Goal: Task Accomplishment & Management: Use online tool/utility

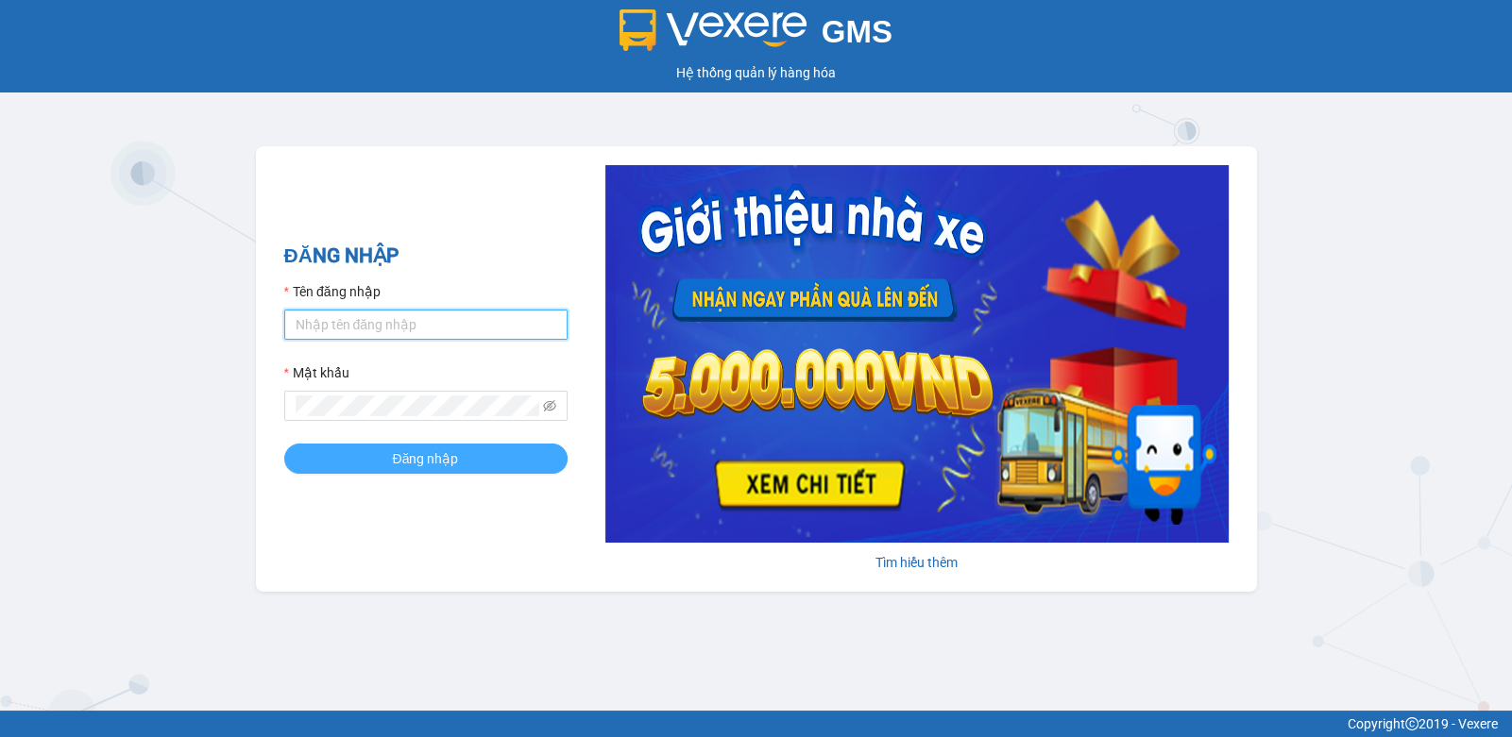
type input "thanhtai.haiduyen"
click at [401, 458] on span "Đăng nhập" at bounding box center [426, 459] width 66 height 21
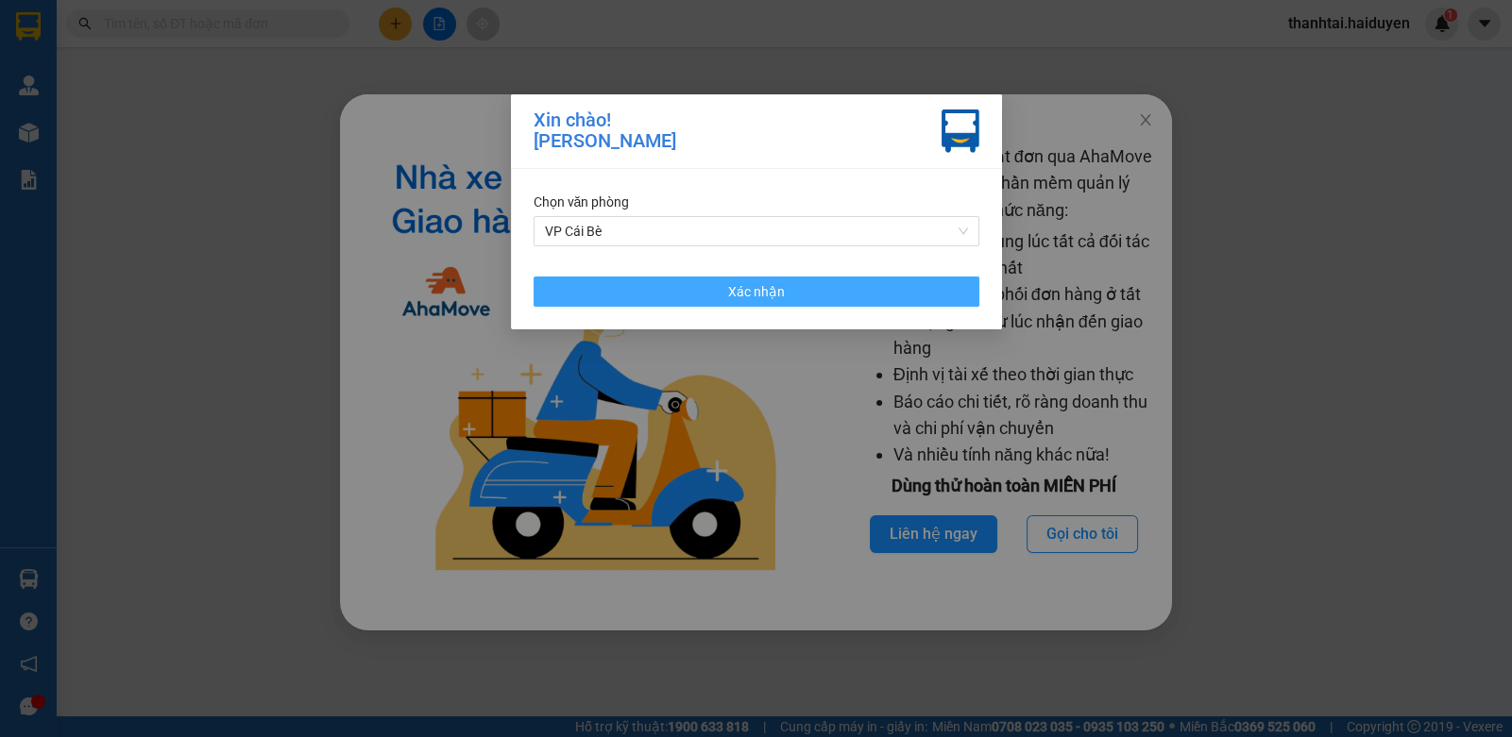
click at [675, 300] on button "Xác nhận" at bounding box center [757, 292] width 446 height 30
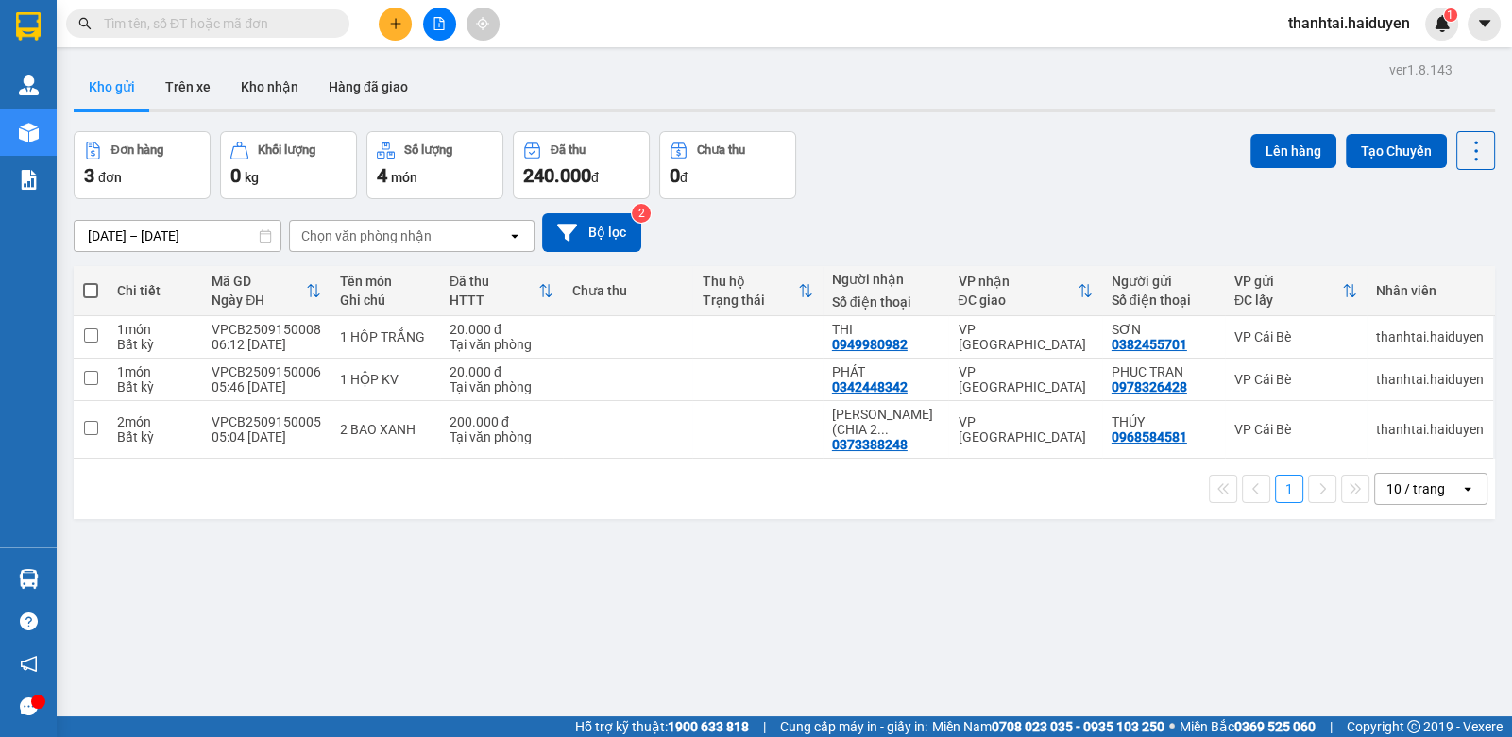
click at [1418, 480] on div "10 / trang" at bounding box center [1415, 489] width 59 height 19
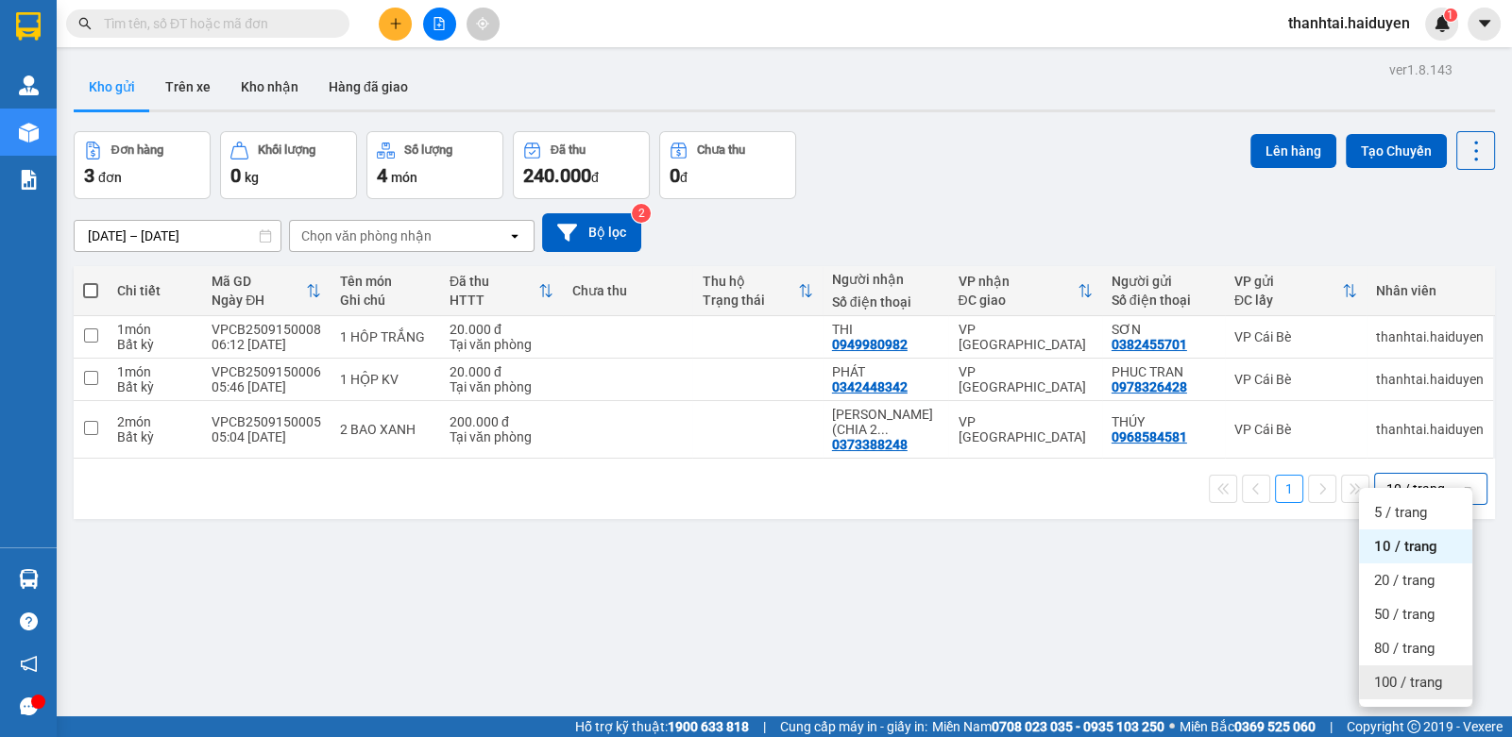
click at [1415, 673] on span "100 / trang" at bounding box center [1408, 682] width 68 height 19
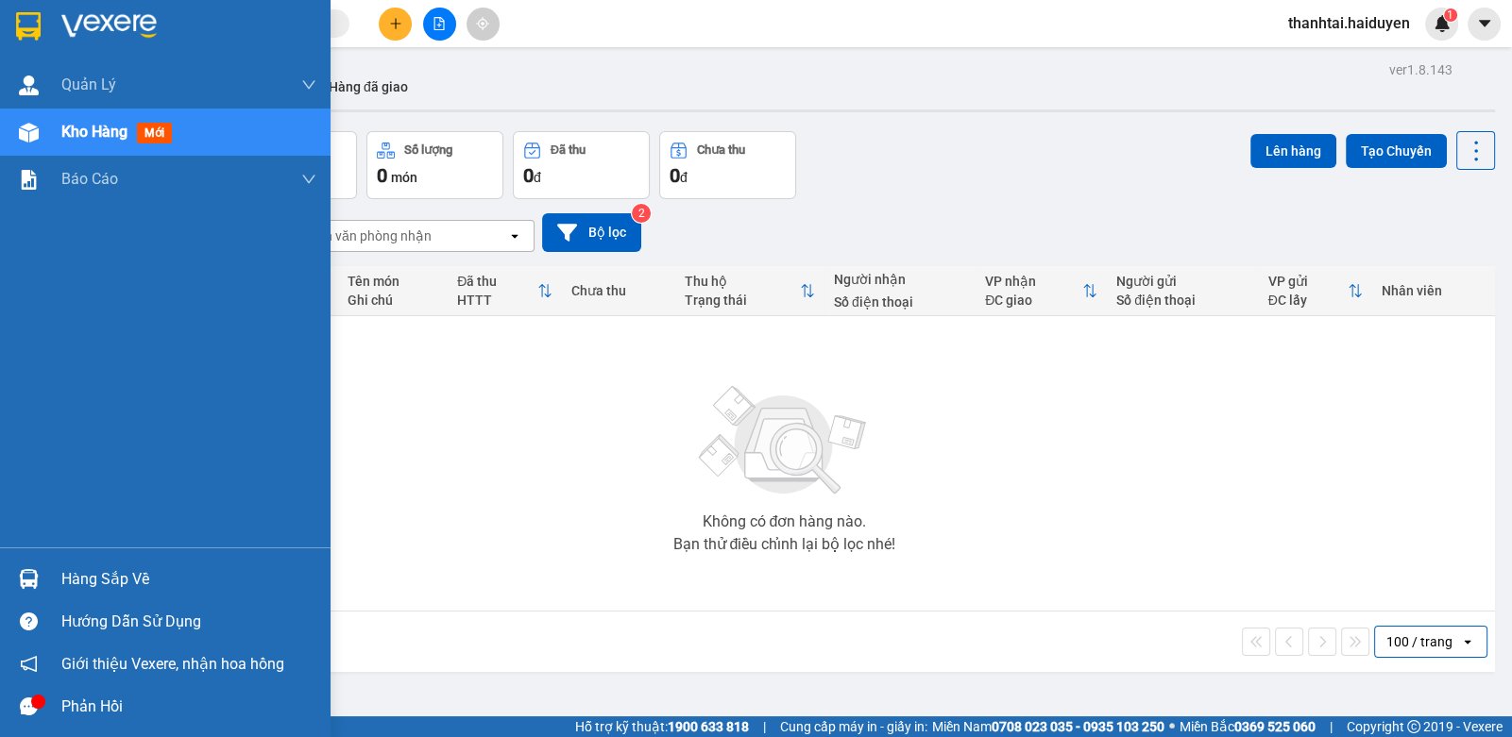
click at [47, 585] on div "Hàng sắp về" at bounding box center [165, 579] width 330 height 42
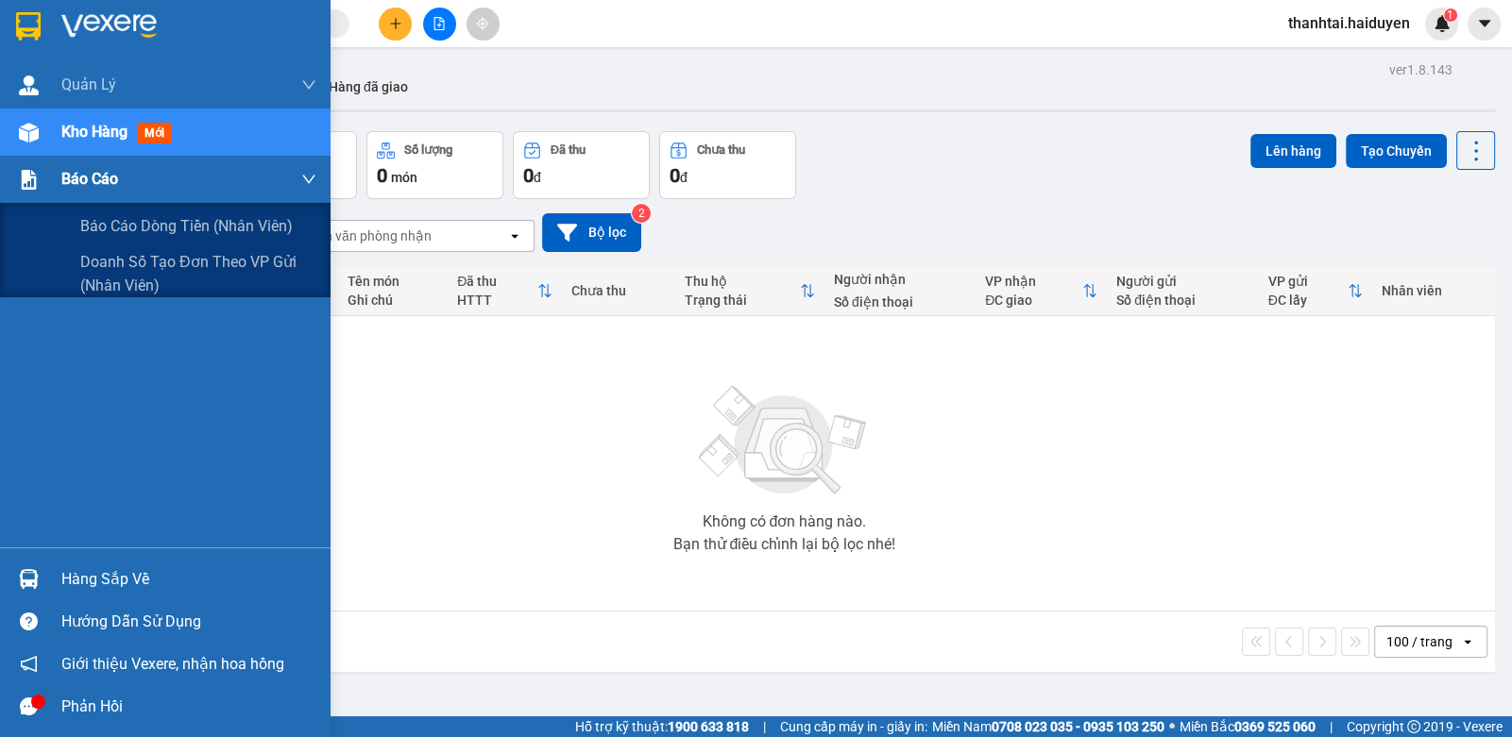
click at [62, 195] on div "Báo cáo" at bounding box center [188, 179] width 255 height 47
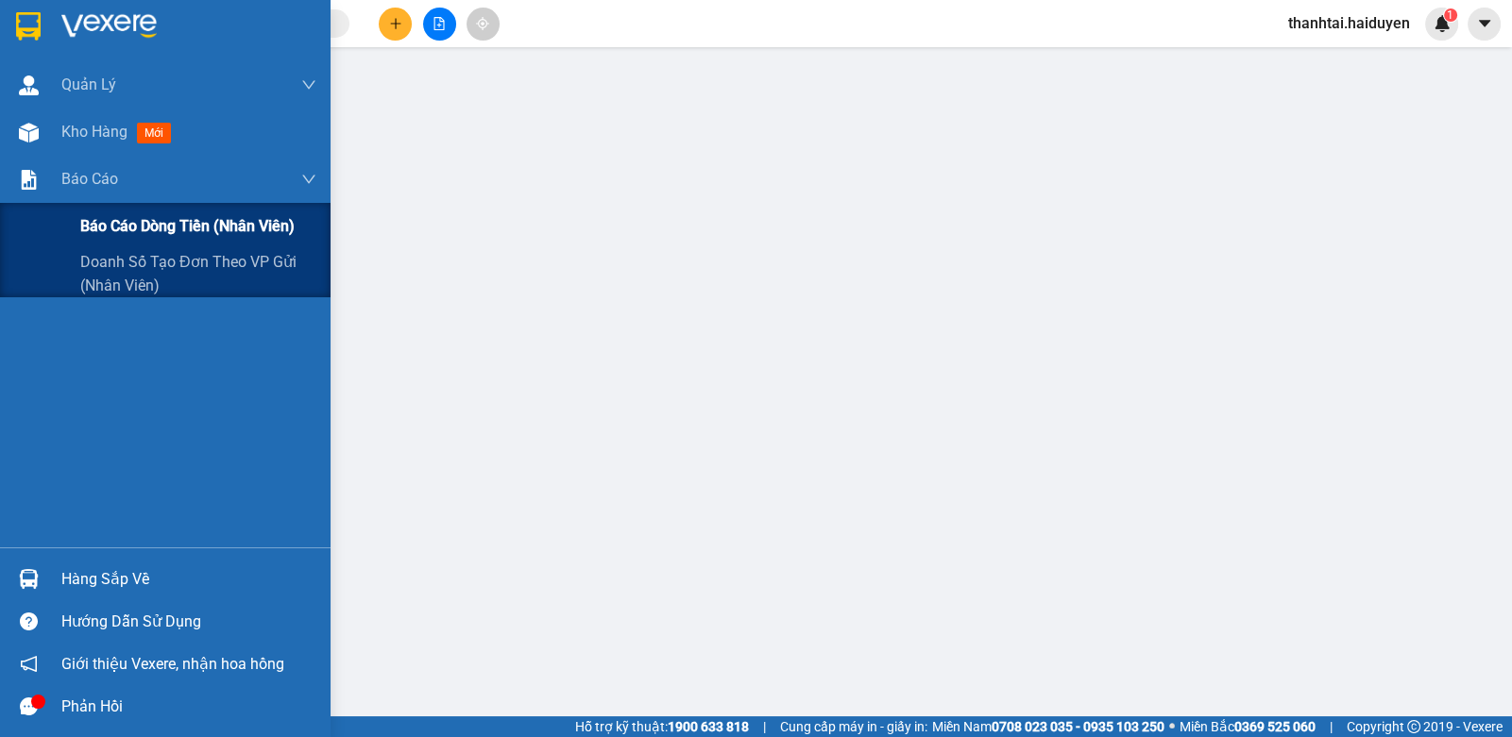
click at [135, 237] on span "Báo cáo dòng tiền (nhân viên)" at bounding box center [187, 226] width 214 height 24
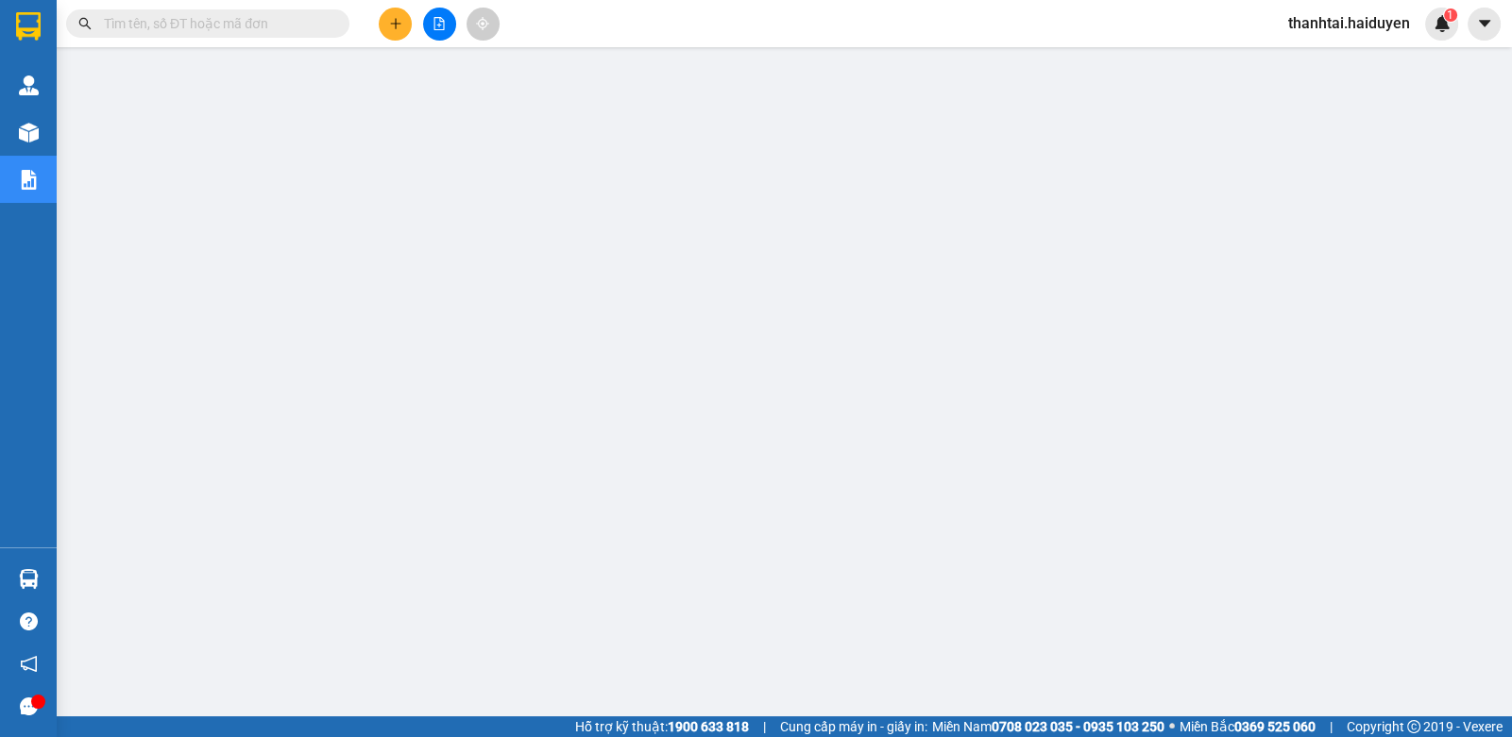
click at [392, 29] on icon "plus" at bounding box center [395, 23] width 13 height 13
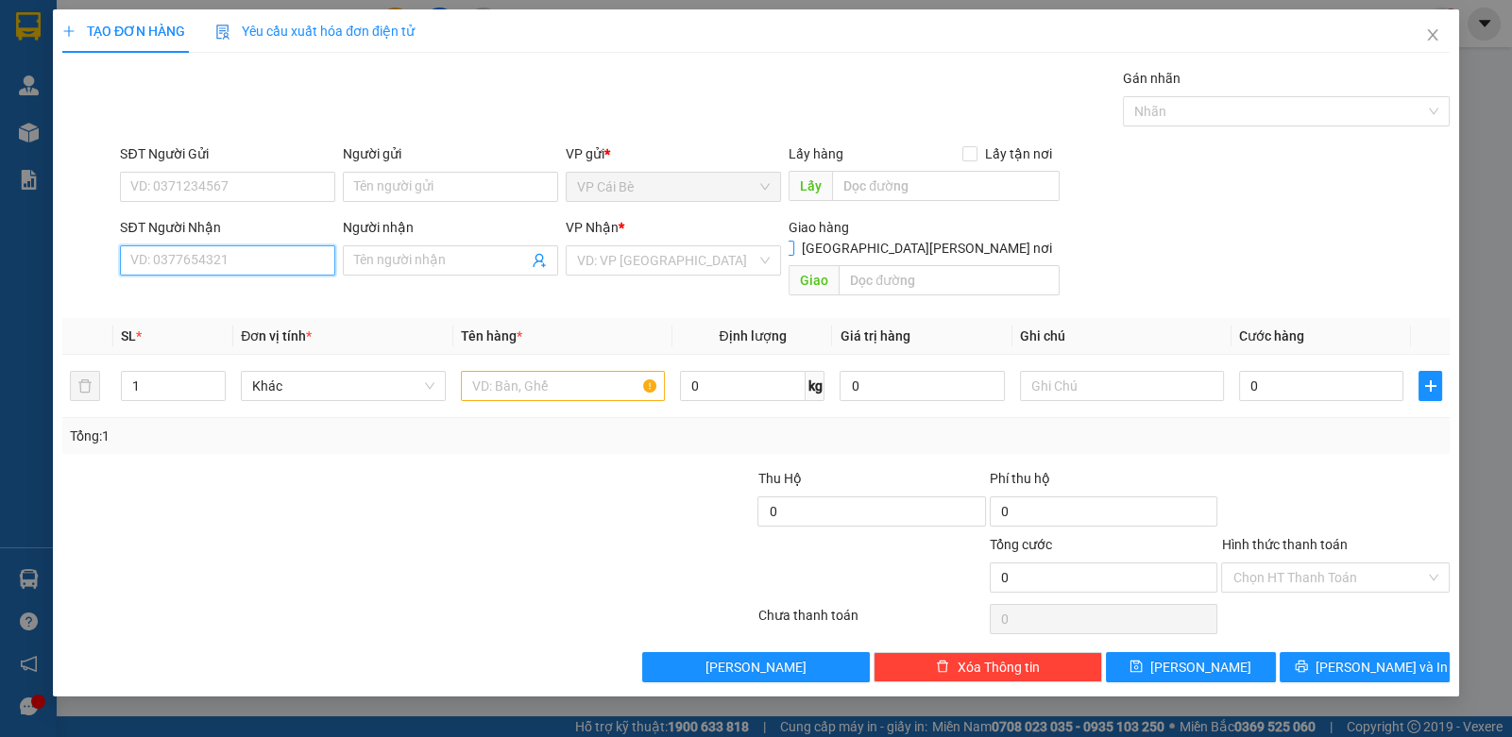
drag, startPoint x: 131, startPoint y: 267, endPoint x: 1058, endPoint y: 220, distance: 927.5
click at [139, 269] on input "SĐT Người Nhận" at bounding box center [227, 261] width 215 height 30
type input "0367386739"
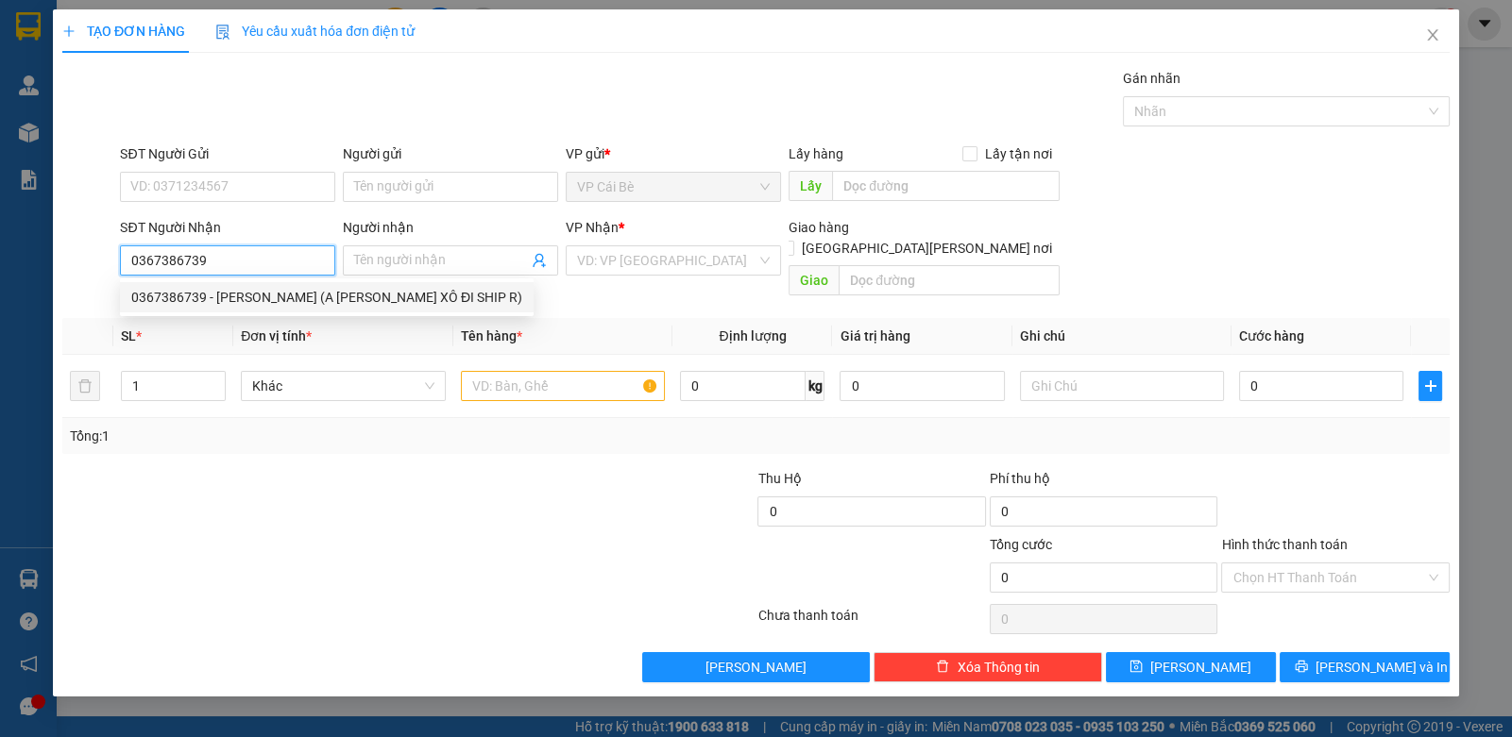
click at [255, 300] on div "0367386739 - CHUNG (A DŨNG XÔ ĐI SHIP R)" at bounding box center [326, 297] width 391 height 21
type input "CHUNG (A DŨNG XÔ ĐI SHIP R)"
type input "SỐ 31 LÊ DUẨN P BẾN NGHÉ Q1"
type input "50.000"
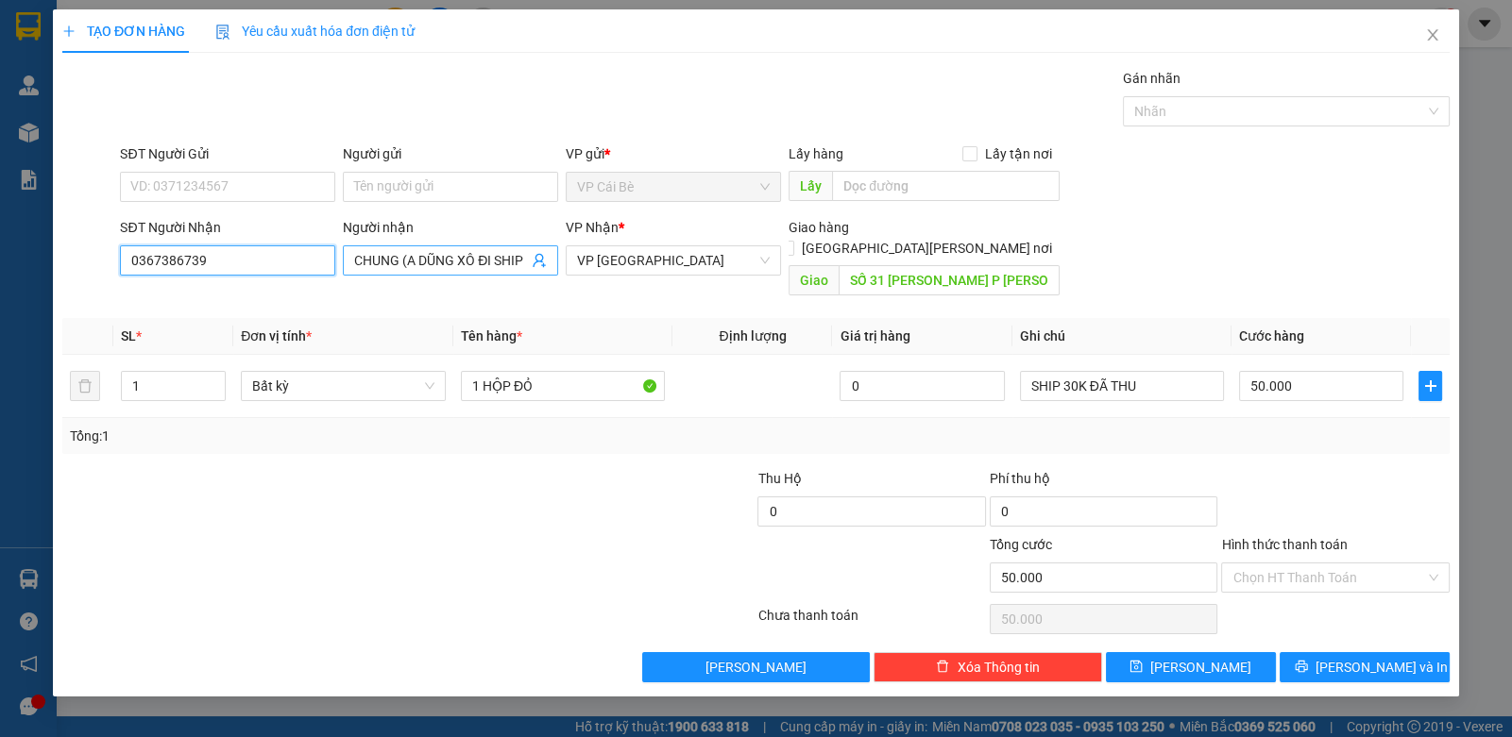
type input "0367386739"
drag, startPoint x: 401, startPoint y: 259, endPoint x: 711, endPoint y: 250, distance: 309.8
click at [711, 250] on div "SĐT Người Nhận 0367386739 Người nhận CHUNG (A DŨNG XÔ ĐI SHIP R) CHUNG (A DŨNG …" at bounding box center [784, 260] width 1337 height 87
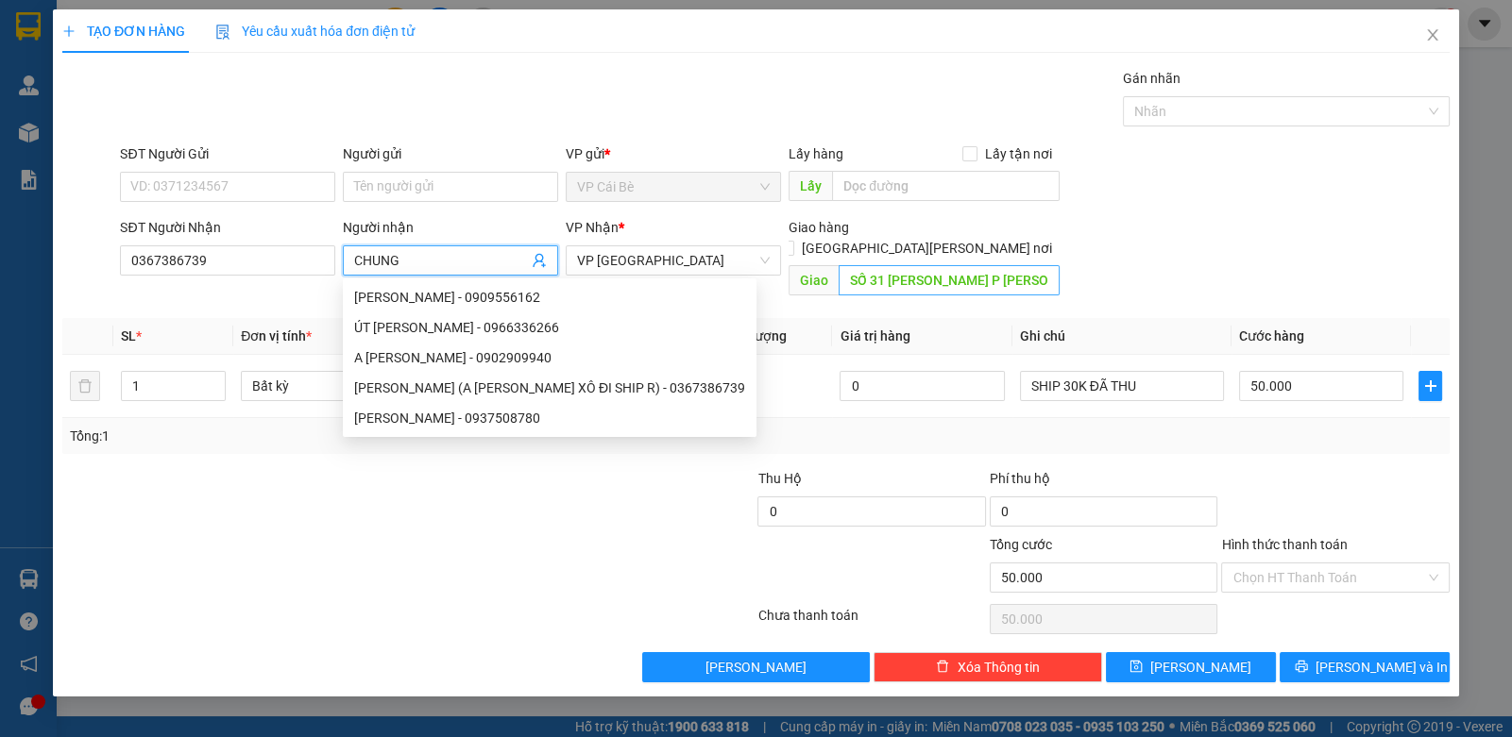
type input "CHUNG"
click at [958, 265] on input "SỐ 31 LÊ DUẨN P BẾN NGHÉ Q1" at bounding box center [948, 280] width 221 height 30
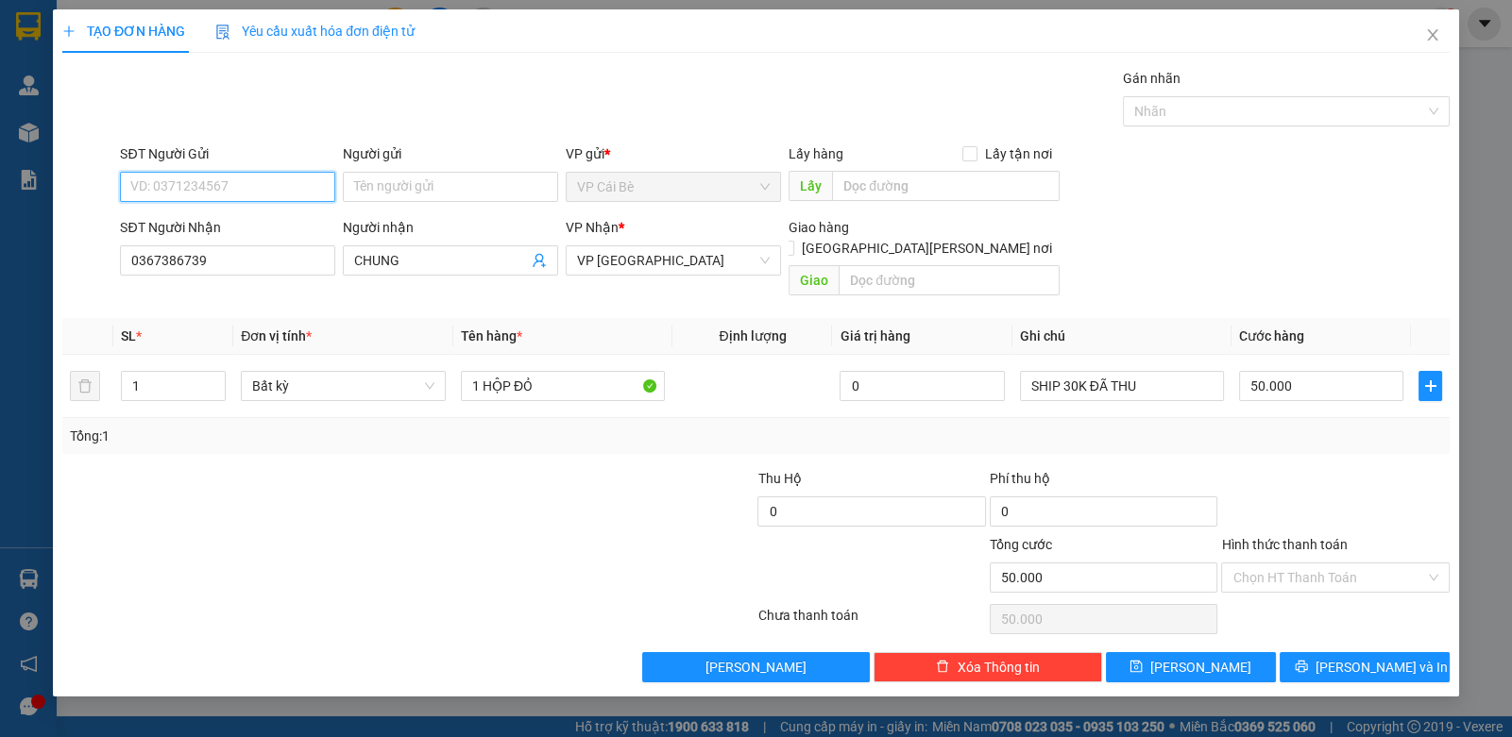
click at [176, 186] on input "SĐT Người Gửi" at bounding box center [227, 187] width 215 height 30
click at [215, 218] on div "0915732131" at bounding box center [227, 223] width 193 height 21
type input "0915732131"
click at [872, 265] on input "text" at bounding box center [948, 280] width 221 height 30
type input "n"
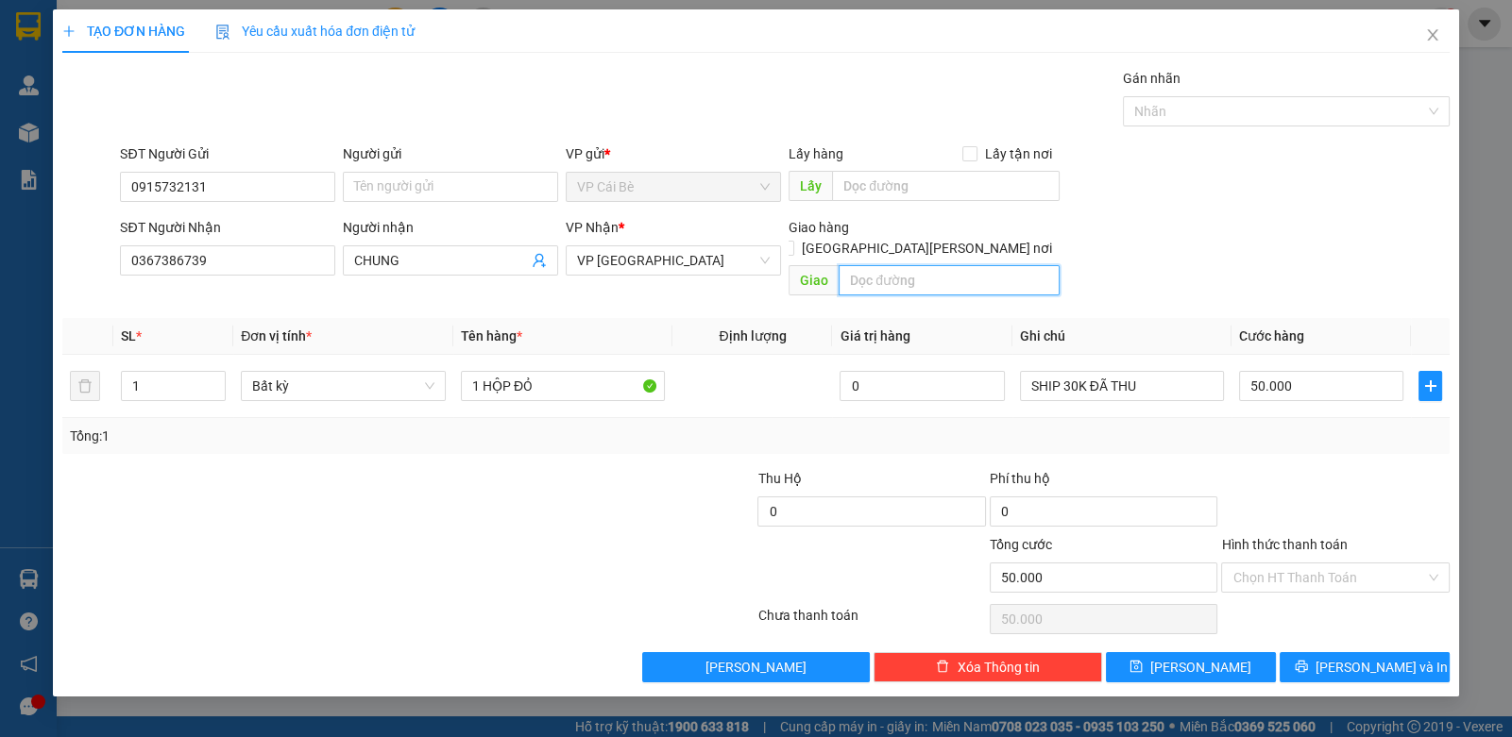
type input "M"
type input "NHI ĐỒNG 1"
drag, startPoint x: 482, startPoint y: 389, endPoint x: 420, endPoint y: 400, distance: 62.4
click at [420, 400] on div "SL * Đơn vị tính * Tên hàng * Định lượng Giá trị hàng Ghi chú Cước hàng 1 Bất k…" at bounding box center [755, 386] width 1387 height 136
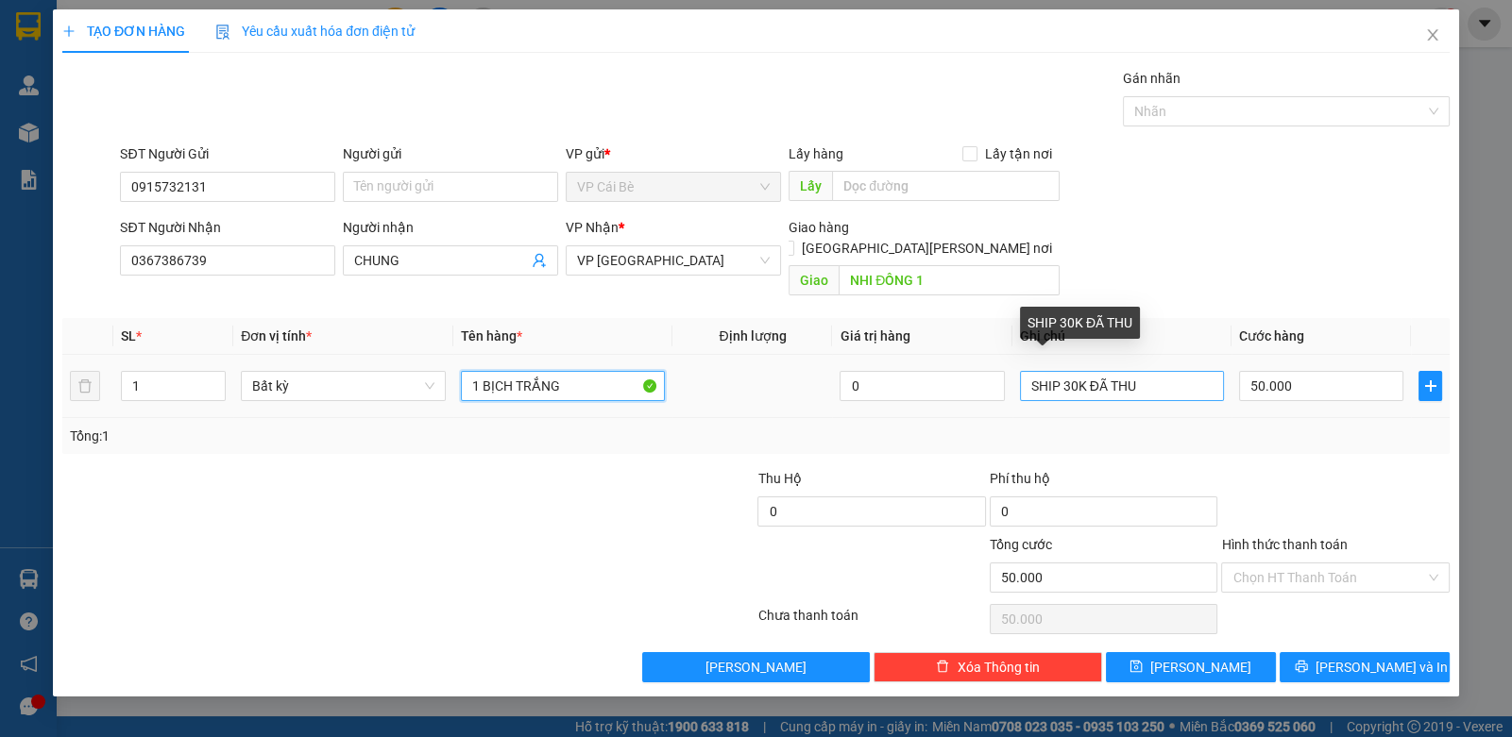
type input "1 BỊCH TRẮNG"
click at [1157, 371] on input "SHIP 30K ĐÃ THU" at bounding box center [1122, 386] width 205 height 30
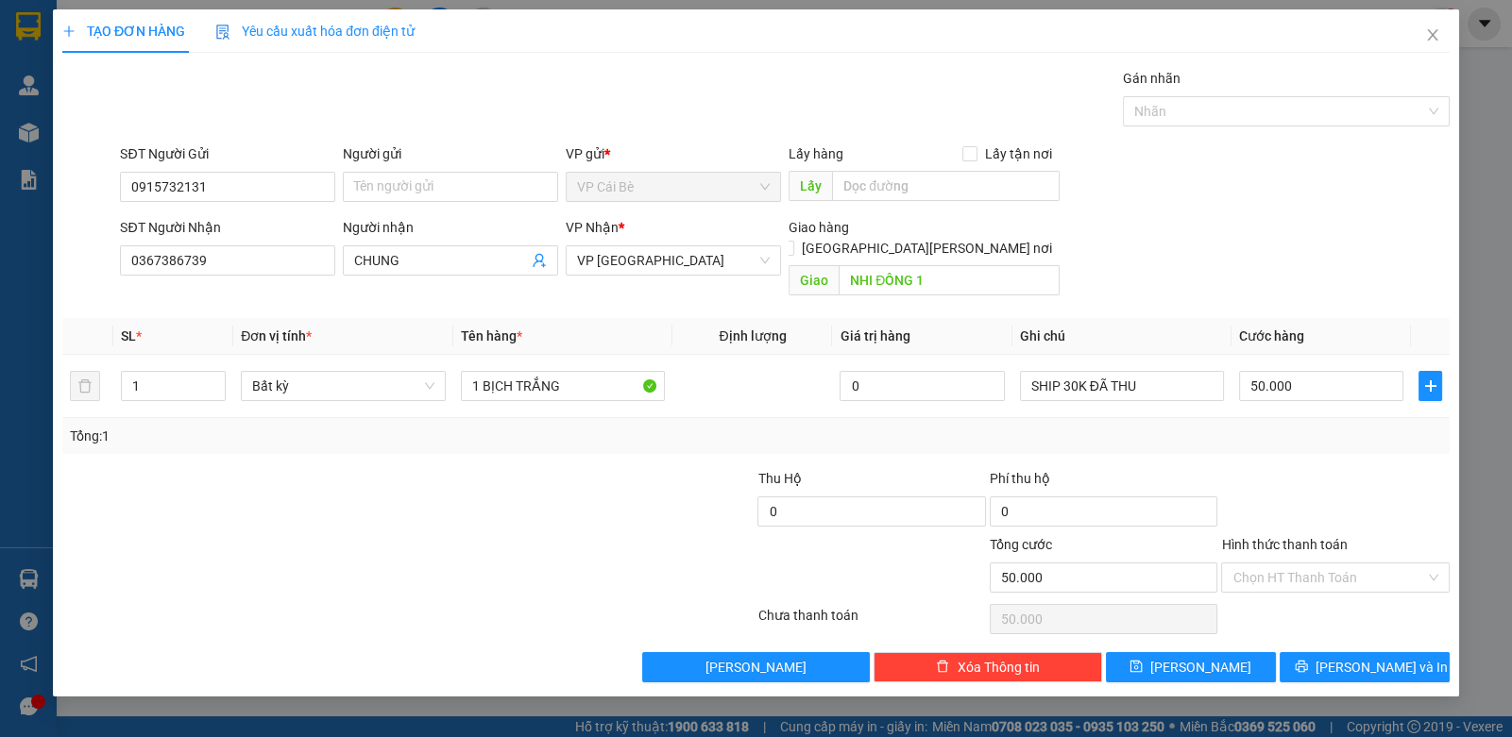
drag, startPoint x: 1078, startPoint y: 464, endPoint x: 1087, endPoint y: 404, distance: 60.1
click at [1078, 468] on div "Phí thu hộ" at bounding box center [1104, 482] width 228 height 28
drag, startPoint x: 1072, startPoint y: 371, endPoint x: 1062, endPoint y: 388, distance: 19.4
click at [1062, 388] on td "SHIP 30K ĐÃ THU" at bounding box center [1122, 386] width 220 height 63
type input "SHIP 20K ĐÃ THU"
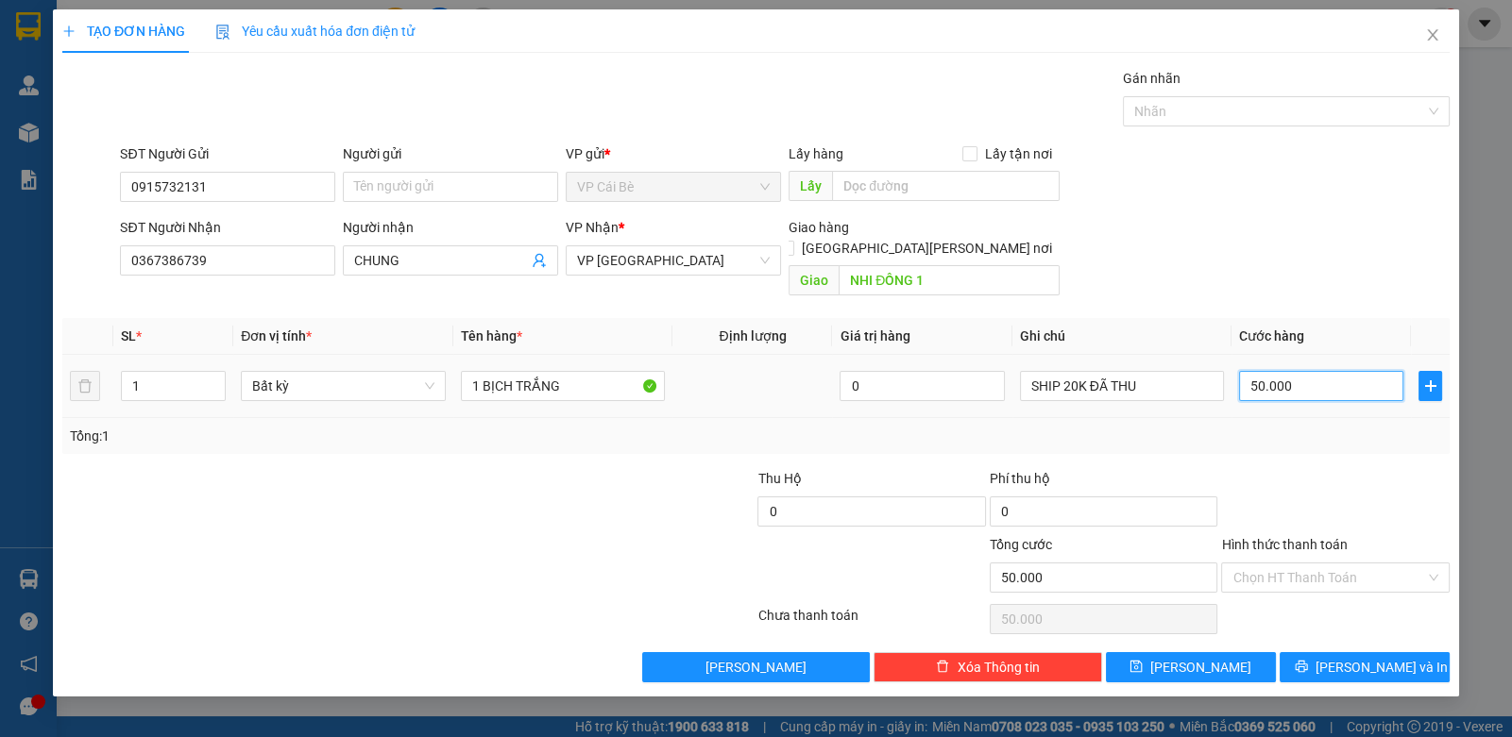
click at [1285, 371] on input "50.000" at bounding box center [1321, 386] width 164 height 30
type input "4"
type input "40"
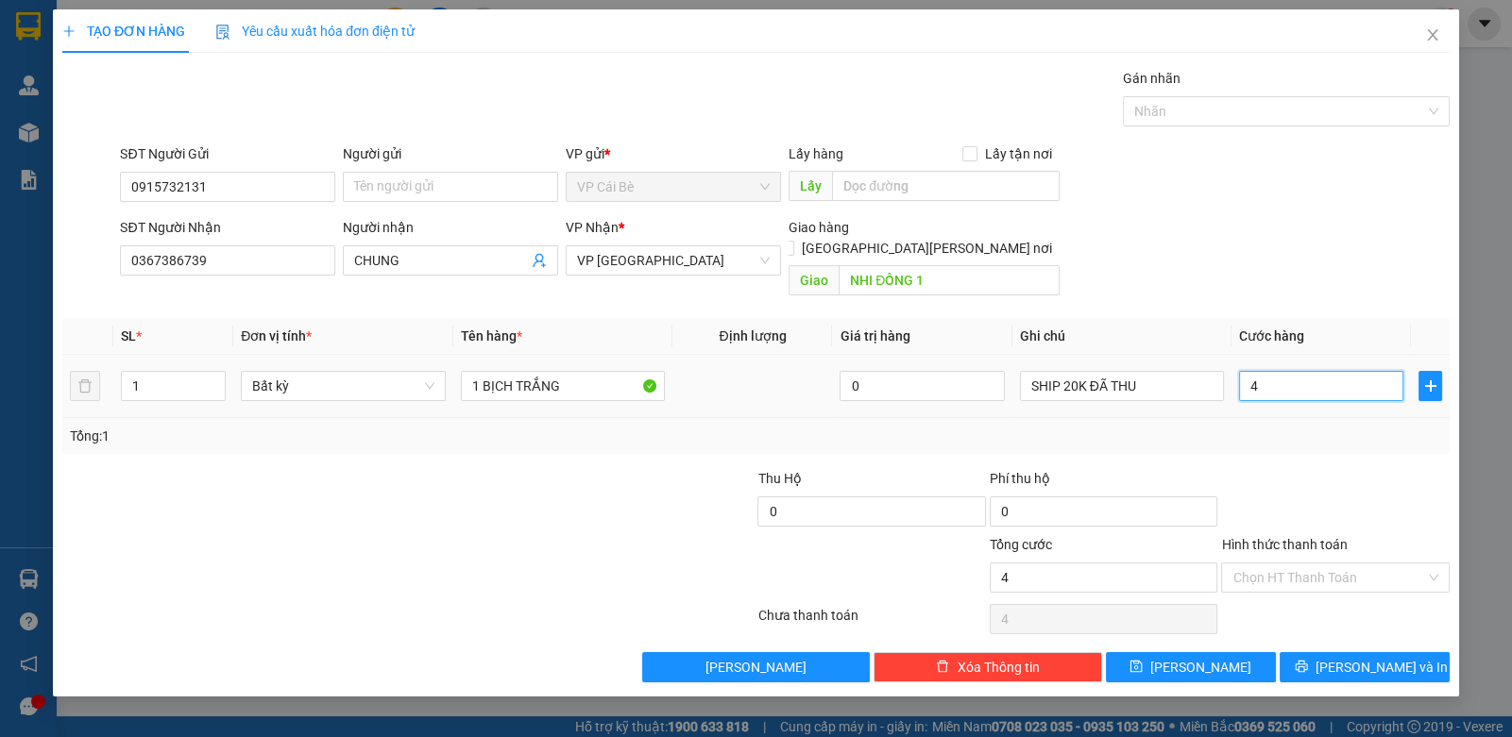
type input "40"
type input "40.000"
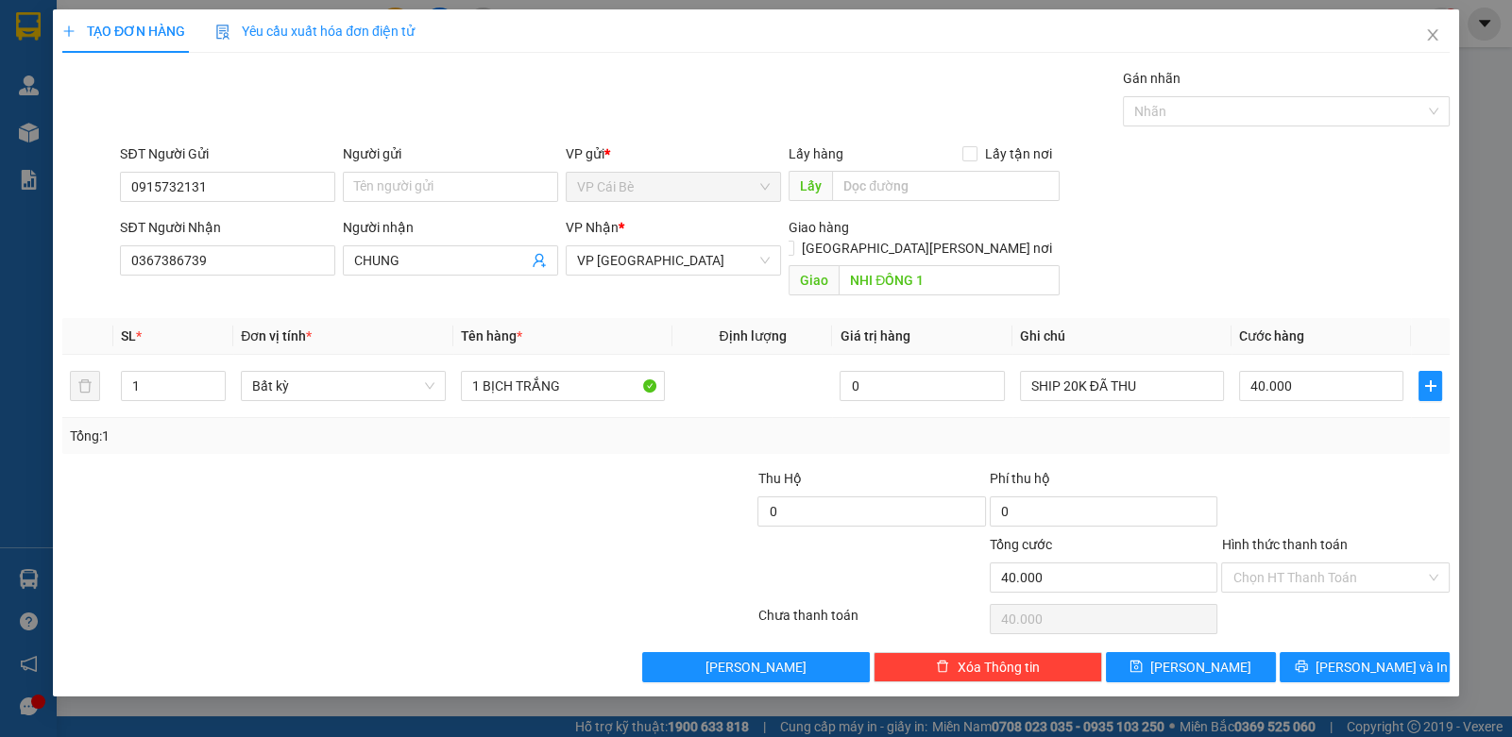
click at [1374, 491] on div at bounding box center [1334, 501] width 231 height 66
drag, startPoint x: 1319, startPoint y: 563, endPoint x: 1303, endPoint y: 568, distance: 17.0
click at [1317, 564] on input "Hình thức thanh toán" at bounding box center [1328, 578] width 192 height 28
drag, startPoint x: 1246, startPoint y: 587, endPoint x: 1321, endPoint y: 604, distance: 76.5
click at [1284, 598] on div "Tại văn phòng" at bounding box center [1334, 593] width 205 height 21
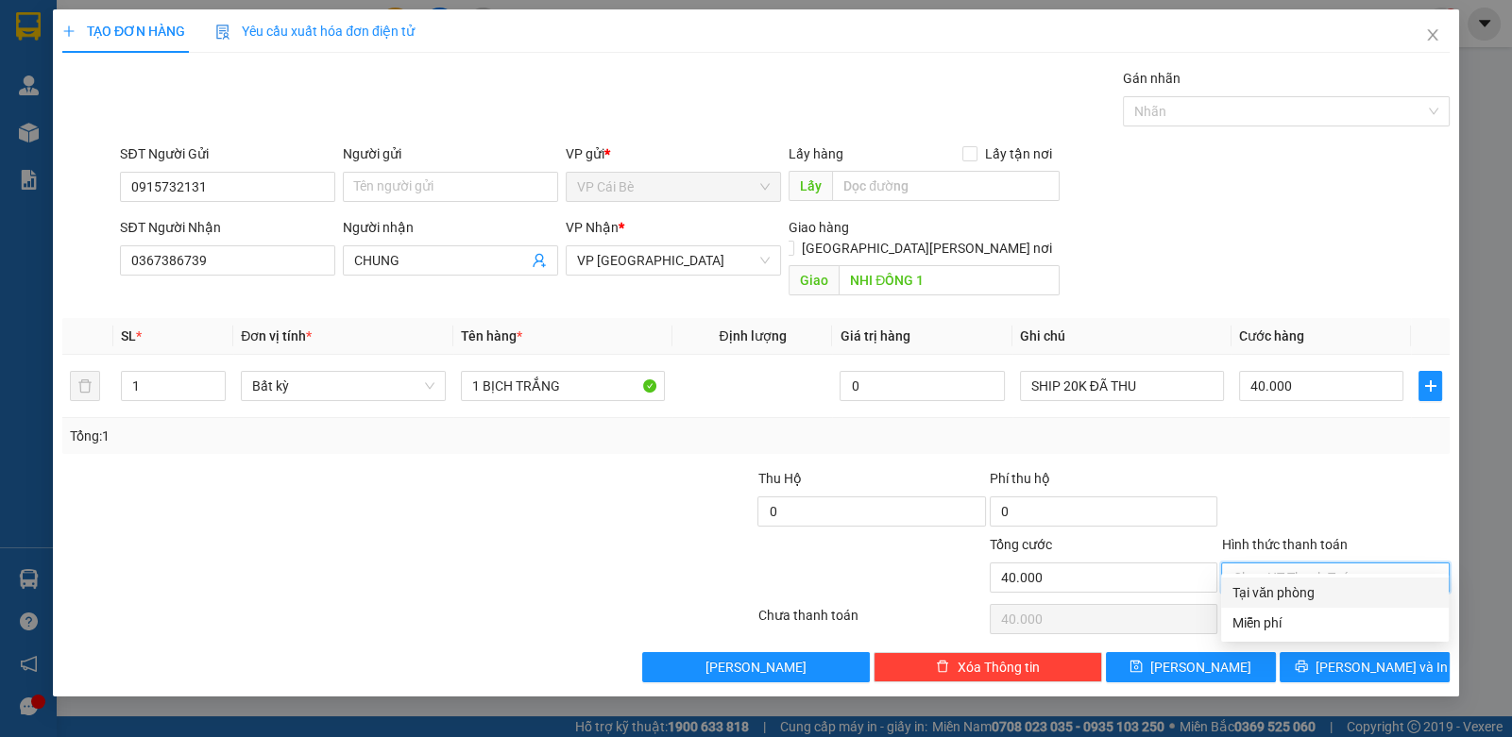
type input "0"
drag, startPoint x: 1282, startPoint y: 415, endPoint x: 1254, endPoint y: 417, distance: 28.5
click at [1256, 426] on div "Tổng: 1" at bounding box center [756, 436] width 1372 height 21
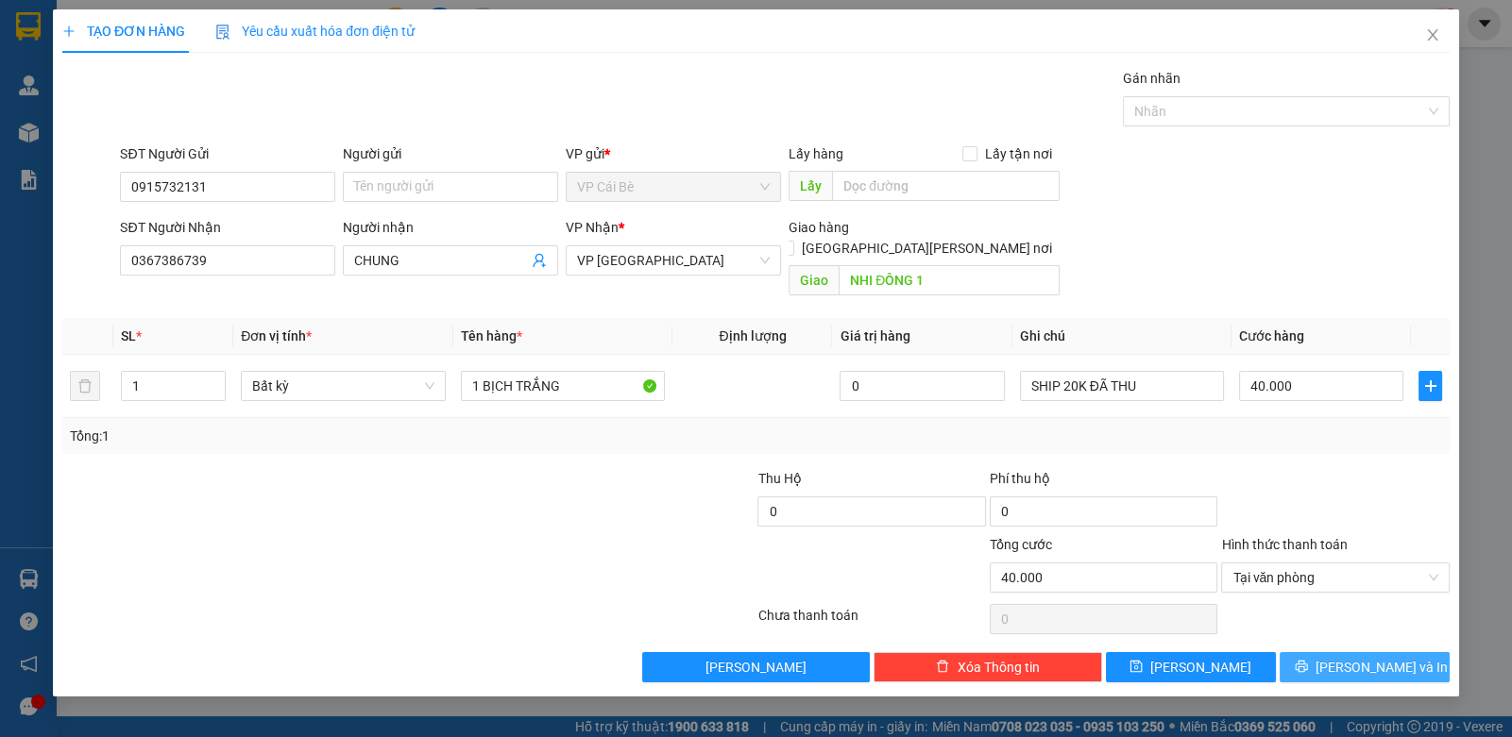
click at [1355, 657] on span "[PERSON_NAME] và In" at bounding box center [1381, 667] width 132 height 21
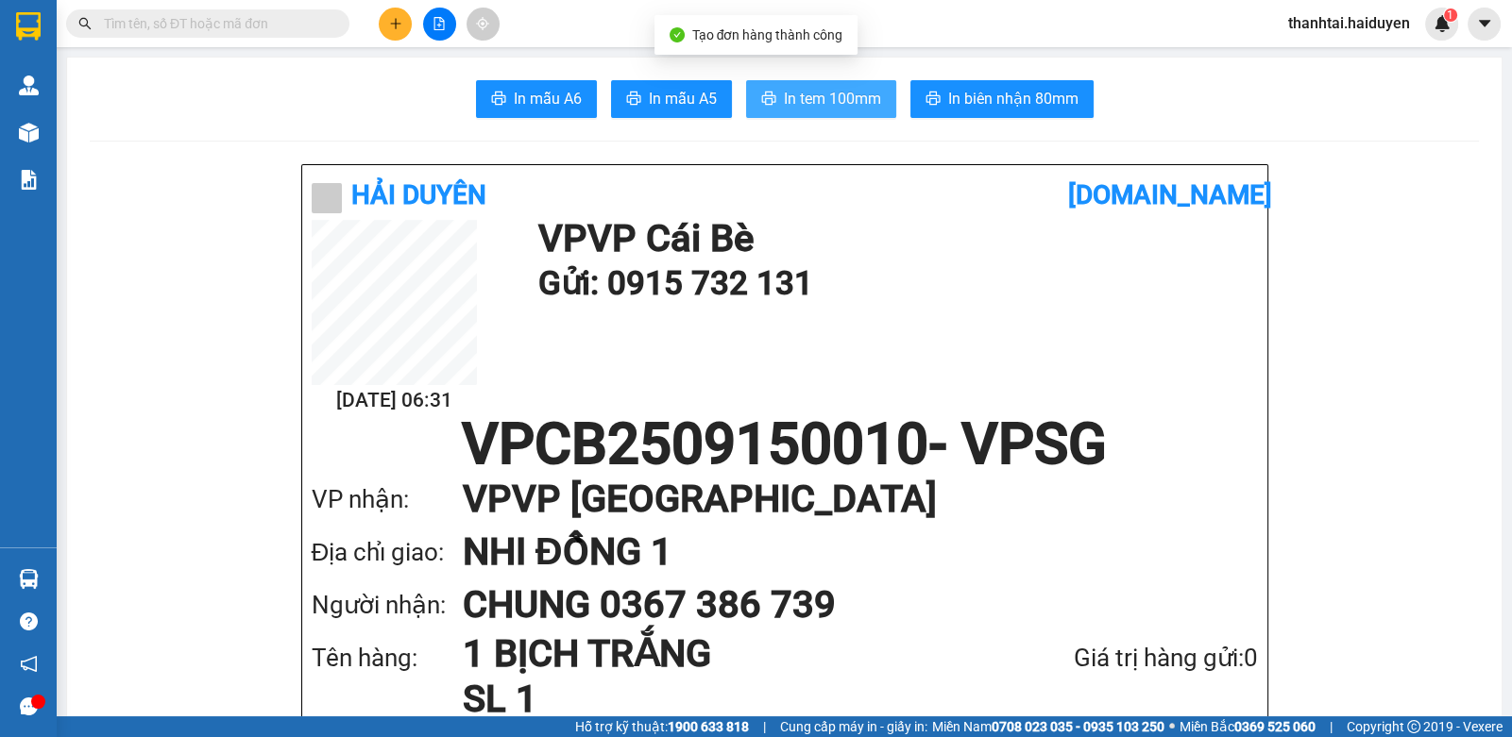
click at [840, 98] on span "In tem 100mm" at bounding box center [832, 99] width 97 height 24
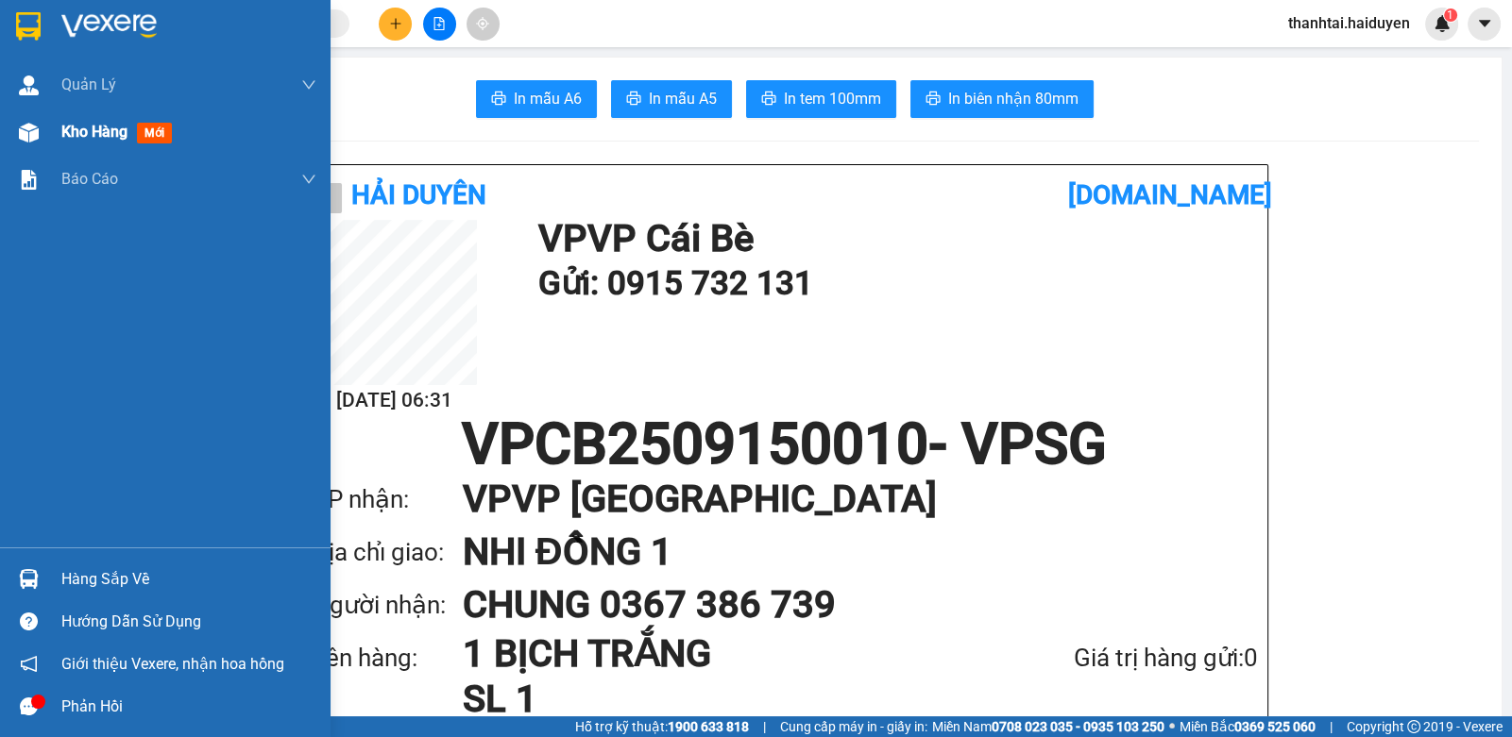
click at [96, 127] on span "Kho hàng" at bounding box center [94, 132] width 66 height 18
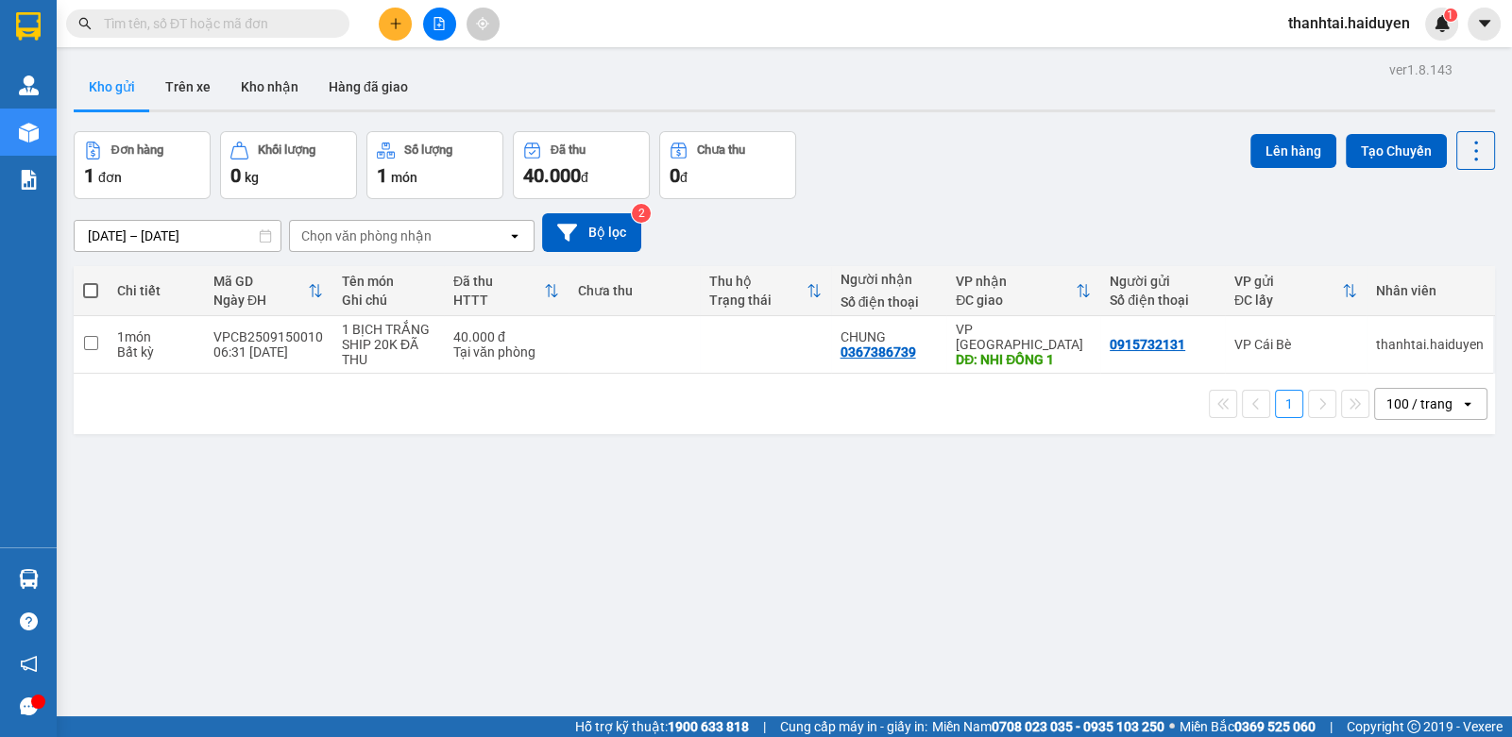
drag, startPoint x: 154, startPoint y: 31, endPoint x: 276, endPoint y: 3, distance: 125.1
click at [153, 31] on input "text" at bounding box center [215, 23] width 223 height 21
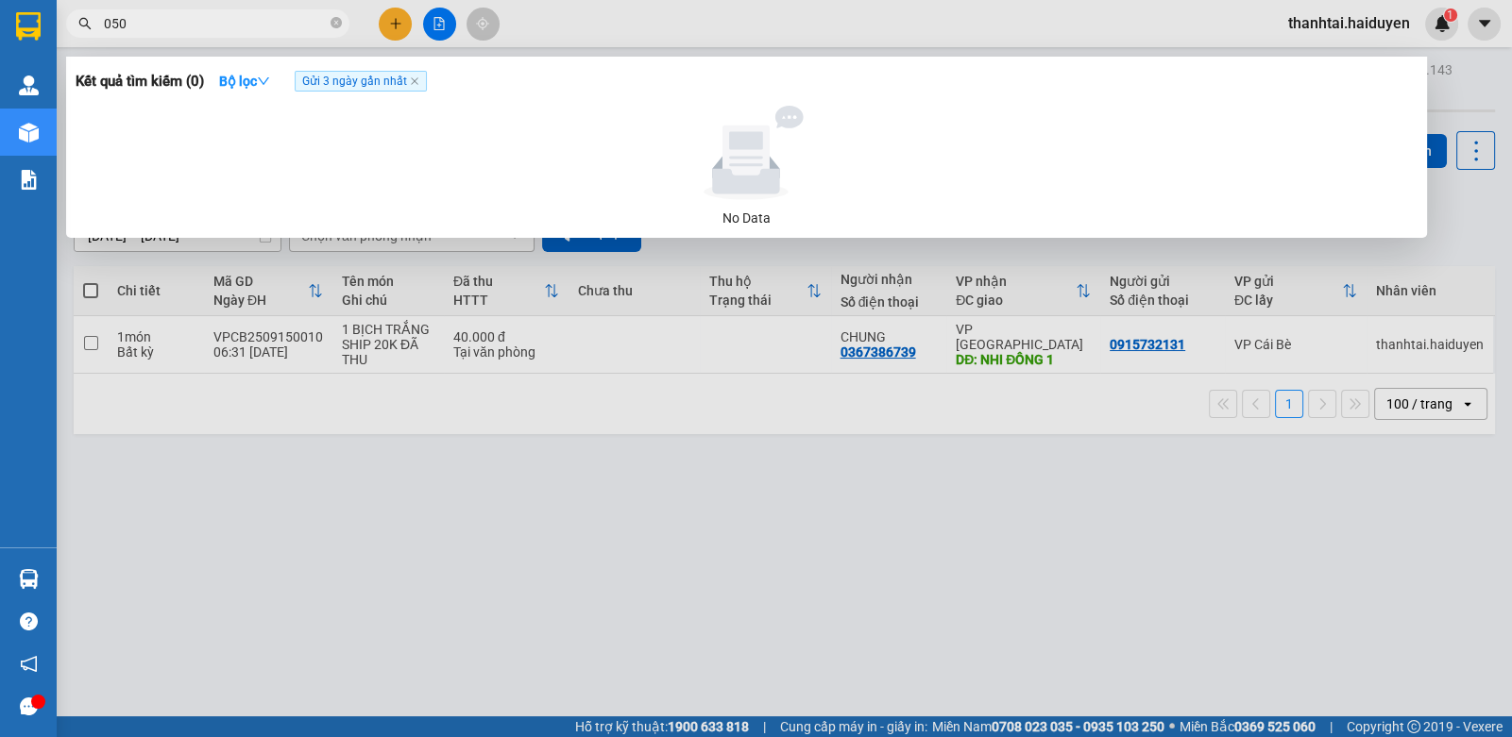
type input "0505"
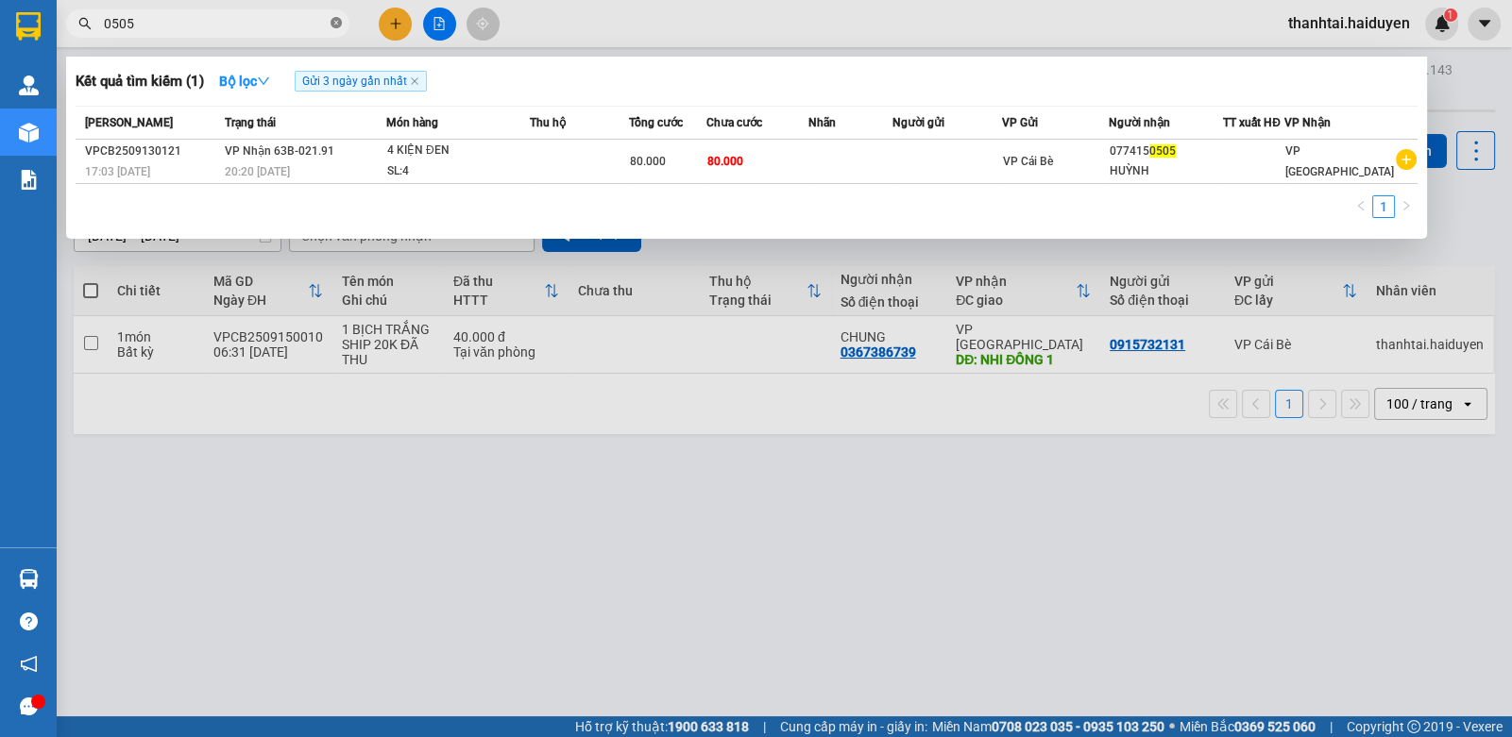
click at [340, 27] on icon "close-circle" at bounding box center [335, 22] width 11 height 11
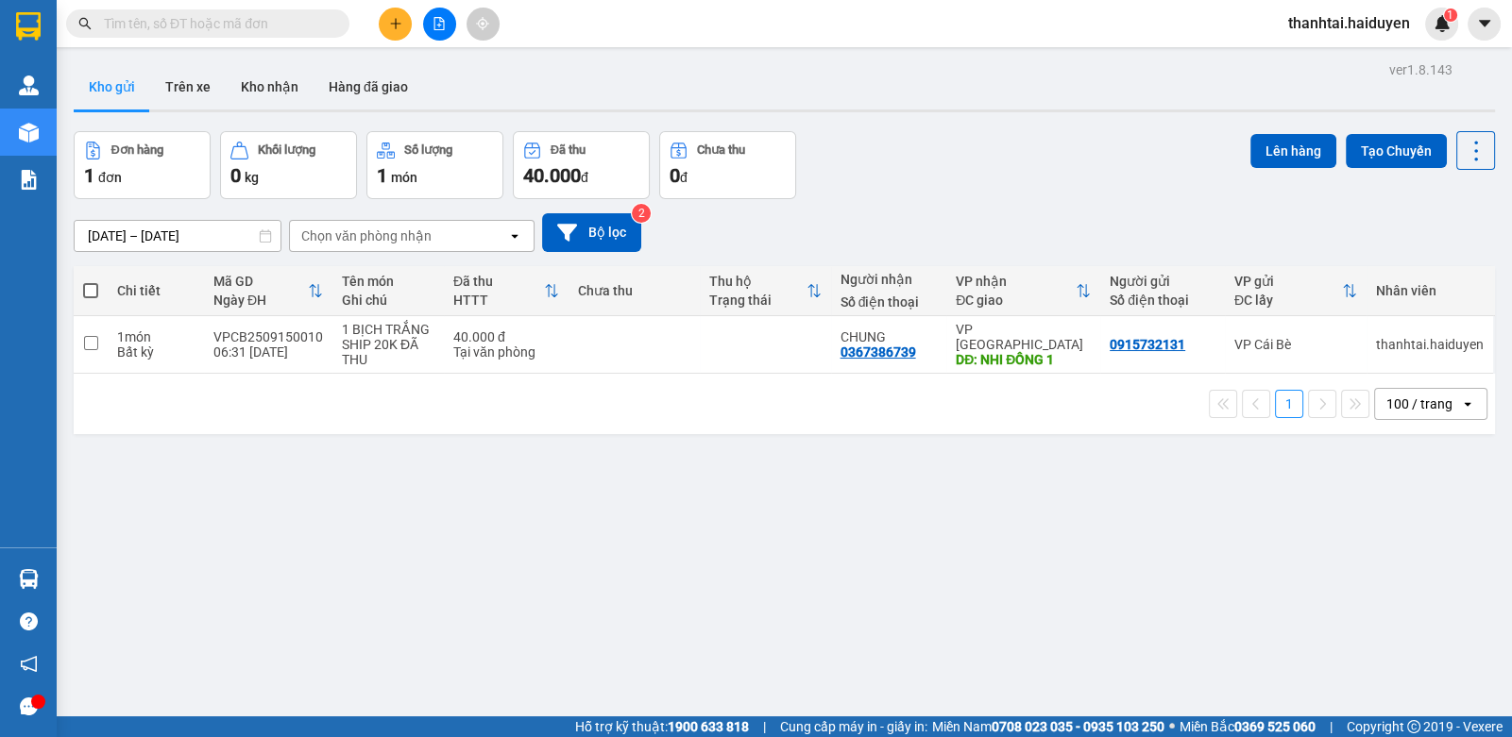
click at [392, 14] on button at bounding box center [395, 24] width 33 height 33
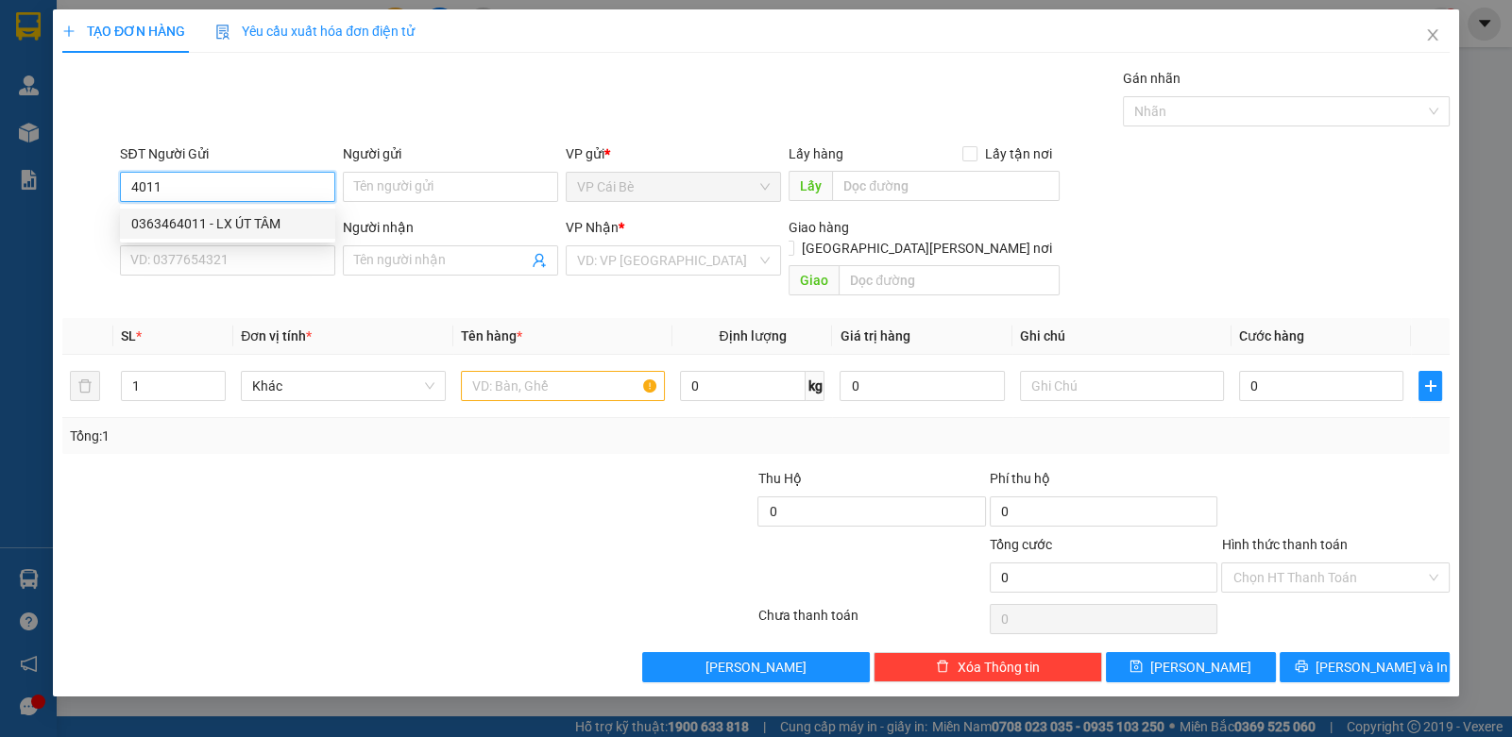
click at [247, 225] on div "0363464011 - LX ÚT TÂM" at bounding box center [227, 223] width 193 height 21
type input "0363464011"
type input "LX ÚT TÂM"
type input "BÀ TỒN"
type input "0971771111"
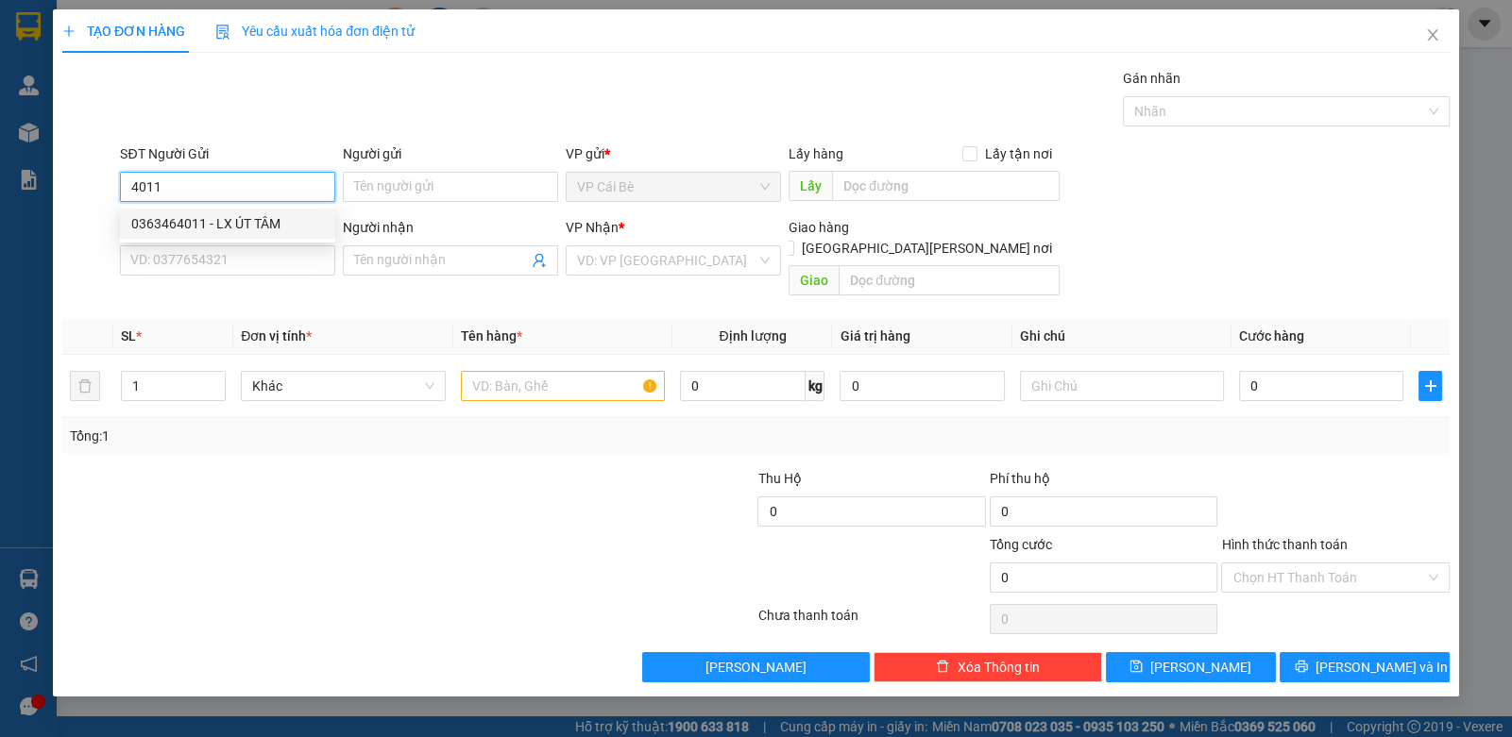
type input "LÂM"
type input "20.000"
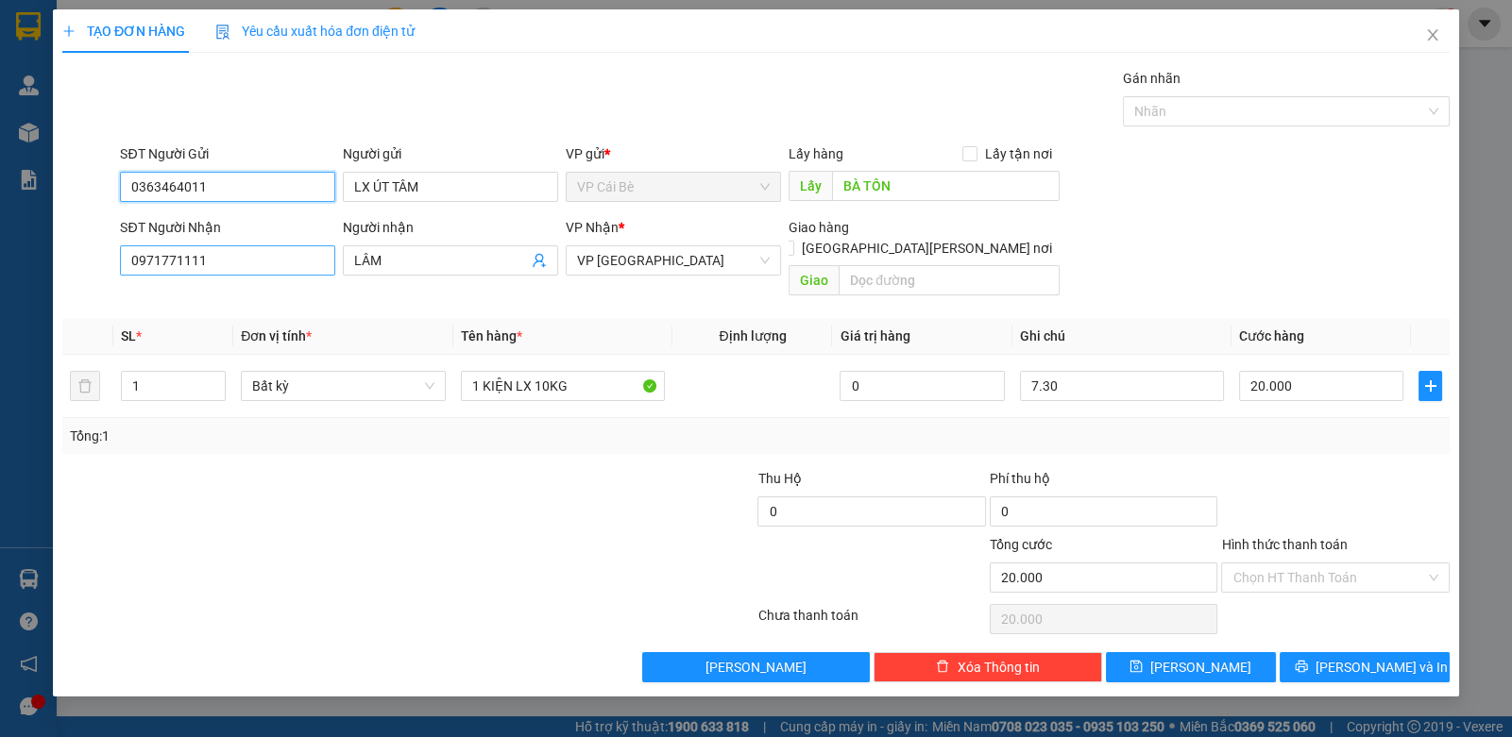
type input "0363464011"
click at [235, 256] on input "0971771111" at bounding box center [227, 261] width 215 height 30
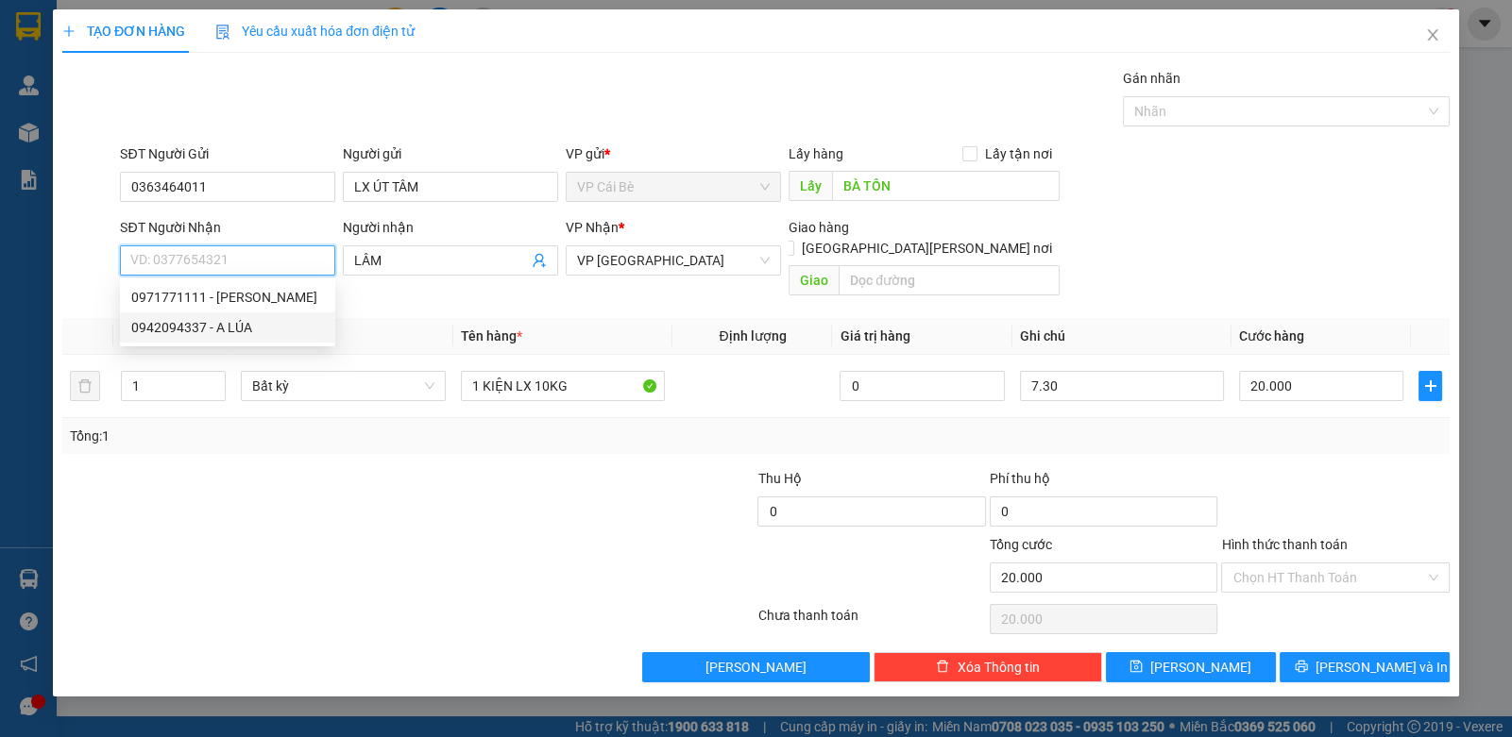
click at [255, 327] on div "0942094337 - A LÚA" at bounding box center [227, 327] width 193 height 21
type input "0942094337"
type input "A LÚA"
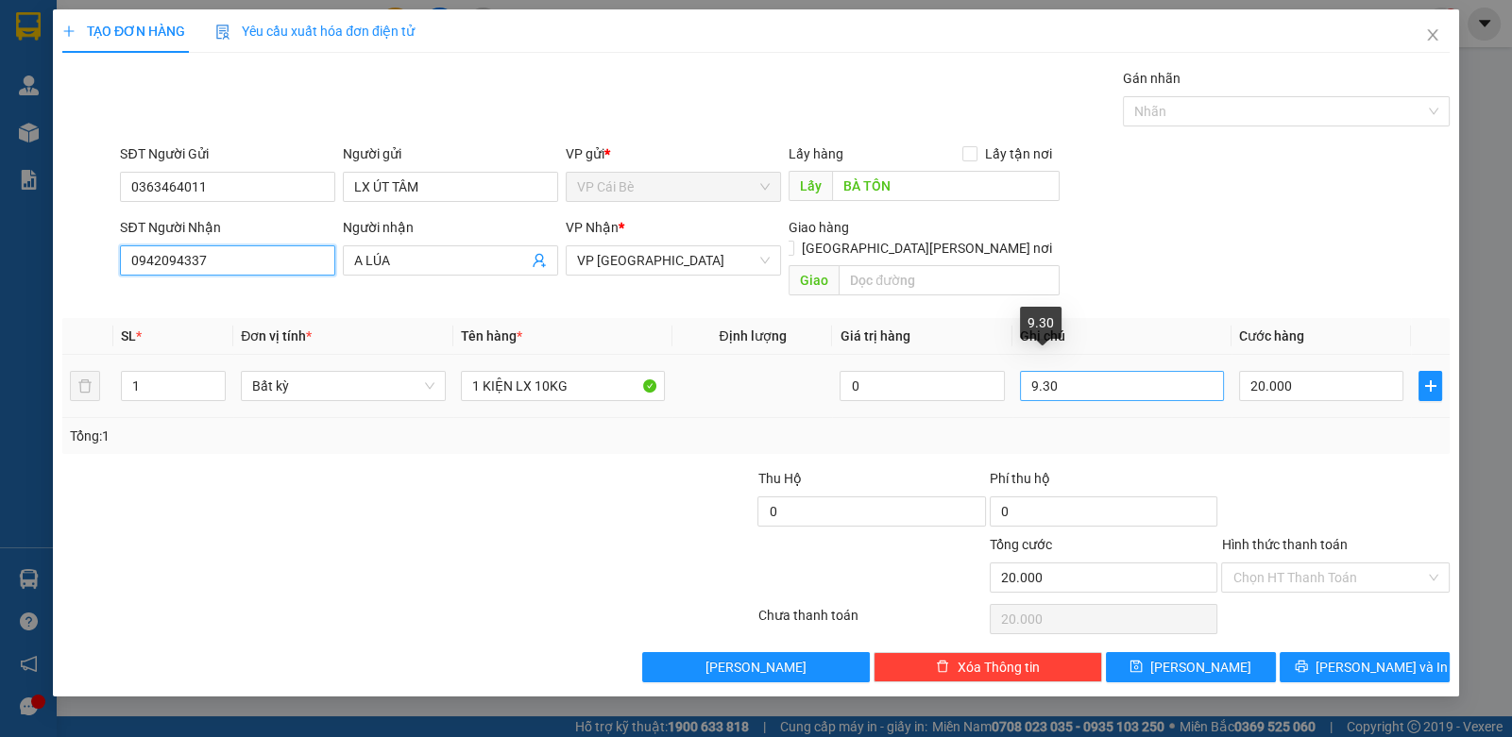
type input "0942094337"
drag, startPoint x: 1028, startPoint y: 365, endPoint x: 1036, endPoint y: 401, distance: 36.7
click at [1036, 401] on div "SL * Đơn vị tính * Tên hàng * Định lượng Giá trị hàng Ghi chú Cước hàng 1 Bất k…" at bounding box center [755, 386] width 1387 height 136
type input "7.30"
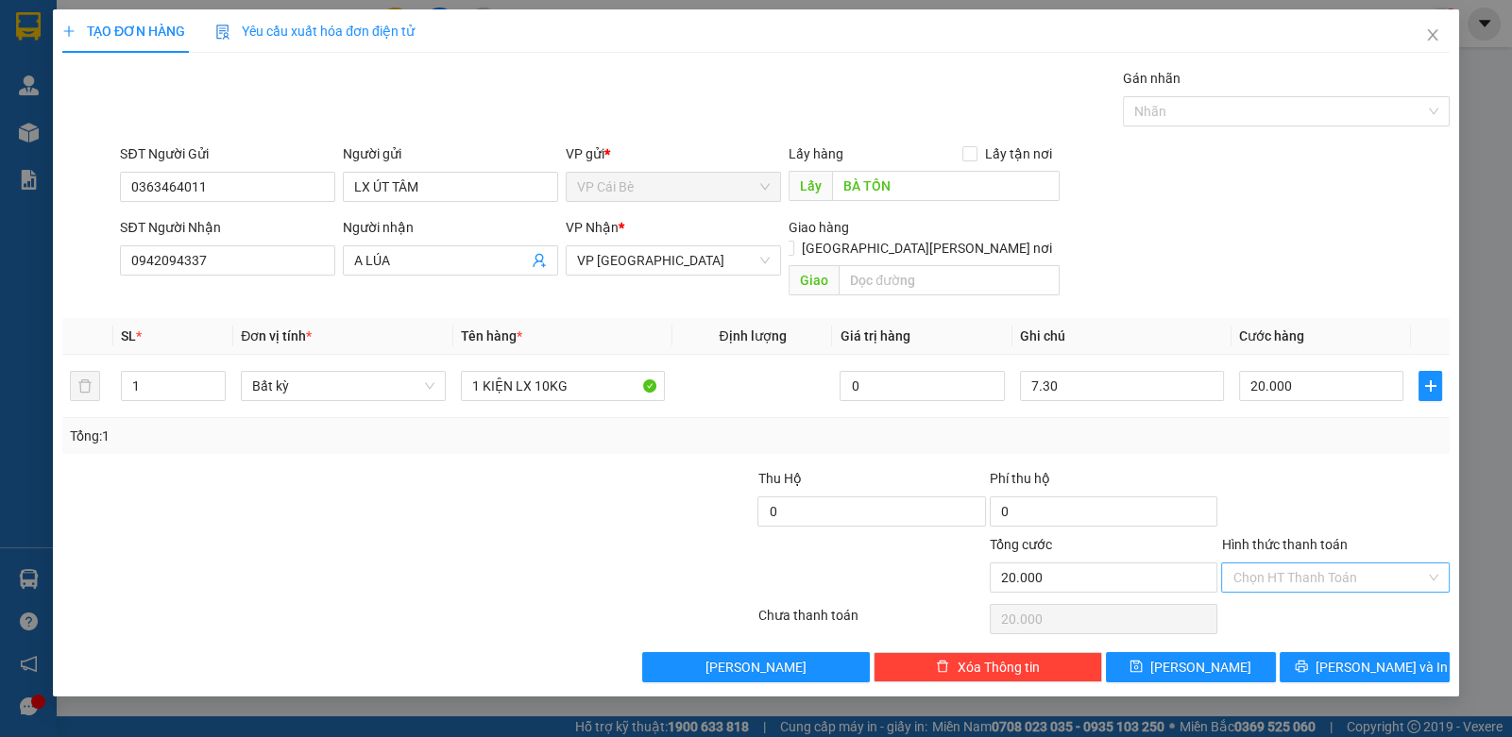
click at [1264, 564] on input "Hình thức thanh toán" at bounding box center [1328, 578] width 192 height 28
click at [1273, 598] on div "Tại văn phòng" at bounding box center [1334, 593] width 205 height 21
type input "0"
click at [1303, 652] on button "[PERSON_NAME] và In" at bounding box center [1364, 667] width 170 height 30
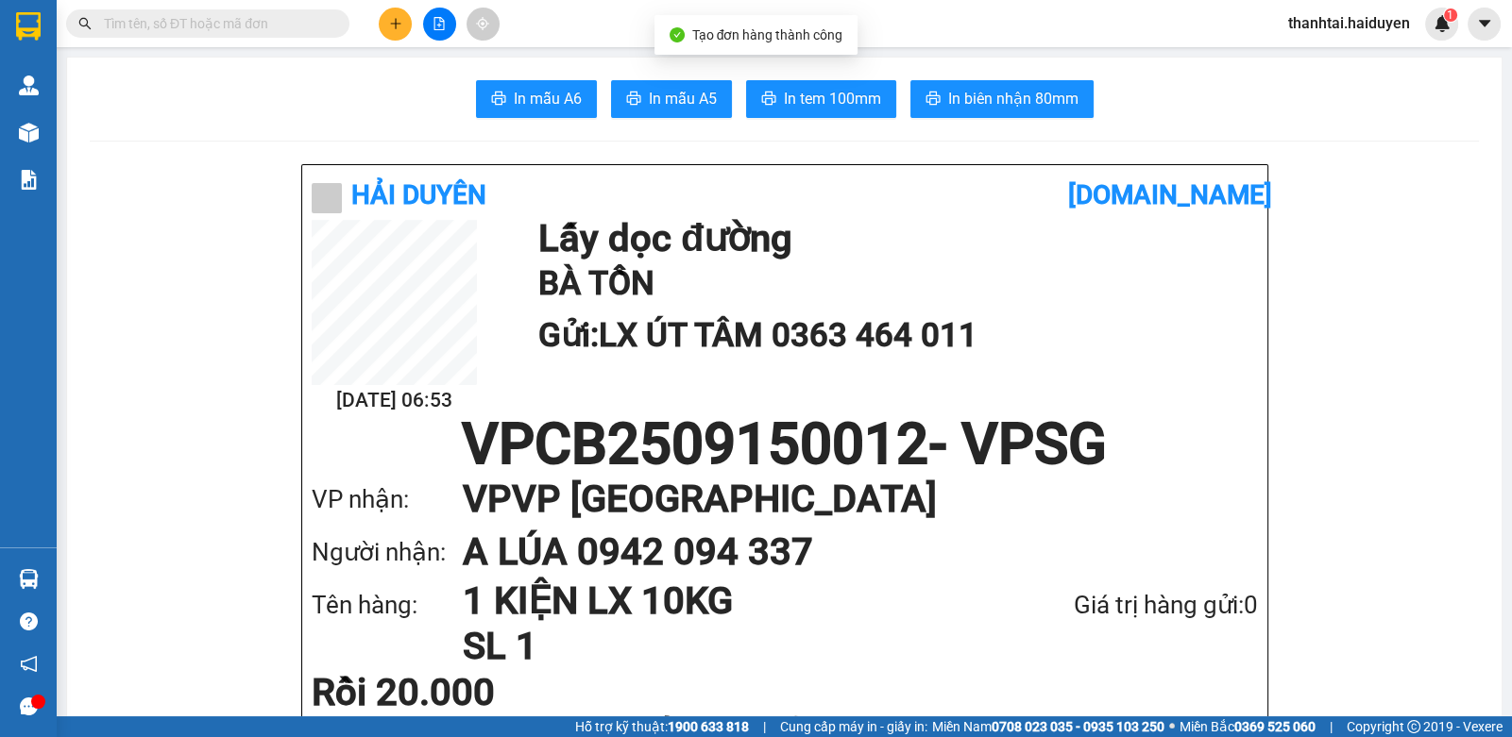
click at [831, 101] on span "In tem 100mm" at bounding box center [832, 99] width 97 height 24
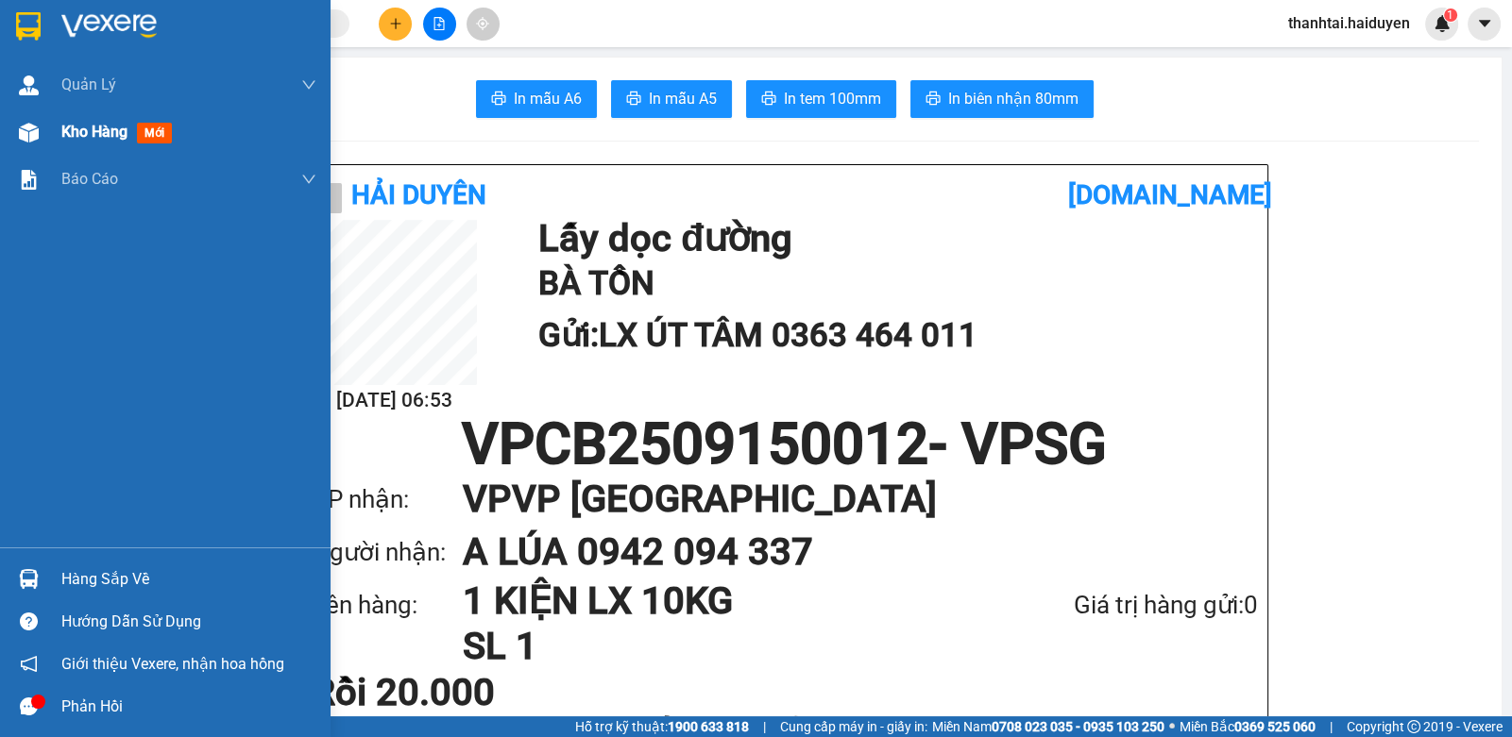
click at [109, 136] on span "Kho hàng" at bounding box center [94, 132] width 66 height 18
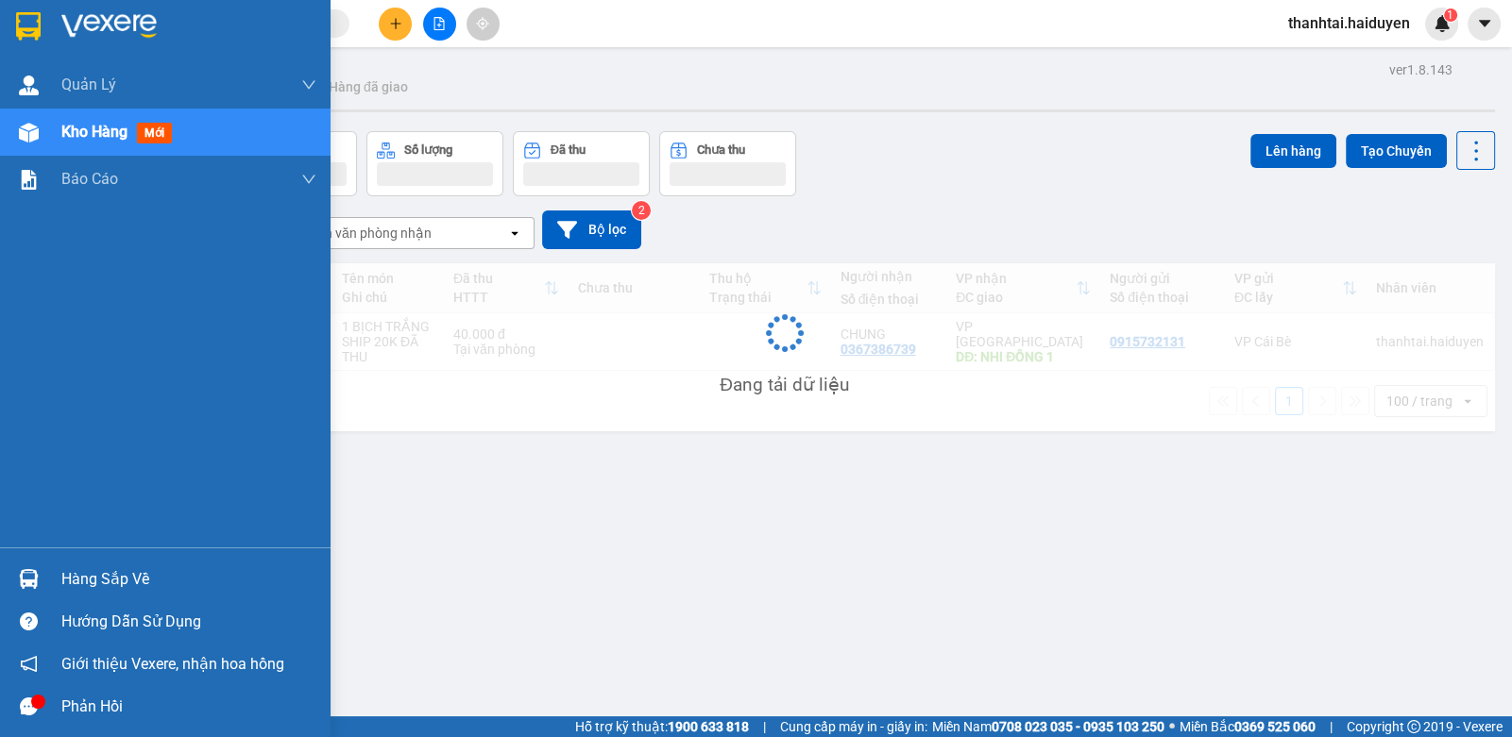
click at [109, 135] on span "Kho hàng" at bounding box center [94, 132] width 66 height 18
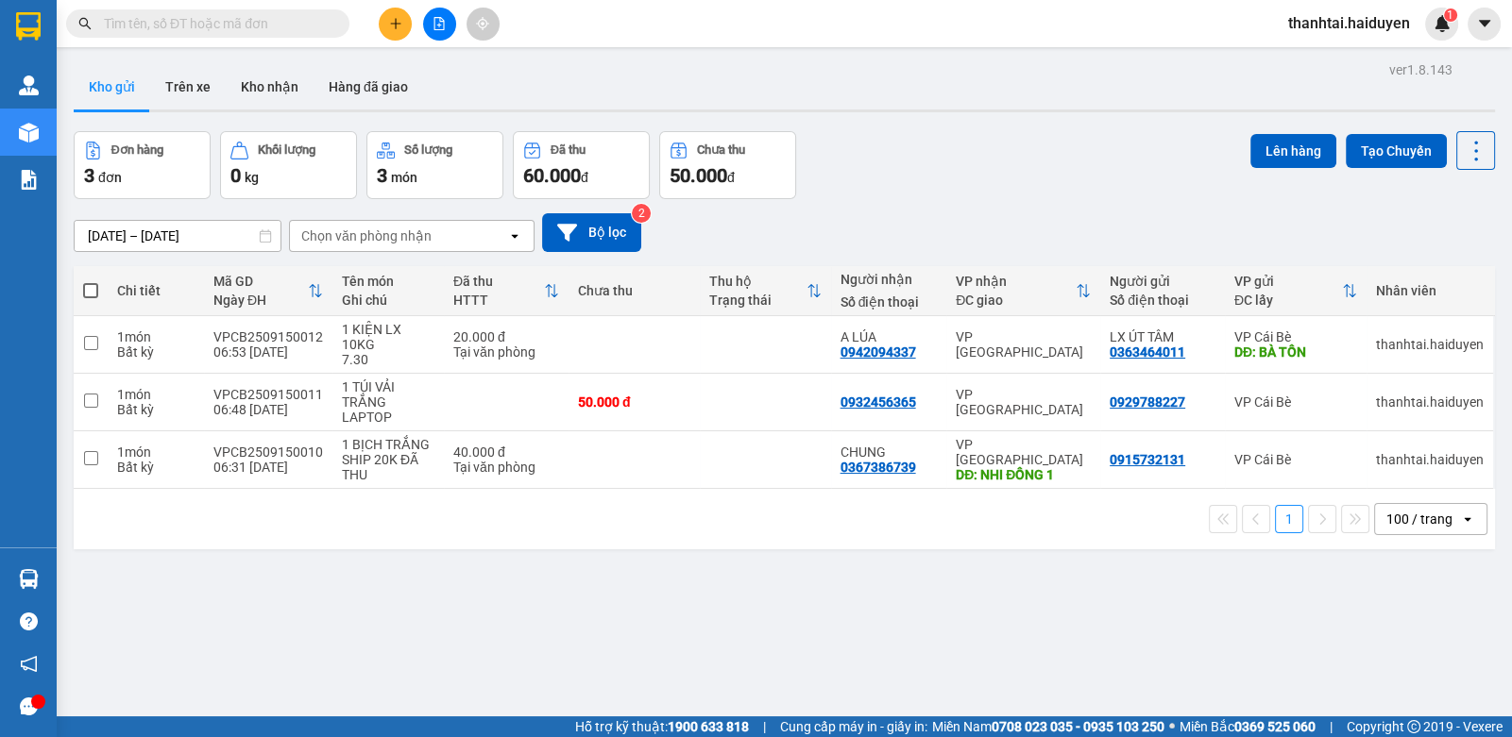
drag, startPoint x: 230, startPoint y: 26, endPoint x: 263, endPoint y: 21, distance: 33.5
click at [230, 25] on input "text" at bounding box center [215, 23] width 223 height 21
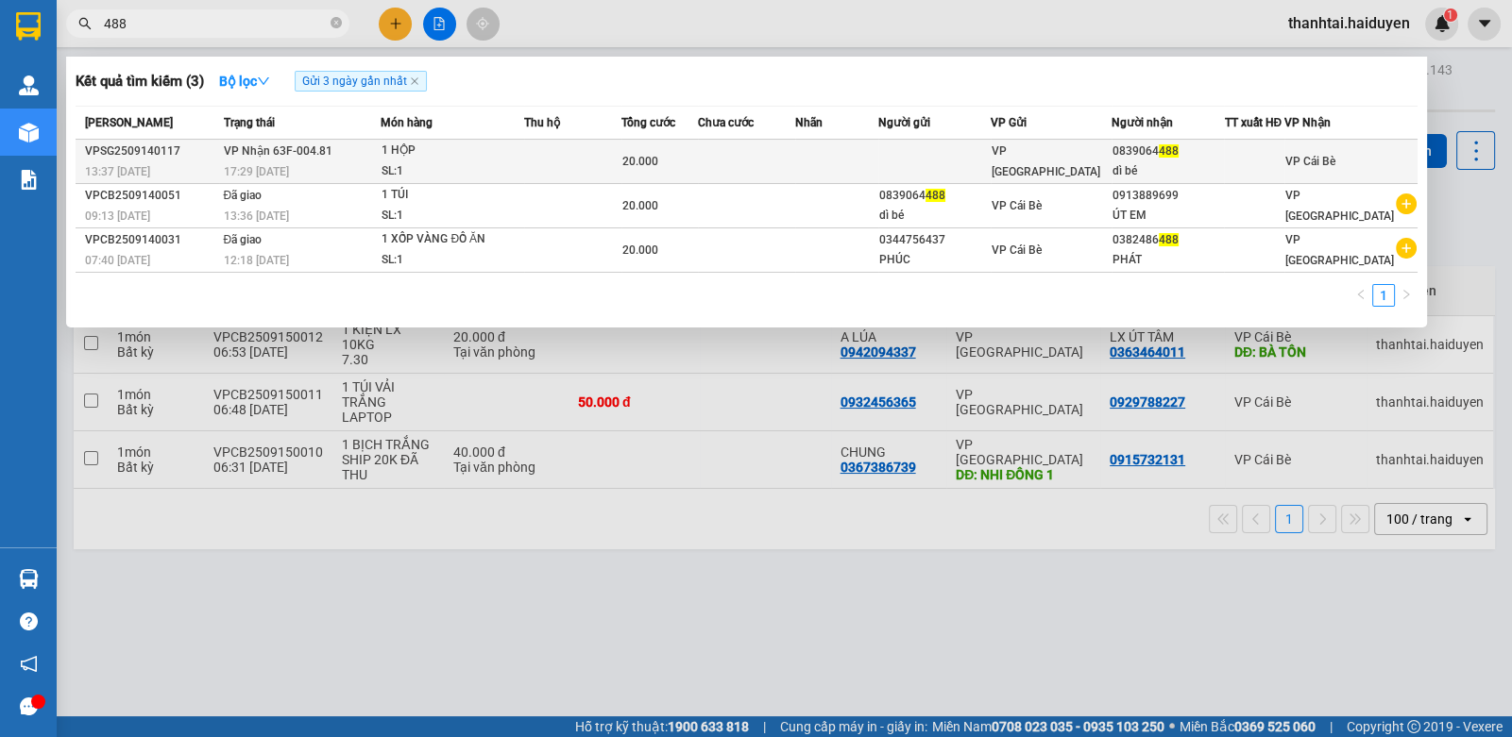
type input "488"
click at [693, 158] on div "20.000" at bounding box center [659, 161] width 75 height 21
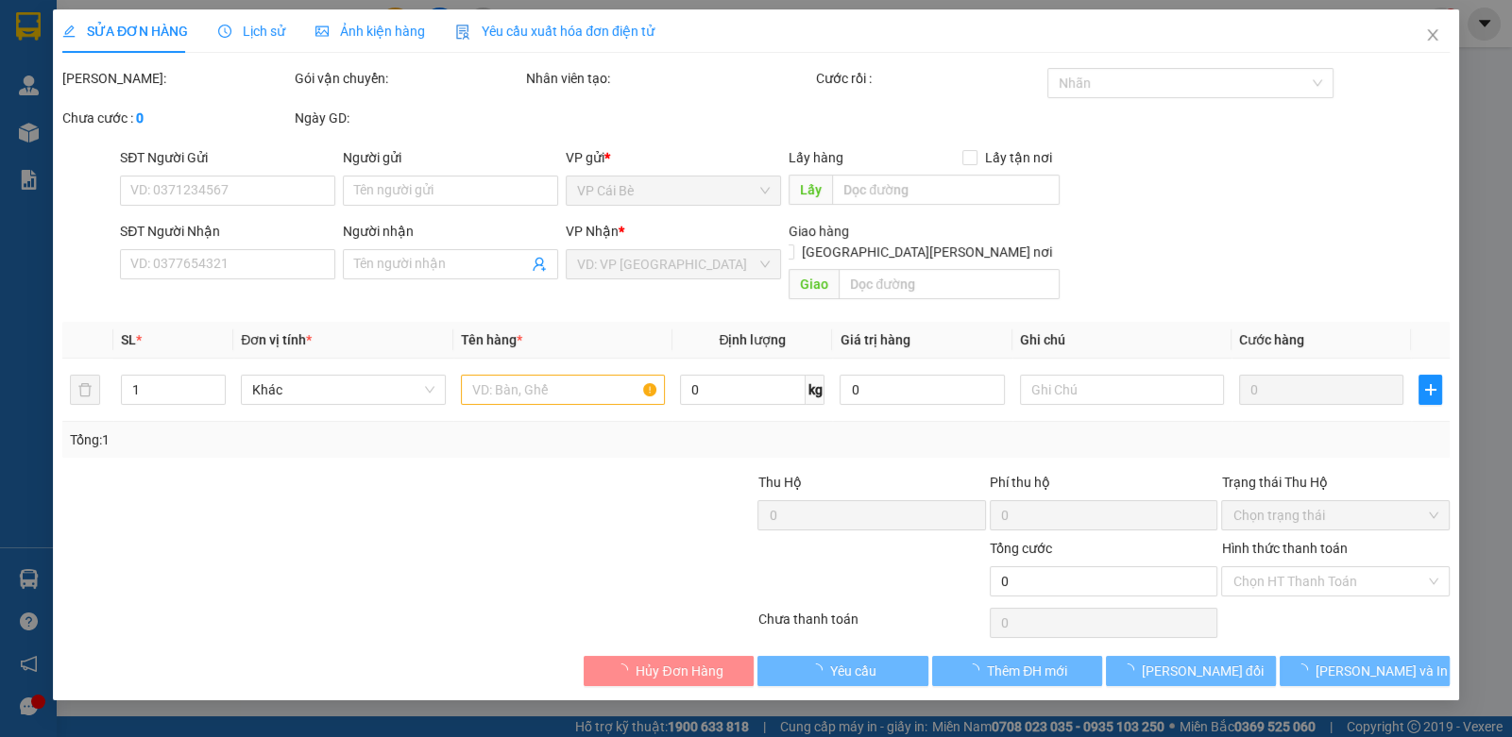
type input "0839064488"
type input "dì bé"
type input "20.000"
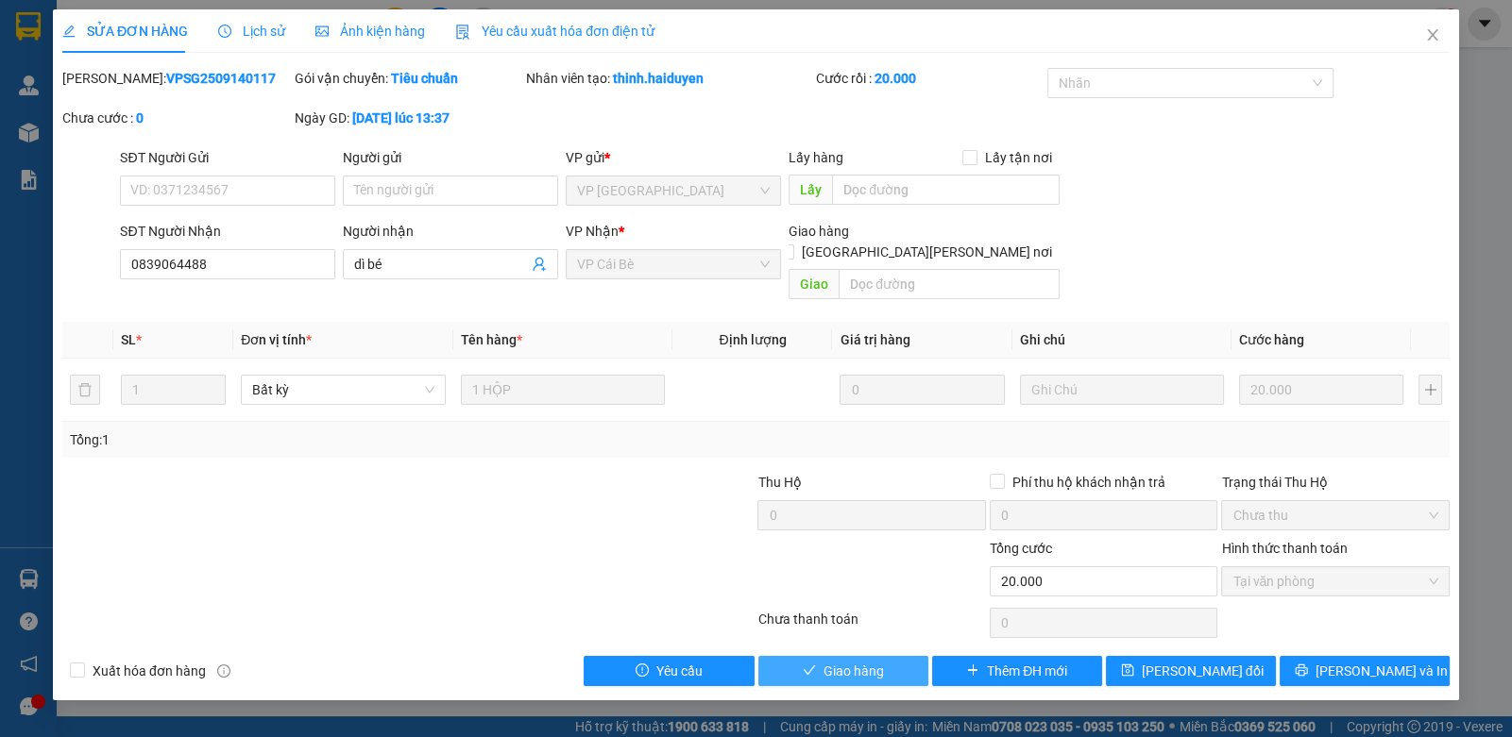
click at [845, 661] on span "Giao hàng" at bounding box center [853, 671] width 60 height 21
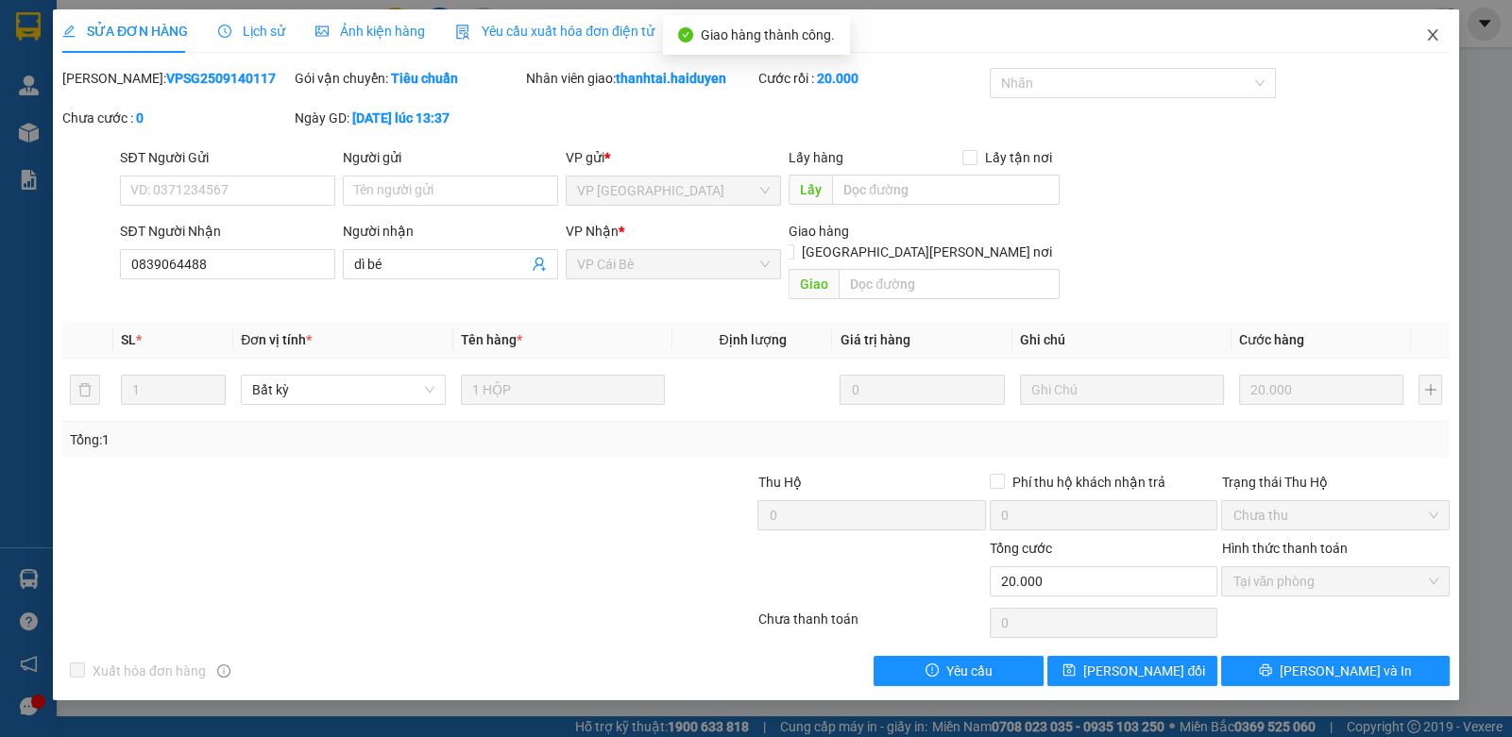
click at [1428, 43] on span "Close" at bounding box center [1432, 35] width 53 height 53
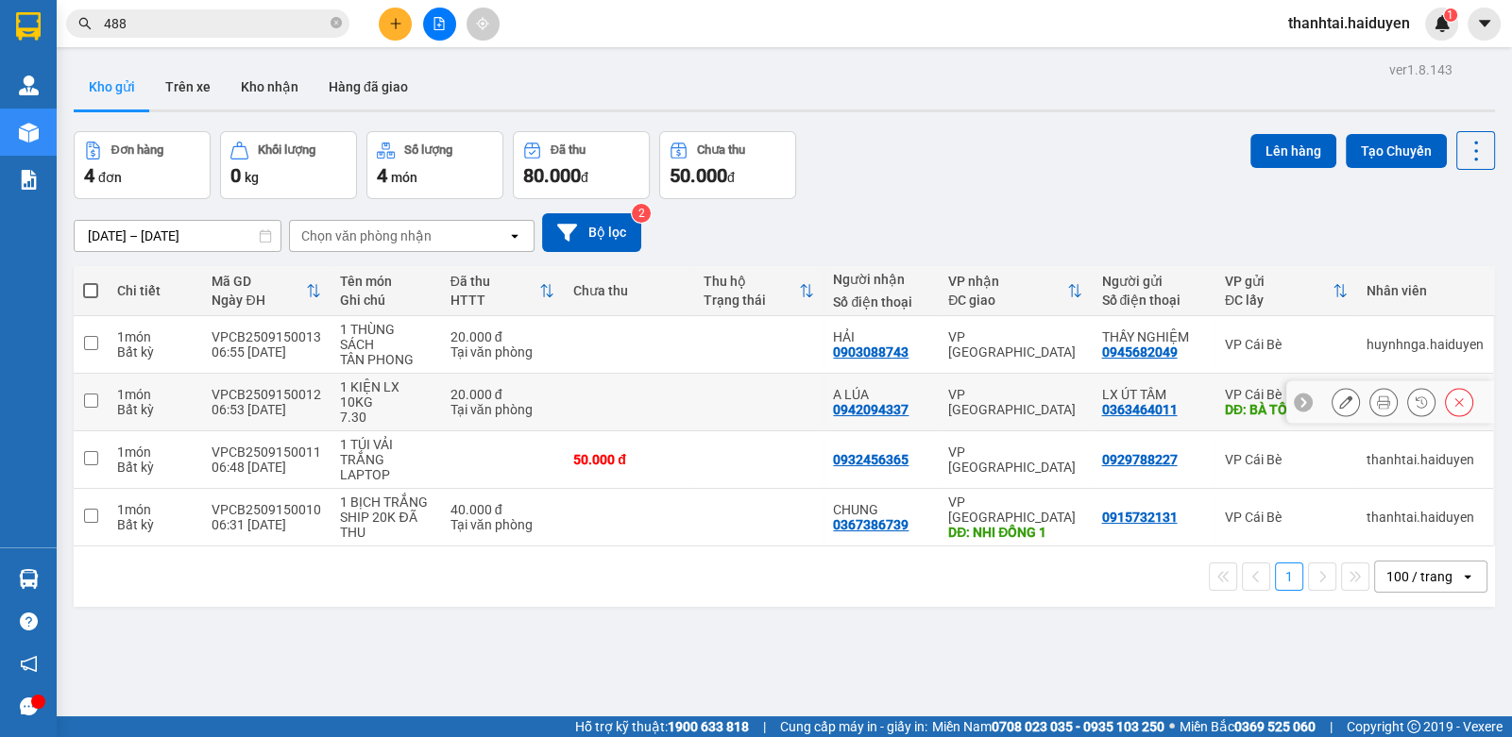
drag, startPoint x: 708, startPoint y: 404, endPoint x: 1027, endPoint y: 246, distance: 356.0
click at [708, 402] on td at bounding box center [759, 403] width 130 height 58
checkbox input "true"
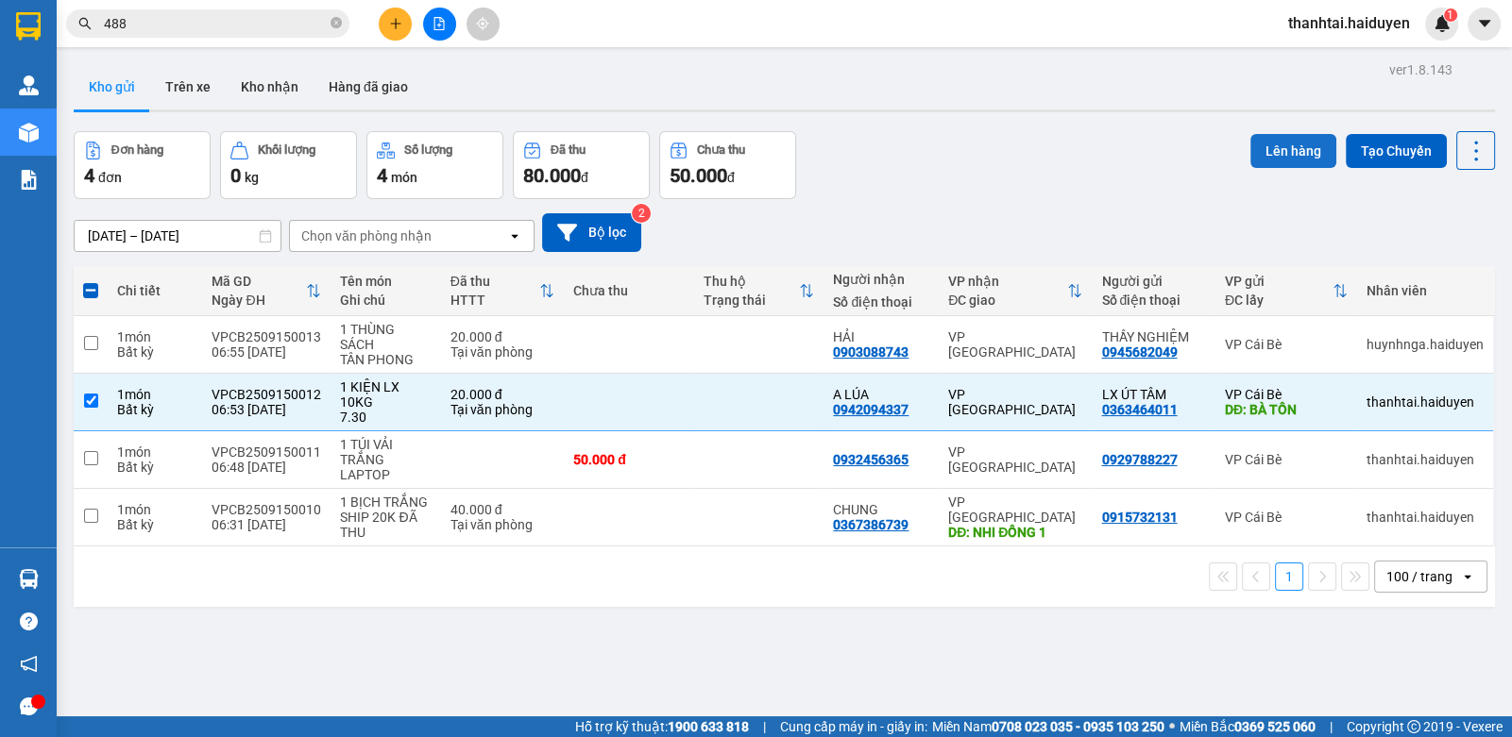
click at [1262, 155] on button "Lên hàng" at bounding box center [1293, 151] width 86 height 34
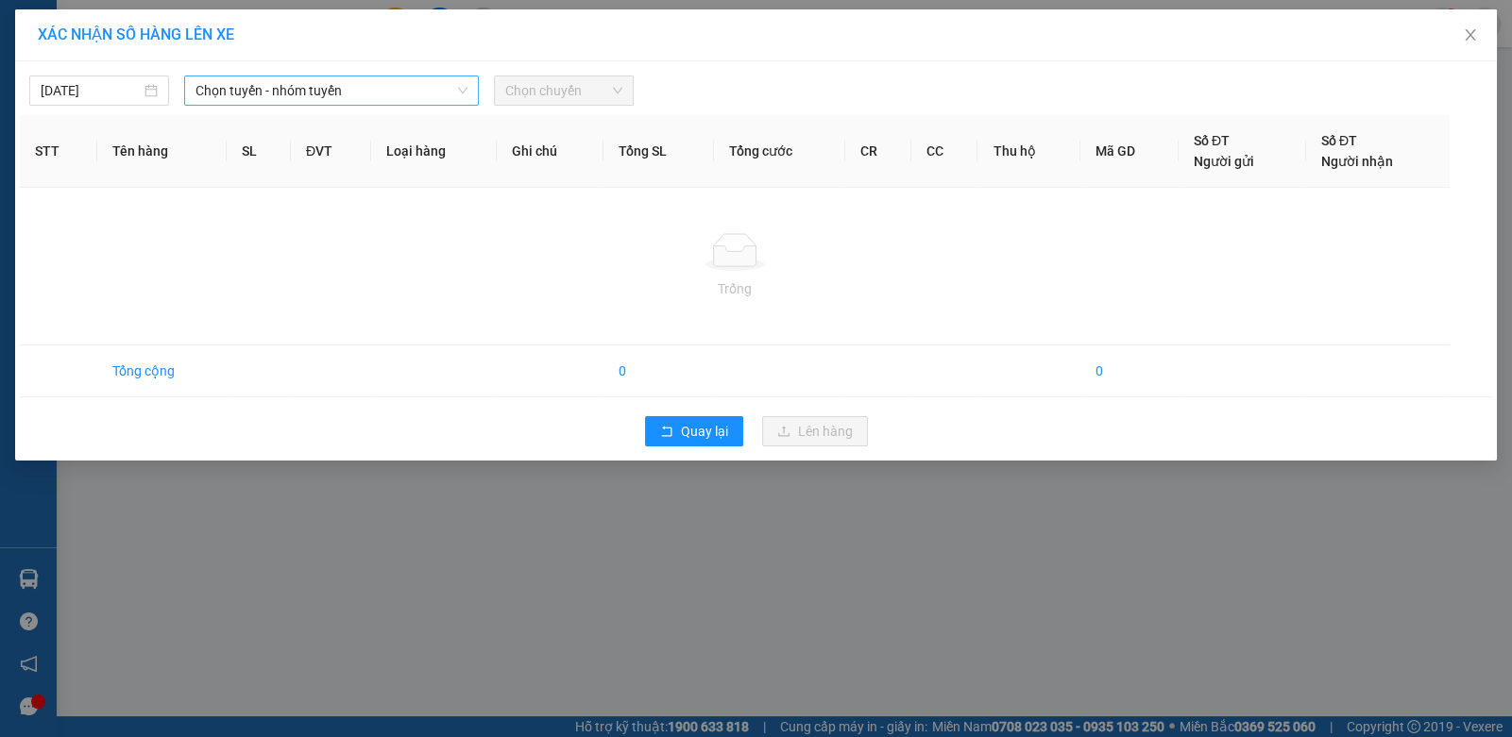
drag, startPoint x: 279, startPoint y: 89, endPoint x: 282, endPoint y: 102, distance: 13.5
click at [279, 90] on span "Chọn tuyến - nhóm tuyến" at bounding box center [331, 90] width 272 height 28
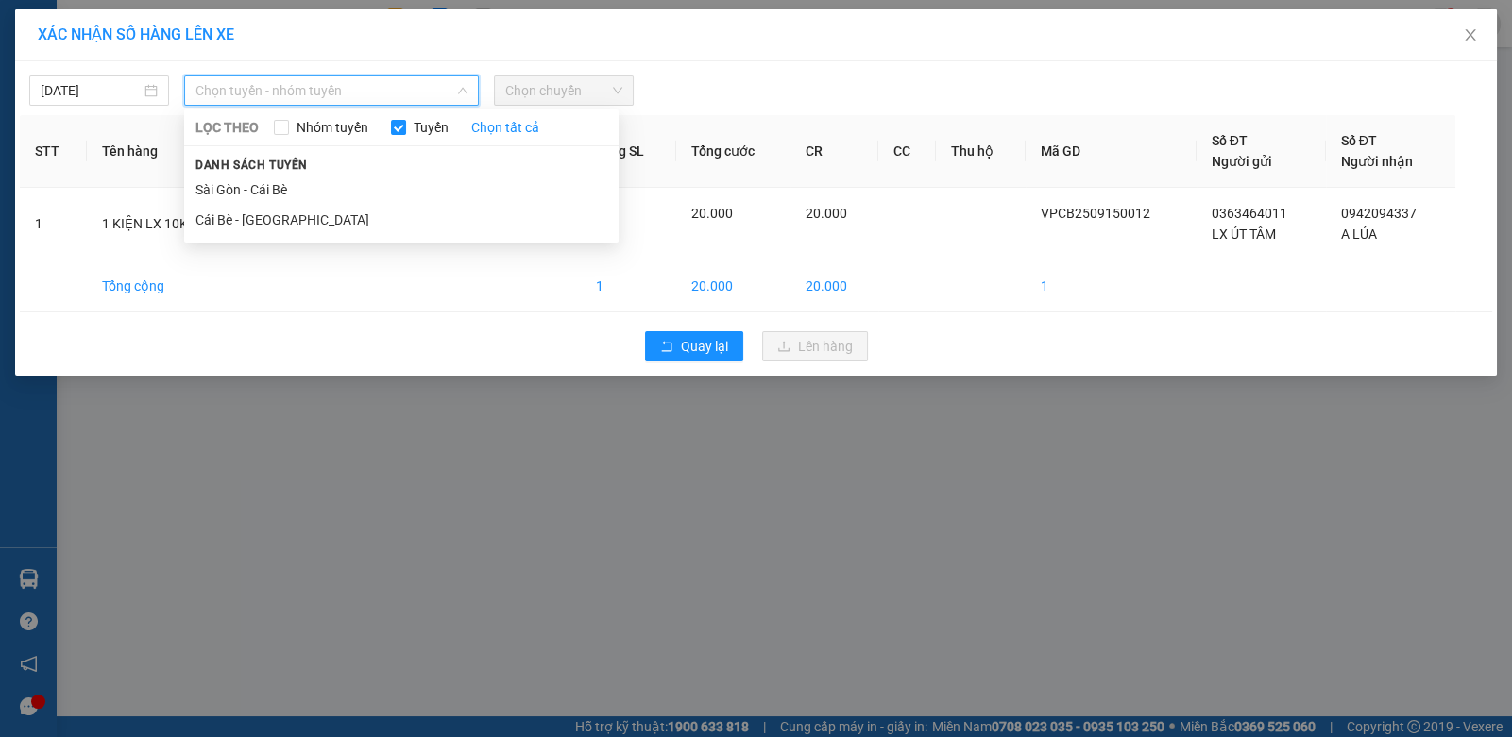
drag, startPoint x: 243, startPoint y: 218, endPoint x: 439, endPoint y: 168, distance: 202.7
click at [252, 218] on li "Cái Bè - Sài Gòn" at bounding box center [401, 220] width 434 height 30
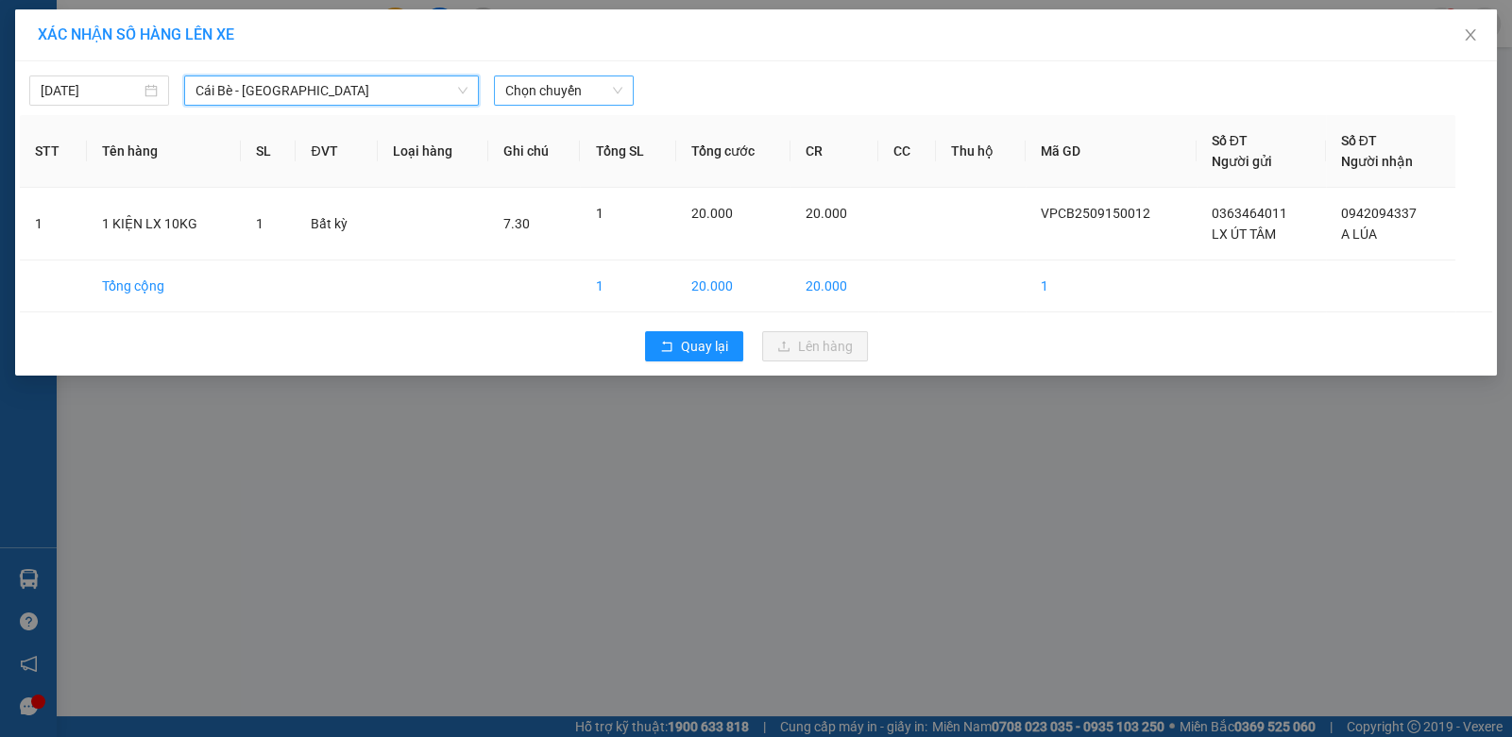
click at [583, 87] on span "Chọn chuyến" at bounding box center [563, 90] width 117 height 28
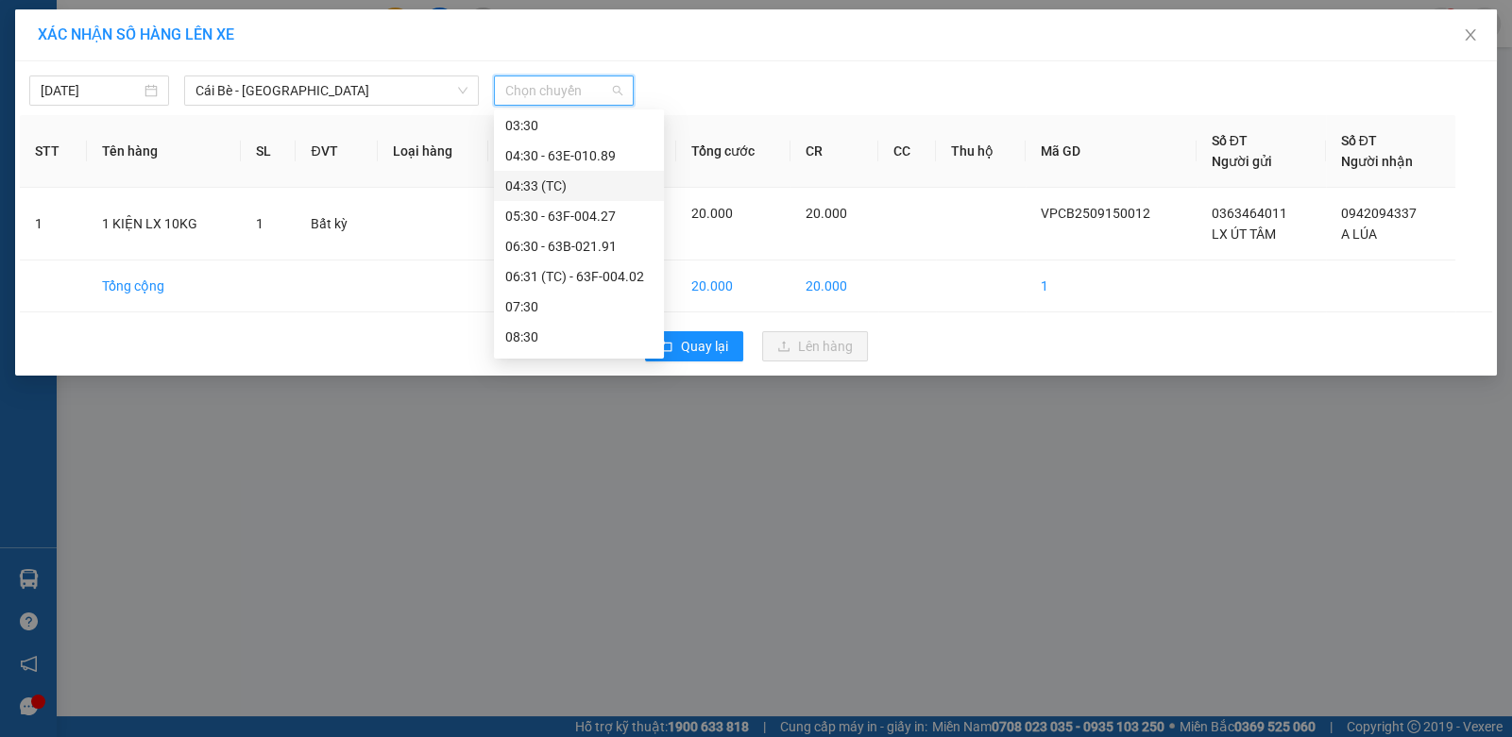
scroll to position [188, 0]
click at [552, 211] on div "07:30" at bounding box center [578, 212] width 147 height 21
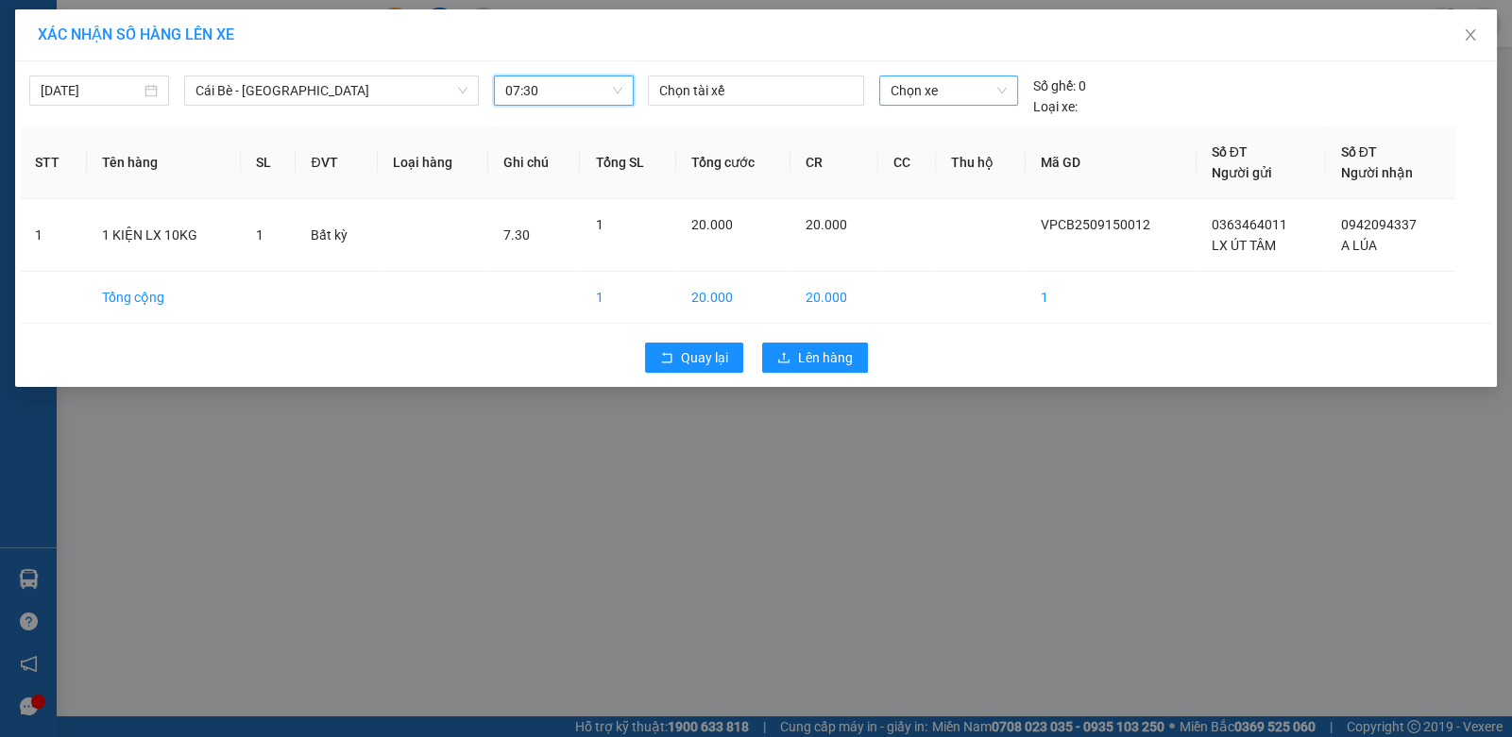
click at [921, 95] on span "Chọn xe" at bounding box center [948, 90] width 116 height 28
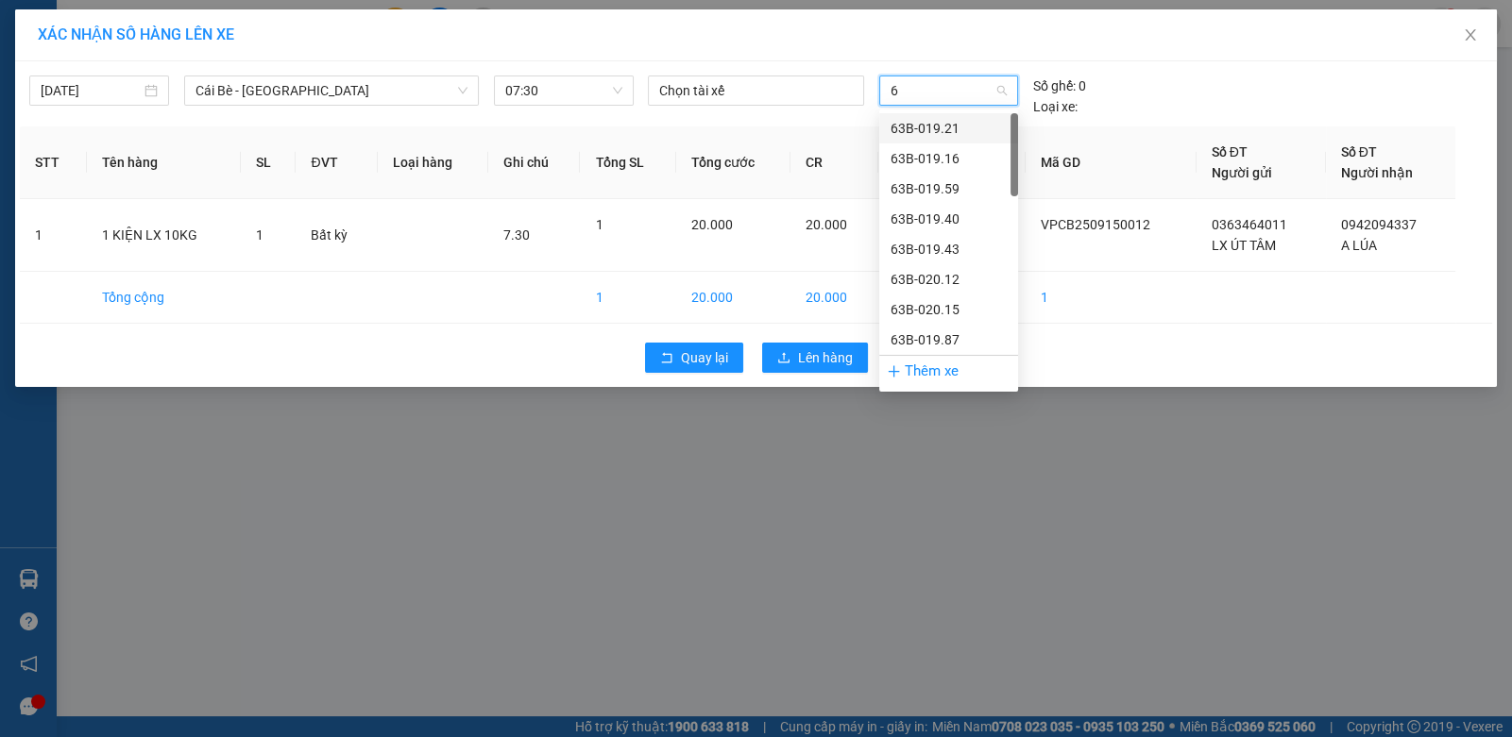
type input "64"
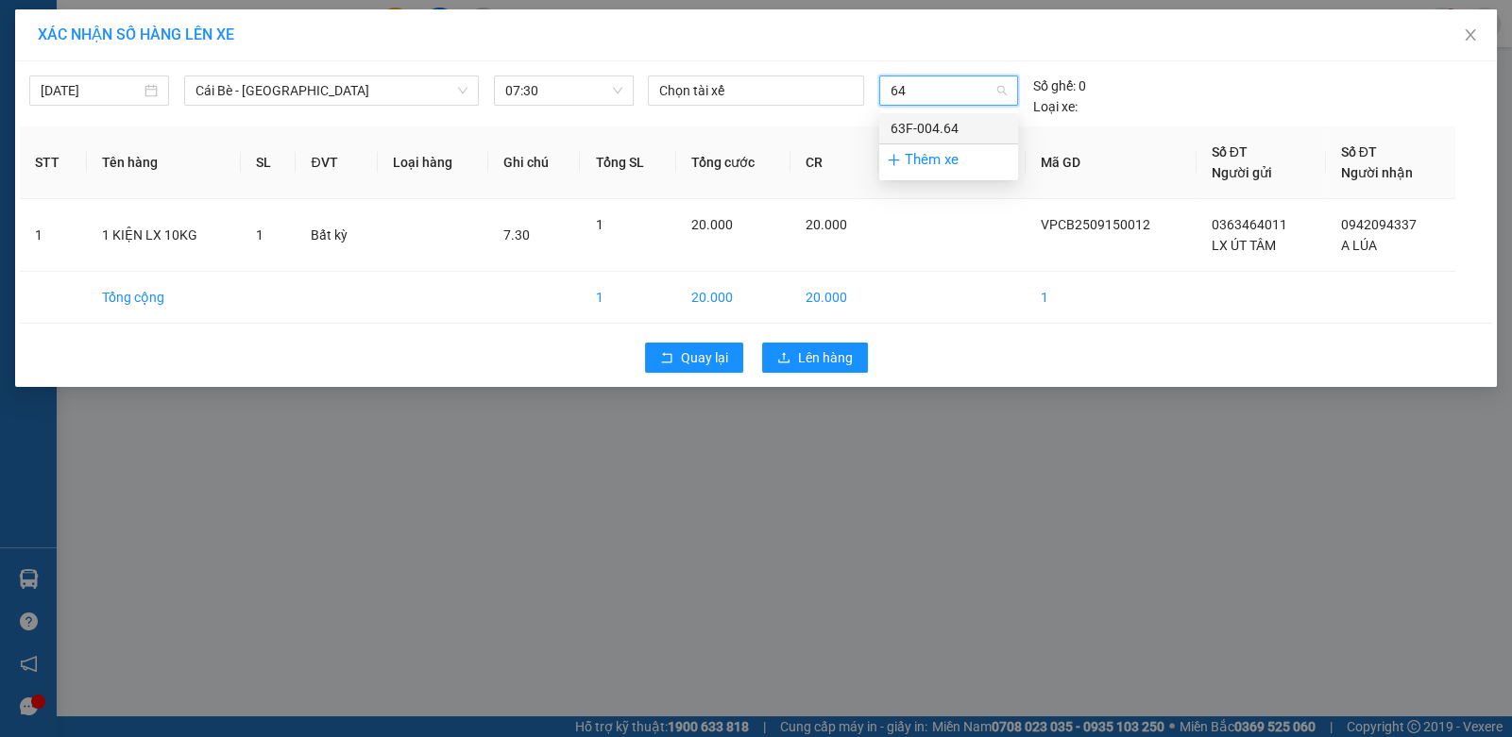
click at [920, 130] on div "63F-004.64" at bounding box center [948, 128] width 116 height 21
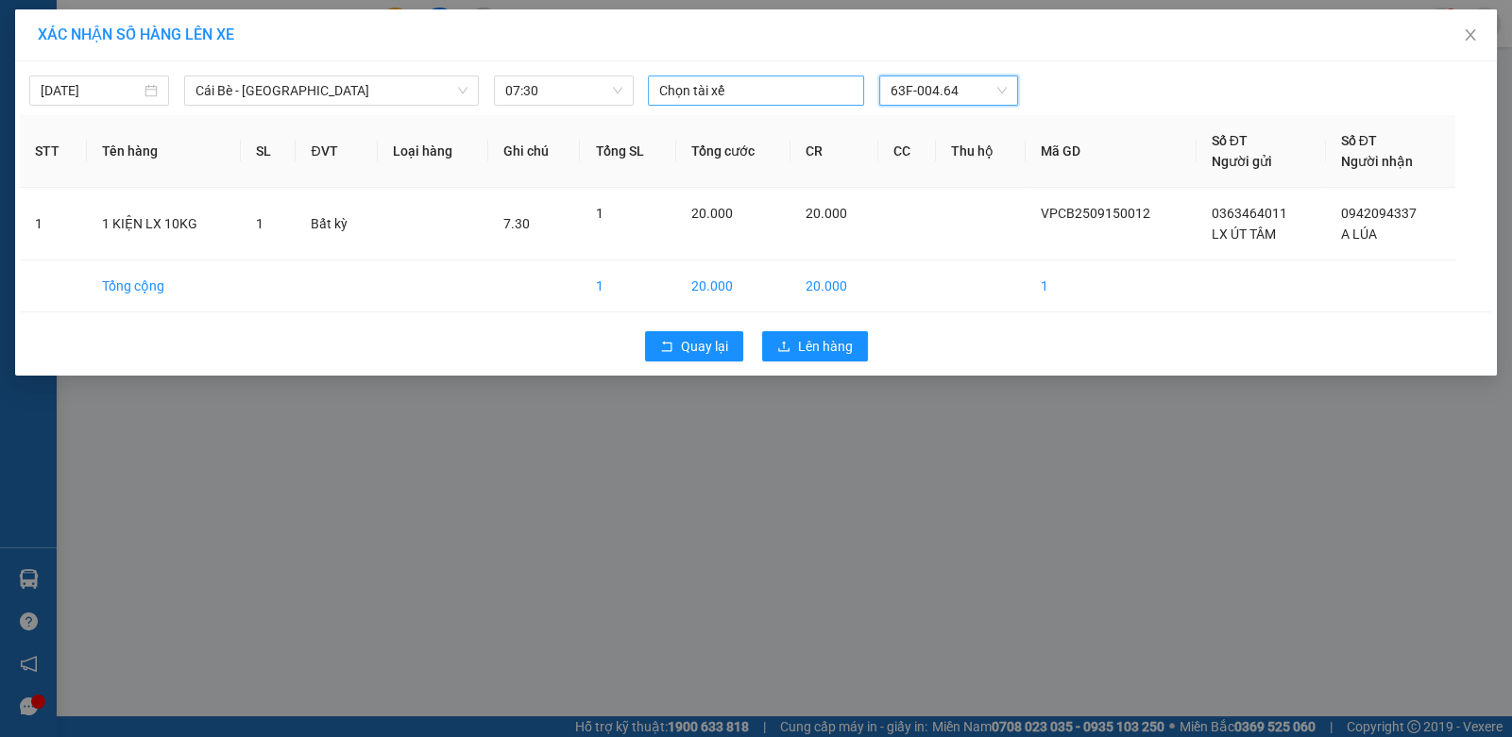
click at [754, 80] on div at bounding box center [755, 90] width 206 height 23
type input "NAM"
drag, startPoint x: 677, startPoint y: 129, endPoint x: 510, endPoint y: 172, distance: 172.4
click at [669, 133] on div "NAM" at bounding box center [789, 127] width 261 height 21
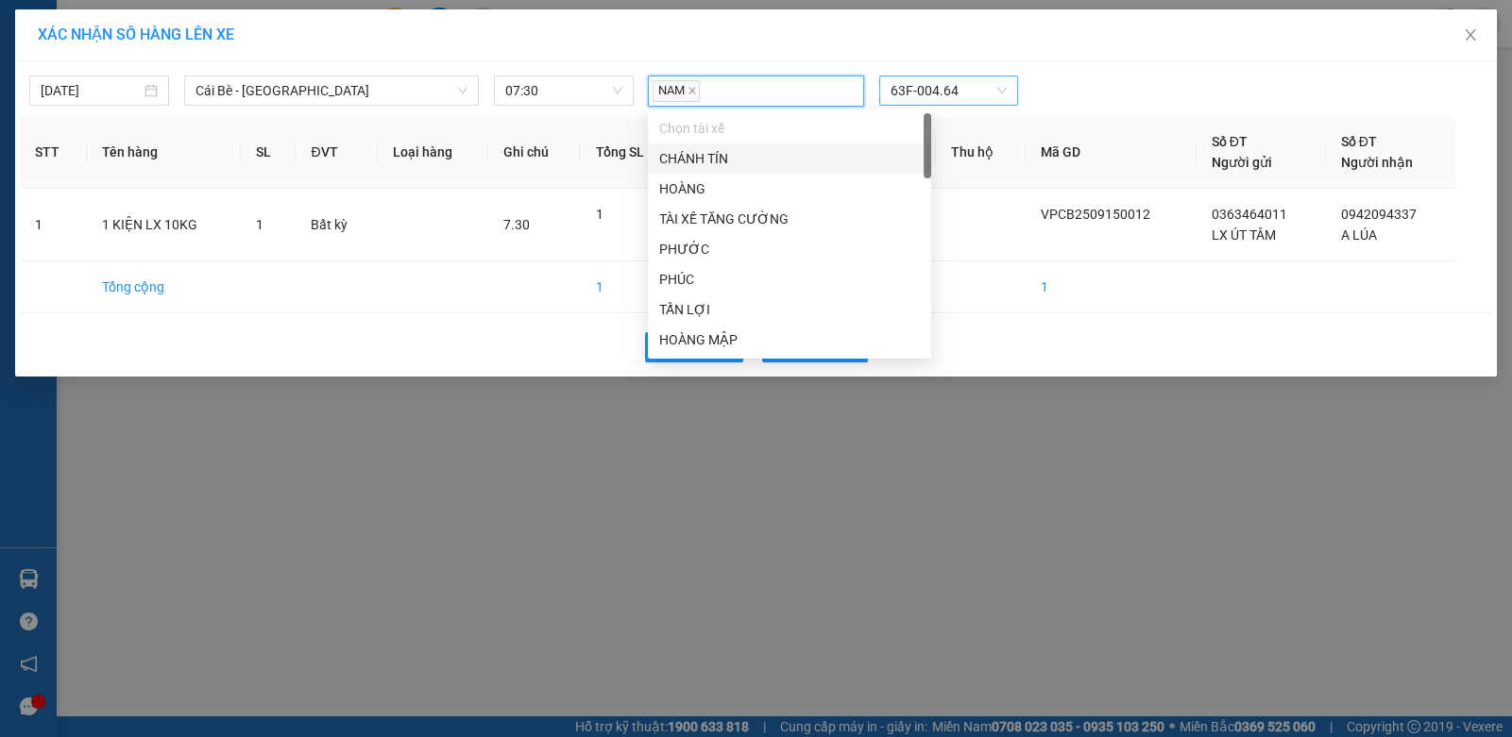
click at [474, 179] on th "Loại hàng" at bounding box center [433, 152] width 110 height 73
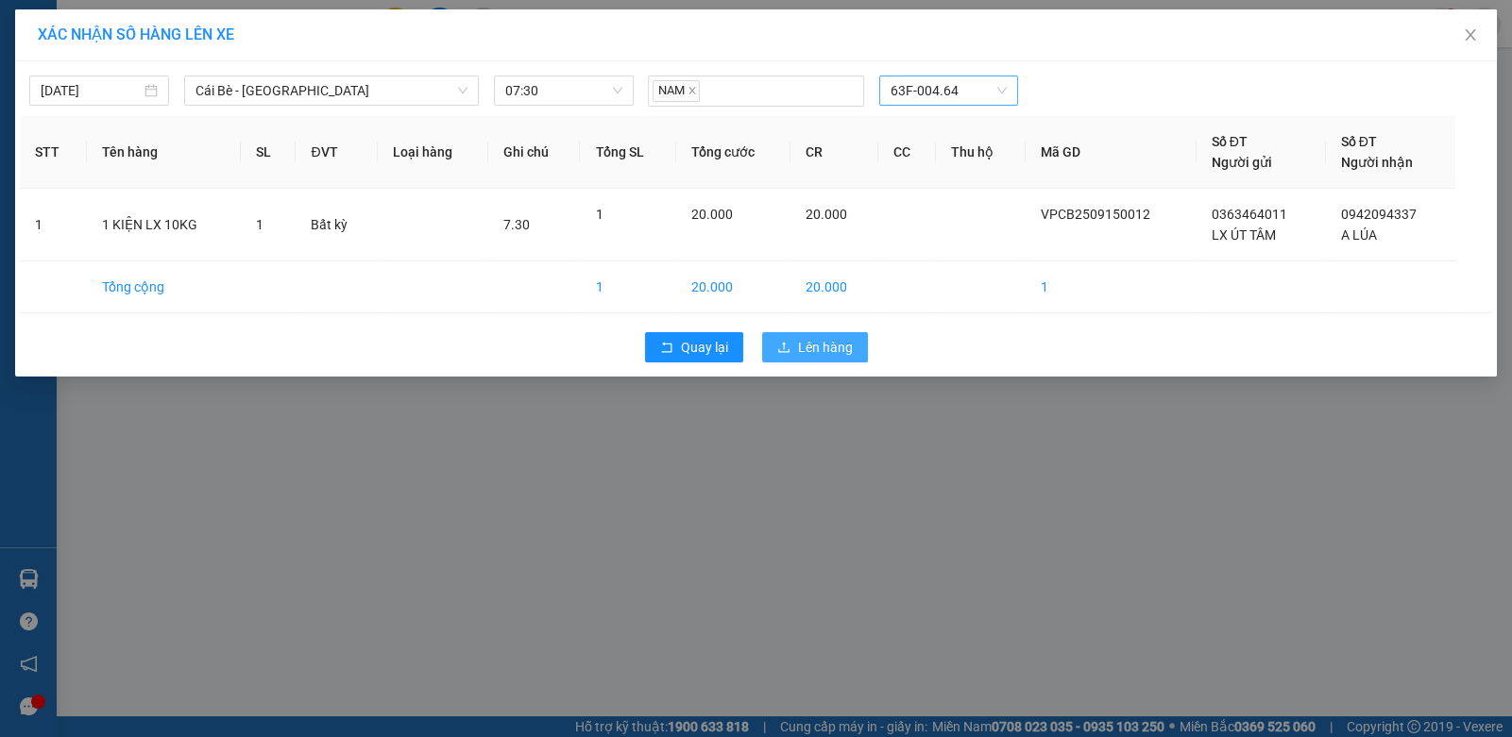
drag, startPoint x: 794, startPoint y: 338, endPoint x: 784, endPoint y: 333, distance: 11.4
click at [788, 337] on button "Lên hàng" at bounding box center [815, 347] width 106 height 30
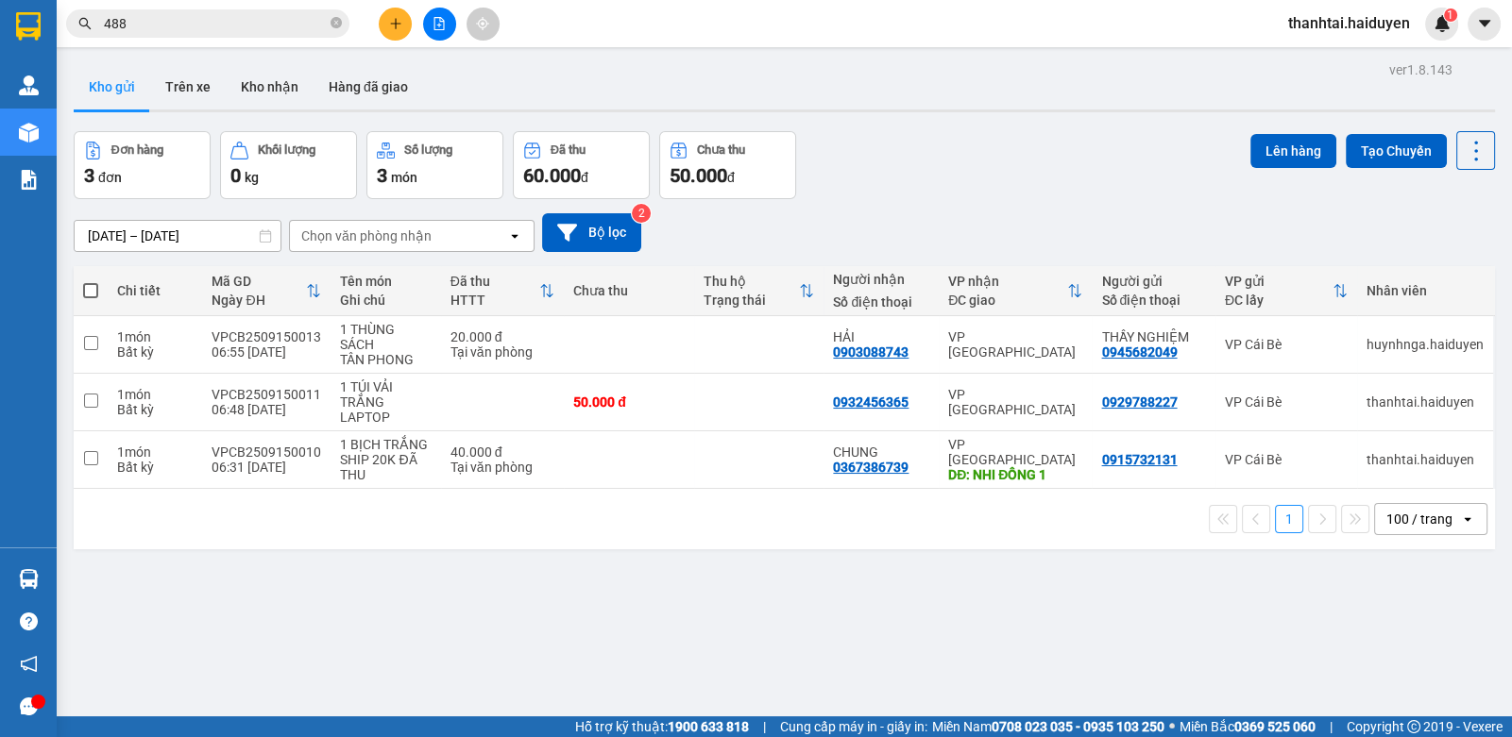
click at [400, 22] on icon "plus" at bounding box center [395, 23] width 13 height 13
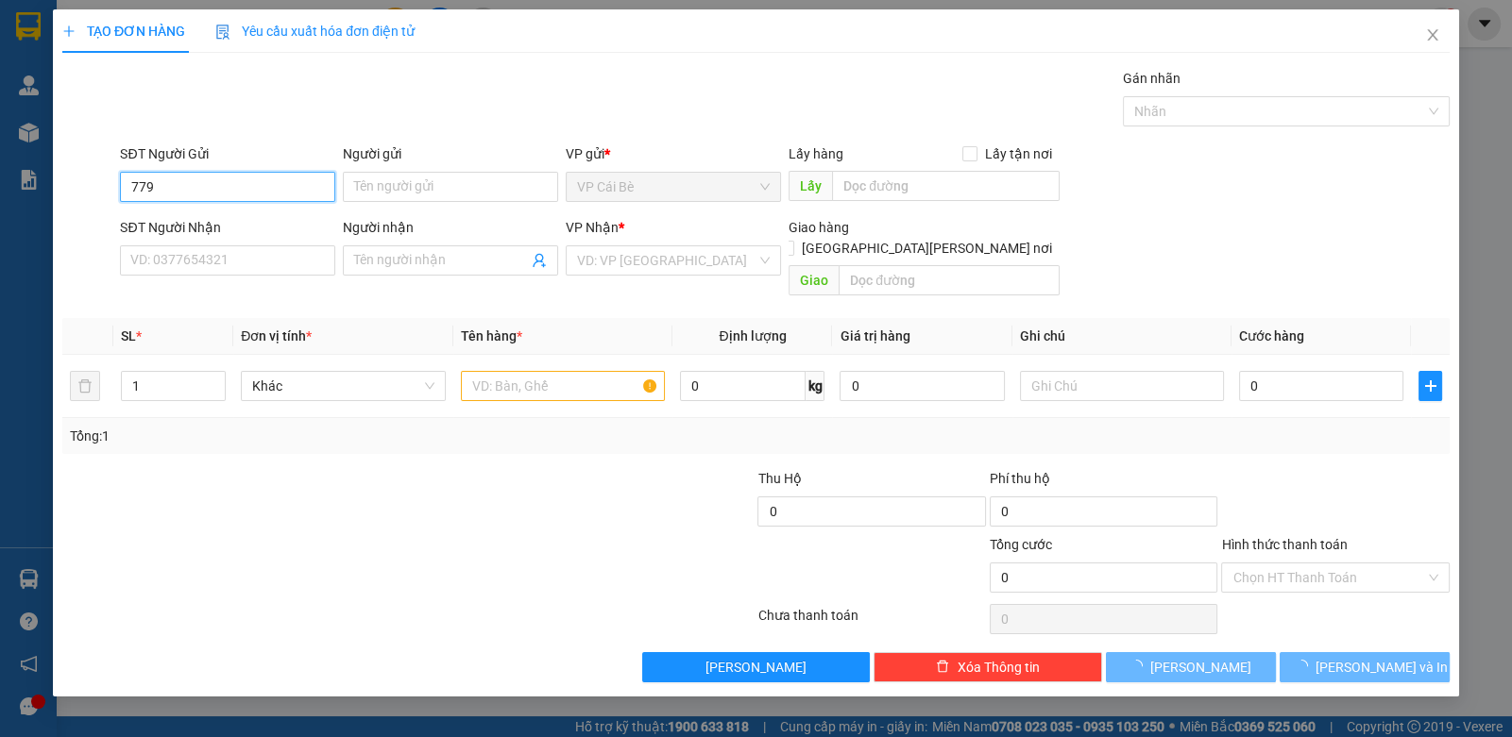
type input "779"
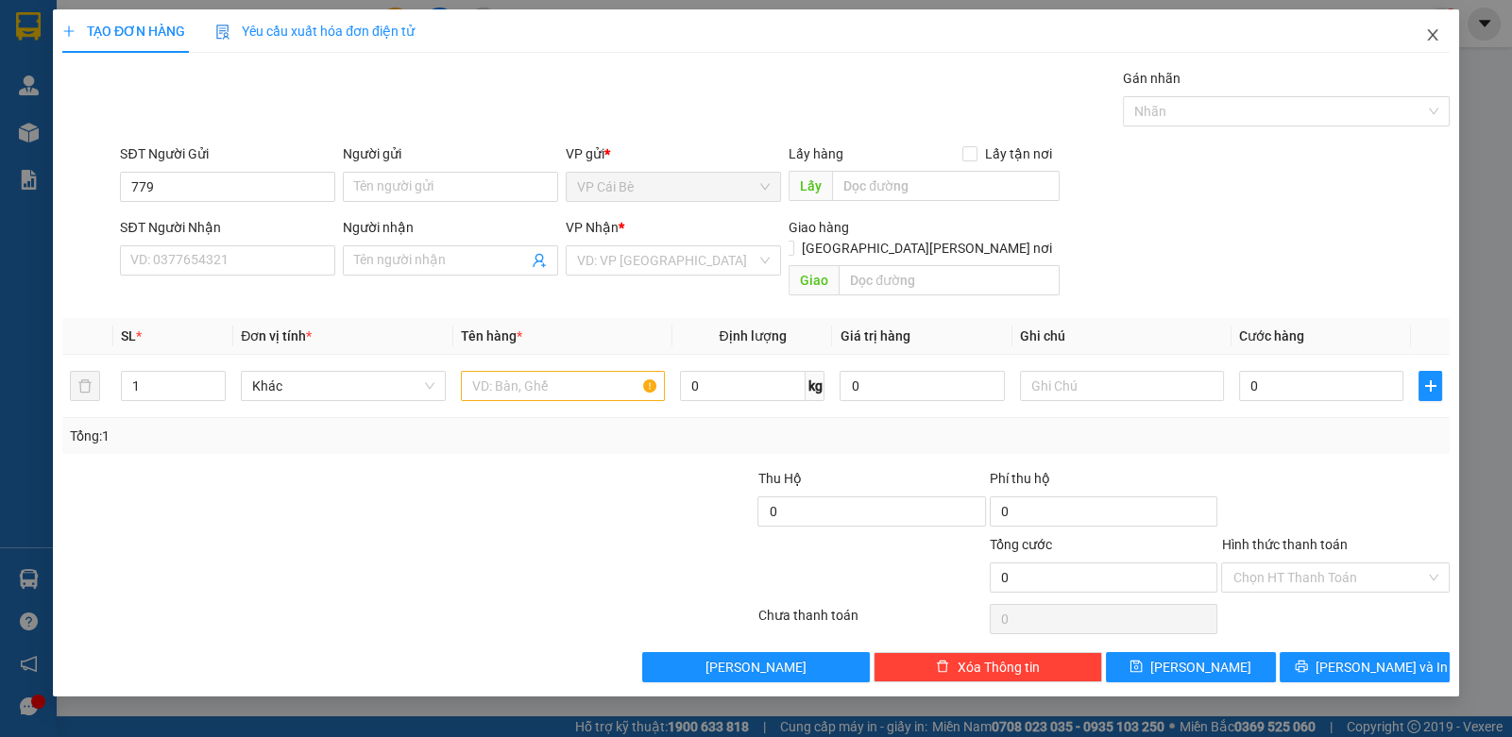
click at [1446, 40] on span "Close" at bounding box center [1432, 35] width 53 height 53
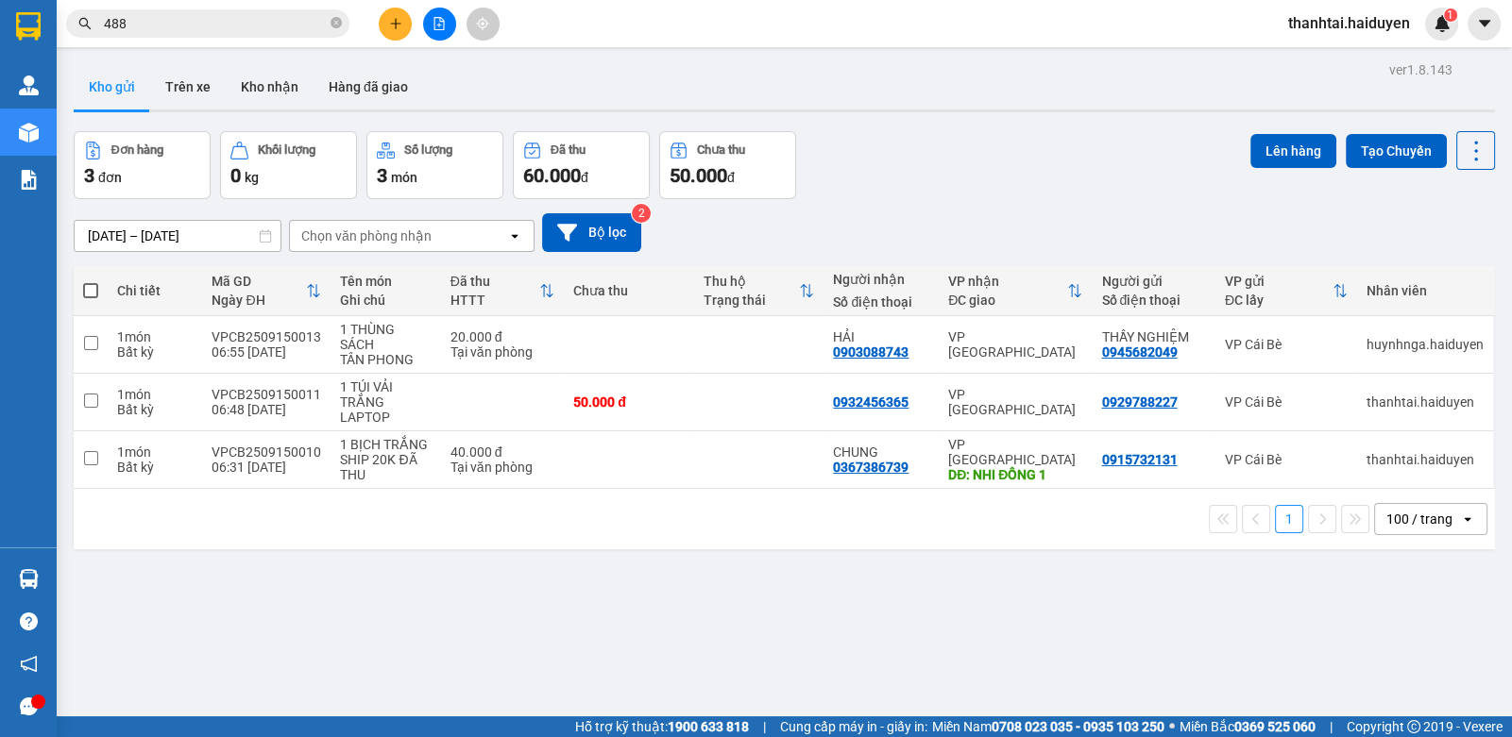
click at [205, 20] on input "488" at bounding box center [215, 23] width 223 height 21
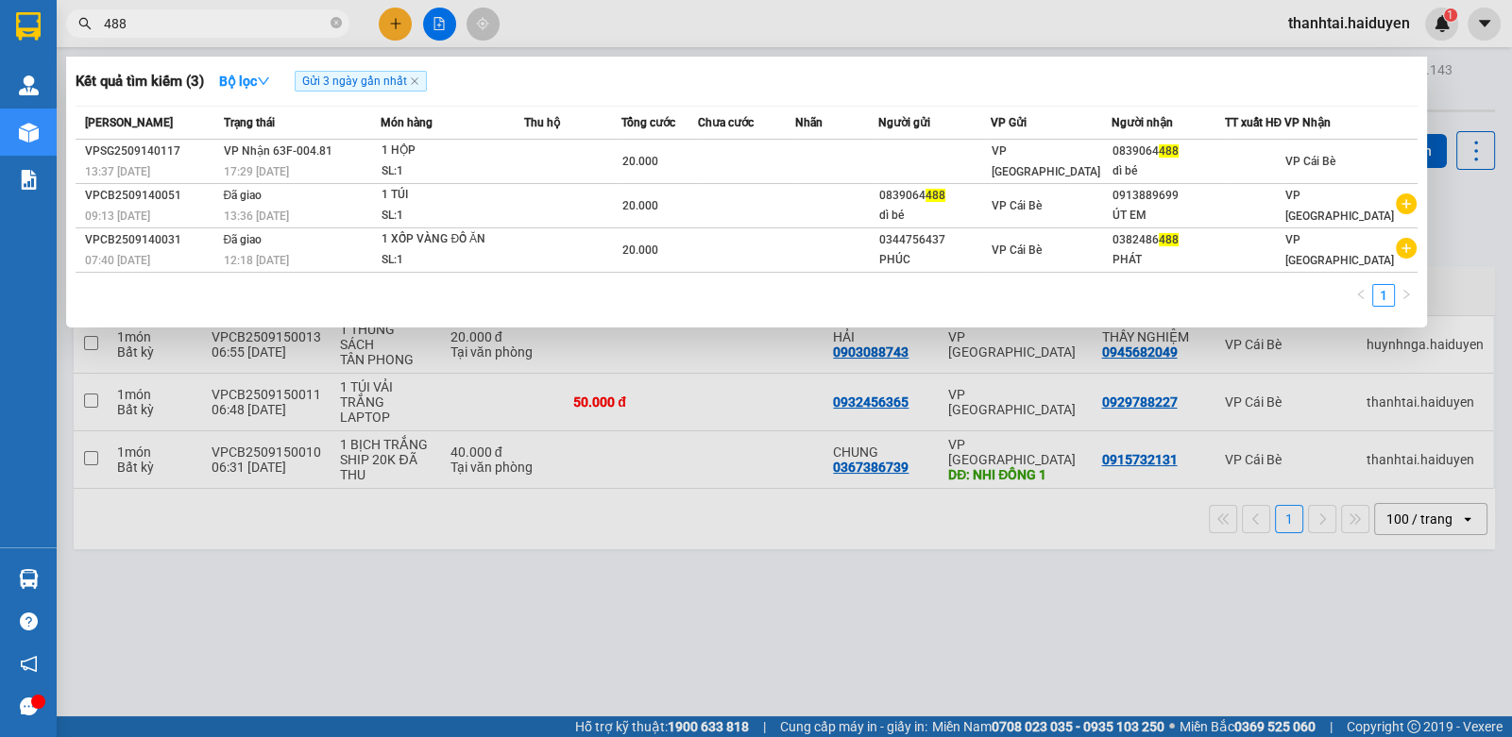
click at [205, 20] on input "488" at bounding box center [215, 23] width 223 height 21
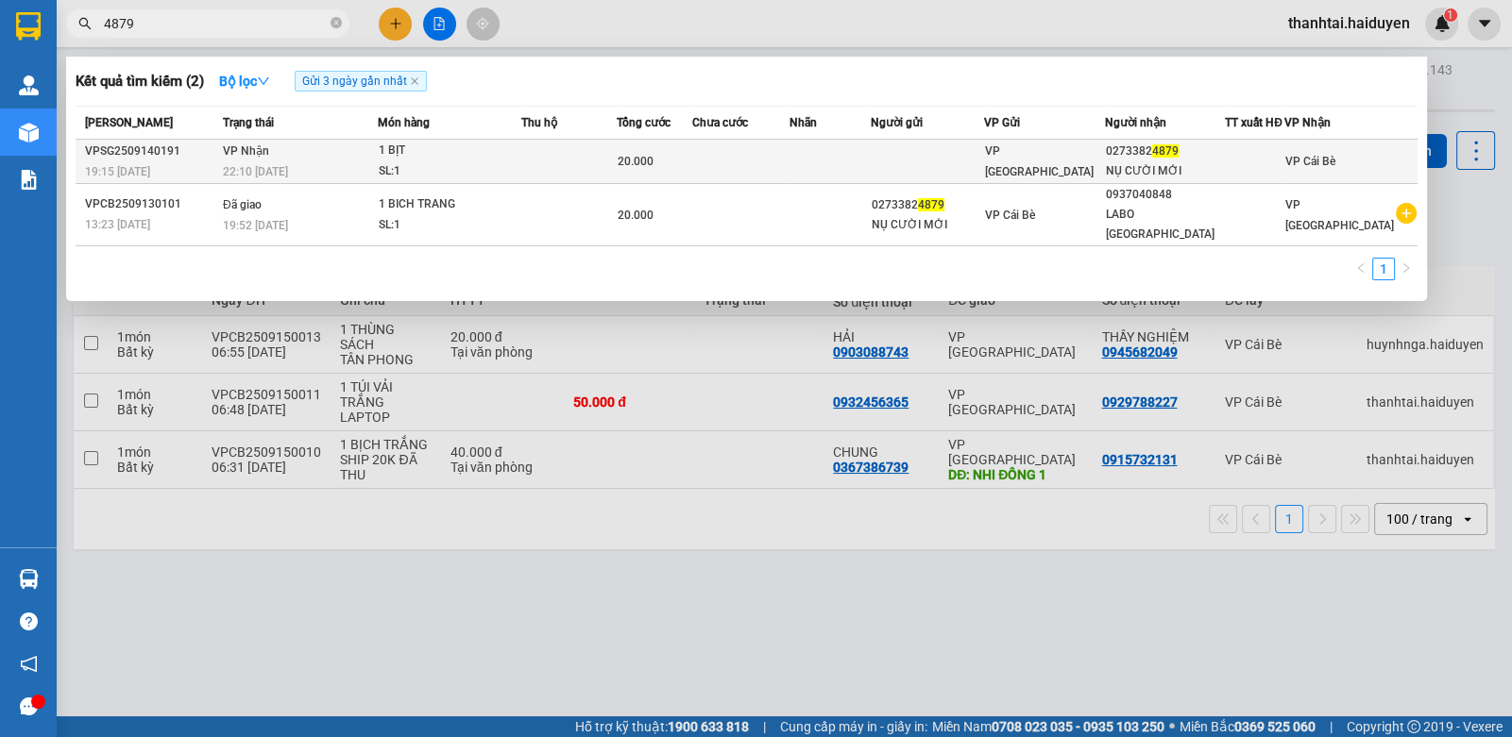
type input "4879"
click at [906, 168] on td at bounding box center [927, 162] width 113 height 44
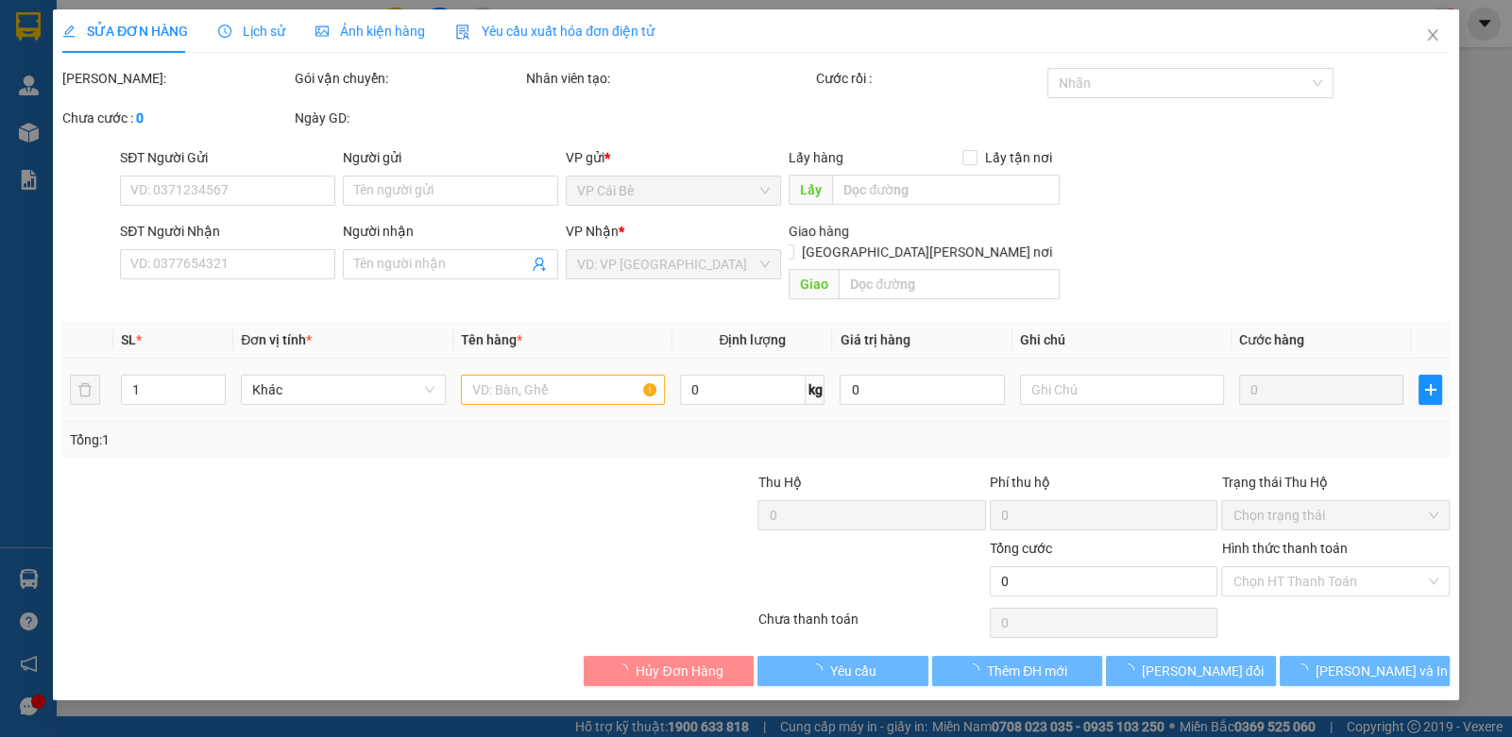
type input "02733824879"
type input "NỤ CƯỜI MỚI"
type input "20.000"
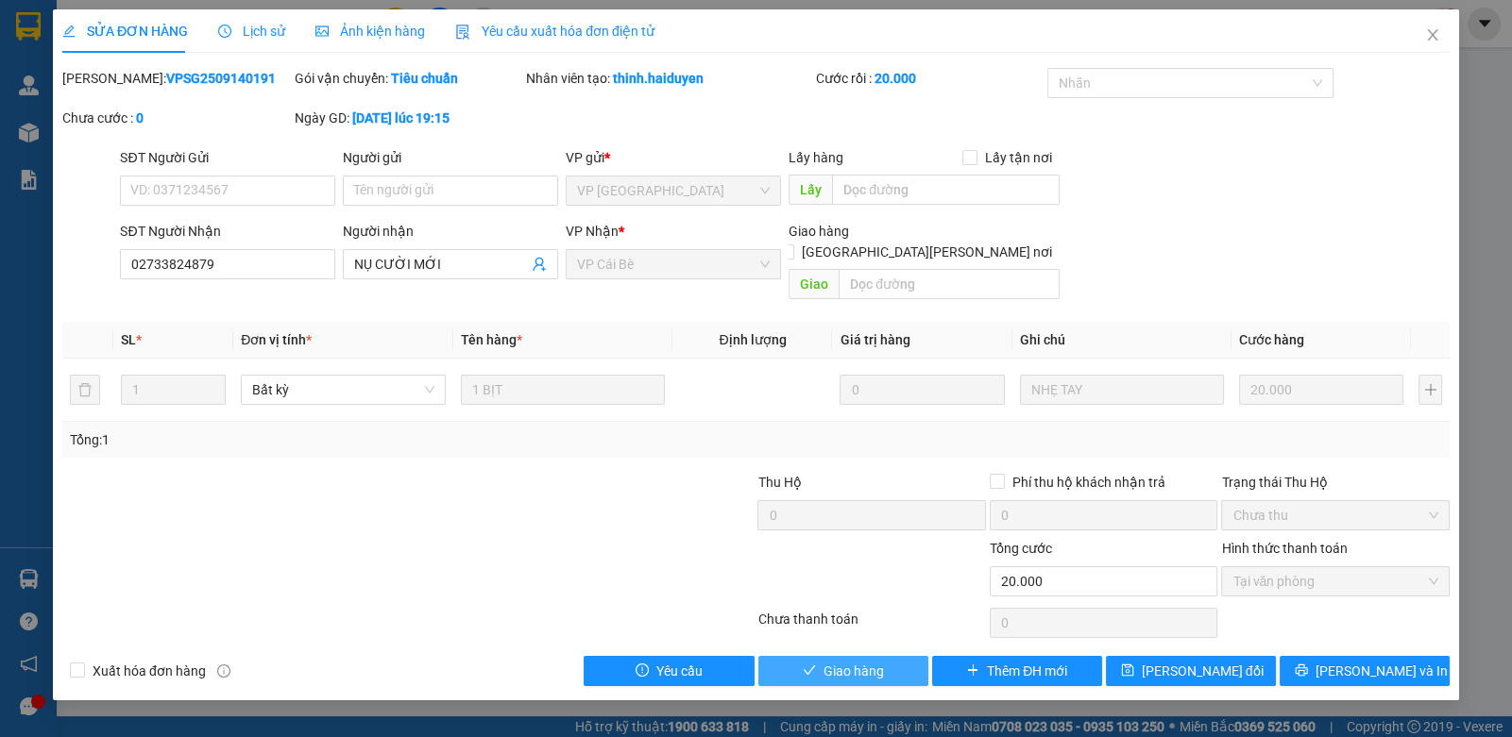
drag, startPoint x: 795, startPoint y: 646, endPoint x: 785, endPoint y: 647, distance: 10.4
click at [792, 656] on button "Giao hàng" at bounding box center [843, 671] width 170 height 30
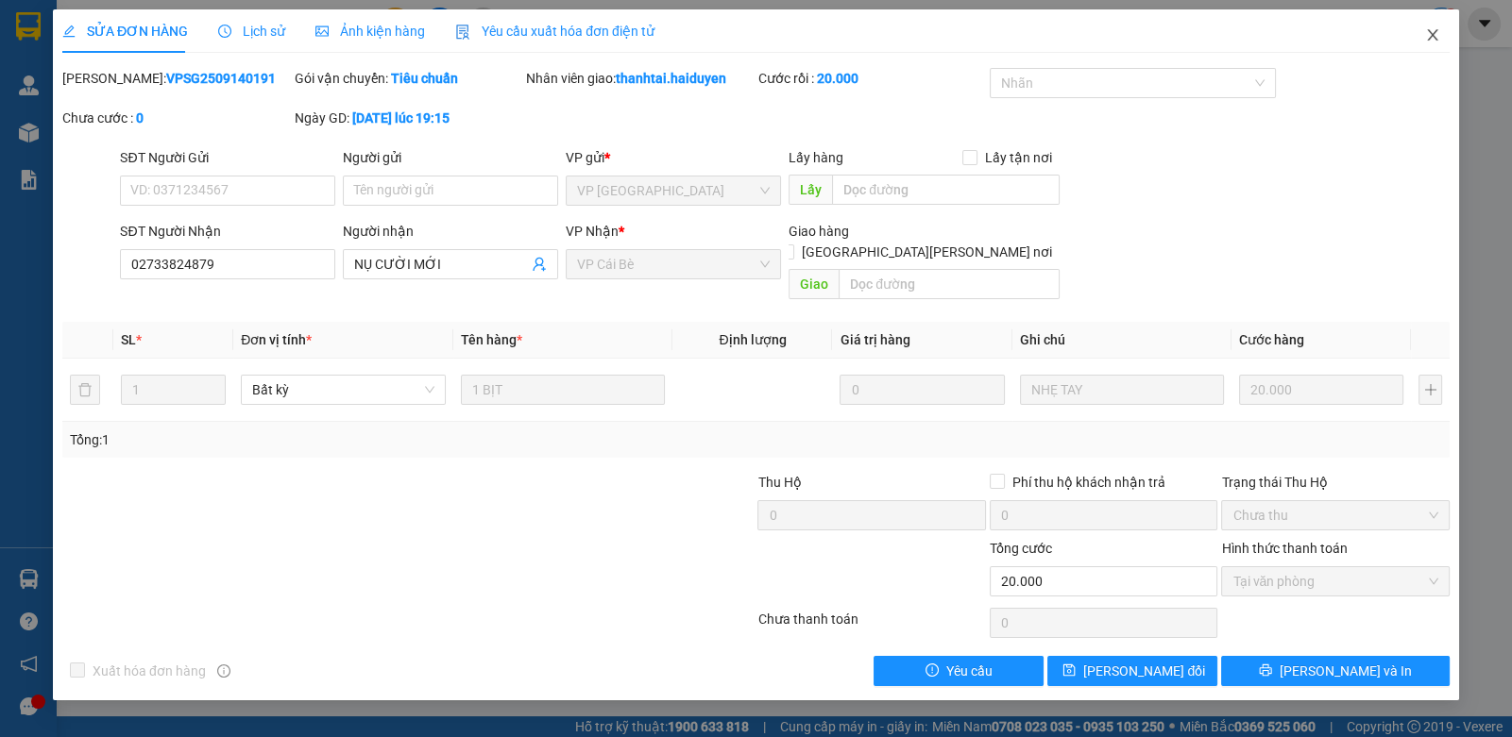
click at [1431, 32] on icon "close" at bounding box center [1432, 34] width 15 height 15
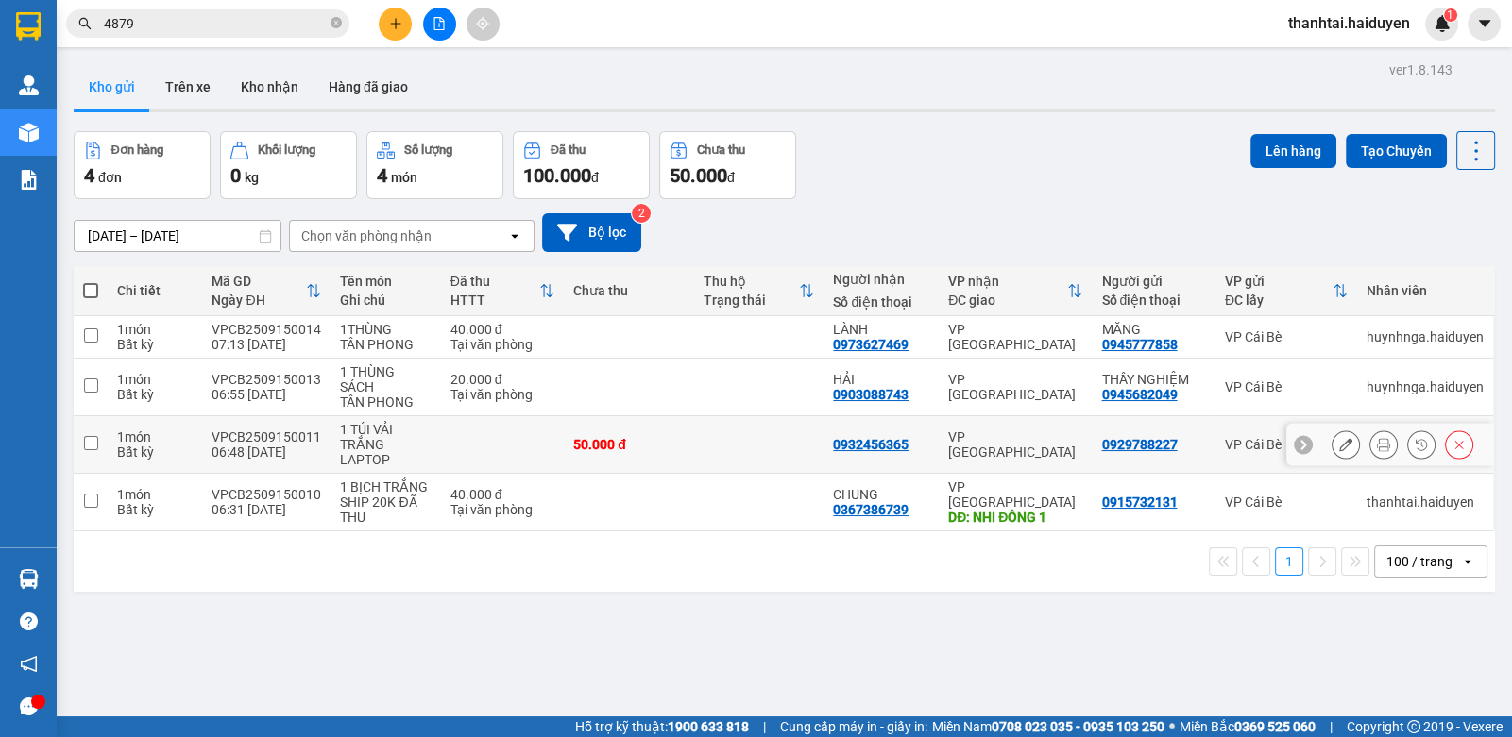
drag, startPoint x: 668, startPoint y: 438, endPoint x: 667, endPoint y: 457, distance: 18.9
click at [668, 440] on div "50.000 đ" at bounding box center [628, 444] width 111 height 15
checkbox input "true"
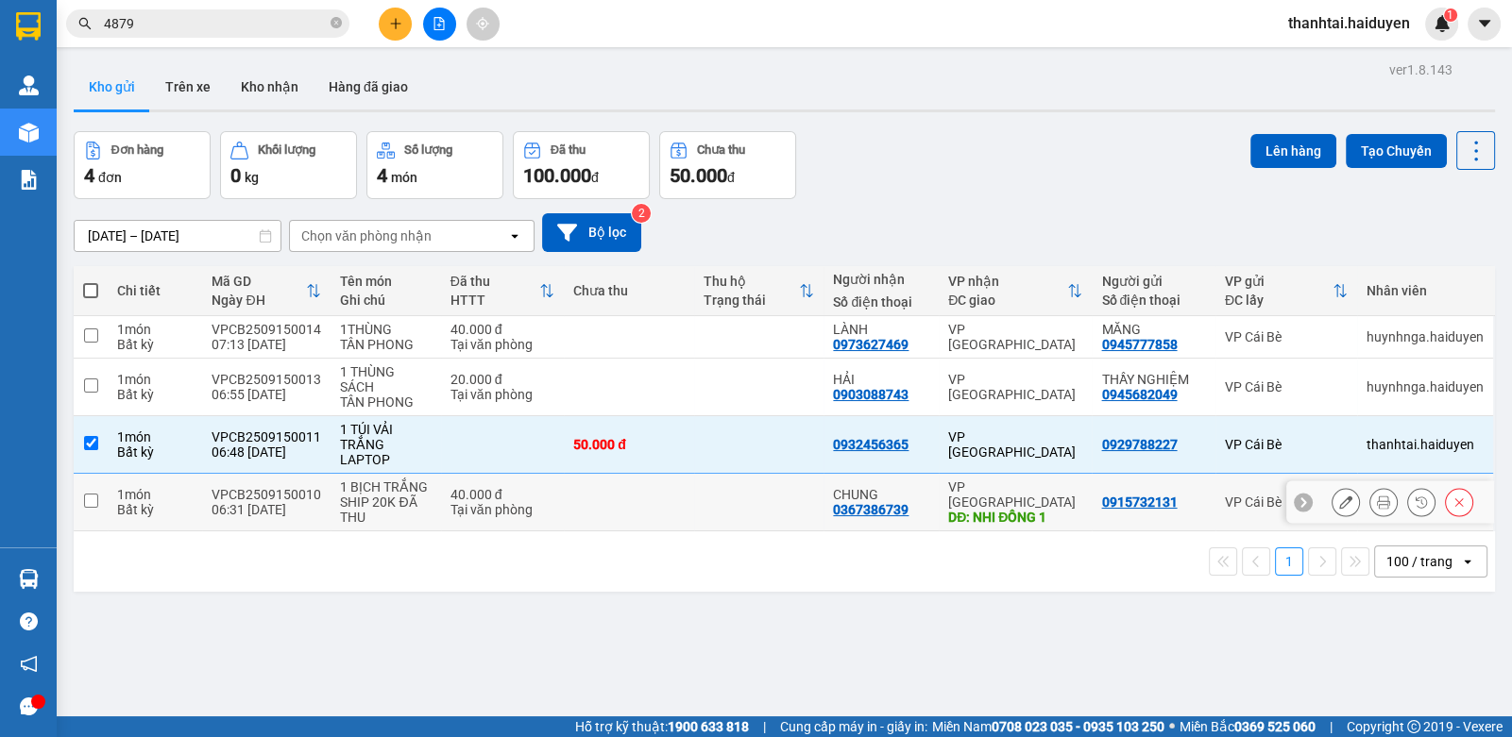
click at [661, 508] on td at bounding box center [629, 503] width 130 height 58
checkbox input "true"
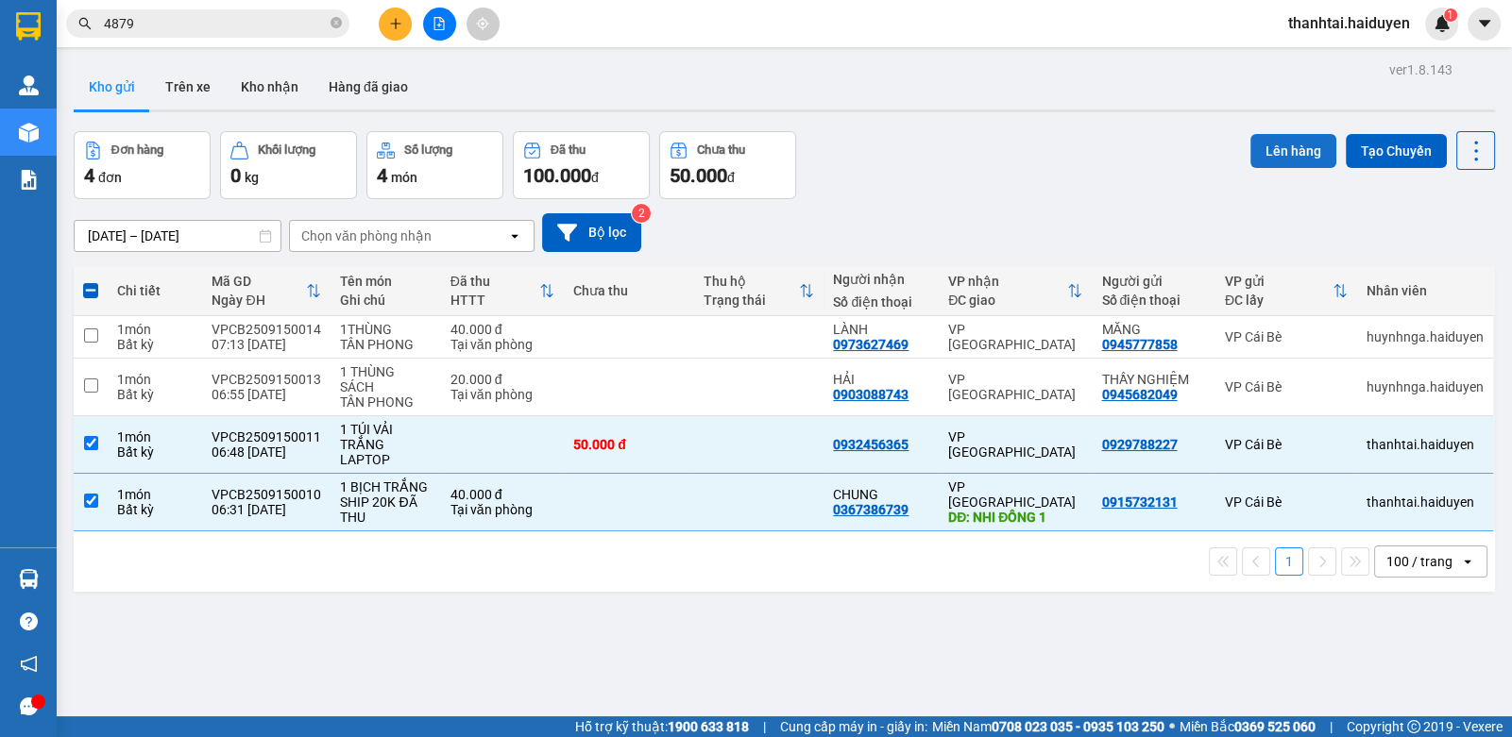
click at [1279, 140] on button "Lên hàng" at bounding box center [1293, 151] width 86 height 34
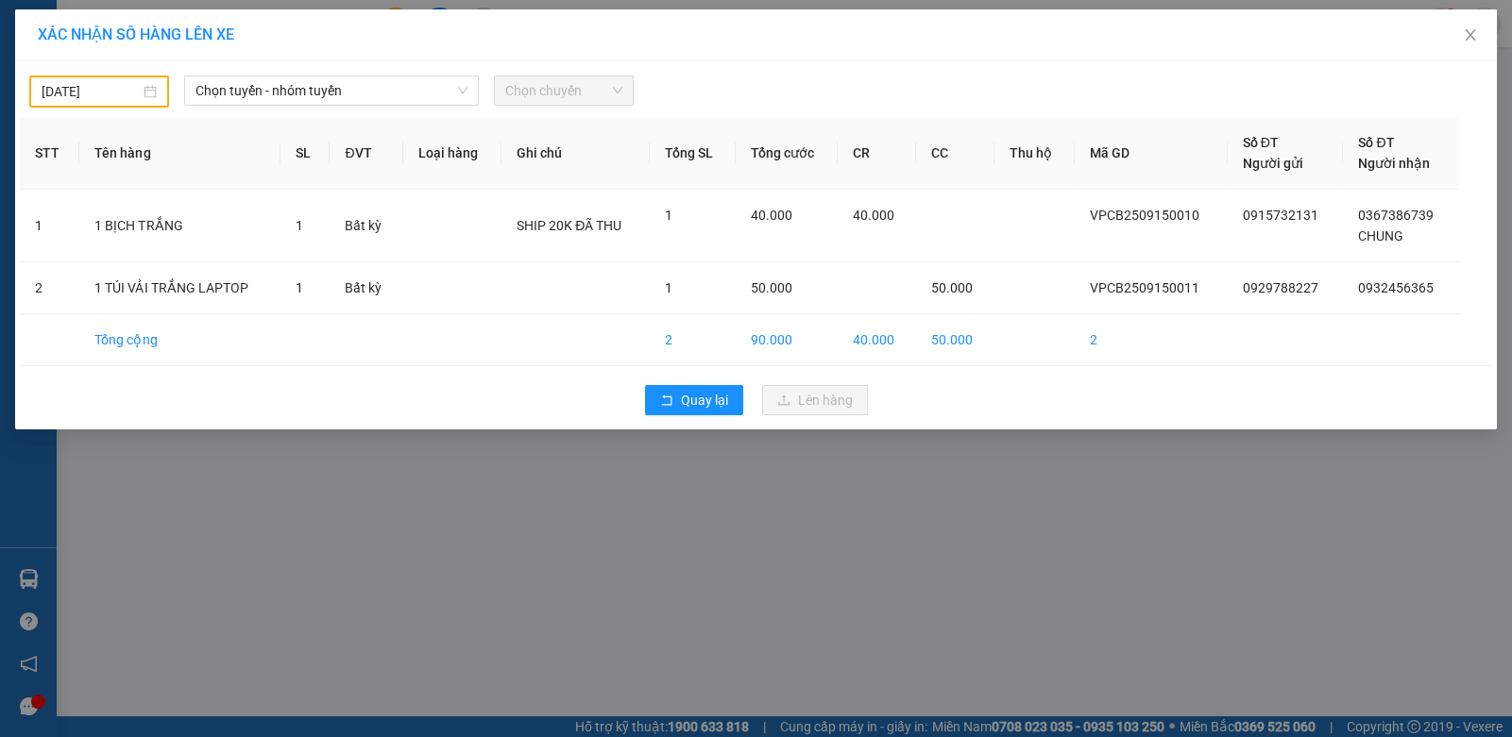
click at [159, 94] on div "[DATE]" at bounding box center [99, 92] width 140 height 32
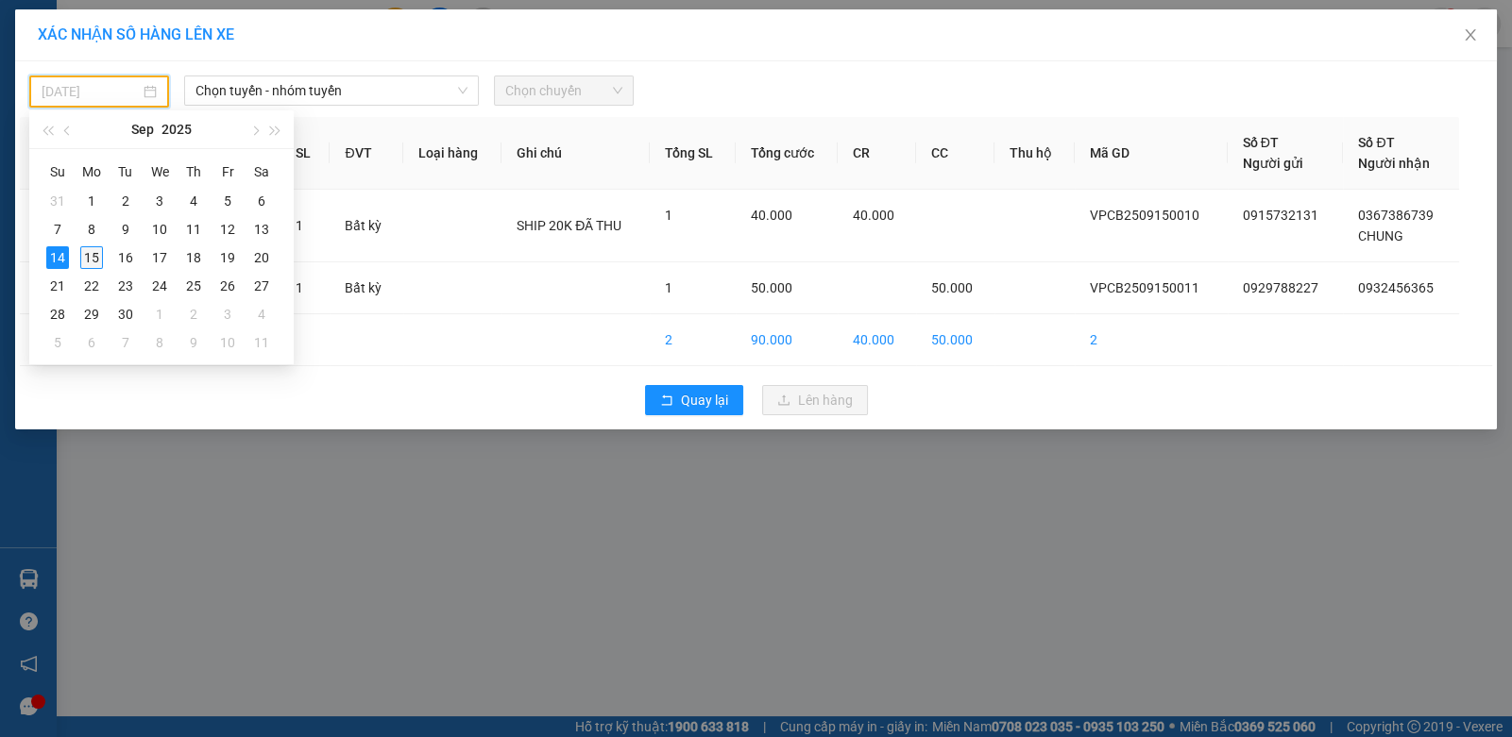
click at [97, 253] on div "15" at bounding box center [91, 257] width 23 height 23
type input "[DATE]"
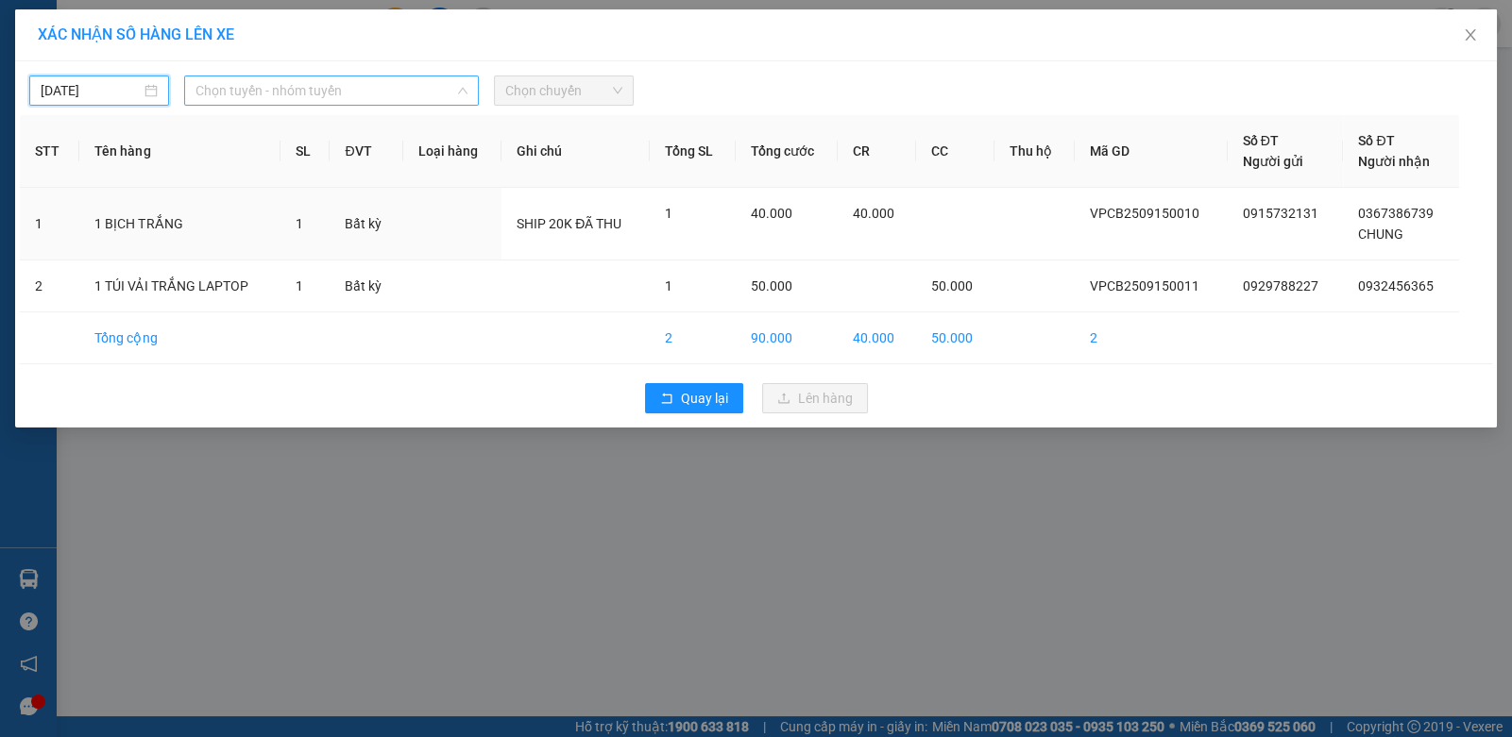
click at [244, 102] on span "Chọn tuyến - nhóm tuyến" at bounding box center [331, 90] width 272 height 28
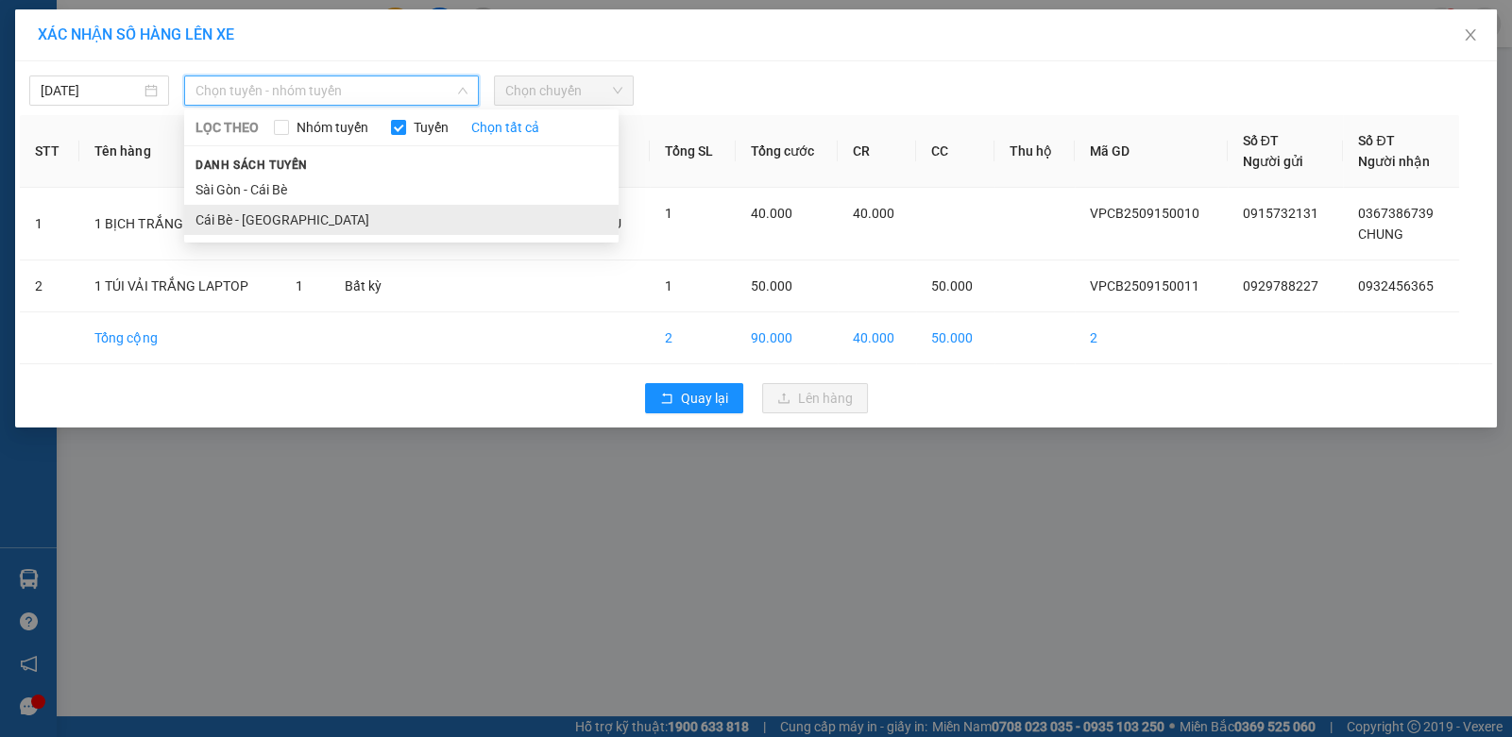
drag, startPoint x: 250, startPoint y: 222, endPoint x: 368, endPoint y: 155, distance: 135.7
click at [250, 220] on li "Cái Bè - [GEOGRAPHIC_DATA]" at bounding box center [401, 220] width 434 height 30
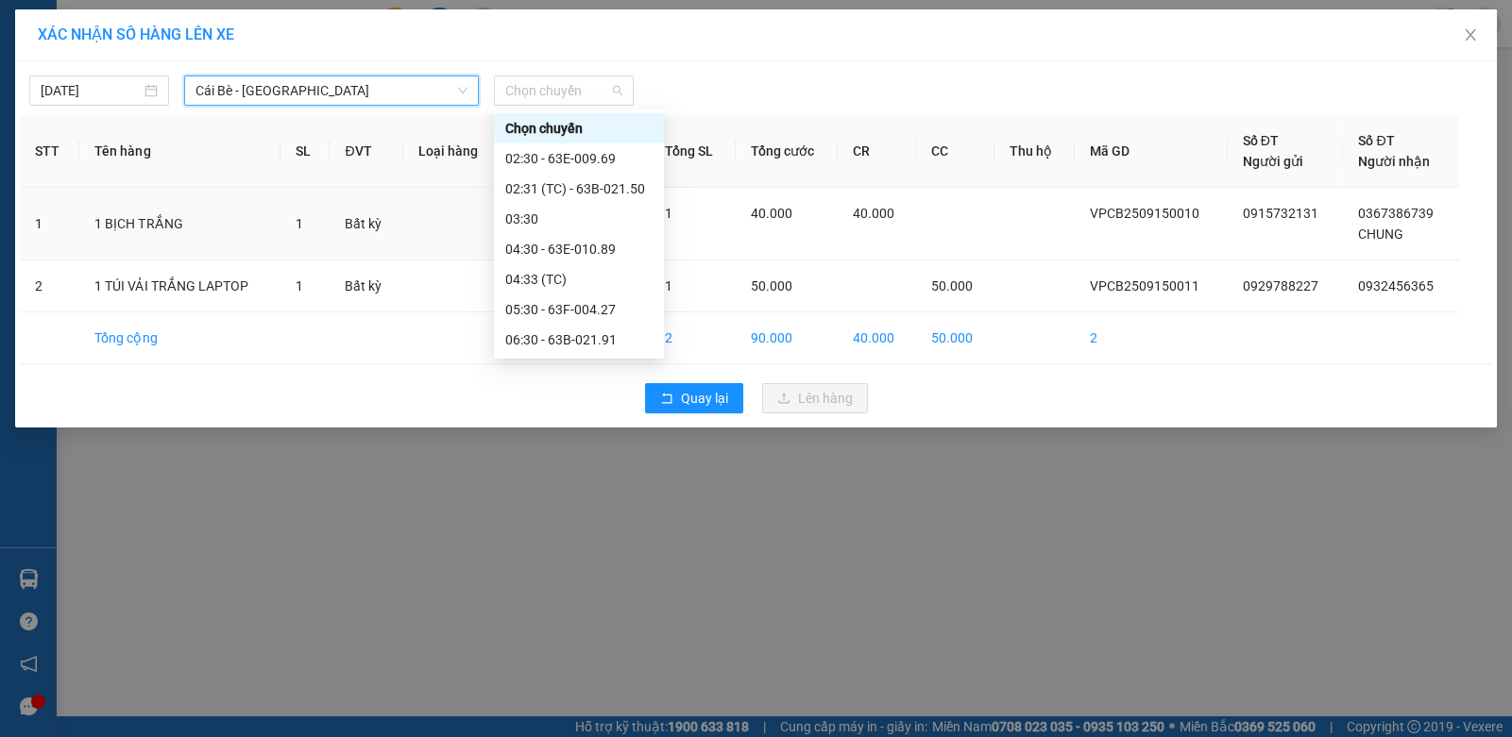
drag, startPoint x: 529, startPoint y: 85, endPoint x: 575, endPoint y: 157, distance: 85.4
click at [533, 87] on span "Chọn chuyến" at bounding box center [563, 90] width 117 height 28
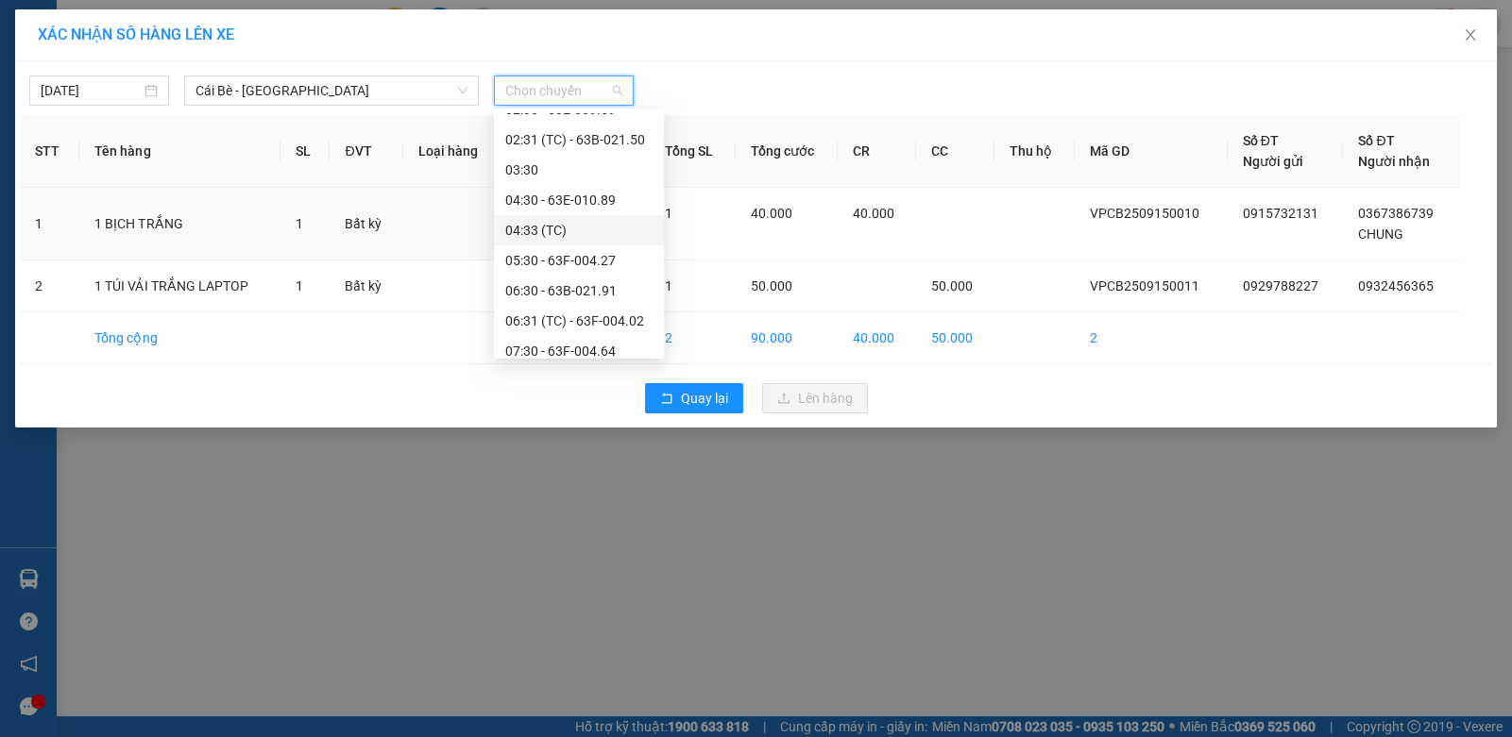
scroll to position [93, 0]
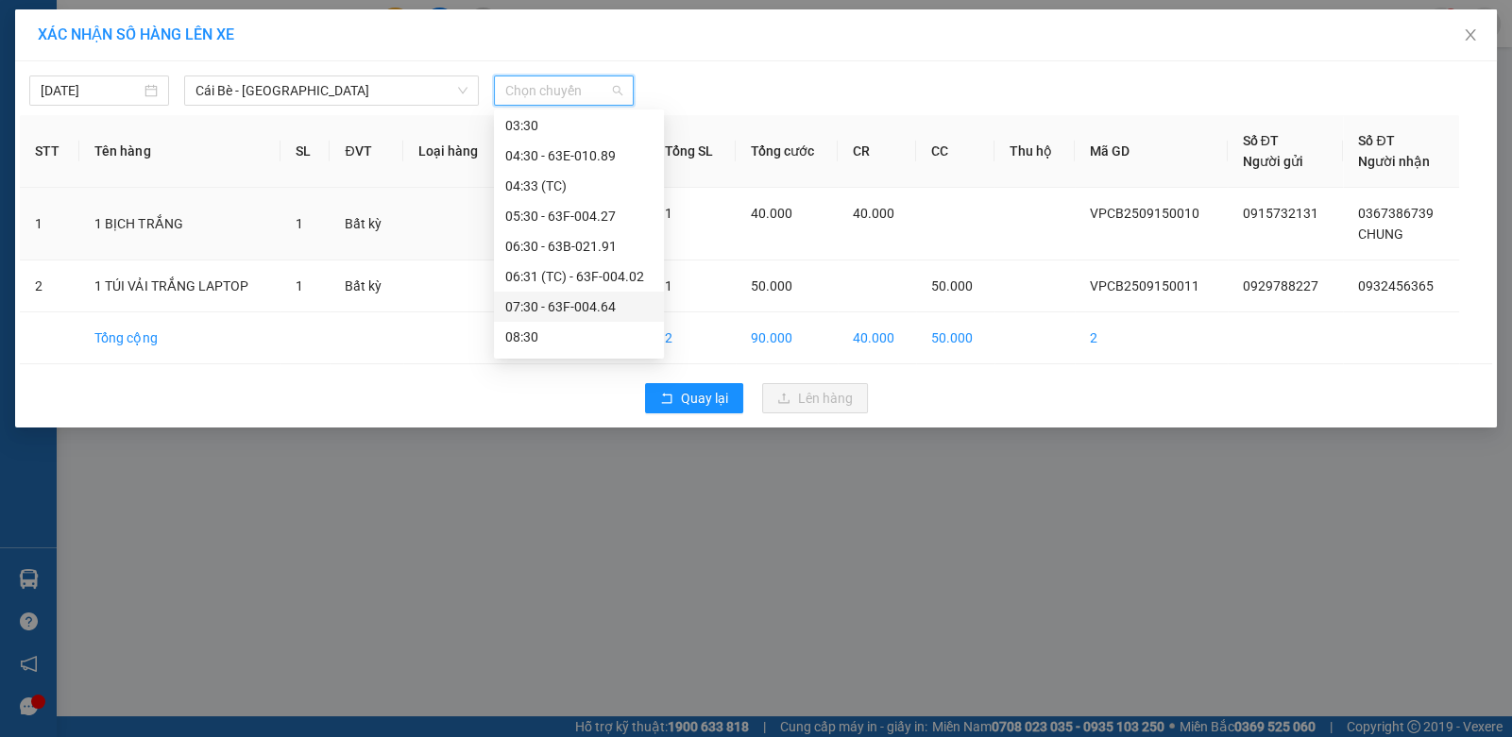
click at [586, 298] on div "07:30 - 63F-004.64" at bounding box center [578, 306] width 147 height 21
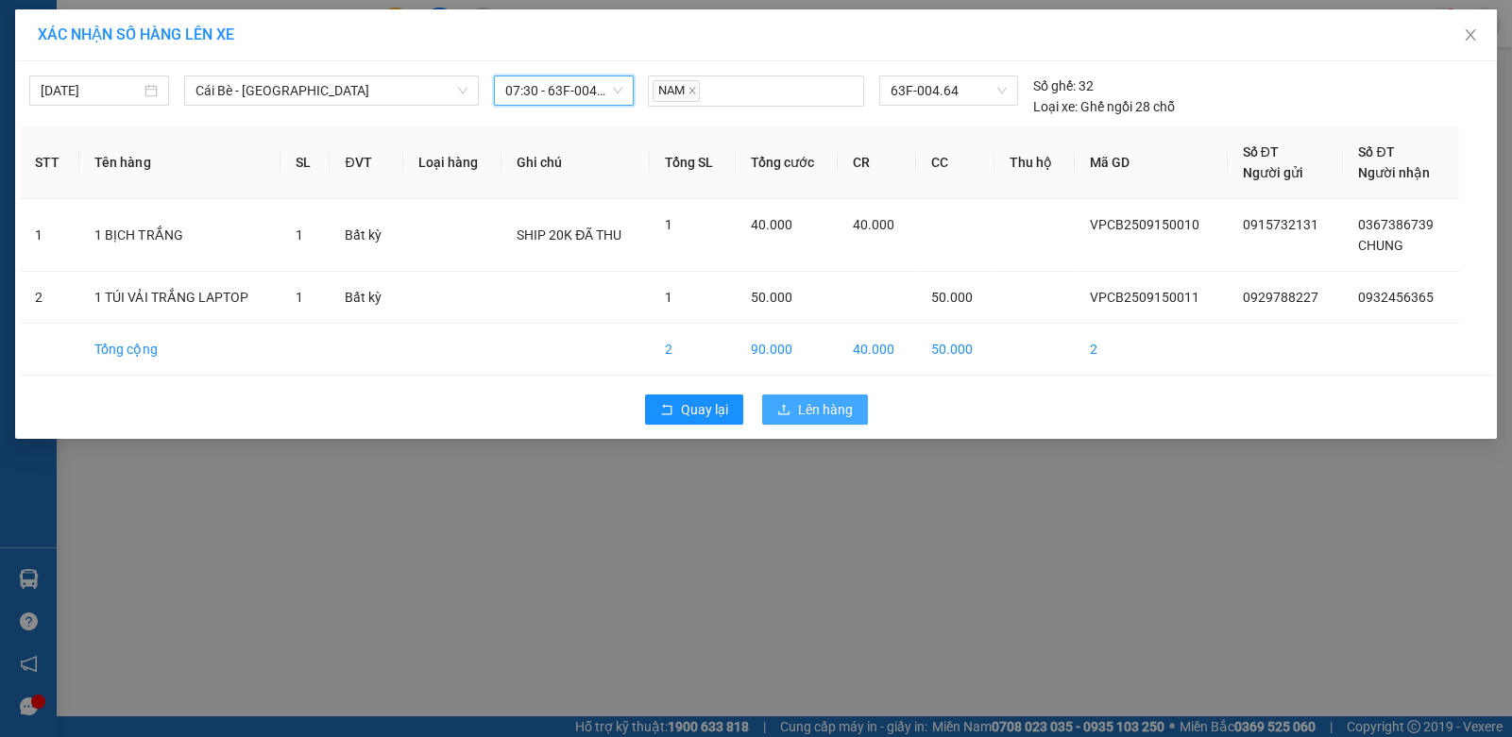
click at [775, 409] on button "Lên hàng" at bounding box center [815, 410] width 106 height 30
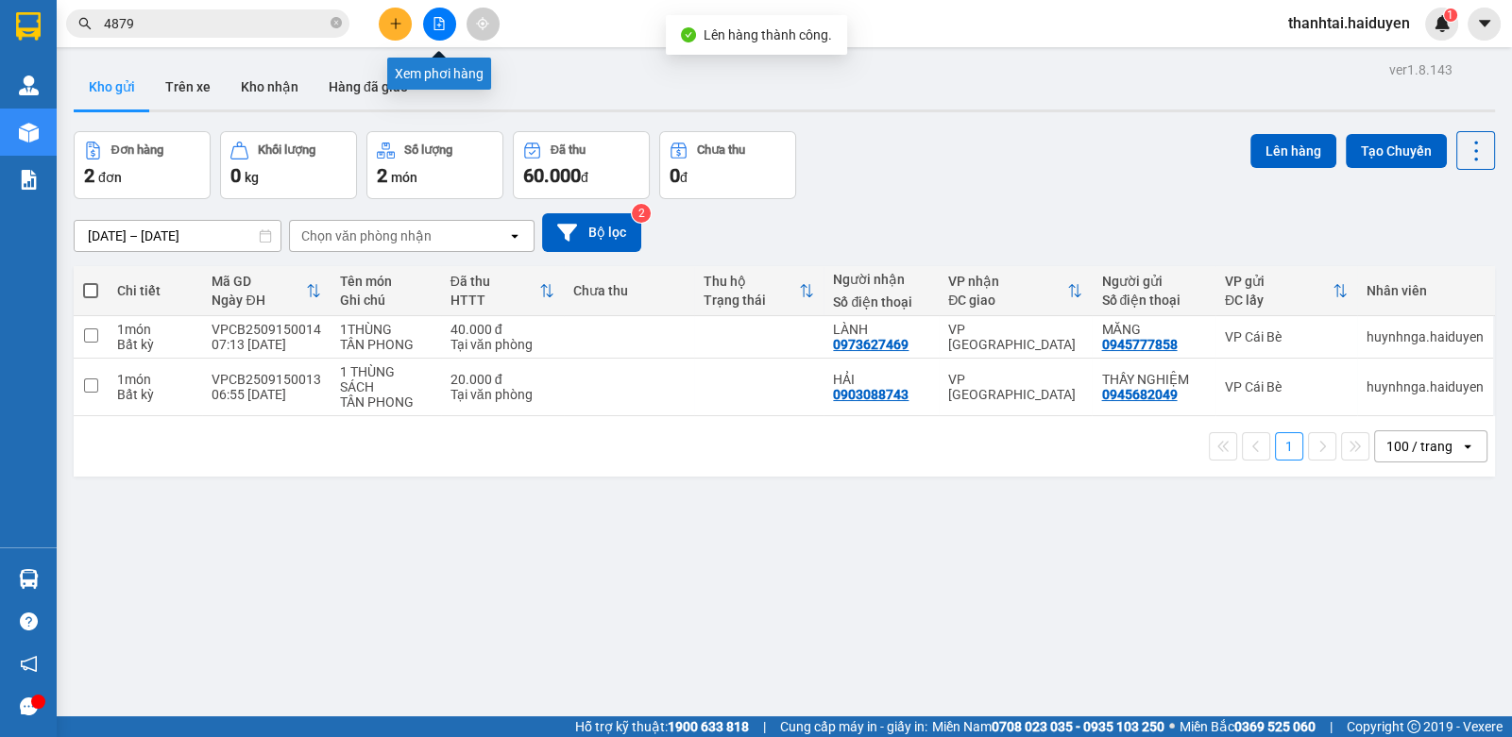
click at [444, 32] on button at bounding box center [439, 24] width 33 height 33
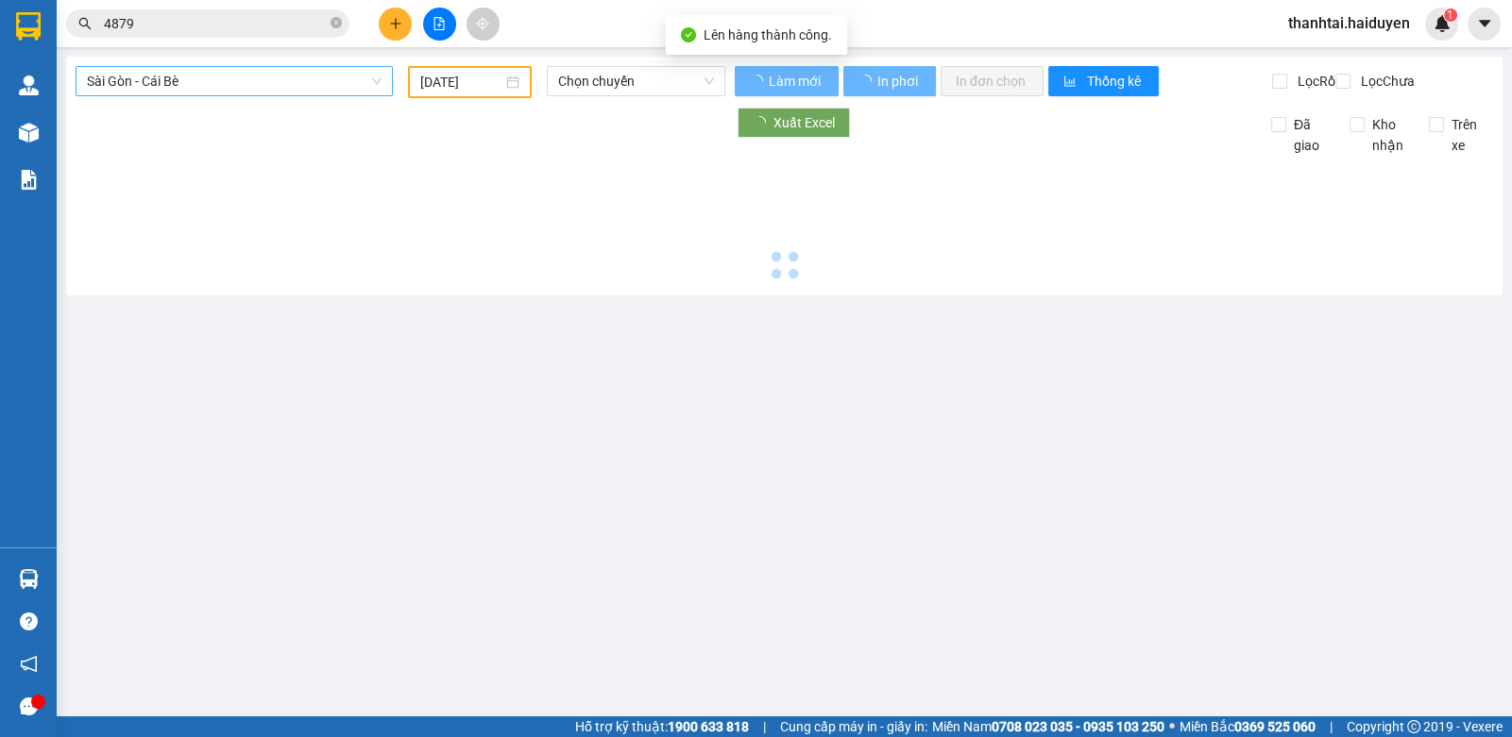
type input "[DATE]"
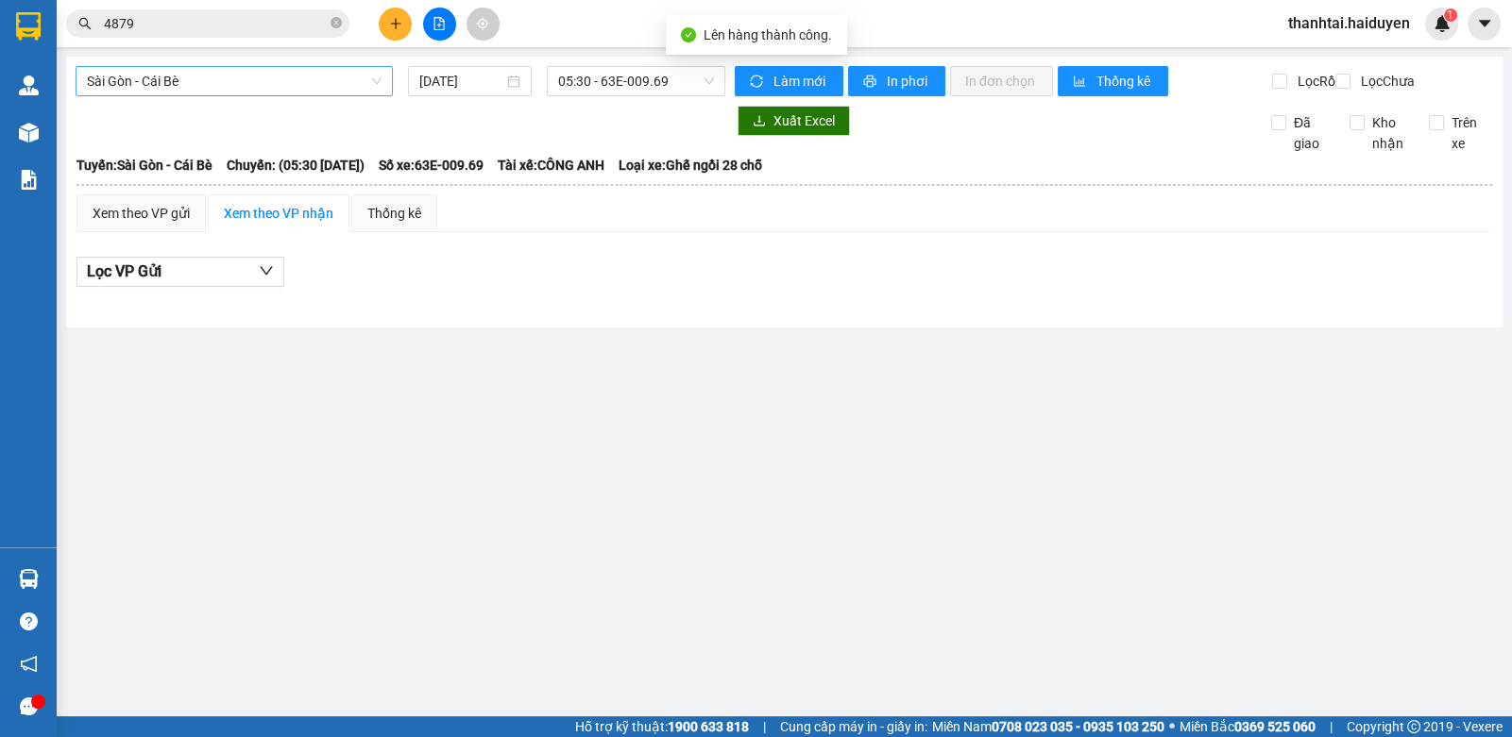
drag, startPoint x: 303, startPoint y: 82, endPoint x: 286, endPoint y: 92, distance: 19.4
click at [296, 86] on span "Sài Gòn - Cái Bè" at bounding box center [234, 81] width 295 height 28
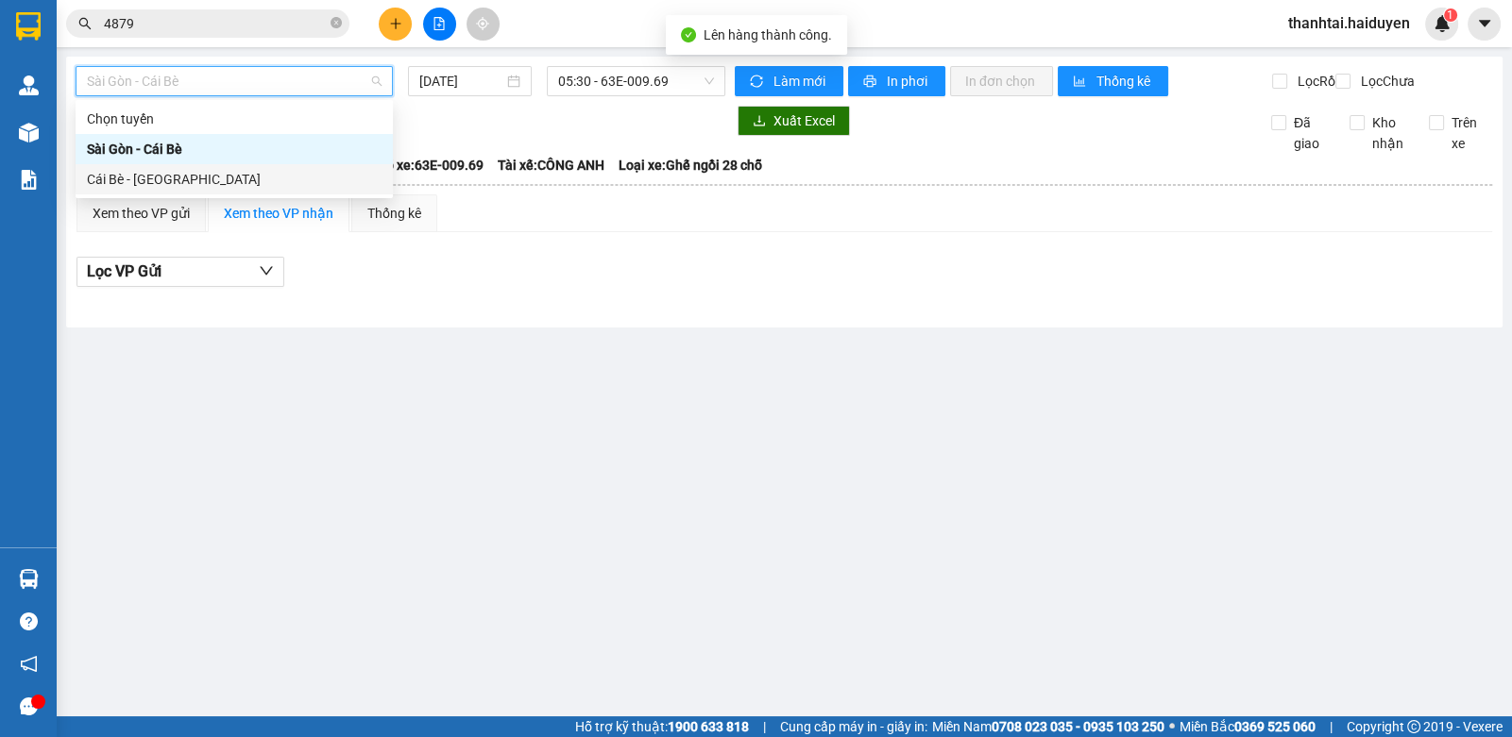
click at [180, 171] on div "Cái Bè - Sài Gòn" at bounding box center [234, 179] width 295 height 21
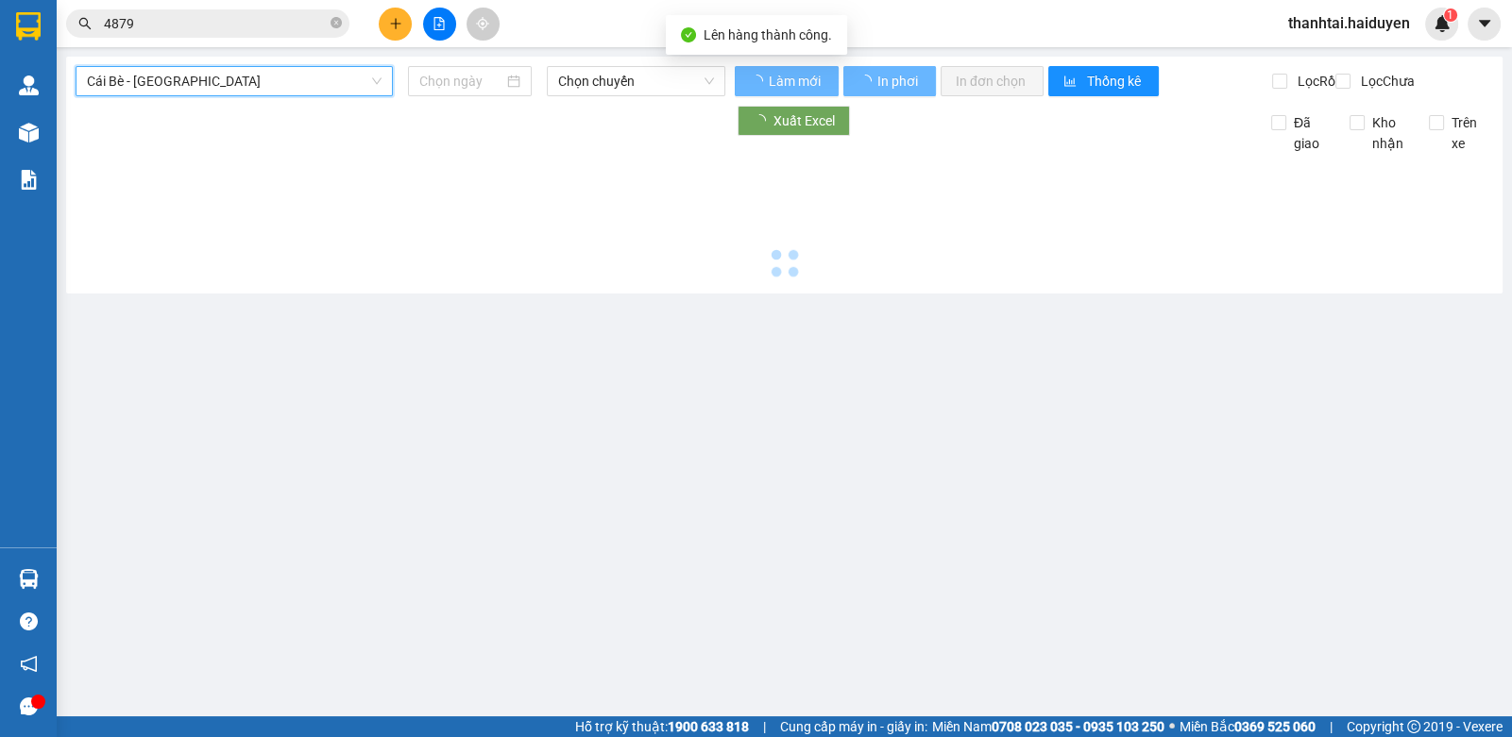
type input "[DATE]"
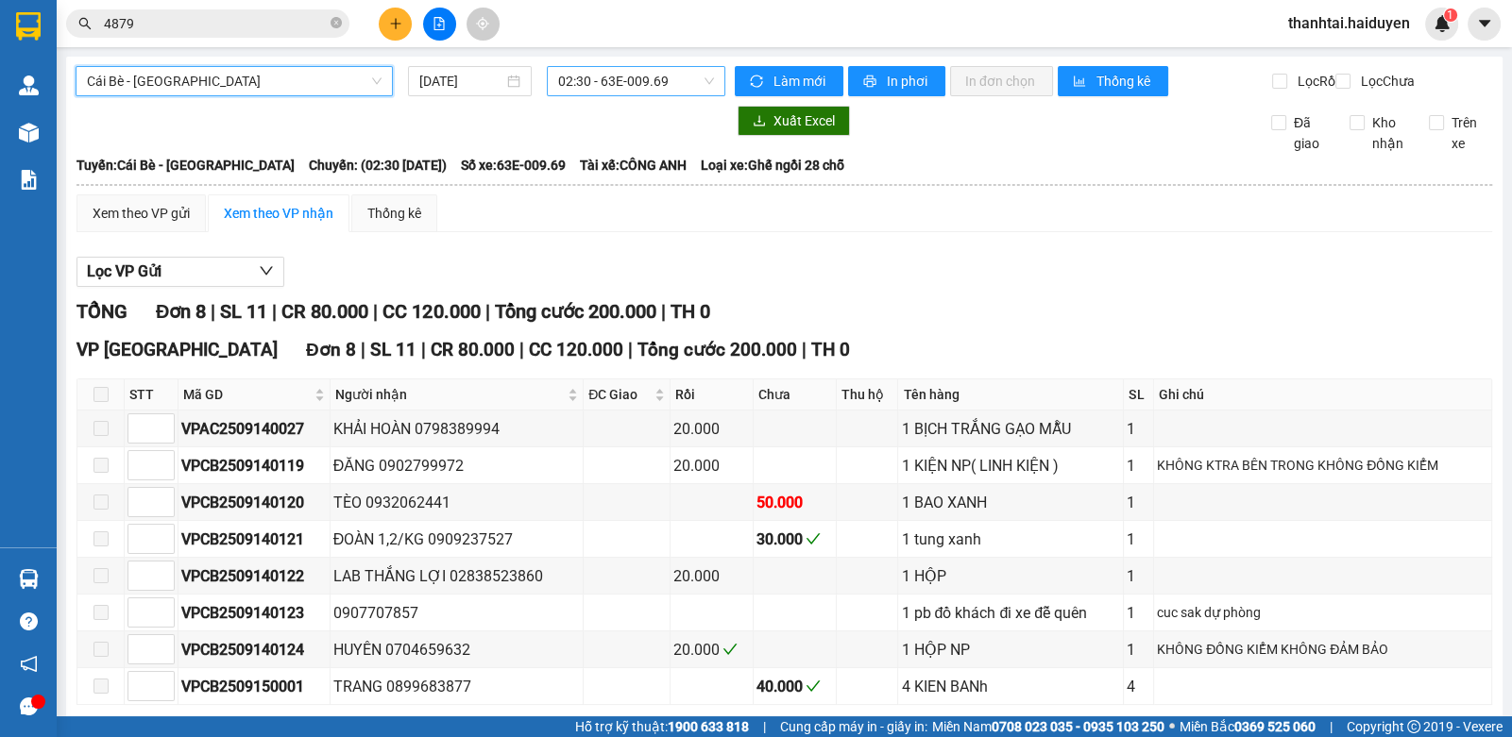
drag, startPoint x: 629, startPoint y: 78, endPoint x: 634, endPoint y: 88, distance: 10.6
click at [630, 80] on span "02:30 - 63E-009.69" at bounding box center [636, 81] width 156 height 28
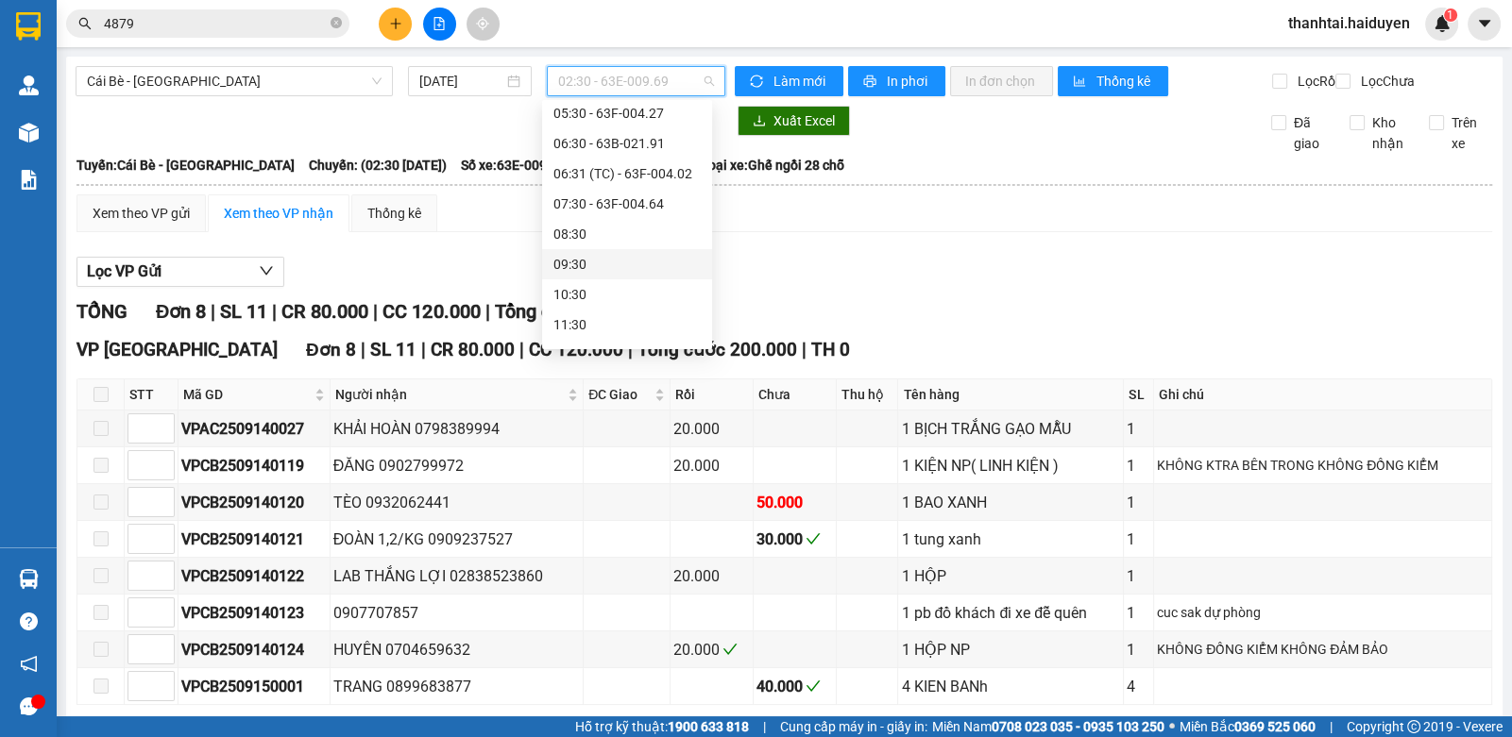
scroll to position [188, 0]
click at [646, 211] on div "07:30 - 63F-004.64" at bounding box center [626, 203] width 147 height 21
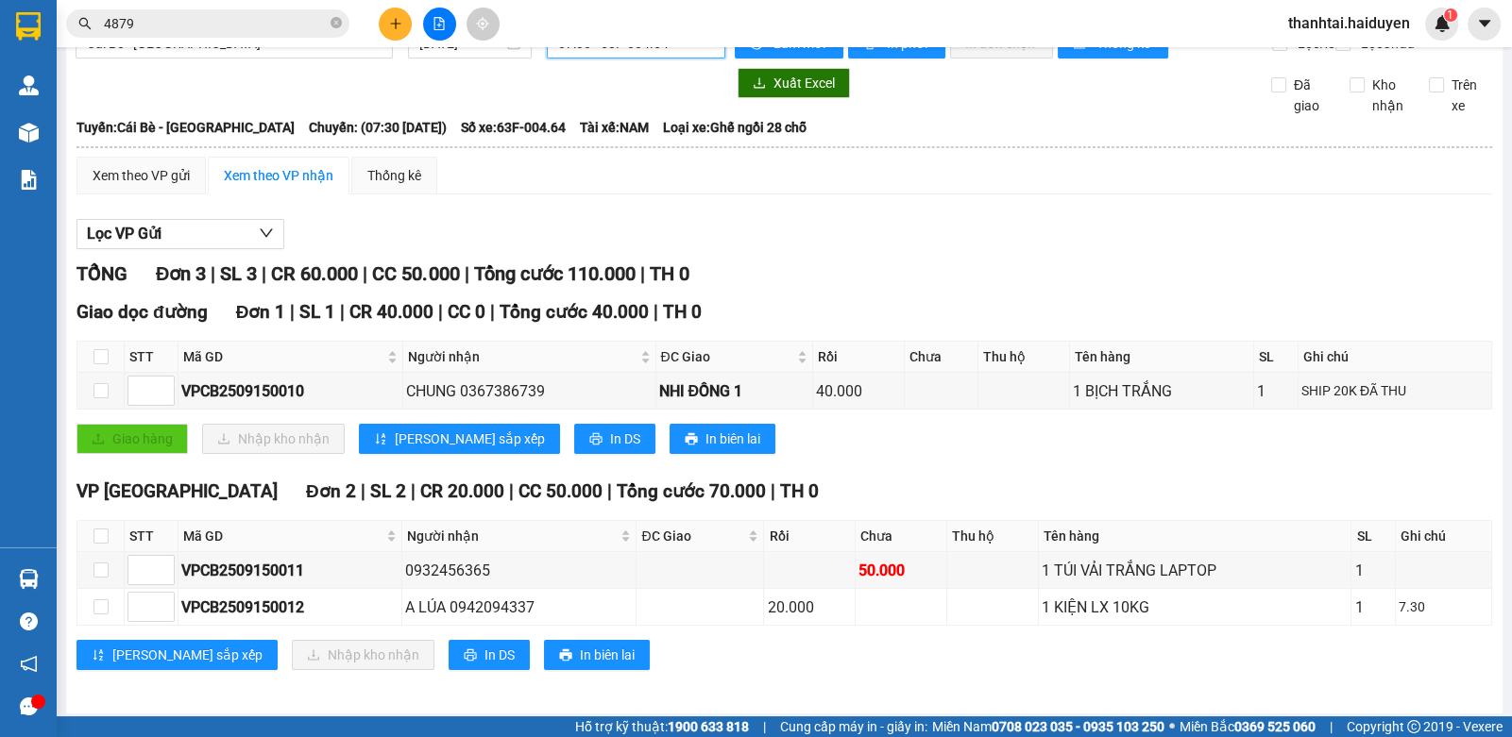
scroll to position [57, 0]
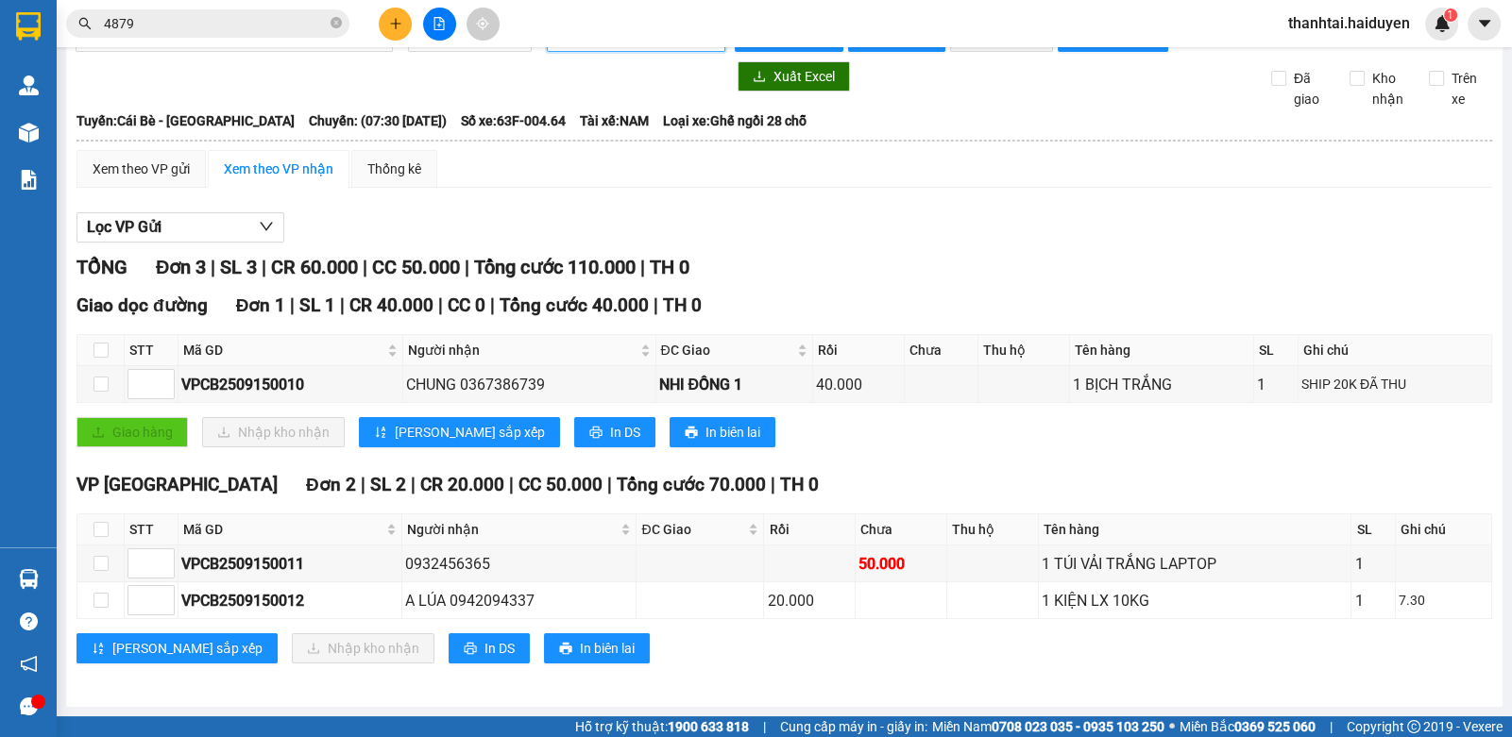
click at [236, 26] on input "4879" at bounding box center [215, 23] width 223 height 21
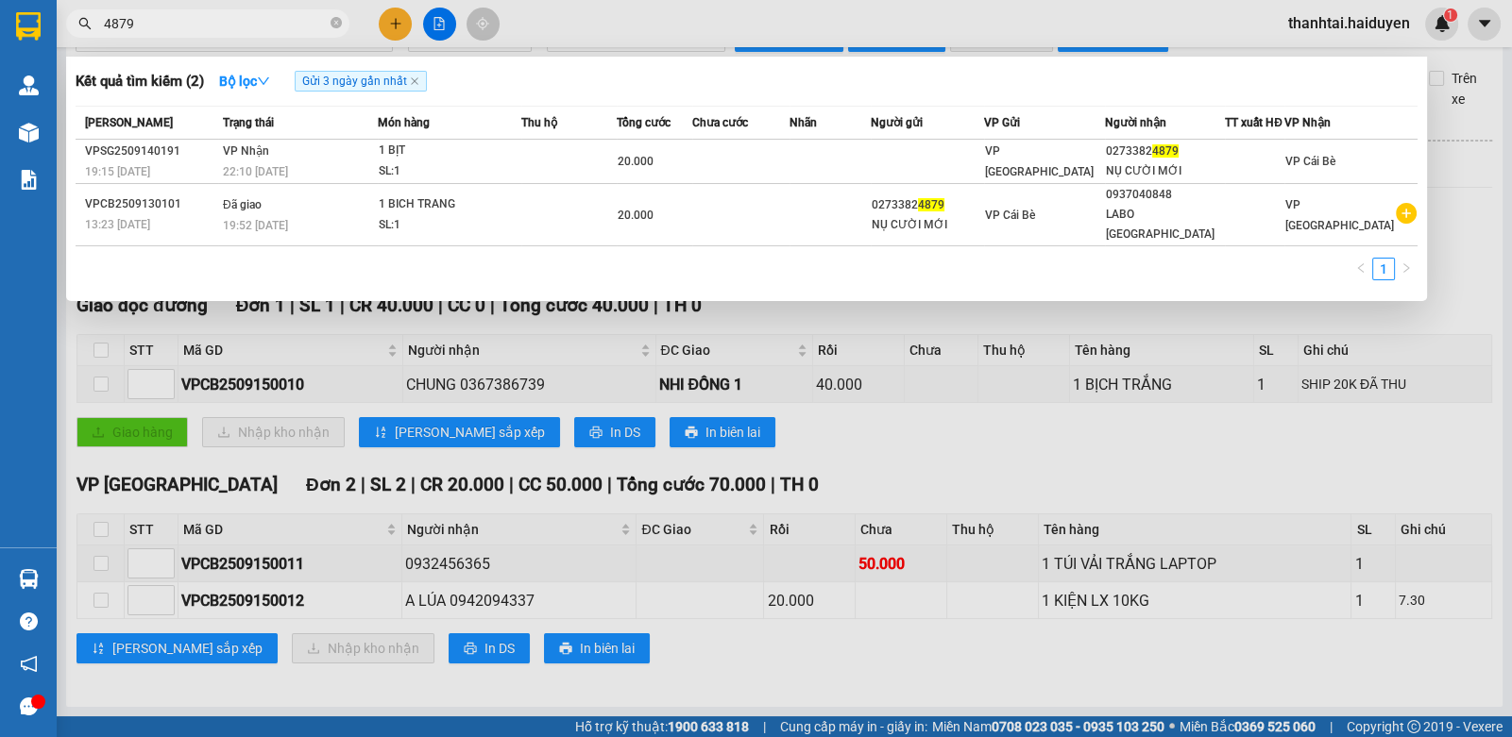
click at [236, 26] on input "4879" at bounding box center [215, 23] width 223 height 21
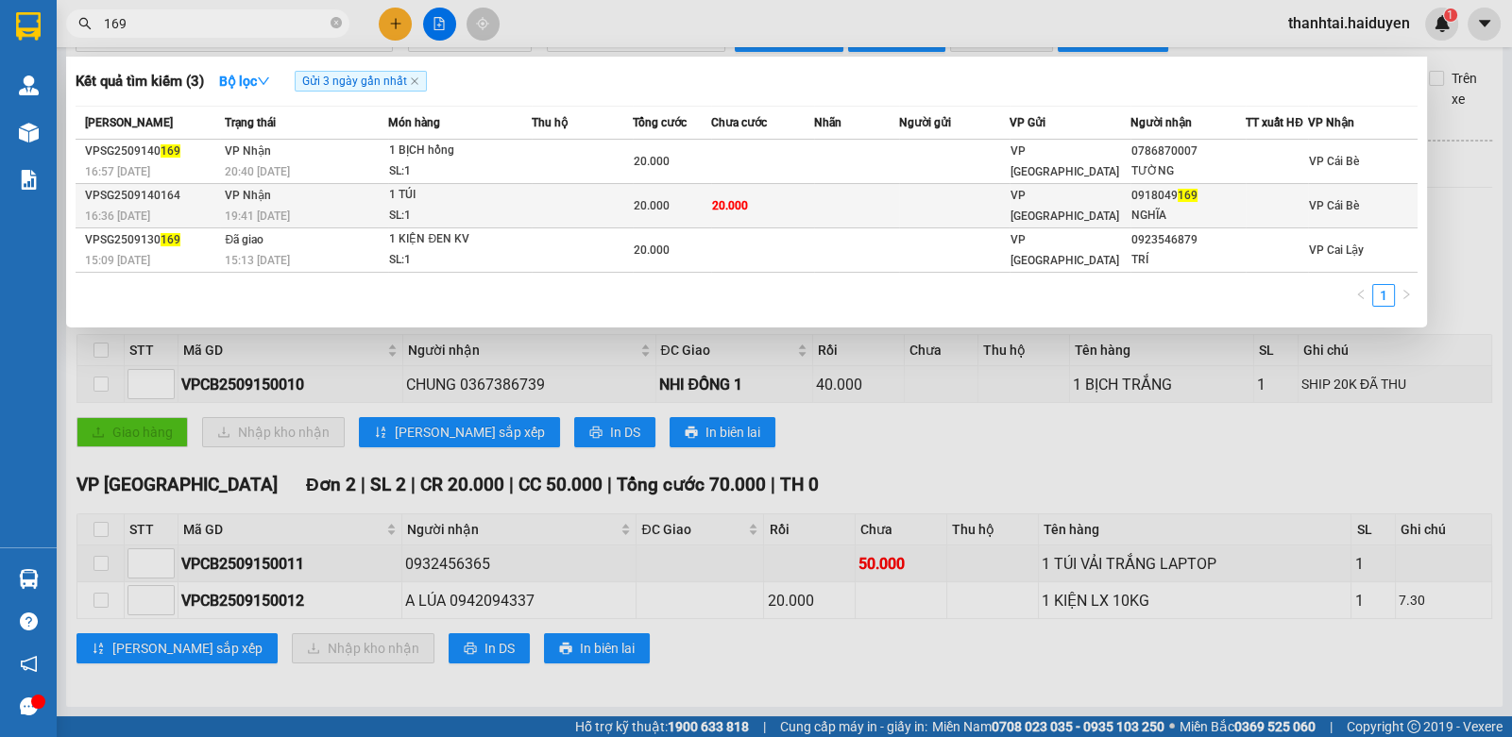
type input "169"
click at [576, 192] on td at bounding box center [582, 206] width 100 height 44
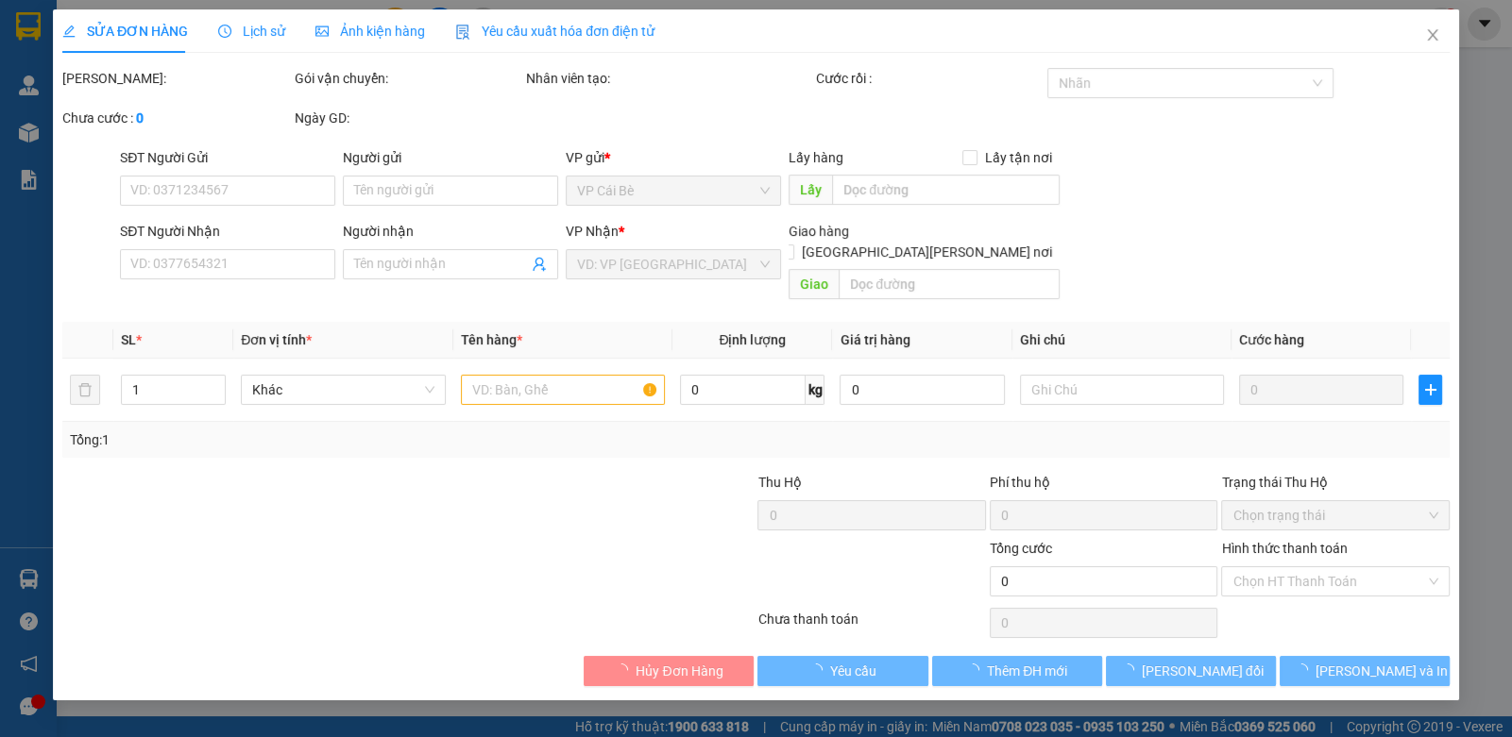
type input "0918049169"
type input "NGHĨA"
type input "20.000"
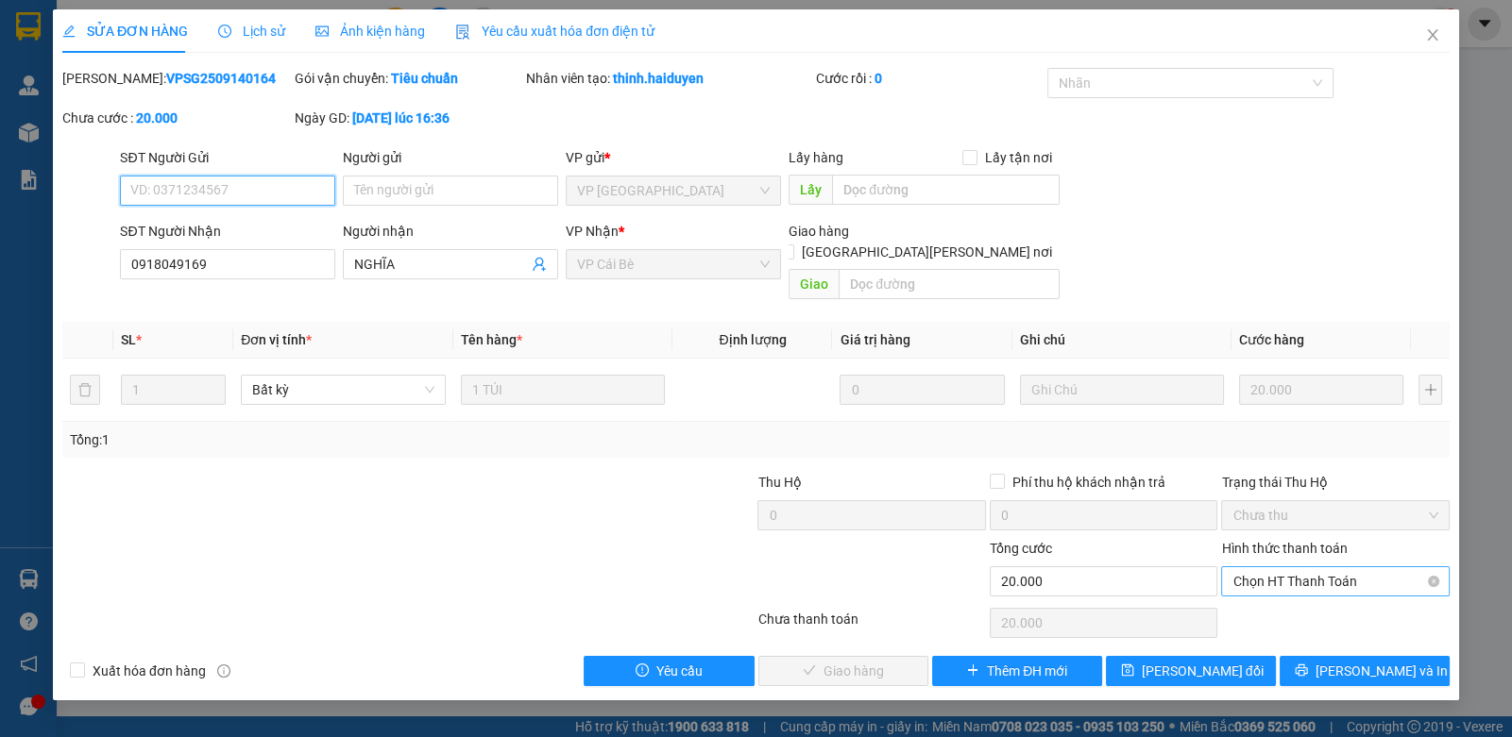
drag, startPoint x: 1278, startPoint y: 562, endPoint x: 1262, endPoint y: 578, distance: 22.7
click at [1276, 567] on span "Chọn HT Thanh Toán" at bounding box center [1334, 581] width 205 height 28
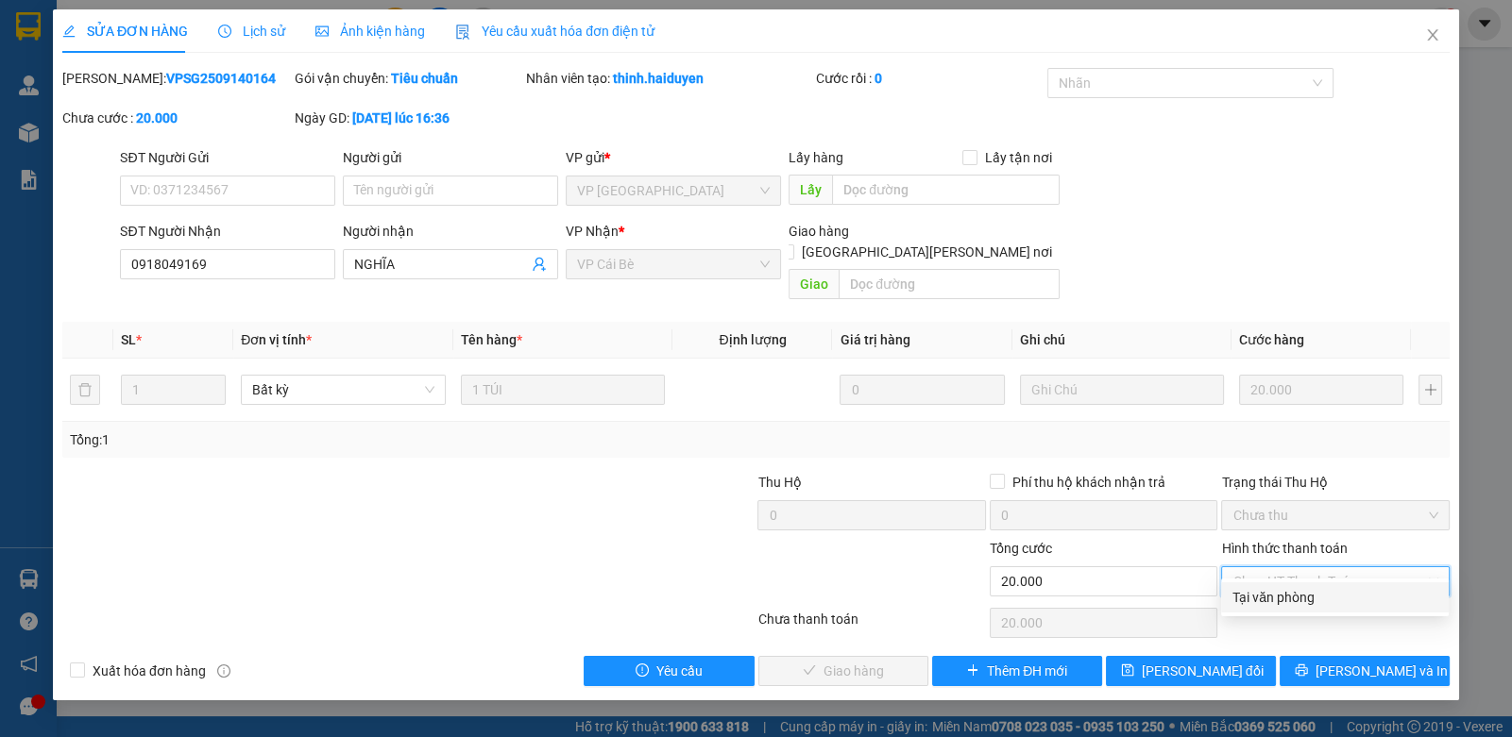
drag, startPoint x: 1255, startPoint y: 594, endPoint x: 1067, endPoint y: 617, distance: 189.3
click at [1245, 598] on div "Tại văn phòng" at bounding box center [1334, 597] width 205 height 21
type input "0"
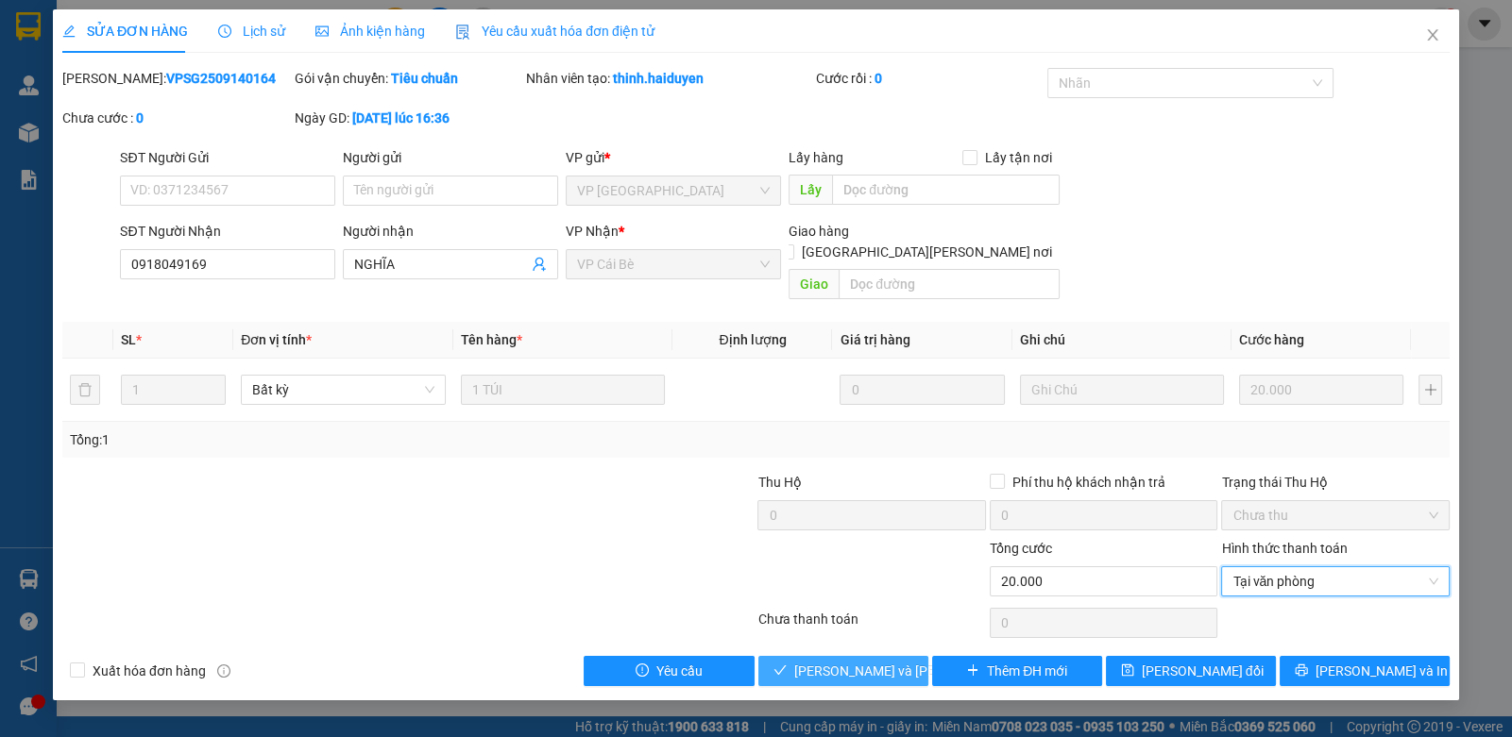
click at [805, 661] on span "[PERSON_NAME] và Giao hàng" at bounding box center [921, 671] width 255 height 21
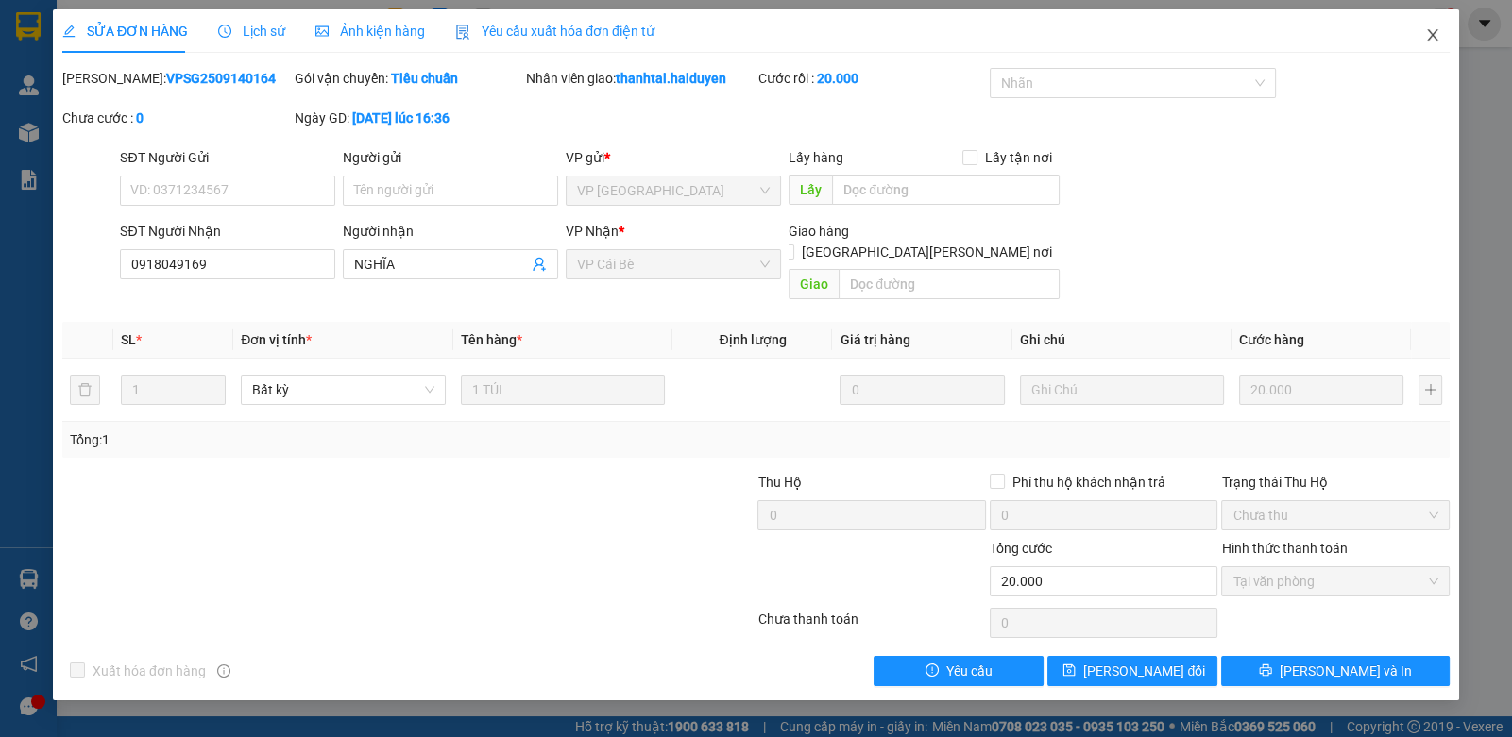
drag, startPoint x: 1442, startPoint y: 34, endPoint x: 1458, endPoint y: 20, distance: 21.4
click at [1449, 26] on span "Close" at bounding box center [1432, 35] width 53 height 53
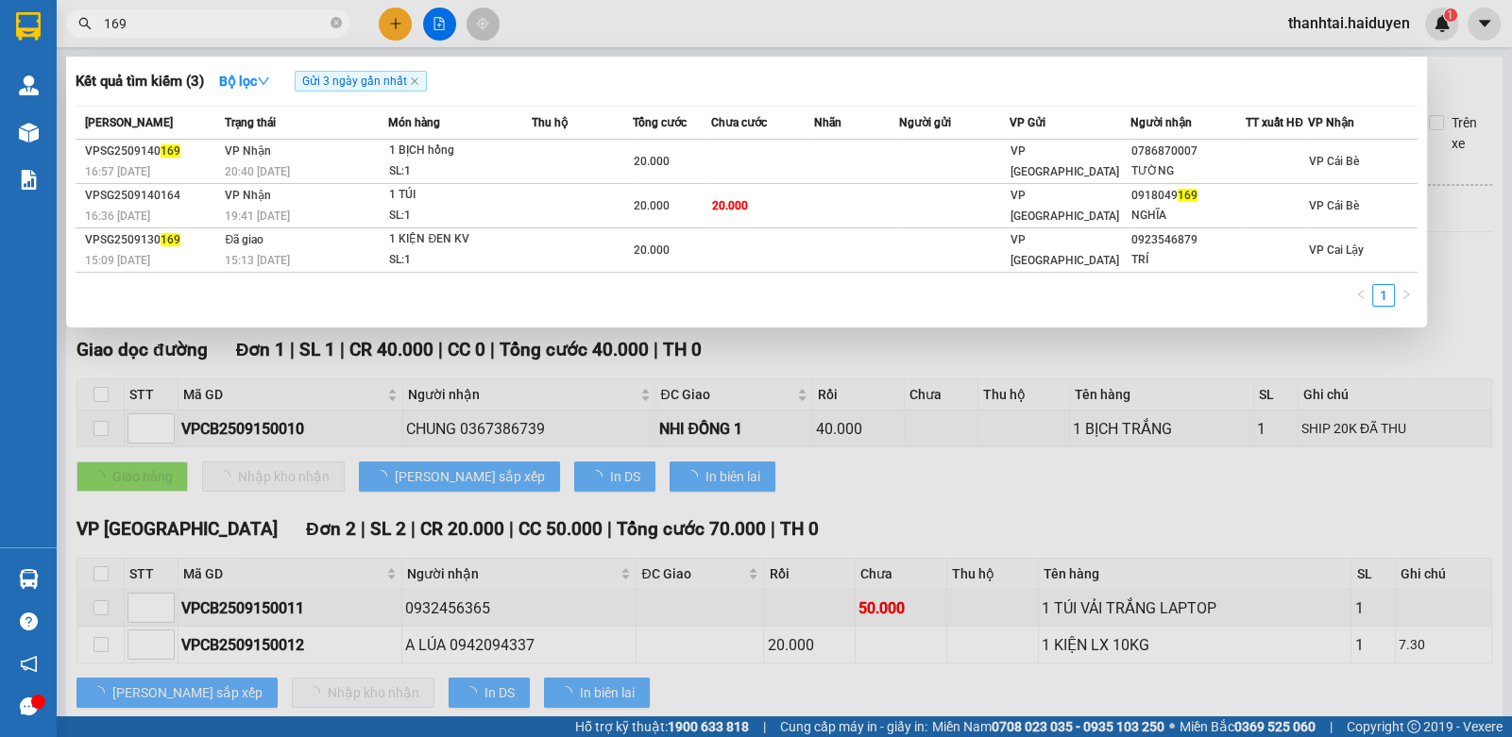
click at [241, 18] on input "169" at bounding box center [215, 23] width 223 height 21
drag, startPoint x: 241, startPoint y: 18, endPoint x: 392, endPoint y: 8, distance: 151.4
click at [244, 16] on input "169" at bounding box center [215, 23] width 223 height 21
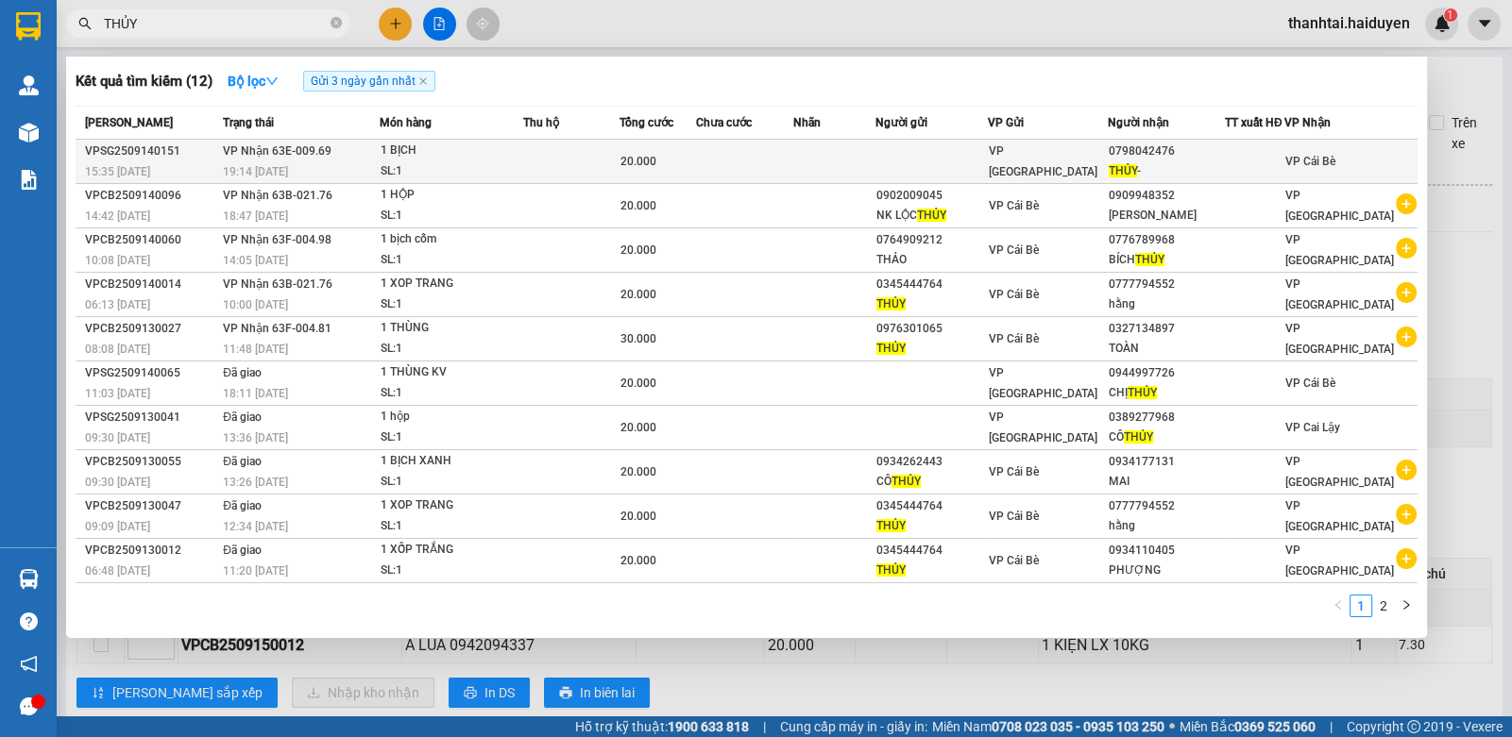
type input "THỦY"
click at [987, 157] on td at bounding box center [931, 162] width 112 height 44
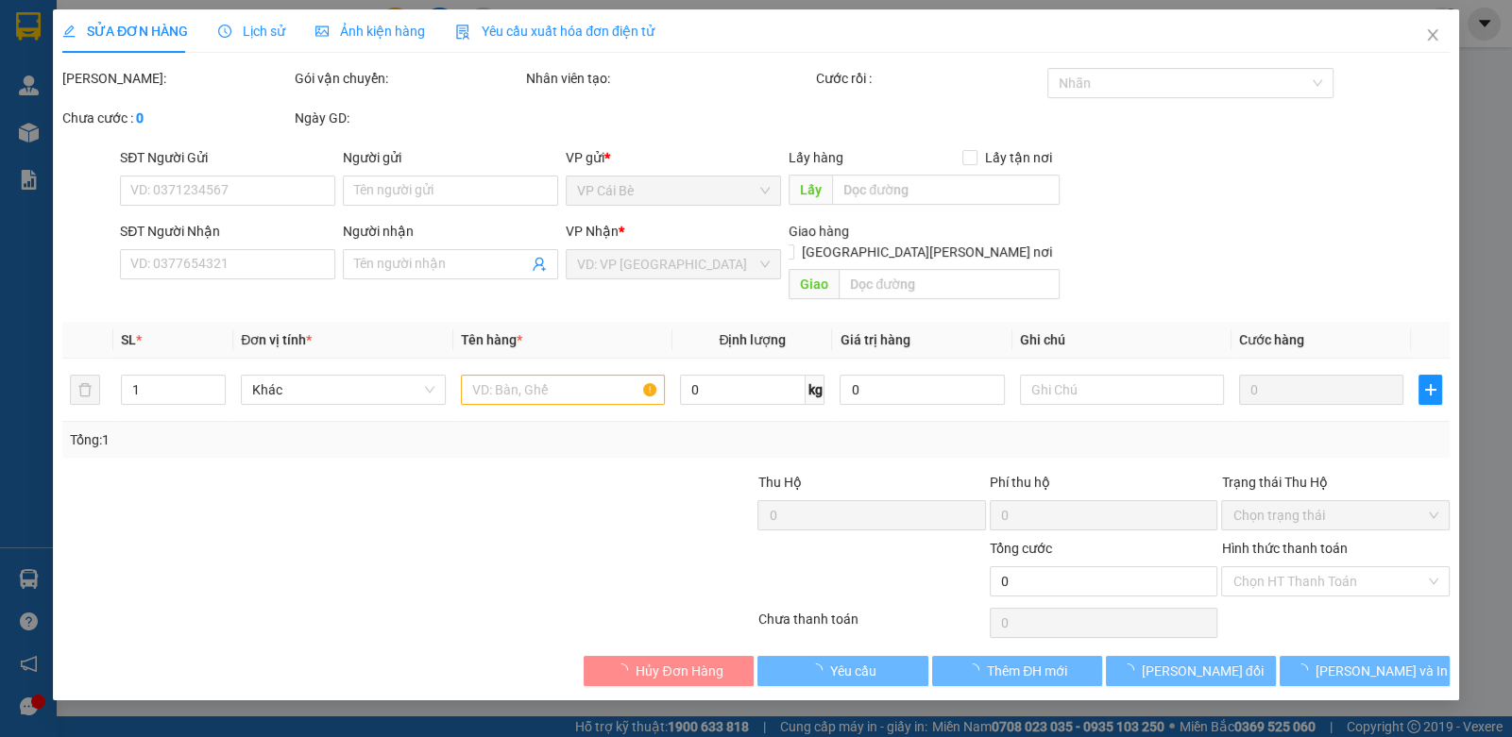
type input "0798042476"
type input "THỦY -"
type input "20.000"
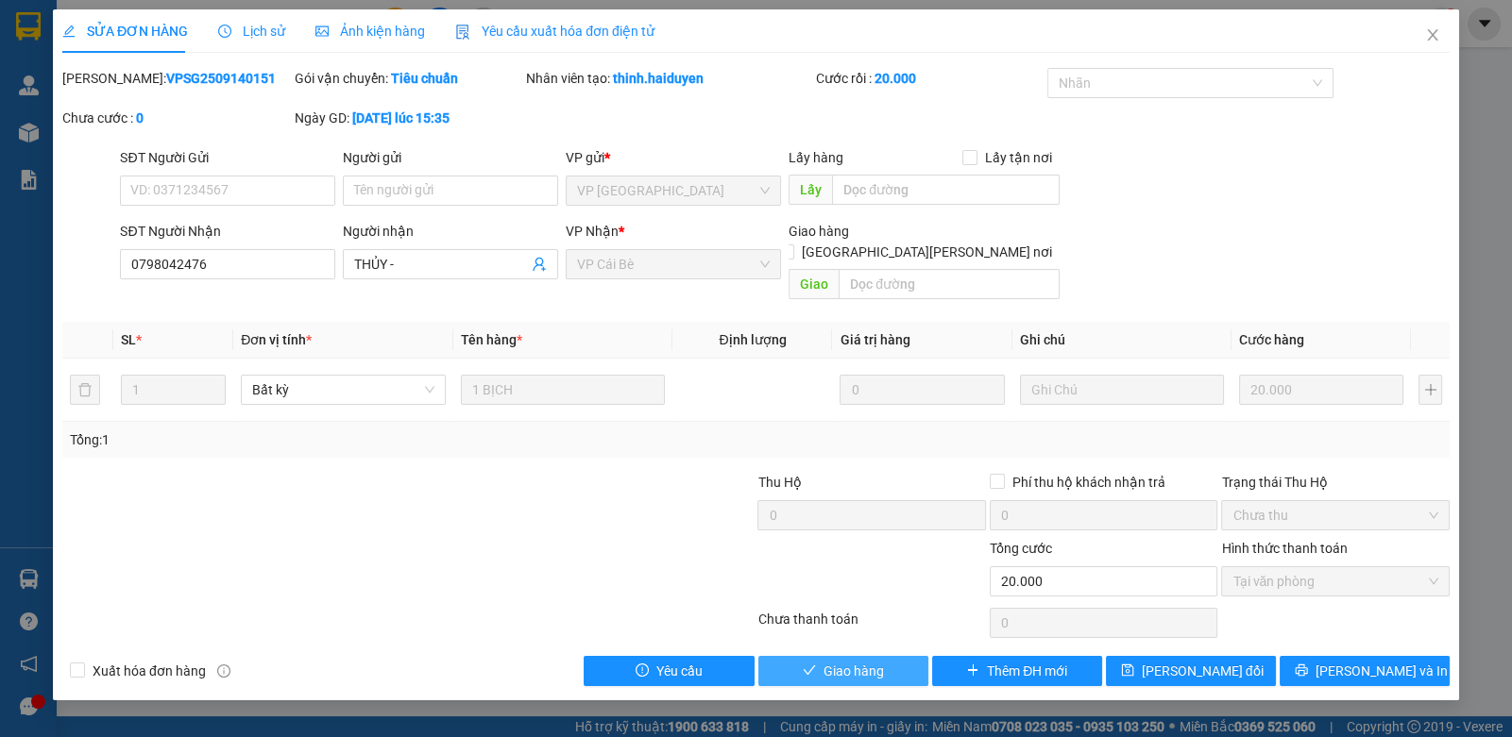
click at [779, 656] on button "Giao hàng" at bounding box center [843, 671] width 170 height 30
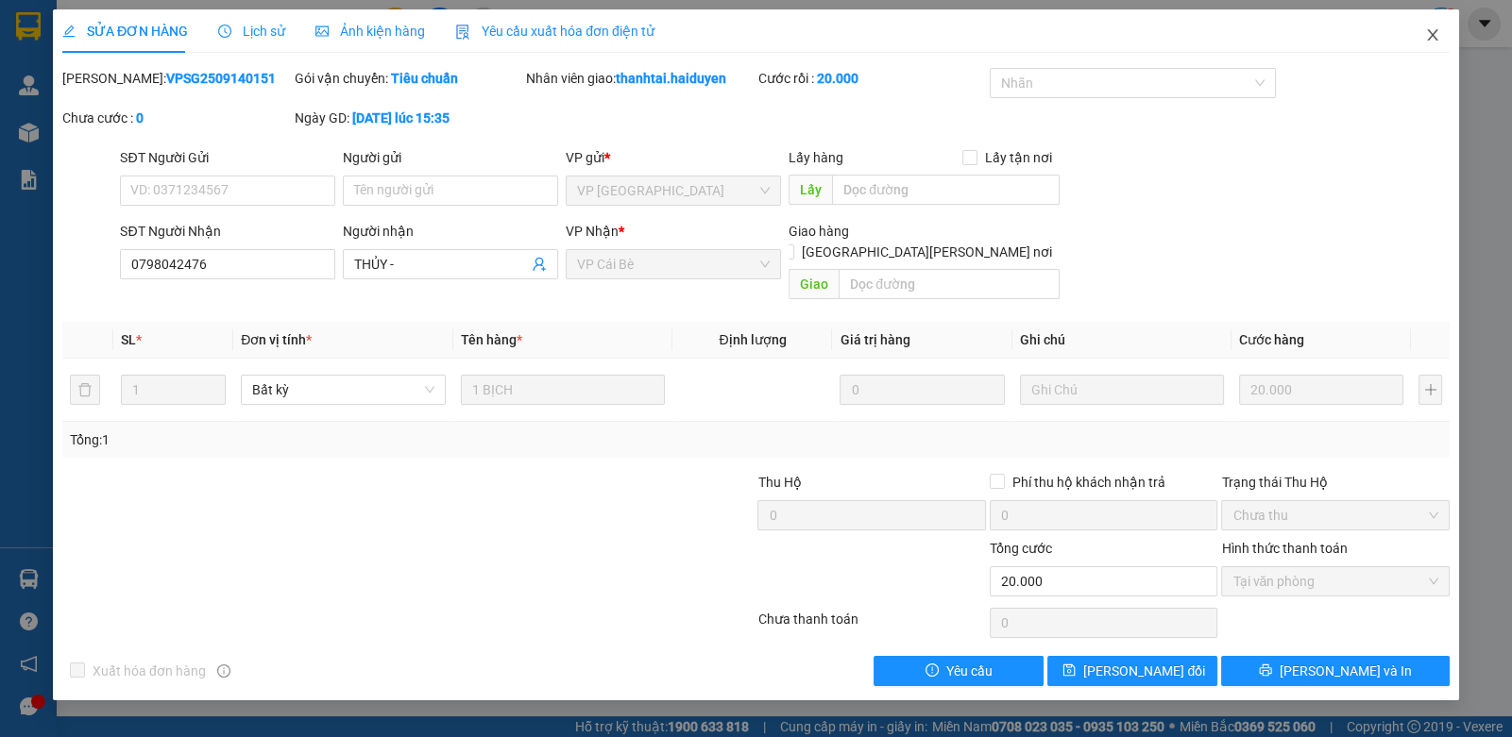
click at [1431, 30] on icon "close" at bounding box center [1432, 34] width 15 height 15
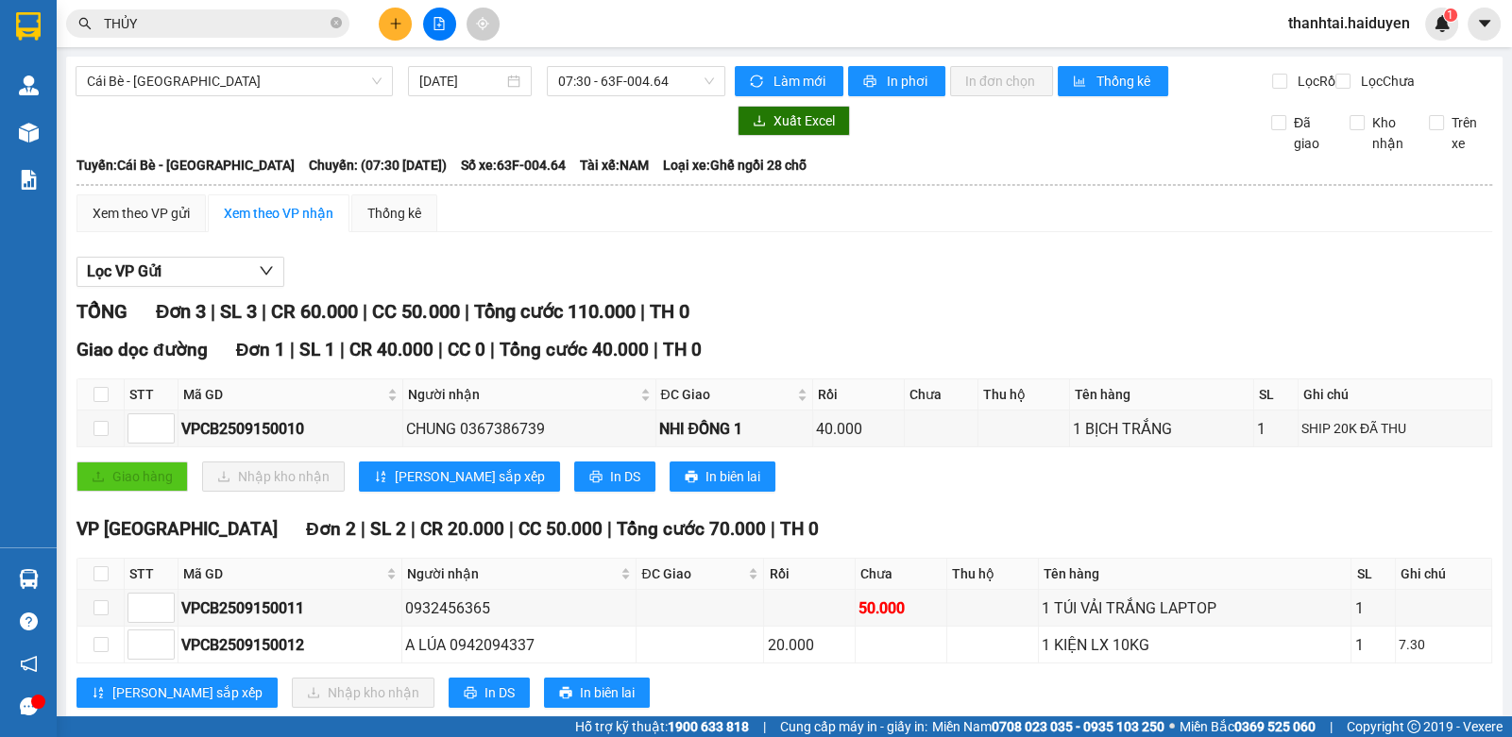
click at [385, 28] on button at bounding box center [395, 24] width 33 height 33
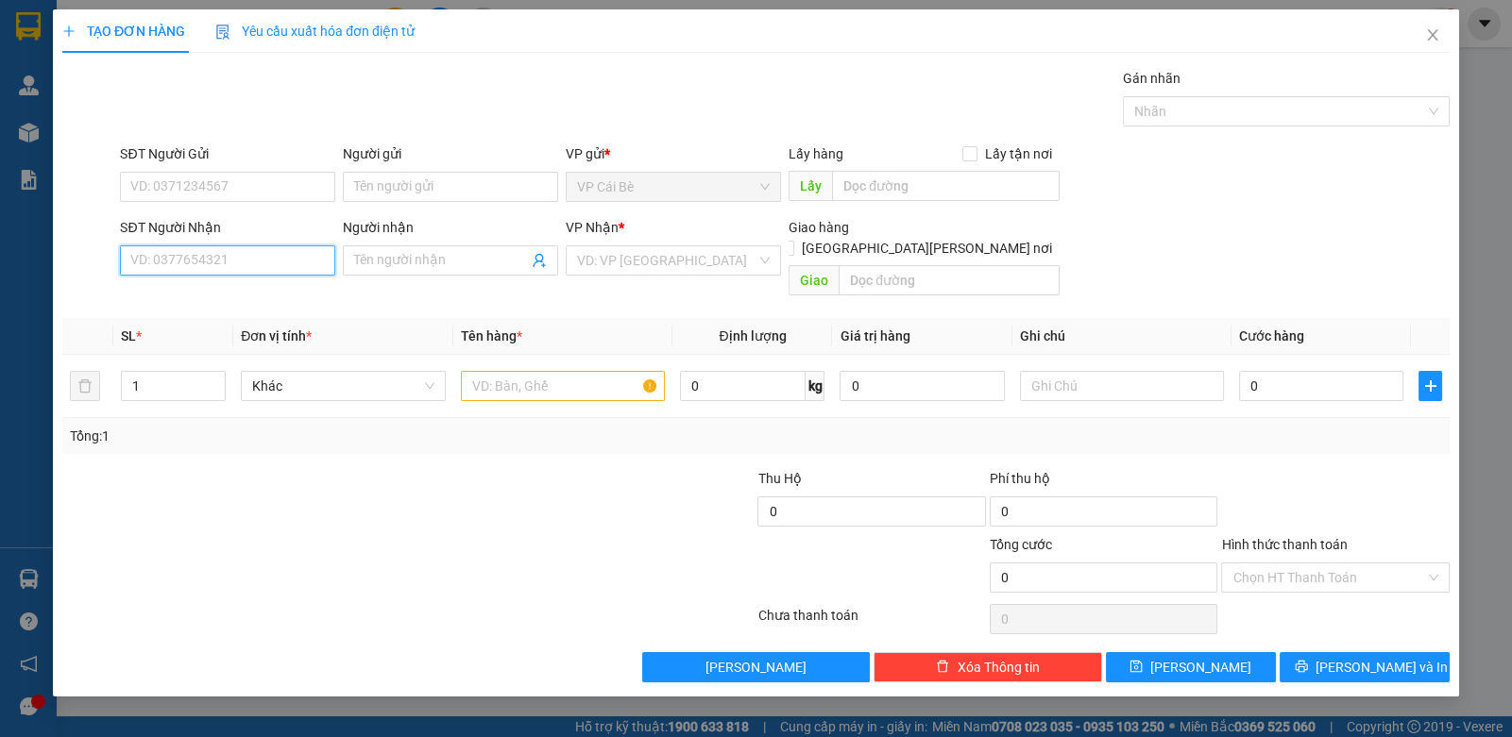
drag, startPoint x: 163, startPoint y: 274, endPoint x: 190, endPoint y: 293, distance: 32.5
click at [165, 279] on div "SĐT Người Nhận VD: 0377654321" at bounding box center [227, 250] width 215 height 66
type input "0931886302"
click at [174, 298] on div "0931886302 - TUẤN" at bounding box center [227, 297] width 193 height 21
type input "TUẤN"
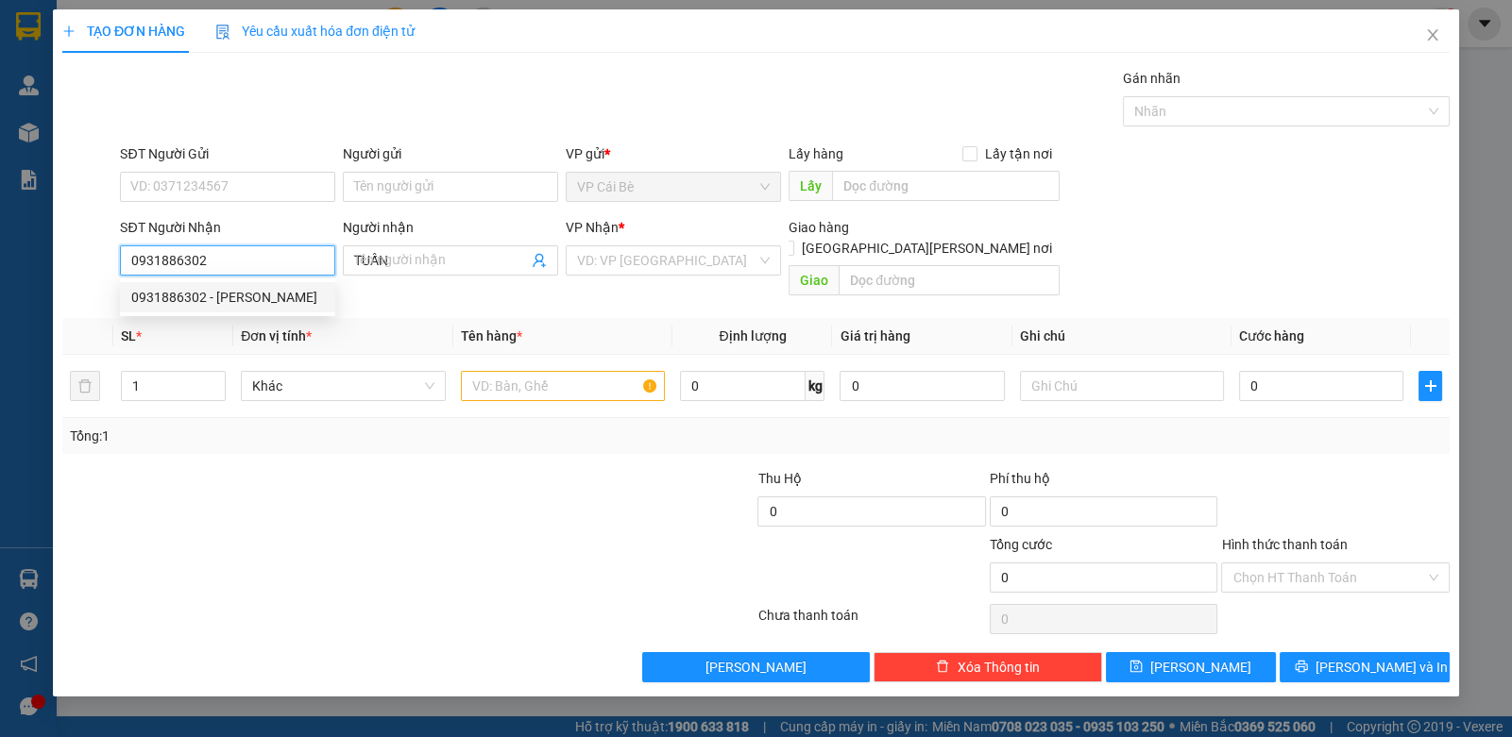
type input "50.000"
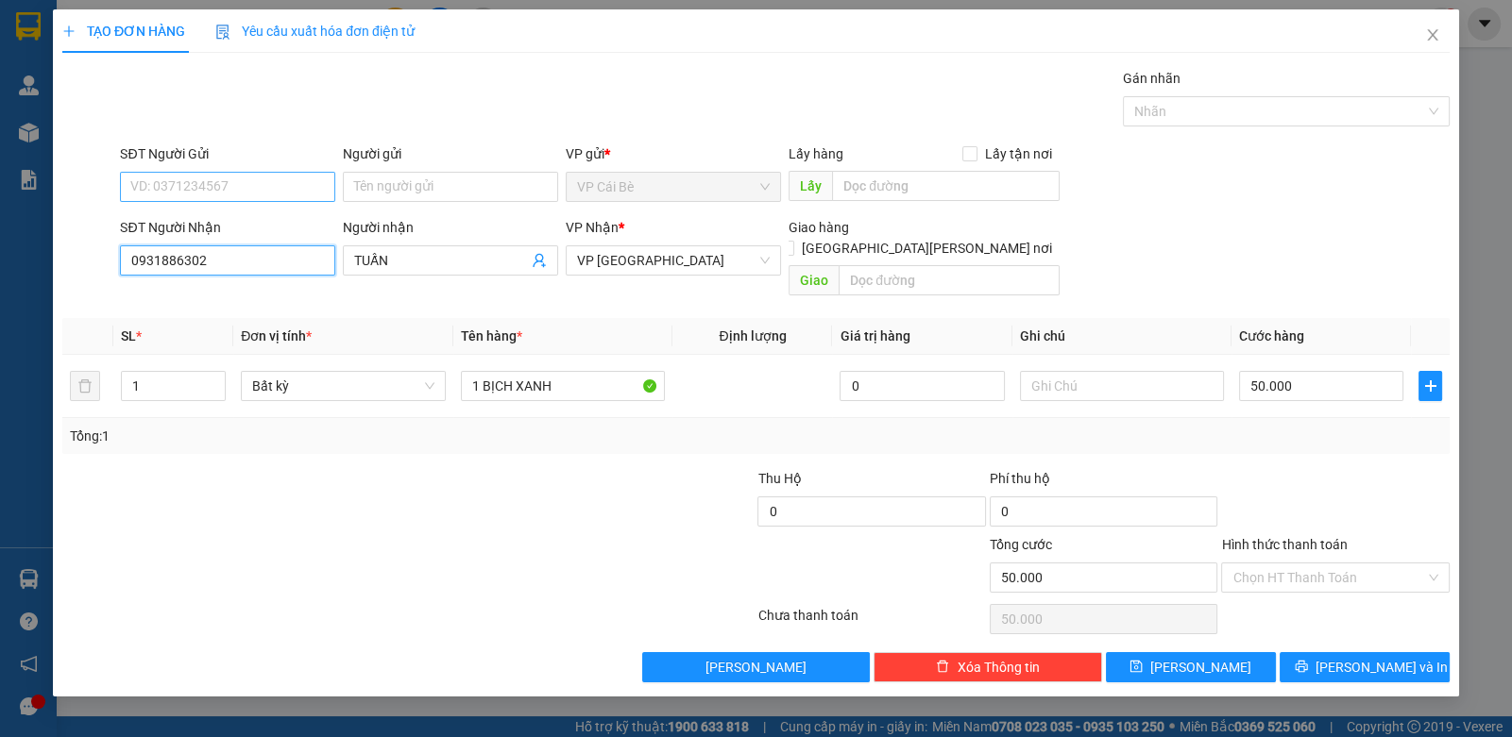
type input "0931886302"
click at [234, 176] on input "SĐT Người Gửi" at bounding box center [227, 187] width 215 height 30
click at [248, 226] on div "0367584999 - HẰNG" at bounding box center [227, 223] width 193 height 21
type input "0367584999"
type input "HẰNG"
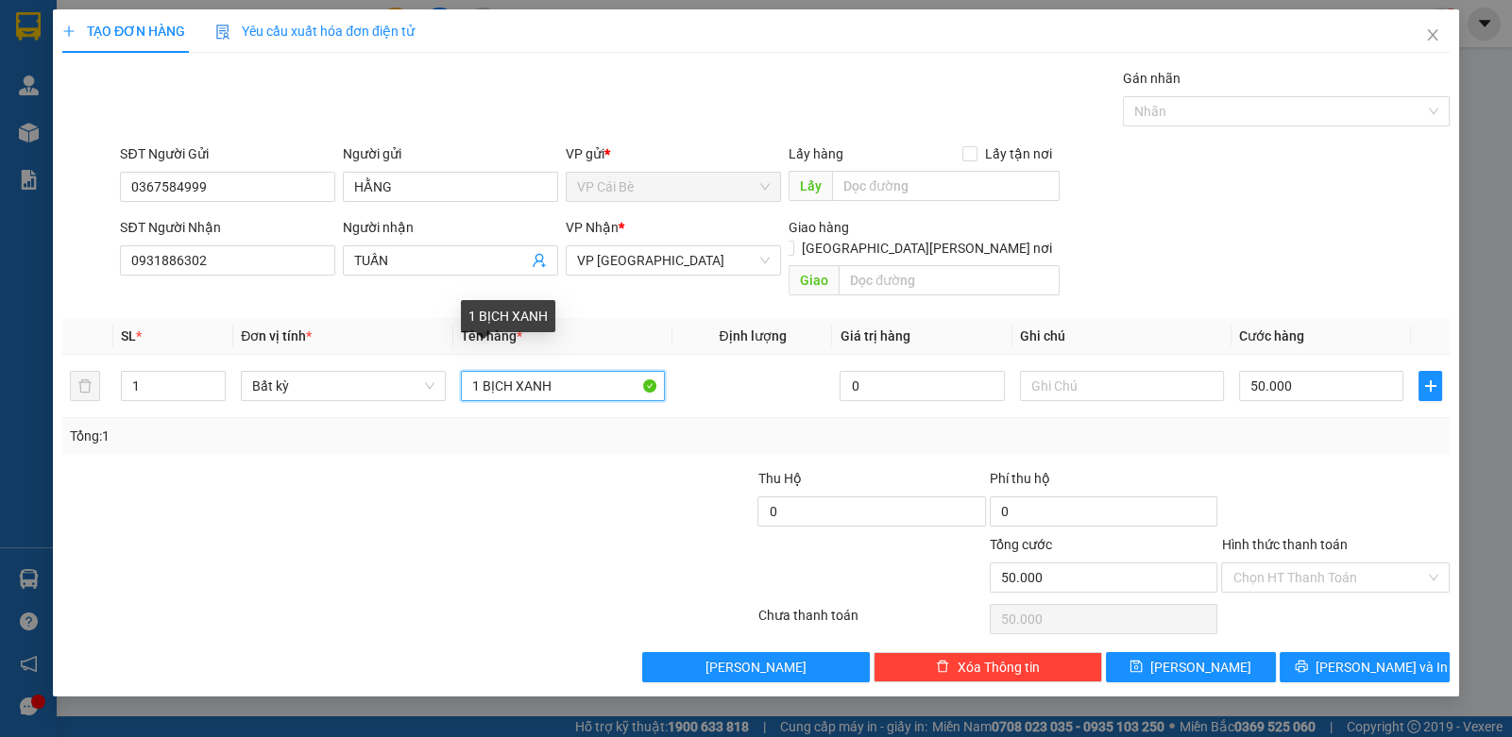
drag, startPoint x: 576, startPoint y: 370, endPoint x: 383, endPoint y: 400, distance: 195.0
click at [393, 404] on div "SL * Đơn vị tính * Tên hàng * Định lượng Giá trị hàng Ghi chú Cước hàng 1 Bất k…" at bounding box center [755, 386] width 1387 height 136
type input "2 BAO CAM GẠO"
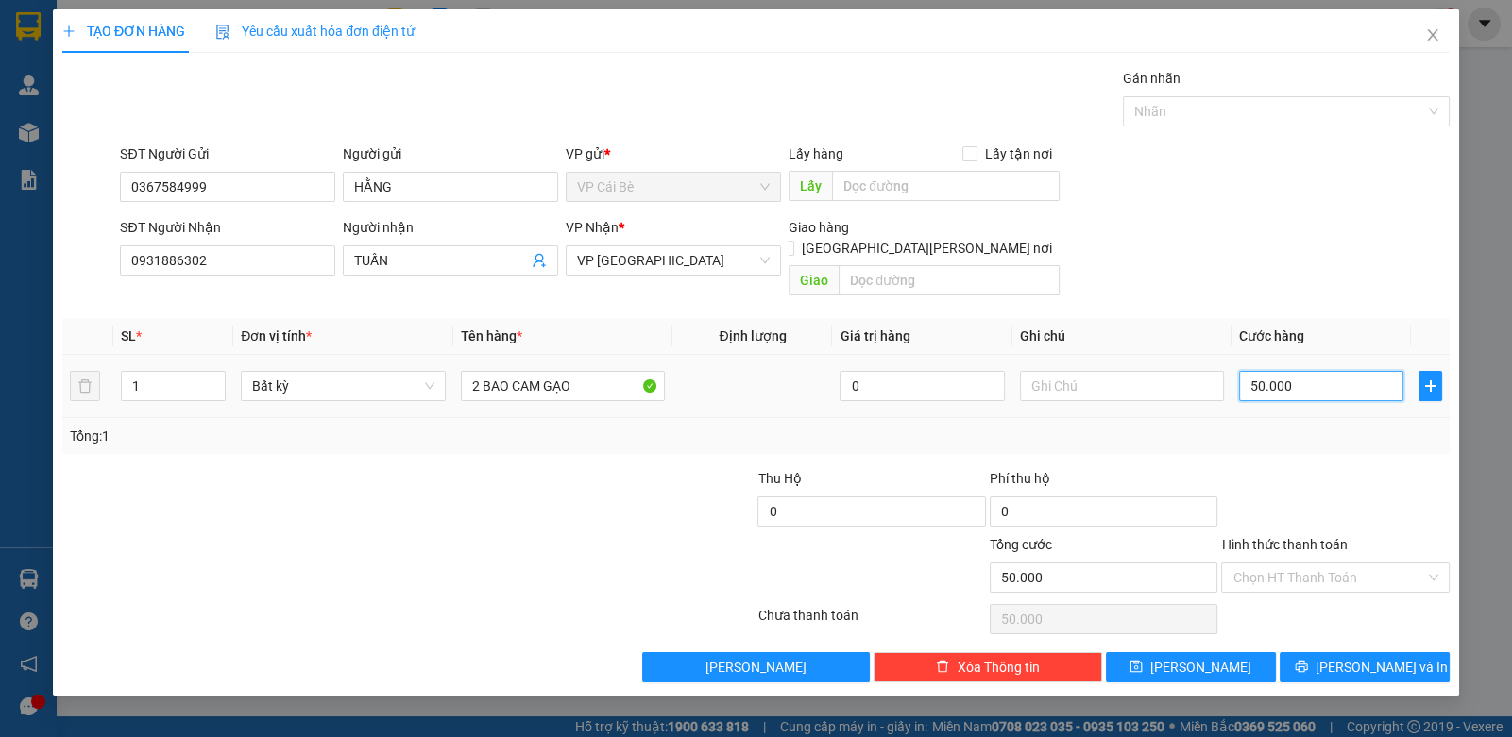
click at [1330, 371] on input "50.000" at bounding box center [1321, 386] width 164 height 30
type input "1"
type input "10"
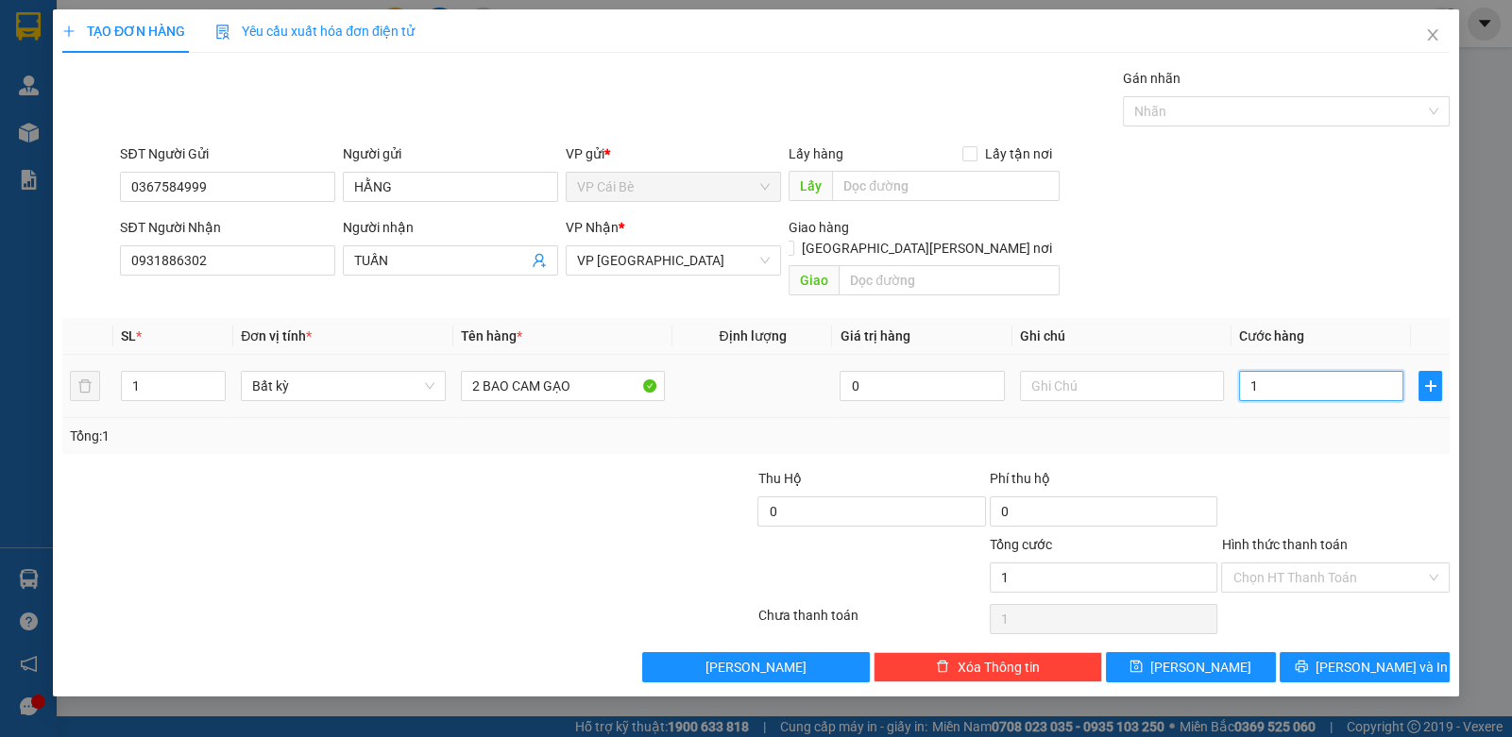
type input "10"
type input "100"
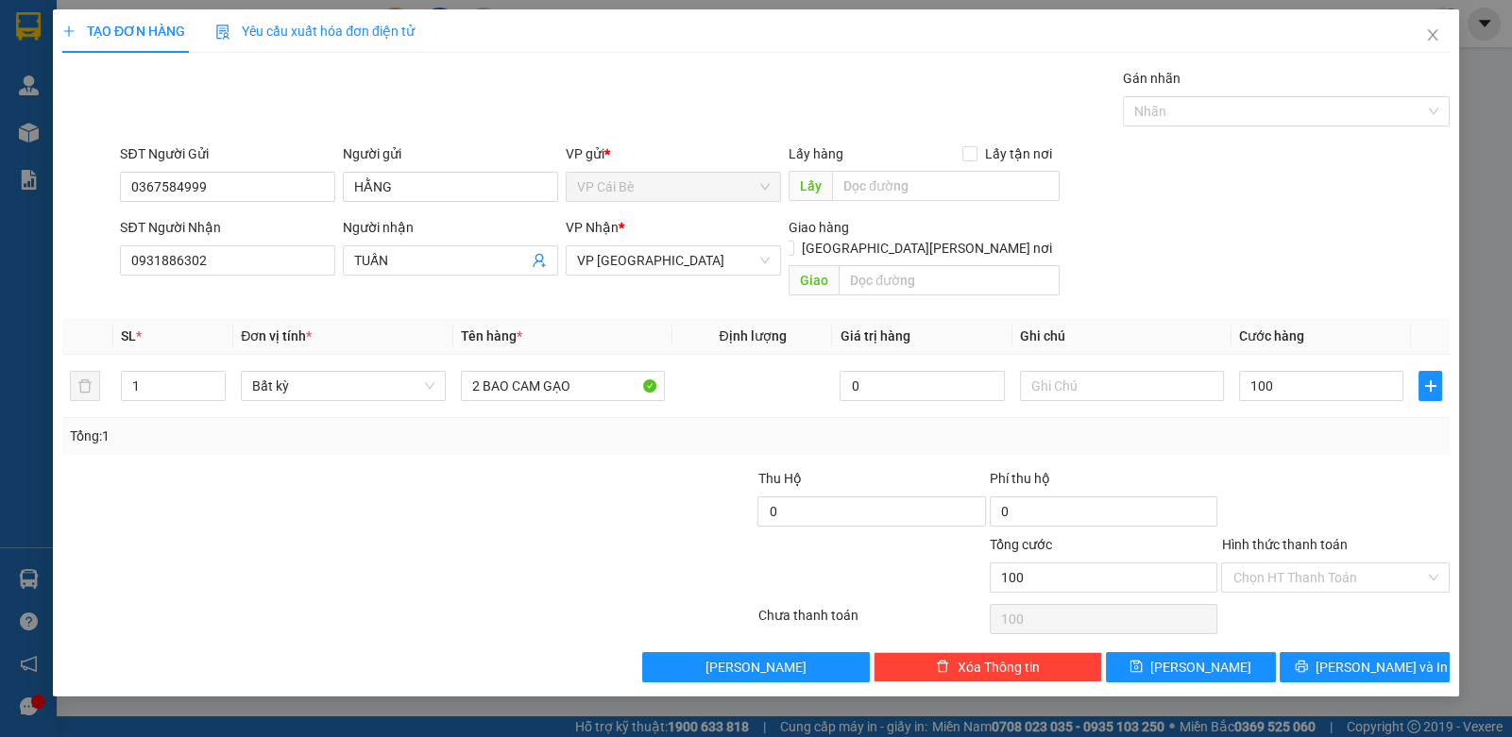
type input "100.000"
drag, startPoint x: 425, startPoint y: 536, endPoint x: 418, endPoint y: 525, distance: 13.1
click at [424, 535] on div at bounding box center [292, 567] width 464 height 66
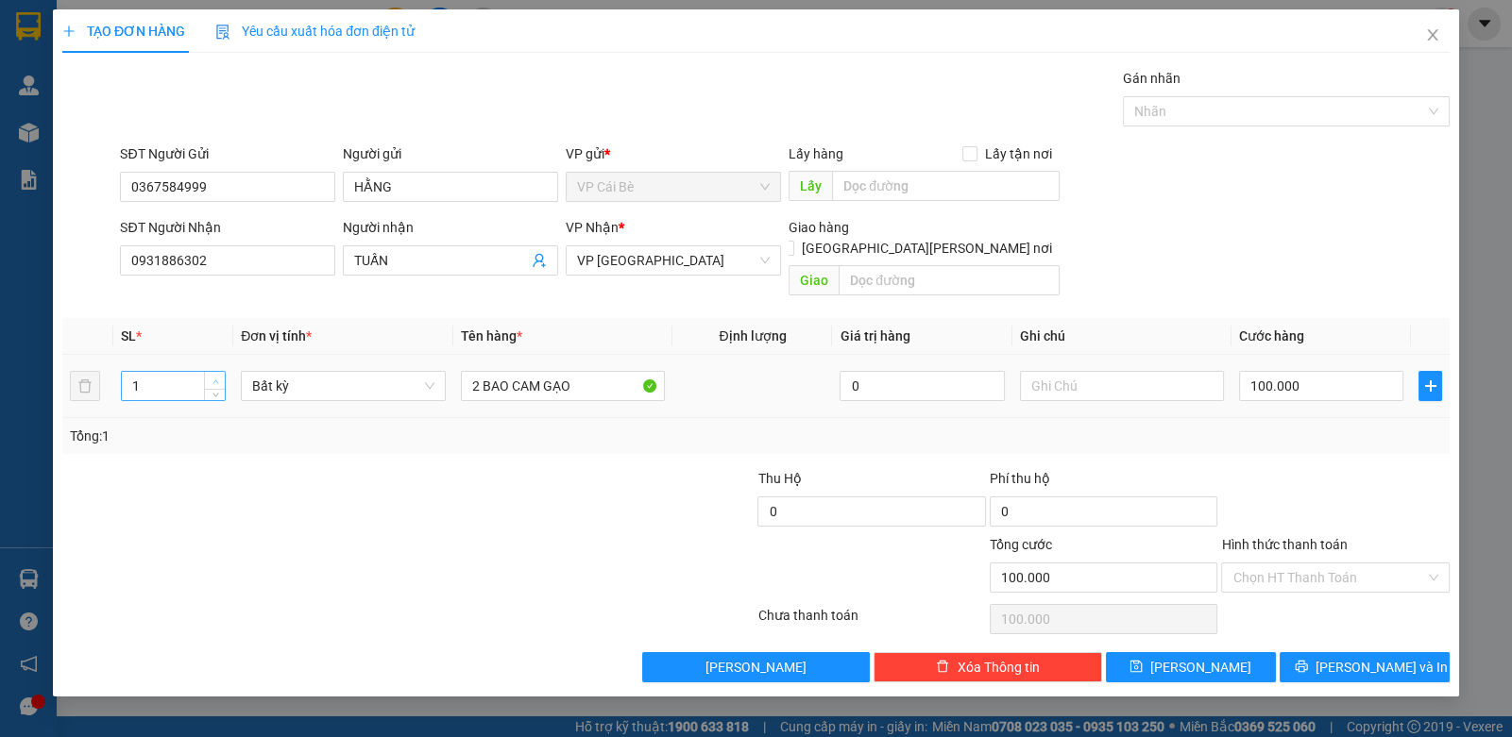
type input "2"
drag, startPoint x: 211, startPoint y: 357, endPoint x: 246, endPoint y: 360, distance: 36.0
click at [212, 375] on span "up" at bounding box center [215, 380] width 11 height 11
click at [1307, 564] on input "Hình thức thanh toán" at bounding box center [1328, 578] width 192 height 28
type input "0"
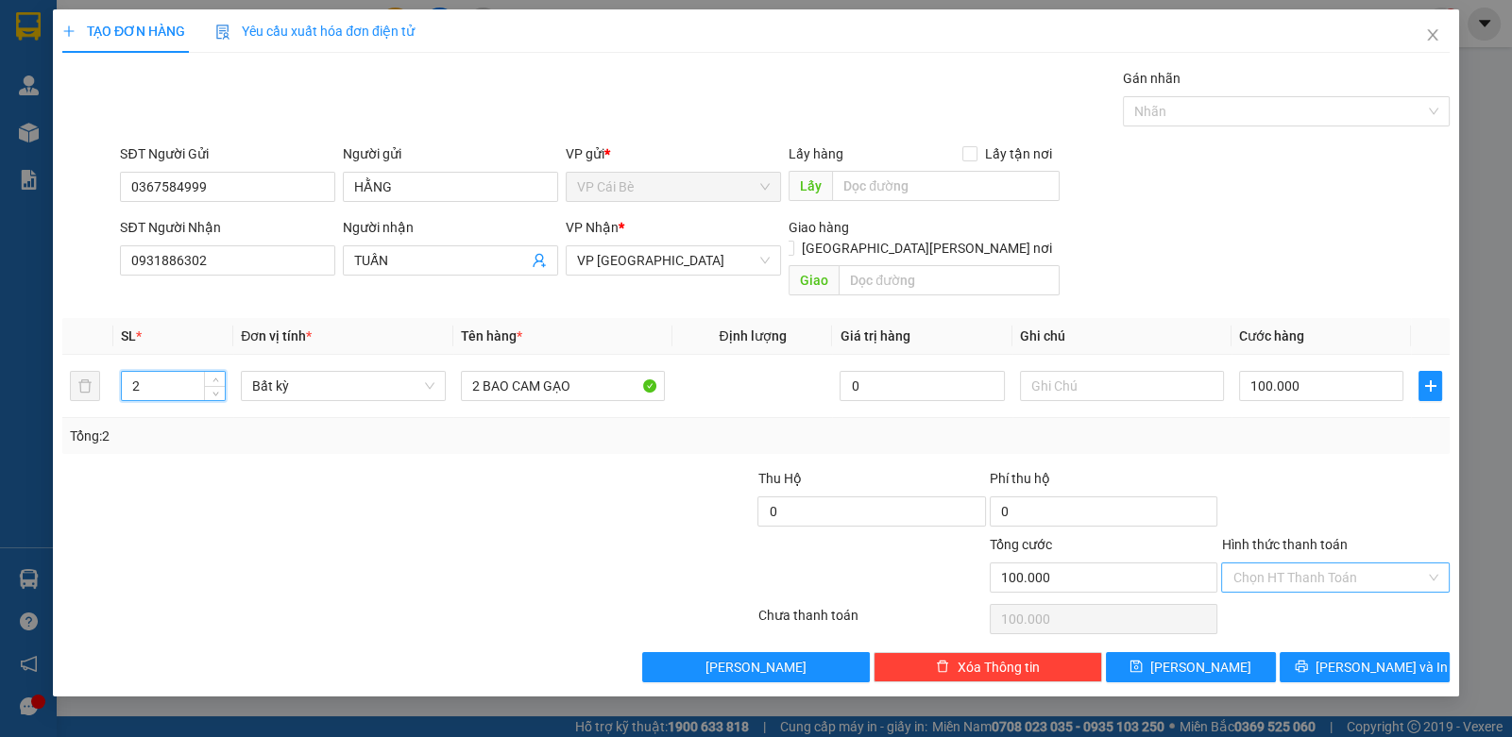
type input "0"
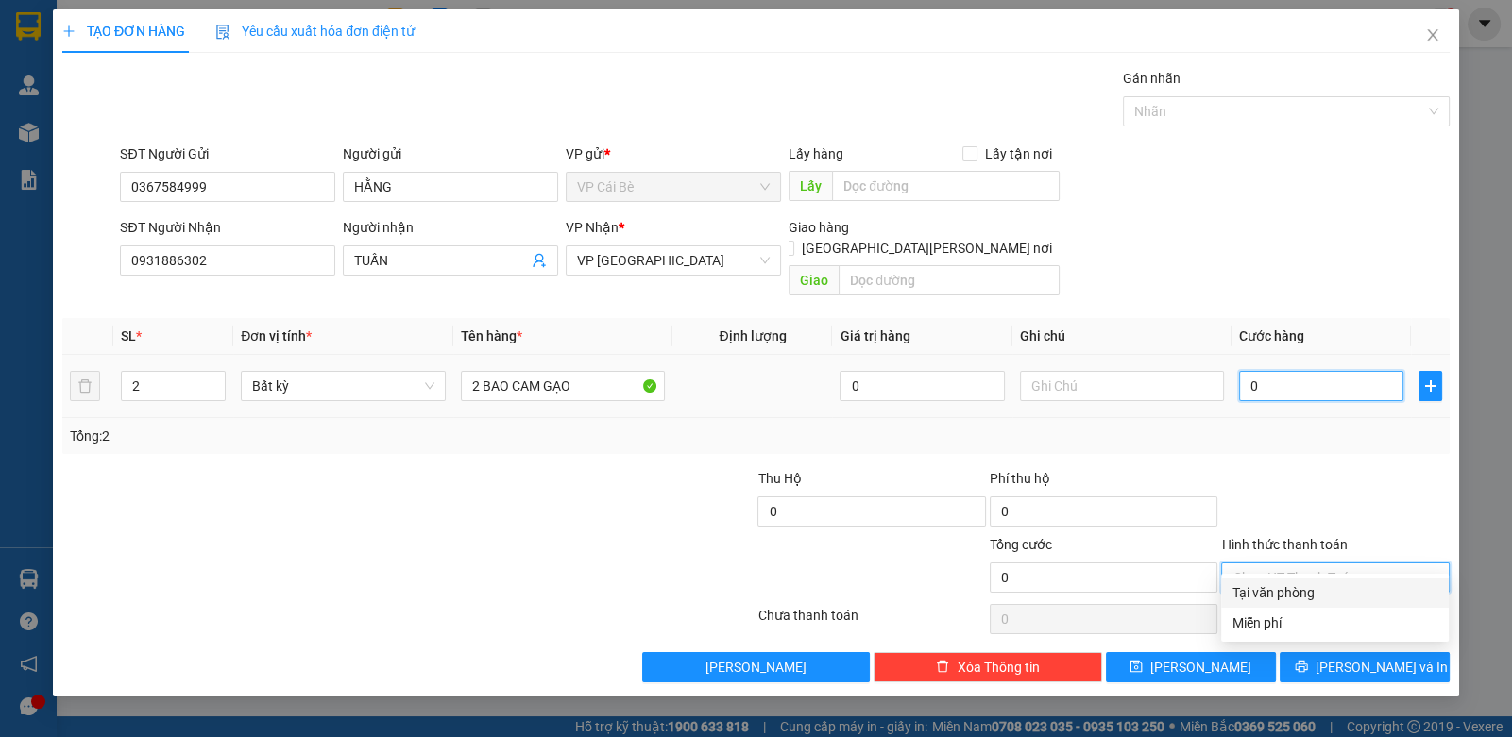
click at [1275, 371] on input "0" at bounding box center [1321, 386] width 164 height 30
type input "1"
type input "10"
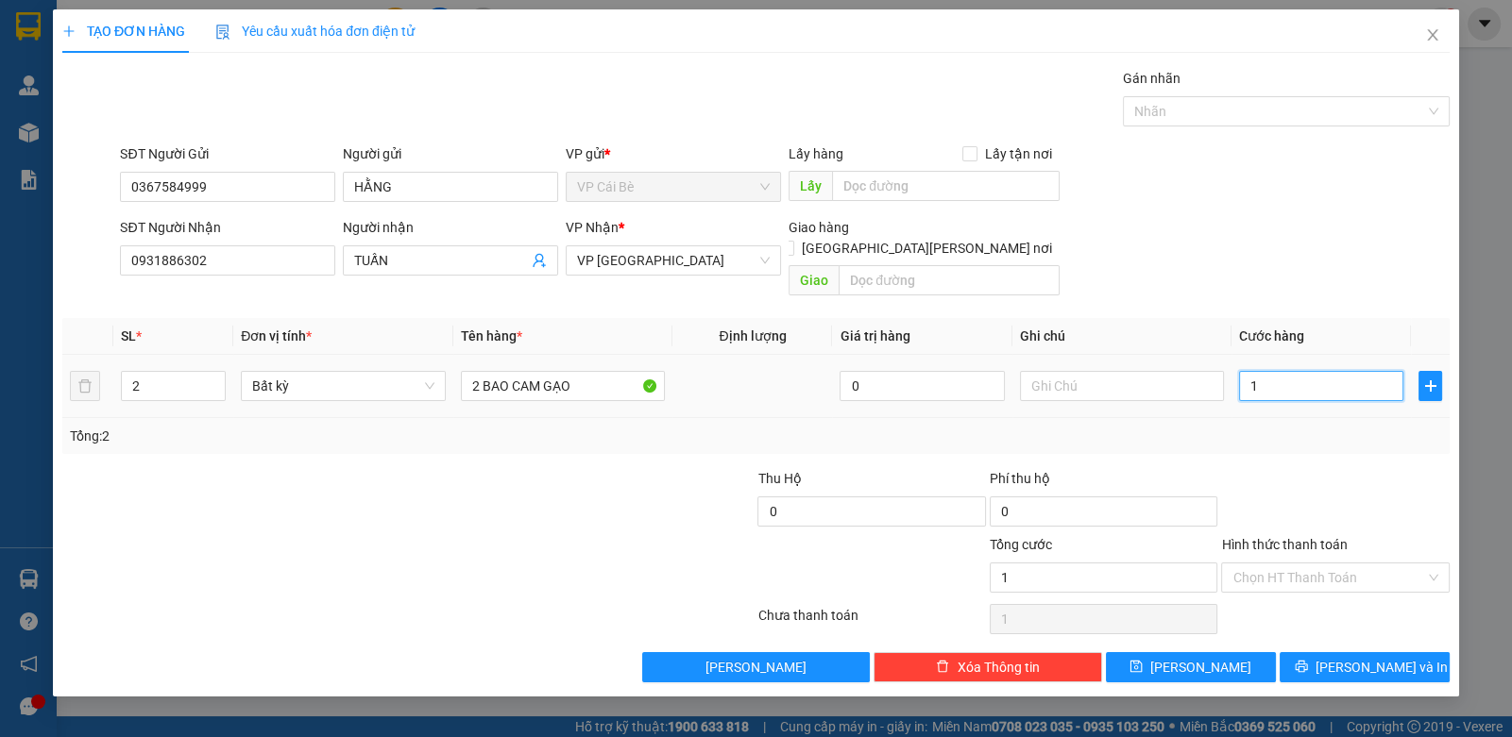
type input "10"
type input "100"
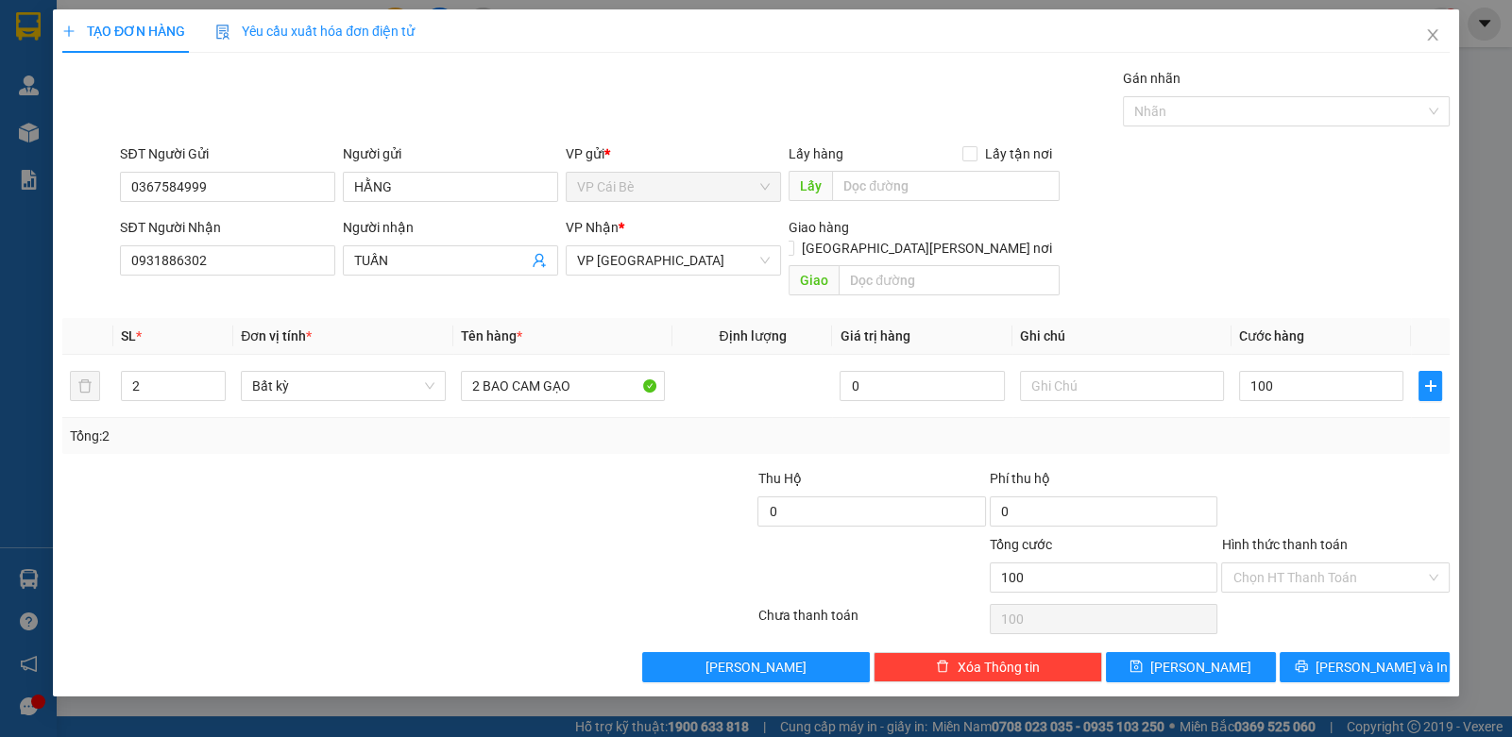
type input "100.000"
click at [1333, 439] on div "Transit Pickup Surcharge Ids Transit Deliver Surcharge Ids Transit Deliver Surc…" at bounding box center [755, 375] width 1387 height 615
drag, startPoint x: 1332, startPoint y: 558, endPoint x: 1303, endPoint y: 601, distance: 51.6
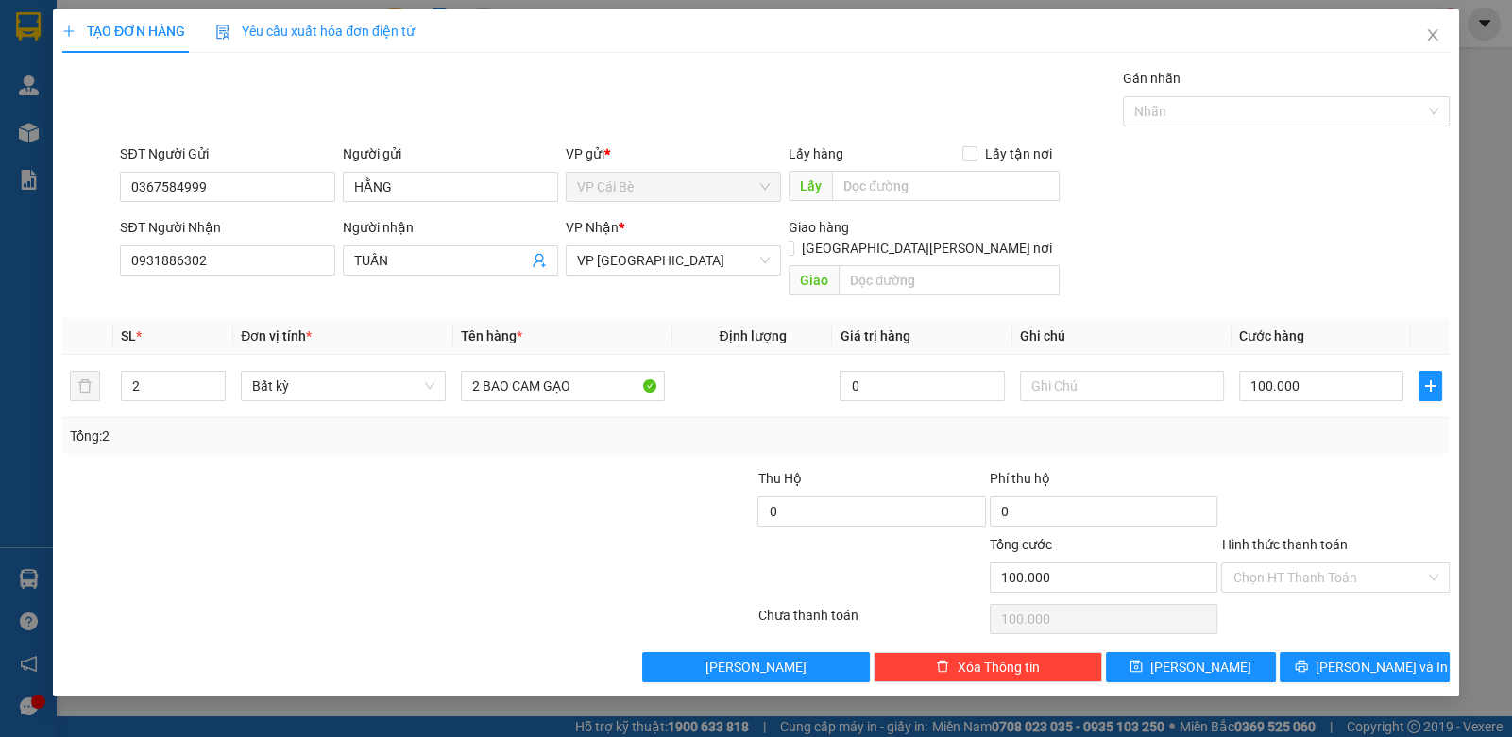
click at [1331, 564] on input "Hình thức thanh toán" at bounding box center [1328, 578] width 192 height 28
drag, startPoint x: 1299, startPoint y: 597, endPoint x: 864, endPoint y: 491, distance: 448.0
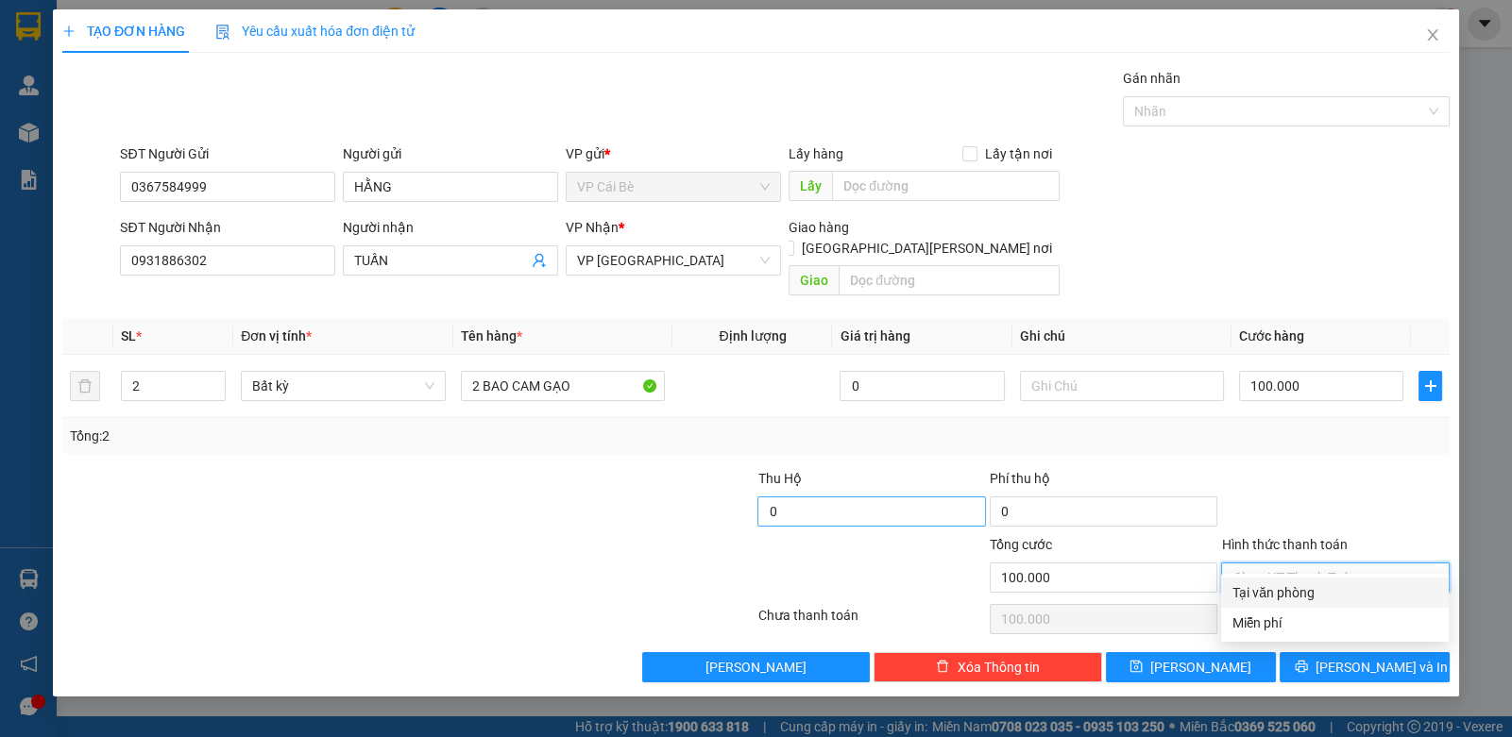
click at [1298, 596] on div "Tại văn phòng" at bounding box center [1334, 593] width 205 height 21
type input "0"
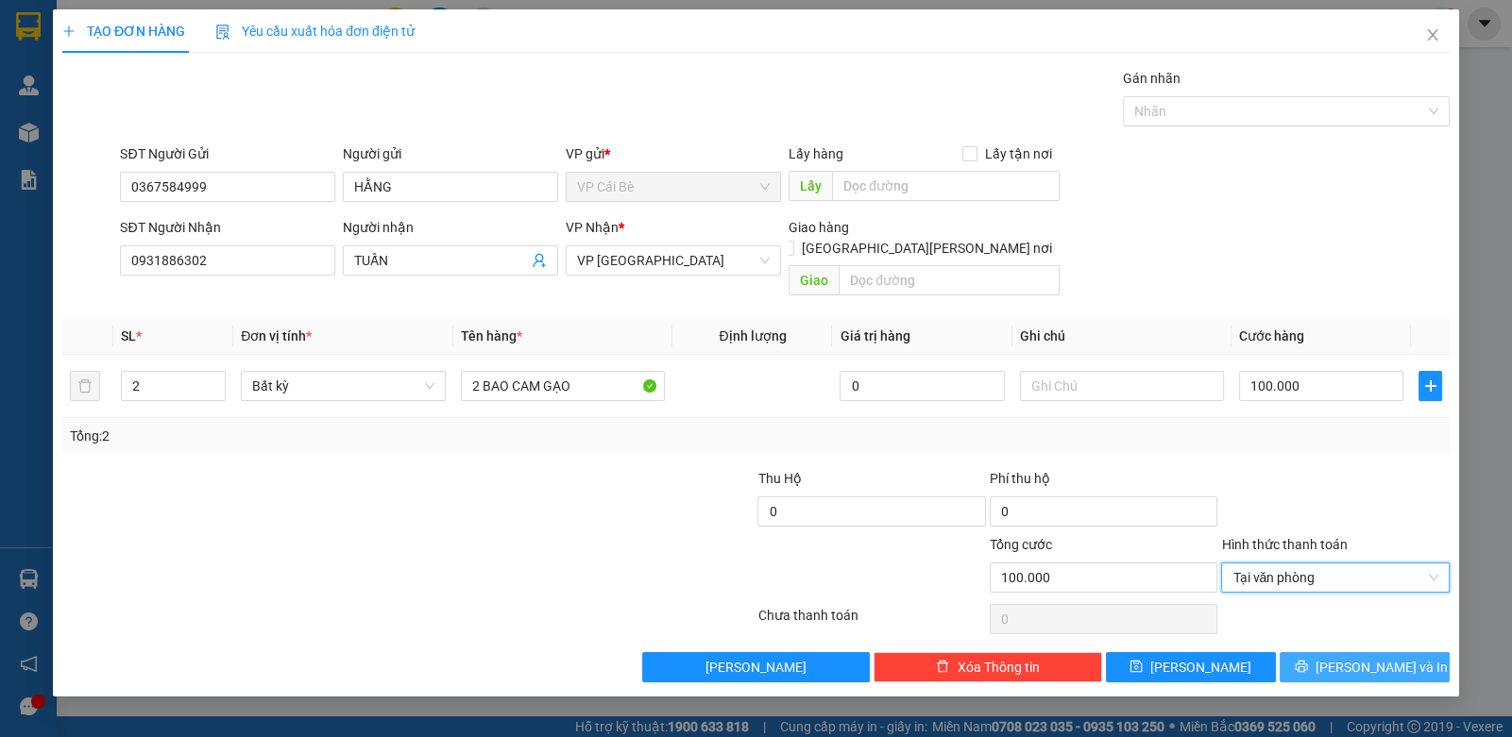
click at [1397, 657] on span "[PERSON_NAME] và In" at bounding box center [1381, 667] width 132 height 21
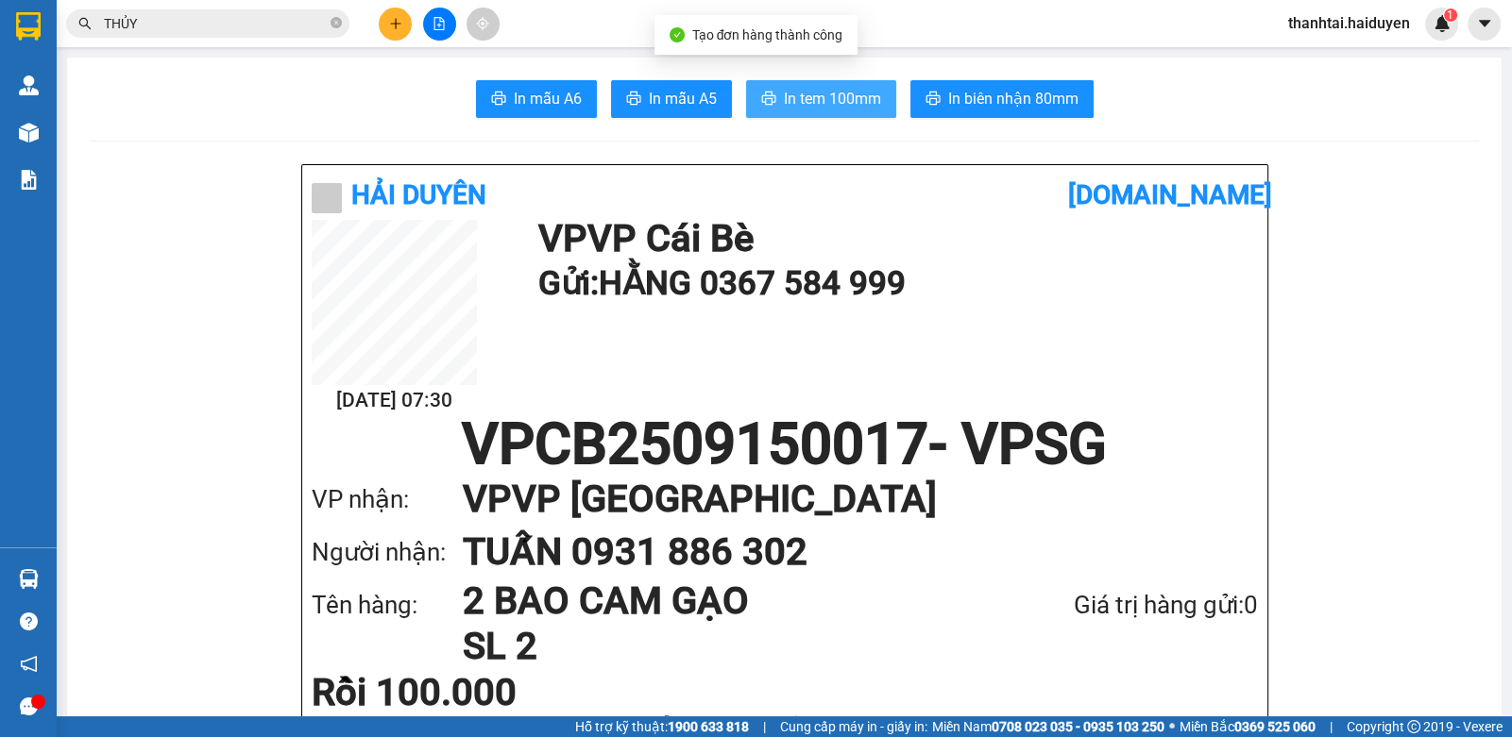
click at [831, 111] on button "In tem 100mm" at bounding box center [821, 99] width 150 height 38
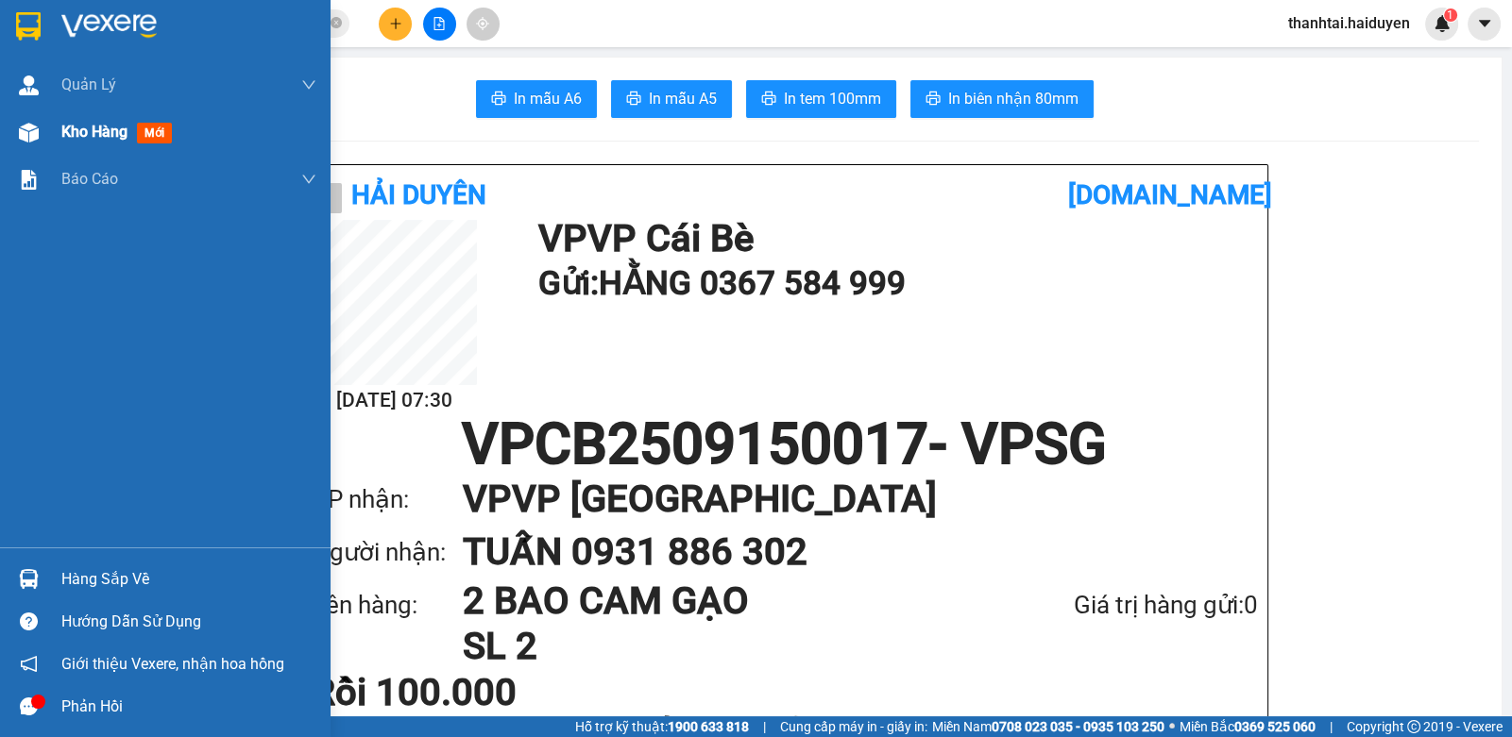
click at [118, 137] on span "Kho hàng" at bounding box center [94, 132] width 66 height 18
click at [118, 135] on span "Kho hàng" at bounding box center [94, 132] width 66 height 18
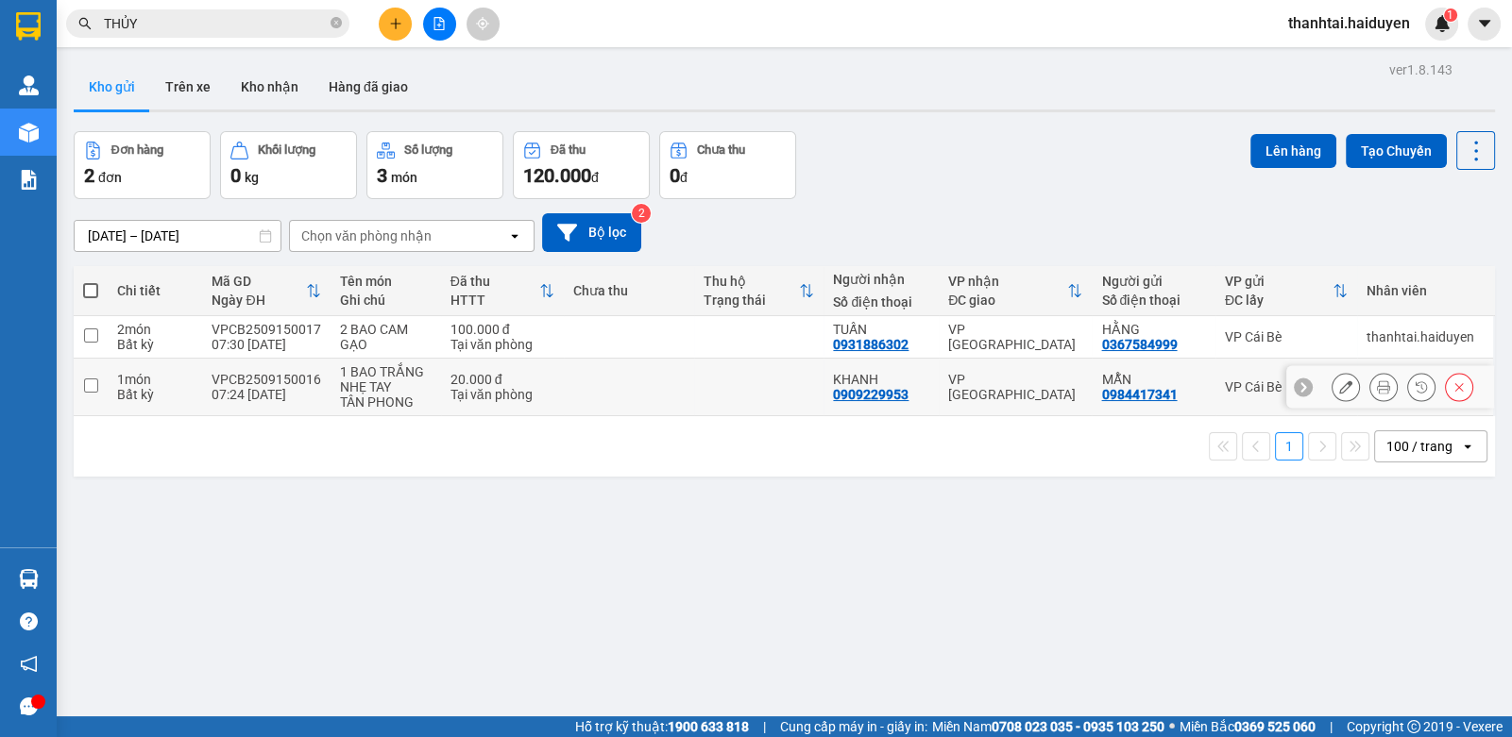
click at [648, 399] on td at bounding box center [629, 388] width 130 height 58
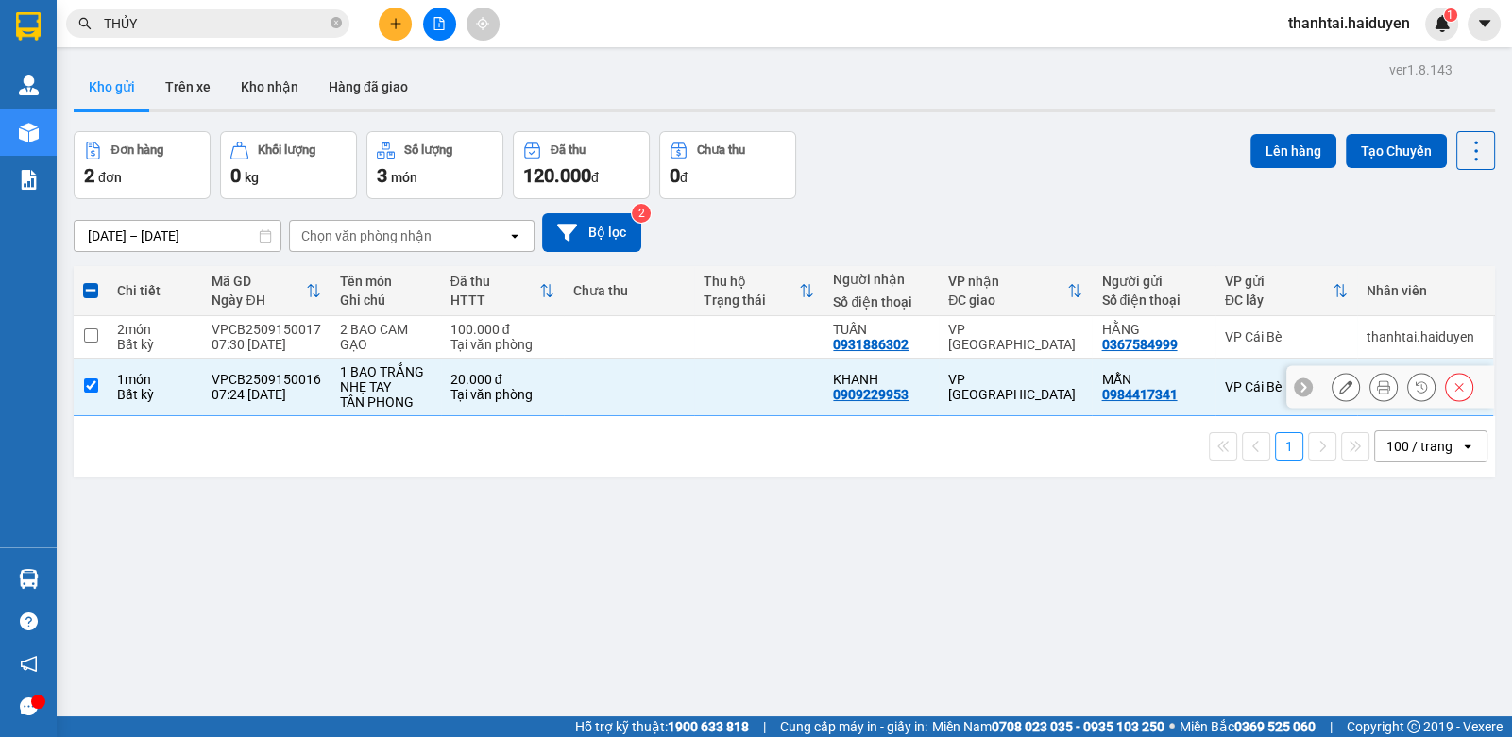
click at [632, 396] on td at bounding box center [629, 388] width 130 height 58
checkbox input "false"
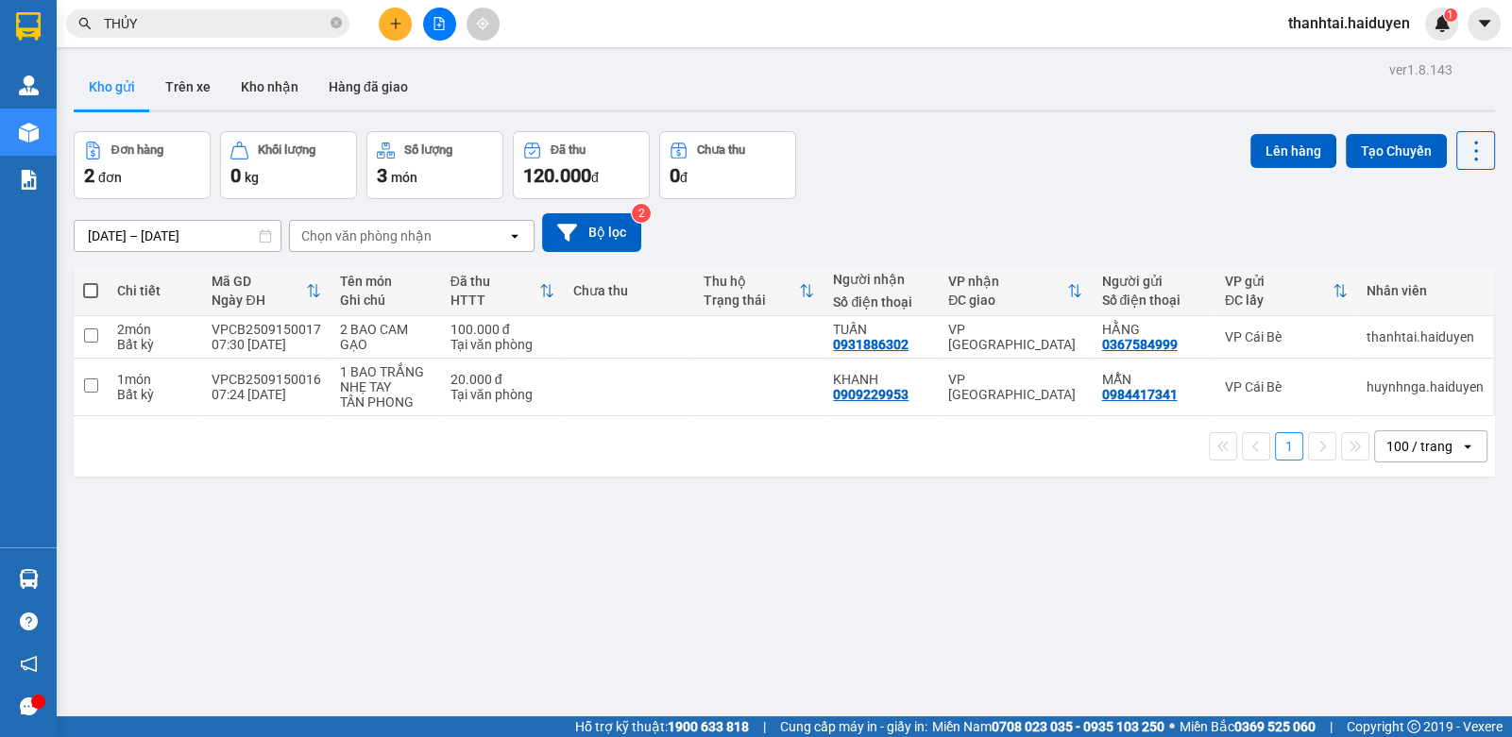
click at [215, 35] on span "THỦY" at bounding box center [207, 23] width 283 height 28
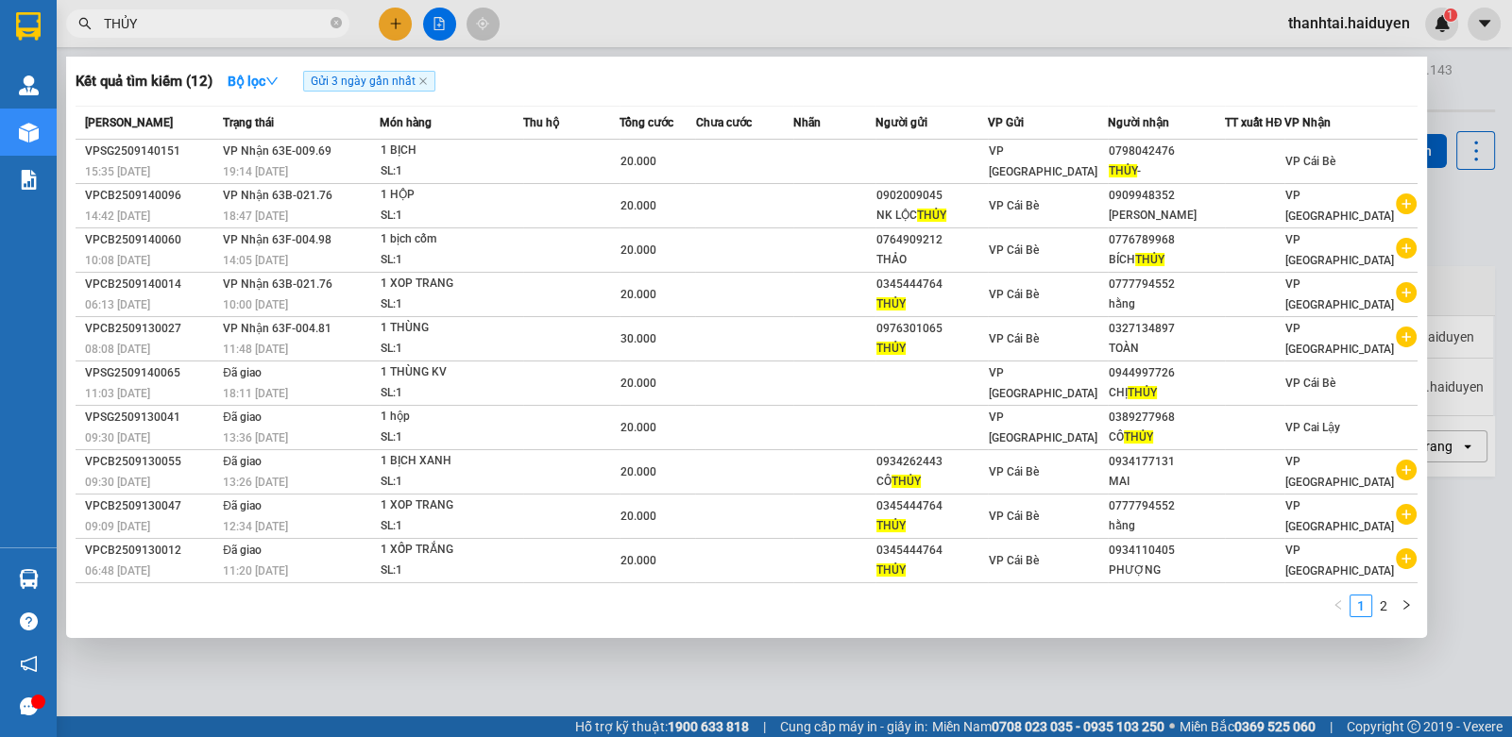
click at [212, 34] on span "THỦY" at bounding box center [207, 23] width 283 height 28
click at [212, 32] on input "THỦY" at bounding box center [215, 23] width 223 height 21
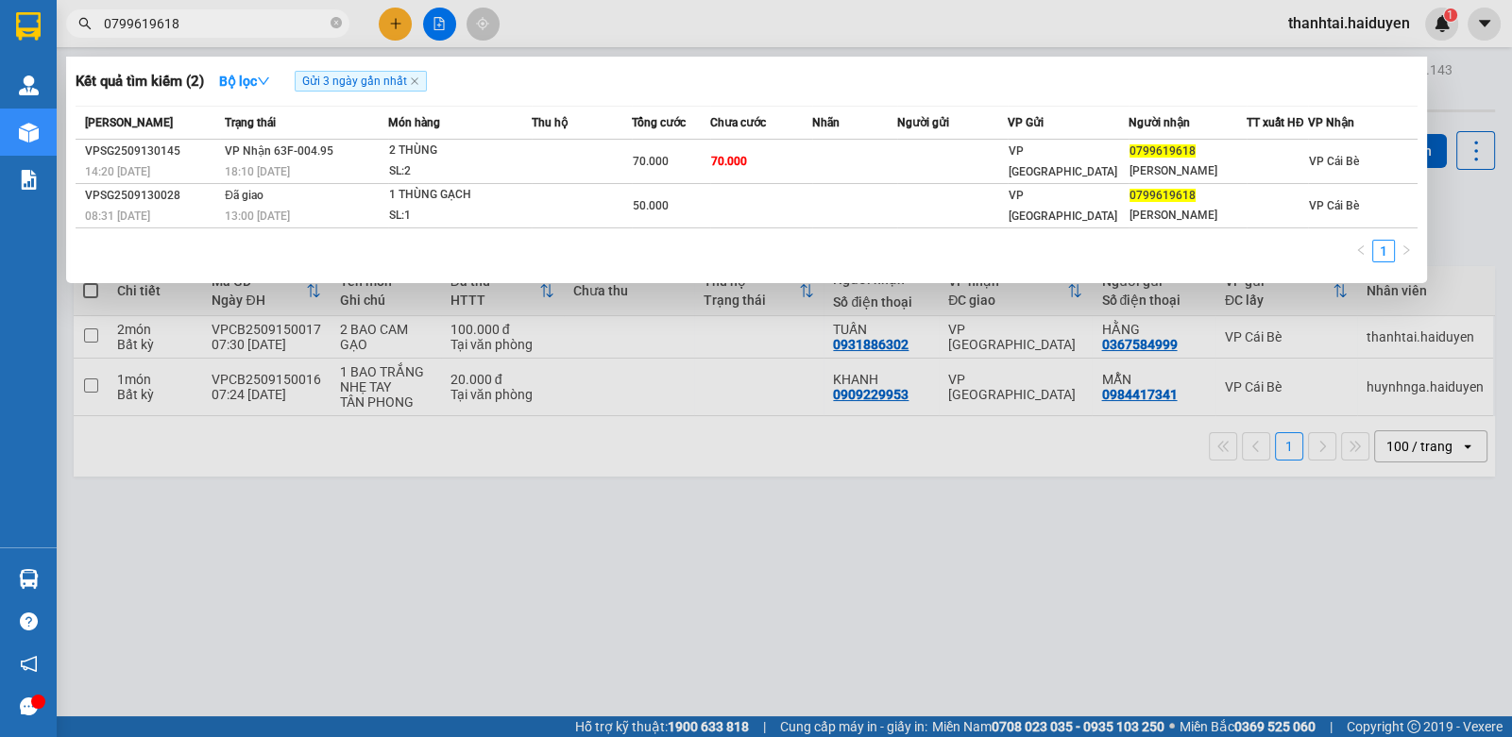
type input "0799619618"
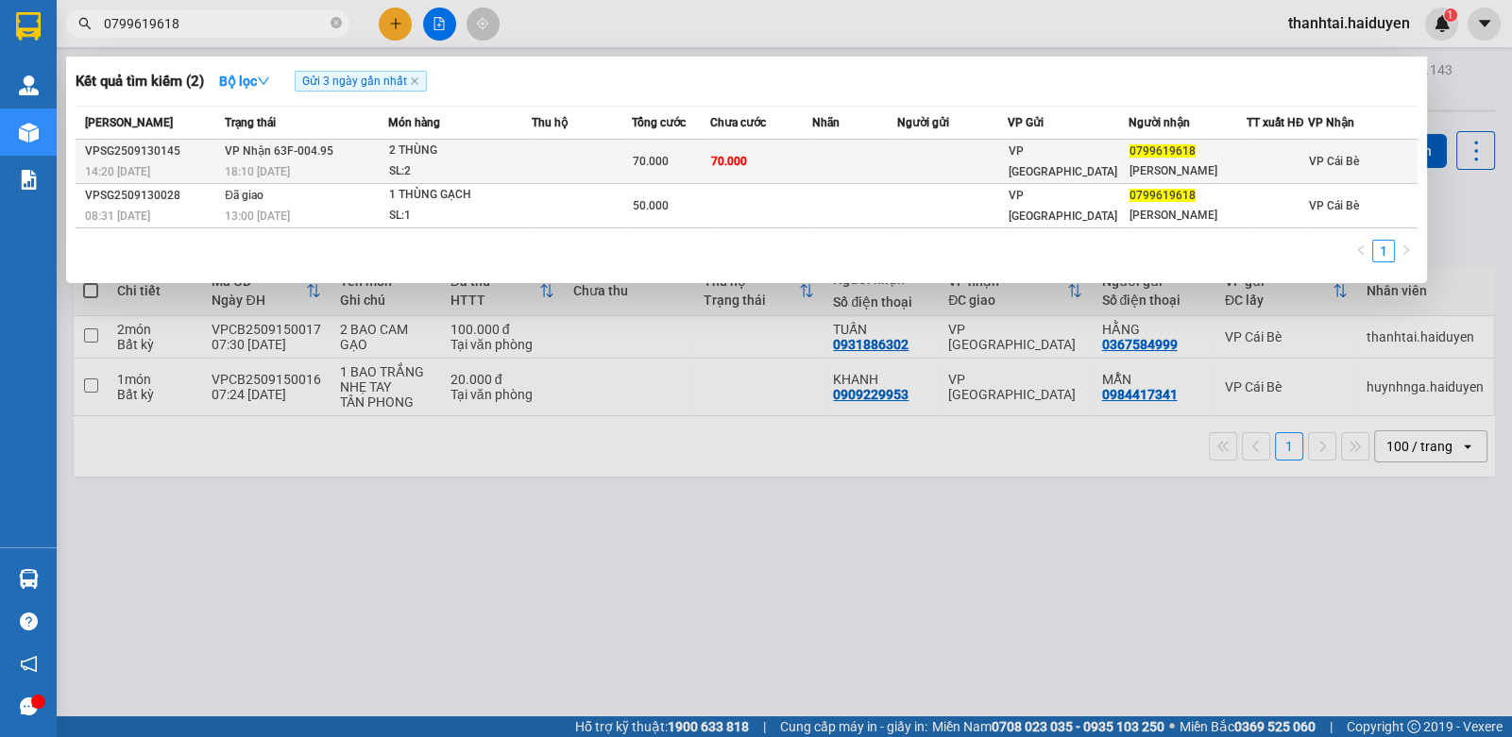
click at [689, 159] on div "70.000" at bounding box center [671, 161] width 76 height 21
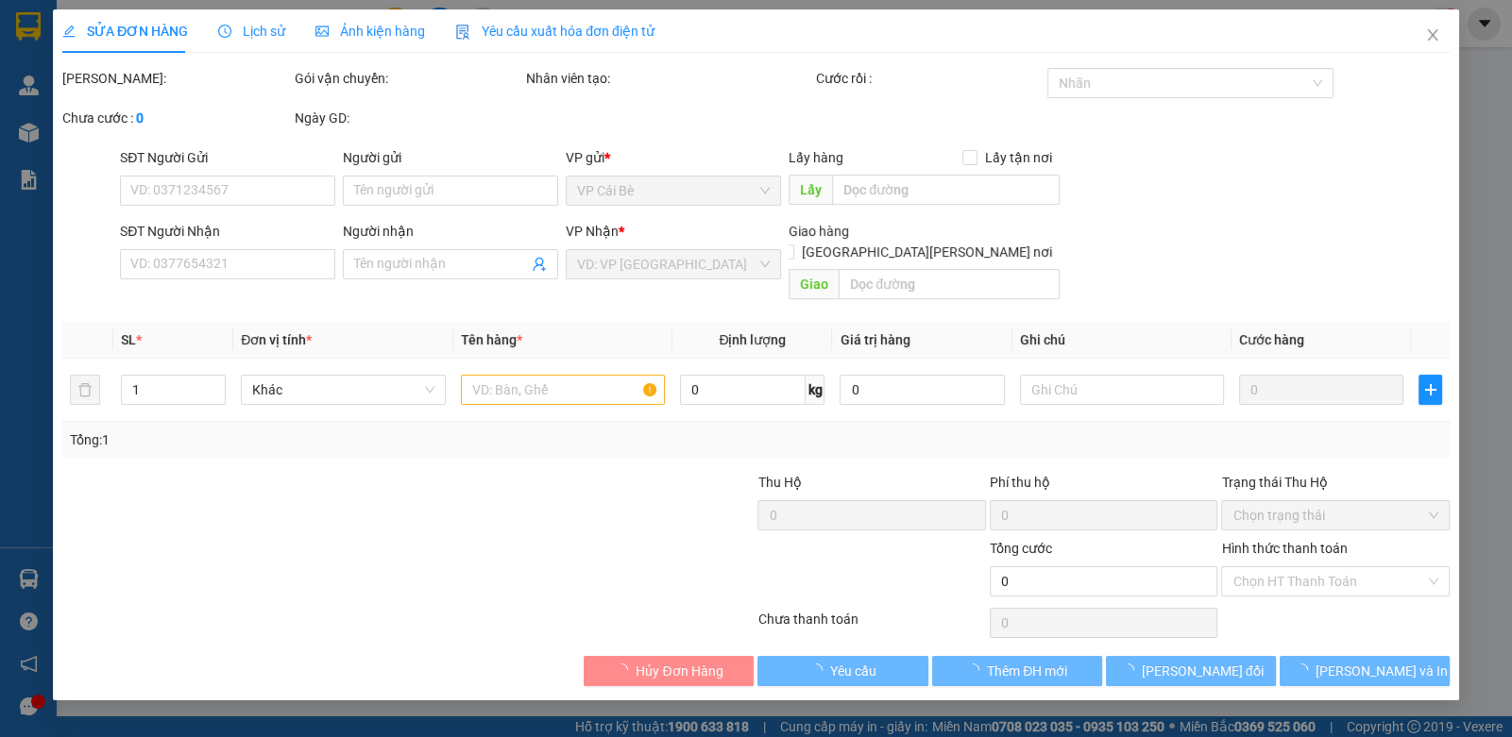
type input "0799619618"
type input "phan long"
type input "70.000"
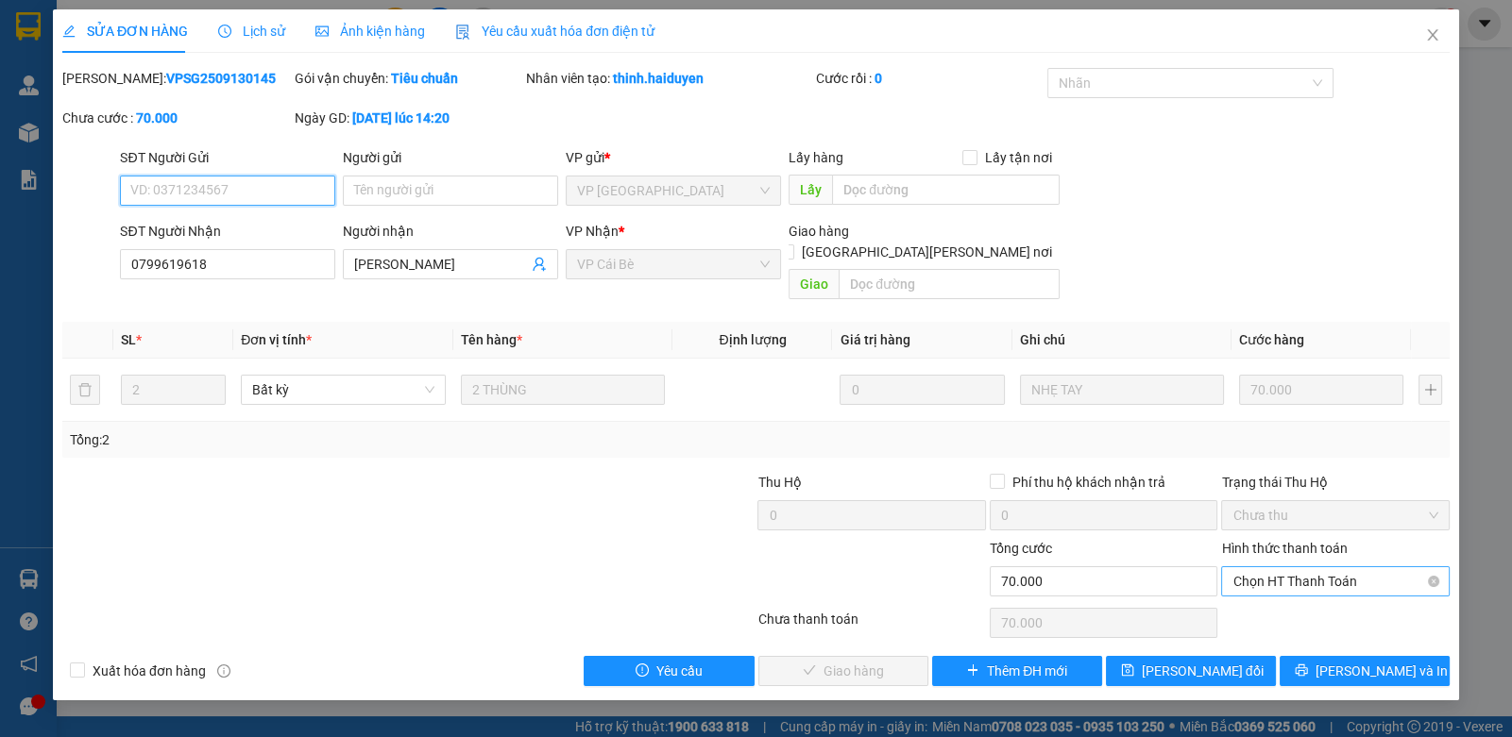
drag, startPoint x: 1250, startPoint y: 545, endPoint x: 1267, endPoint y: 570, distance: 30.6
click at [1251, 567] on span "Chọn HT Thanh Toán" at bounding box center [1334, 581] width 205 height 28
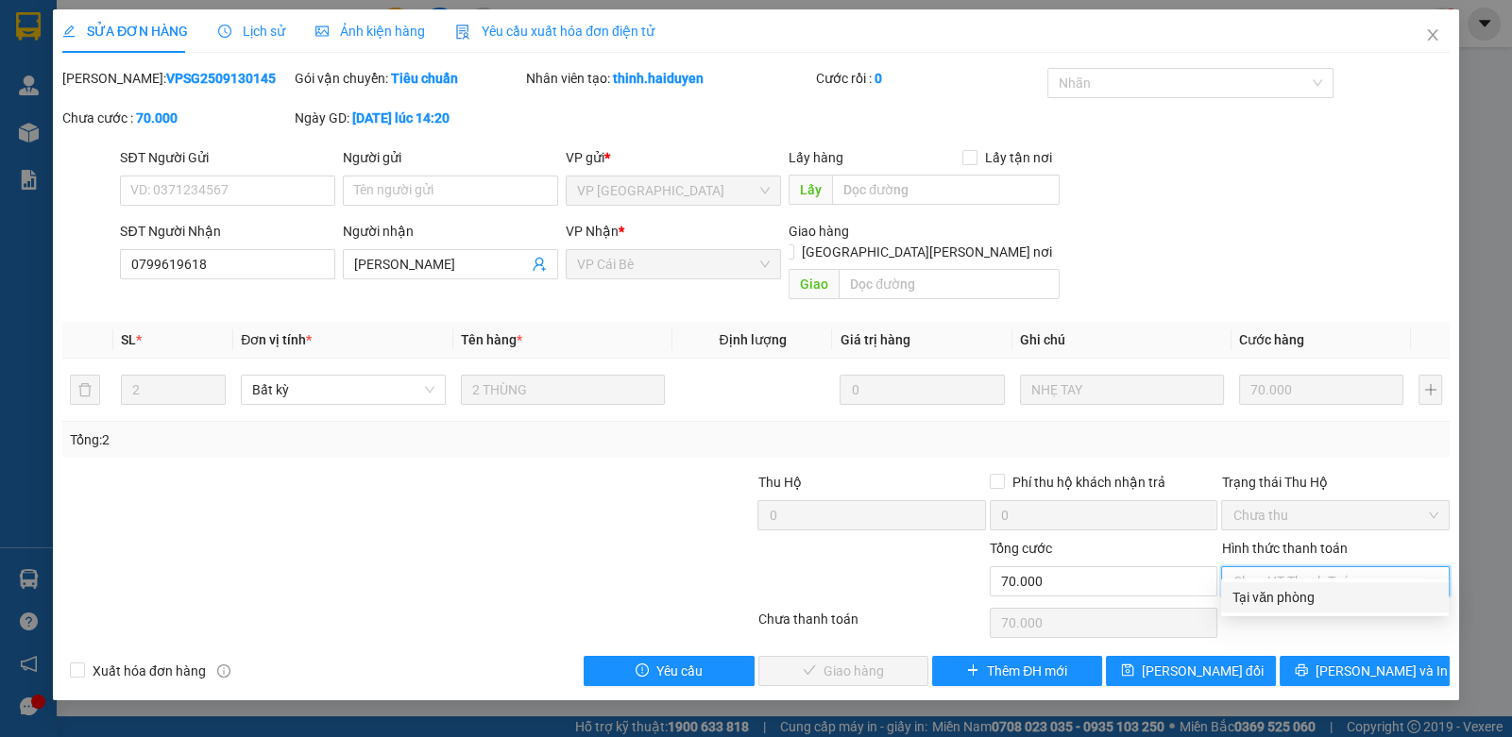
drag, startPoint x: 1259, startPoint y: 584, endPoint x: 1247, endPoint y: 591, distance: 13.6
click at [1257, 584] on div "Tại văn phòng" at bounding box center [1335, 598] width 228 height 30
type input "0"
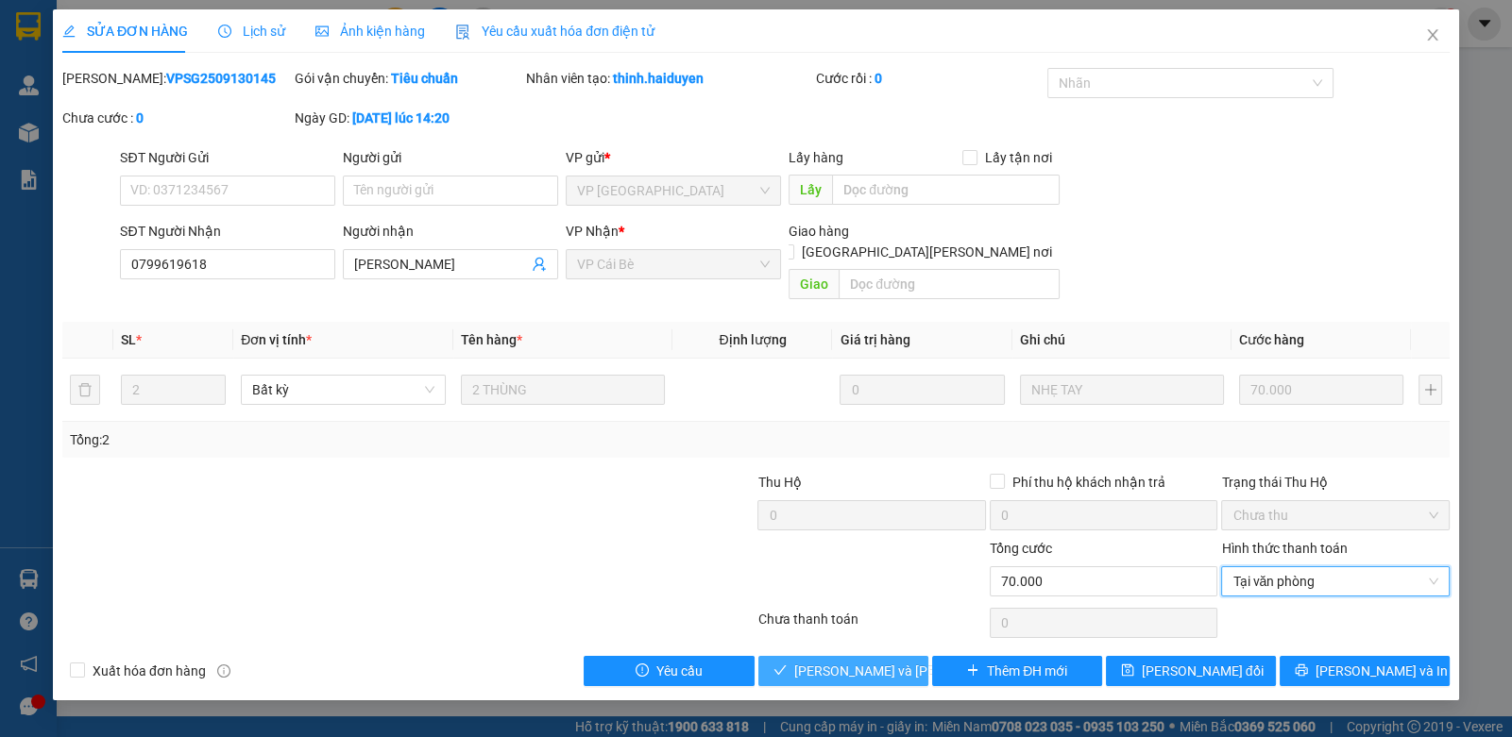
drag, startPoint x: 815, startPoint y: 654, endPoint x: 819, endPoint y: 642, distance: 12.8
click at [811, 661] on span "[PERSON_NAME] và Giao hàng" at bounding box center [921, 671] width 255 height 21
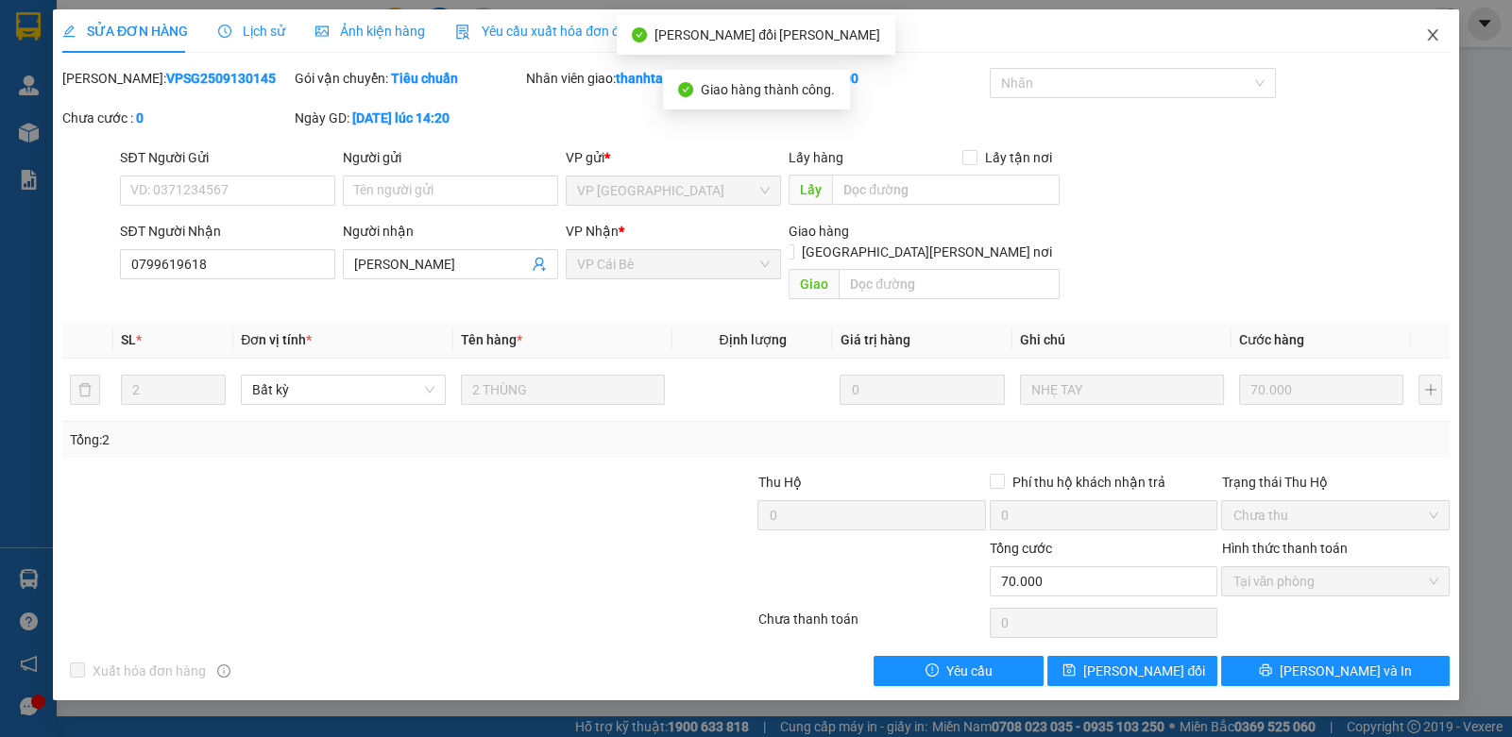
click at [1425, 35] on icon "close" at bounding box center [1432, 34] width 15 height 15
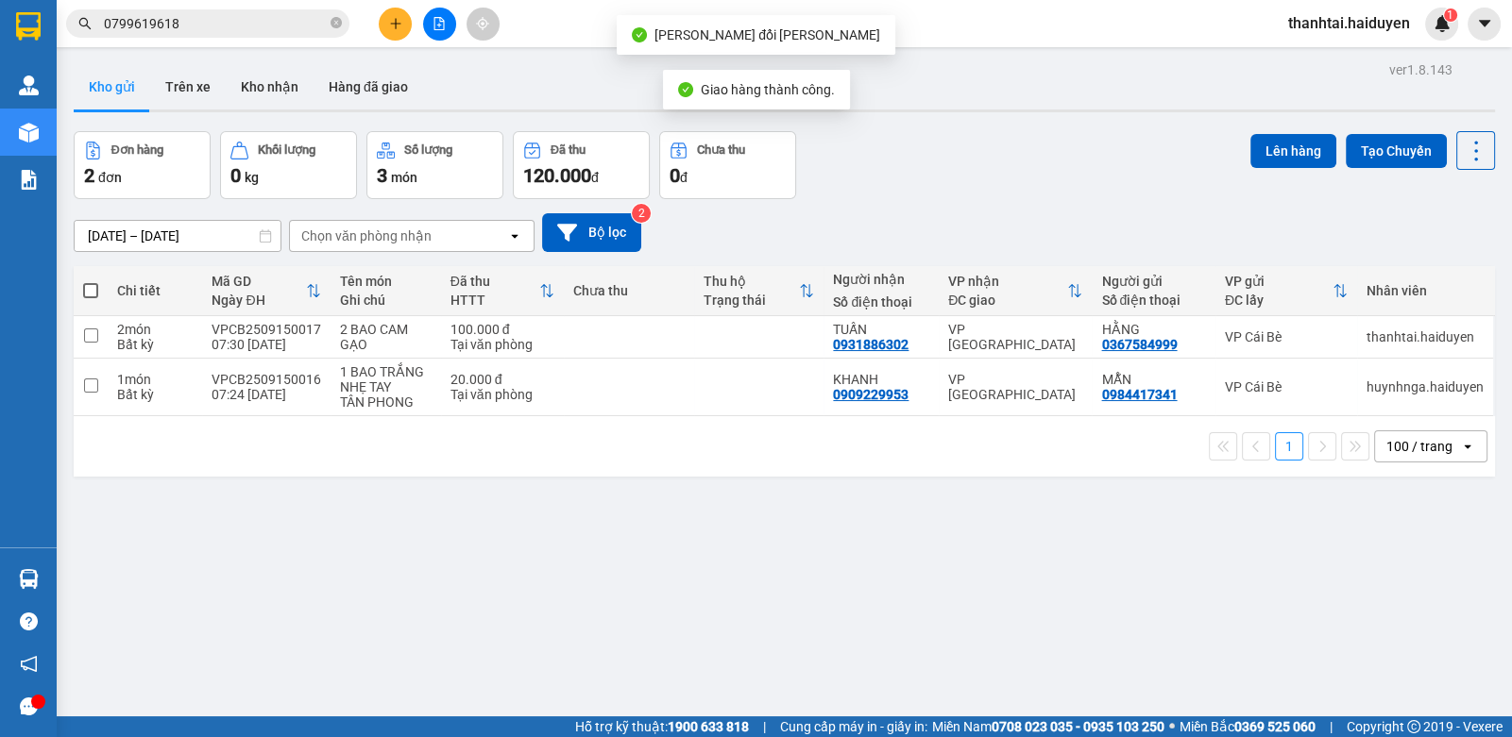
click at [206, 34] on span "0799619618" at bounding box center [207, 23] width 283 height 28
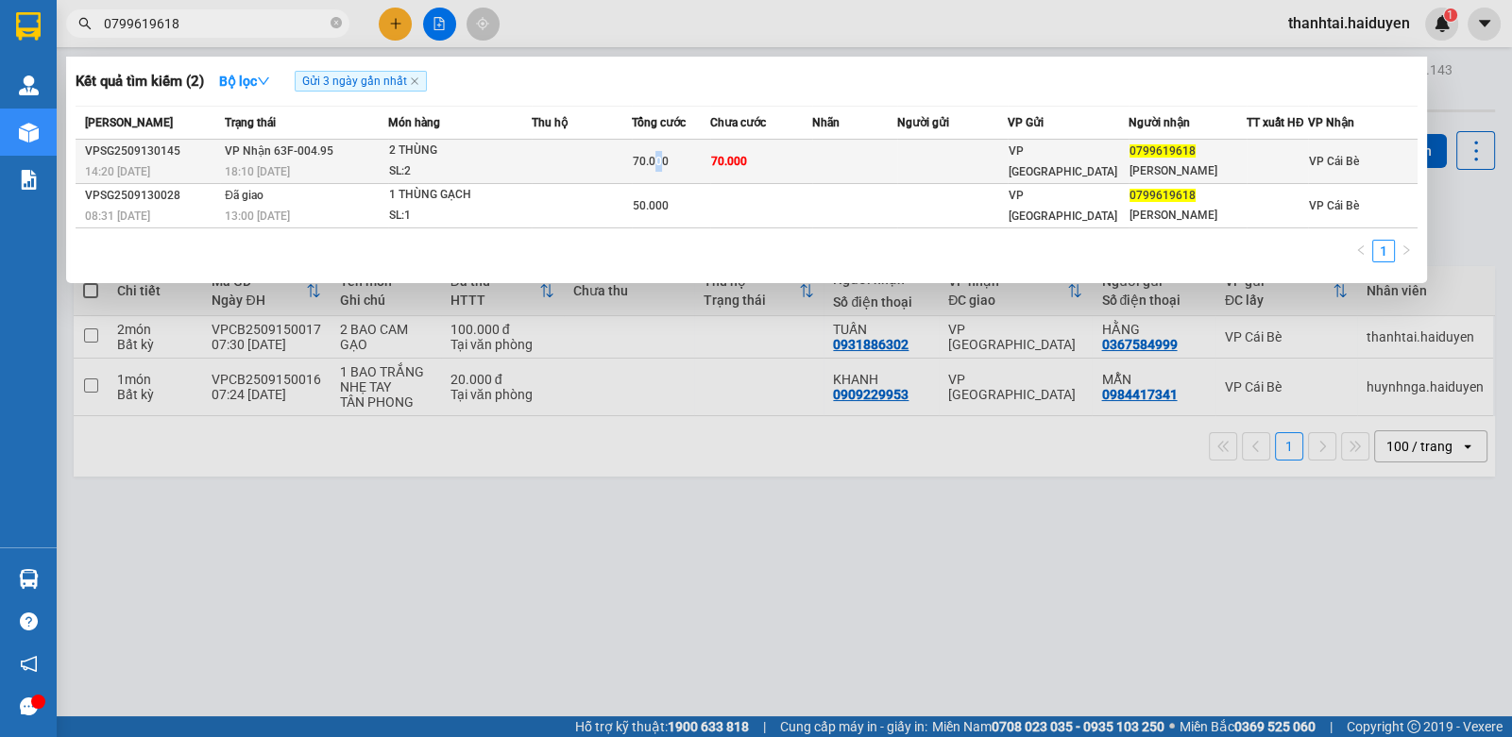
click at [658, 160] on span "70.000" at bounding box center [651, 161] width 36 height 13
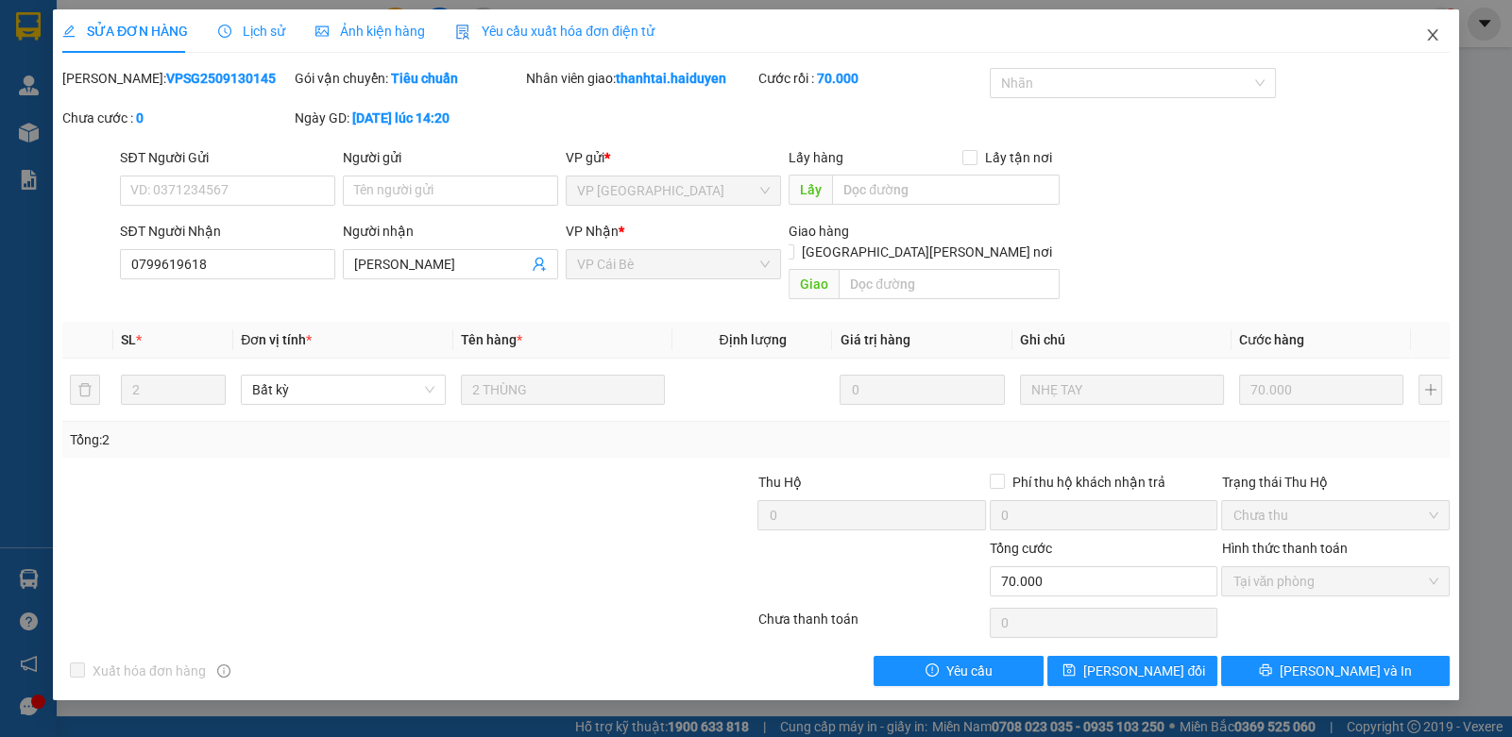
click at [1427, 32] on icon "close" at bounding box center [1432, 34] width 15 height 15
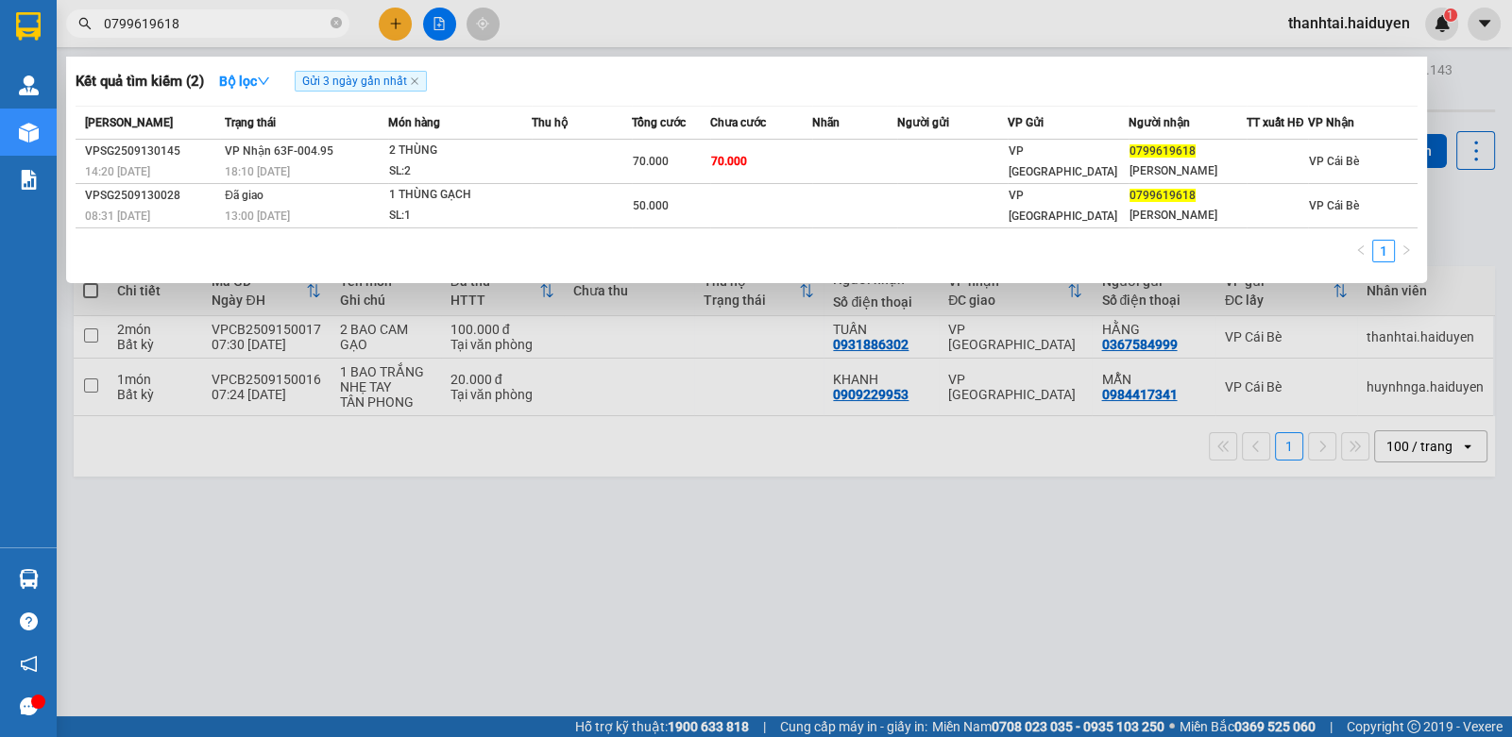
drag, startPoint x: 200, startPoint y: 19, endPoint x: 661, endPoint y: 2, distance: 461.1
click at [240, 31] on input "0799619618" at bounding box center [215, 23] width 223 height 21
click at [630, 491] on div at bounding box center [756, 368] width 1512 height 737
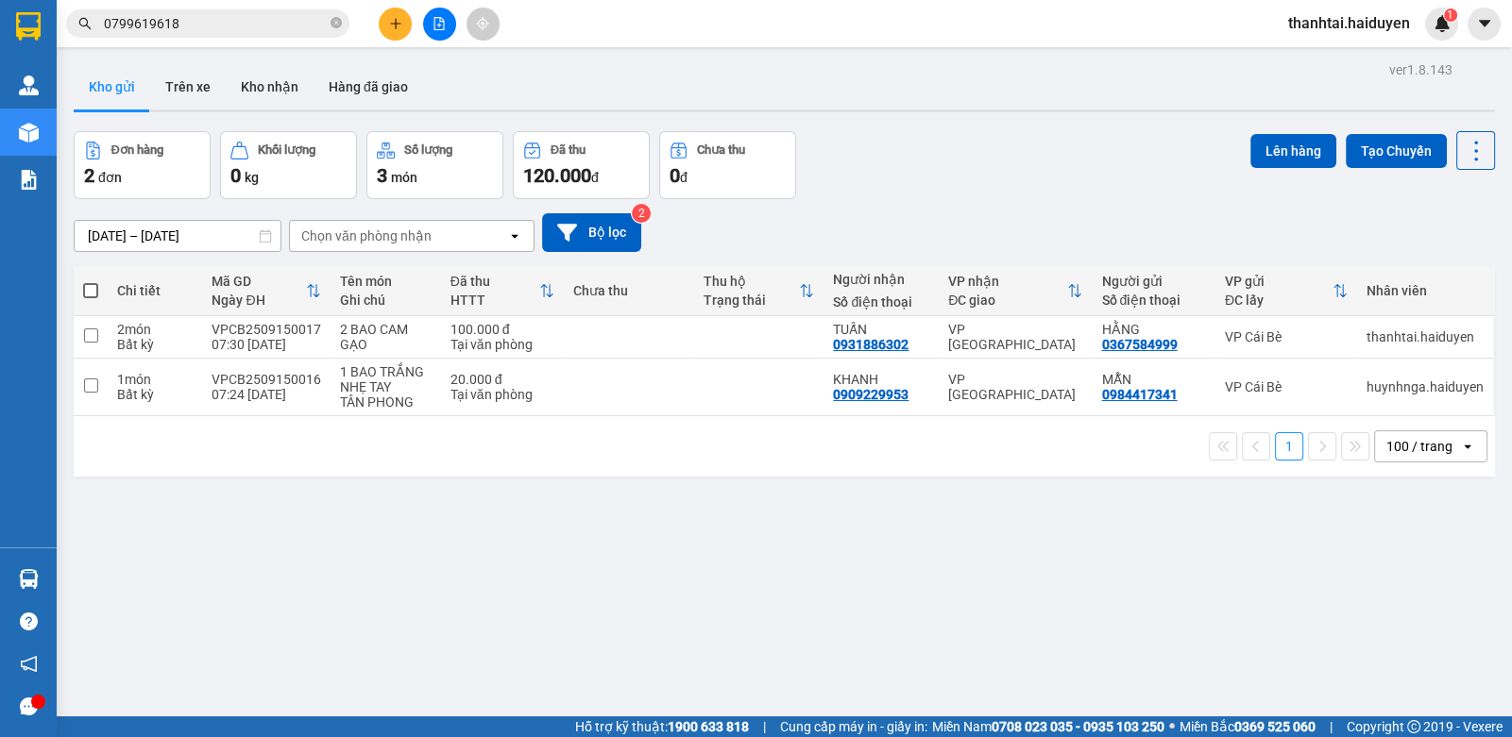
click at [855, 229] on div "13/09/2025 – 15/09/2025 Press the down arrow key to interact with the calendar …" at bounding box center [784, 232] width 1421 height 39
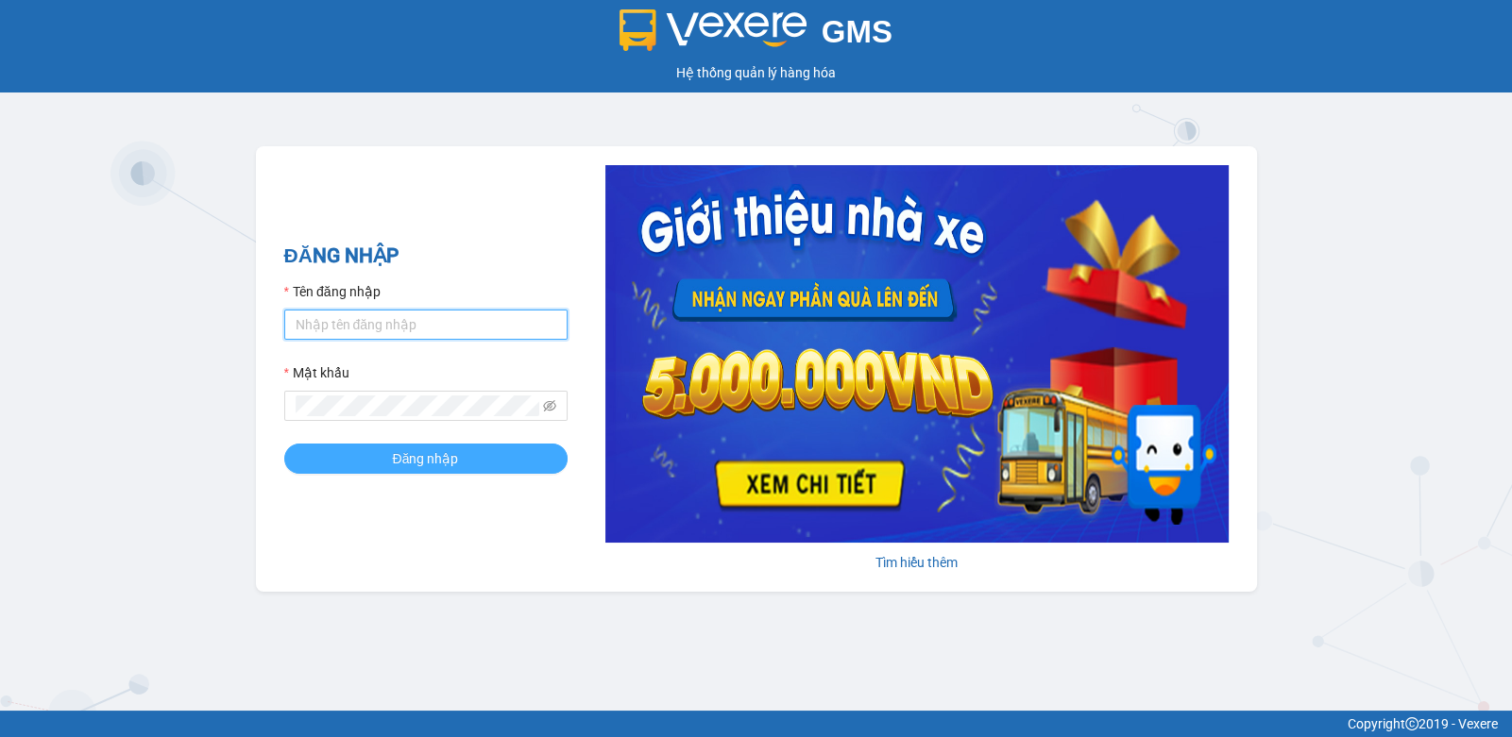
type input "thanhtai.haiduyen"
click at [431, 460] on span "Đăng nhập" at bounding box center [426, 459] width 66 height 21
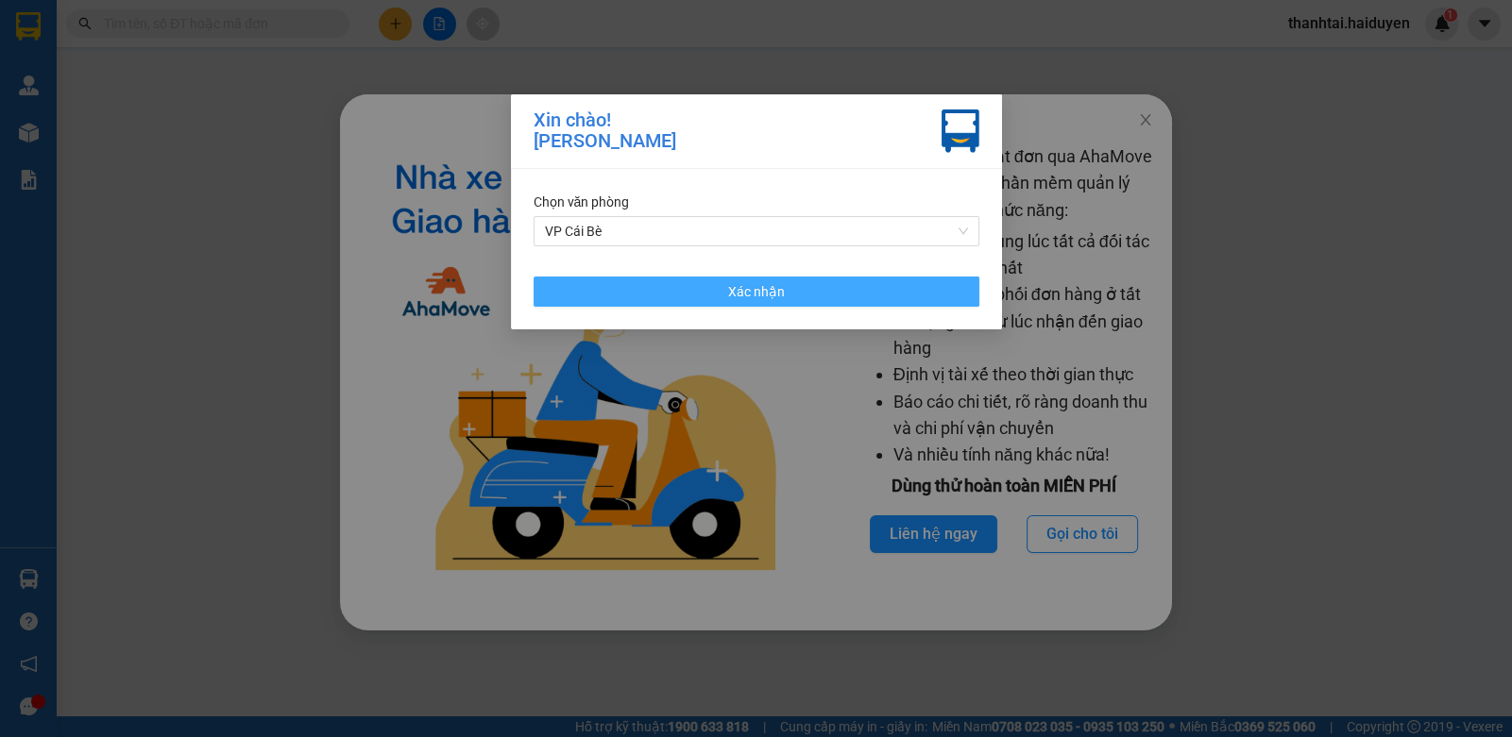
drag, startPoint x: 725, startPoint y: 279, endPoint x: 826, endPoint y: 221, distance: 116.3
click at [729, 283] on button "Xác nhận" at bounding box center [757, 292] width 446 height 30
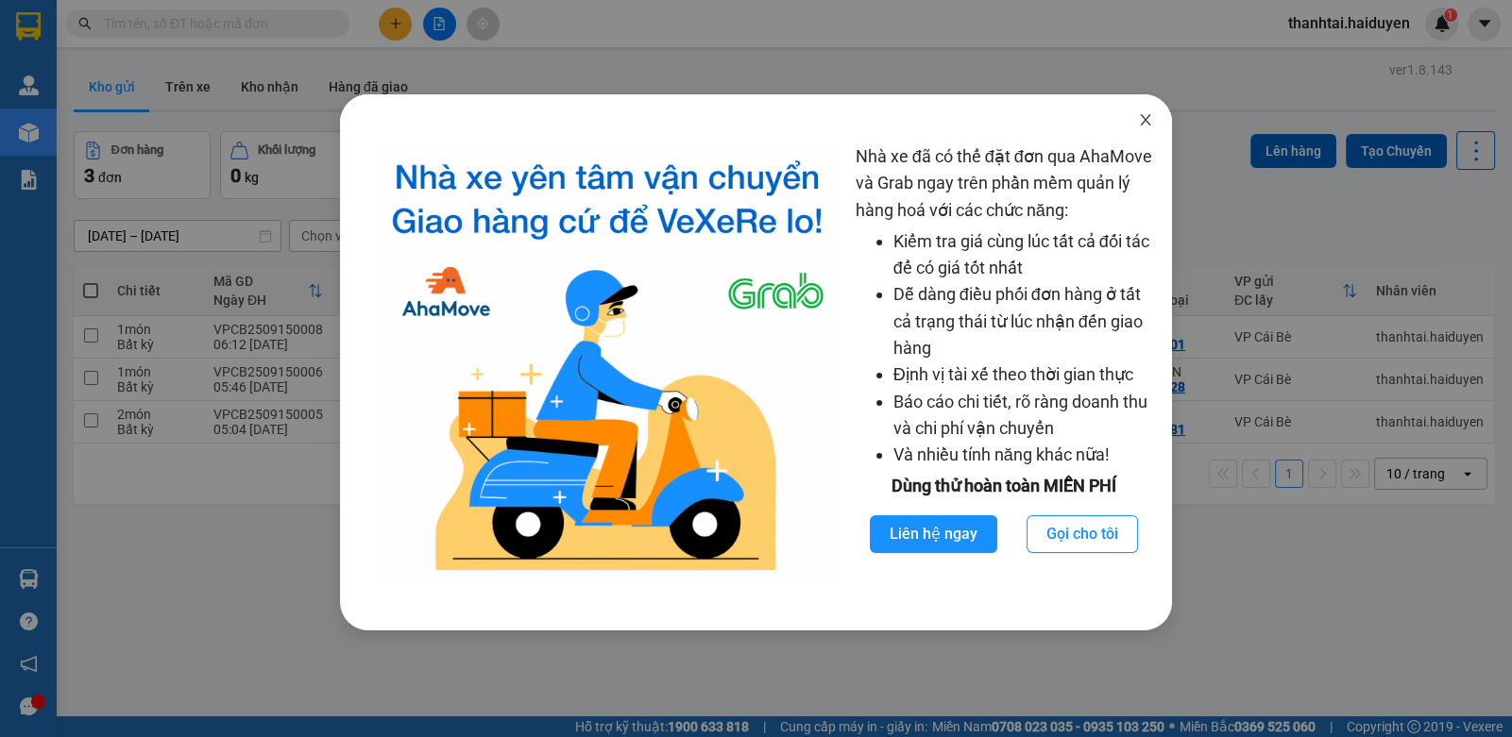
click at [1148, 117] on icon "close" at bounding box center [1145, 119] width 15 height 15
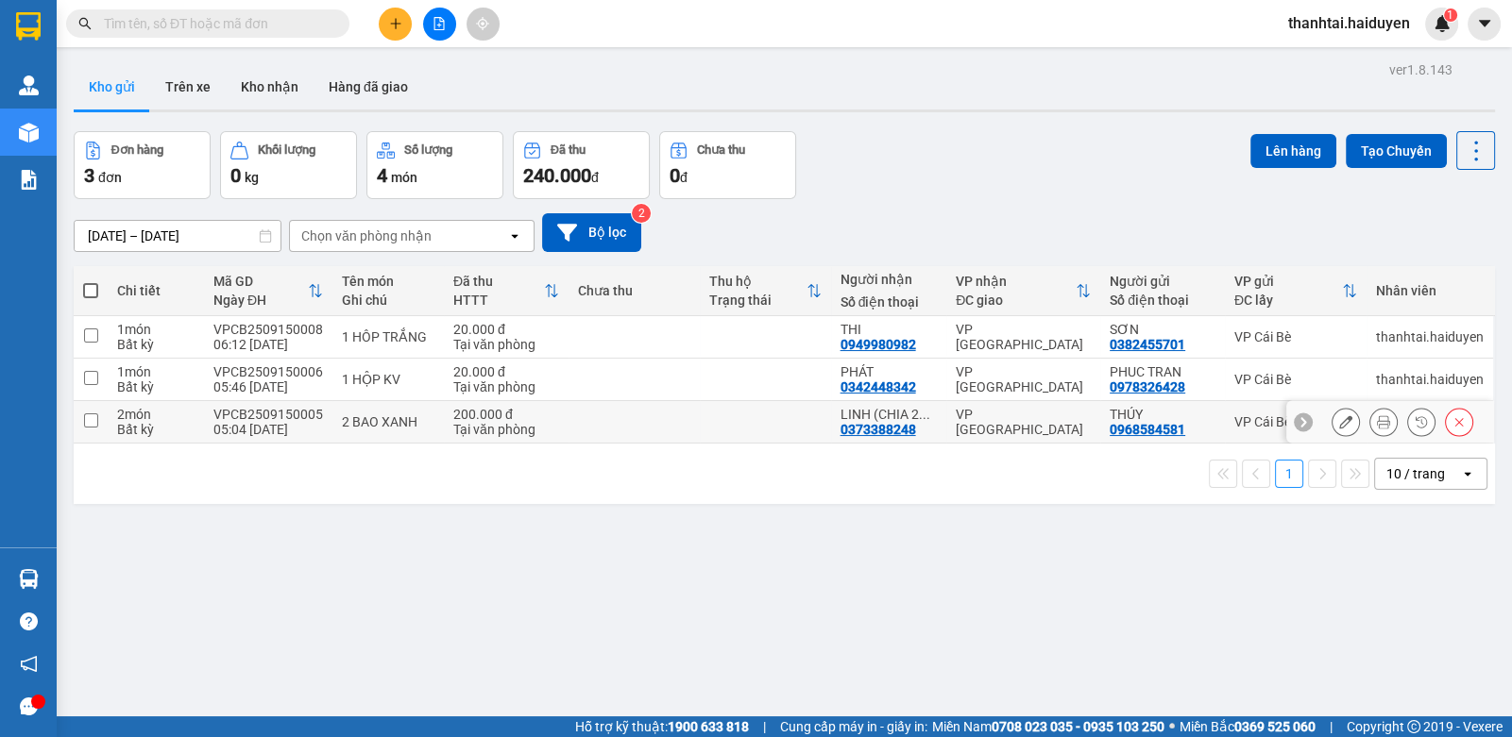
click at [640, 422] on td at bounding box center [633, 422] width 131 height 42
checkbox input "true"
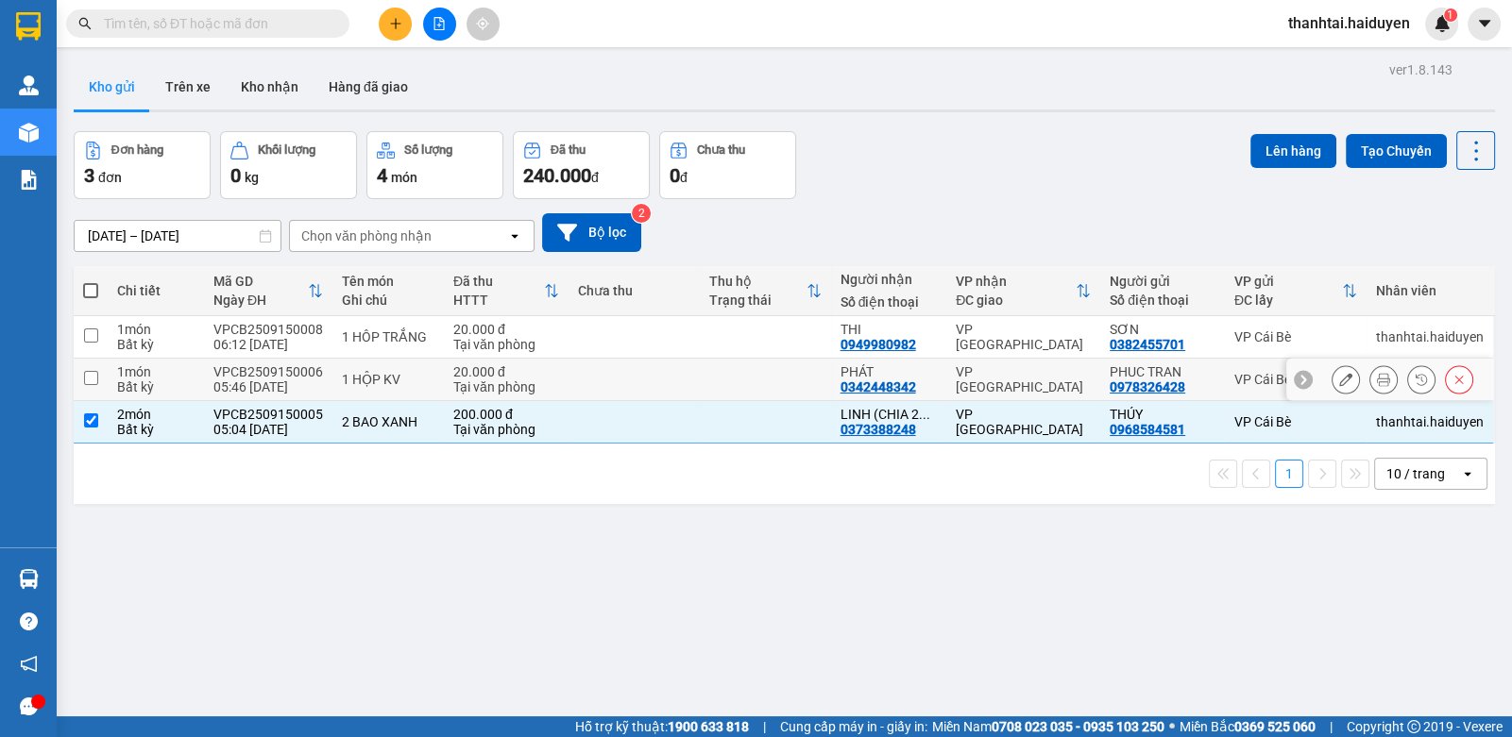
click at [648, 378] on td at bounding box center [633, 380] width 131 height 42
checkbox input "true"
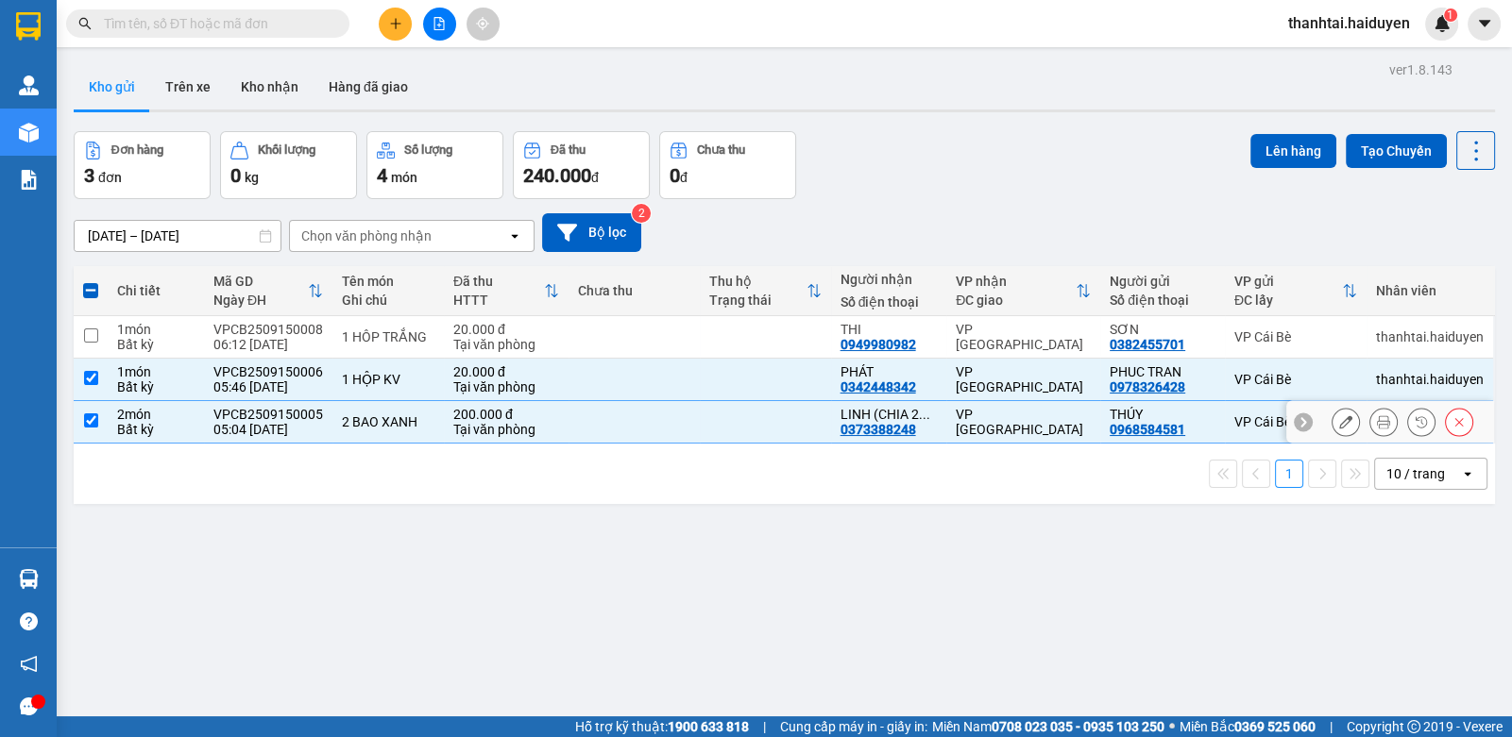
click at [700, 408] on td at bounding box center [765, 422] width 131 height 42
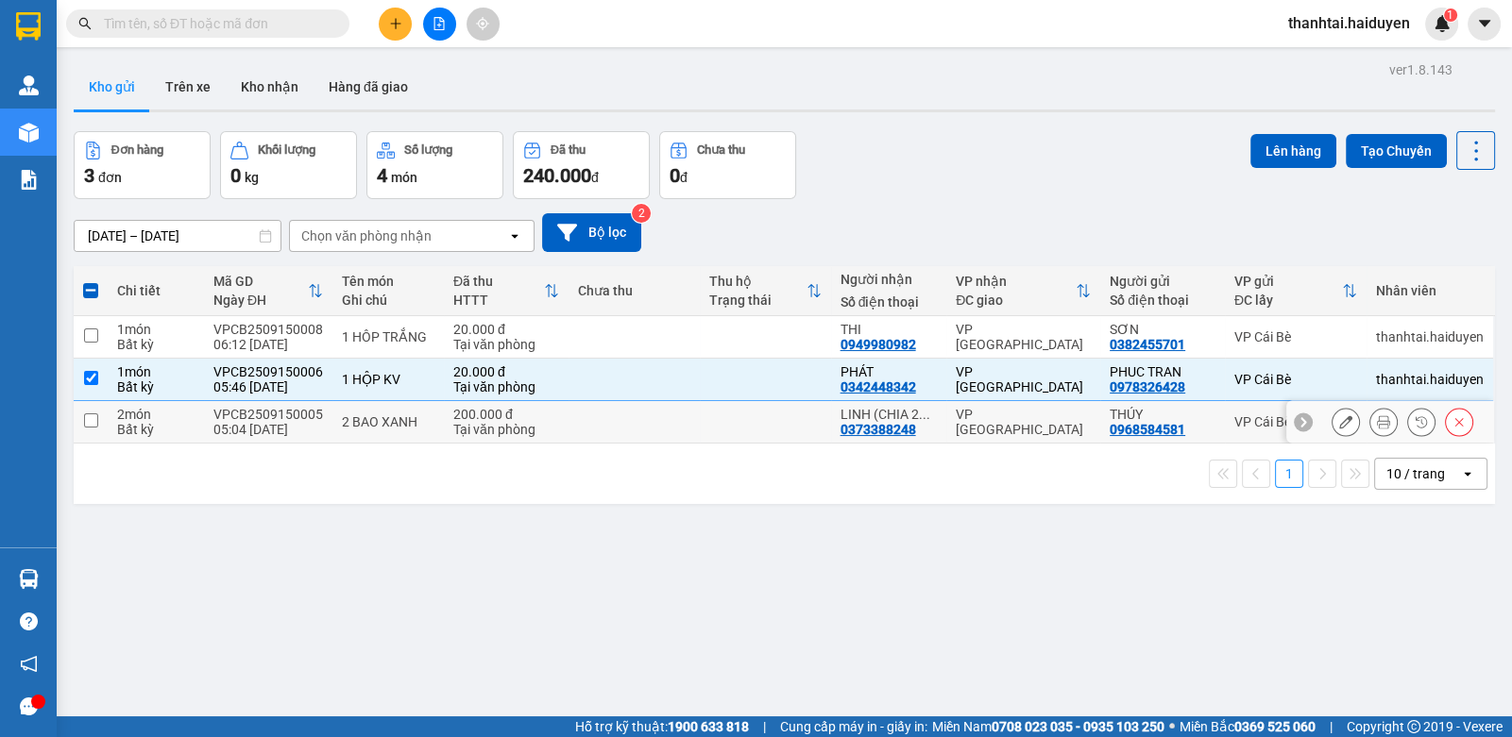
click at [700, 419] on td at bounding box center [765, 422] width 131 height 42
checkbox input "true"
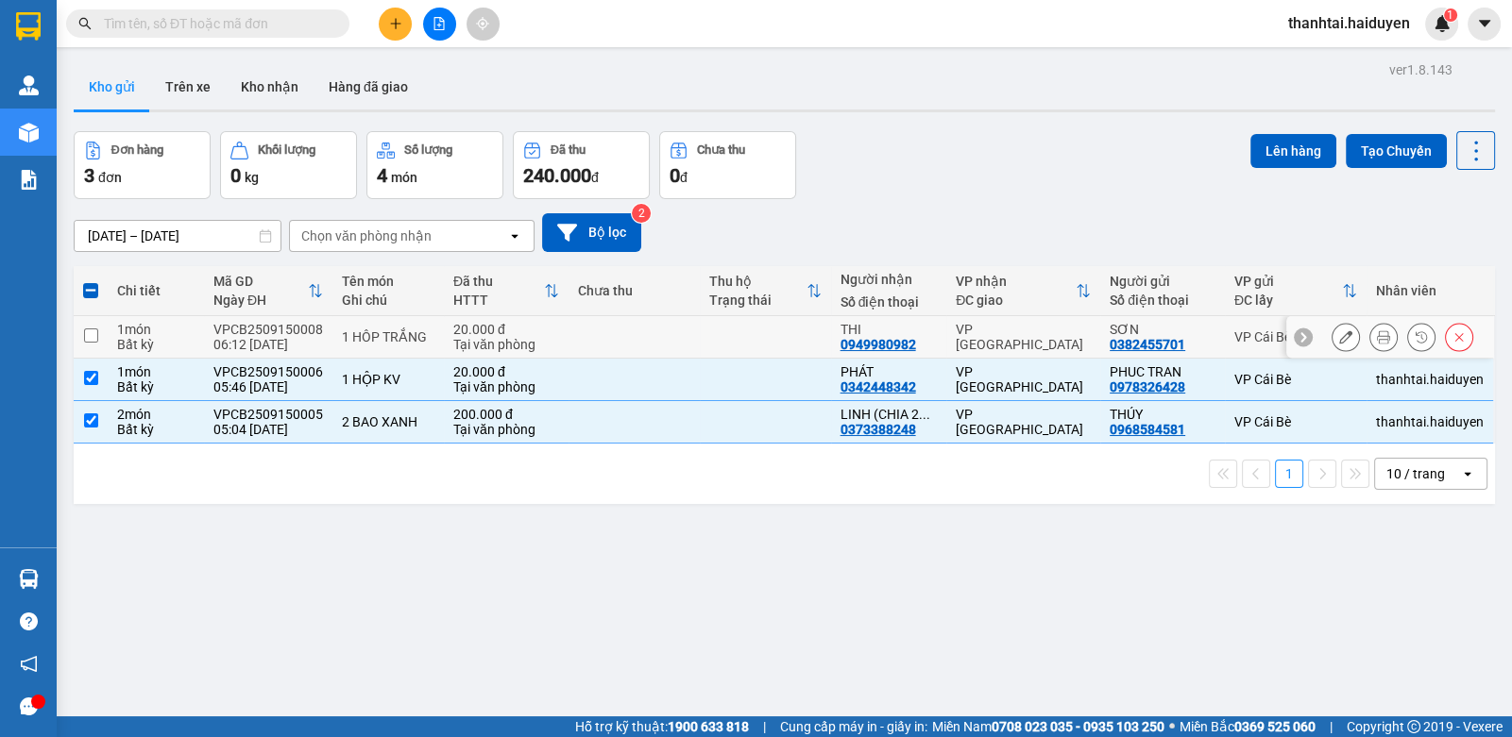
click at [675, 319] on td at bounding box center [633, 337] width 131 height 42
checkbox input "true"
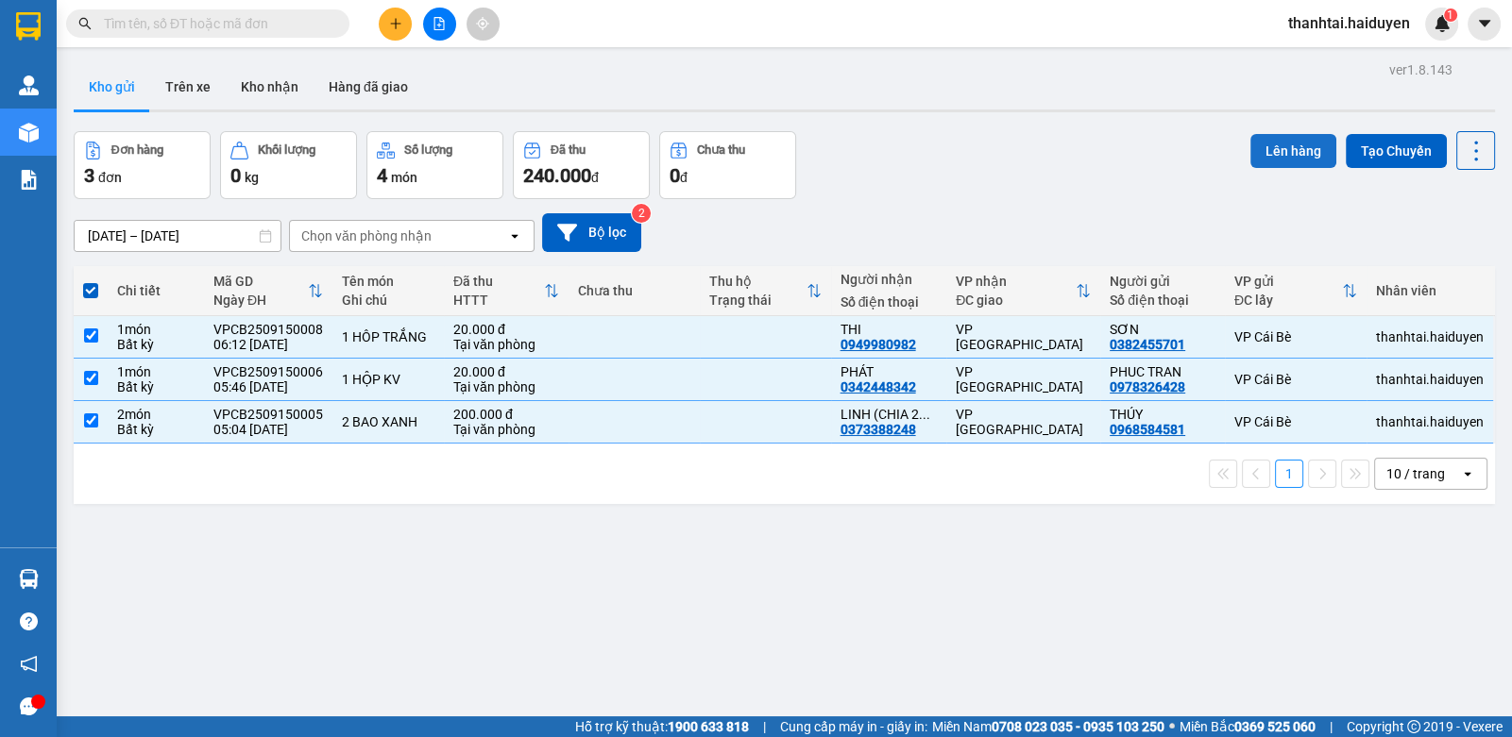
click at [1294, 145] on button "Lên hàng" at bounding box center [1293, 151] width 86 height 34
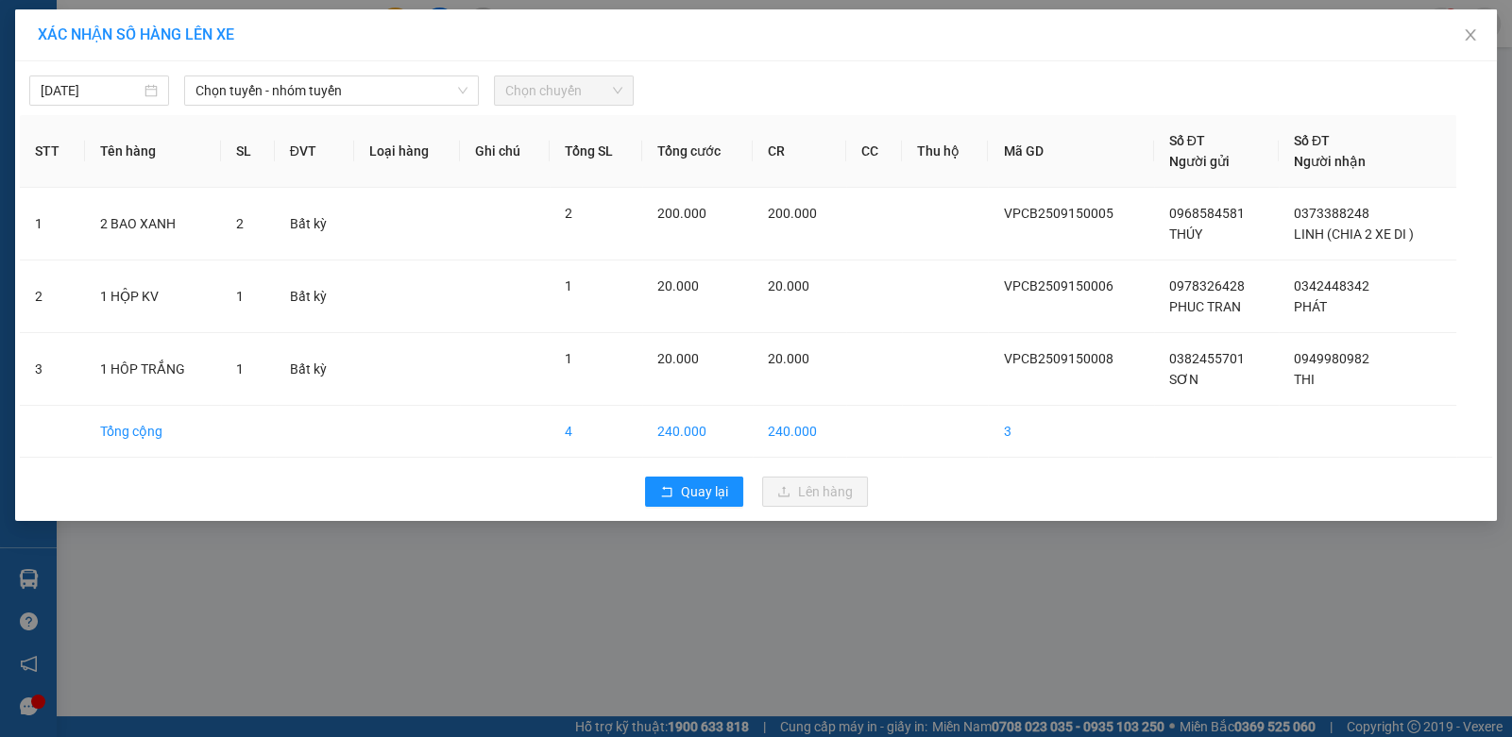
click at [281, 102] on span "Chọn tuyến - nhóm tuyến" at bounding box center [331, 90] width 272 height 28
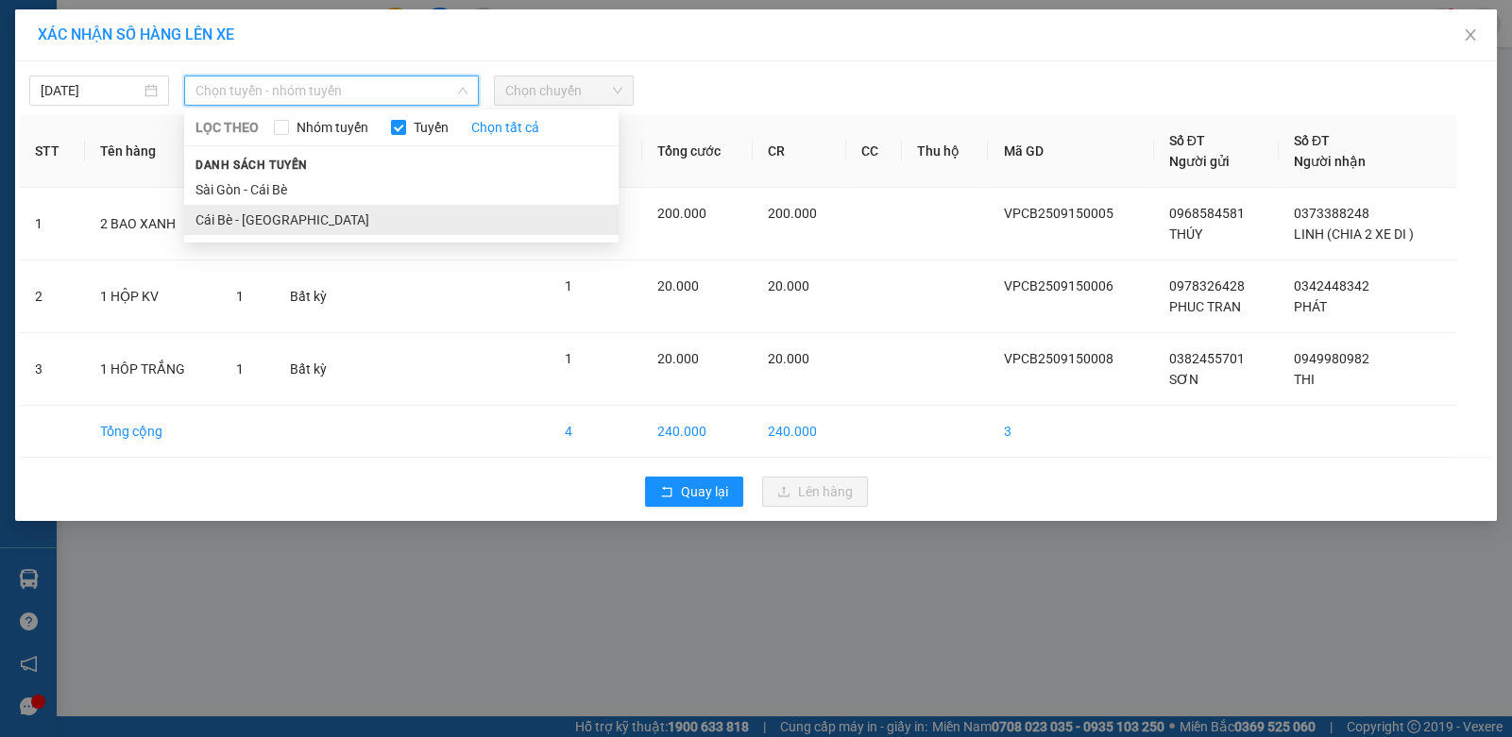
click at [232, 215] on li "Cái Bè - Sài Gòn" at bounding box center [401, 220] width 434 height 30
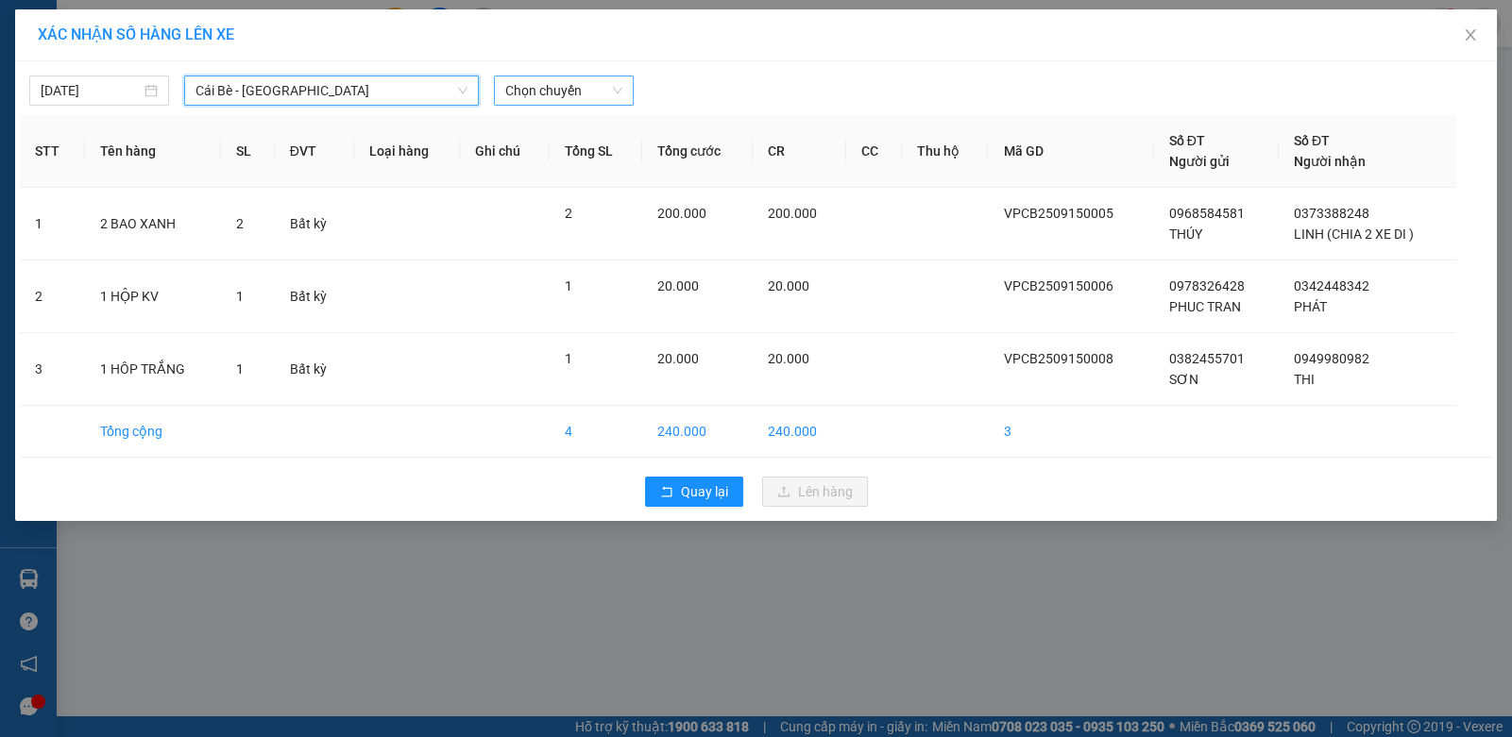
click at [572, 91] on span "Chọn chuyến" at bounding box center [563, 90] width 117 height 28
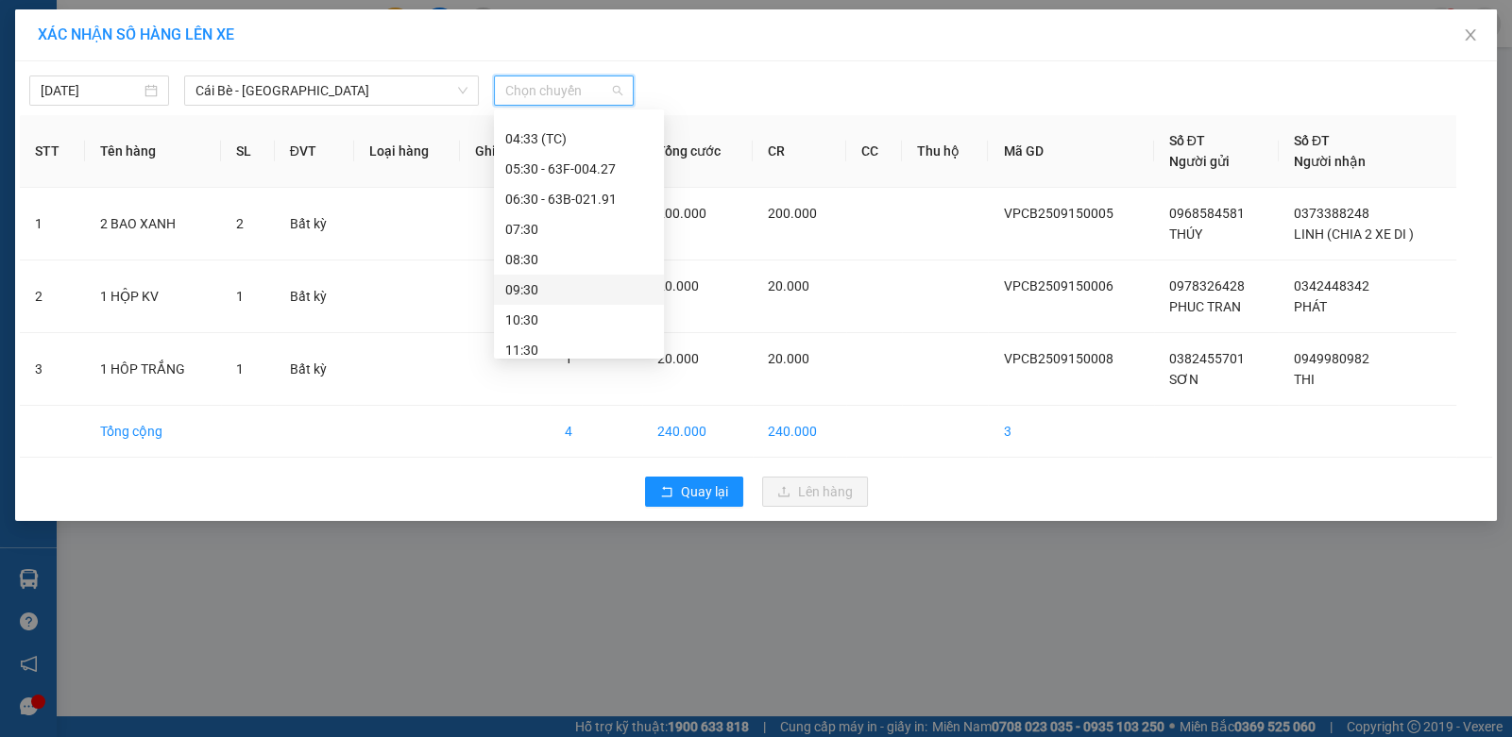
scroll to position [188, 0]
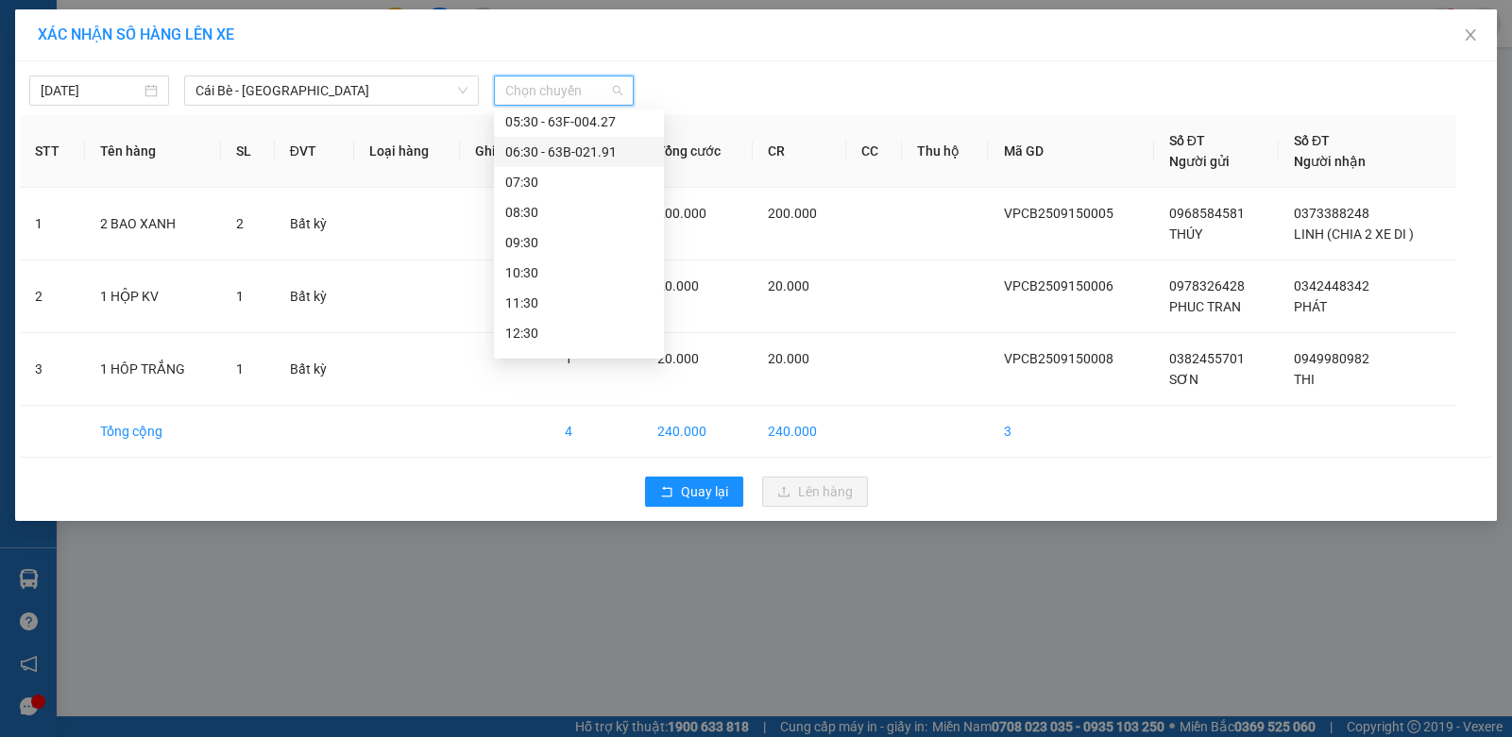
drag, startPoint x: 570, startPoint y: 159, endPoint x: 585, endPoint y: 193, distance: 37.2
click at [569, 159] on div "06:30 - 63B-021.91" at bounding box center [578, 152] width 147 height 21
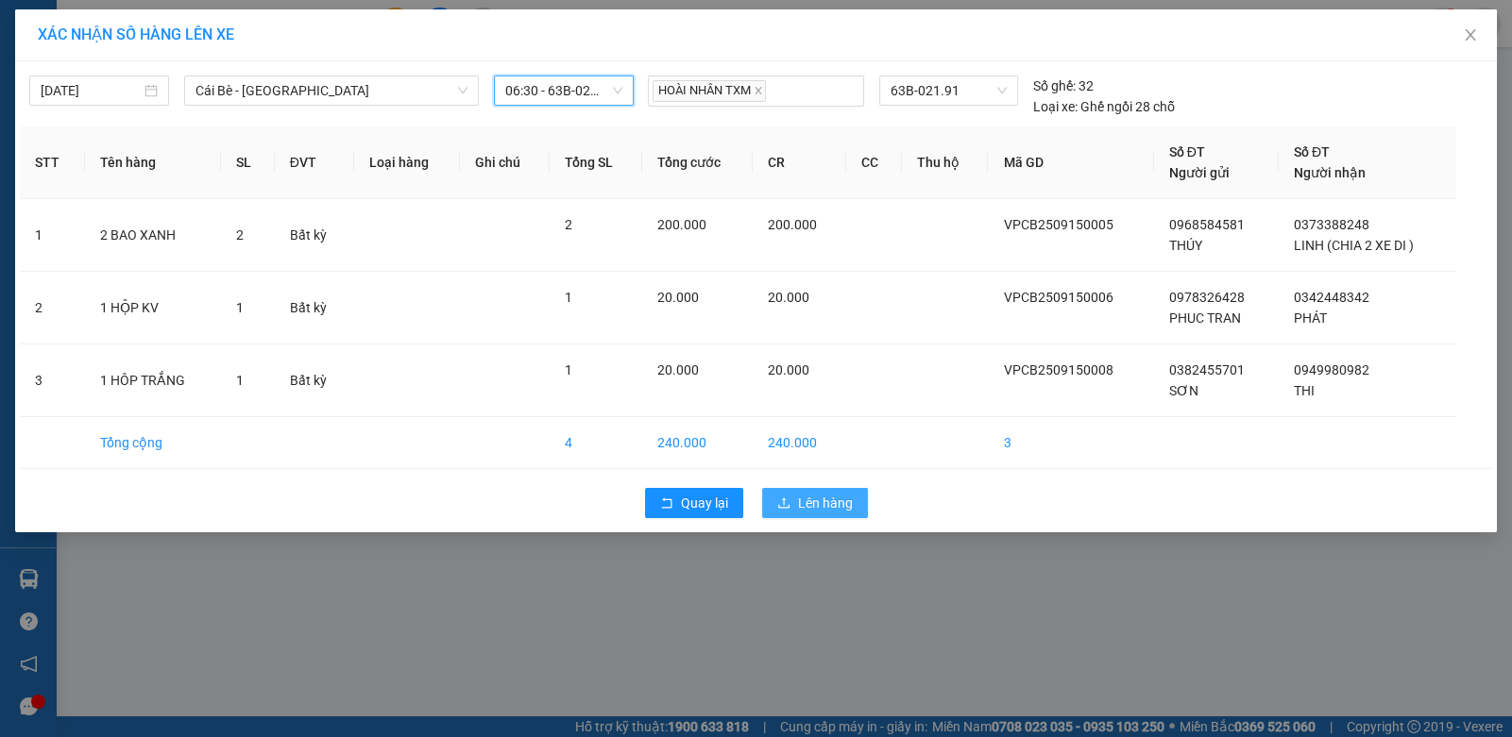
click at [792, 508] on button "Lên hàng" at bounding box center [815, 503] width 106 height 30
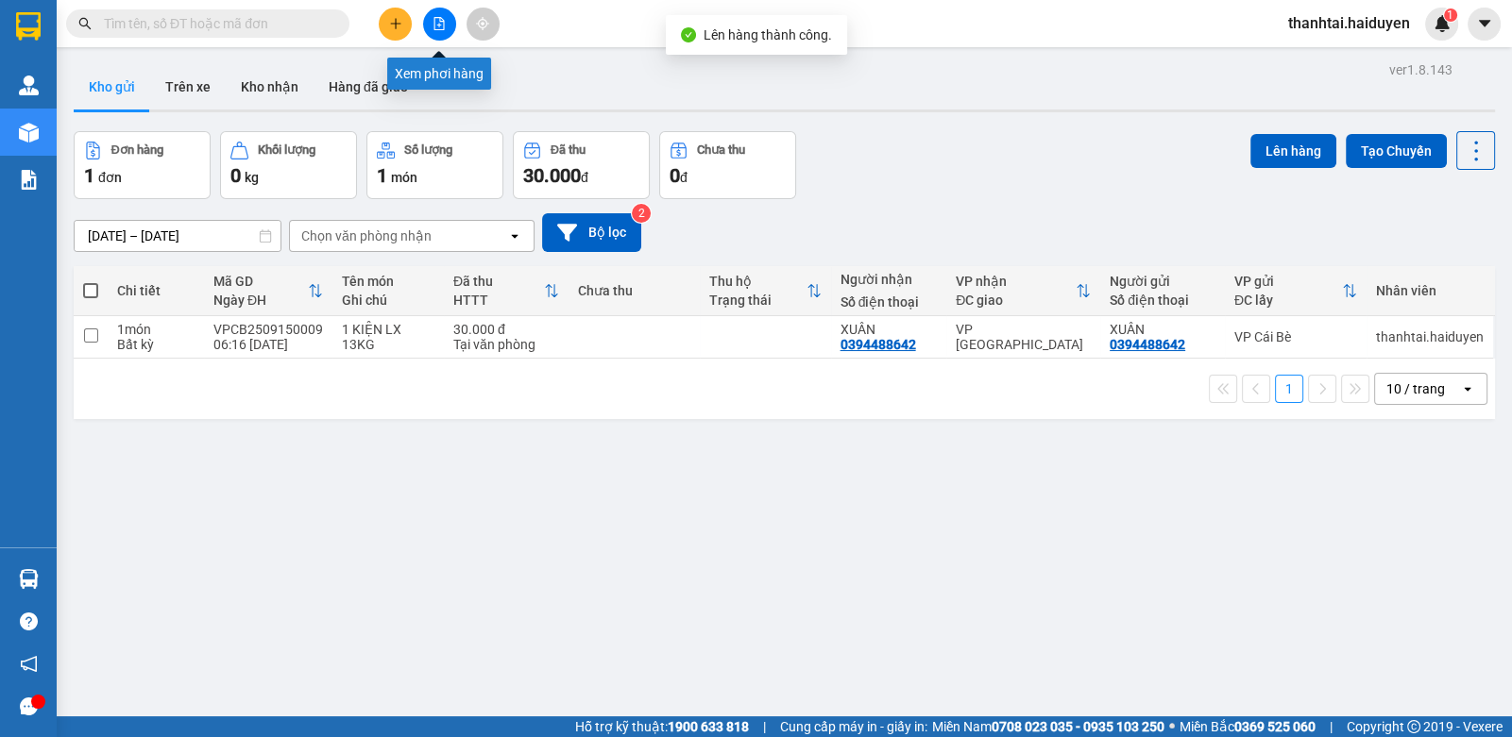
click at [436, 31] on button at bounding box center [439, 24] width 33 height 33
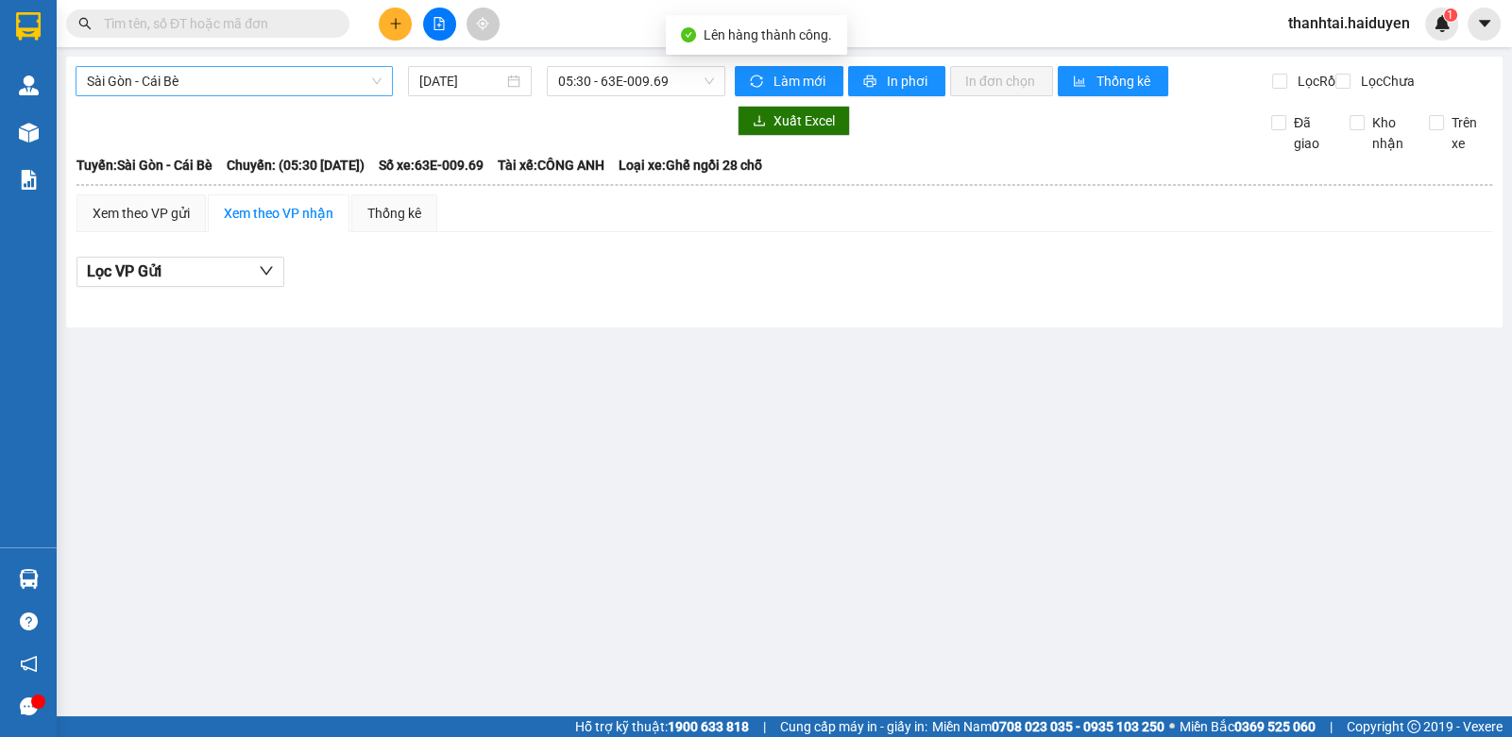
drag, startPoint x: 436, startPoint y: 31, endPoint x: 179, endPoint y: 93, distance: 264.1
click at [179, 84] on span "Sài Gòn - Cái Bè" at bounding box center [234, 81] width 295 height 28
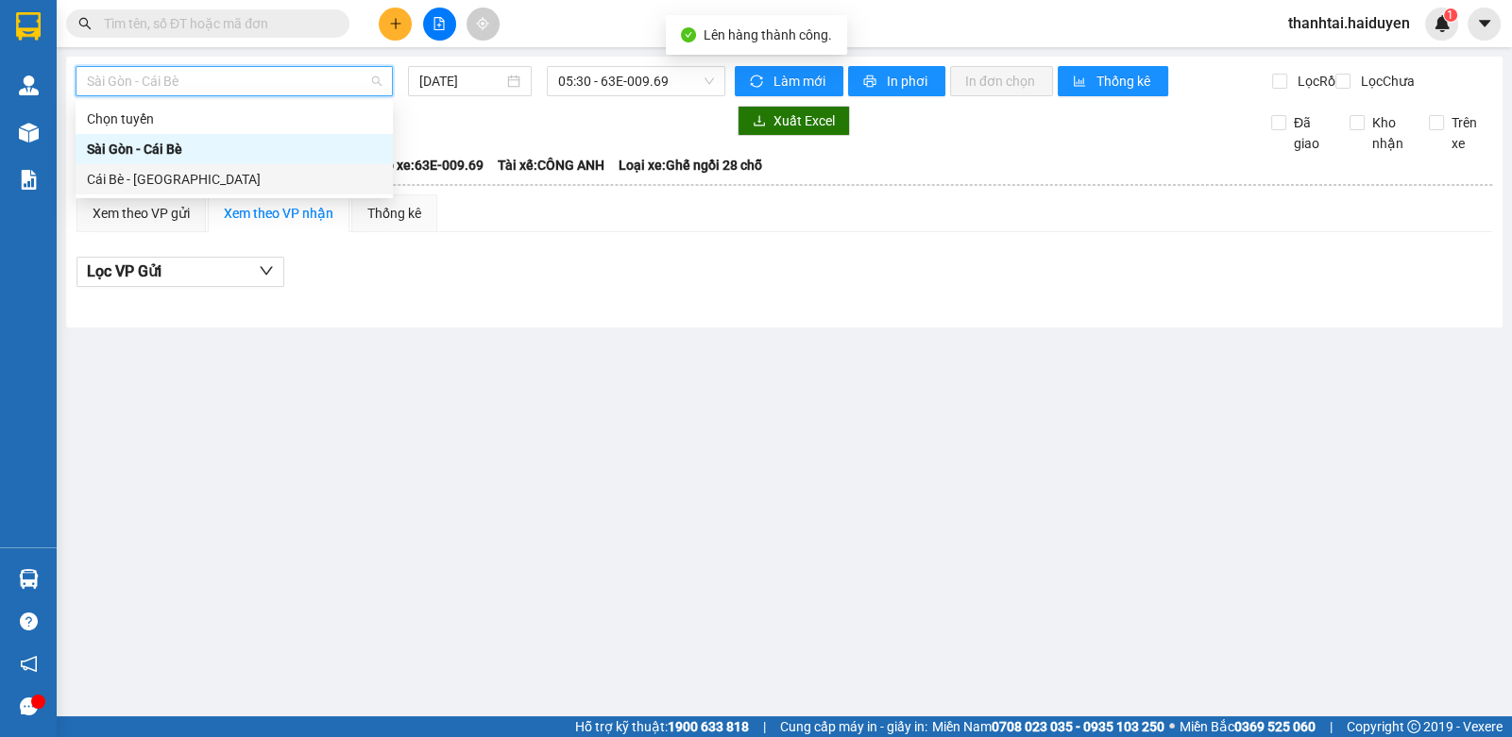
click at [148, 164] on div "Cái Bè - Sài Gòn" at bounding box center [234, 179] width 317 height 30
type input "[DATE]"
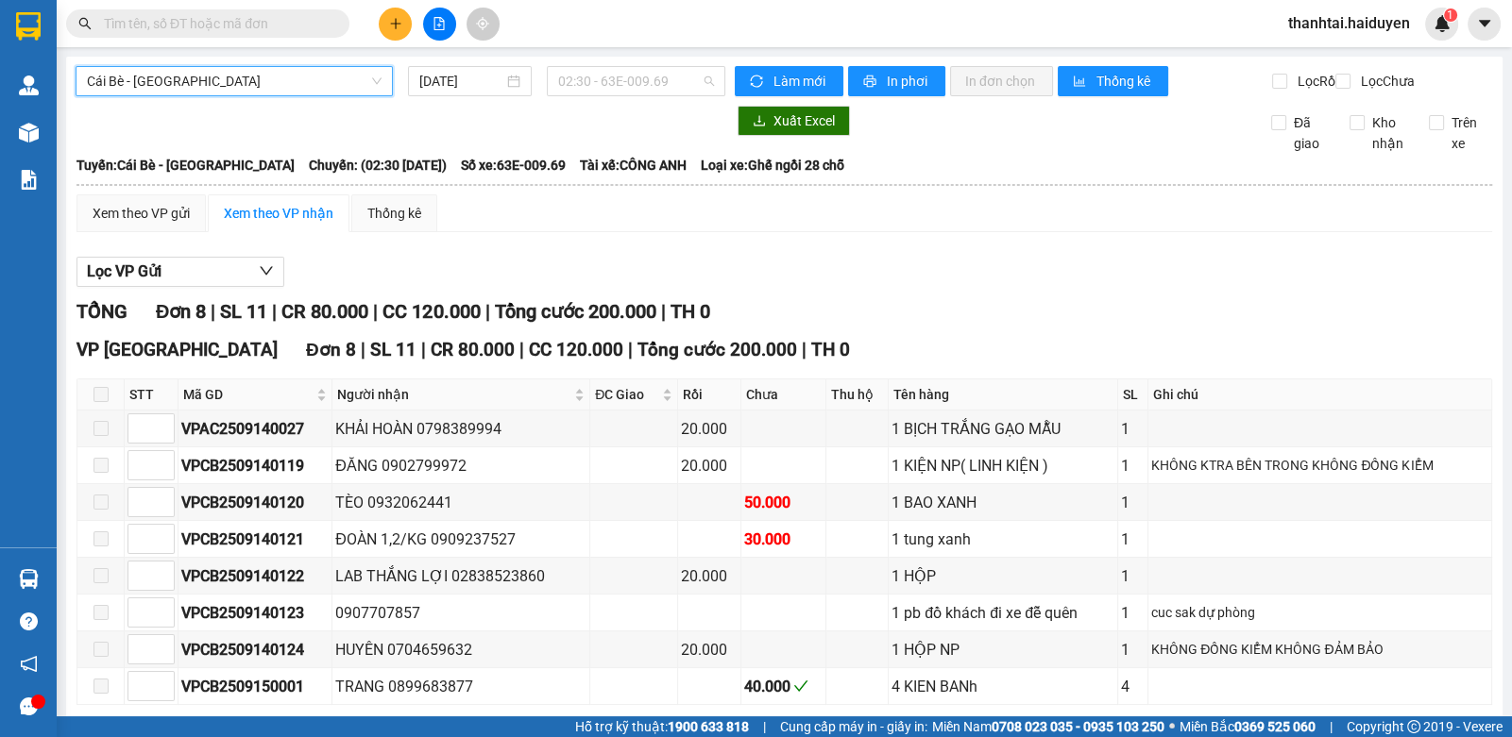
drag, startPoint x: 626, startPoint y: 74, endPoint x: 646, endPoint y: 197, distance: 125.3
click at [628, 75] on span "02:30 - 63E-009.69" at bounding box center [636, 81] width 156 height 28
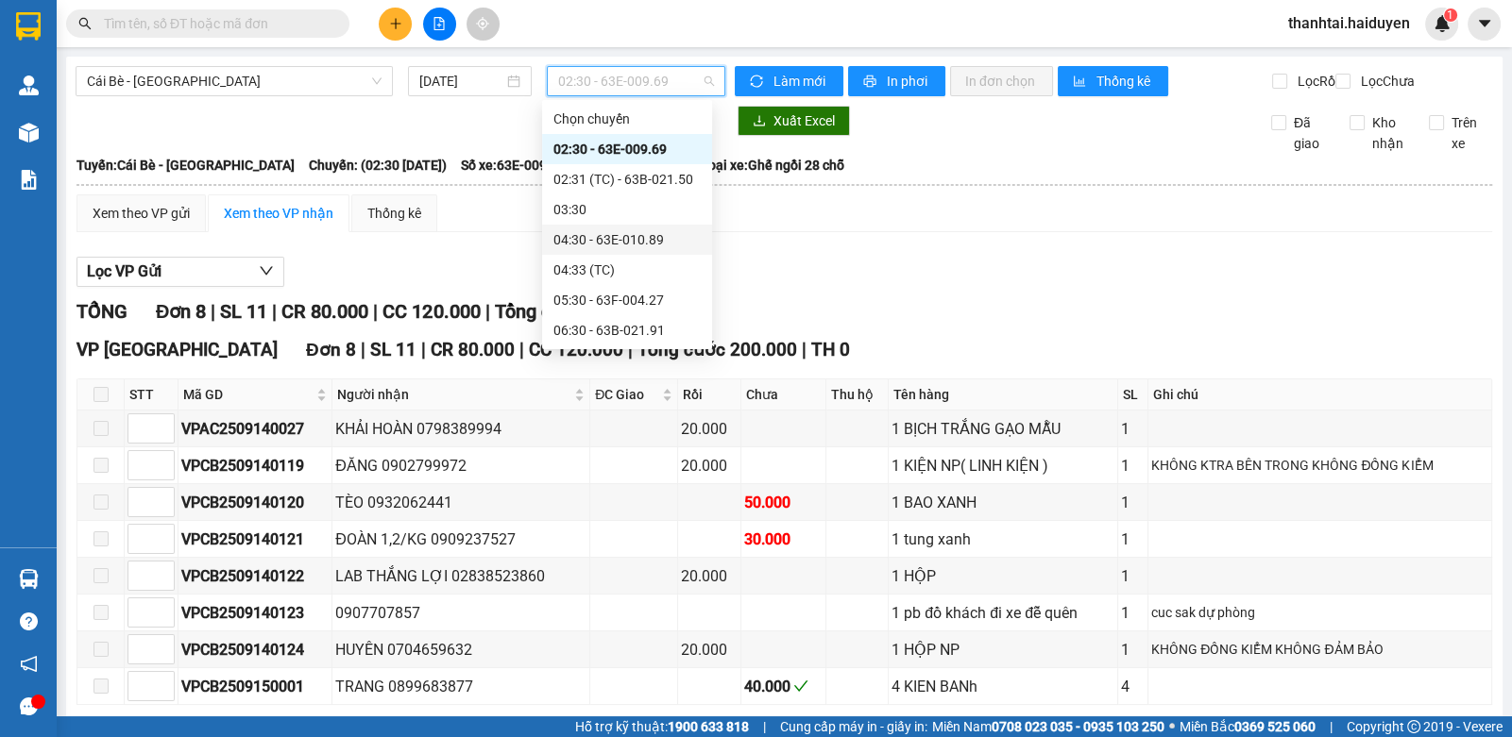
scroll to position [93, 0]
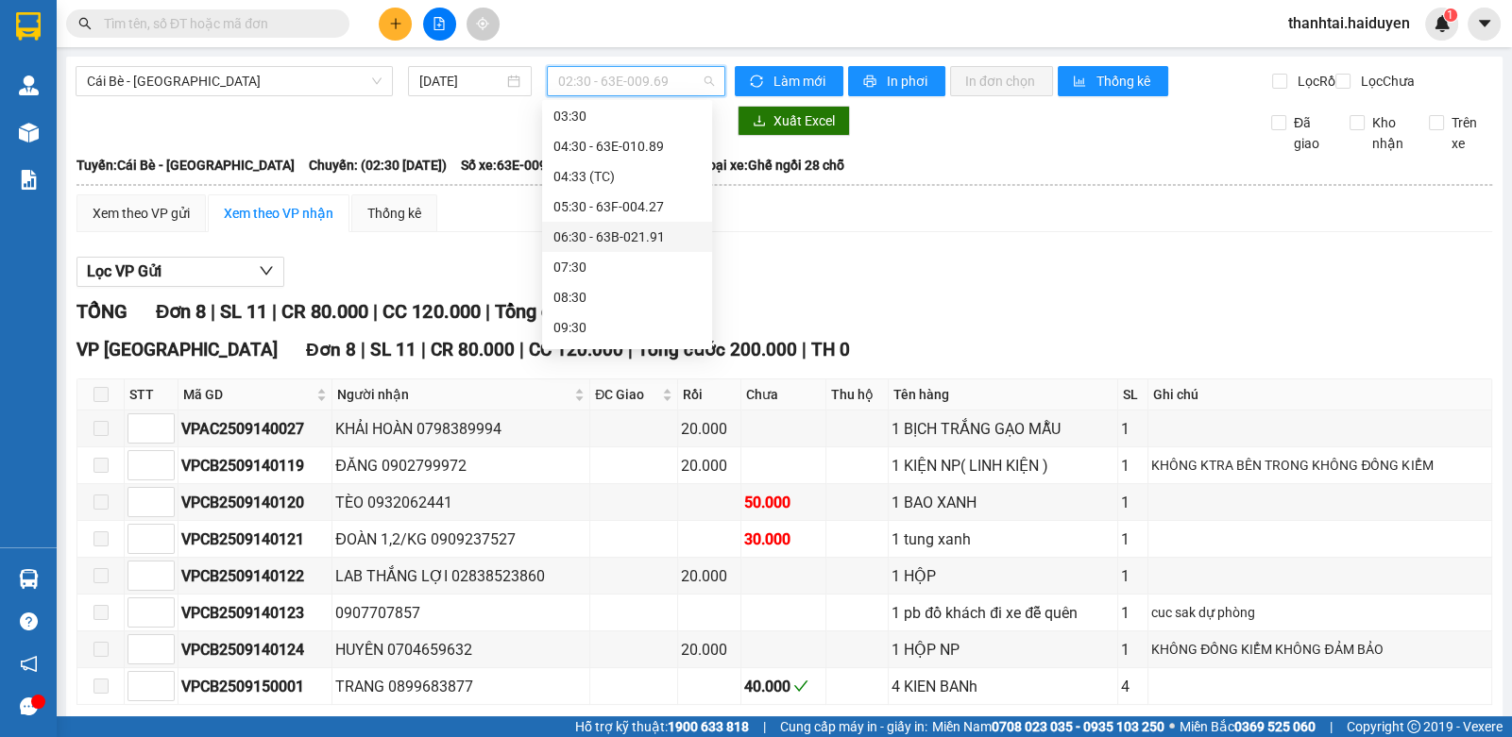
click at [635, 242] on div "06:30 - 63B-021.91" at bounding box center [626, 237] width 147 height 21
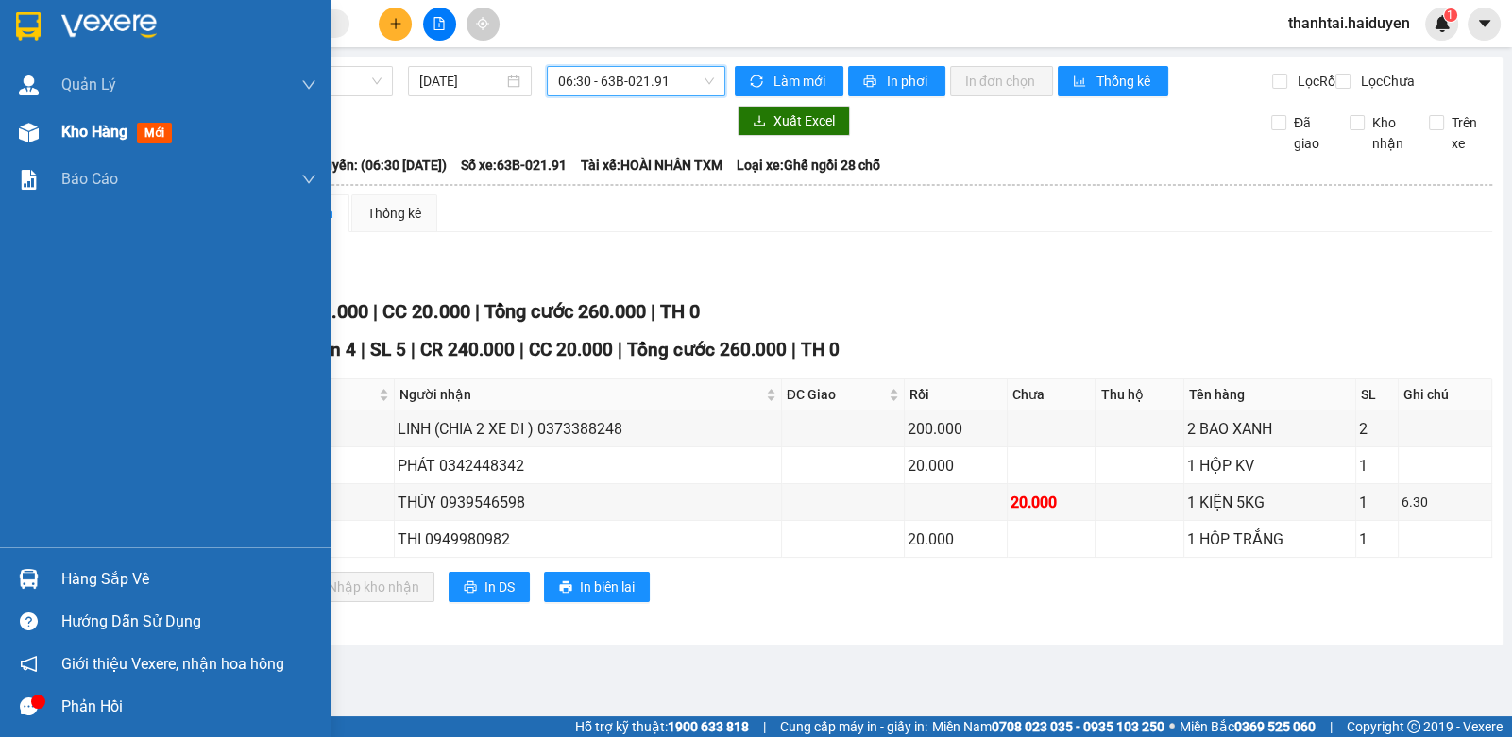
click at [80, 128] on span "Kho hàng" at bounding box center [94, 132] width 66 height 18
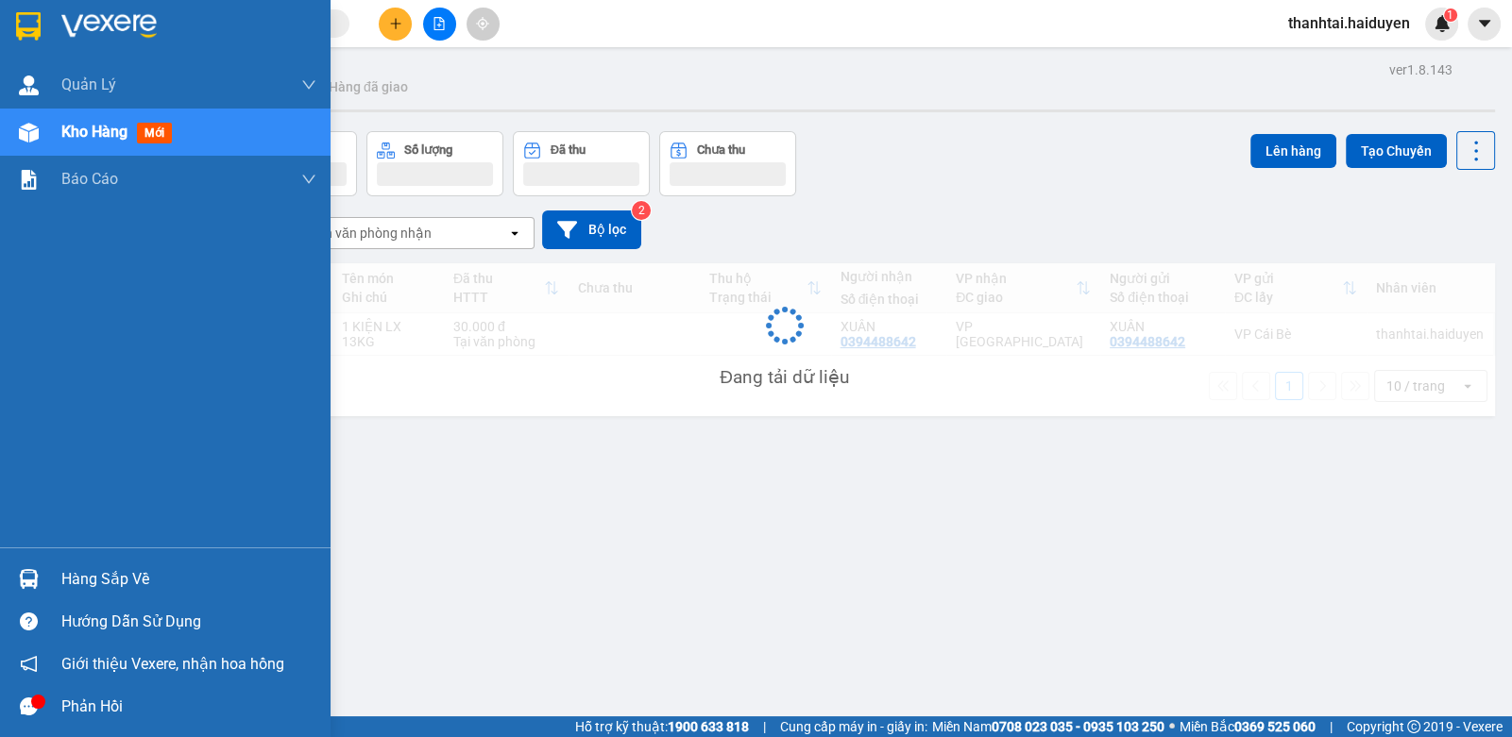
drag, startPoint x: 80, startPoint y: 128, endPoint x: 615, endPoint y: 288, distance: 557.8
click at [81, 128] on span "Kho hàng" at bounding box center [94, 132] width 66 height 18
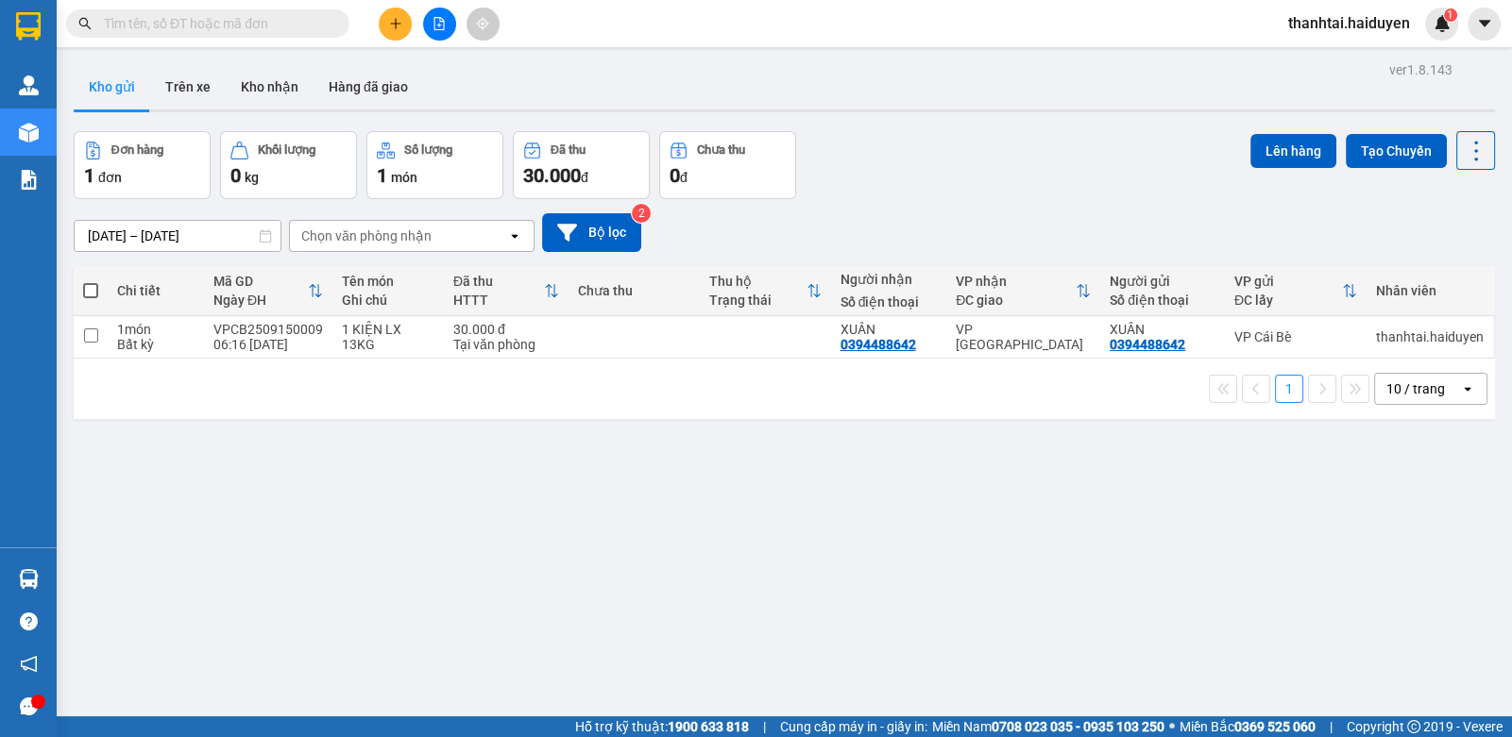
click at [217, 25] on input "text" at bounding box center [215, 23] width 223 height 21
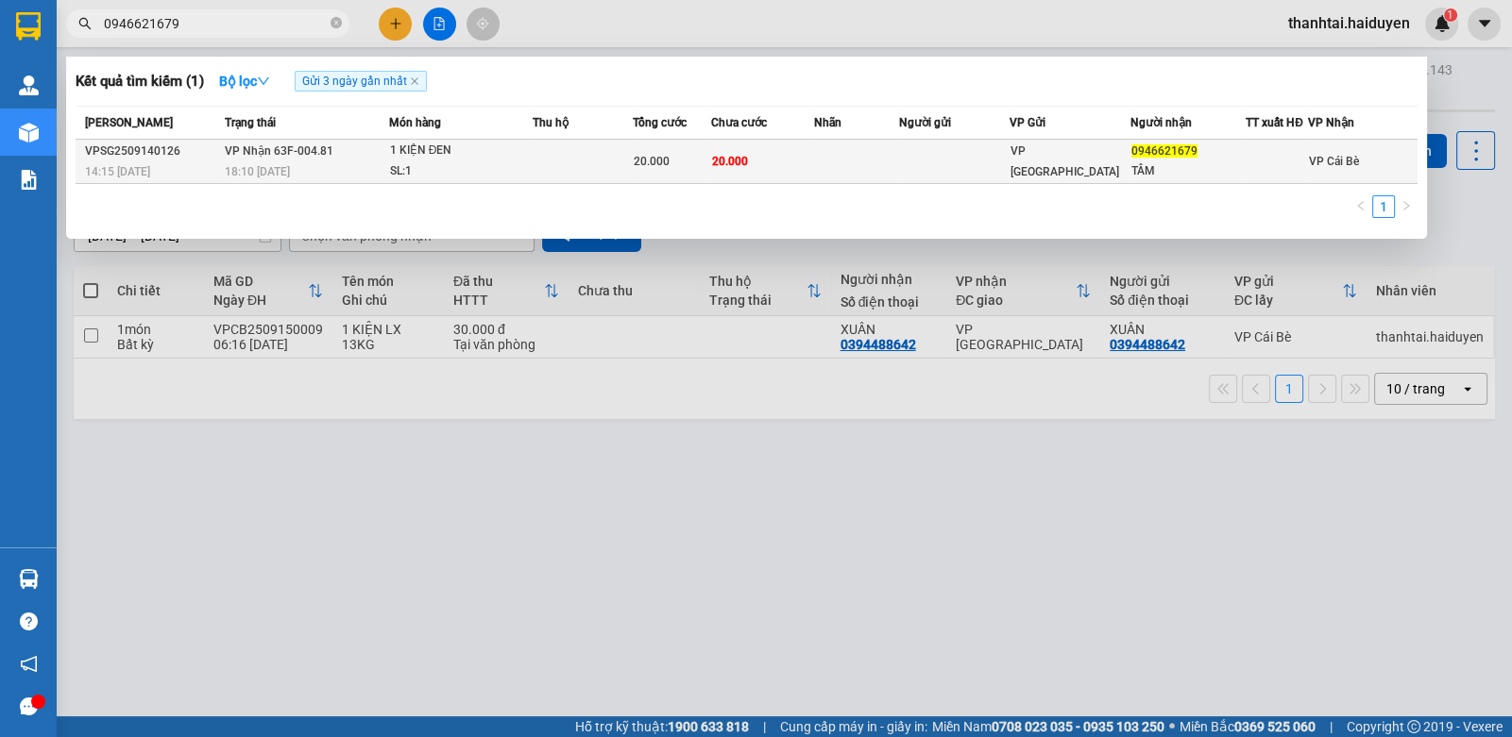
type input "0946621679"
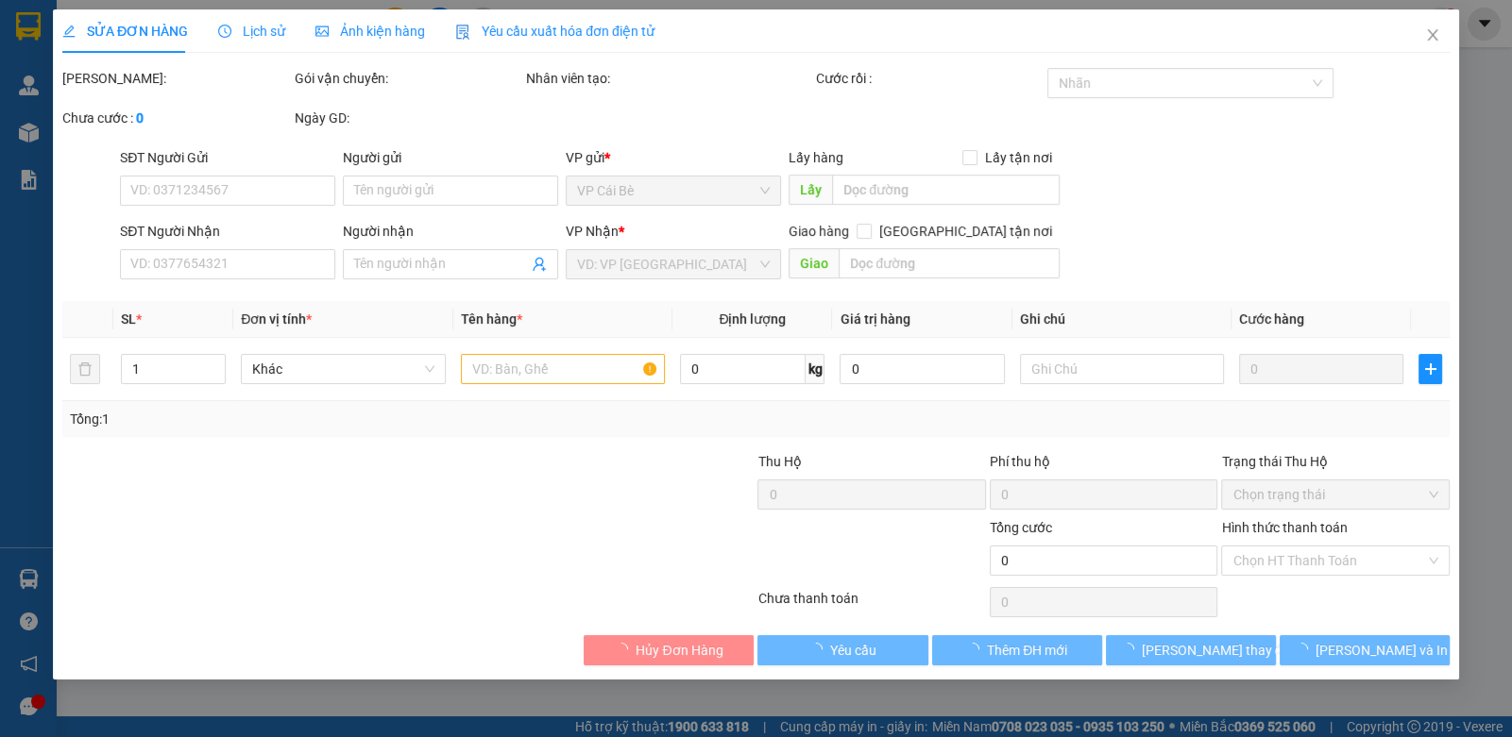
type input "0946621679"
type input "TÂM"
type input "20.000"
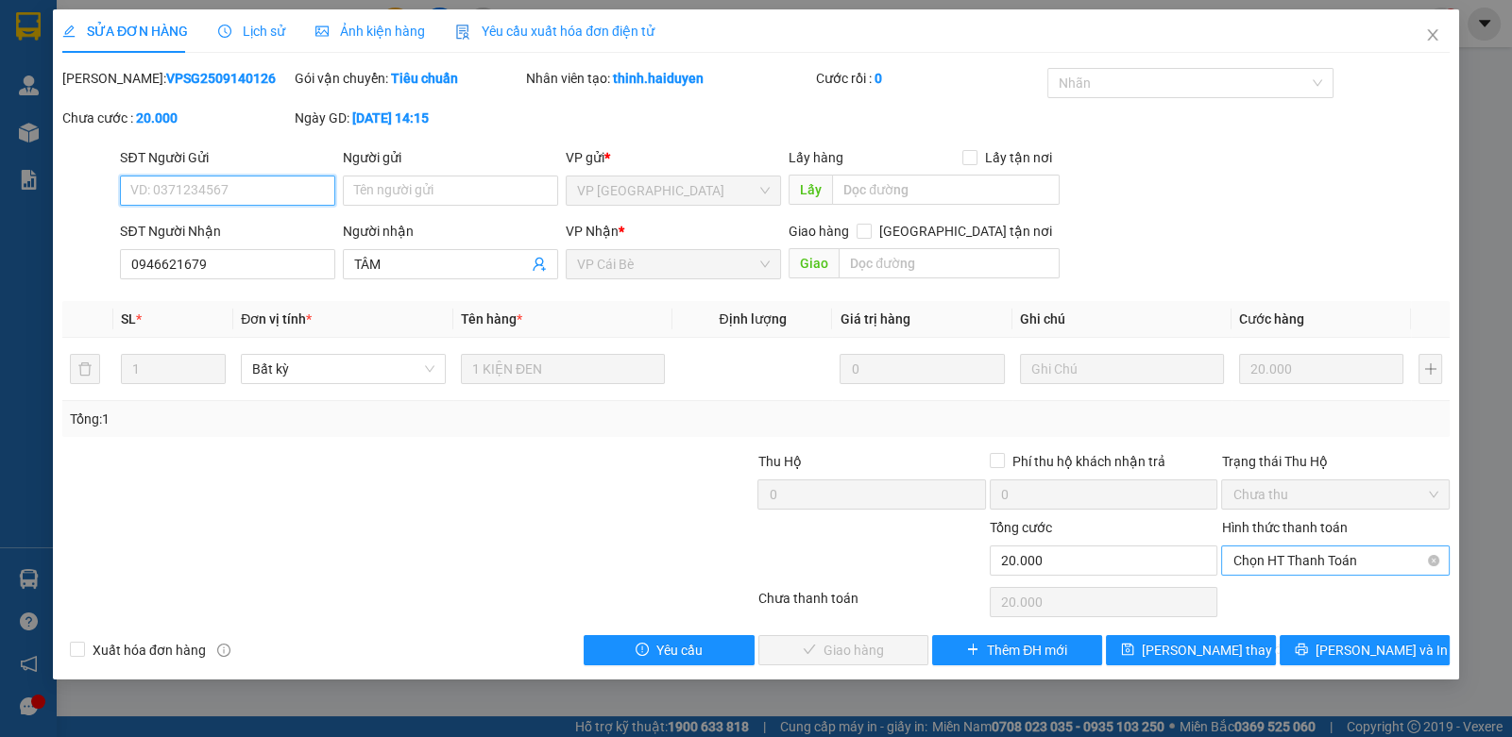
drag, startPoint x: 1283, startPoint y: 560, endPoint x: 1284, endPoint y: 575, distance: 15.1
click at [1283, 560] on span "Chọn HT Thanh Toán" at bounding box center [1334, 561] width 205 height 28
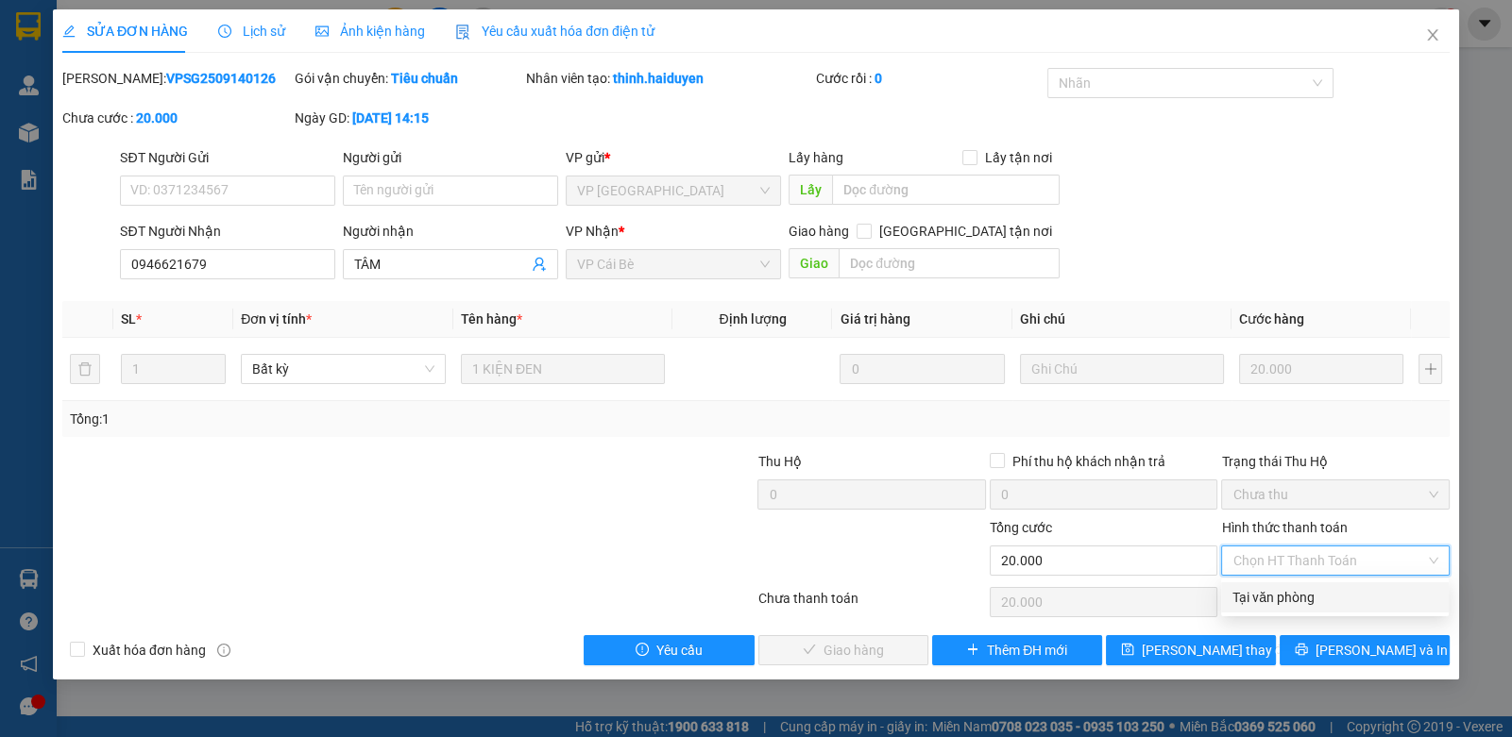
drag, startPoint x: 1265, startPoint y: 602, endPoint x: 980, endPoint y: 654, distance: 289.9
click at [1265, 604] on div "Tại văn phòng" at bounding box center [1334, 597] width 205 height 21
type input "0"
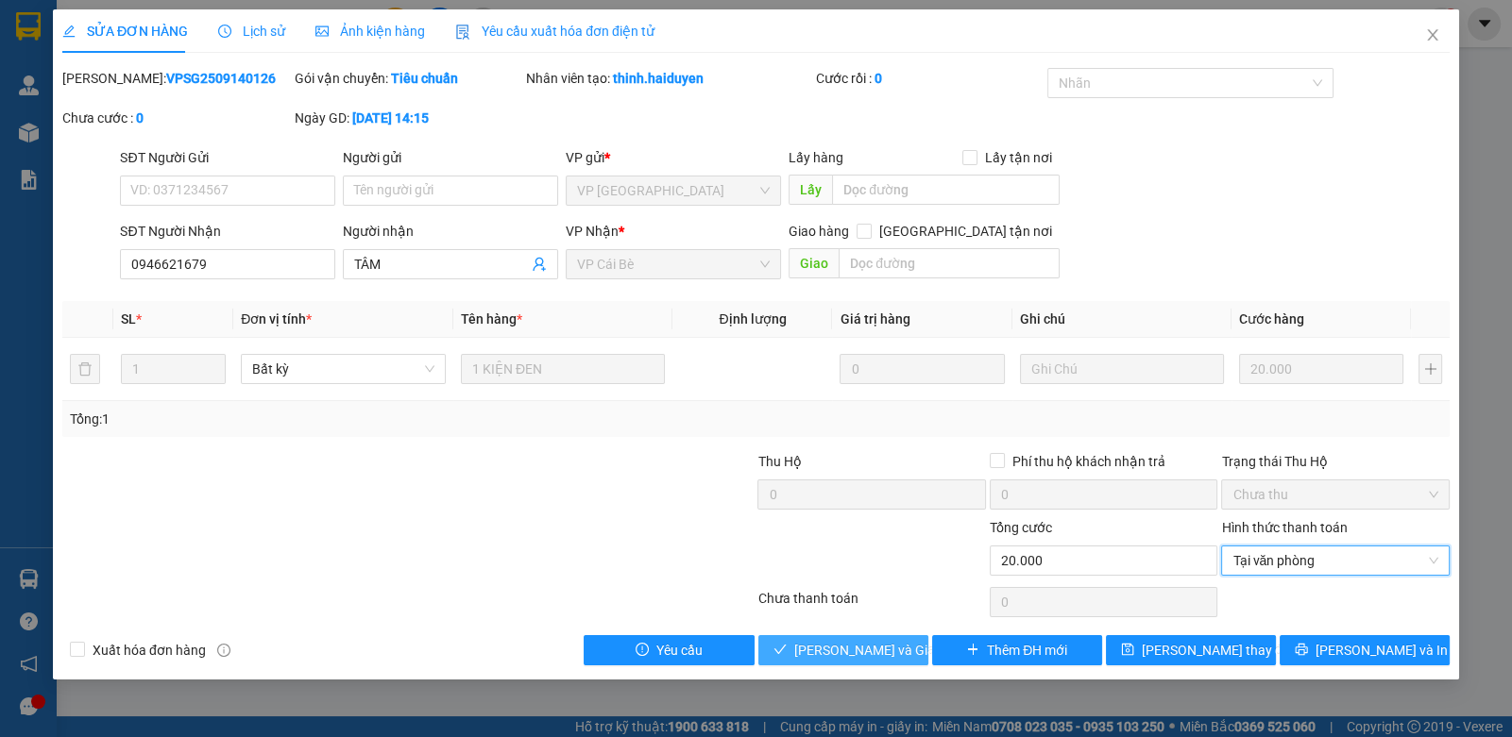
click at [902, 654] on span "Lưu và Giao hàng" at bounding box center [884, 650] width 181 height 21
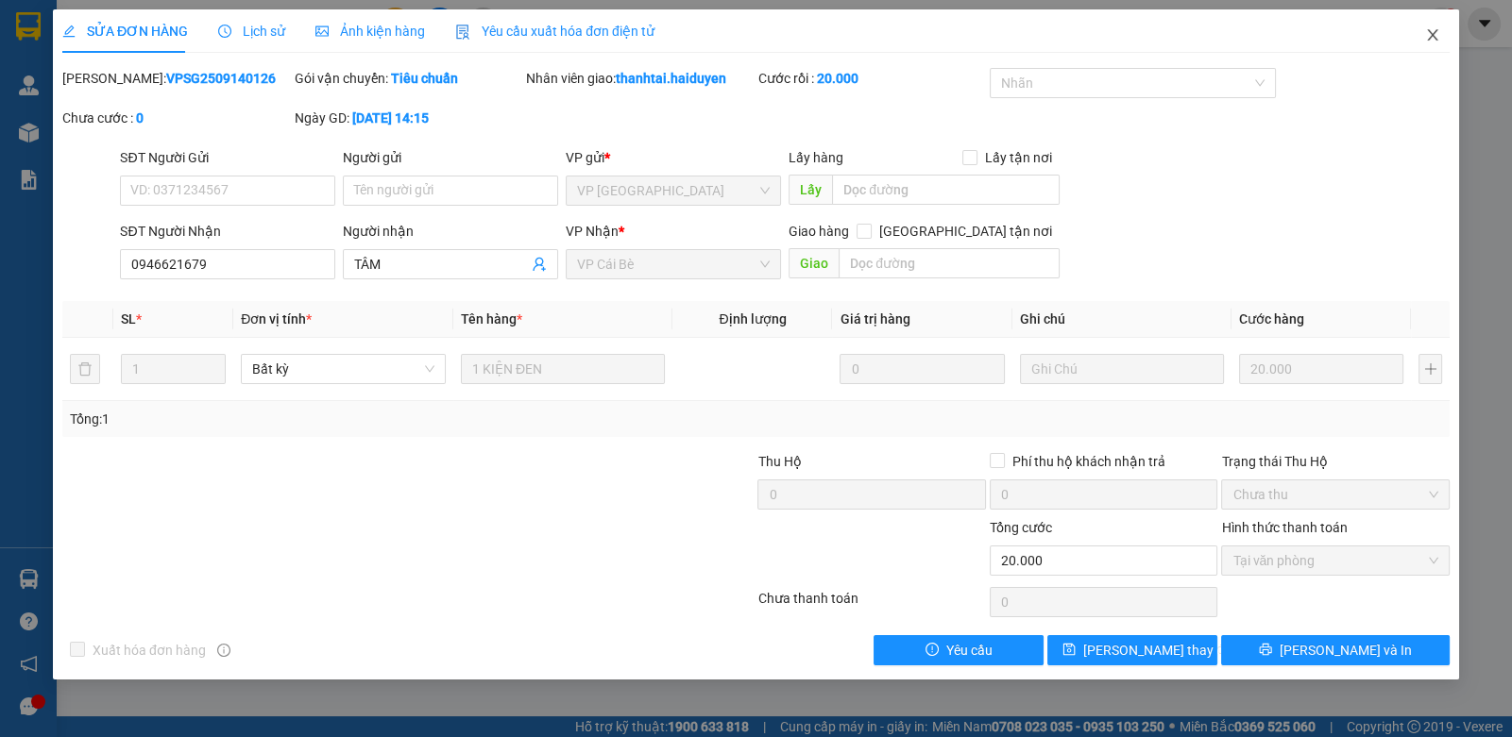
click at [1445, 40] on span "Close" at bounding box center [1432, 35] width 53 height 53
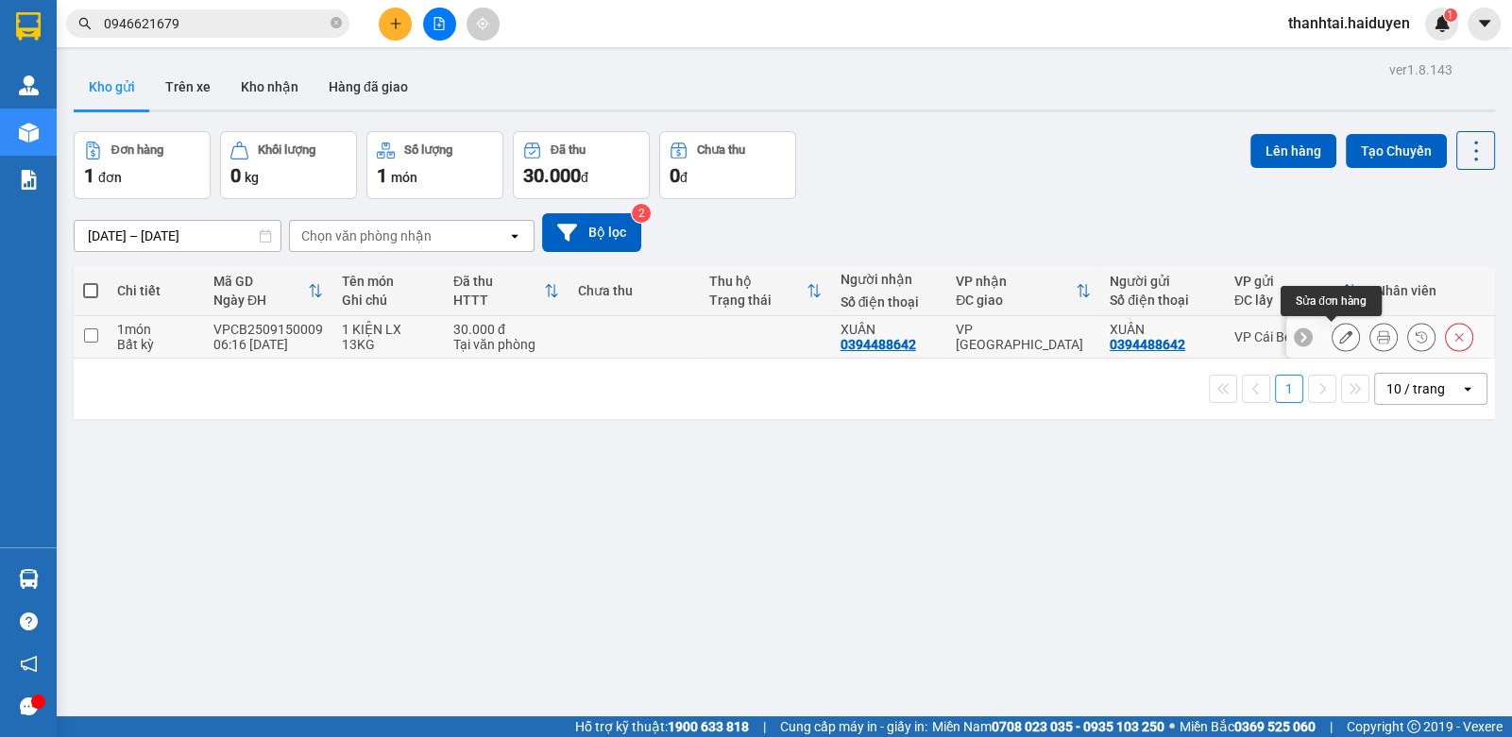
click at [1331, 338] on div at bounding box center [1345, 337] width 28 height 28
click at [1339, 333] on icon at bounding box center [1345, 336] width 13 height 13
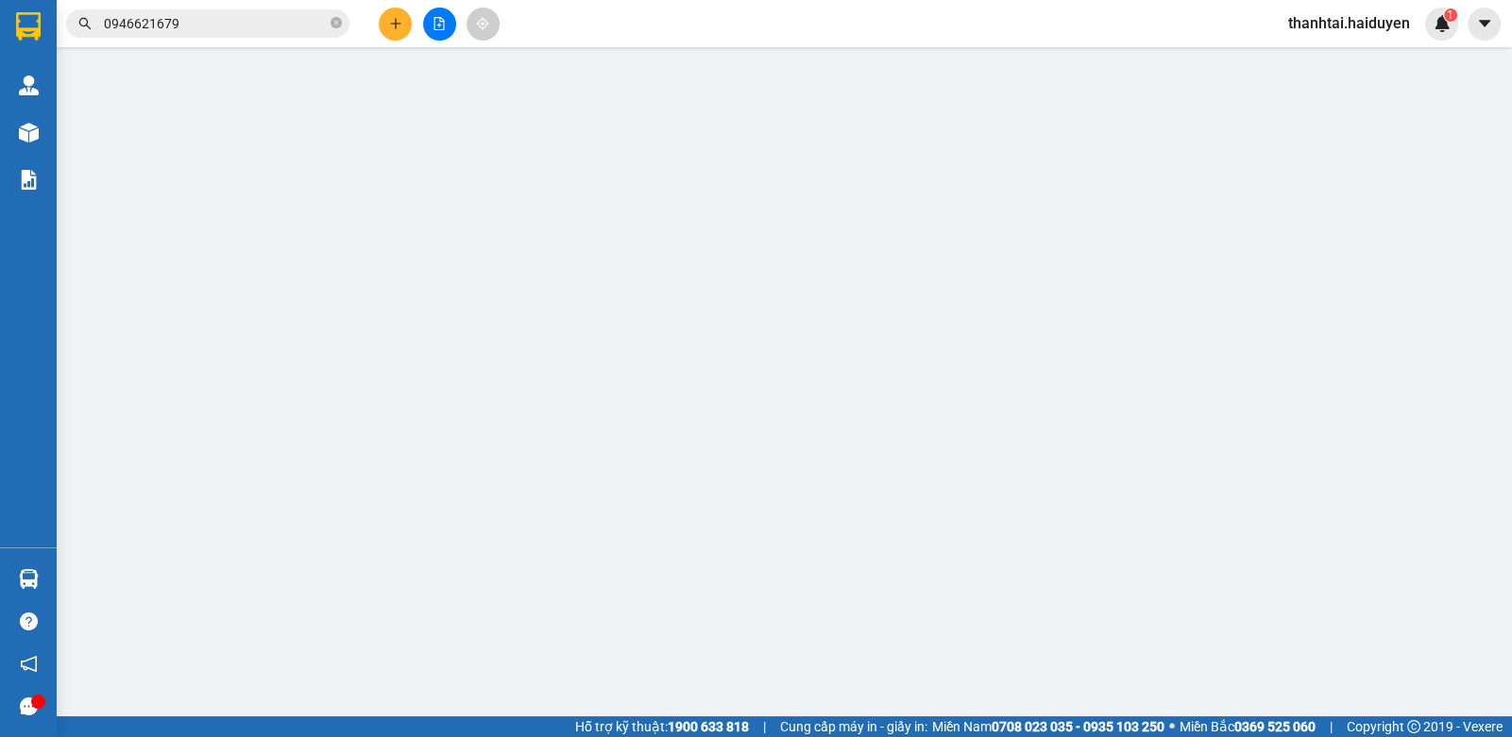
type input "0394488642"
type input "XUÂN"
type input "0394488642"
type input "XUÂN"
type input "30.000"
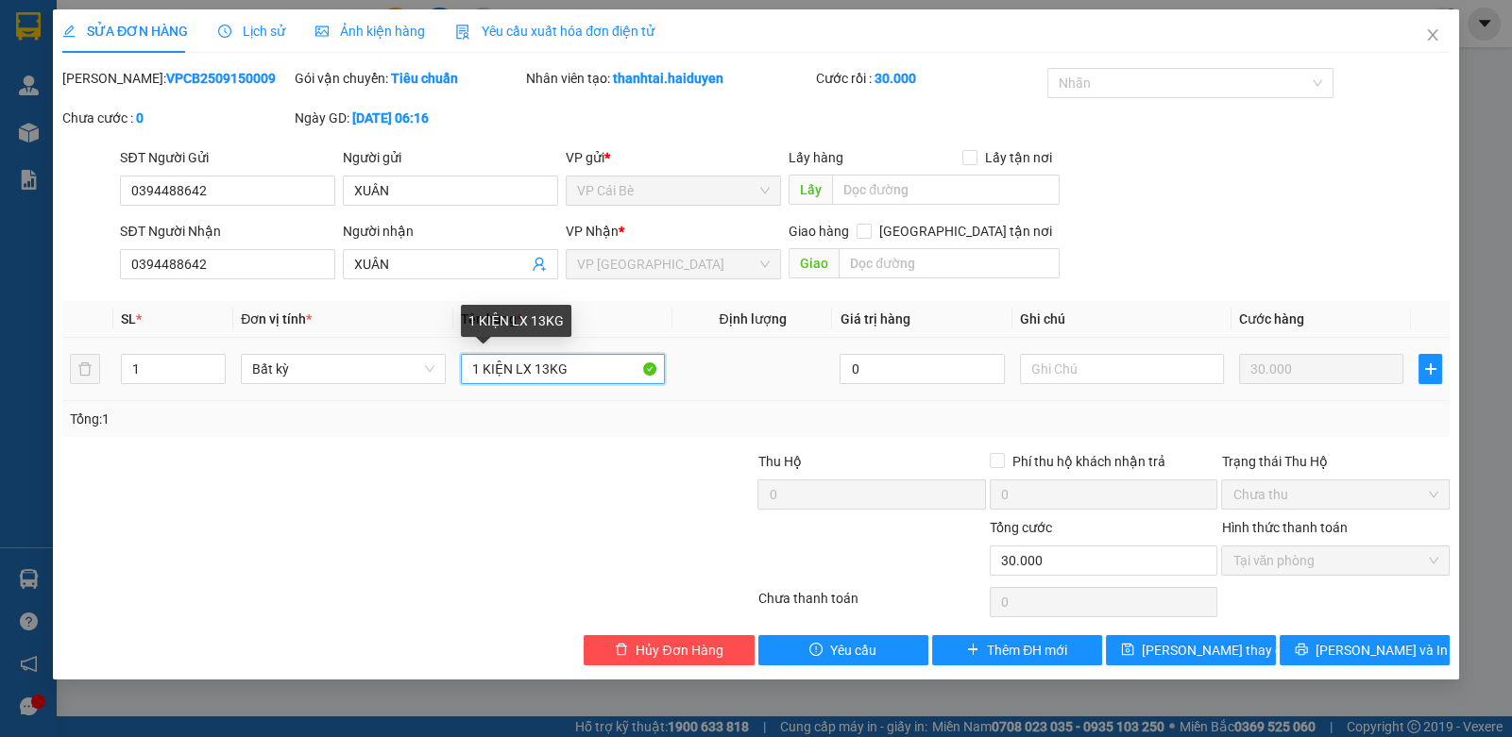
click at [508, 364] on input "1 KIỆN LX 13KG" at bounding box center [563, 369] width 205 height 30
drag, startPoint x: 515, startPoint y: 362, endPoint x: 675, endPoint y: 355, distance: 160.7
click at [518, 362] on input "1 KIỆN àng · LX 13KG" at bounding box center [563, 369] width 205 height 30
drag, startPoint x: 527, startPoint y: 488, endPoint x: 515, endPoint y: 456, distance: 34.4
click at [519, 470] on div "Thu Hộ 0 Phí thu hộ khách nhận trả 0 Trạng thái Thu Hộ Chưa thu" at bounding box center [755, 484] width 1391 height 66
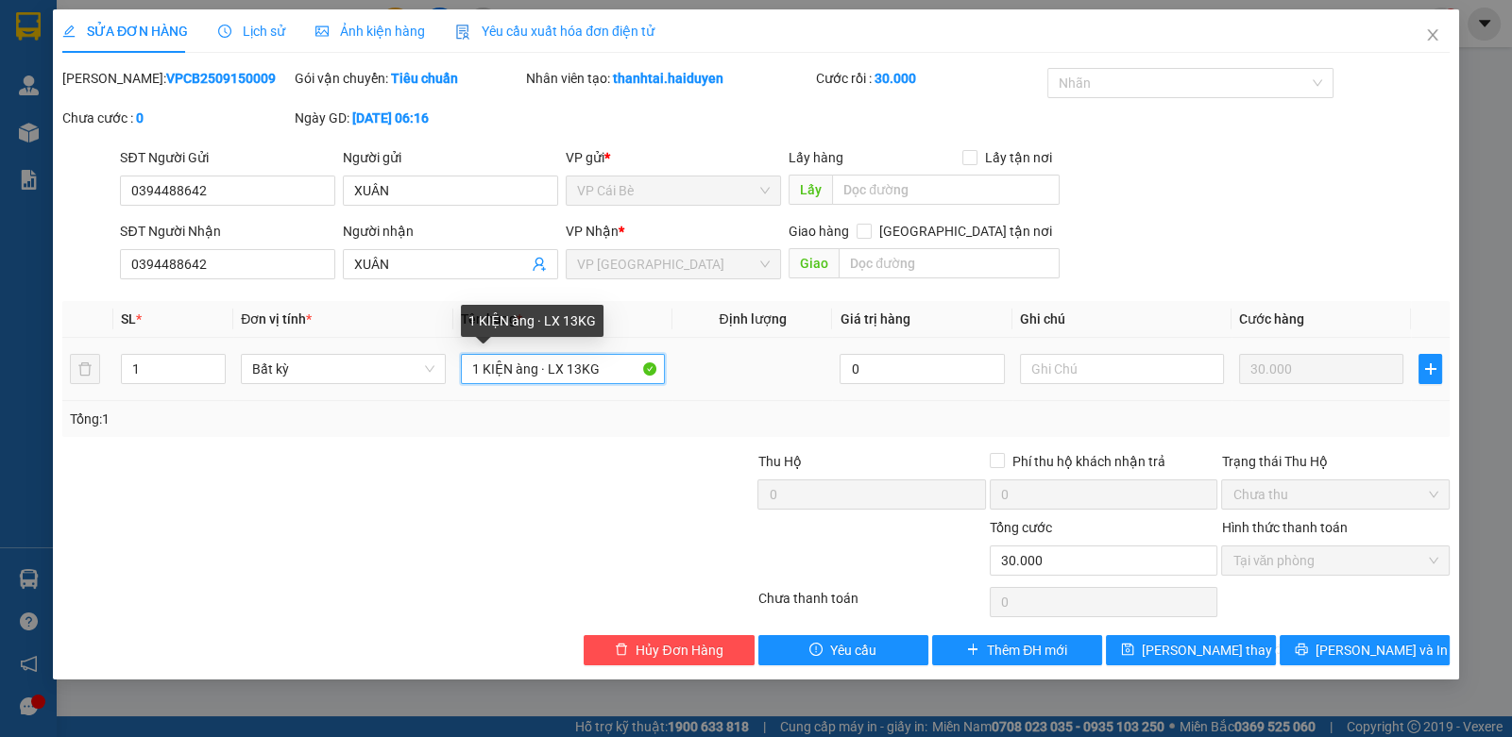
click at [509, 366] on input "1 KIỆN àng · LX 13KG" at bounding box center [563, 369] width 205 height 30
click at [516, 362] on input "1 KIỆN àng · LX 13KG" at bounding box center [563, 369] width 205 height 30
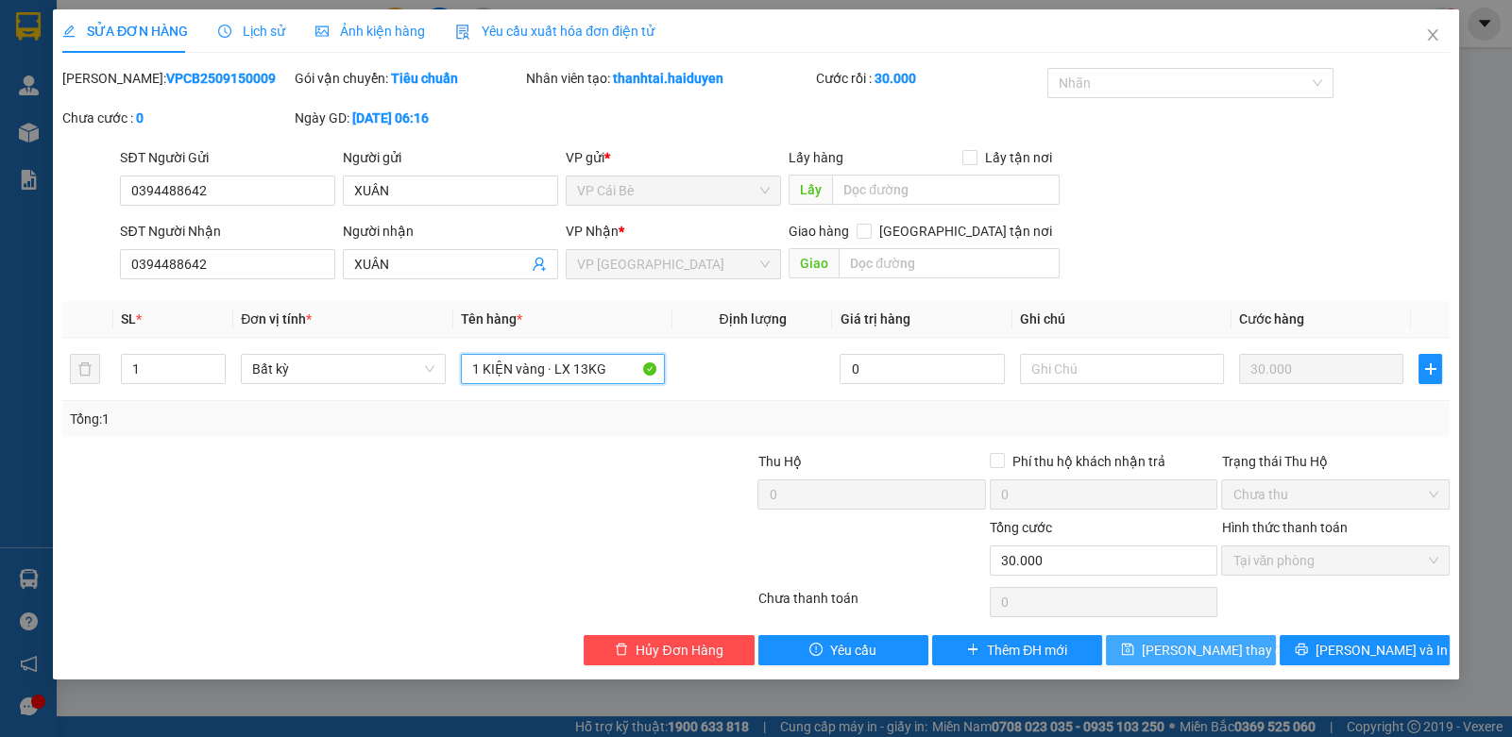
type input "1 KIỆN vàng · LX 13KG"
drag, startPoint x: 1132, startPoint y: 640, endPoint x: 1145, endPoint y: 640, distance: 13.2
click at [1140, 640] on button "Lưu thay đổi" at bounding box center [1191, 650] width 170 height 30
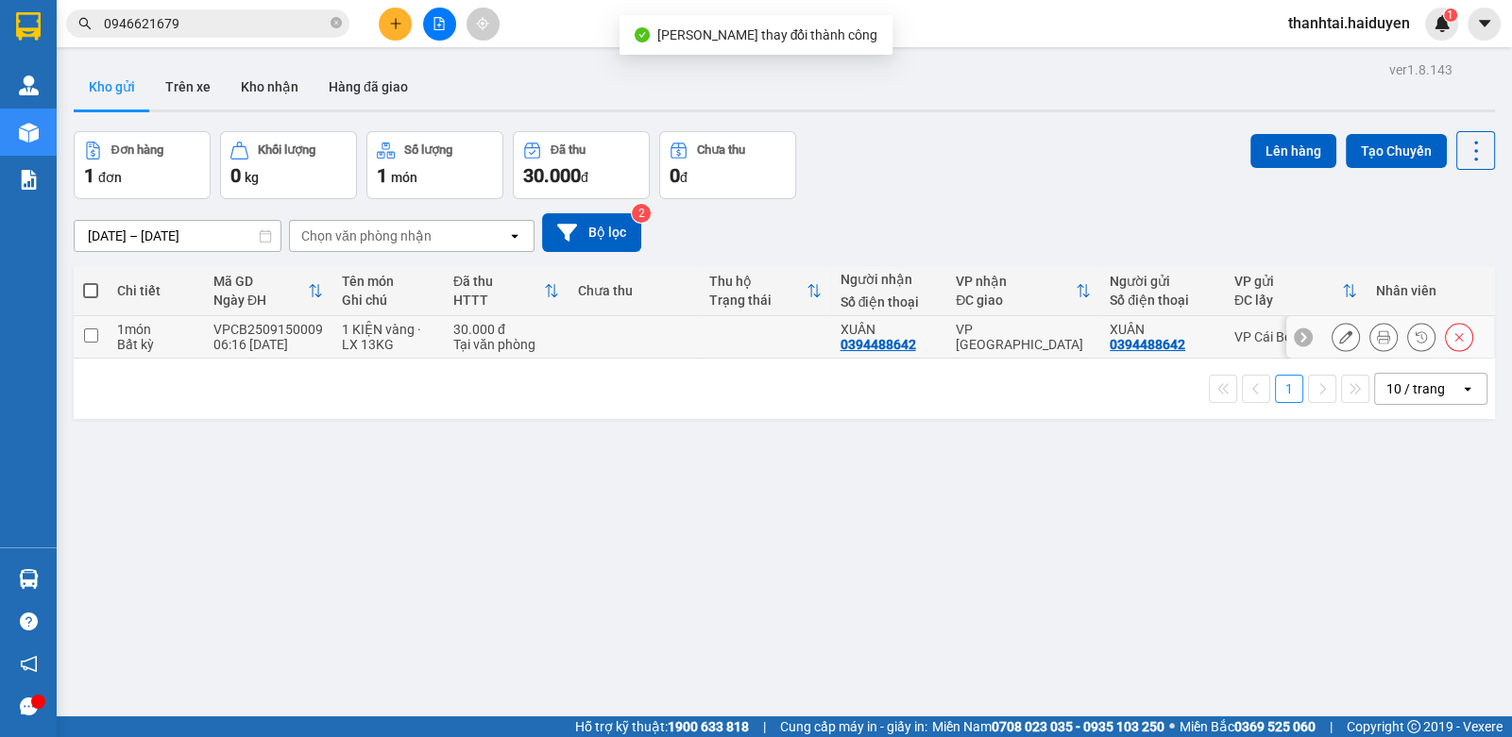
click at [734, 335] on td at bounding box center [765, 337] width 131 height 42
checkbox input "true"
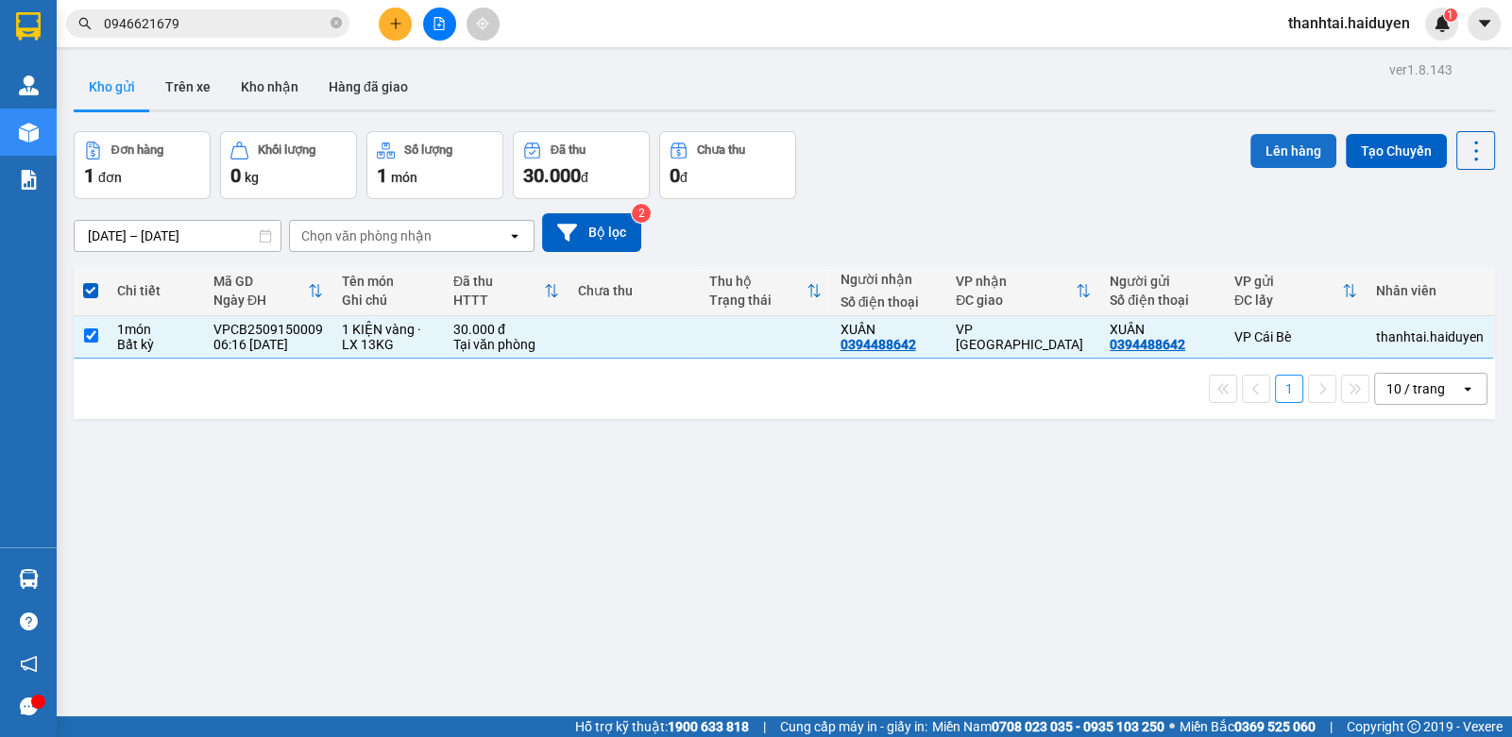
click at [1255, 148] on button "Lên hàng" at bounding box center [1293, 151] width 86 height 34
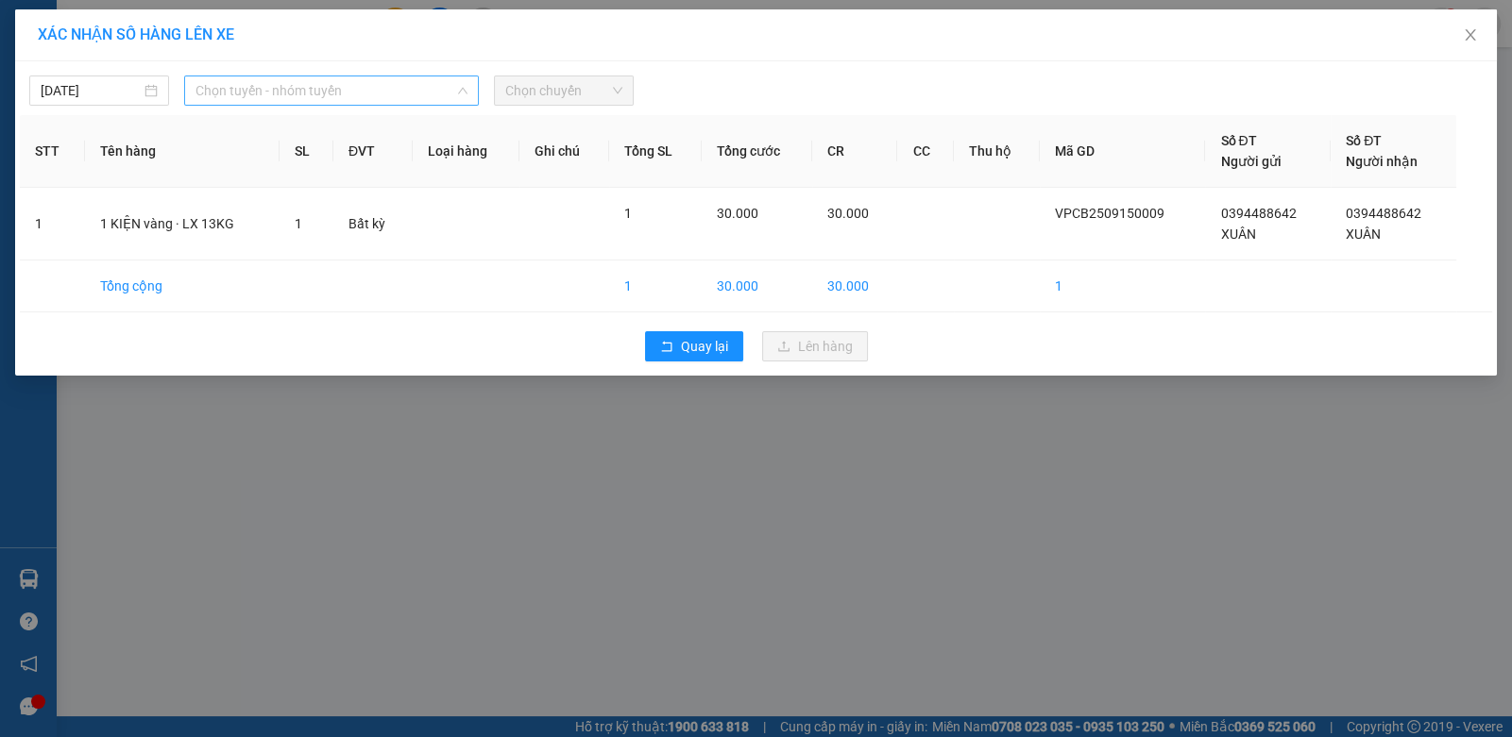
drag, startPoint x: 213, startPoint y: 93, endPoint x: 229, endPoint y: 153, distance: 62.3
click at [213, 95] on span "Chọn tuyến - nhóm tuyến" at bounding box center [331, 90] width 272 height 28
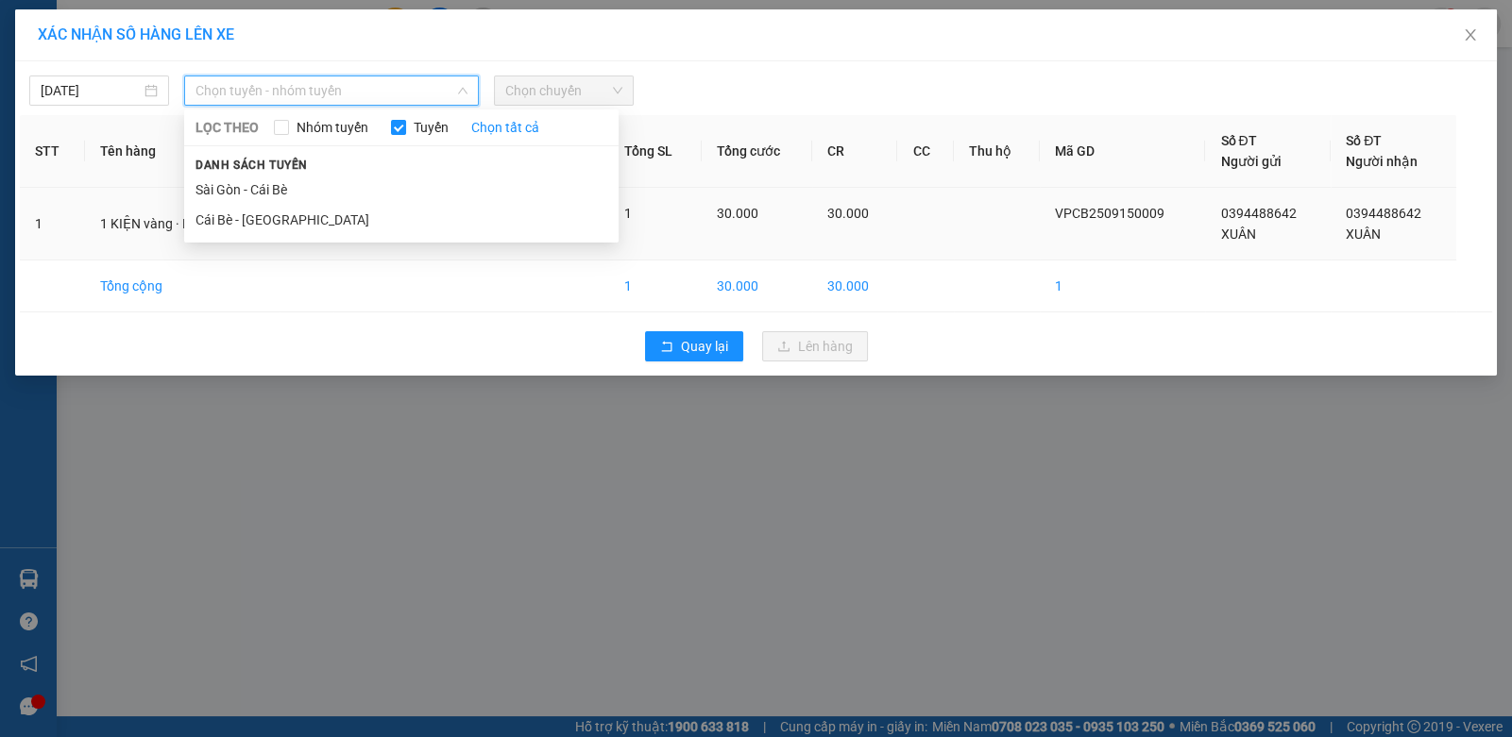
drag, startPoint x: 217, startPoint y: 220, endPoint x: 236, endPoint y: 225, distance: 19.5
click at [228, 225] on li "Cái Bè - Sài Gòn" at bounding box center [401, 220] width 434 height 30
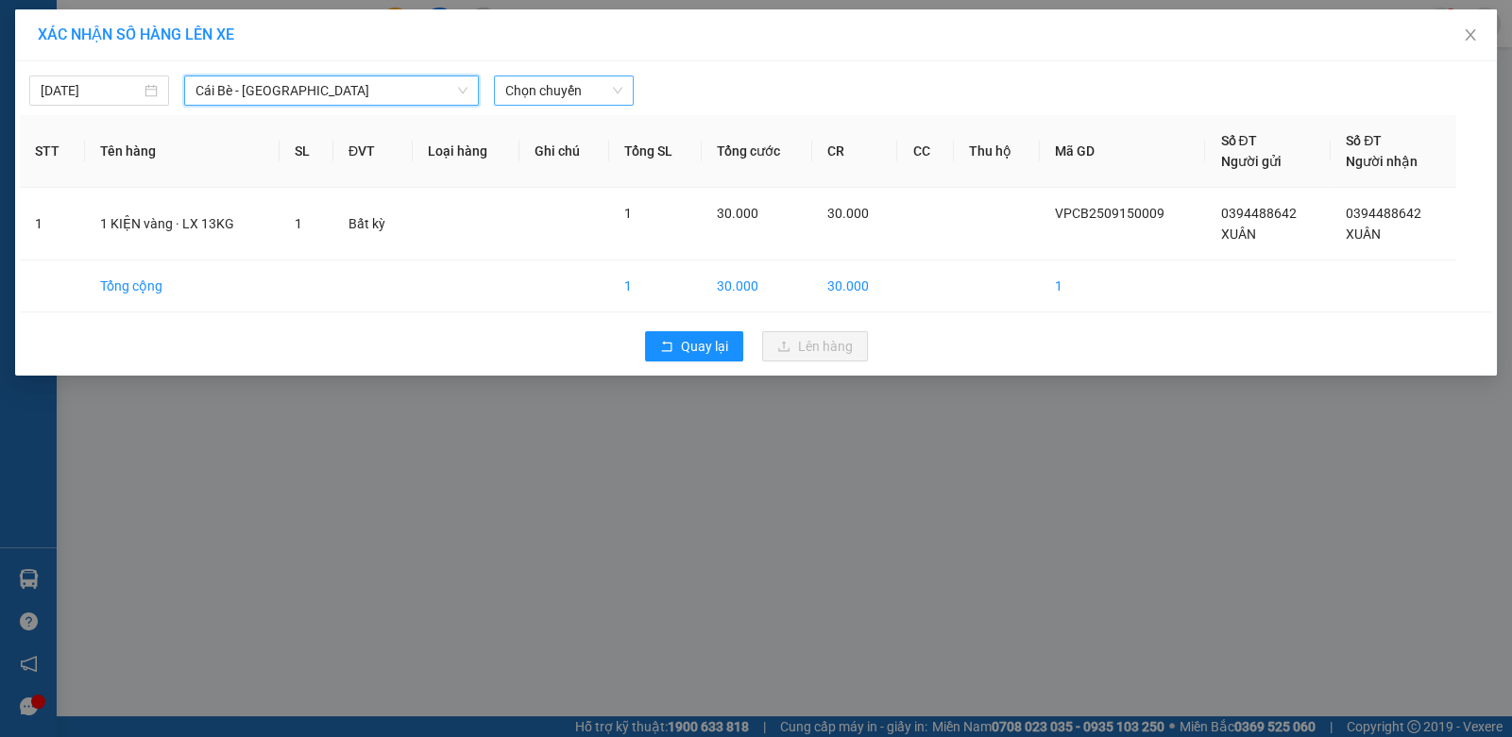
drag, startPoint x: 610, startPoint y: 104, endPoint x: 585, endPoint y: 99, distance: 25.0
click at [611, 104] on span "Chọn chuyến" at bounding box center [563, 90] width 117 height 28
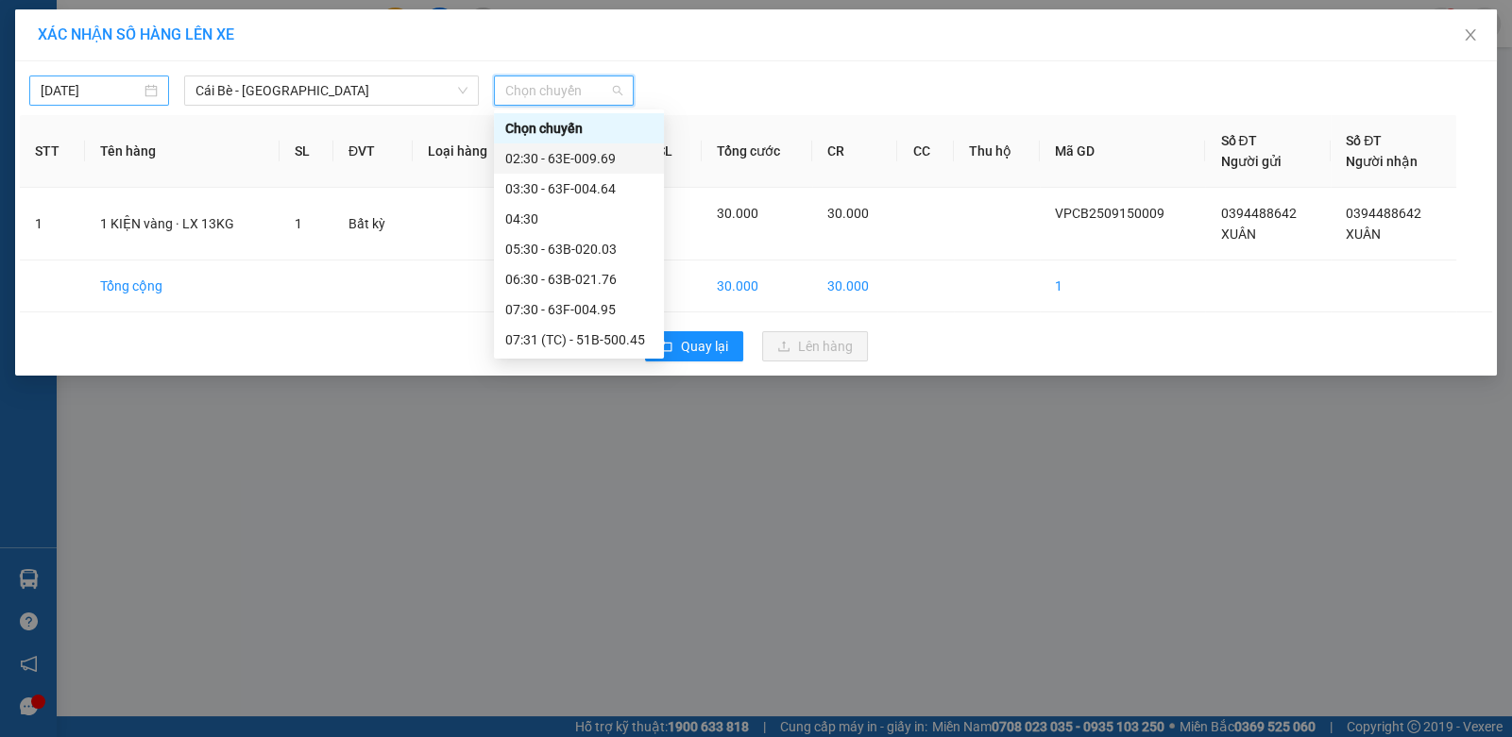
click at [151, 97] on div "14/09/2025" at bounding box center [99, 90] width 117 height 21
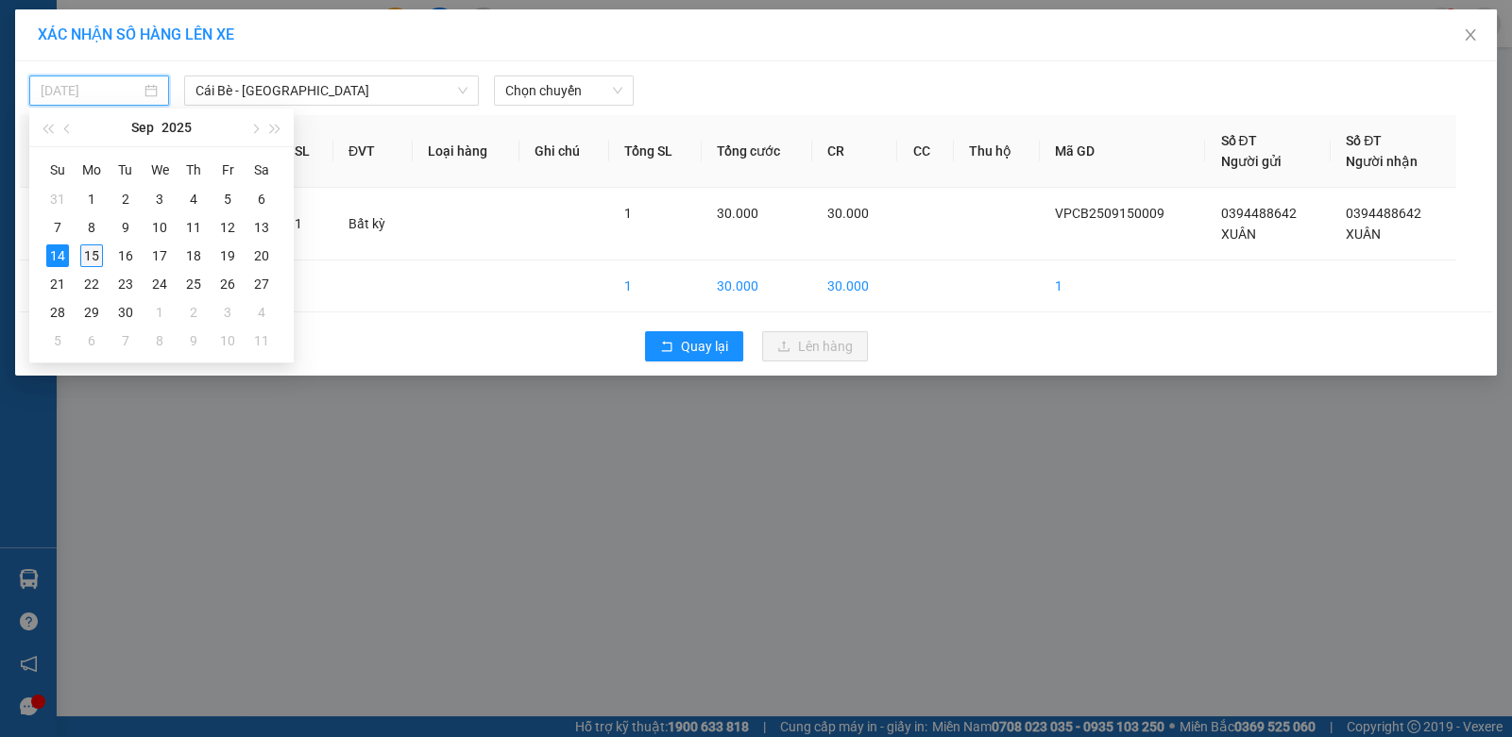
click at [92, 256] on div "15" at bounding box center [91, 256] width 23 height 23
type input "15/09/2025"
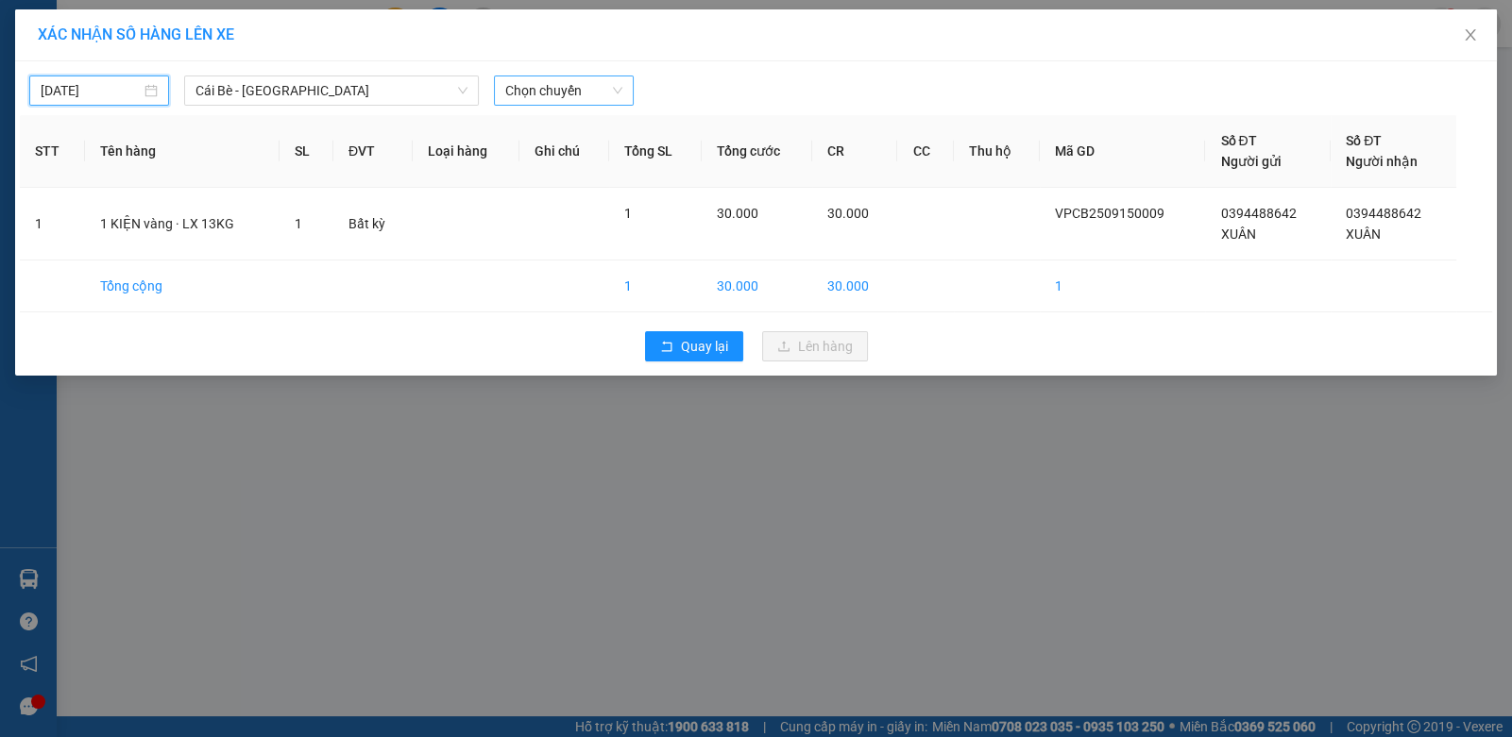
click at [562, 81] on span "Chọn chuyến" at bounding box center [563, 90] width 117 height 28
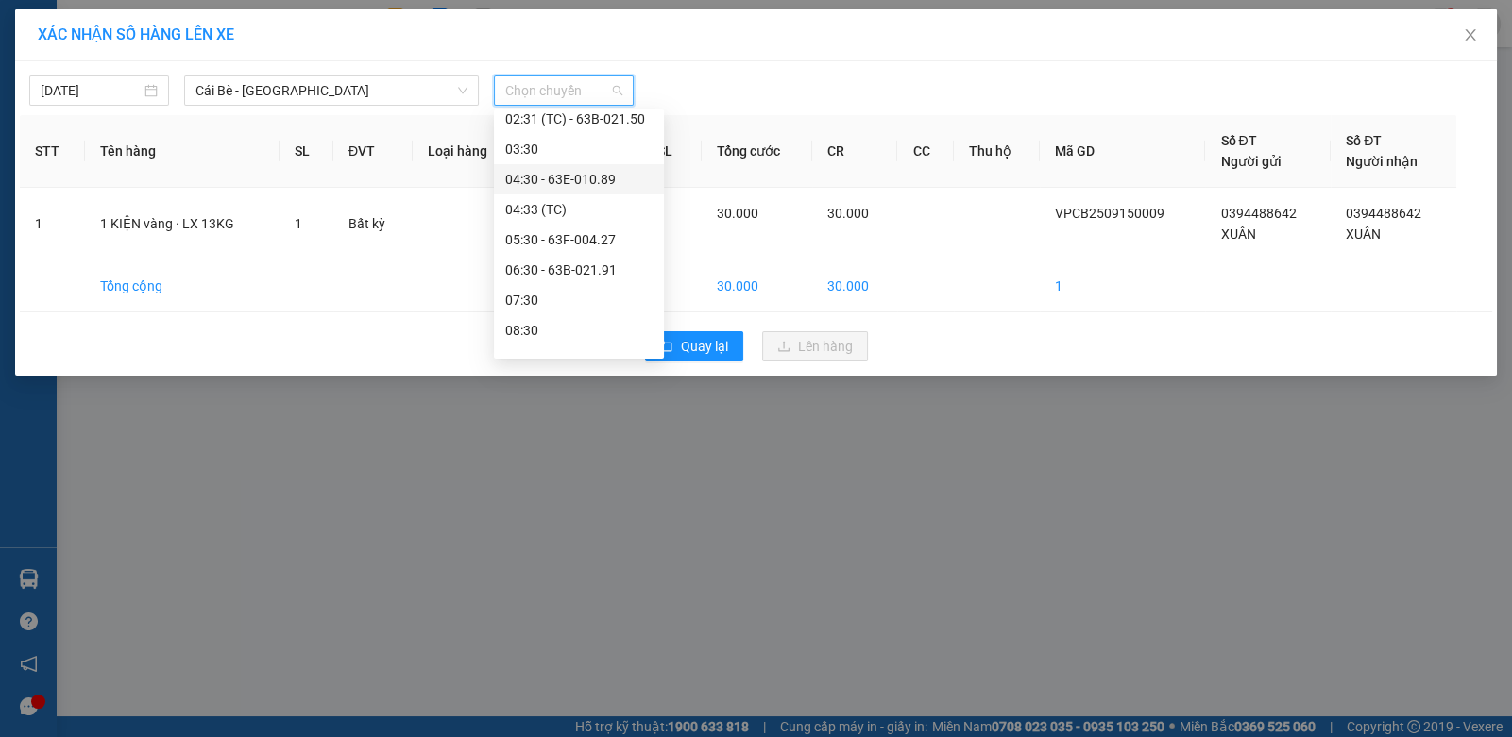
scroll to position [93, 0]
click at [576, 247] on div "06:30 - 63B-021.91" at bounding box center [578, 246] width 147 height 21
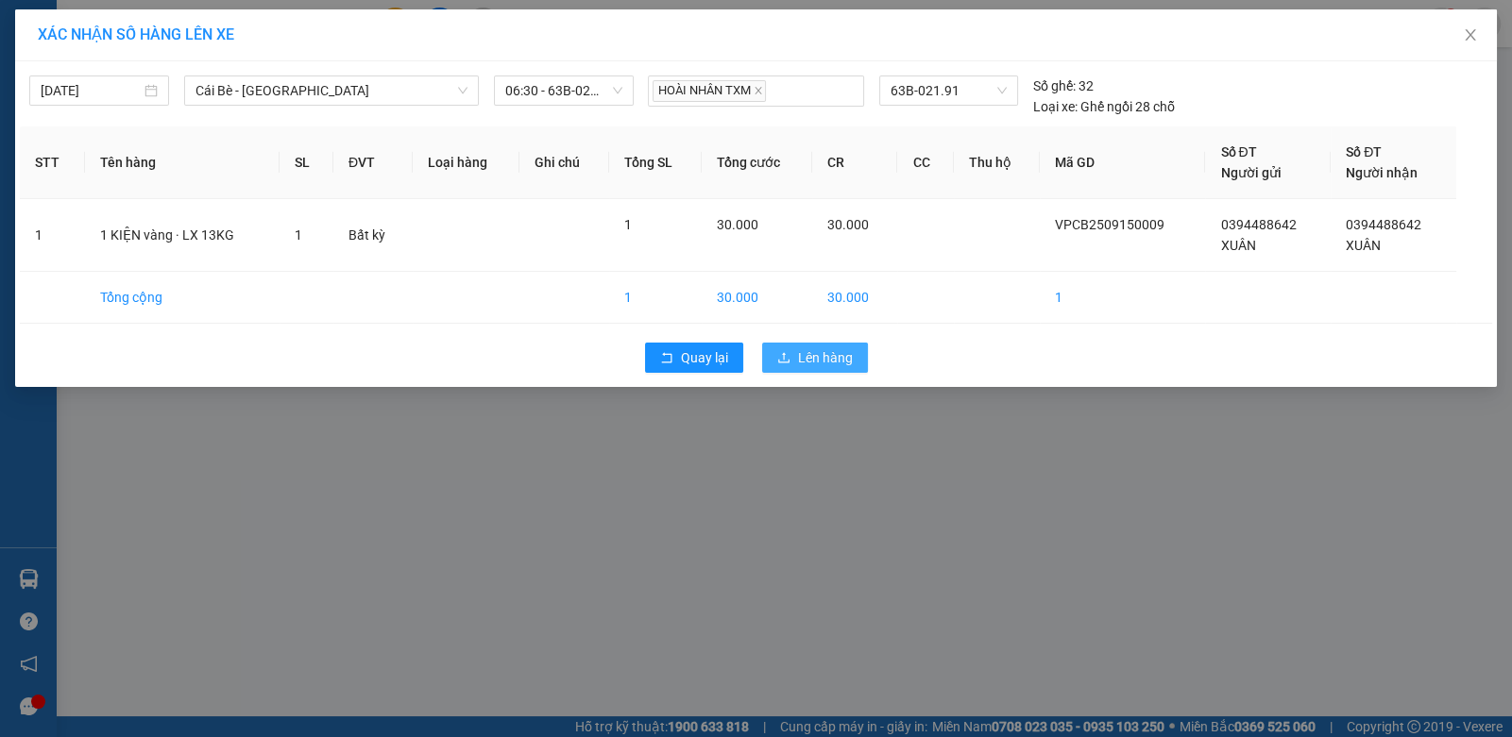
click at [800, 346] on button "Lên hàng" at bounding box center [815, 358] width 106 height 30
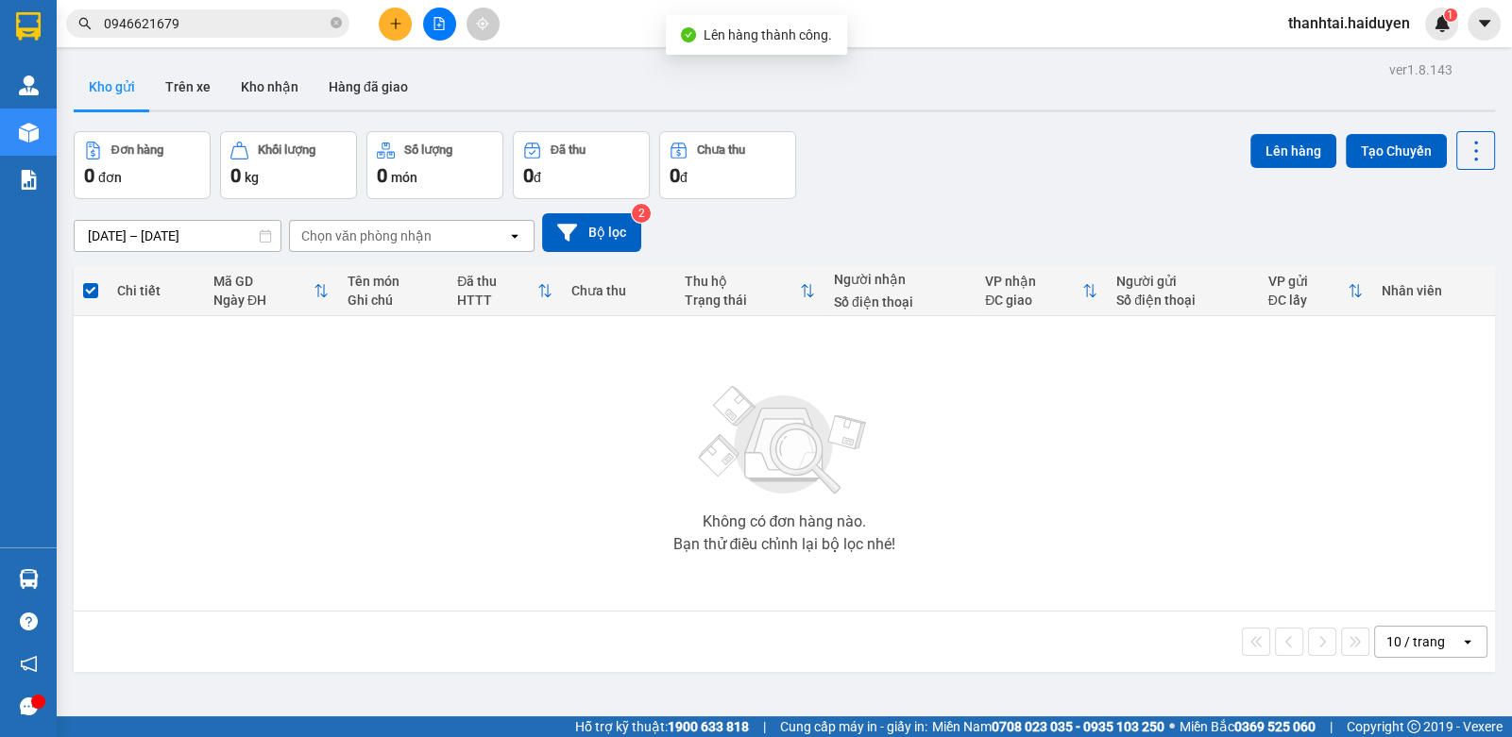
drag, startPoint x: 1446, startPoint y: 644, endPoint x: 1456, endPoint y: 645, distance: 10.4
click at [1460, 645] on icon "open" at bounding box center [1467, 642] width 15 height 15
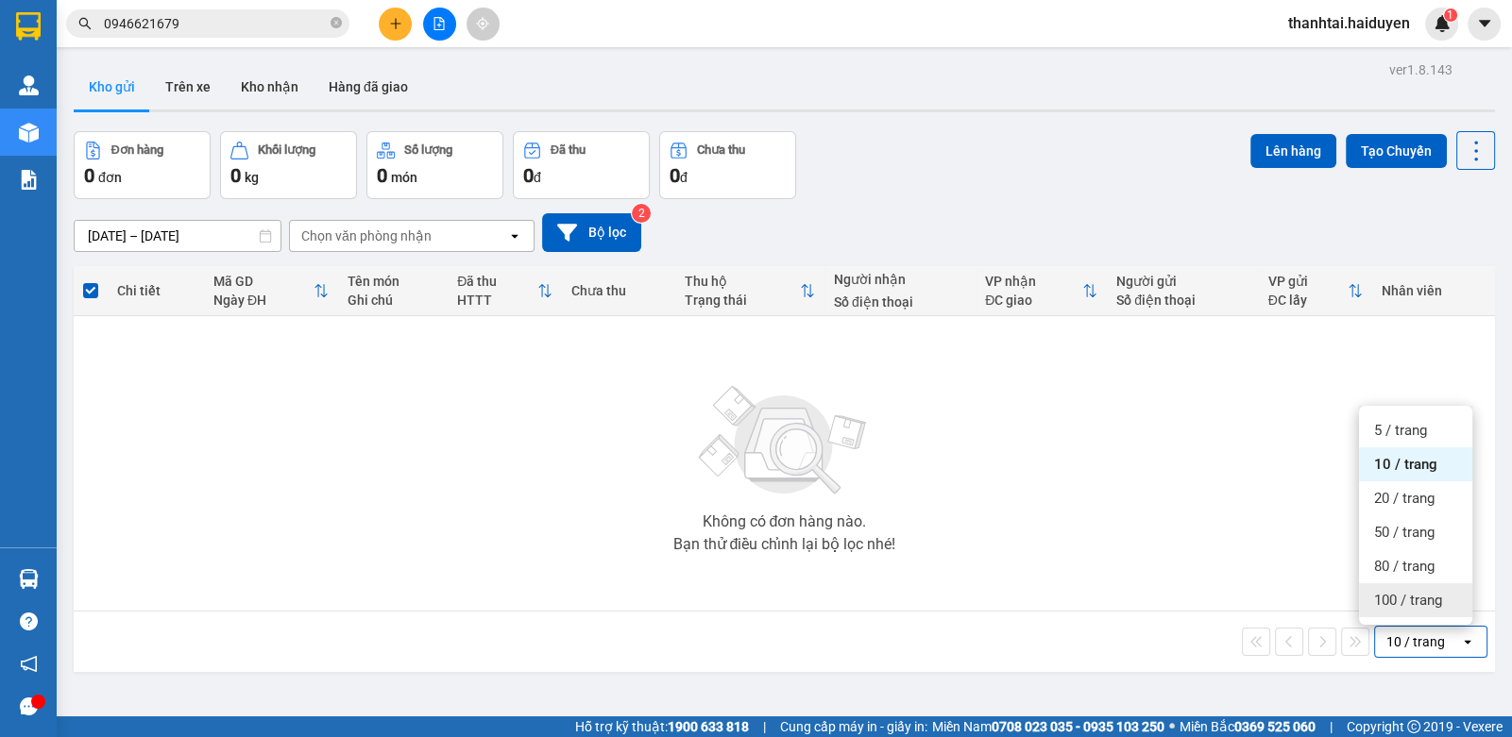
click at [1408, 591] on span "100 / trang" at bounding box center [1408, 600] width 68 height 19
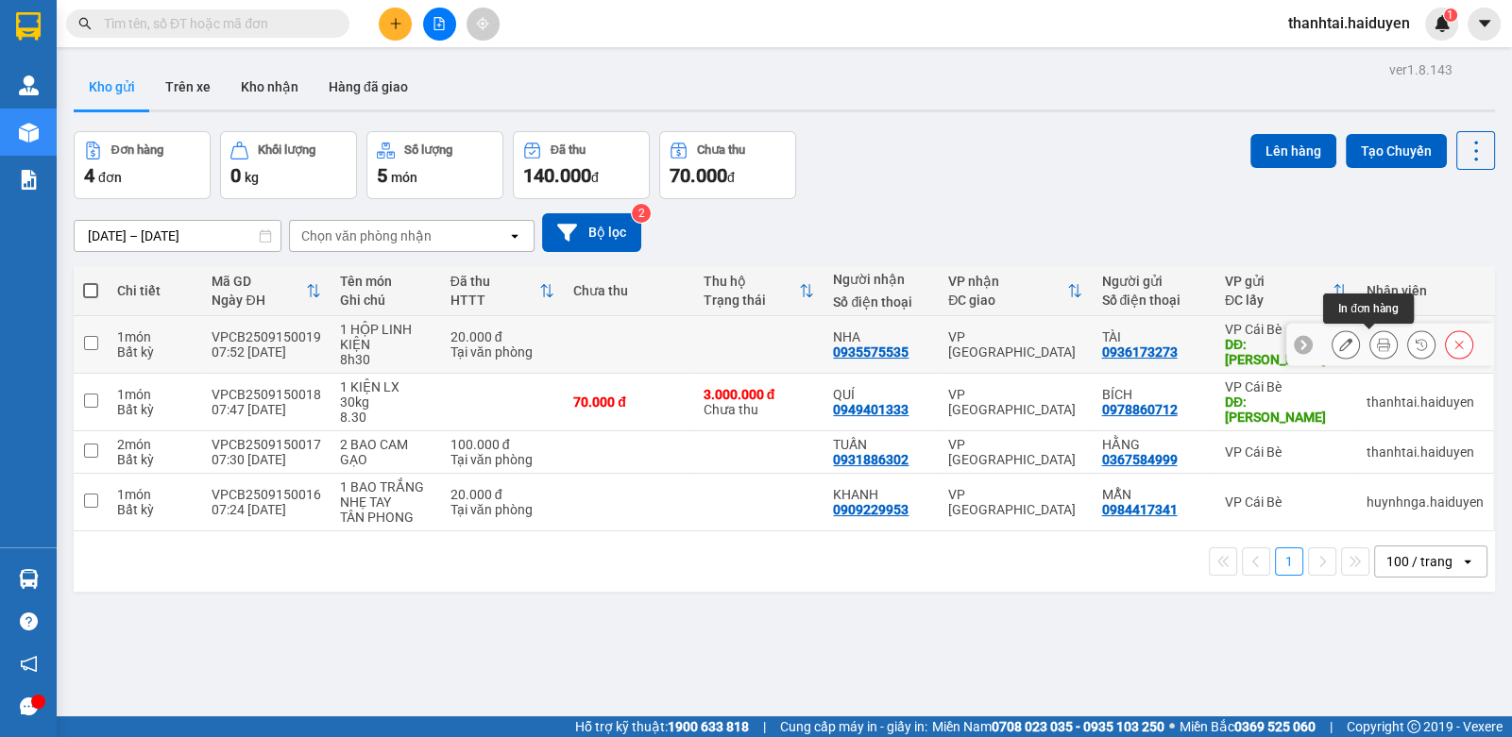
click at [1377, 340] on icon at bounding box center [1383, 344] width 13 height 13
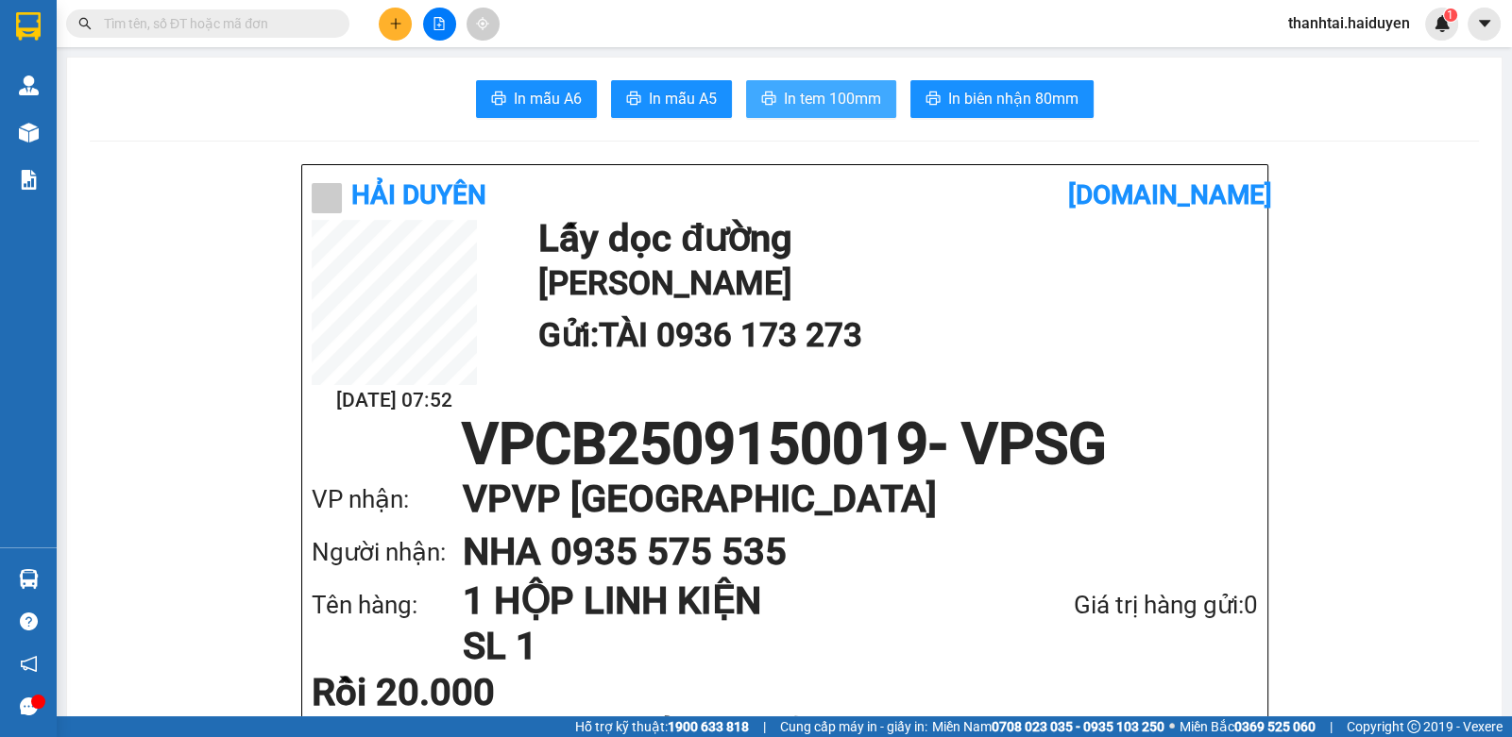
drag, startPoint x: 809, startPoint y: 102, endPoint x: 819, endPoint y: 104, distance: 9.6
click at [810, 103] on span "In tem 100mm" at bounding box center [832, 99] width 97 height 24
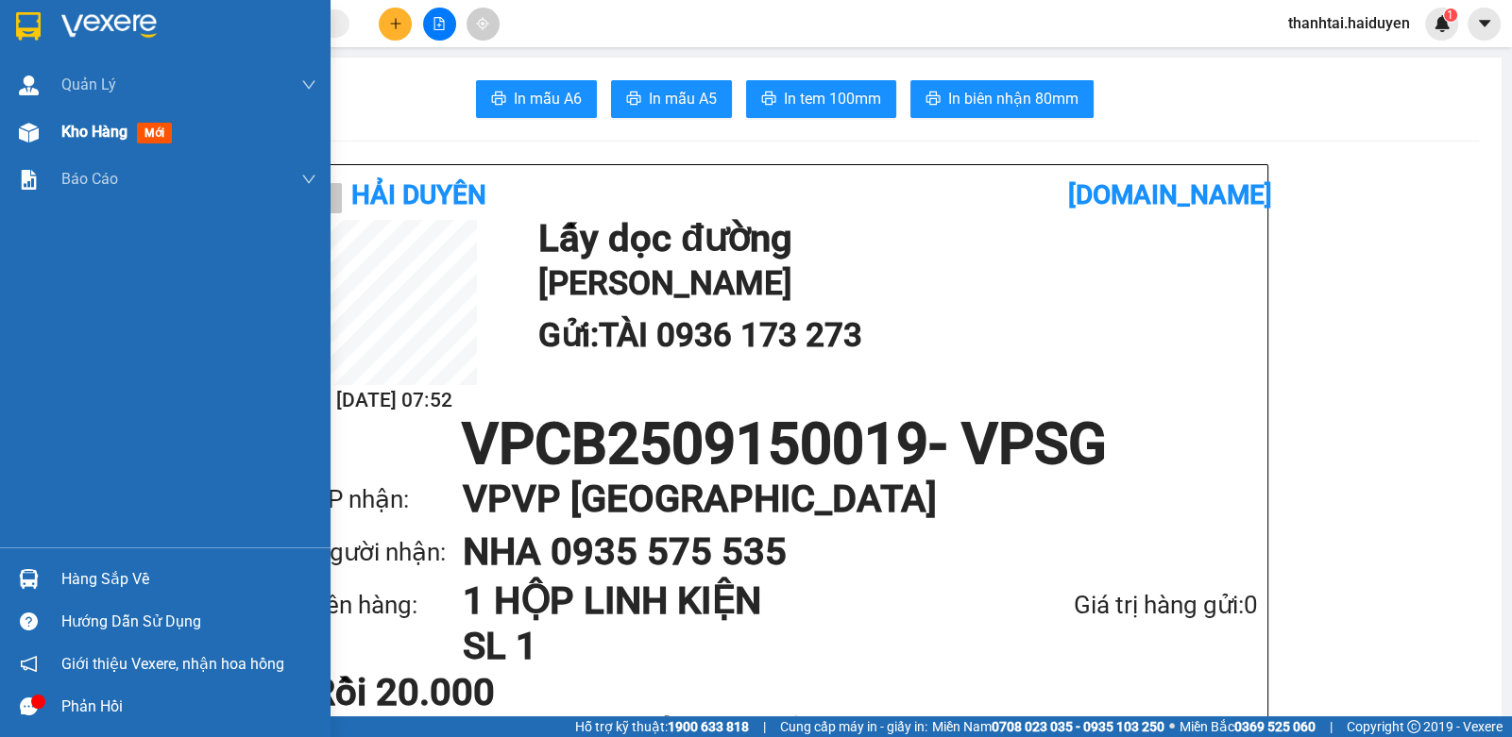
click at [127, 140] on span "Kho hàng" at bounding box center [94, 132] width 66 height 18
click at [127, 138] on span "Kho hàng" at bounding box center [94, 132] width 66 height 18
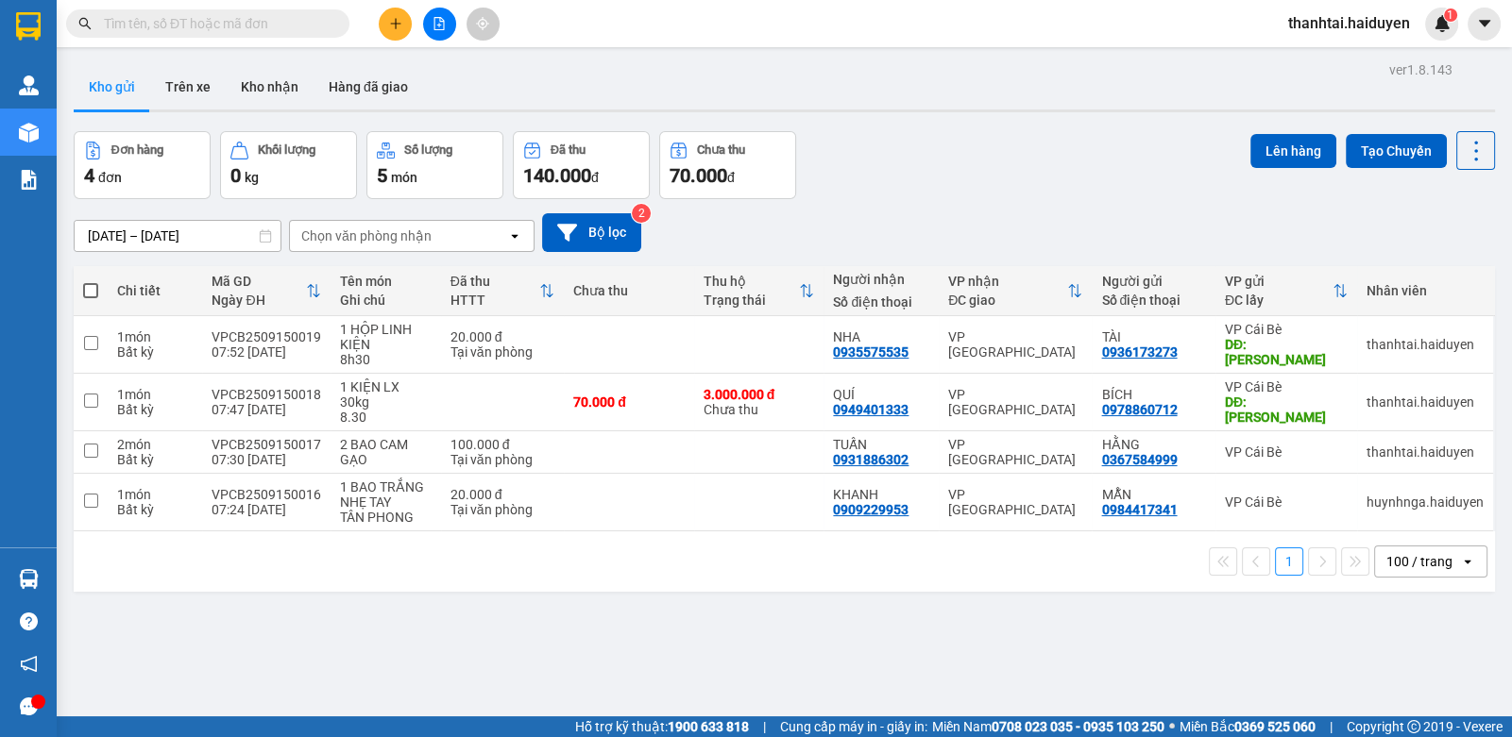
drag, startPoint x: 189, startPoint y: 19, endPoint x: 257, endPoint y: 2, distance: 70.1
click at [257, 2] on div "Kết quả tìm kiếm ( 0 ) Bộ lọc Gửi 3 ngày gần nhất No Data thanhtai.haiduyen 1" at bounding box center [756, 23] width 1512 height 47
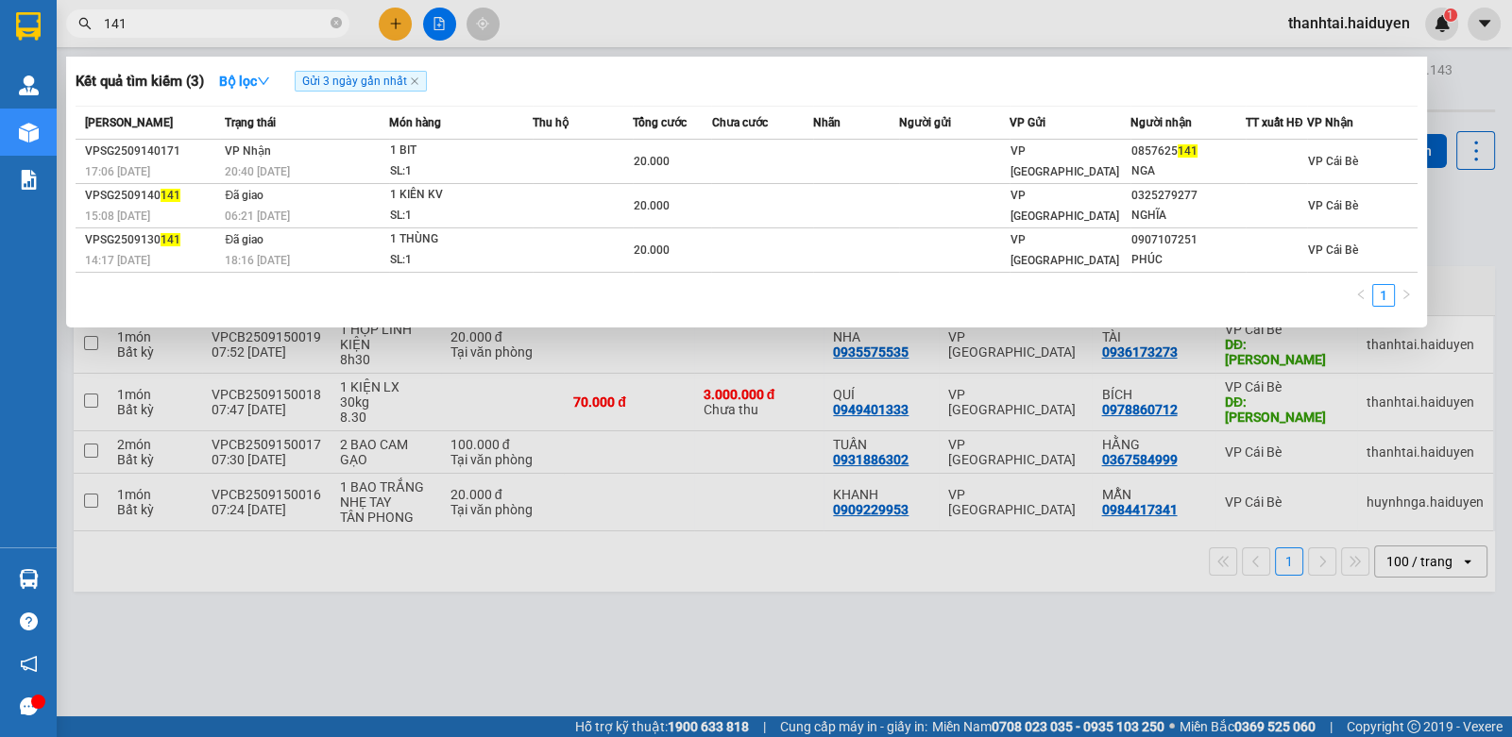
click at [251, 21] on input "141" at bounding box center [215, 23] width 223 height 21
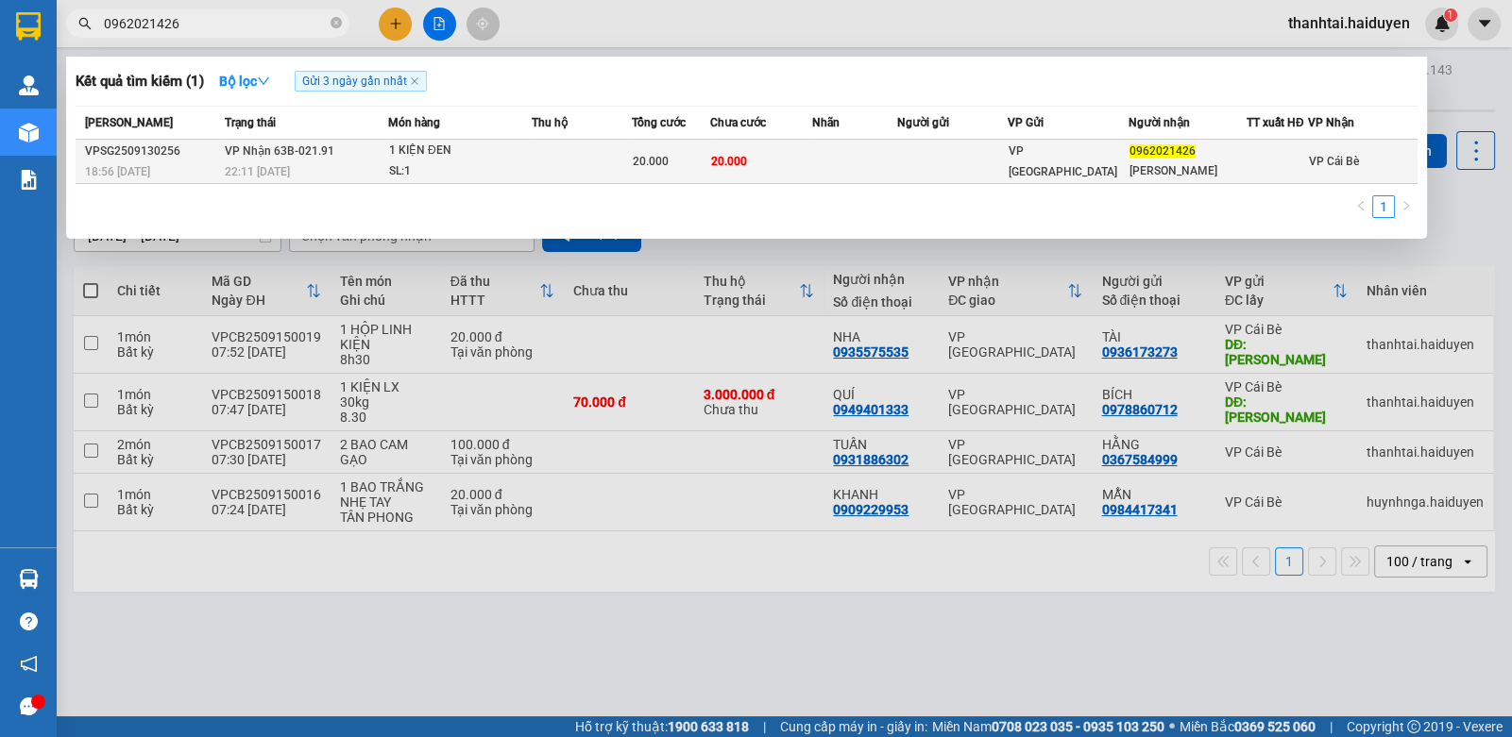
type input "0962021426"
click at [853, 151] on td at bounding box center [854, 162] width 85 height 44
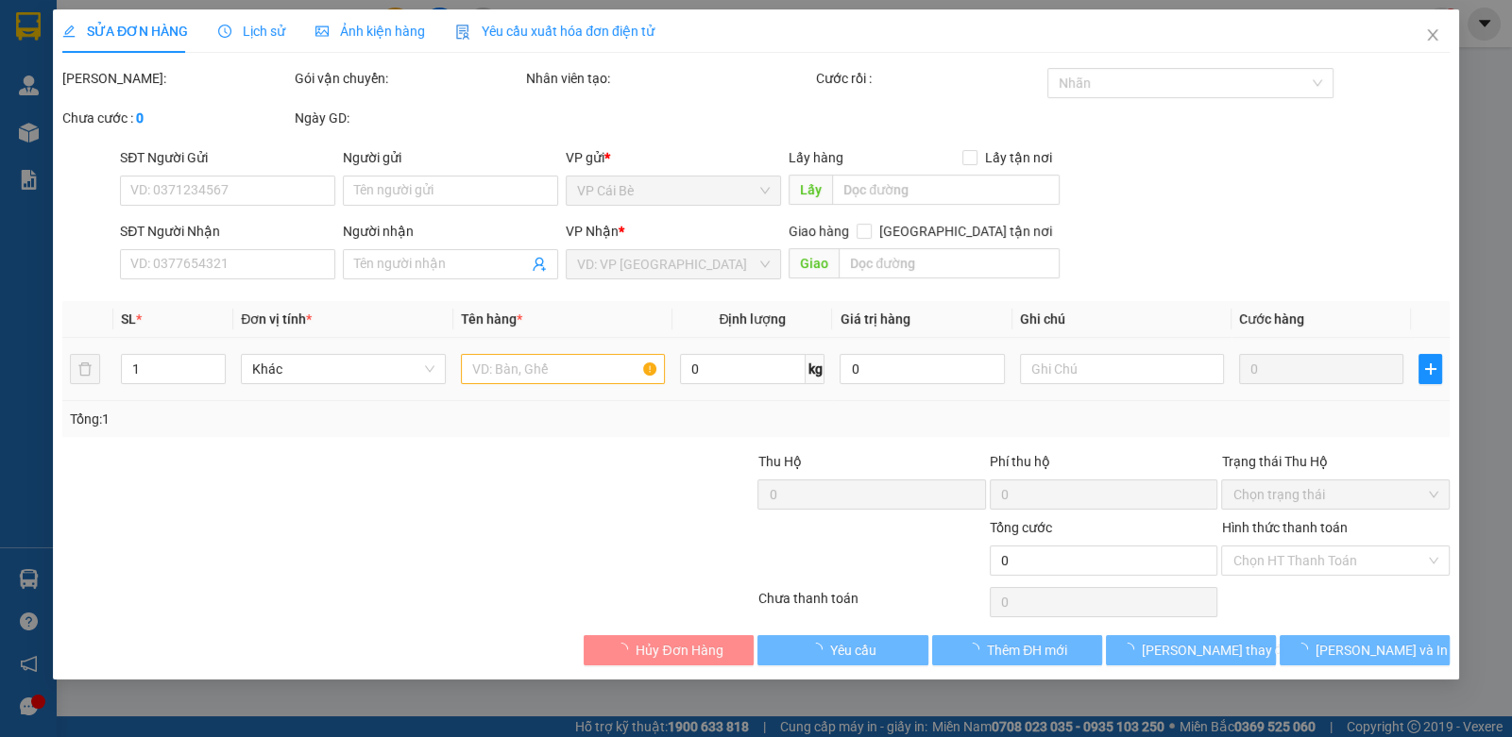
type input "0962021426"
type input "MINH TÂN"
type input "20.000"
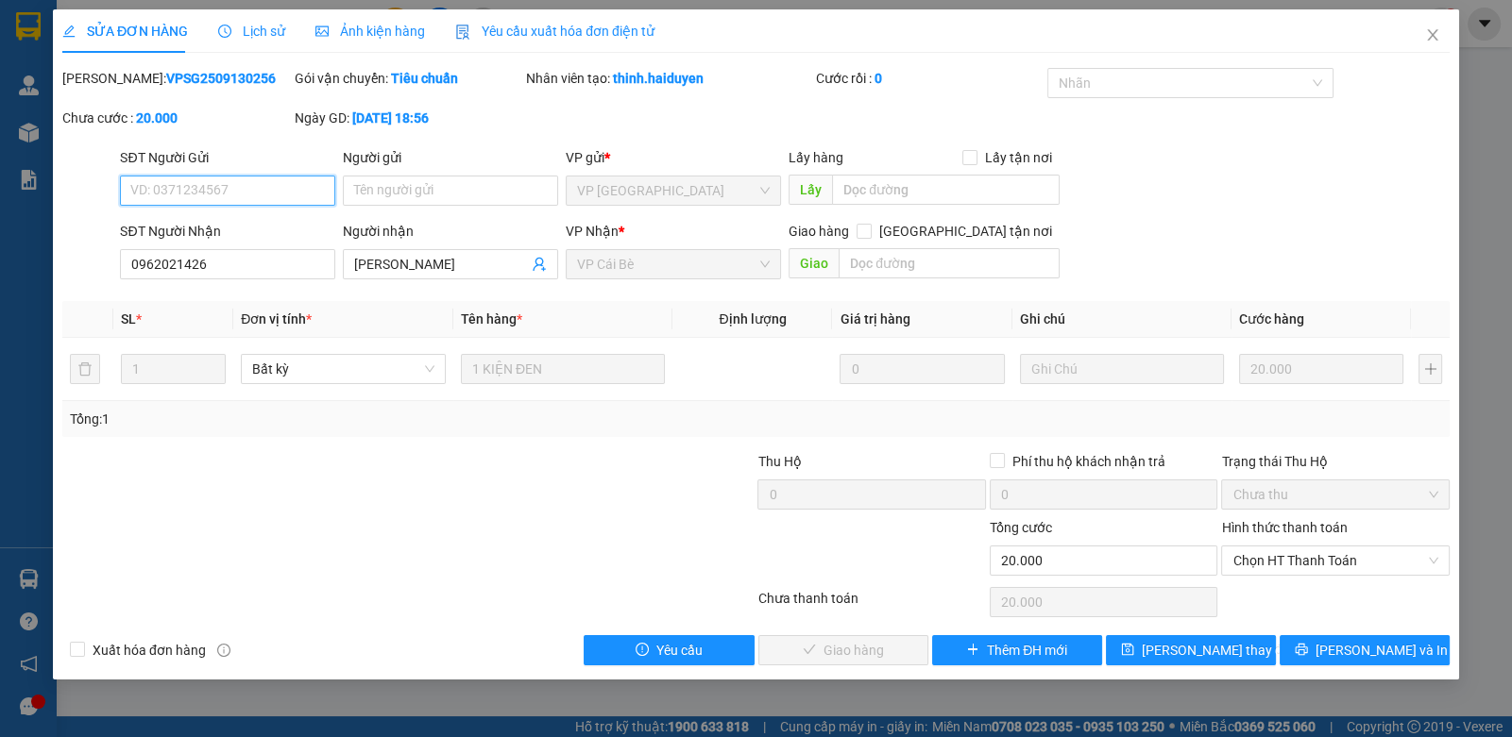
drag, startPoint x: 1294, startPoint y: 557, endPoint x: 1275, endPoint y: 583, distance: 31.7
click at [1292, 559] on span "Chọn HT Thanh Toán" at bounding box center [1334, 561] width 205 height 28
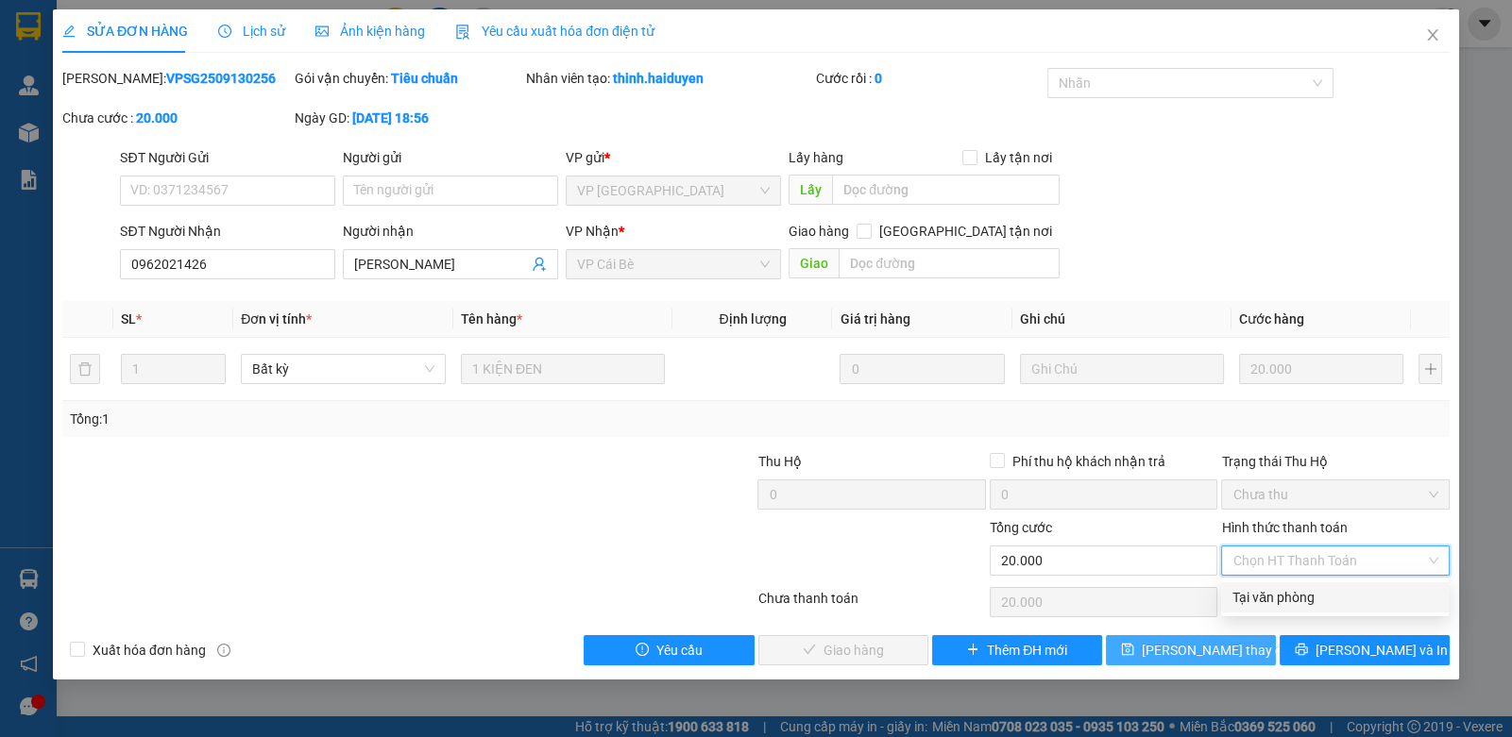
drag, startPoint x: 1275, startPoint y: 583, endPoint x: 1113, endPoint y: 640, distance: 171.4
click at [1251, 608] on div "Tại văn phòng" at bounding box center [1335, 598] width 228 height 30
type input "0"
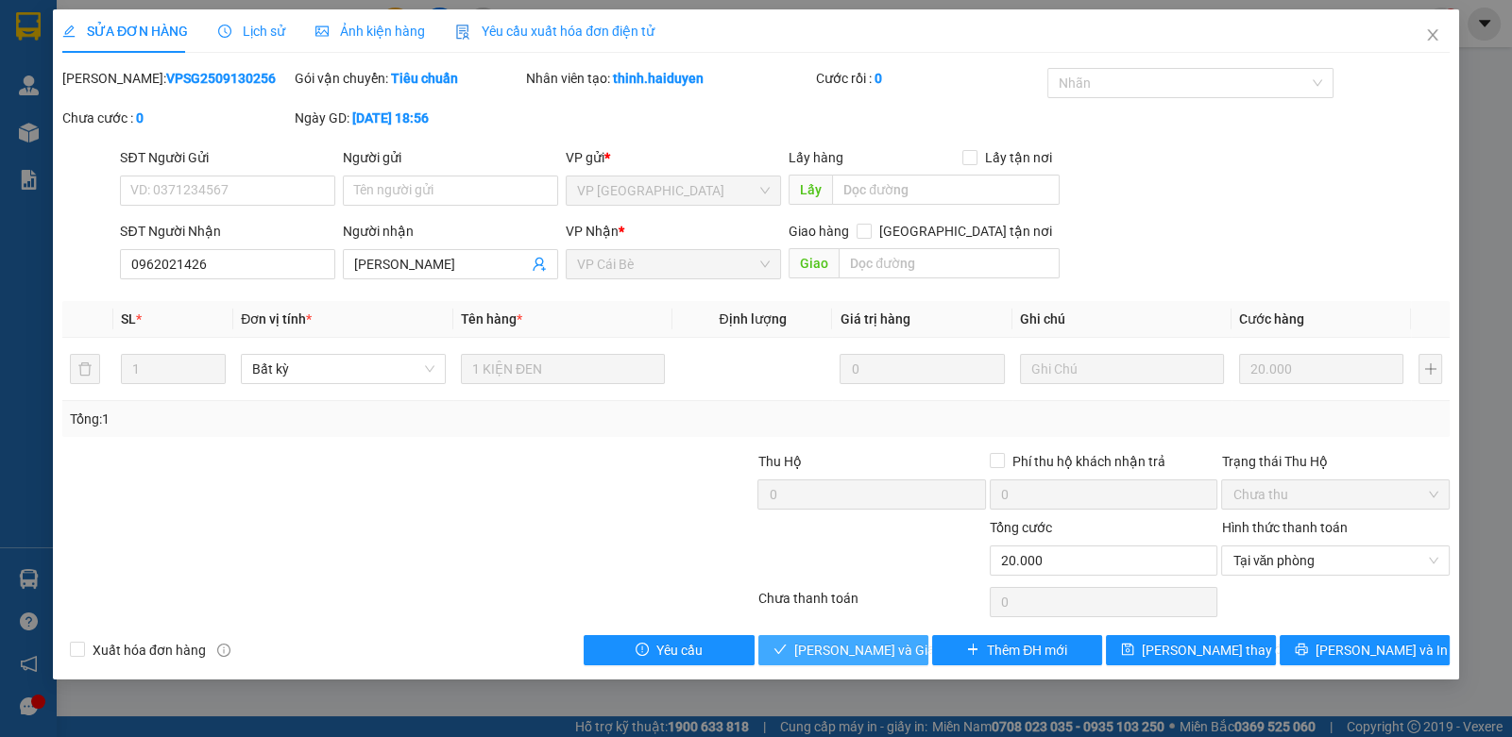
drag, startPoint x: 793, startPoint y: 652, endPoint x: 802, endPoint y: 644, distance: 11.4
click at [787, 652] on icon "check" at bounding box center [779, 649] width 13 height 13
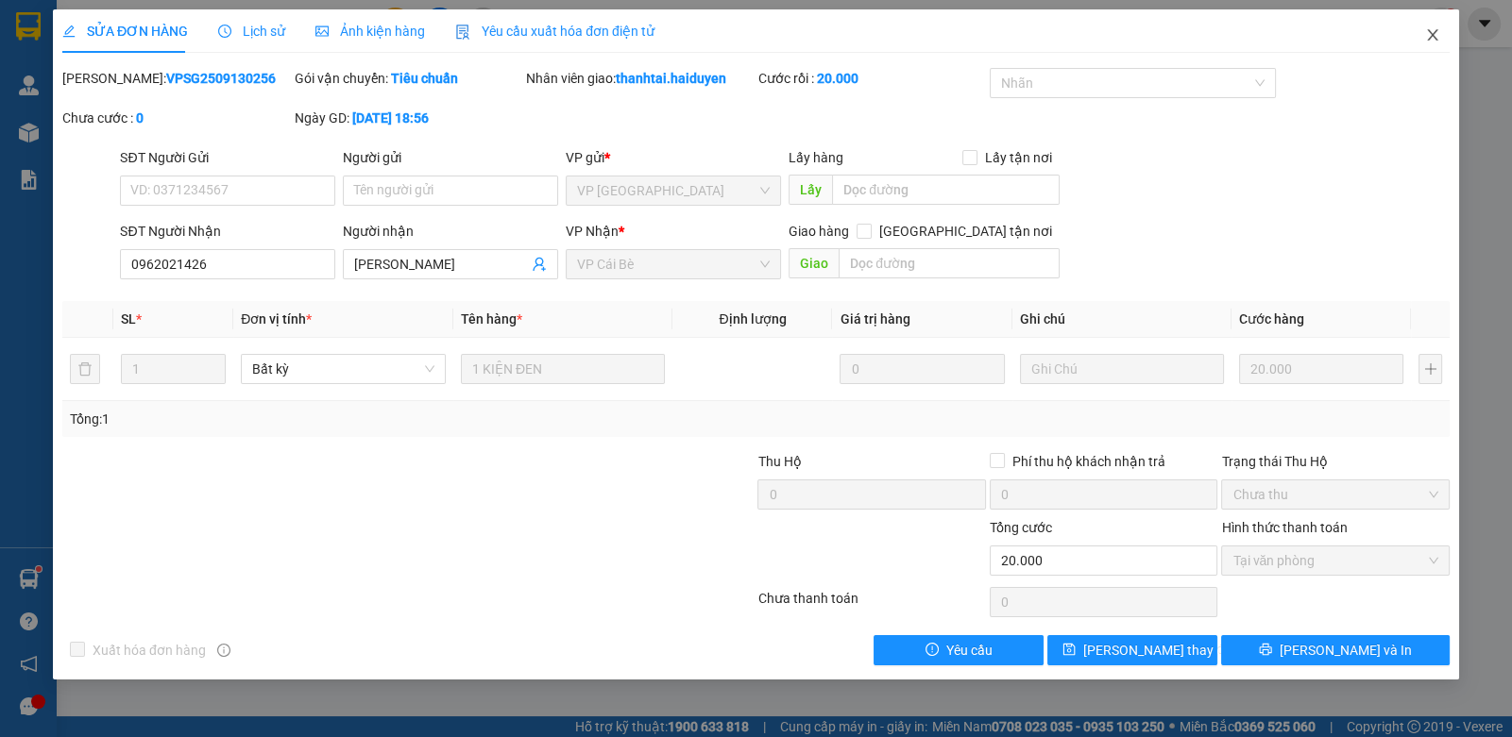
click at [1436, 45] on span "Close" at bounding box center [1432, 35] width 53 height 53
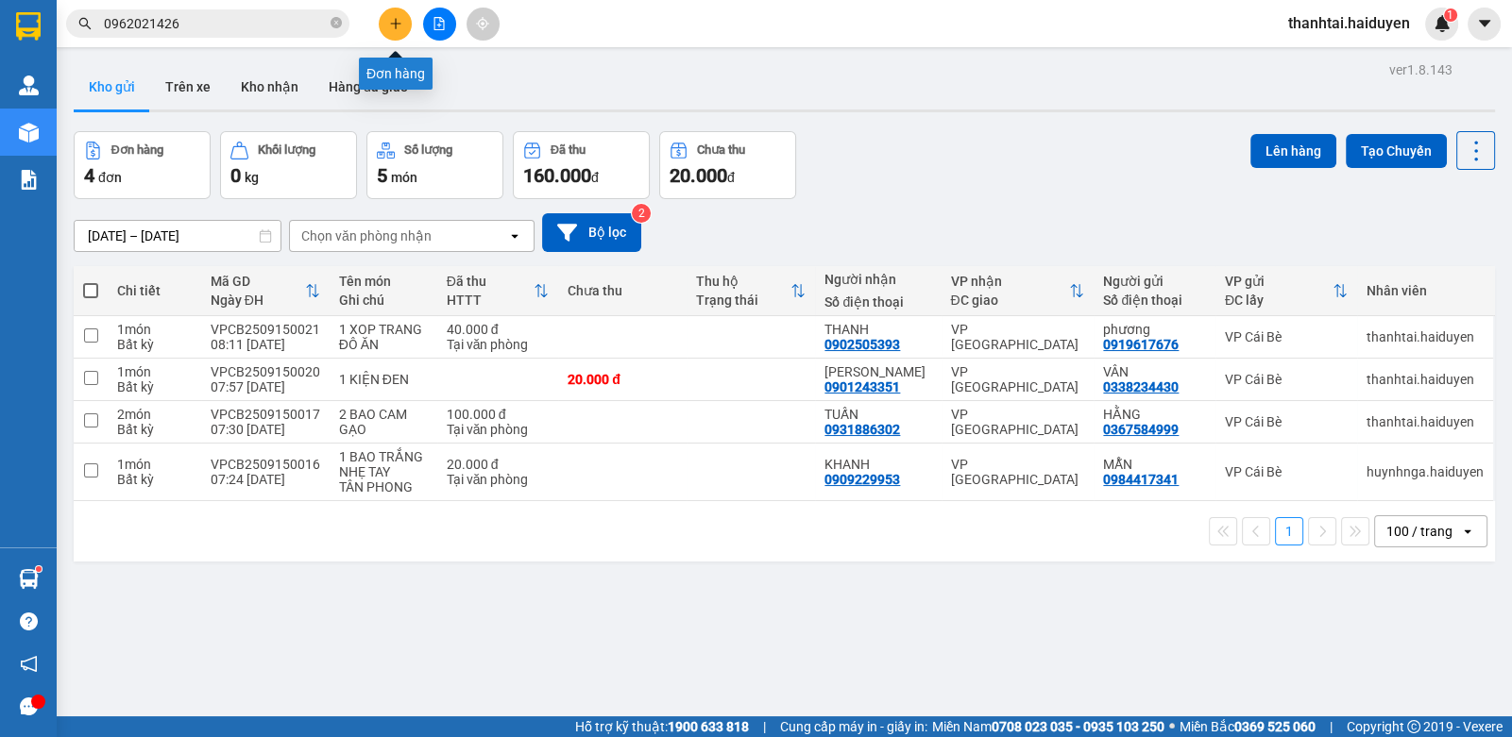
click at [389, 22] on icon "plus" at bounding box center [395, 23] width 13 height 13
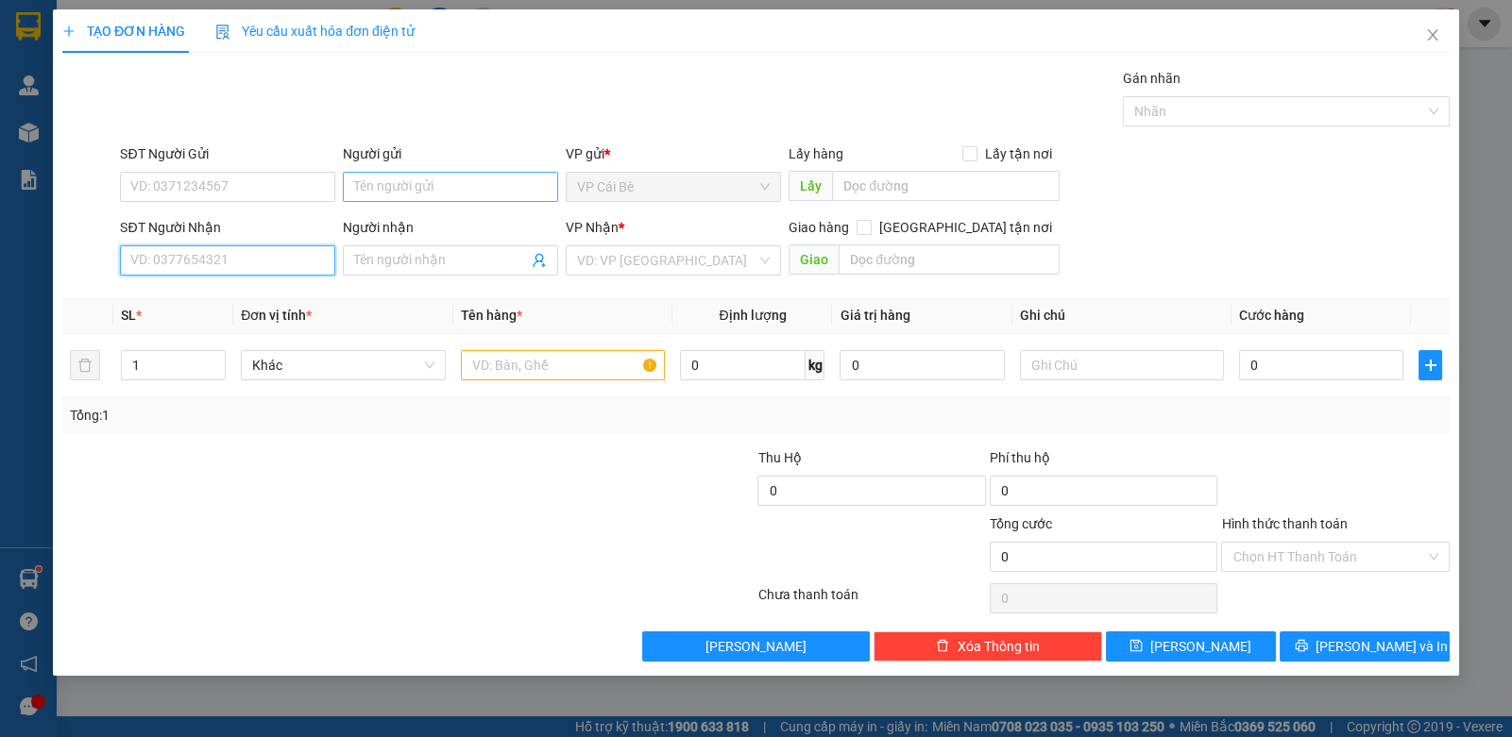
drag, startPoint x: 149, startPoint y: 252, endPoint x: 396, endPoint y: 196, distance: 252.7
click at [175, 244] on div "SĐT Người Nhận VD: 0377654321" at bounding box center [227, 250] width 215 height 66
type input "0908432251"
drag, startPoint x: 233, startPoint y: 311, endPoint x: 337, endPoint y: 279, distance: 108.4
click at [233, 310] on div "0908432251 - phúc (KBM)" at bounding box center [227, 297] width 215 height 30
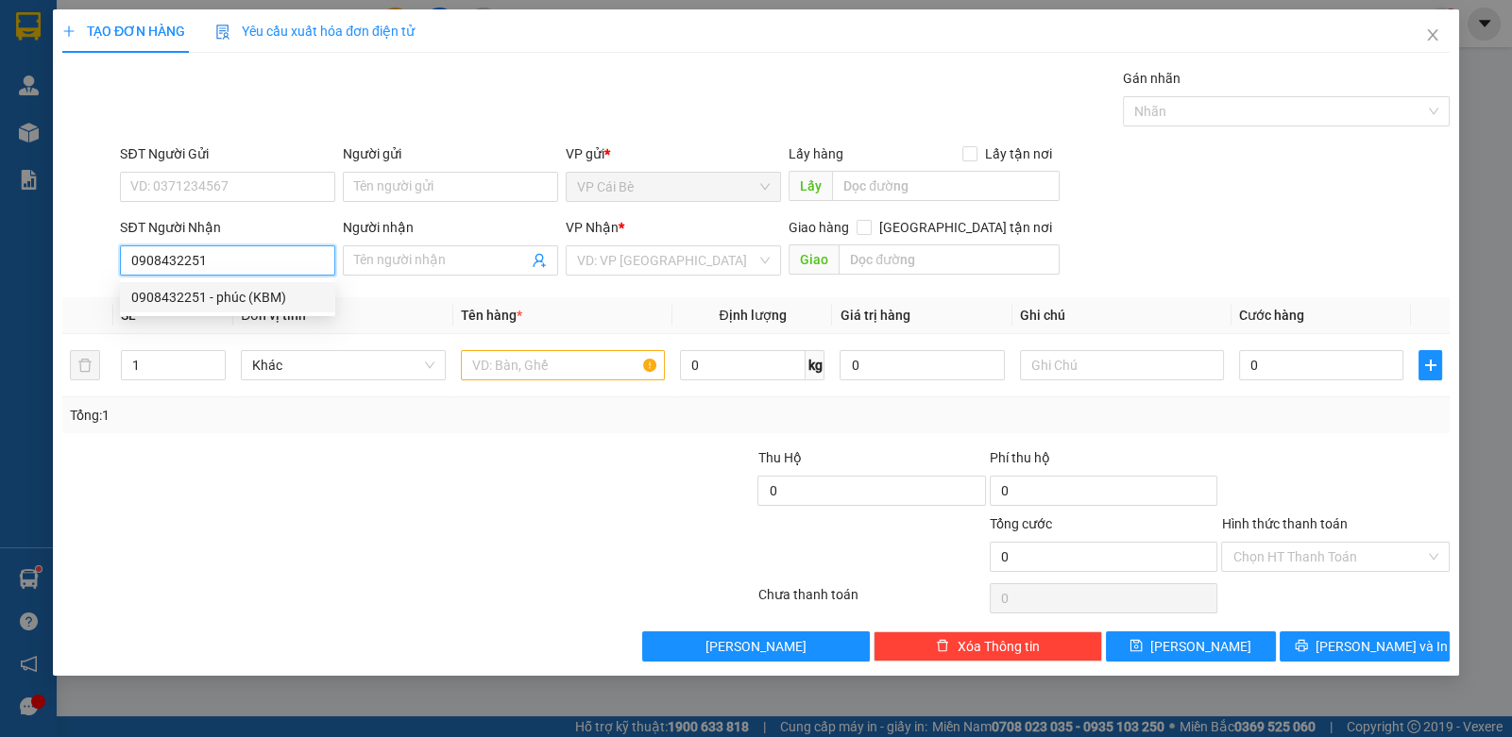
type input "phúc (KBM)"
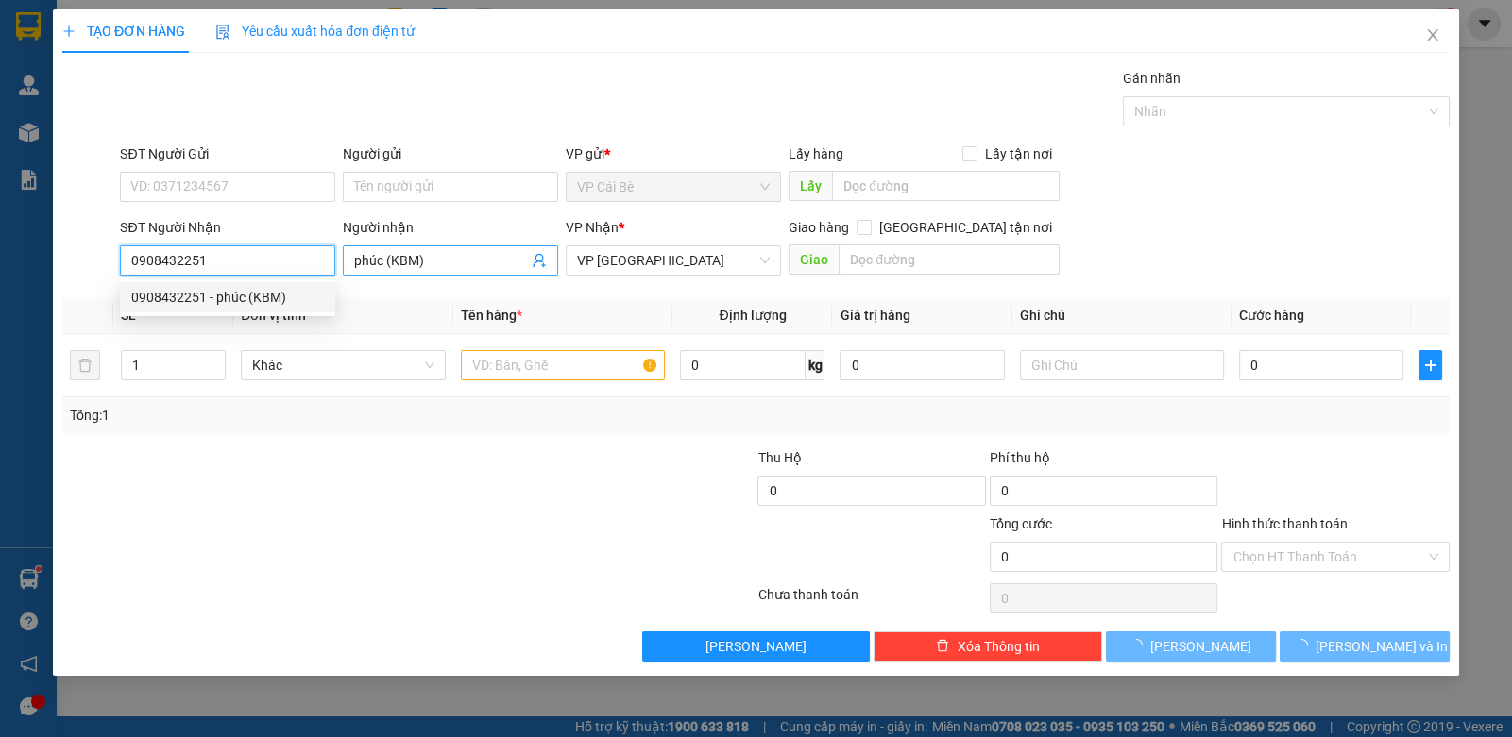
type input "20.000"
type input "0908432251"
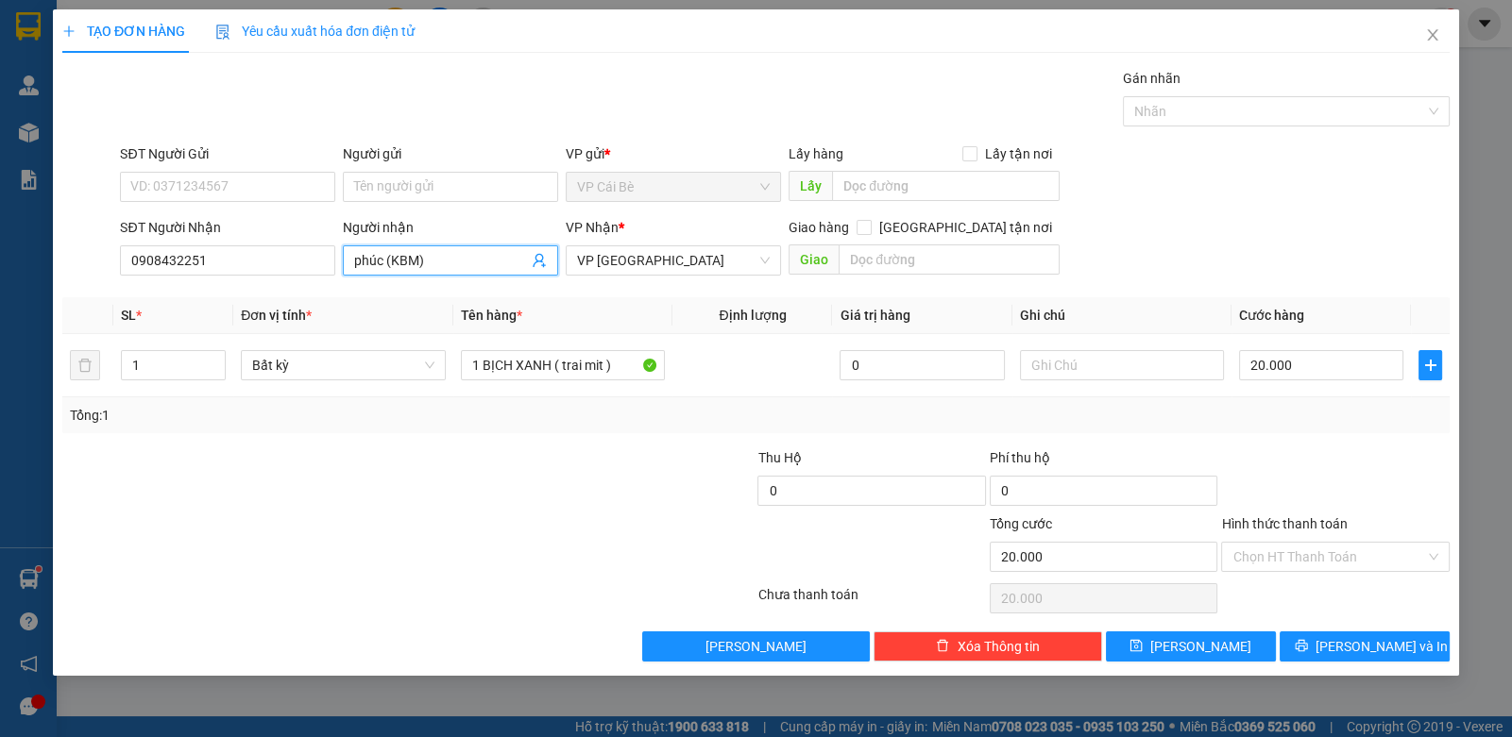
drag, startPoint x: 436, startPoint y: 252, endPoint x: 386, endPoint y: 286, distance: 60.5
click at [386, 286] on div "Transit Pickup Surcharge Ids Transit Deliver Surcharge Ids Transit Deliver Surc…" at bounding box center [755, 365] width 1387 height 594
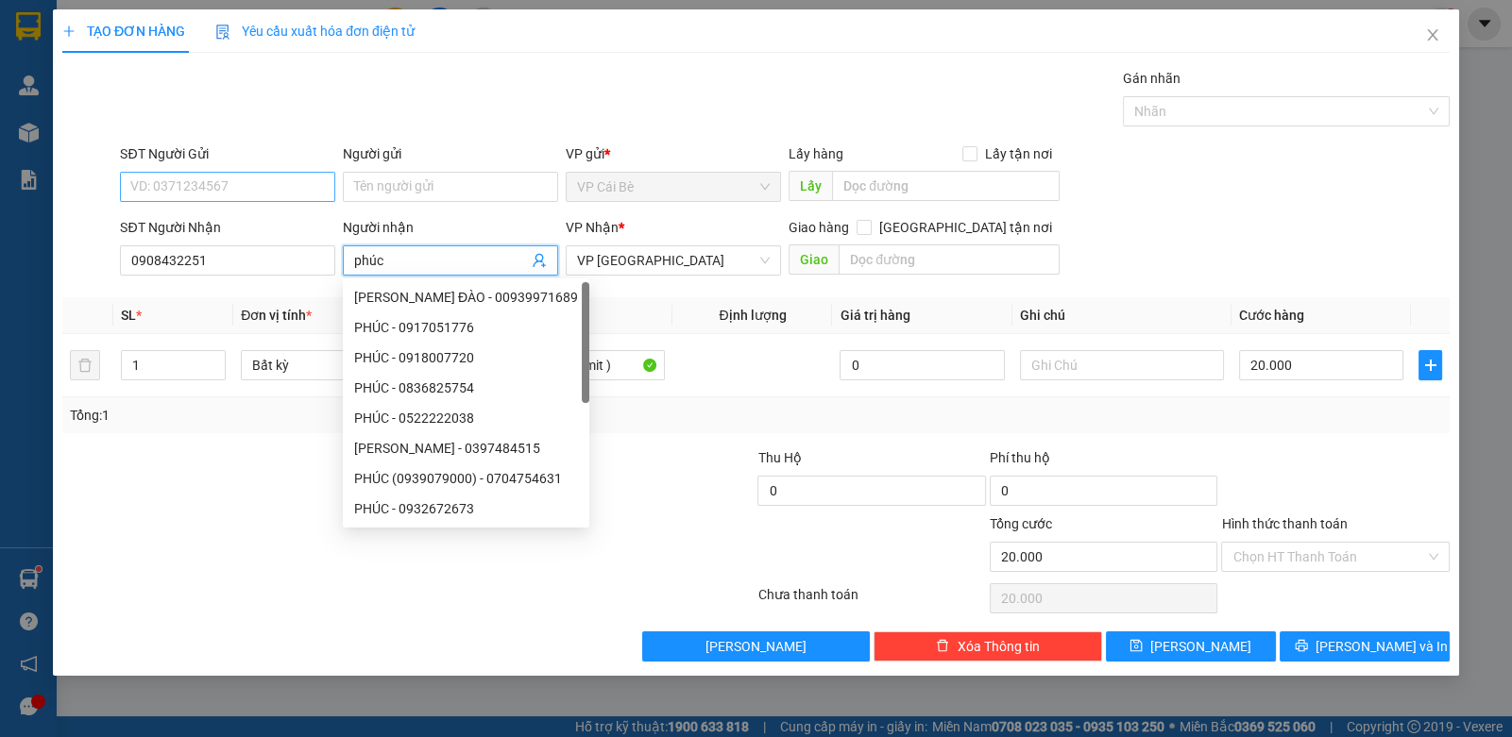
type input "phúc"
click at [253, 191] on input "SĐT Người Gửi" at bounding box center [227, 187] width 215 height 30
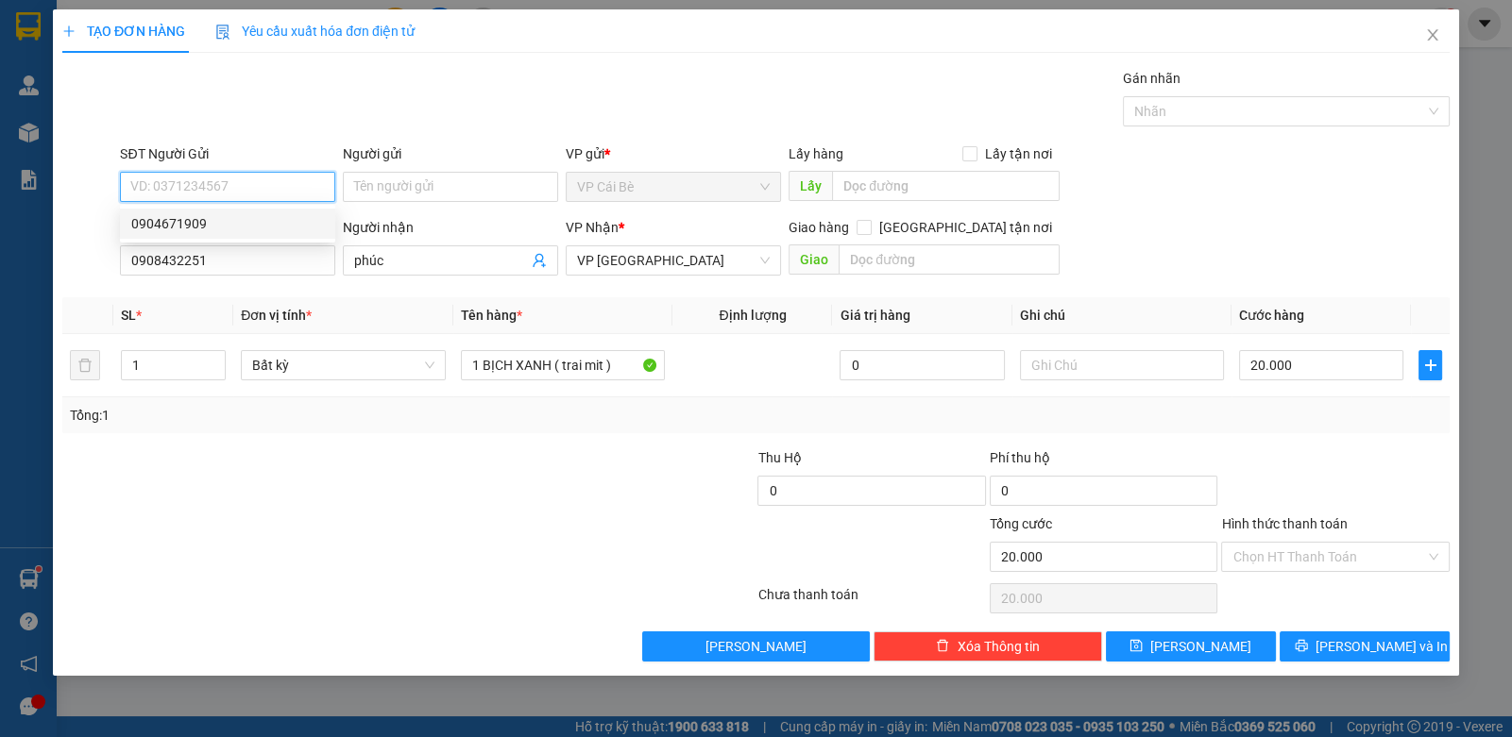
click at [241, 222] on div "0904671909" at bounding box center [227, 223] width 193 height 21
type input "0904671909"
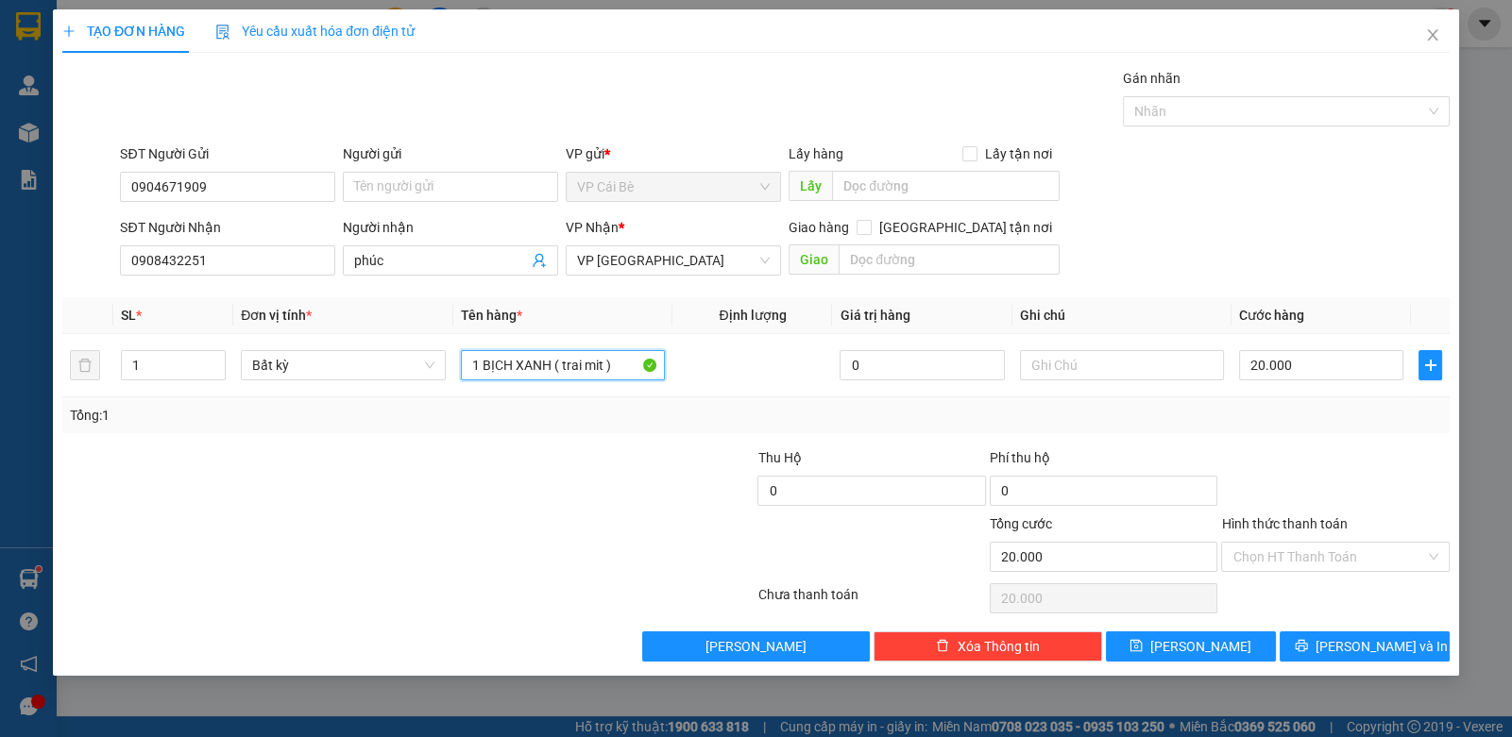
drag, startPoint x: 608, startPoint y: 370, endPoint x: 522, endPoint y: 409, distance: 94.2
click at [522, 409] on div "SL * Đơn vị tính * Tên hàng * Định lượng Giá trị hàng Ghi chú Cước hàng 1 Bất k…" at bounding box center [755, 365] width 1387 height 136
type input "1 BỊCH"
drag, startPoint x: 1275, startPoint y: 556, endPoint x: 1275, endPoint y: 573, distance: 17.0
click at [1275, 559] on input "Hình thức thanh toán" at bounding box center [1328, 557] width 192 height 28
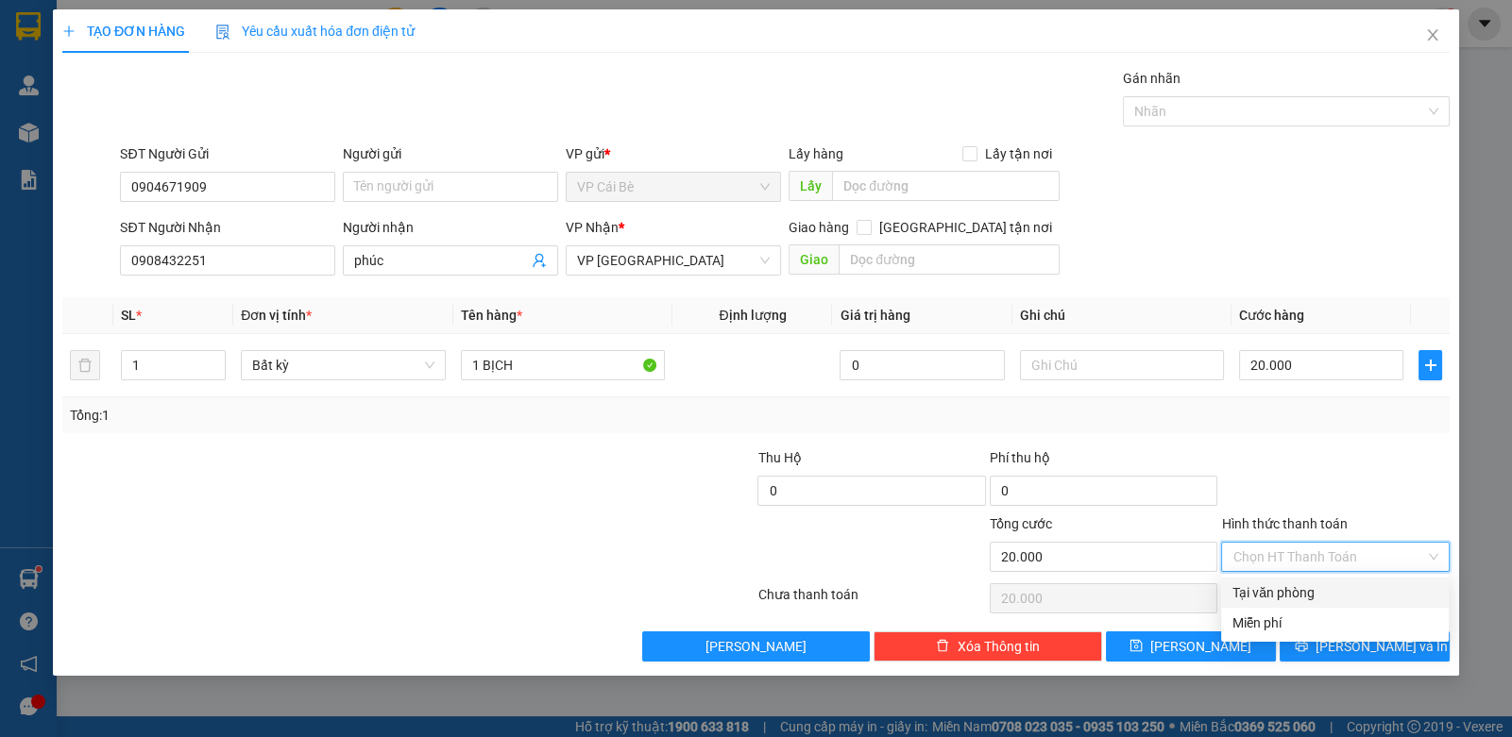
drag, startPoint x: 1318, startPoint y: 600, endPoint x: 1327, endPoint y: 628, distance: 29.6
click at [1321, 606] on div "Tại văn phòng" at bounding box center [1335, 593] width 228 height 30
type input "0"
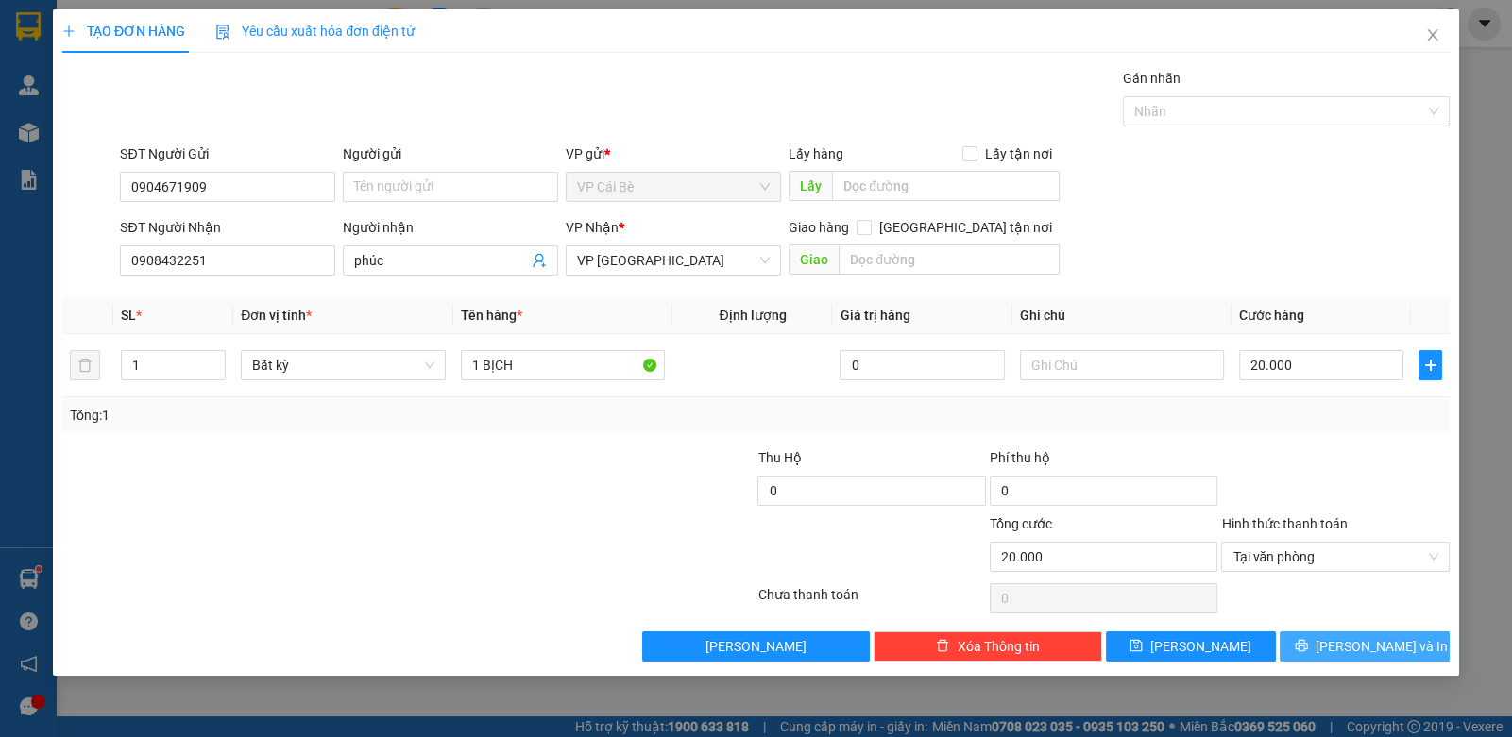
drag, startPoint x: 1329, startPoint y: 644, endPoint x: 1314, endPoint y: 638, distance: 15.3
click at [1308, 645] on icon "printer" at bounding box center [1301, 645] width 13 height 13
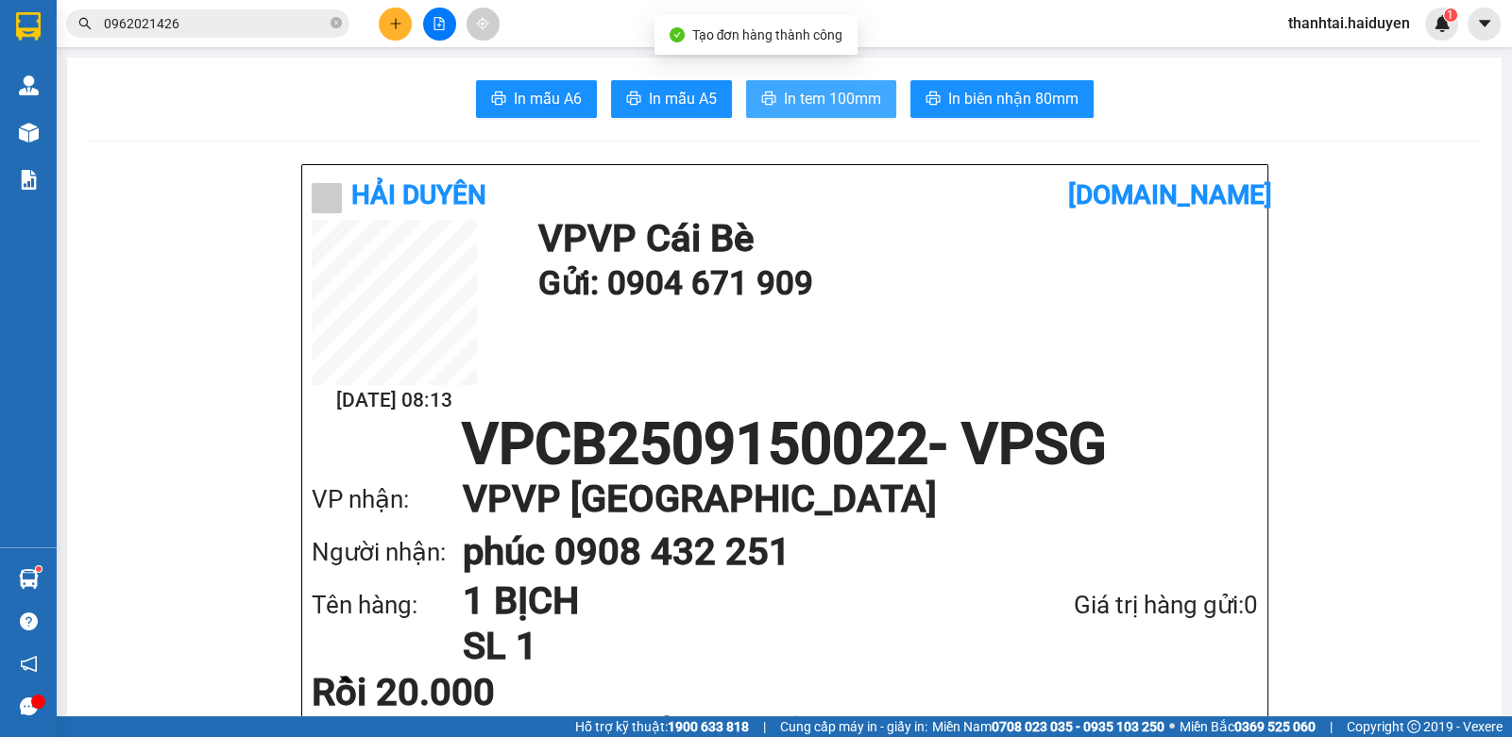
click at [811, 100] on span "In tem 100mm" at bounding box center [832, 99] width 97 height 24
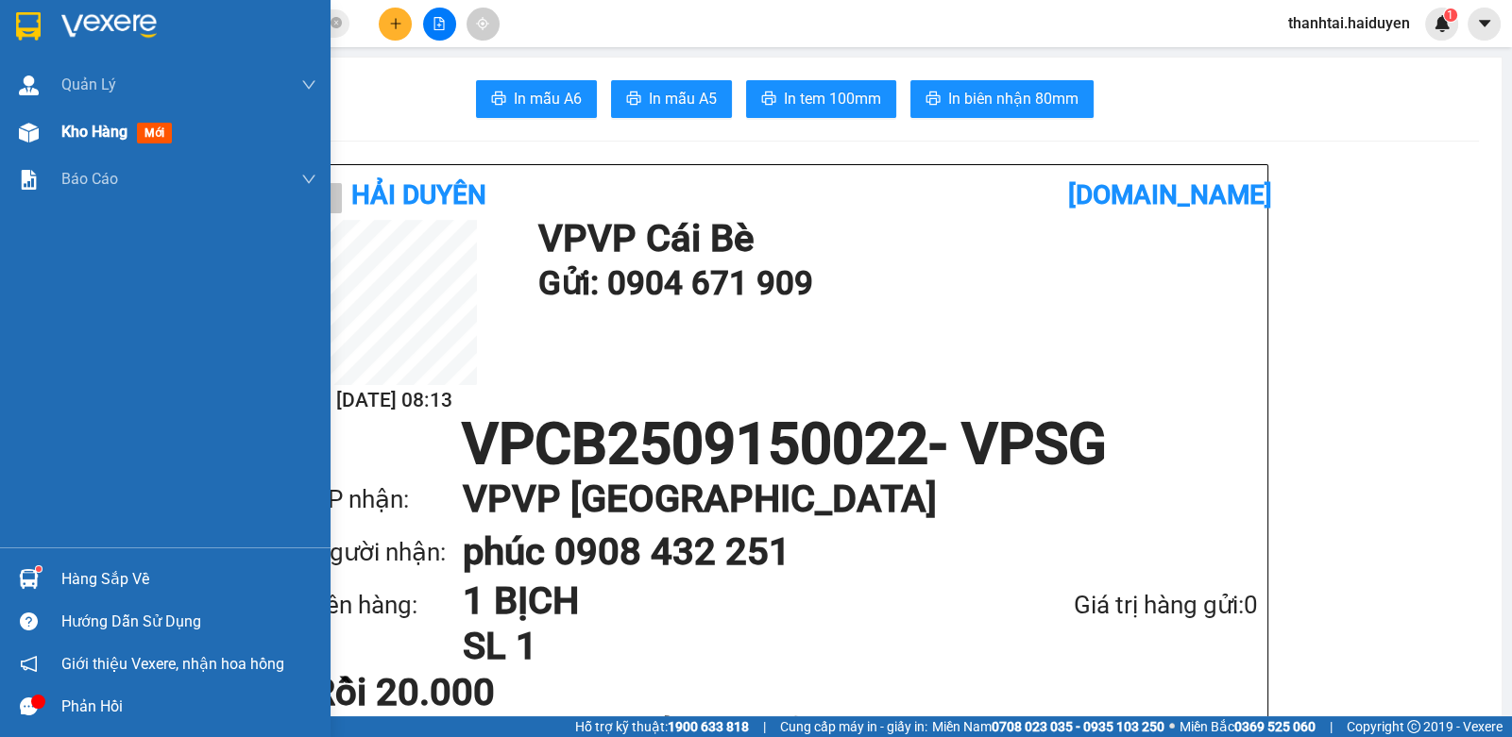
click at [90, 118] on div "Kho hàng mới" at bounding box center [188, 132] width 255 height 47
drag, startPoint x: 90, startPoint y: 118, endPoint x: 76, endPoint y: 125, distance: 14.8
click at [84, 122] on div "Kho hàng mới" at bounding box center [188, 132] width 255 height 47
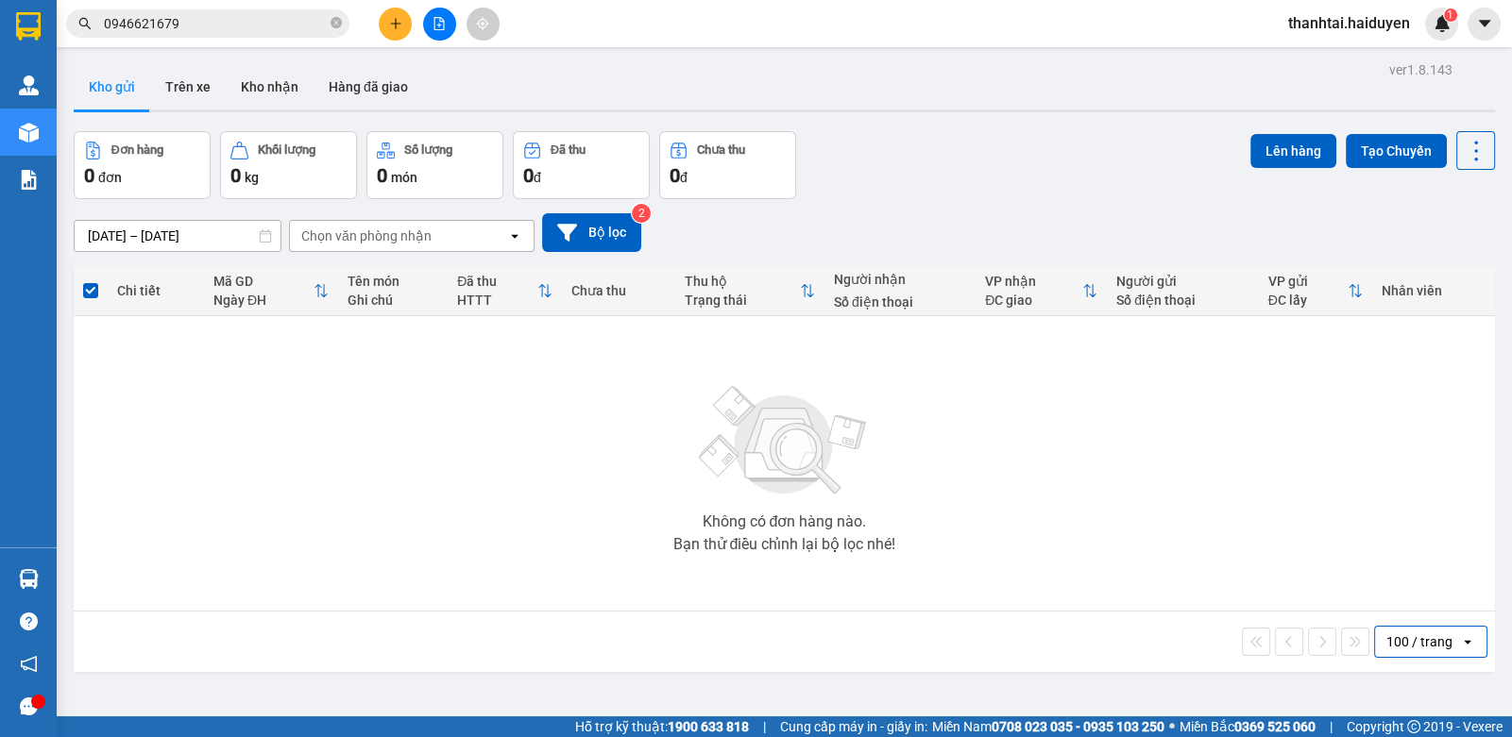
drag, startPoint x: 0, startPoint y: 0, endPoint x: 413, endPoint y: 41, distance: 414.6
click at [406, 40] on div at bounding box center [439, 24] width 142 height 33
click at [389, 28] on icon "plus" at bounding box center [395, 23] width 13 height 13
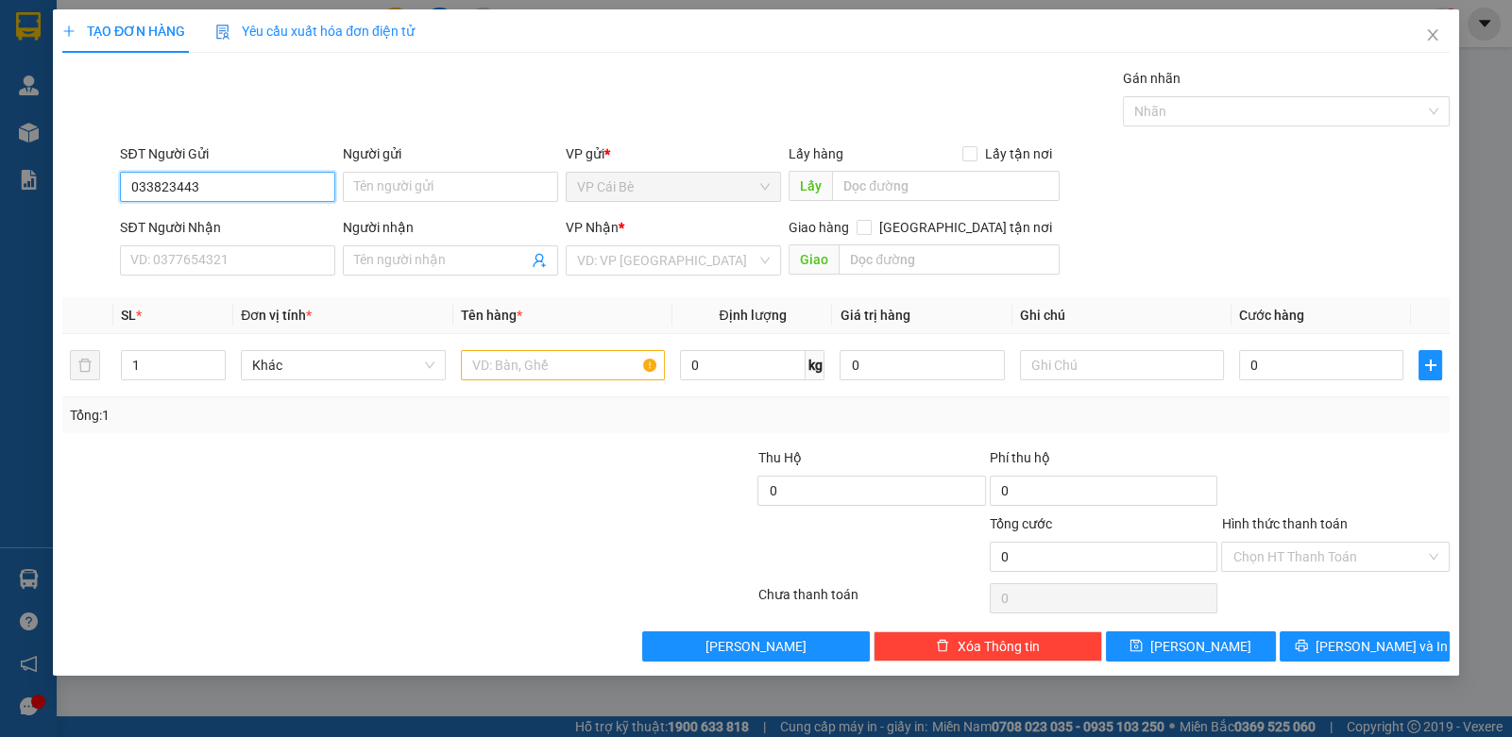
type input "0338234430"
drag, startPoint x: 183, startPoint y: 234, endPoint x: 211, endPoint y: 276, distance: 49.8
click at [184, 234] on div "0338234430 - [PERSON_NAME]" at bounding box center [227, 224] width 215 height 30
type input "VÂN"
type input "0901243351"
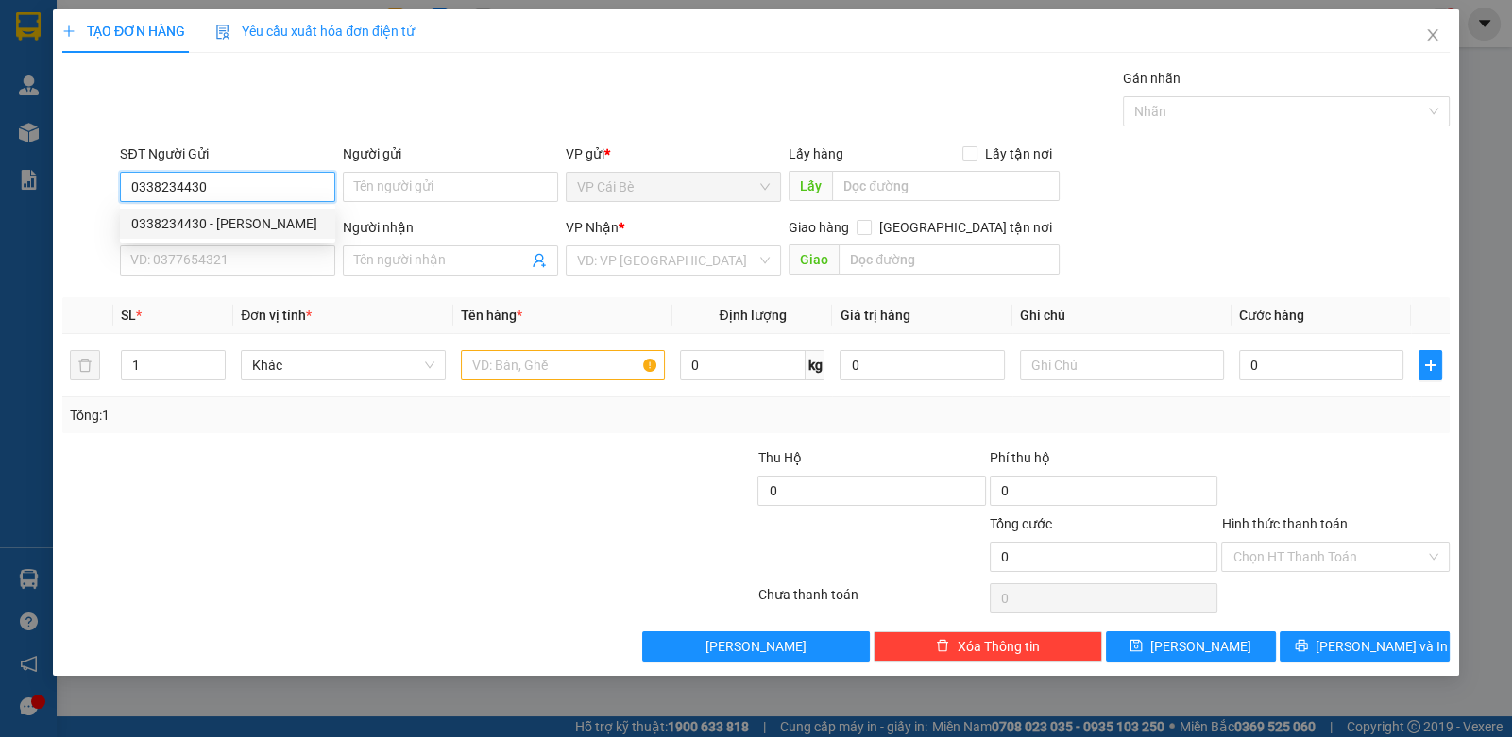
type input "SƠN"
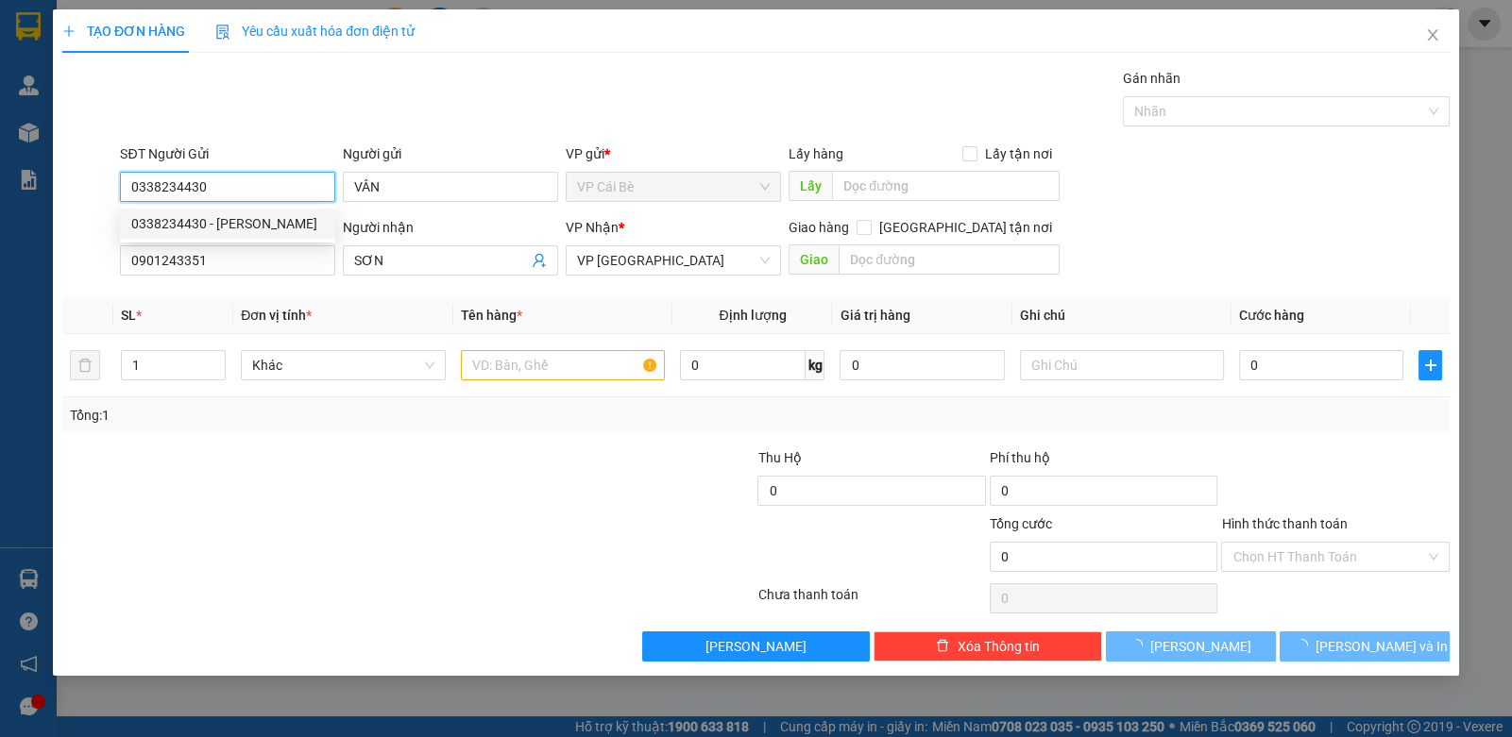
type input "20.000"
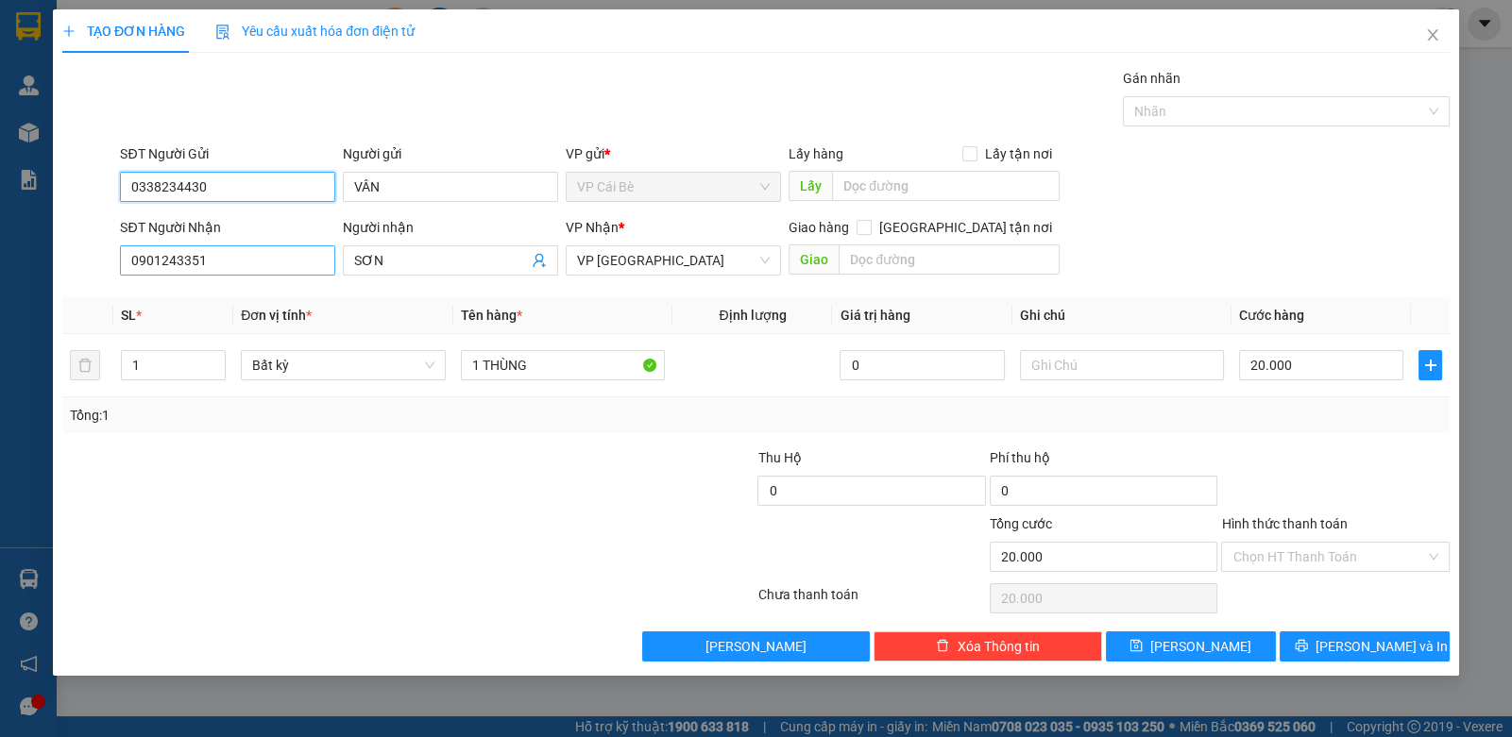
type input "0338234430"
click at [234, 264] on input "0901243351" at bounding box center [227, 261] width 215 height 30
click at [421, 253] on input "SƠN" at bounding box center [441, 260] width 174 height 21
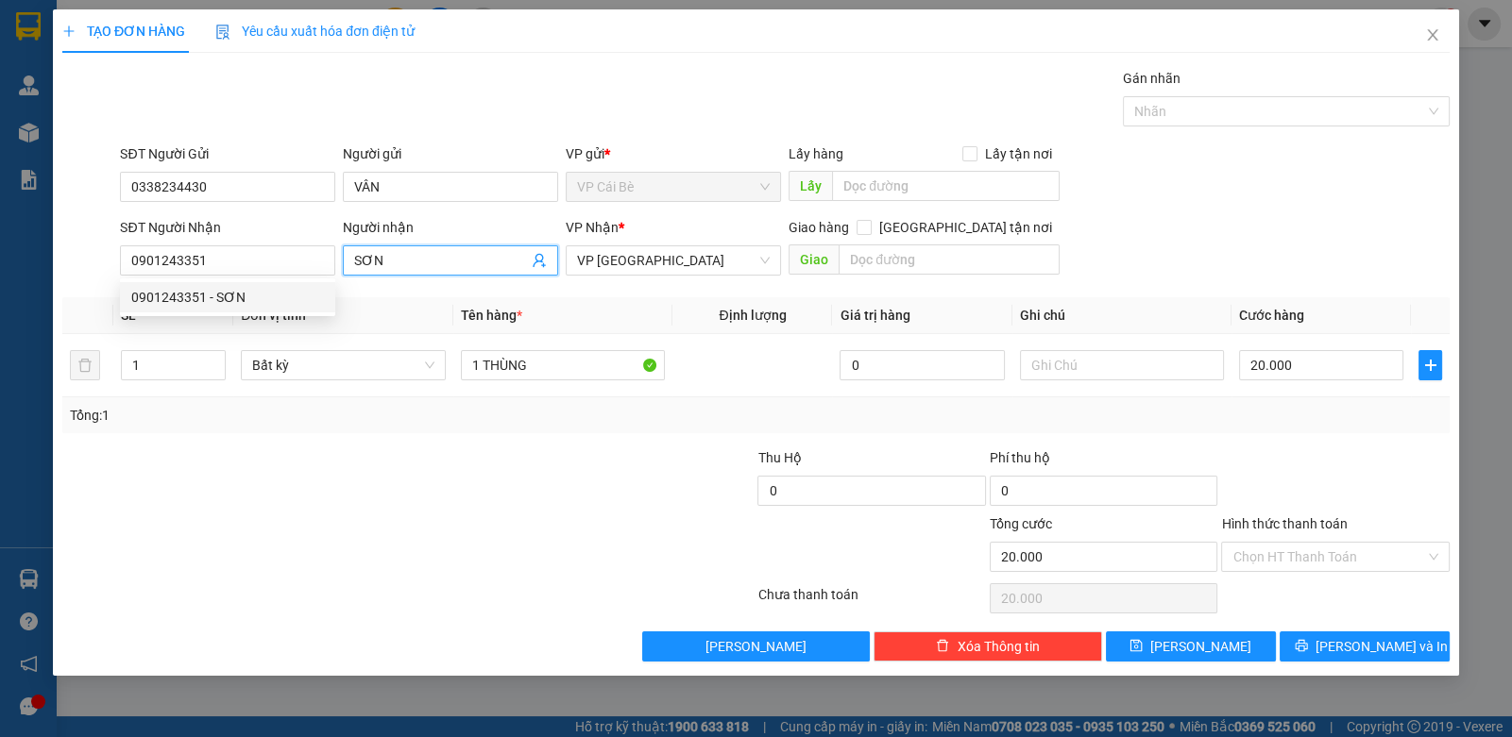
click at [421, 253] on input "SƠN" at bounding box center [441, 260] width 174 height 21
type input "[PERSON_NAME]"
click at [201, 475] on div at bounding box center [292, 481] width 464 height 66
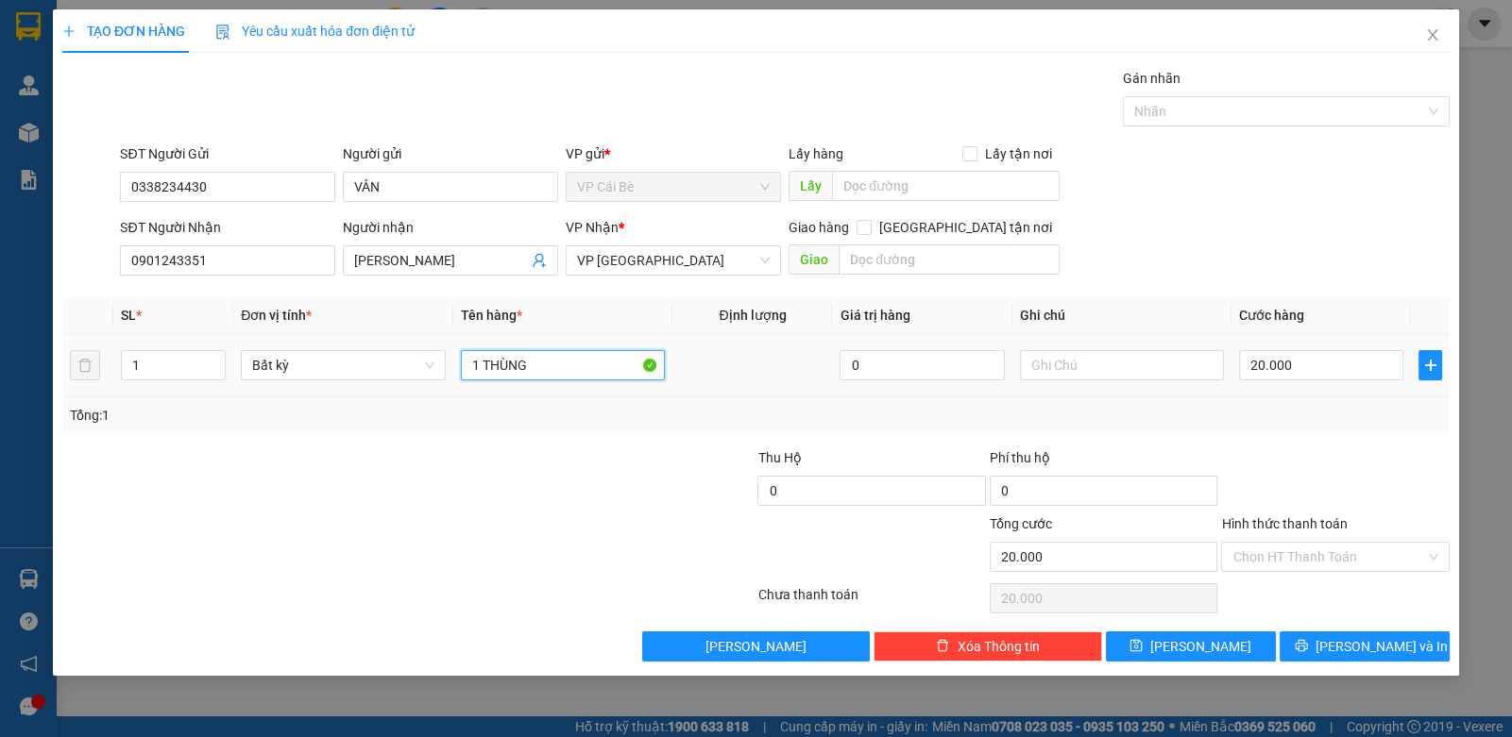
drag, startPoint x: 568, startPoint y: 364, endPoint x: 469, endPoint y: 390, distance: 102.6
click at [469, 390] on td "1 THÙNG" at bounding box center [563, 365] width 220 height 63
type input "1 KIỆN ĐEN"
click at [1357, 652] on span "[PERSON_NAME] và In" at bounding box center [1381, 646] width 132 height 21
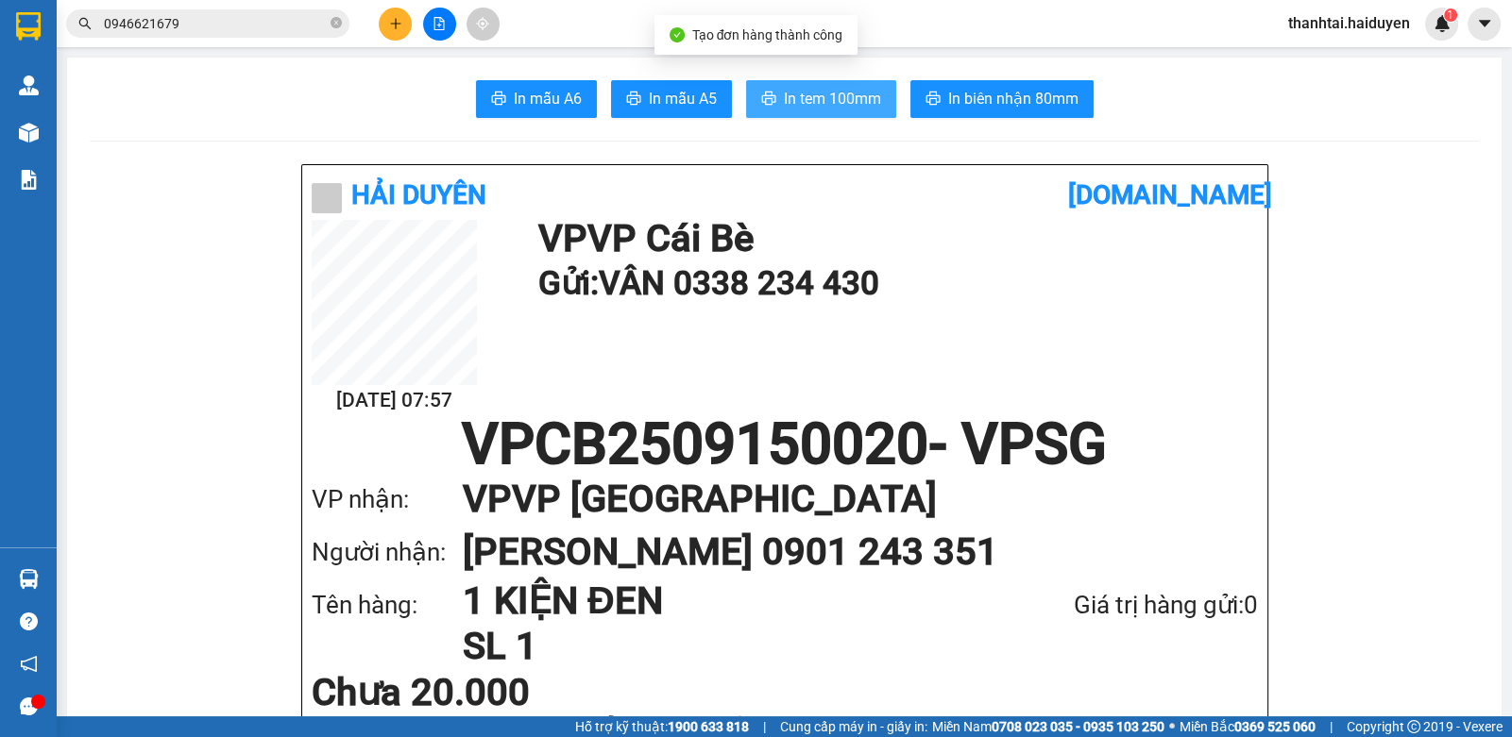
click at [784, 98] on span "In tem 100mm" at bounding box center [832, 99] width 97 height 24
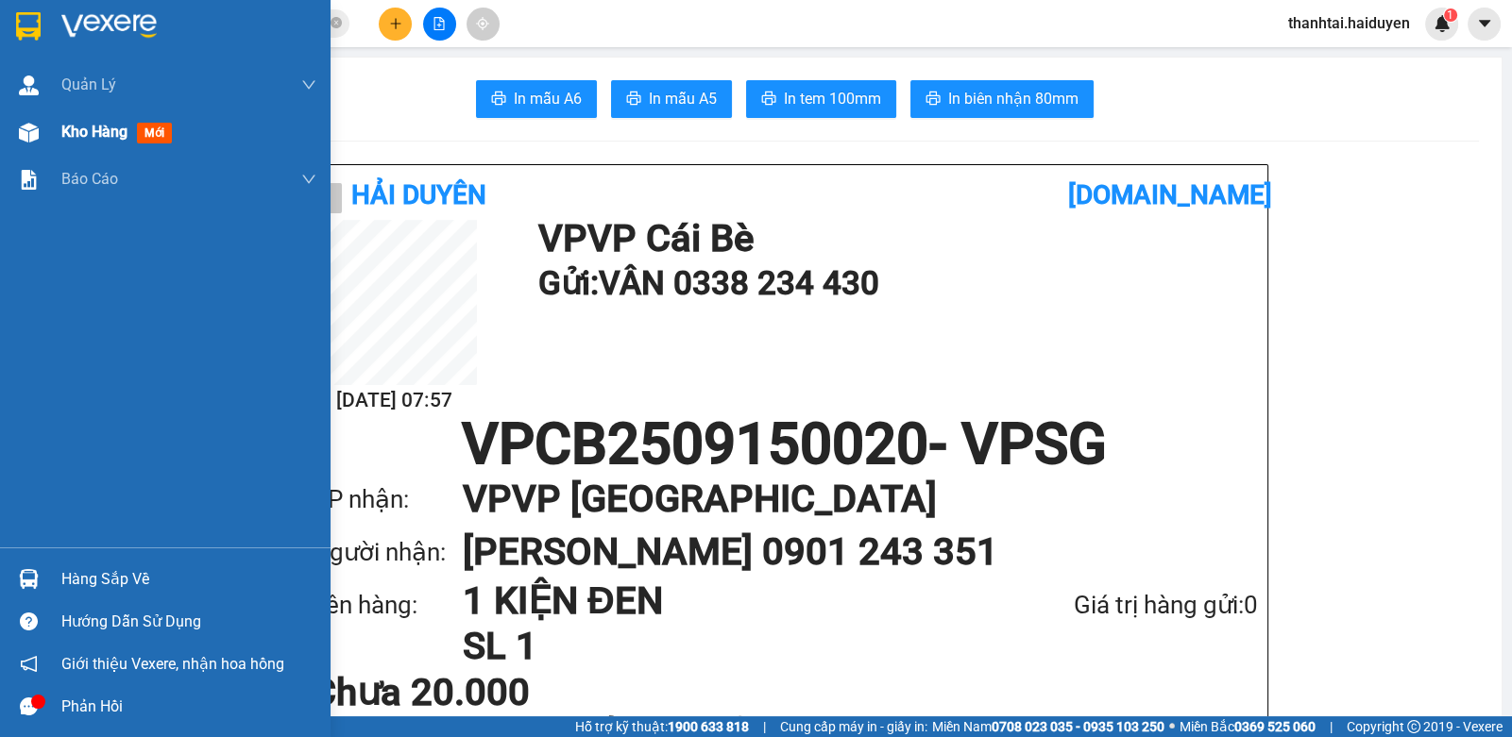
click at [88, 130] on span "Kho hàng" at bounding box center [94, 132] width 66 height 18
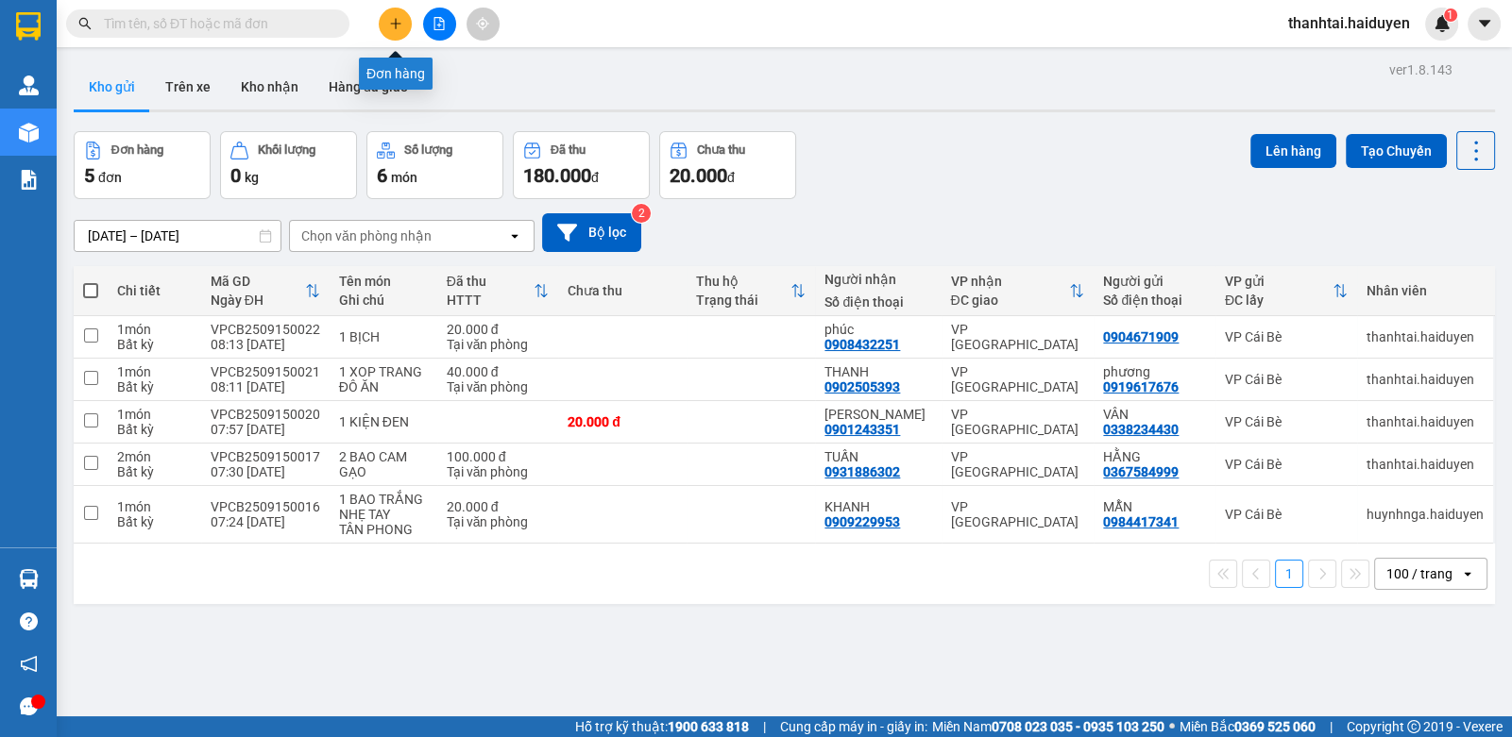
click at [392, 21] on icon "plus" at bounding box center [395, 23] width 13 height 13
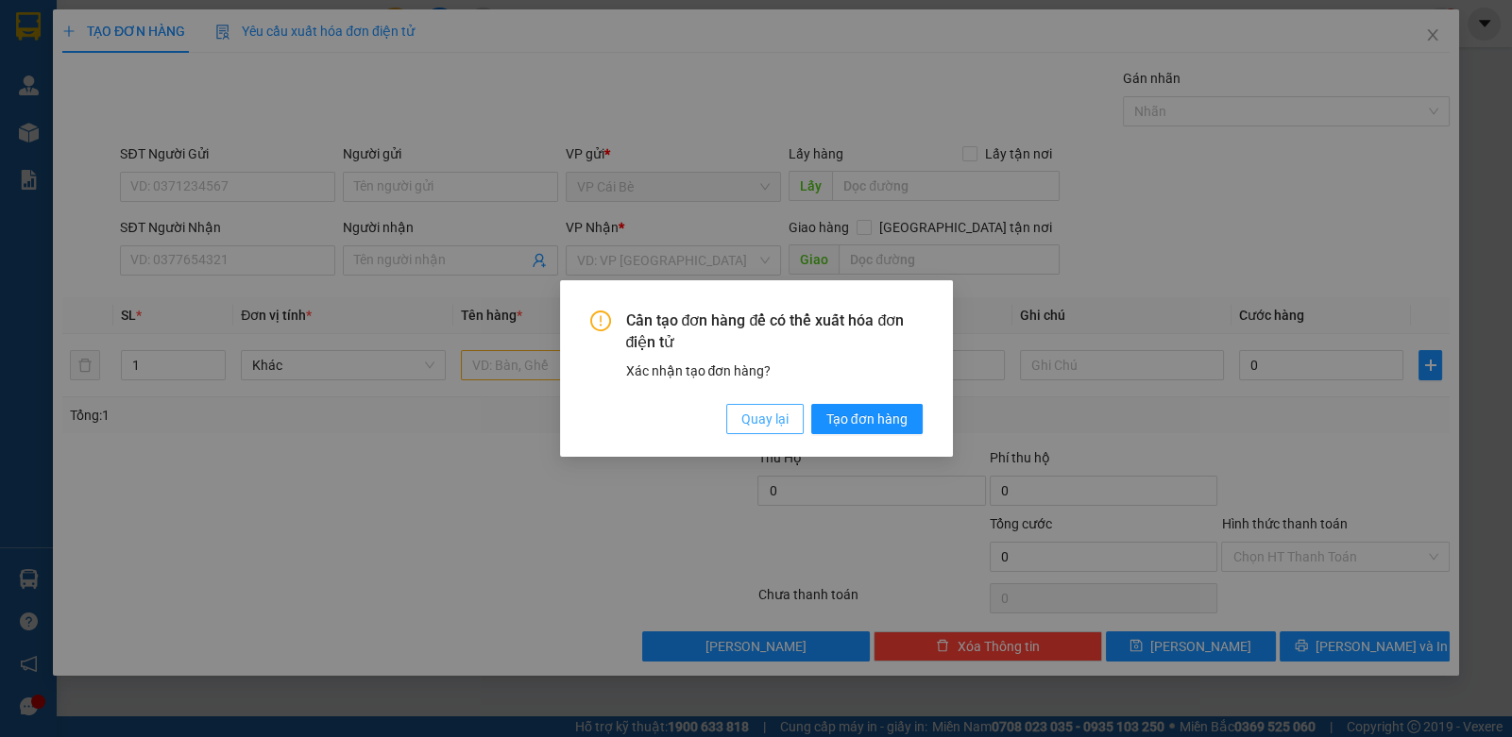
drag, startPoint x: 771, startPoint y: 419, endPoint x: 593, endPoint y: 371, distance: 183.9
click at [765, 417] on span "Quay lại" at bounding box center [764, 419] width 47 height 21
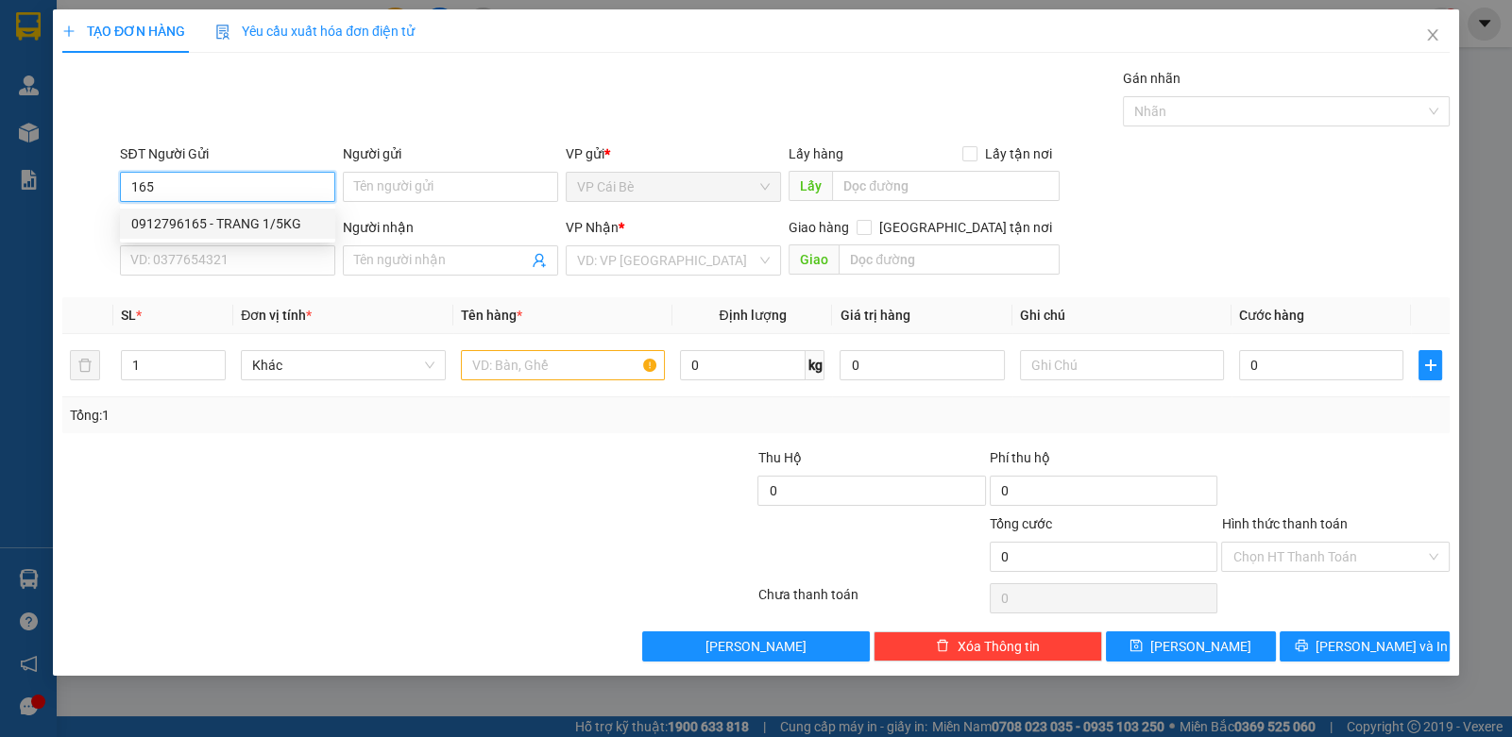
click at [238, 217] on div "0912796165 - TRANG 1/5KG" at bounding box center [227, 223] width 193 height 21
type input "0912796165"
type input "TRANG 1/5KG"
type input "0937332366"
type input "KHƯƠNG"
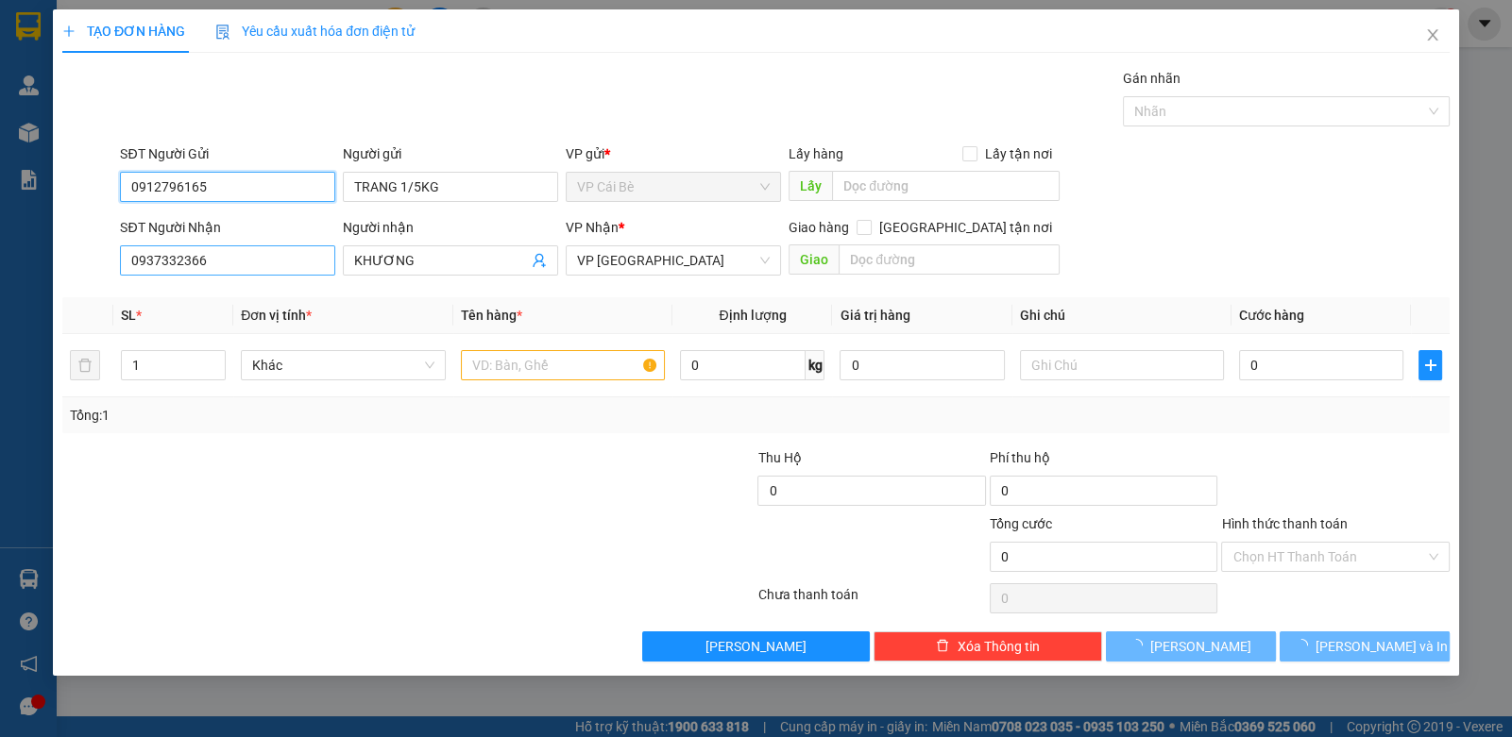
type input "0912796165"
type input "90.000"
click at [252, 256] on input "0937332366" at bounding box center [227, 261] width 215 height 30
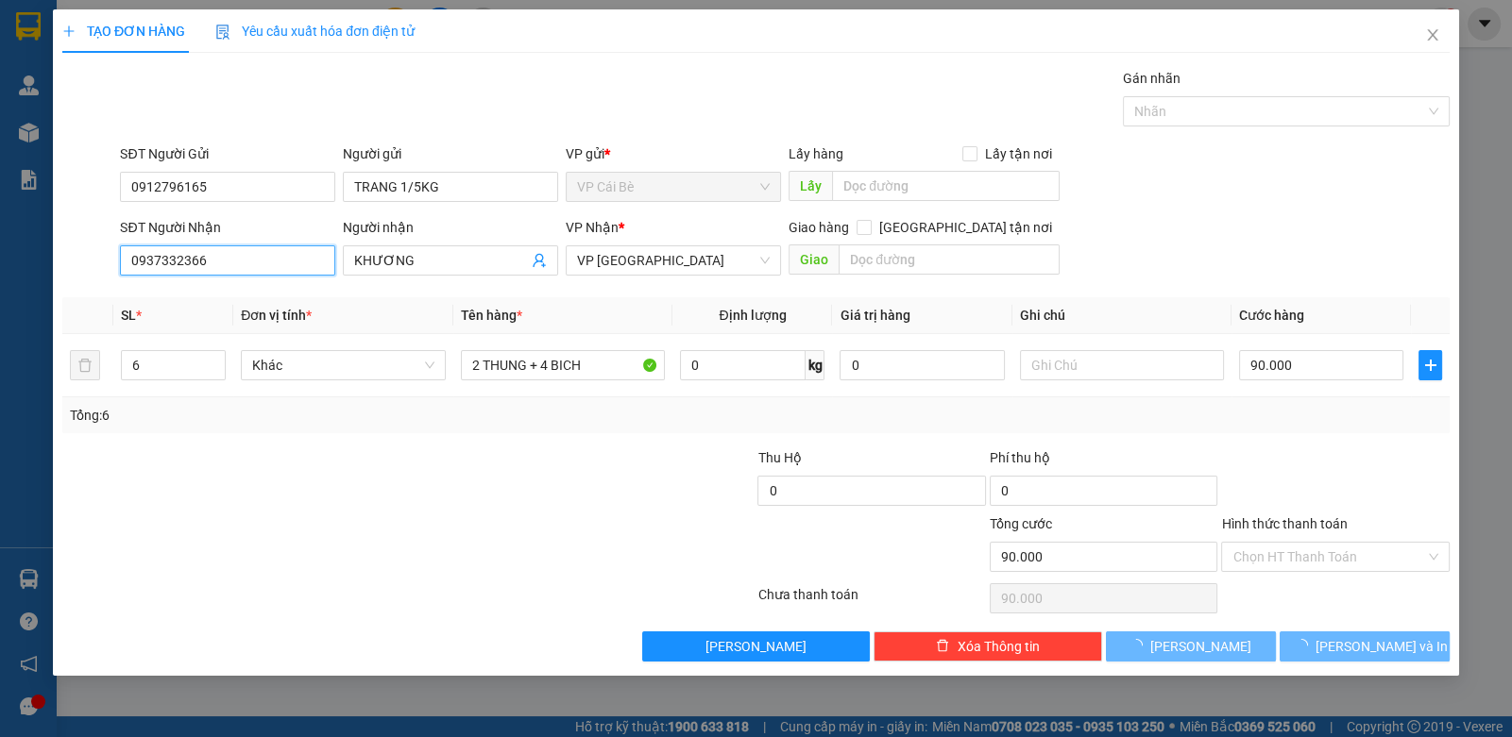
click at [252, 256] on input "0937332366" at bounding box center [227, 261] width 215 height 30
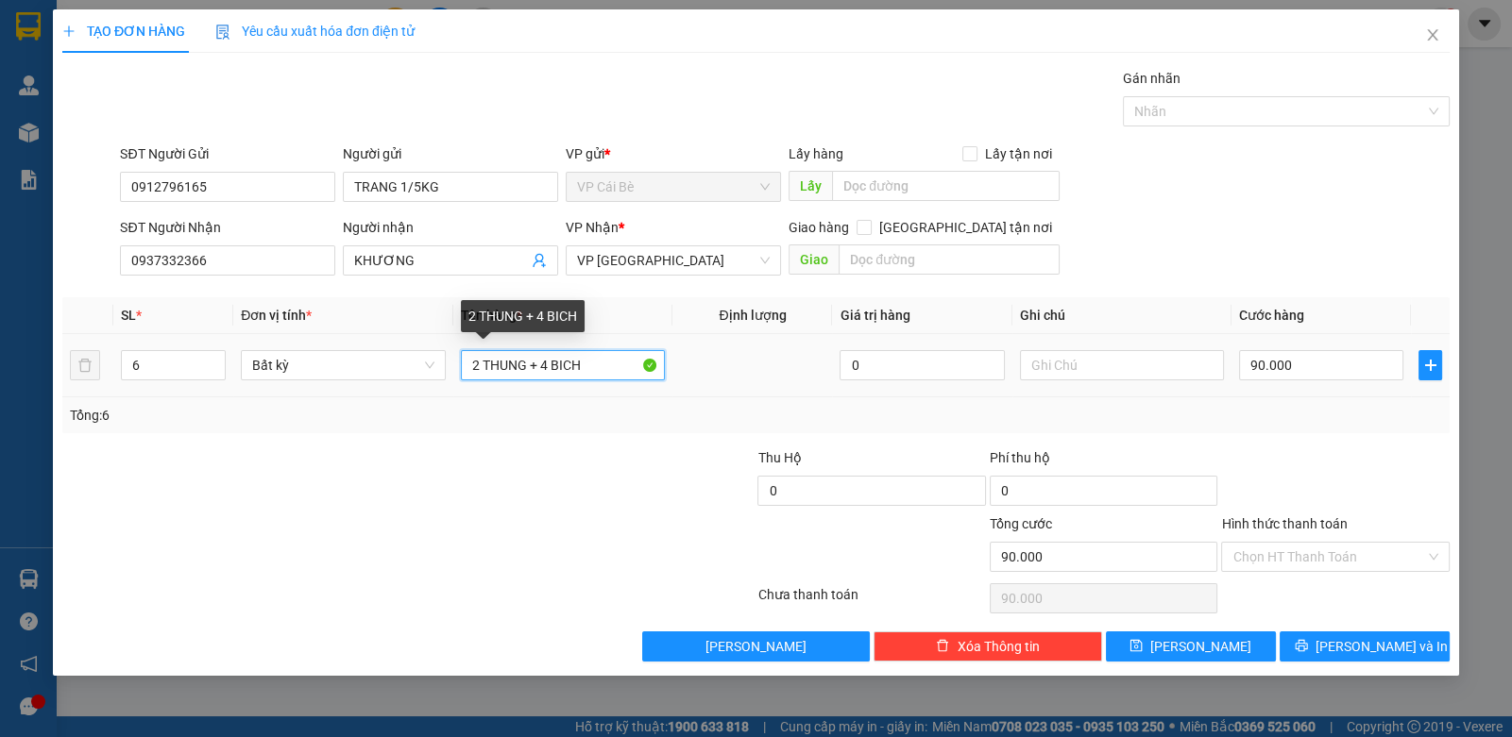
drag, startPoint x: 469, startPoint y: 367, endPoint x: 475, endPoint y: 380, distance: 13.5
click at [475, 380] on input "2 THUNG + 4 BICH" at bounding box center [563, 365] width 205 height 30
drag, startPoint x: 477, startPoint y: 365, endPoint x: 468, endPoint y: 379, distance: 15.7
click at [468, 379] on input "2 THUNG + 4 BICH" at bounding box center [563, 365] width 205 height 30
type input "1 THUNG + 4 BICH"
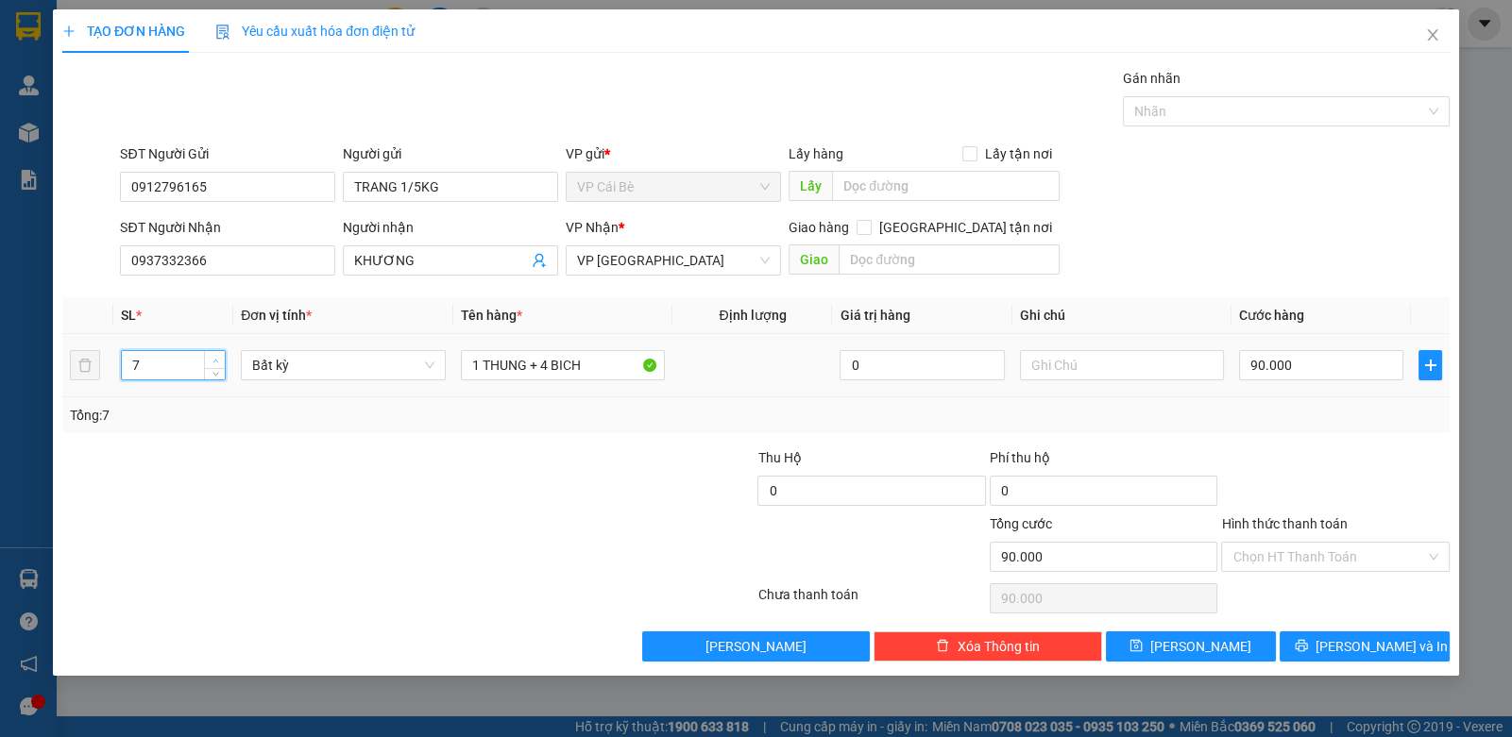
click at [214, 358] on icon "up" at bounding box center [215, 361] width 7 height 7
type input "8"
click at [214, 358] on icon "up" at bounding box center [215, 361] width 7 height 7
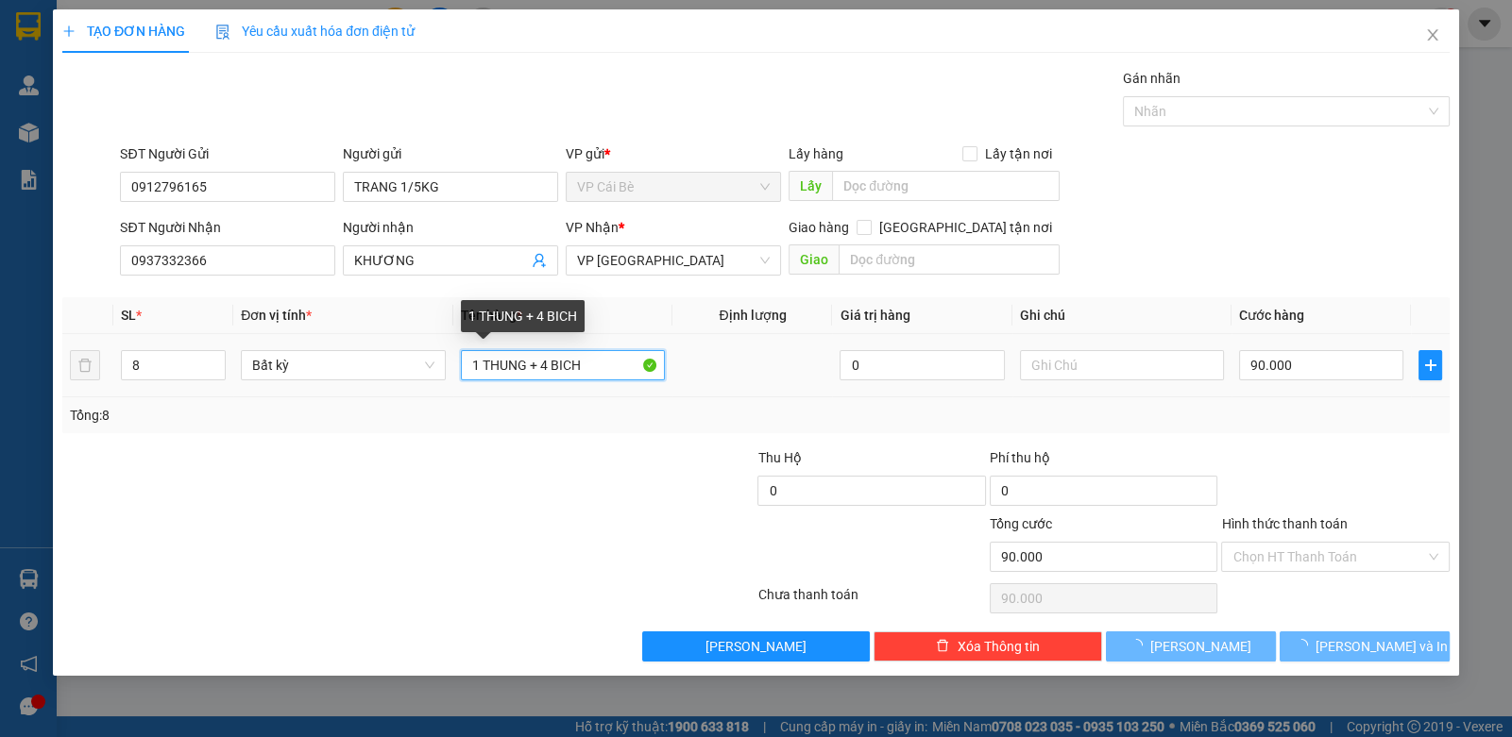
type input "0"
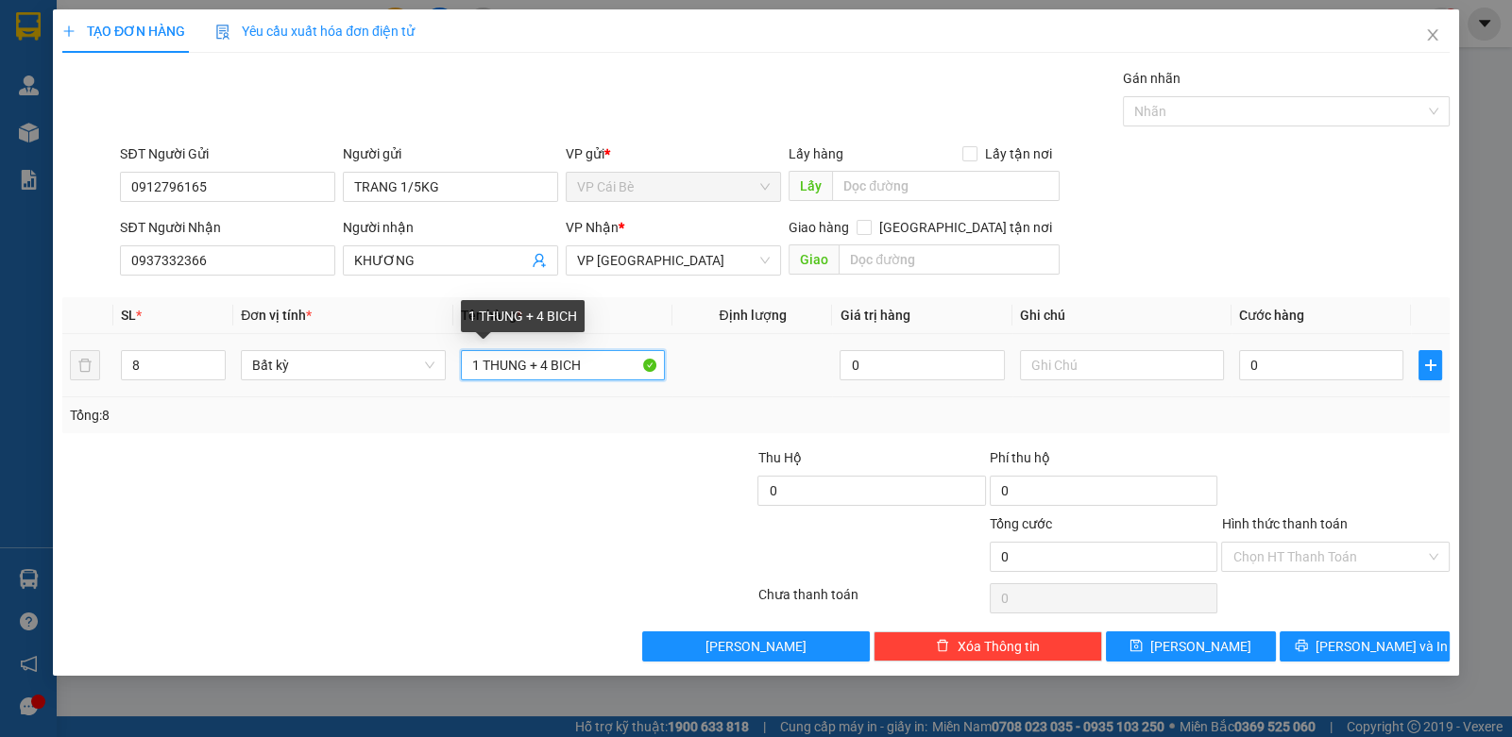
drag, startPoint x: 540, startPoint y: 371, endPoint x: 554, endPoint y: 377, distance: 15.3
click at [554, 377] on input "1 THUNG + 4 BICH" at bounding box center [563, 365] width 205 height 30
type input "1 THUNG +7 BICH"
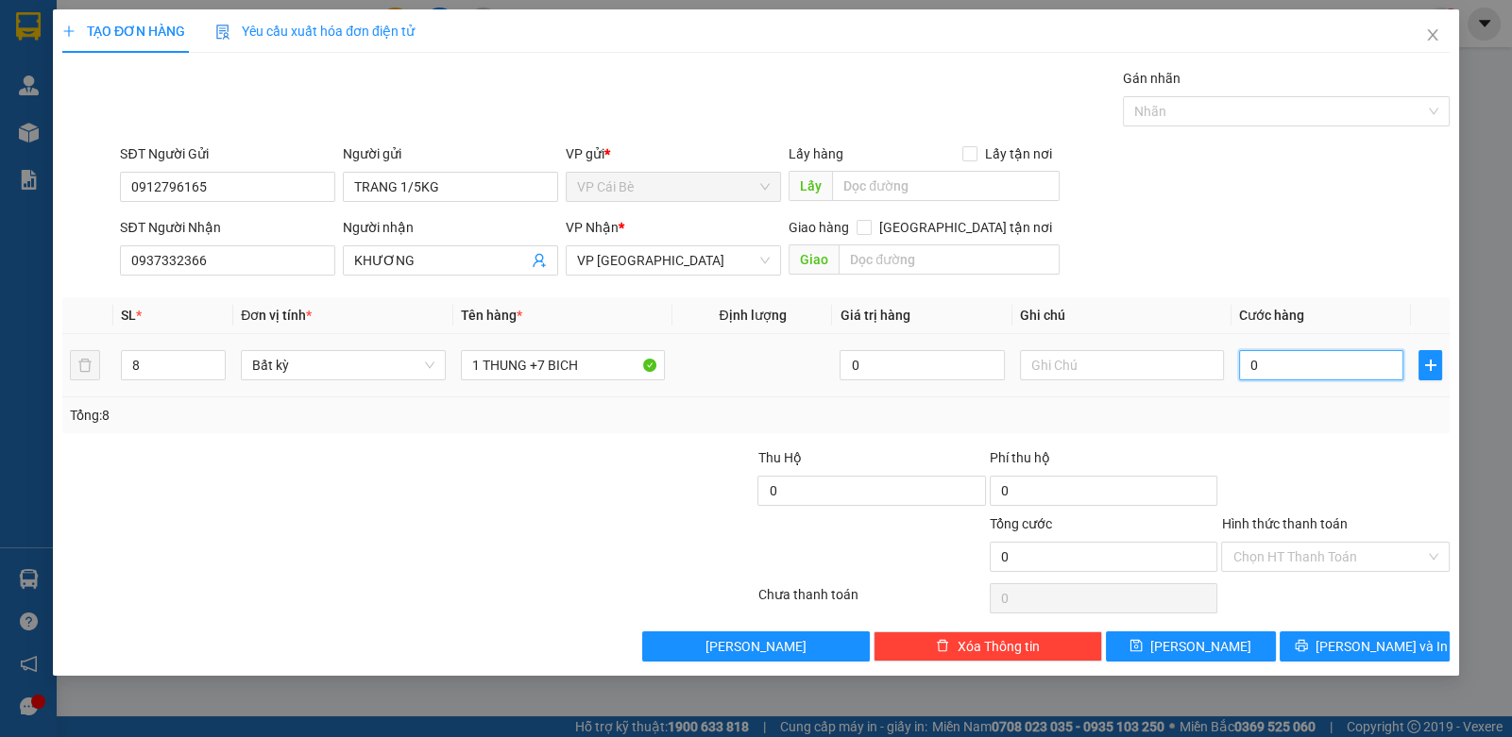
click at [1265, 352] on input "0" at bounding box center [1321, 365] width 164 height 30
type input "1"
type input "12"
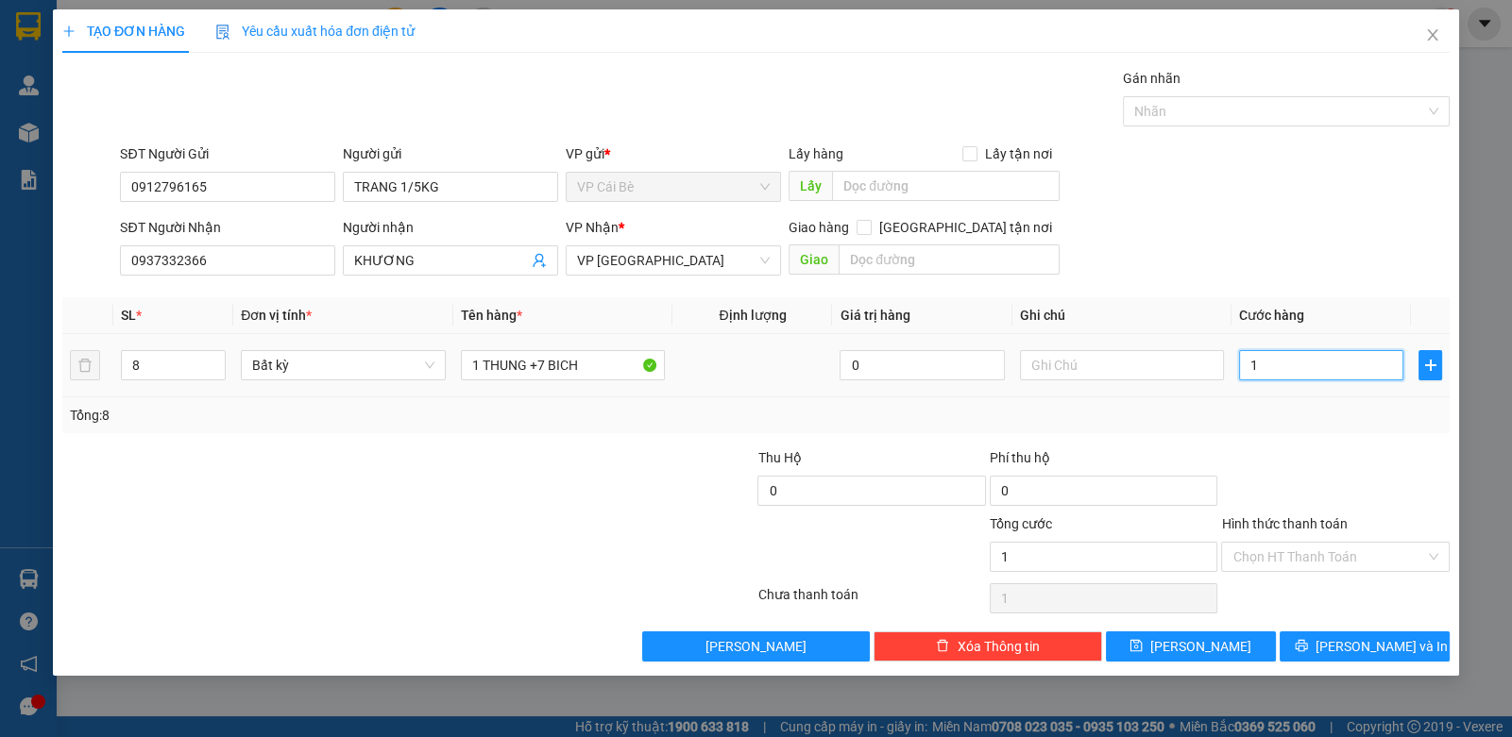
type input "12"
type input "120"
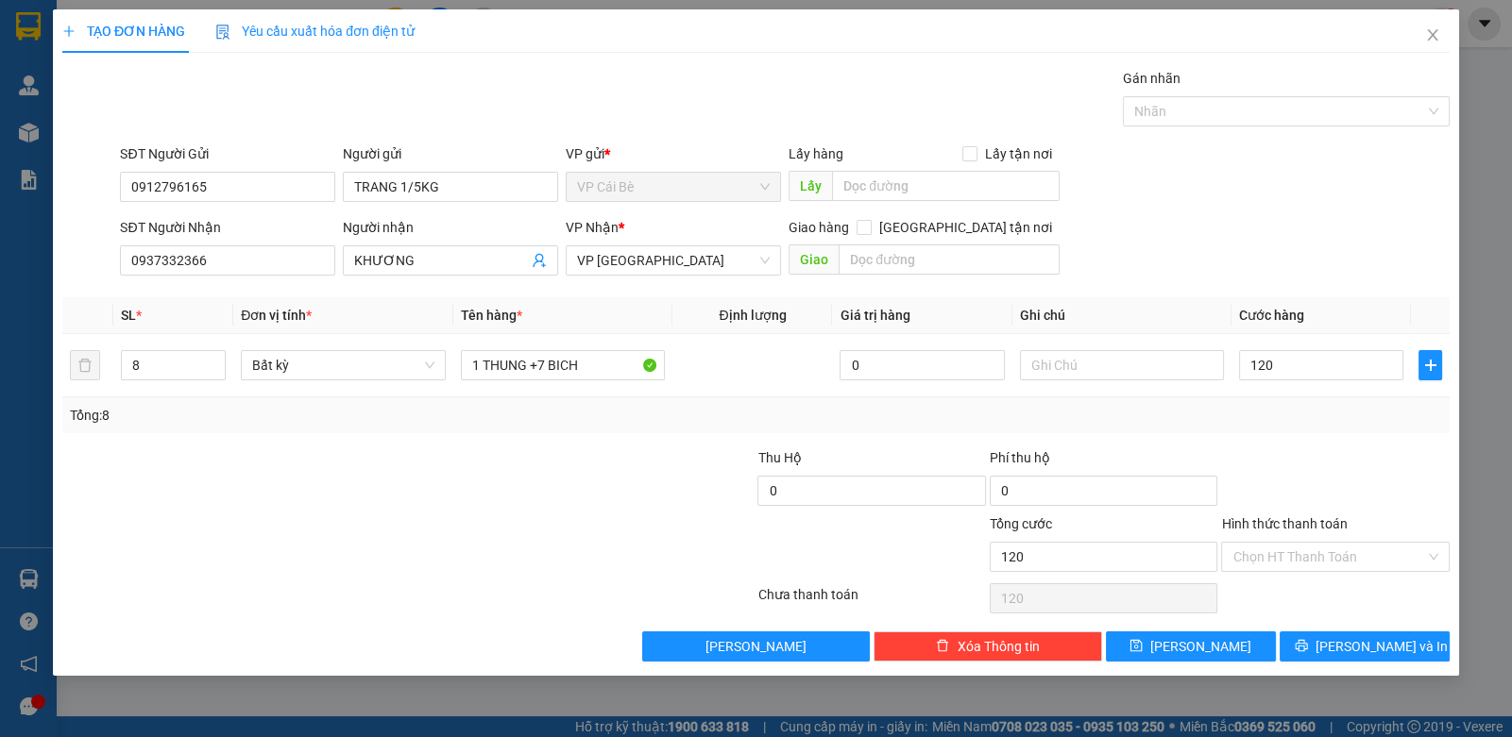
type input "120.000"
drag, startPoint x: 1332, startPoint y: 454, endPoint x: 1319, endPoint y: 489, distance: 37.4
click at [1331, 456] on div at bounding box center [1334, 481] width 231 height 66
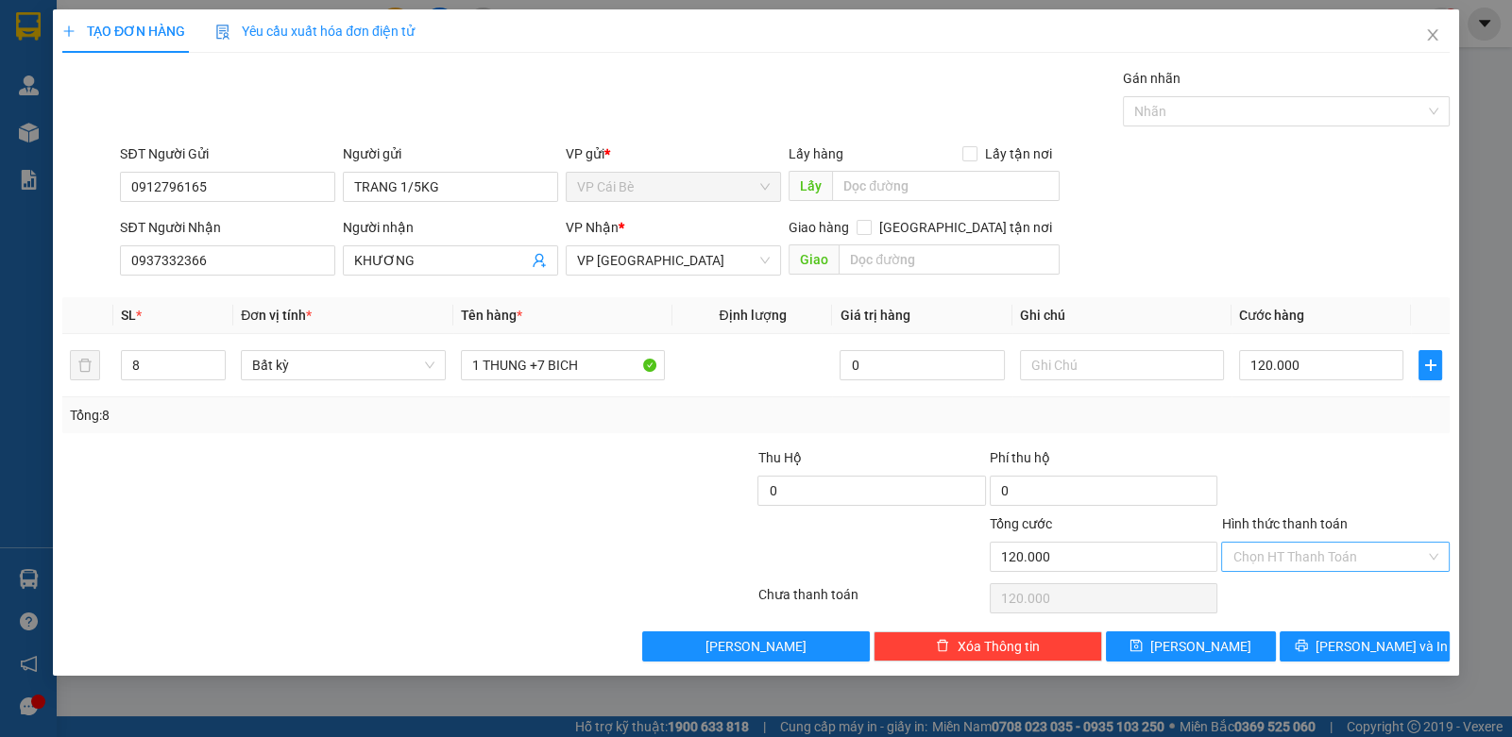
click at [1259, 563] on input "Hình thức thanh toán" at bounding box center [1328, 557] width 192 height 28
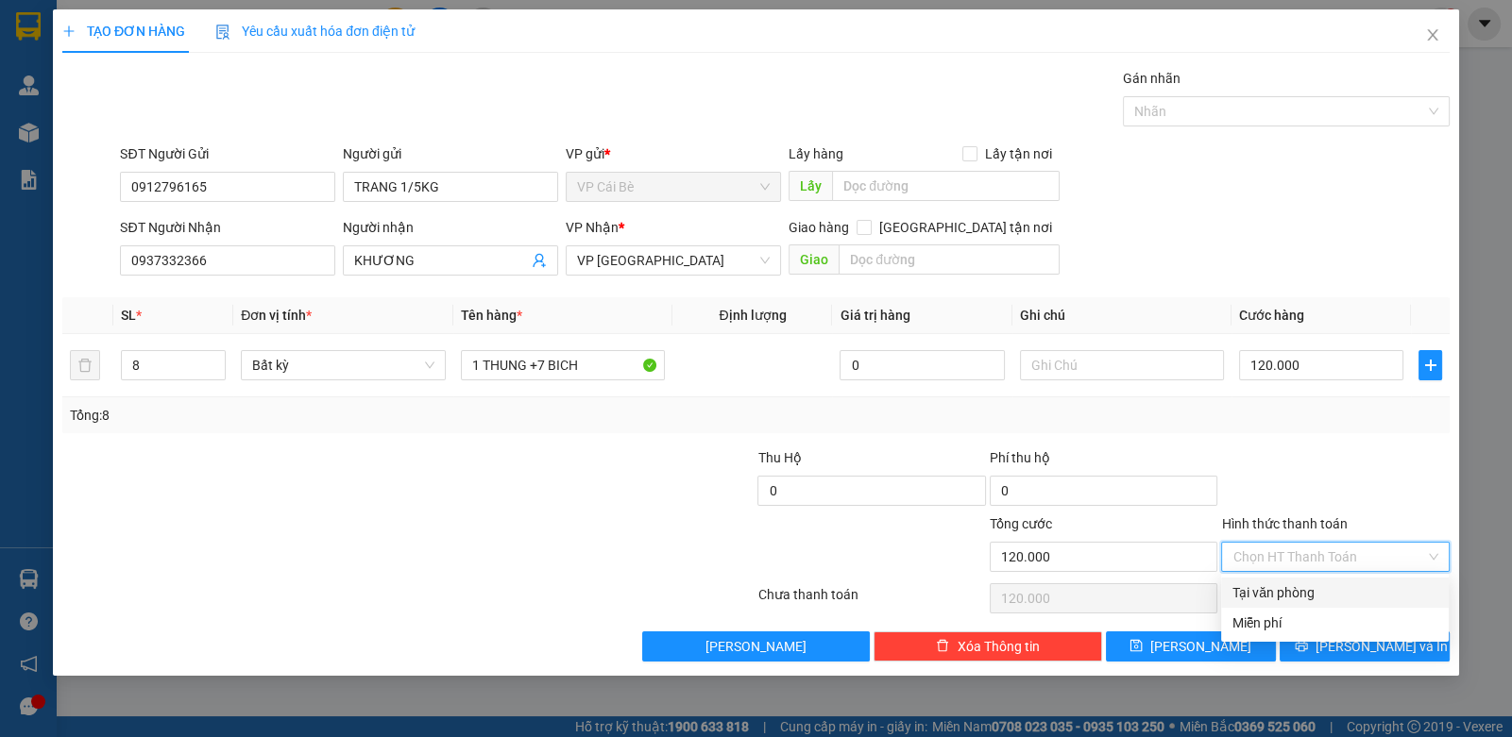
drag, startPoint x: 1270, startPoint y: 579, endPoint x: 1281, endPoint y: 612, distance: 34.9
click at [1271, 584] on div "Tại văn phòng" at bounding box center [1335, 593] width 228 height 30
type input "0"
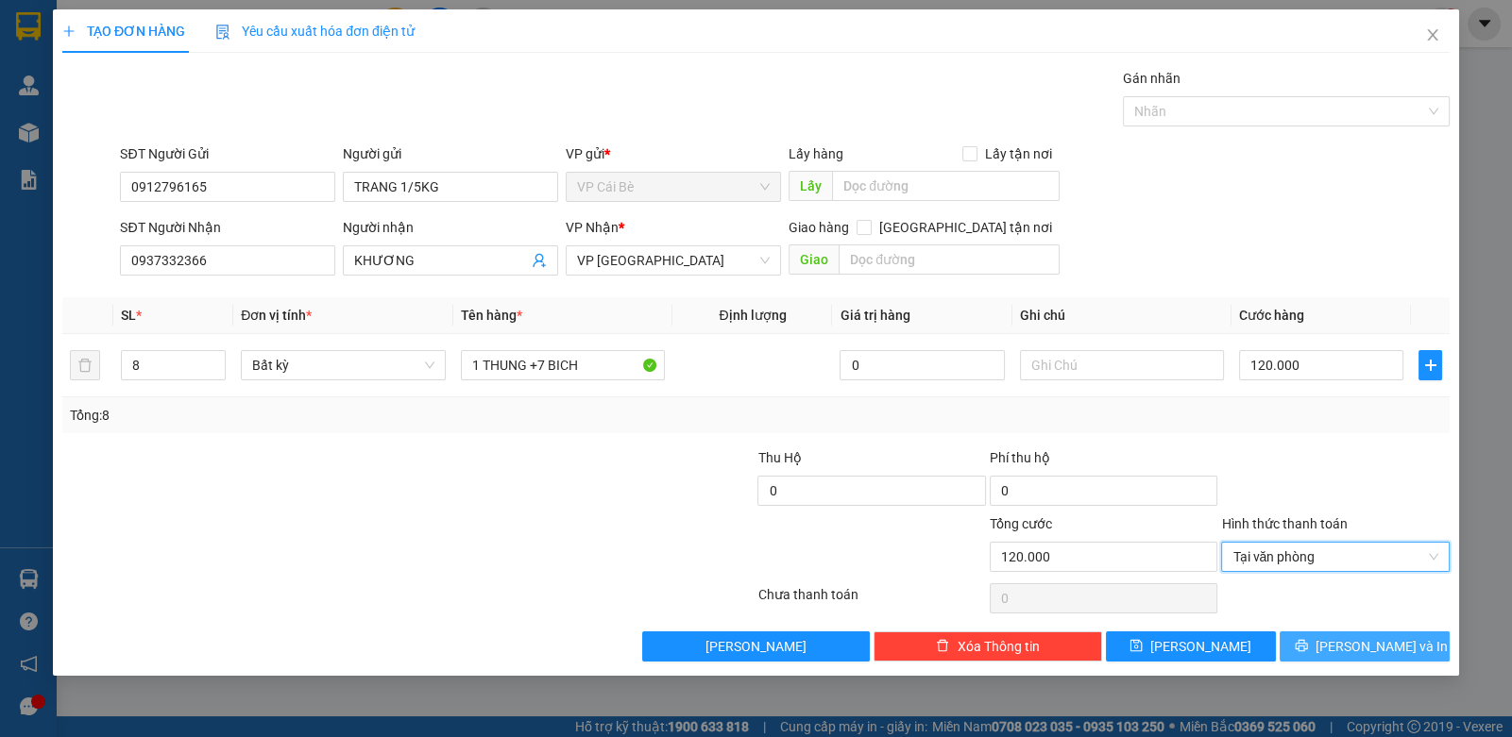
click at [1308, 644] on icon "printer" at bounding box center [1301, 645] width 13 height 13
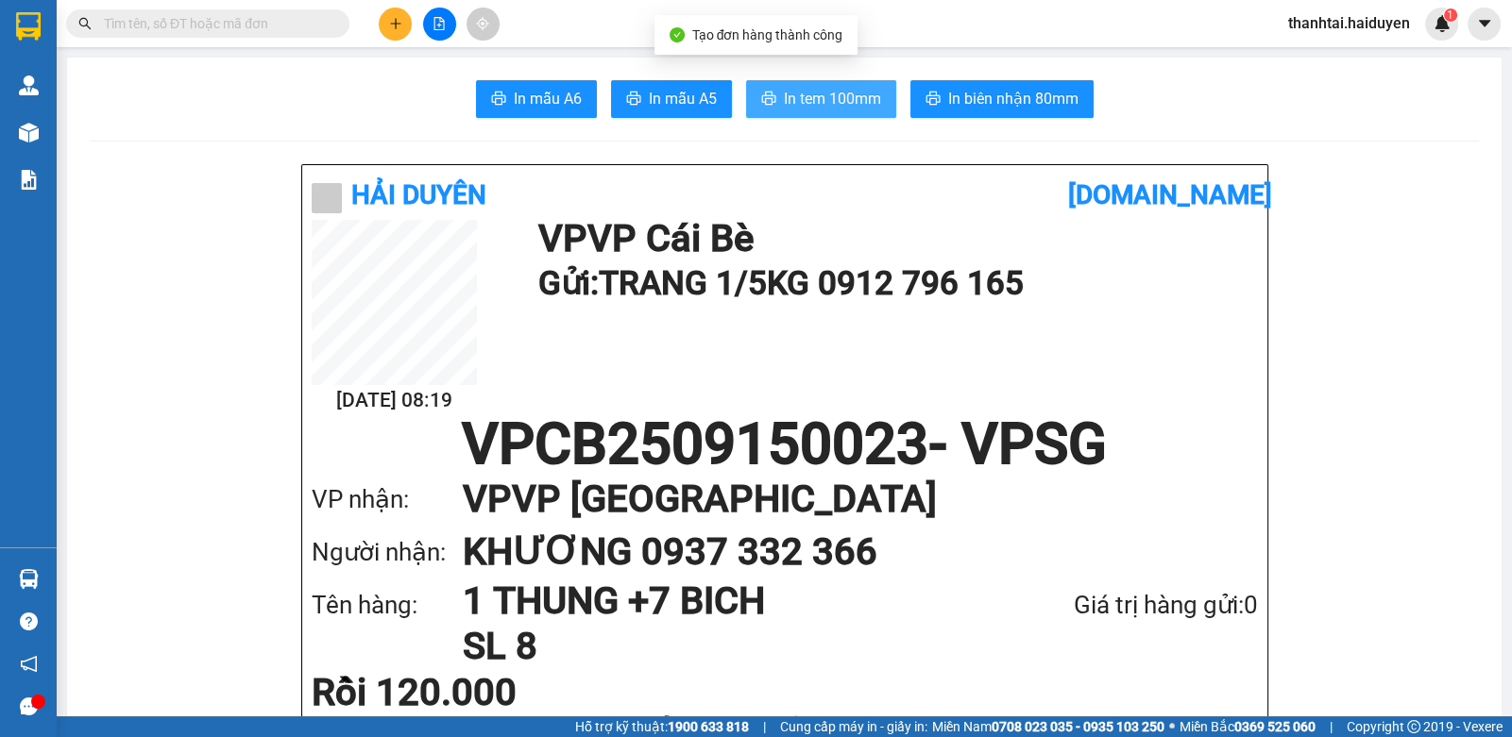
click at [849, 93] on span "In tem 100mm" at bounding box center [832, 99] width 97 height 24
drag, startPoint x: 154, startPoint y: 21, endPoint x: 208, endPoint y: 3, distance: 56.7
click at [161, 19] on input "text" at bounding box center [215, 23] width 223 height 21
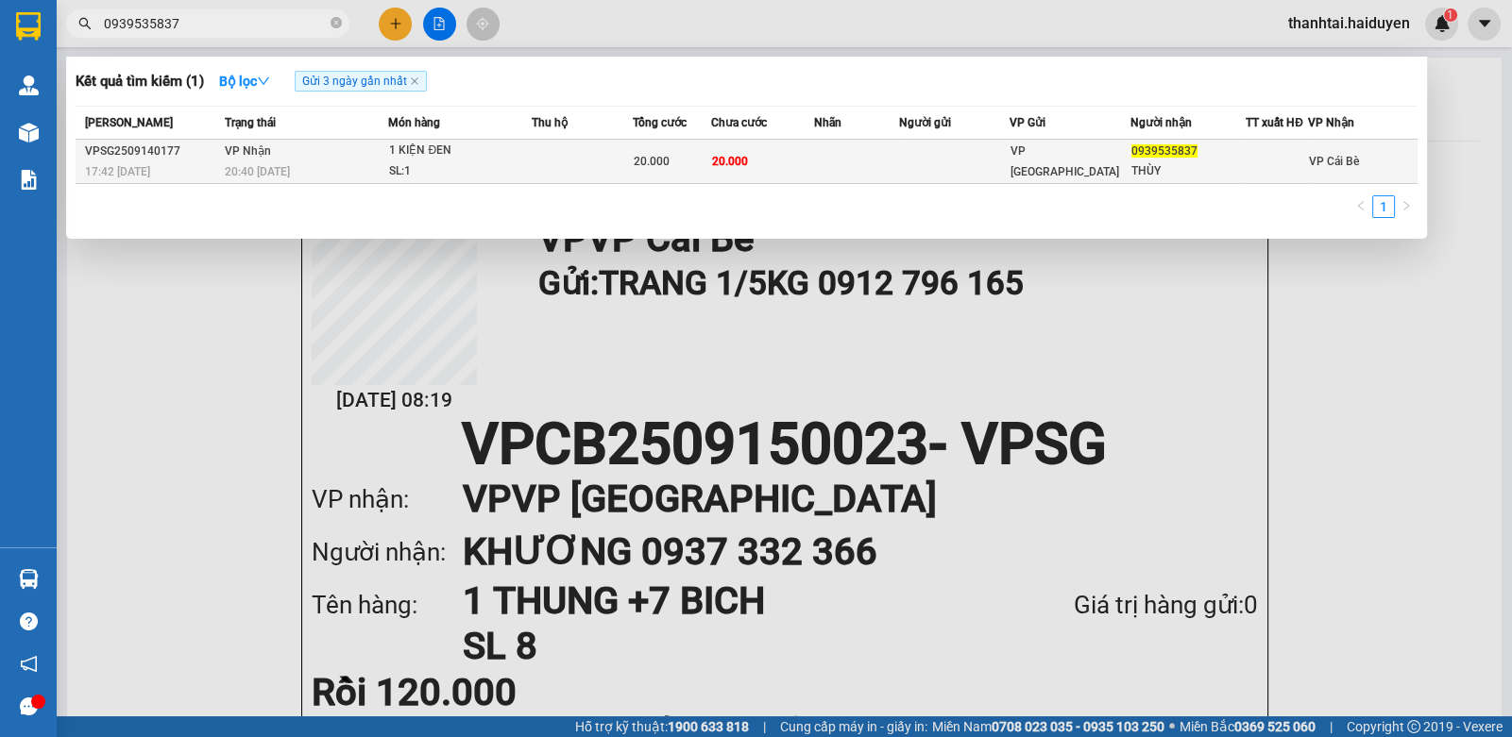
type input "0939535837"
click at [854, 161] on td at bounding box center [856, 162] width 85 height 44
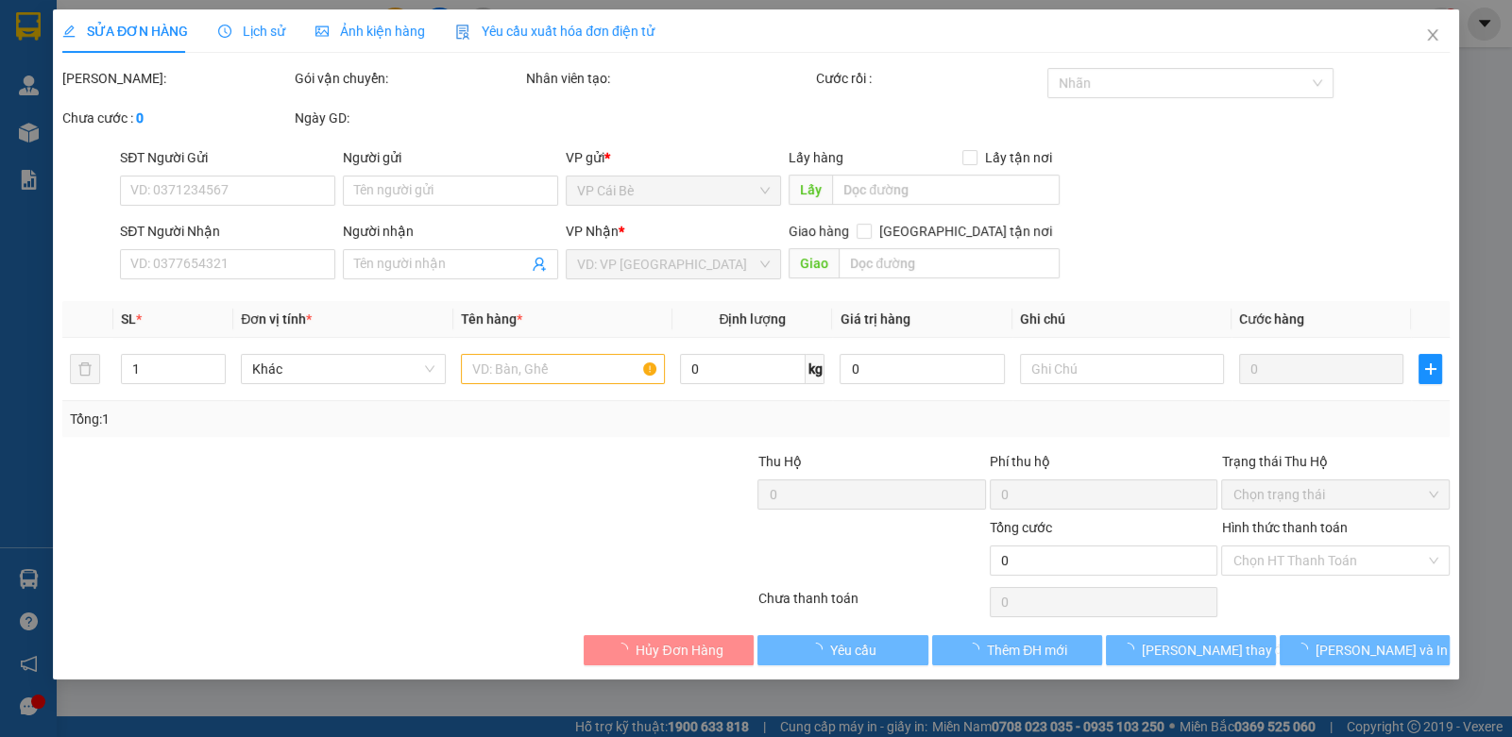
type input "0939535837"
type input "THÙY"
type input "20.000"
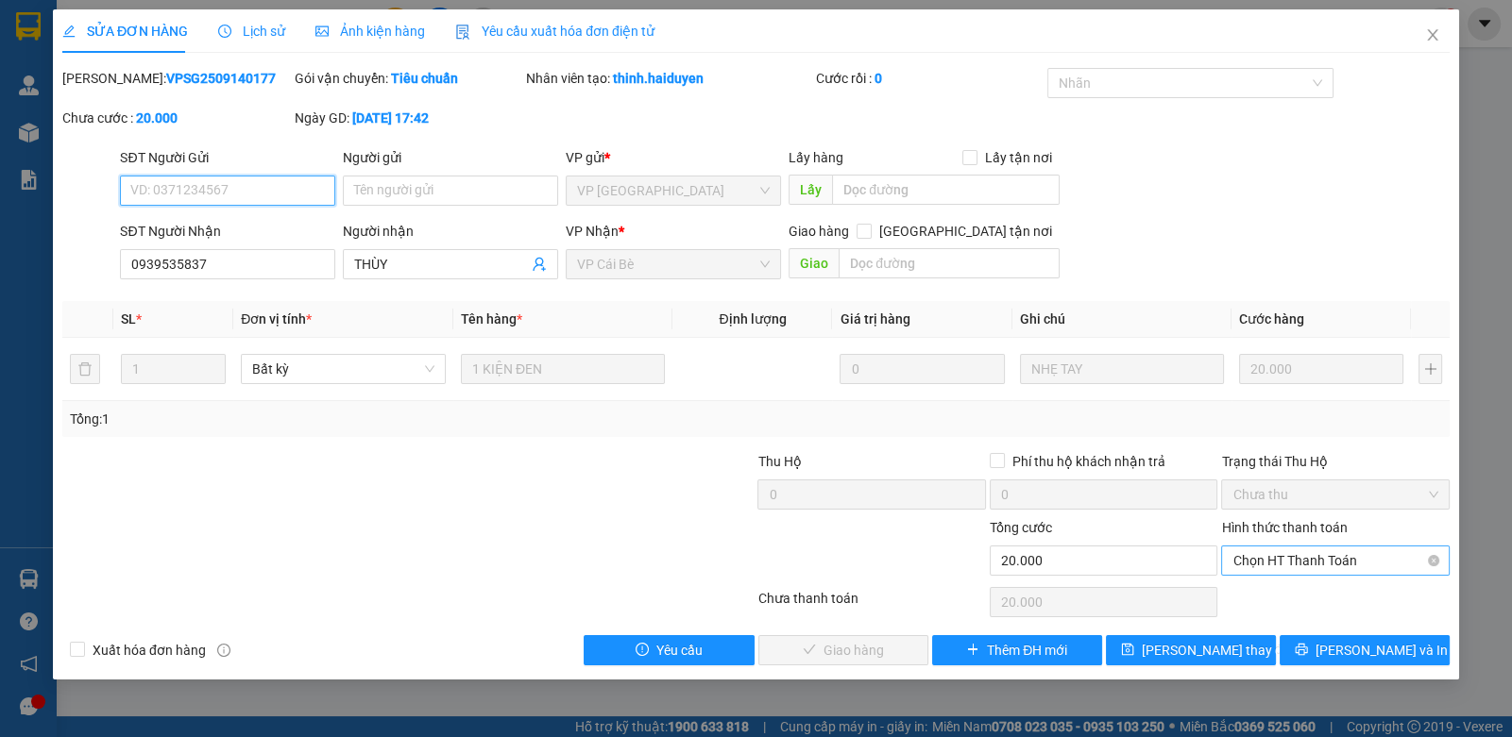
drag, startPoint x: 1314, startPoint y: 558, endPoint x: 1310, endPoint y: 574, distance: 16.7
click at [1315, 559] on span "Chọn HT Thanh Toán" at bounding box center [1334, 561] width 205 height 28
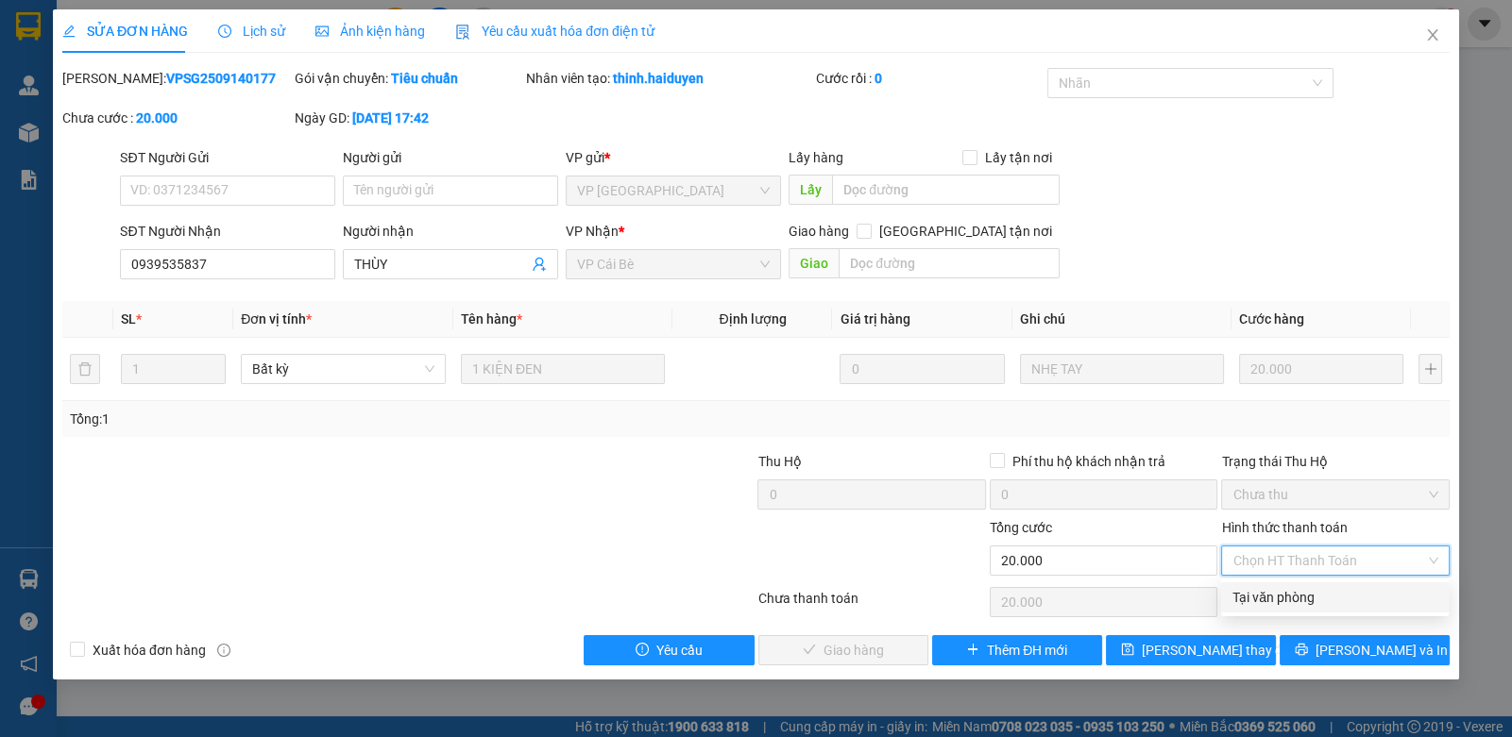
drag, startPoint x: 1310, startPoint y: 574, endPoint x: 1223, endPoint y: 593, distance: 88.9
click at [1279, 600] on div "Tại văn phòng" at bounding box center [1334, 597] width 205 height 21
type input "0"
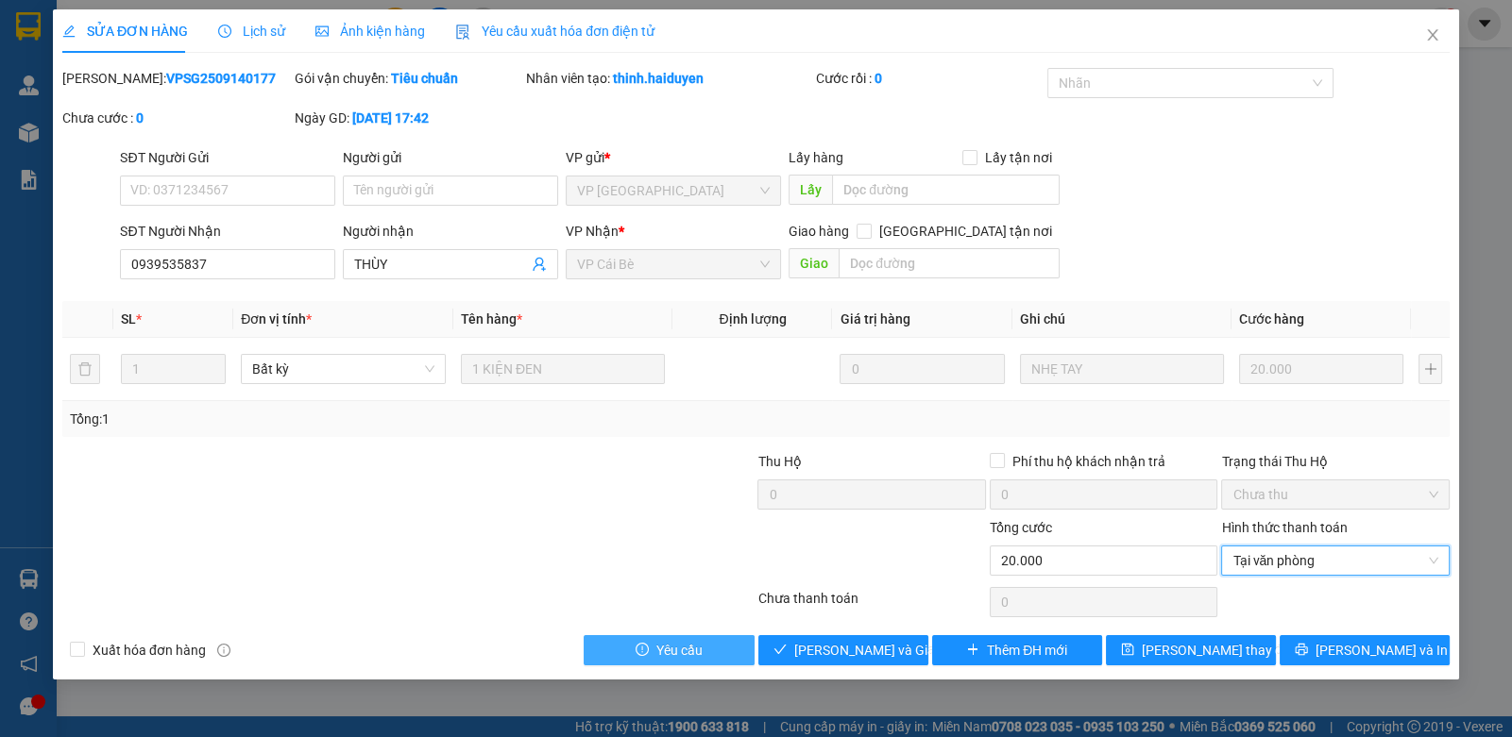
click at [751, 659] on button "Yêu cầu" at bounding box center [669, 650] width 170 height 30
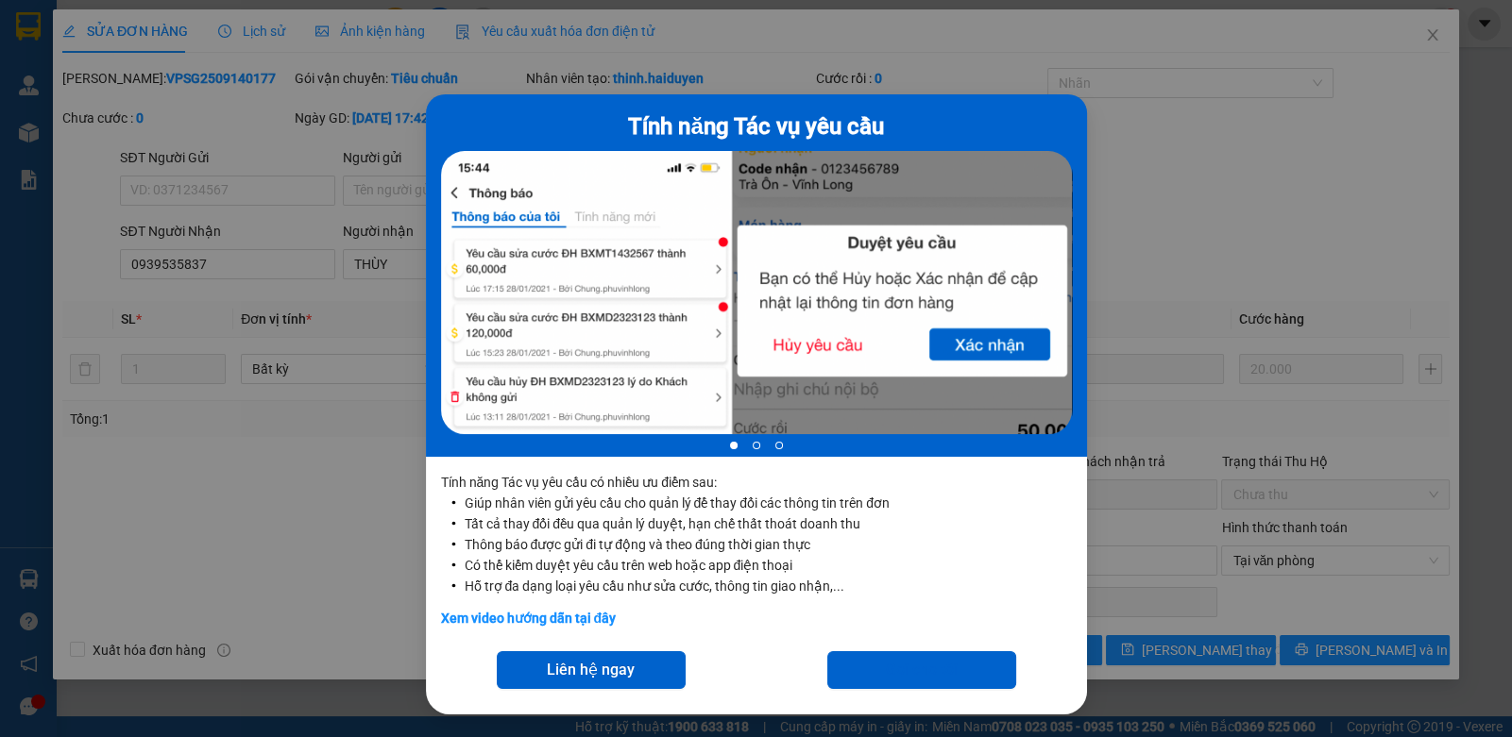
drag, startPoint x: 1228, startPoint y: 226, endPoint x: 1218, endPoint y: 215, distance: 14.0
click at [1223, 224] on div "Tính năng Tác vụ yêu cầu 1 of 3 Tính năng Tác vụ yêu cầu có nhiều ưu điểm sau: …" at bounding box center [756, 368] width 1512 height 737
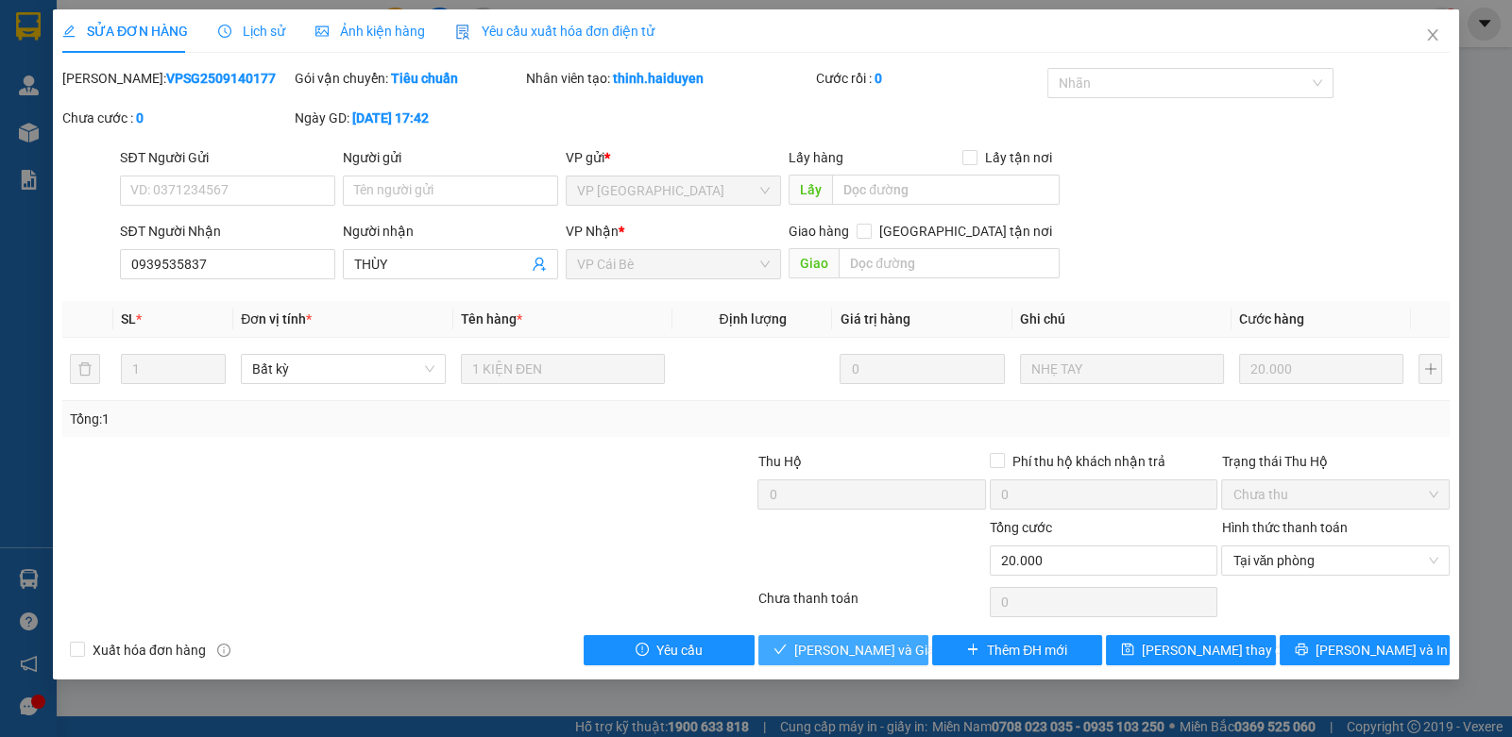
click at [859, 652] on span "Lưu và Giao hàng" at bounding box center [884, 650] width 181 height 21
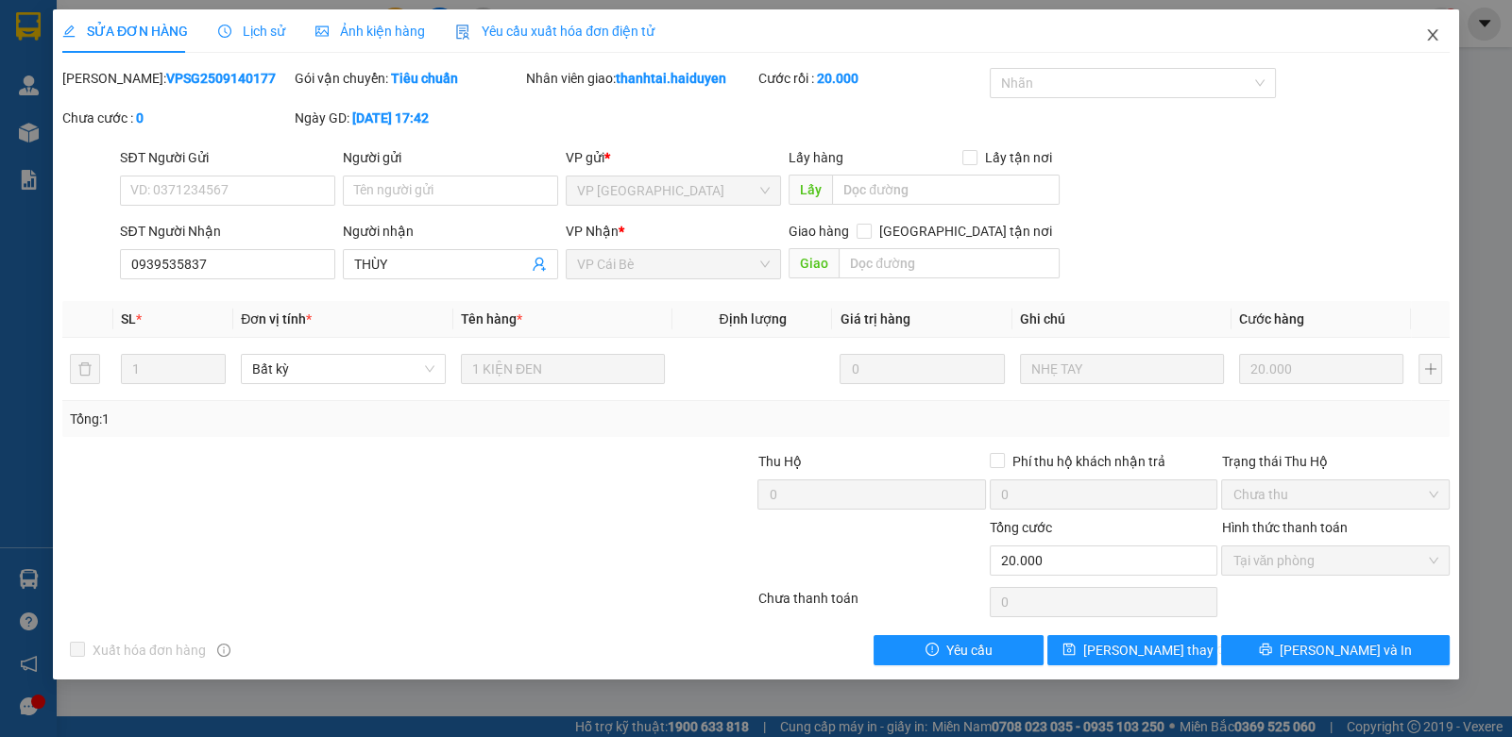
click at [1436, 37] on icon "close" at bounding box center [1432, 34] width 15 height 15
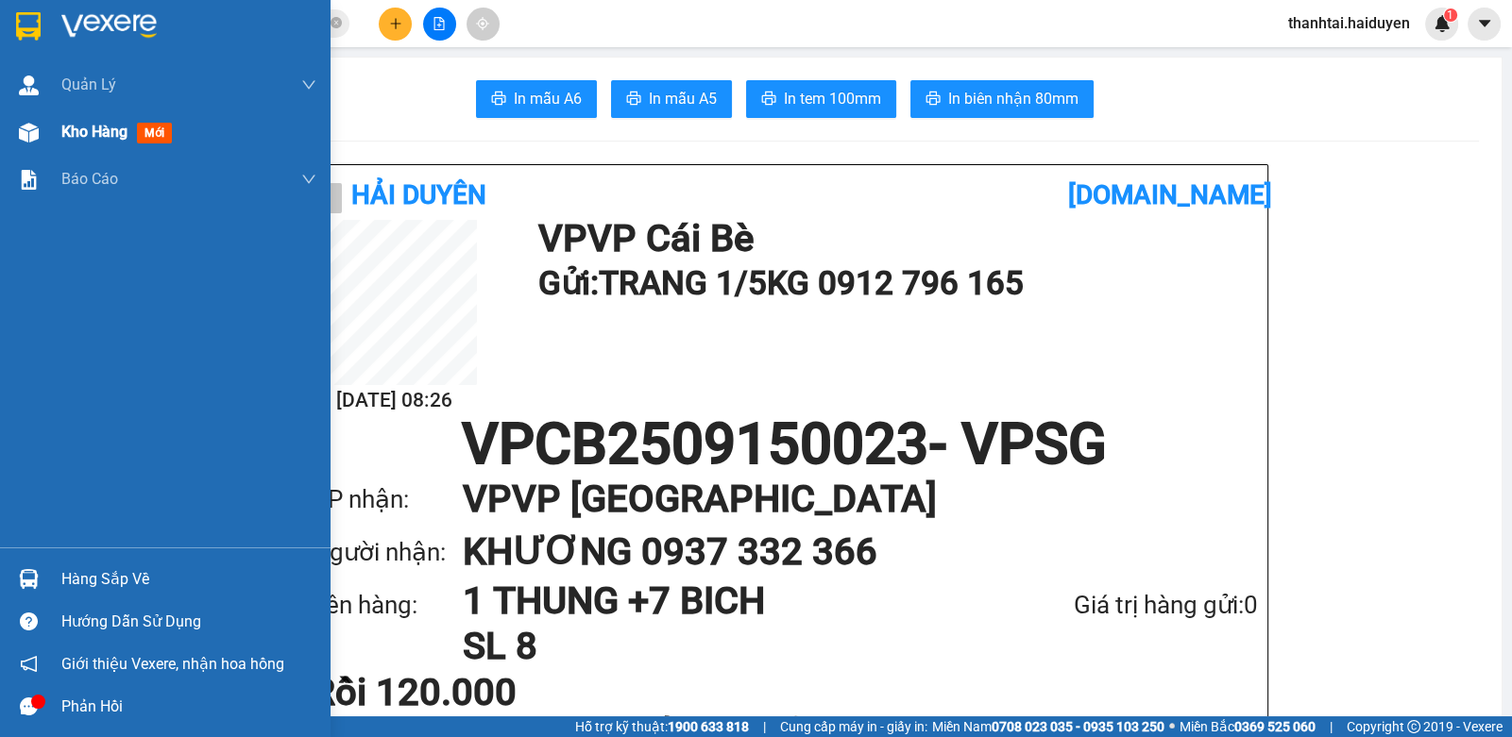
click at [110, 133] on span "Kho hàng" at bounding box center [94, 132] width 66 height 18
drag, startPoint x: 110, startPoint y: 133, endPoint x: 81, endPoint y: 121, distance: 31.7
click at [110, 132] on span "Kho hàng" at bounding box center [94, 132] width 66 height 18
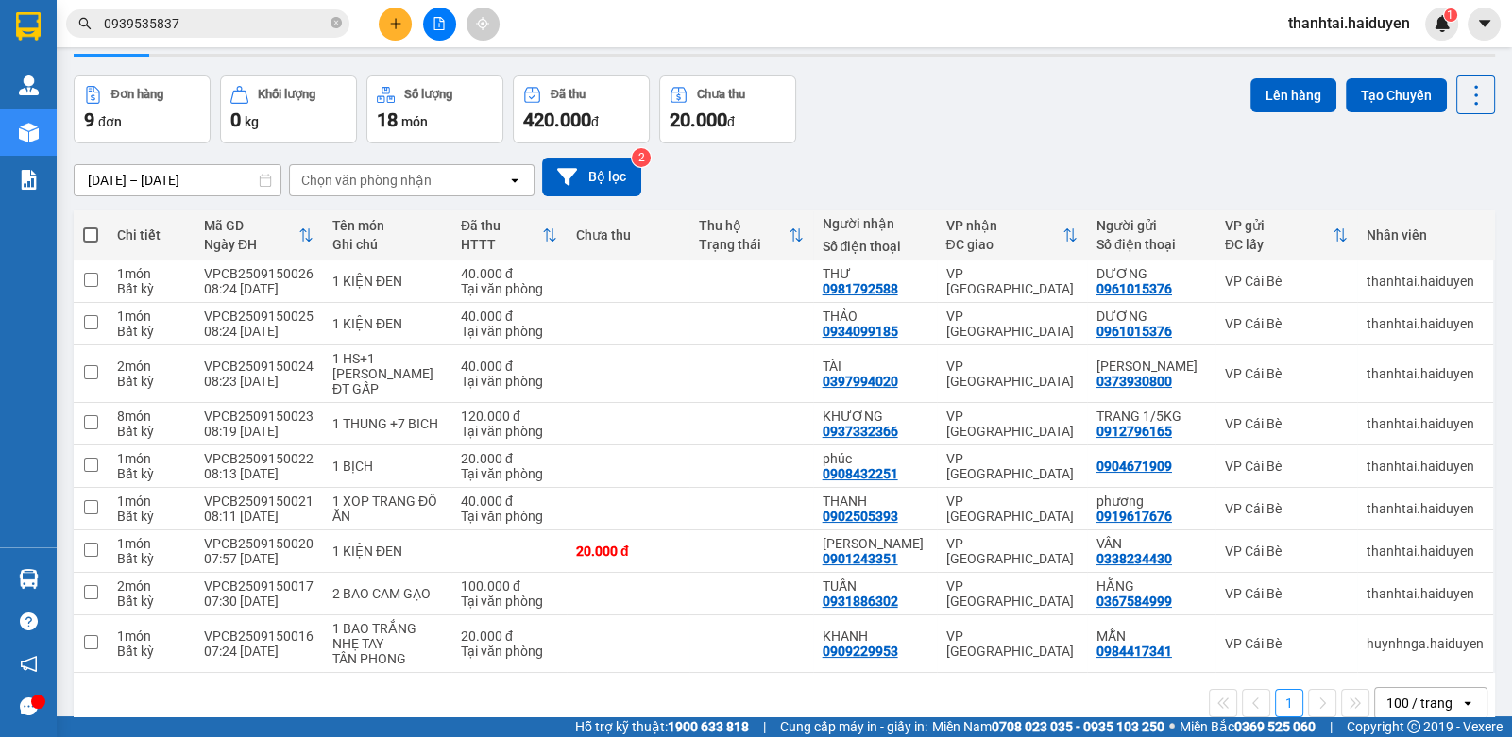
scroll to position [86, 0]
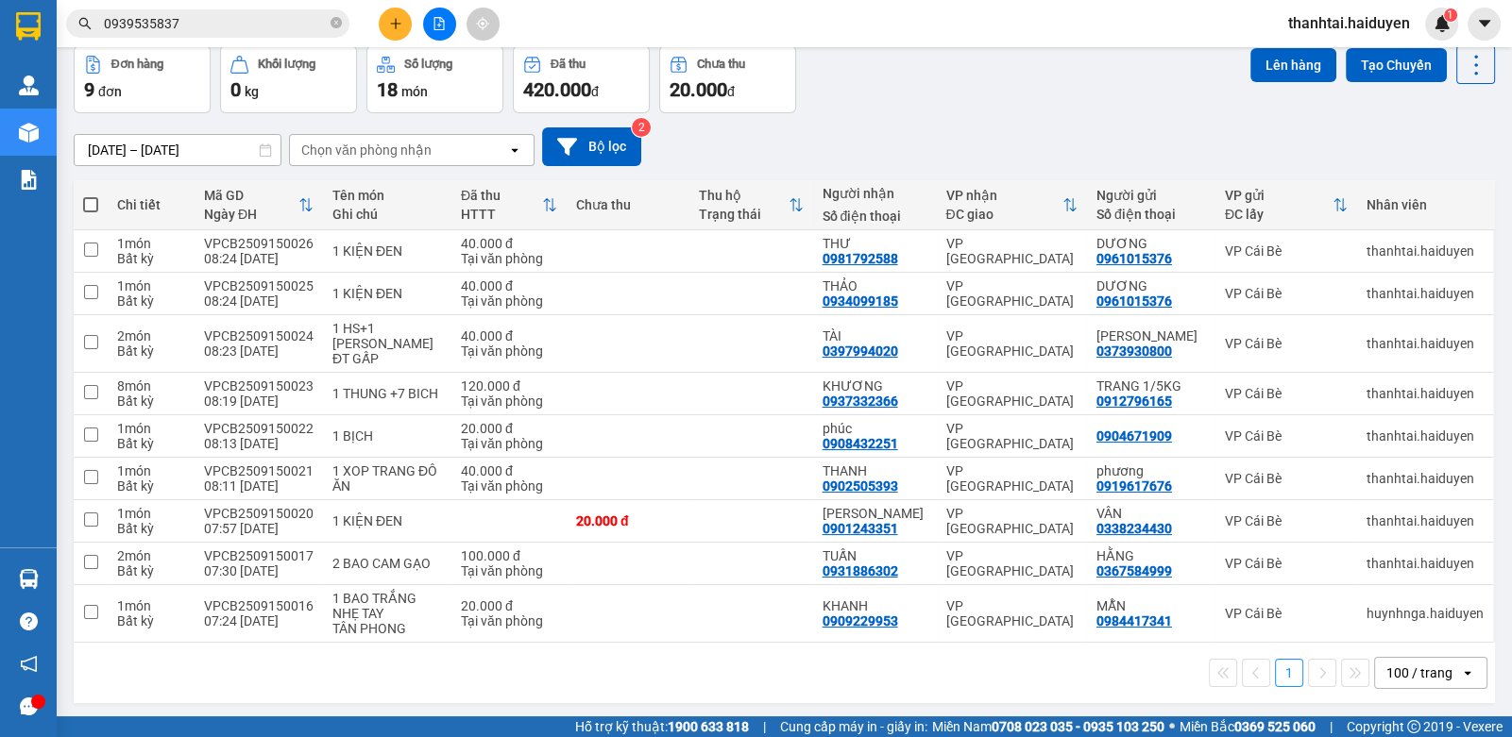
click at [90, 204] on span at bounding box center [90, 204] width 15 height 15
click at [91, 195] on input "checkbox" at bounding box center [91, 195] width 0 height 0
checkbox input "true"
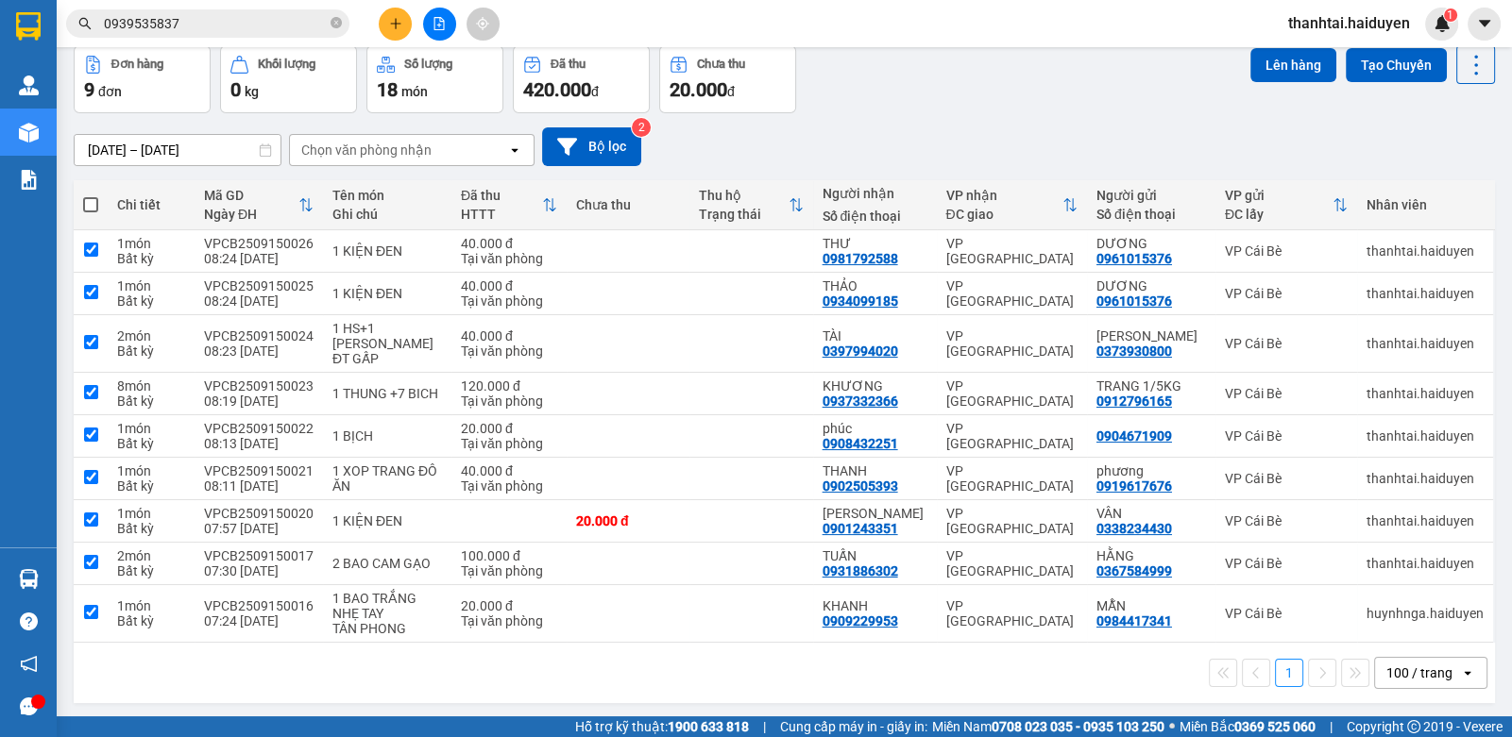
checkbox input "true"
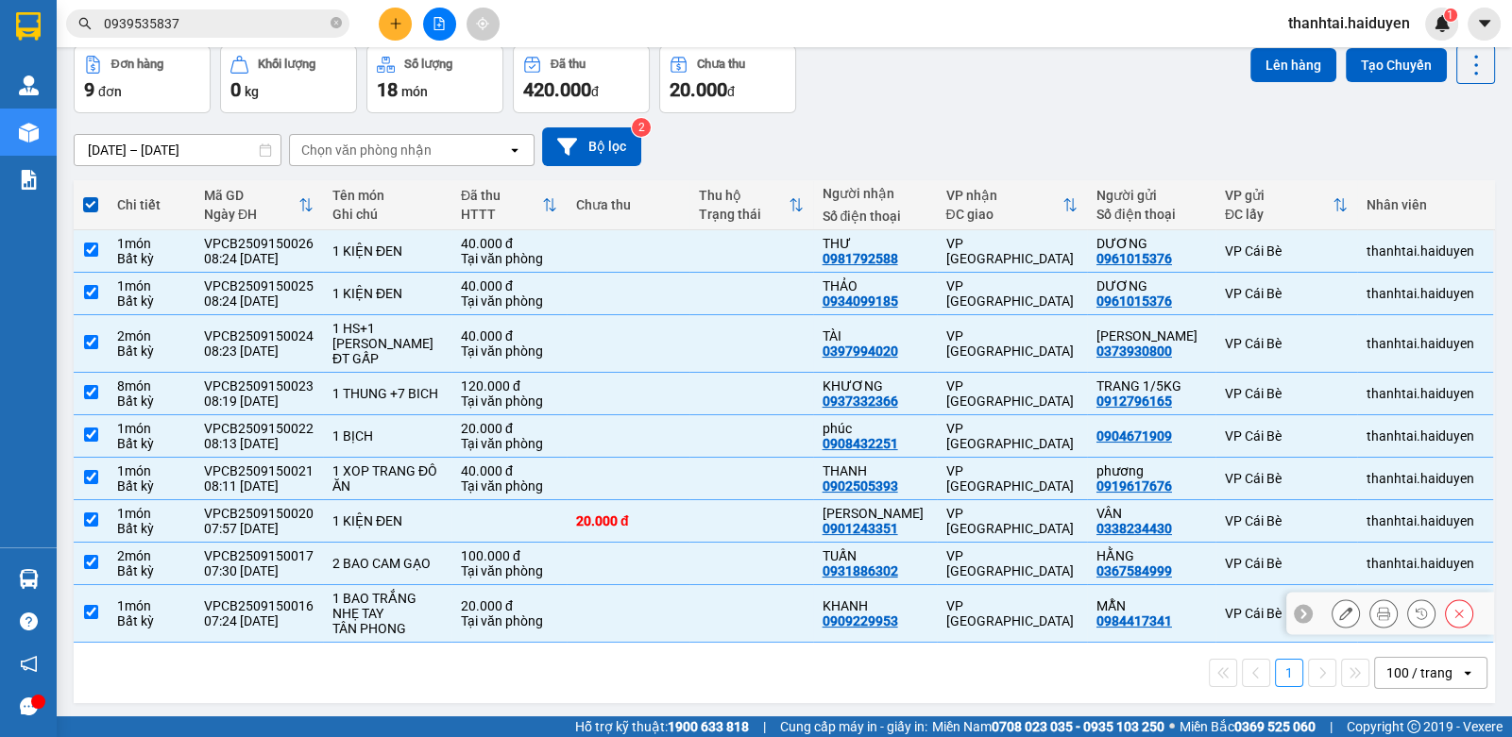
click at [646, 609] on td at bounding box center [628, 614] width 123 height 58
checkbox input "false"
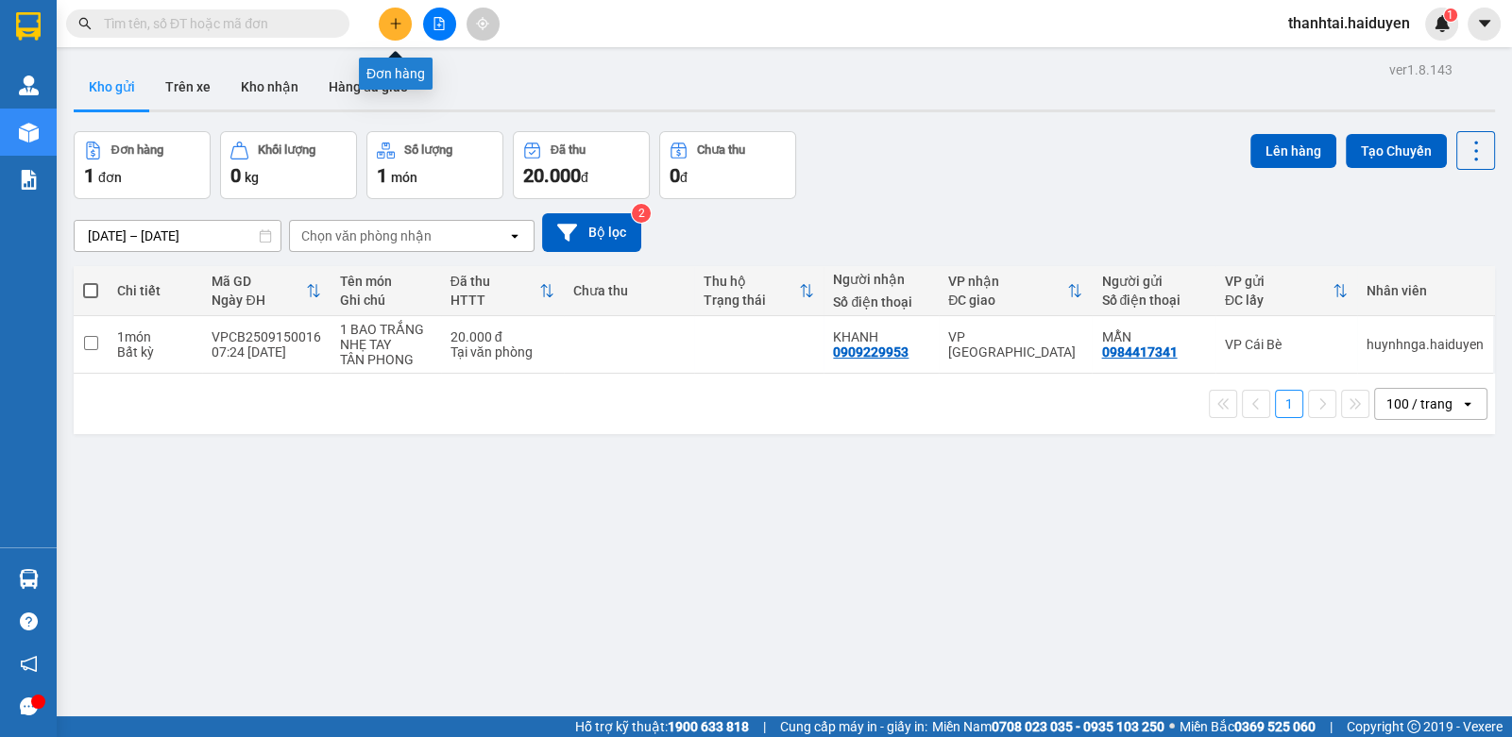
drag, startPoint x: 389, startPoint y: 14, endPoint x: 626, endPoint y: 78, distance: 245.6
click at [1075, 172] on div "Đơn hàng 1 đơn Khối lượng 0 kg Số lượng 1 món Đã thu 20.000 đ Chưa thu 0 đ Lên …" at bounding box center [784, 165] width 1421 height 68
click at [399, 31] on button at bounding box center [395, 24] width 33 height 33
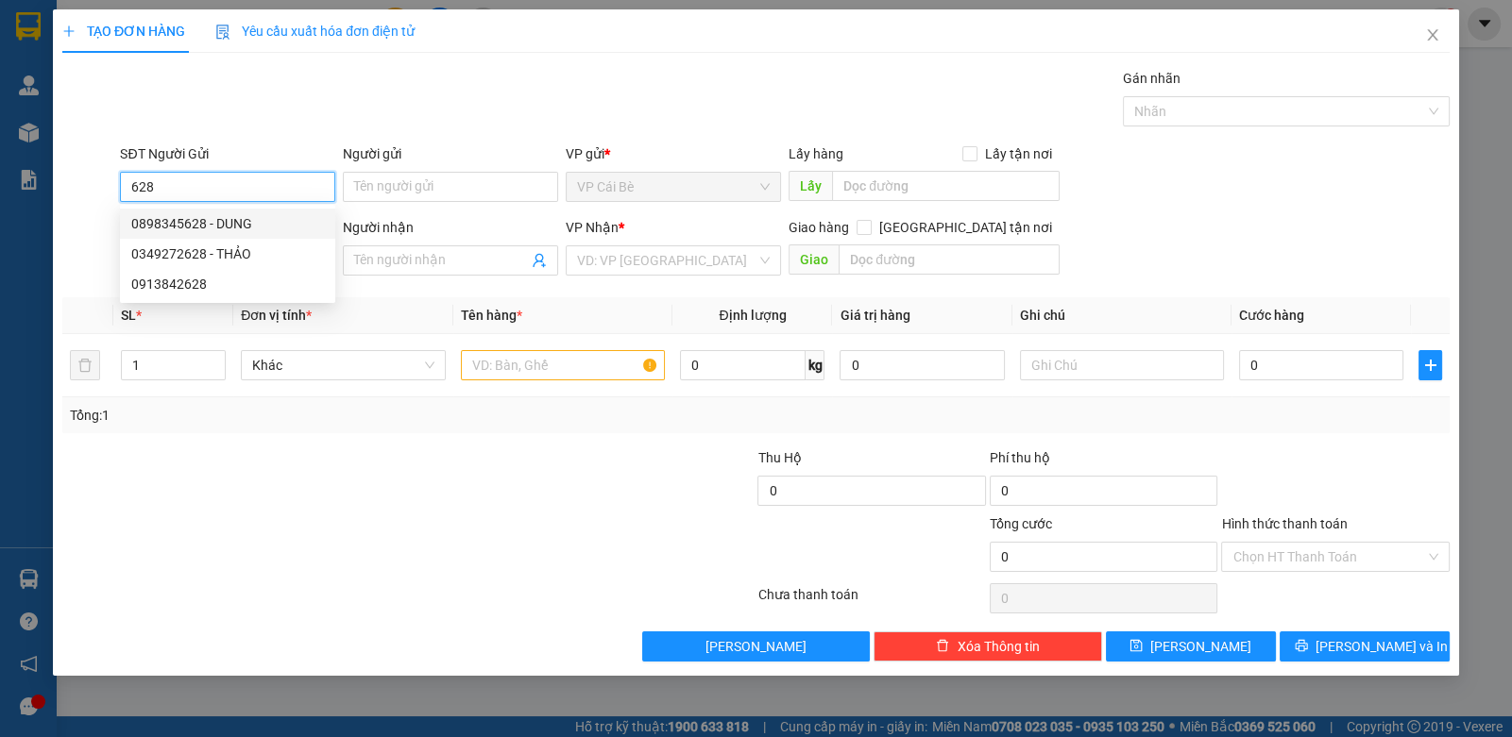
click at [233, 224] on div "0898345628 - DUNG" at bounding box center [227, 223] width 193 height 21
type input "0898345628"
type input "DUNG"
type input "0878873168"
type input "DUY kbm"
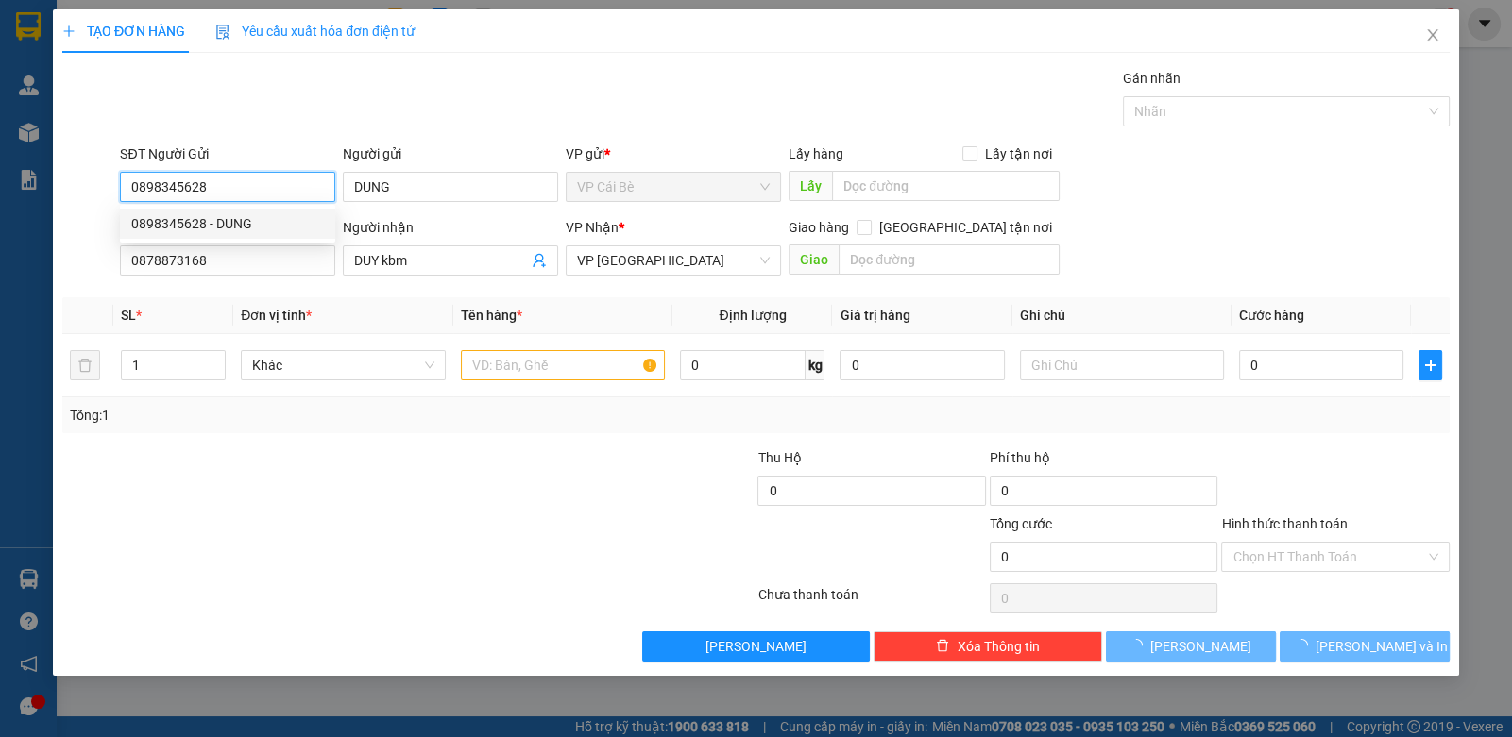
type input "20.000"
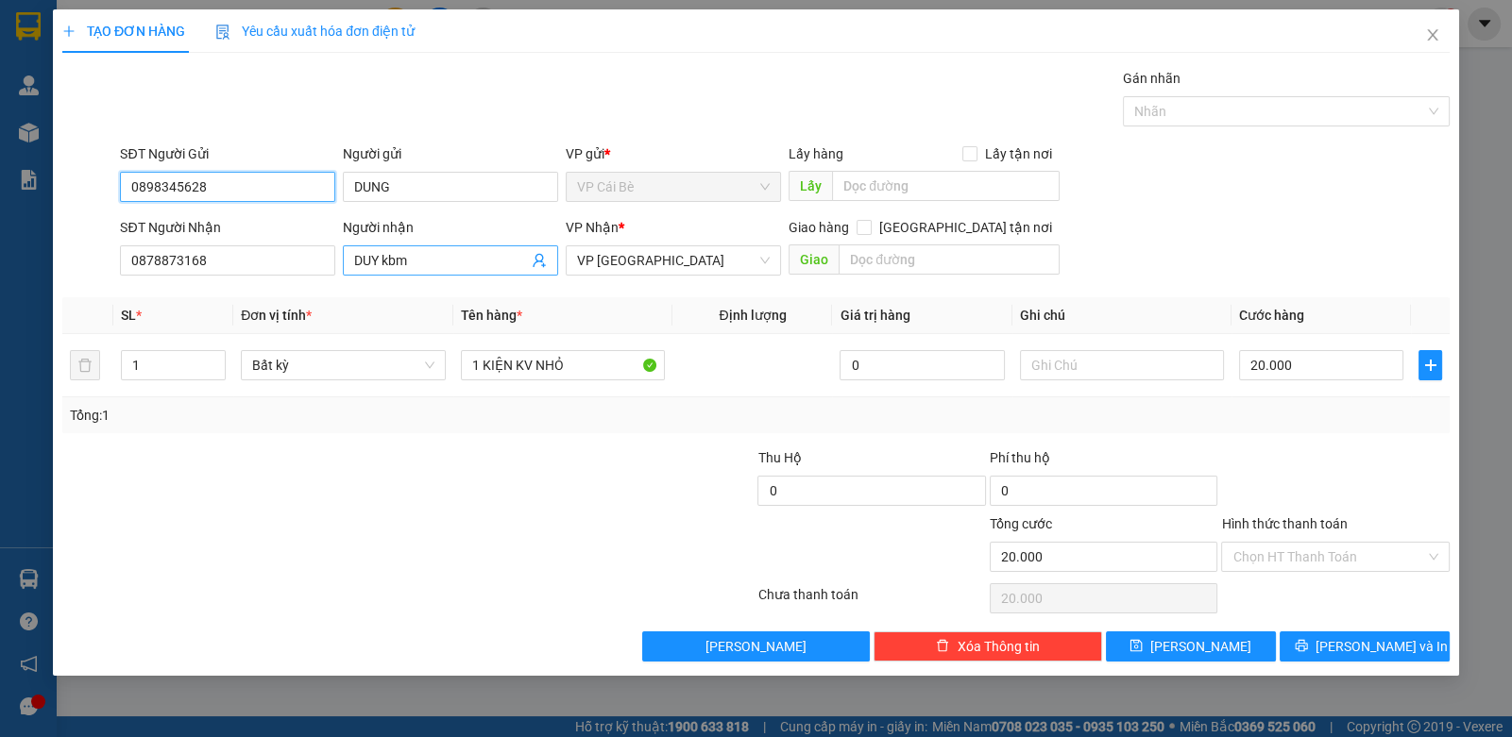
type input "0898345628"
click at [411, 264] on input "DUY kbm" at bounding box center [441, 260] width 174 height 21
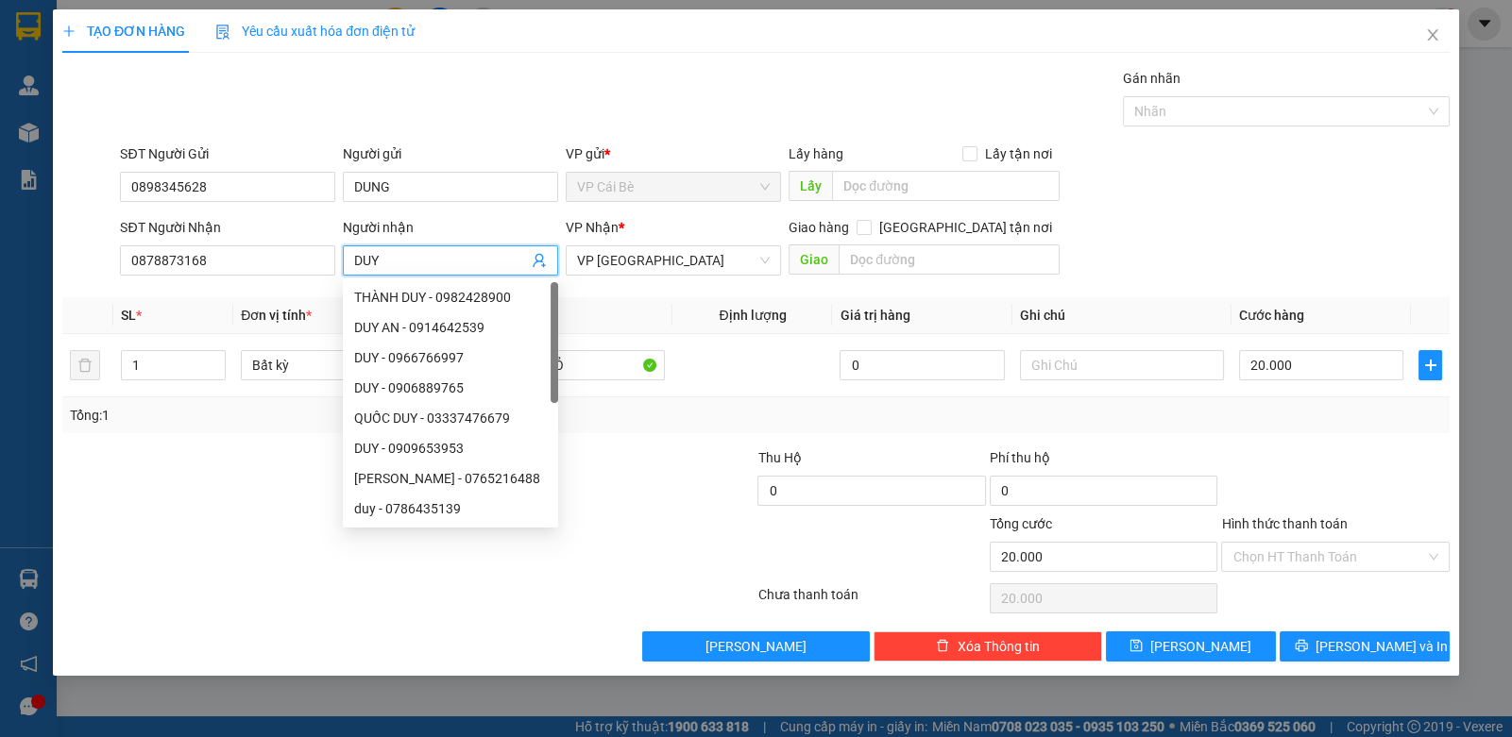
type input "DUY"
click at [238, 577] on div at bounding box center [292, 547] width 464 height 66
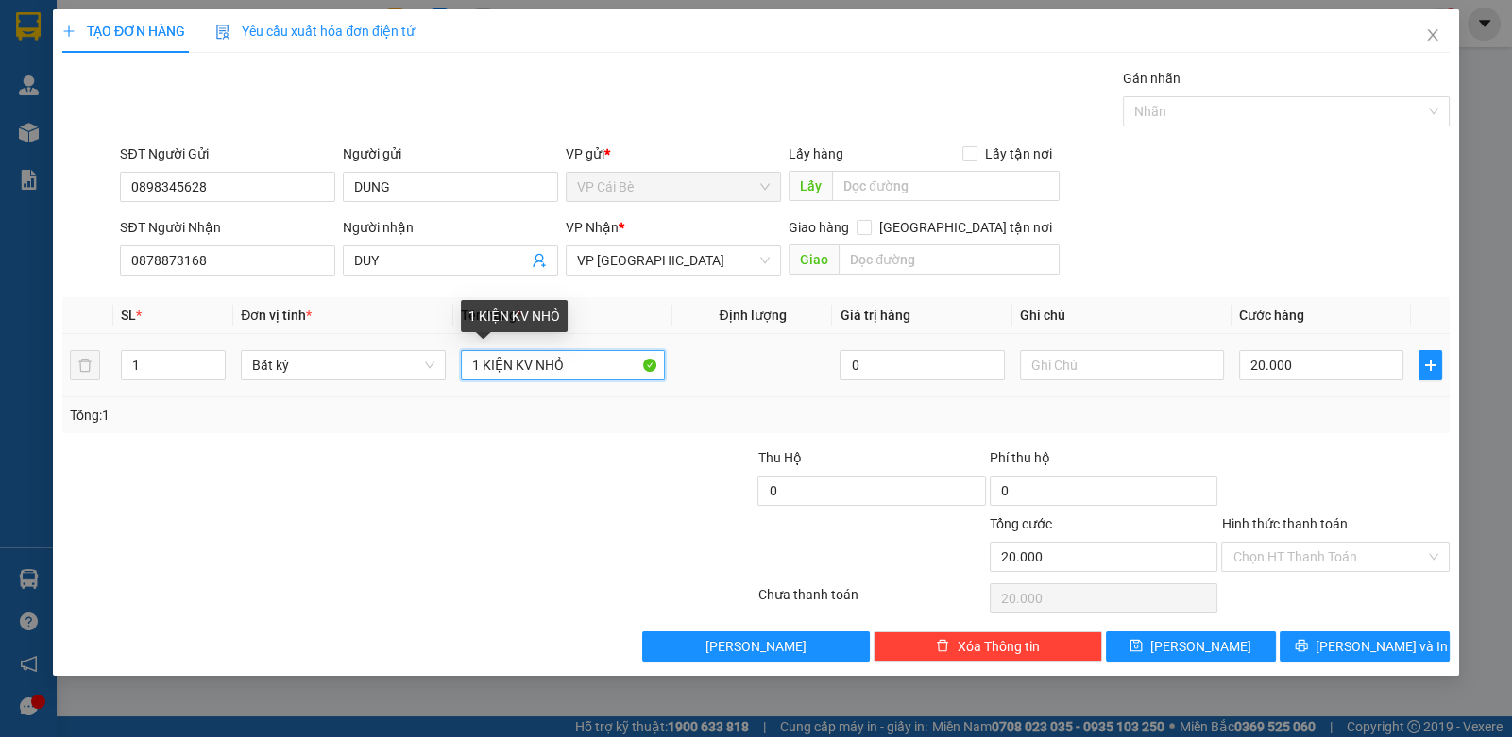
click at [618, 368] on input "1 KIỆN KV NHỎ" at bounding box center [563, 365] width 205 height 30
drag, startPoint x: 509, startPoint y: 363, endPoint x: 483, endPoint y: 382, distance: 33.0
click at [483, 382] on div "1 KIỆN XANH ( GIẤY TỜ )" at bounding box center [563, 366] width 205 height 38
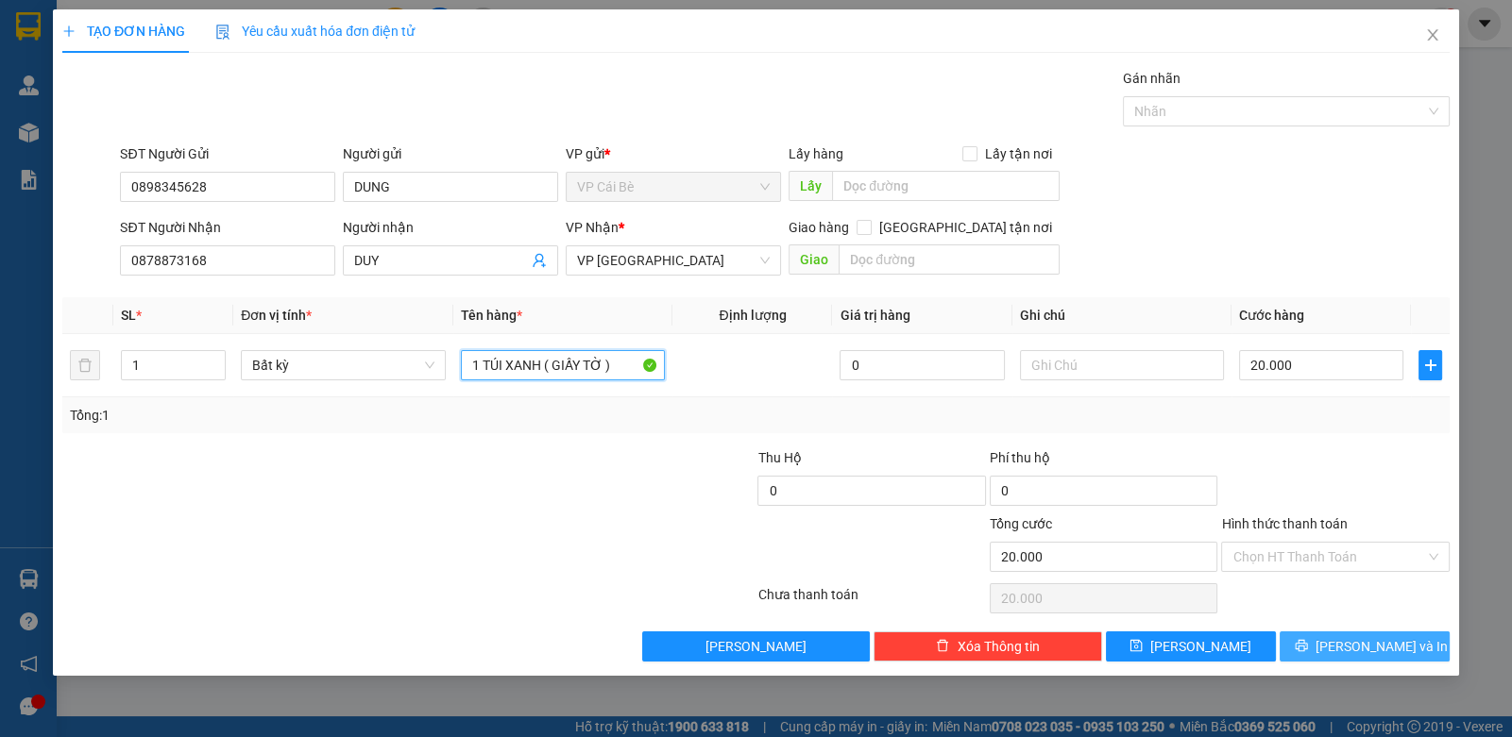
type input "1 TÚI XANH ( GIẤY TỜ )"
drag, startPoint x: 1404, startPoint y: 652, endPoint x: 1414, endPoint y: 650, distance: 9.6
click at [1412, 651] on button "[PERSON_NAME] và In" at bounding box center [1364, 647] width 170 height 30
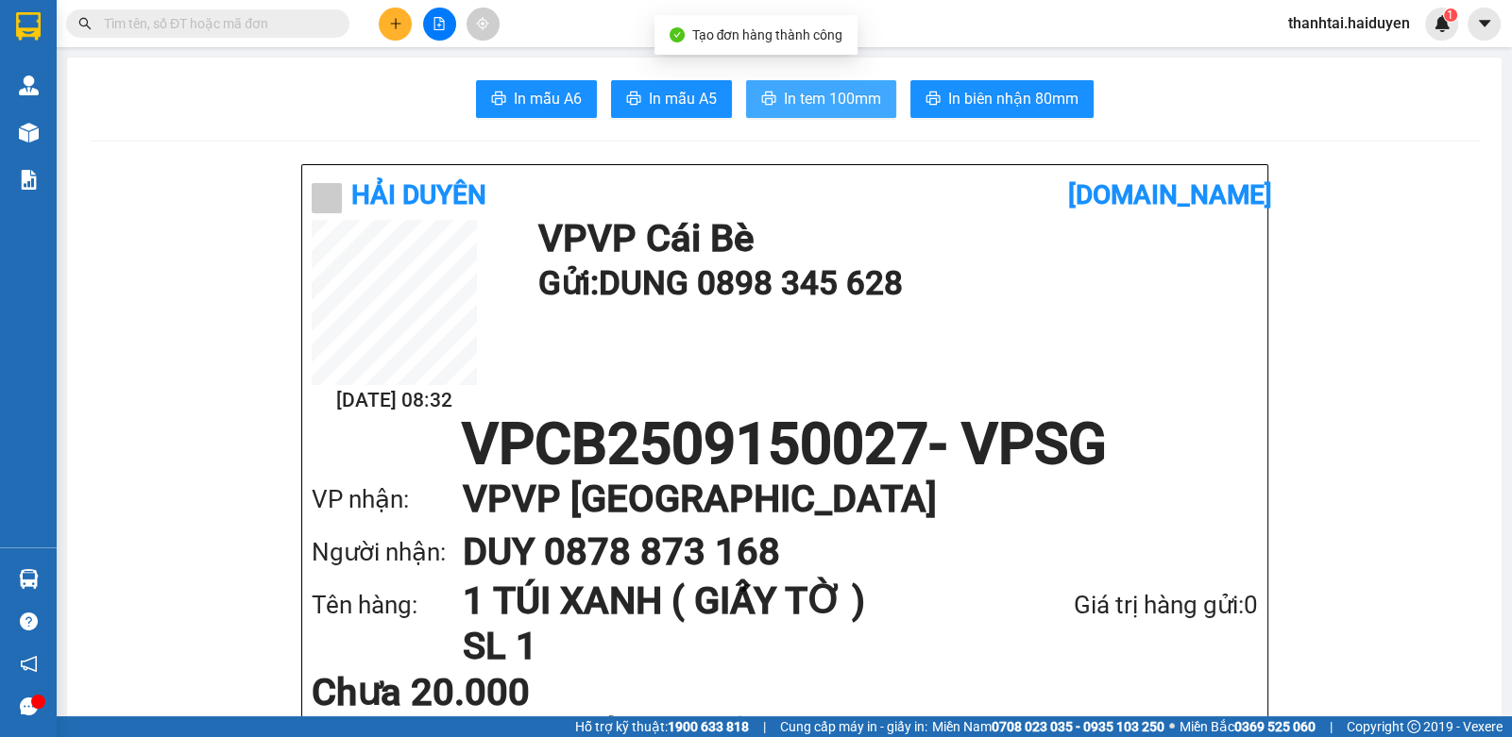
click at [774, 90] on button "In tem 100mm" at bounding box center [821, 99] width 150 height 38
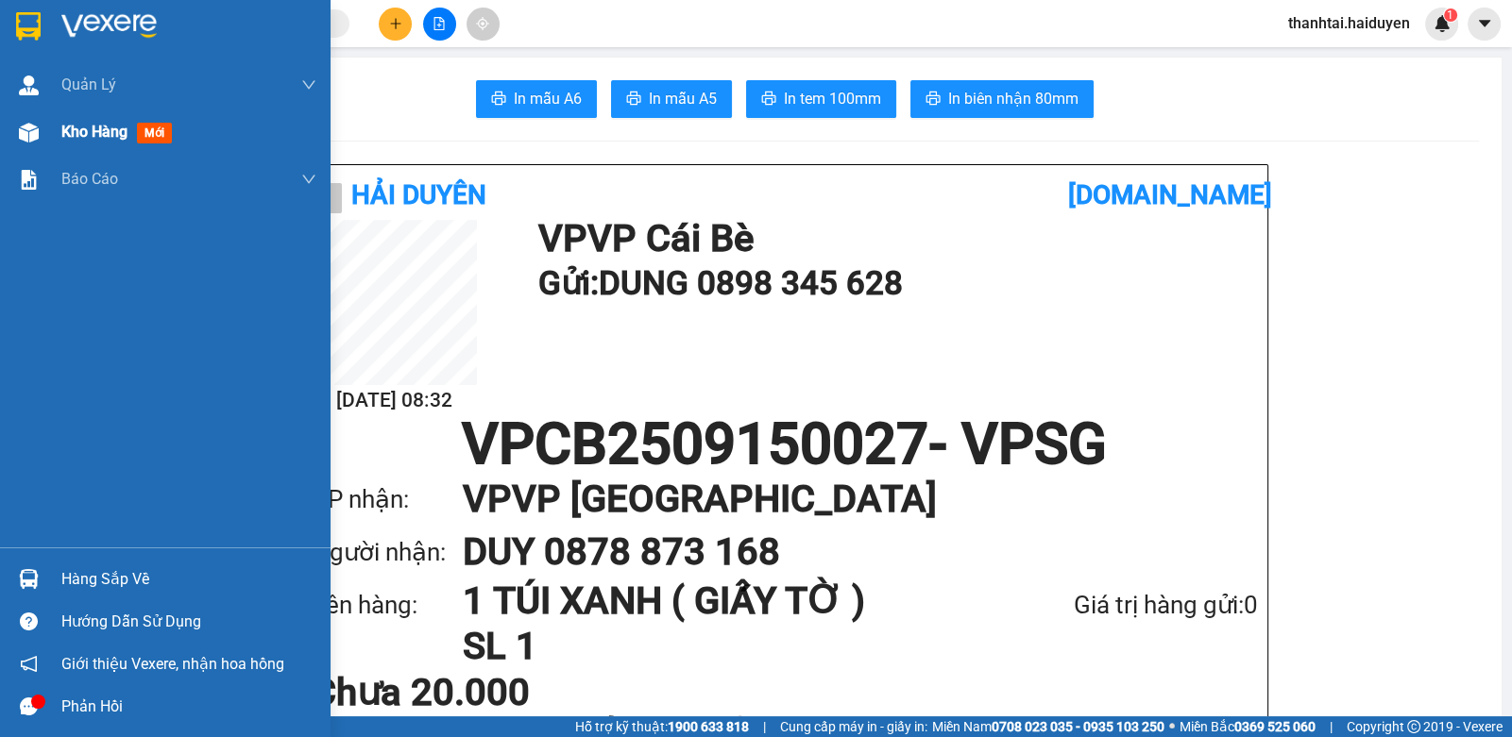
click at [37, 134] on img at bounding box center [29, 133] width 20 height 20
click at [48, 130] on div "Kho hàng mới" at bounding box center [165, 132] width 330 height 47
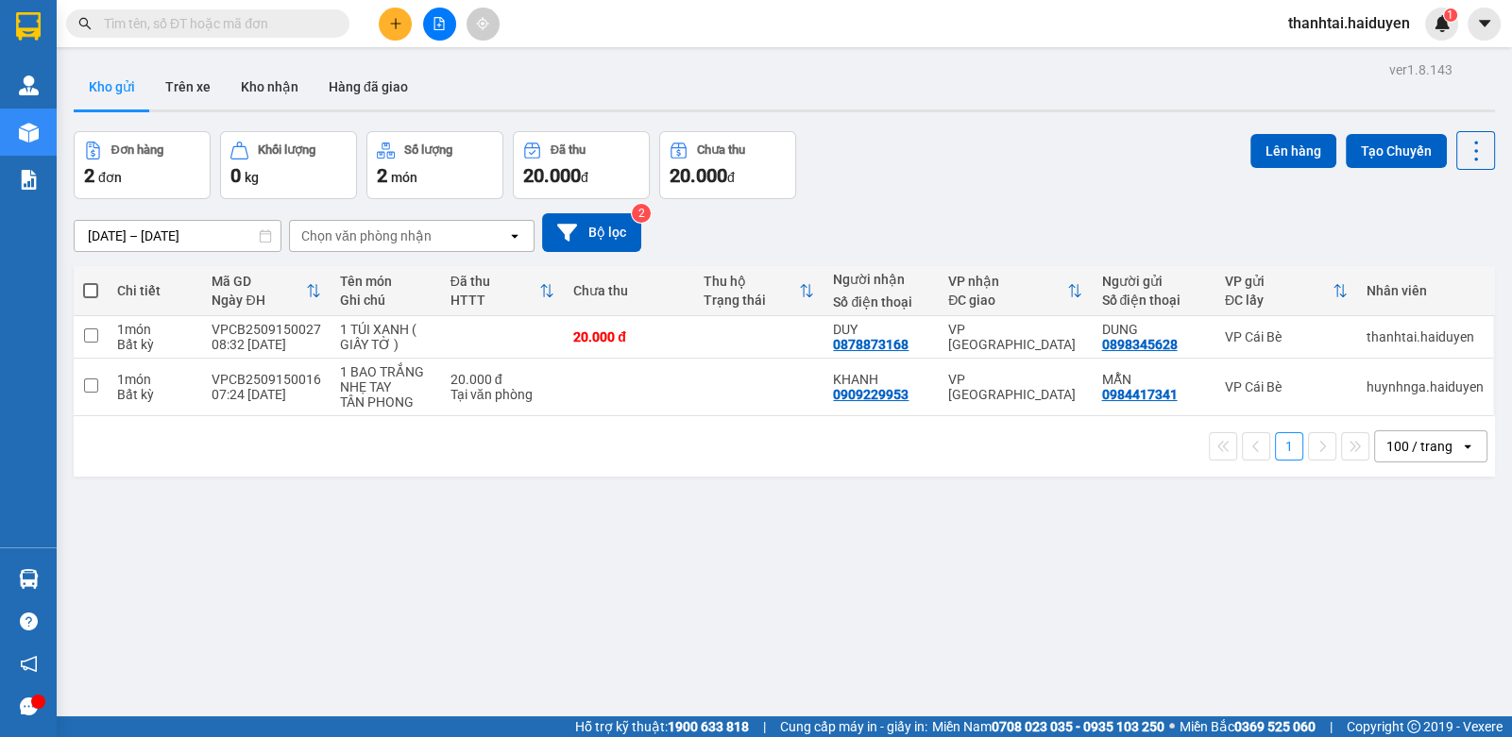
click at [577, 565] on div "ver 1.8.143 Kho gửi Trên xe Kho nhận Hàng đã giao Đơn hàng 2 đơn Khối lượng 0 k…" at bounding box center [784, 425] width 1436 height 737
drag, startPoint x: 83, startPoint y: 578, endPoint x: 123, endPoint y: 581, distance: 39.8
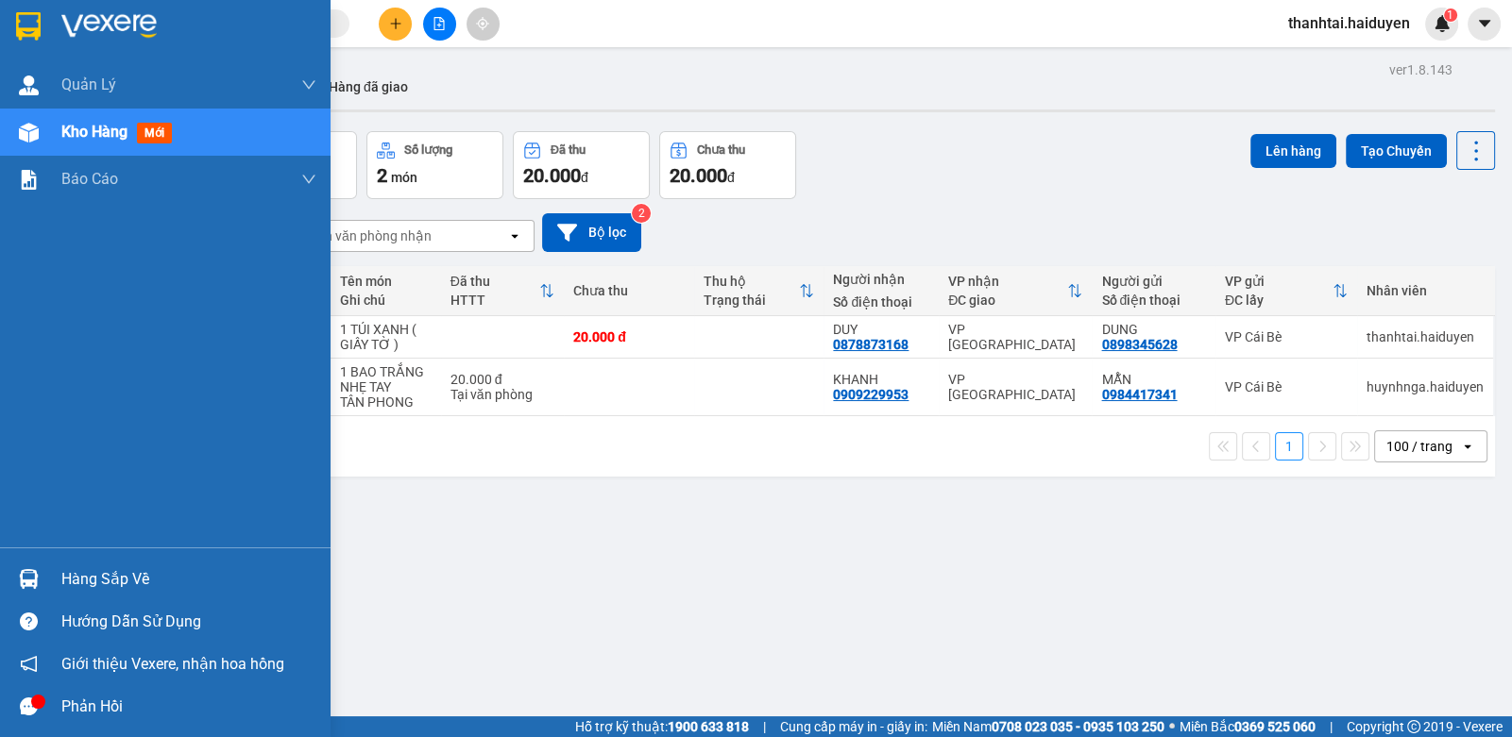
click at [98, 581] on div "Hàng sắp về" at bounding box center [188, 580] width 255 height 28
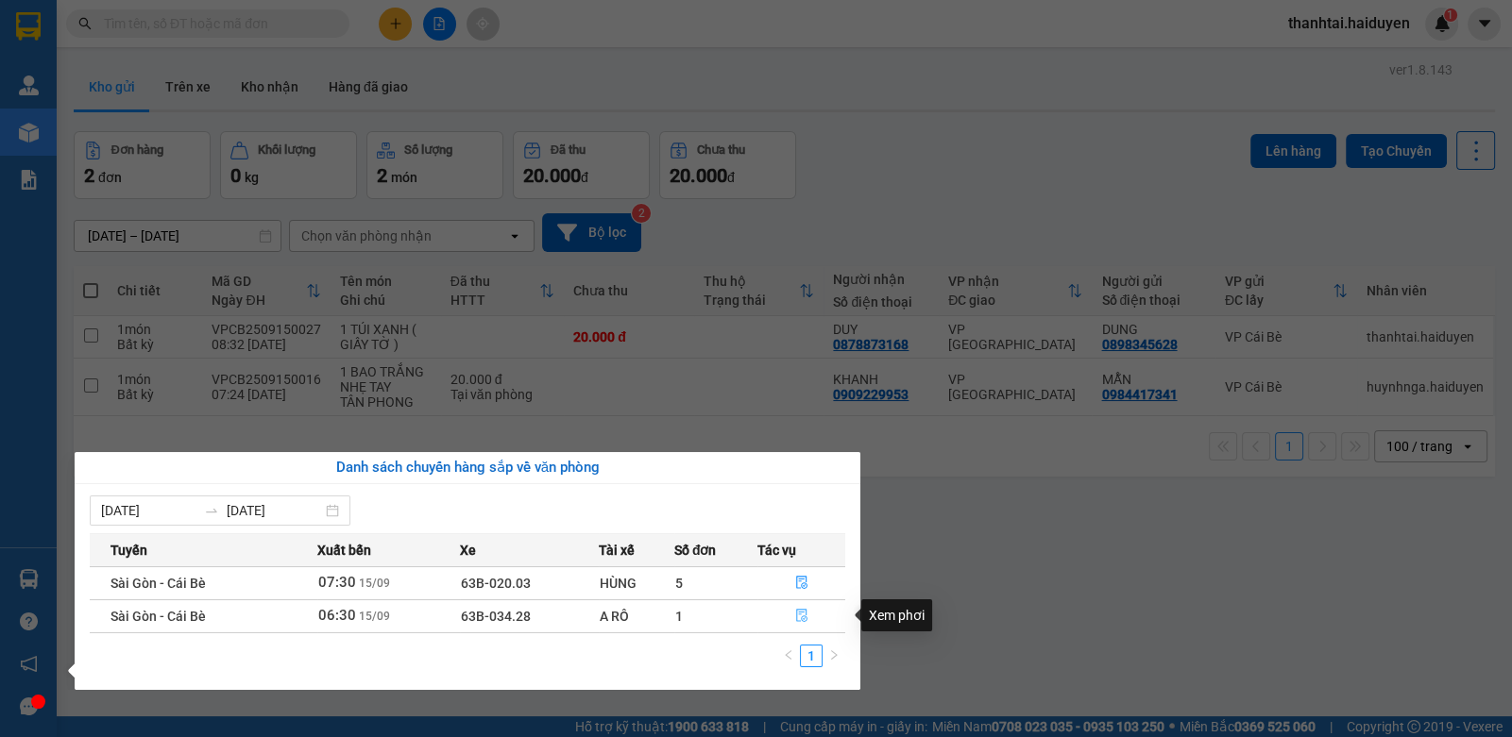
click at [810, 615] on button "button" at bounding box center [801, 616] width 86 height 30
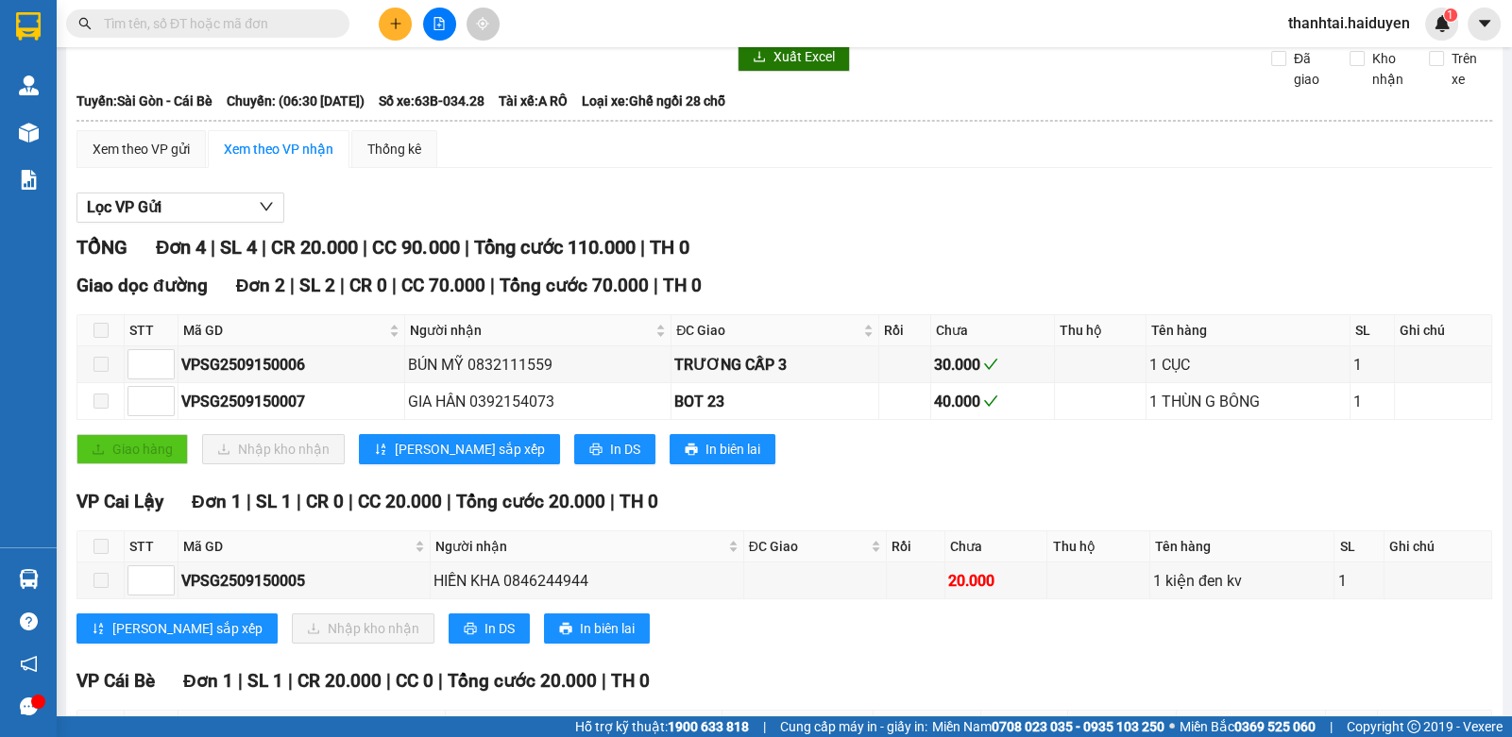
scroll to position [235, 0]
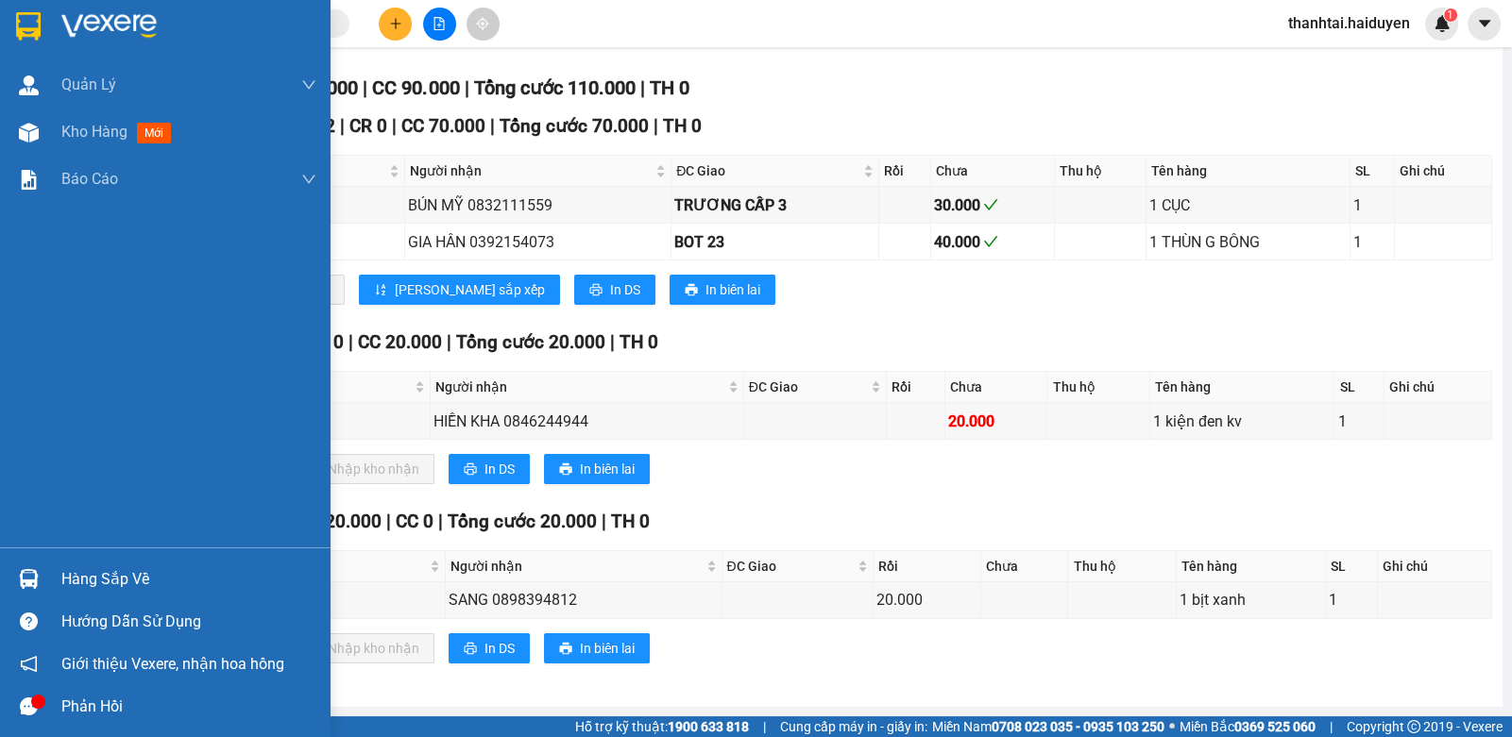
click at [64, 581] on div "Hàng sắp về" at bounding box center [188, 580] width 255 height 28
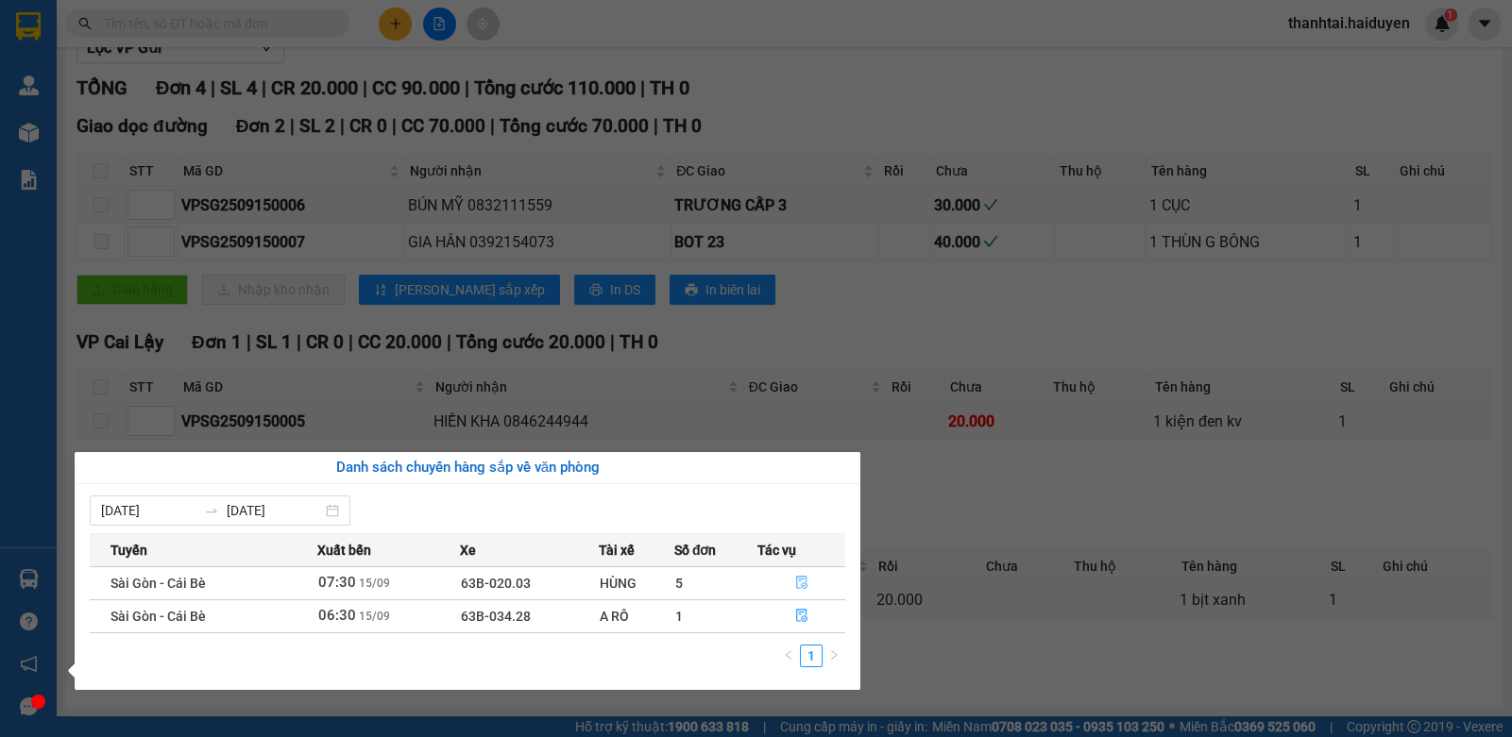
click at [812, 584] on button "button" at bounding box center [801, 583] width 86 height 30
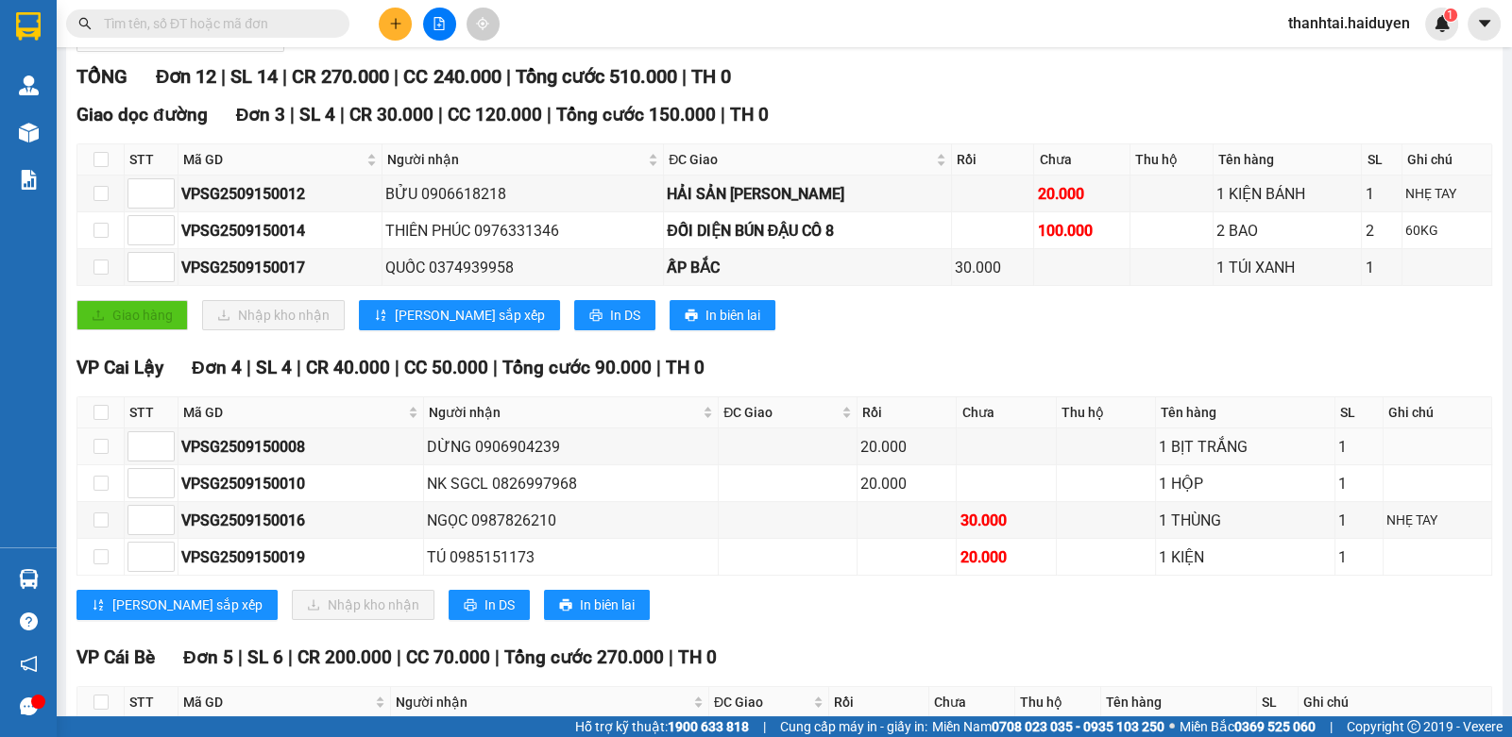
scroll to position [526, 0]
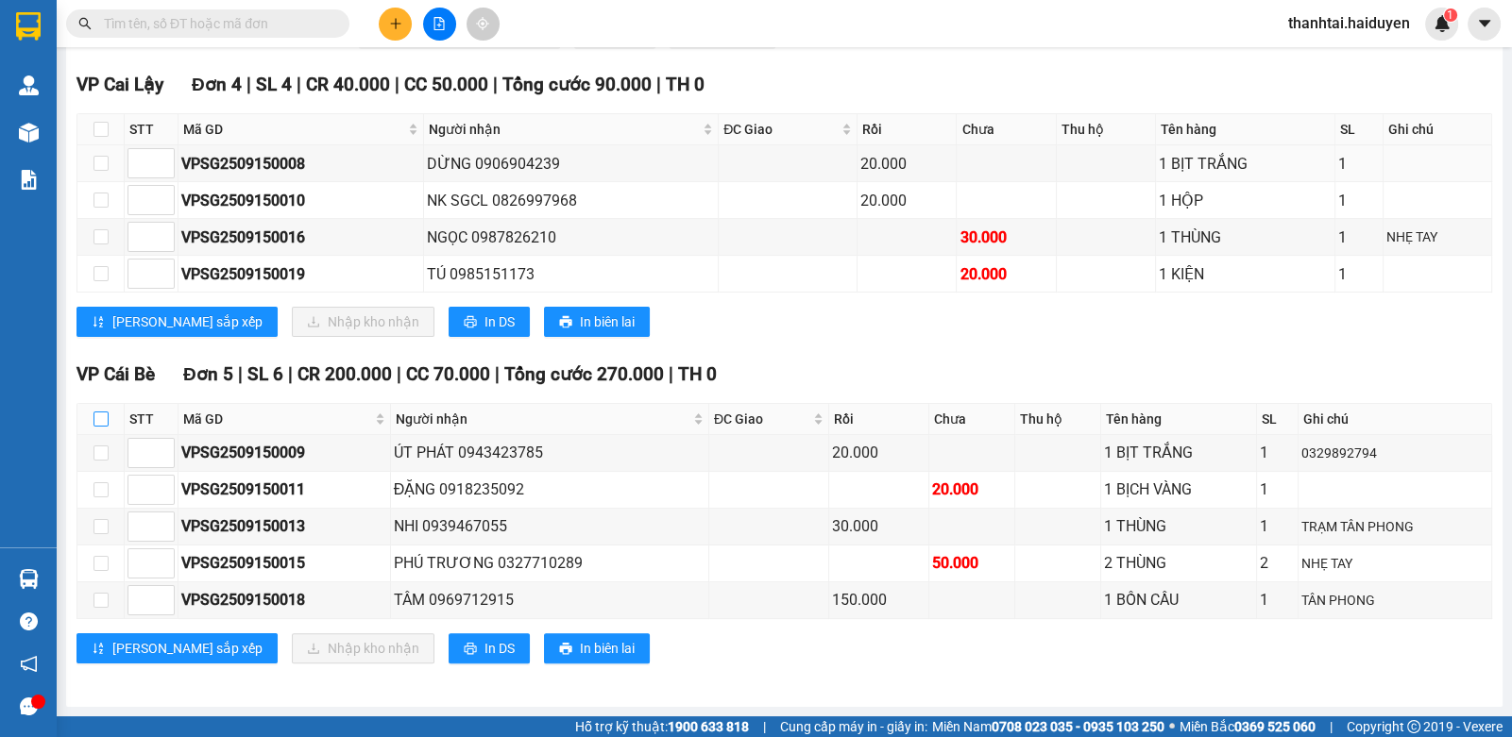
click at [102, 427] on input "checkbox" at bounding box center [100, 419] width 15 height 15
checkbox input "true"
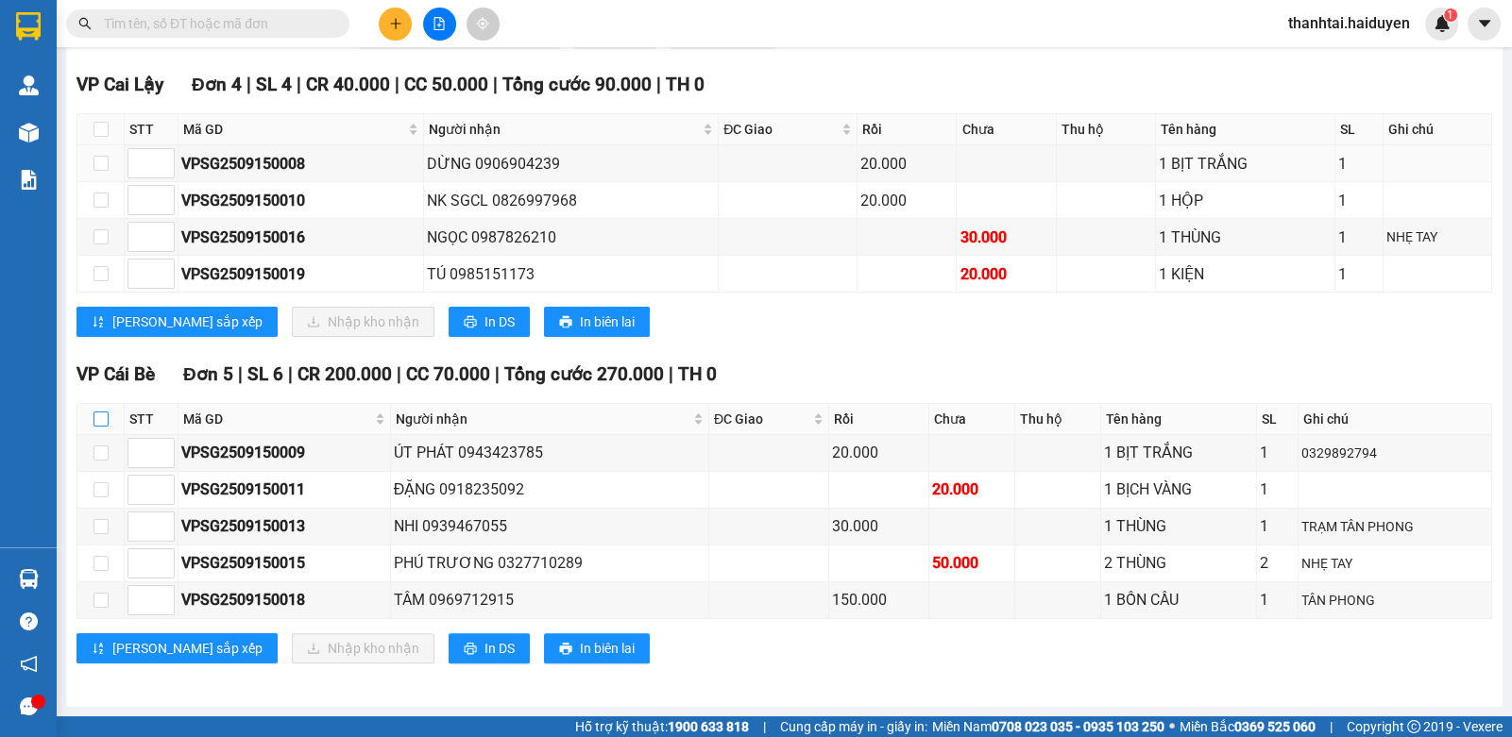
checkbox input "true"
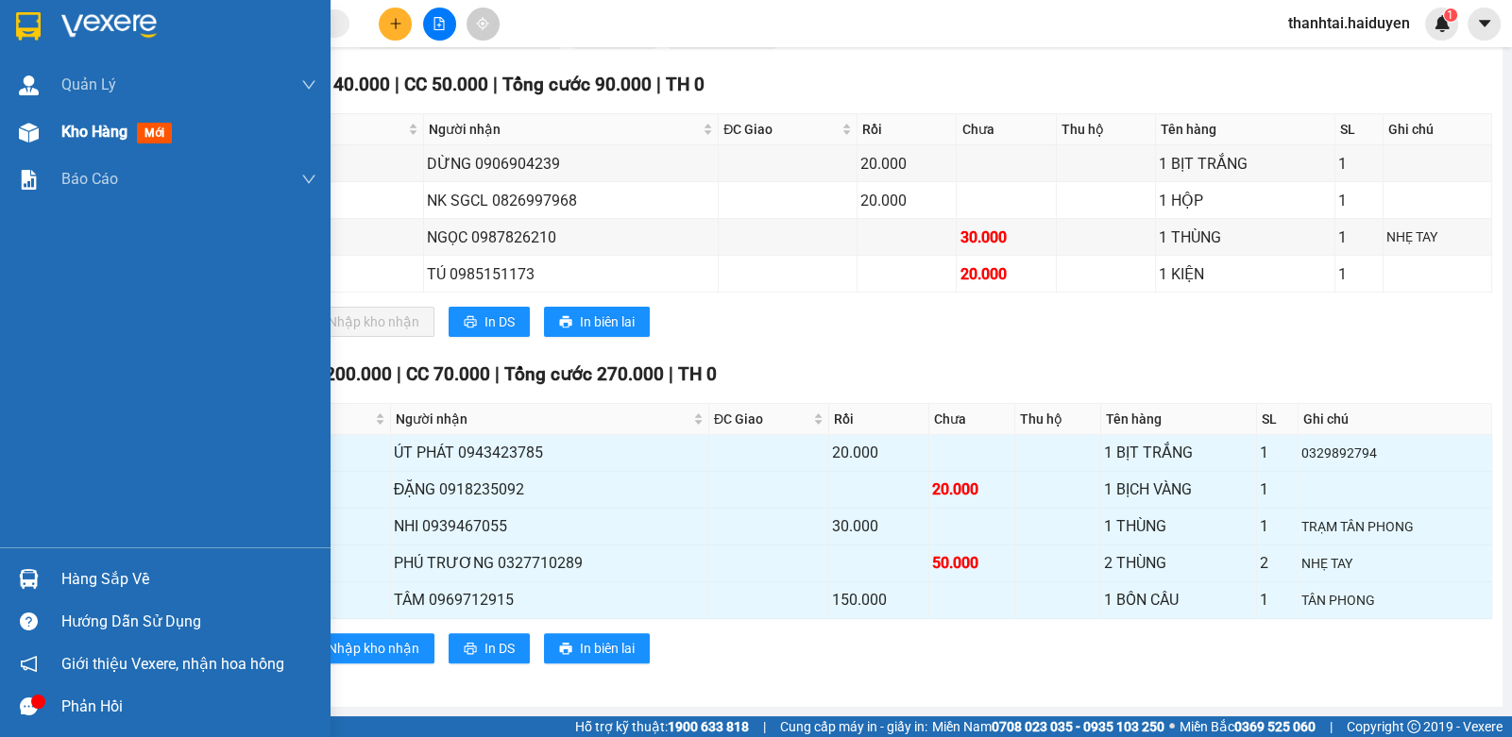
click at [99, 111] on div "Kho hàng mới" at bounding box center [188, 132] width 255 height 47
click at [100, 111] on div "Kho hàng mới" at bounding box center [188, 132] width 255 height 47
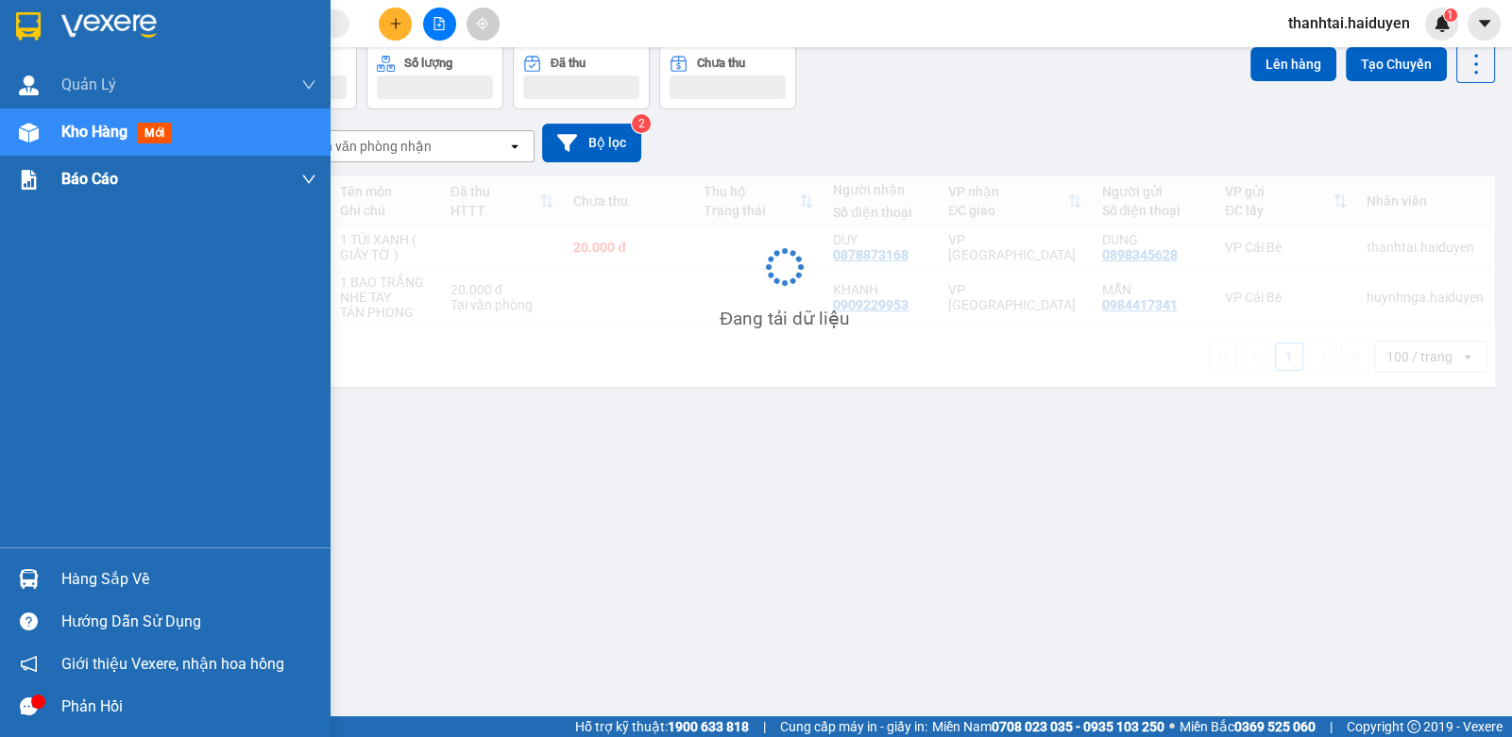
scroll to position [86, 0]
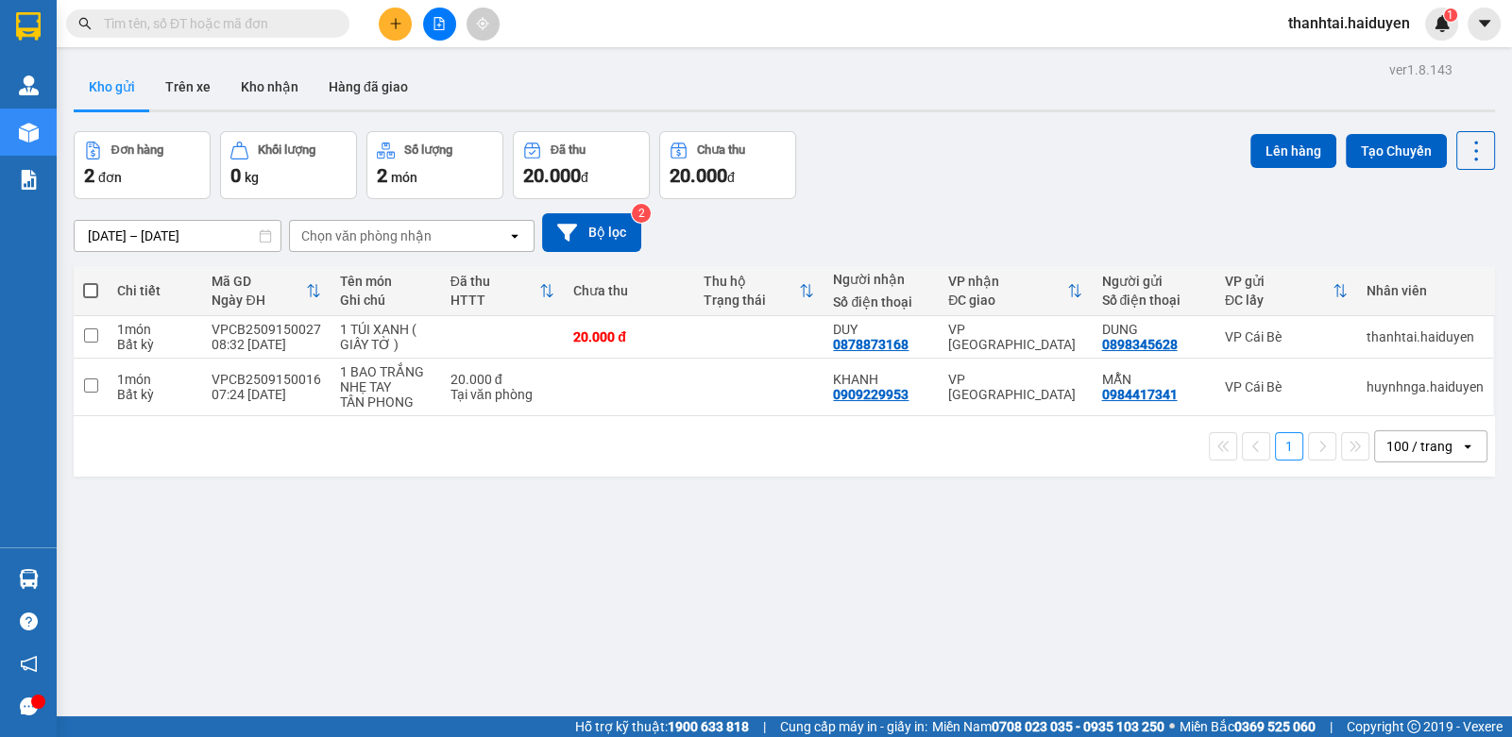
drag, startPoint x: 226, startPoint y: 25, endPoint x: 275, endPoint y: 8, distance: 52.0
click at [246, 16] on input "text" at bounding box center [215, 23] width 223 height 21
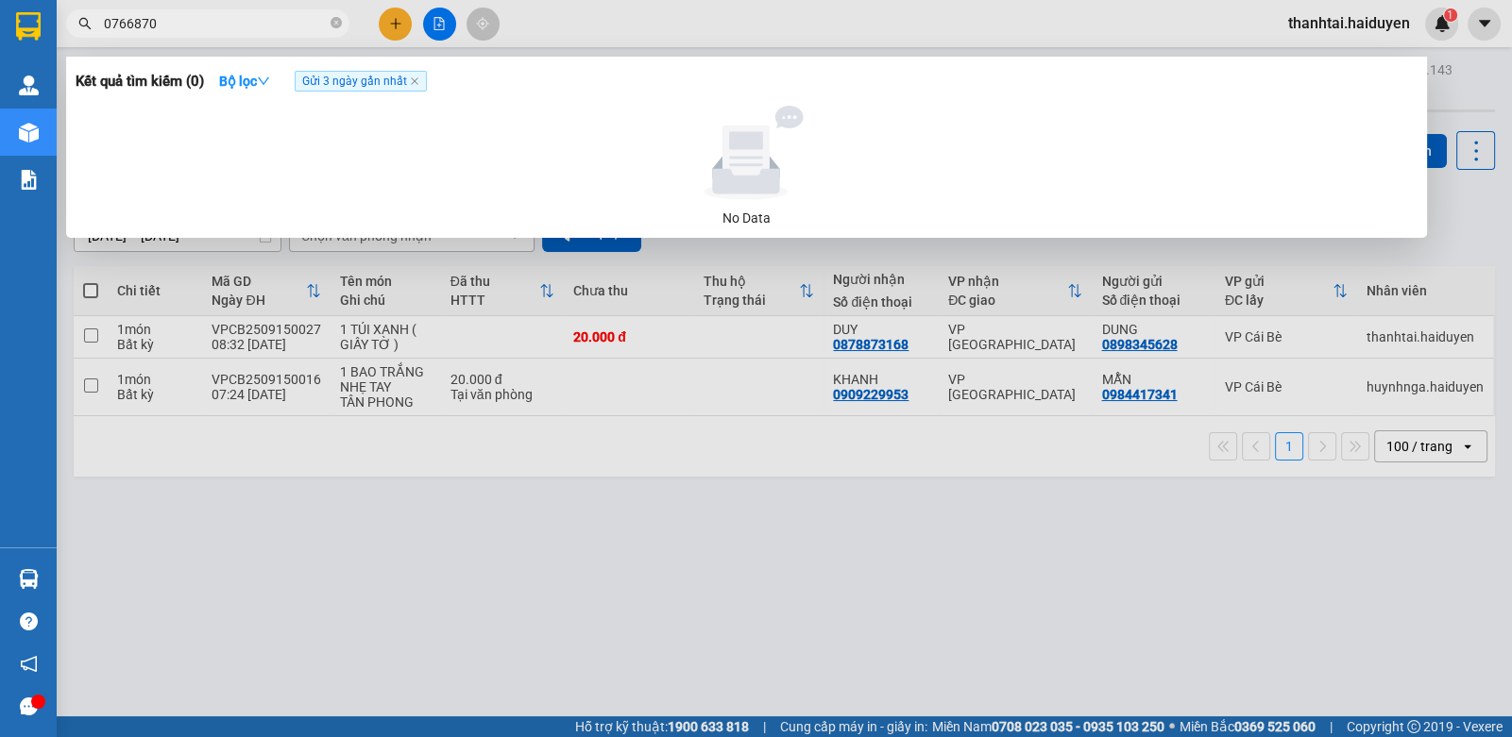
click at [236, 20] on input "0766870" at bounding box center [215, 23] width 223 height 21
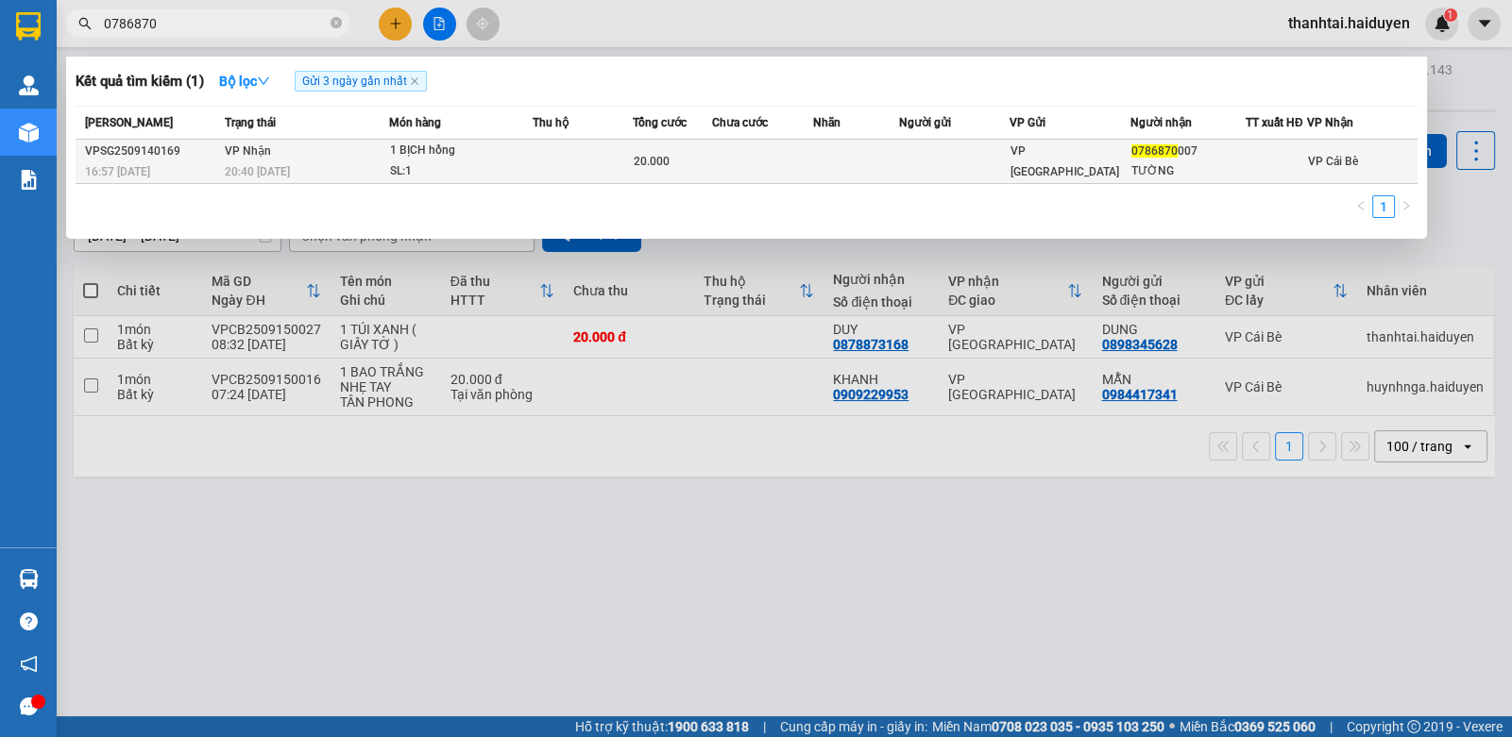
type input "0786870"
click at [486, 169] on div "SL: 1" at bounding box center [461, 171] width 142 height 21
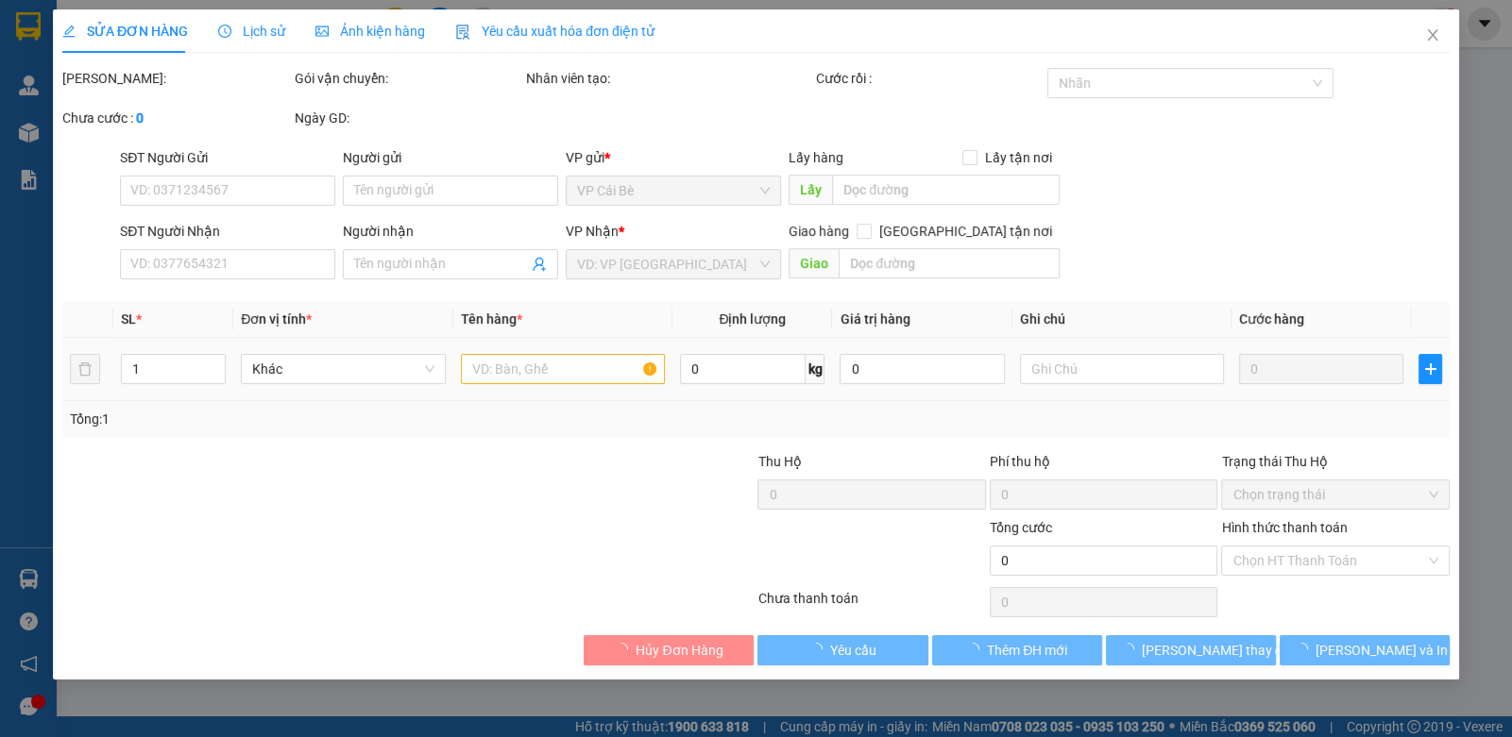
type input "0786870007"
type input "TƯỜNG"
type input "20.000"
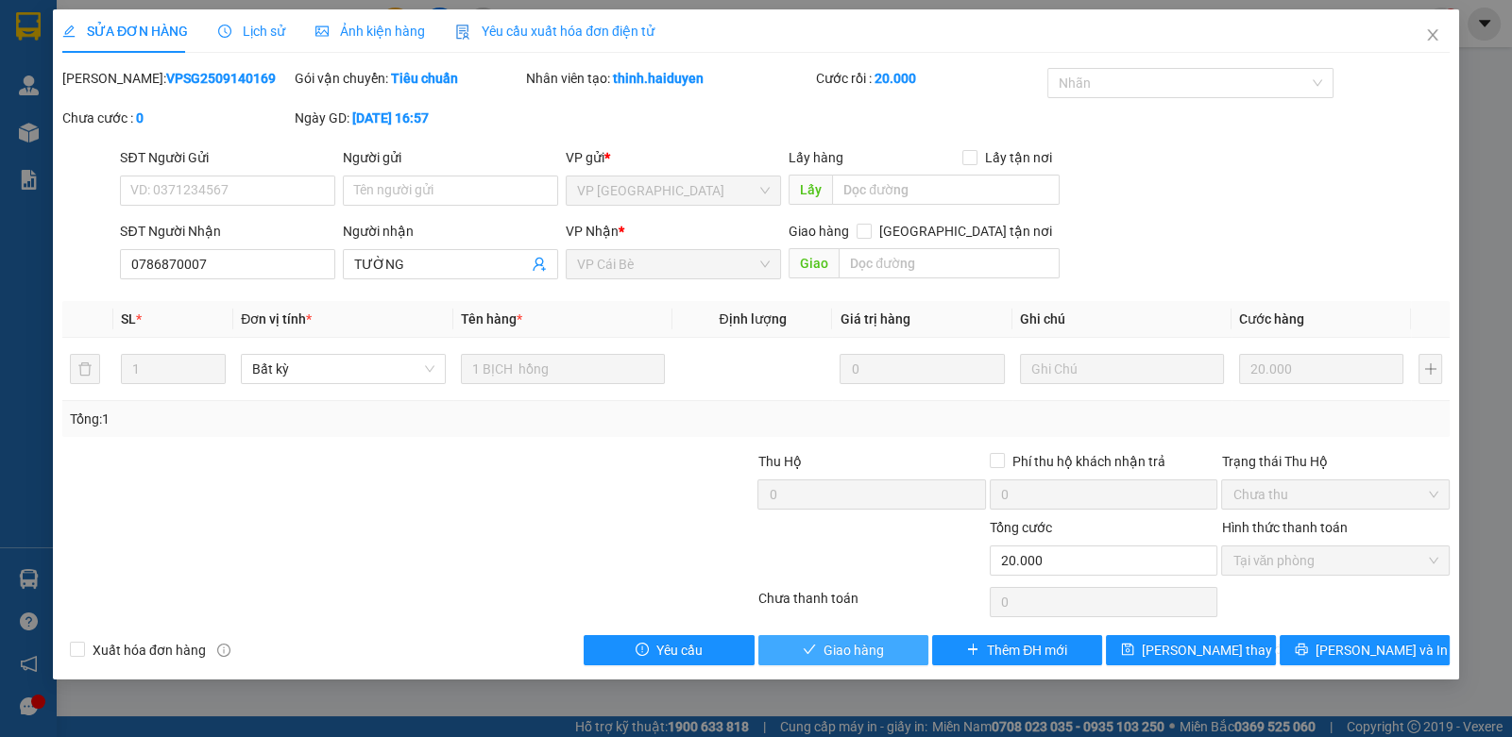
click at [788, 646] on button "Giao hàng" at bounding box center [843, 650] width 170 height 30
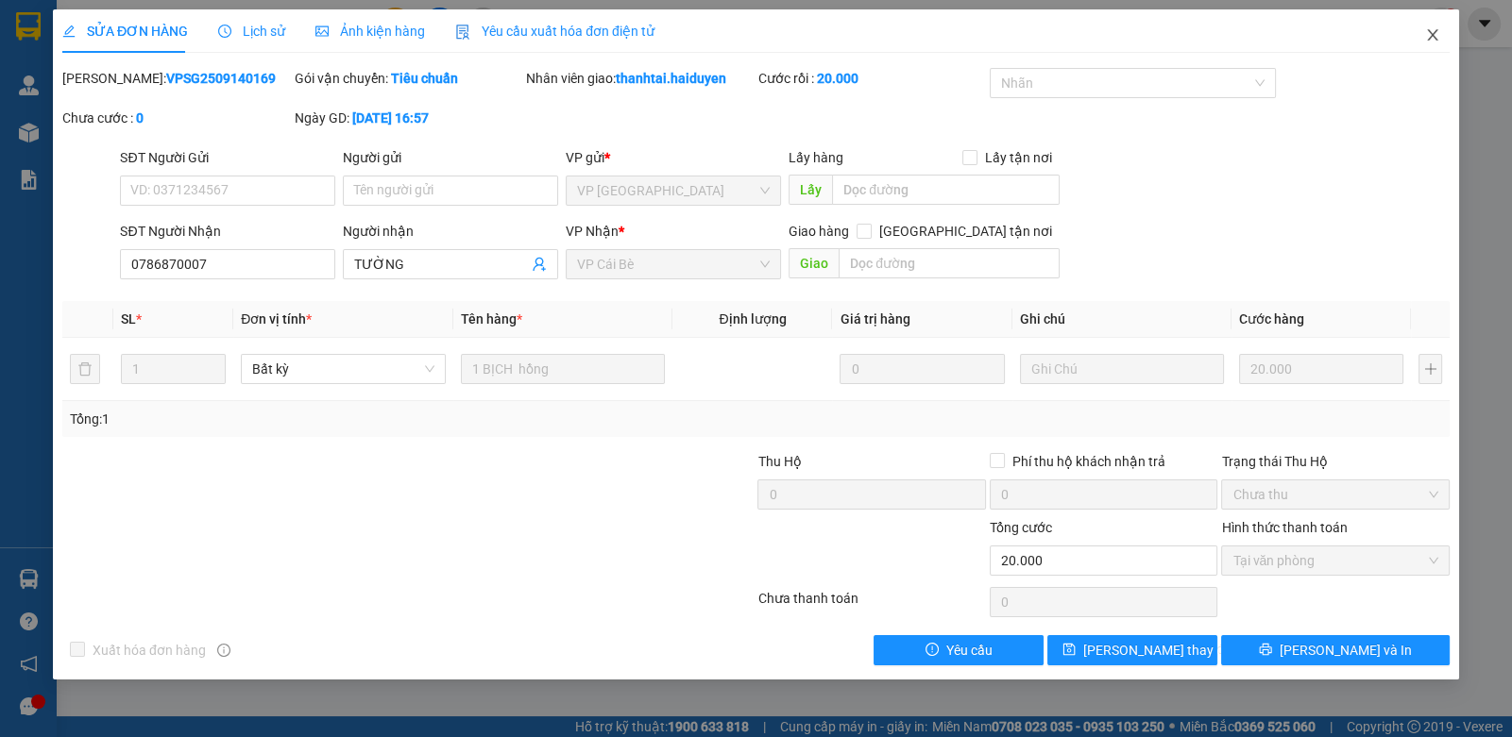
drag, startPoint x: 1420, startPoint y: 32, endPoint x: 1364, endPoint y: 12, distance: 59.1
click at [1416, 33] on span "Close" at bounding box center [1432, 35] width 53 height 53
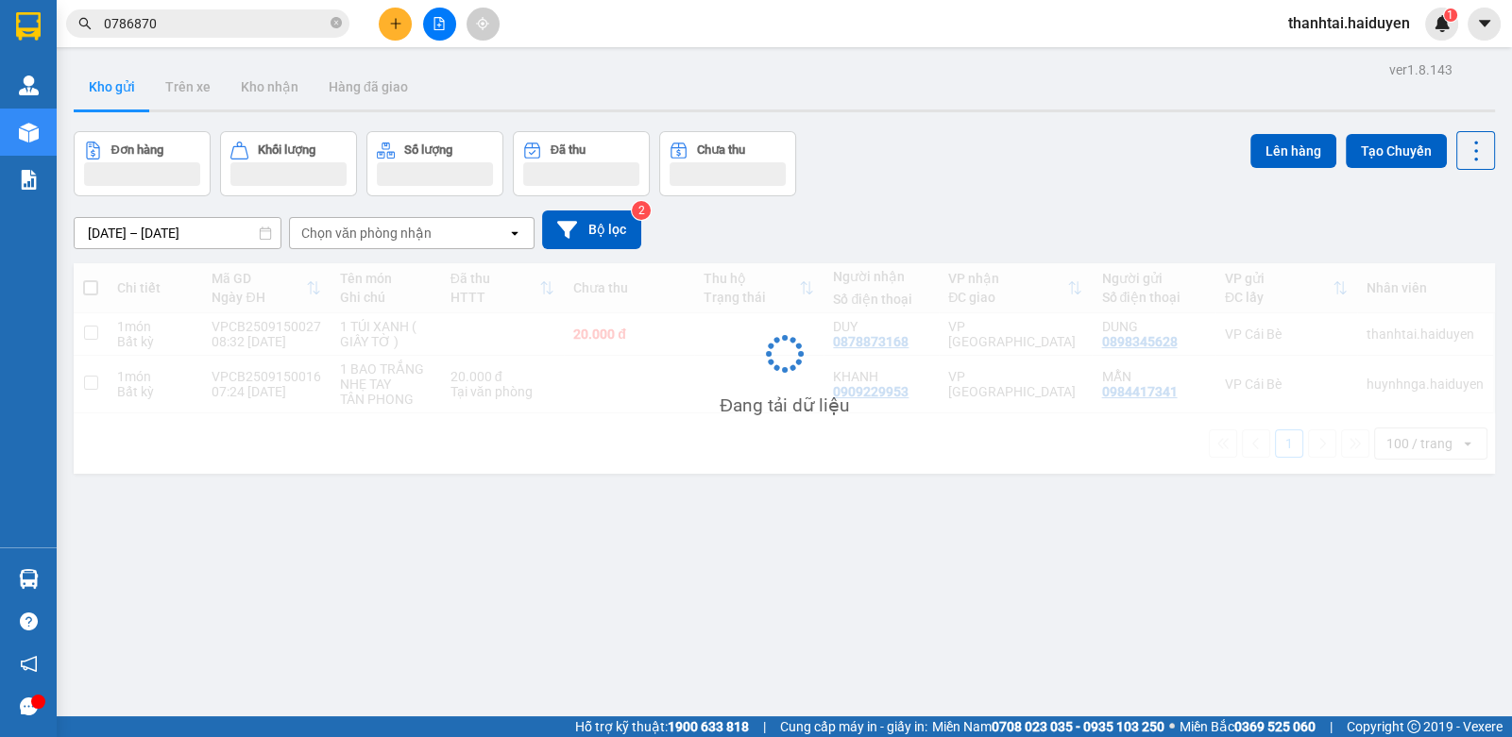
click at [284, 26] on input "0786870" at bounding box center [215, 23] width 223 height 21
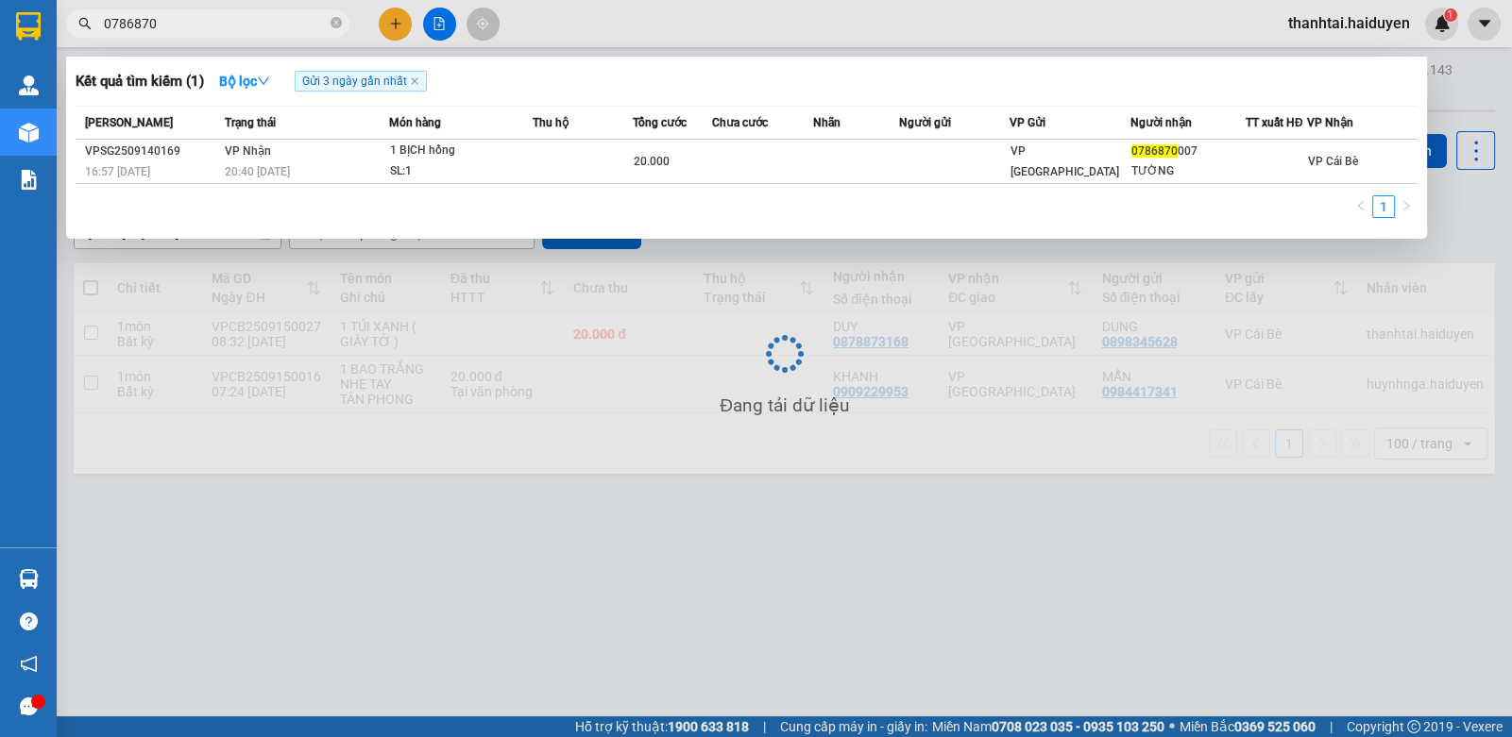
click at [284, 26] on input "0786870" at bounding box center [215, 23] width 223 height 21
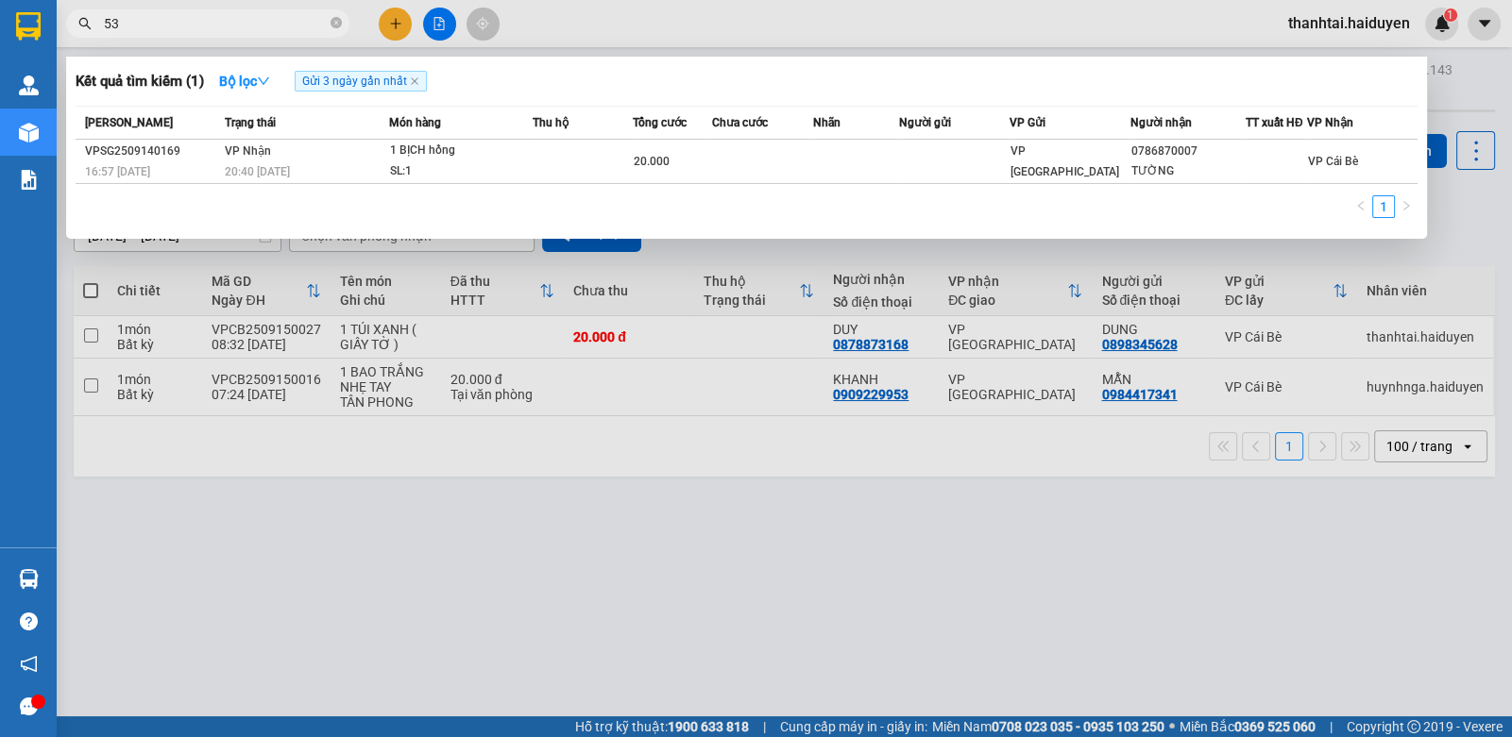
type input "5"
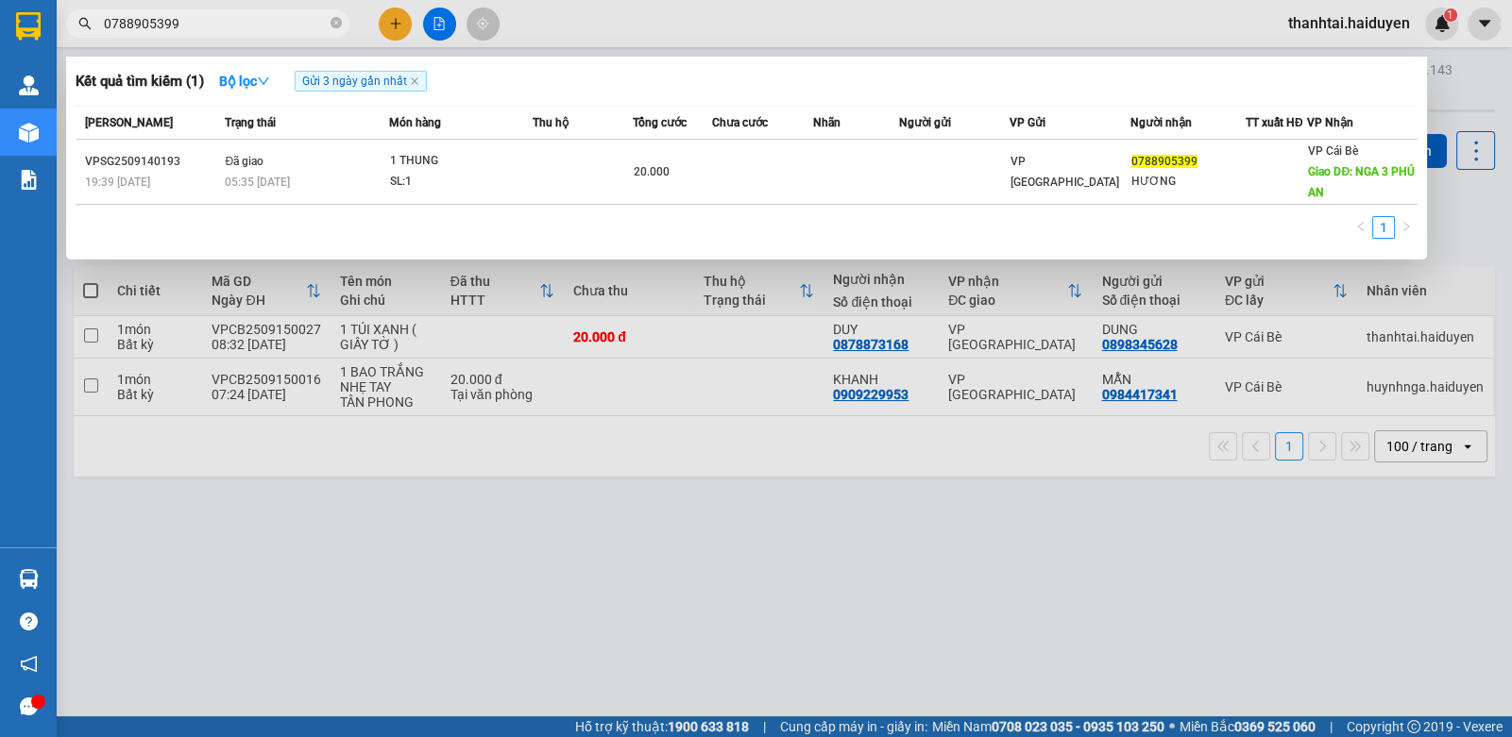
type input "0788905399"
drag, startPoint x: 404, startPoint y: 18, endPoint x: 392, endPoint y: 24, distance: 13.5
click at [402, 18] on div at bounding box center [756, 368] width 1512 height 737
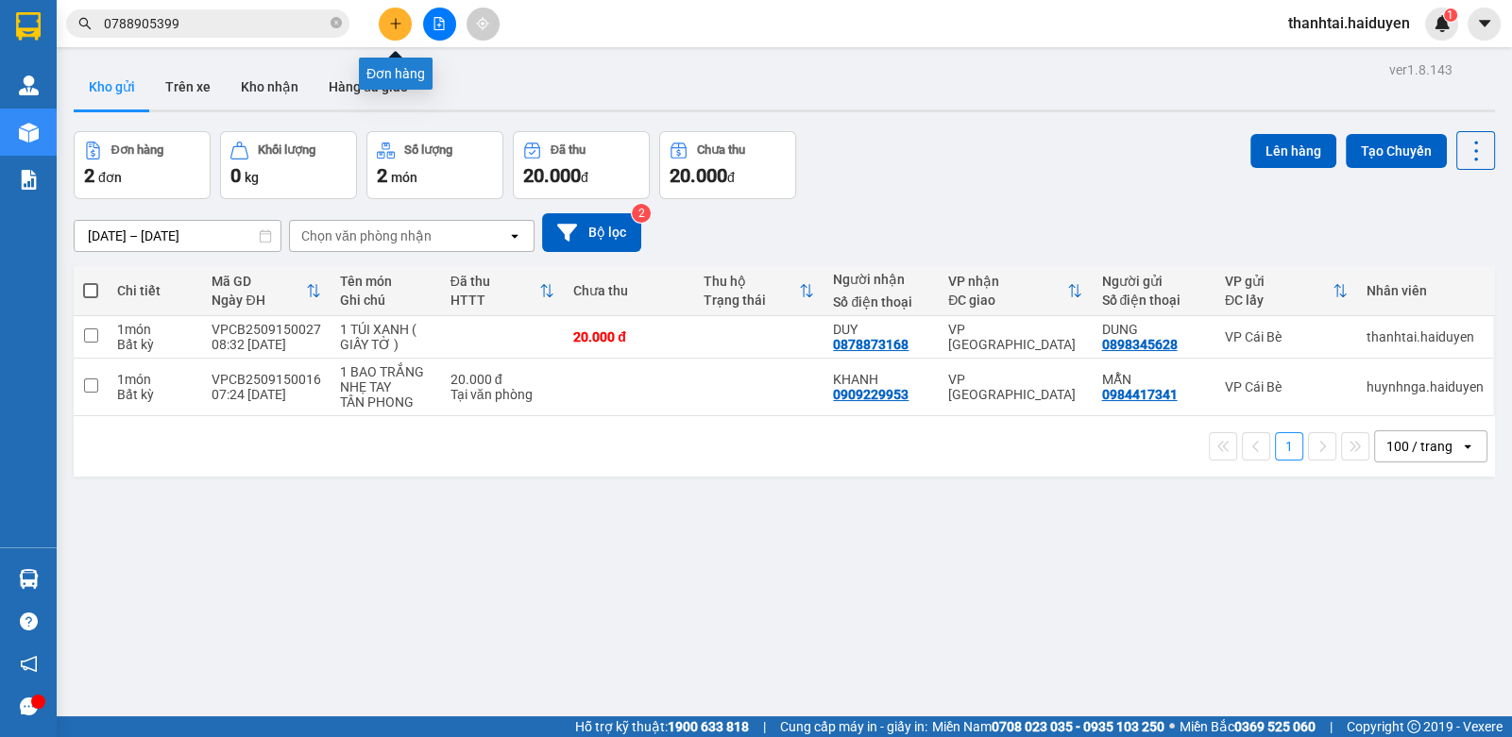
click at [399, 24] on button at bounding box center [395, 24] width 33 height 33
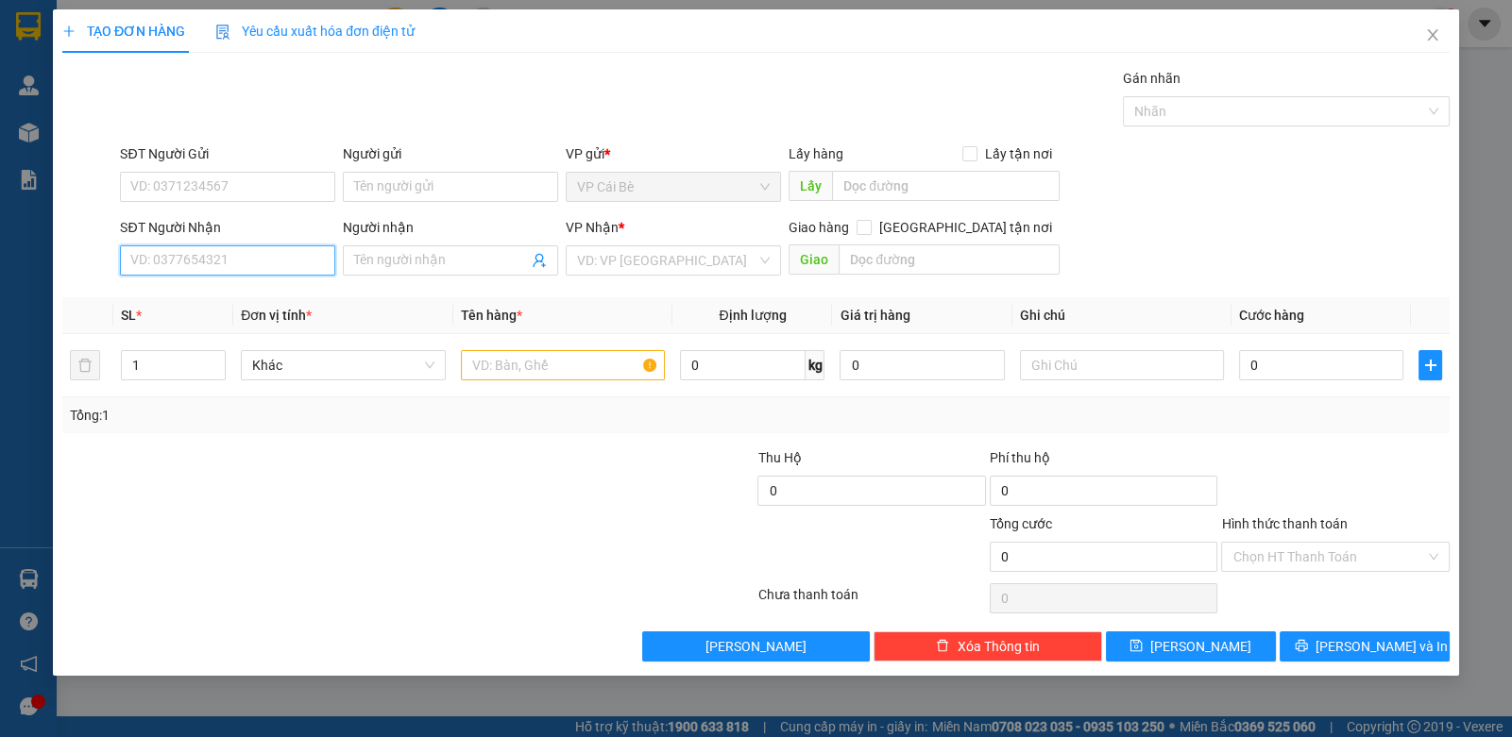
drag, startPoint x: 188, startPoint y: 272, endPoint x: 703, endPoint y: 158, distance: 528.1
click at [202, 266] on input "SĐT Người Nhận" at bounding box center [227, 261] width 215 height 30
type input "0985399711"
click at [243, 296] on div "0985399711 - THƯ" at bounding box center [227, 297] width 193 height 21
type input "THƯ"
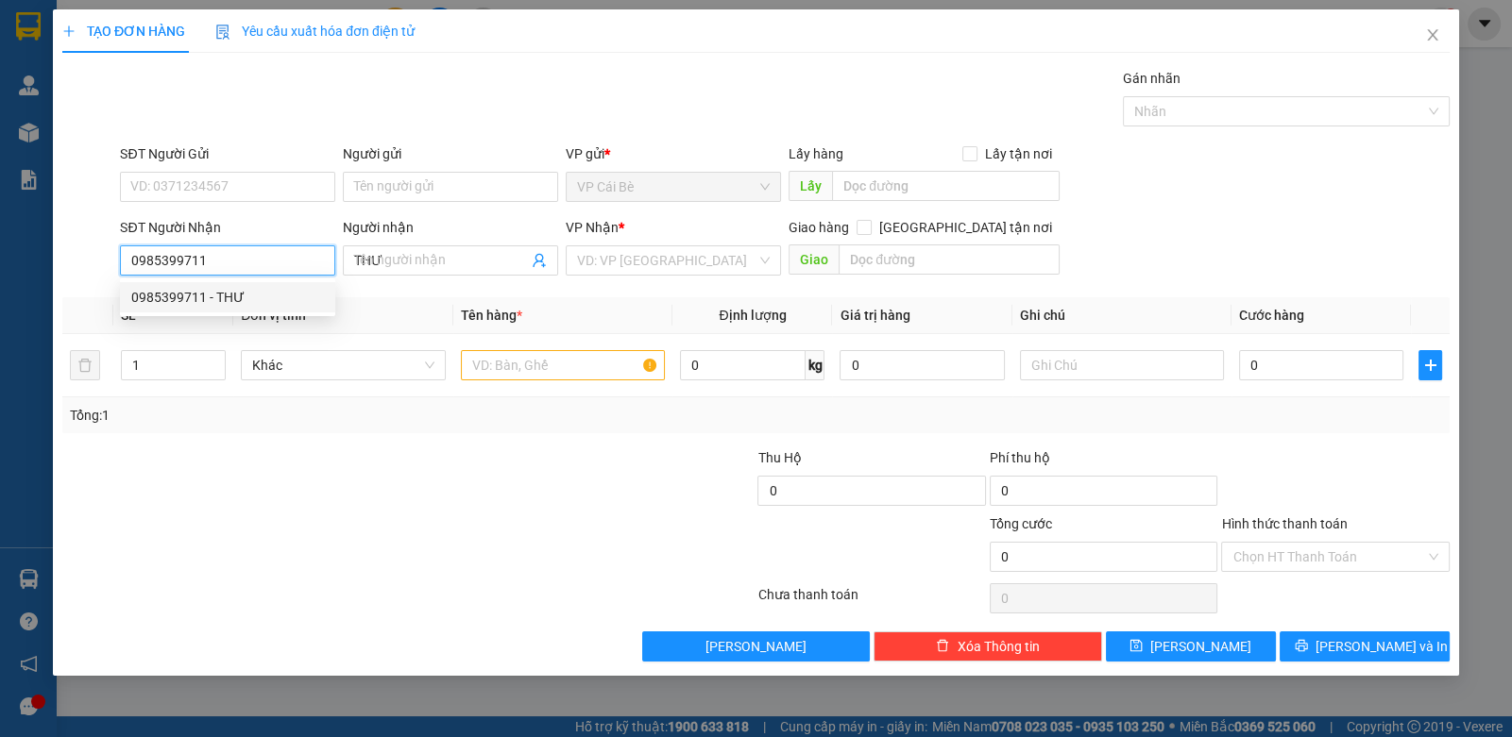
type input "90.000"
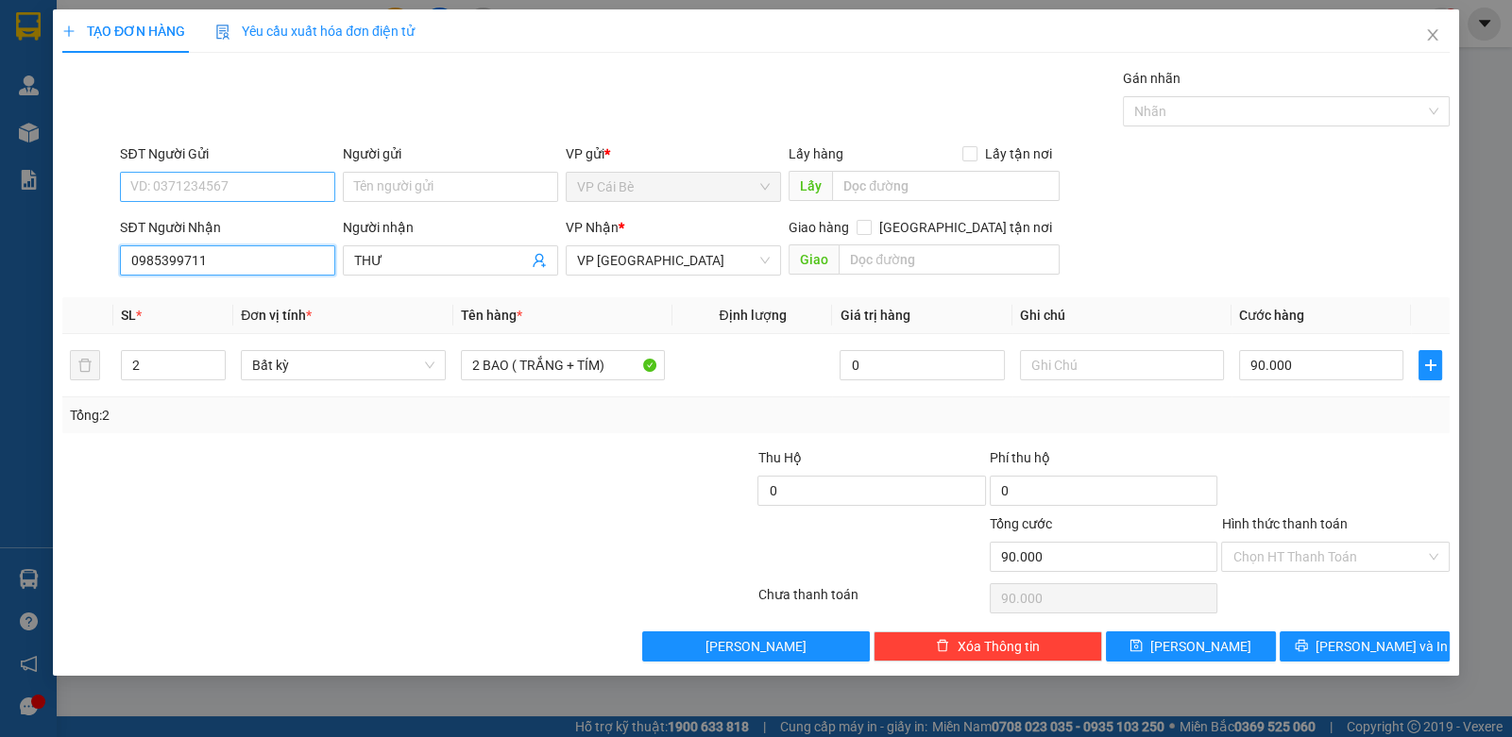
type input "0985399711"
click at [238, 182] on input "SĐT Người Gửi" at bounding box center [227, 187] width 215 height 30
click at [255, 248] on div "0702976767 - TRÂN" at bounding box center [227, 254] width 193 height 21
type input "0702976767"
type input "TRÂN"
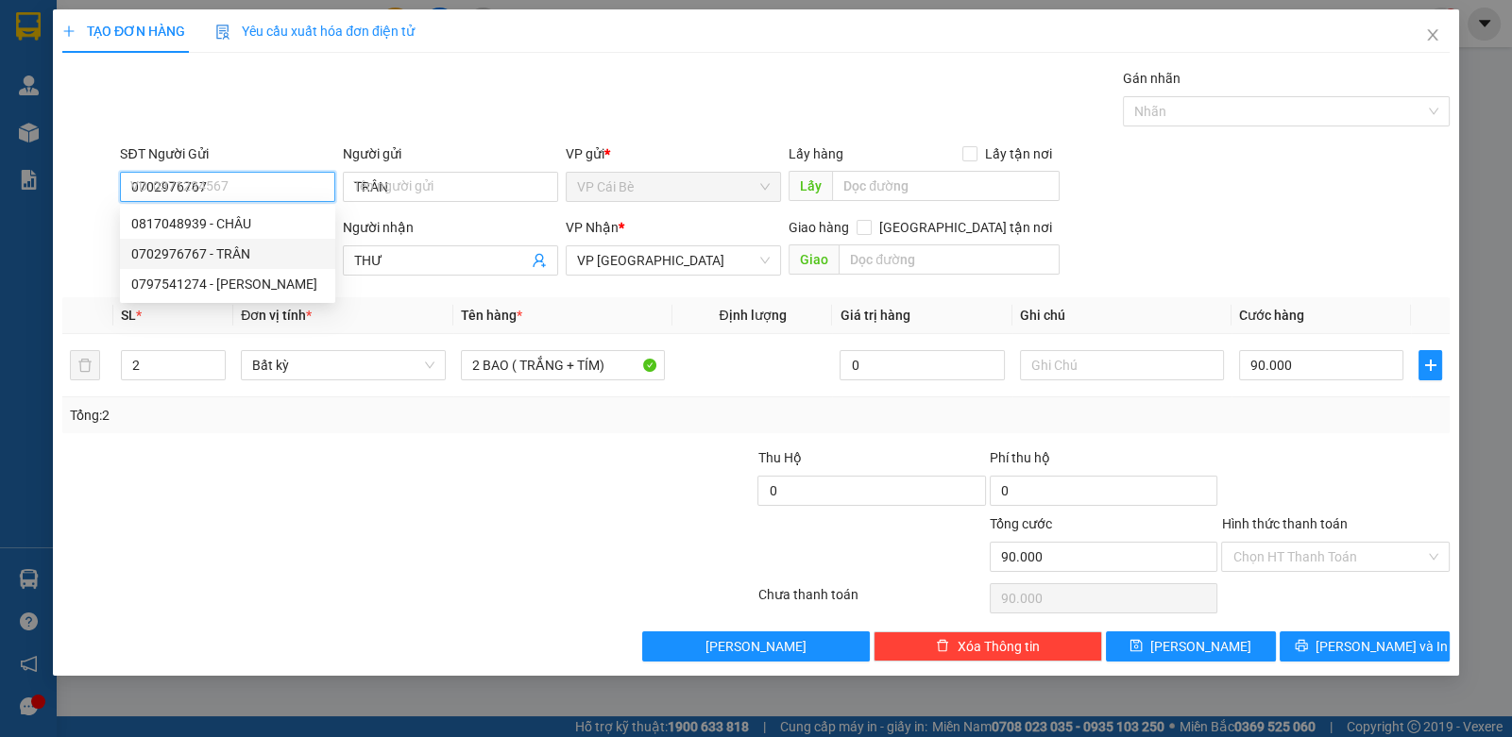
type input "20.000"
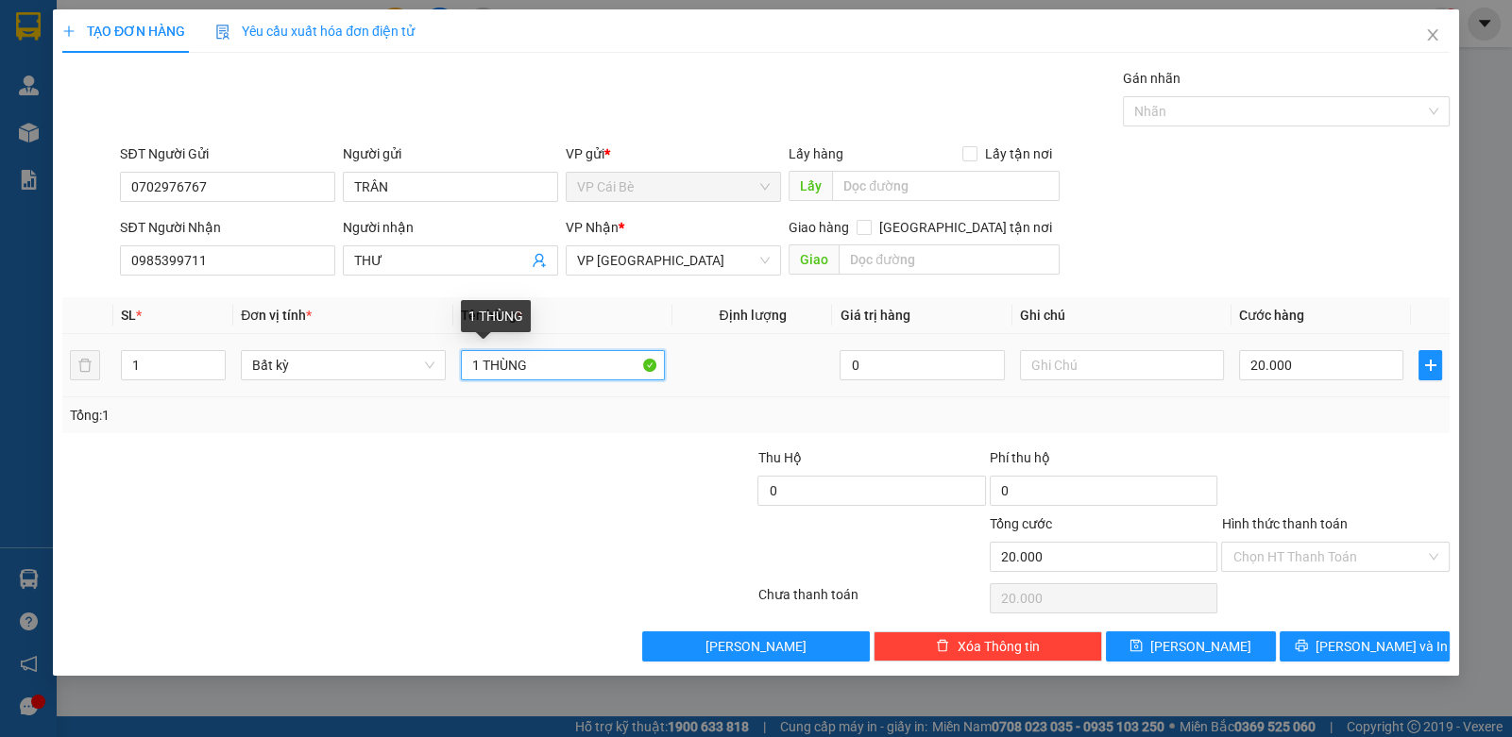
click at [589, 360] on input "1 THÙNG" at bounding box center [563, 365] width 205 height 30
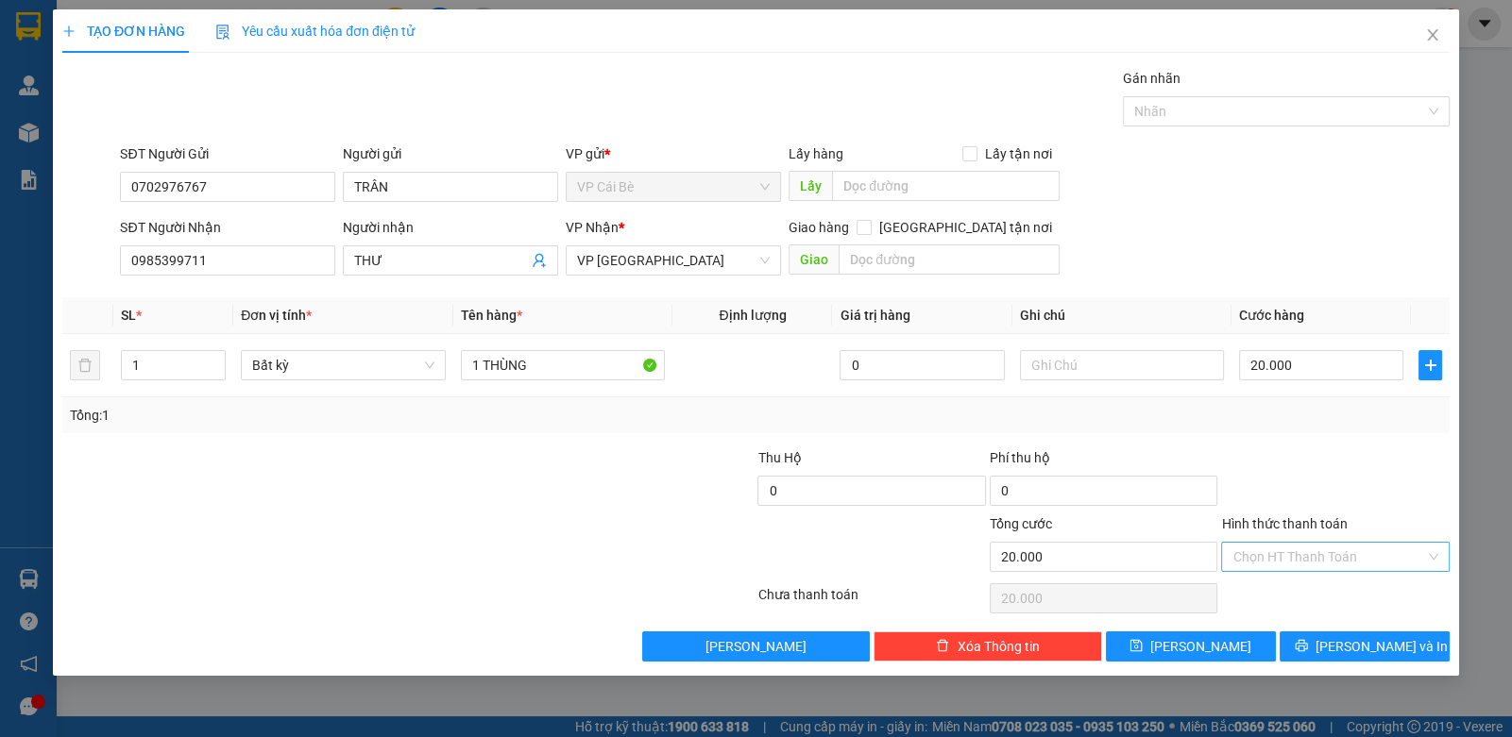
drag, startPoint x: 1276, startPoint y: 572, endPoint x: 1284, endPoint y: 565, distance: 11.4
click at [1279, 568] on div "Hình thức thanh toán Chọn HT Thanh Toán" at bounding box center [1335, 547] width 228 height 66
drag, startPoint x: 1300, startPoint y: 422, endPoint x: 1310, endPoint y: 467, distance: 46.3
click at [1303, 434] on div "Transit Pickup Surcharge Ids Transit Deliver Surcharge Ids Transit Deliver Surc…" at bounding box center [755, 365] width 1387 height 594
drag, startPoint x: 1313, startPoint y: 548, endPoint x: 1308, endPoint y: 559, distance: 12.3
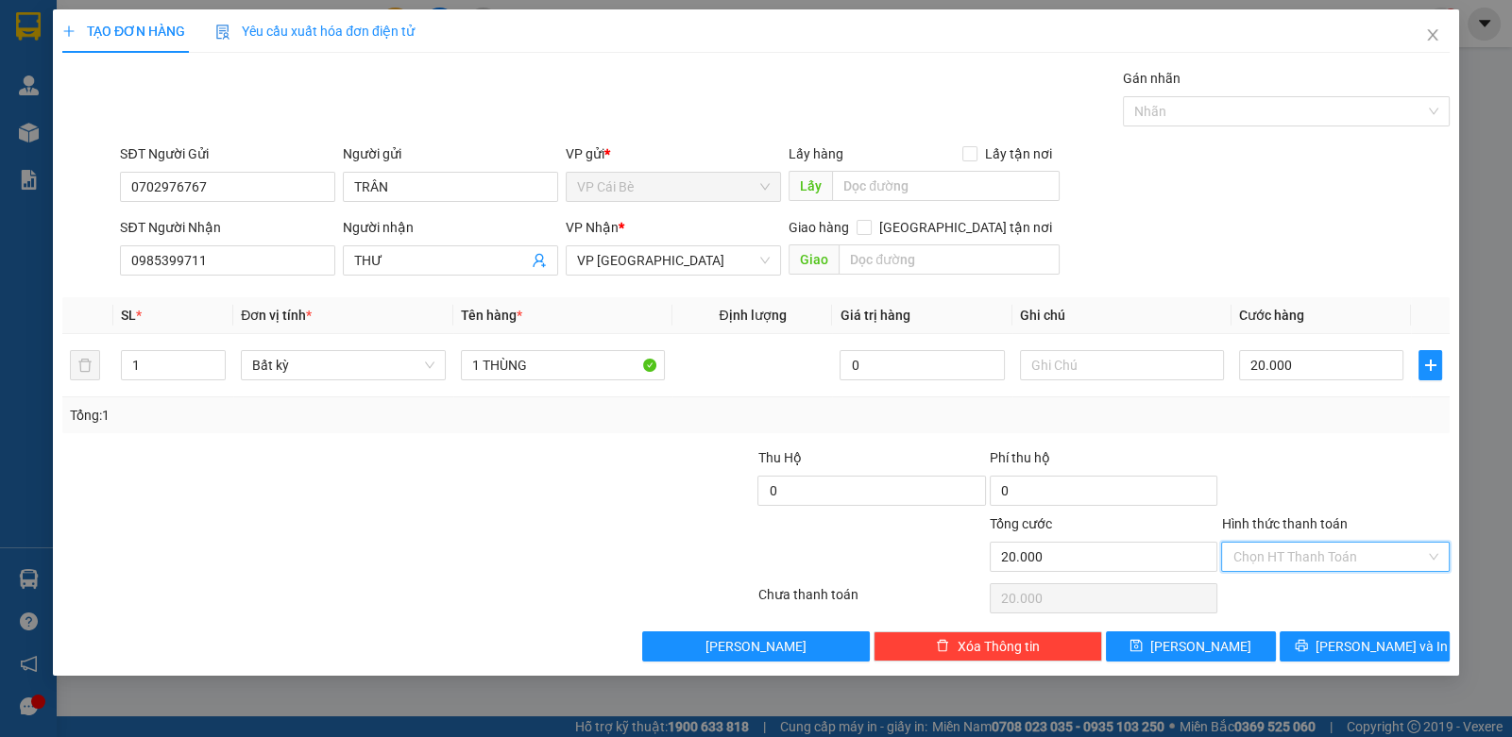
click at [1310, 550] on input "Hình thức thanh toán" at bounding box center [1328, 557] width 192 height 28
drag, startPoint x: 1285, startPoint y: 588, endPoint x: 1319, endPoint y: 633, distance: 55.9
click at [1288, 592] on div "Tại văn phòng" at bounding box center [1334, 593] width 205 height 21
type input "0"
drag, startPoint x: 1324, startPoint y: 641, endPoint x: 1338, endPoint y: 643, distance: 14.3
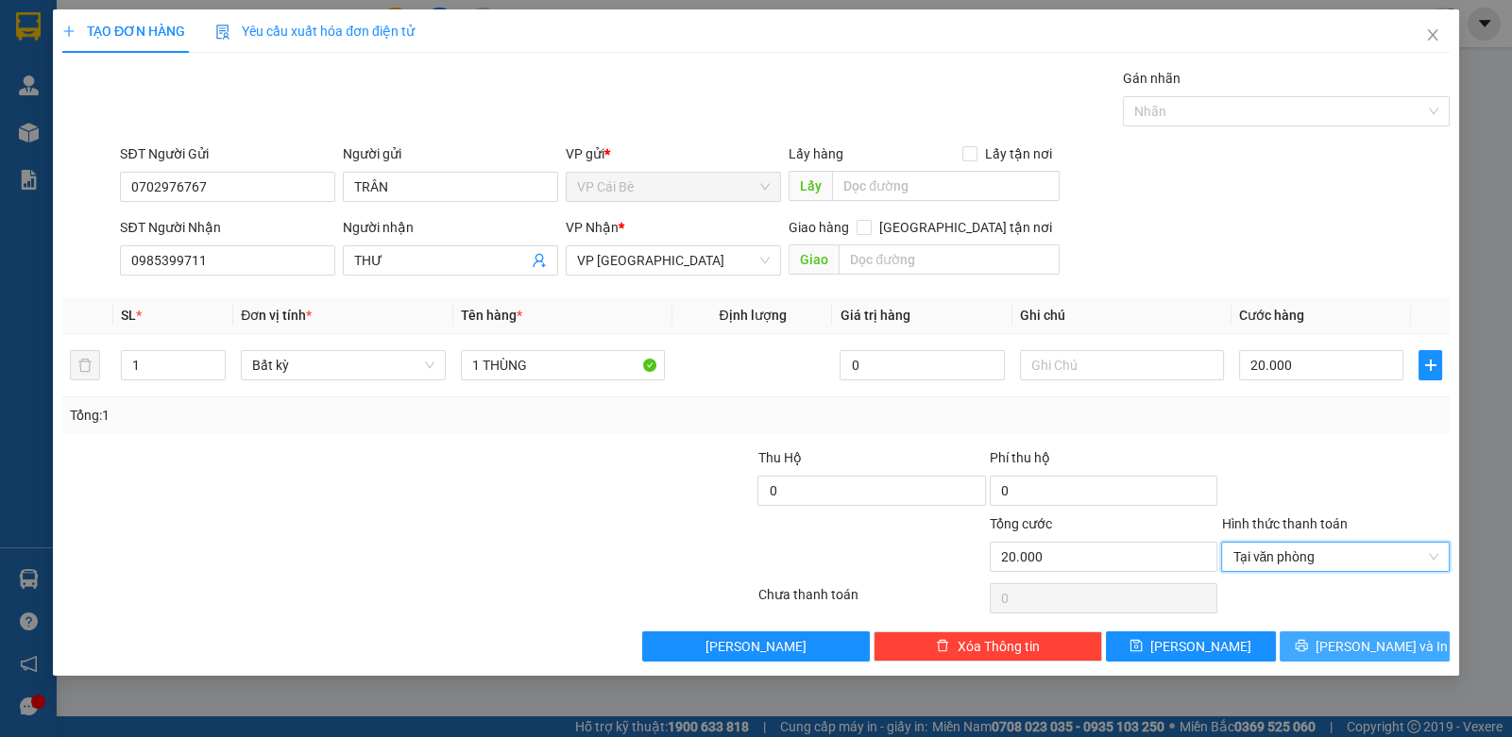
click at [1327, 643] on button "[PERSON_NAME] và In" at bounding box center [1364, 647] width 170 height 30
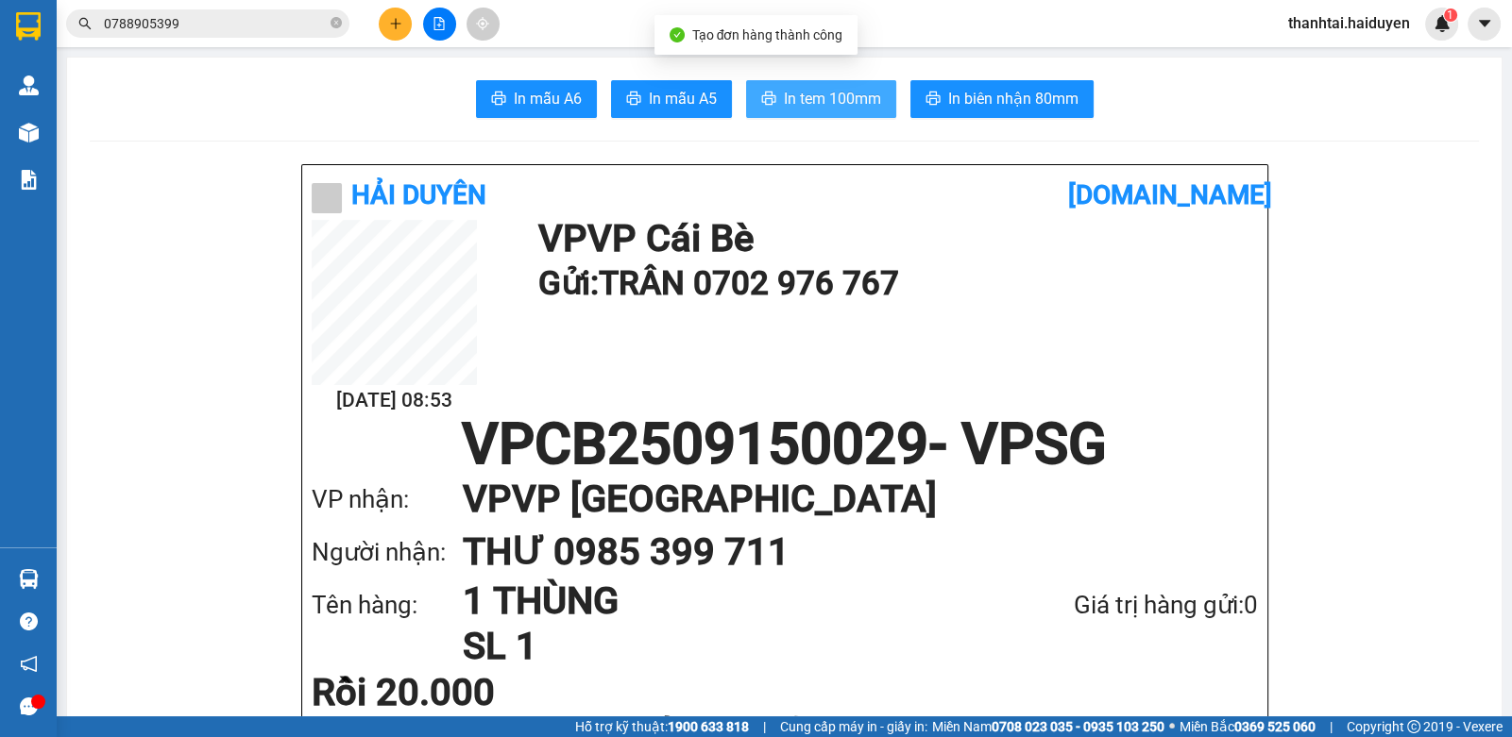
click at [807, 113] on button "In tem 100mm" at bounding box center [821, 99] width 150 height 38
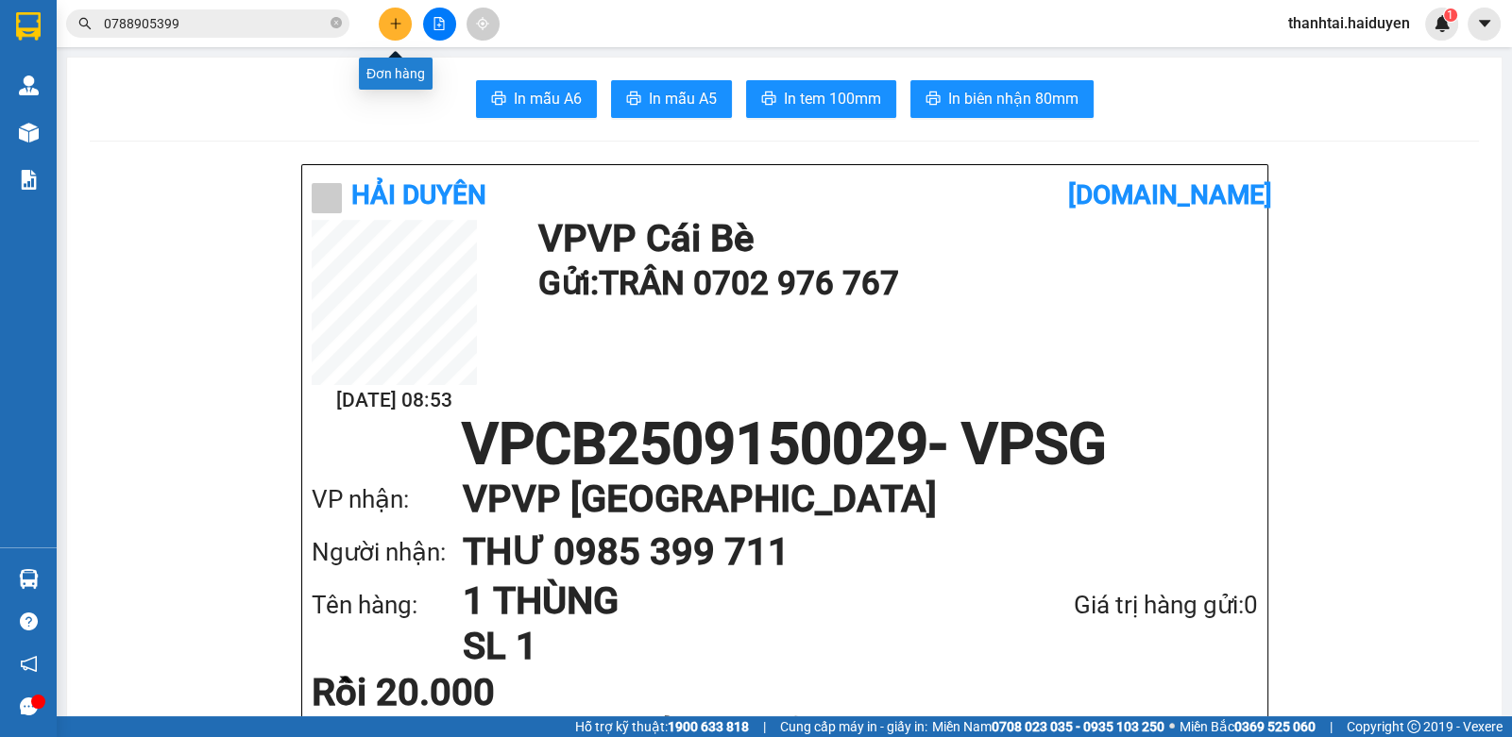
click at [386, 30] on button at bounding box center [395, 24] width 33 height 33
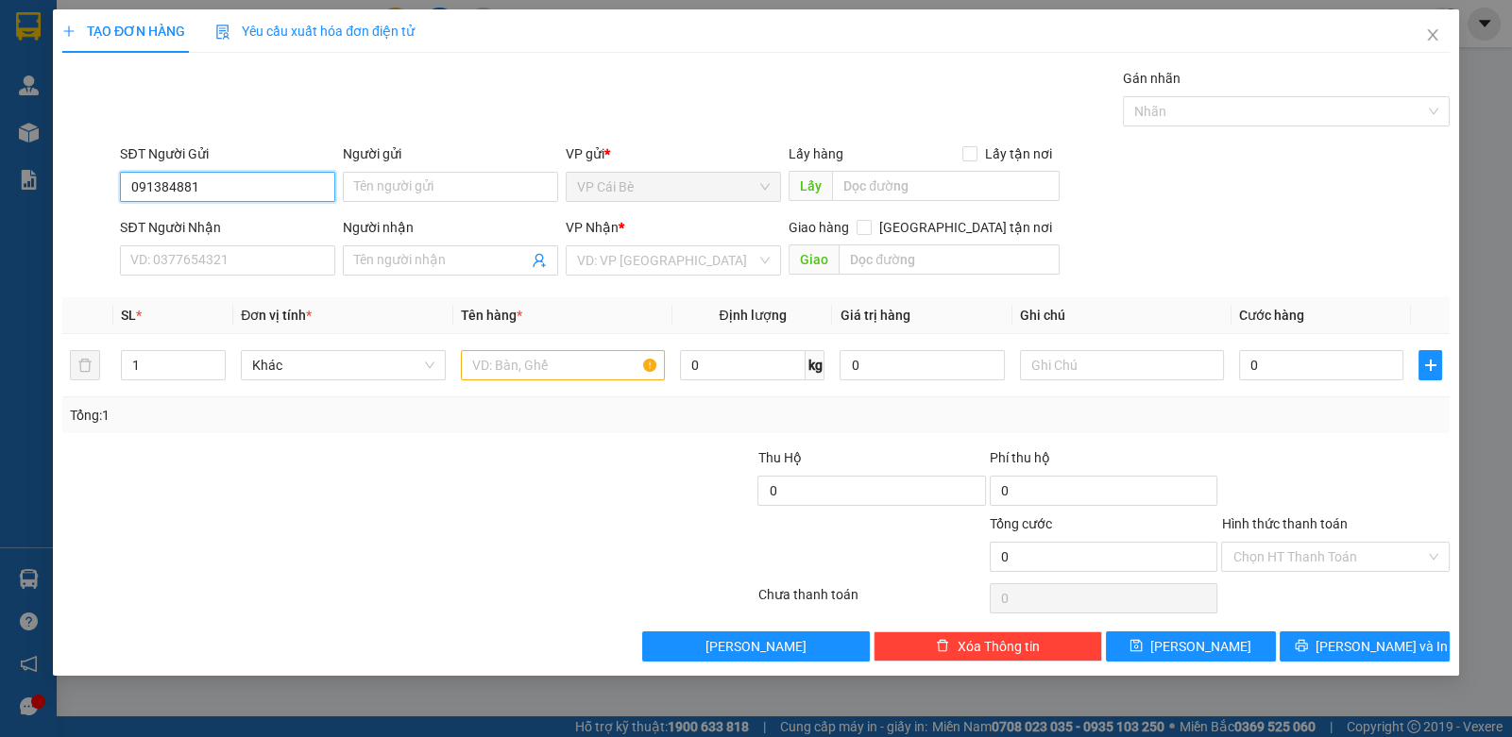
type input "0913848811"
click at [269, 222] on div "0913848811 - THẢO" at bounding box center [227, 223] width 193 height 21
type input "THẢO"
type input "0908896445"
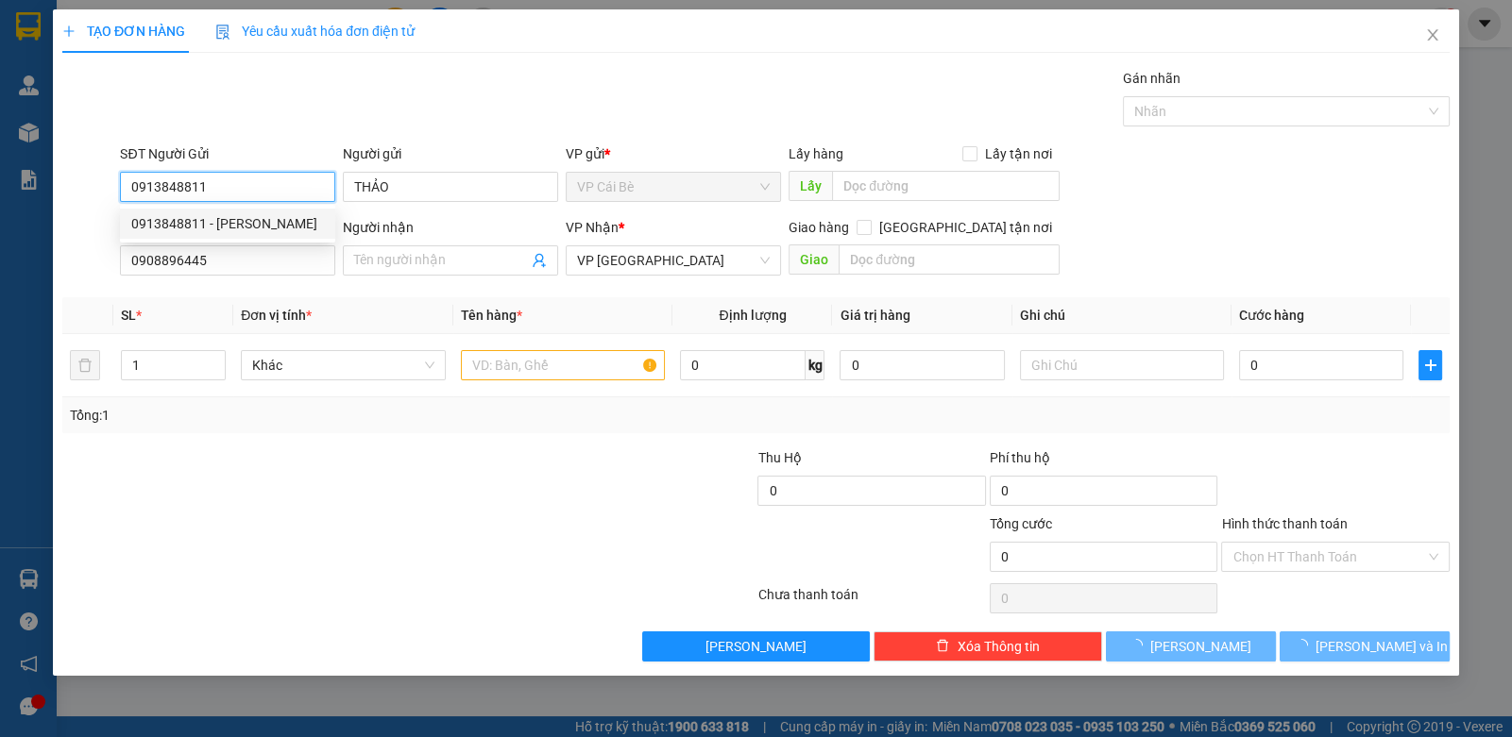
type input "20.000"
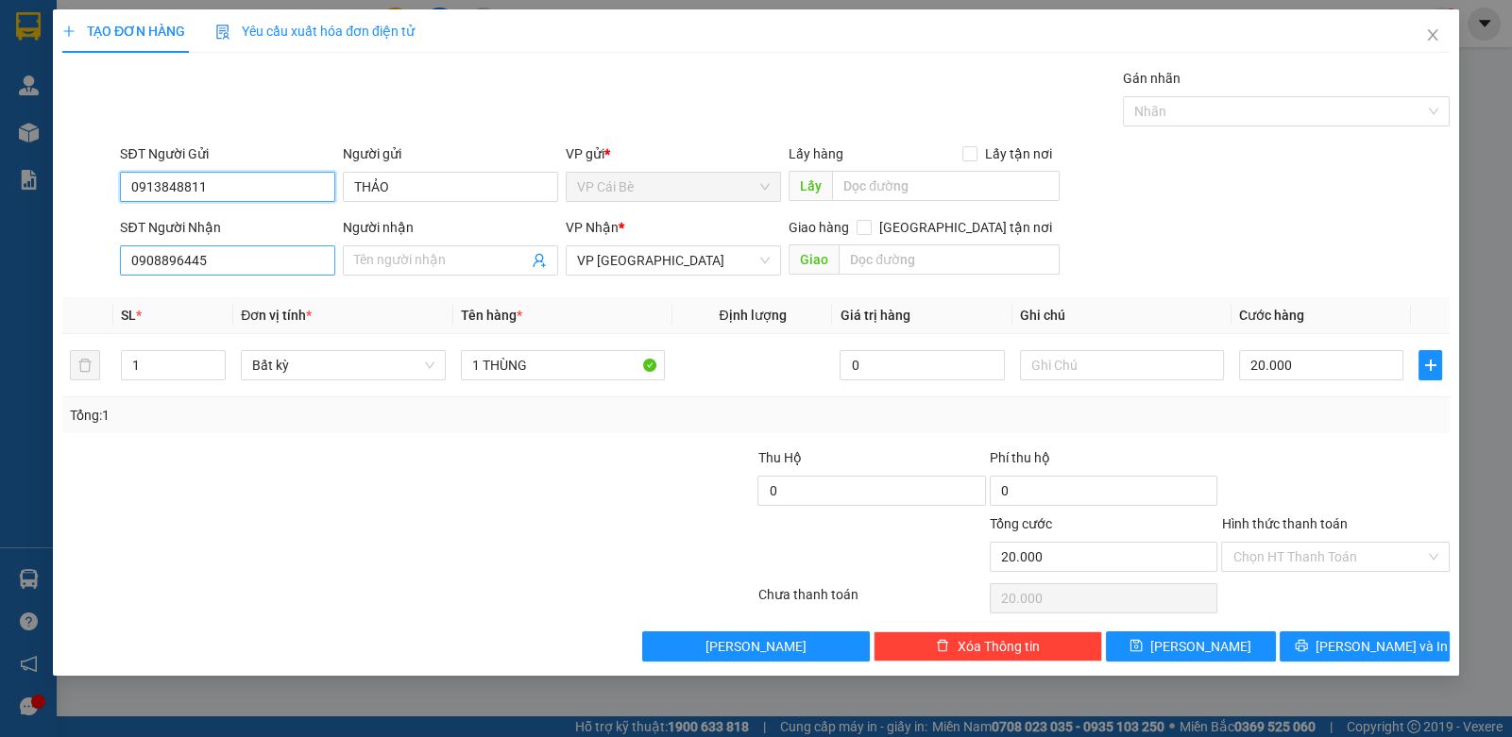
type input "0913848811"
click at [238, 264] on input "0908896445" at bounding box center [227, 261] width 215 height 30
click at [245, 264] on input "0908896445" at bounding box center [227, 261] width 215 height 30
type input "0705128419"
drag, startPoint x: 239, startPoint y: 300, endPoint x: 259, endPoint y: 307, distance: 20.9
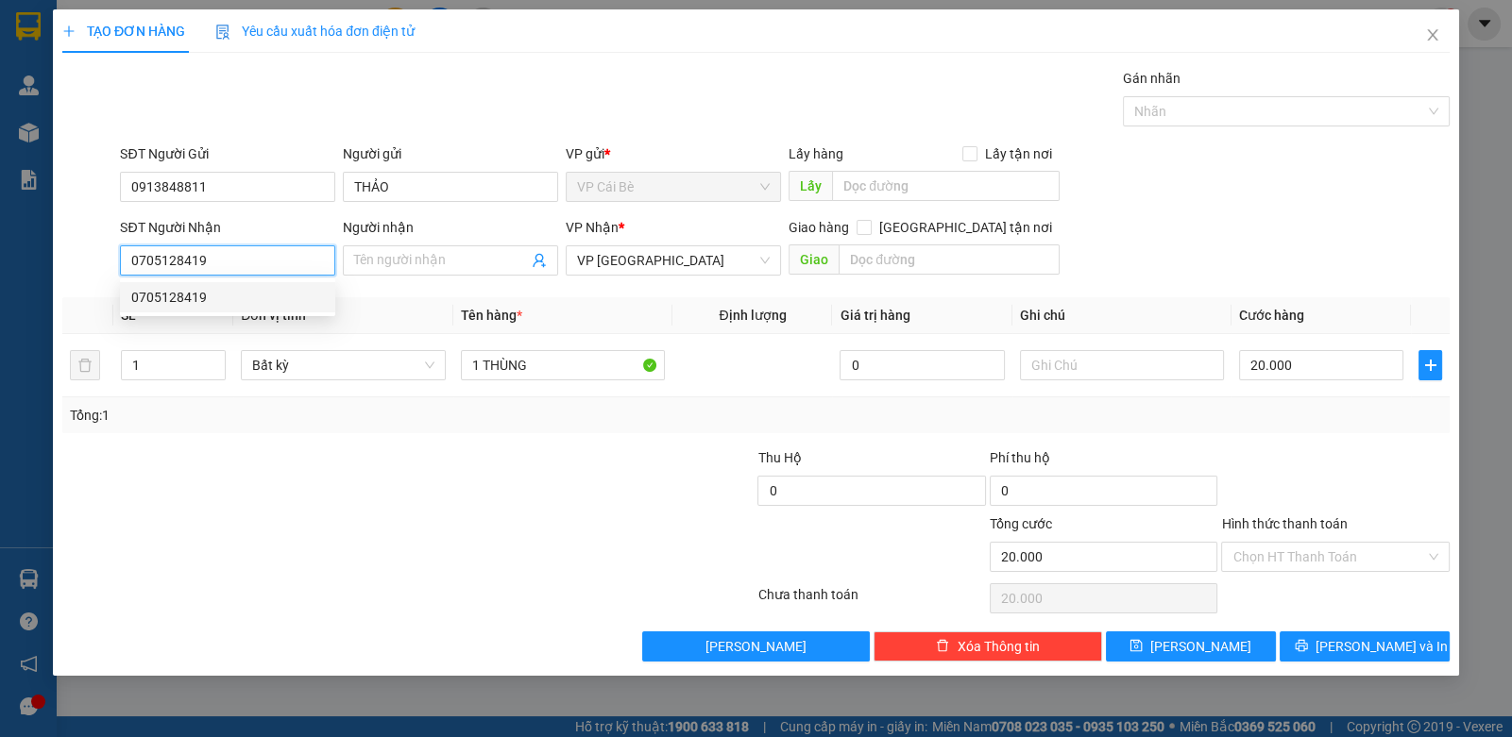
click at [241, 298] on div "0705128419" at bounding box center [227, 297] width 193 height 21
type input "200.000"
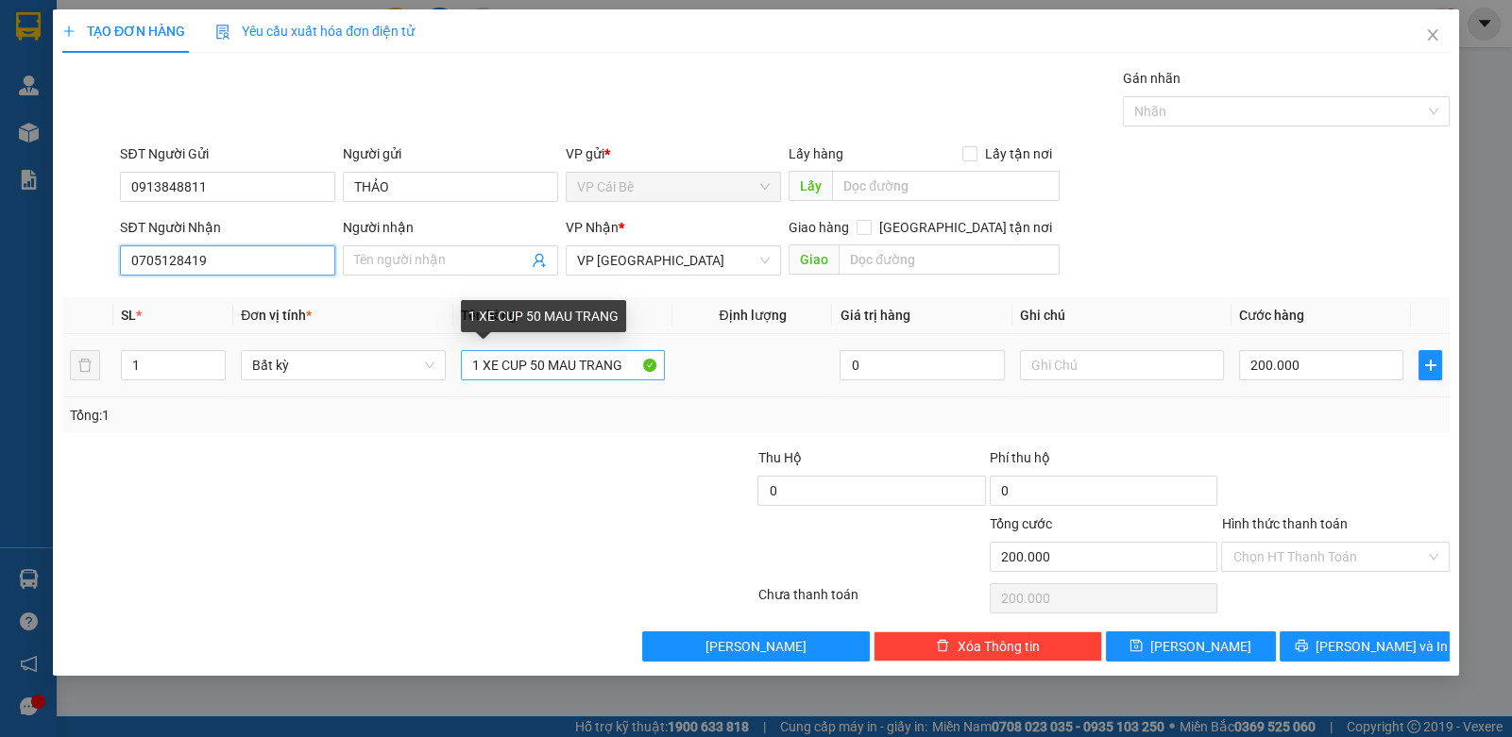
type input "0705128419"
click at [636, 369] on input "1 XE CUP 50 MAU TRANG" at bounding box center [563, 365] width 205 height 30
click at [639, 366] on input "1 XE CUP 50 MAU TRANG" at bounding box center [563, 365] width 205 height 30
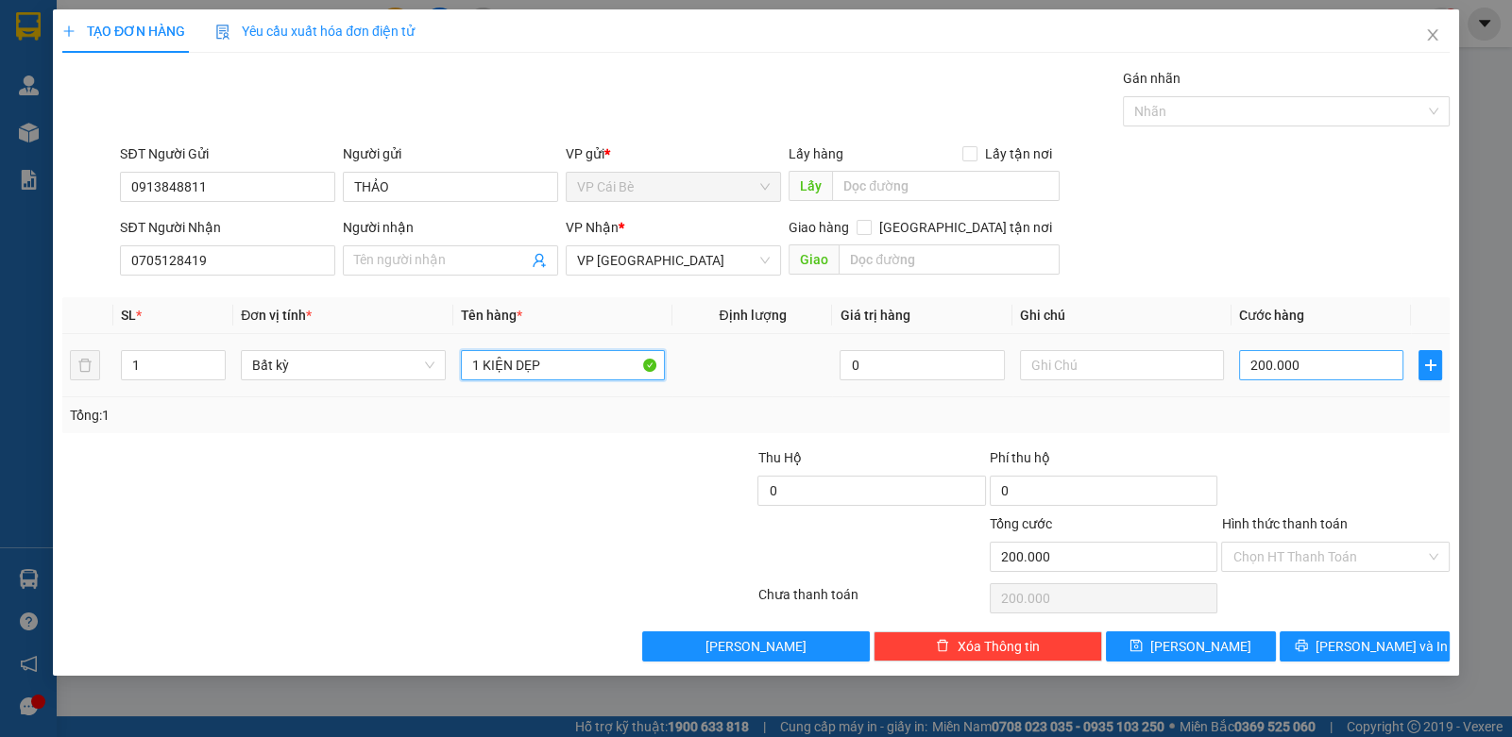
type input "1 KIỆN DẸP"
click at [1303, 376] on input "200.000" at bounding box center [1321, 365] width 164 height 30
type input "2"
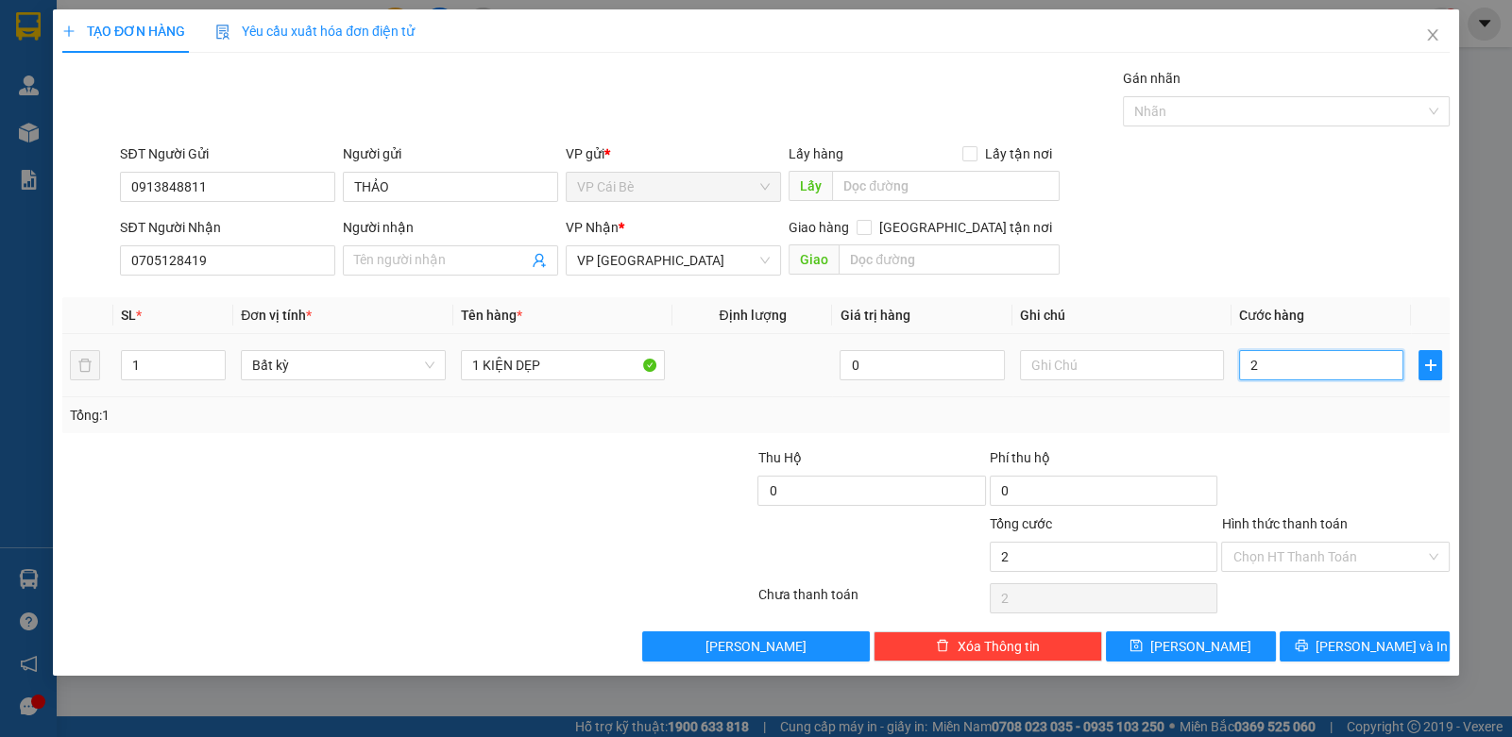
type input "20"
type input "20.000"
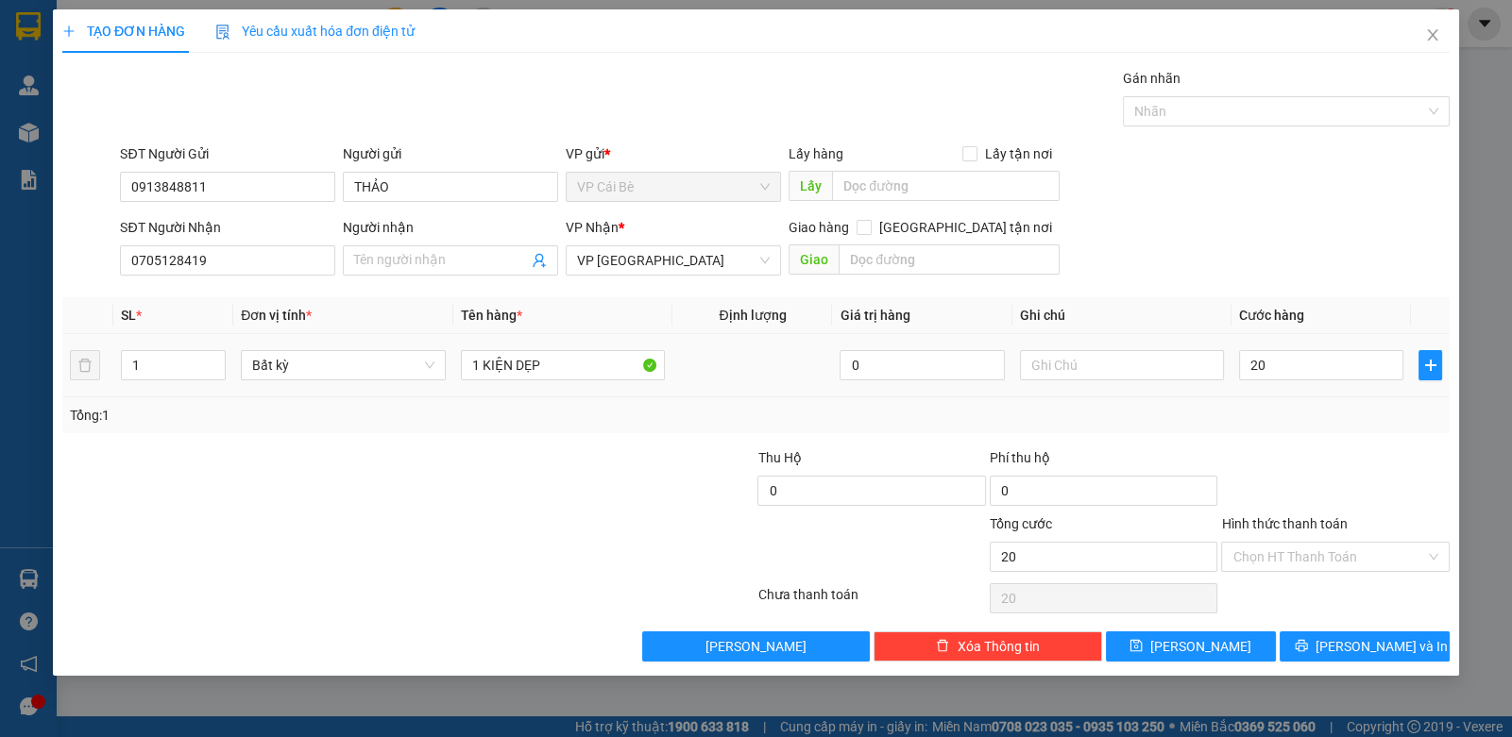
type input "20.000"
drag, startPoint x: 1374, startPoint y: 424, endPoint x: 1333, endPoint y: 584, distance: 164.7
click at [1370, 440] on div "Transit Pickup Surcharge Ids Transit Deliver Surcharge Ids Transit Deliver Surc…" at bounding box center [755, 365] width 1387 height 594
drag, startPoint x: 1292, startPoint y: 552, endPoint x: 1285, endPoint y: 564, distance: 13.1
click at [1290, 555] on input "Hình thức thanh toán" at bounding box center [1328, 557] width 192 height 28
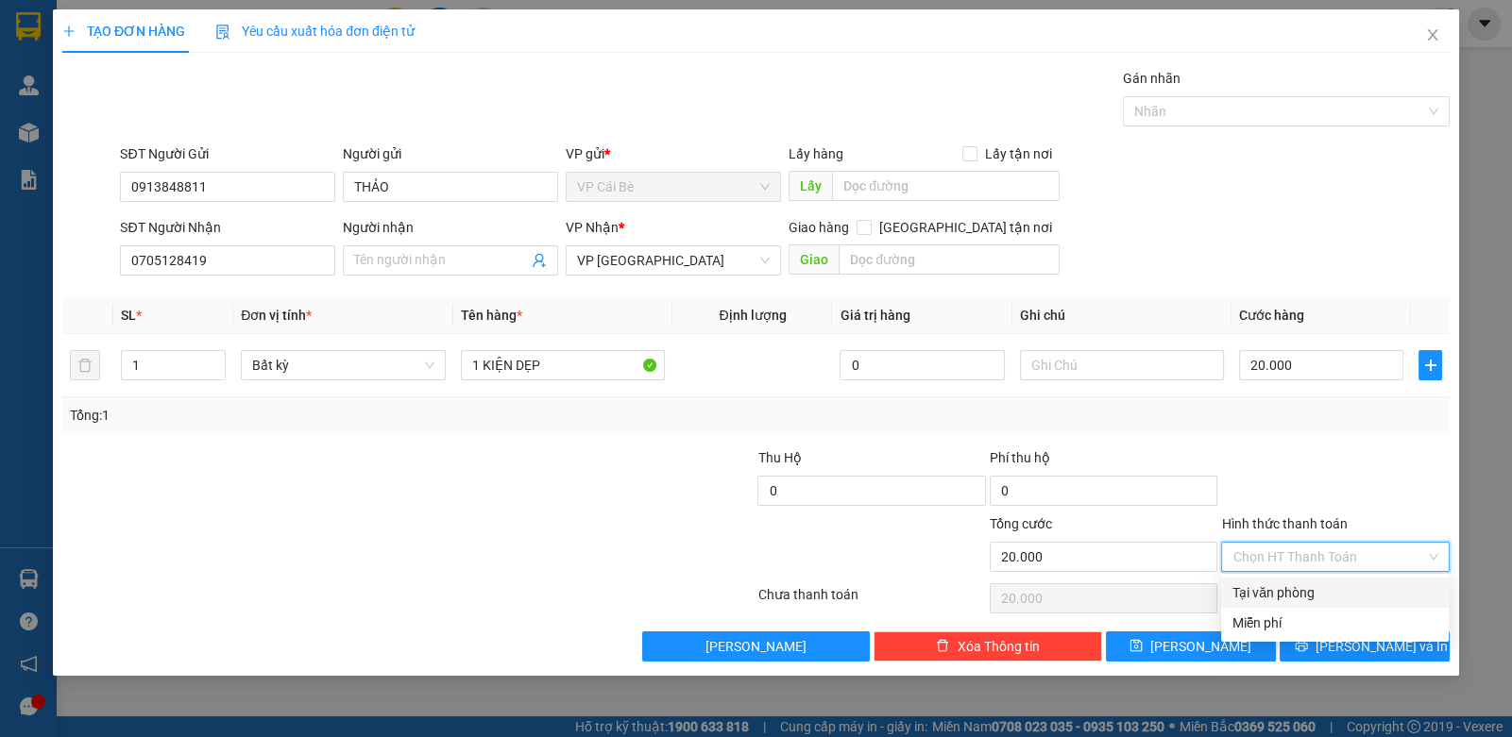
drag, startPoint x: 1279, startPoint y: 584, endPoint x: 1312, endPoint y: 623, distance: 51.6
click at [1282, 592] on div "Tại văn phòng" at bounding box center [1334, 593] width 205 height 21
type input "0"
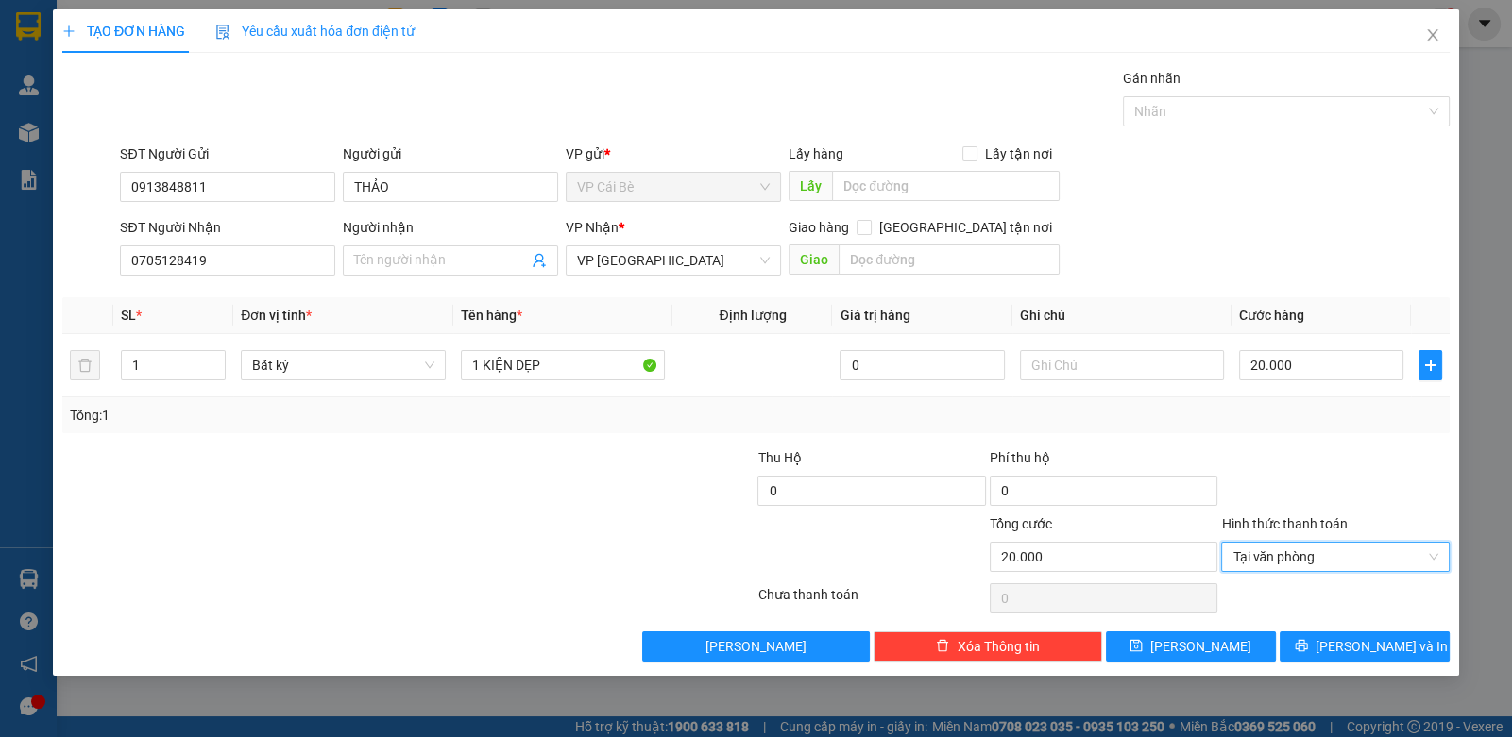
click at [1312, 623] on div "Transit Pickup Surcharge Ids Transit Deliver Surcharge Ids Transit Deliver Surc…" at bounding box center [755, 365] width 1387 height 594
click at [1322, 644] on button "[PERSON_NAME] và In" at bounding box center [1364, 647] width 170 height 30
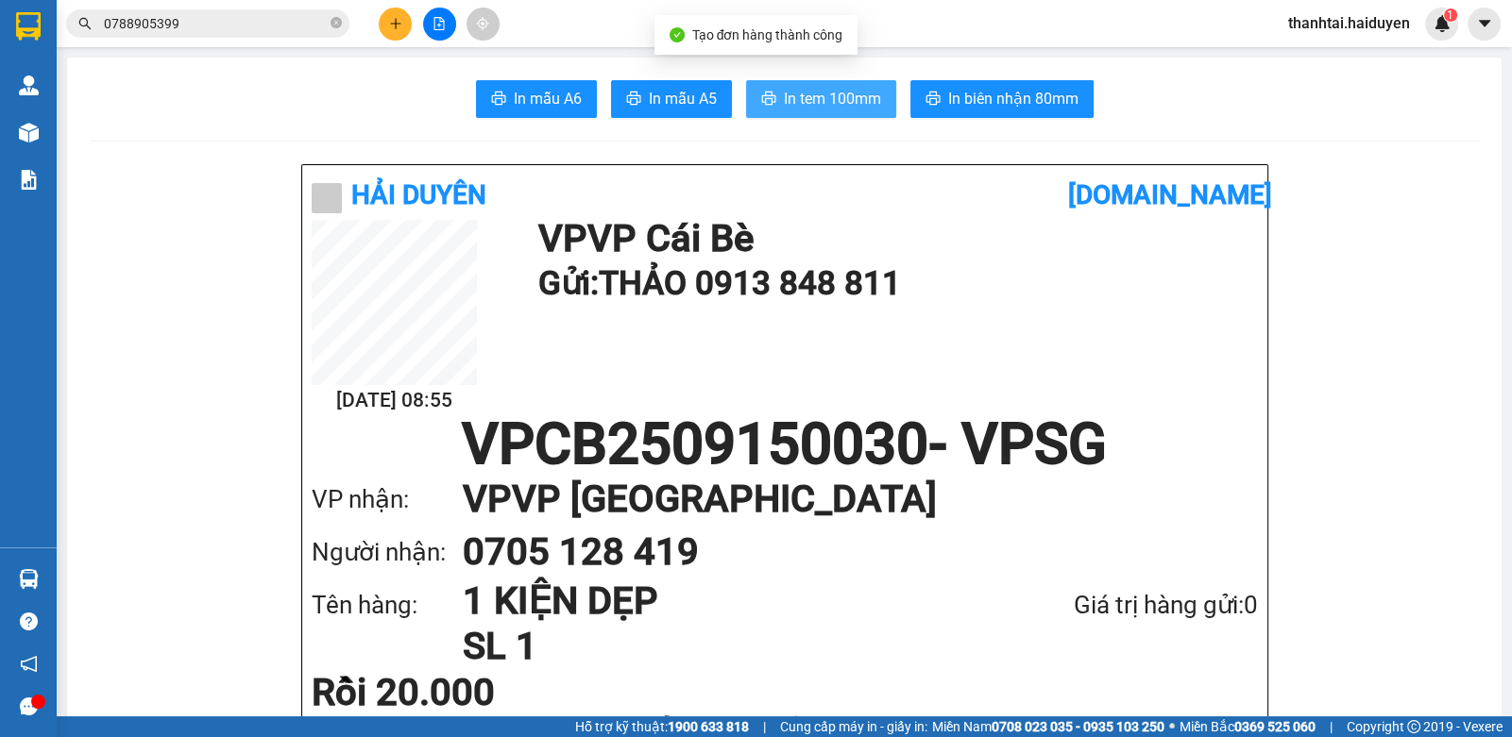
click at [784, 97] on span "In tem 100mm" at bounding box center [832, 99] width 97 height 24
click at [227, 26] on input "0788905399" at bounding box center [215, 23] width 223 height 21
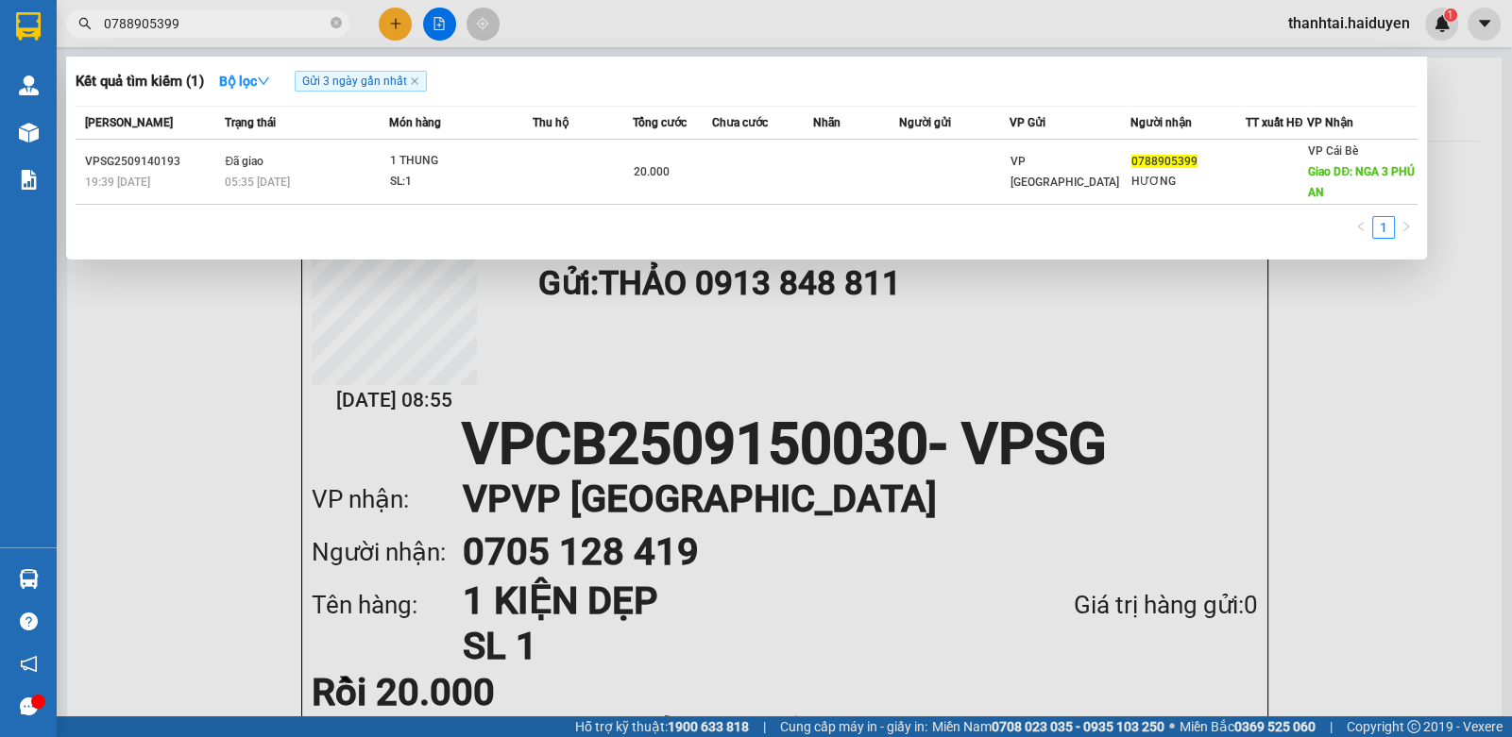
click at [227, 26] on input "0788905399" at bounding box center [215, 23] width 223 height 21
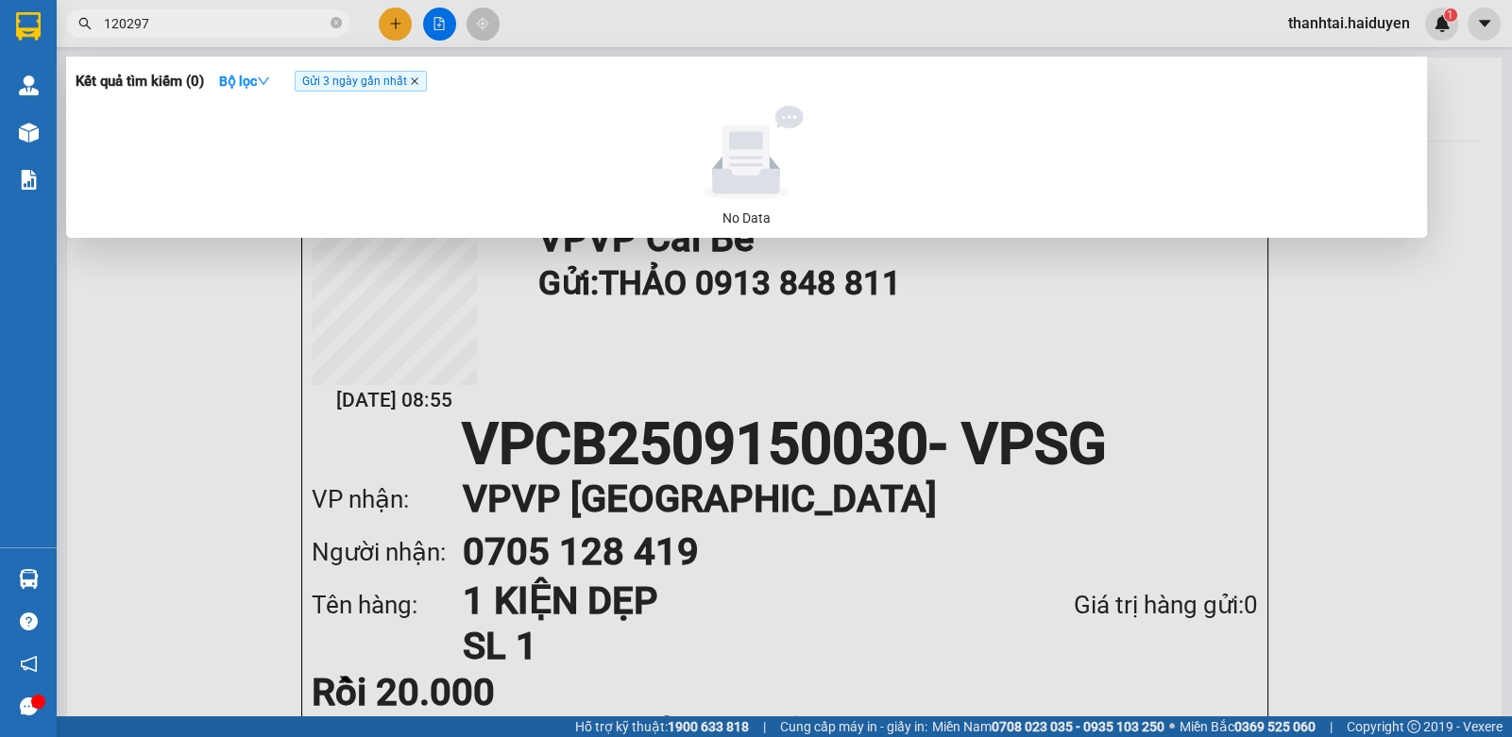
type input "120297"
click at [416, 86] on icon "close" at bounding box center [414, 80] width 9 height 9
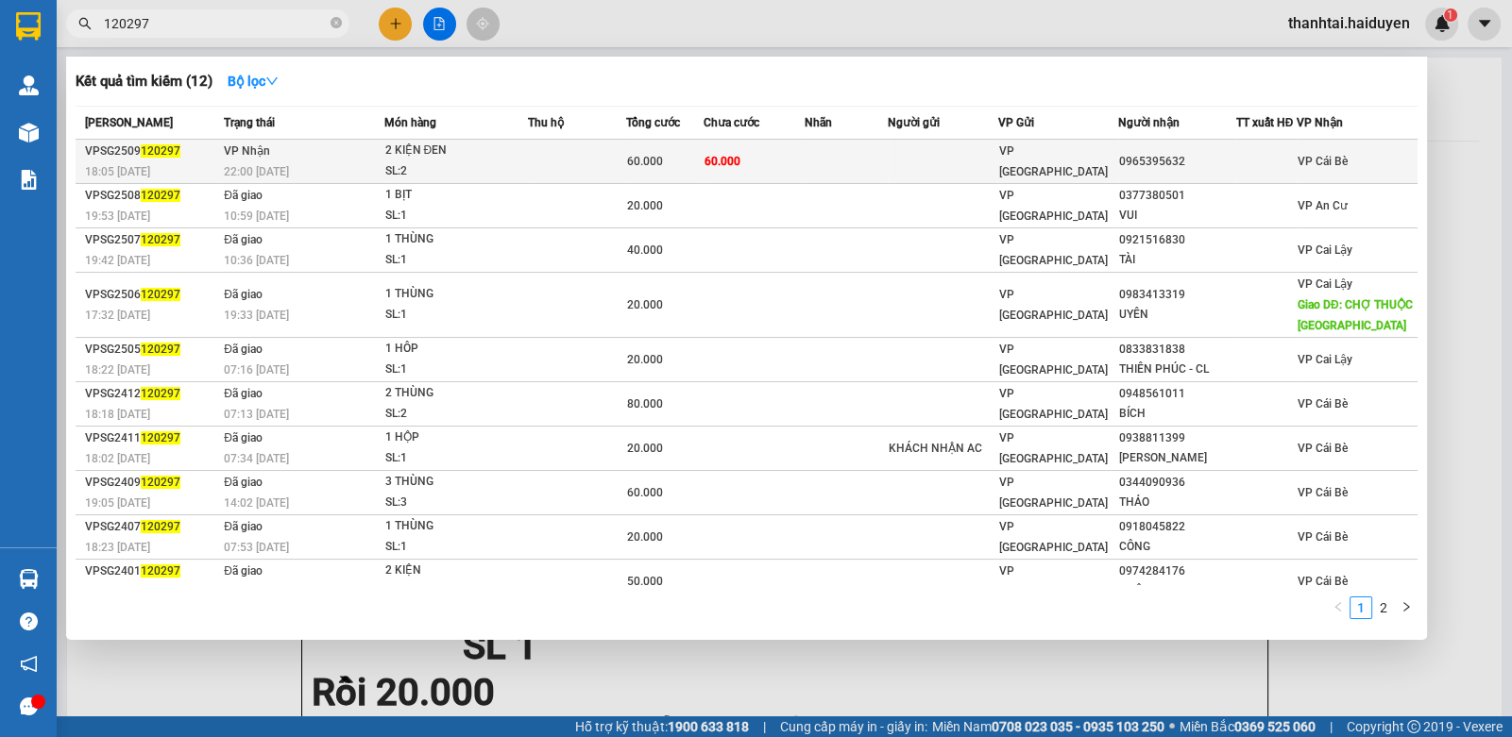
click at [660, 151] on div "60.000" at bounding box center [665, 161] width 76 height 21
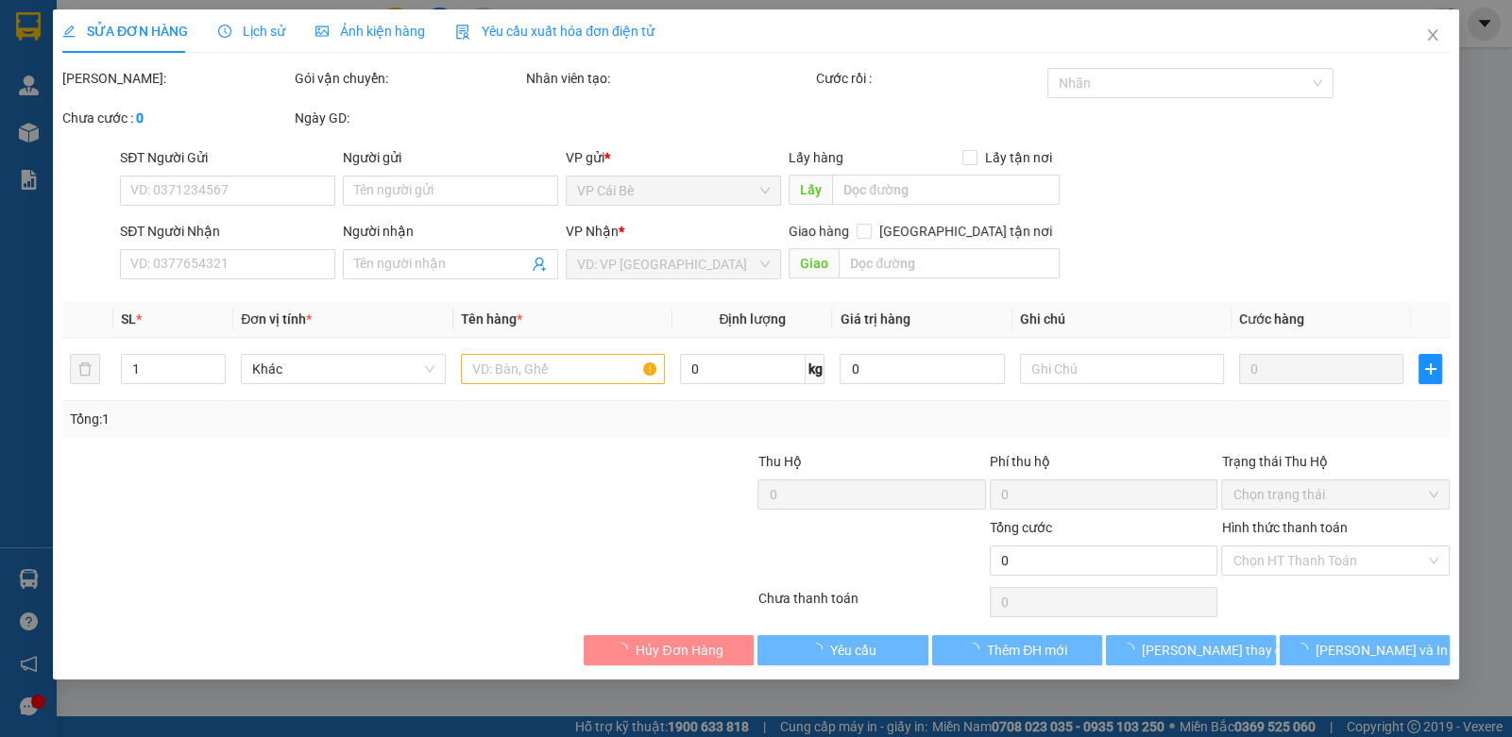
type input "0965395632"
type input "60.000"
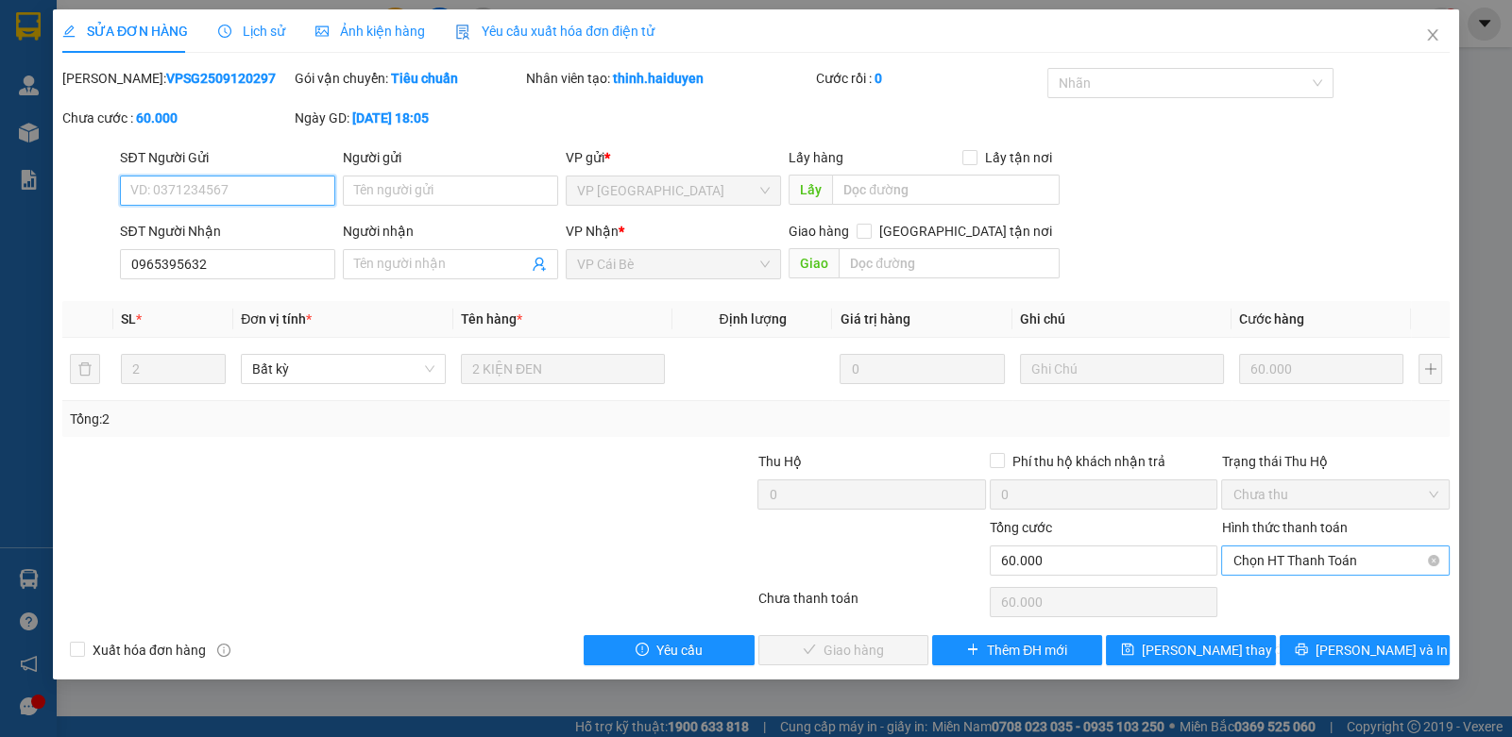
drag, startPoint x: 1308, startPoint y: 564, endPoint x: 1295, endPoint y: 578, distance: 19.4
click at [1307, 564] on span "Chọn HT Thanh Toán" at bounding box center [1334, 561] width 205 height 28
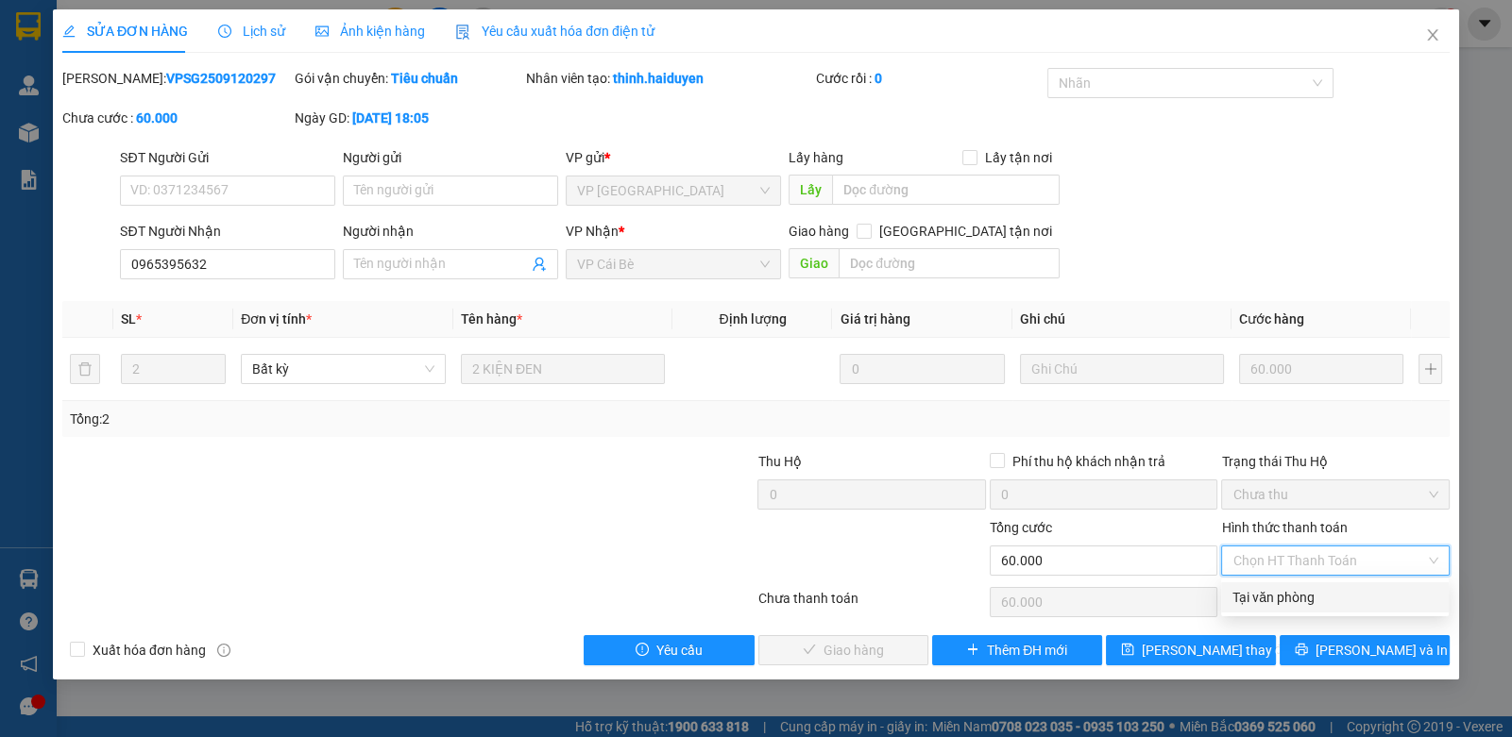
drag, startPoint x: 1281, startPoint y: 595, endPoint x: 1022, endPoint y: 620, distance: 260.9
click at [1268, 601] on div "Tại văn phòng" at bounding box center [1334, 597] width 205 height 21
type input "0"
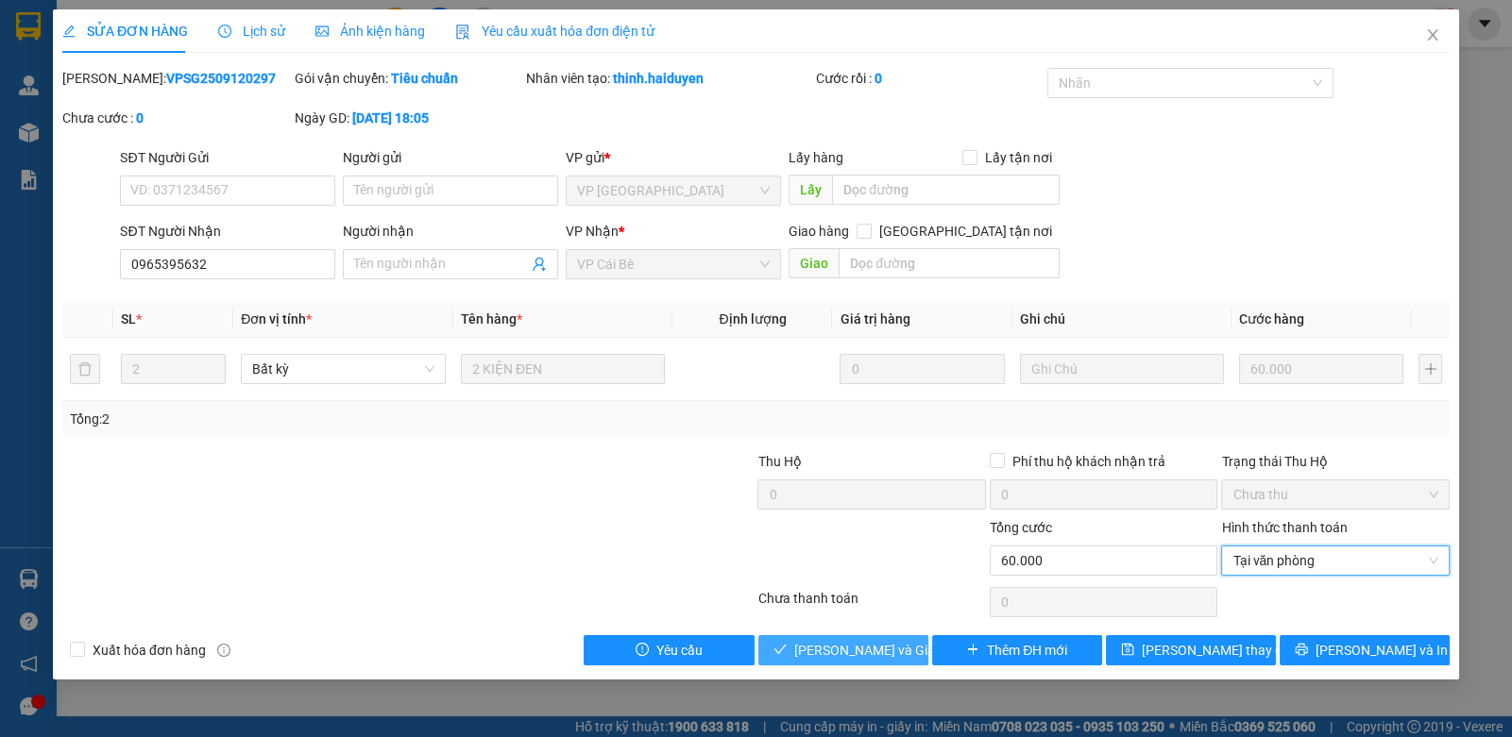
click at [844, 652] on span "[PERSON_NAME] và Giao hàng" at bounding box center [884, 650] width 181 height 21
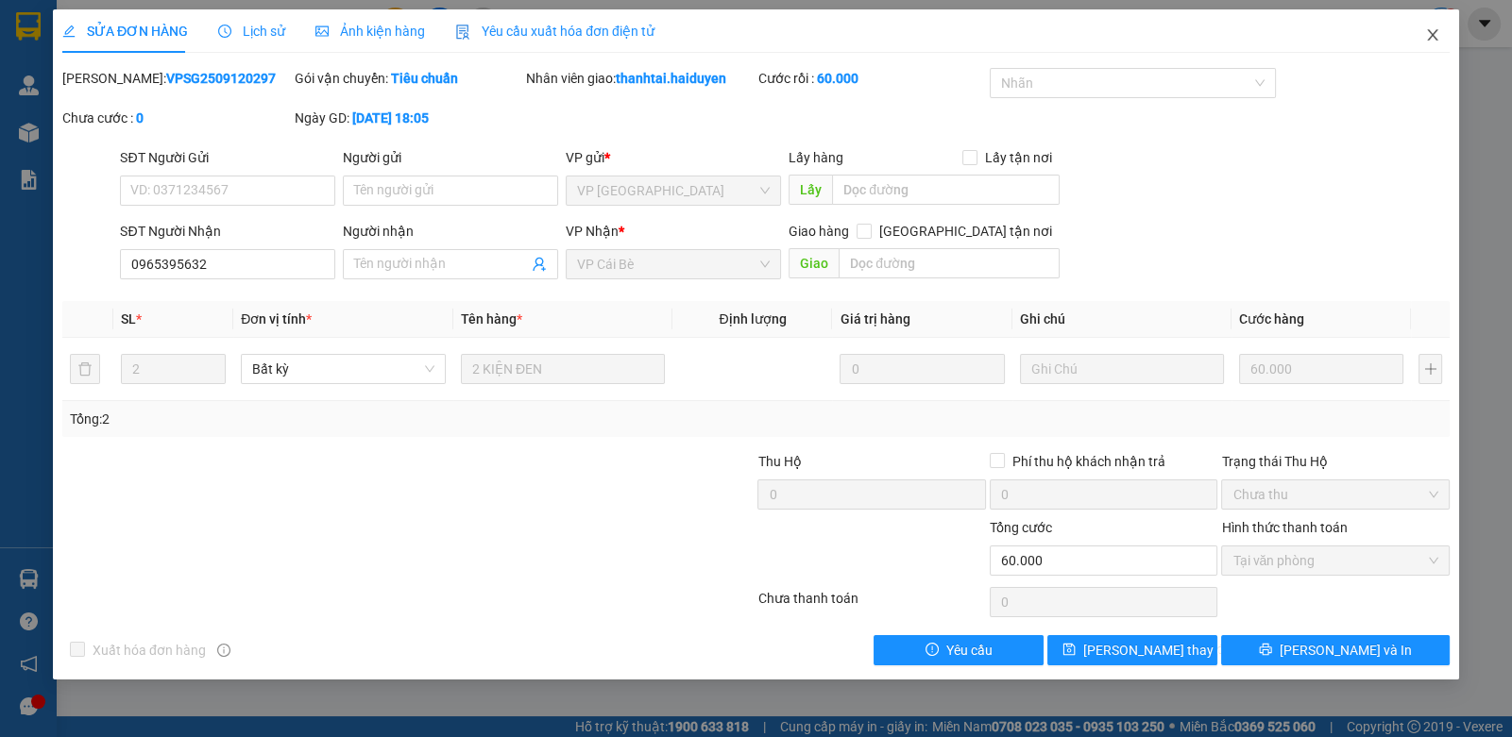
drag, startPoint x: 1426, startPoint y: 30, endPoint x: 1438, endPoint y: 33, distance: 12.6
click at [1436, 33] on icon "close" at bounding box center [1432, 34] width 15 height 15
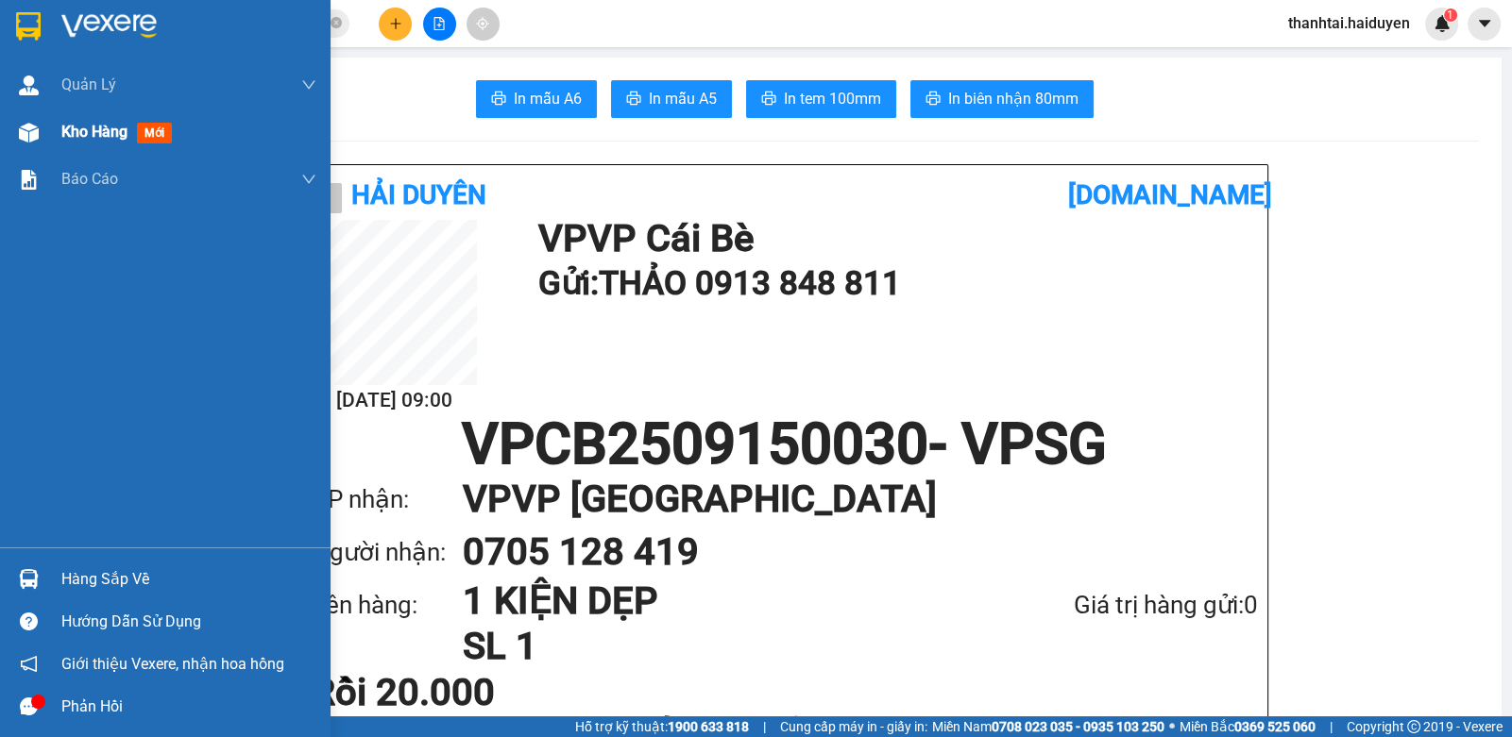
click at [113, 134] on span "Kho hàng" at bounding box center [94, 132] width 66 height 18
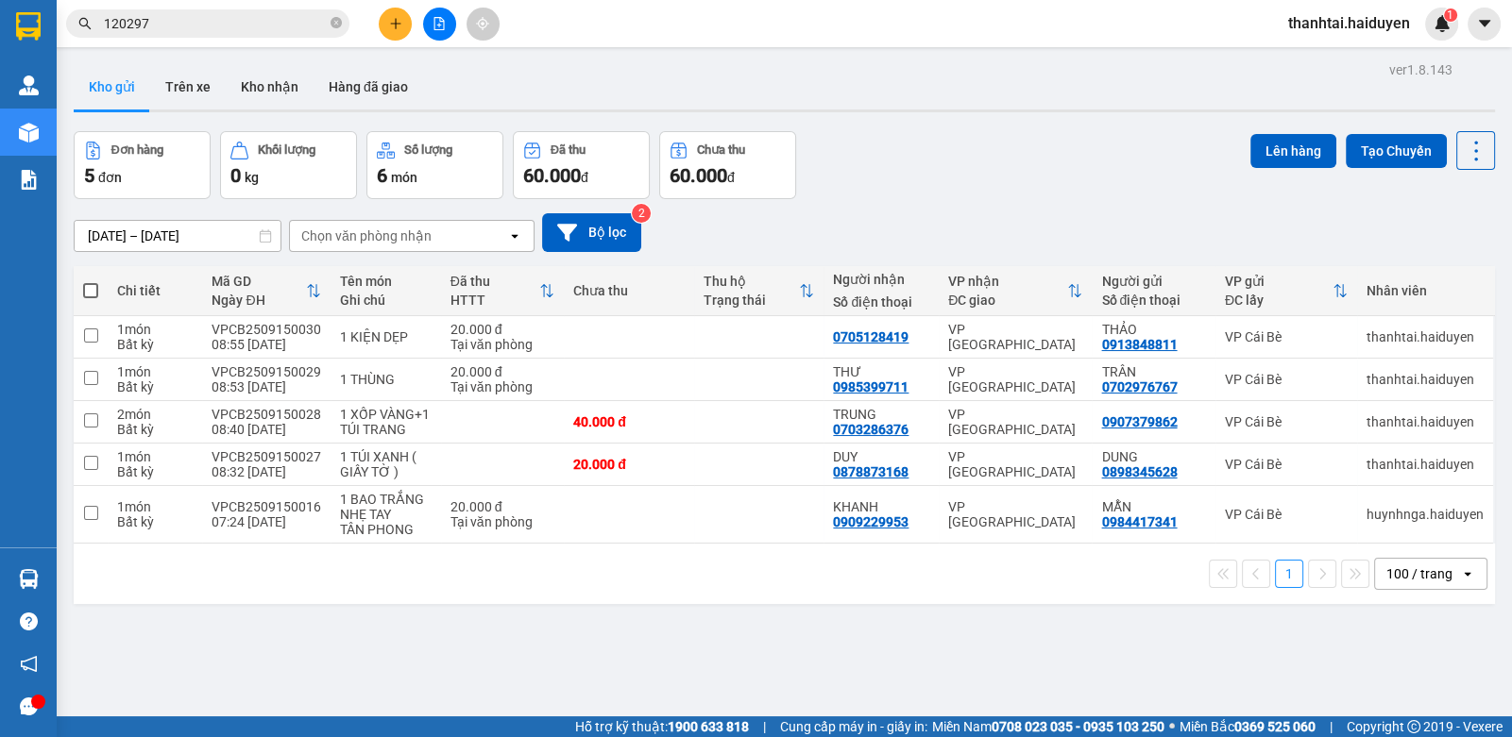
click at [156, 17] on input "120297" at bounding box center [215, 23] width 223 height 21
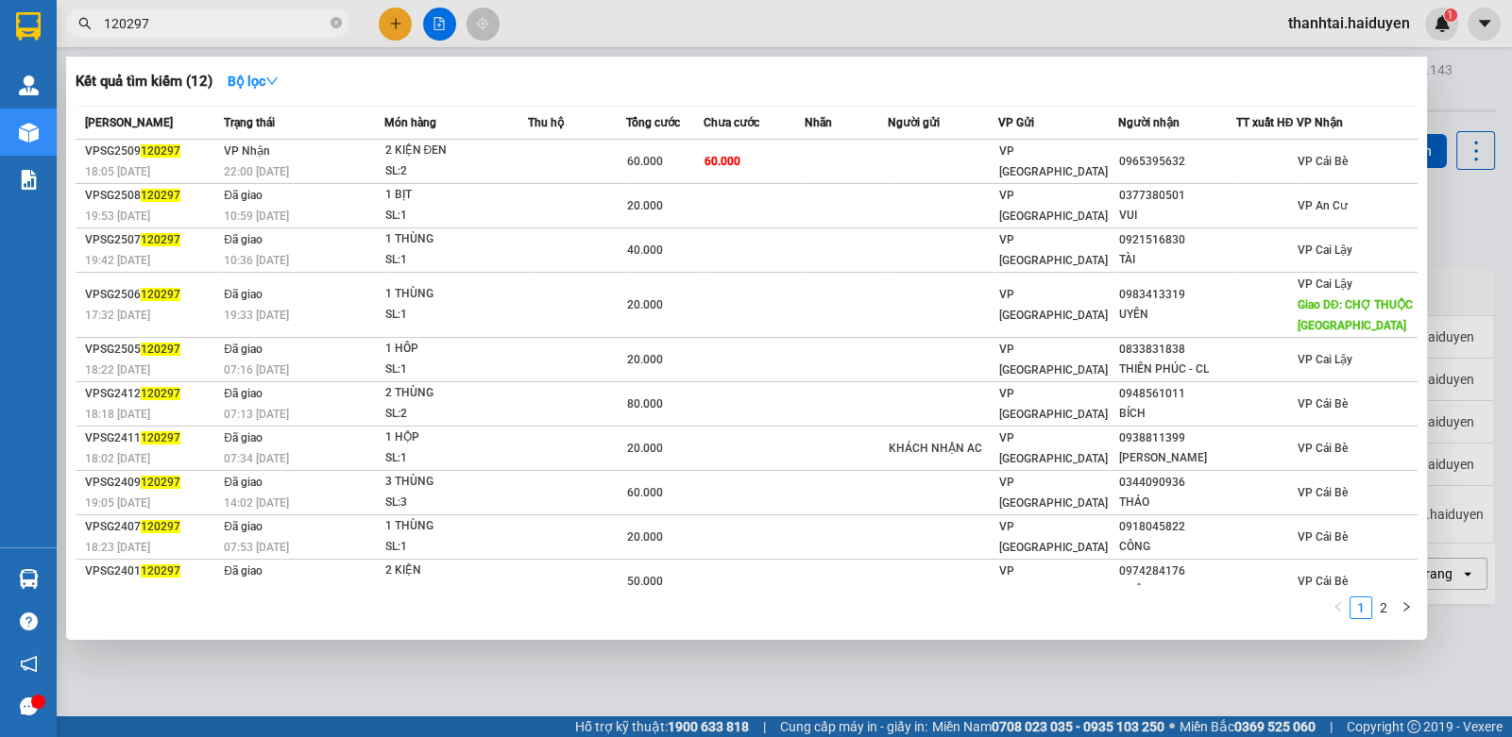
drag, startPoint x: 156, startPoint y: 17, endPoint x: 448, endPoint y: 4, distance: 292.1
click at [299, 17] on input "120297" at bounding box center [215, 23] width 223 height 21
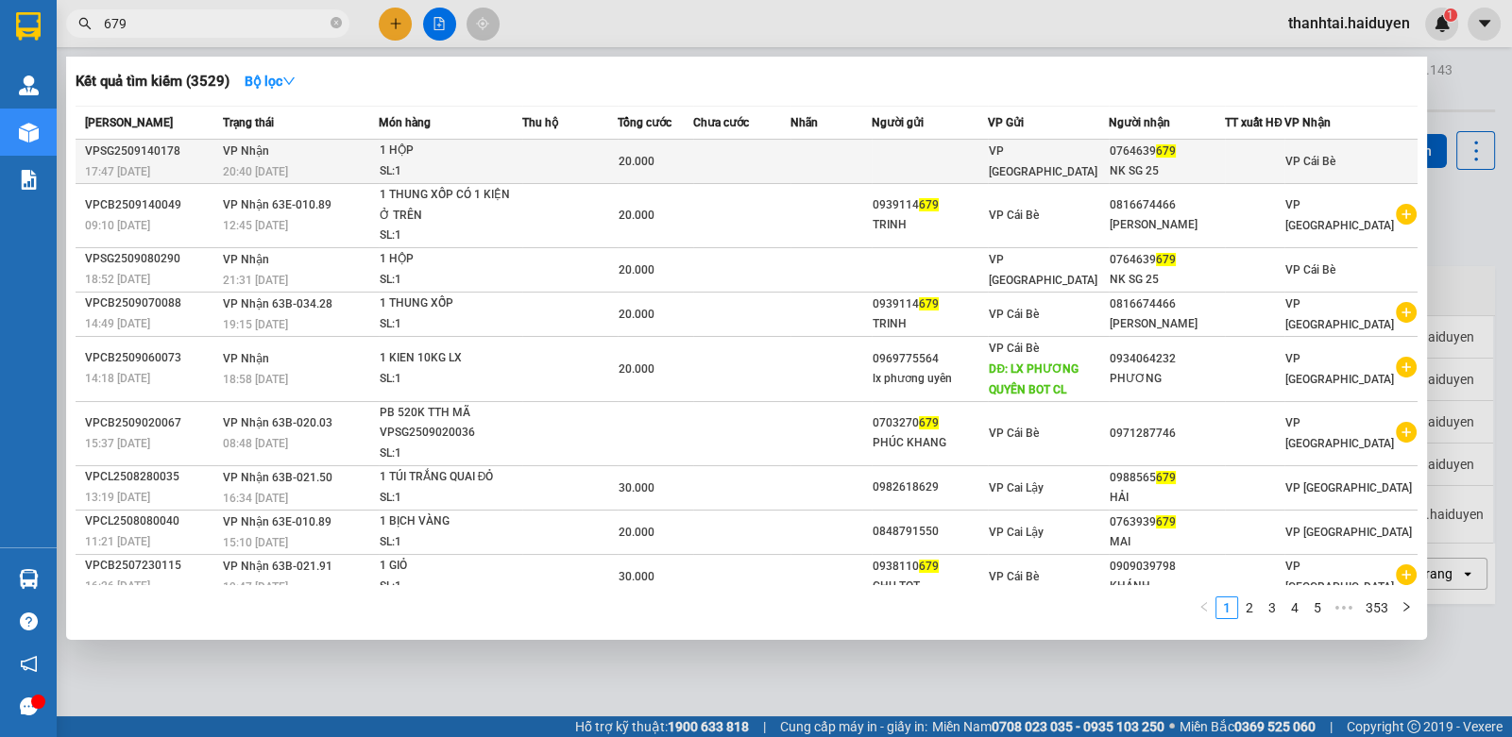
type input "679"
drag, startPoint x: 812, startPoint y: 159, endPoint x: 804, endPoint y: 154, distance: 9.7
click at [804, 154] on tr "VPSG2509140178 17:47 - 14/09 VP Nhận 20:40 - 14/09 1 HỘP SL: 1 20.000 VP Sài Gò…" at bounding box center [747, 162] width 1342 height 44
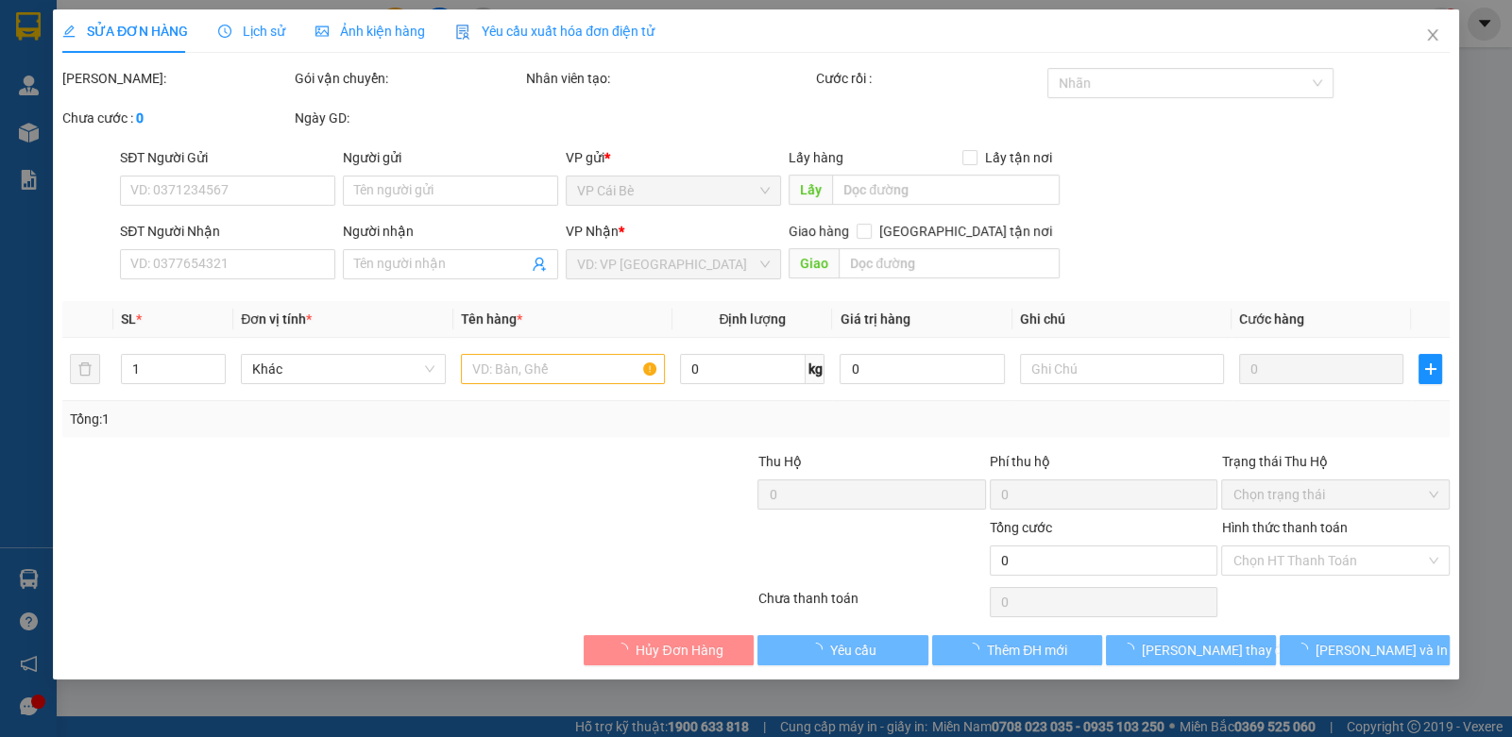
type input "0764639679"
type input "NK SG 25"
type input "20.000"
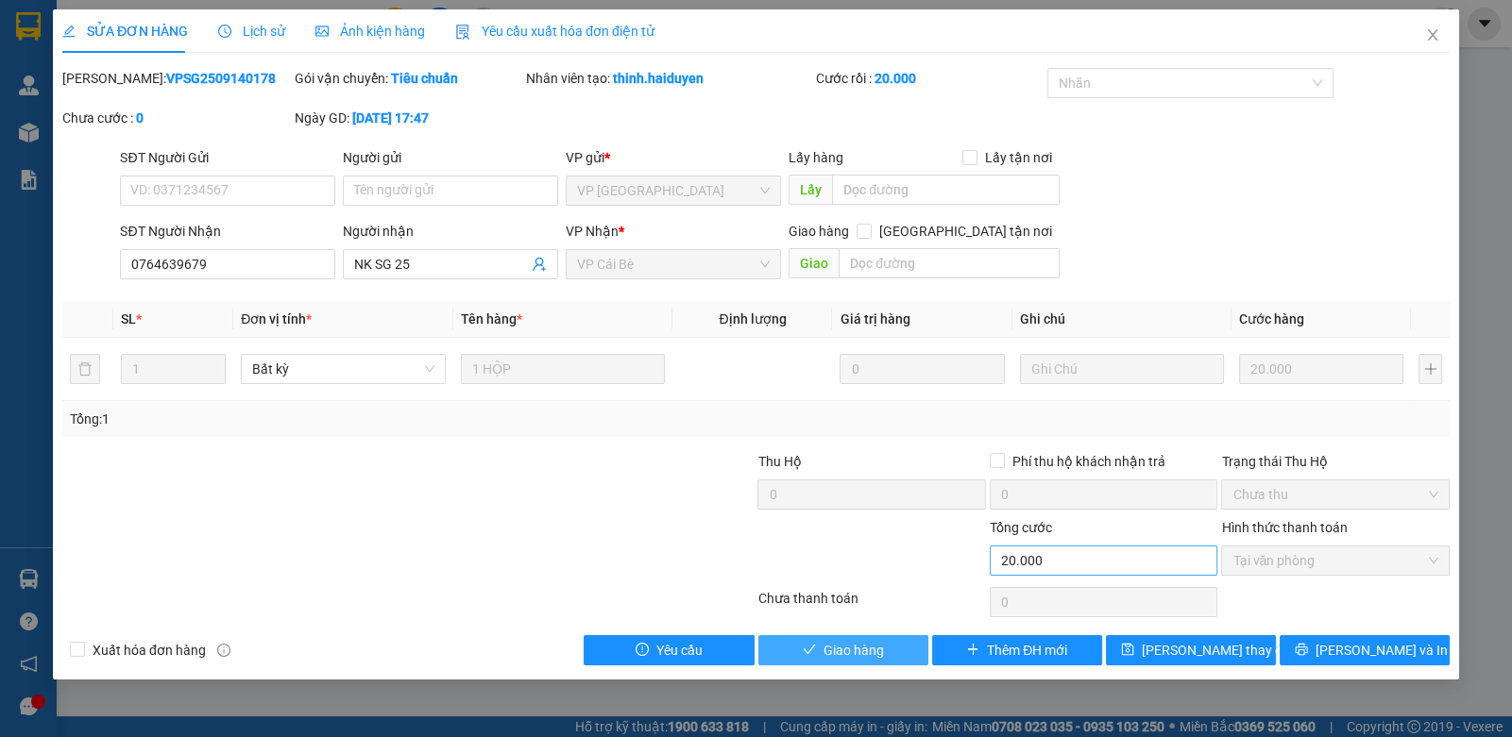
drag, startPoint x: 832, startPoint y: 650, endPoint x: 999, endPoint y: 558, distance: 190.6
click at [834, 650] on span "Giao hàng" at bounding box center [853, 650] width 60 height 21
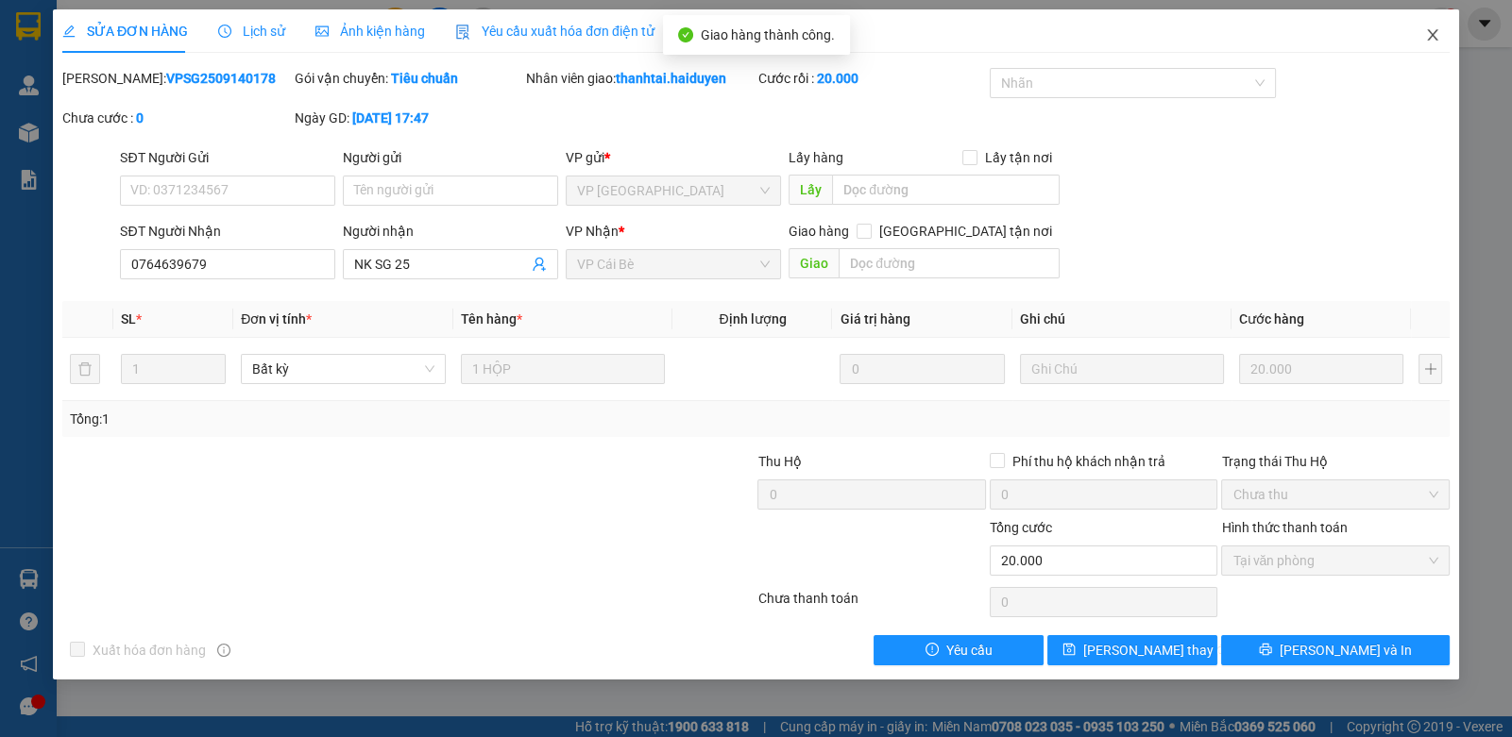
click at [1423, 32] on span "Close" at bounding box center [1432, 35] width 53 height 53
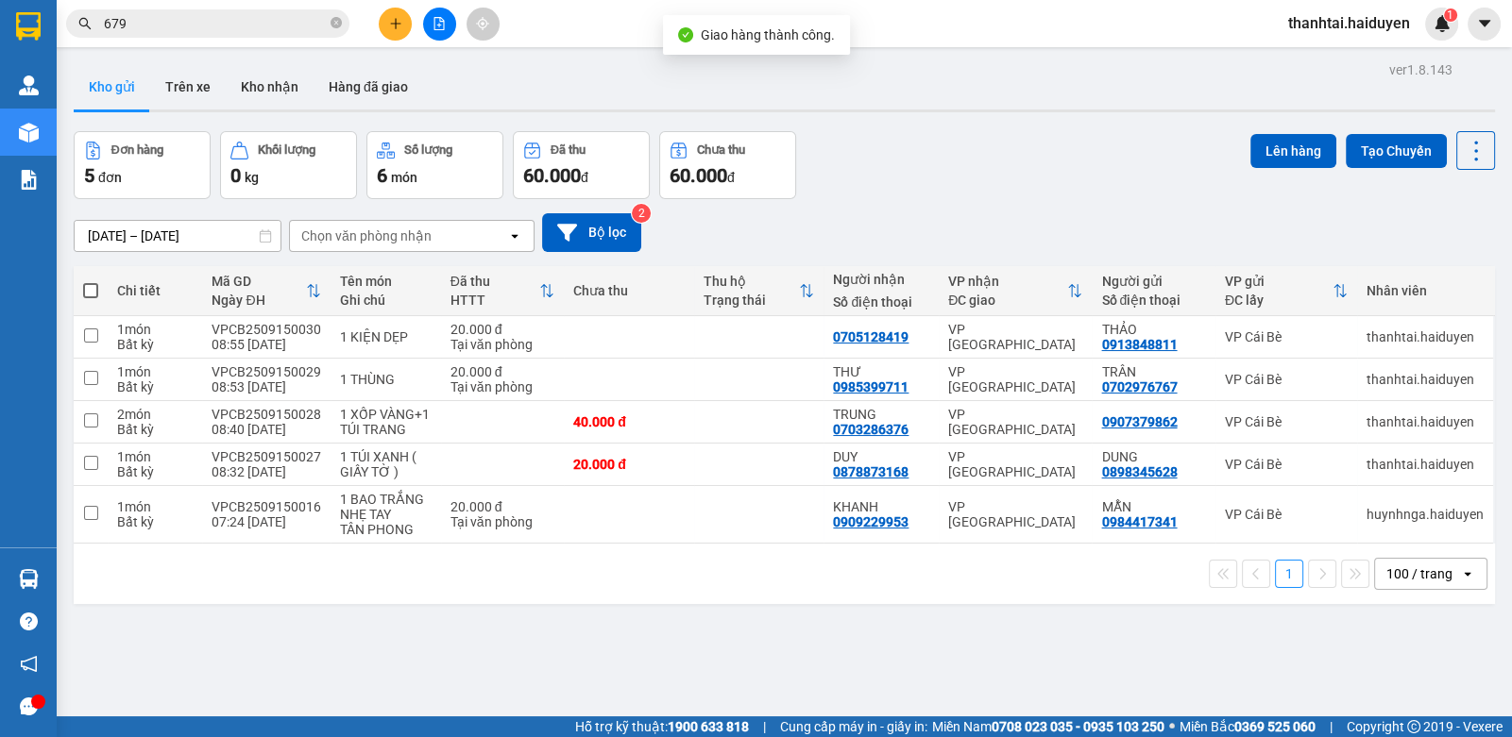
click at [229, 26] on input "679" at bounding box center [215, 23] width 223 height 21
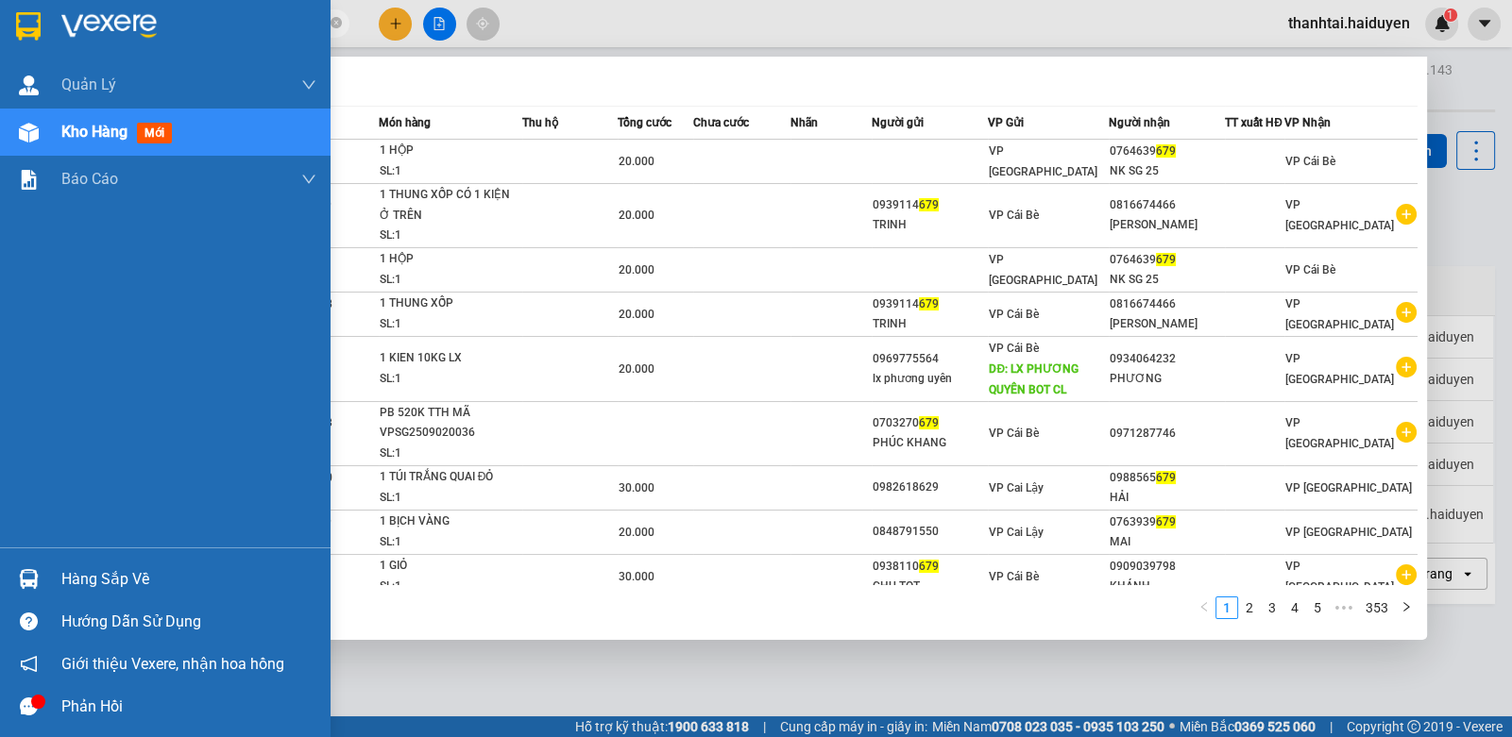
click at [48, 572] on div "Hàng sắp về" at bounding box center [165, 579] width 330 height 42
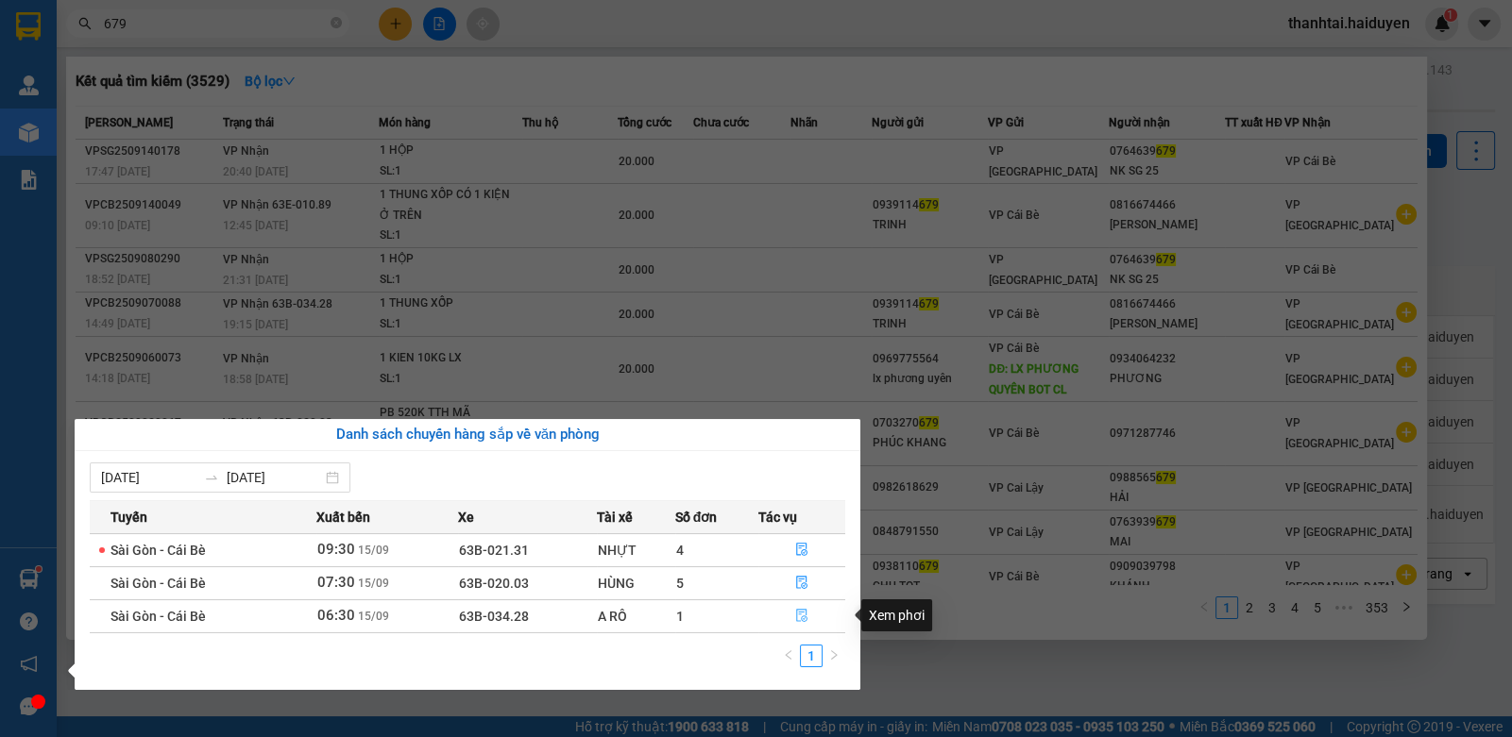
click at [805, 617] on icon "file-done" at bounding box center [801, 615] width 13 height 13
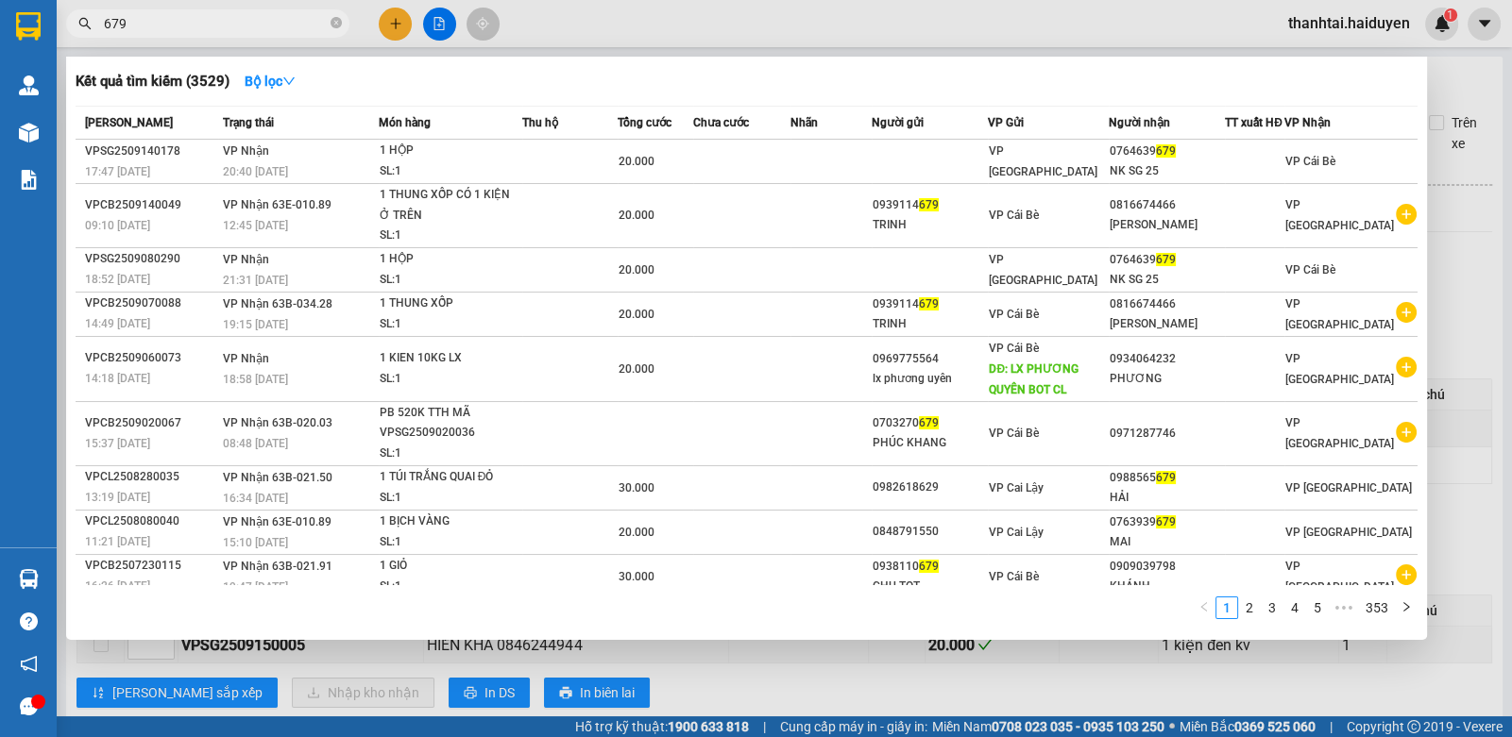
click at [746, 21] on div at bounding box center [756, 368] width 1512 height 737
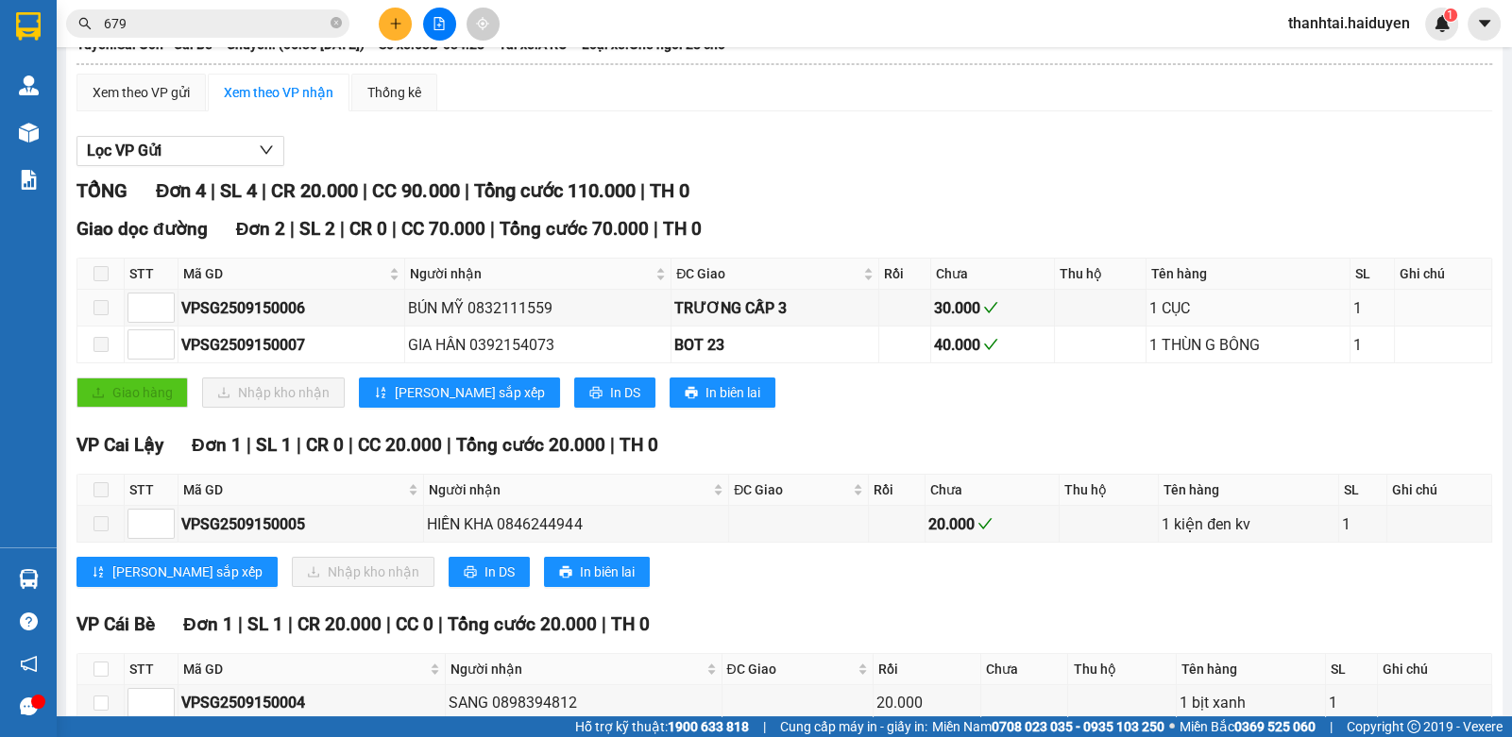
scroll to position [235, 0]
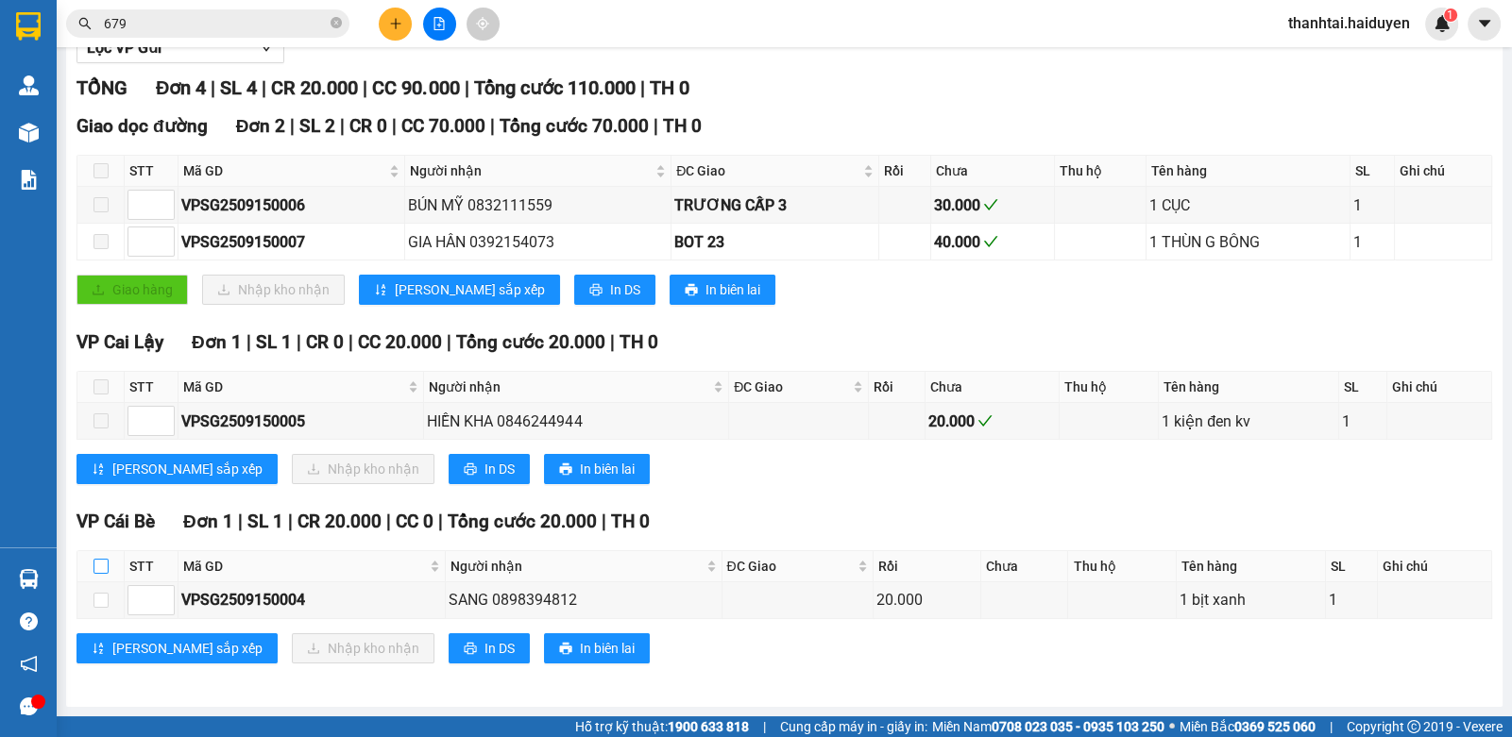
click at [99, 556] on label at bounding box center [100, 566] width 15 height 21
click at [99, 559] on input "checkbox" at bounding box center [100, 566] width 15 height 15
checkbox input "true"
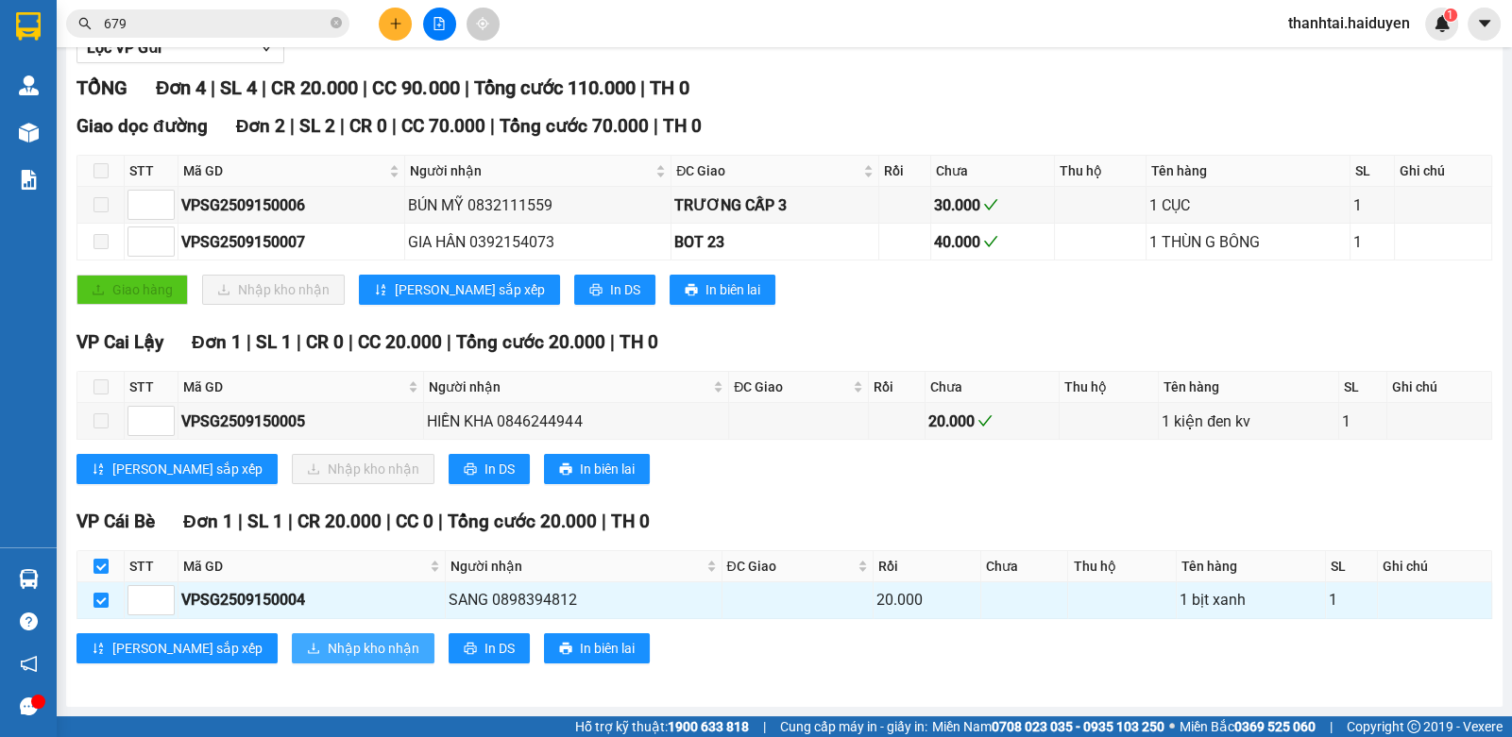
click at [328, 653] on span "Nhập kho nhận" at bounding box center [374, 648] width 92 height 21
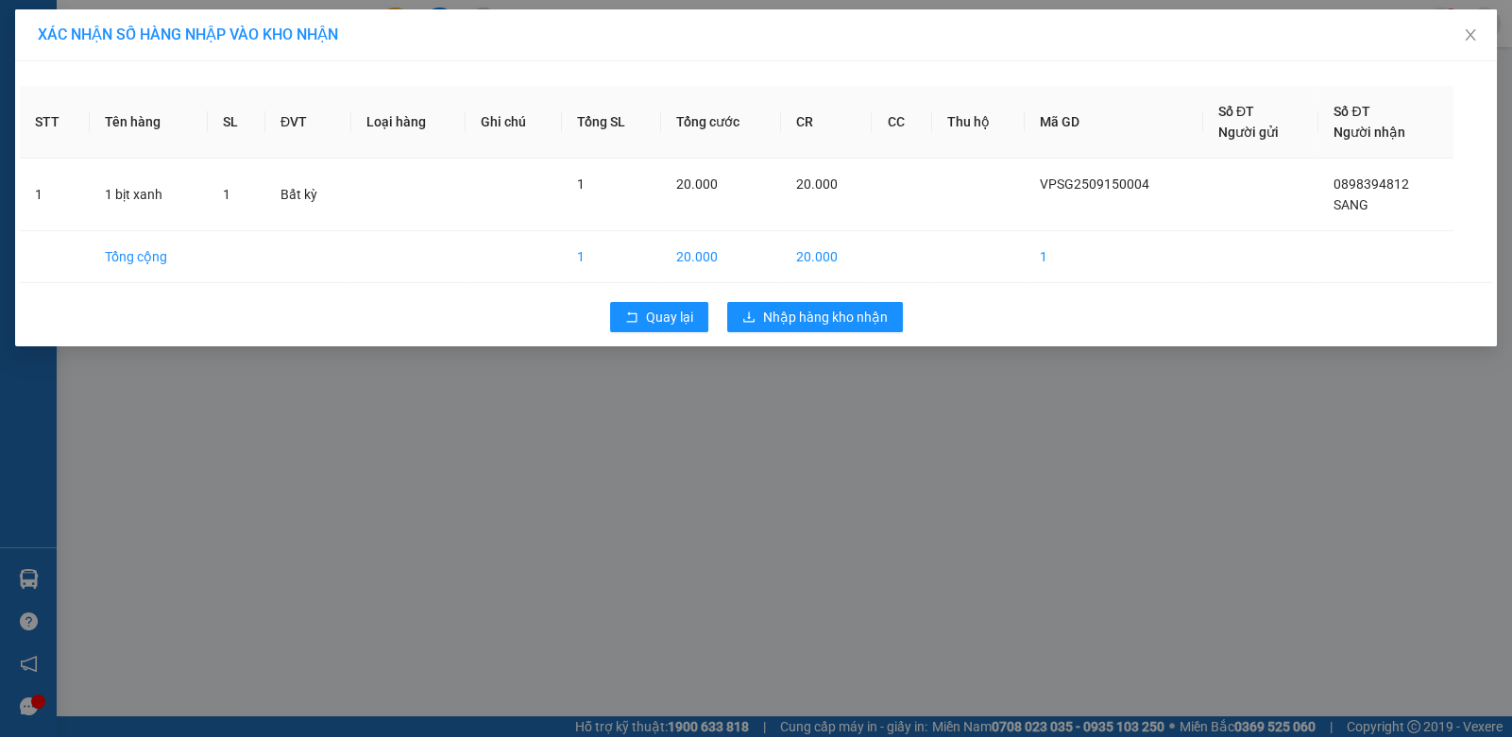
drag, startPoint x: 785, startPoint y: 291, endPoint x: 775, endPoint y: 310, distance: 21.1
click at [786, 293] on div "Quay lại Nhập hàng kho nhận" at bounding box center [756, 317] width 1472 height 49
click at [775, 310] on span "Nhập hàng kho nhận" at bounding box center [825, 317] width 125 height 21
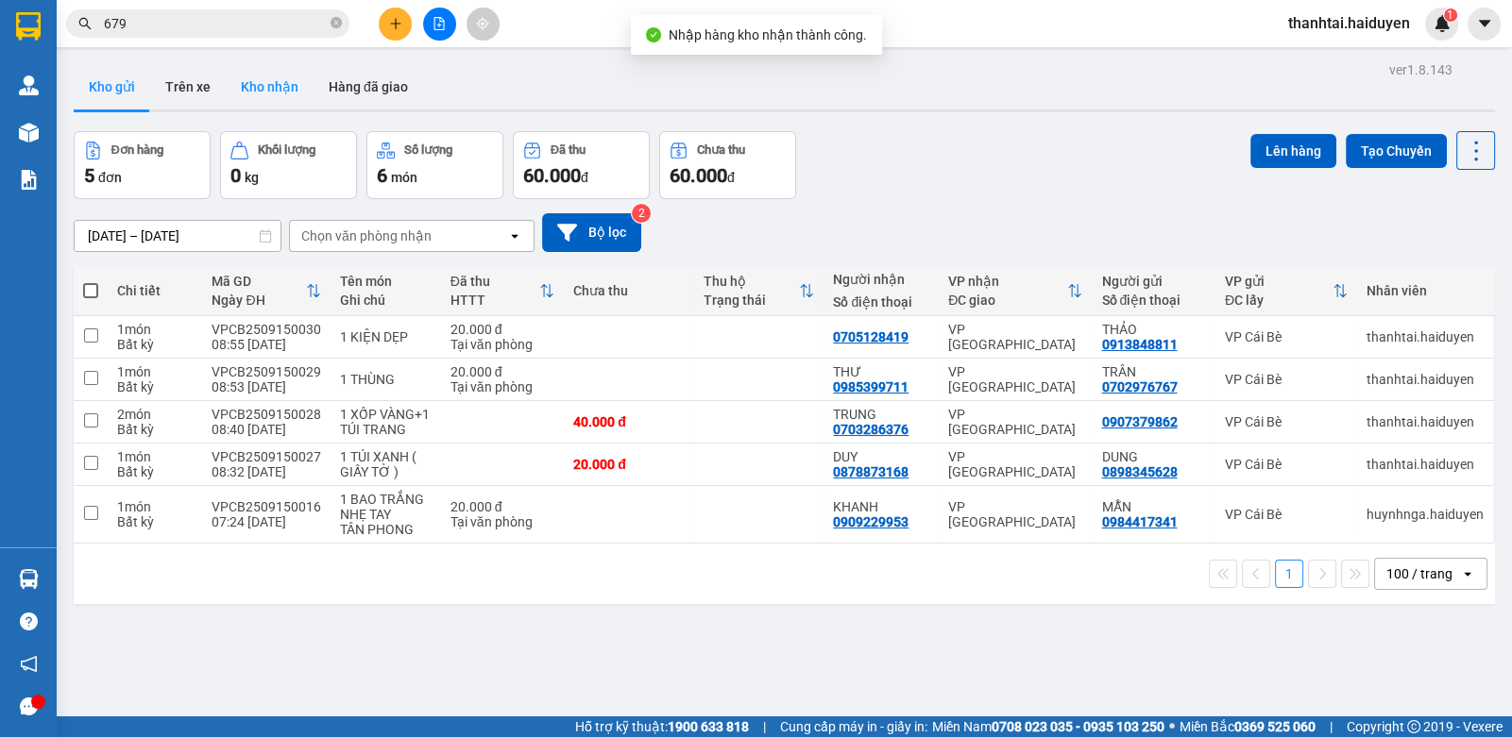
click at [274, 89] on button "Kho nhận" at bounding box center [270, 86] width 88 height 45
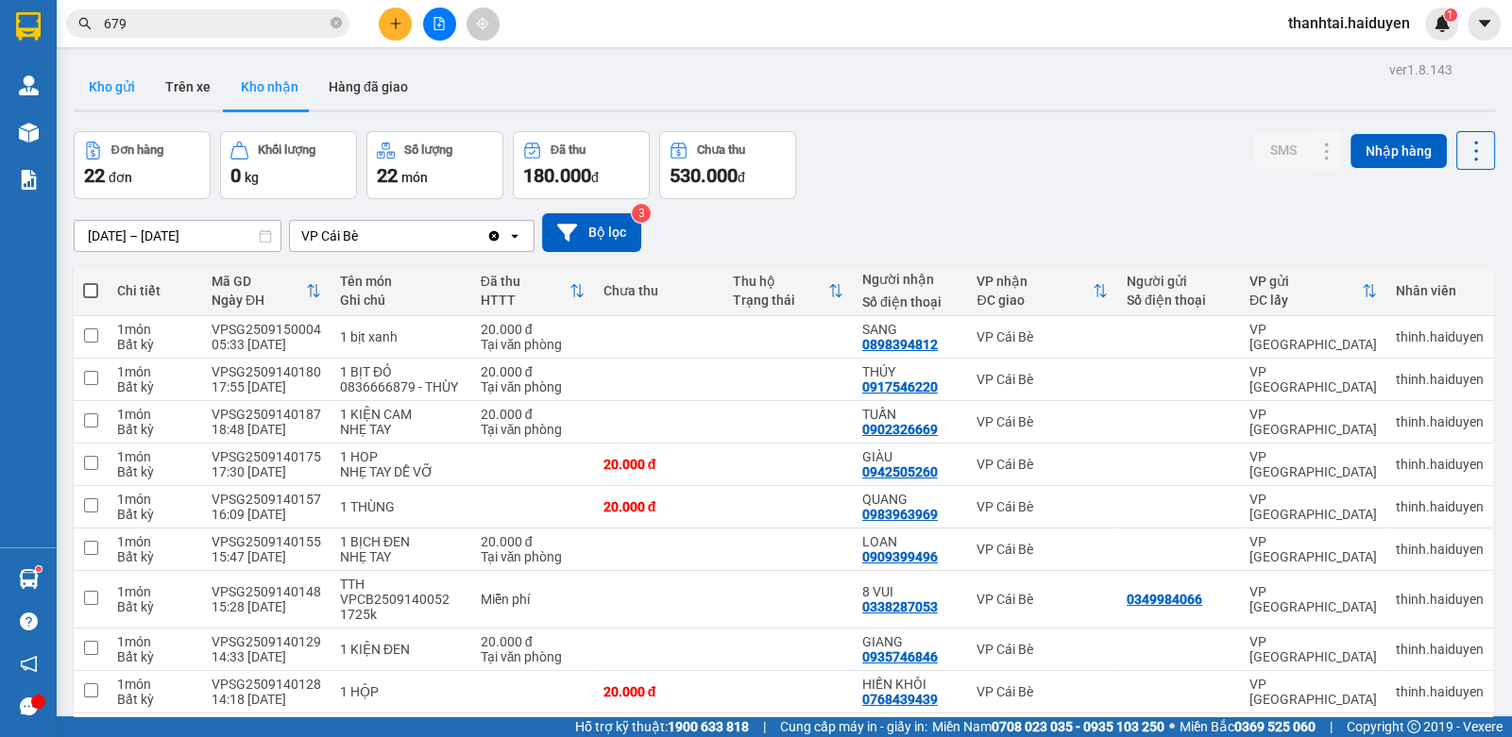
click at [109, 84] on button "Kho gửi" at bounding box center [112, 86] width 76 height 45
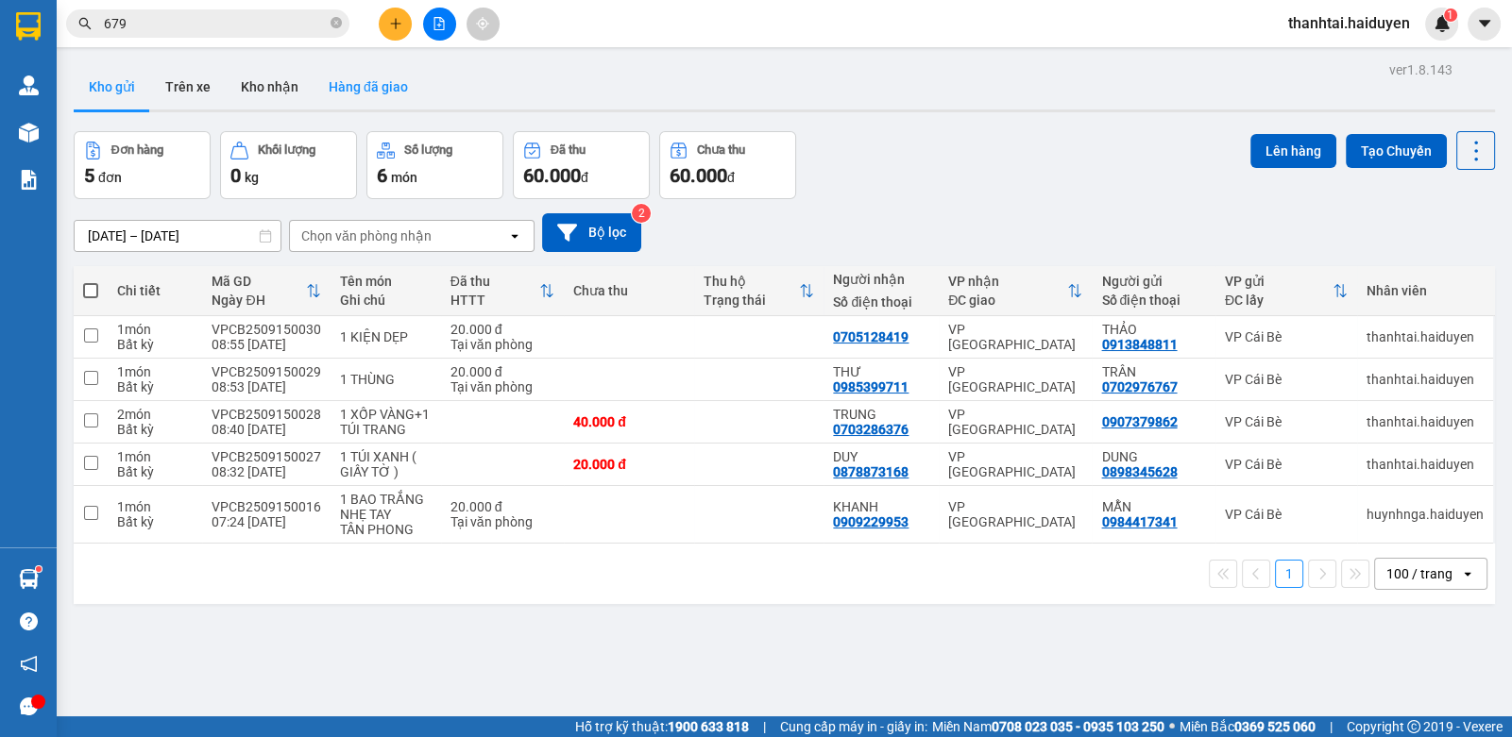
click at [345, 102] on button "Hàng đã giao" at bounding box center [368, 86] width 110 height 45
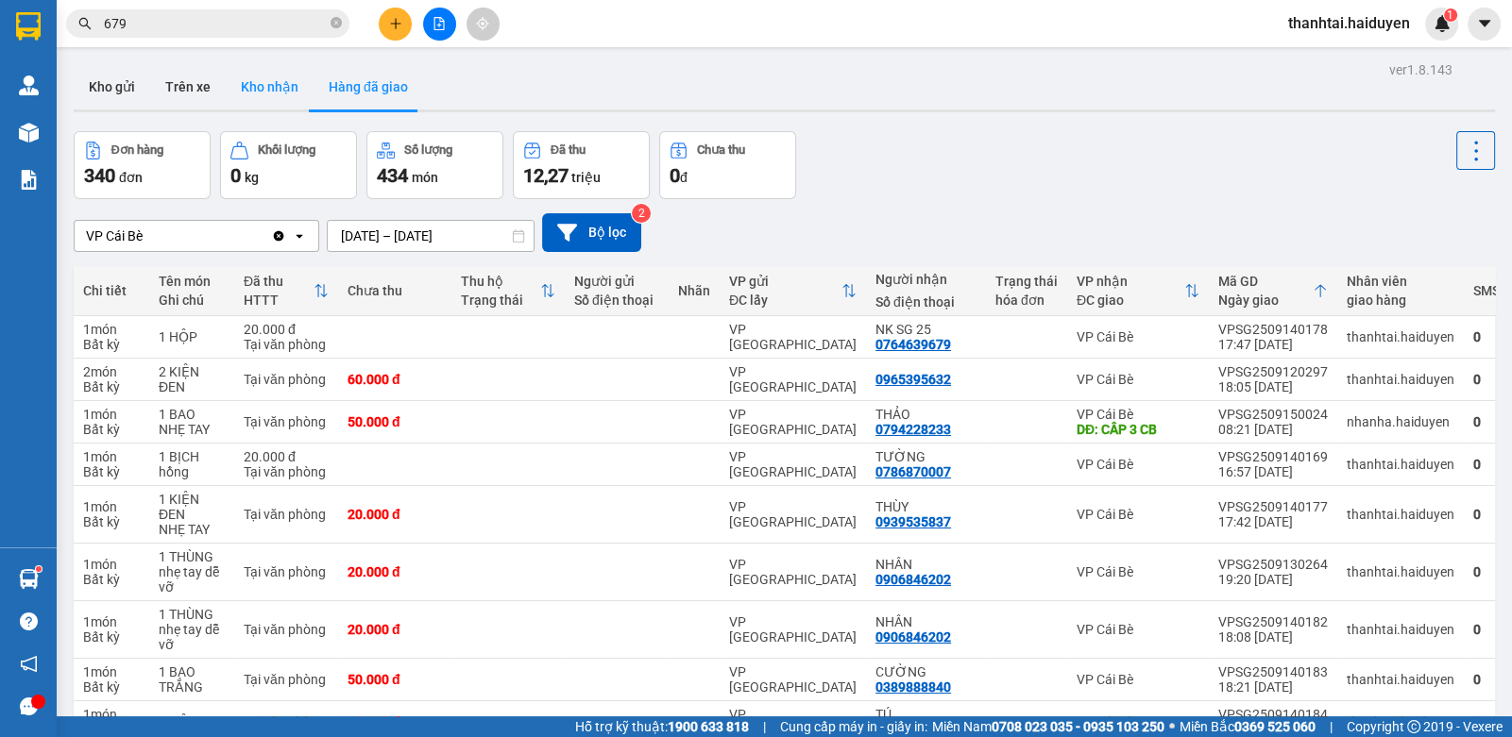
click at [279, 97] on button "Kho nhận" at bounding box center [270, 86] width 88 height 45
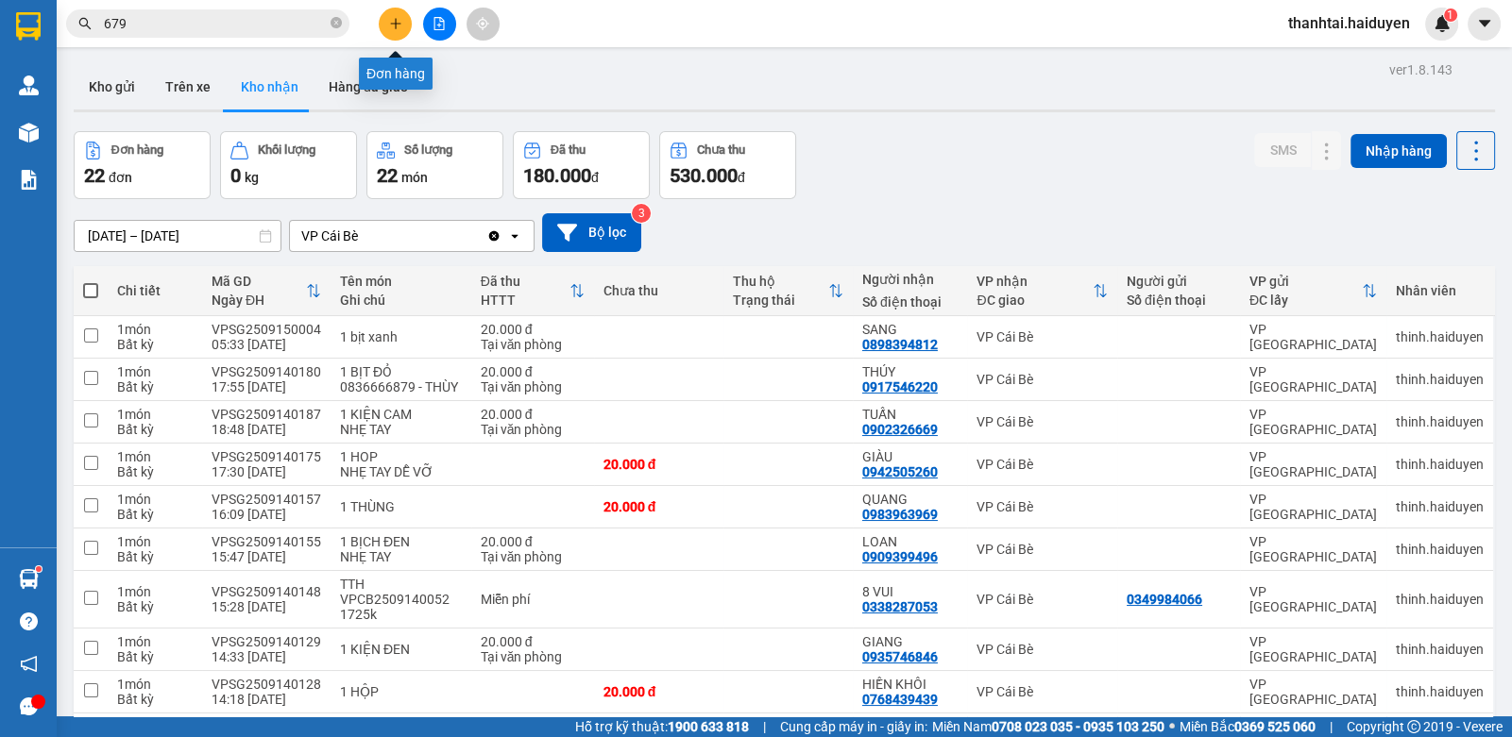
click at [401, 36] on button at bounding box center [395, 24] width 33 height 33
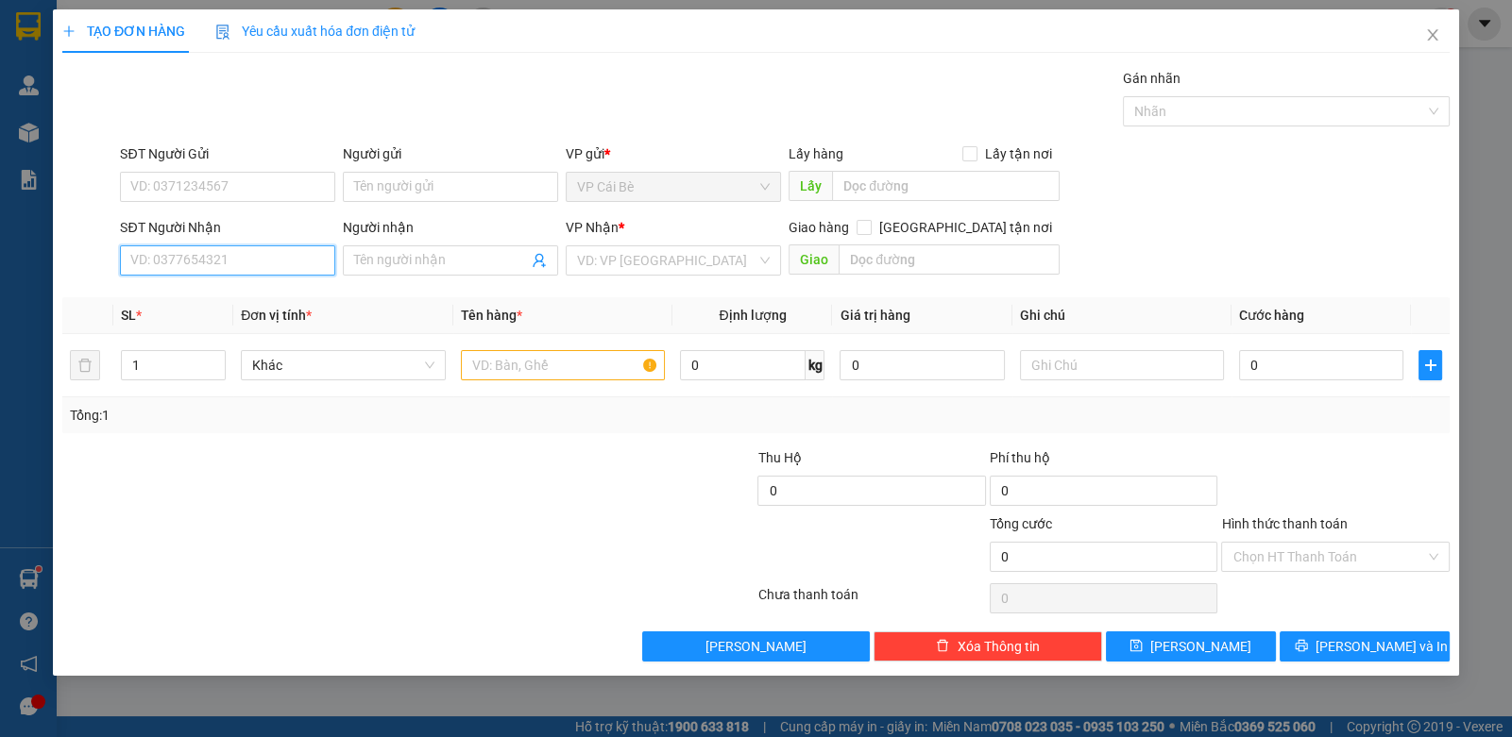
click at [155, 263] on input "SĐT Người Nhận" at bounding box center [227, 261] width 215 height 30
click at [216, 299] on div "0344297992 - SƠN" at bounding box center [227, 297] width 193 height 21
type input "0344297992"
type input "SƠN"
type input "30.000"
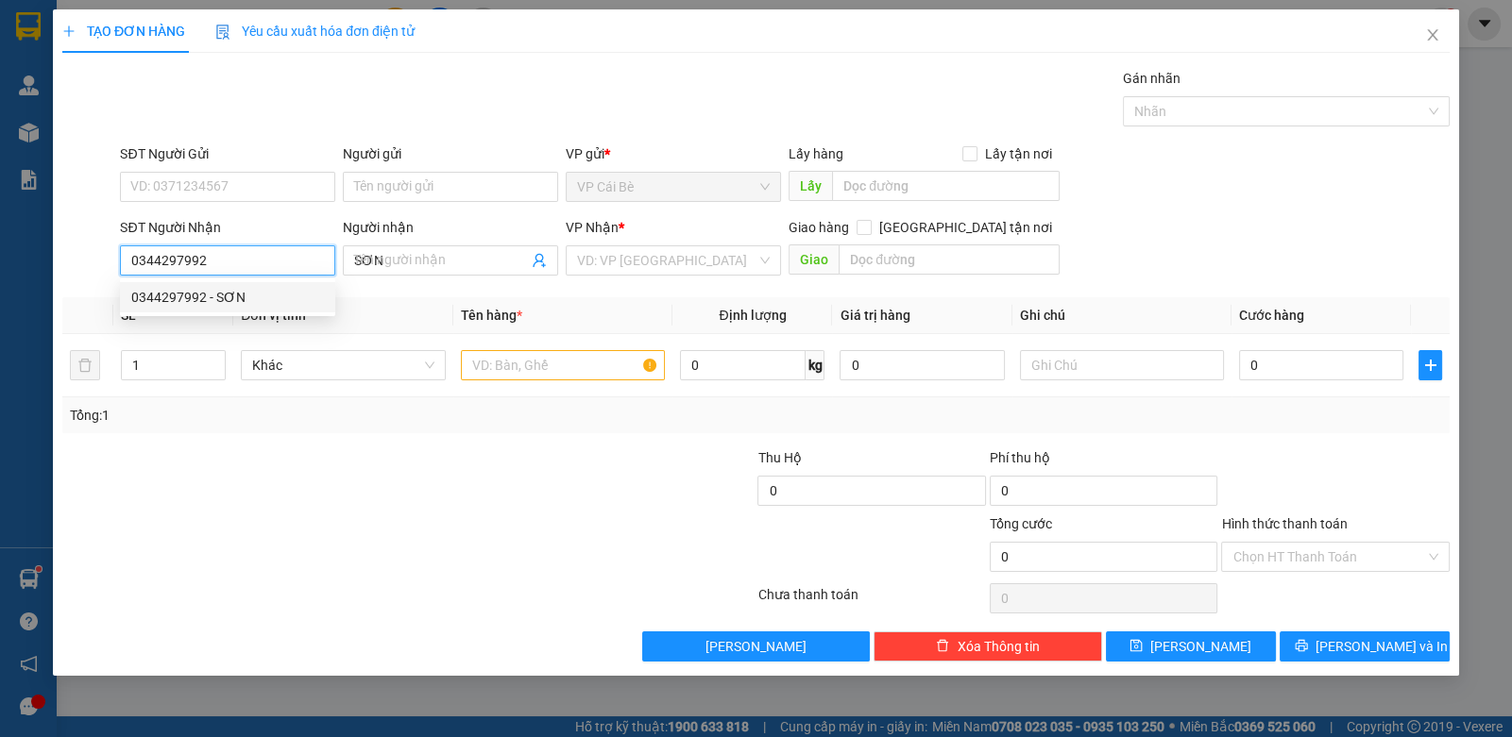
type input "30.000"
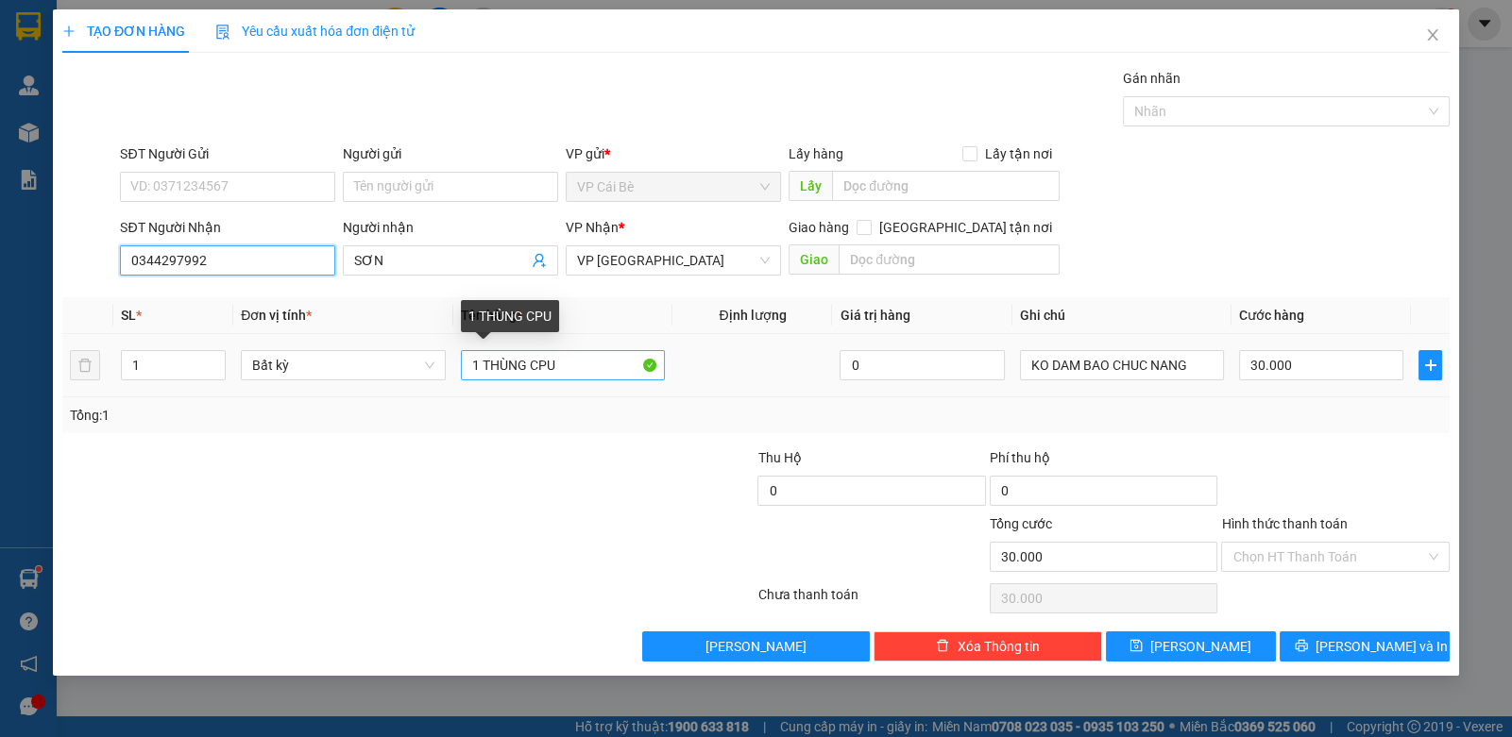
type input "0344297992"
click at [603, 367] on input "1 THÙNG CPU" at bounding box center [563, 365] width 205 height 30
type input "1 THÙNG NHỎ"
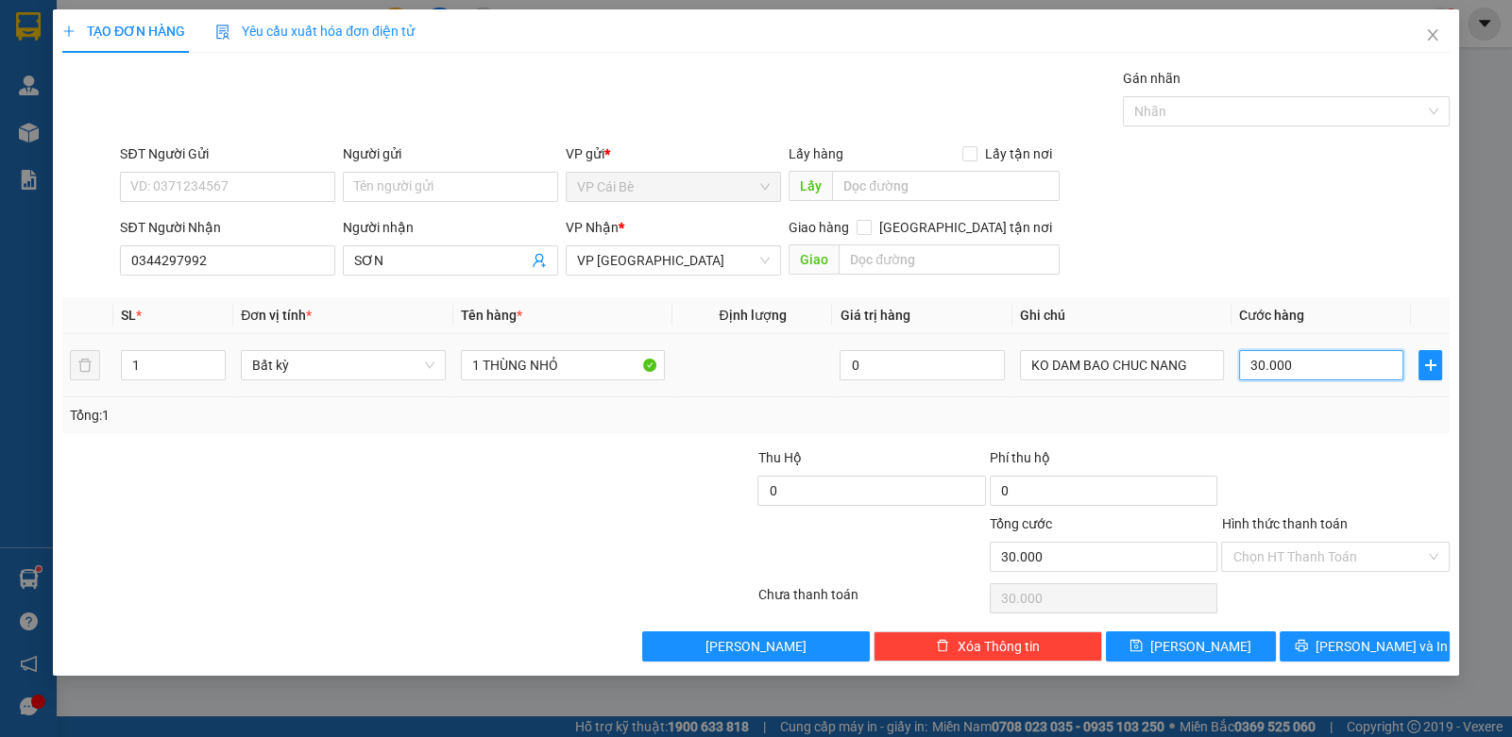
click at [1298, 377] on input "30.000" at bounding box center [1321, 365] width 164 height 30
type input "2"
type input "20"
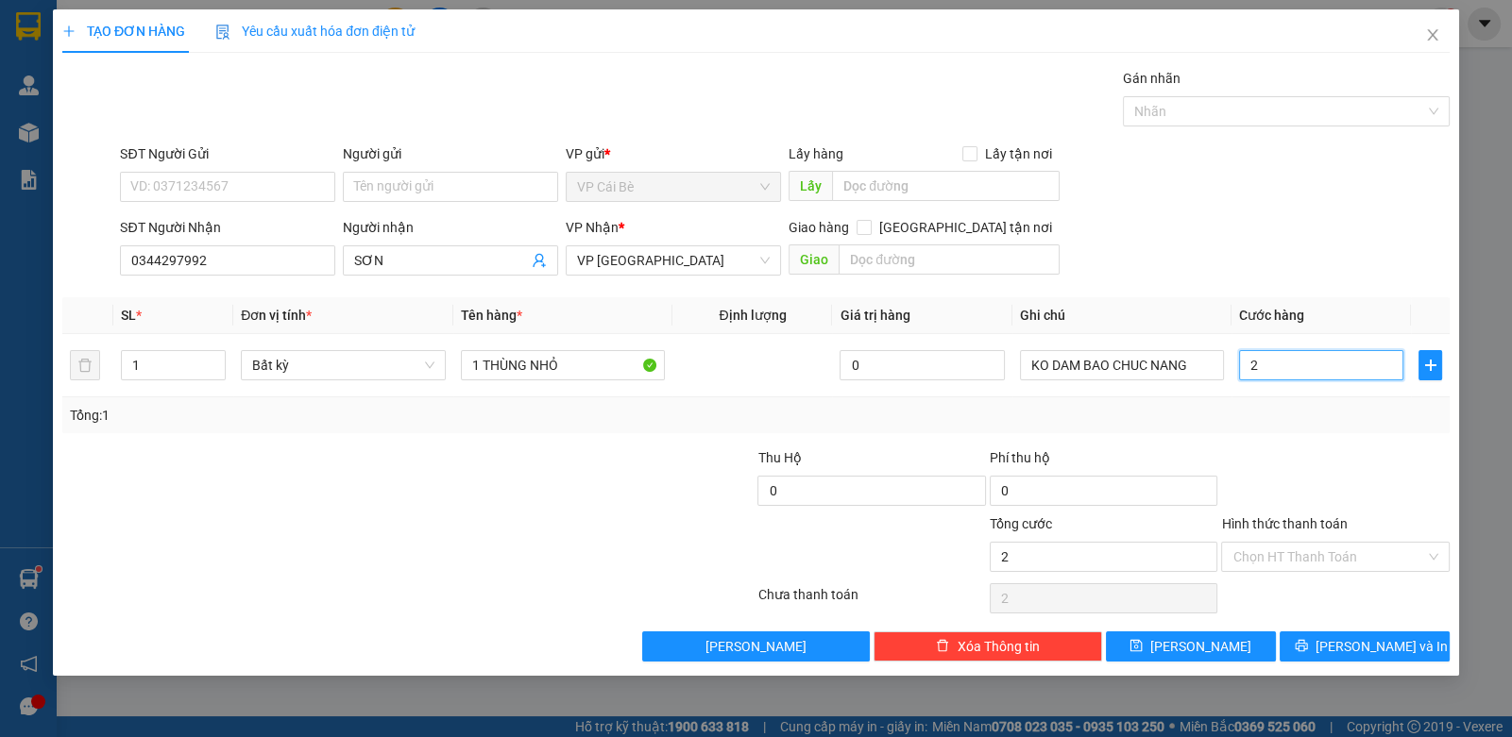
type input "20"
type input "20.000"
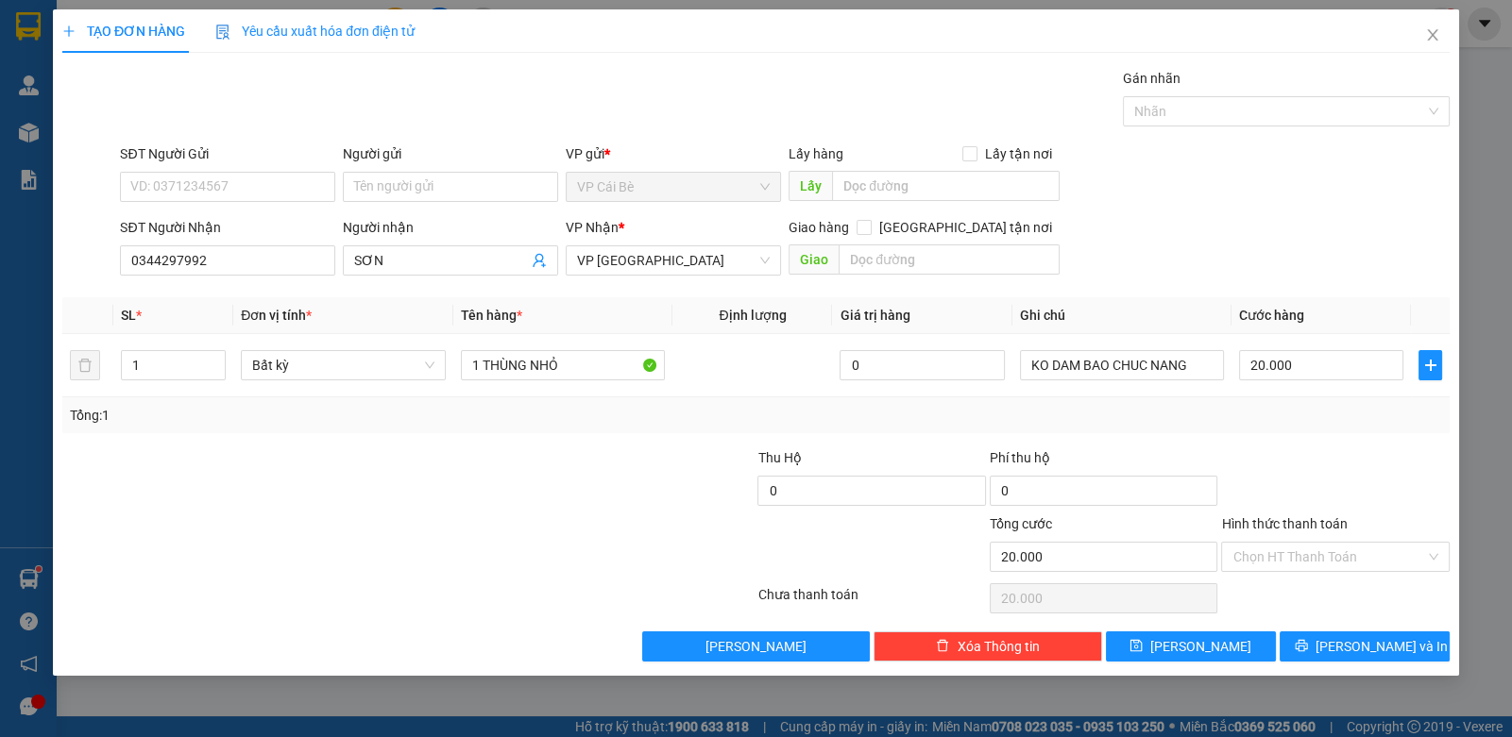
click at [1264, 178] on div "SĐT Người Gửi VD: 0371234567 Người gửi Tên người gửi VP gửi * VP Cái Bè Lấy hàn…" at bounding box center [784, 177] width 1337 height 66
drag, startPoint x: 1199, startPoint y: 362, endPoint x: 931, endPoint y: 428, distance: 276.2
click at [931, 428] on div "SL * Đơn vị tính * Tên hàng * Định lượng Giá trị hàng Ghi chú Cước hàng 1 Bất k…" at bounding box center [755, 365] width 1387 height 136
drag, startPoint x: 1296, startPoint y: 550, endPoint x: 1287, endPoint y: 570, distance: 22.4
click at [1289, 567] on input "Hình thức thanh toán" at bounding box center [1328, 557] width 192 height 28
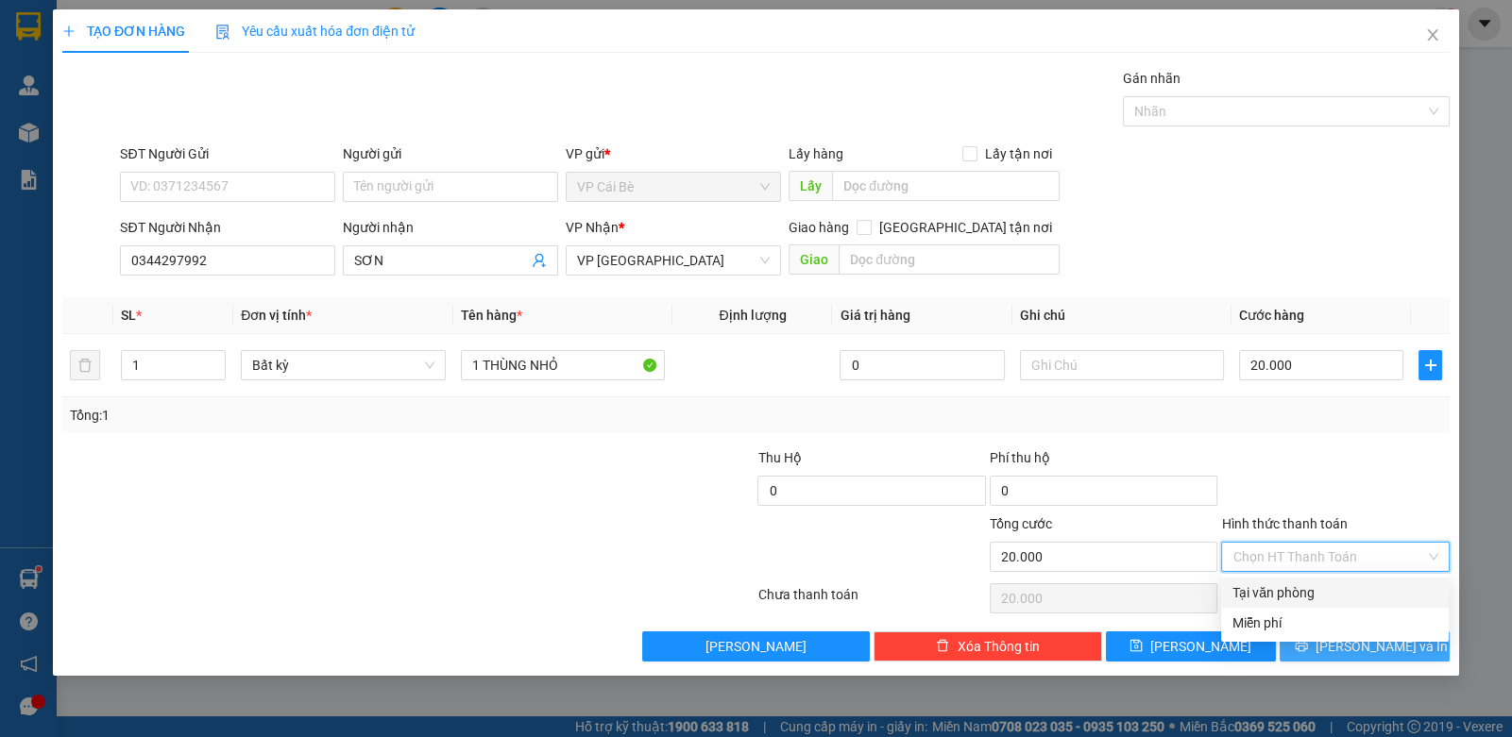
drag, startPoint x: 1287, startPoint y: 570, endPoint x: 1321, endPoint y: 635, distance: 73.5
click at [1276, 598] on div "Tại văn phòng" at bounding box center [1334, 593] width 205 height 21
type input "0"
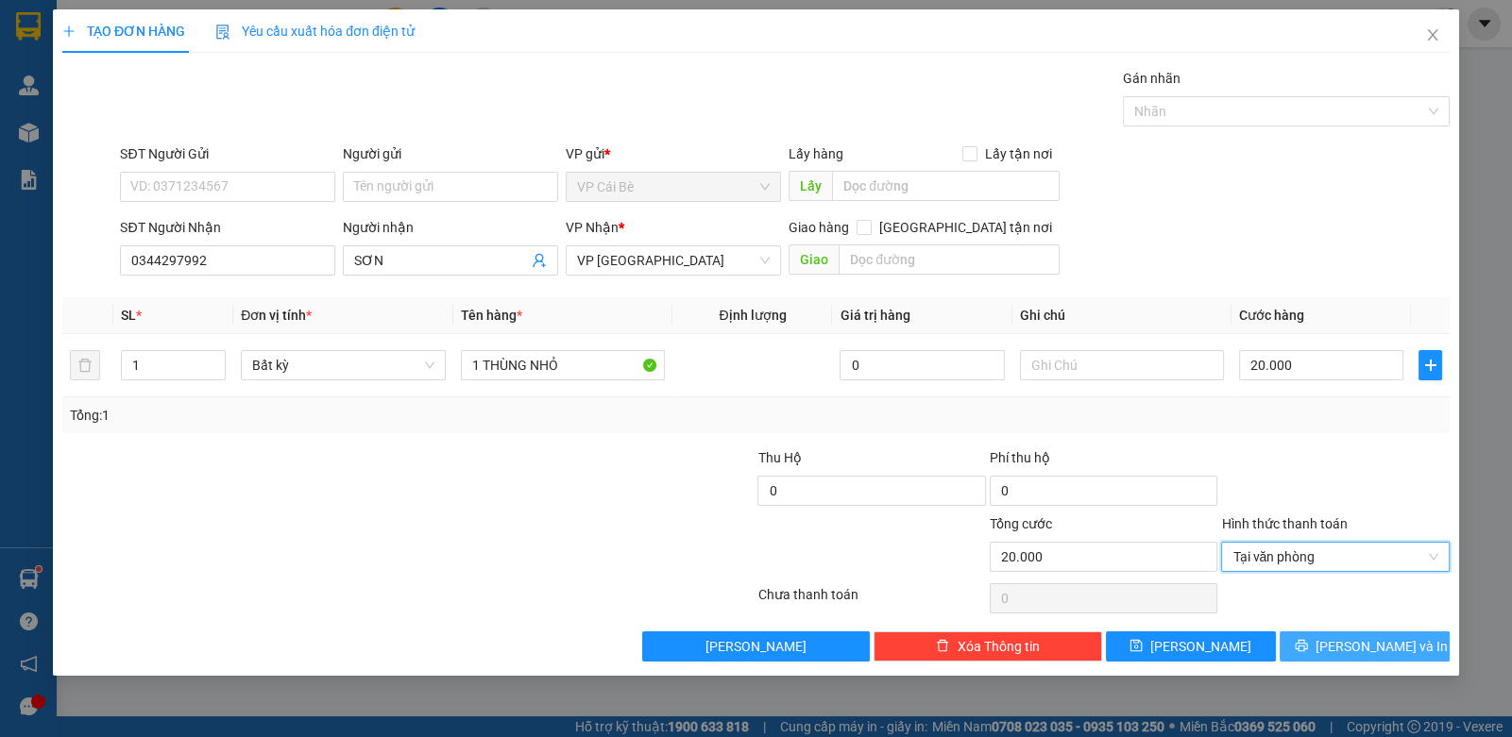
drag, startPoint x: 1335, startPoint y: 644, endPoint x: 1323, endPoint y: 634, distance: 16.1
click at [1308, 644] on icon "printer" at bounding box center [1301, 645] width 13 height 13
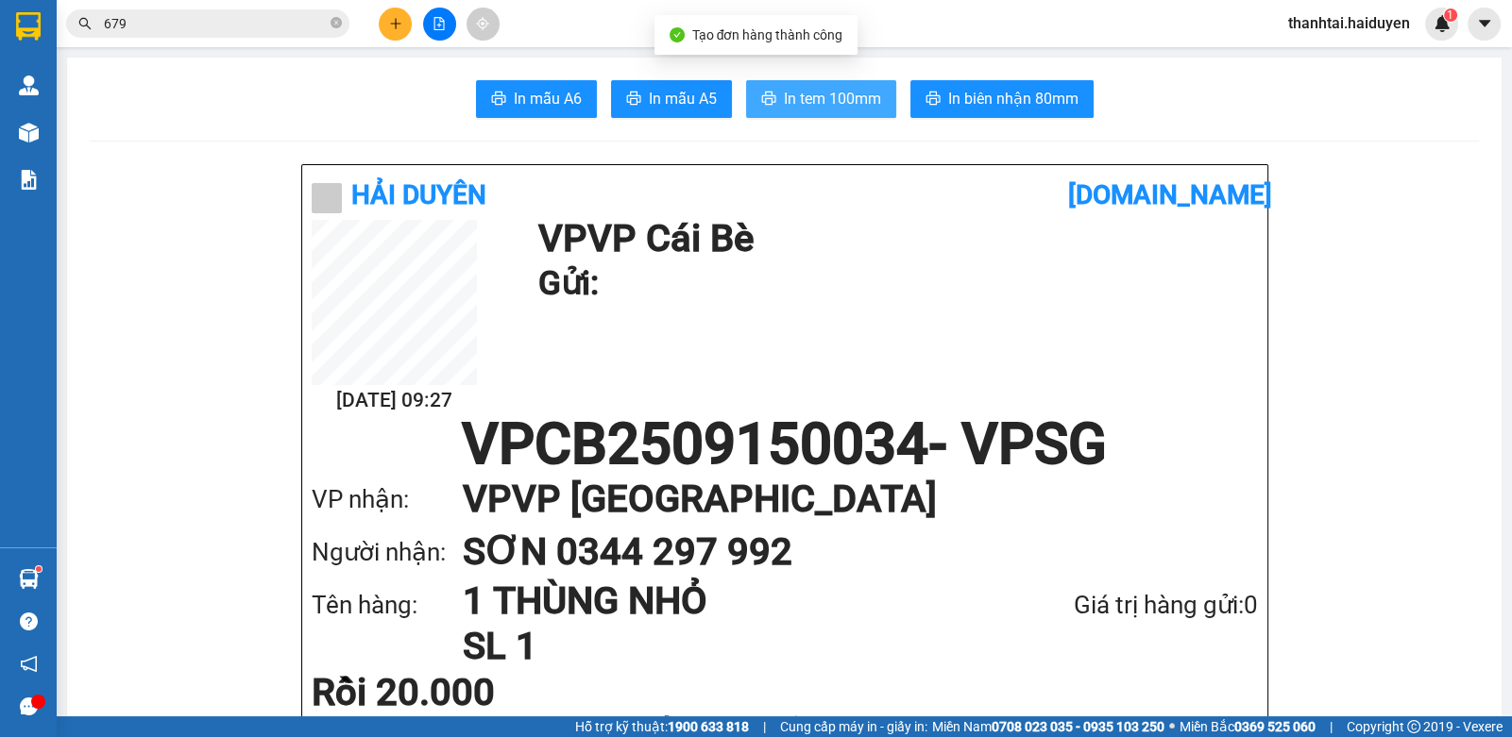
click at [873, 97] on span "In tem 100mm" at bounding box center [832, 99] width 97 height 24
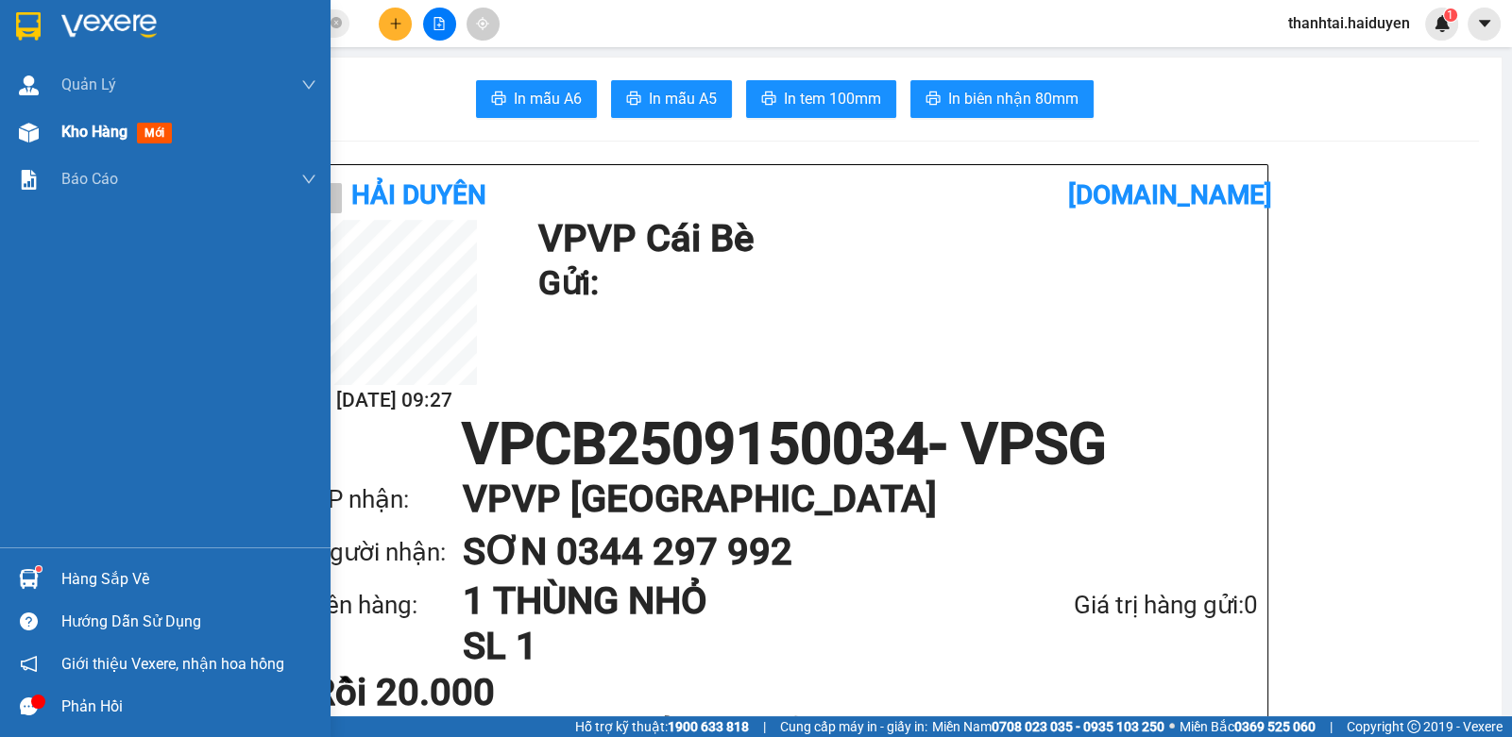
click at [78, 137] on span "Kho hàng" at bounding box center [94, 132] width 66 height 18
drag, startPoint x: 78, startPoint y: 137, endPoint x: 1510, endPoint y: 56, distance: 1433.8
click at [146, 138] on div "Kho hàng mới" at bounding box center [120, 132] width 118 height 24
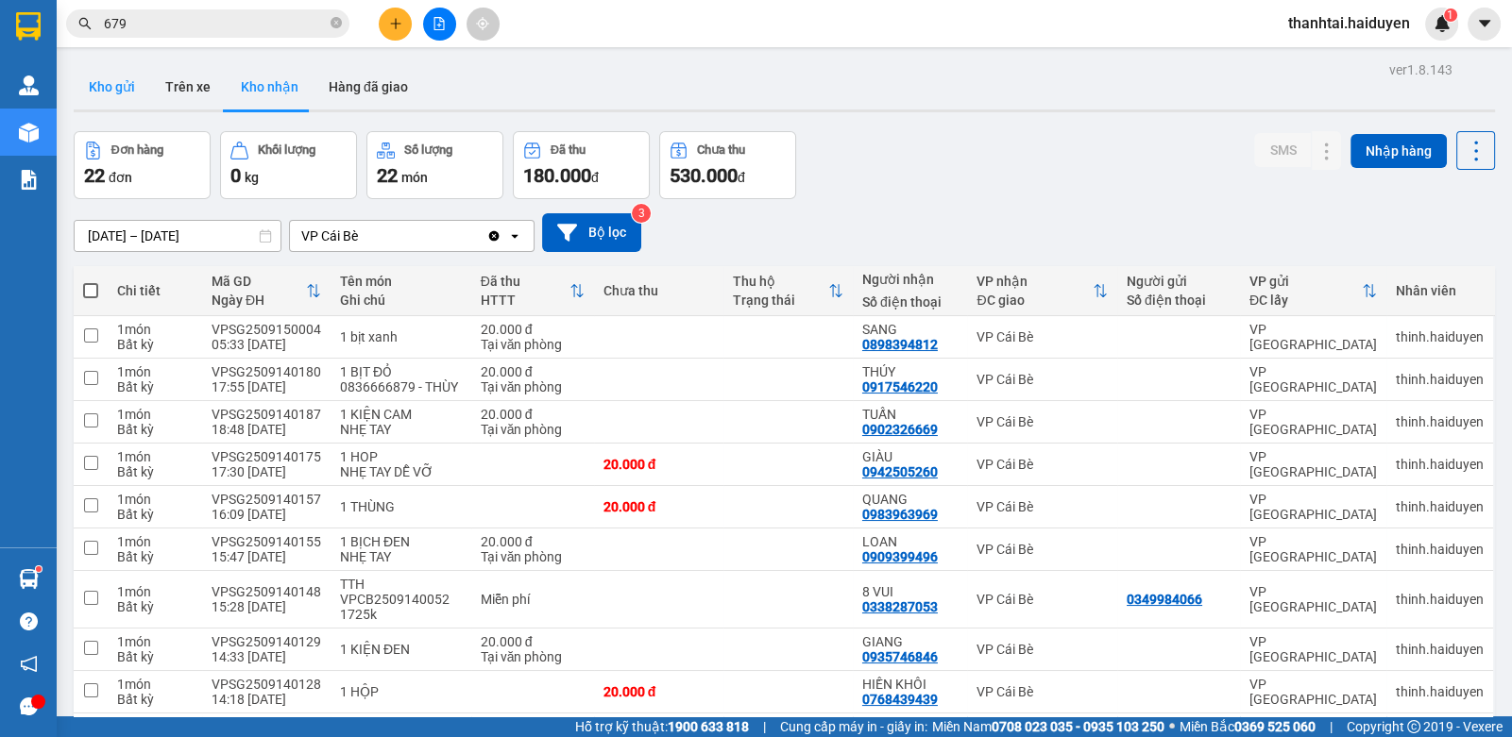
click at [104, 83] on button "Kho gửi" at bounding box center [112, 86] width 76 height 45
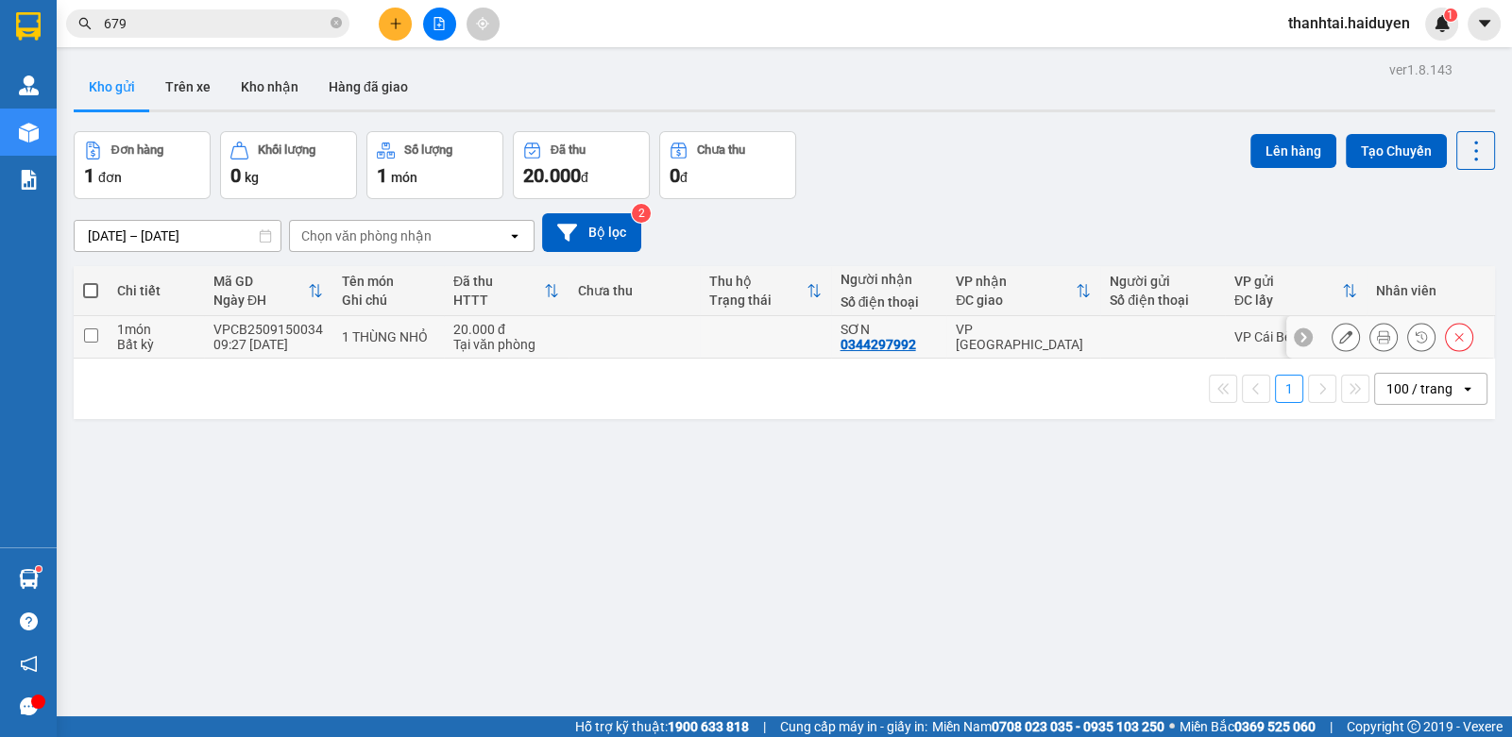
click at [575, 319] on td at bounding box center [633, 337] width 131 height 42
checkbox input "true"
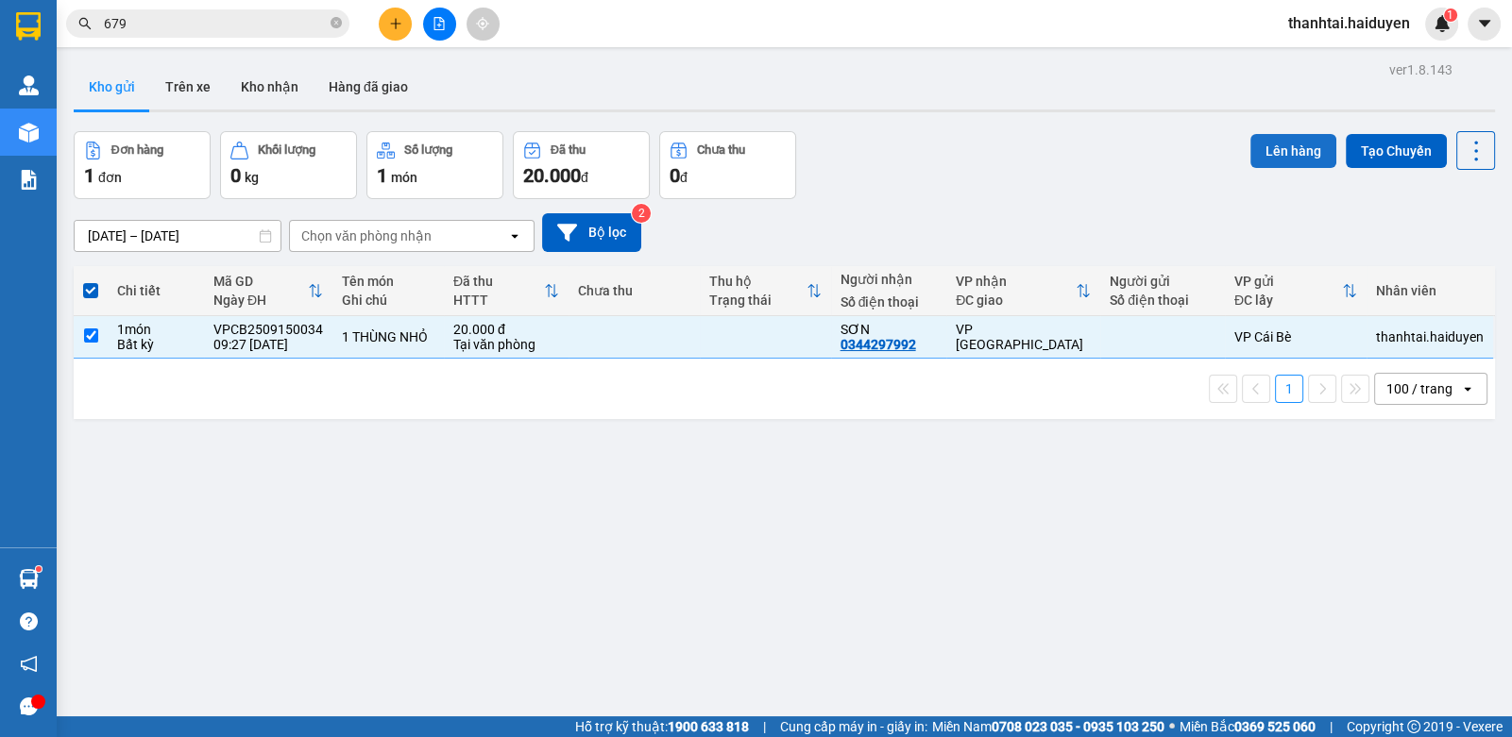
drag, startPoint x: 1272, startPoint y: 155, endPoint x: 1260, endPoint y: 154, distance: 12.3
click at [1260, 154] on button "Lên hàng" at bounding box center [1293, 151] width 86 height 34
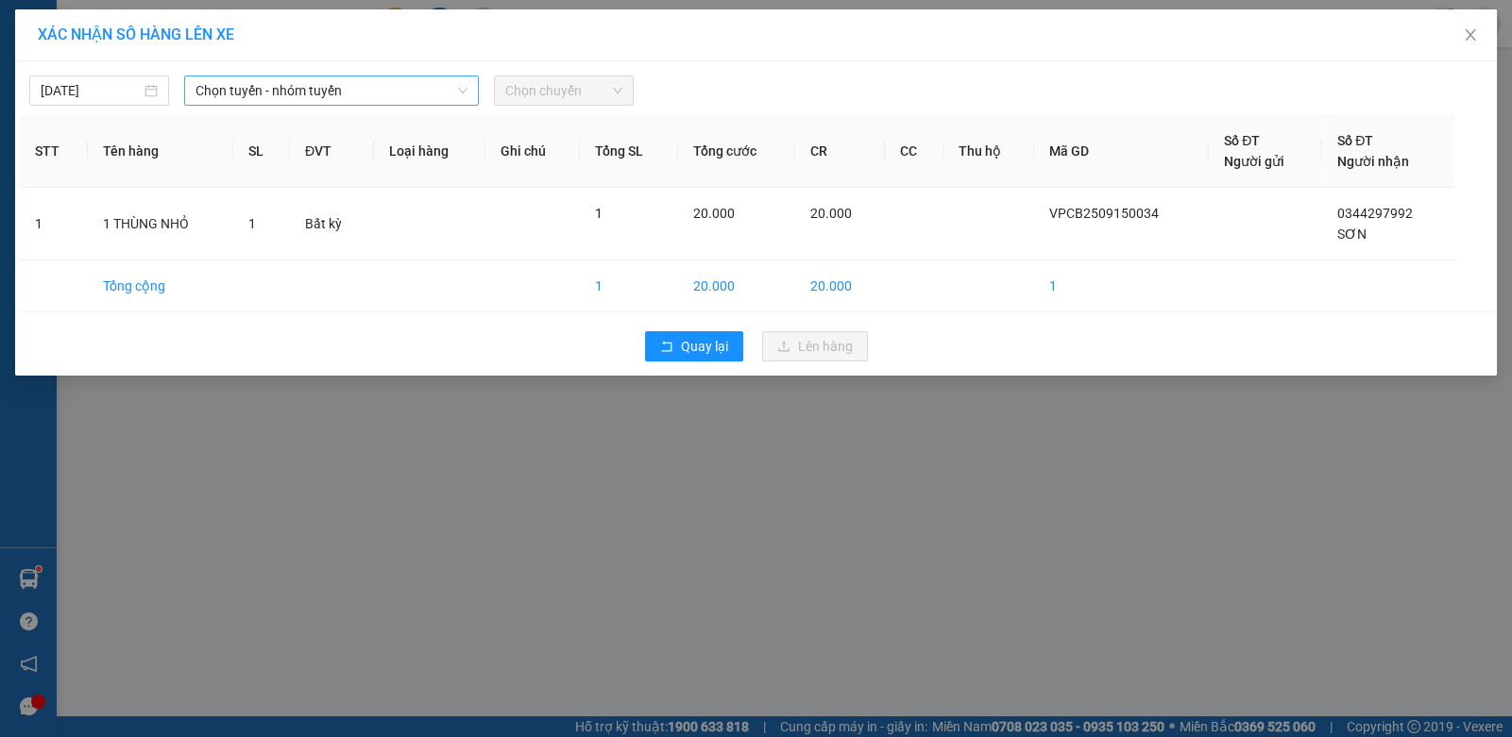
click at [334, 76] on span "Chọn tuyến - nhóm tuyến" at bounding box center [331, 90] width 272 height 28
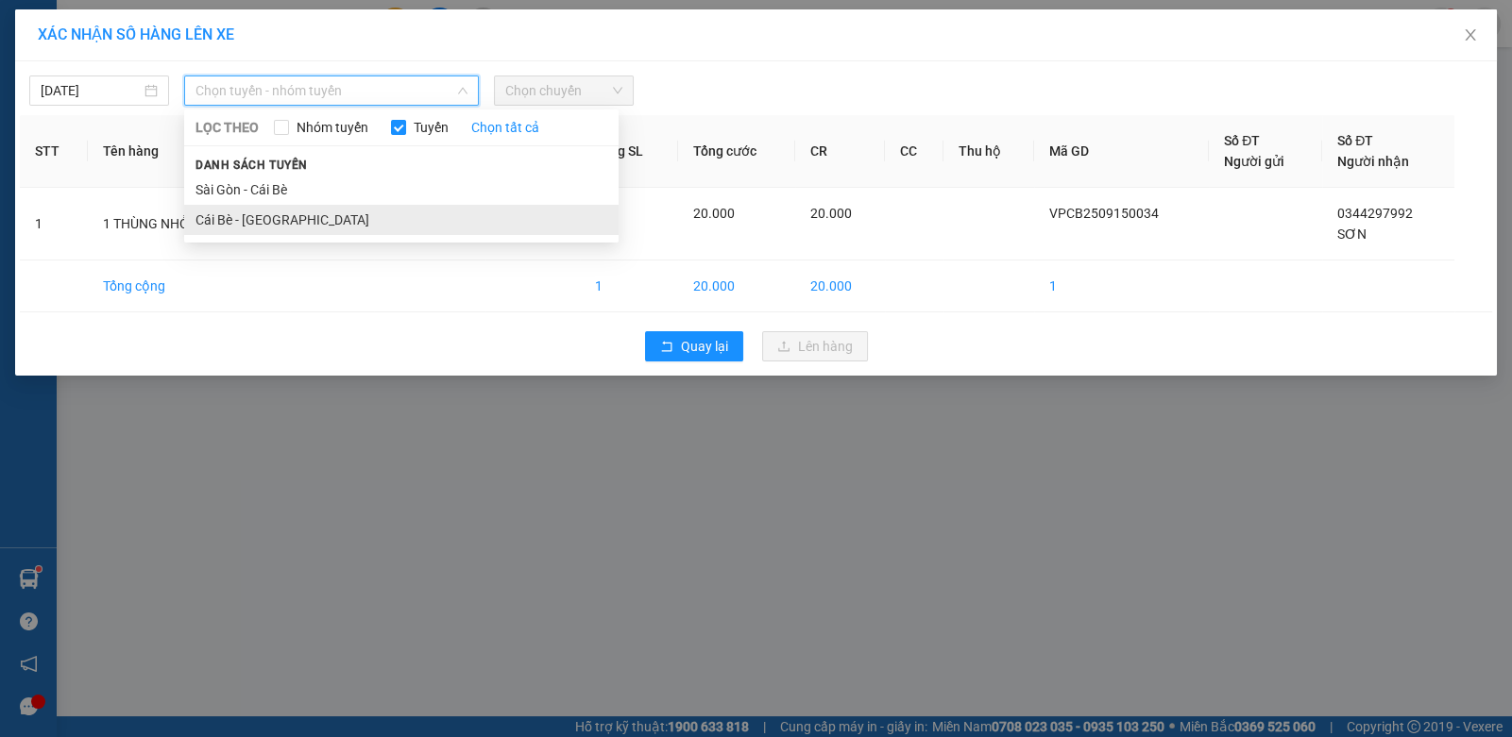
drag, startPoint x: 294, startPoint y: 213, endPoint x: 483, endPoint y: 168, distance: 194.2
click at [294, 214] on li "Cái Bè - Sài Gòn" at bounding box center [401, 220] width 434 height 30
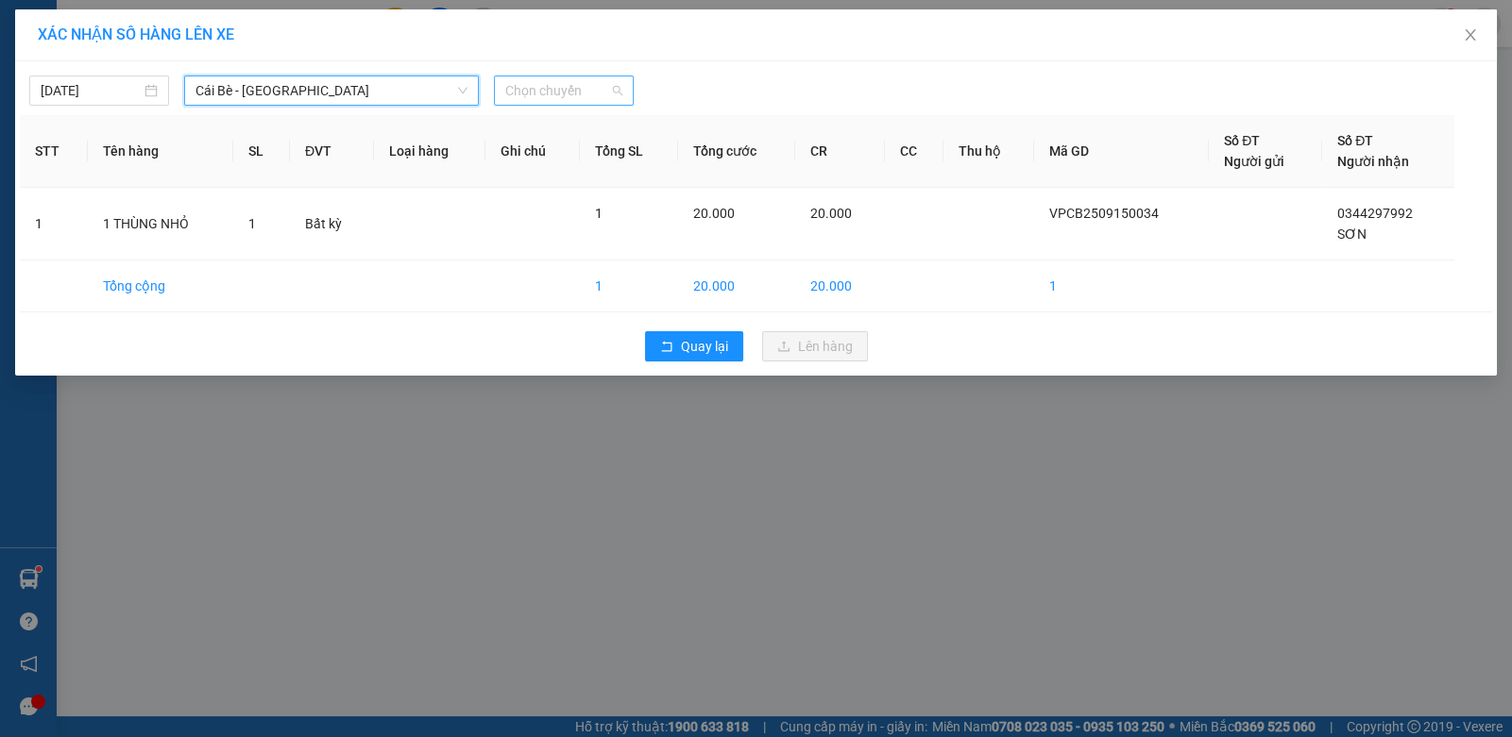
click at [548, 95] on span "Chọn chuyến" at bounding box center [563, 90] width 117 height 28
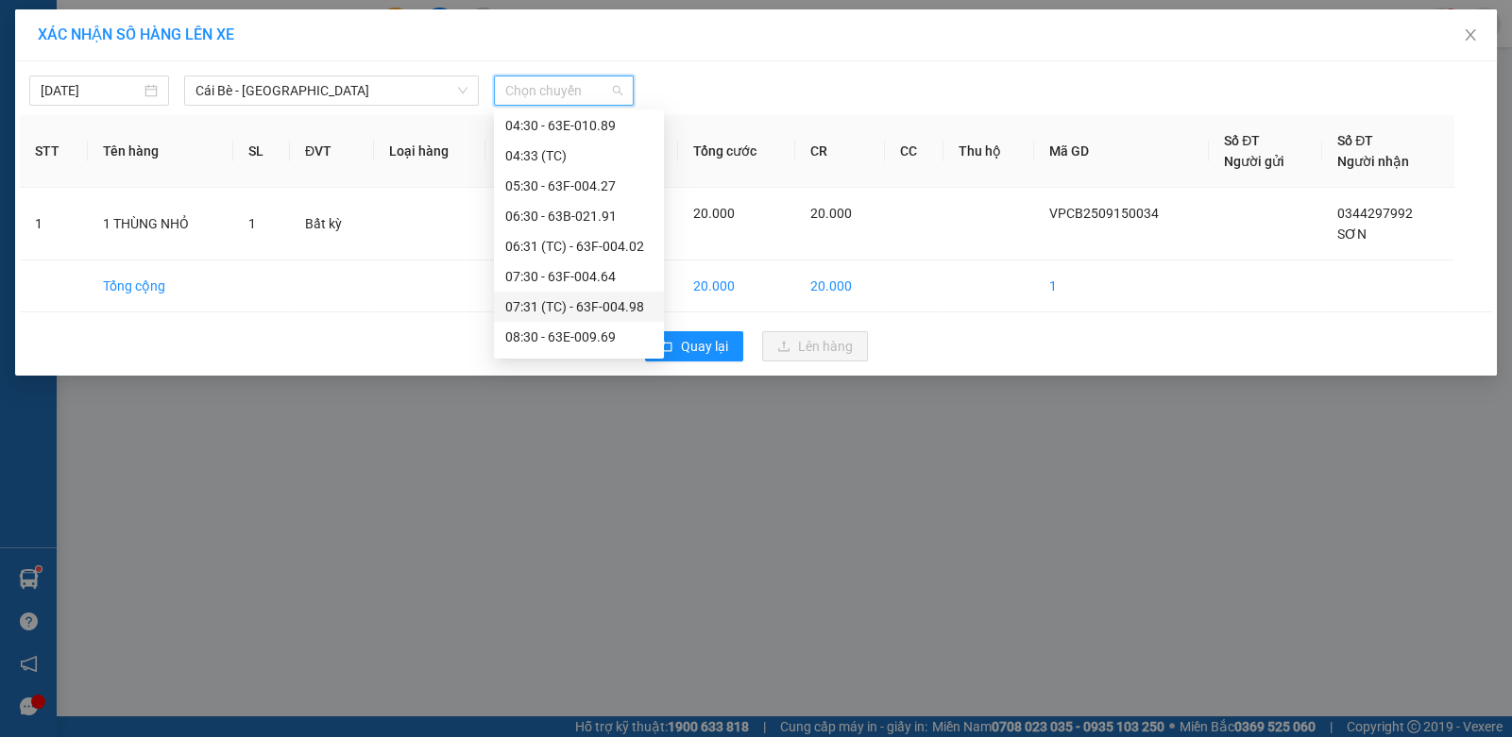
scroll to position [283, 0]
click at [562, 239] on div "09:30 - 63B-034.28" at bounding box center [578, 238] width 147 height 21
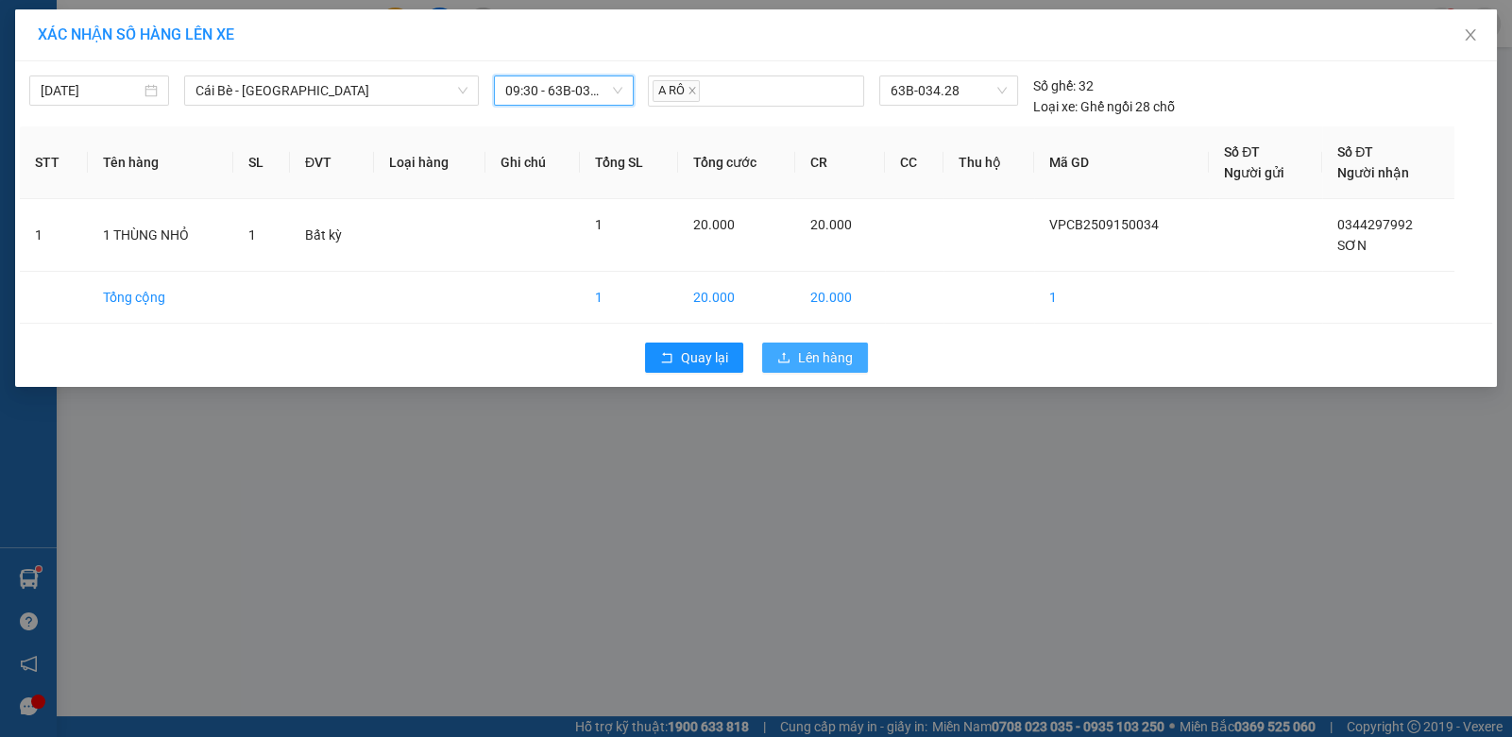
click at [813, 358] on span "Lên hàng" at bounding box center [825, 357] width 55 height 21
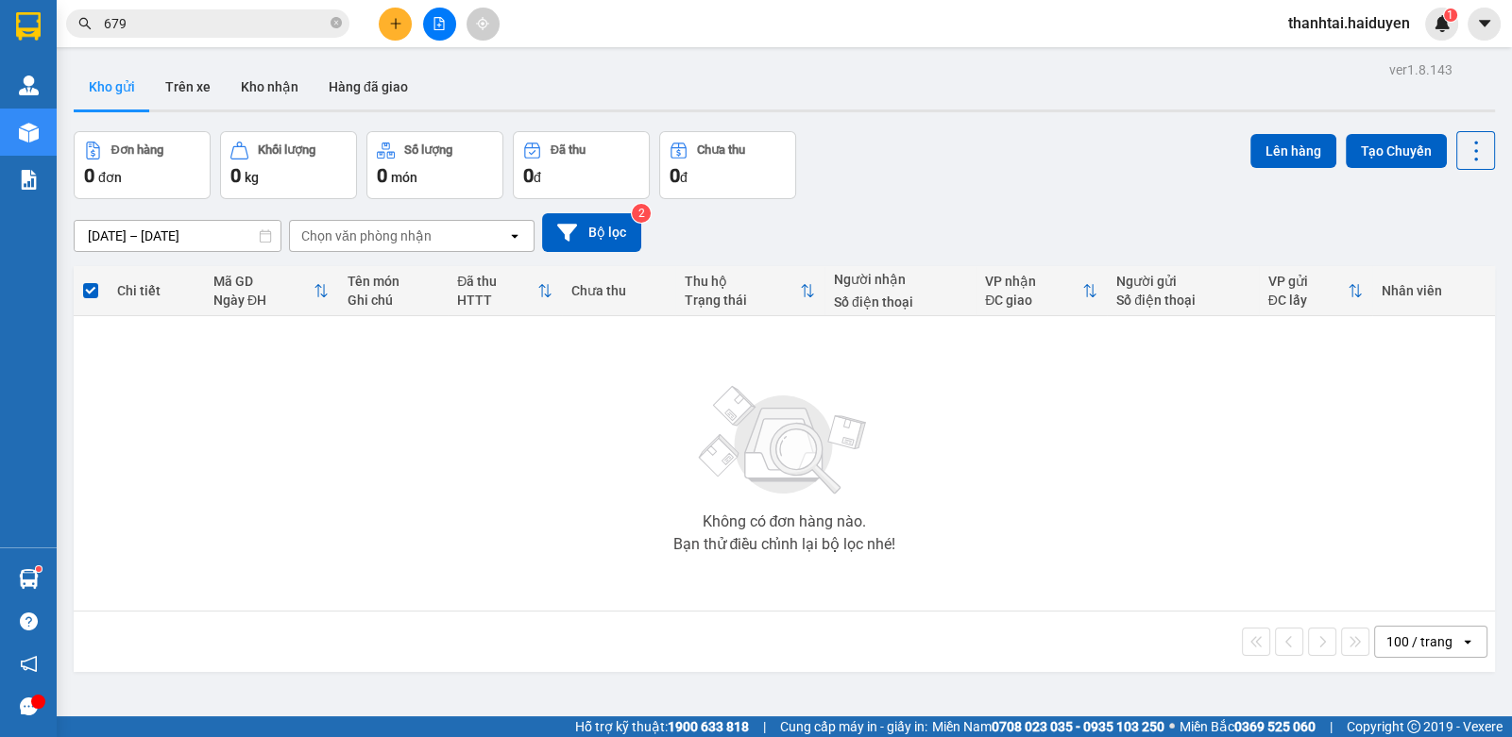
click at [439, 25] on icon "file-add" at bounding box center [438, 23] width 13 height 13
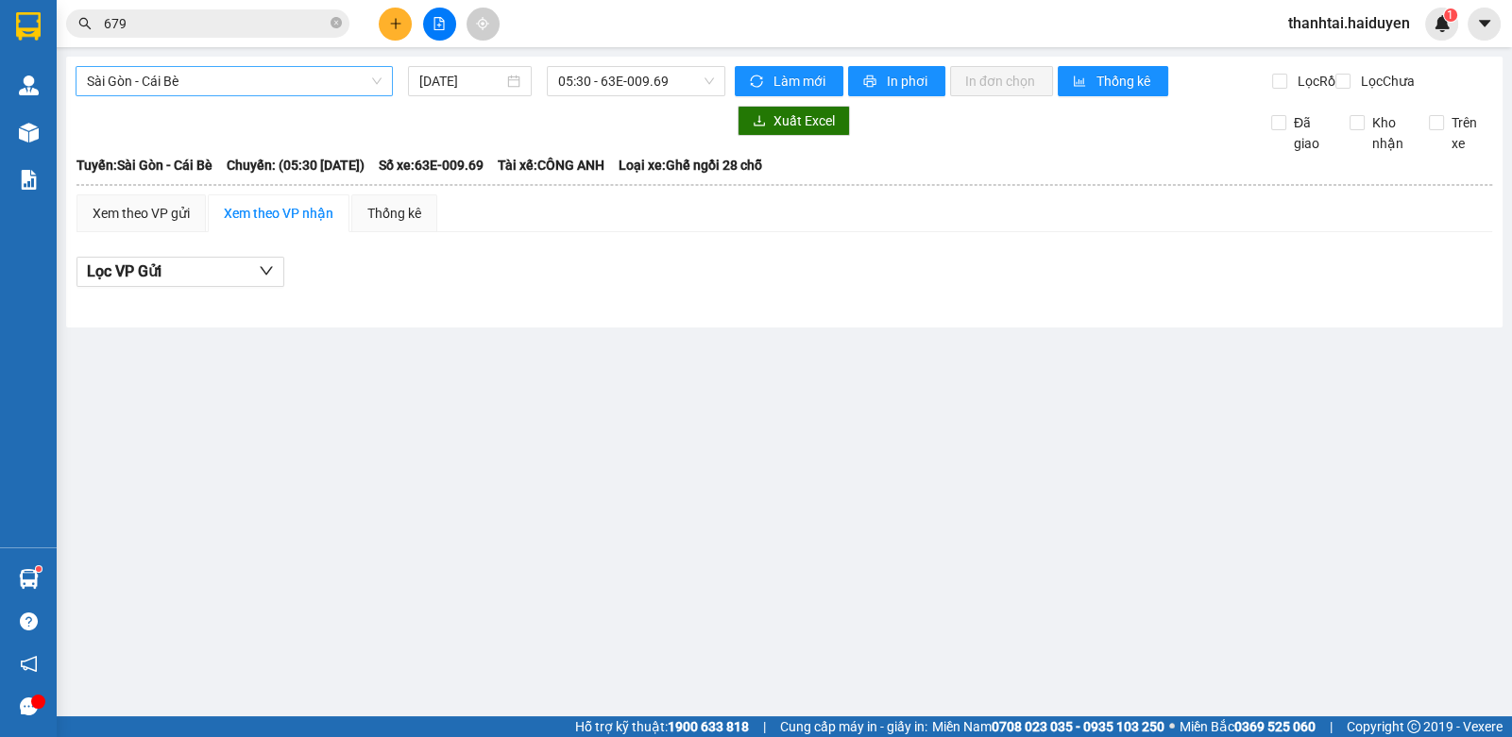
click at [200, 82] on span "Sài Gòn - Cái Bè" at bounding box center [234, 81] width 295 height 28
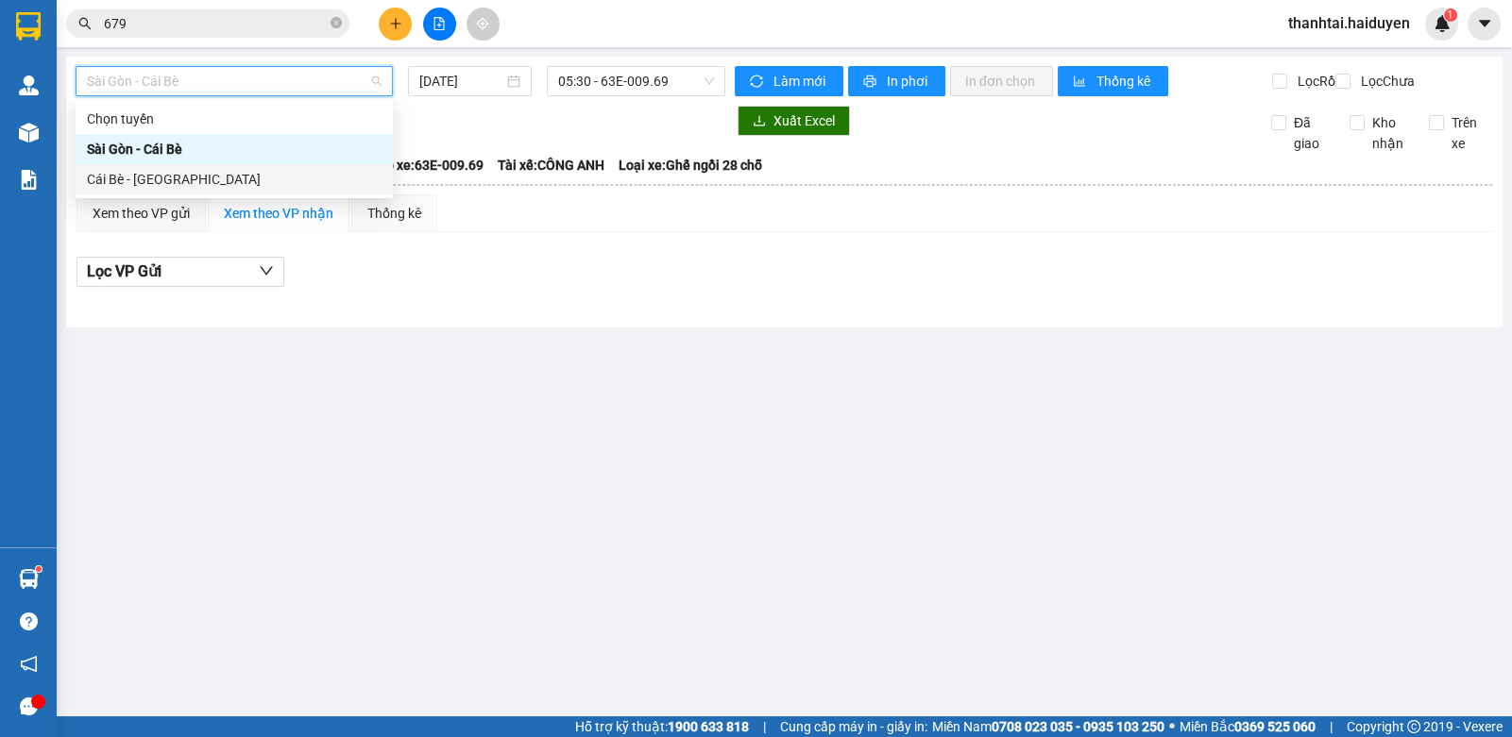
click at [155, 186] on div "Cái Bè - Sài Gòn" at bounding box center [234, 179] width 295 height 21
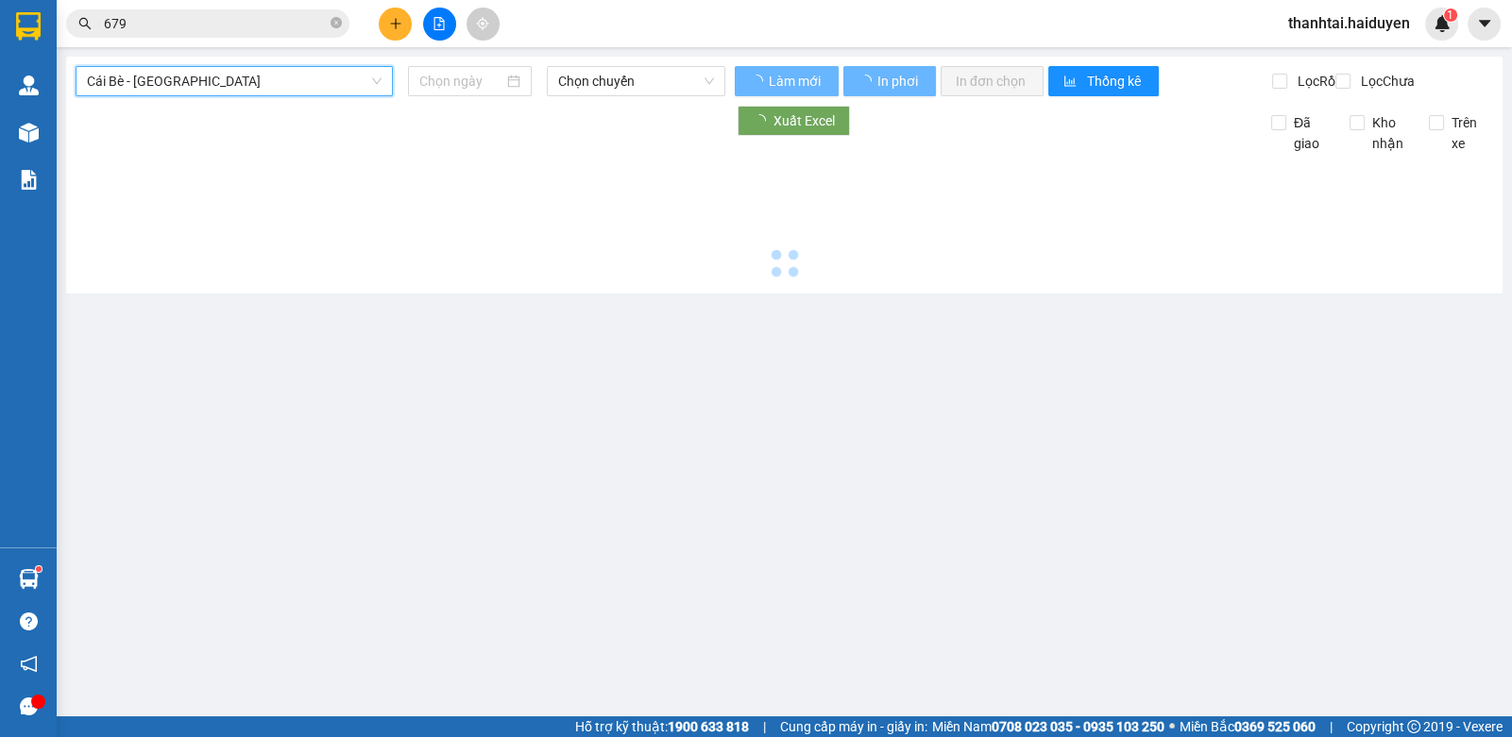
type input "[DATE]"
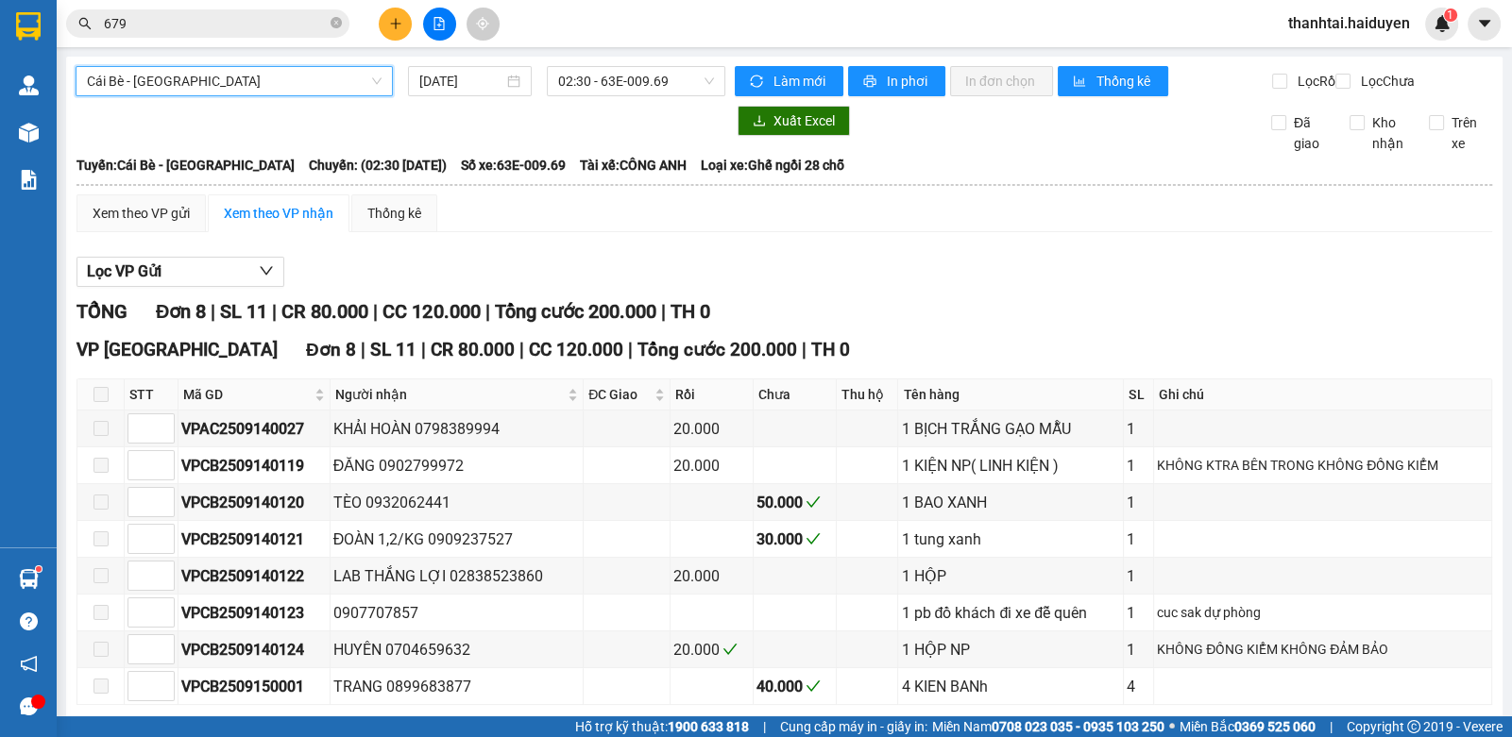
drag, startPoint x: 616, startPoint y: 83, endPoint x: 635, endPoint y: 96, distance: 23.1
click at [626, 86] on span "02:30 - 63E-009.69" at bounding box center [636, 81] width 156 height 28
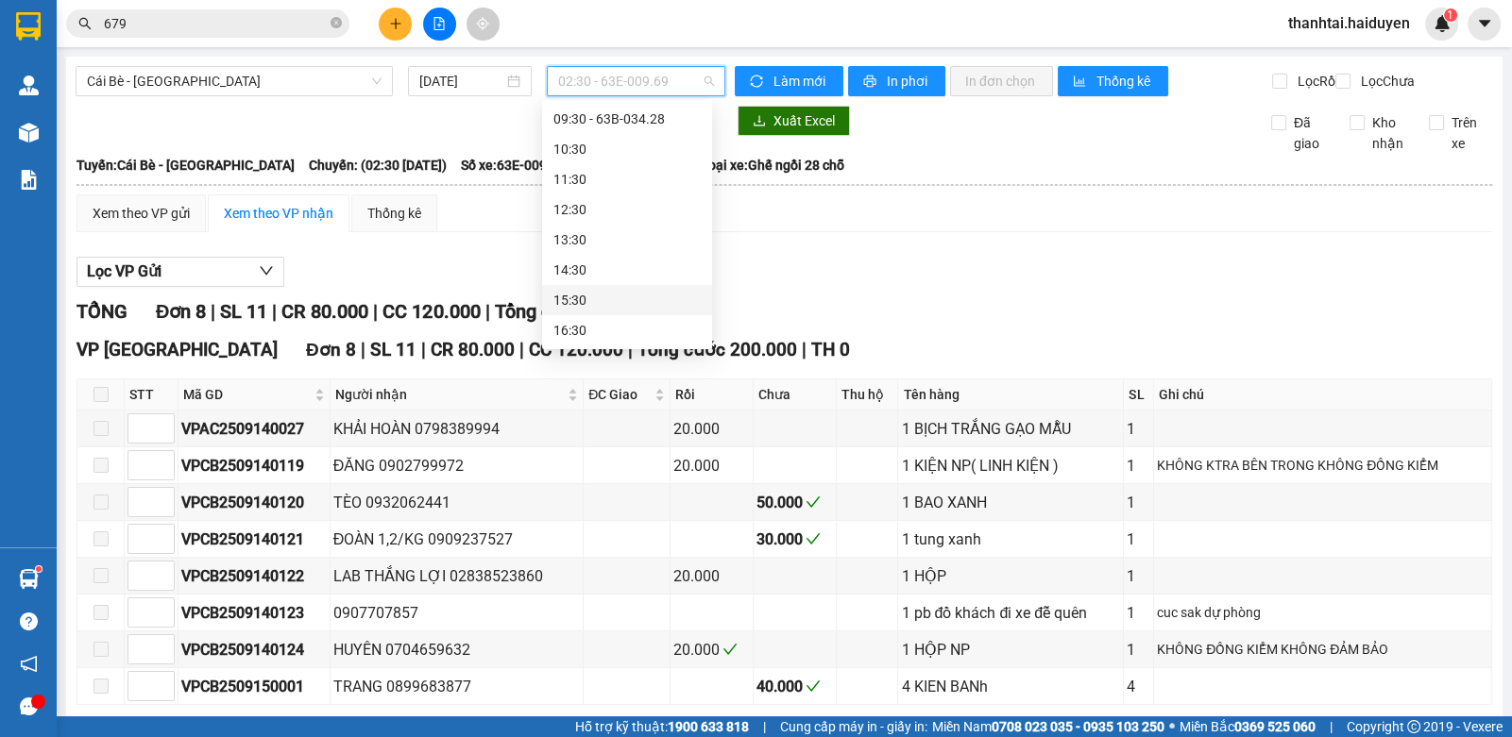
scroll to position [298, 0]
click at [676, 224] on div "09:30 - 63B-034.28" at bounding box center [627, 213] width 170 height 30
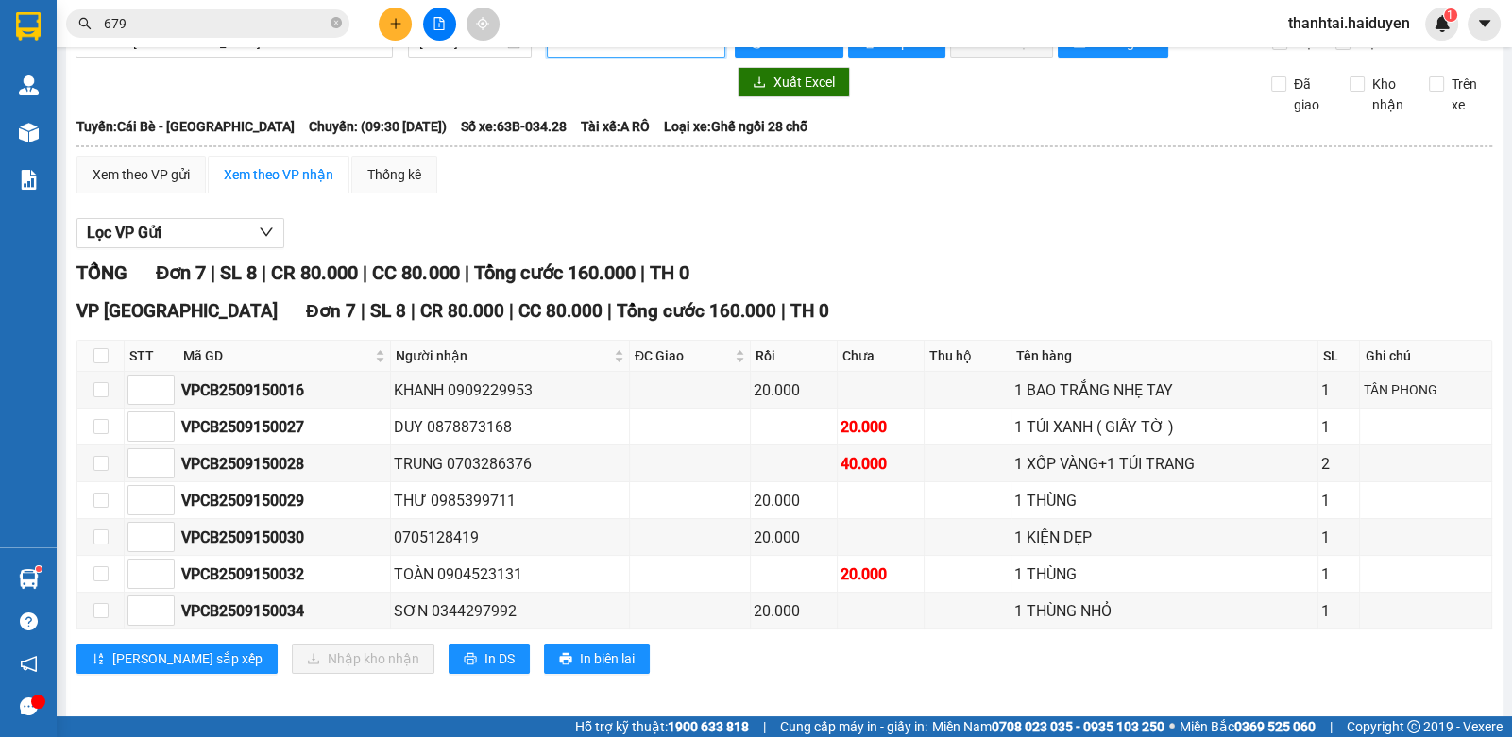
scroll to position [60, 0]
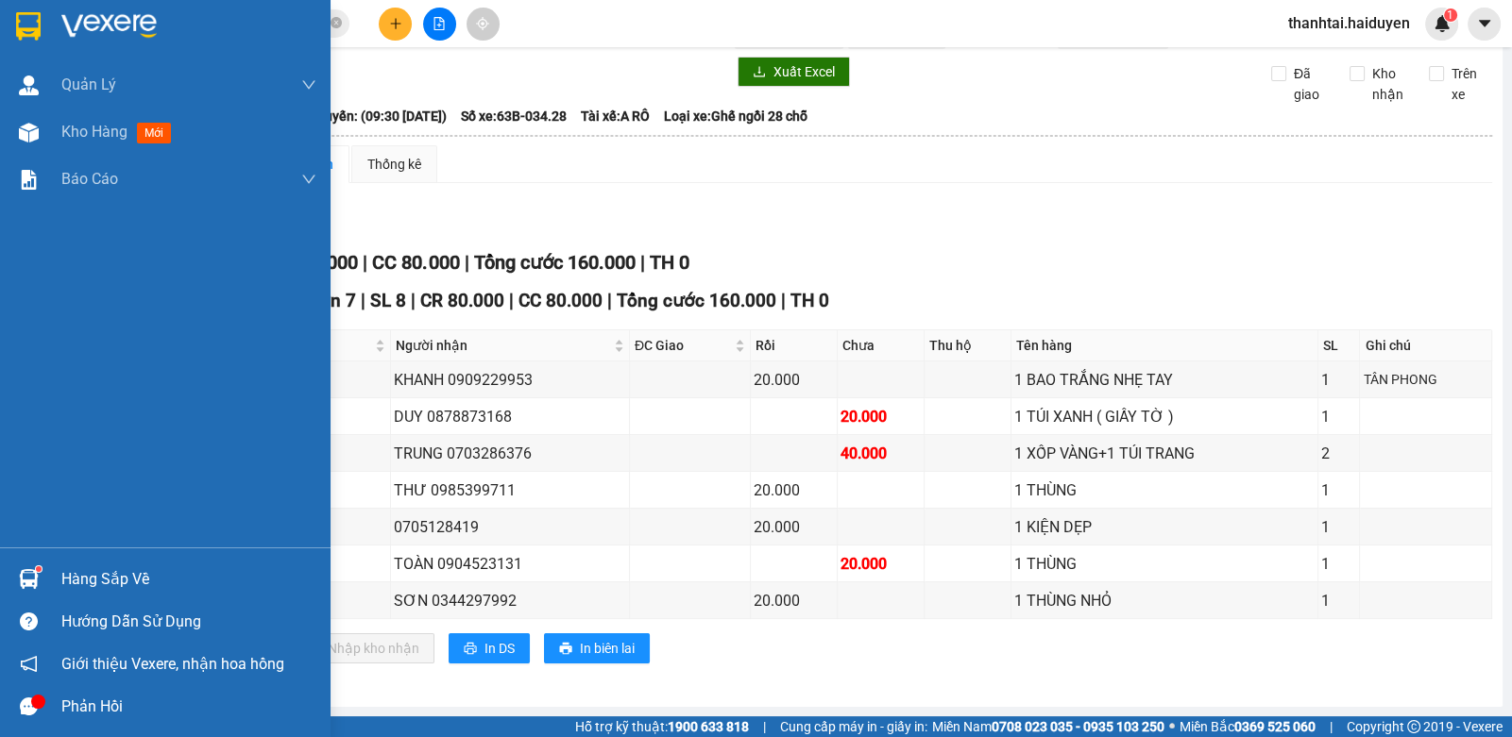
drag, startPoint x: 65, startPoint y: 128, endPoint x: 258, endPoint y: 206, distance: 207.6
click at [65, 127] on span "Kho hàng" at bounding box center [94, 132] width 66 height 18
click at [79, 132] on span "Kho hàng" at bounding box center [94, 132] width 66 height 18
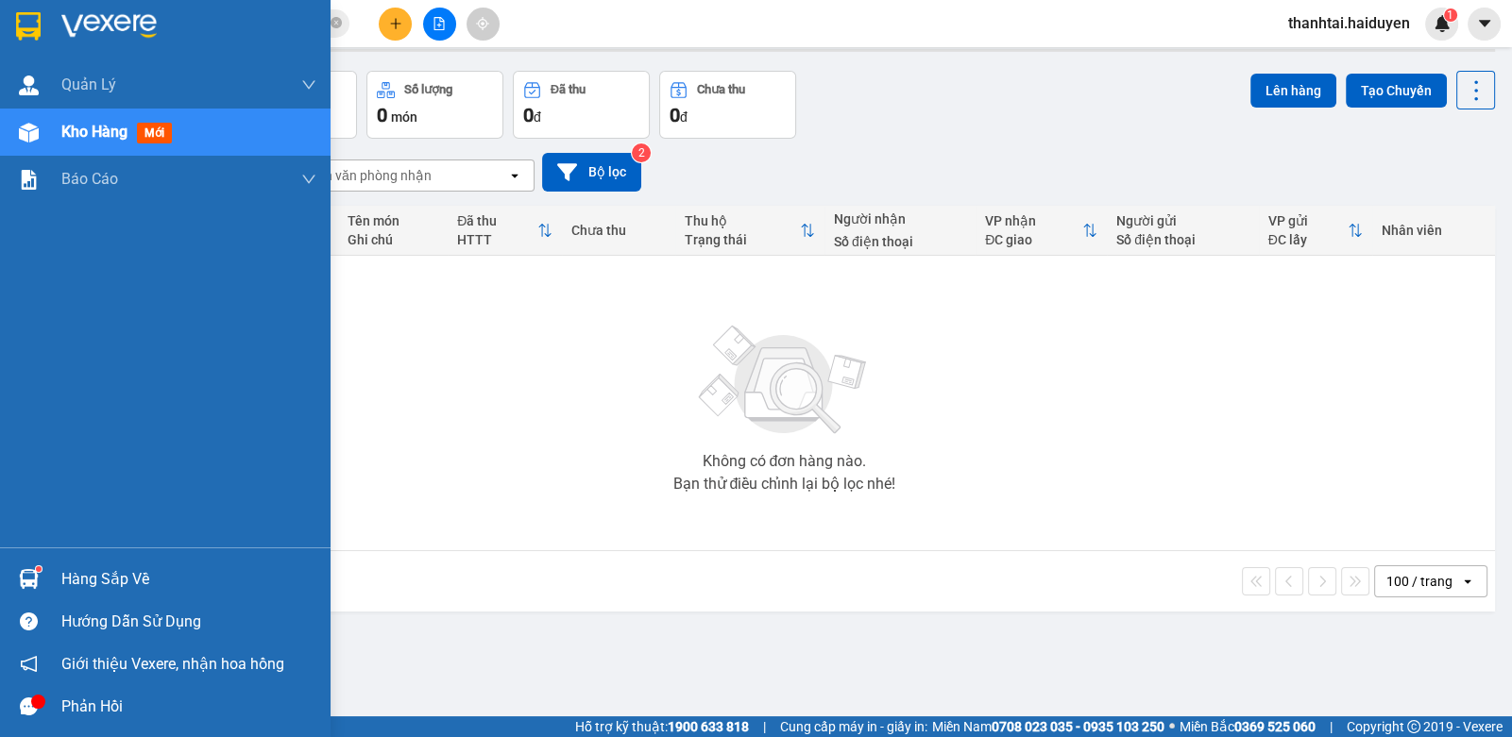
click at [70, 579] on div "Hàng sắp về" at bounding box center [188, 580] width 255 height 28
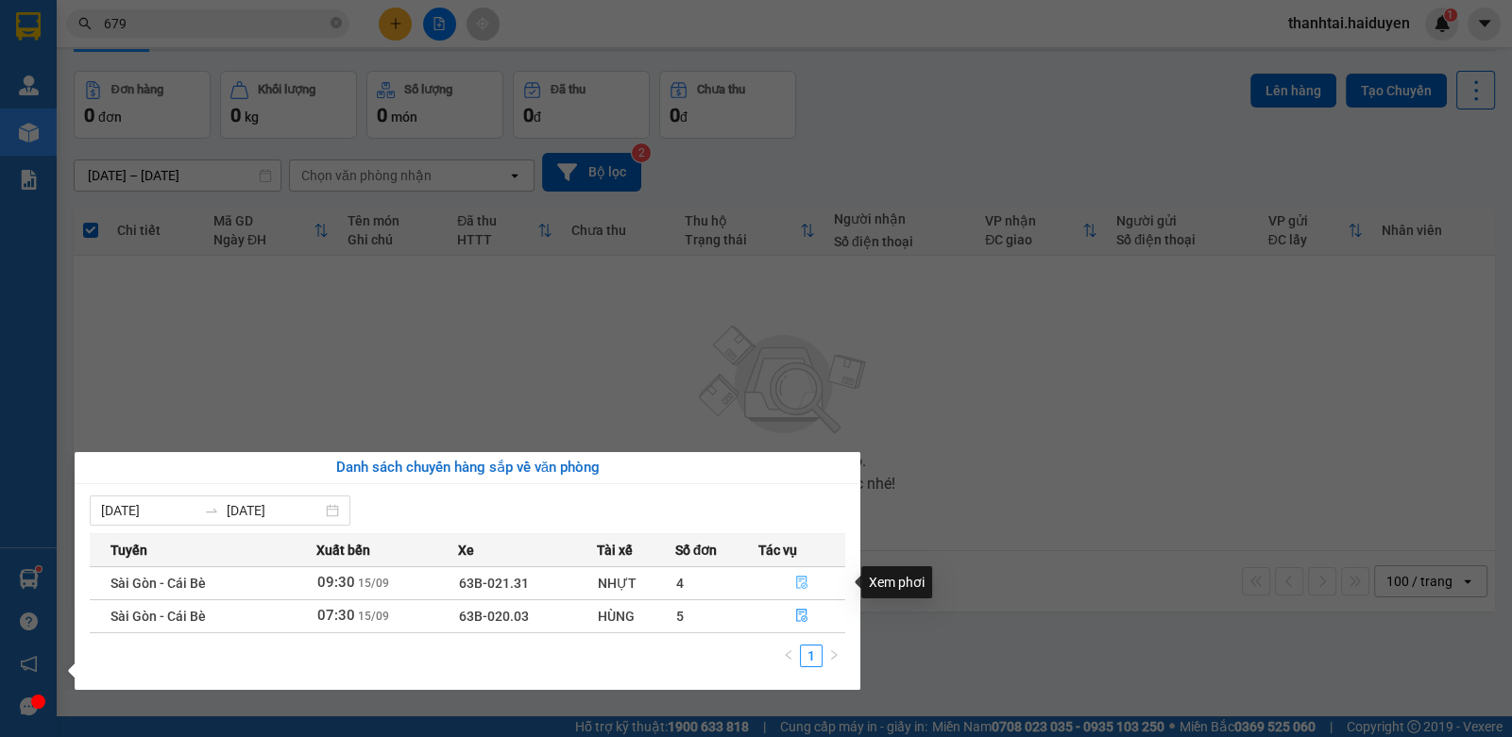
click at [803, 579] on icon "file-done" at bounding box center [801, 582] width 11 height 13
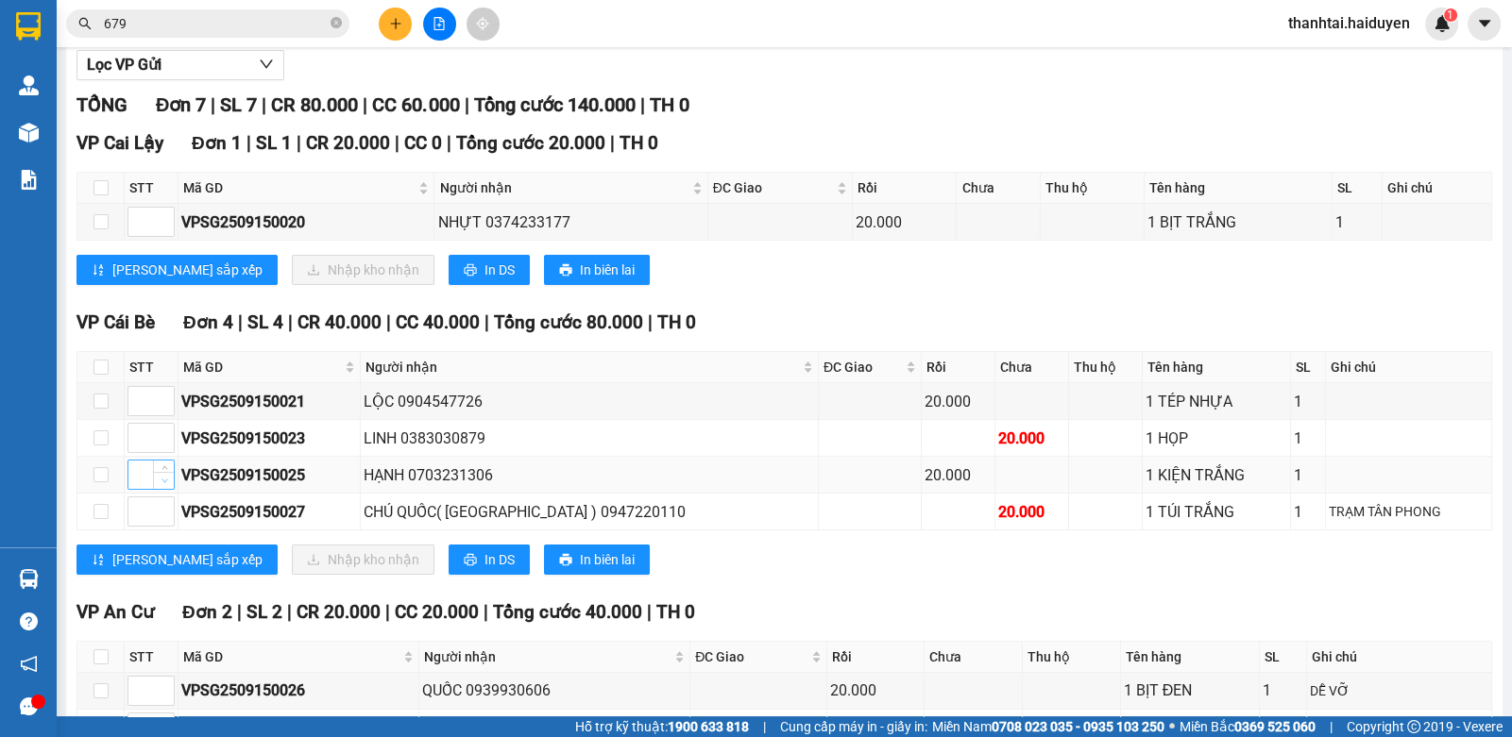
scroll to position [345, 0]
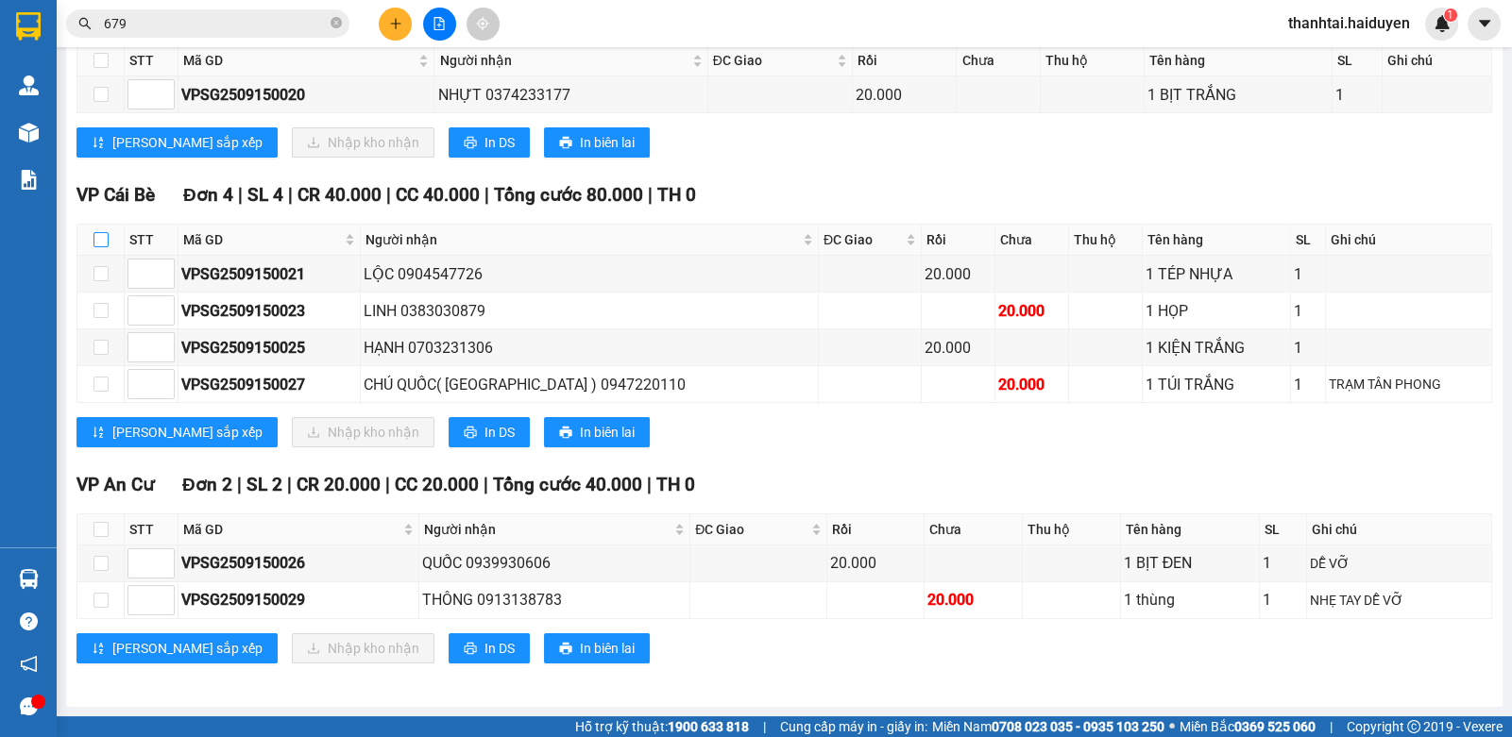
click at [101, 247] on input "checkbox" at bounding box center [100, 239] width 15 height 15
checkbox input "true"
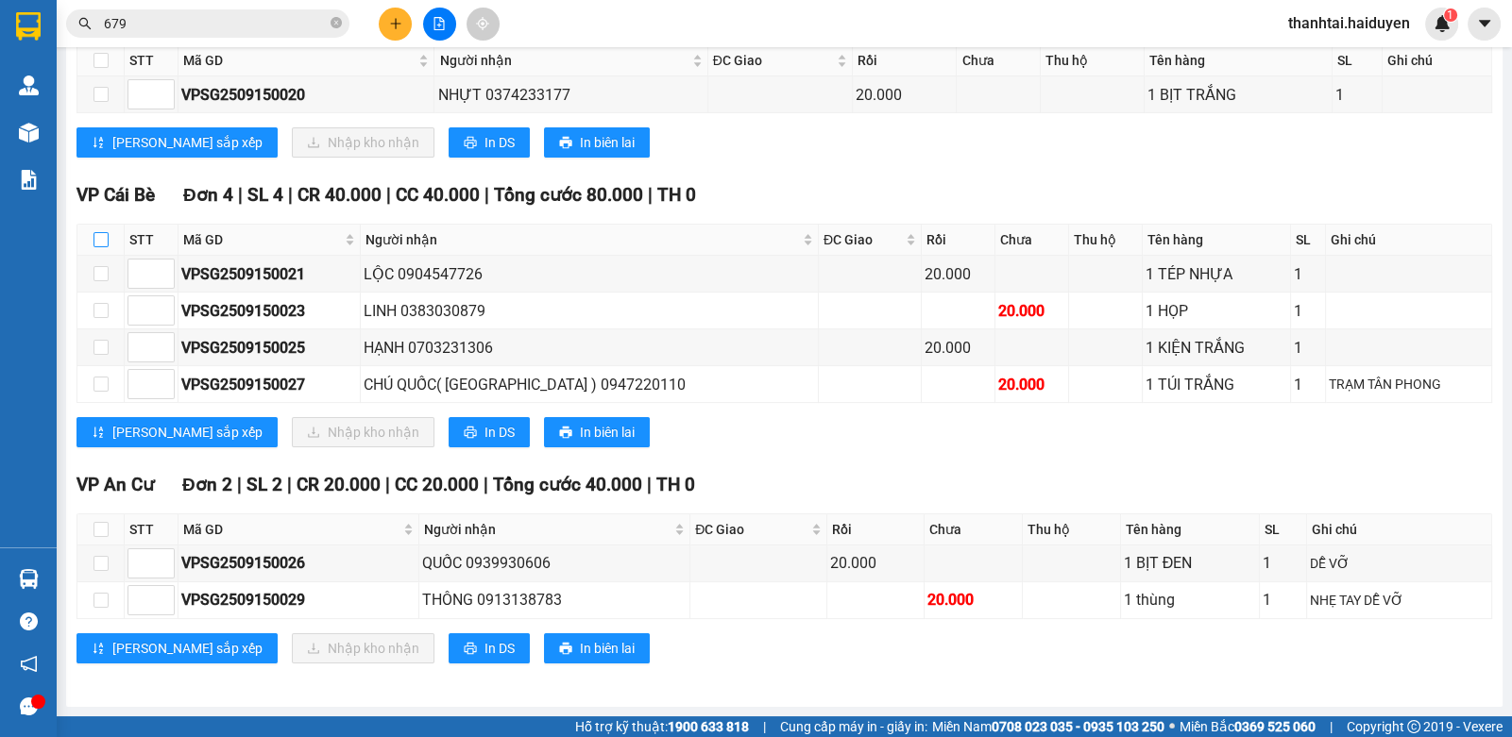
checkbox input "true"
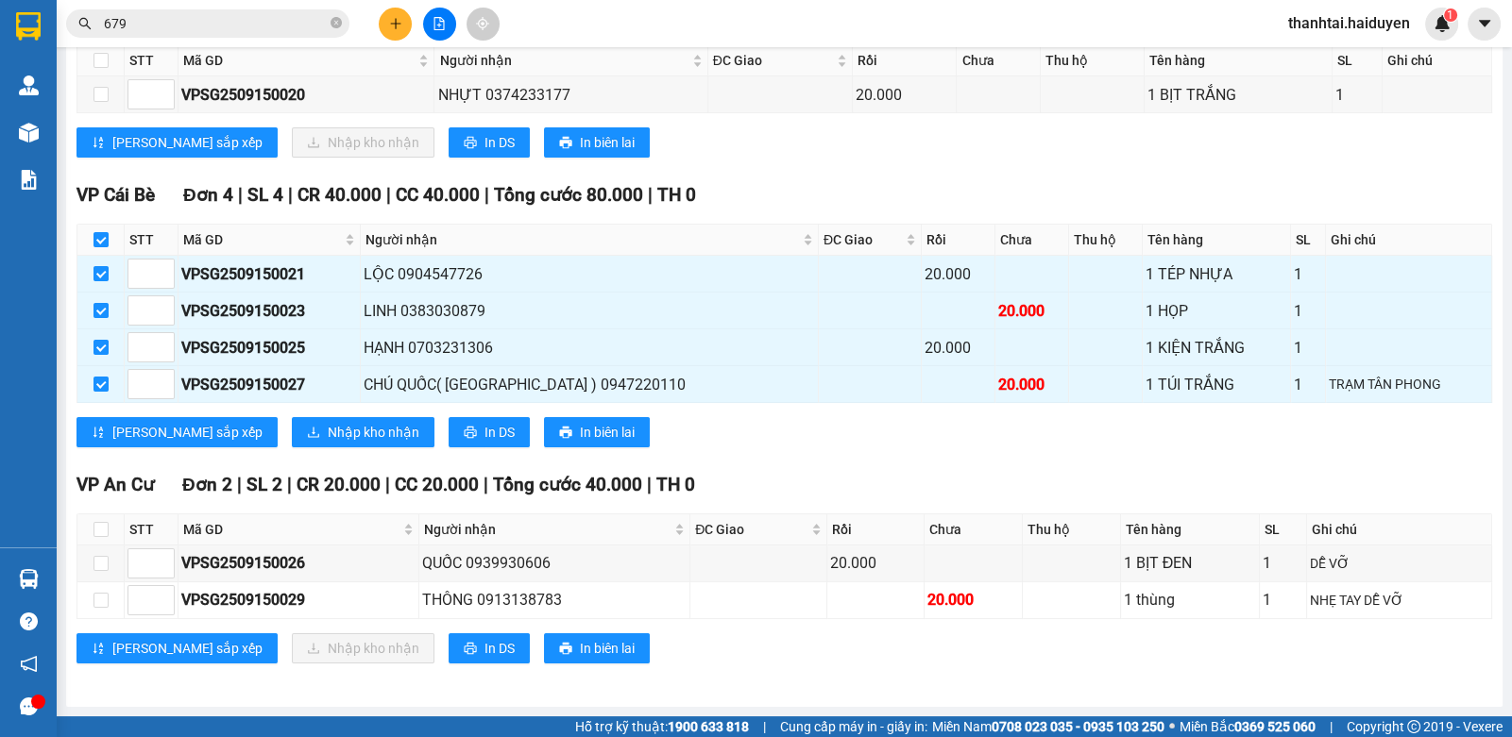
click at [91, 241] on th at bounding box center [100, 240] width 47 height 31
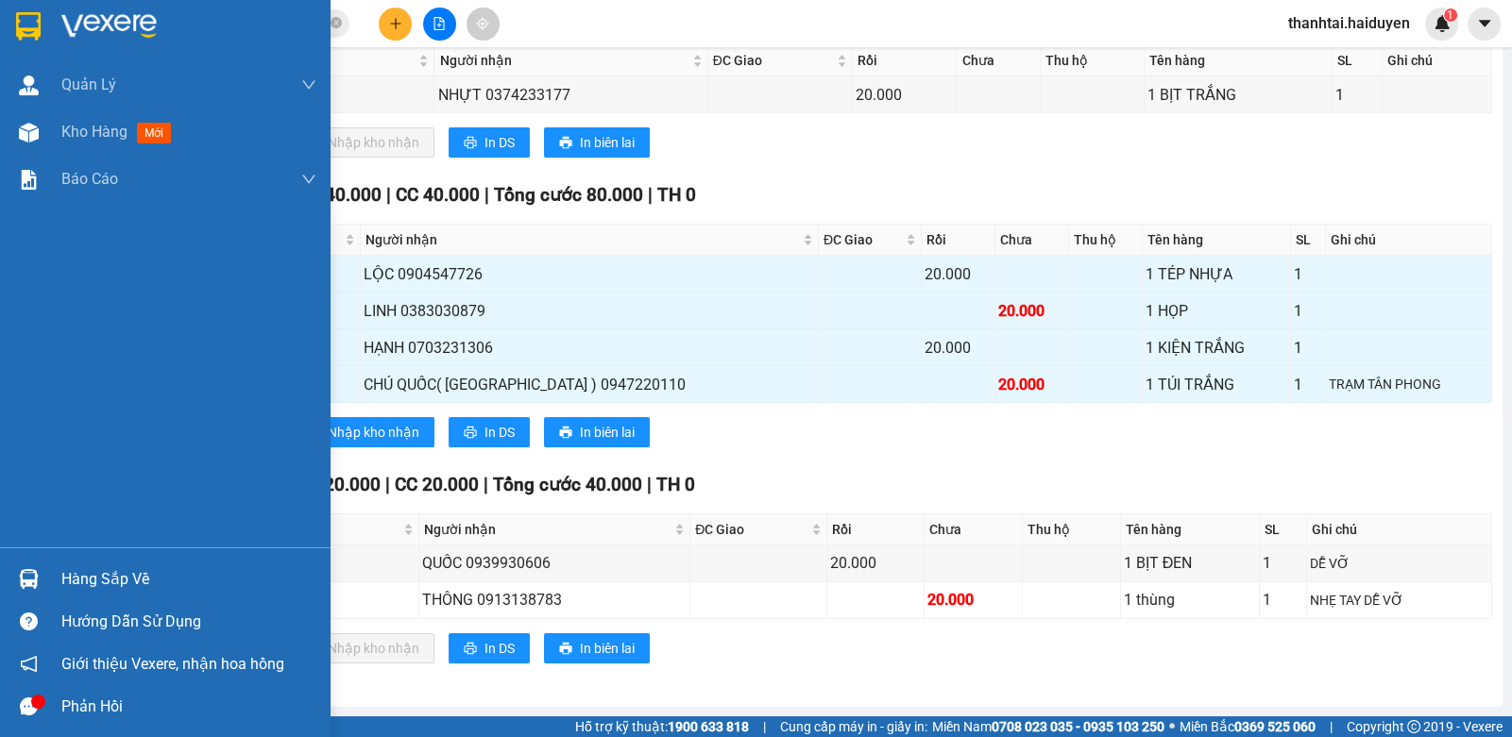
click at [59, 587] on div "Hàng sắp về" at bounding box center [165, 579] width 330 height 42
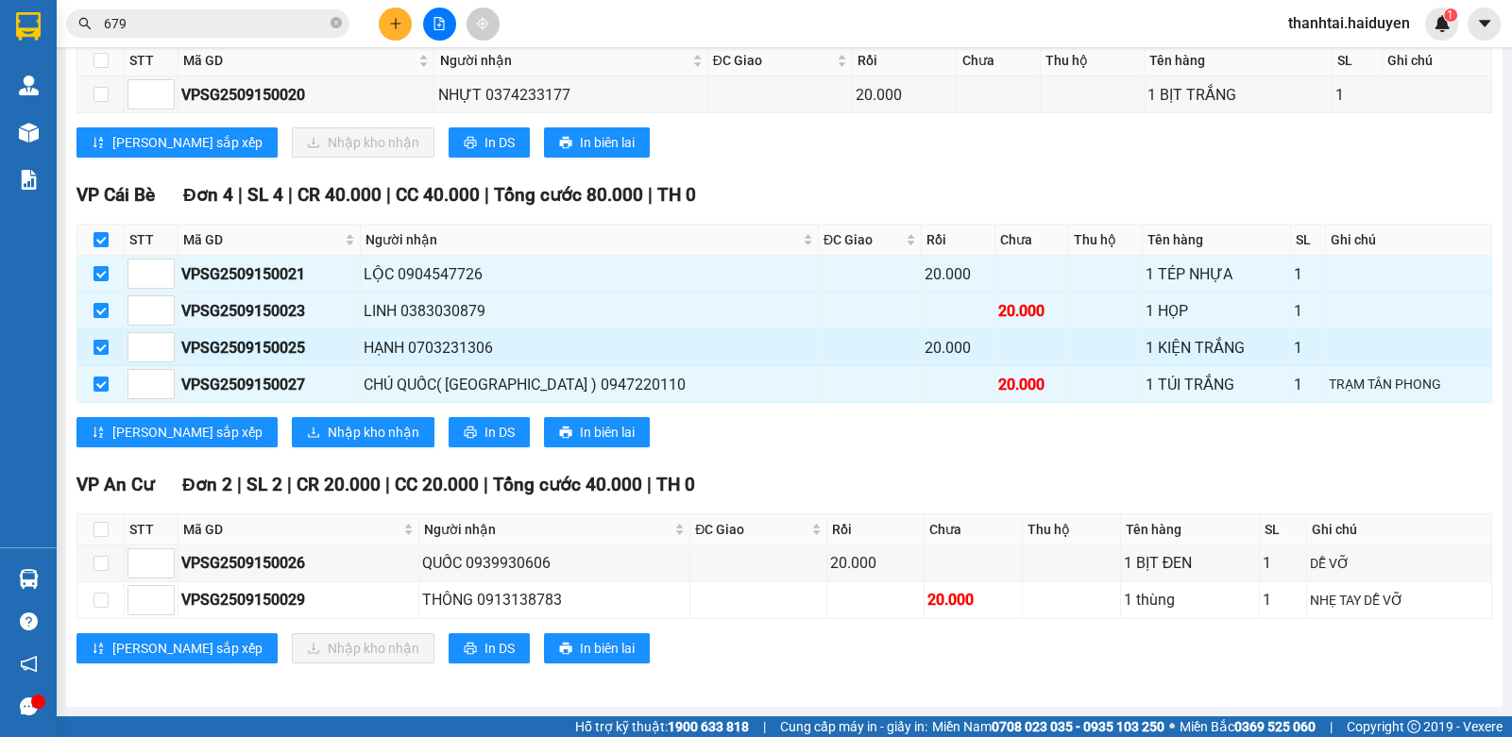
drag, startPoint x: 1034, startPoint y: 483, endPoint x: 679, endPoint y: 343, distance: 381.9
click at [1029, 473] on section "Kết quả tìm kiếm ( 3529 ) Bộ lọc Mã ĐH Trạng thái Món hàng Thu hộ Tổng cước Chư…" at bounding box center [756, 368] width 1512 height 737
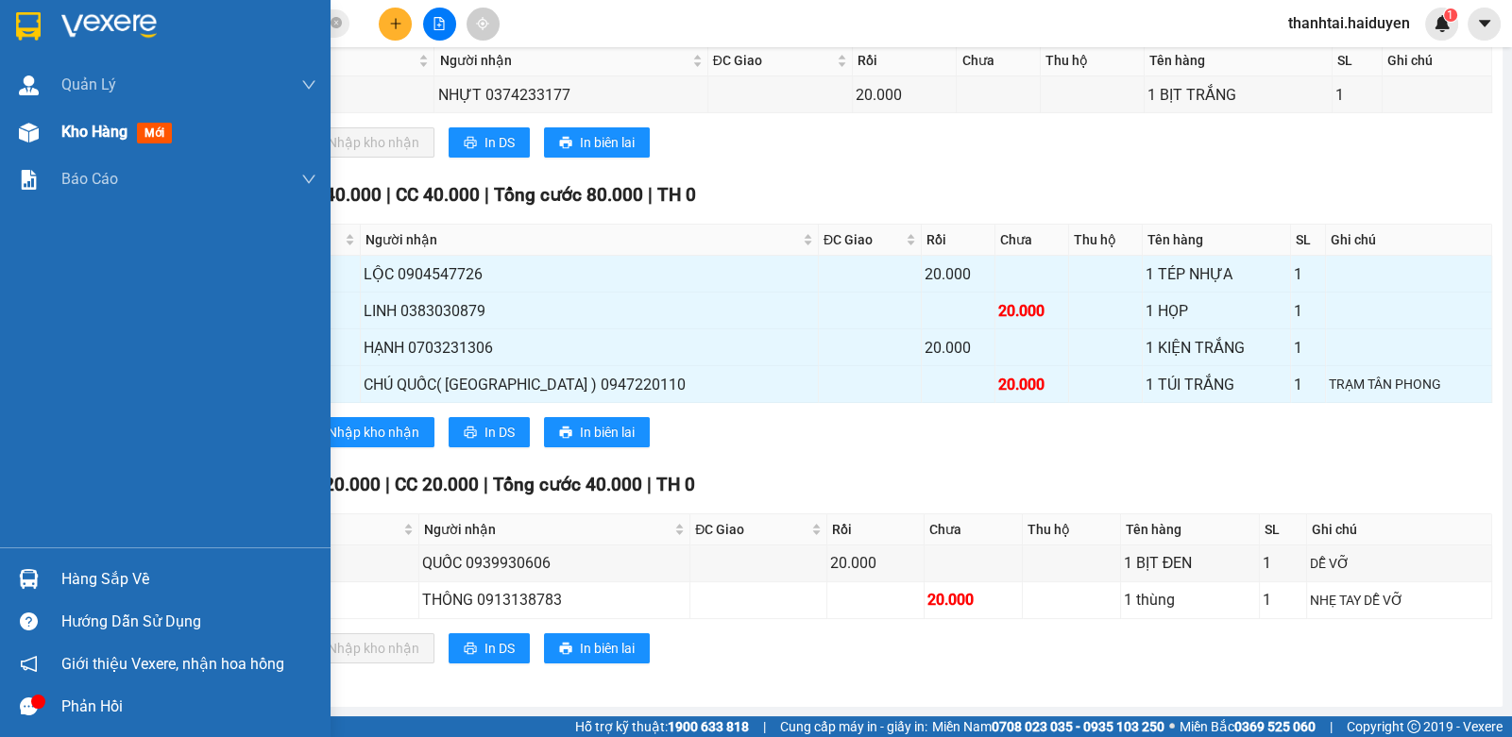
click at [14, 131] on div at bounding box center [28, 132] width 33 height 33
drag, startPoint x: 14, startPoint y: 131, endPoint x: 59, endPoint y: 130, distance: 44.4
click at [24, 131] on div at bounding box center [28, 132] width 33 height 33
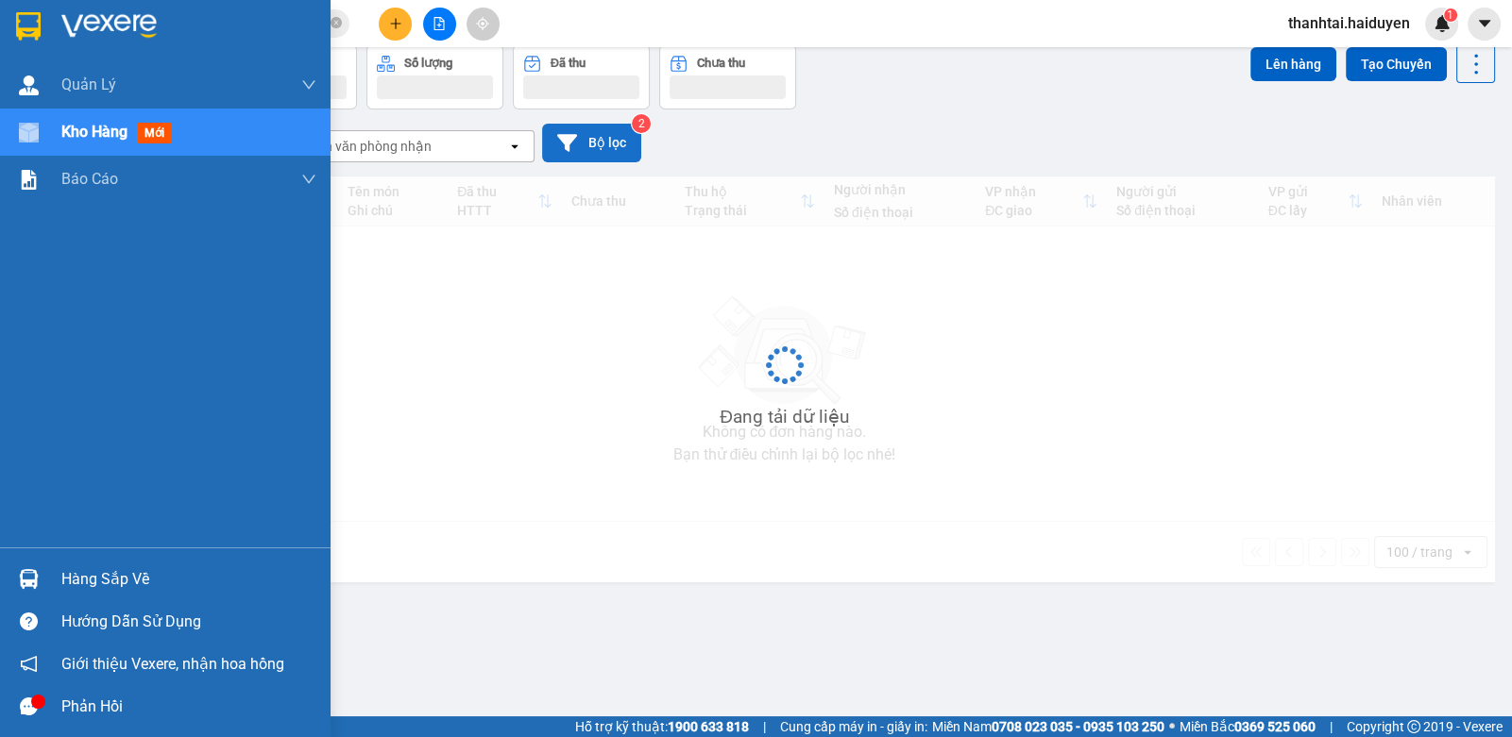
scroll to position [86, 0]
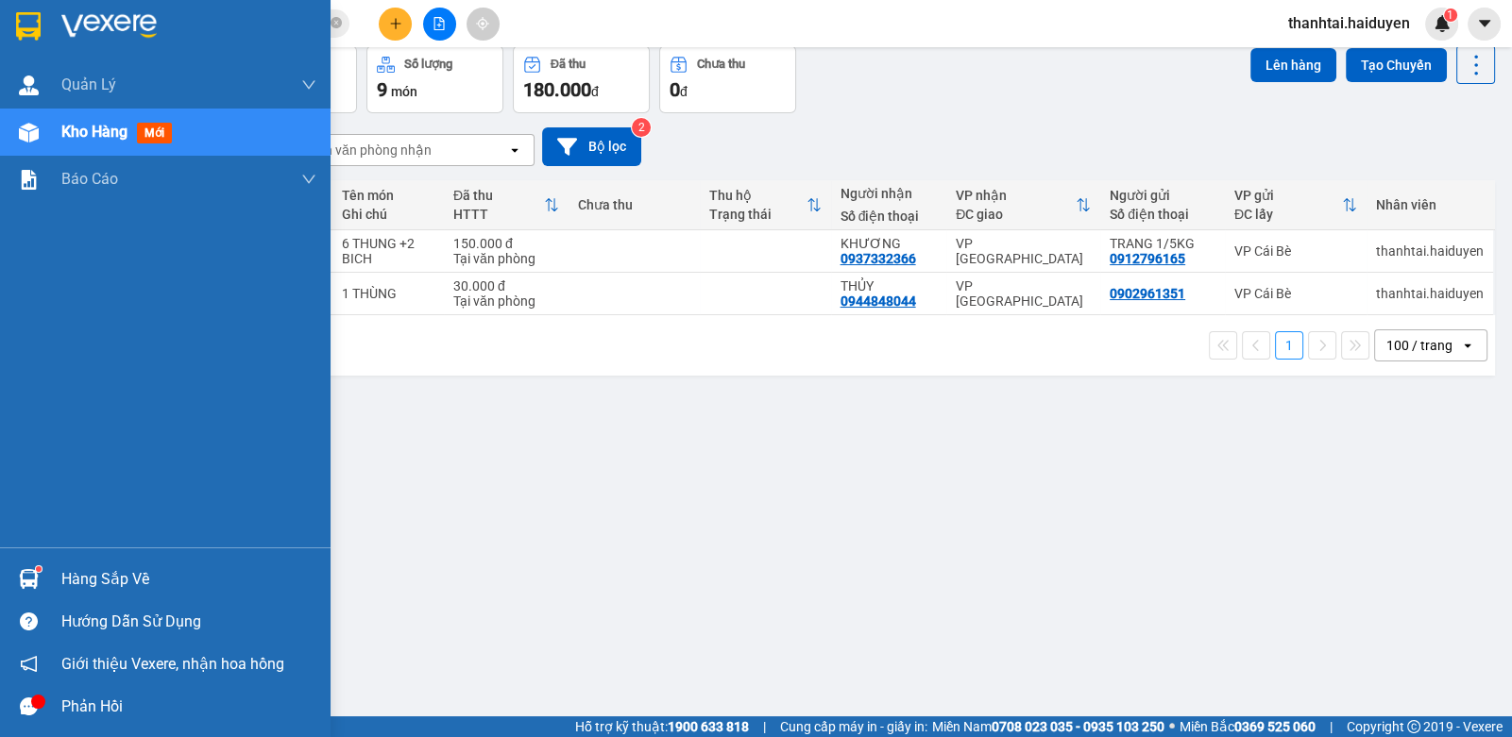
click at [38, 563] on div at bounding box center [28, 579] width 33 height 33
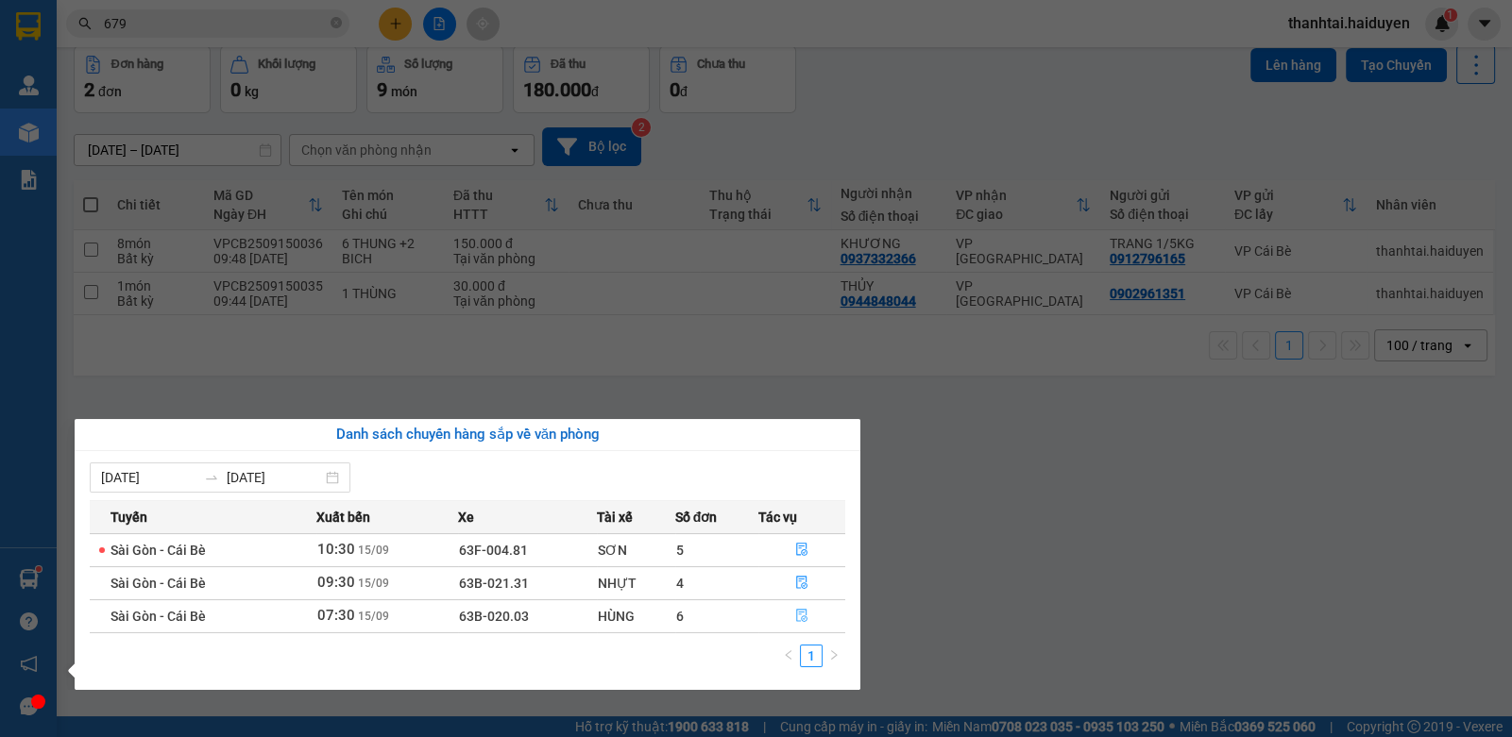
click at [800, 614] on icon "file-done" at bounding box center [801, 615] width 13 height 13
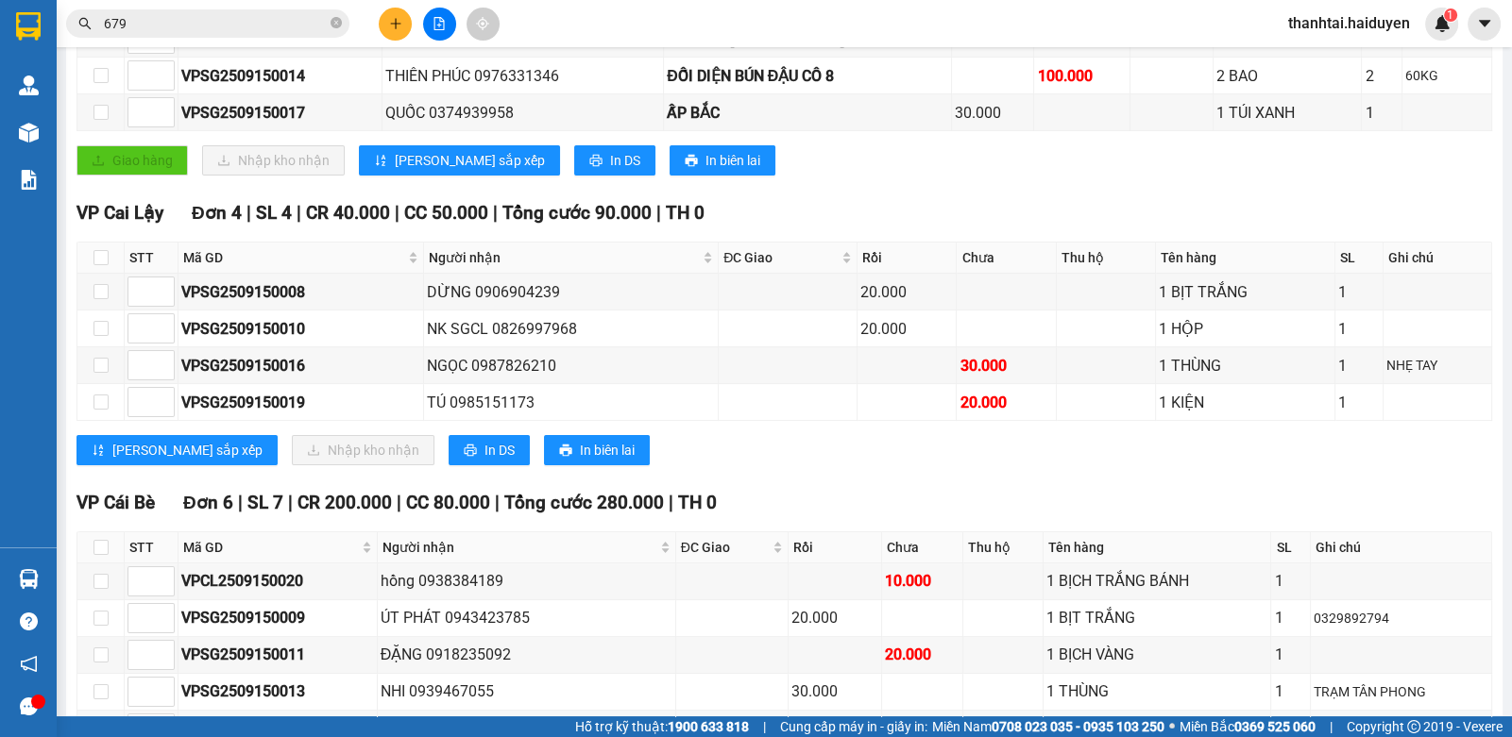
scroll to position [567, 0]
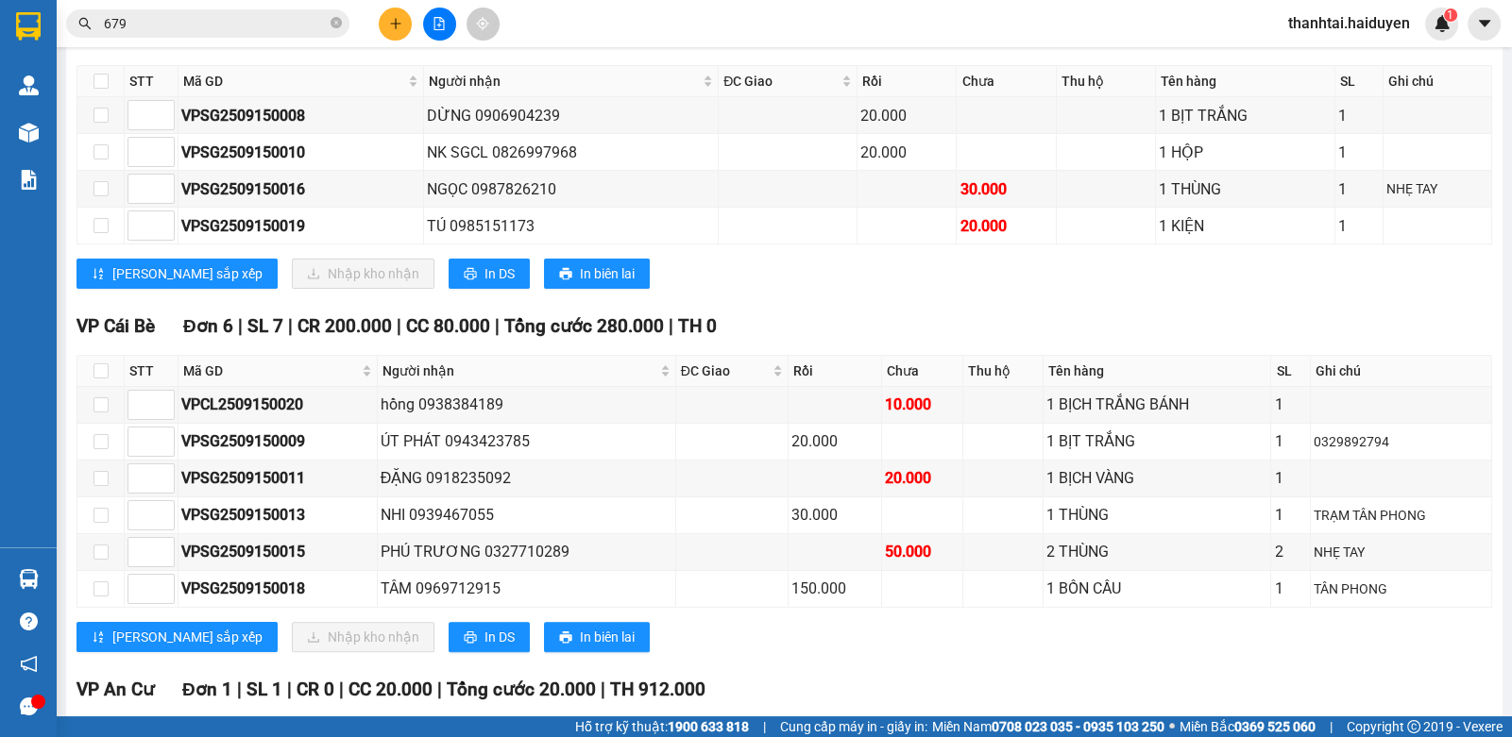
click at [104, 373] on label at bounding box center [100, 371] width 15 height 21
click at [104, 373] on input "checkbox" at bounding box center [100, 371] width 15 height 15
checkbox input "true"
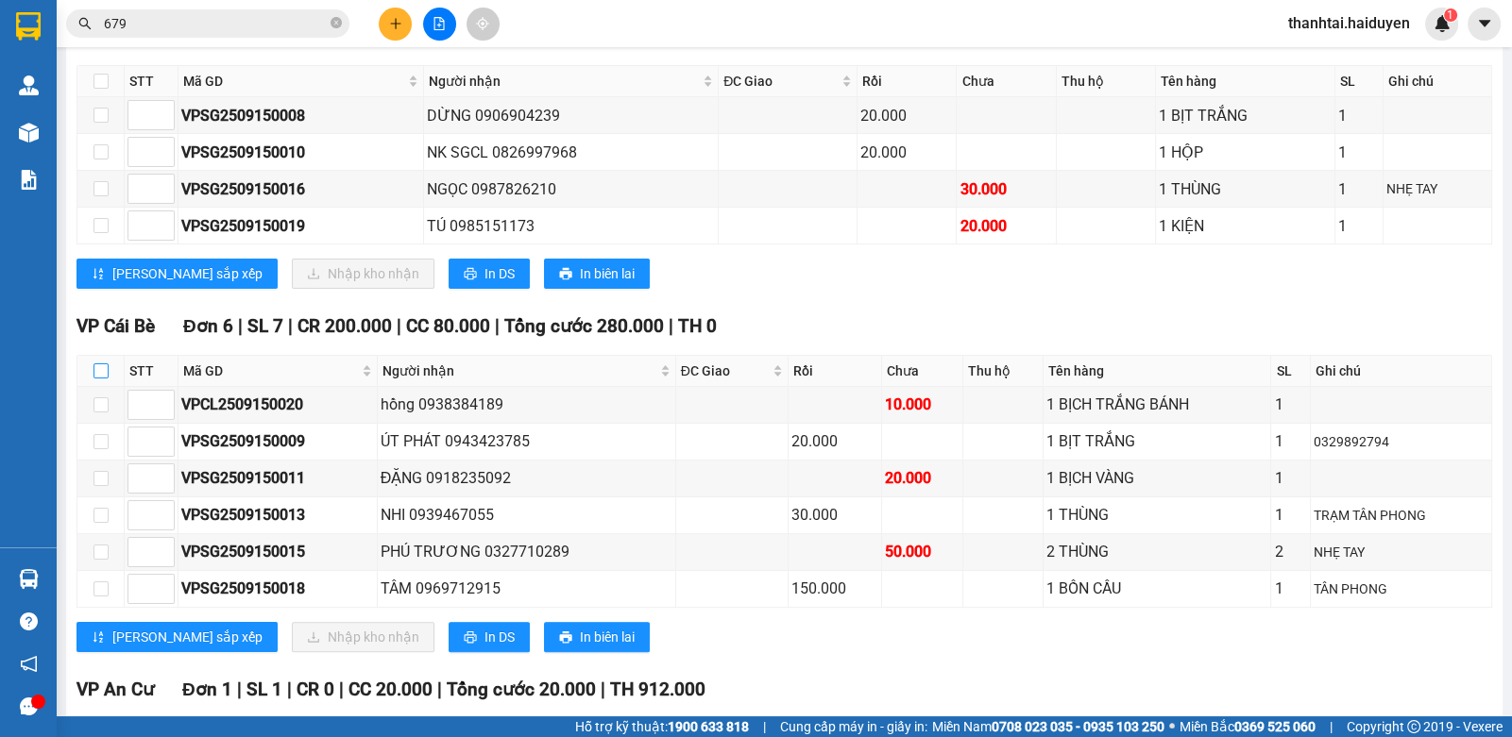
checkbox input "true"
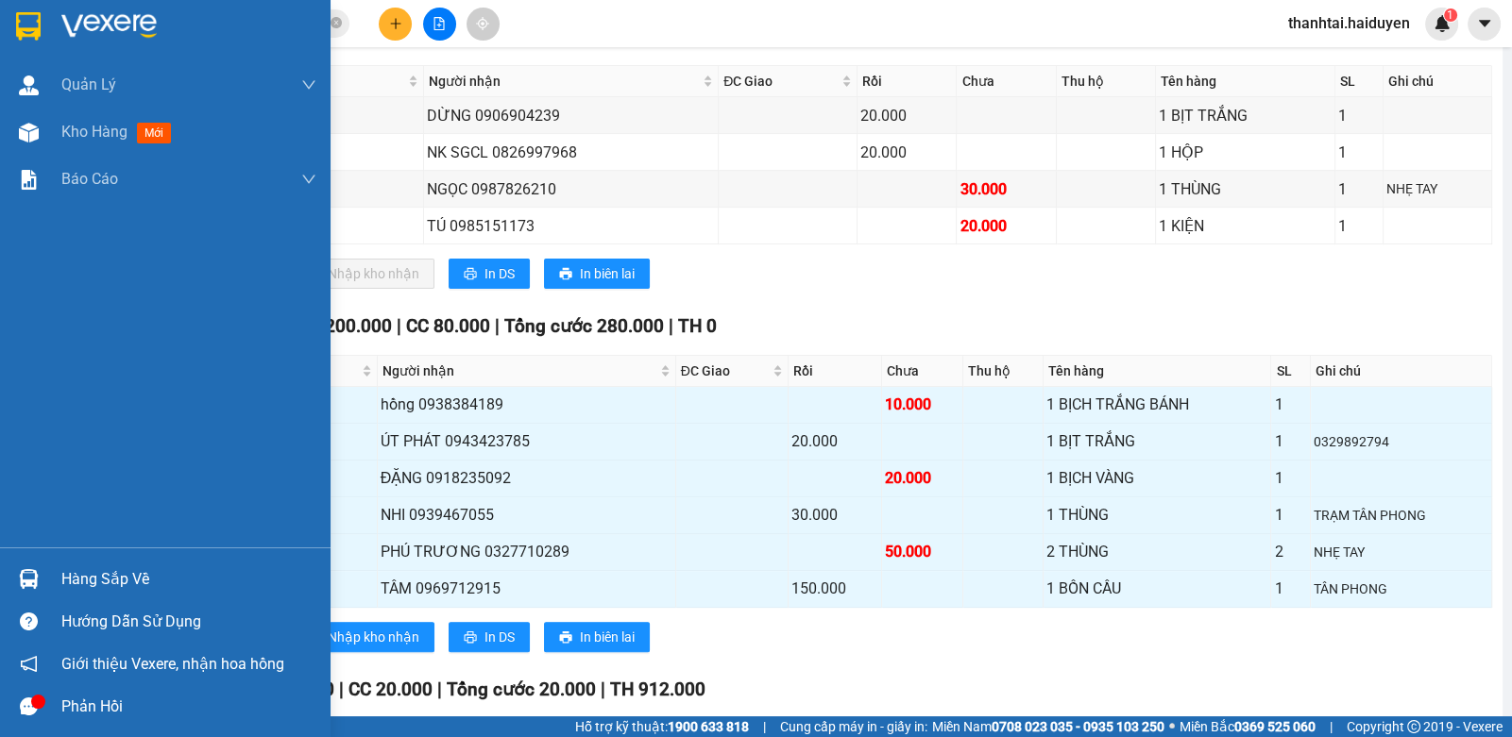
drag, startPoint x: 65, startPoint y: 574, endPoint x: 52, endPoint y: 570, distance: 13.7
click at [66, 574] on div "Hàng sắp về" at bounding box center [188, 580] width 255 height 28
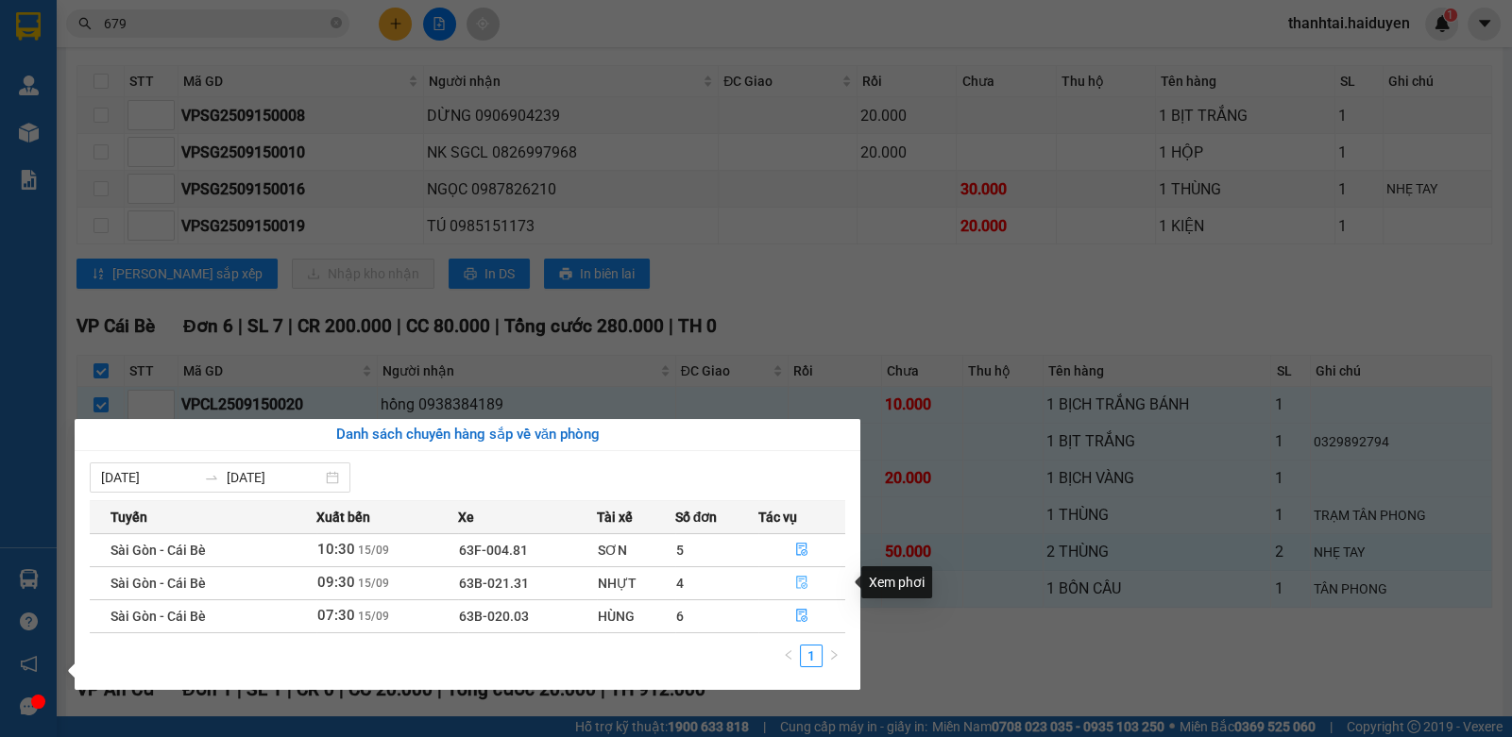
click at [796, 572] on button "button" at bounding box center [802, 583] width 86 height 30
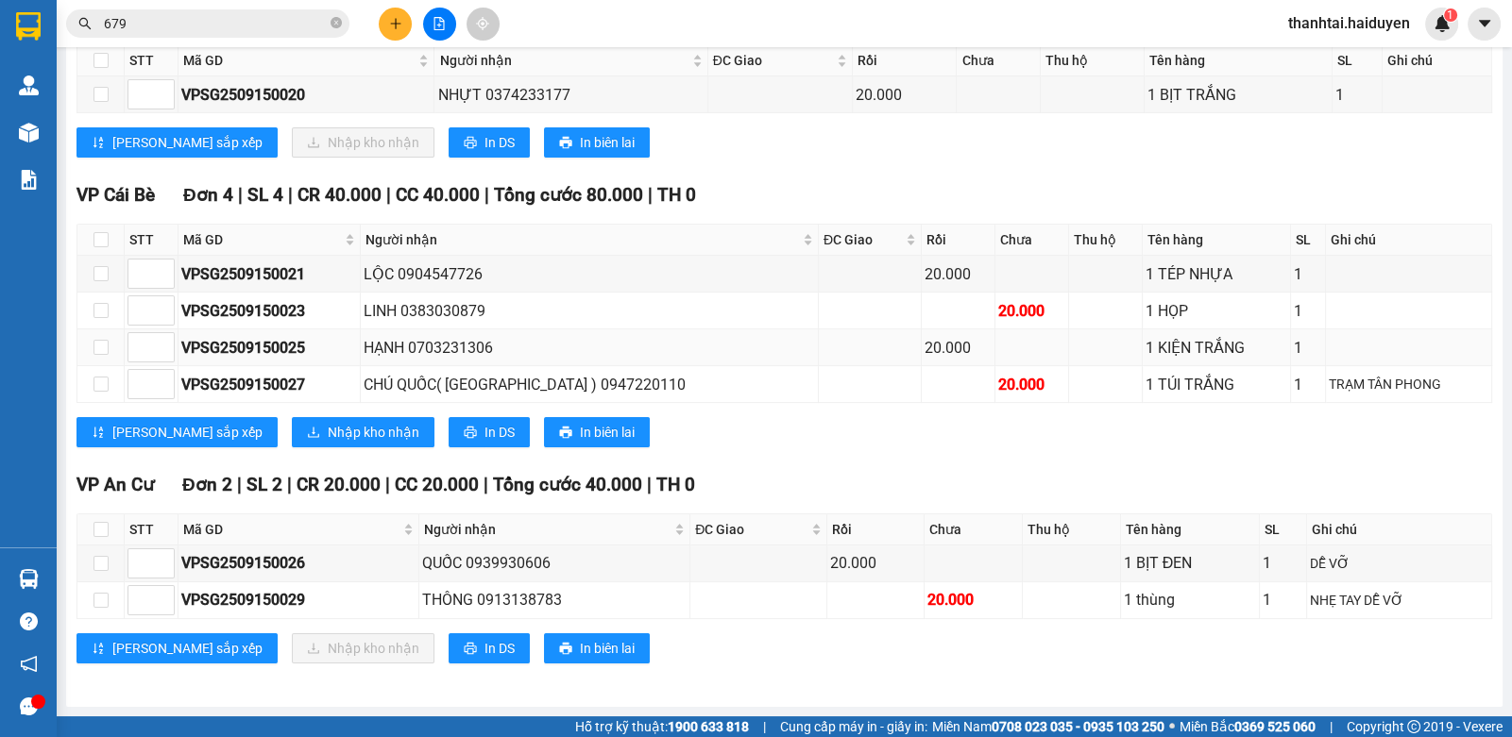
scroll to position [315, 0]
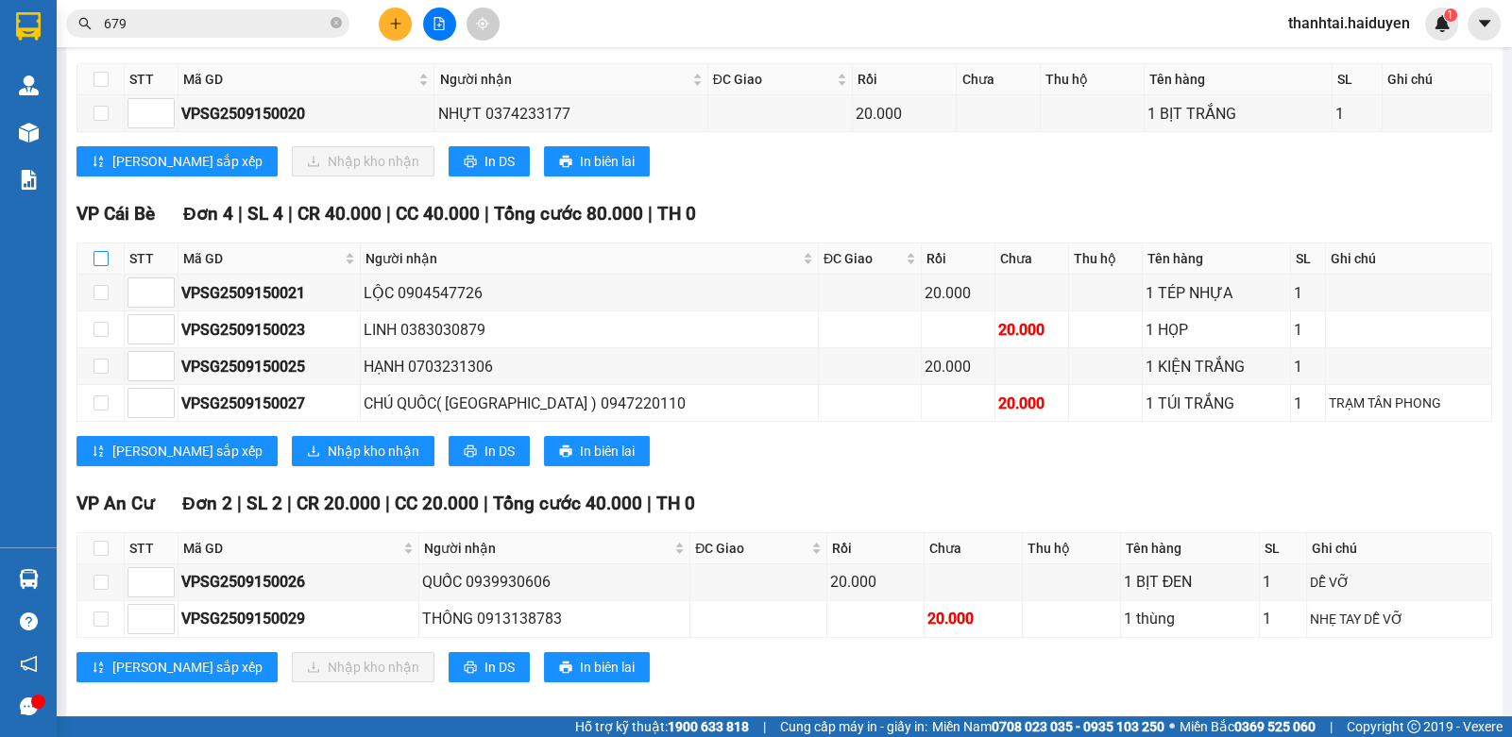
click at [99, 266] on input "checkbox" at bounding box center [100, 258] width 15 height 15
checkbox input "true"
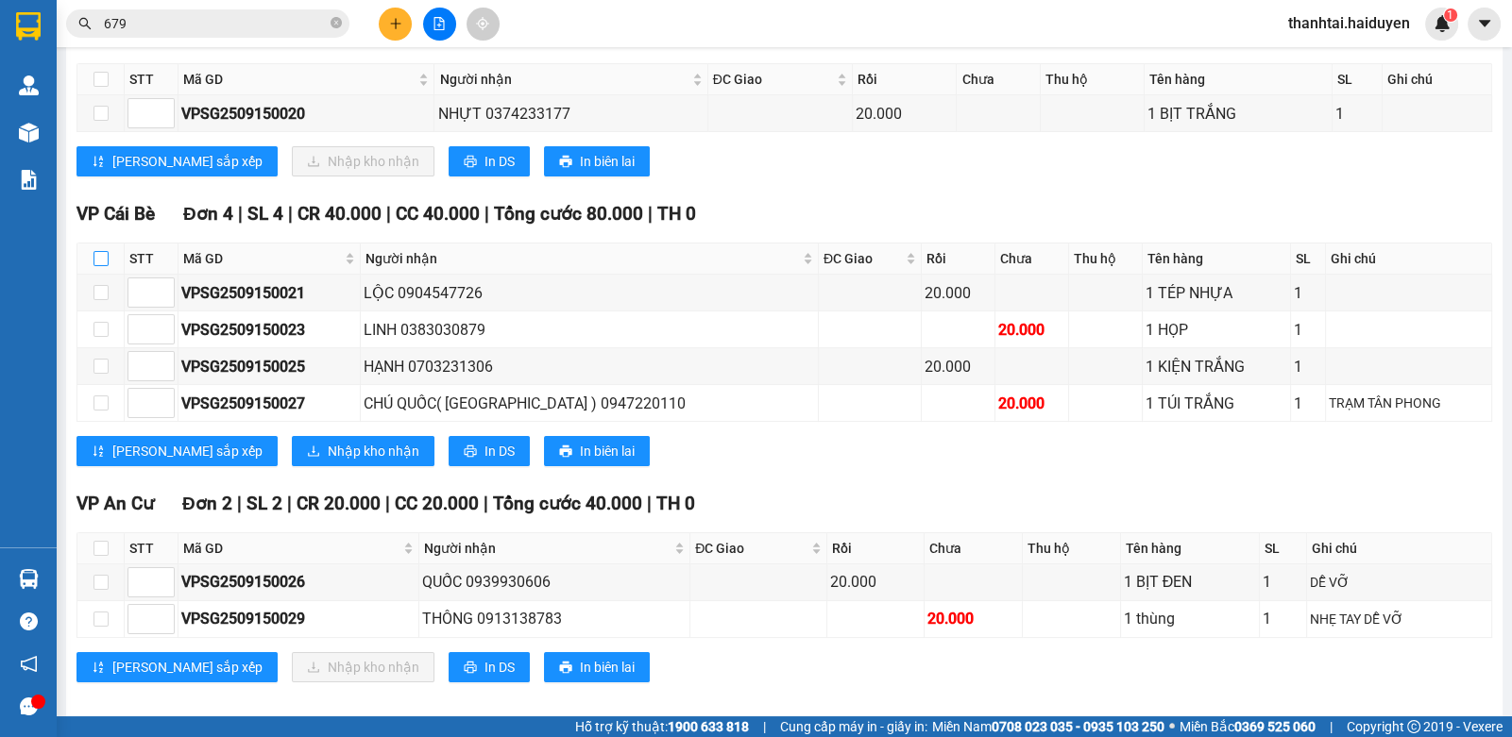
checkbox input "true"
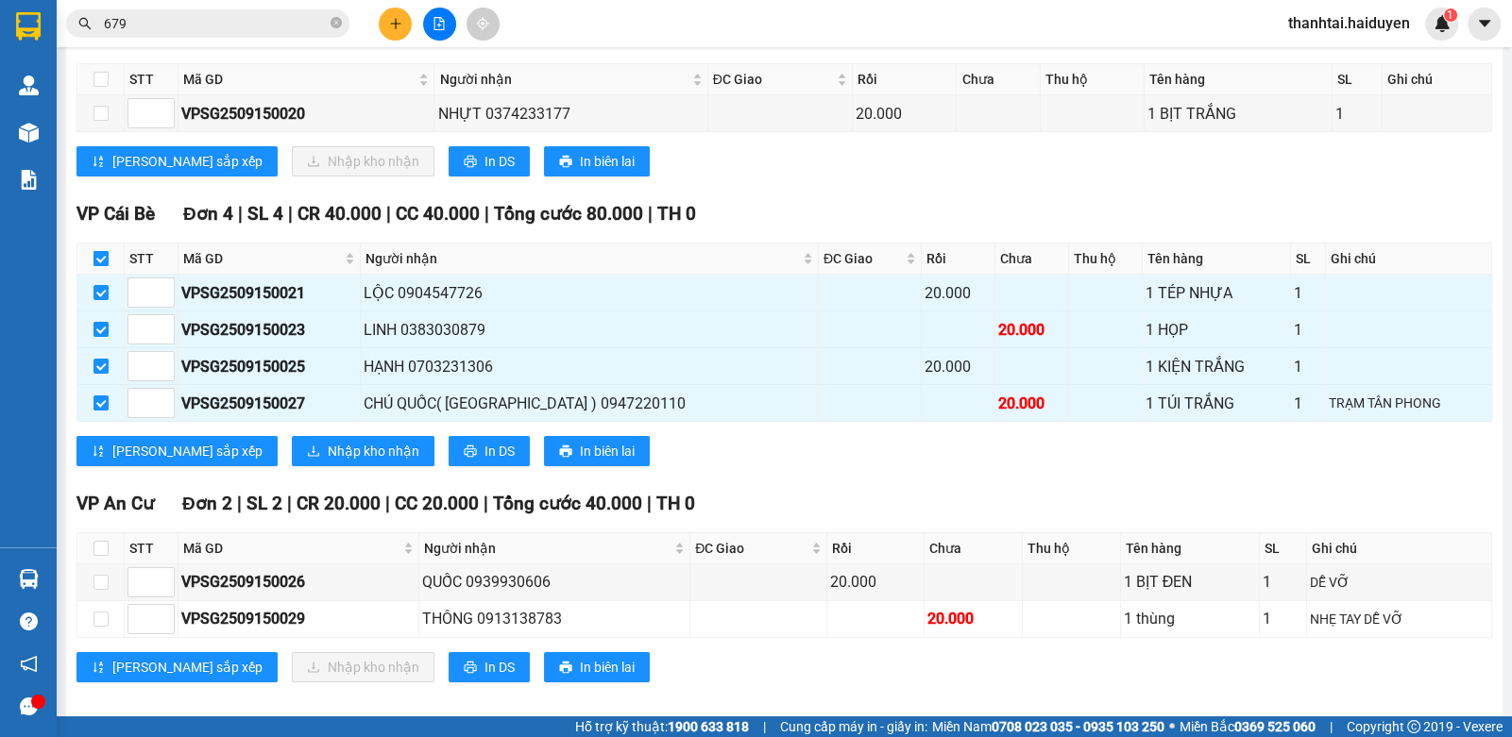
click at [99, 266] on input "checkbox" at bounding box center [100, 258] width 15 height 15
checkbox input "false"
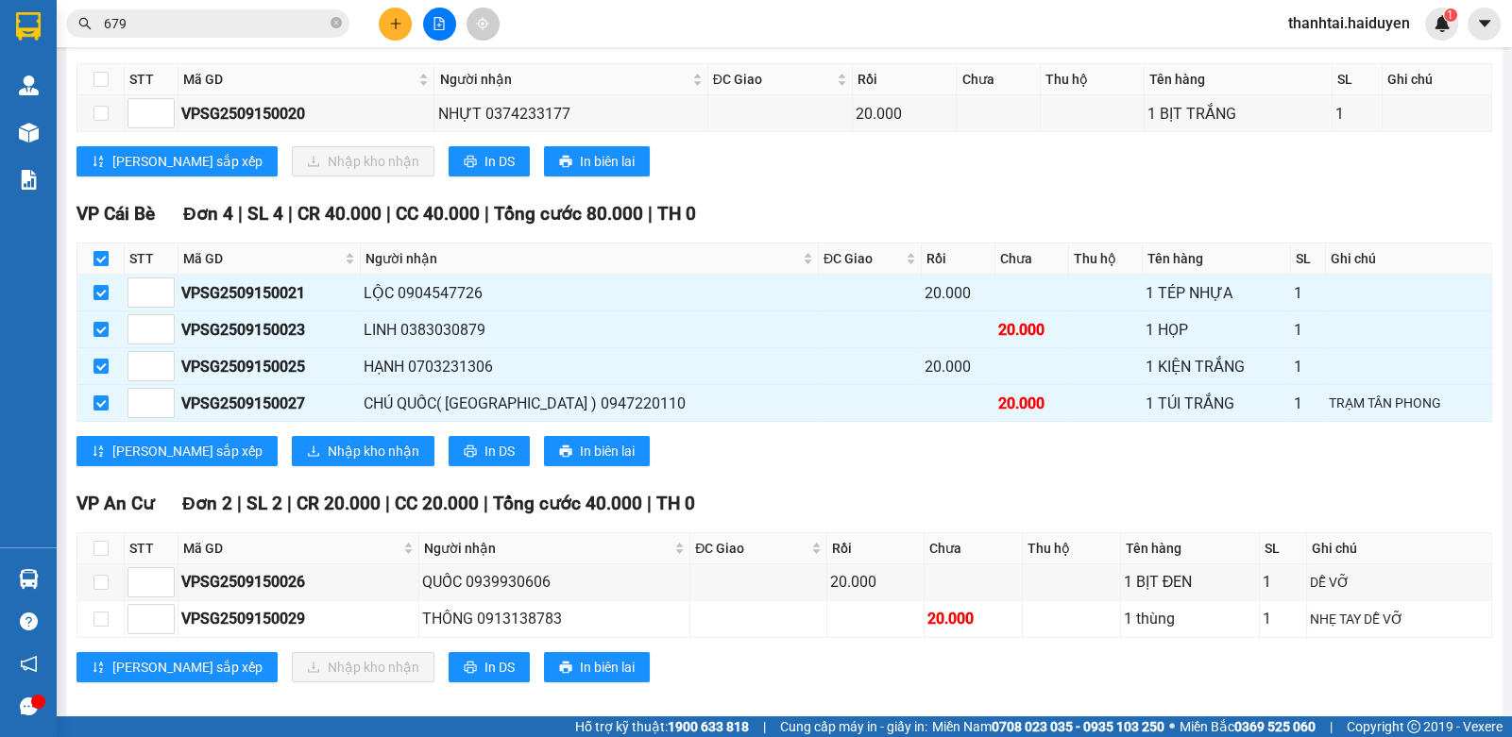
checkbox input "false"
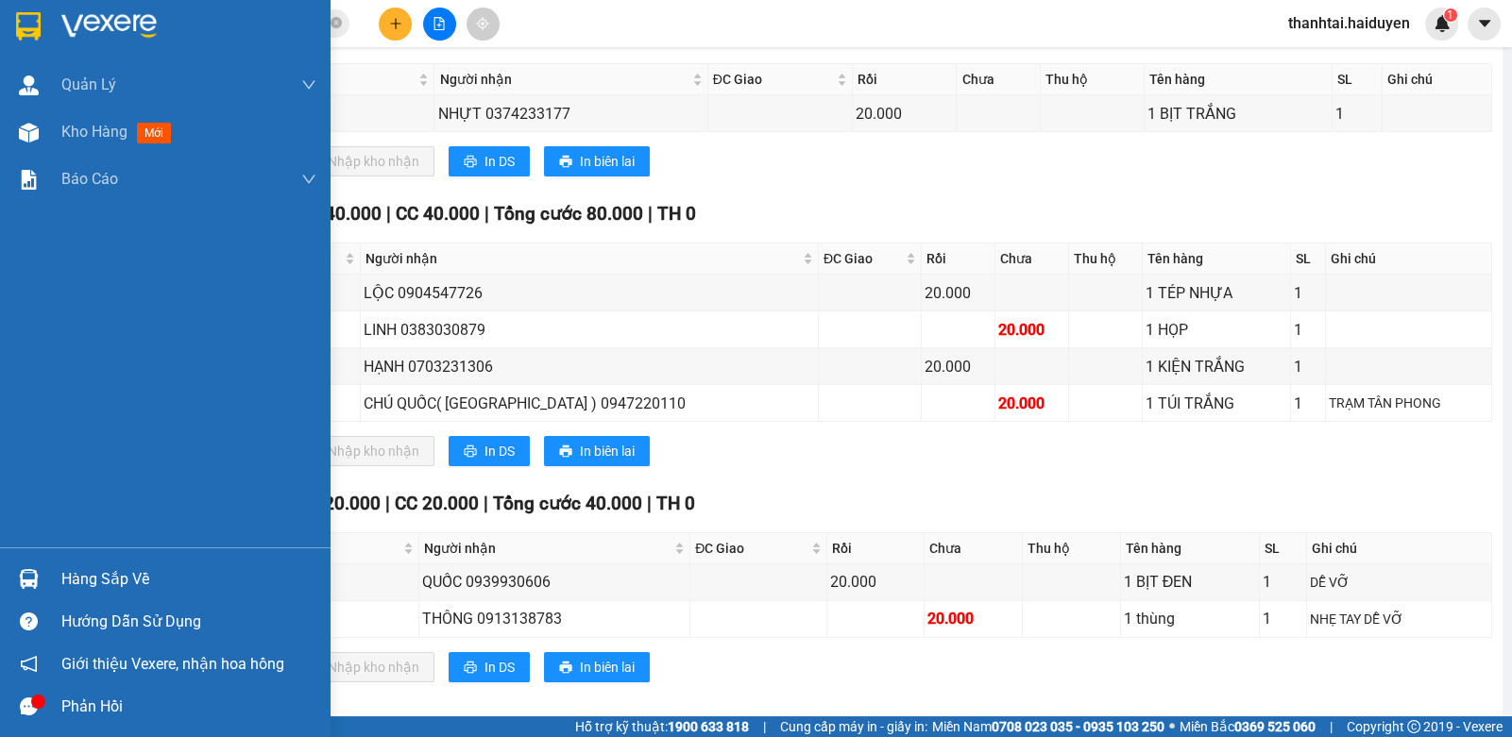
click at [69, 578] on div "Hàng sắp về" at bounding box center [188, 580] width 255 height 28
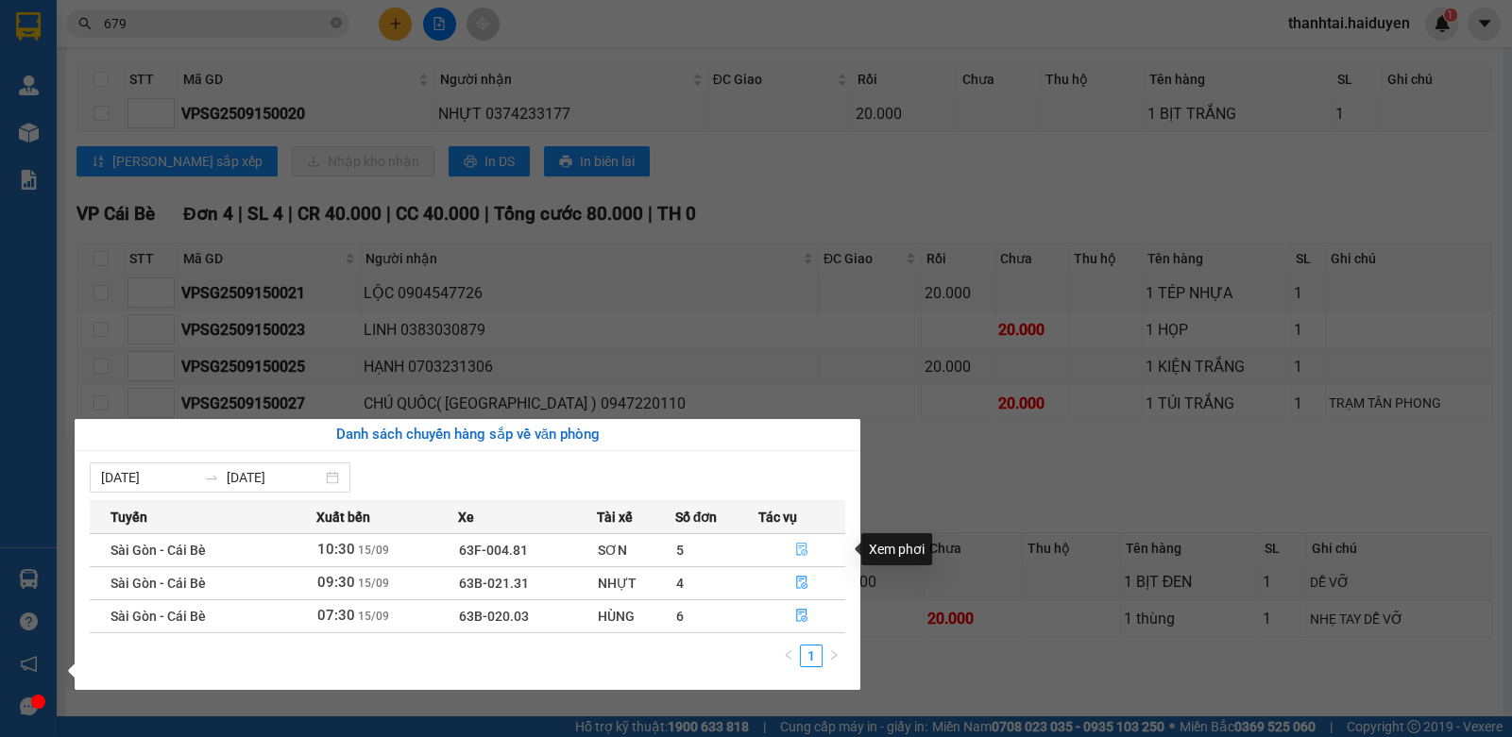
click at [798, 548] on icon "file-done" at bounding box center [801, 549] width 13 height 13
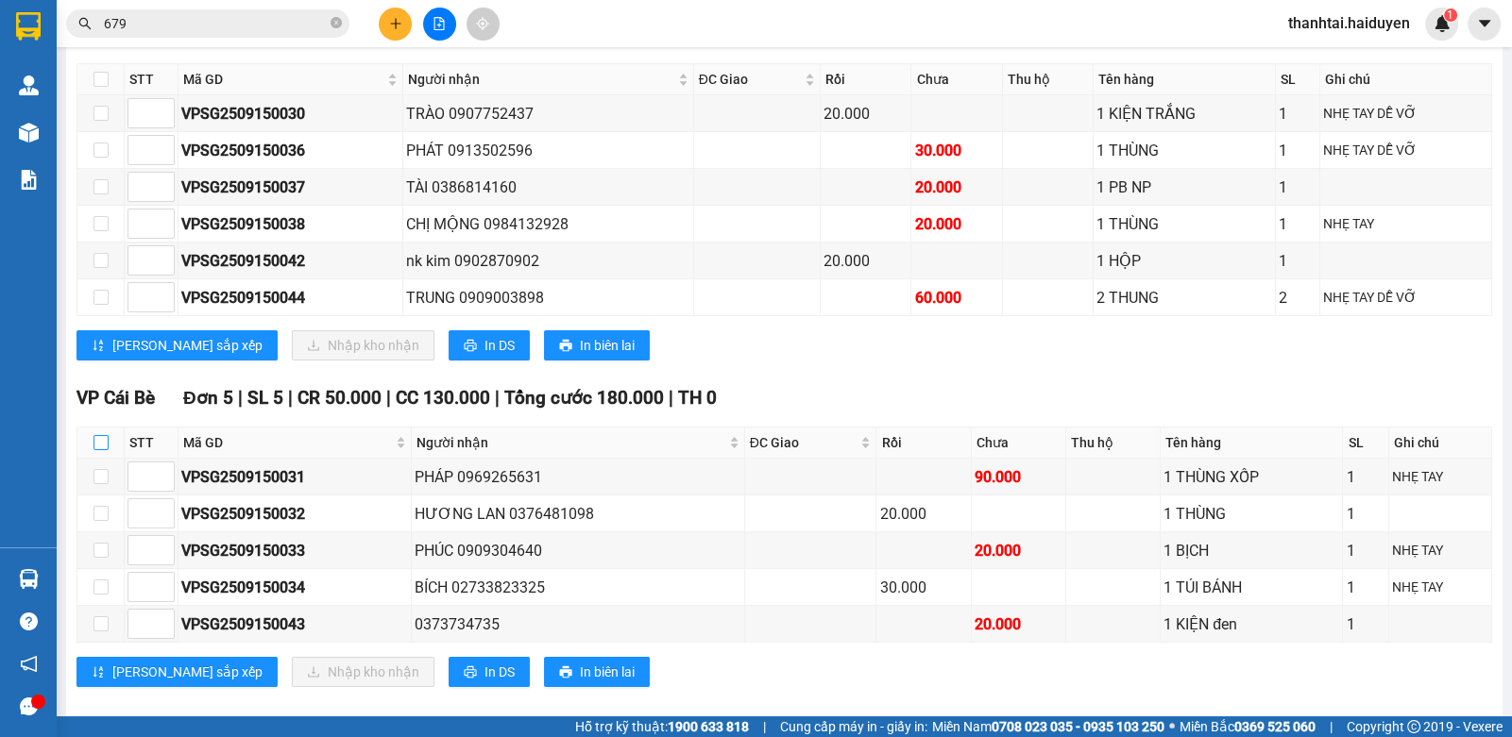
click at [99, 450] on input "checkbox" at bounding box center [100, 442] width 15 height 15
checkbox input "true"
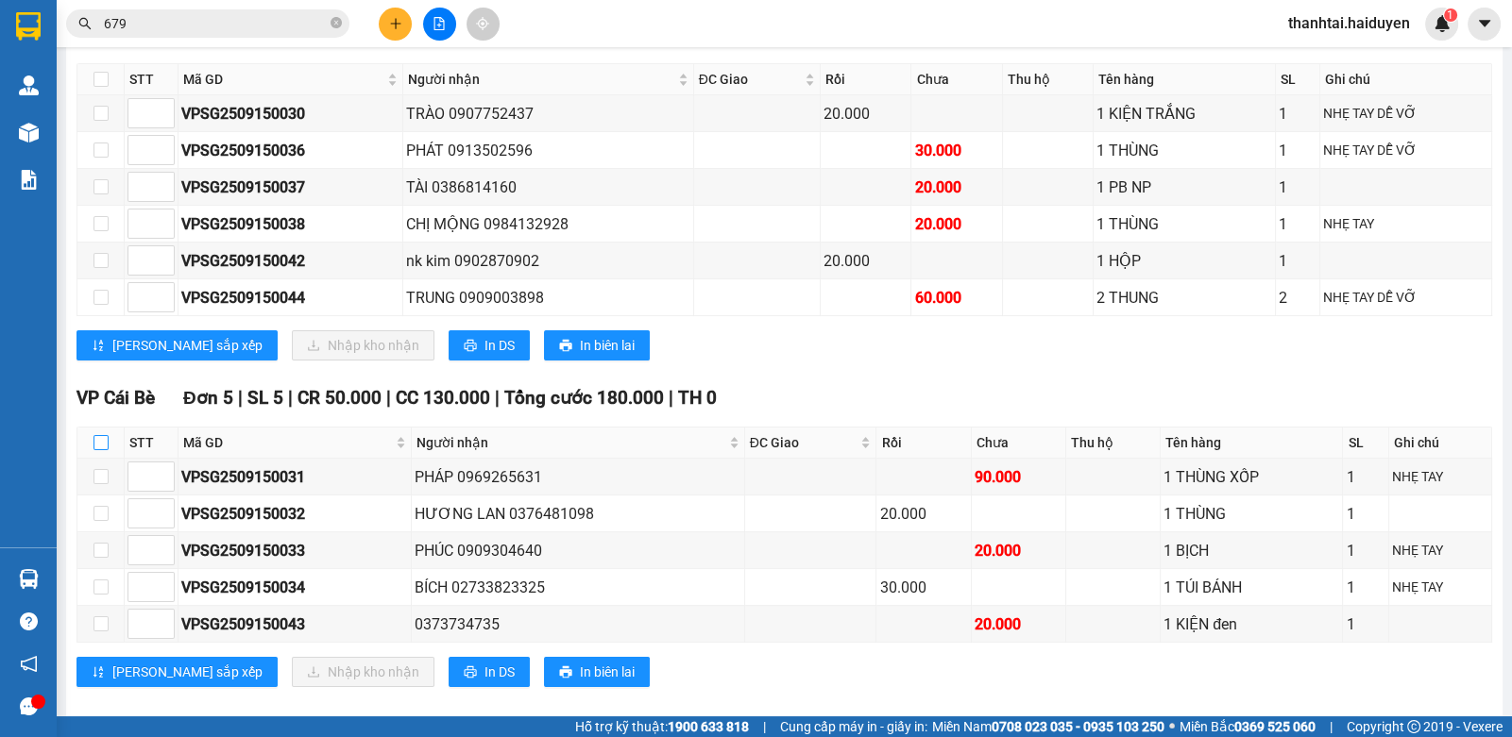
checkbox input "true"
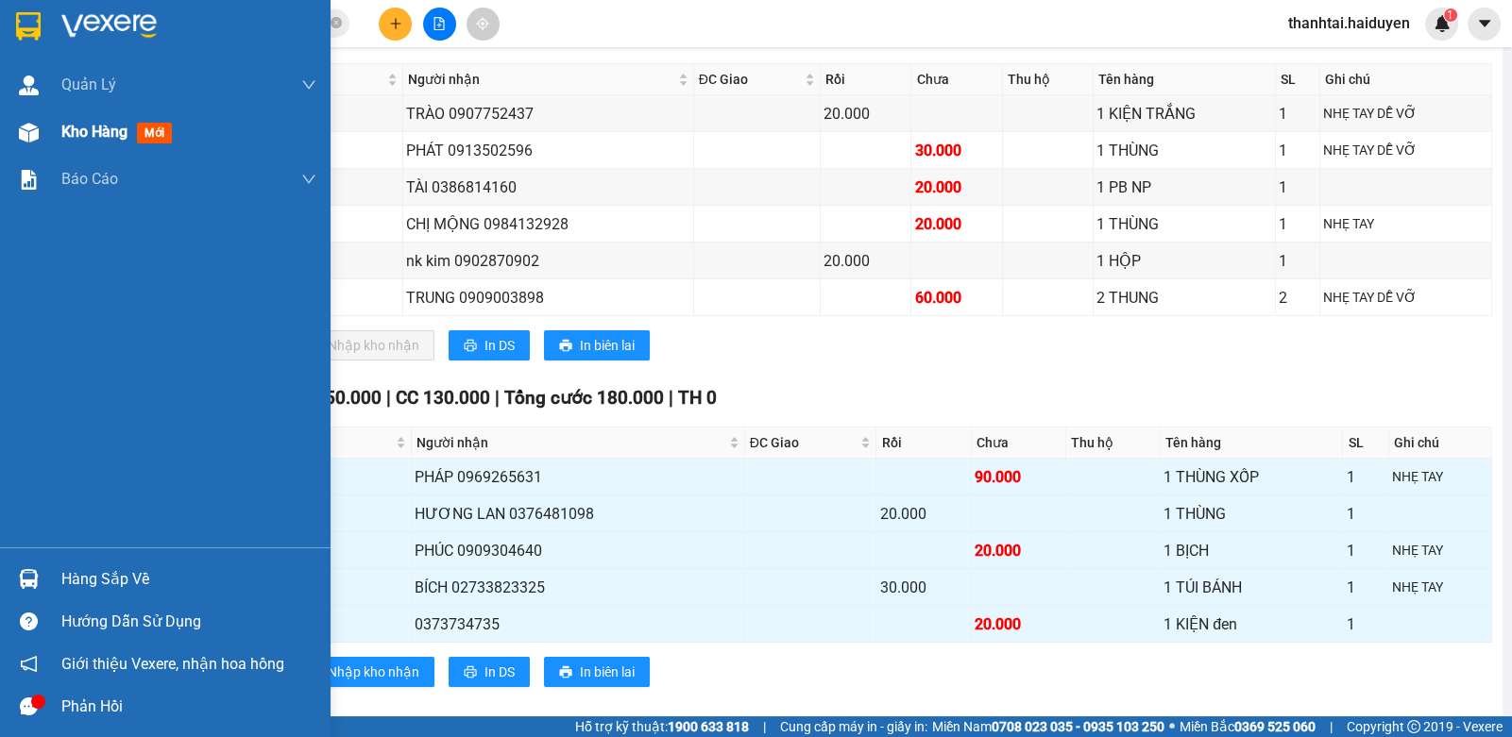
drag, startPoint x: 71, startPoint y: 138, endPoint x: 302, endPoint y: 148, distance: 231.6
click at [72, 138] on span "Kho hàng" at bounding box center [94, 132] width 66 height 18
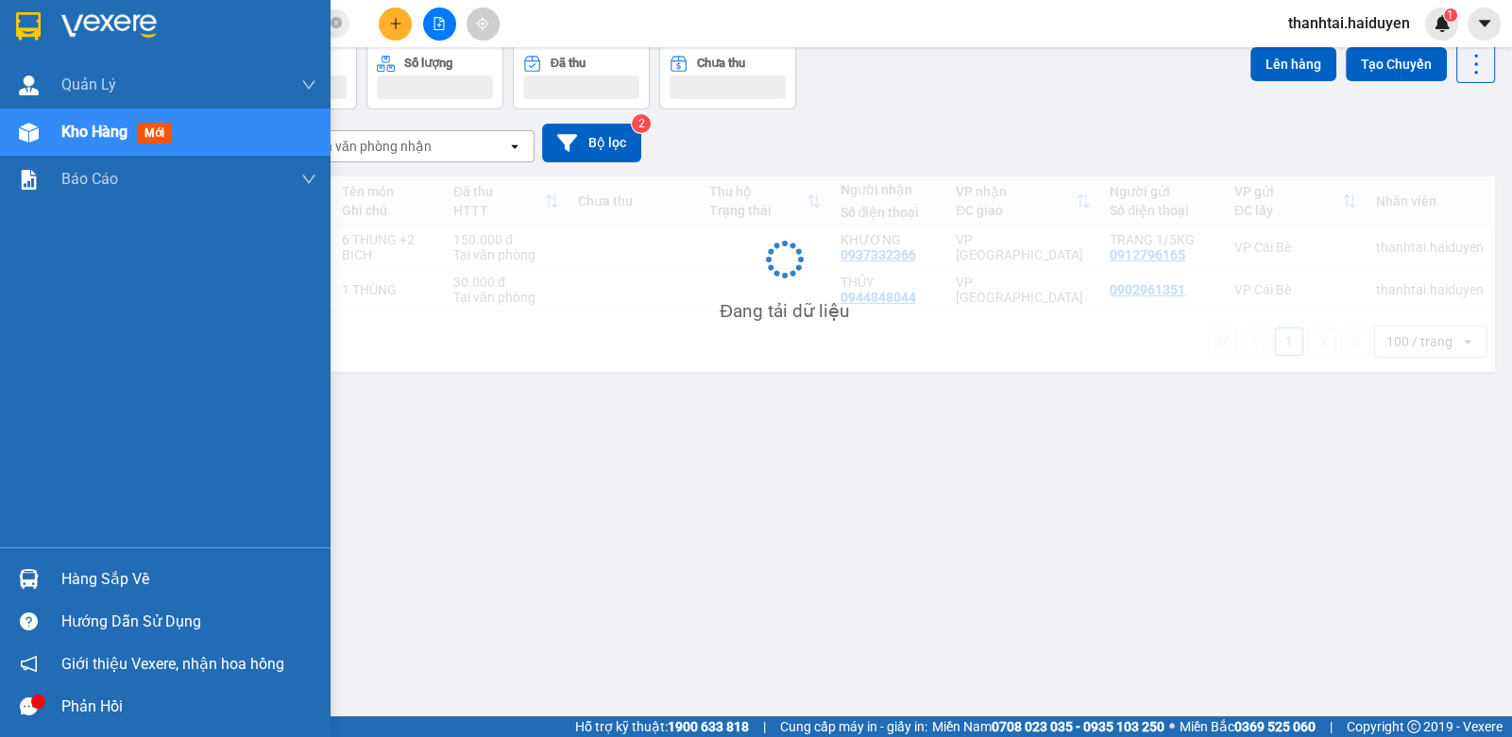
scroll to position [86, 0]
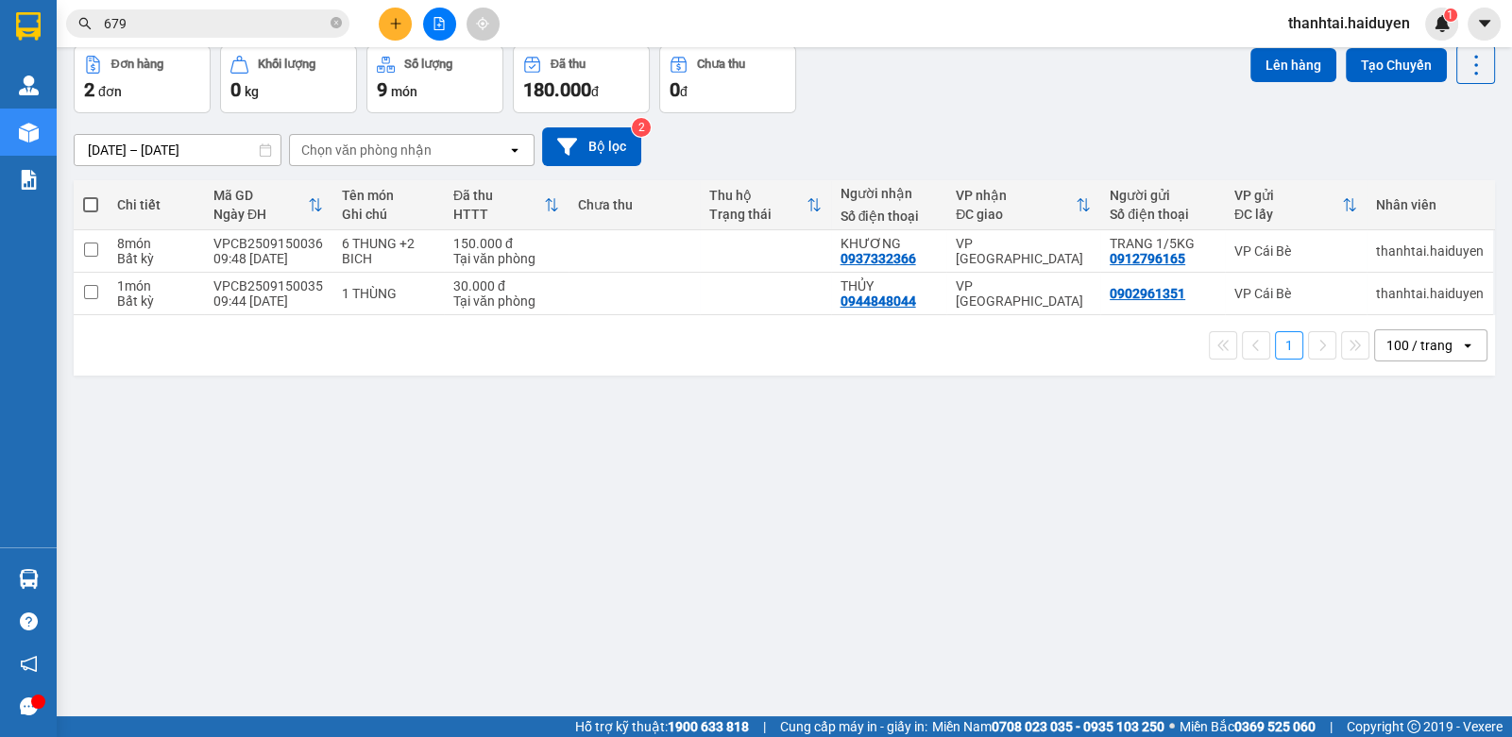
click at [591, 474] on div "ver 1.8.143 Kho gửi Trên xe Kho nhận Hàng đã giao Đơn hàng 2 đơn Khối lượng 0 k…" at bounding box center [784, 339] width 1436 height 737
drag, startPoint x: 591, startPoint y: 474, endPoint x: 380, endPoint y: 456, distance: 212.3
click at [585, 472] on div "ver 1.8.143 Kho gửi Trên xe Kho nhận Hàng đã giao Đơn hàng 2 đơn Khối lượng 0 k…" at bounding box center [784, 339] width 1436 height 737
drag, startPoint x: 387, startPoint y: 462, endPoint x: 430, endPoint y: 467, distance: 42.9
drag, startPoint x: 430, startPoint y: 467, endPoint x: 313, endPoint y: 473, distance: 117.2
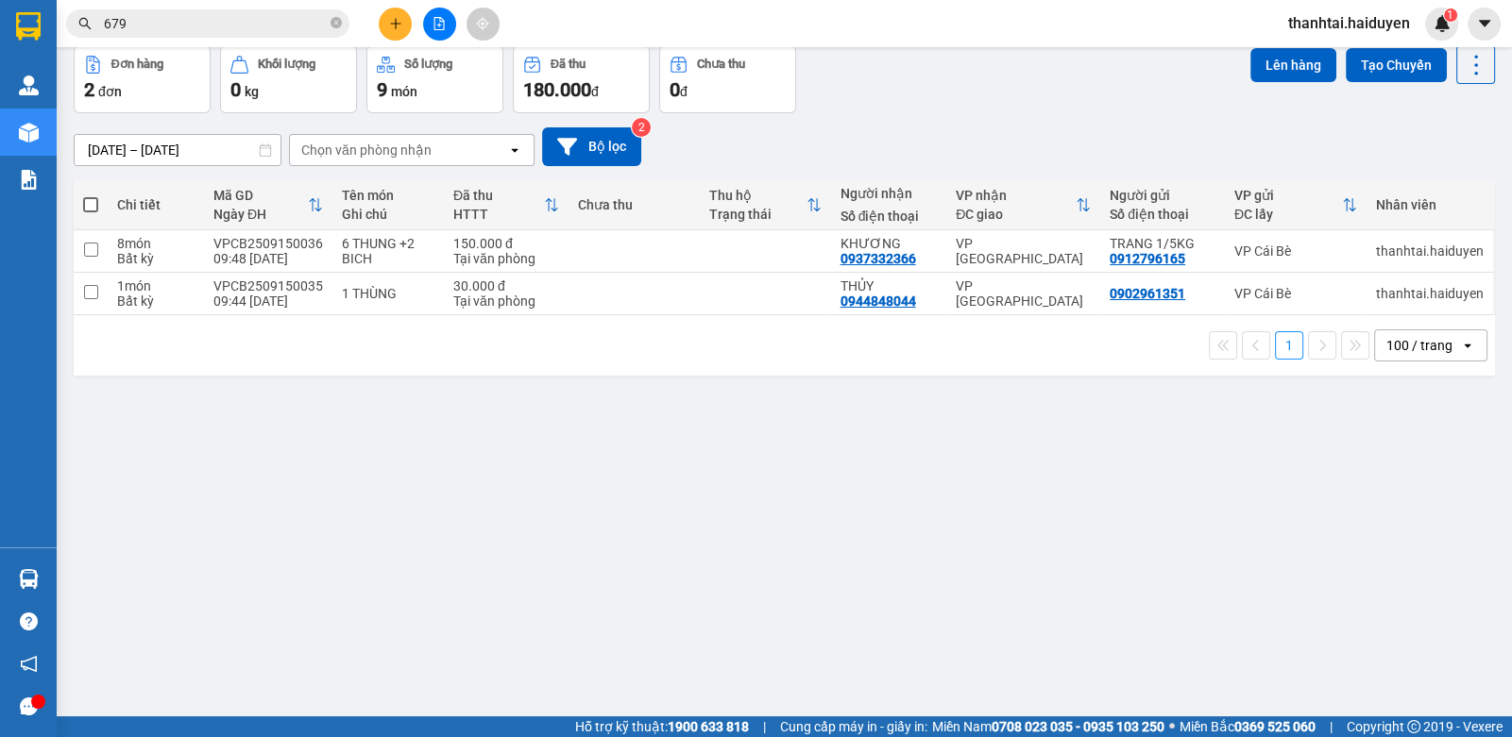
click at [313, 473] on div "ver 1.8.143 Kho gửi Trên xe Kho nhận Hàng đã giao Đơn hàng 2 đơn Khối lượng 0 k…" at bounding box center [784, 339] width 1436 height 737
drag, startPoint x: 313, startPoint y: 473, endPoint x: 924, endPoint y: 494, distance: 612.2
click at [316, 474] on div "ver 1.8.143 Kho gửi Trên xe Kho nhận Hàng đã giao Đơn hàng 2 đơn Khối lượng 0 k…" at bounding box center [784, 339] width 1436 height 737
drag, startPoint x: 1039, startPoint y: 491, endPoint x: 1020, endPoint y: 492, distance: 18.9
drag, startPoint x: 1020, startPoint y: 492, endPoint x: 552, endPoint y: 484, distance: 467.5
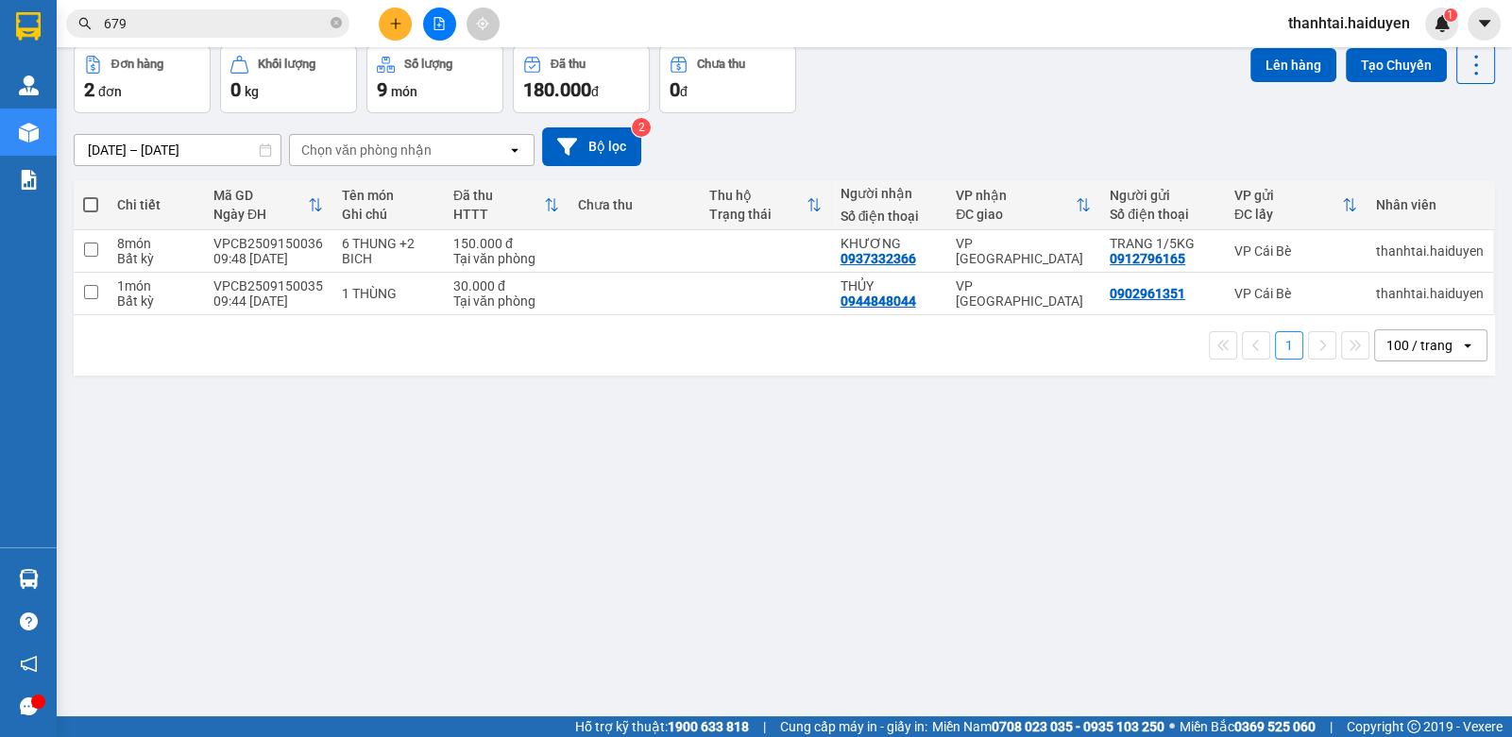
click at [425, 461] on div "ver 1.8.143 Kho gửi Trên xe Kho nhận Hàng đã giao Đơn hàng 2 đơn Khối lượng 0 k…" at bounding box center [784, 339] width 1436 height 737
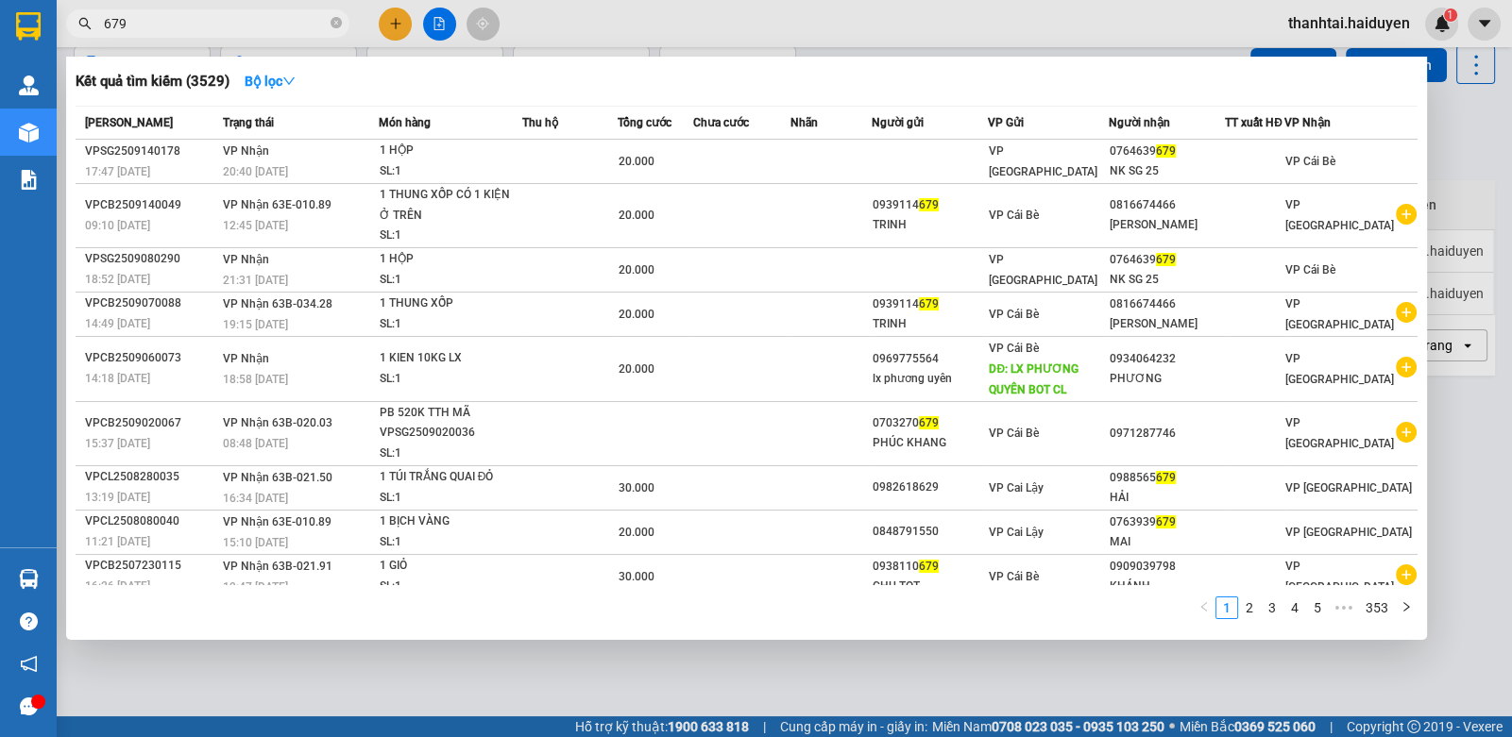
click at [190, 27] on input "679" at bounding box center [215, 23] width 223 height 21
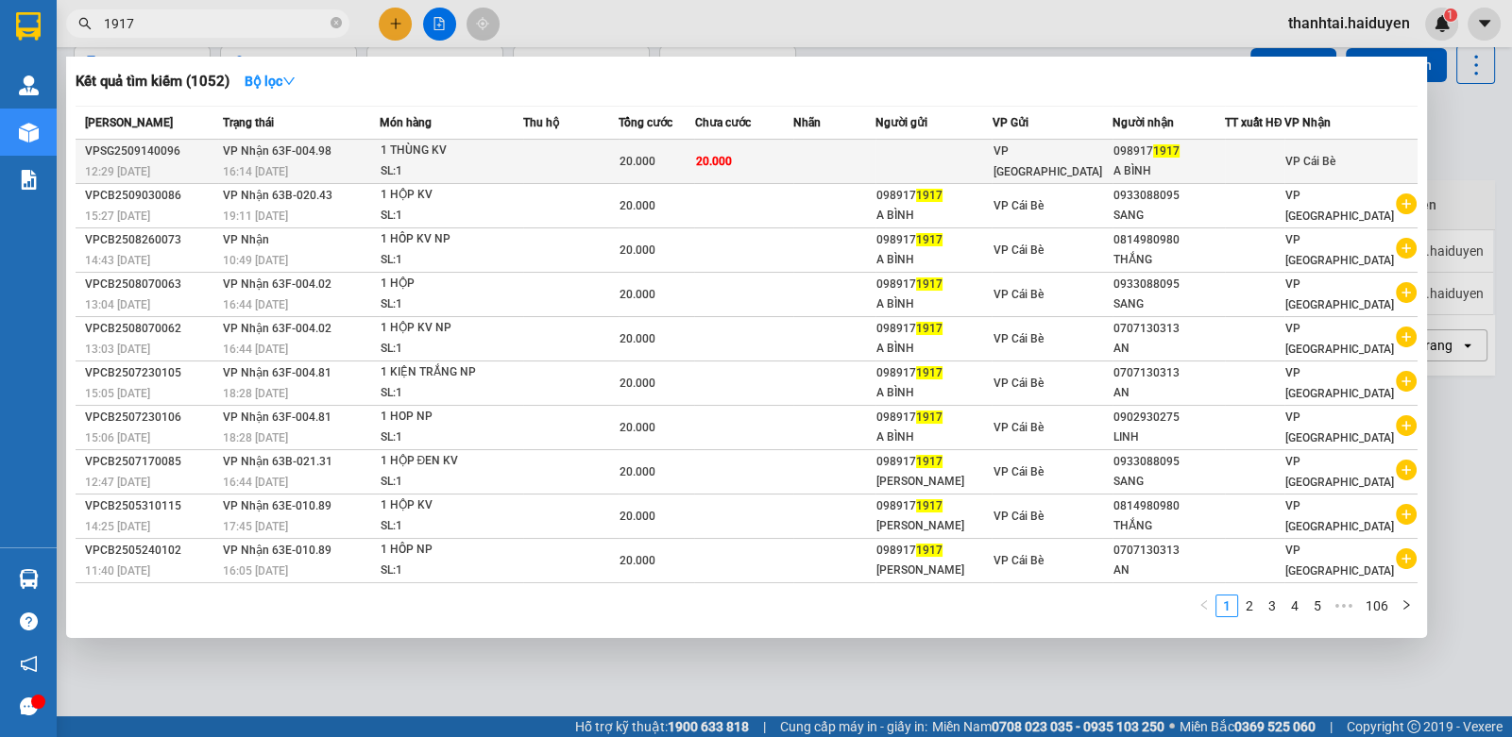
type input "1917"
click at [489, 157] on div "1 THÙNG KV" at bounding box center [452, 151] width 142 height 21
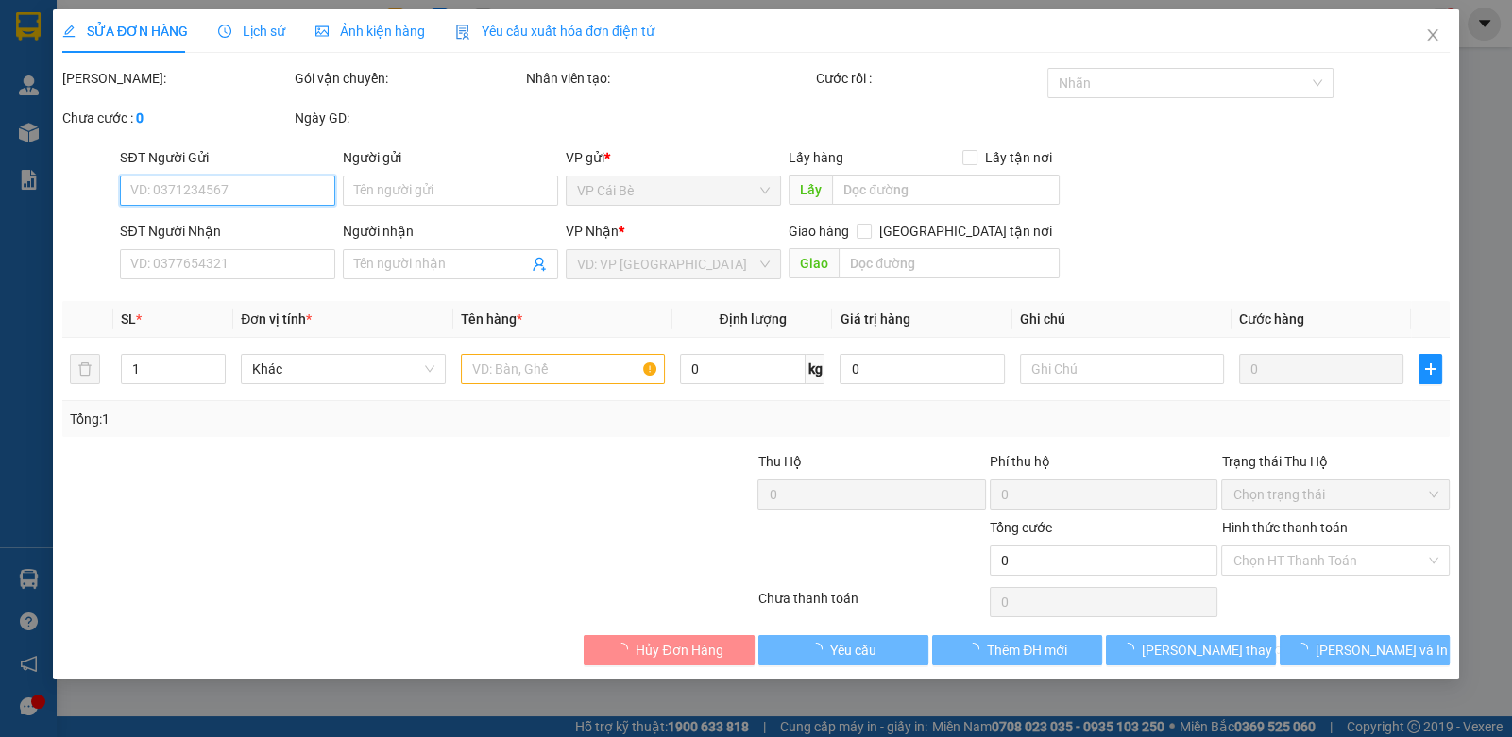
type input "0989171917"
type input "A BÌNH"
type input "20.000"
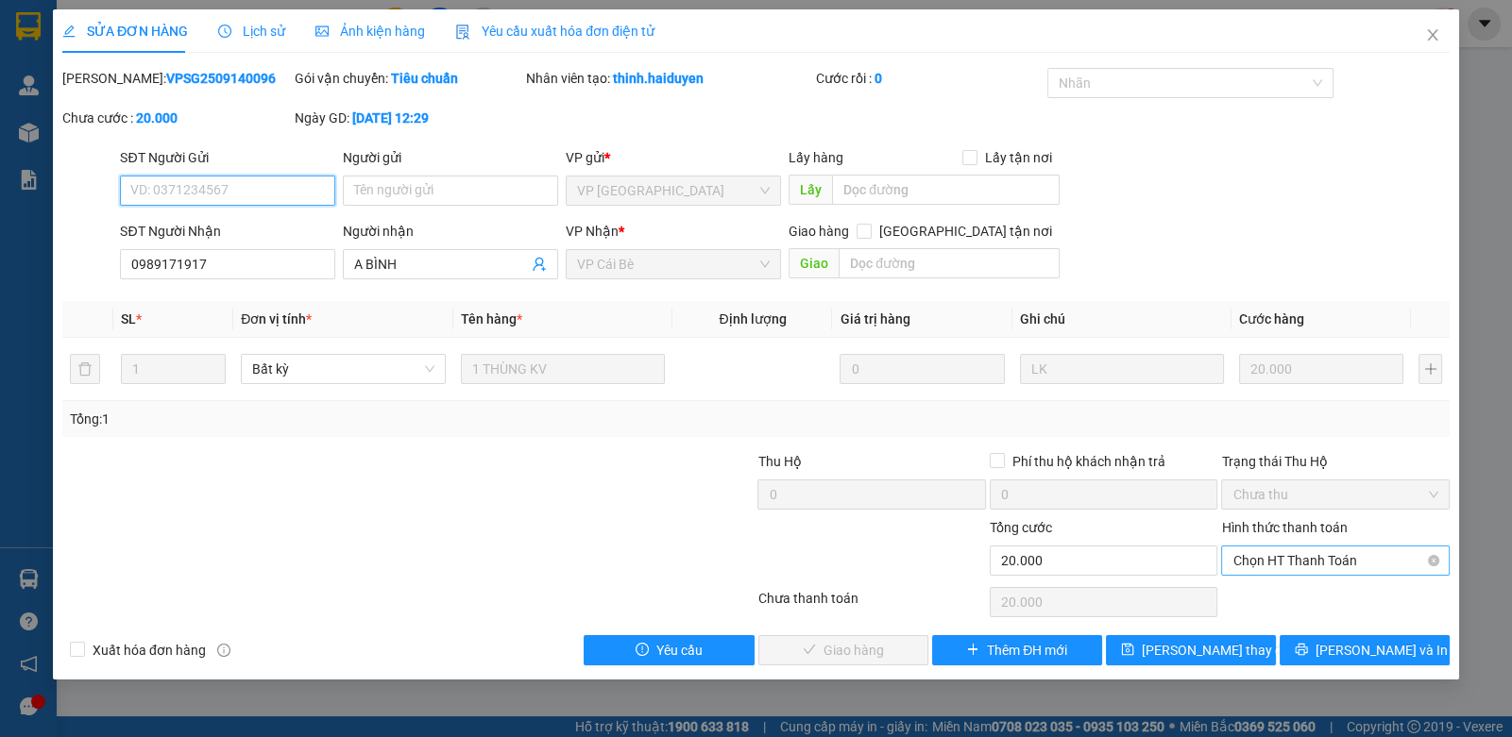
click at [1272, 564] on span "Chọn HT Thanh Toán" at bounding box center [1334, 561] width 205 height 28
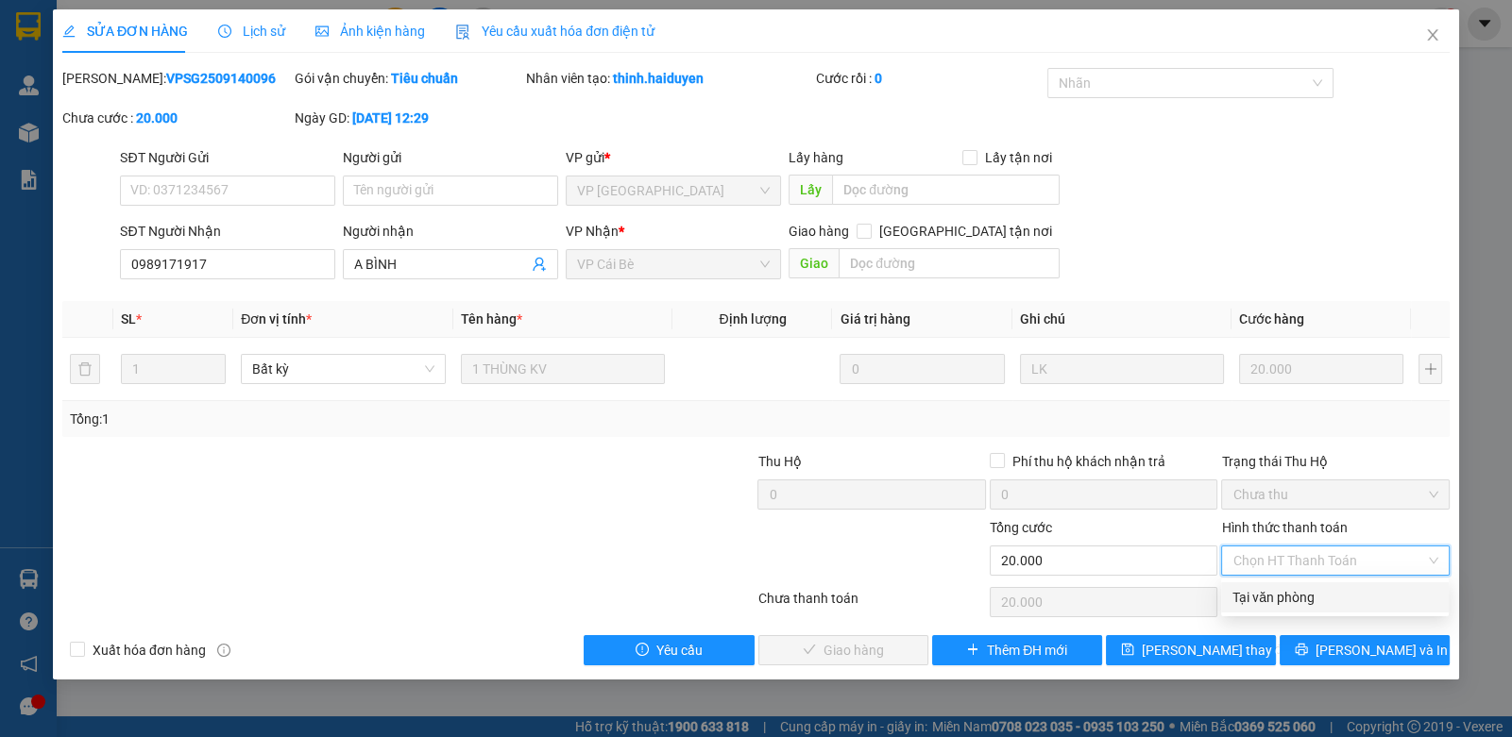
click at [1267, 602] on div "Tại văn phòng" at bounding box center [1334, 597] width 205 height 21
type input "0"
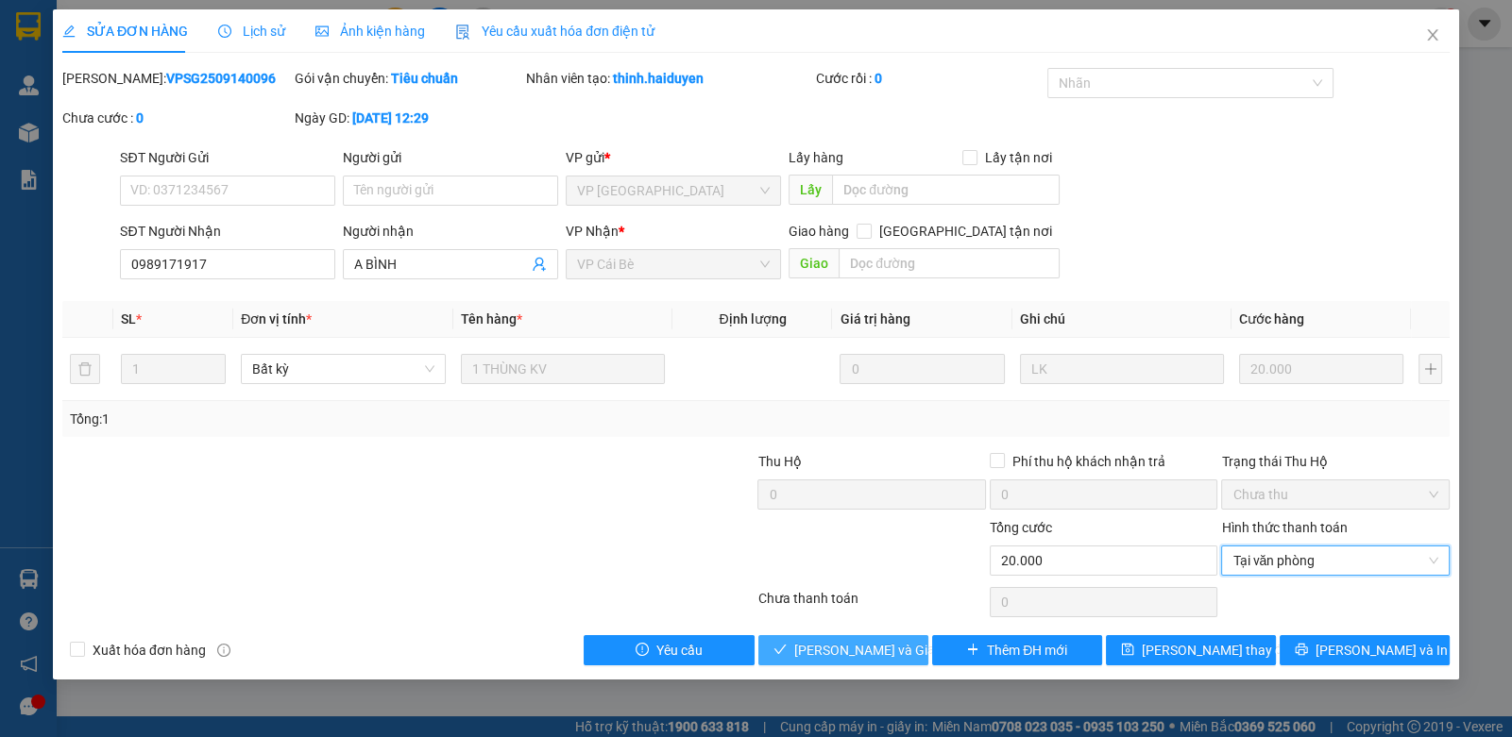
click at [823, 640] on span "Lưu và Giao hàng" at bounding box center [884, 650] width 181 height 21
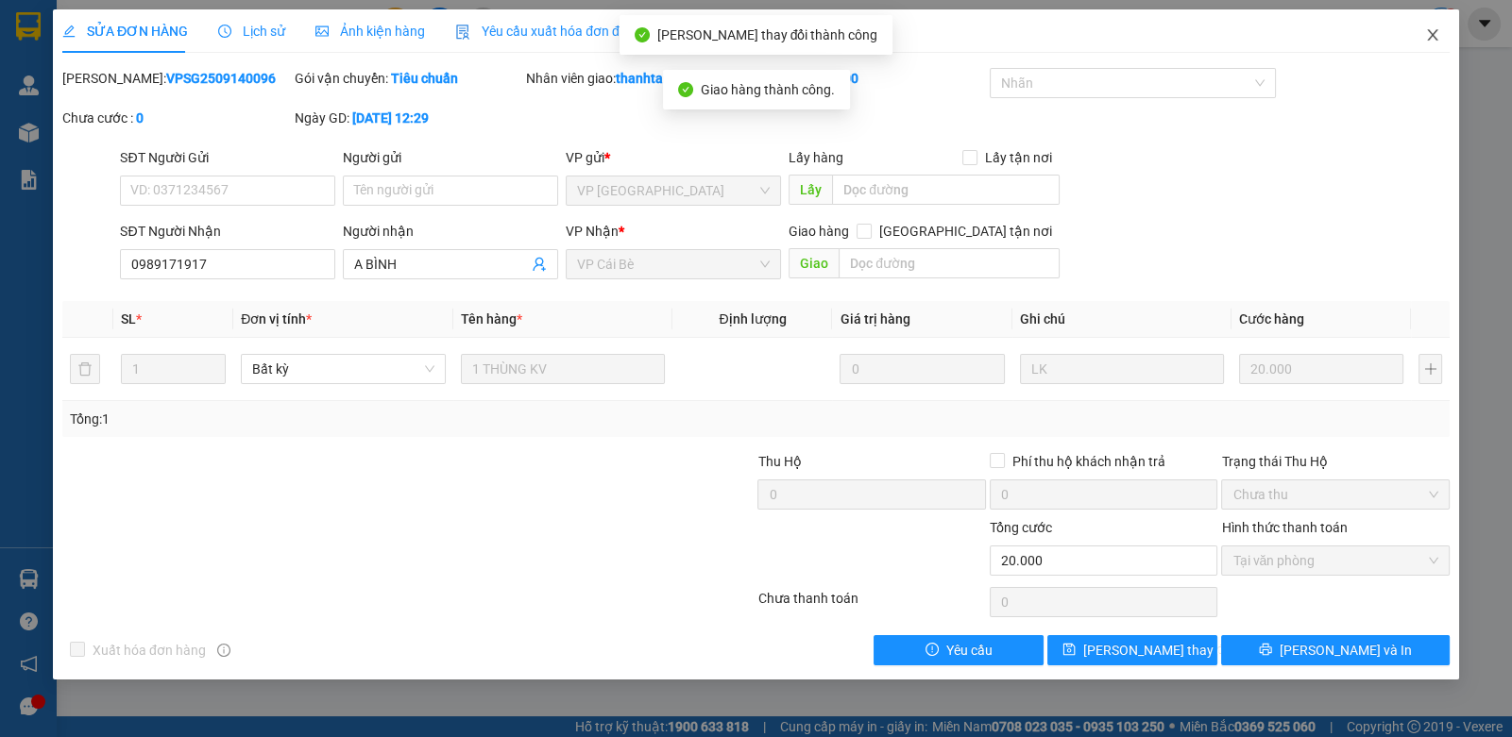
click at [1442, 31] on span "Close" at bounding box center [1432, 35] width 53 height 53
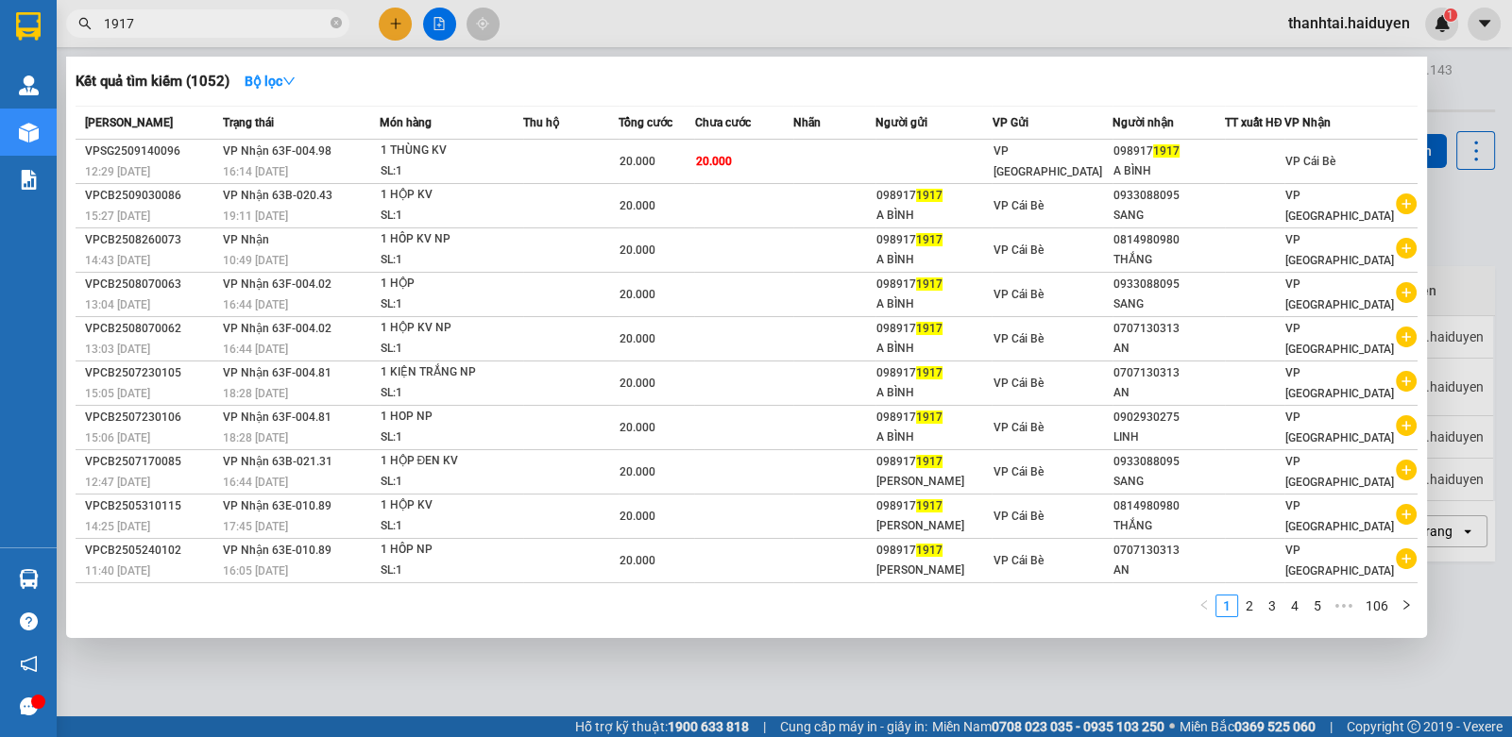
click at [190, 17] on input "1917" at bounding box center [215, 23] width 223 height 21
click at [191, 13] on input "1917" at bounding box center [215, 23] width 223 height 21
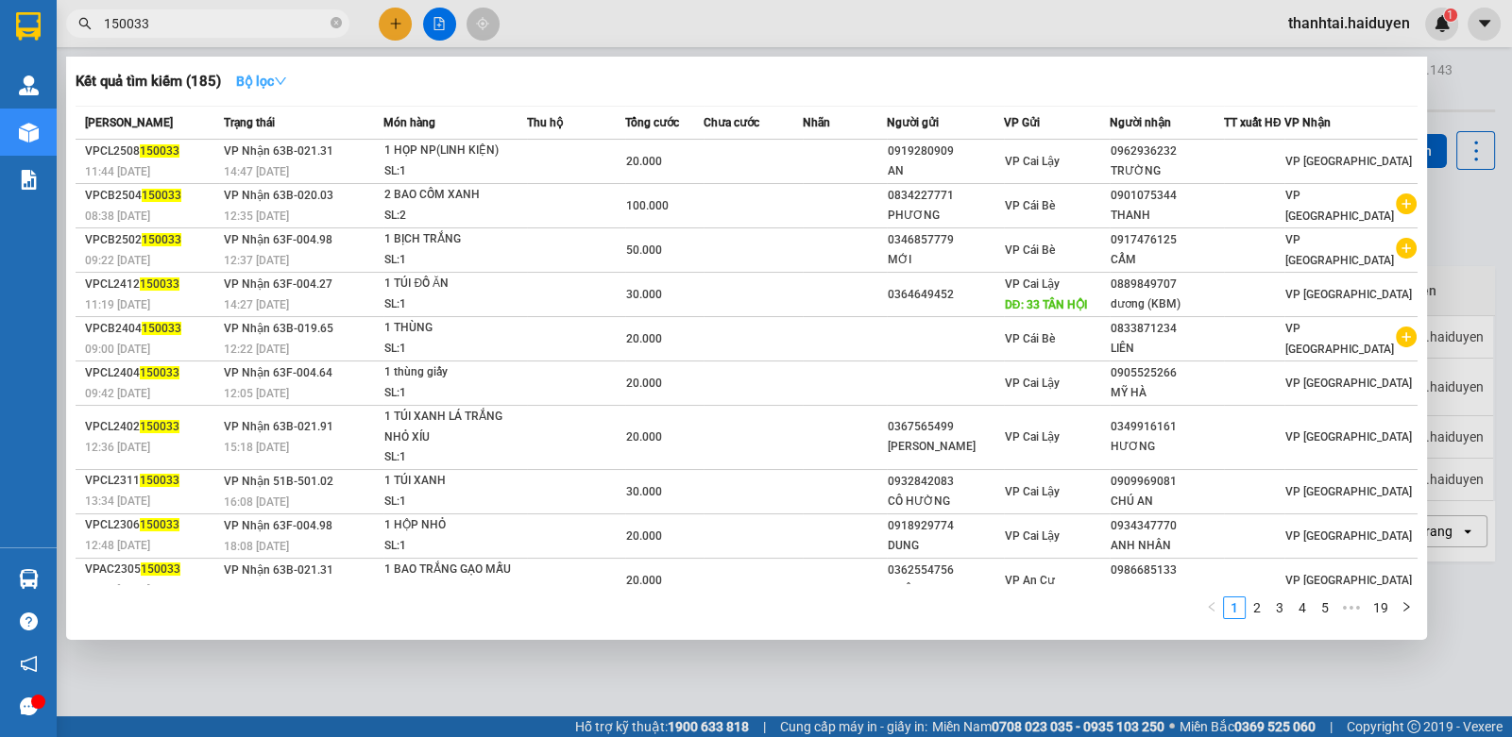
type input "150033"
drag, startPoint x: 285, startPoint y: 76, endPoint x: 284, endPoint y: 91, distance: 15.1
click at [283, 77] on icon "down" at bounding box center [280, 81] width 13 height 13
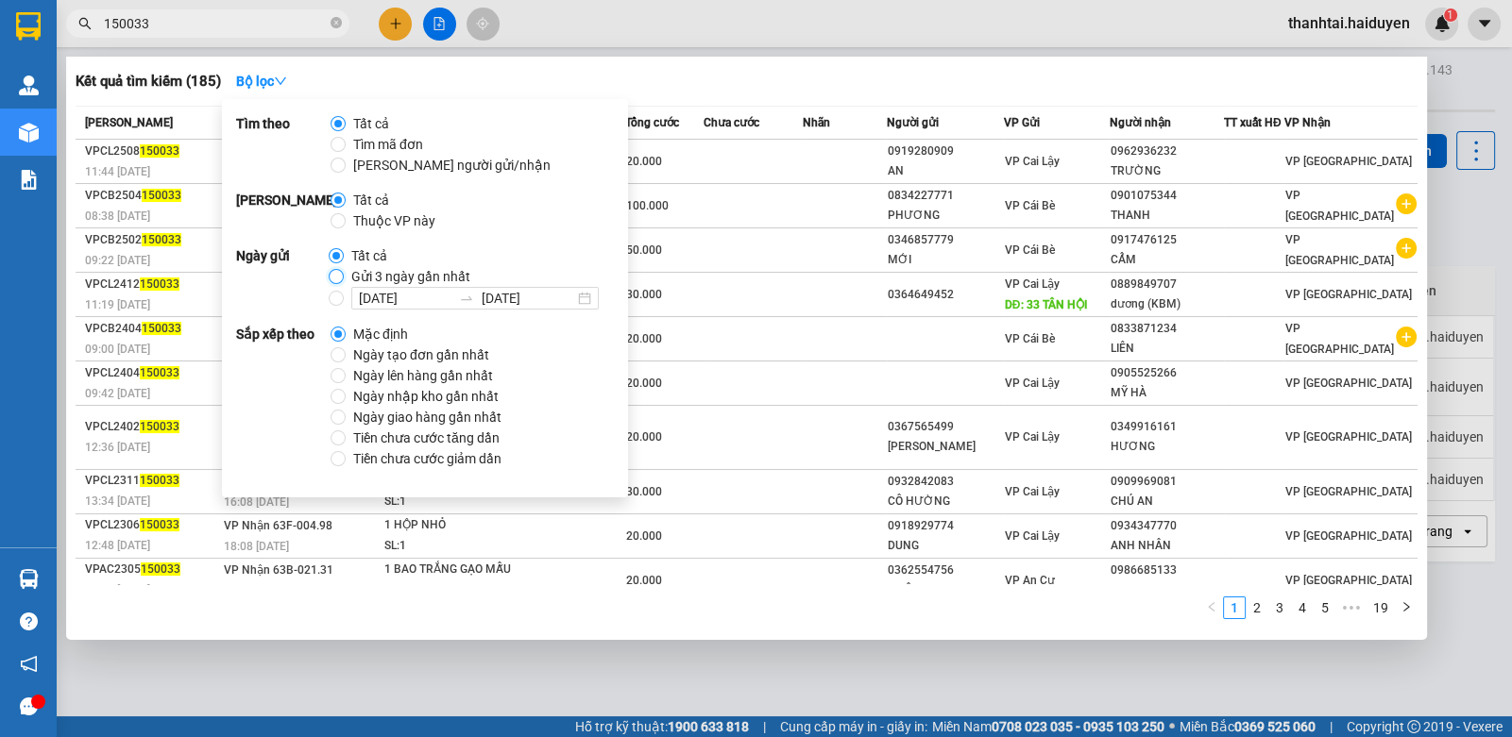
drag, startPoint x: 335, startPoint y: 276, endPoint x: 601, endPoint y: 69, distance: 337.1
click at [335, 274] on input "Gửi 3 ngày gần nhất" at bounding box center [336, 276] width 15 height 15
radio input "true"
radio input "false"
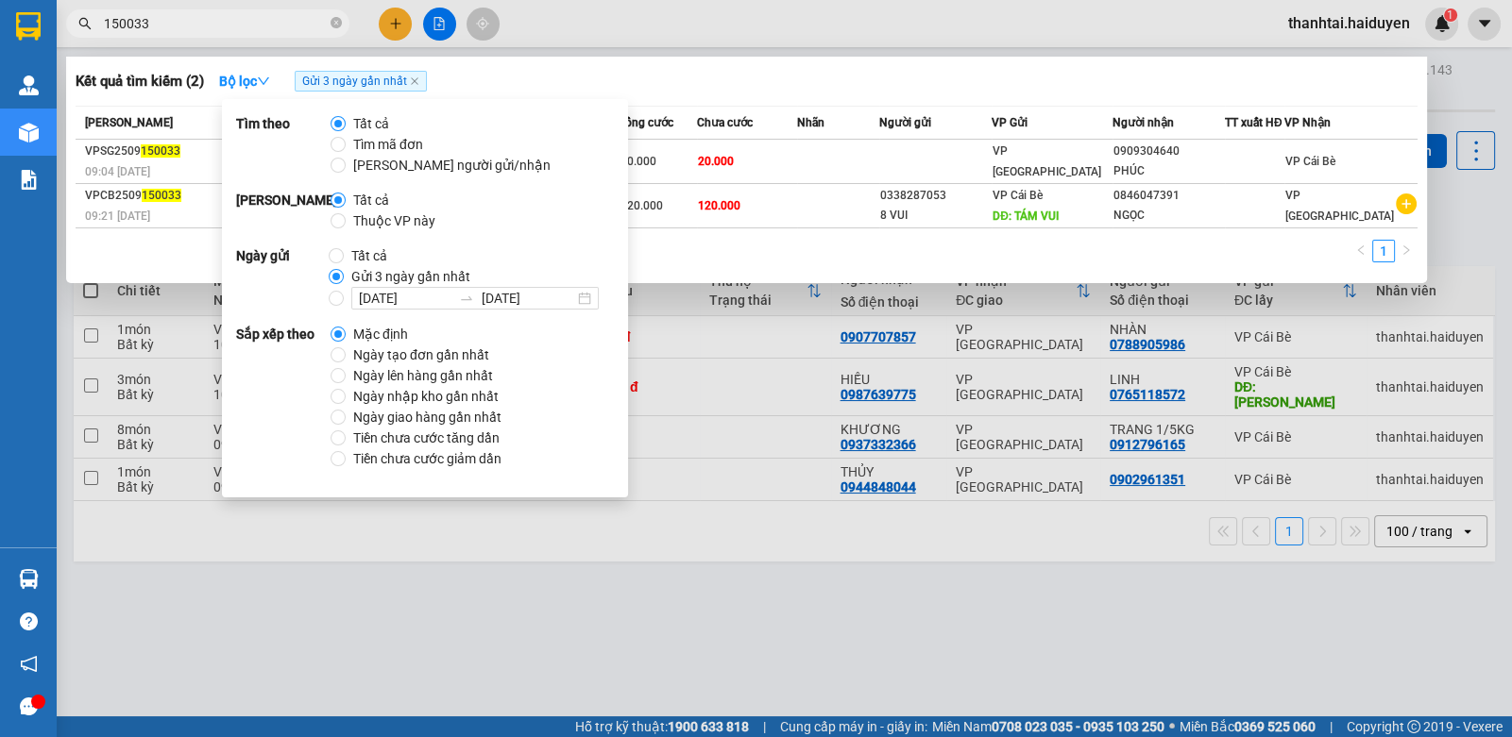
drag, startPoint x: 675, startPoint y: 4, endPoint x: 531, endPoint y: 36, distance: 148.0
click at [674, 6] on div at bounding box center [756, 368] width 1512 height 737
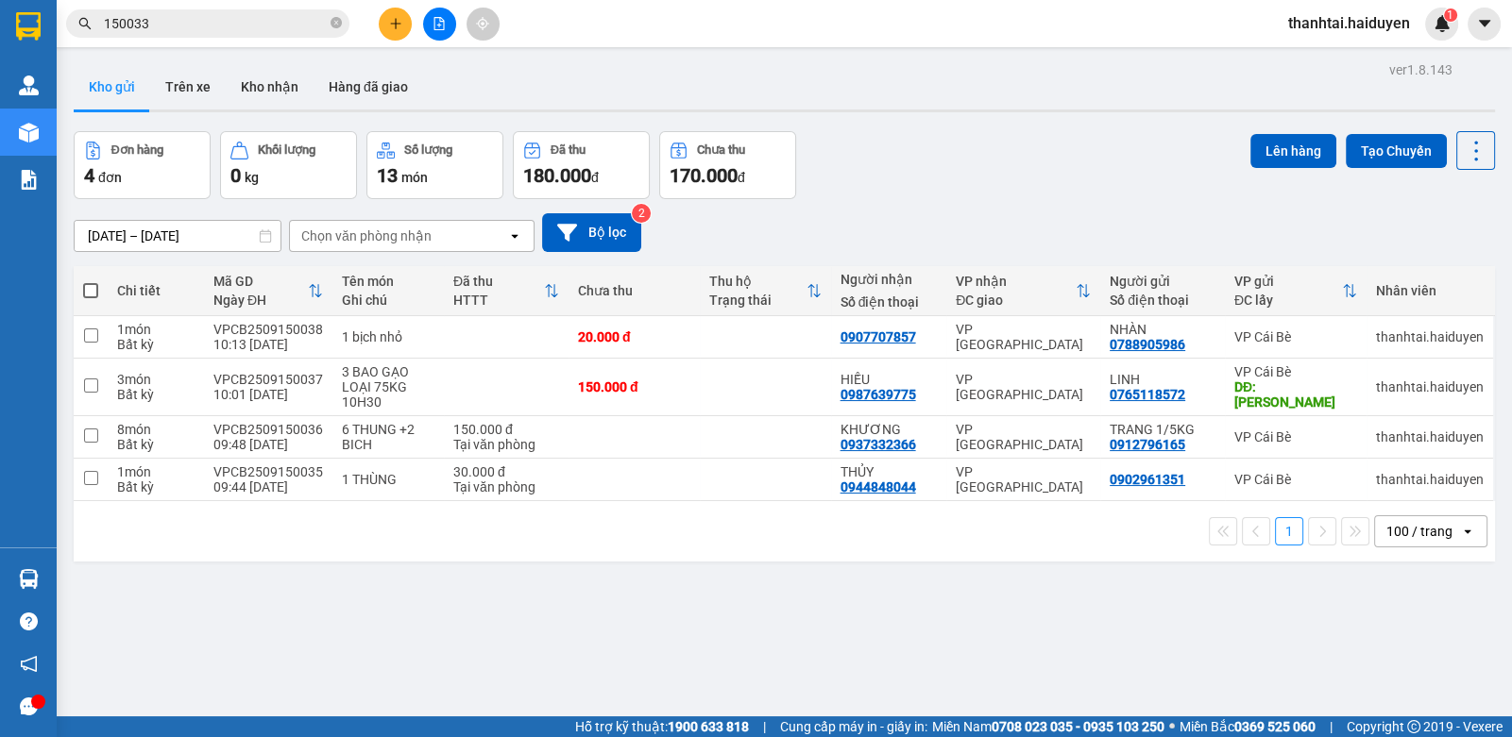
click at [302, 32] on input "150033" at bounding box center [215, 23] width 223 height 21
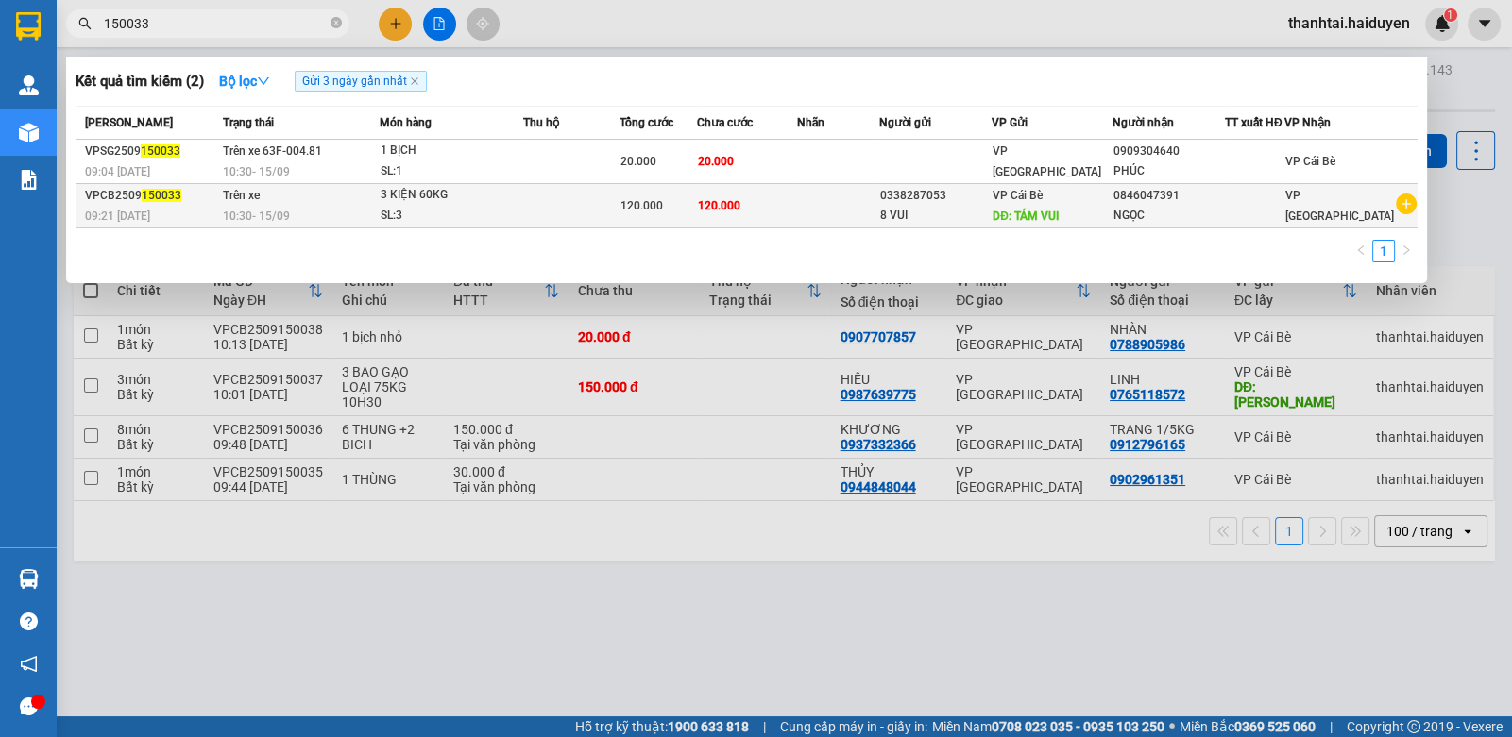
click at [756, 212] on td "120.000" at bounding box center [747, 206] width 100 height 44
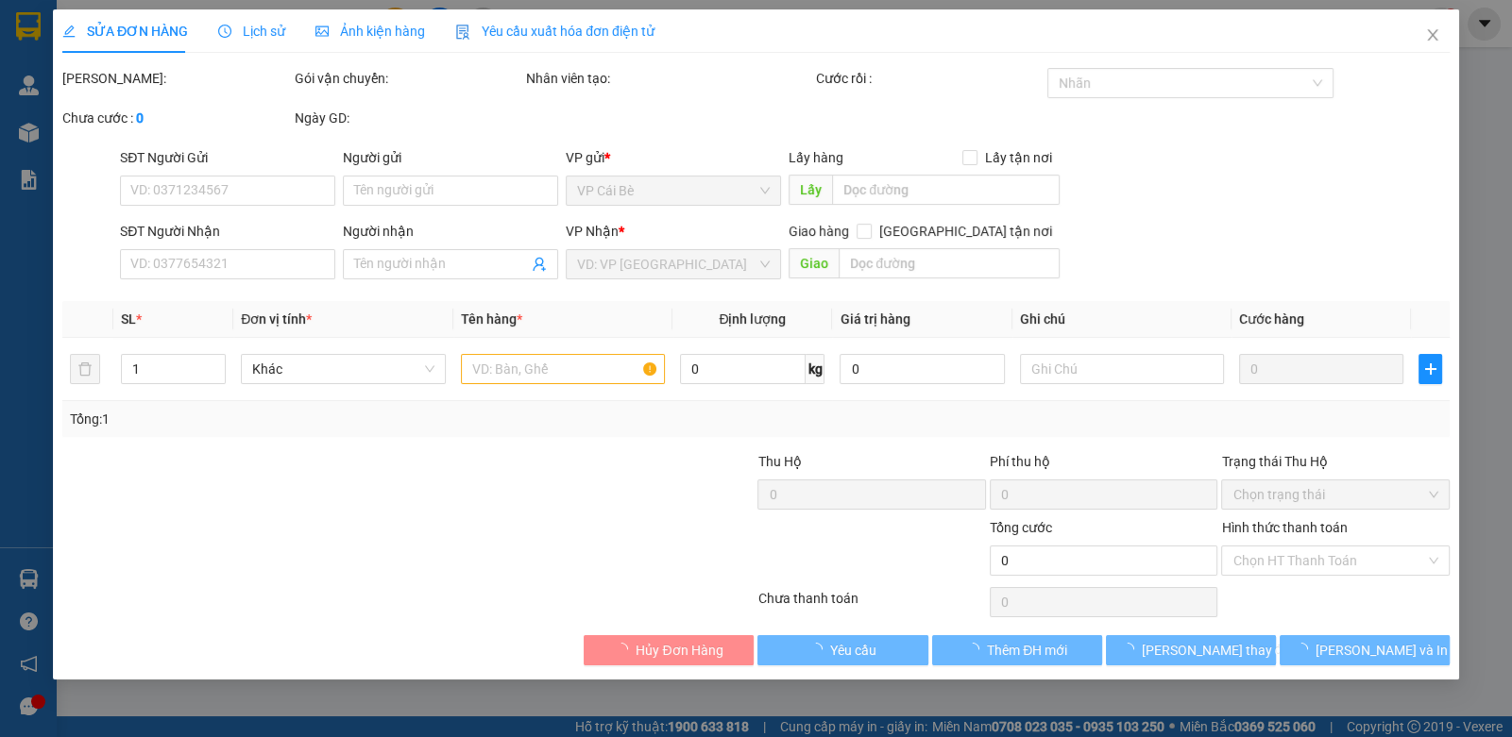
type input "0338287053"
type input "8 VUI"
type input "TÁM VUI"
type input "0846047391"
type input "NGỌC"
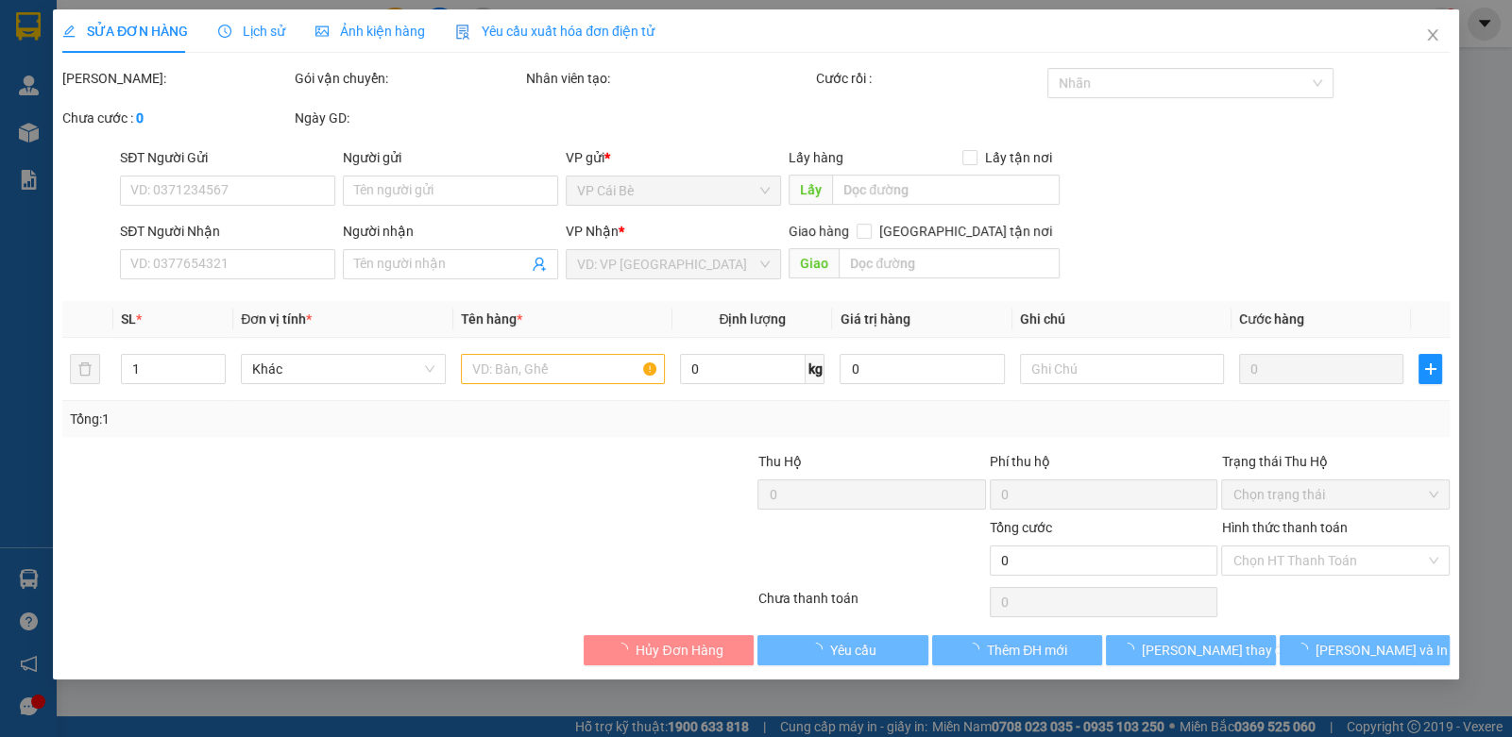
type input "120.000"
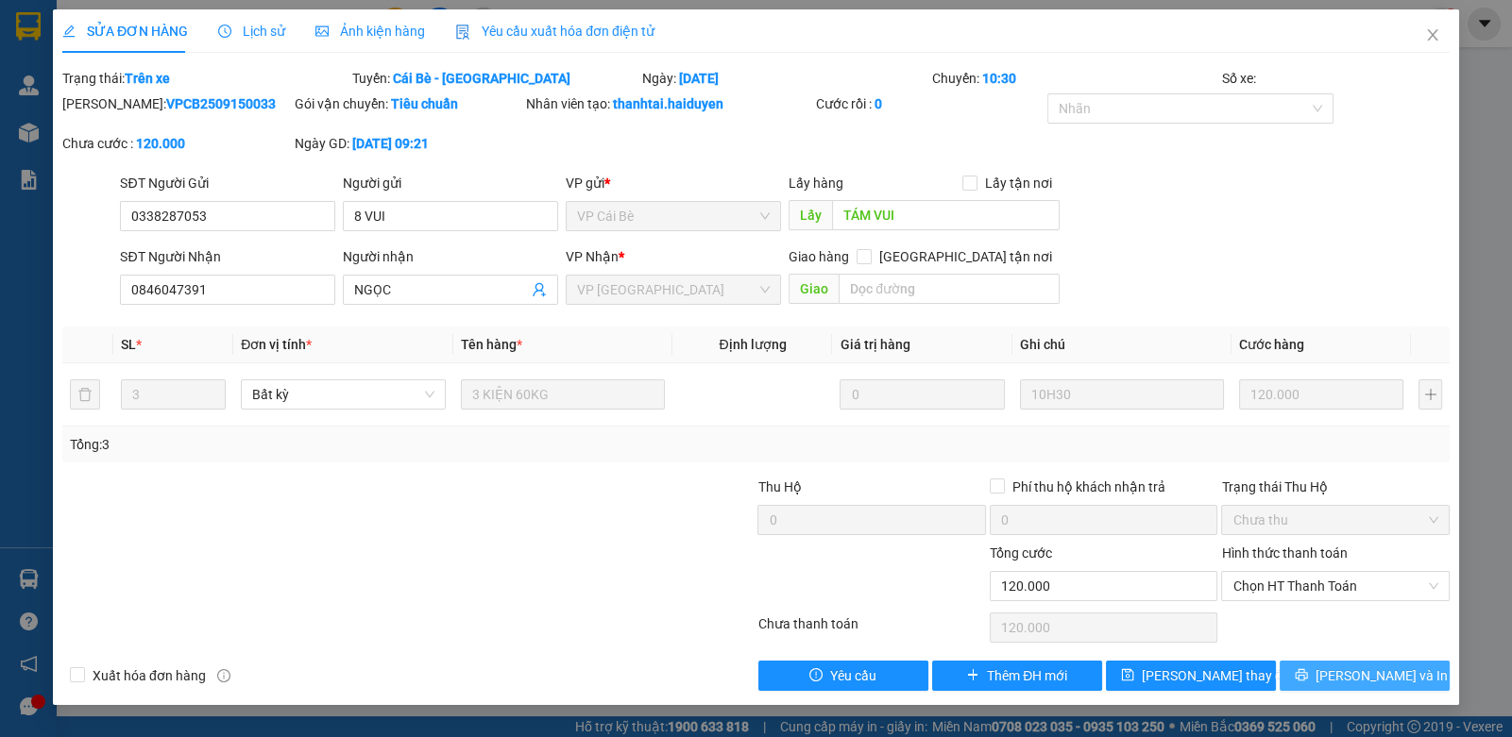
click at [1384, 679] on span "Lưu và In" at bounding box center [1381, 676] width 132 height 21
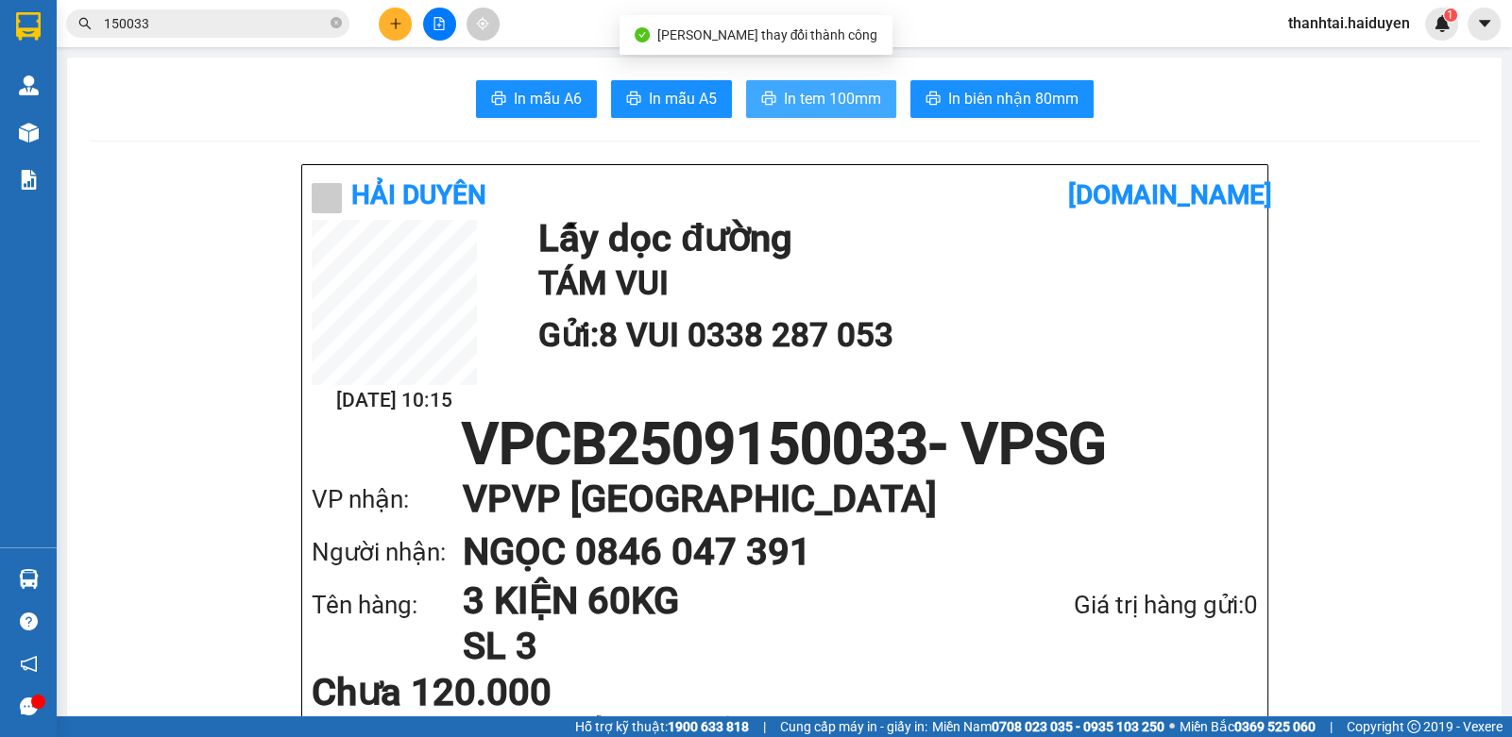
click at [826, 103] on span "In tem 100mm" at bounding box center [832, 99] width 97 height 24
drag, startPoint x: 1132, startPoint y: 579, endPoint x: 403, endPoint y: 35, distance: 909.5
click at [403, 35] on button at bounding box center [395, 24] width 33 height 33
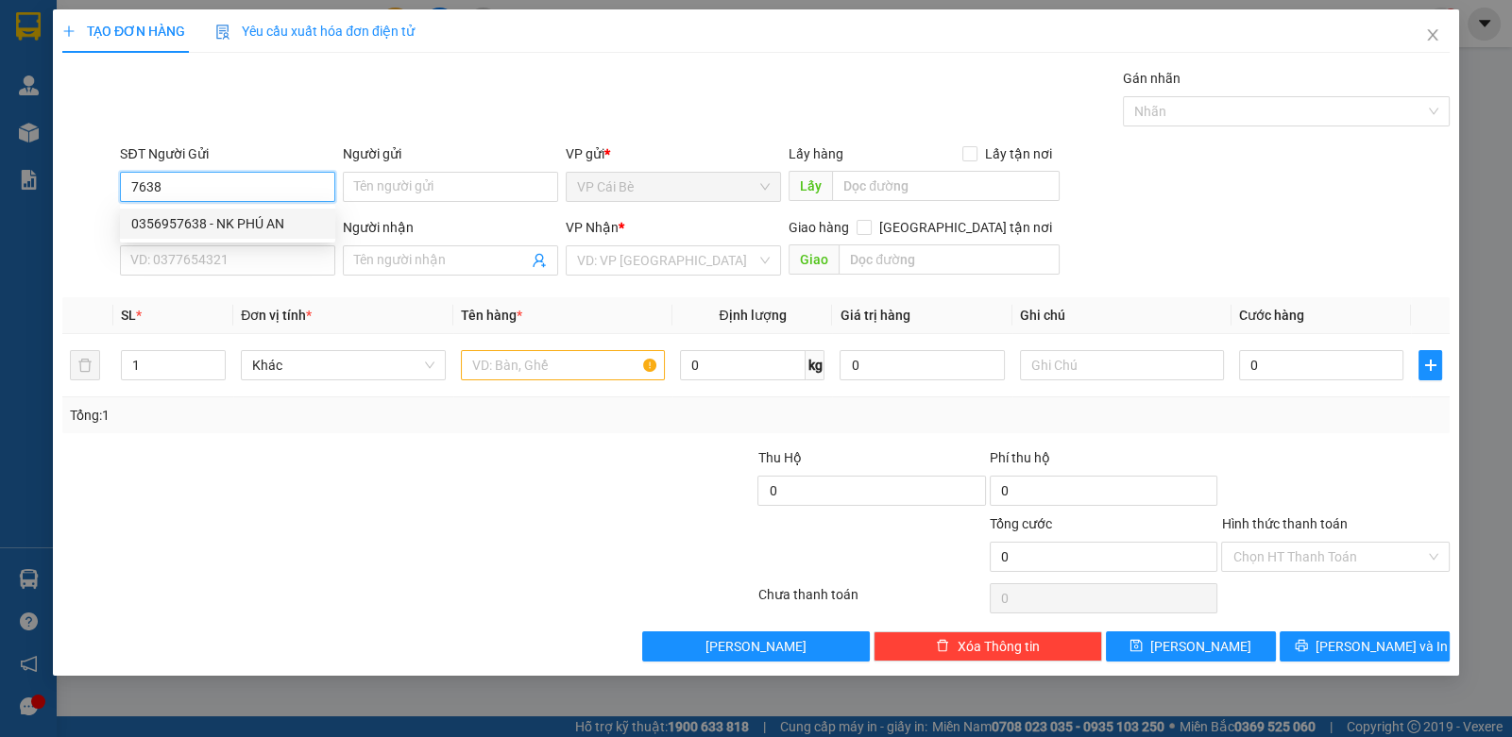
click at [279, 220] on div "0356957638 - NK PHÚ AN" at bounding box center [227, 223] width 193 height 21
type input "0356957638"
type input "NK PHÚ AN"
type input "0937040848"
type input "LABO NHẬT MỸ"
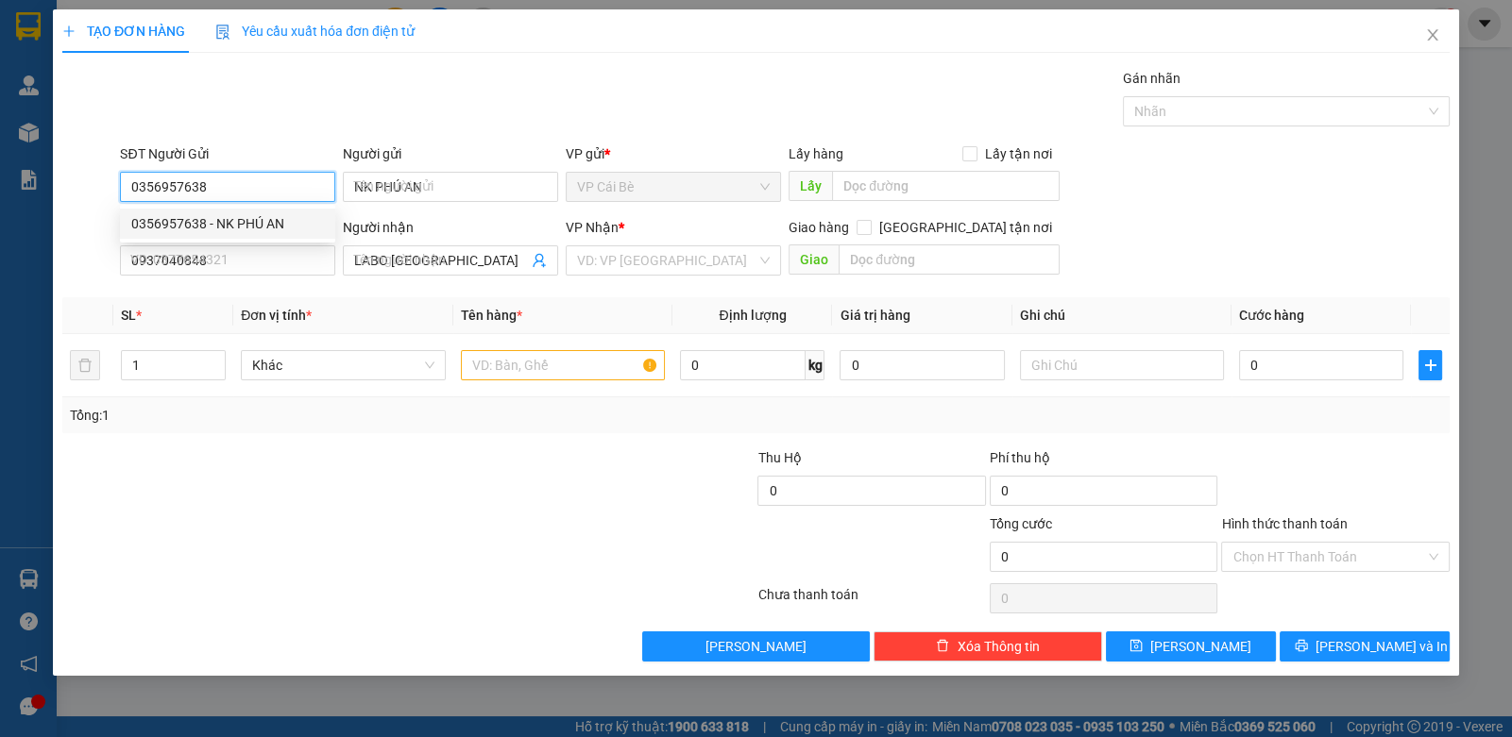
type input "20.000"
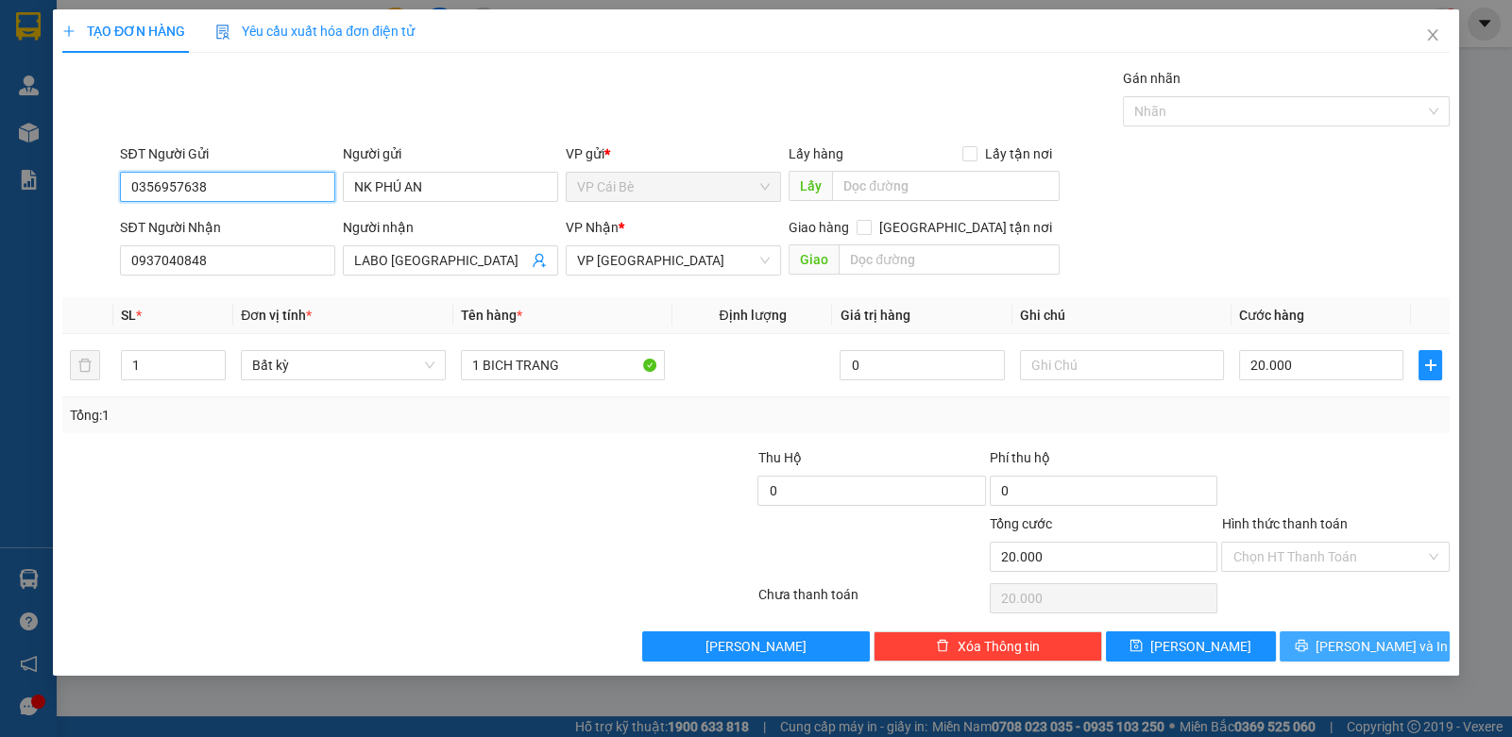
type input "0356957638"
click at [1330, 654] on button "Lưu và In" at bounding box center [1364, 647] width 170 height 30
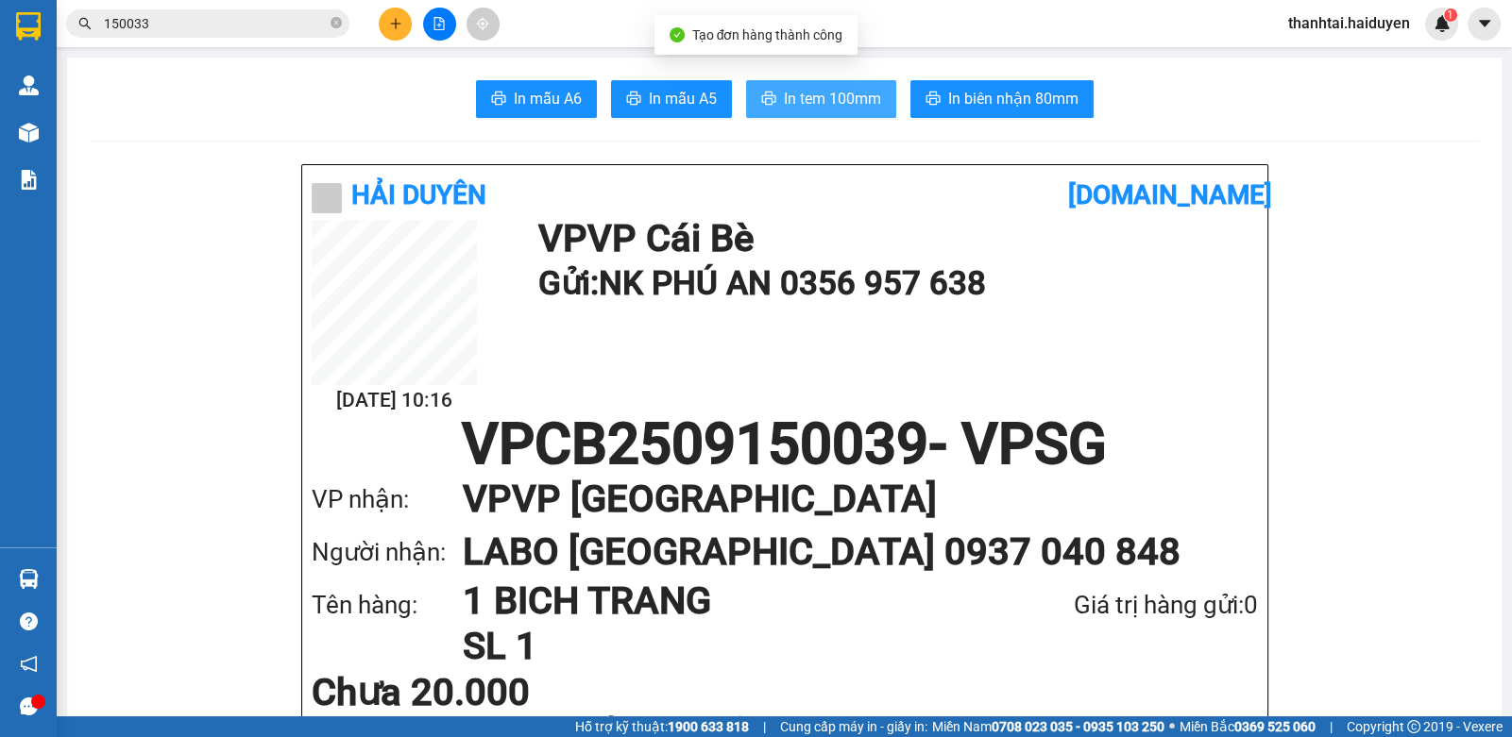
click at [869, 91] on span "In tem 100mm" at bounding box center [832, 99] width 97 height 24
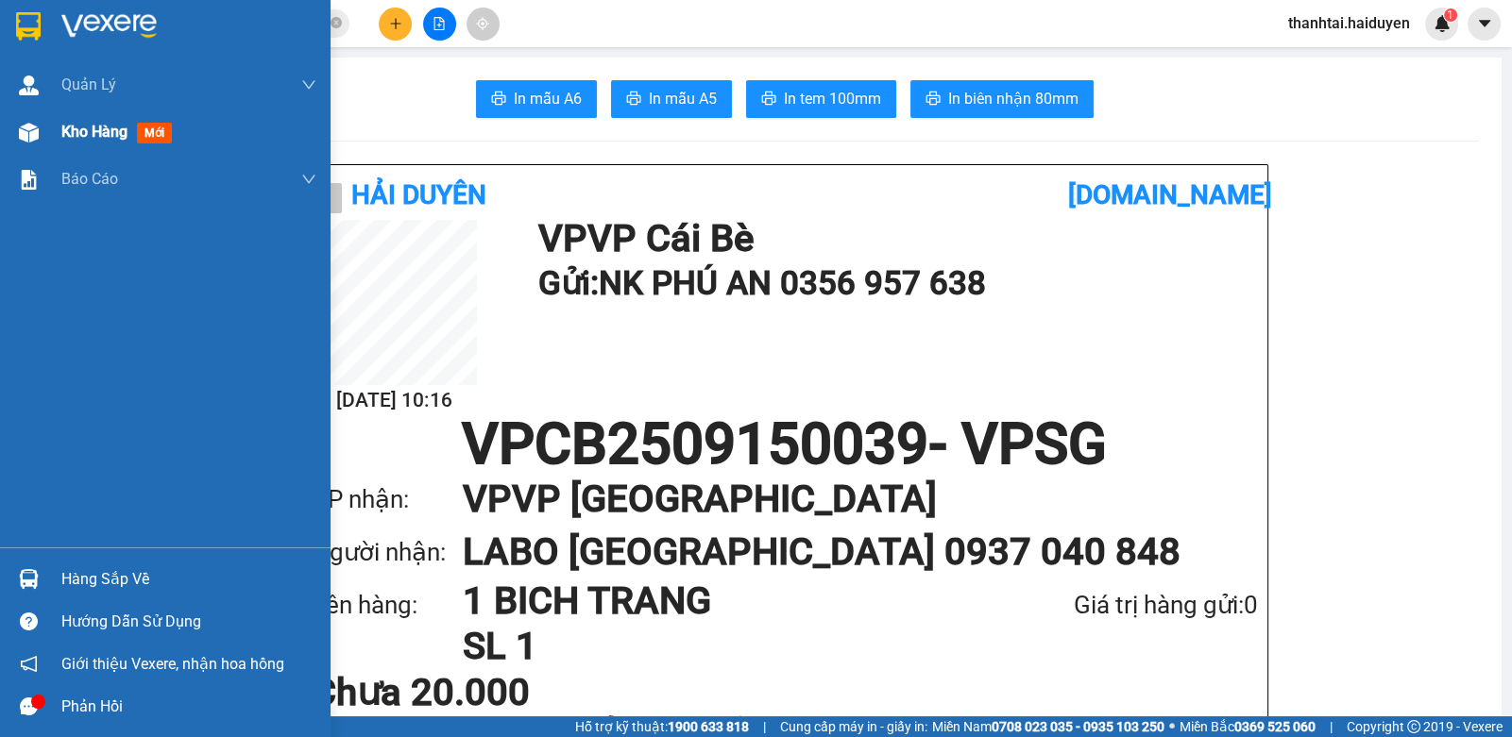
click at [46, 132] on div "Kho hàng mới" at bounding box center [165, 132] width 330 height 47
click at [46, 131] on div "Kho hàng mới" at bounding box center [165, 132] width 330 height 47
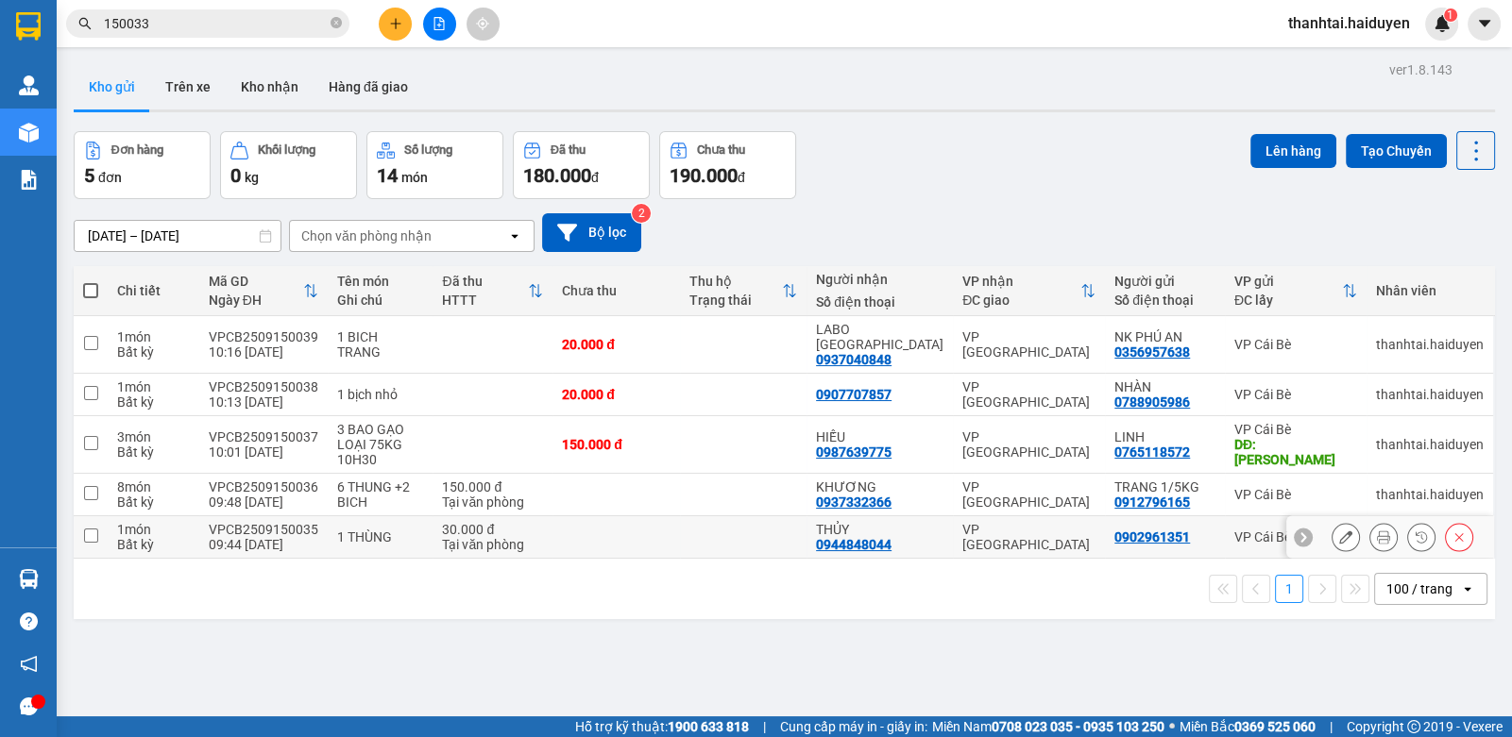
drag, startPoint x: 672, startPoint y: 530, endPoint x: 665, endPoint y: 494, distance: 36.7
click at [672, 527] on td at bounding box center [615, 538] width 127 height 42
checkbox input "true"
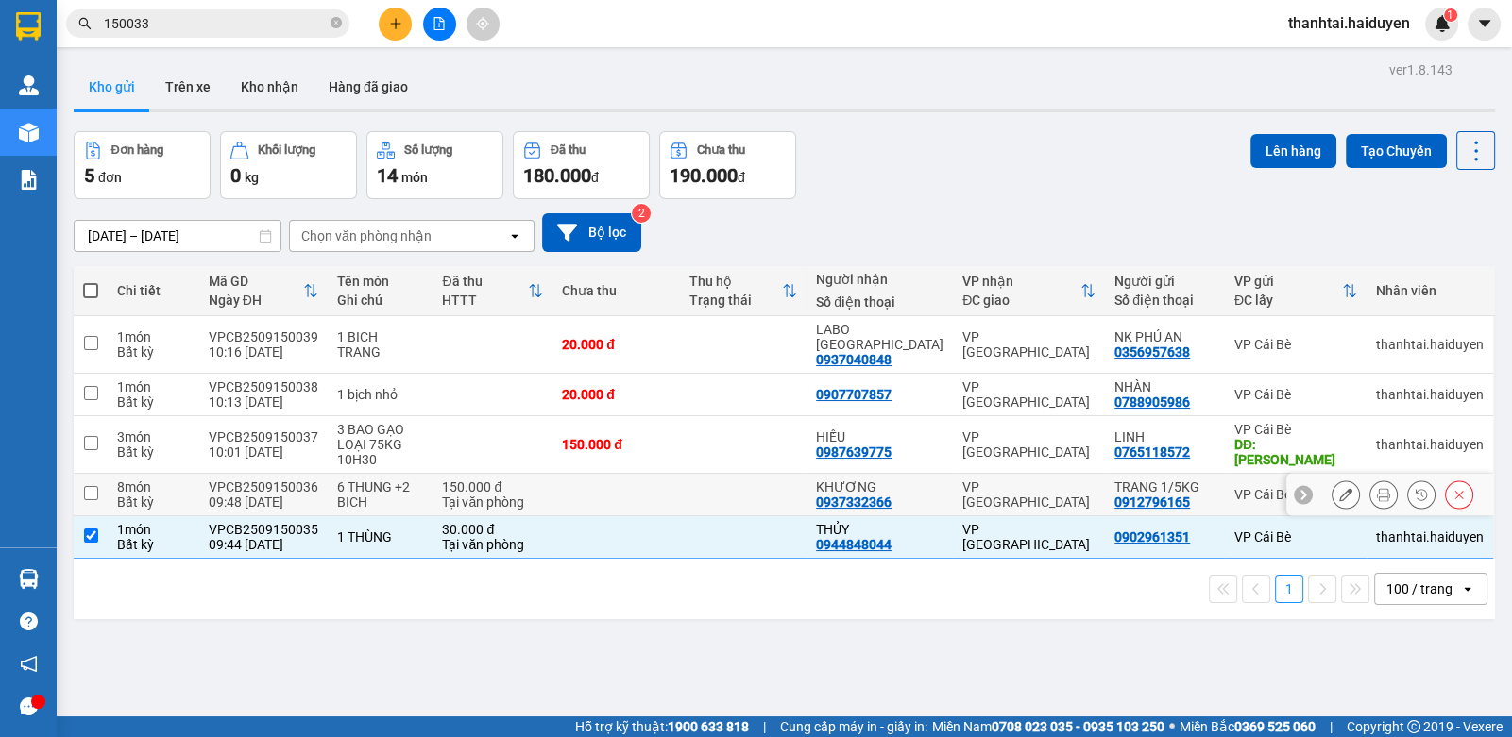
click at [662, 477] on td at bounding box center [615, 495] width 127 height 42
checkbox input "true"
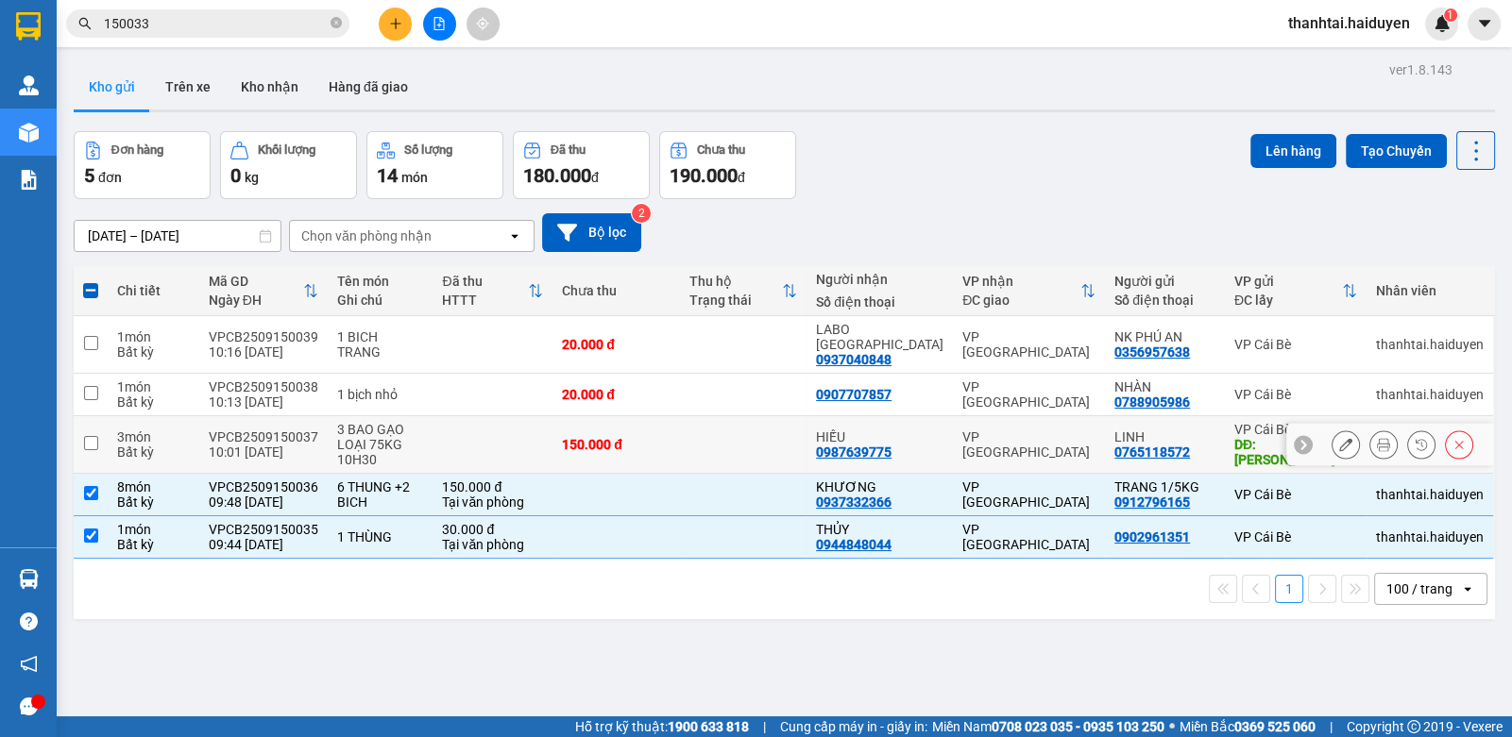
click at [655, 437] on div "150.000 đ" at bounding box center [616, 444] width 108 height 15
checkbox input "true"
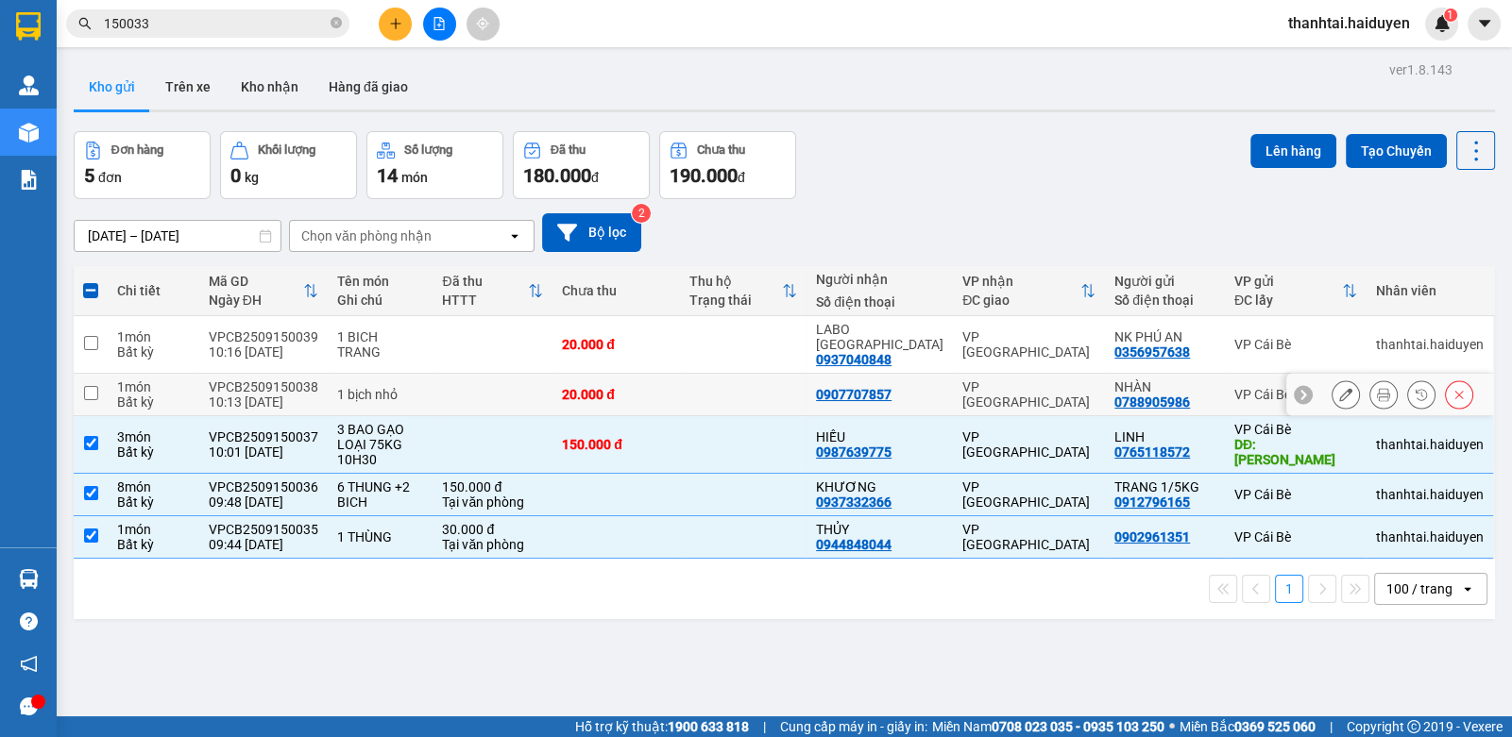
click at [751, 382] on td at bounding box center [743, 395] width 127 height 42
checkbox input "true"
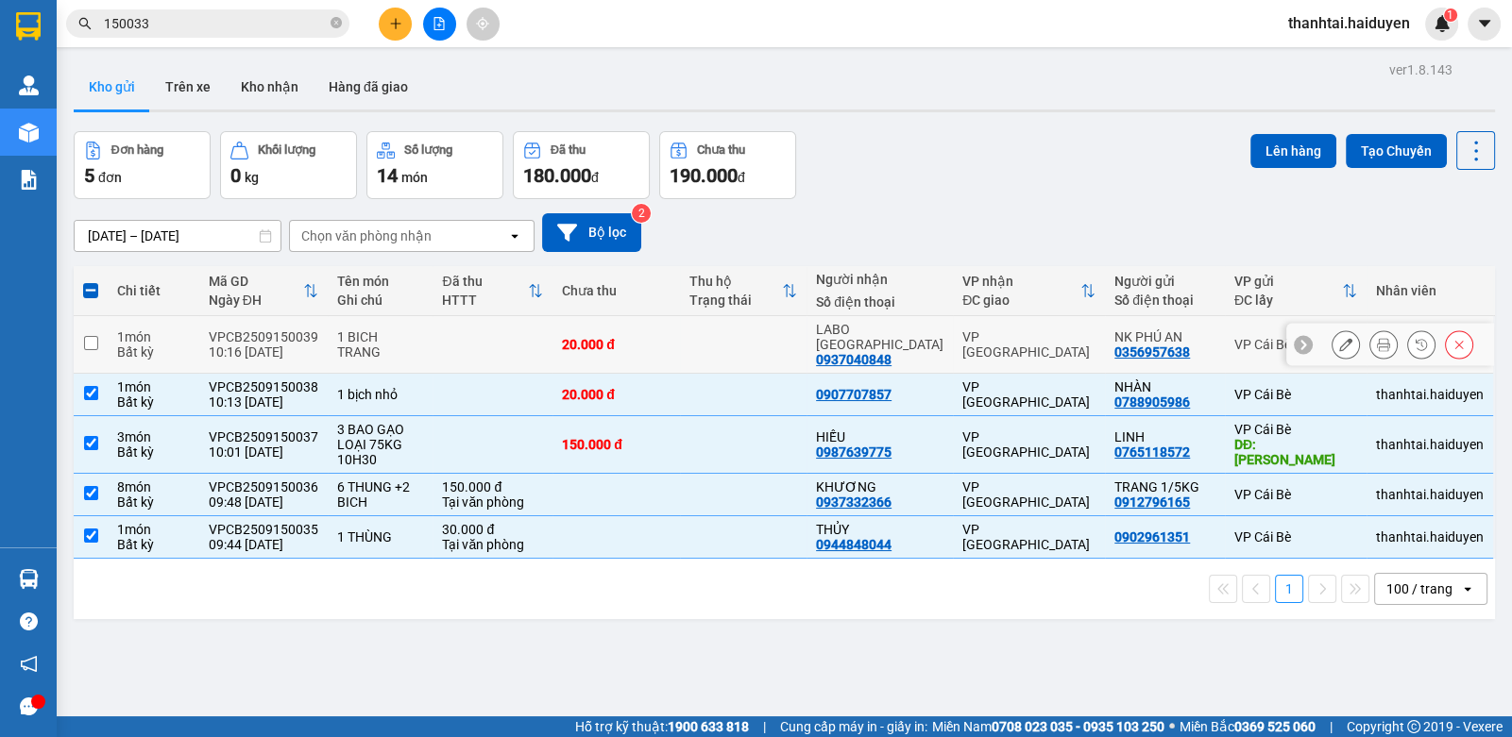
click at [746, 338] on td at bounding box center [743, 345] width 127 height 58
checkbox input "true"
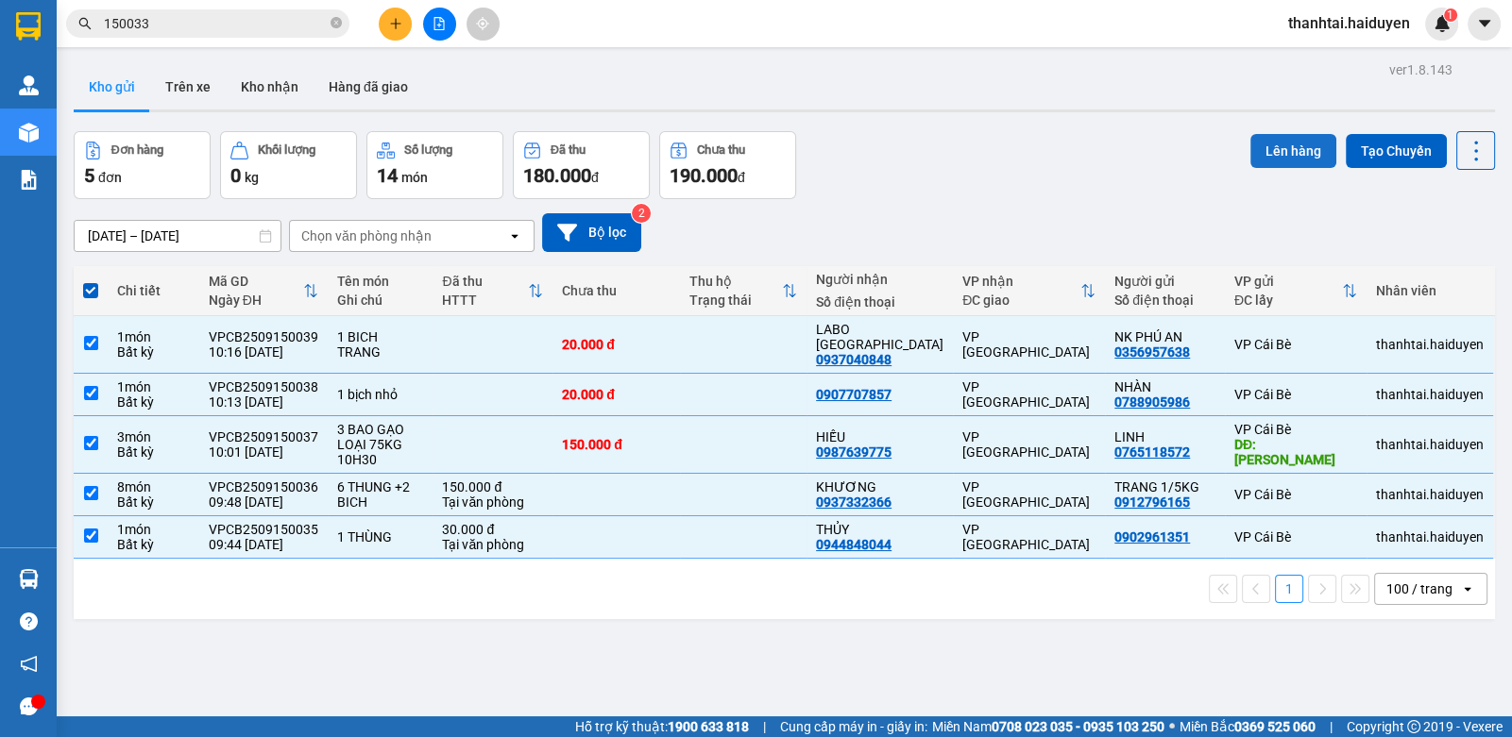
click at [1261, 144] on button "Lên hàng" at bounding box center [1293, 151] width 86 height 34
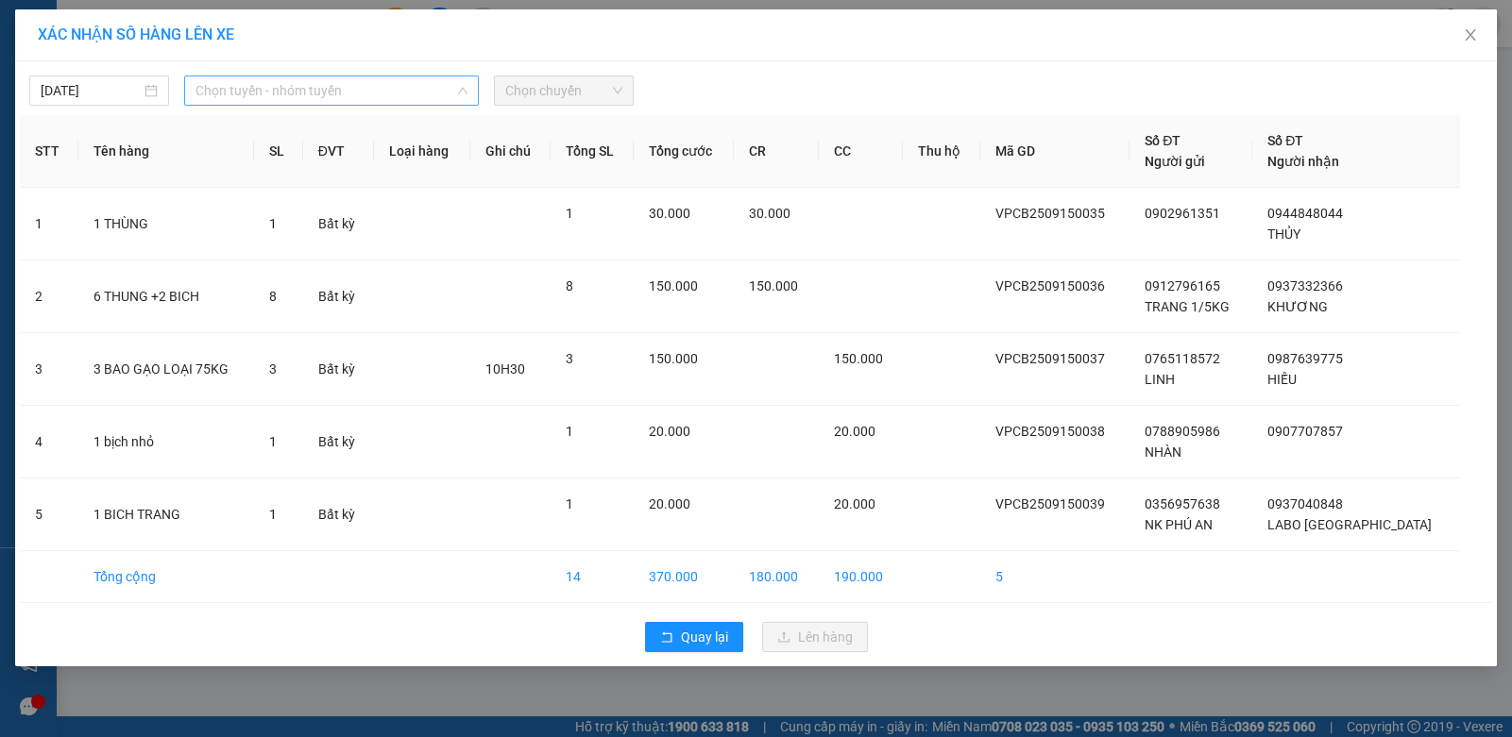
drag, startPoint x: 358, startPoint y: 86, endPoint x: 304, endPoint y: 168, distance: 98.2
click at [355, 87] on span "Chọn tuyến - nhóm tuyến" at bounding box center [331, 90] width 272 height 28
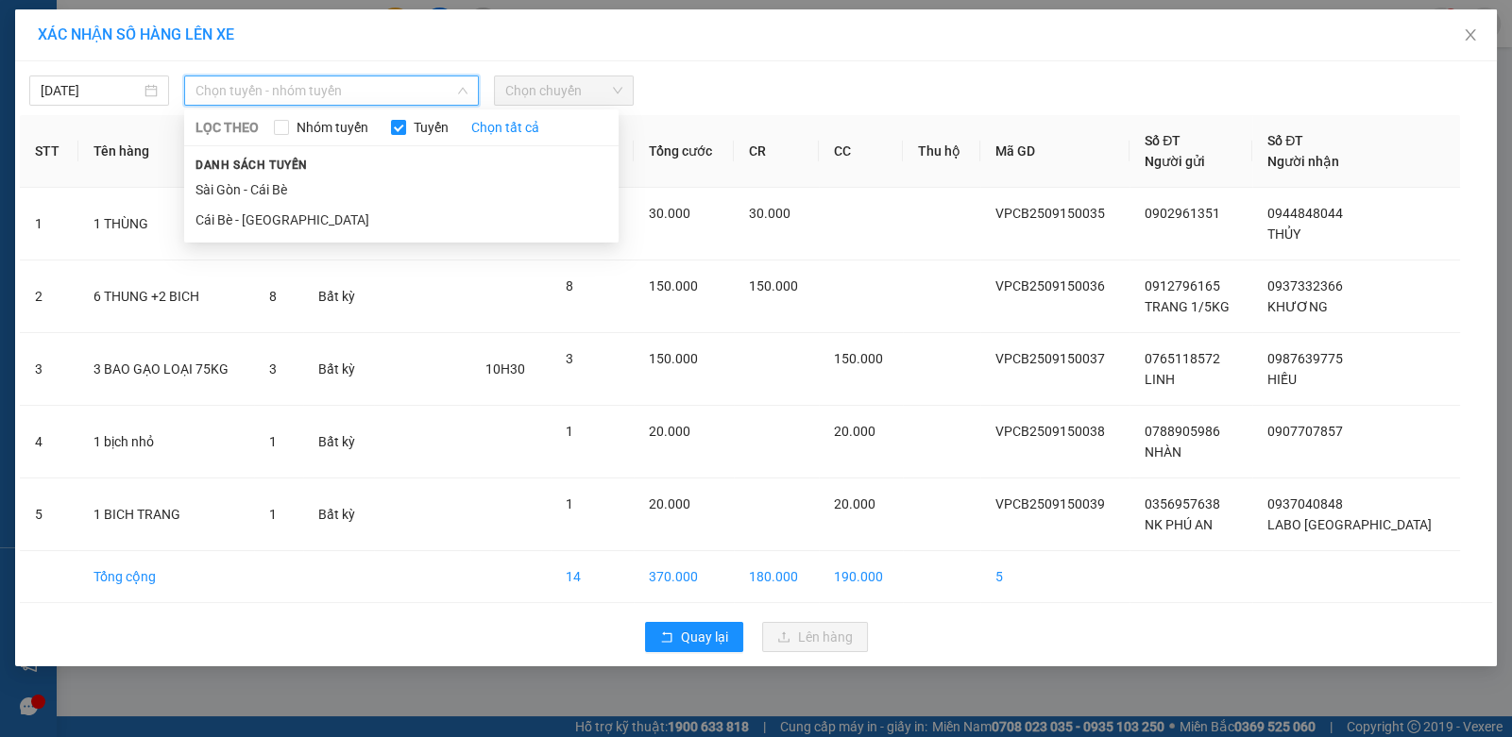
drag, startPoint x: 270, startPoint y: 228, endPoint x: 557, endPoint y: 113, distance: 309.0
click at [287, 226] on li "Cái Bè - Sài Gòn" at bounding box center [401, 220] width 434 height 30
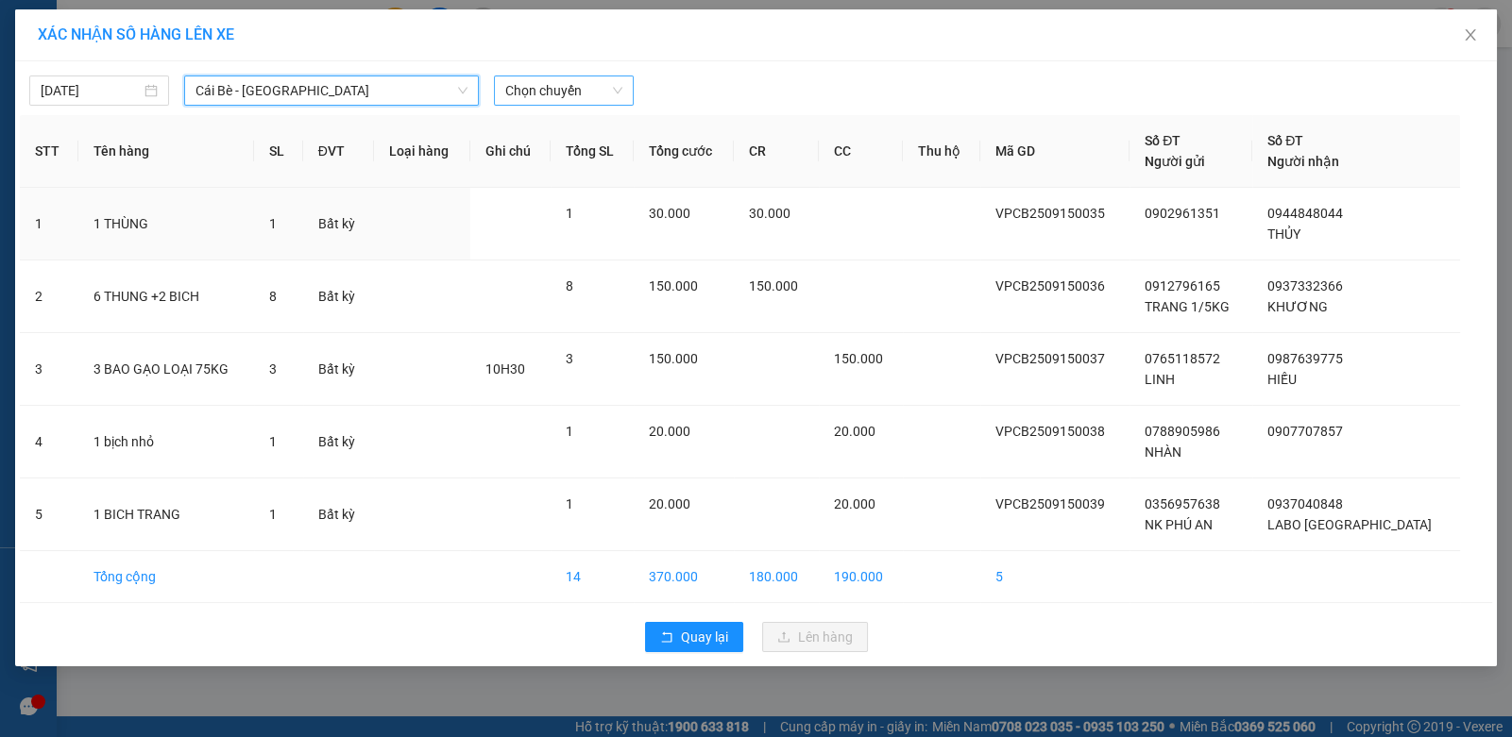
click at [559, 94] on span "Chọn chuyến" at bounding box center [563, 90] width 117 height 28
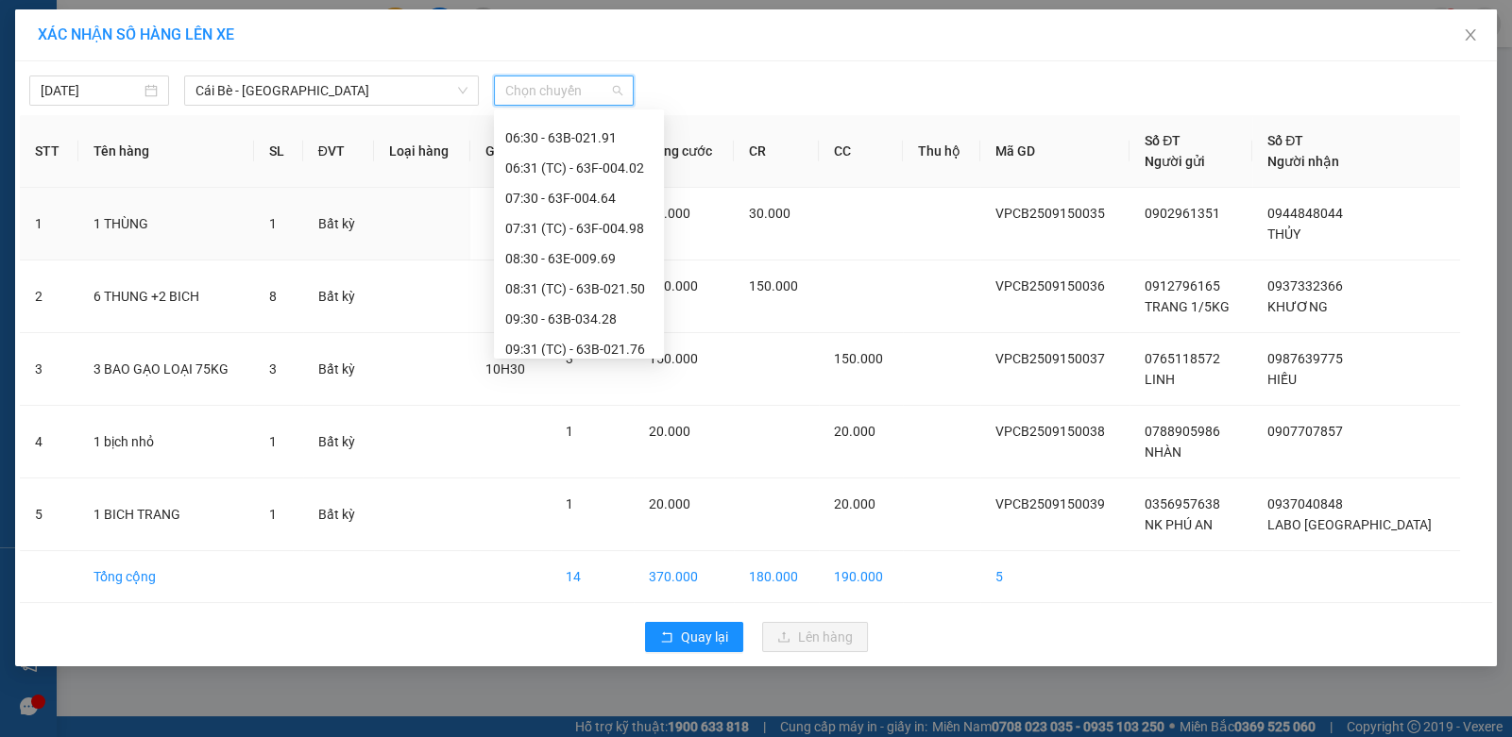
scroll to position [423, 0]
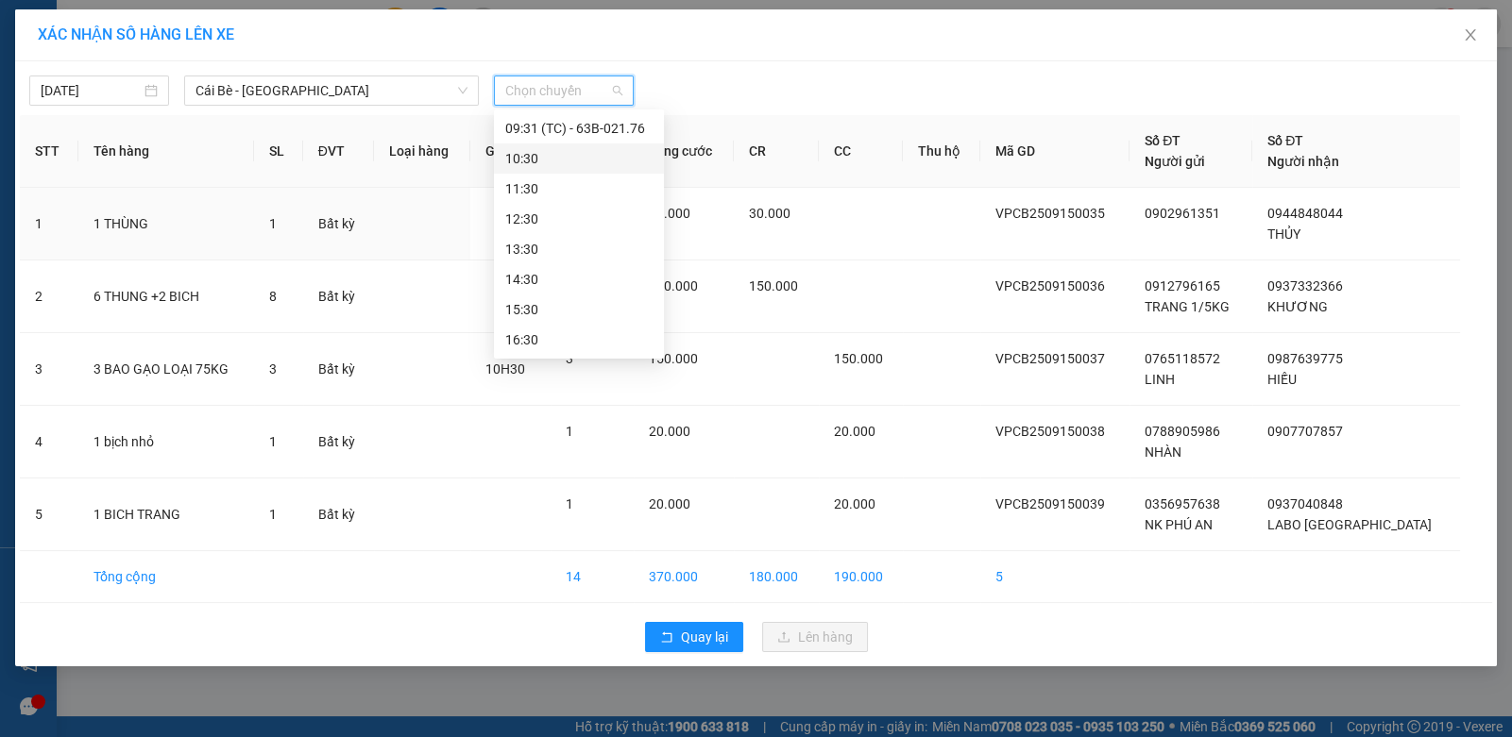
drag, startPoint x: 554, startPoint y: 154, endPoint x: 584, endPoint y: 146, distance: 30.2
click at [555, 151] on div "10:30" at bounding box center [578, 158] width 147 height 21
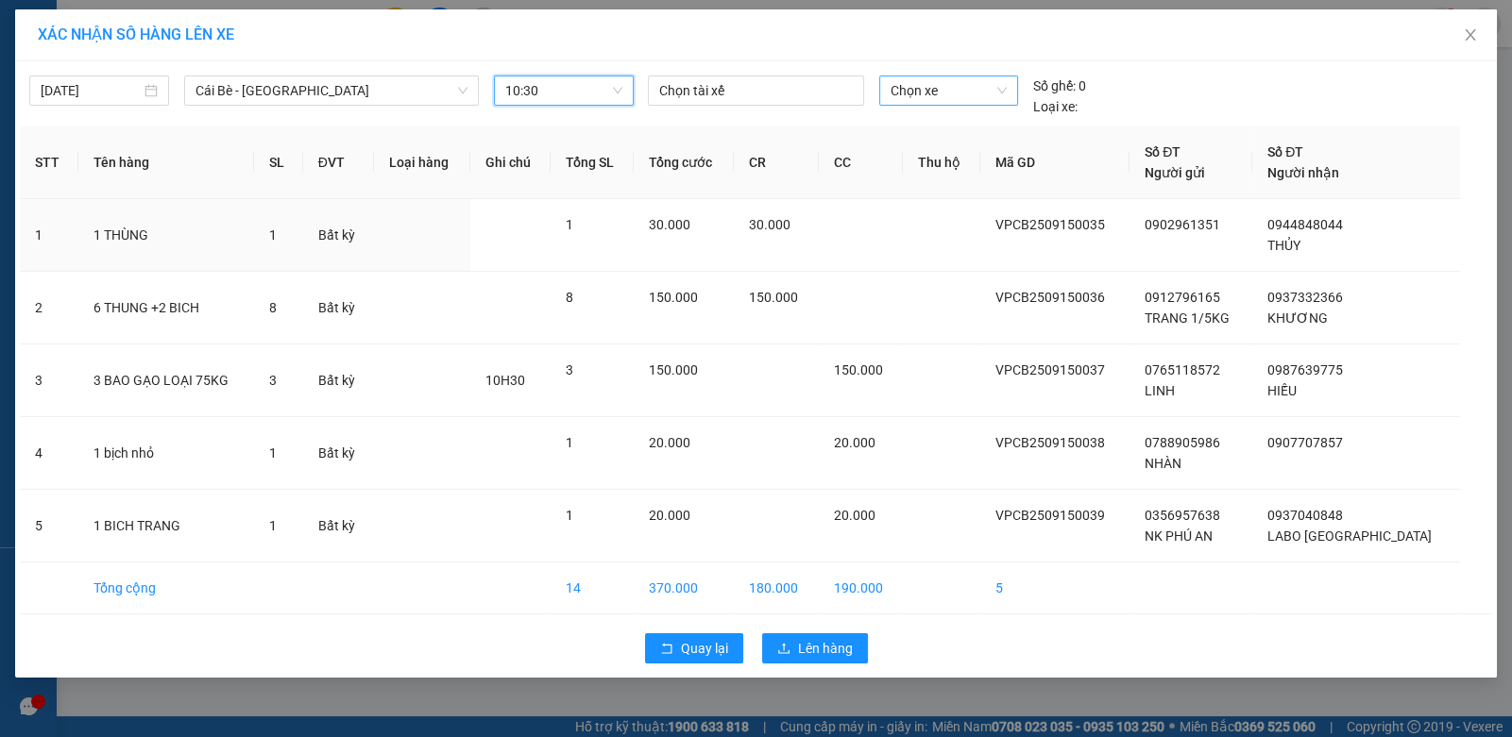
click at [941, 86] on span "Chọn xe" at bounding box center [948, 90] width 116 height 28
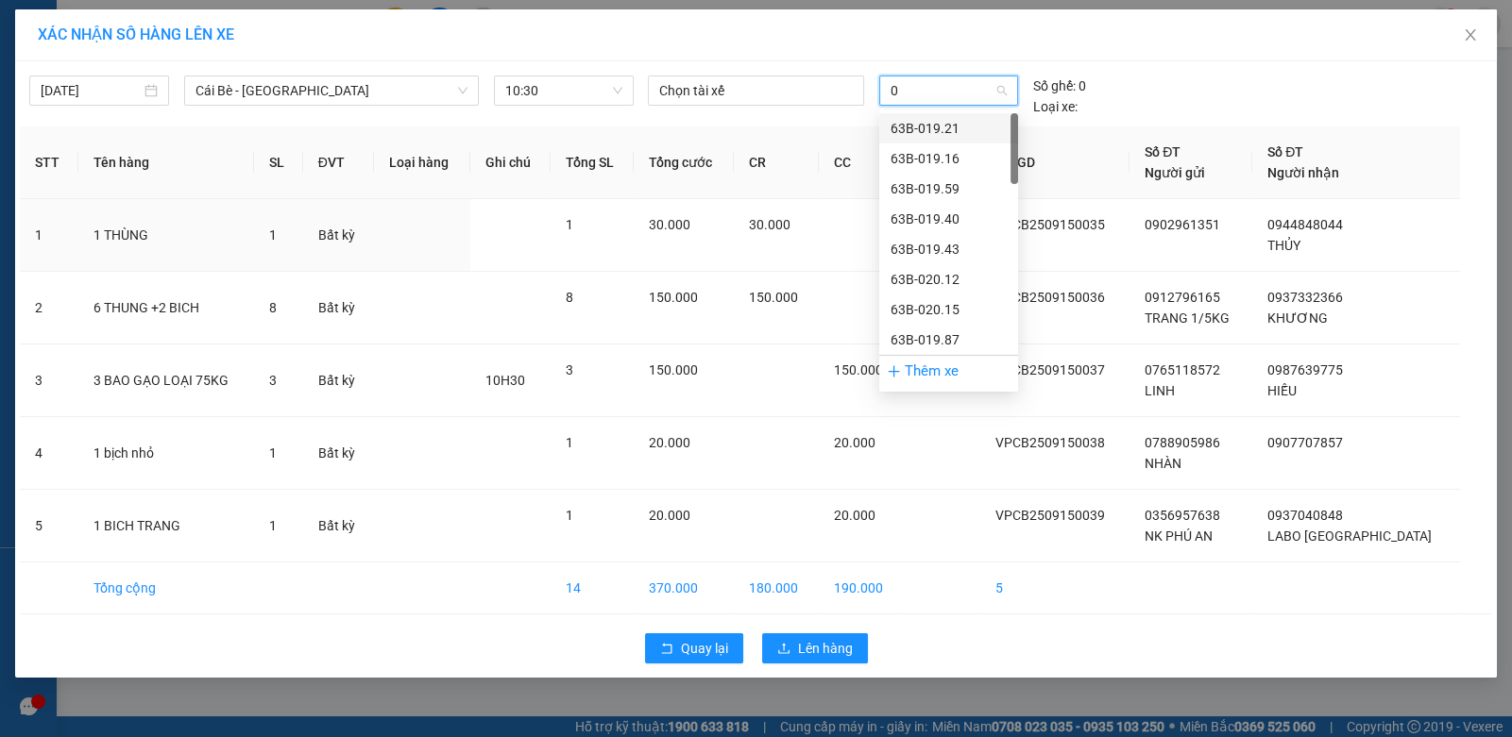
type input "03"
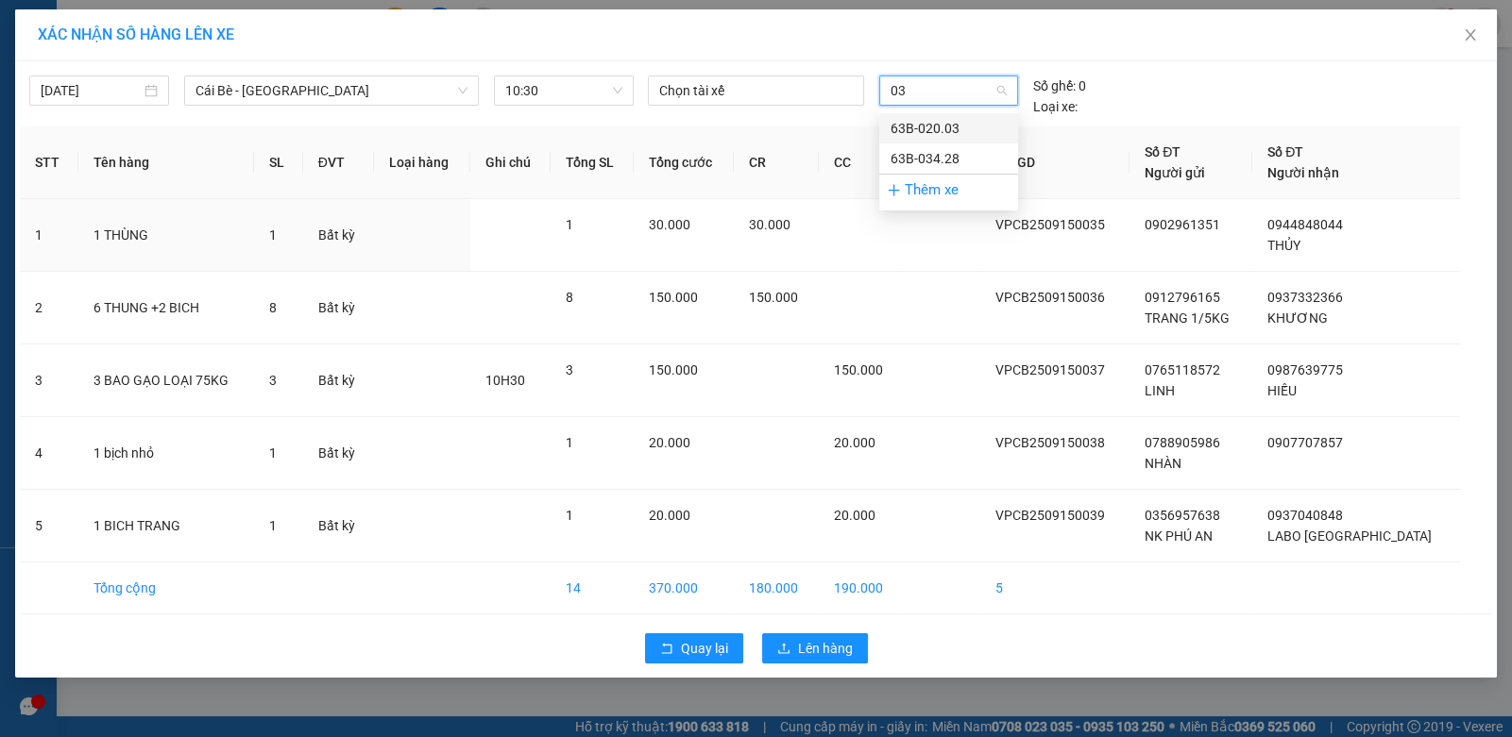
drag, startPoint x: 934, startPoint y: 118, endPoint x: 737, endPoint y: 72, distance: 201.8
click at [912, 113] on div "63B-020.03" at bounding box center [948, 128] width 139 height 30
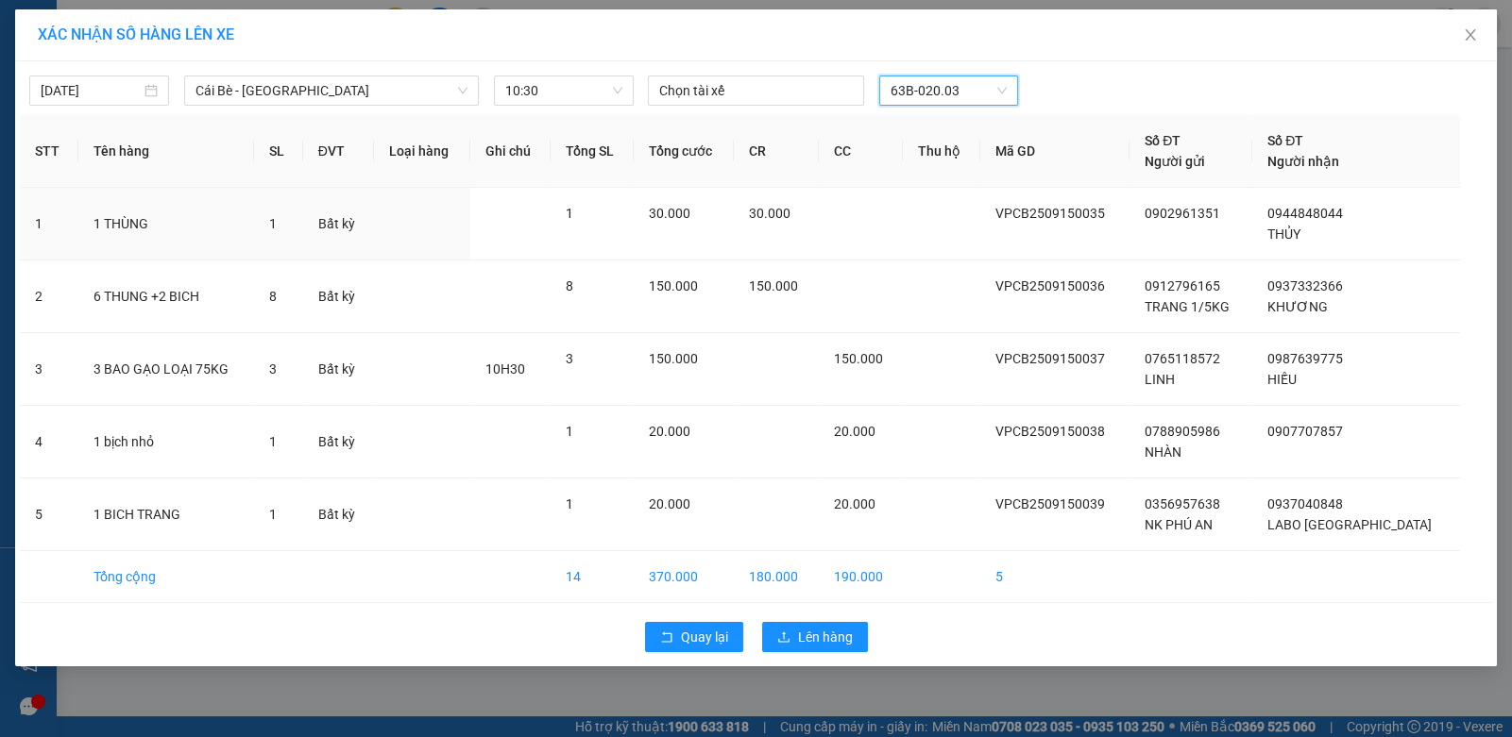
click at [732, 68] on div "15/09/2025 Cái Bè - Sài Gòn LỌC THEO Nhóm tuyến Tuyến Chọn tất cả Danh sách tuy…" at bounding box center [756, 86] width 1472 height 40
click at [703, 93] on div at bounding box center [755, 90] width 206 height 23
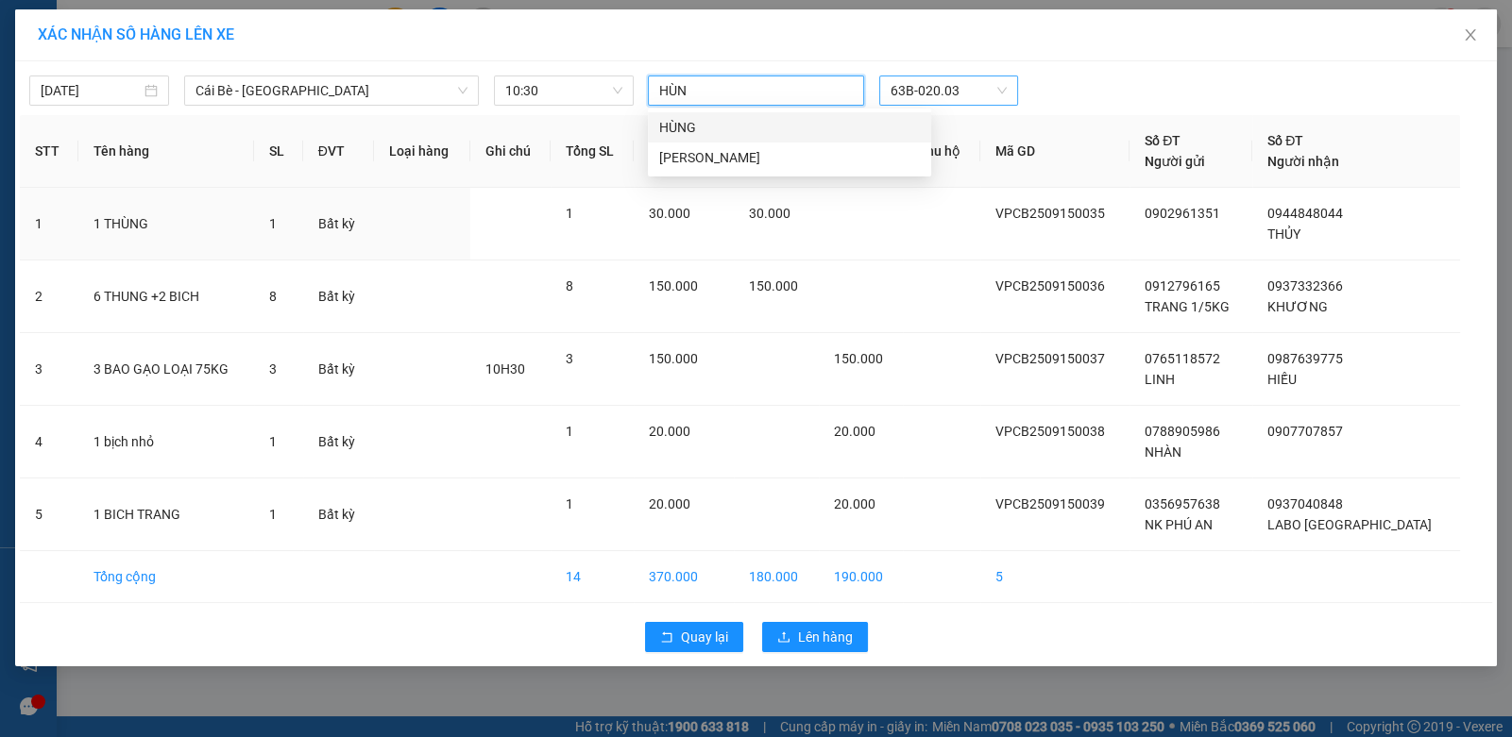
type input "HÙNG"
drag, startPoint x: 696, startPoint y: 129, endPoint x: 523, endPoint y: 330, distance: 265.2
click at [692, 130] on div "HÙNG" at bounding box center [789, 127] width 261 height 21
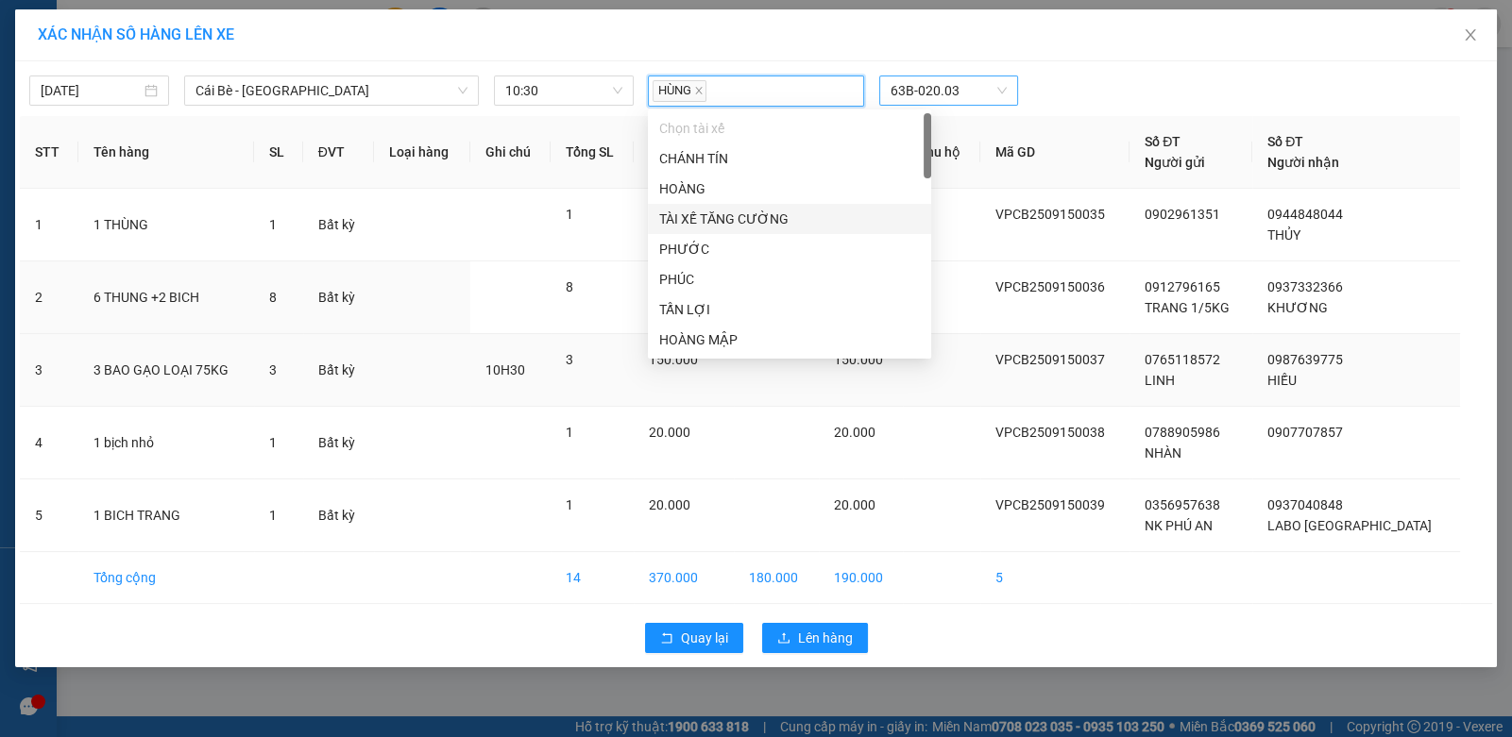
drag, startPoint x: 521, startPoint y: 331, endPoint x: 568, endPoint y: 349, distance: 50.5
click at [522, 331] on td at bounding box center [510, 298] width 80 height 73
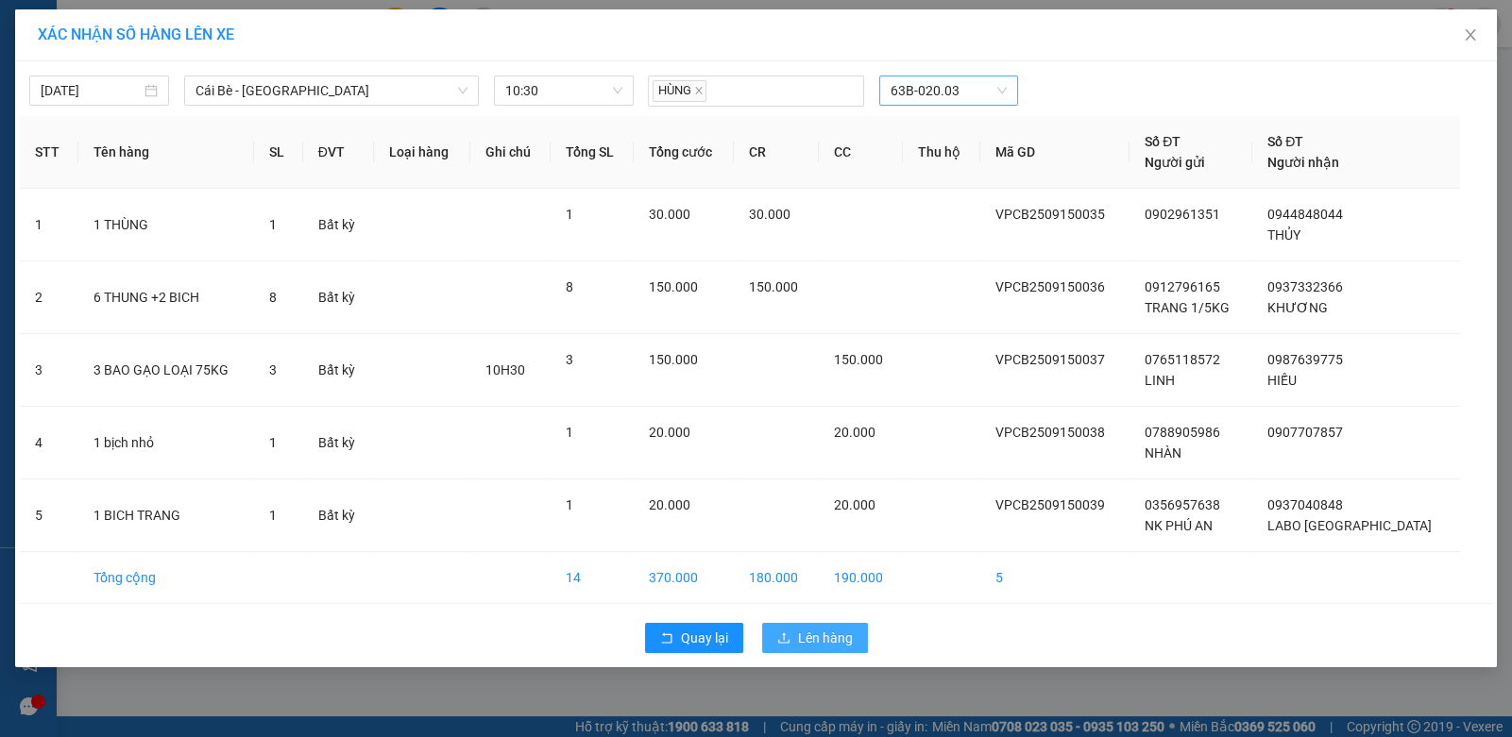
click at [798, 628] on span "Lên hàng" at bounding box center [825, 638] width 55 height 21
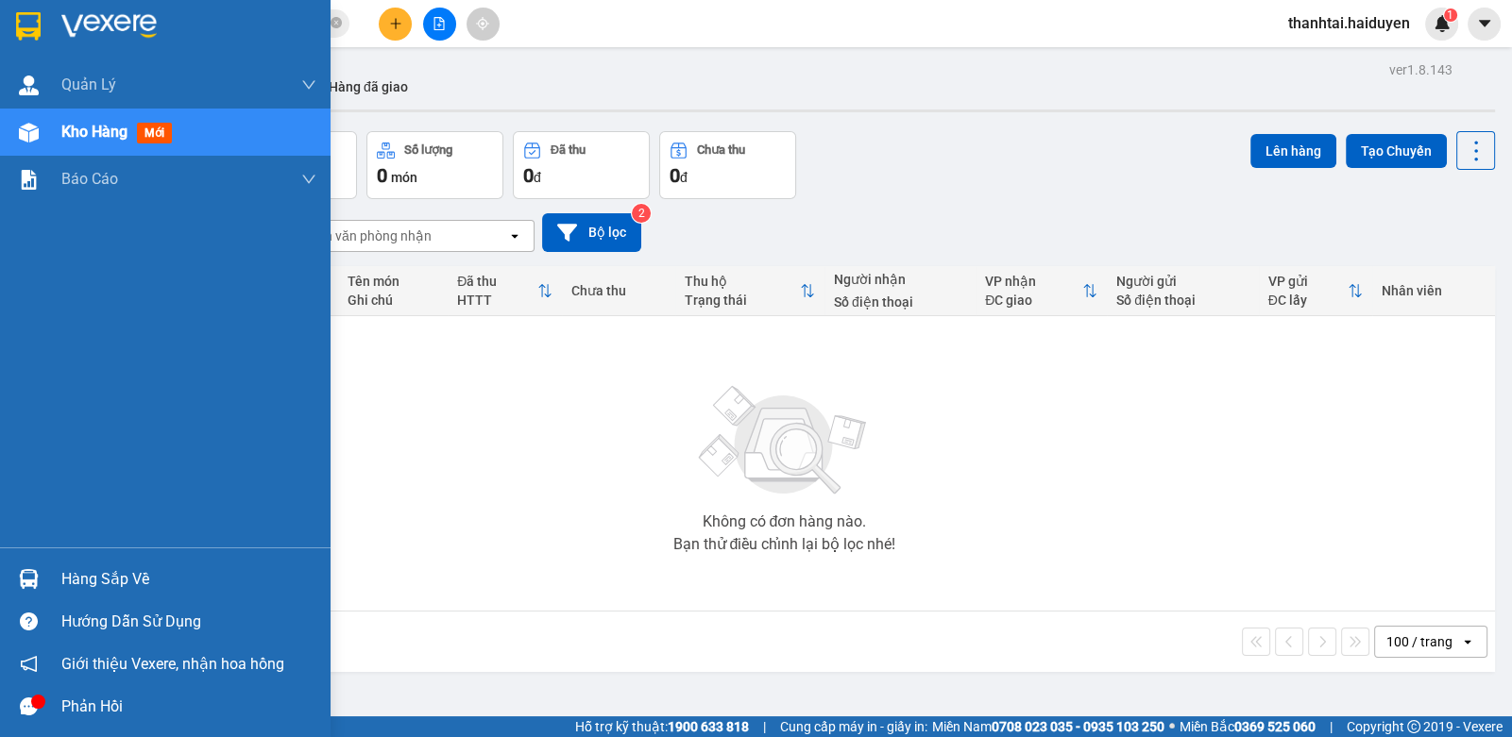
drag, startPoint x: 131, startPoint y: 579, endPoint x: 139, endPoint y: 564, distance: 16.9
click at [137, 574] on div "Hàng sắp về" at bounding box center [188, 580] width 255 height 28
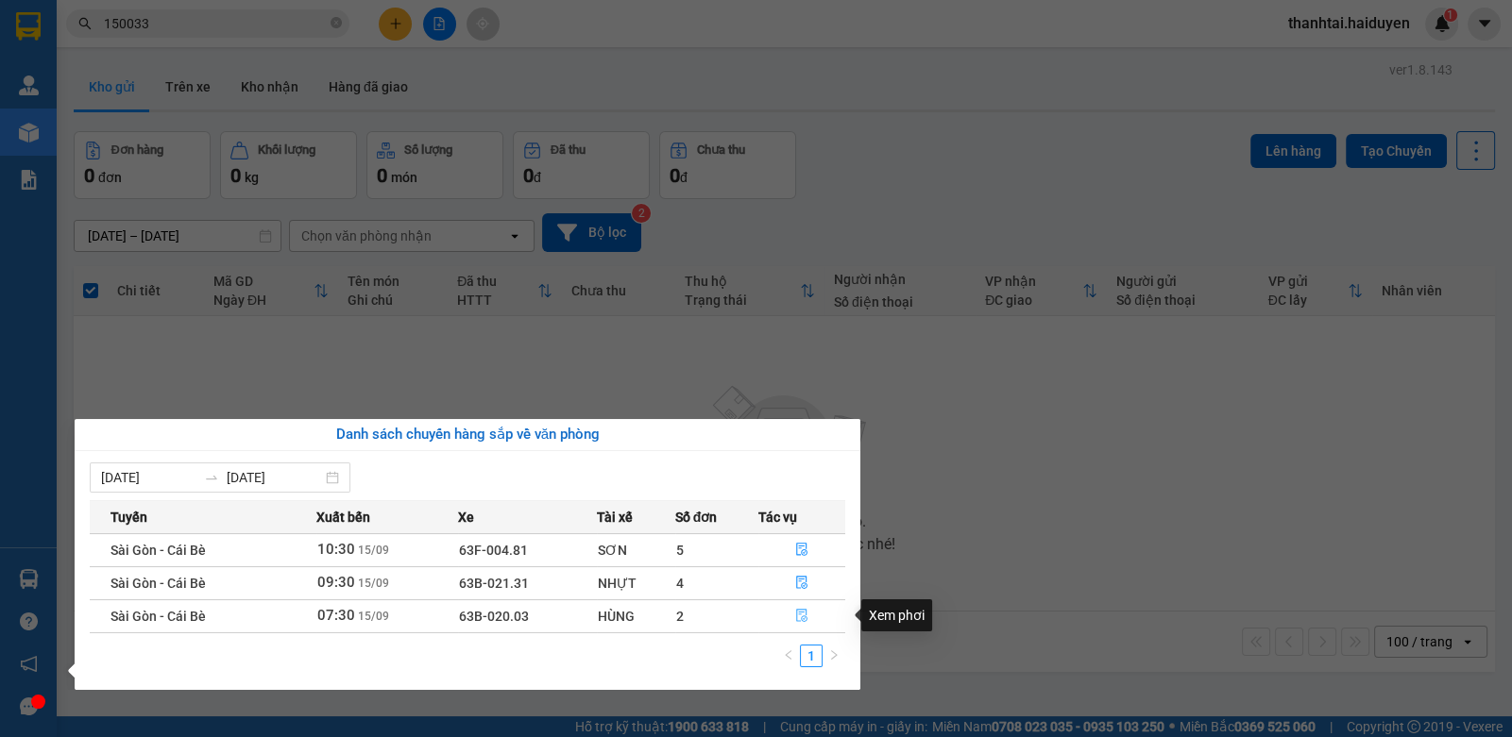
click at [809, 619] on button "button" at bounding box center [802, 616] width 86 height 30
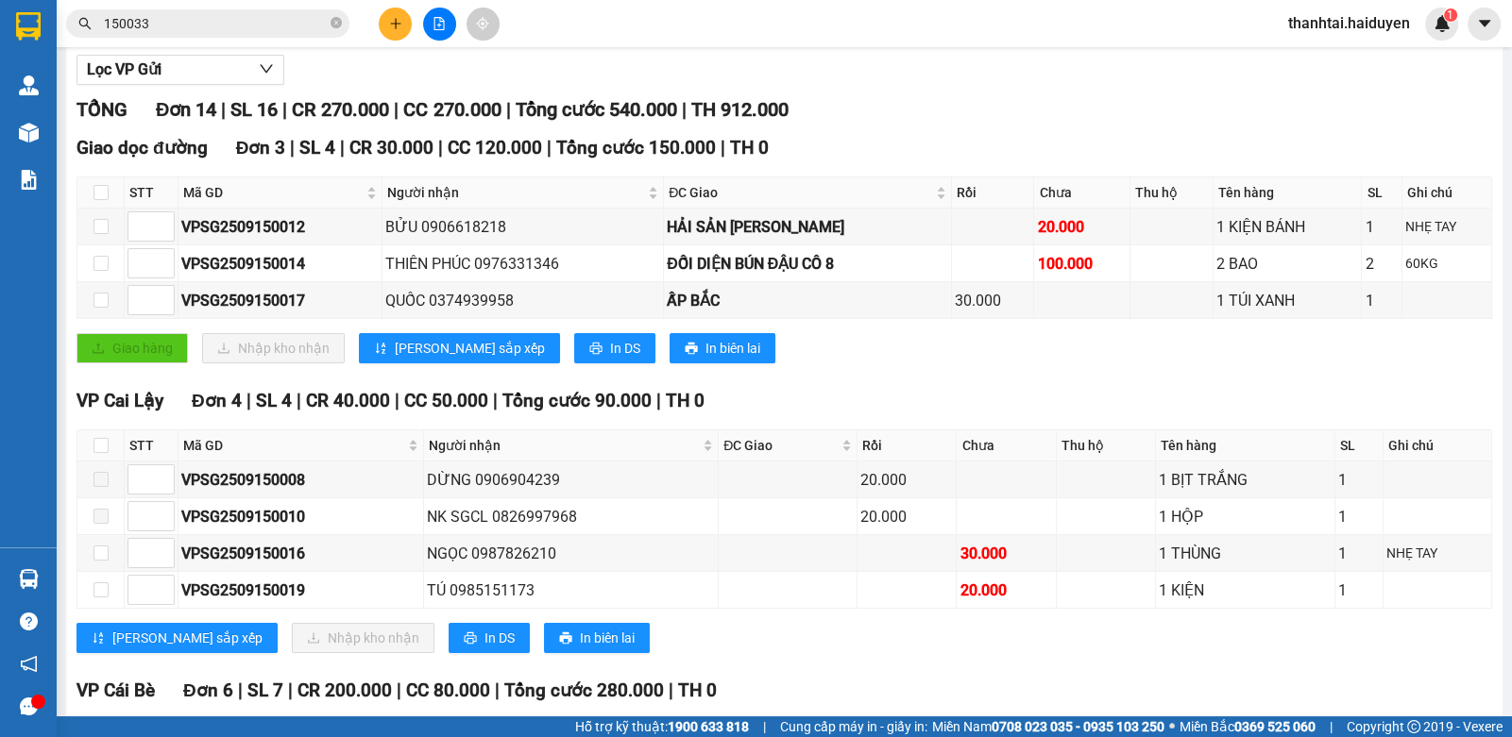
scroll to position [567, 0]
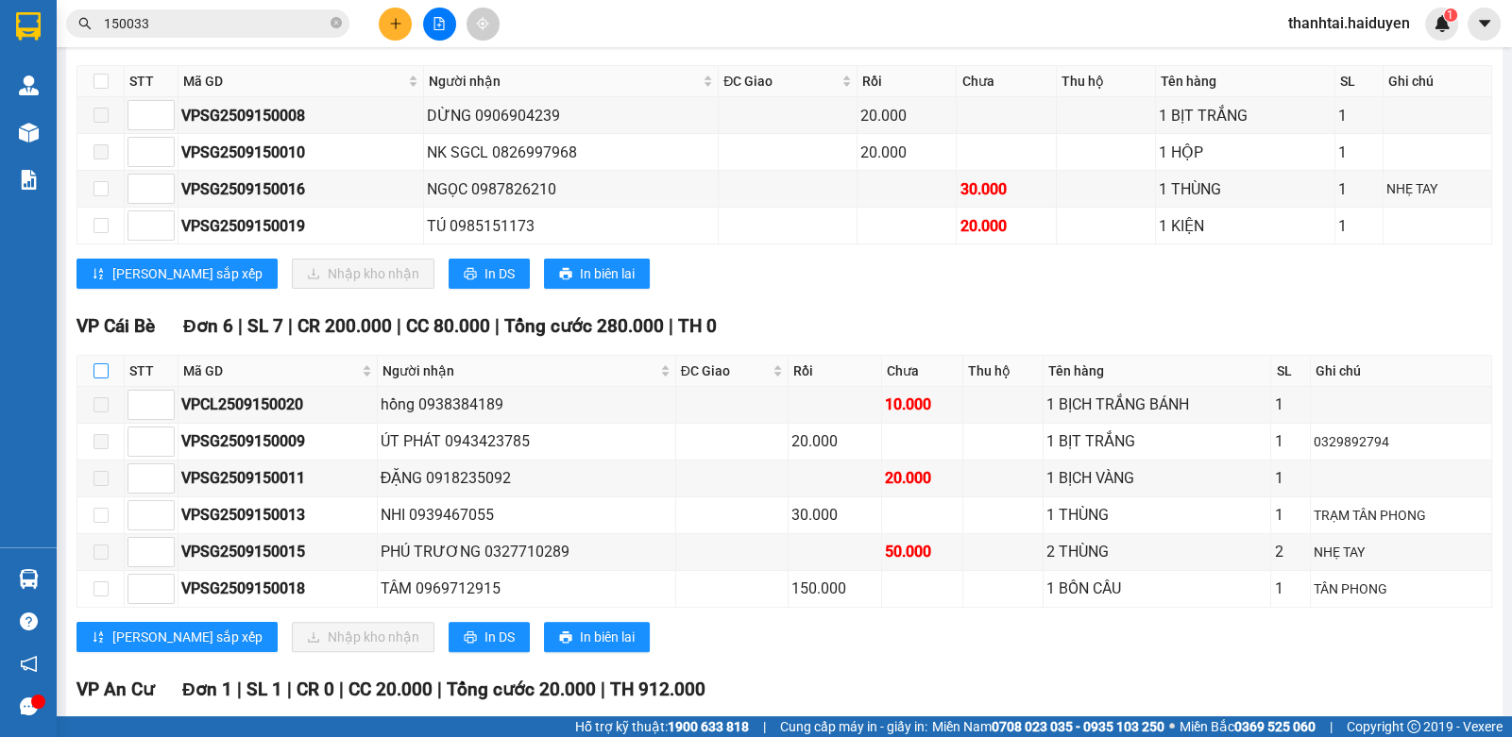
click at [99, 379] on input "checkbox" at bounding box center [100, 371] width 15 height 15
checkbox input "true"
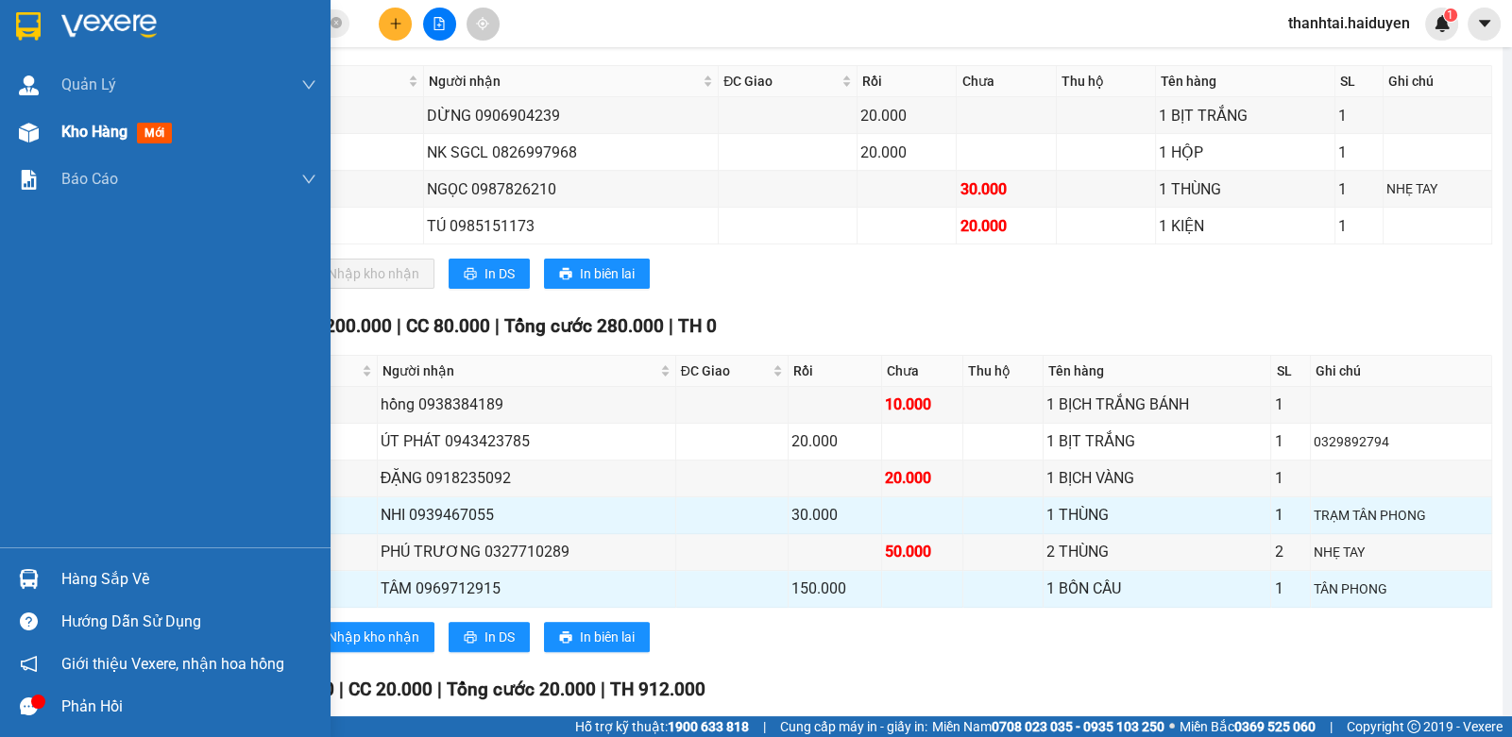
click at [93, 130] on span "Kho hàng" at bounding box center [94, 132] width 66 height 18
drag, startPoint x: 93, startPoint y: 129, endPoint x: 317, endPoint y: 173, distance: 228.9
click at [97, 128] on span "Kho hàng" at bounding box center [94, 132] width 66 height 18
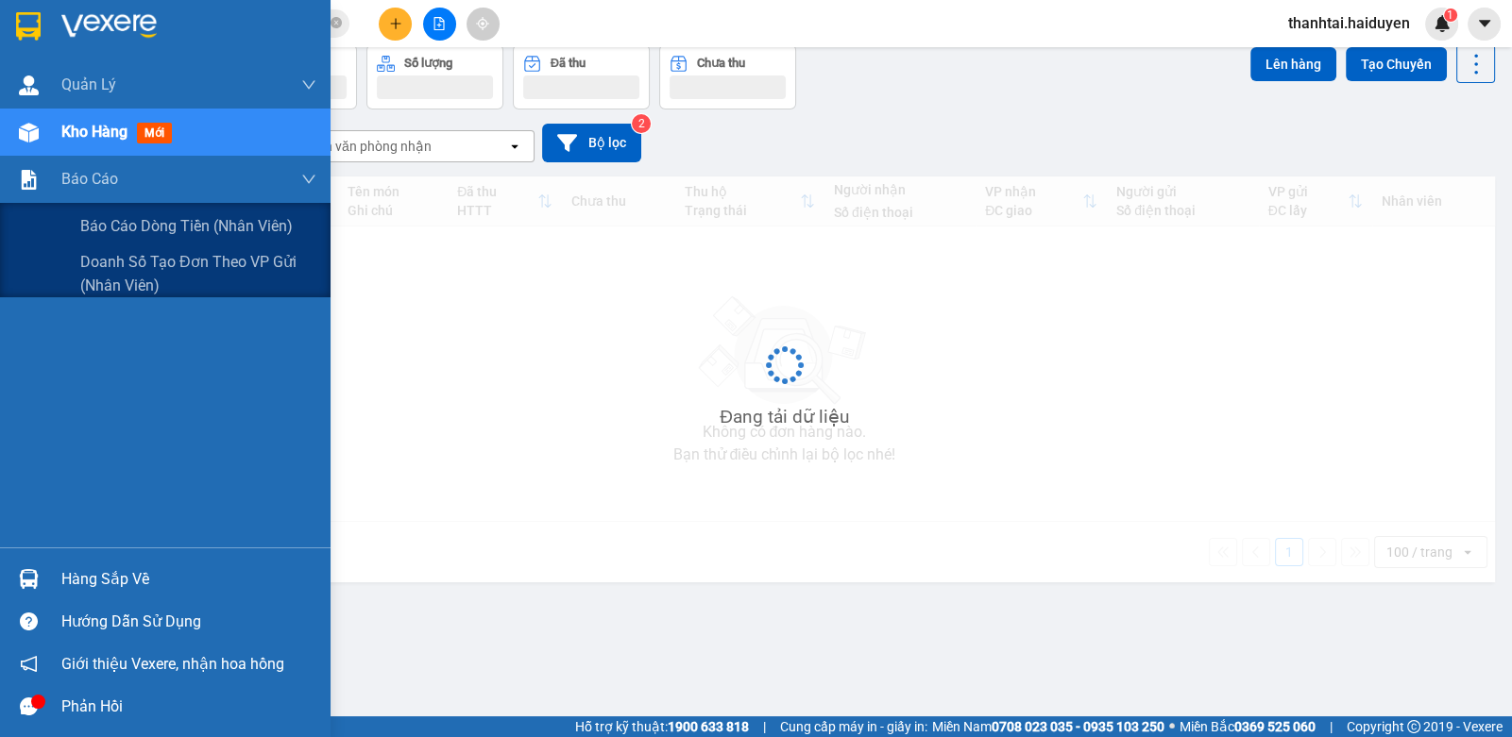
scroll to position [86, 0]
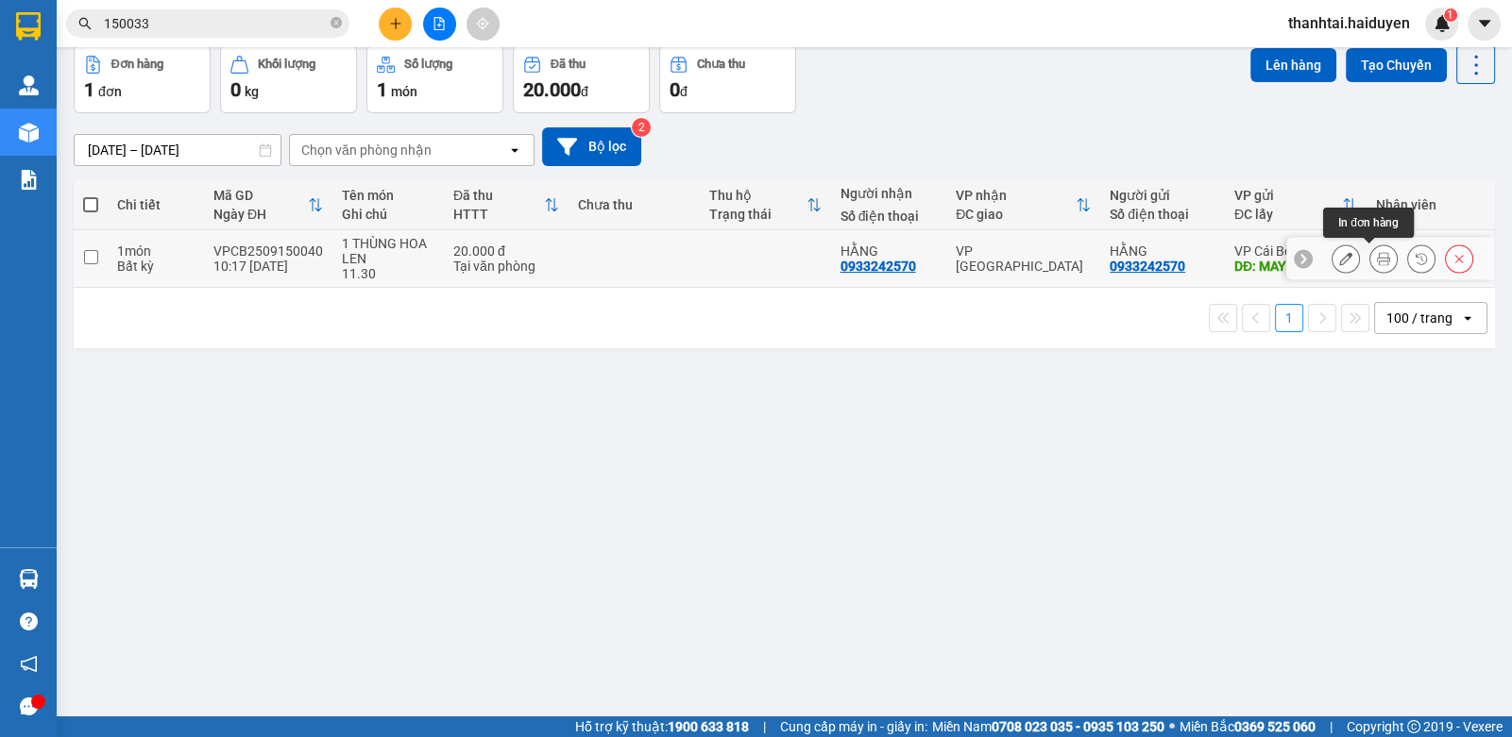
click at [1381, 255] on button at bounding box center [1383, 259] width 26 height 33
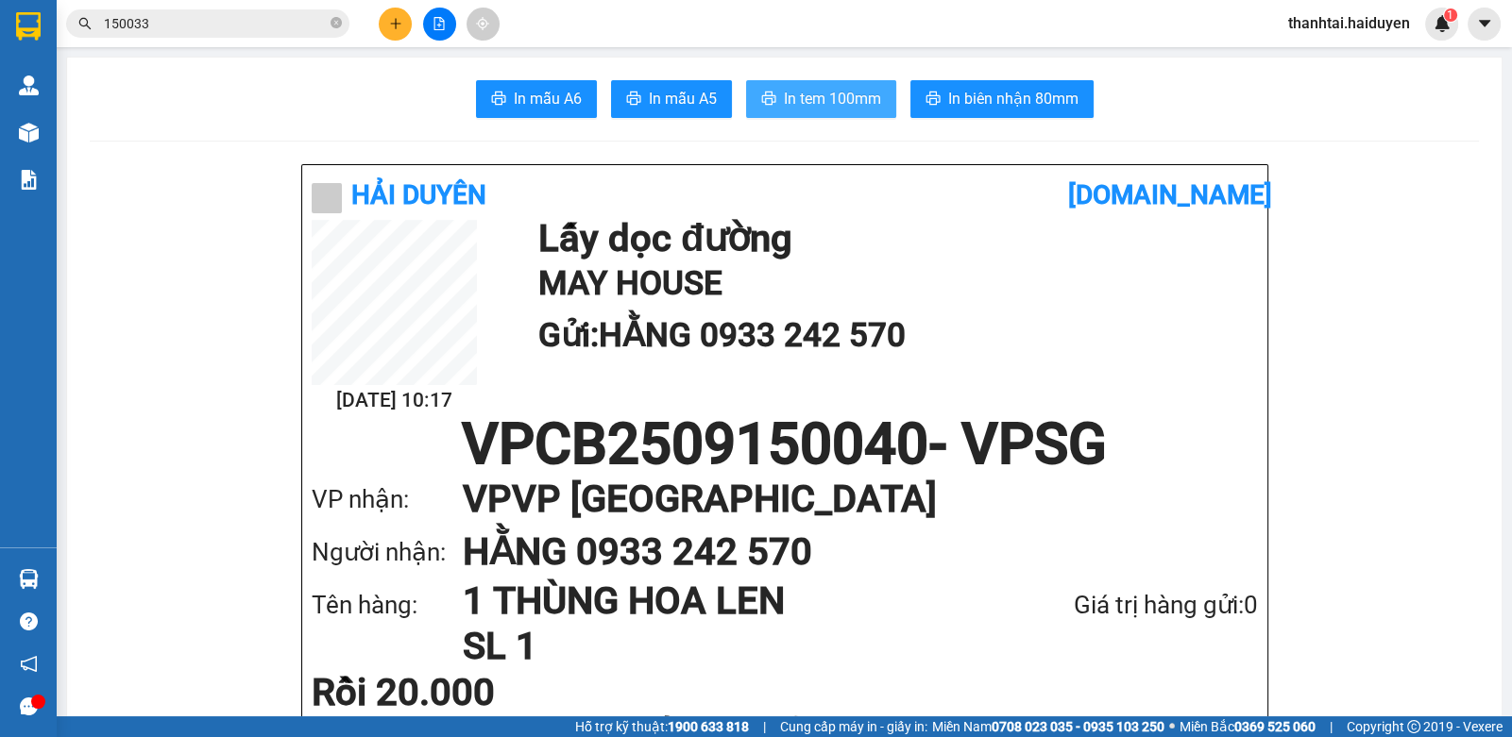
click at [786, 87] on span "In tem 100mm" at bounding box center [832, 99] width 97 height 24
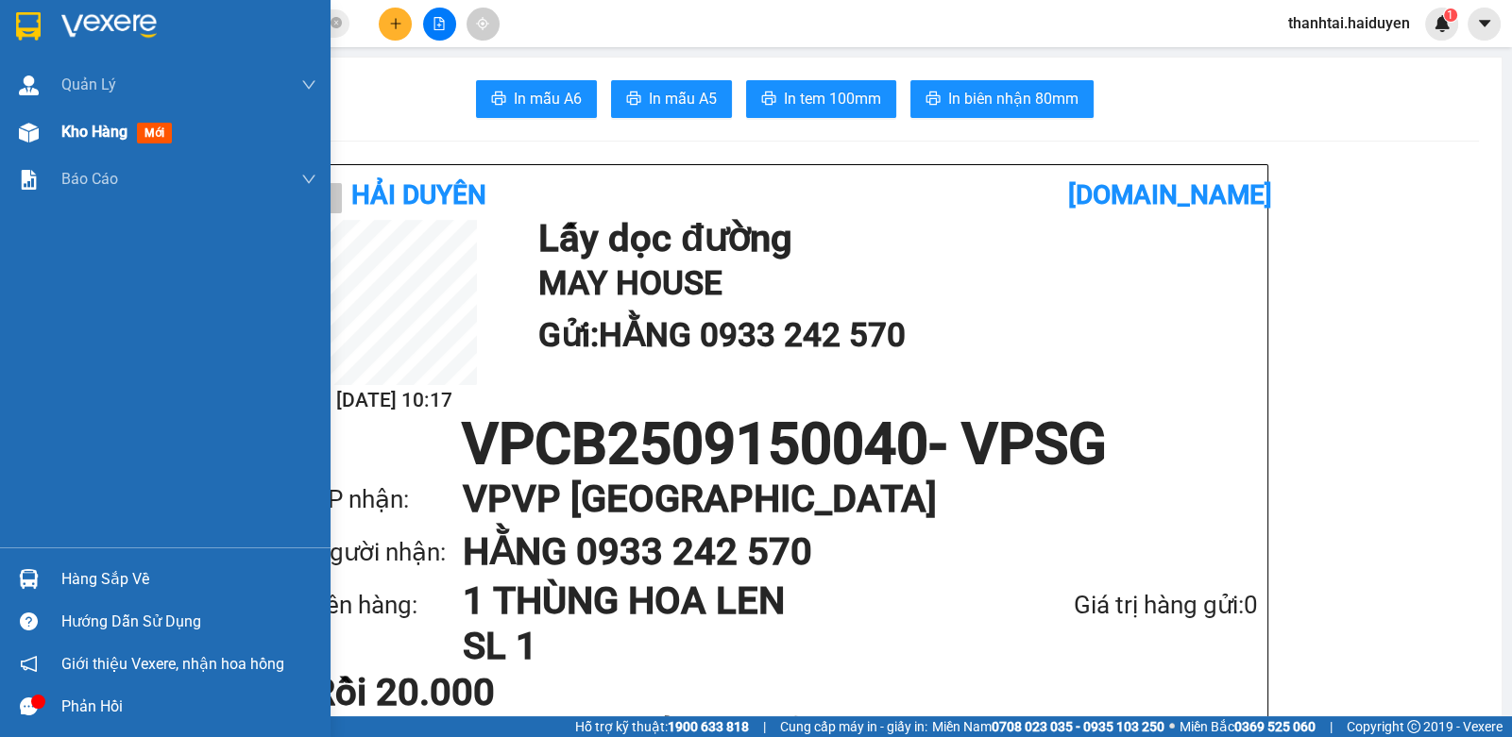
click at [178, 134] on div "Kho hàng mới" at bounding box center [120, 132] width 118 height 24
click at [178, 135] on div "Kho hàng mới" at bounding box center [120, 132] width 118 height 24
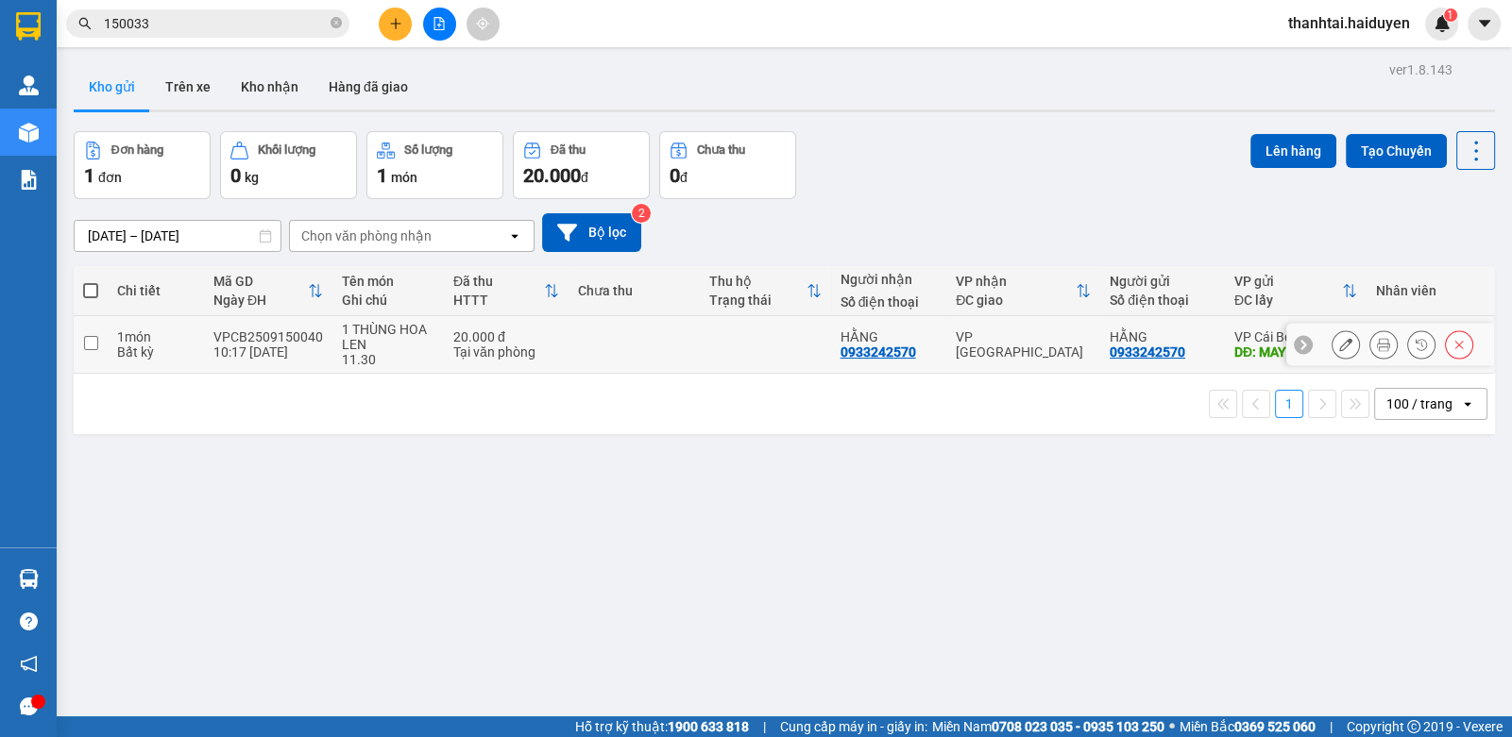
drag, startPoint x: 701, startPoint y: 338, endPoint x: 712, endPoint y: 324, distance: 18.1
click at [702, 333] on td at bounding box center [765, 345] width 131 height 58
checkbox input "true"
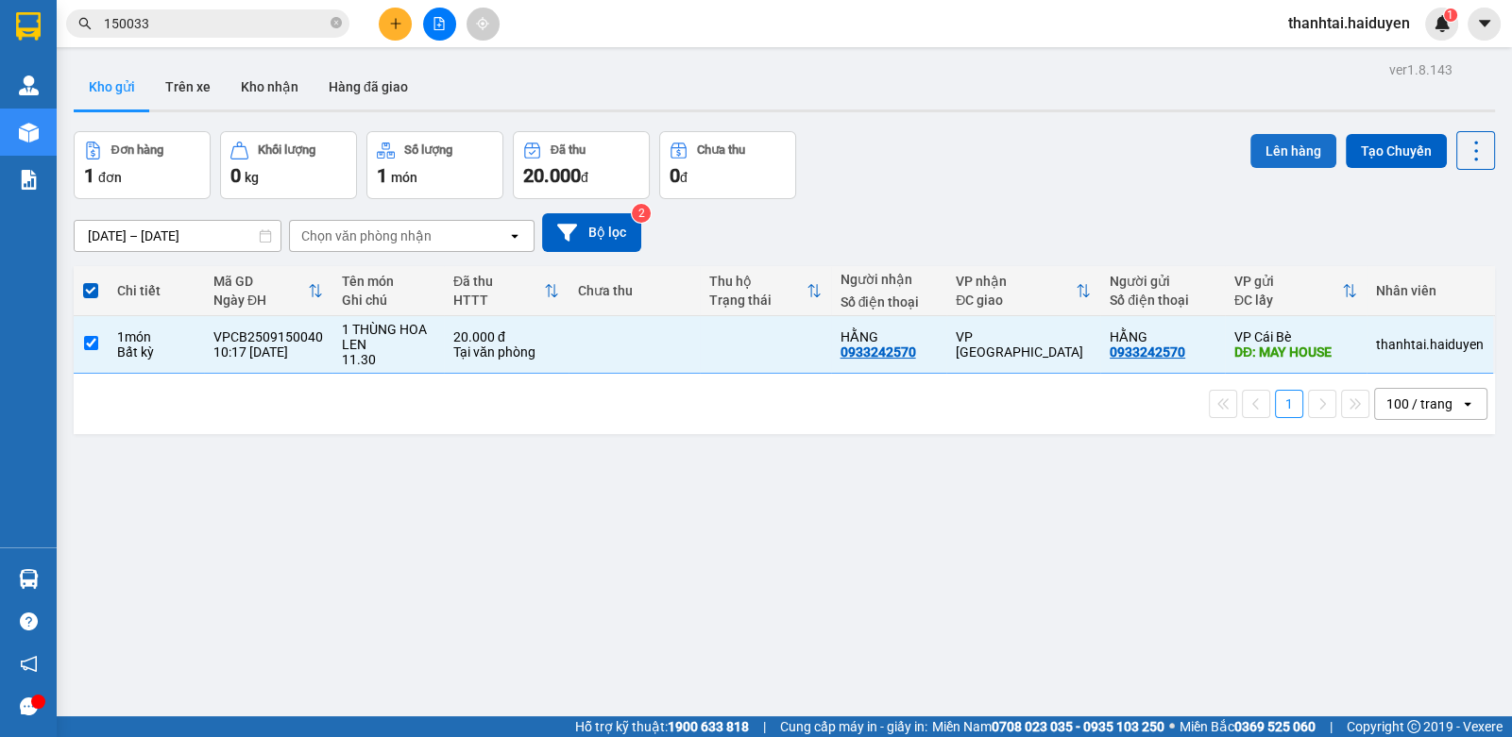
click at [1250, 158] on button "Lên hàng" at bounding box center [1293, 151] width 86 height 34
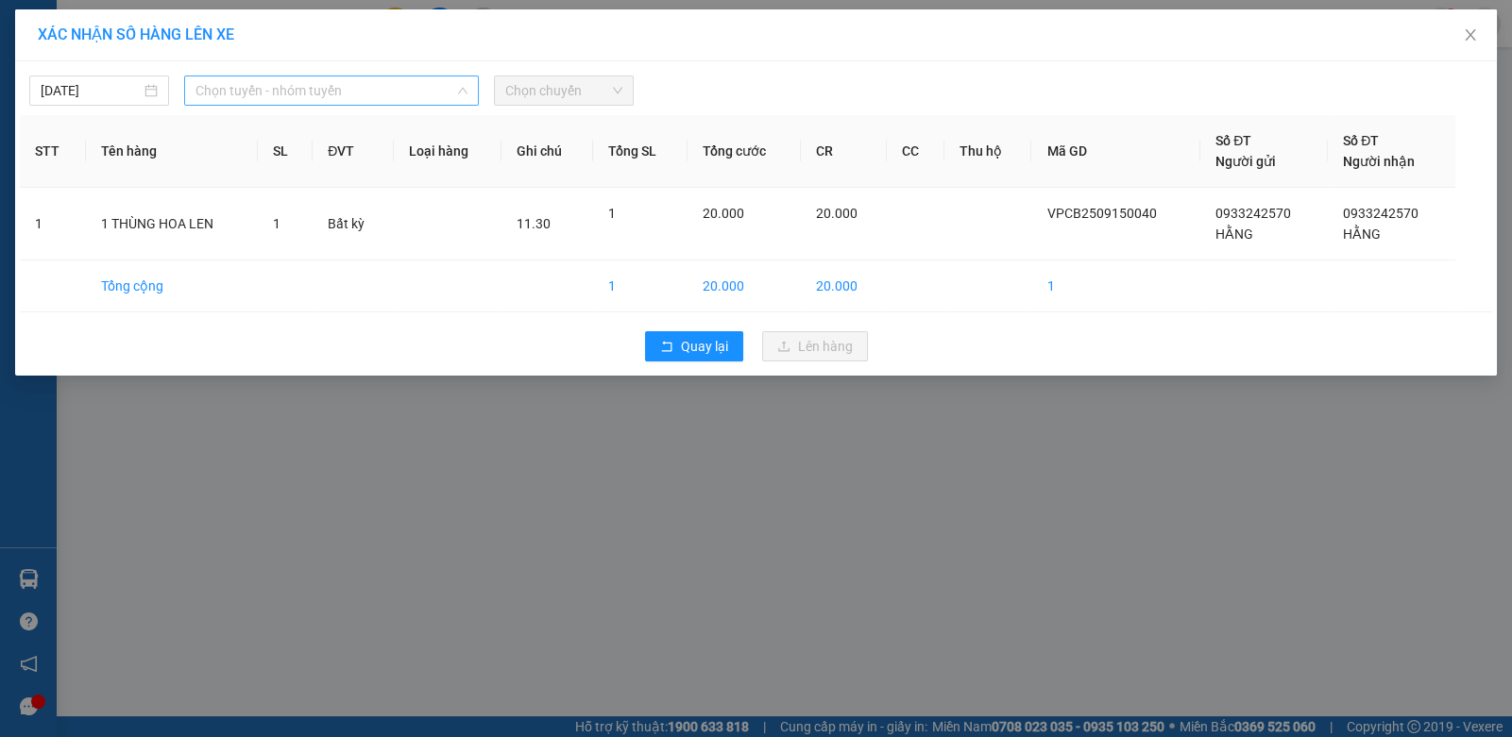
drag, startPoint x: 186, startPoint y: 77, endPoint x: 196, endPoint y: 80, distance: 10.8
click at [193, 78] on div "Chọn tuyến - nhóm tuyến" at bounding box center [331, 91] width 295 height 30
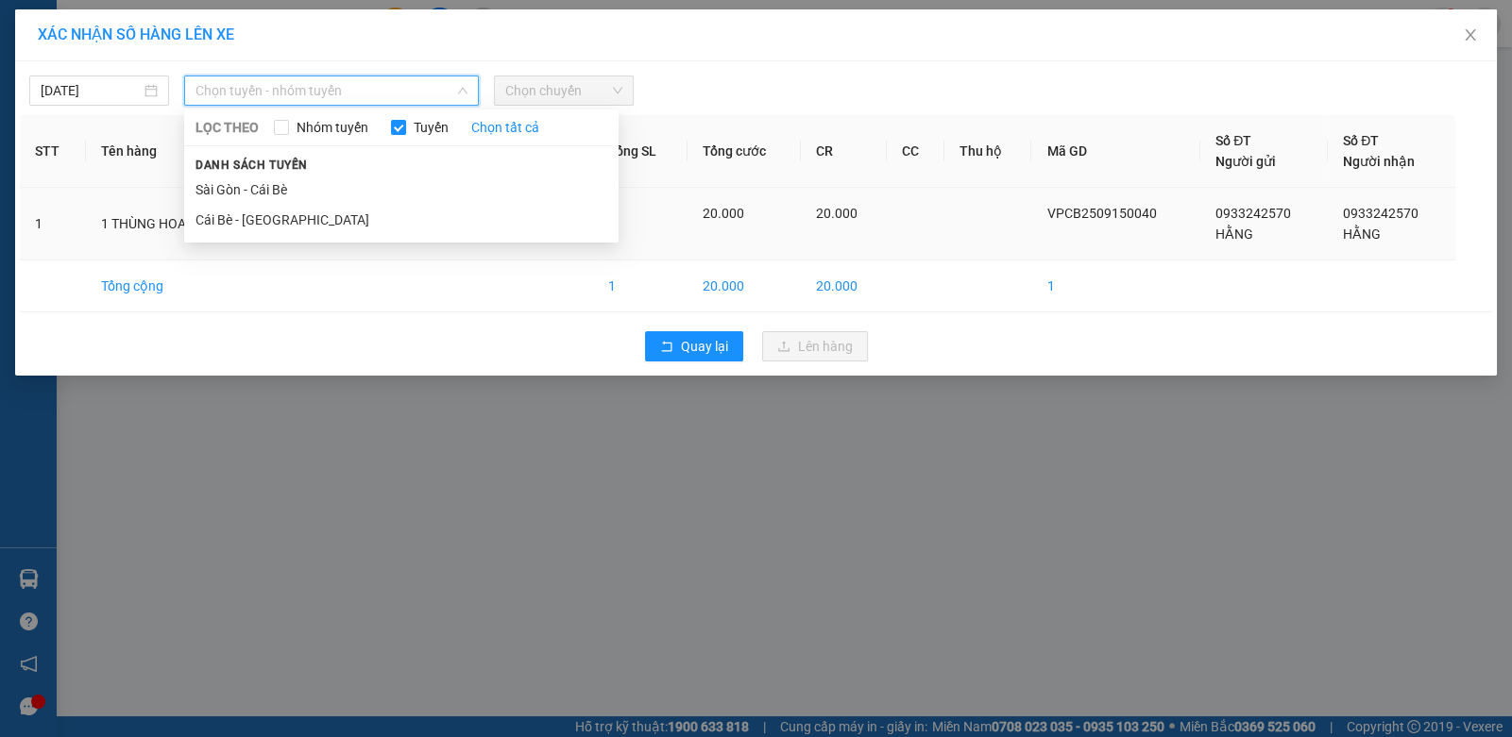
drag, startPoint x: 248, startPoint y: 220, endPoint x: 265, endPoint y: 215, distance: 17.6
click at [254, 218] on li "Cái Bè - Sài Gòn" at bounding box center [401, 220] width 434 height 30
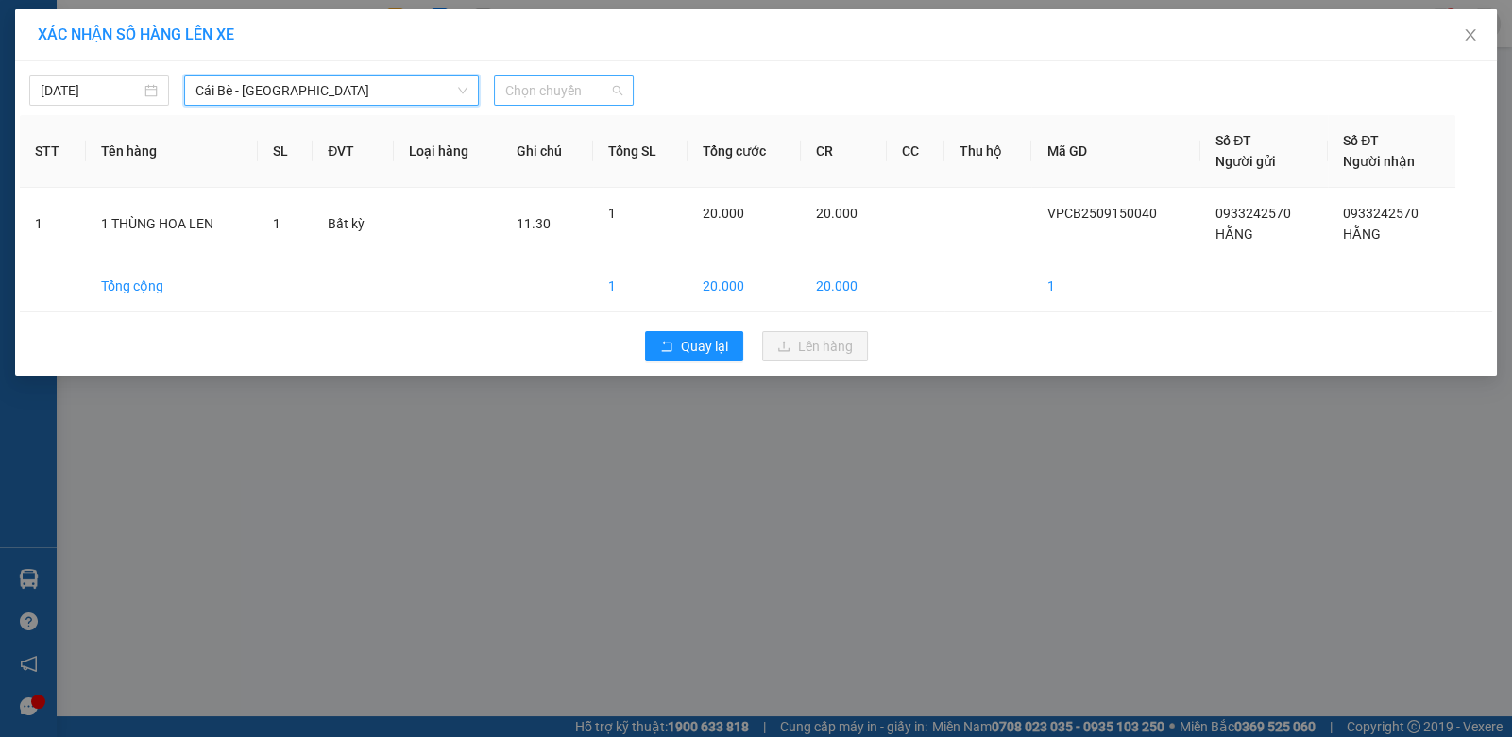
click at [598, 96] on span "Chọn chuyến" at bounding box center [563, 90] width 117 height 28
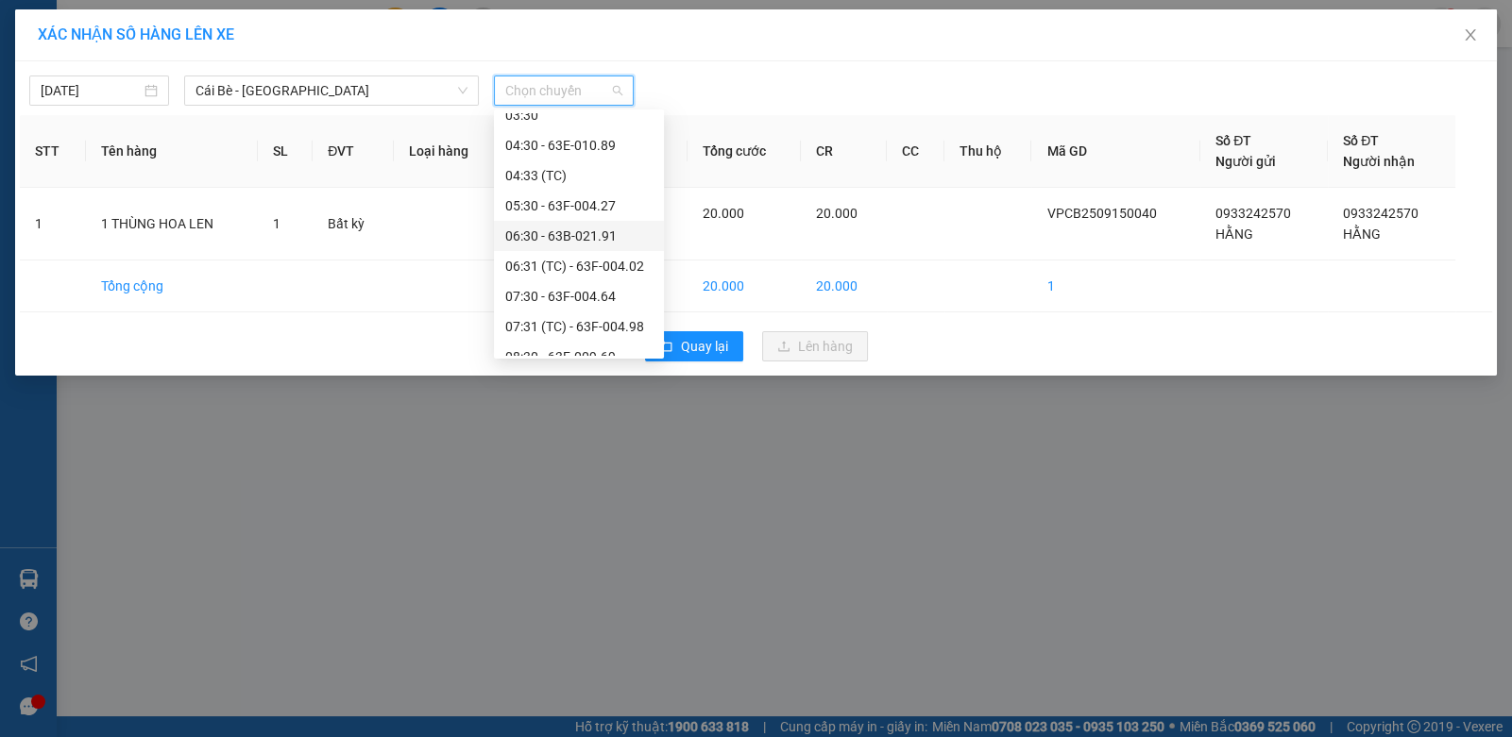
scroll to position [283, 0]
click at [552, 324] on div "11:30" at bounding box center [578, 328] width 147 height 21
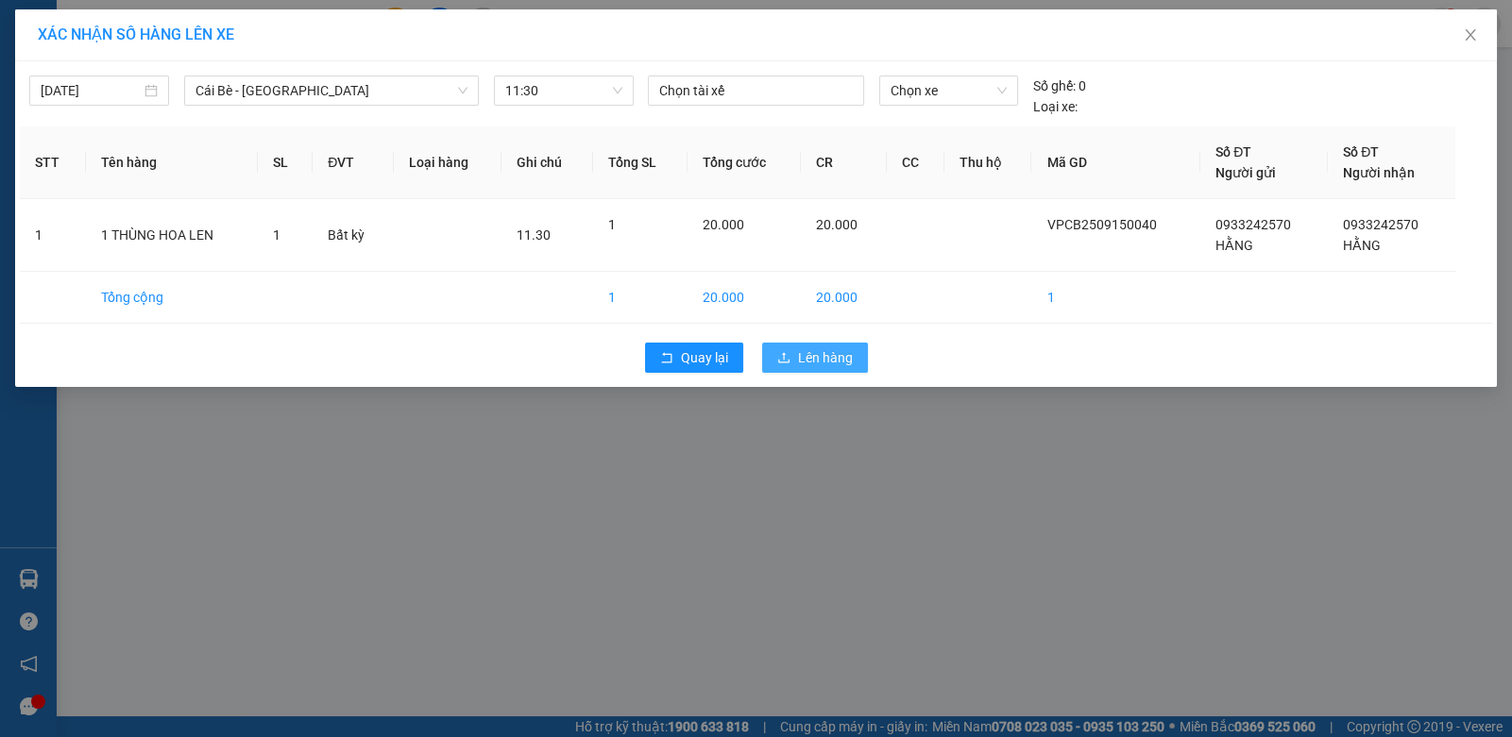
click at [858, 346] on button "Lên hàng" at bounding box center [815, 358] width 106 height 30
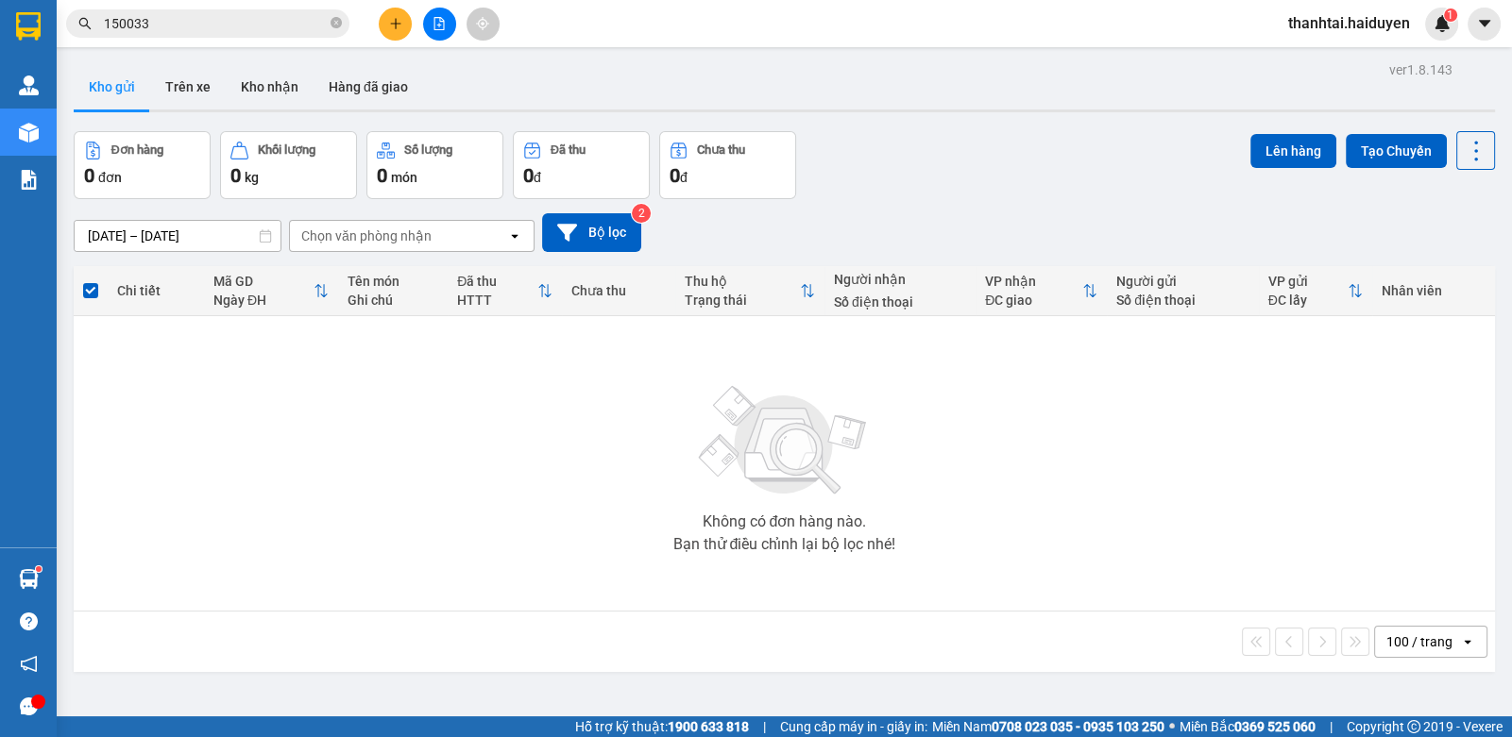
click at [628, 499] on div "Không có đơn hàng nào. Bạn thử điều chỉnh lại bộ lọc nhé!" at bounding box center [784, 463] width 1402 height 283
drag, startPoint x: 628, startPoint y: 499, endPoint x: 623, endPoint y: 486, distance: 13.2
click at [626, 495] on div "Không có đơn hàng nào. Bạn thử điều chỉnh lại bộ lọc nhé!" at bounding box center [784, 463] width 1402 height 283
click at [227, 9] on span at bounding box center [207, 23] width 283 height 28
click at [250, 31] on input "text" at bounding box center [215, 23] width 223 height 21
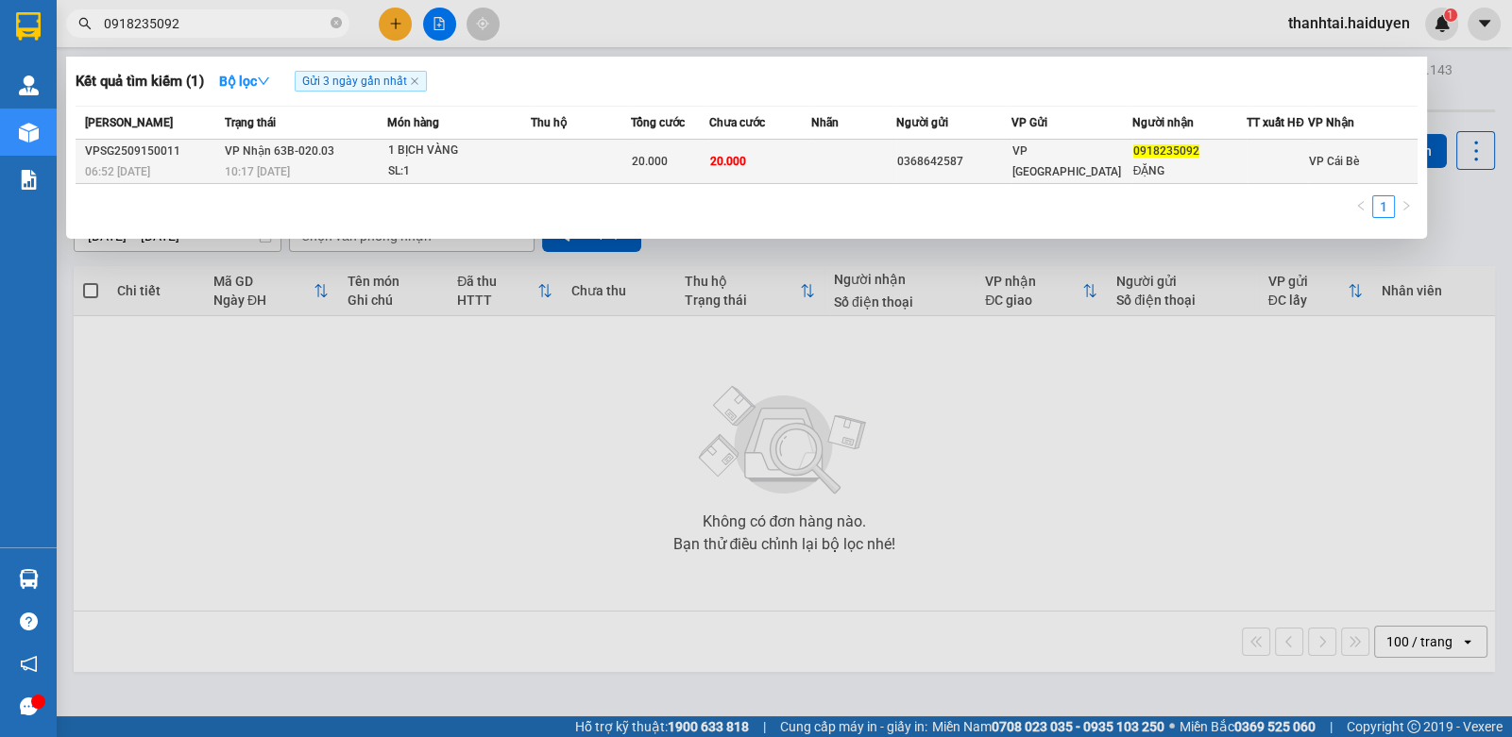
type input "0918235092"
click at [826, 172] on td at bounding box center [853, 162] width 85 height 44
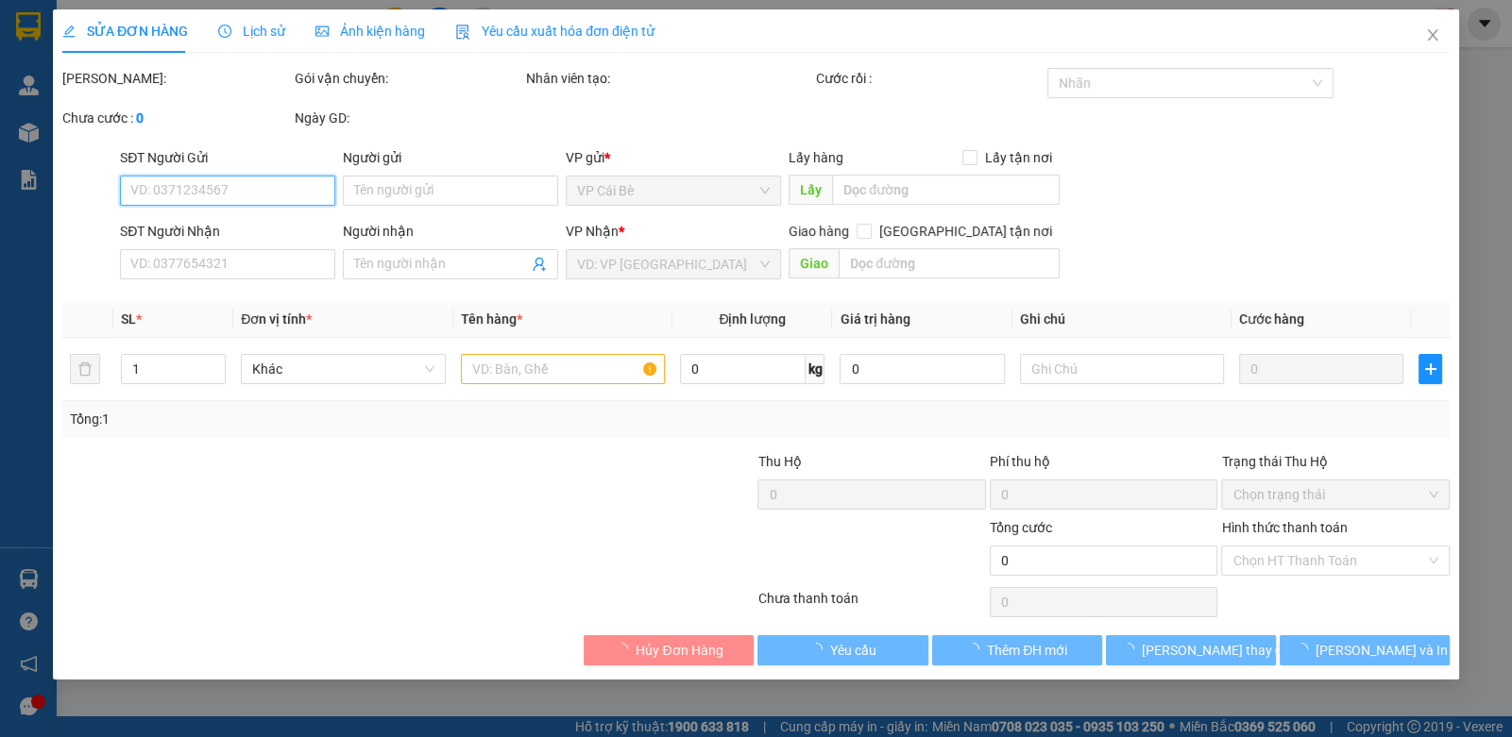
type input "0368642587"
type input "0918235092"
type input "ĐẶNG"
type input "20.000"
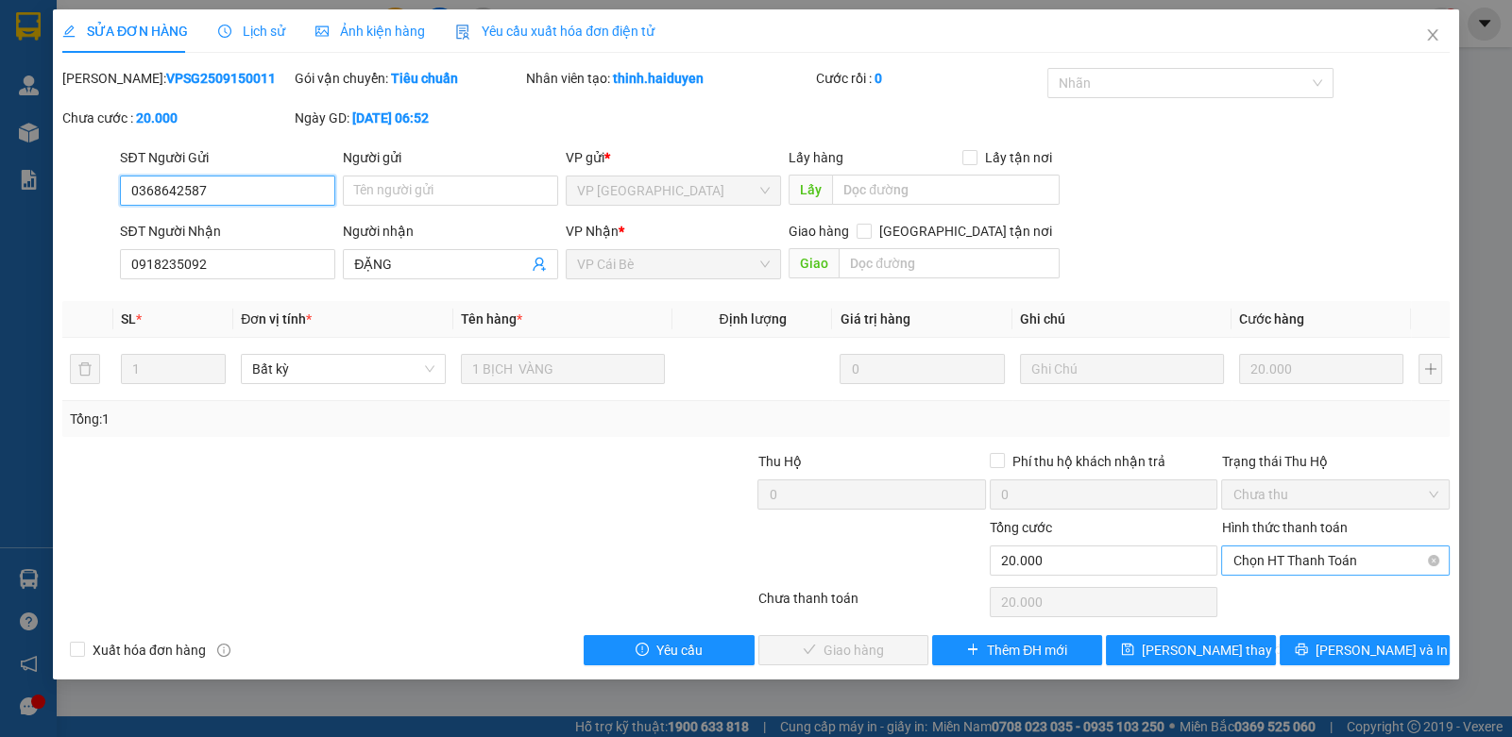
click at [1266, 556] on span "Chọn HT Thanh Toán" at bounding box center [1334, 561] width 205 height 28
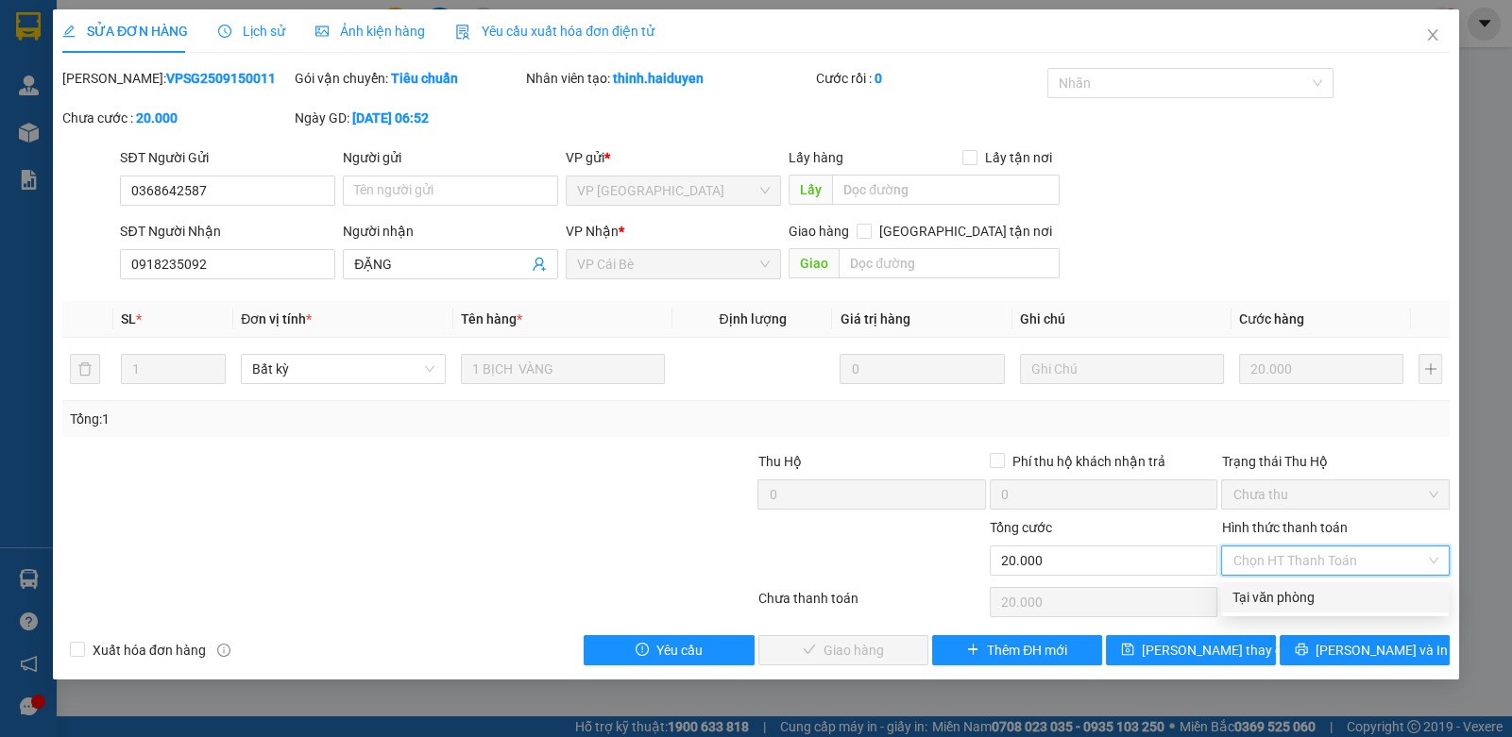
drag, startPoint x: 1267, startPoint y: 574, endPoint x: 1114, endPoint y: 631, distance: 163.1
click at [1265, 593] on div "Tại văn phòng" at bounding box center [1334, 597] width 205 height 21
type input "0"
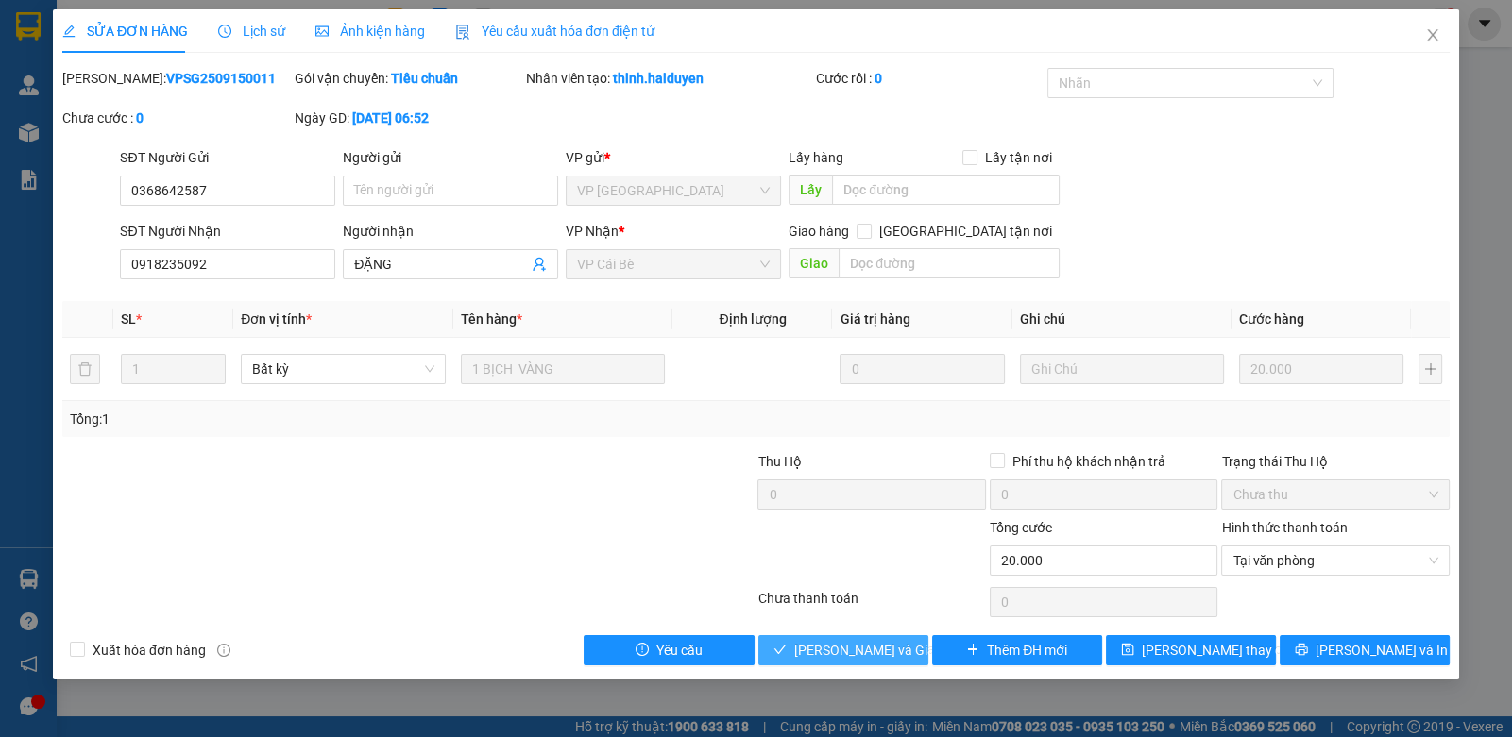
drag, startPoint x: 916, startPoint y: 656, endPoint x: 925, endPoint y: 618, distance: 39.8
click at [914, 655] on button "[PERSON_NAME] và Giao hàng" at bounding box center [843, 650] width 170 height 30
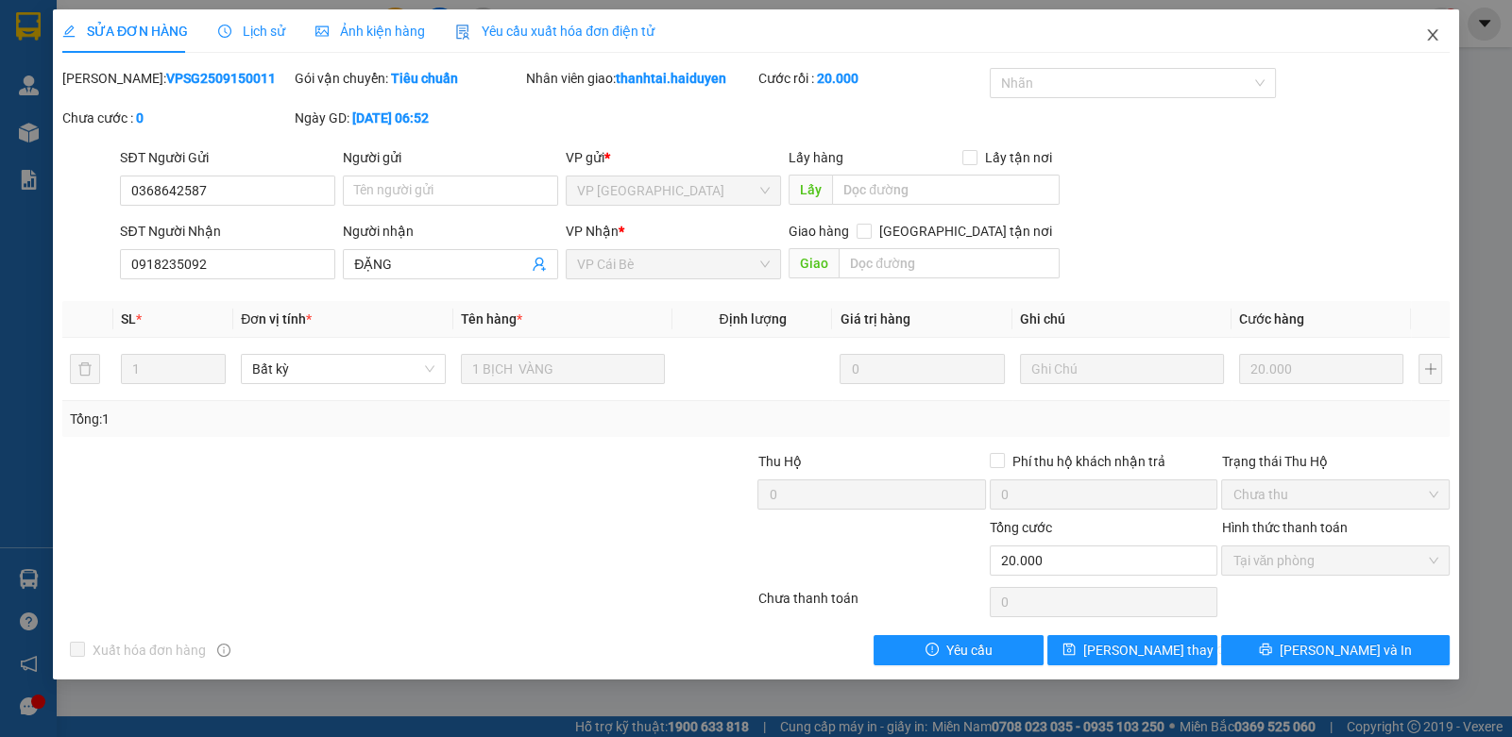
drag, startPoint x: 1434, startPoint y: 39, endPoint x: 1446, endPoint y: 41, distance: 11.5
click at [1446, 41] on span "Close" at bounding box center [1432, 35] width 53 height 53
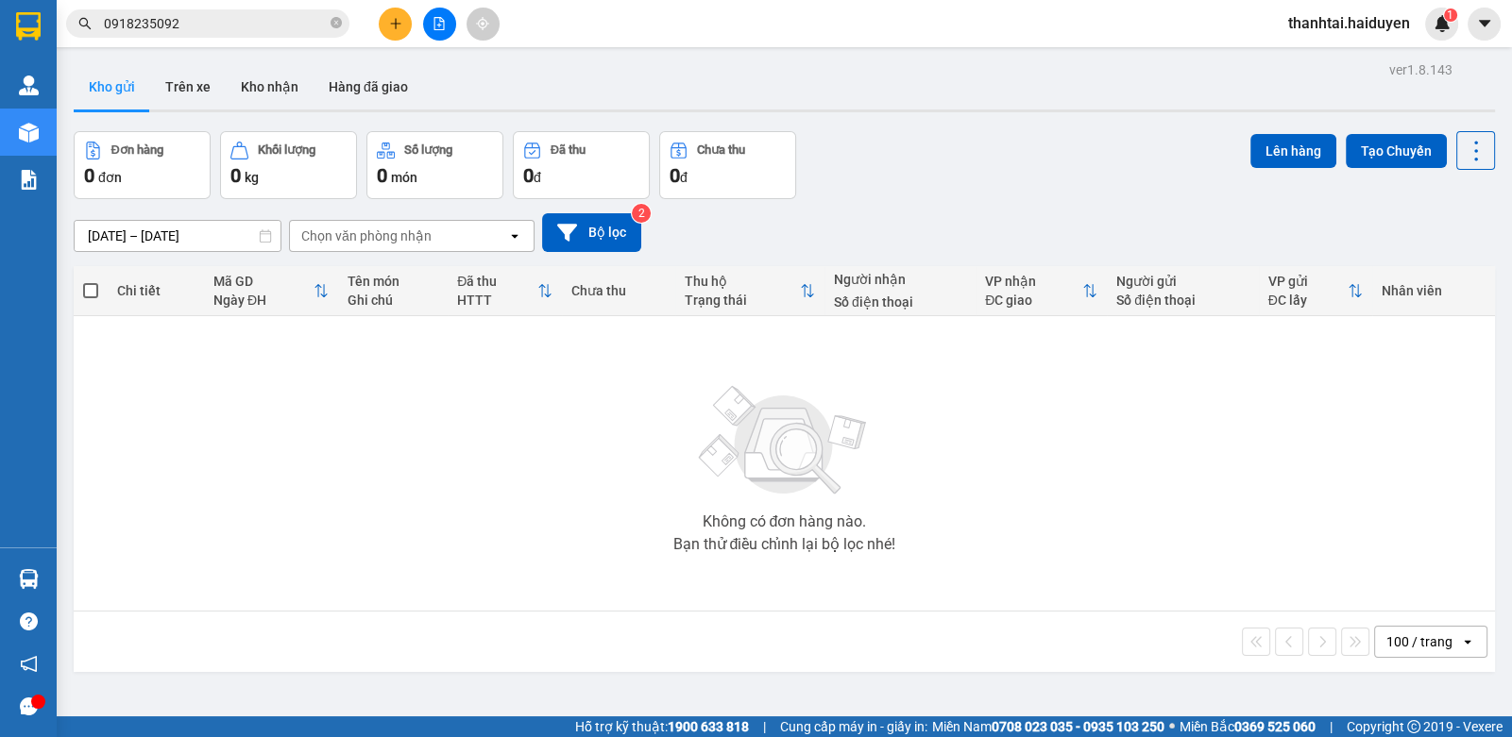
click at [382, 26] on button at bounding box center [395, 24] width 33 height 33
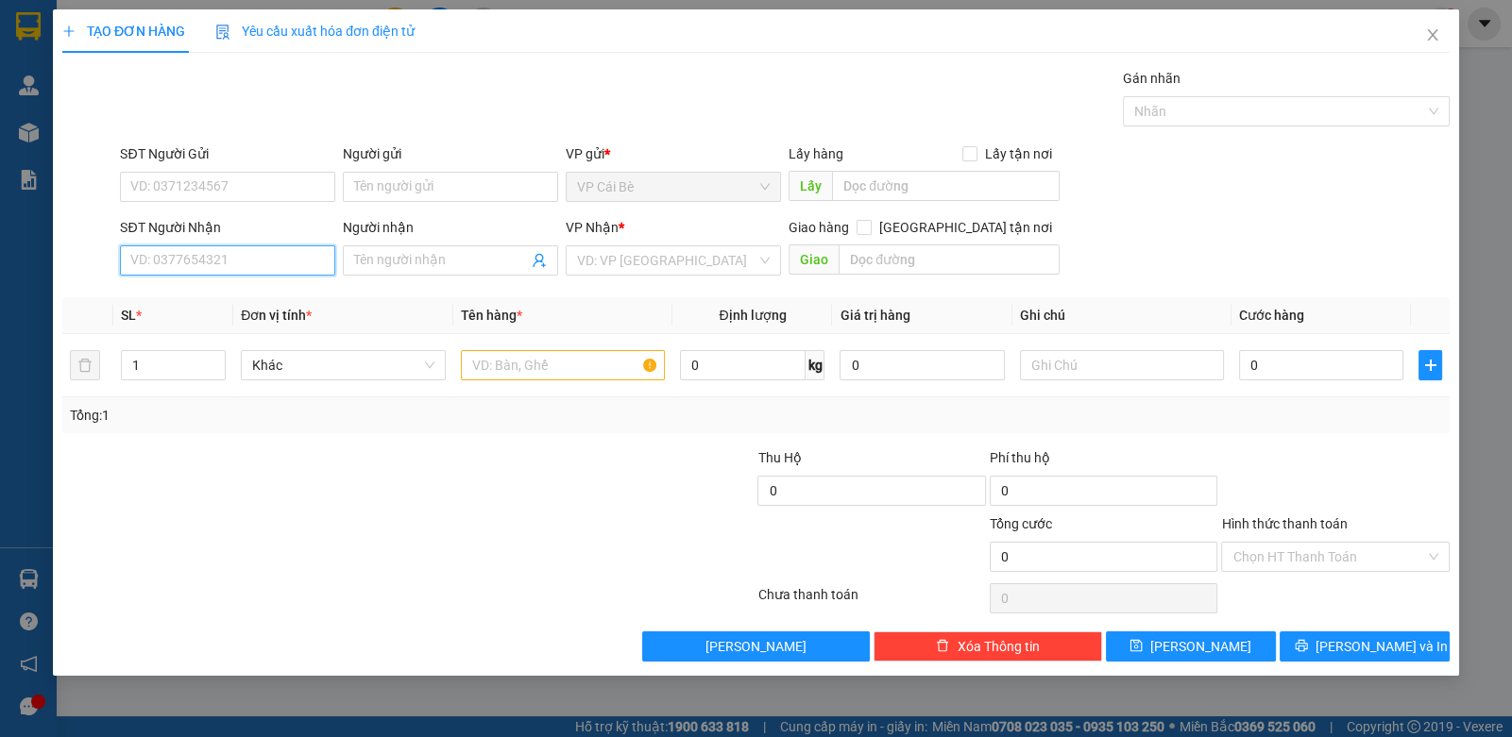
drag, startPoint x: 222, startPoint y: 267, endPoint x: 1080, endPoint y: 7, distance: 897.0
click at [224, 265] on input "SĐT Người Nhận" at bounding box center [227, 261] width 215 height 30
type input "0914927883"
click at [162, 300] on div "0914927883 - TUYỀN" at bounding box center [227, 297] width 193 height 21
type input "TUYỀN"
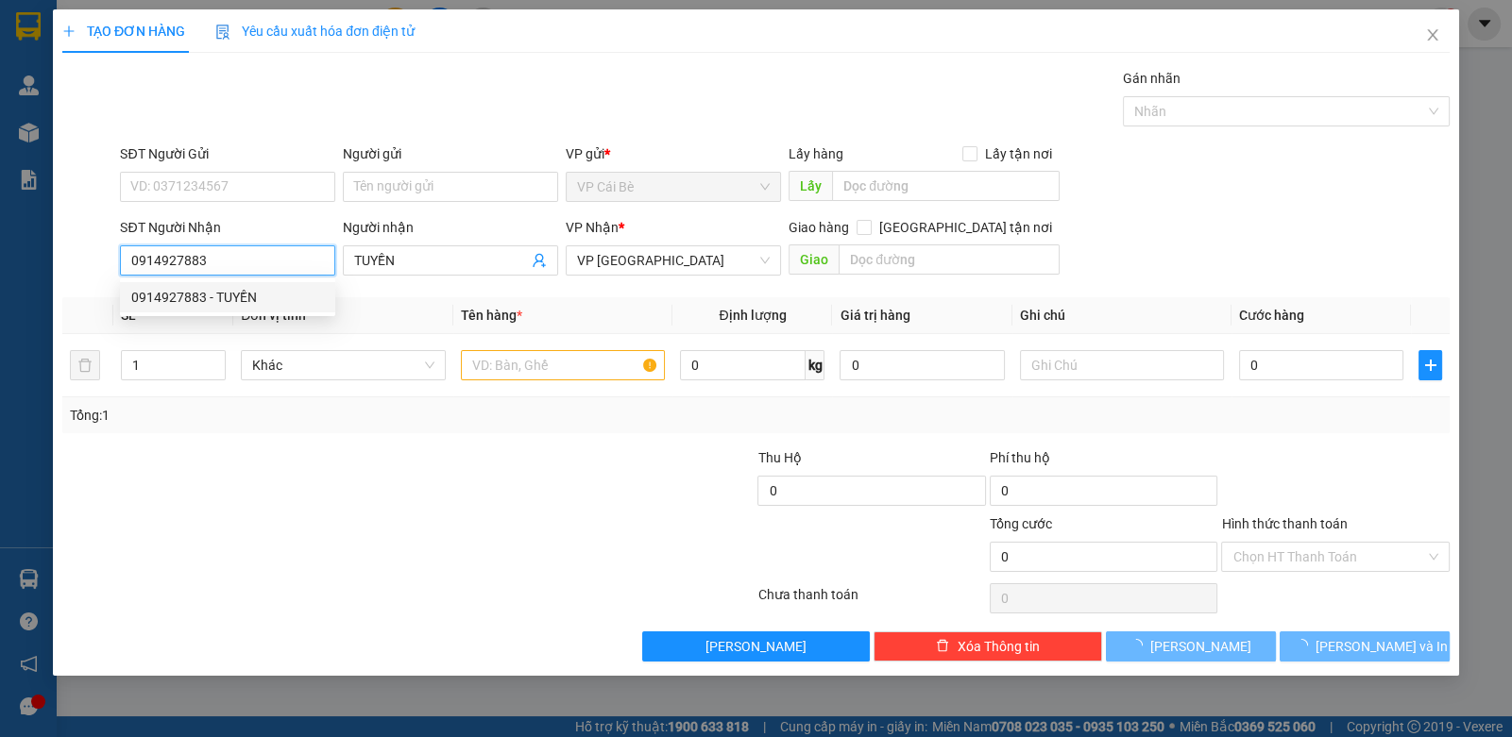
type input "30.000"
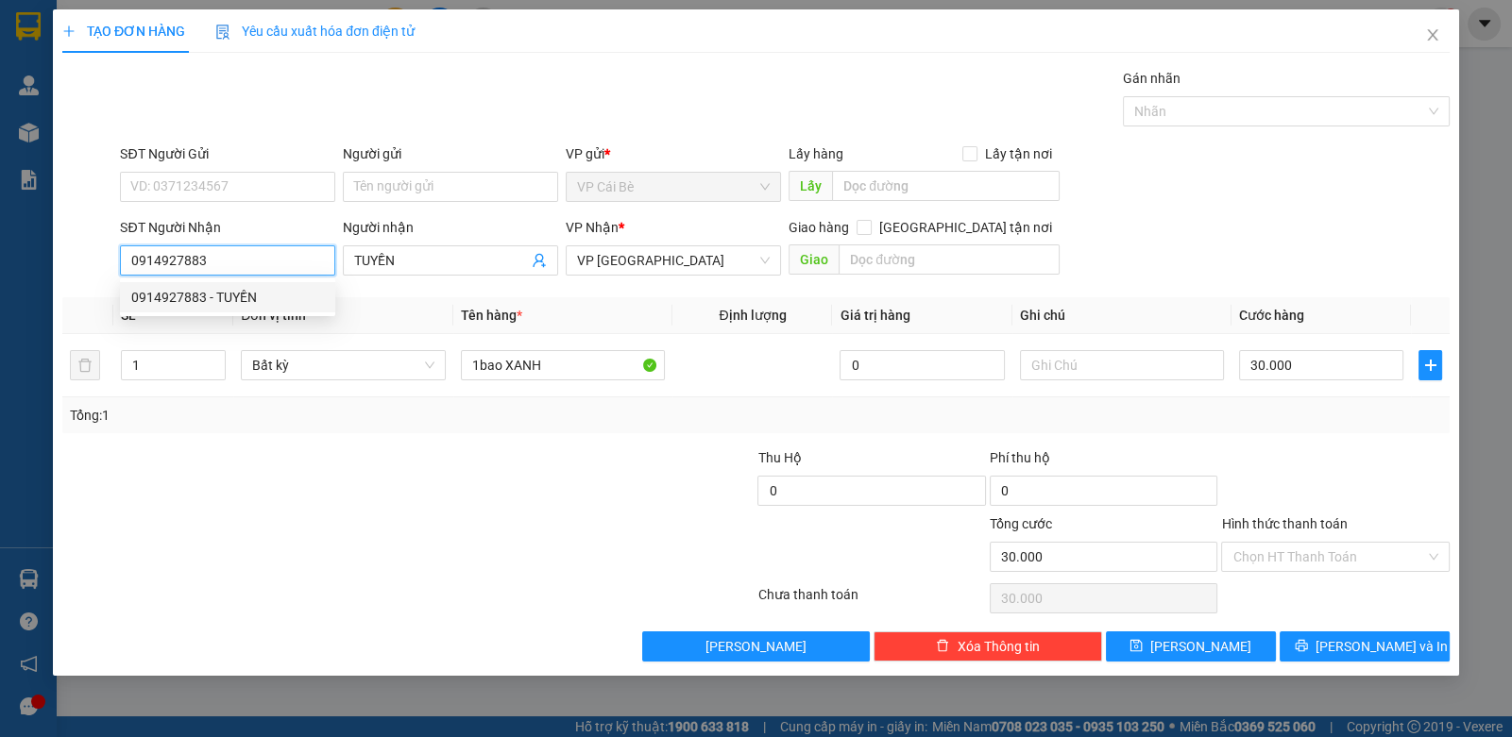
type input "0914927883"
click at [233, 163] on div "SĐT Người Gửi" at bounding box center [227, 158] width 215 height 28
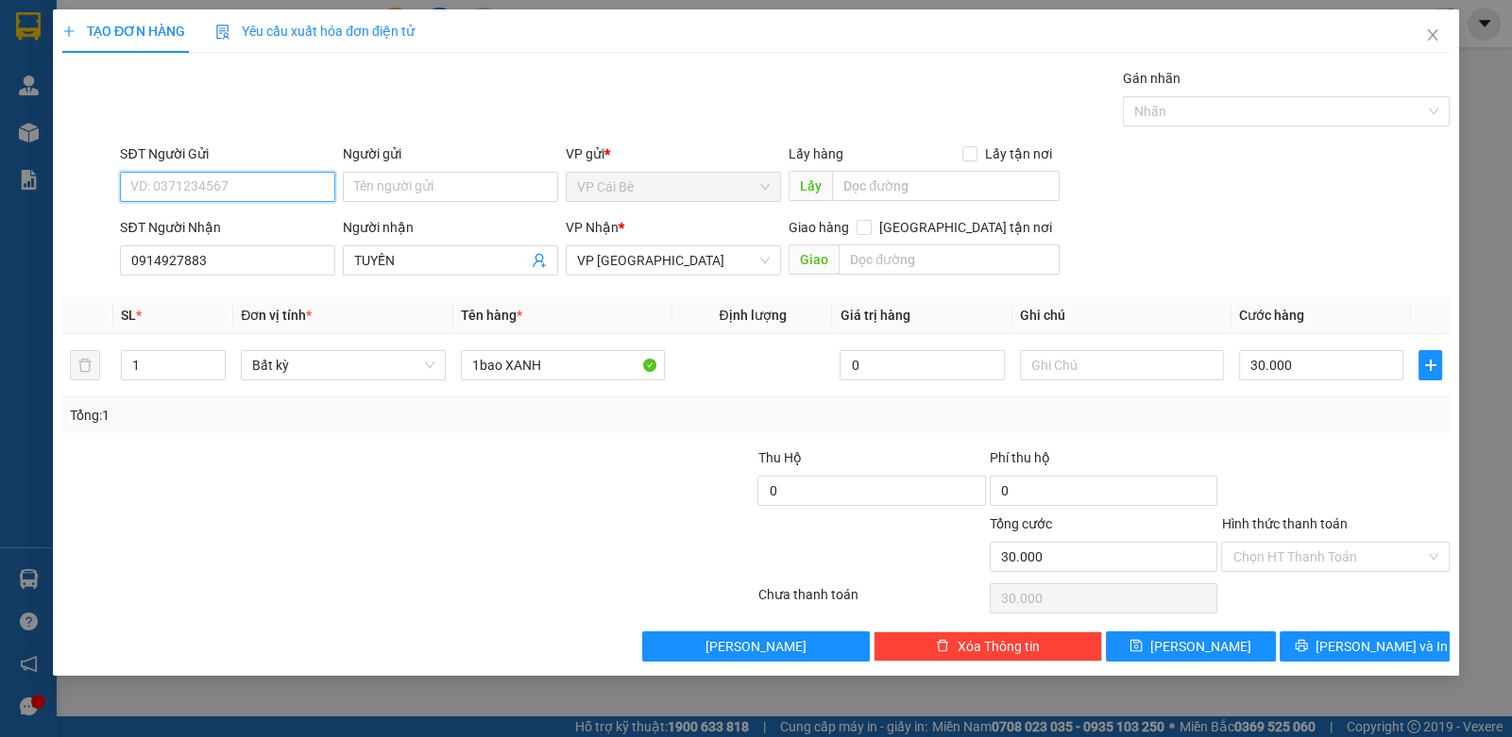
click at [230, 185] on input "SĐT Người Gửi" at bounding box center [227, 187] width 215 height 30
type input "0896446376"
click at [222, 213] on div "0896446376 - THANH" at bounding box center [227, 223] width 193 height 21
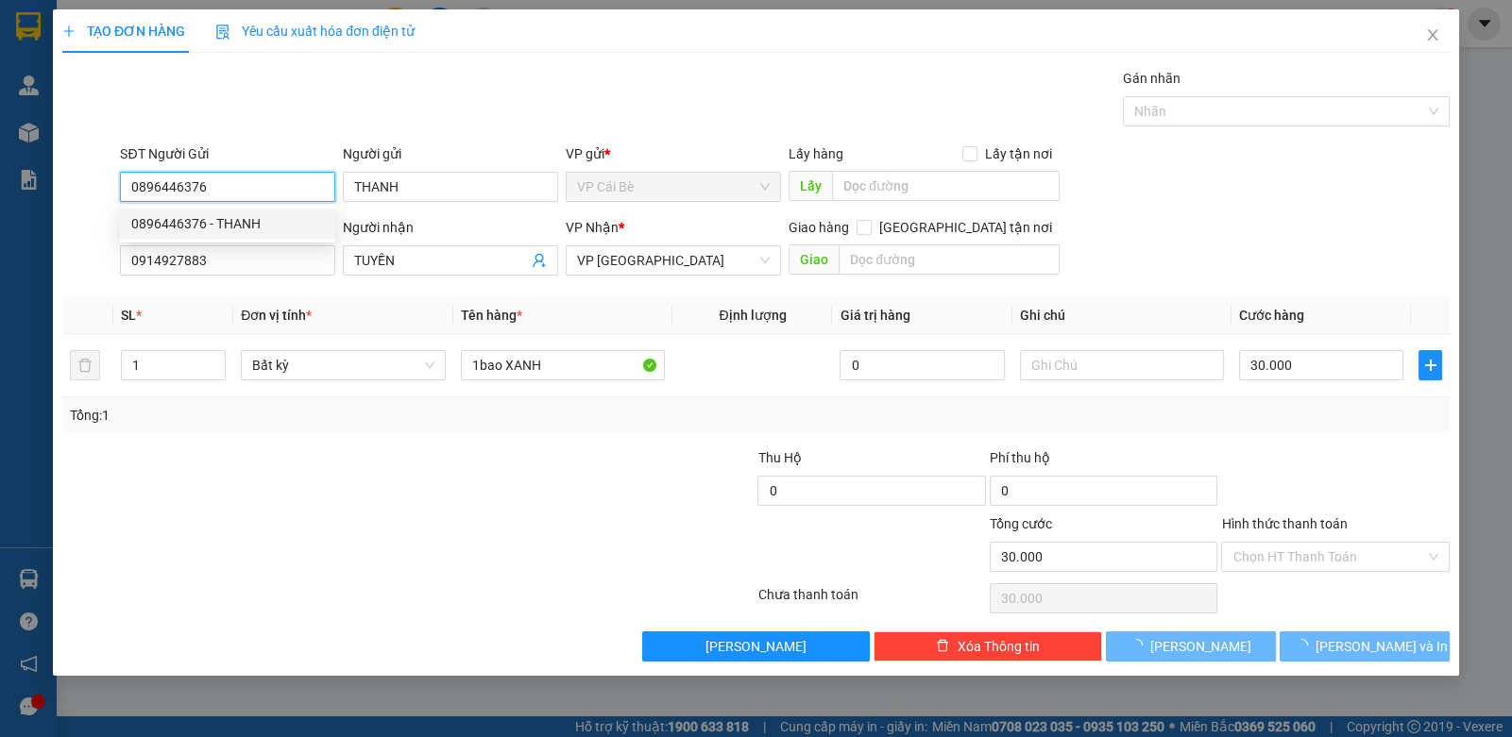
type input "THANH"
type input "20.000"
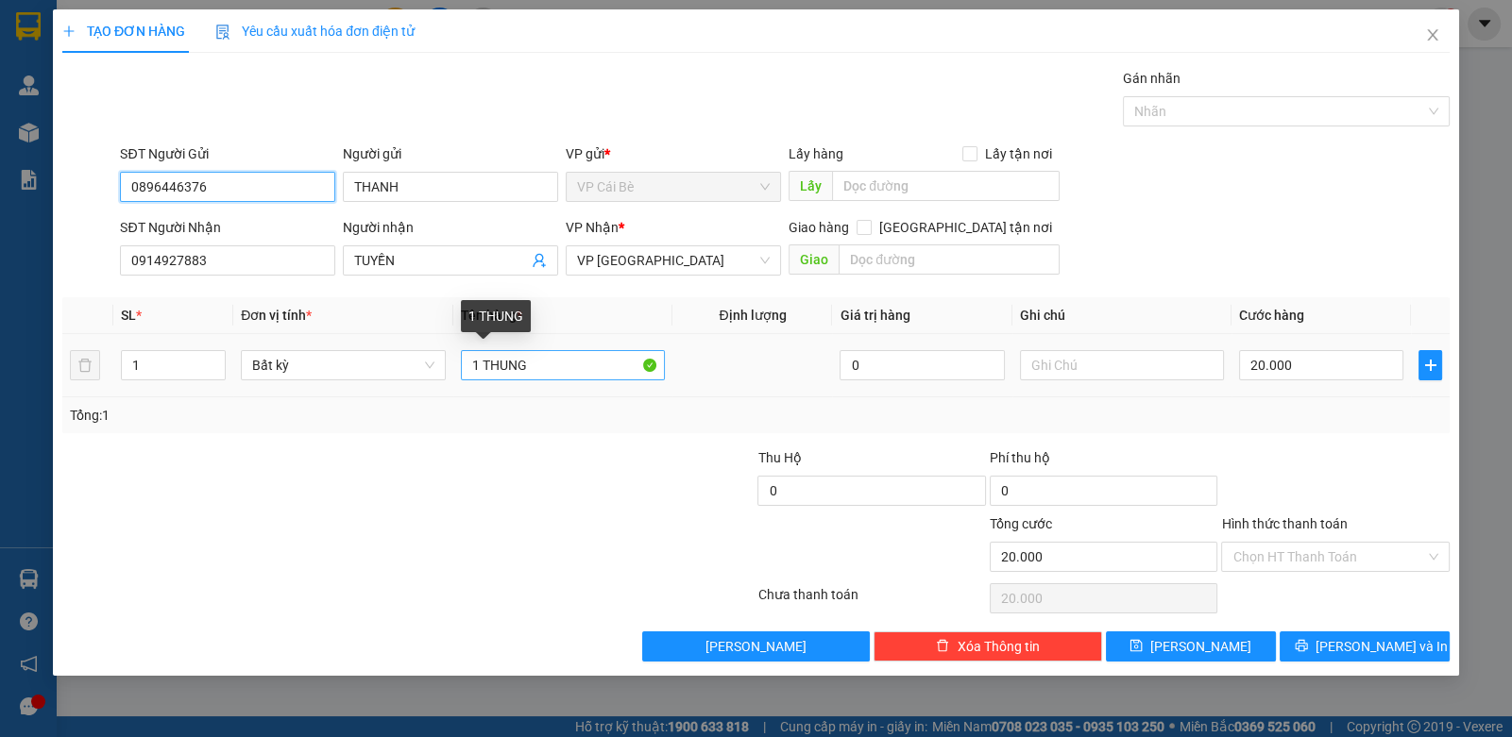
type input "0896446376"
drag, startPoint x: 574, startPoint y: 363, endPoint x: 500, endPoint y: 388, distance: 77.9
click at [500, 388] on td "1 THUNG" at bounding box center [563, 365] width 220 height 63
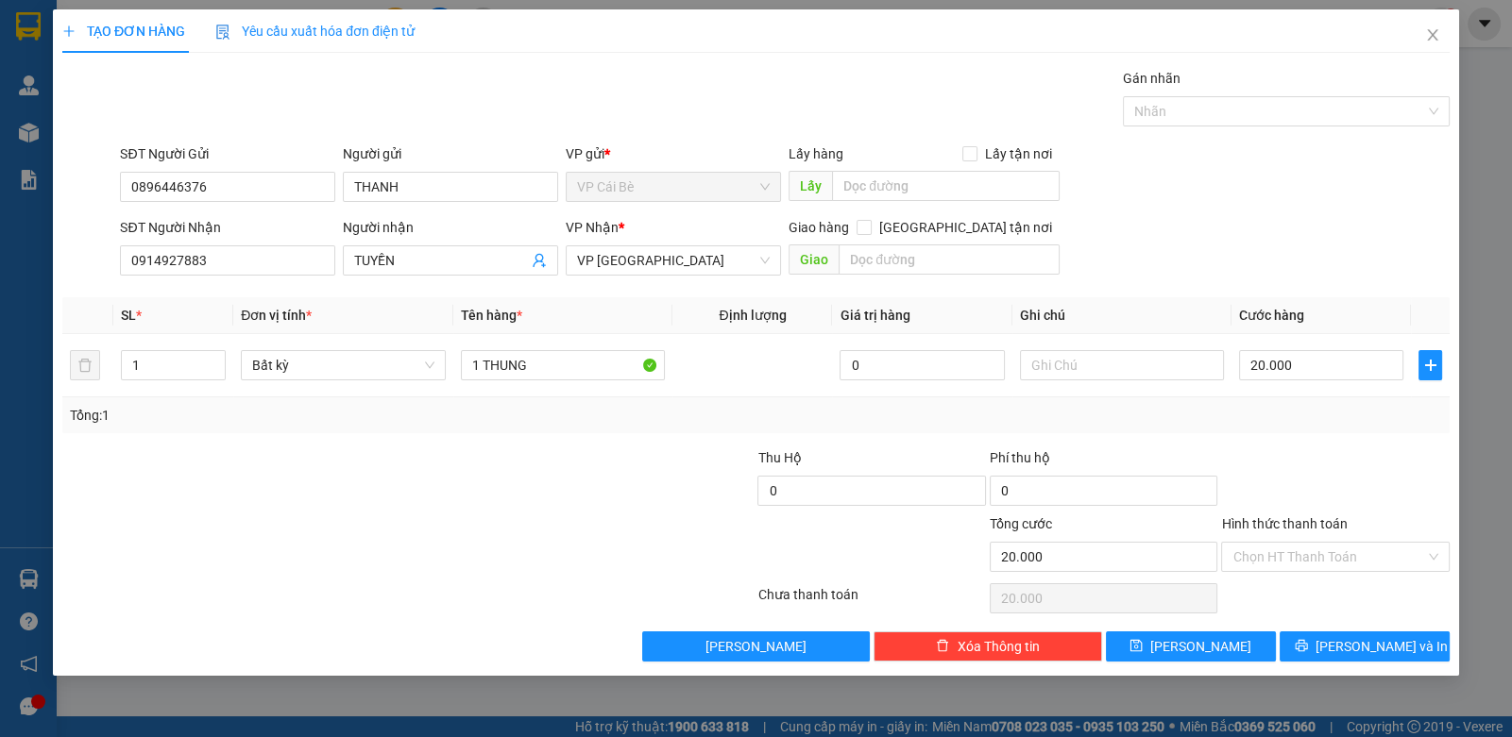
drag, startPoint x: 511, startPoint y: 529, endPoint x: 297, endPoint y: 521, distance: 213.5
click at [477, 522] on div at bounding box center [292, 547] width 464 height 66
click at [1360, 640] on span "[PERSON_NAME] và In" at bounding box center [1381, 646] width 132 height 21
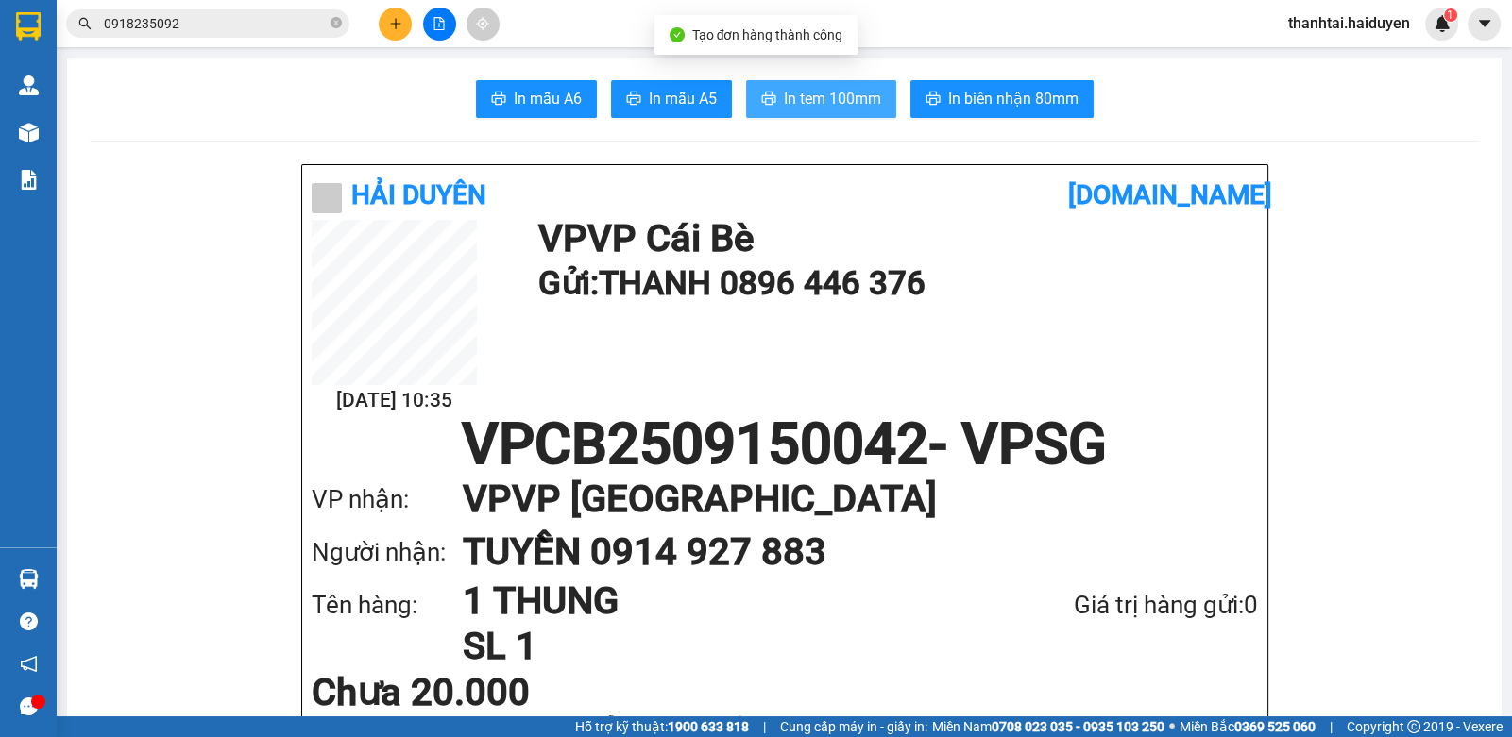
click at [807, 105] on span "In tem 100mm" at bounding box center [832, 99] width 97 height 24
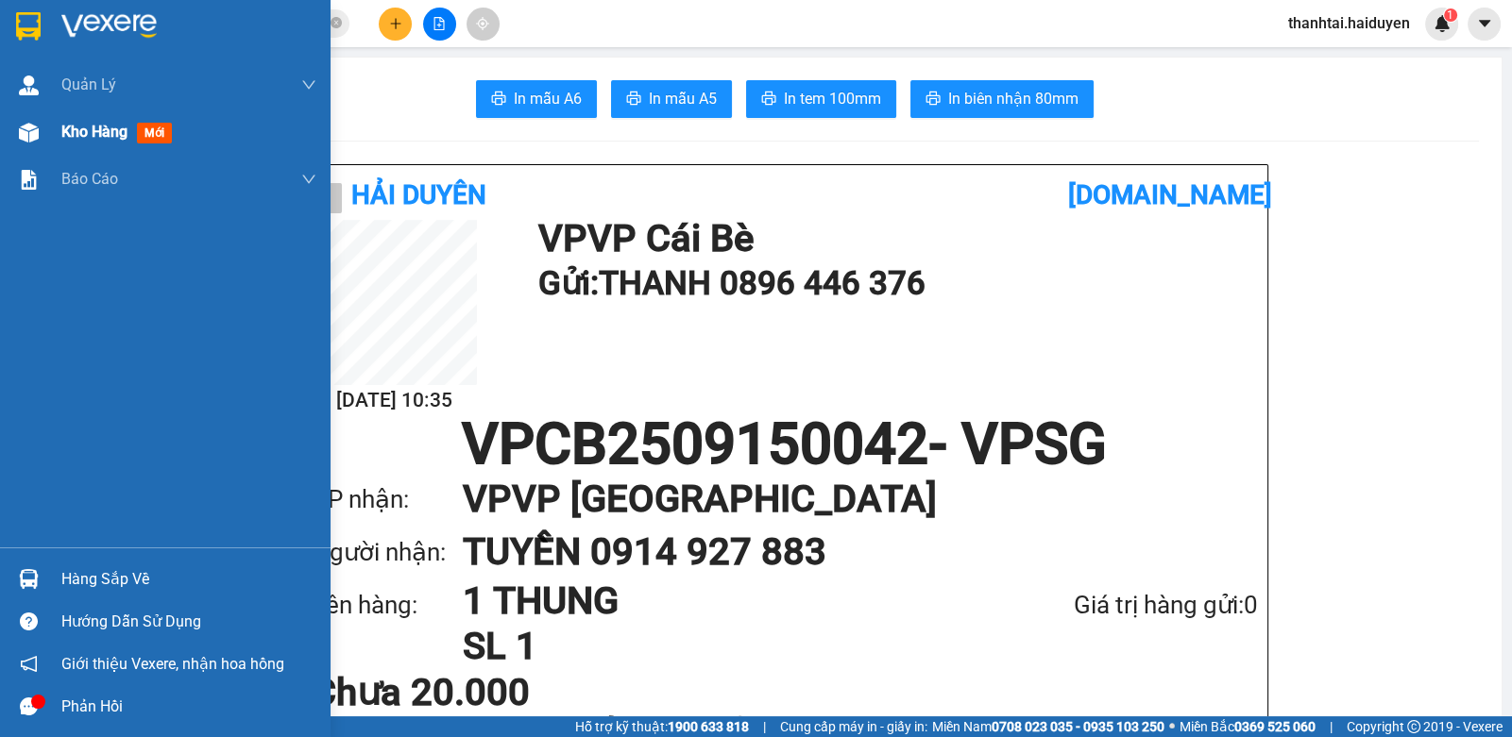
click at [105, 120] on div "Kho hàng mới" at bounding box center [188, 132] width 255 height 47
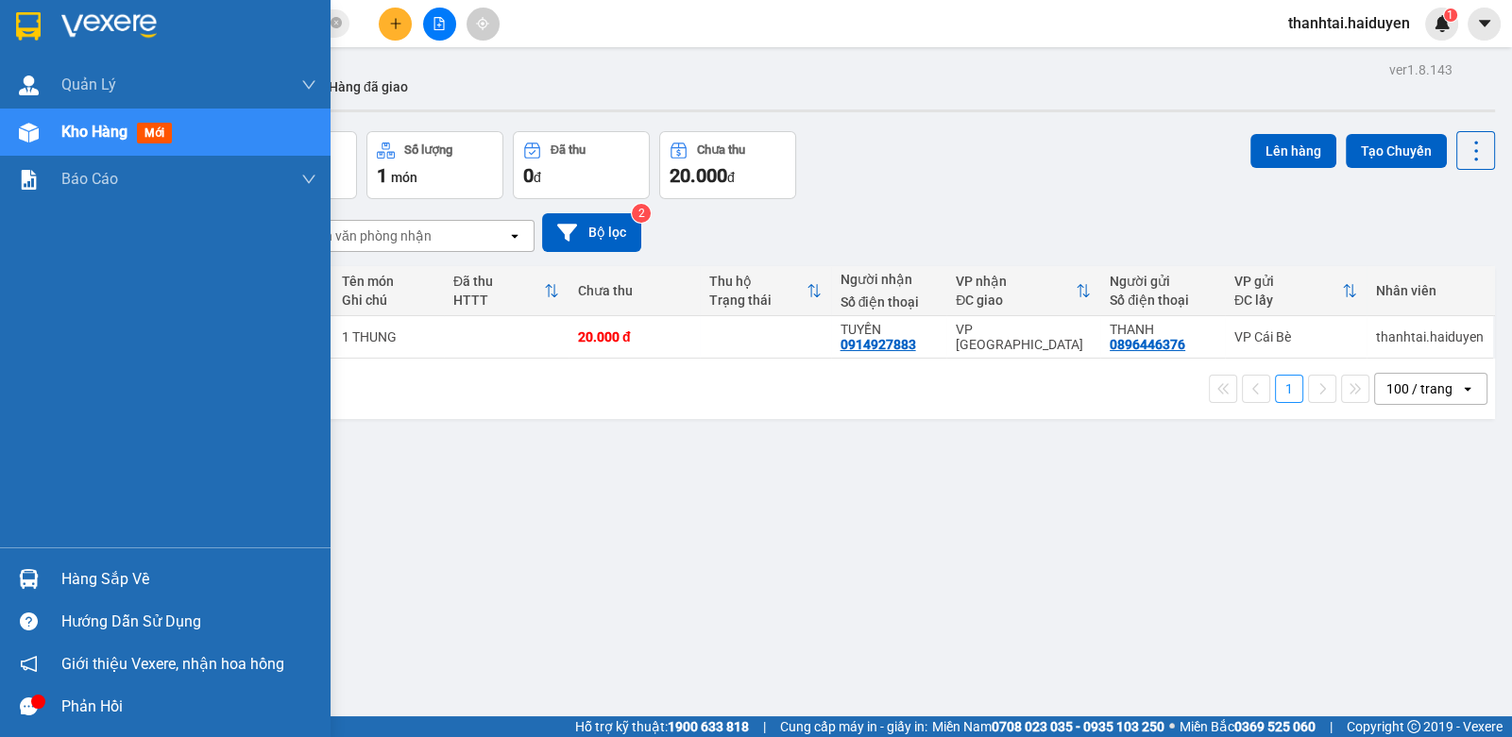
drag, startPoint x: 52, startPoint y: 568, endPoint x: 83, endPoint y: 535, distance: 45.4
click at [70, 561] on div "Hàng sắp về" at bounding box center [165, 579] width 330 height 42
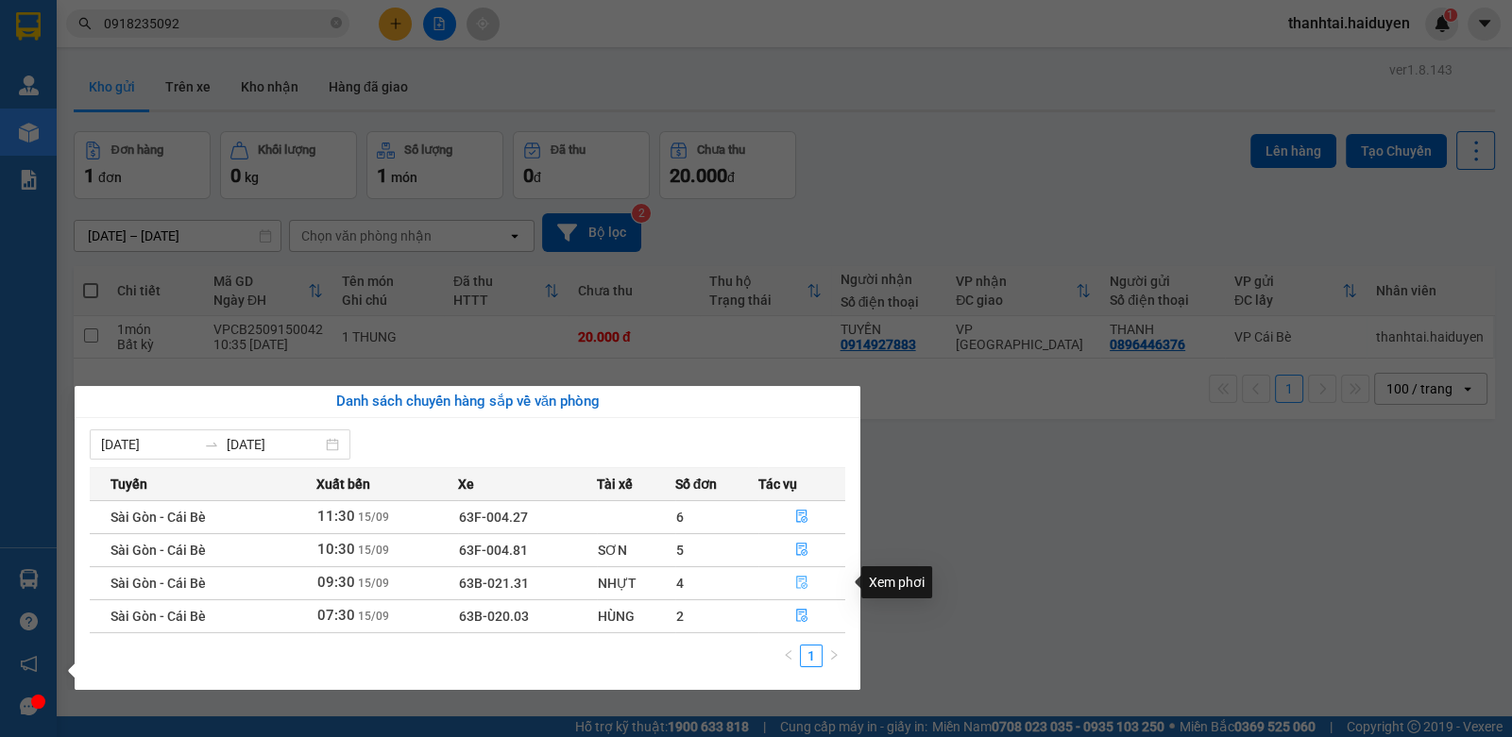
click at [803, 584] on icon "file-done" at bounding box center [801, 582] width 13 height 13
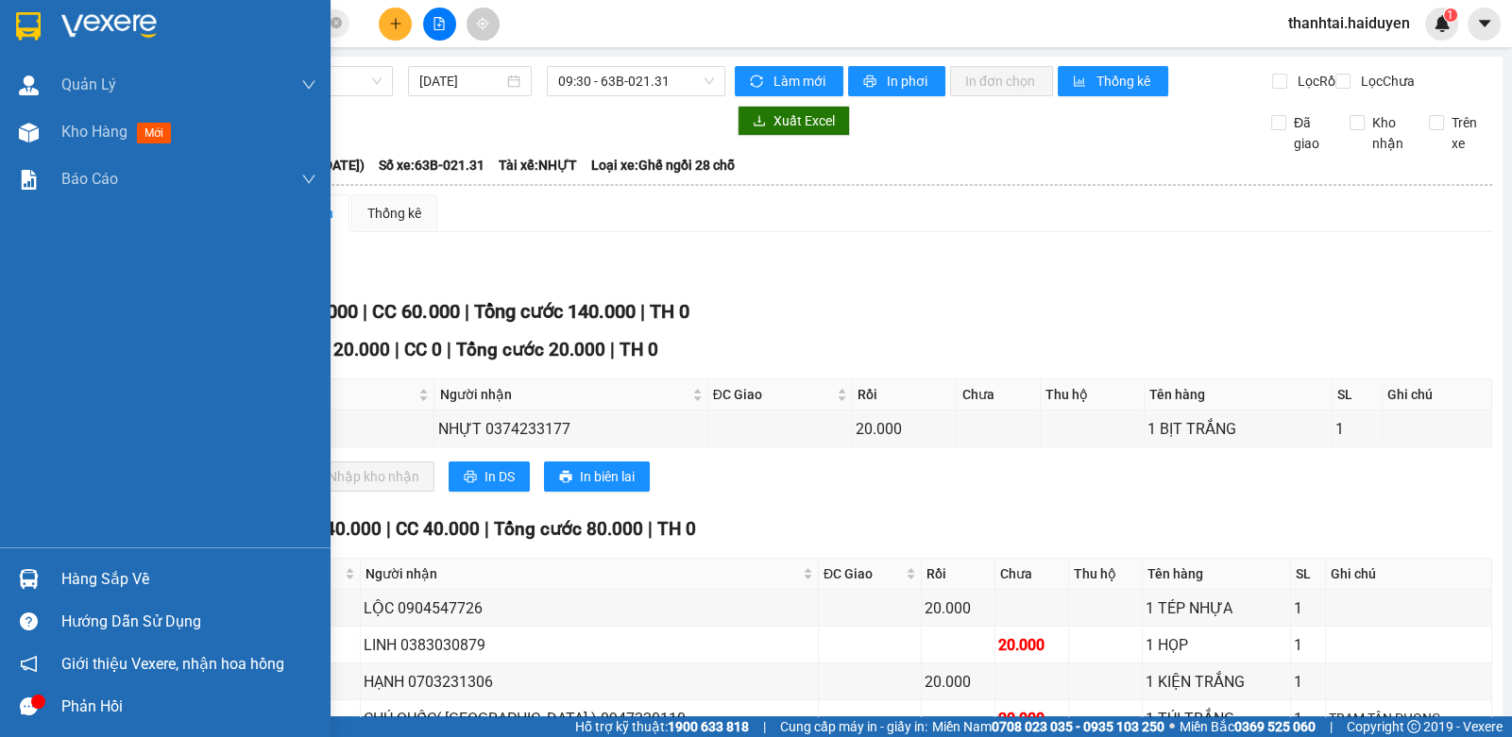
drag, startPoint x: 99, startPoint y: 585, endPoint x: 240, endPoint y: 589, distance: 140.7
click at [103, 585] on div "Hàng sắp về" at bounding box center [188, 580] width 255 height 28
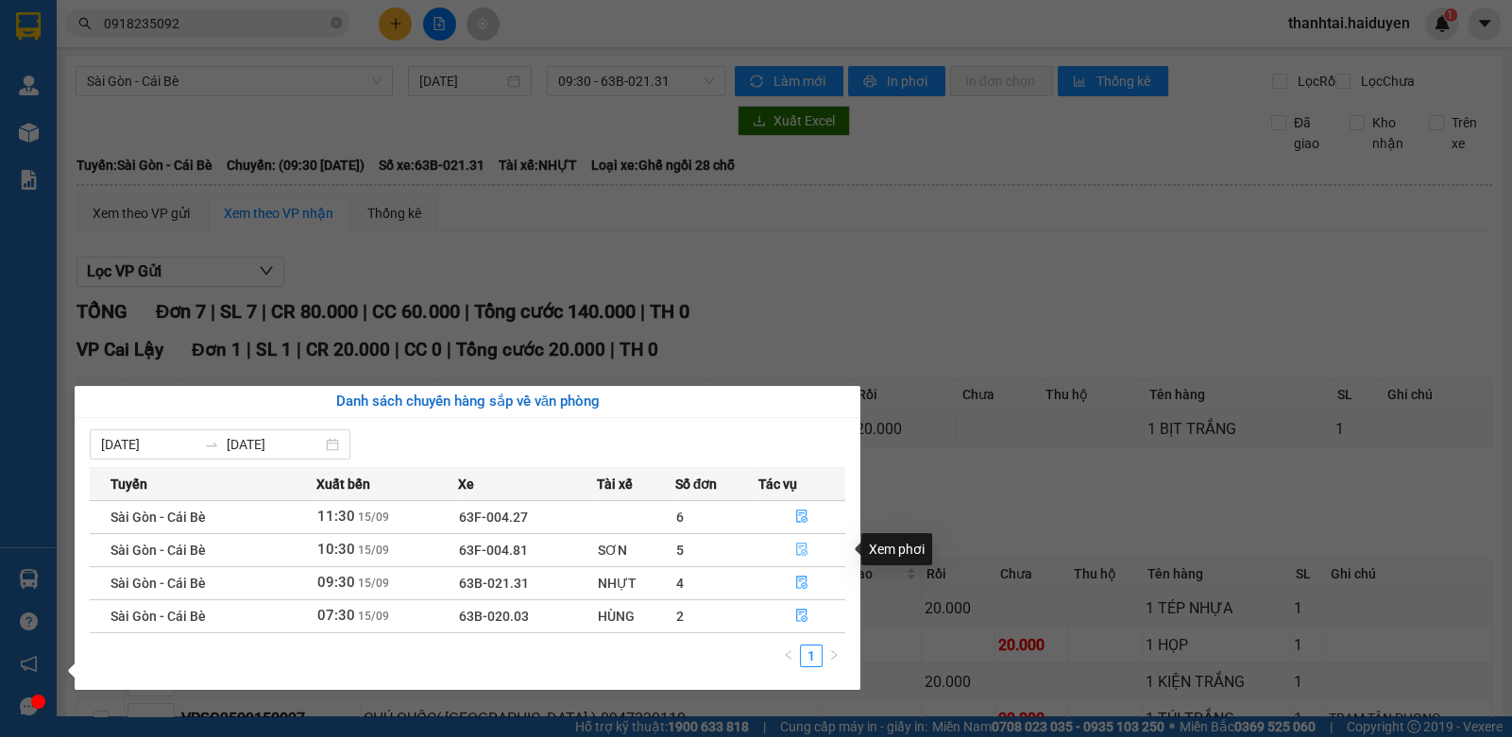
click at [788, 550] on button "button" at bounding box center [802, 550] width 86 height 30
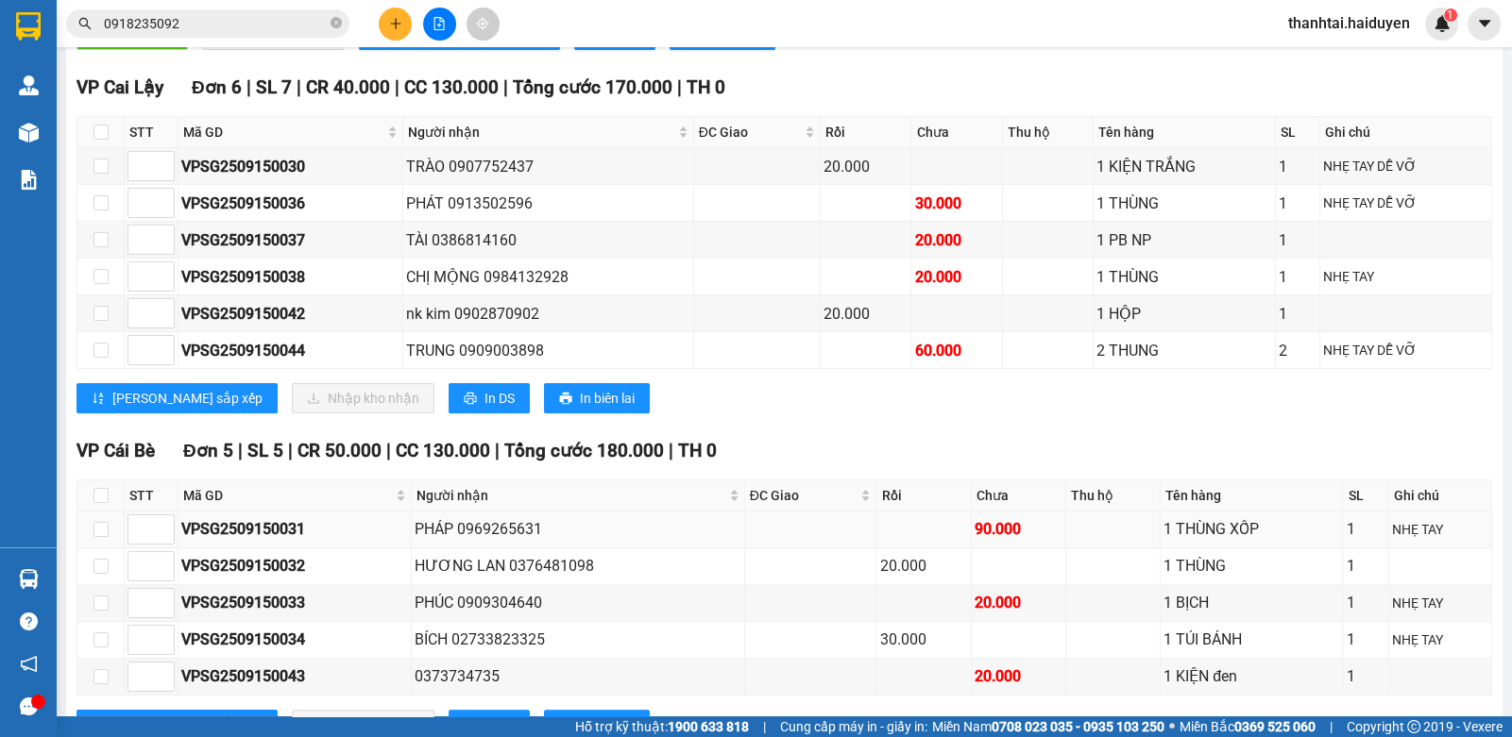
scroll to position [671, 0]
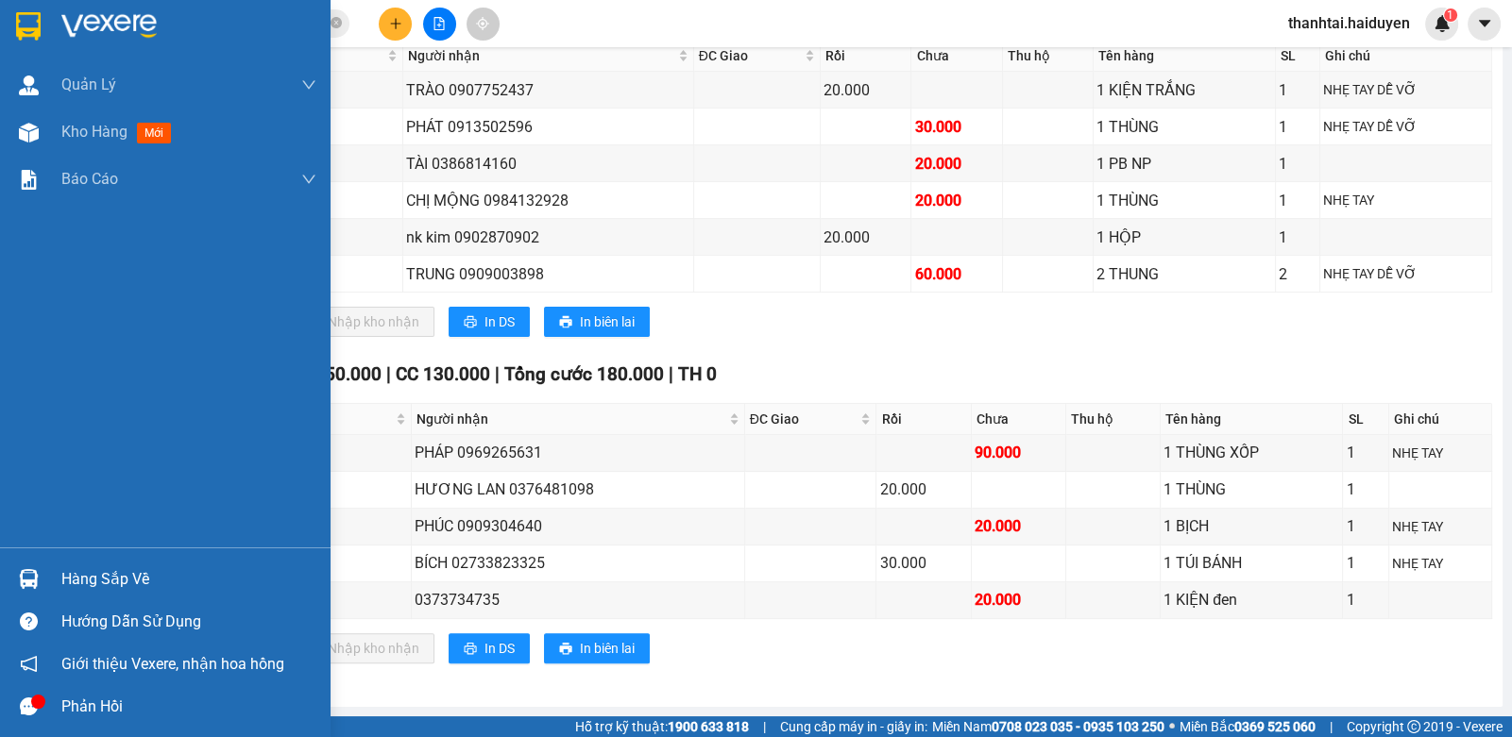
click at [117, 577] on div "Hàng sắp về" at bounding box center [188, 580] width 255 height 28
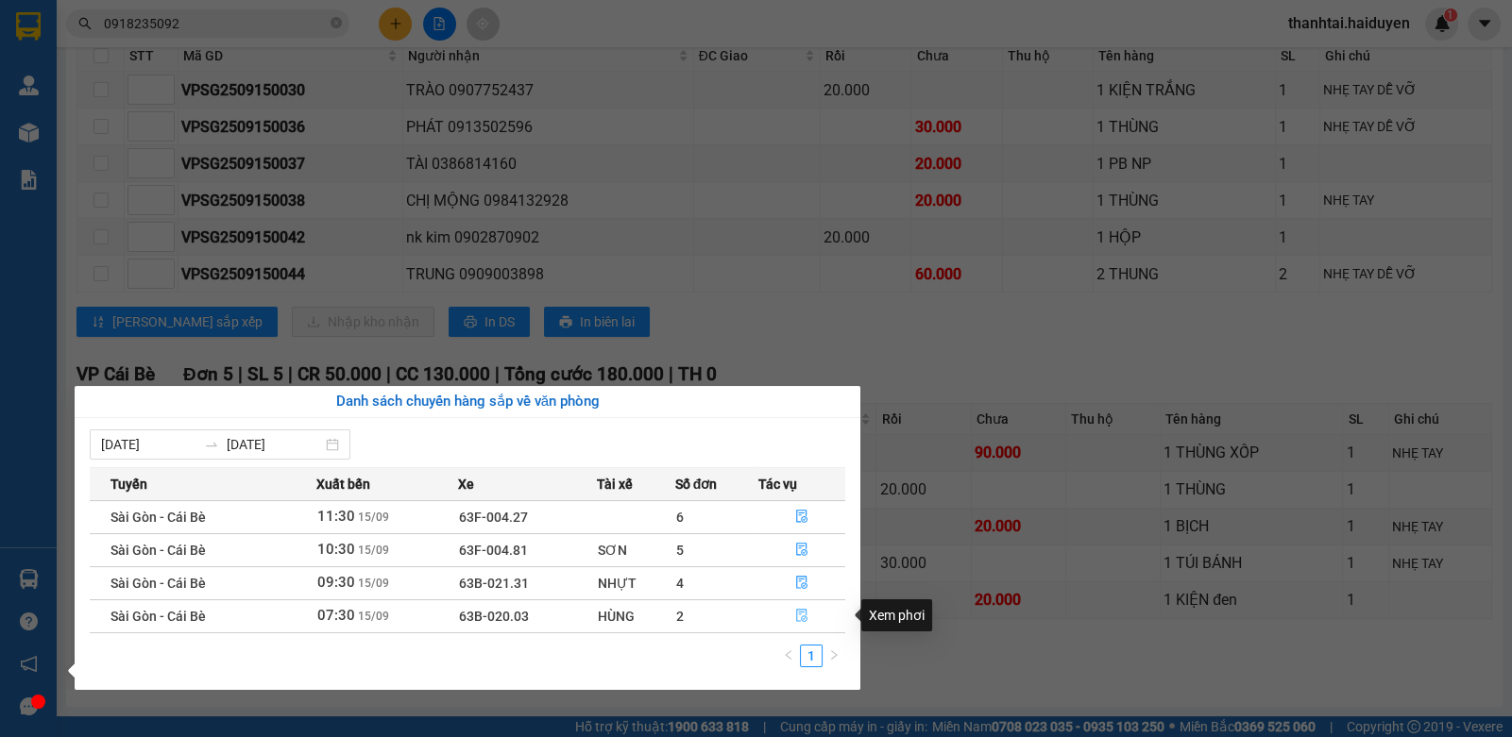
click at [805, 609] on button "button" at bounding box center [802, 616] width 86 height 30
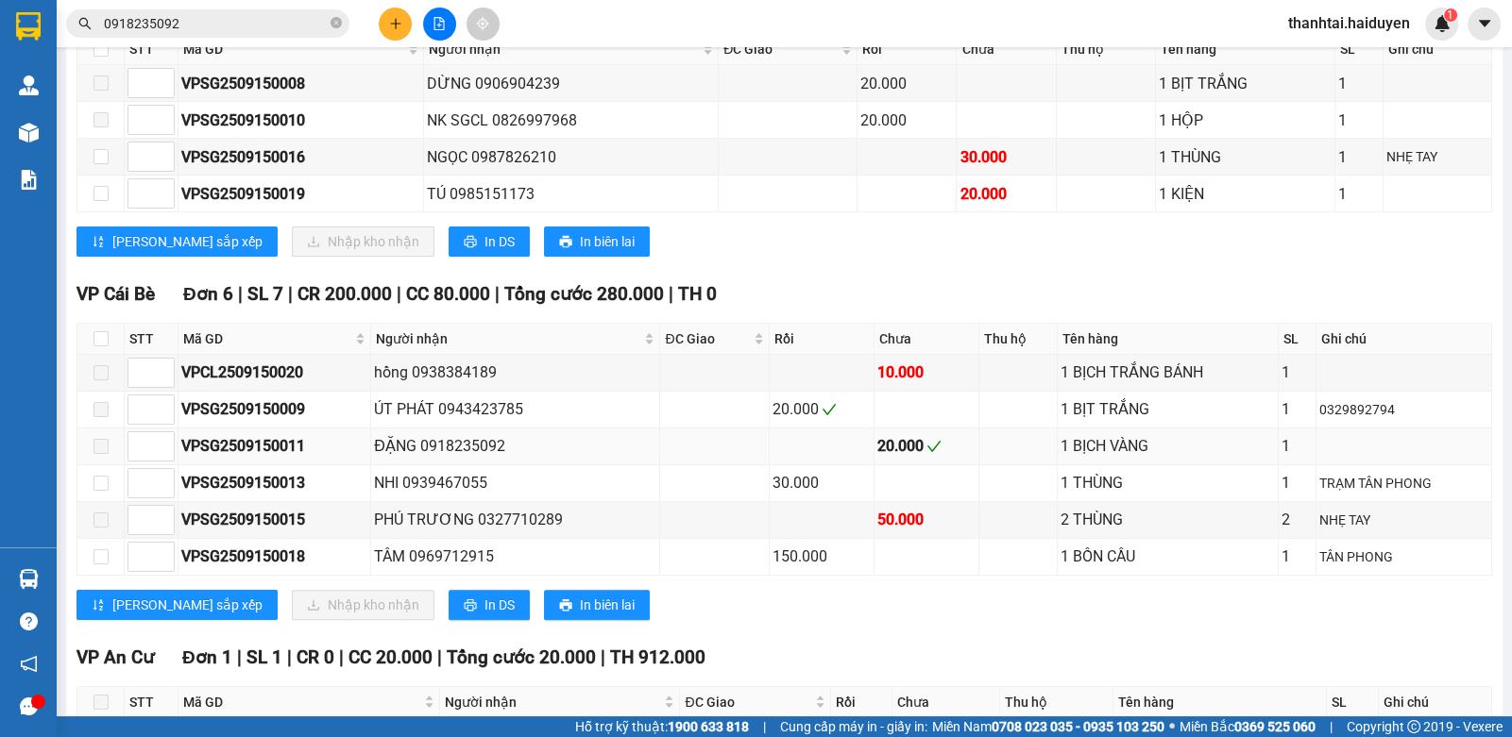
scroll to position [740, 0]
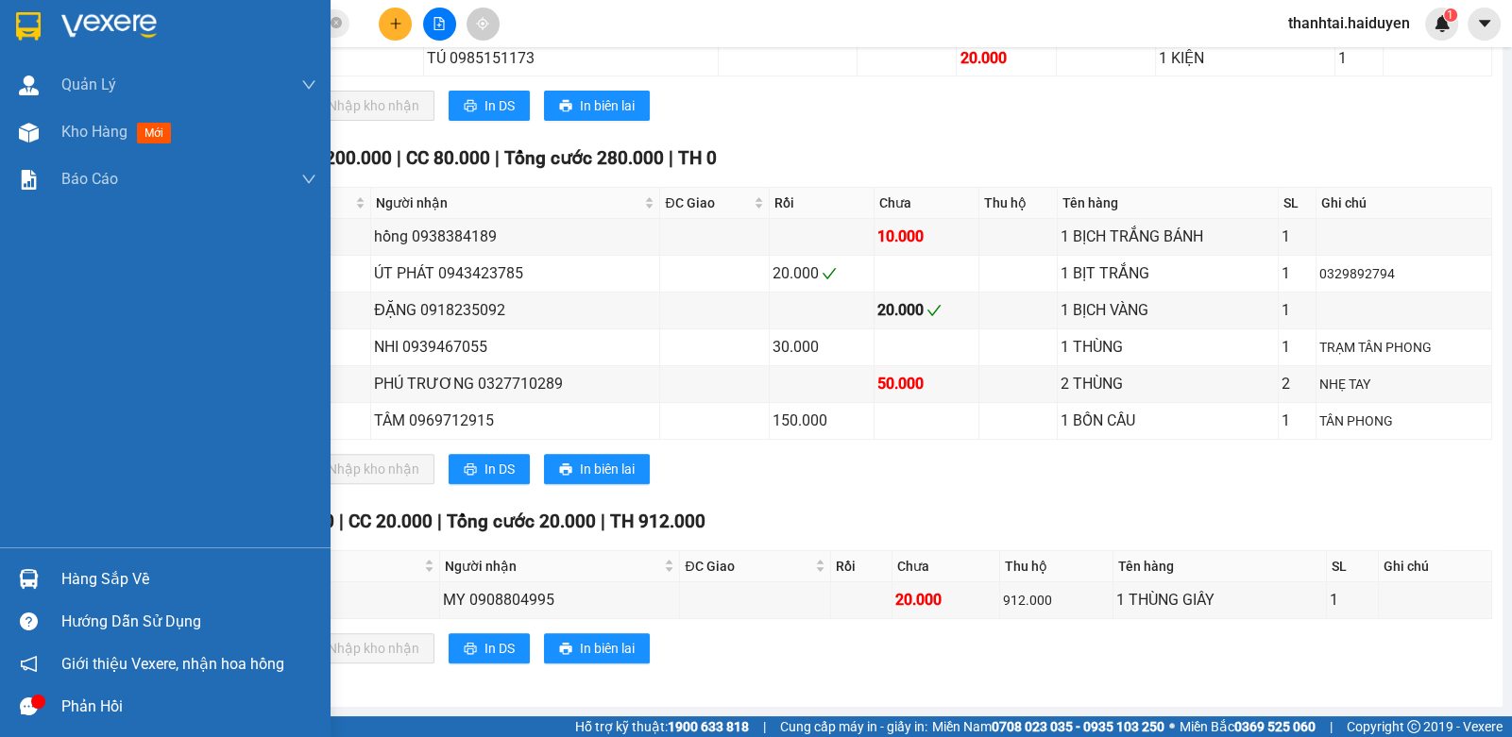
drag, startPoint x: 48, startPoint y: 592, endPoint x: 29, endPoint y: 593, distance: 18.9
click at [47, 591] on div "Hàng sắp về" at bounding box center [165, 579] width 330 height 42
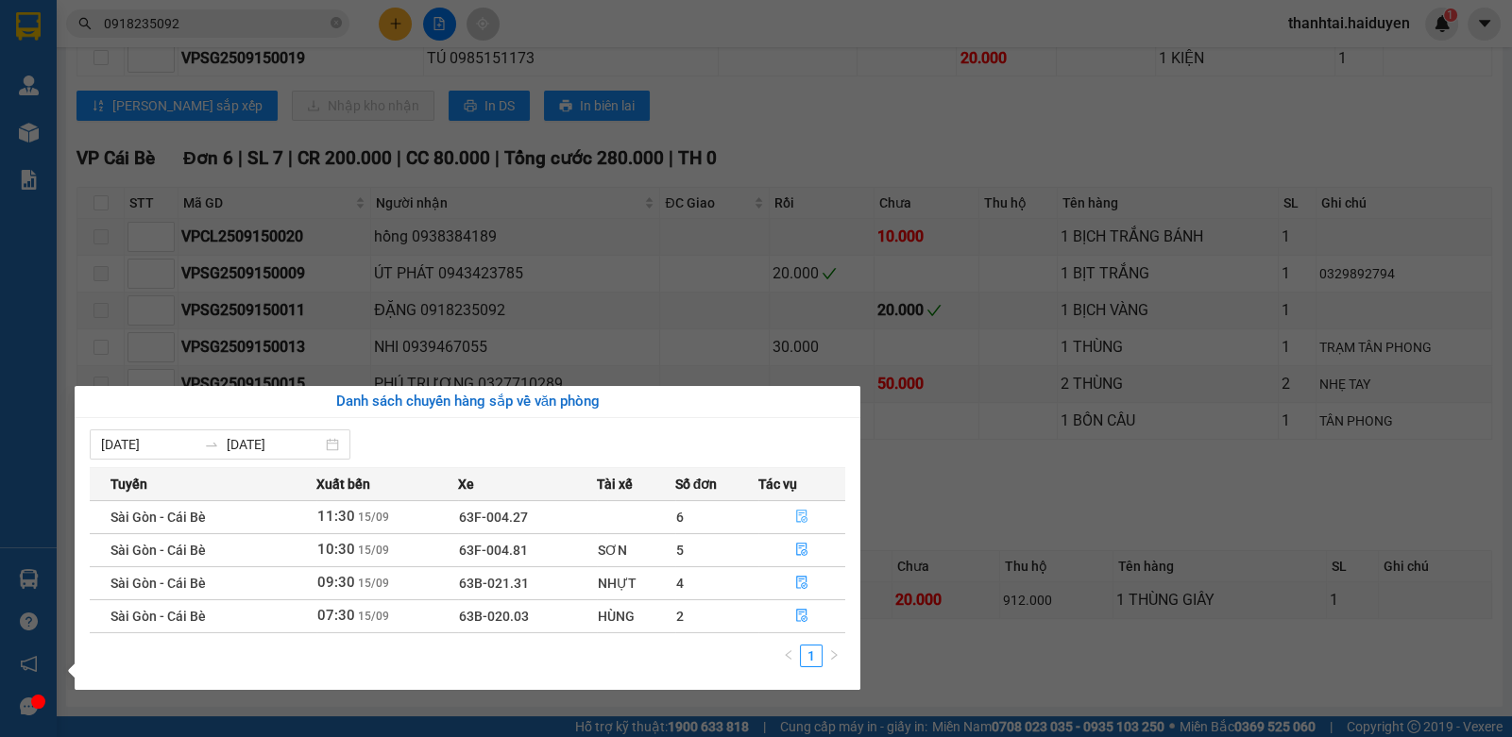
click at [806, 517] on icon "file-done" at bounding box center [801, 516] width 13 height 13
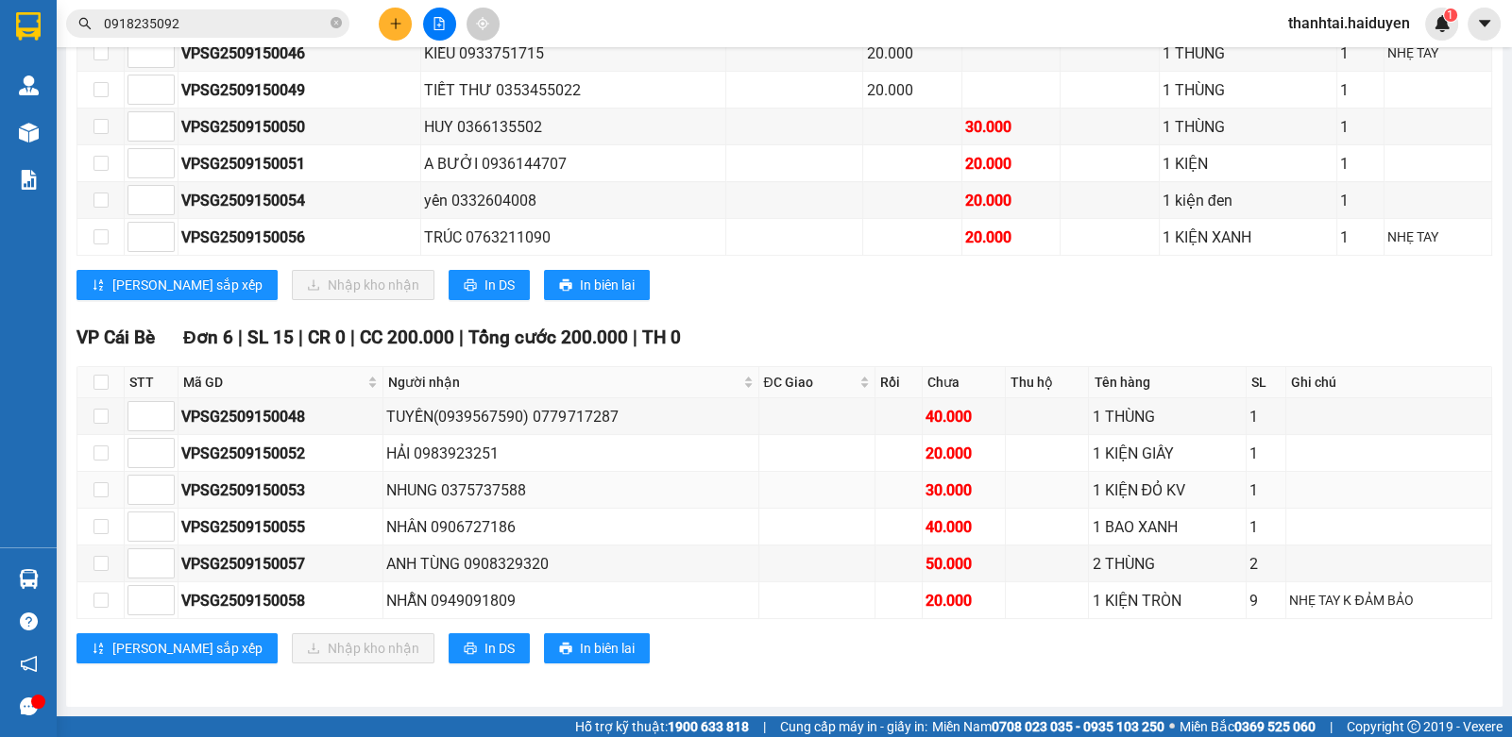
scroll to position [290, 0]
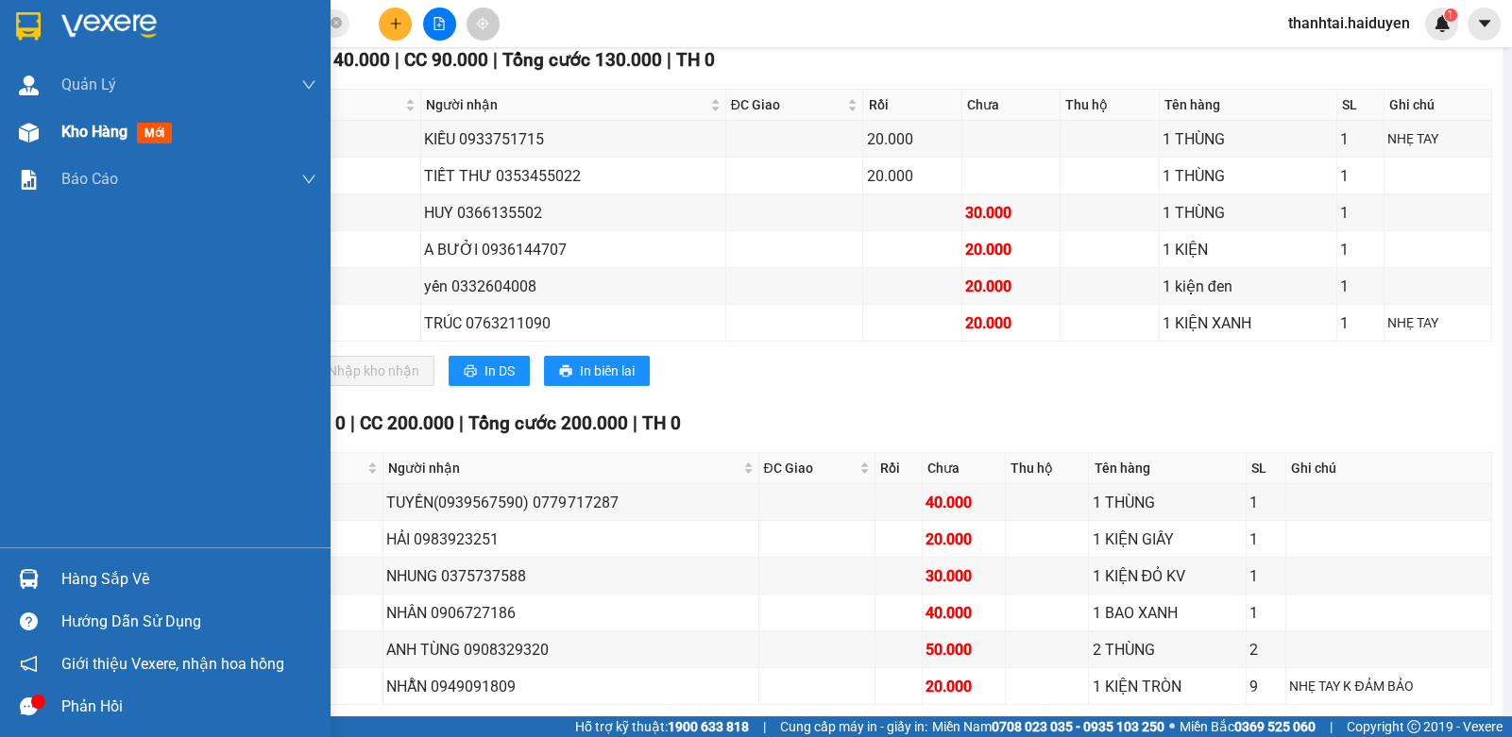
click at [152, 141] on span "mới" at bounding box center [154, 133] width 35 height 21
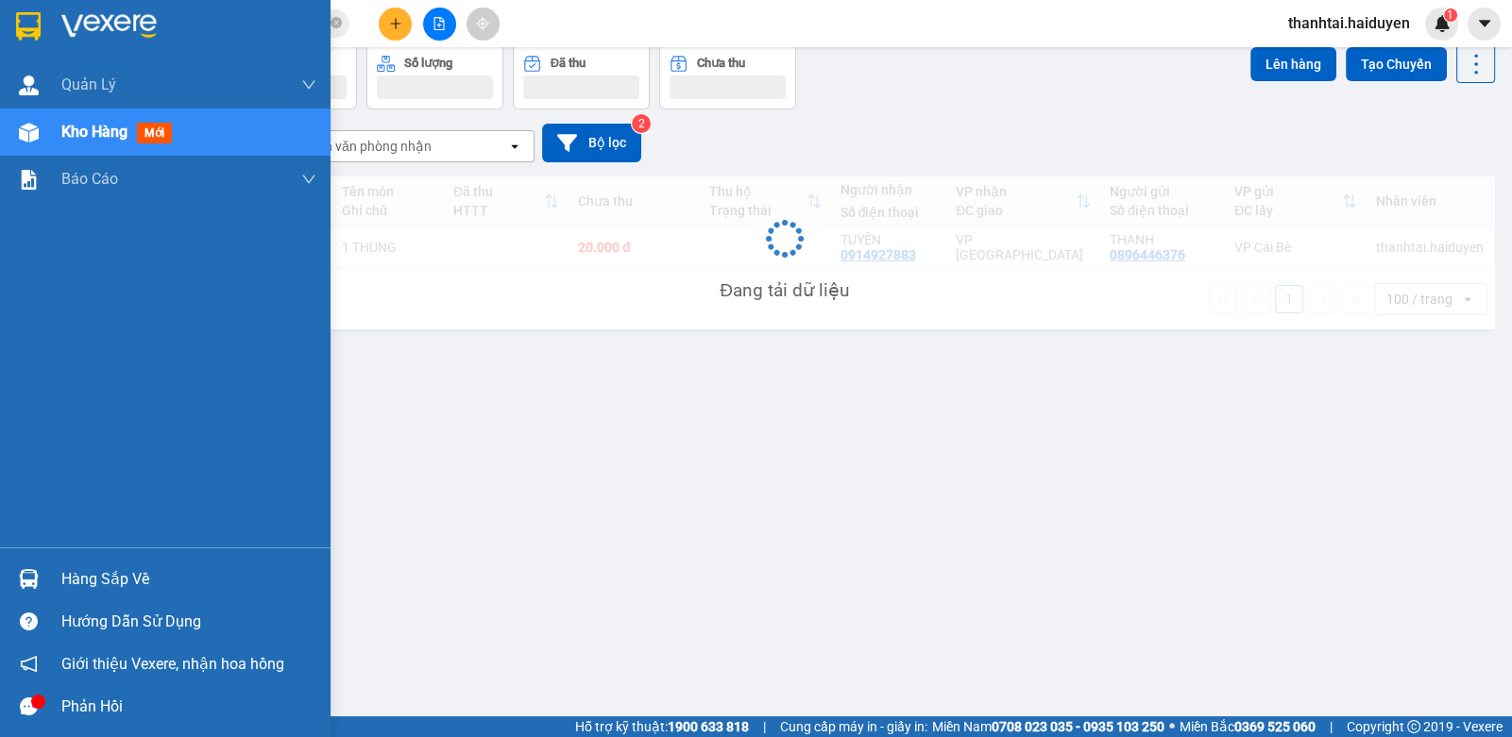
scroll to position [86, 0]
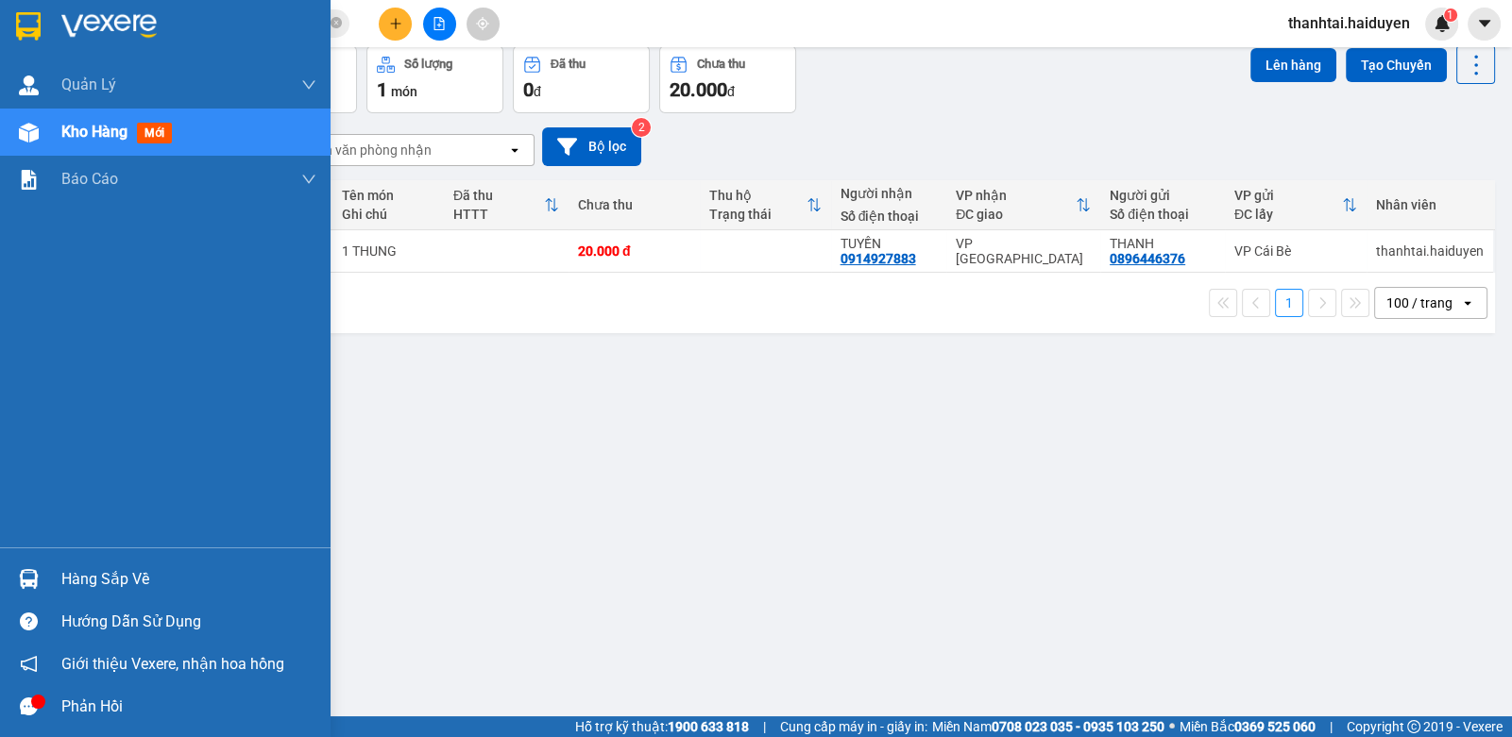
click at [87, 578] on div "Hàng sắp về" at bounding box center [188, 580] width 255 height 28
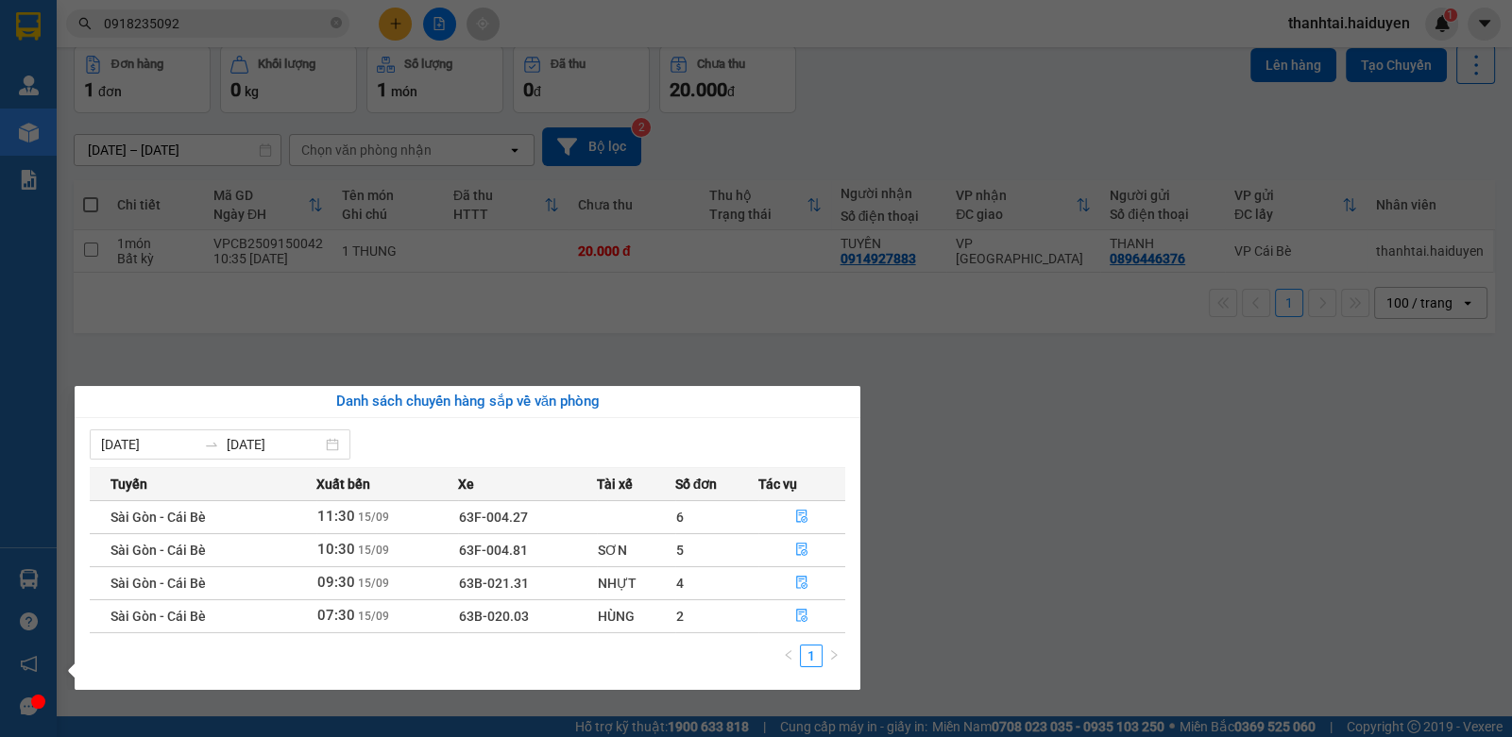
drag, startPoint x: 694, startPoint y: 343, endPoint x: 149, endPoint y: 507, distance: 569.1
click at [680, 341] on section "Kết quả tìm kiếm ( 1 ) Bộ lọc Gửi 3 ngày gần nhất Mã ĐH Trạng thái Món hàng Thu…" at bounding box center [756, 368] width 1512 height 737
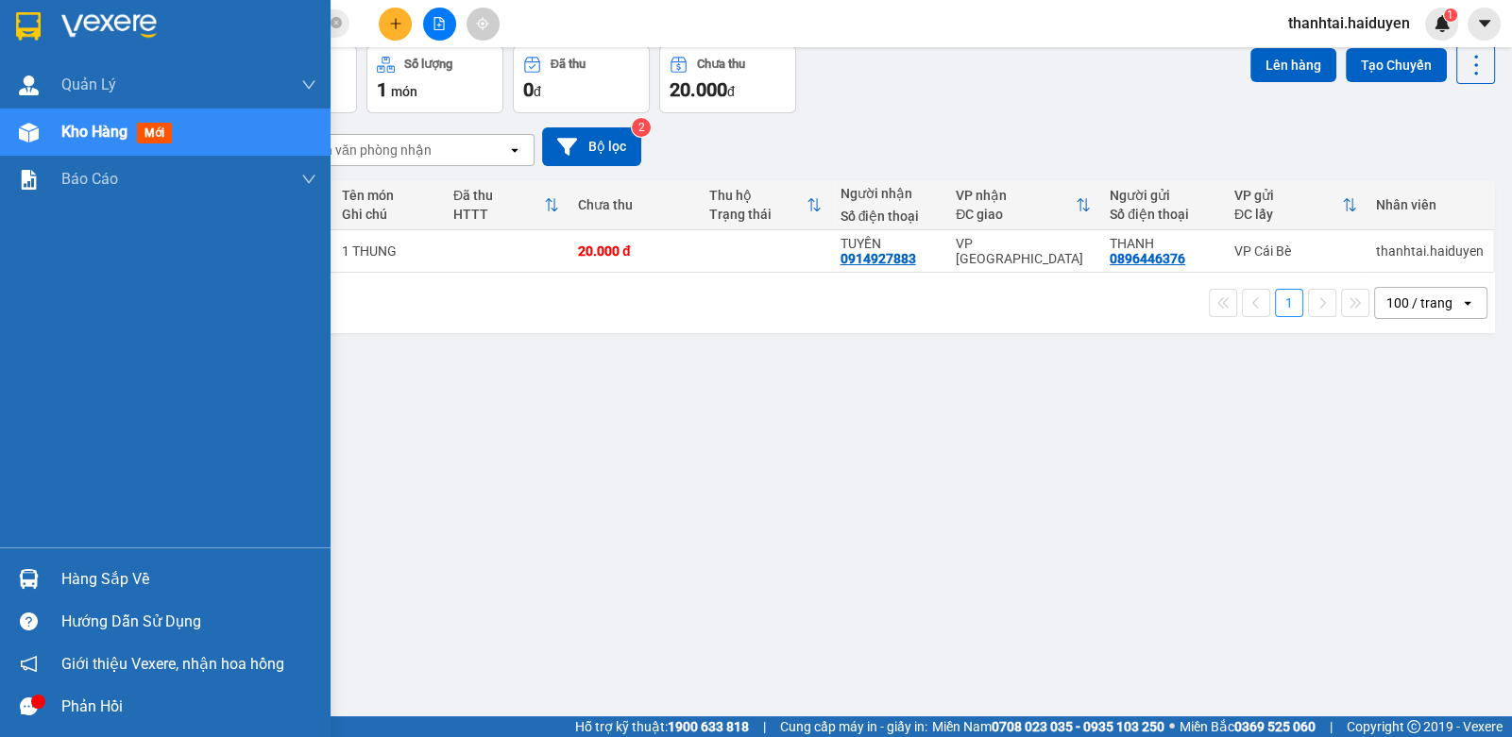
click at [78, 576] on div "Hàng sắp về" at bounding box center [188, 580] width 255 height 28
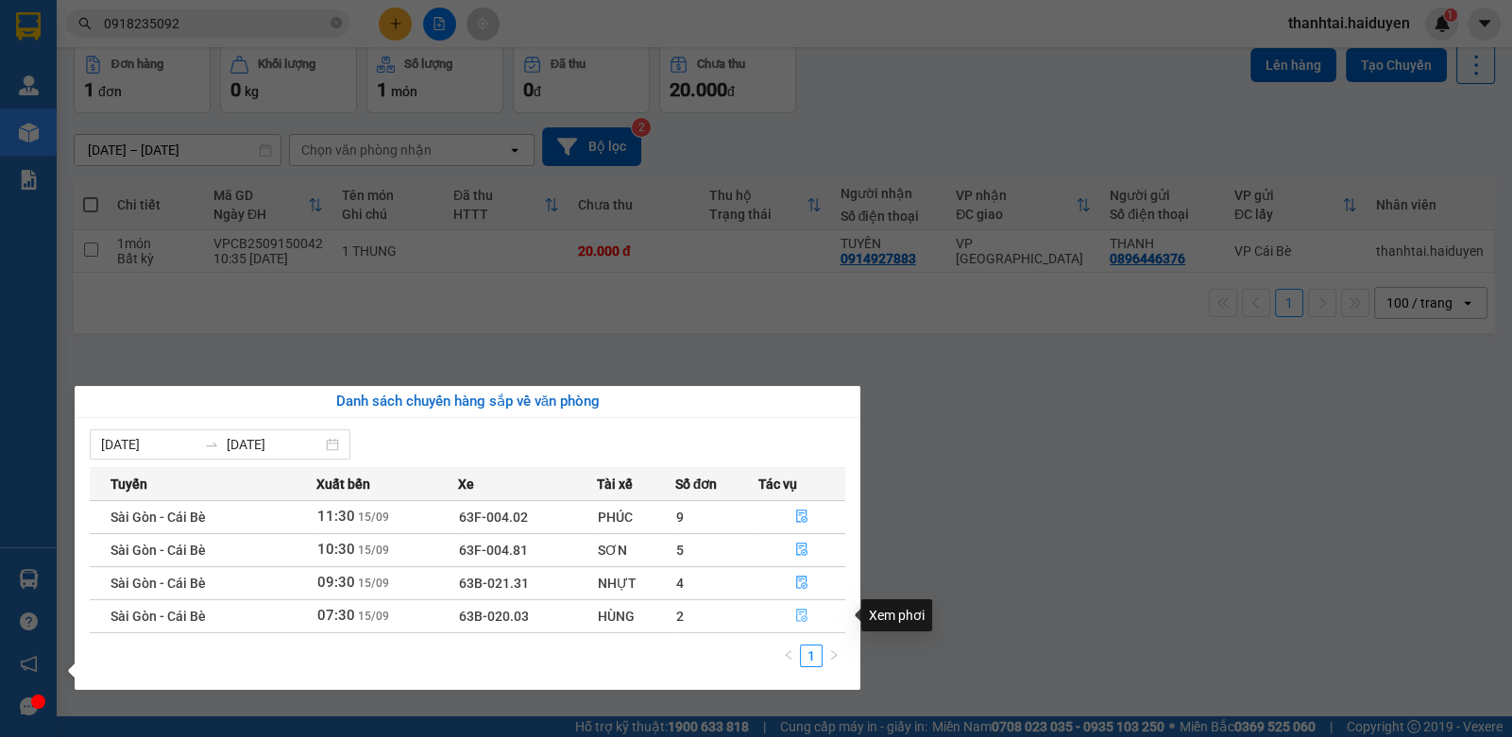
click at [791, 604] on button "button" at bounding box center [802, 616] width 86 height 30
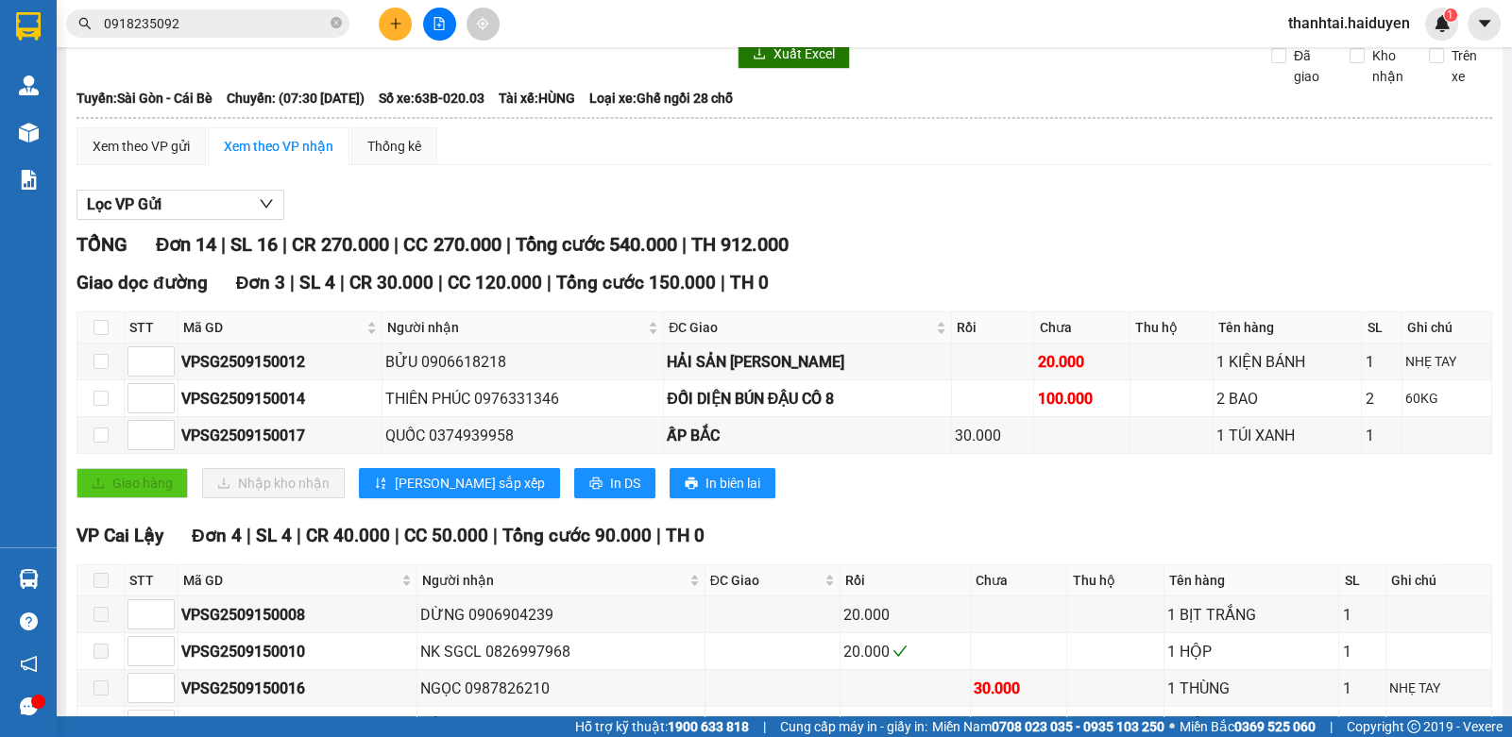
scroll to position [471, 0]
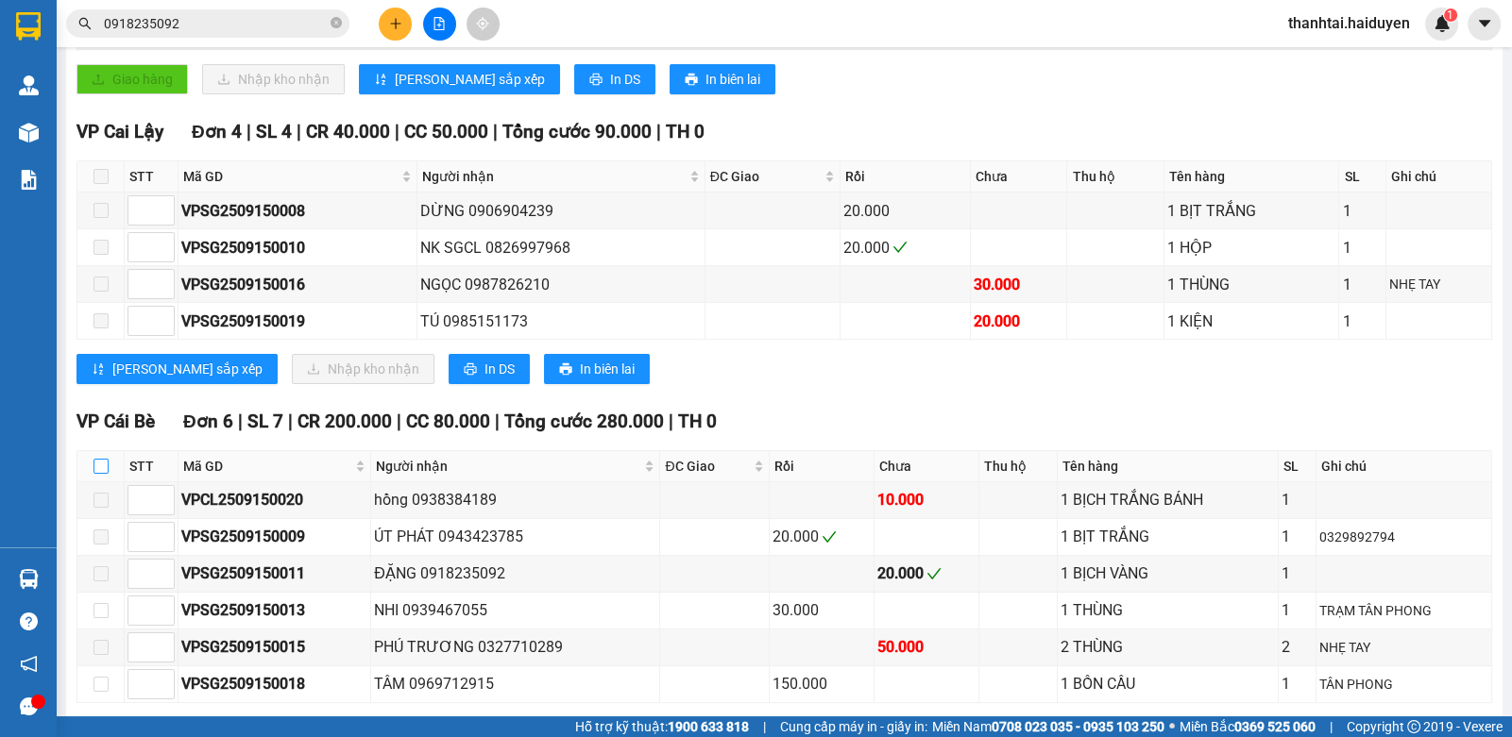
click at [94, 467] on label at bounding box center [100, 466] width 15 height 21
click at [94, 467] on input "checkbox" at bounding box center [100, 466] width 15 height 15
checkbox input "true"
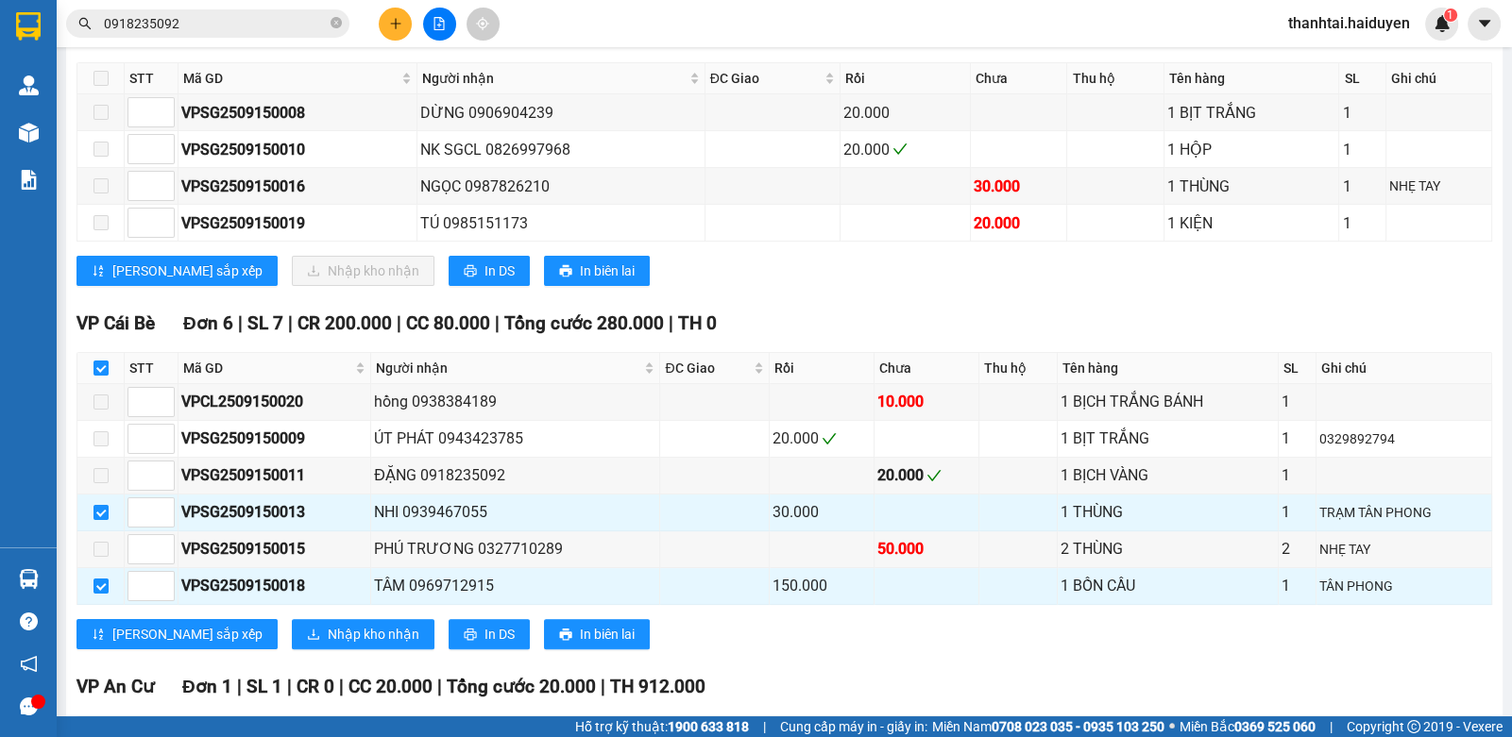
scroll to position [740, 0]
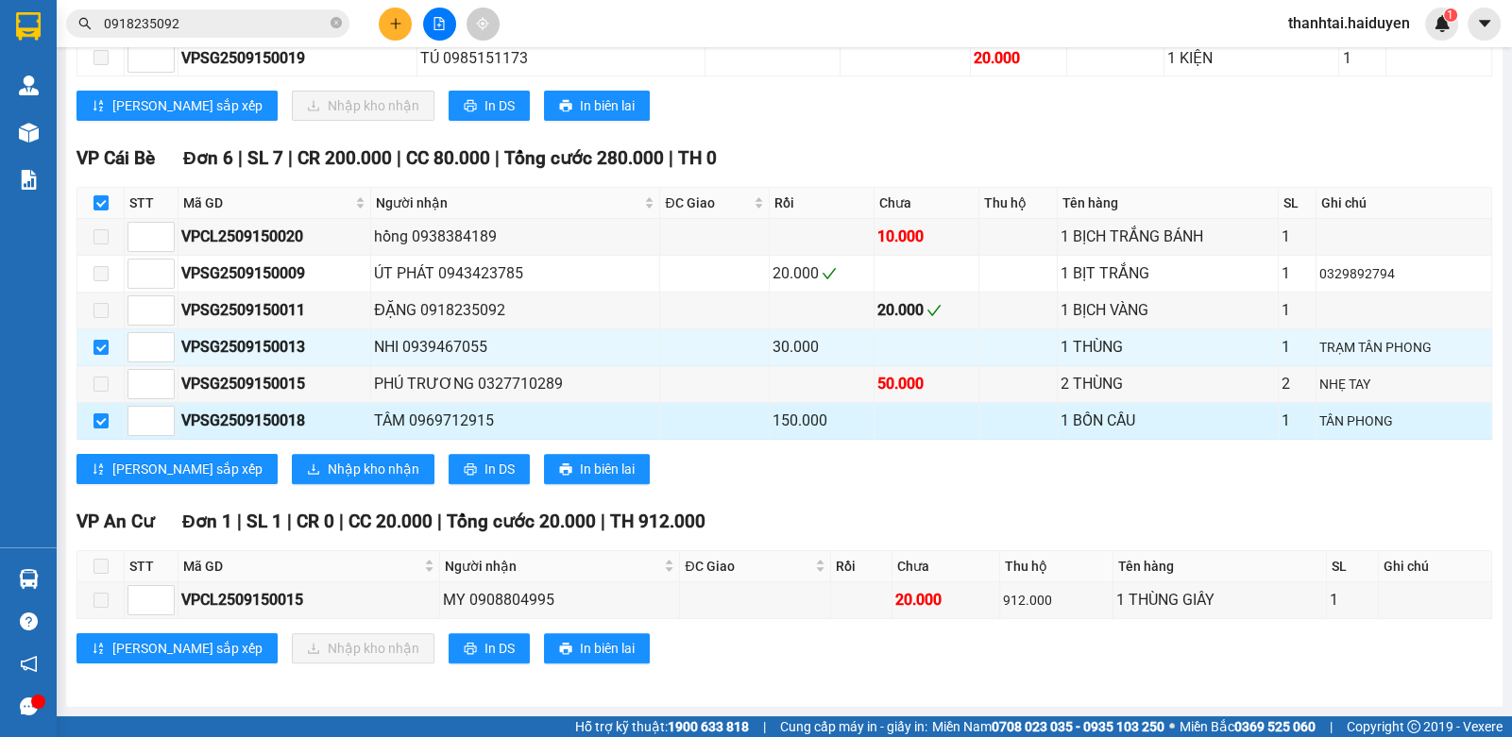
drag, startPoint x: 99, startPoint y: 423, endPoint x: 110, endPoint y: 428, distance: 12.3
click at [99, 423] on input "checkbox" at bounding box center [100, 421] width 15 height 15
checkbox input "false"
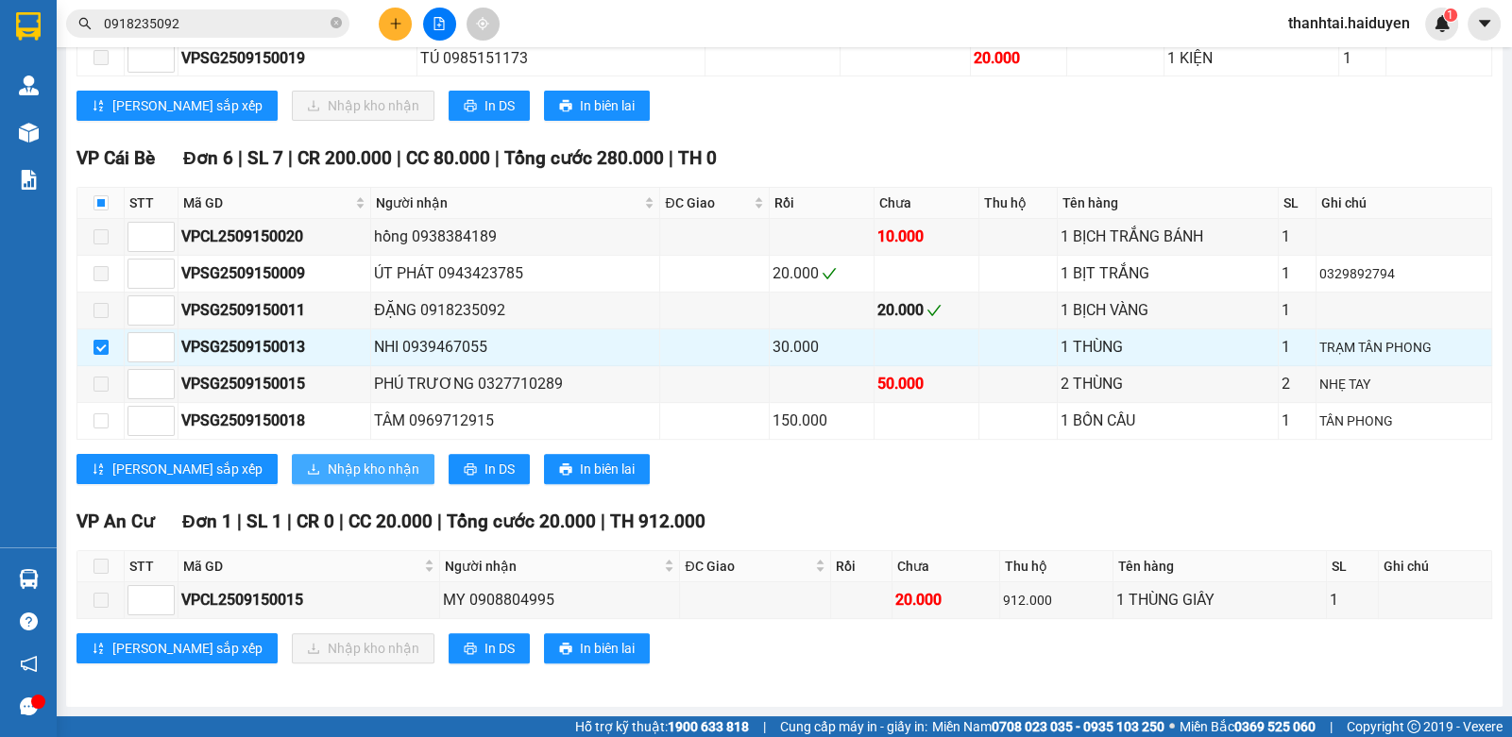
click at [328, 477] on span "Nhập kho nhận" at bounding box center [374, 469] width 92 height 21
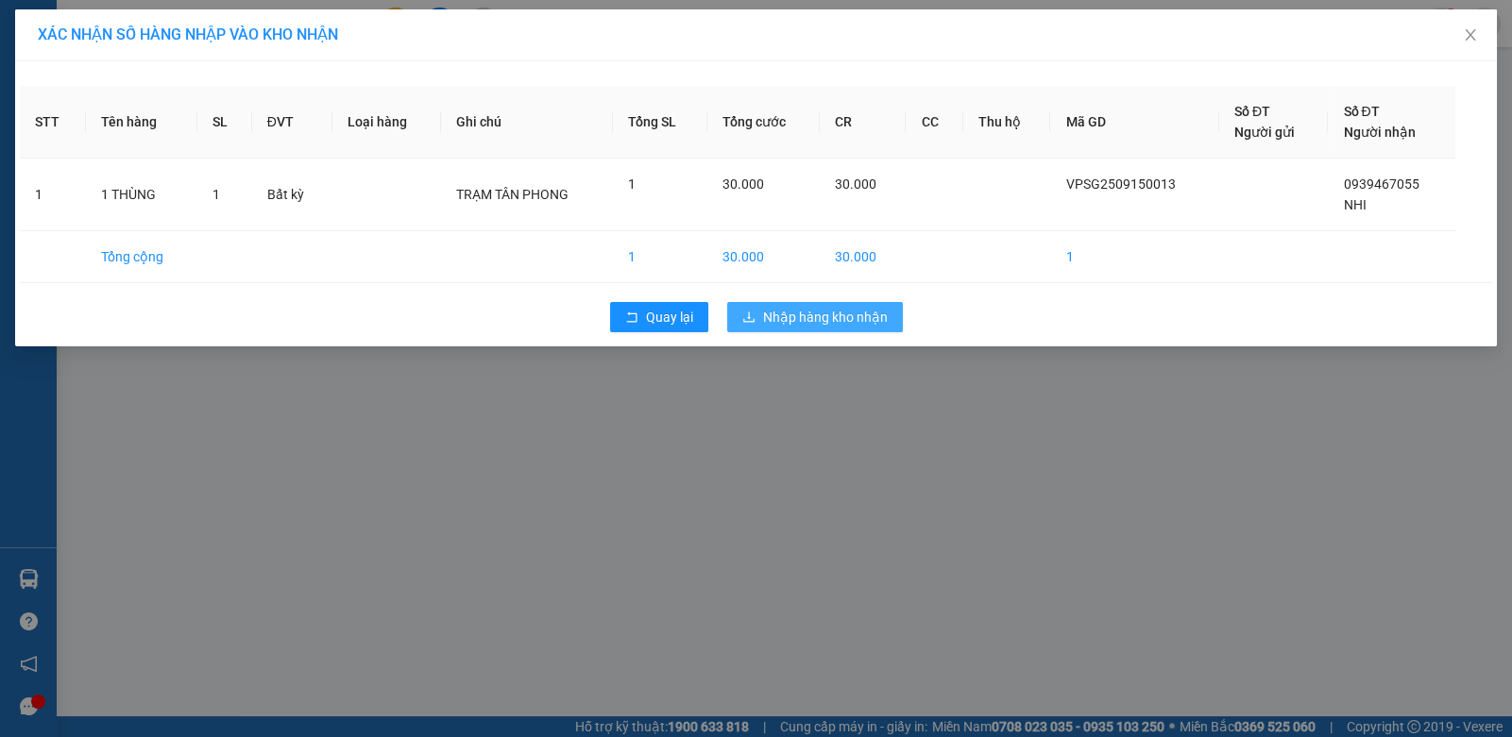
click at [767, 314] on span "Nhập hàng kho nhận" at bounding box center [825, 317] width 125 height 21
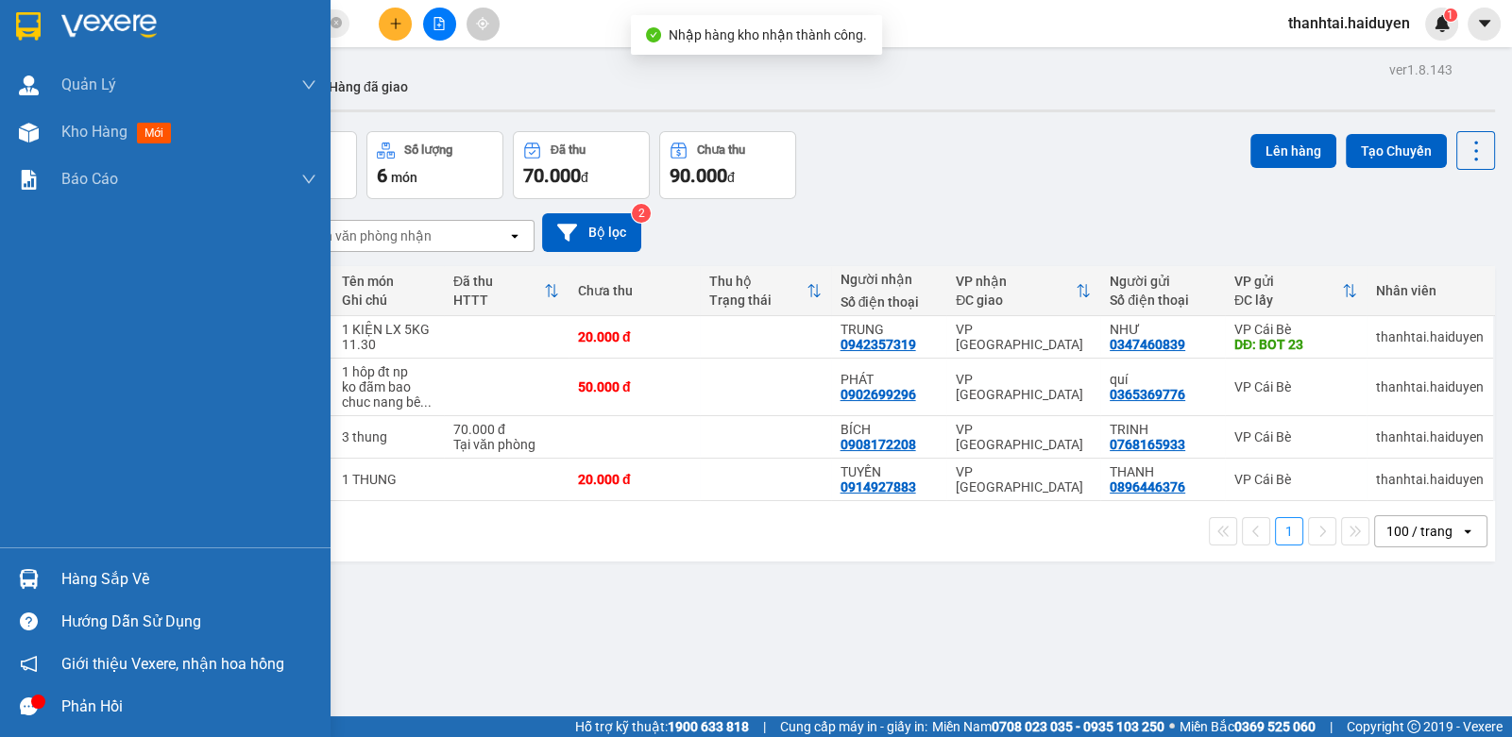
click at [85, 579] on div "Hàng sắp về" at bounding box center [188, 580] width 255 height 28
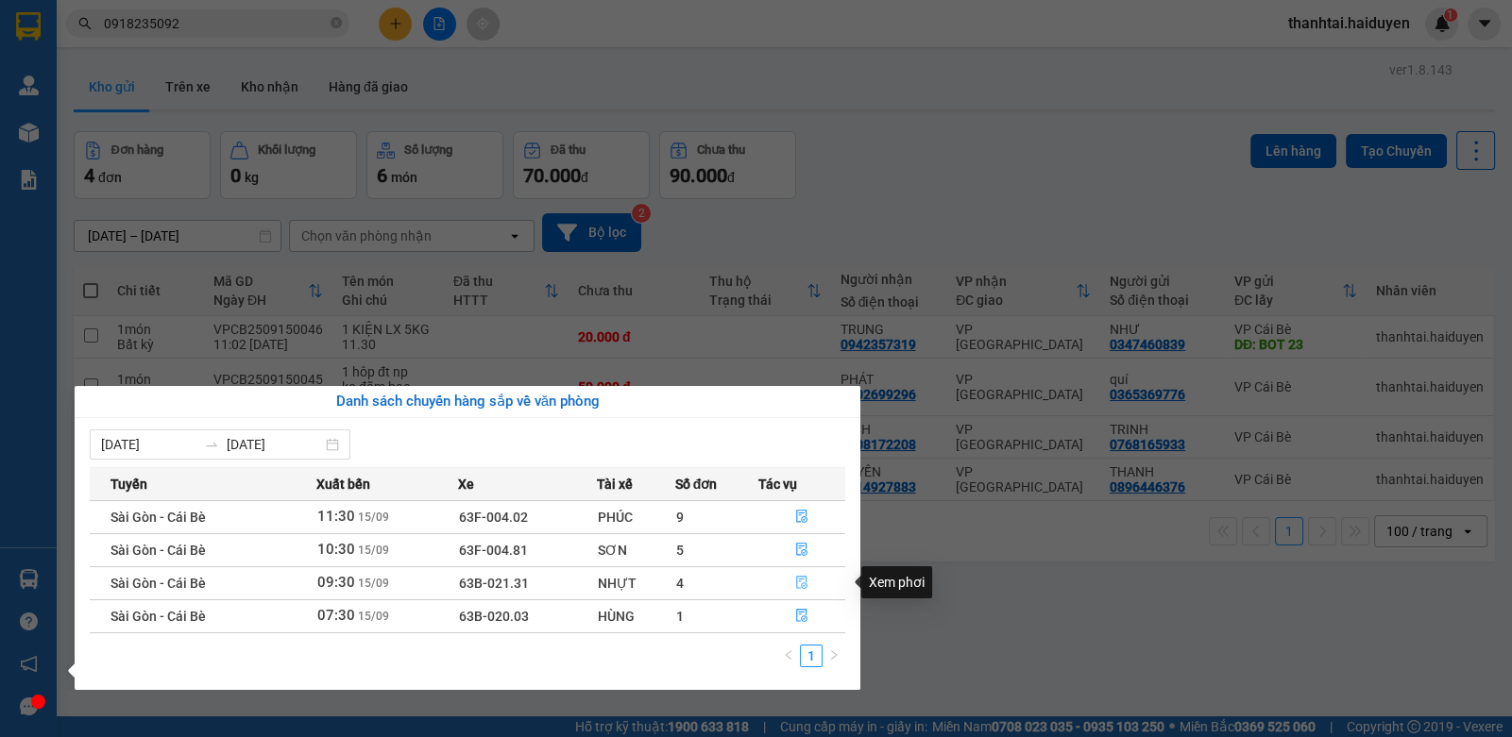
click at [792, 587] on button "button" at bounding box center [802, 583] width 86 height 30
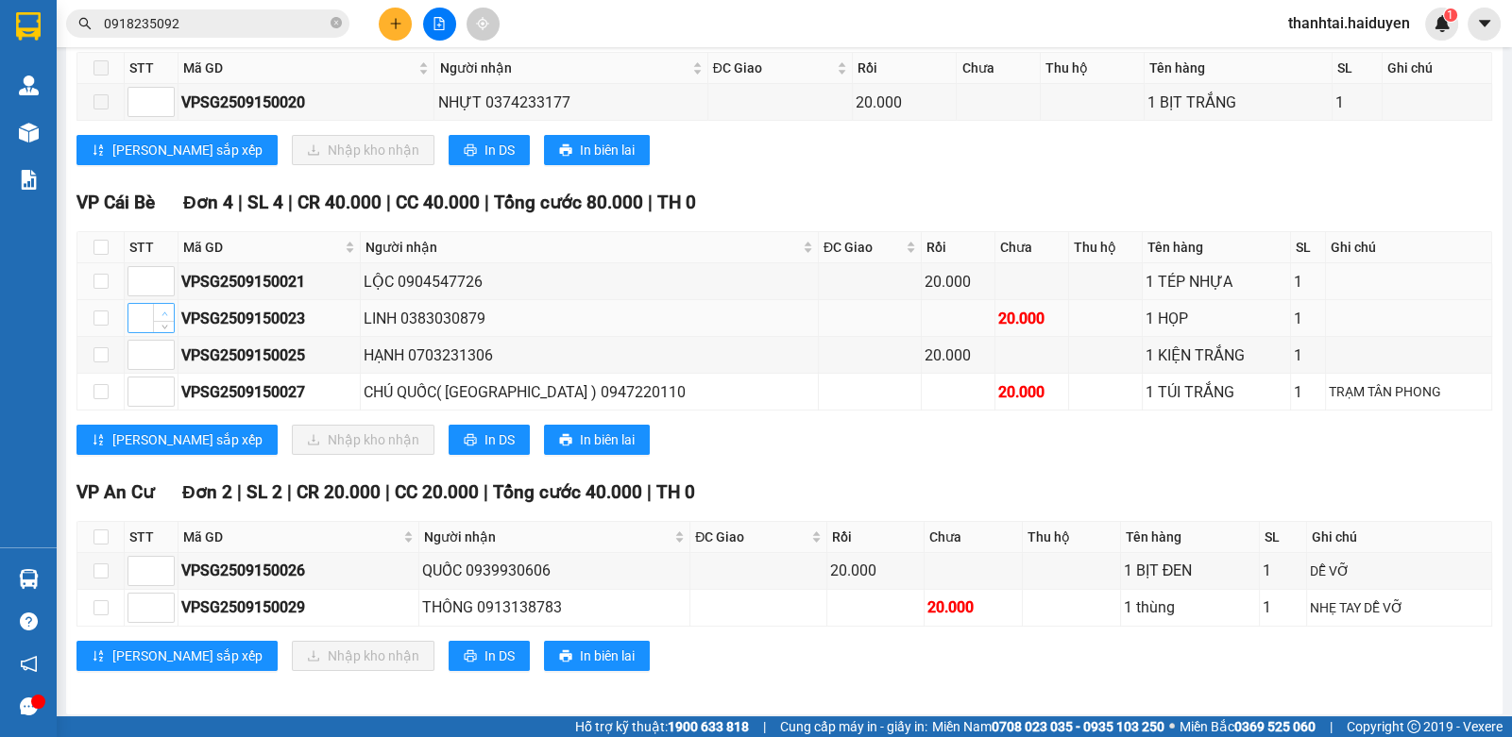
scroll to position [345, 0]
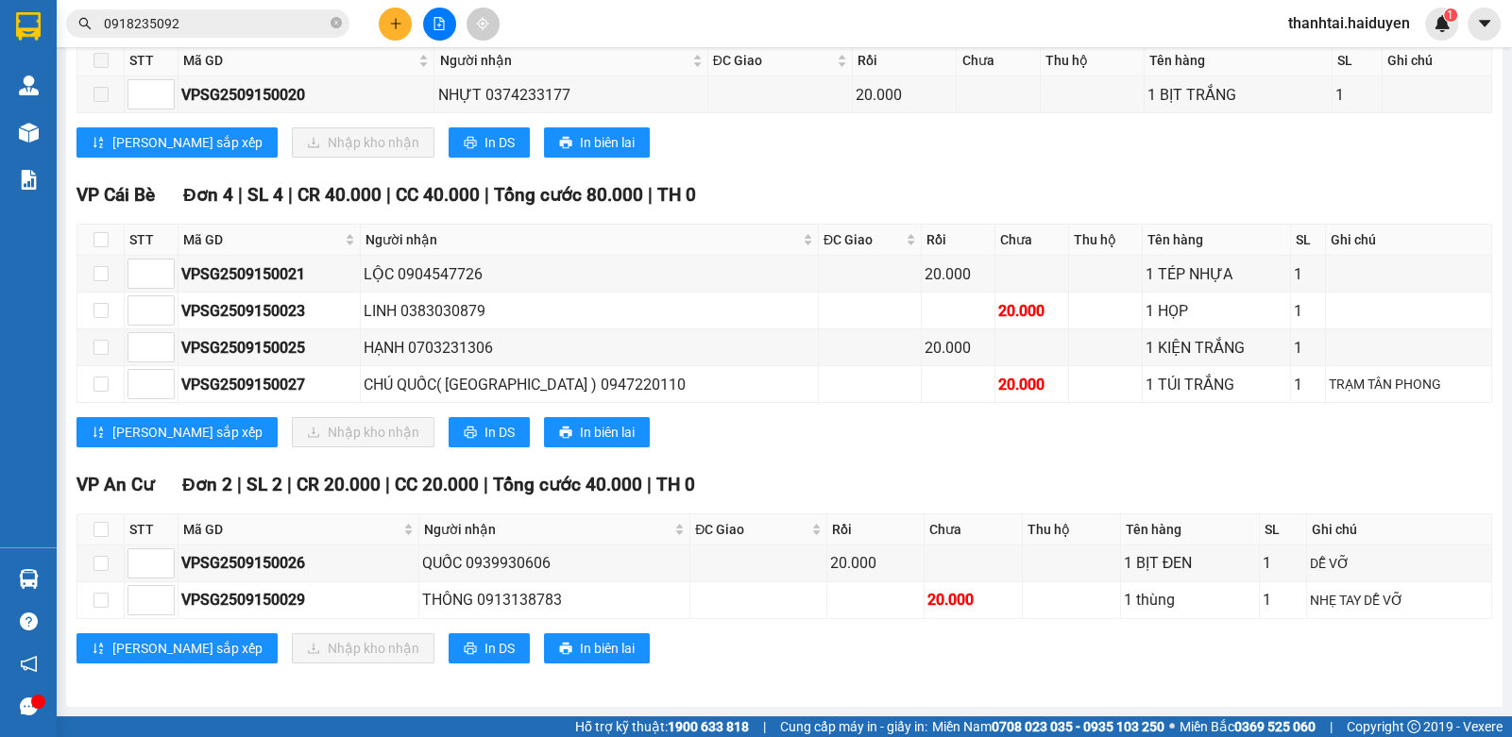
click at [116, 248] on th at bounding box center [100, 240] width 47 height 31
click at [100, 243] on input "checkbox" at bounding box center [100, 239] width 15 height 15
checkbox input "true"
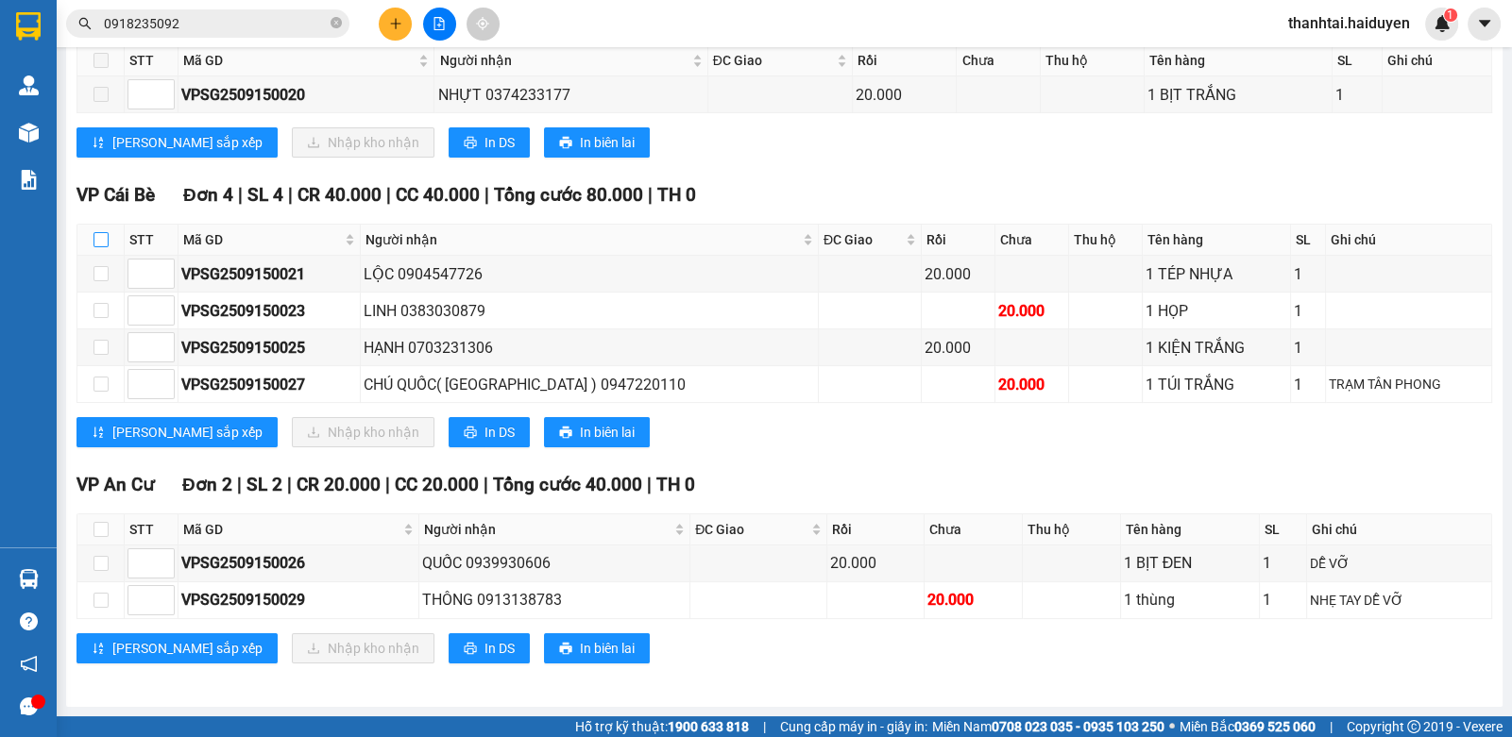
checkbox input "true"
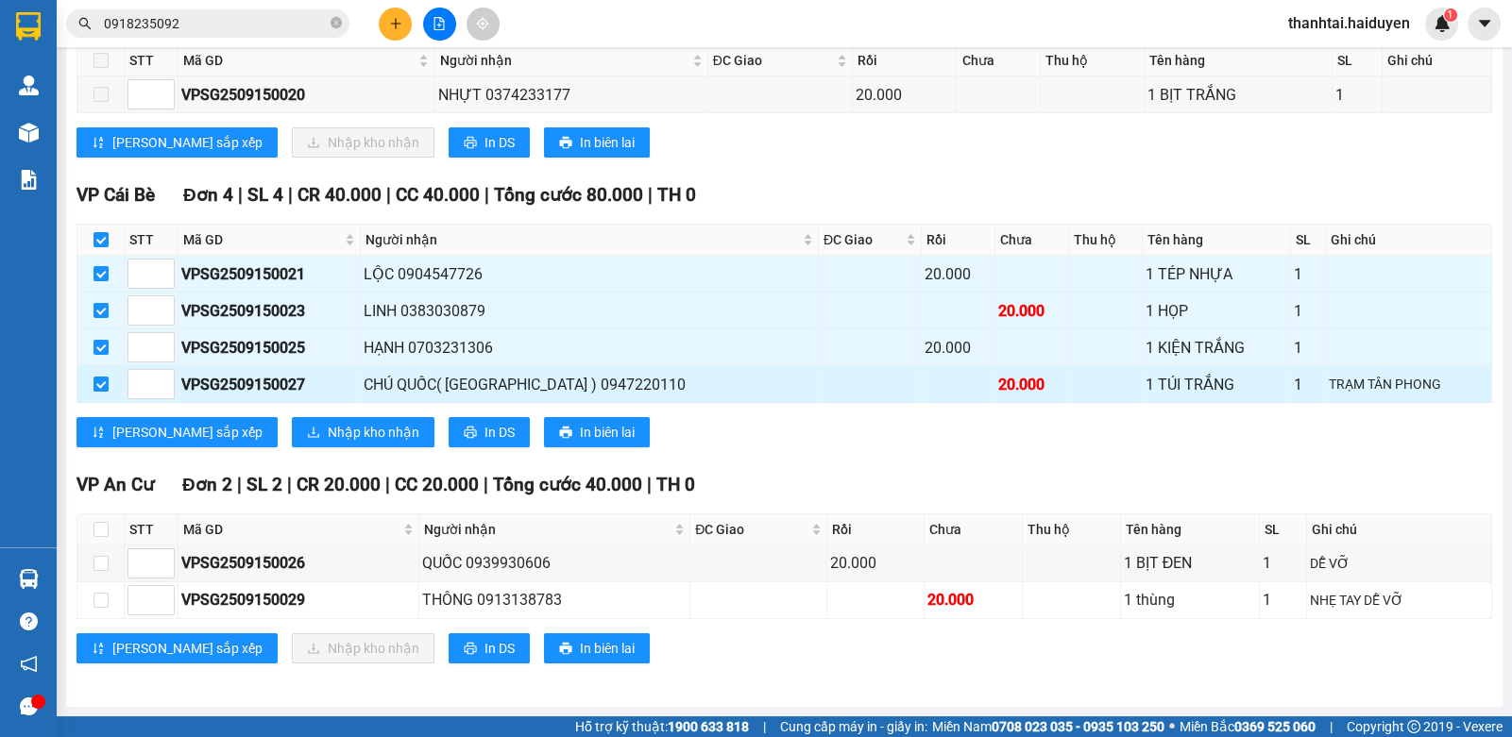
drag, startPoint x: 94, startPoint y: 347, endPoint x: 98, endPoint y: 370, distance: 23.0
click at [96, 347] on input "checkbox" at bounding box center [100, 347] width 15 height 15
checkbox input "false"
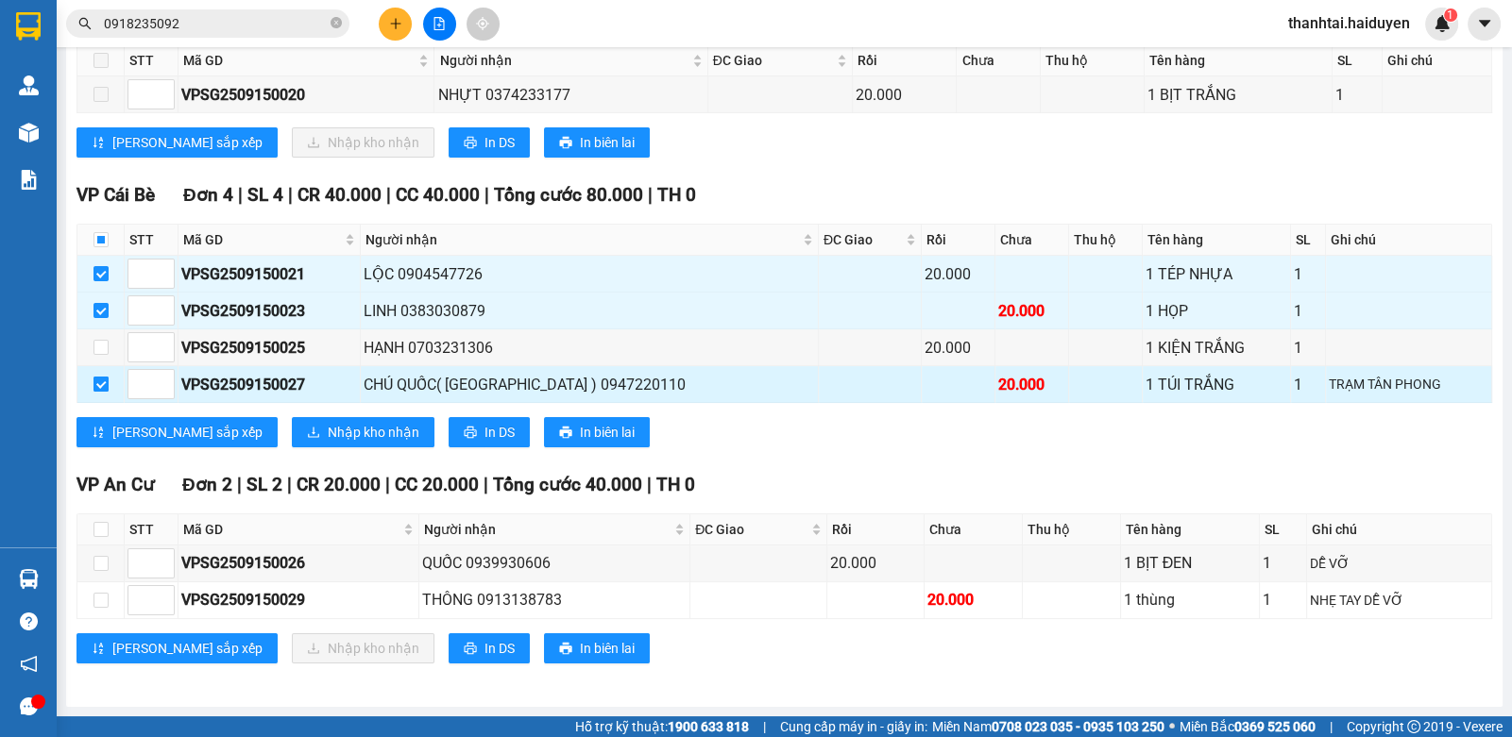
click at [98, 384] on input "checkbox" at bounding box center [100, 384] width 15 height 15
checkbox input "false"
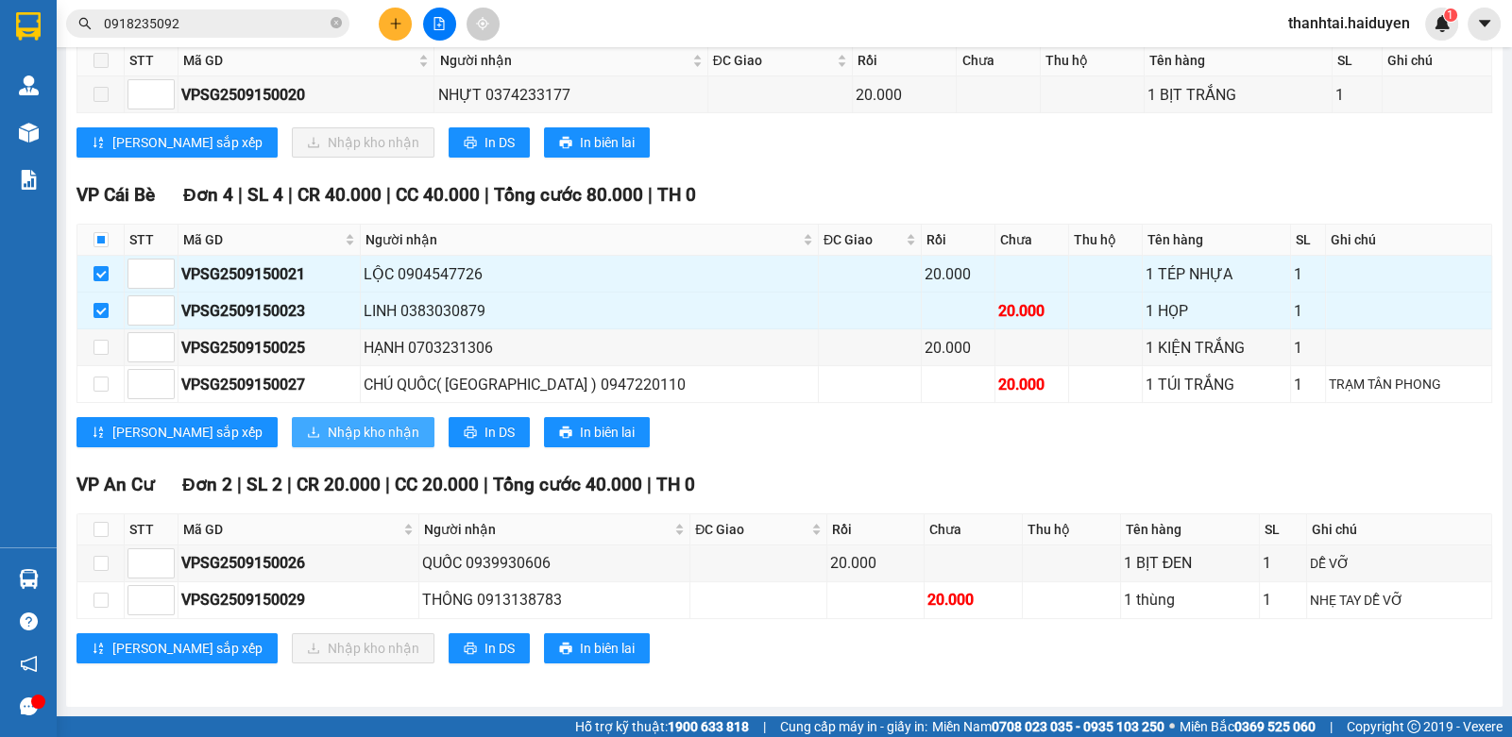
click at [328, 438] on span "Nhập kho nhận" at bounding box center [374, 432] width 92 height 21
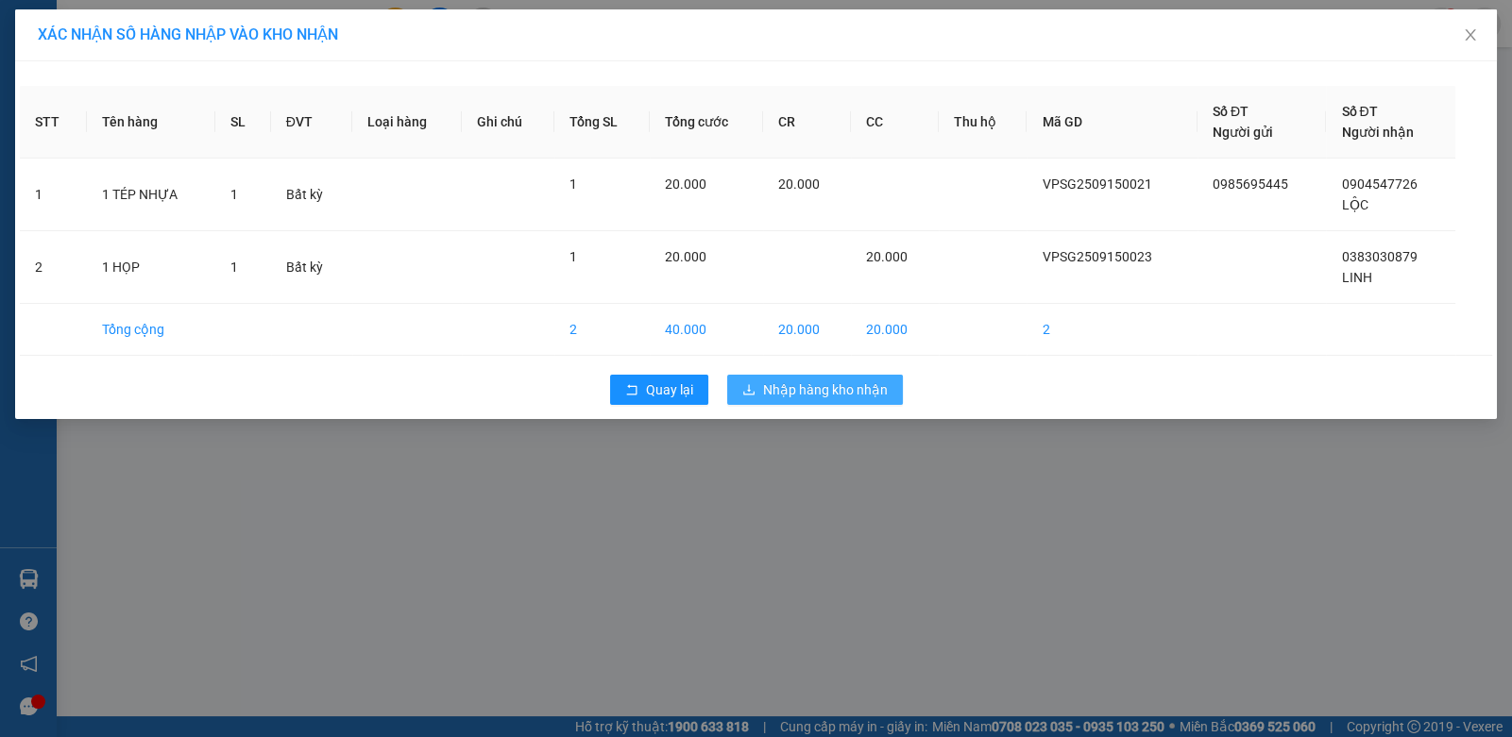
click at [807, 380] on span "Nhập hàng kho nhận" at bounding box center [825, 390] width 125 height 21
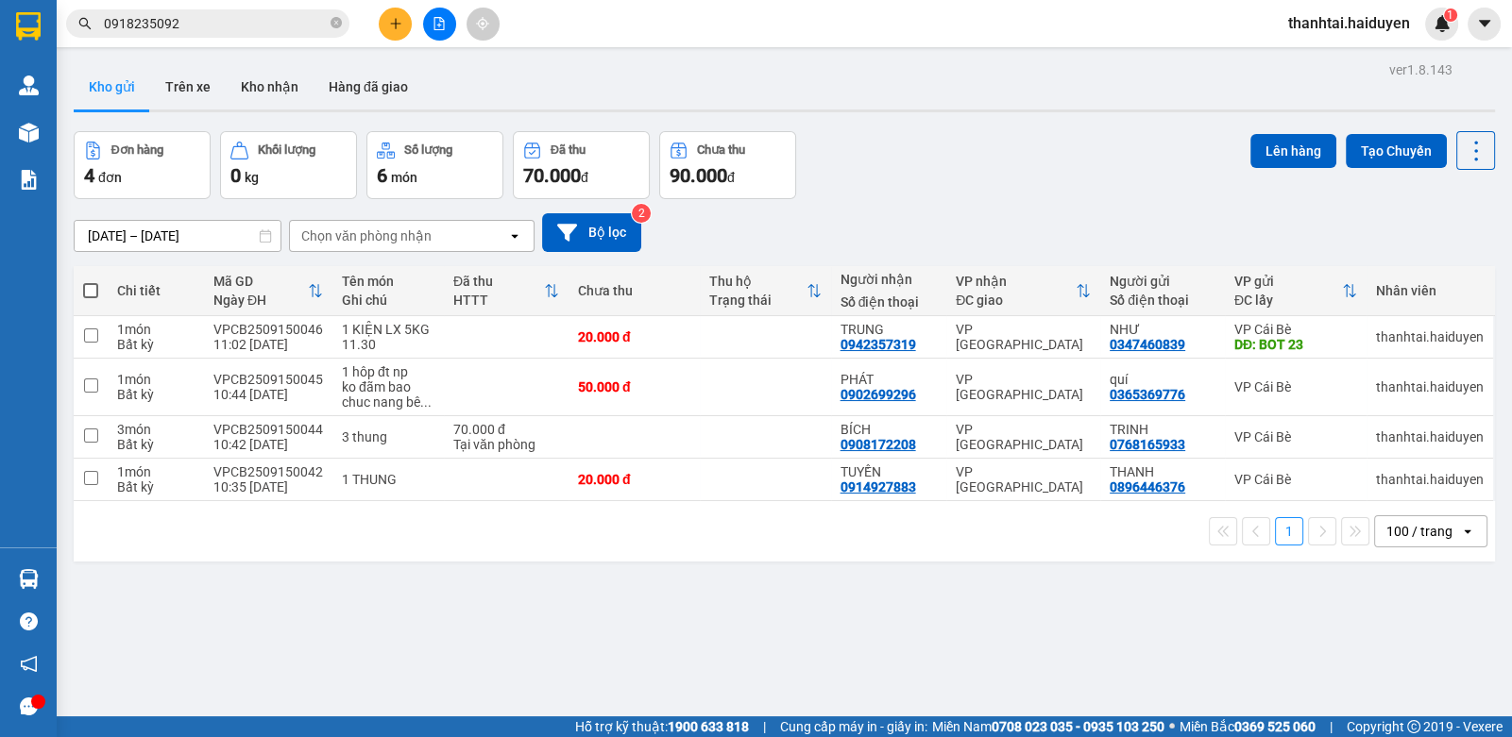
click at [609, 127] on div "ver 1.8.143 Kho gửi Trên xe Kho nhận Hàng đã giao Đơn hàng 4 đơn Khối lượng 0 k…" at bounding box center [784, 425] width 1436 height 737
click at [716, 111] on div at bounding box center [784, 111] width 1421 height 3
click at [382, 25] on button at bounding box center [395, 24] width 33 height 33
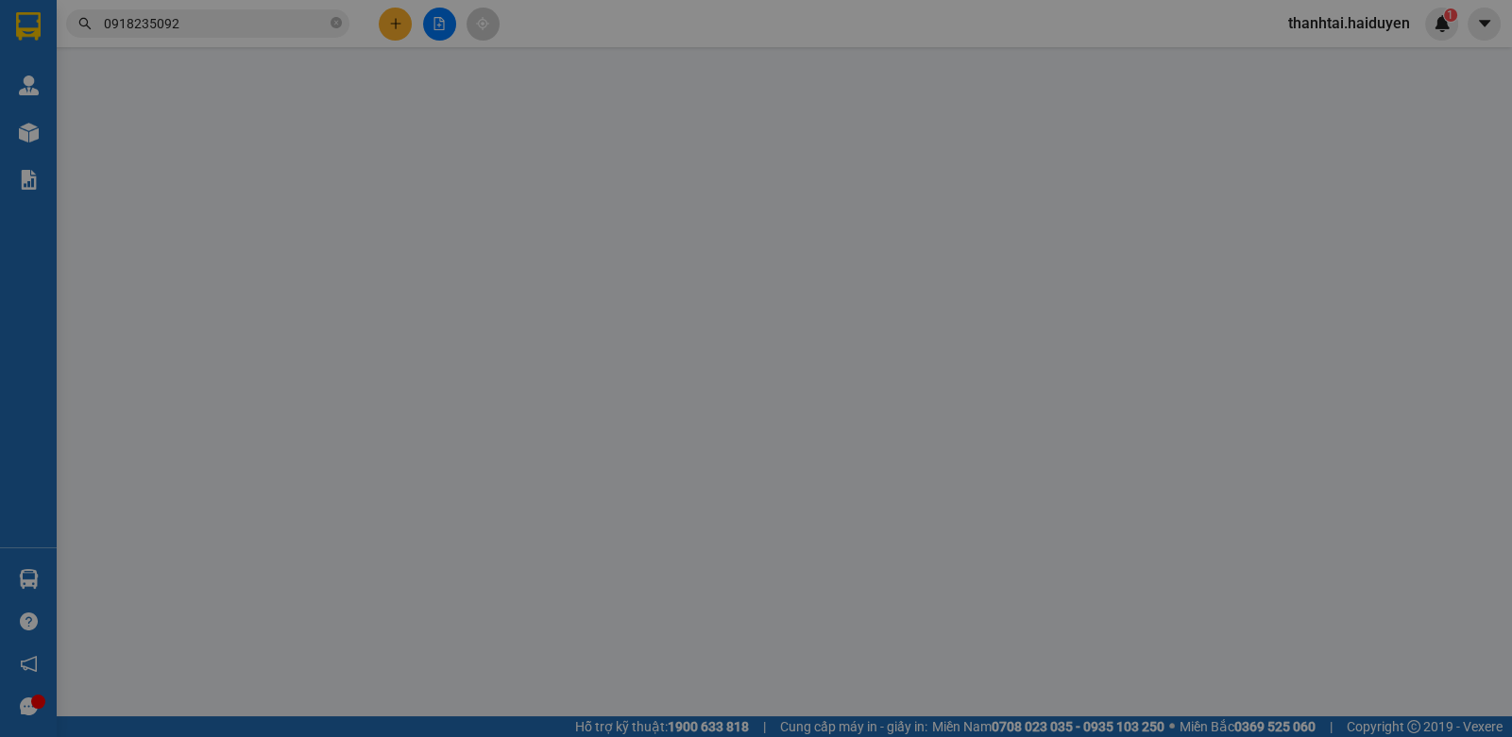
click at [382, 25] on span "Yêu cầu xuất hóa đơn điện tử" at bounding box center [314, 31] width 199 height 15
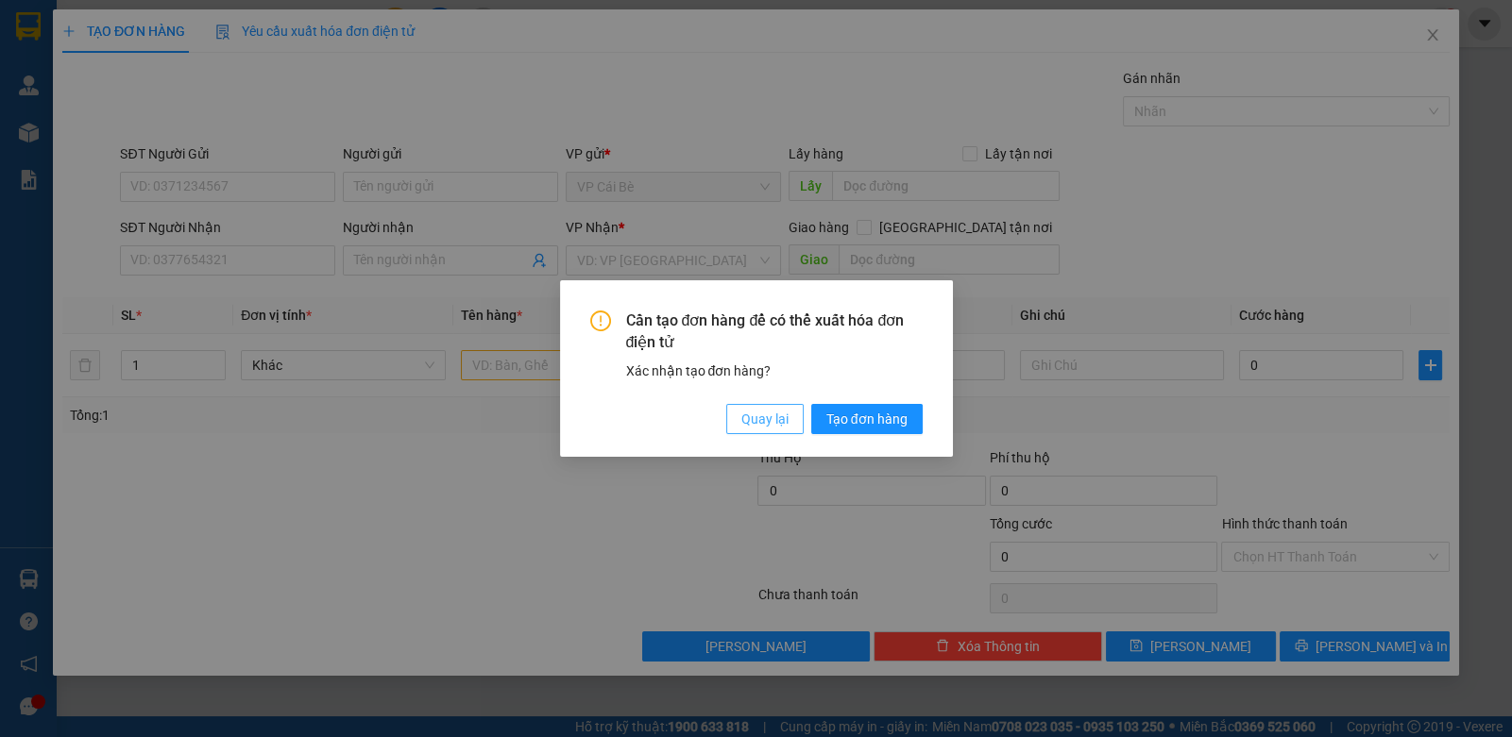
drag, startPoint x: 765, startPoint y: 428, endPoint x: 406, endPoint y: 417, distance: 359.0
click at [746, 428] on span "Quay lại" at bounding box center [764, 419] width 47 height 21
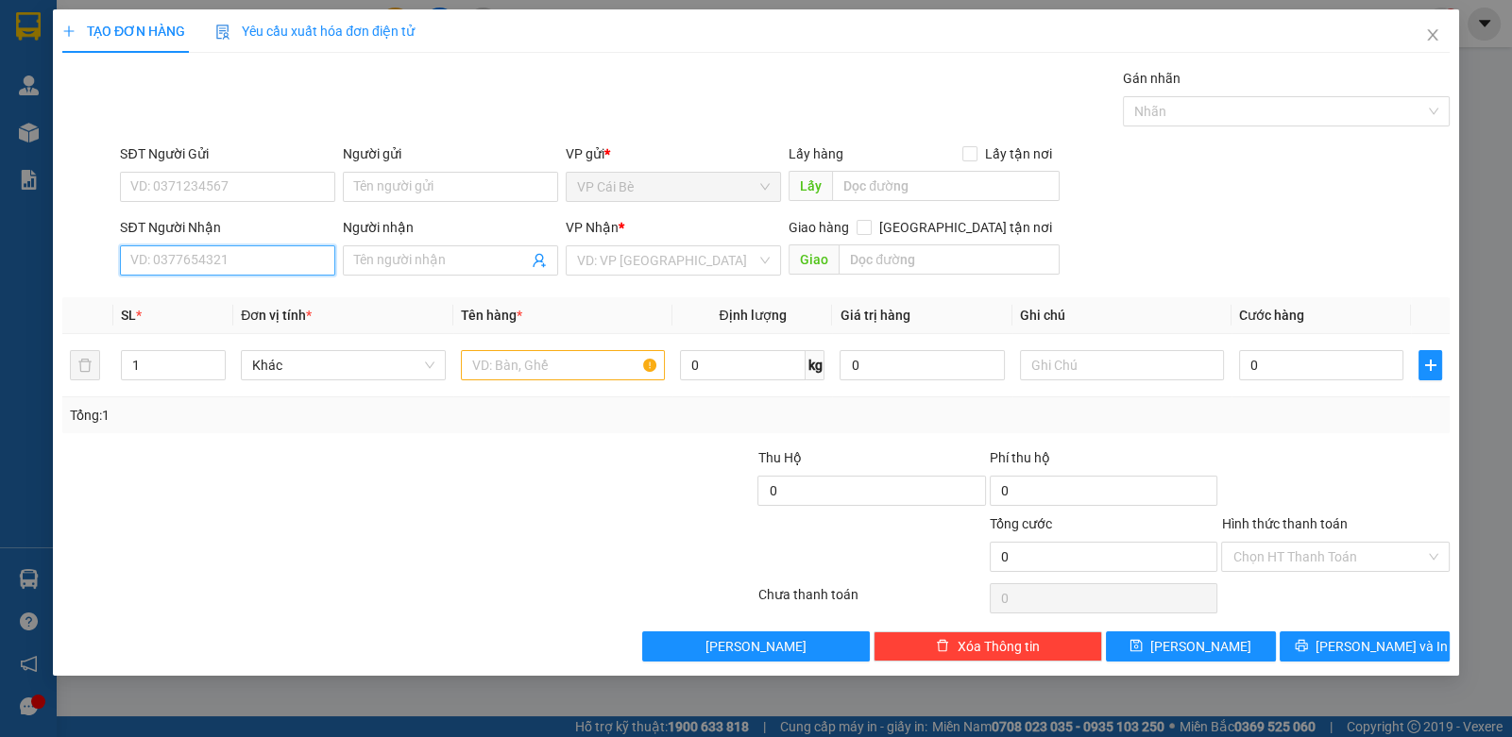
click at [158, 253] on input "SĐT Người Nhận" at bounding box center [227, 261] width 215 height 30
type input "0939299588"
click at [199, 297] on div "0939299588 - HÀO" at bounding box center [227, 297] width 193 height 21
type input "HÀO"
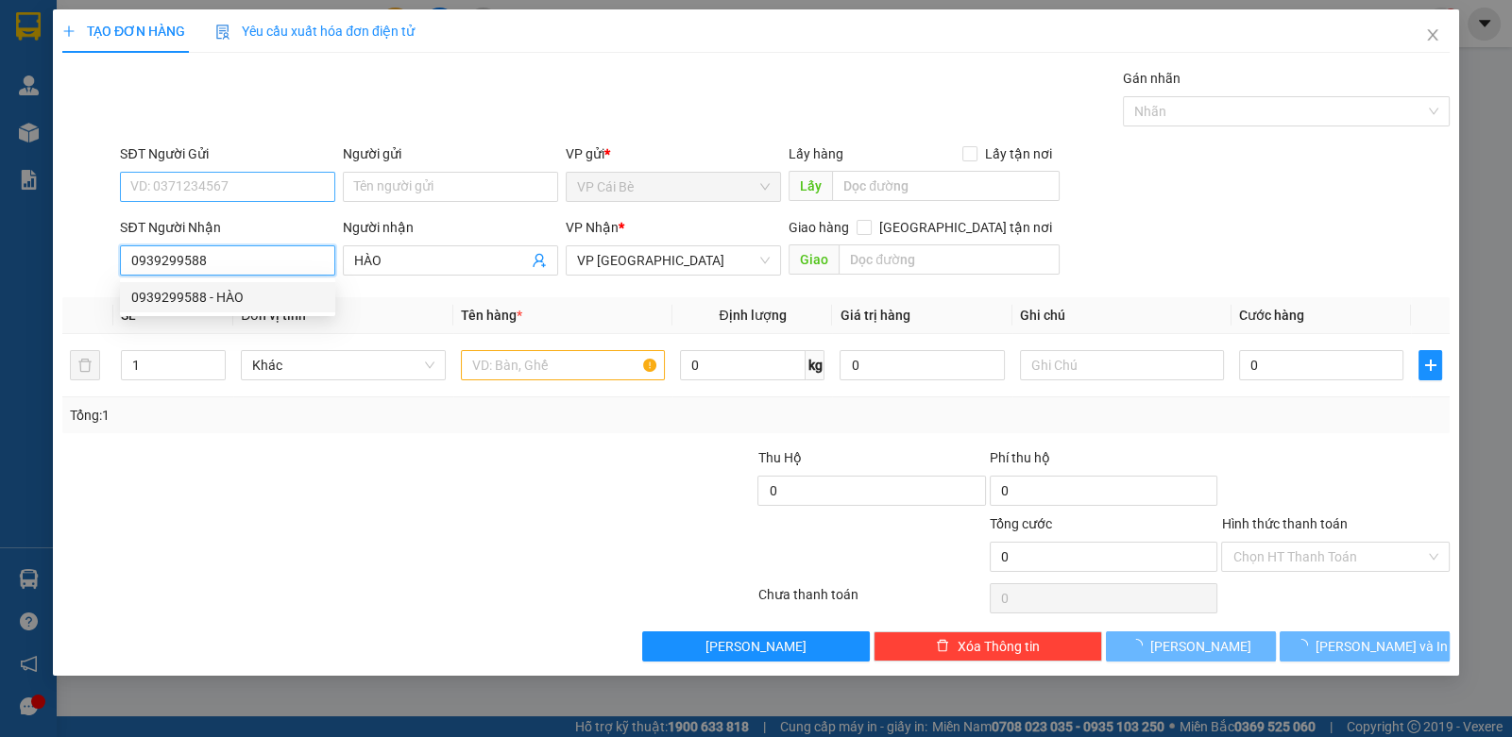
type input "40.000"
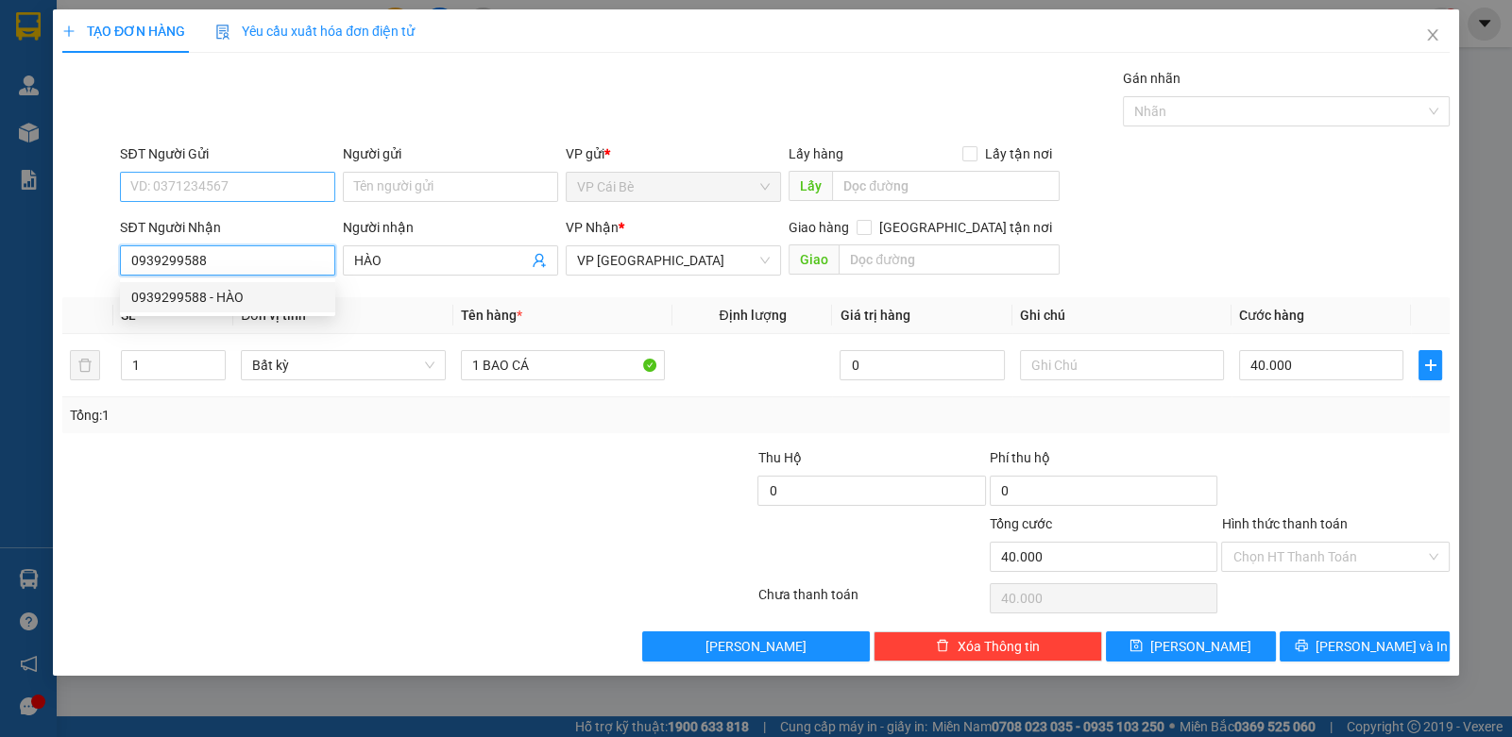
type input "0939299588"
click at [232, 186] on input "SĐT Người Gửi" at bounding box center [227, 187] width 215 height 30
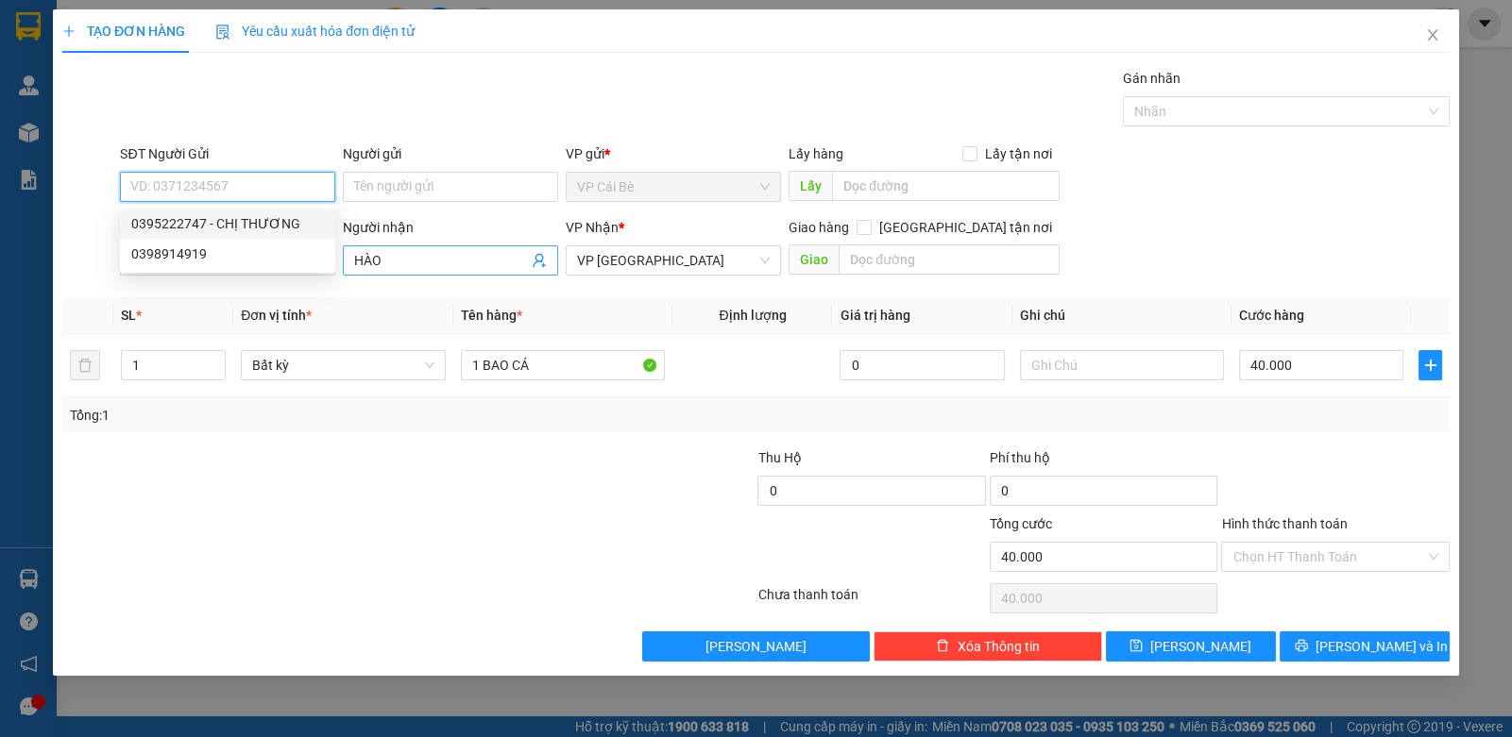
drag, startPoint x: 269, startPoint y: 220, endPoint x: 349, endPoint y: 261, distance: 89.9
click at [295, 236] on div "0395222747 - CHỊ THƯƠNG" at bounding box center [227, 224] width 215 height 30
type input "0395222747"
type input "CHỊ THƯƠNG"
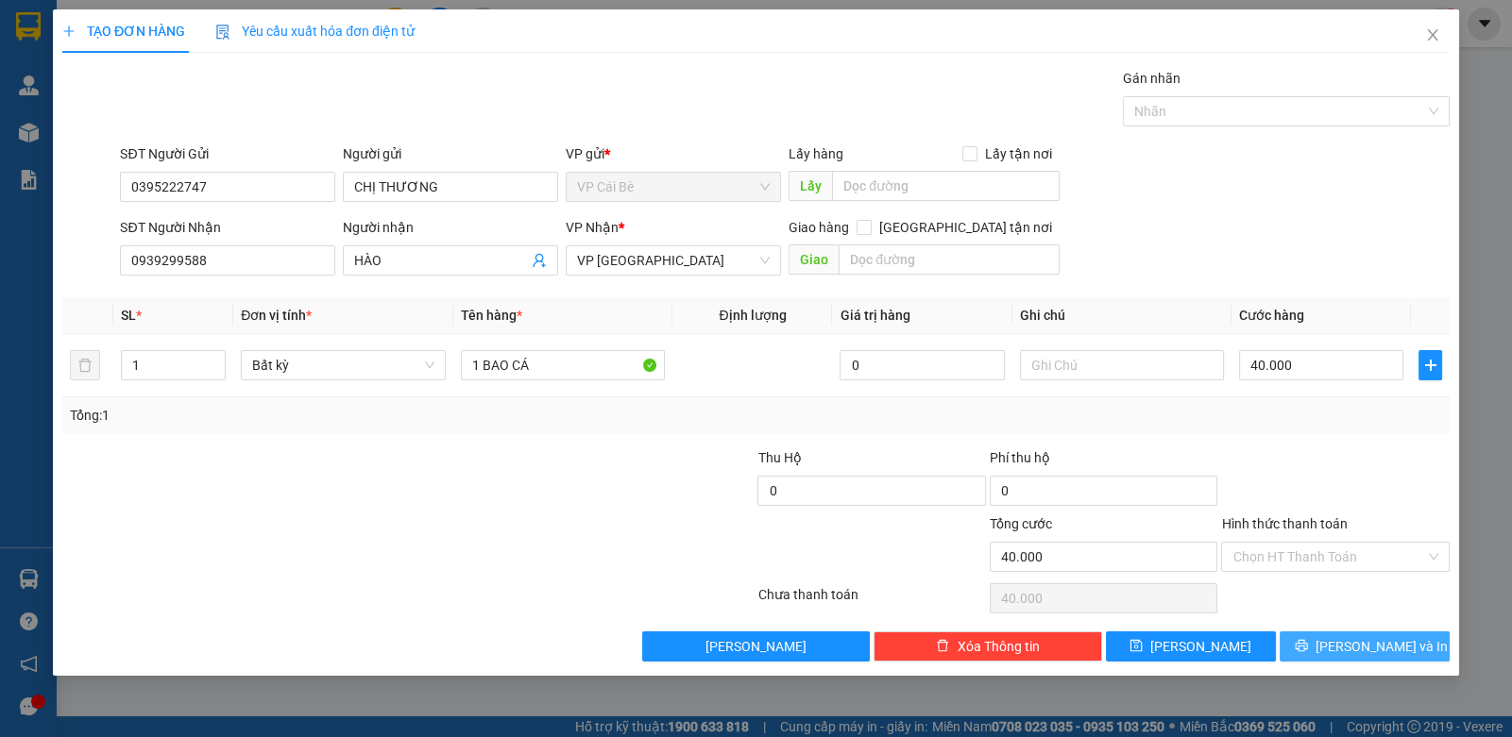
drag, startPoint x: 1333, startPoint y: 645, endPoint x: 1330, endPoint y: 621, distance: 23.8
click at [1308, 644] on icon "printer" at bounding box center [1301, 645] width 13 height 13
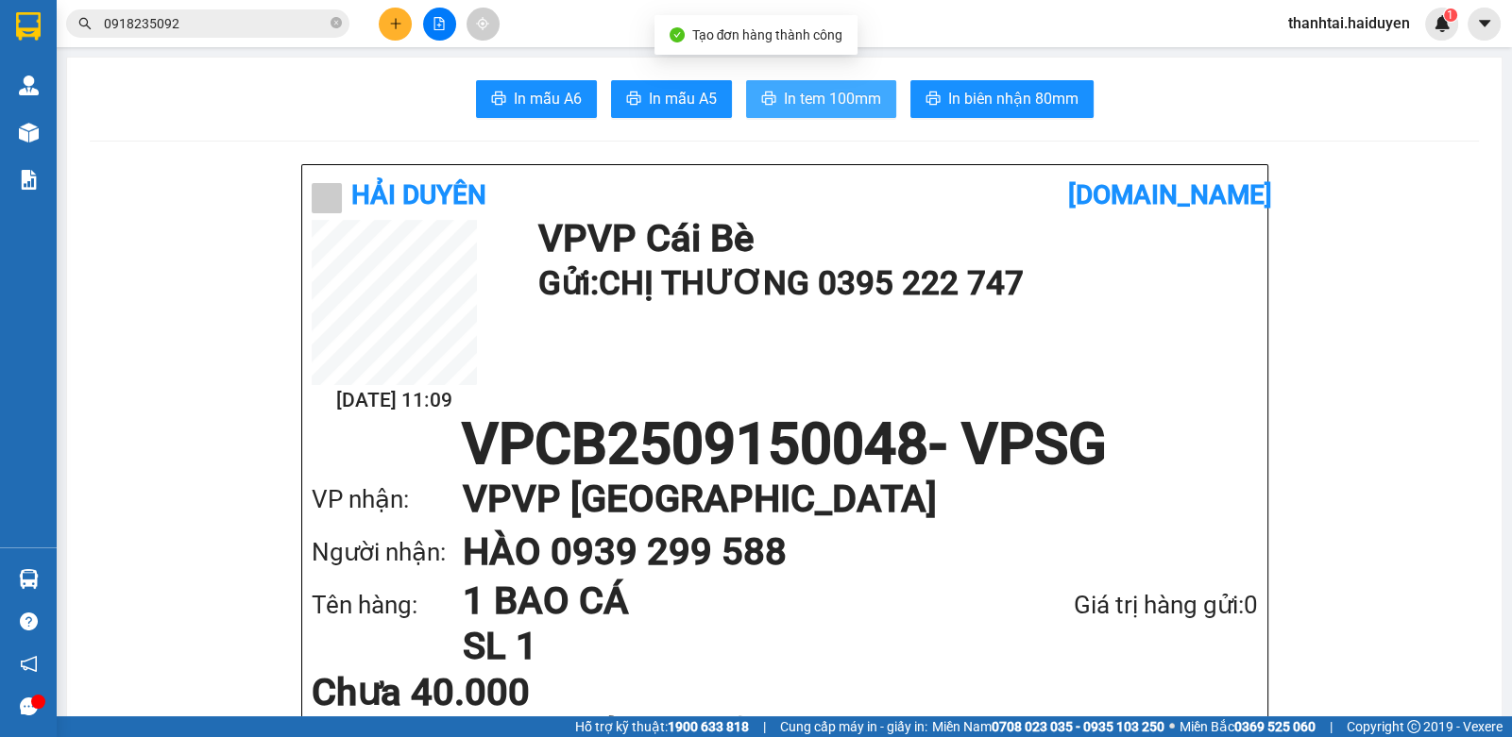
click at [831, 94] on span "In tem 100mm" at bounding box center [832, 99] width 97 height 24
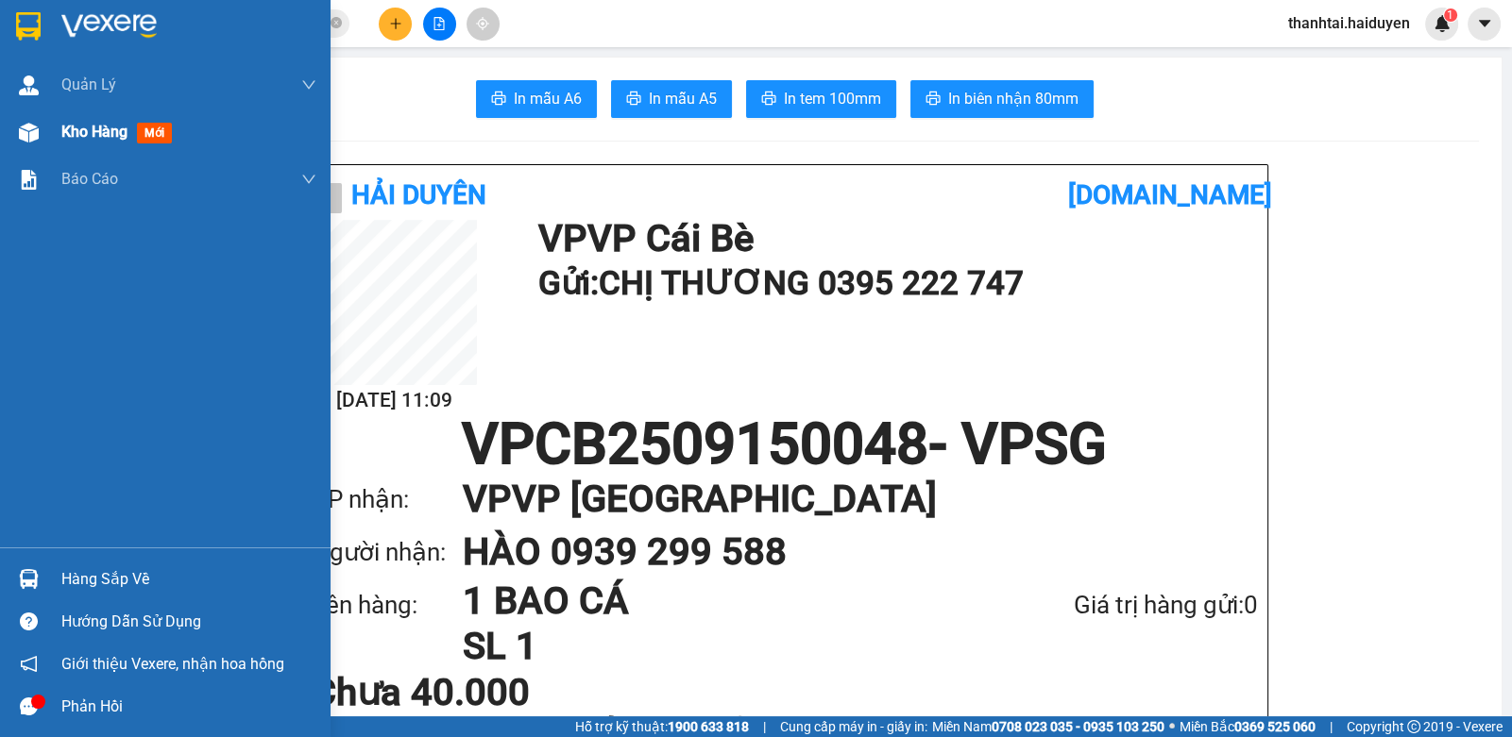
click at [41, 133] on div at bounding box center [28, 132] width 33 height 33
drag, startPoint x: 41, startPoint y: 133, endPoint x: 60, endPoint y: 139, distance: 20.6
click at [60, 139] on div "Kho hàng mới" at bounding box center [165, 132] width 330 height 47
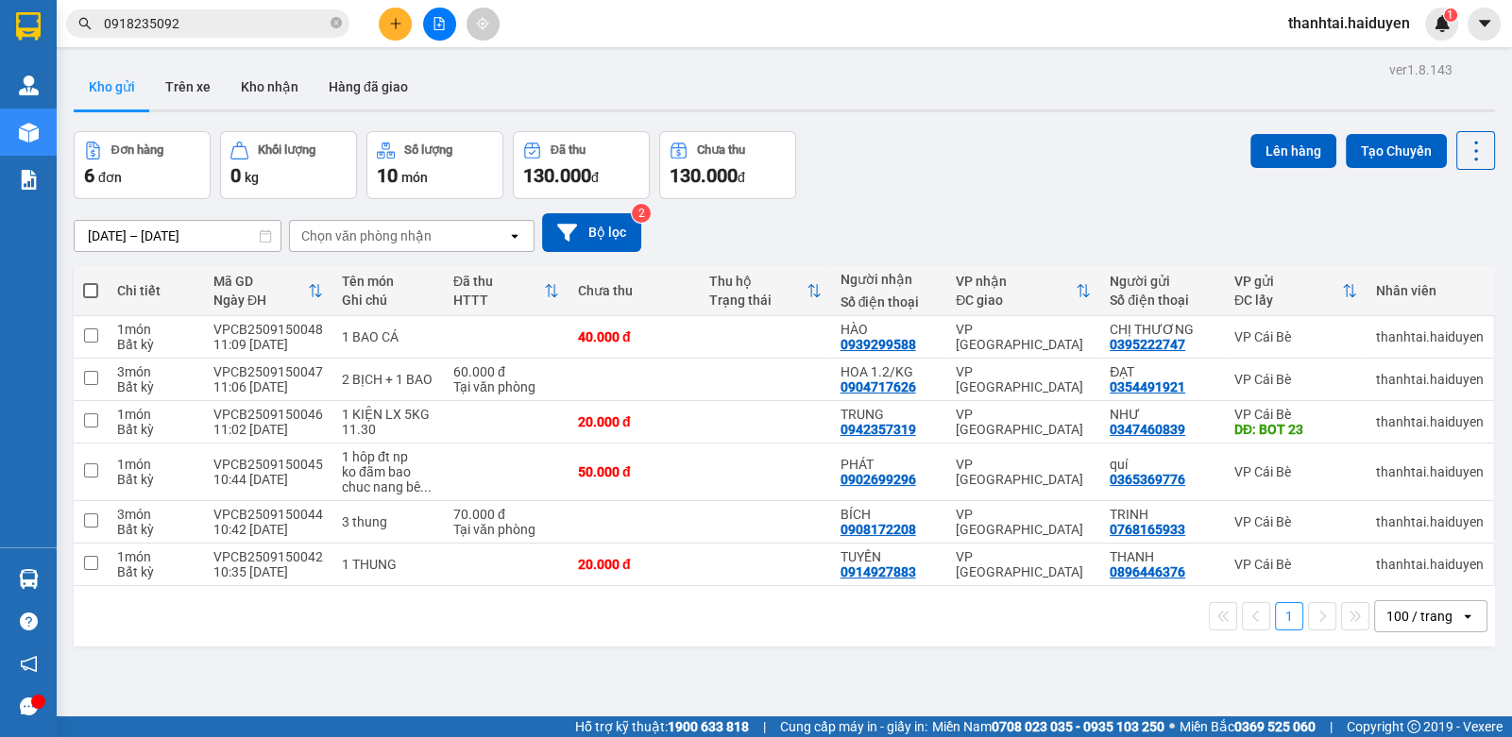
click at [262, 8] on div "Kết quả tìm kiếm ( 1 ) Bộ lọc Gửi 3 ngày gần nhất Mã ĐH Trạng thái Món hàng Thu…" at bounding box center [184, 24] width 368 height 33
drag, startPoint x: 262, startPoint y: 8, endPoint x: 254, endPoint y: 18, distance: 12.8
click at [262, 8] on div "Kết quả tìm kiếm ( 1 ) Bộ lọc Gửi 3 ngày gần nhất Mã ĐH Trạng thái Món hàng Thu…" at bounding box center [184, 24] width 368 height 33
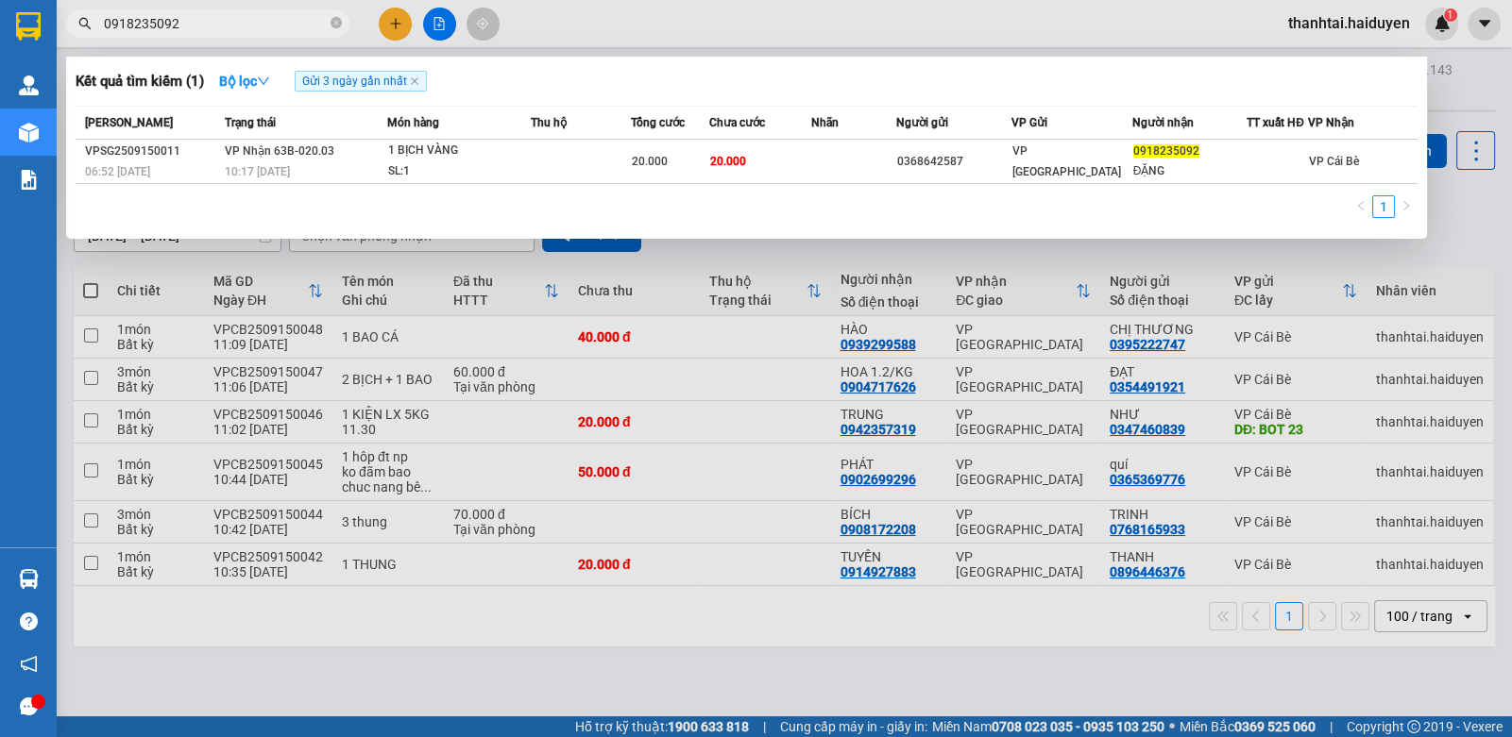
click at [241, 32] on input "0918235092" at bounding box center [215, 23] width 223 height 21
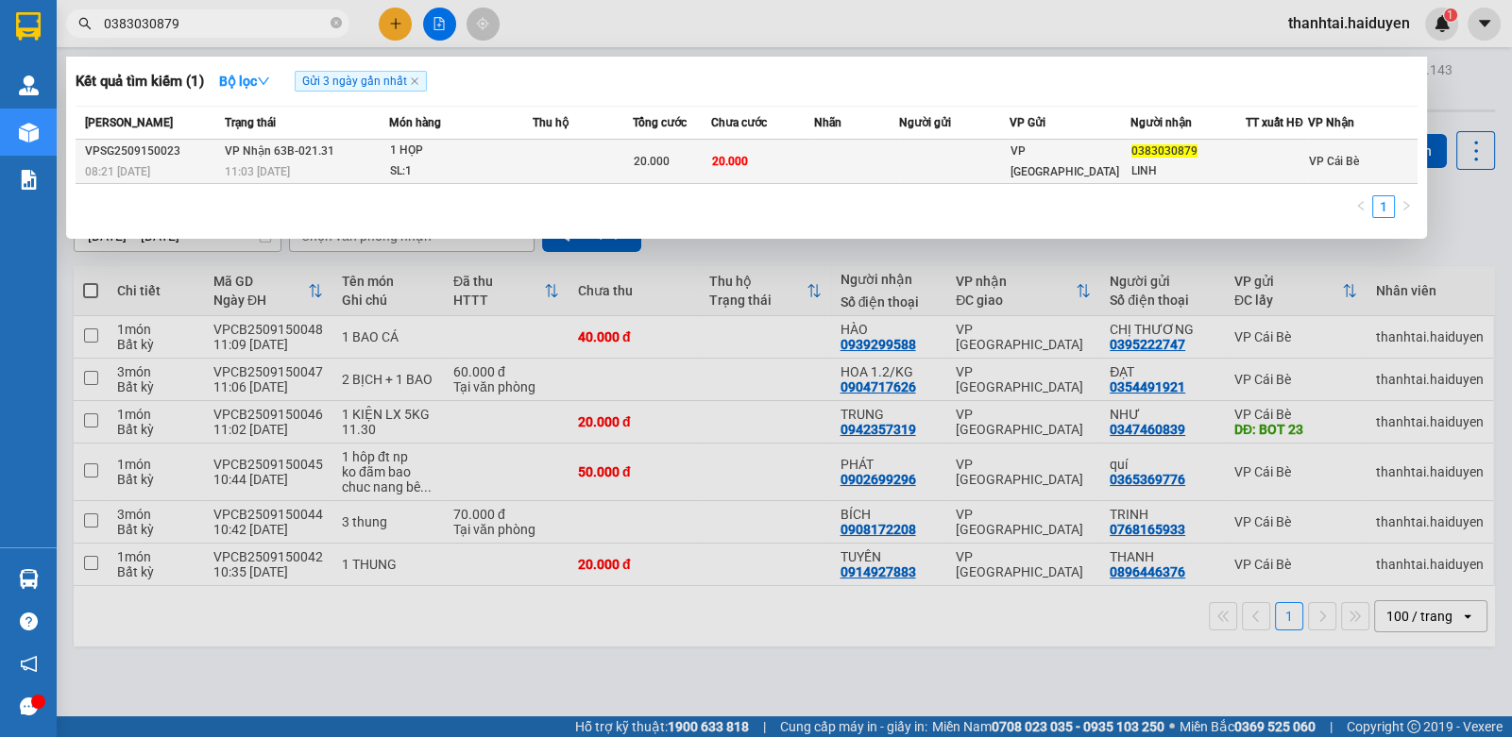
type input "0383030879"
click at [526, 156] on div "1 HỌP" at bounding box center [461, 151] width 142 height 21
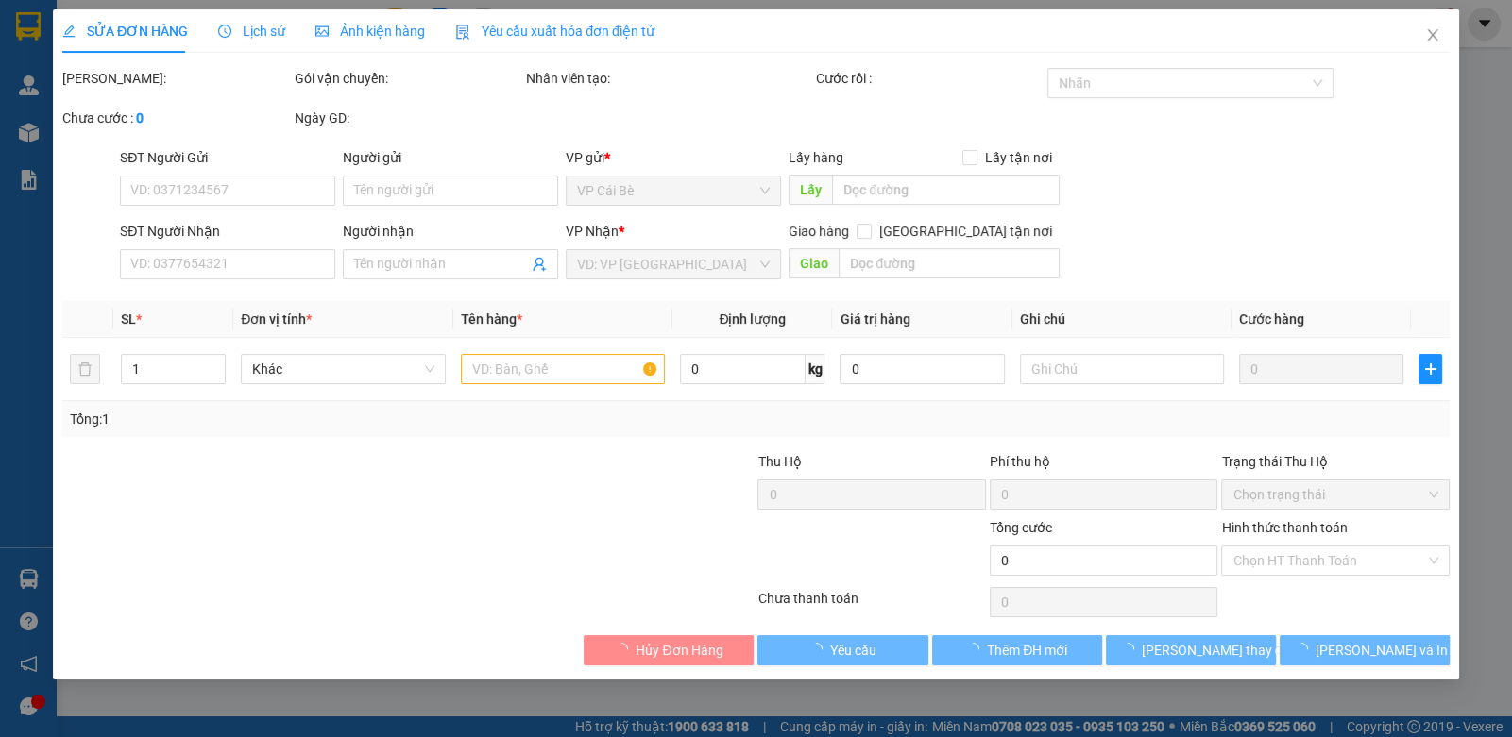
type input "0383030879"
type input "LINH"
type input "20.000"
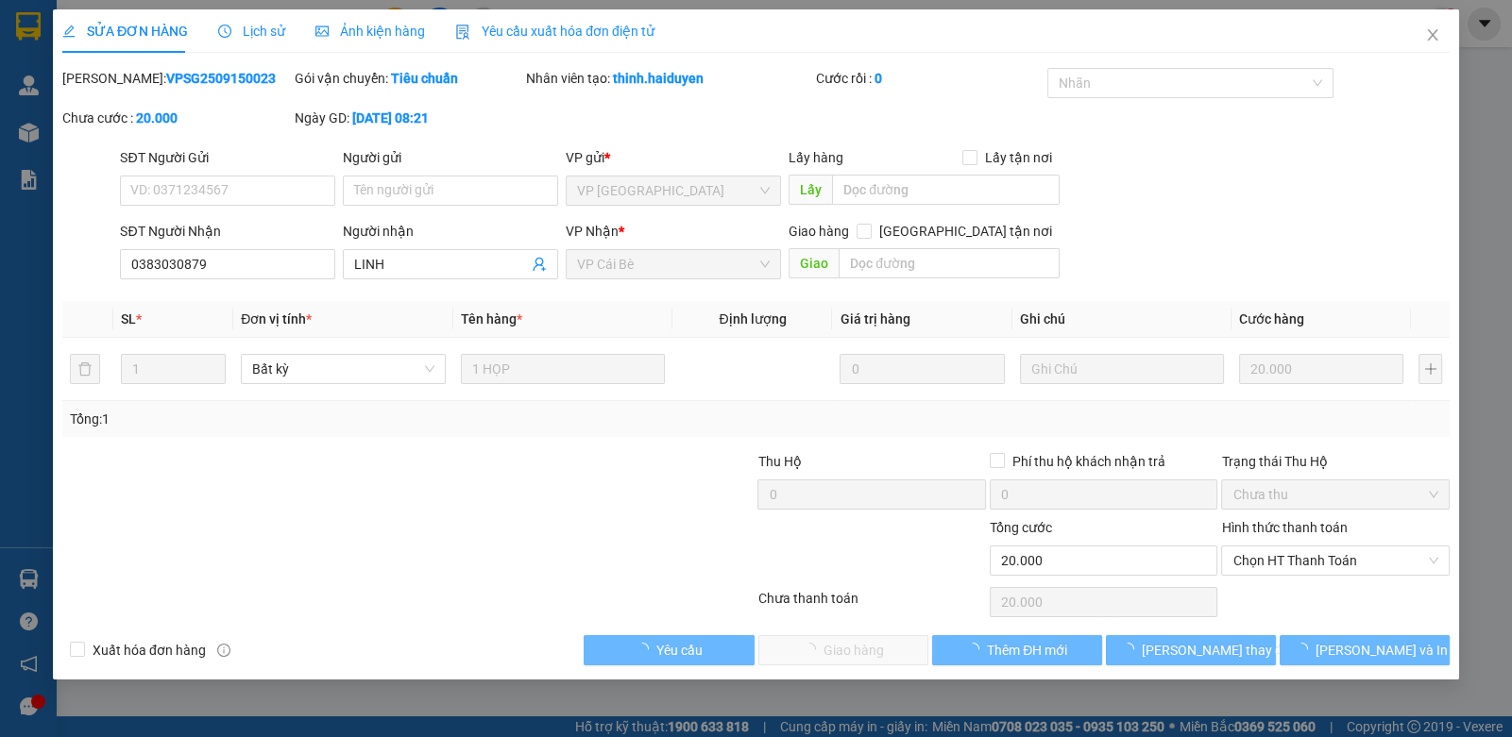
click at [1276, 541] on div "Hình thức thanh toán" at bounding box center [1335, 531] width 228 height 28
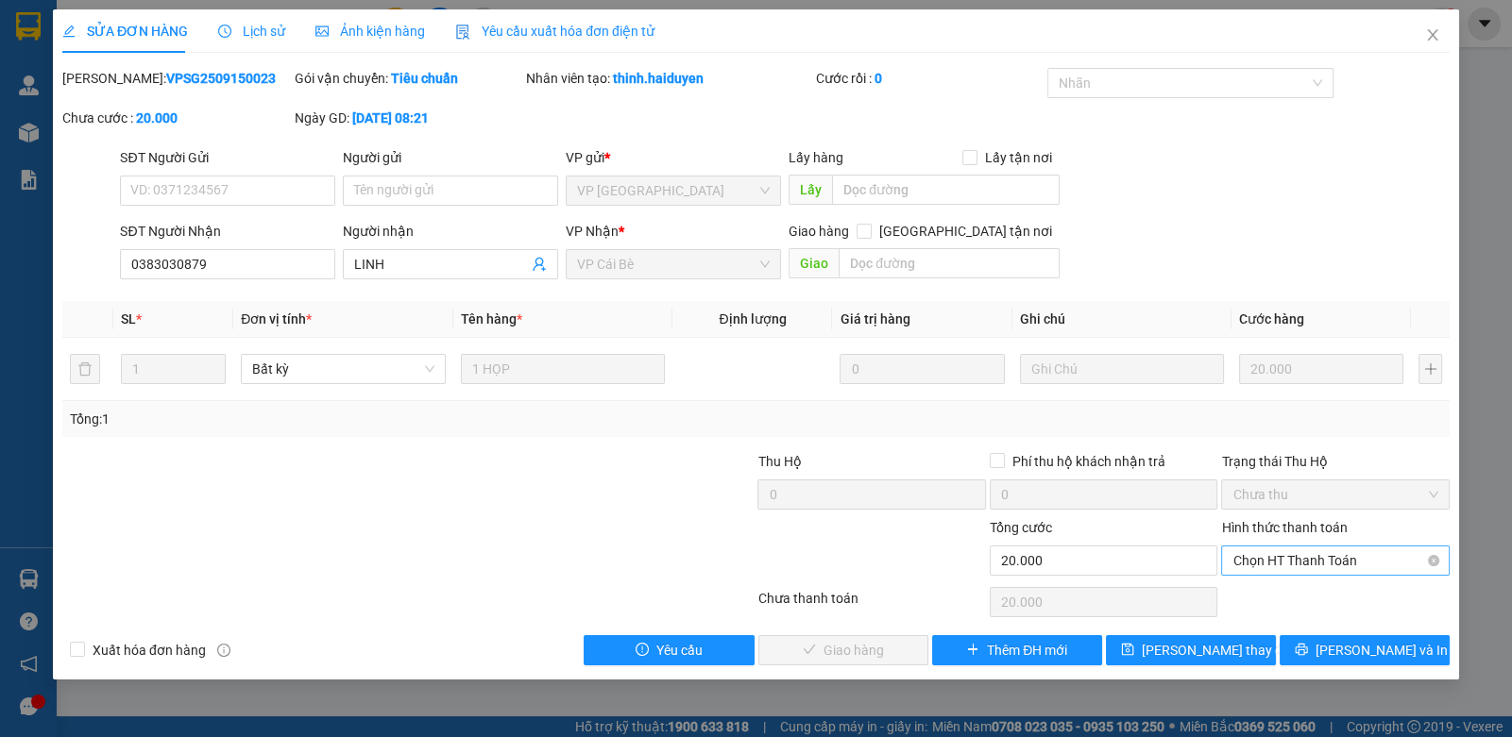
click at [1259, 550] on span "Chọn HT Thanh Toán" at bounding box center [1334, 561] width 205 height 28
drag, startPoint x: 1276, startPoint y: 594, endPoint x: 1210, endPoint y: 614, distance: 69.0
click at [1261, 602] on div "Tại văn phòng" at bounding box center [1334, 597] width 205 height 21
type input "0"
click at [802, 649] on span "Lưu và Giao hàng" at bounding box center [884, 650] width 181 height 21
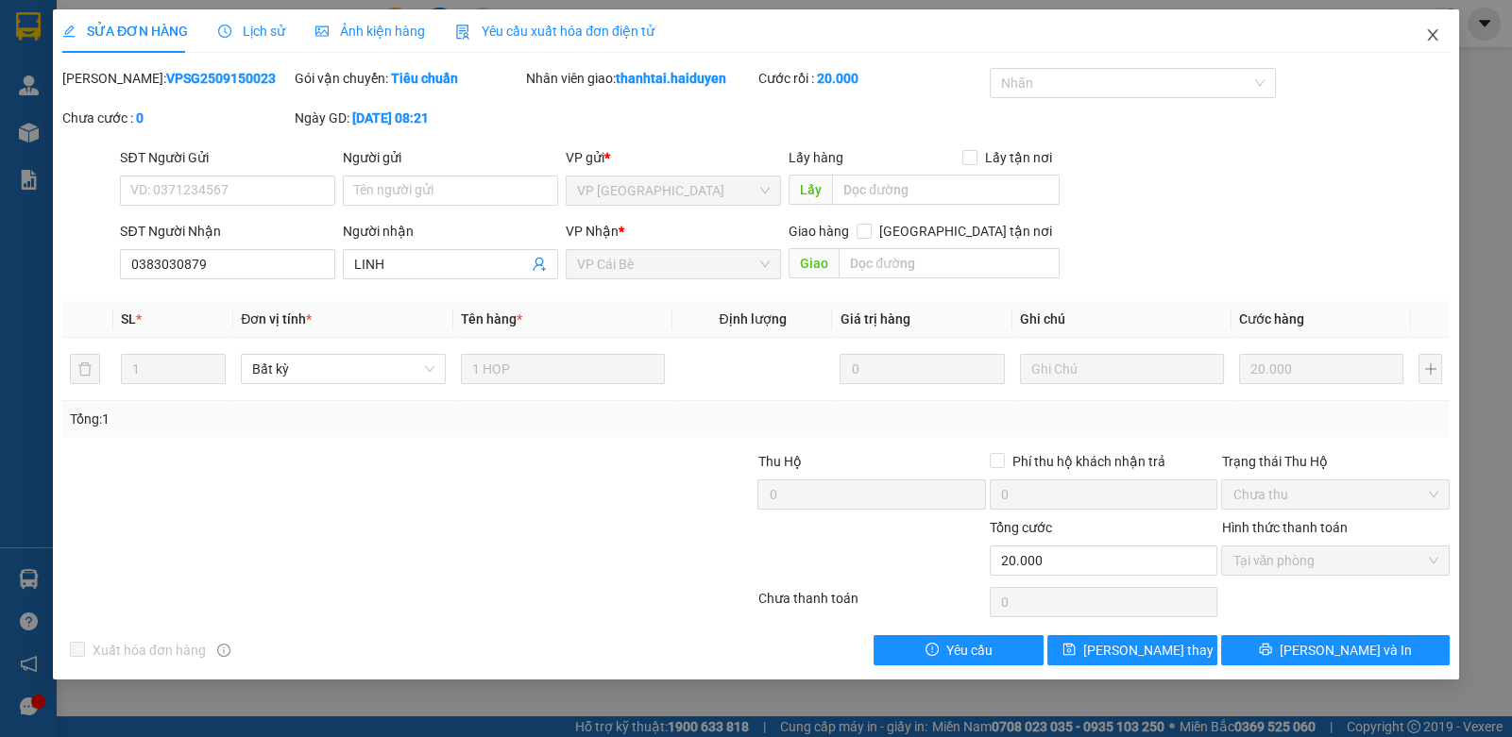
drag, startPoint x: 1450, startPoint y: 29, endPoint x: 1379, endPoint y: 31, distance: 71.8
click at [1464, 41] on div "SỬA ĐƠN HÀNG Lịch sử Ảnh kiện hàng Yêu cầu xuất hóa đơn điện tử Total Paid Fee …" at bounding box center [756, 368] width 1512 height 737
drag, startPoint x: 1443, startPoint y: 35, endPoint x: 1149, endPoint y: 55, distance: 294.3
click at [1437, 22] on span "Close" at bounding box center [1432, 35] width 53 height 53
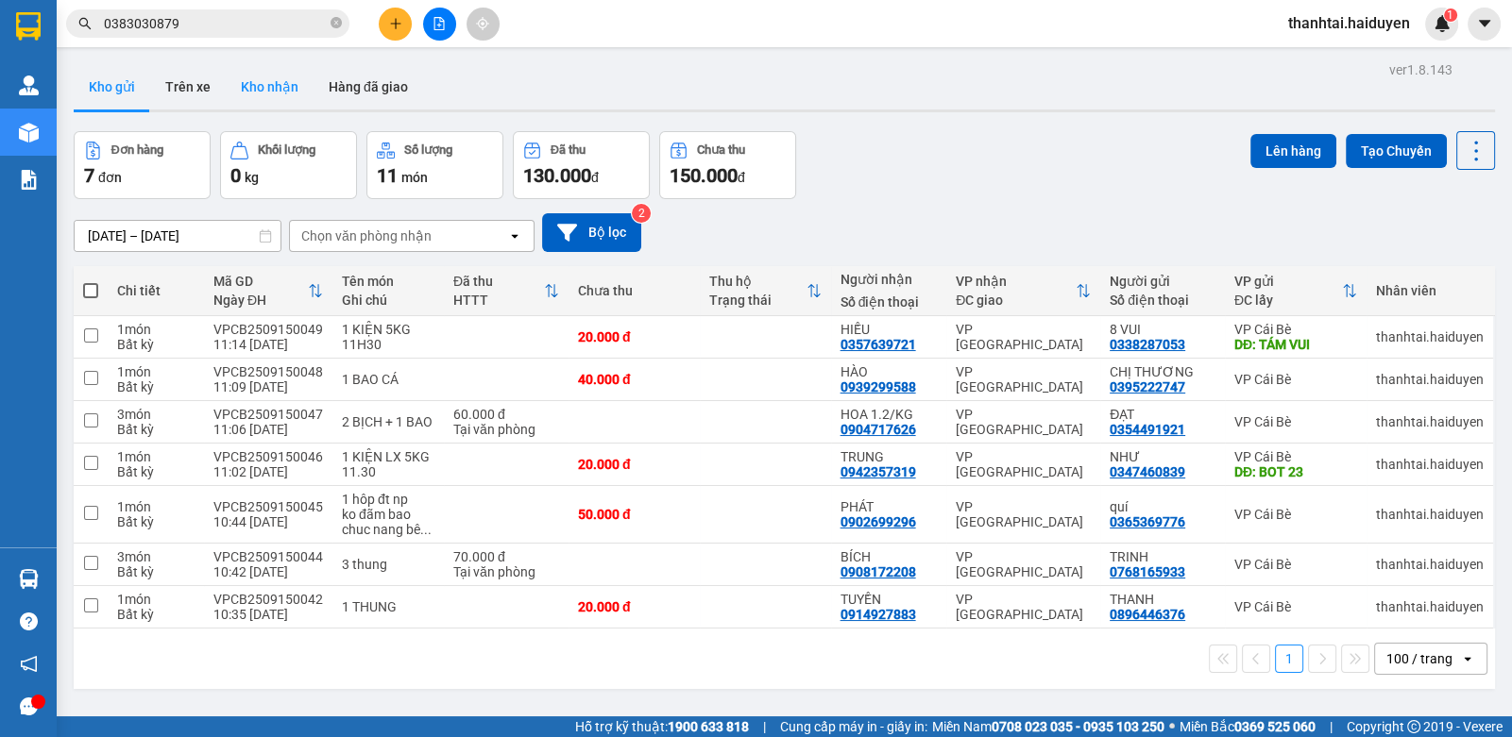
click at [278, 97] on button "Kho nhận" at bounding box center [270, 86] width 88 height 45
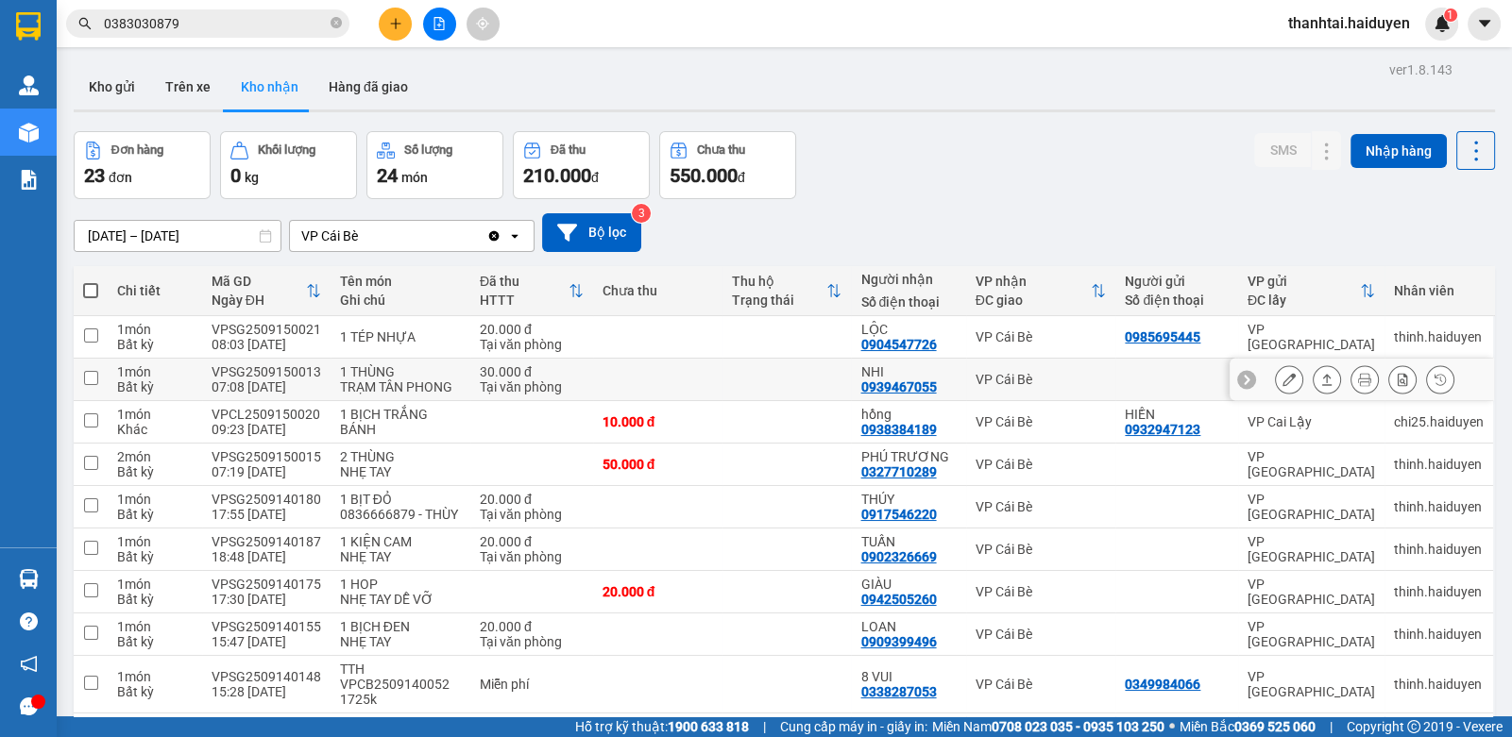
click at [1282, 377] on icon at bounding box center [1288, 379] width 13 height 13
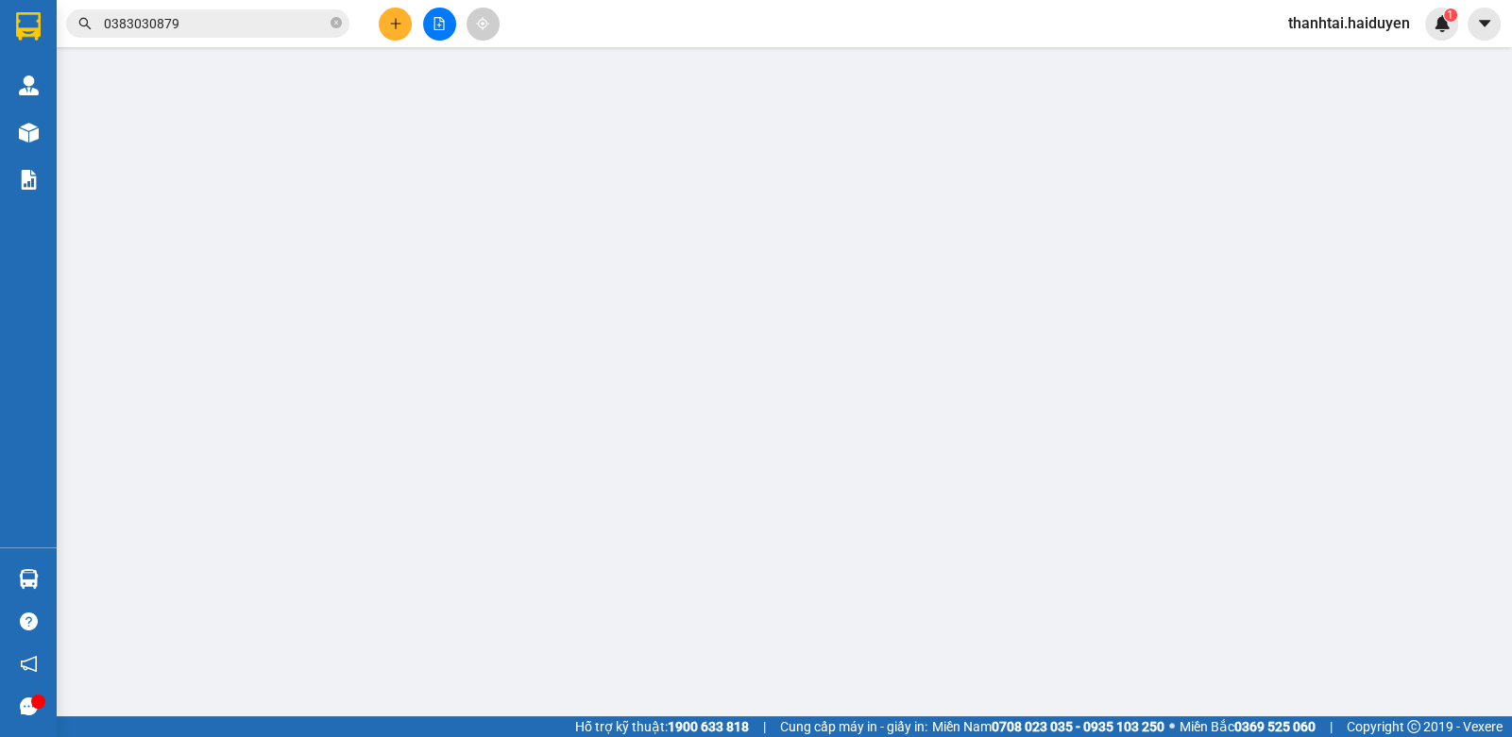
type input "0939467055"
type input "NHI"
type input "30.000"
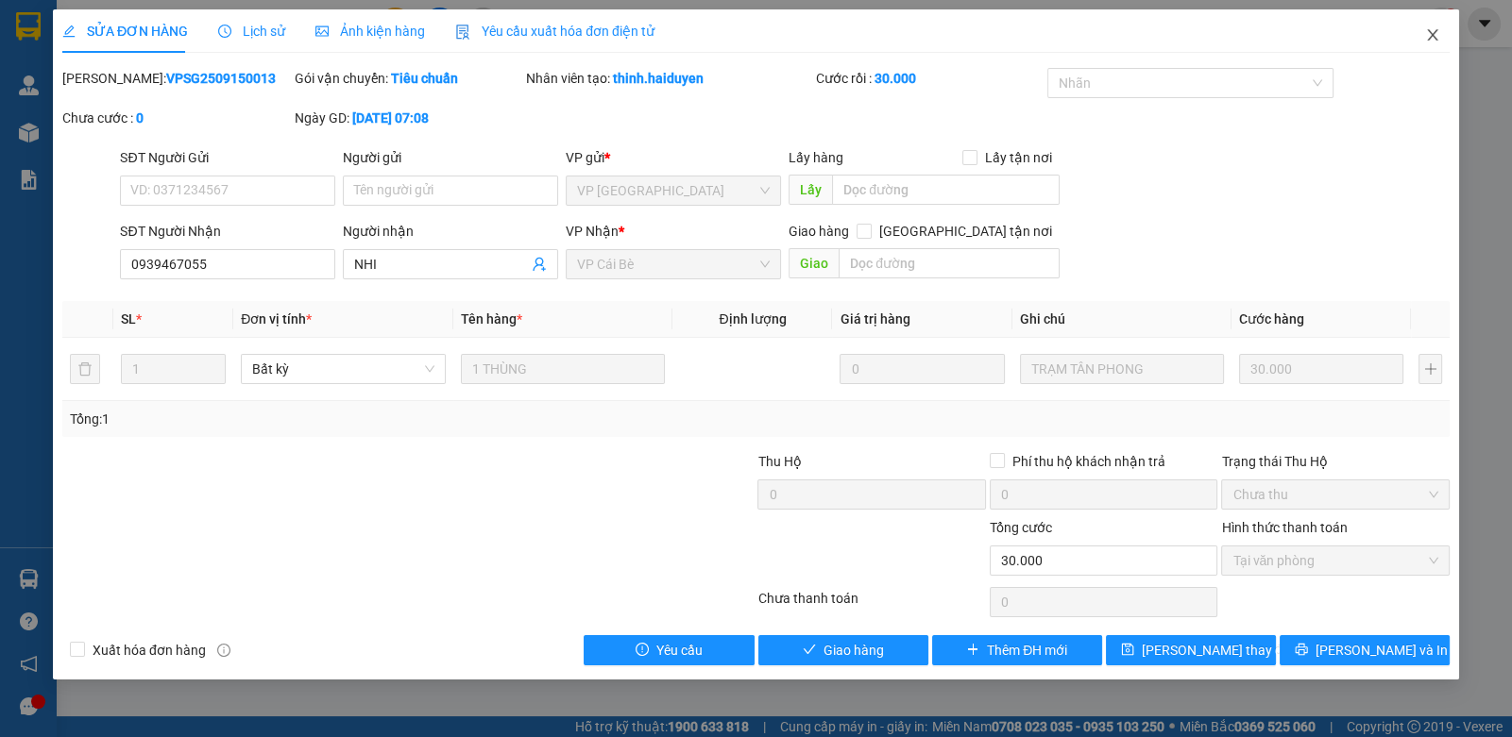
drag, startPoint x: 1424, startPoint y: 20, endPoint x: 1385, endPoint y: 15, distance: 39.0
click at [1398, 22] on div "SỬA ĐƠN HÀNG Lịch sử Ảnh kiện hàng Yêu cầu xuất hóa đơn điện tử Total Paid Fee …" at bounding box center [756, 344] width 1406 height 670
click at [1429, 28] on icon "close" at bounding box center [1432, 34] width 15 height 15
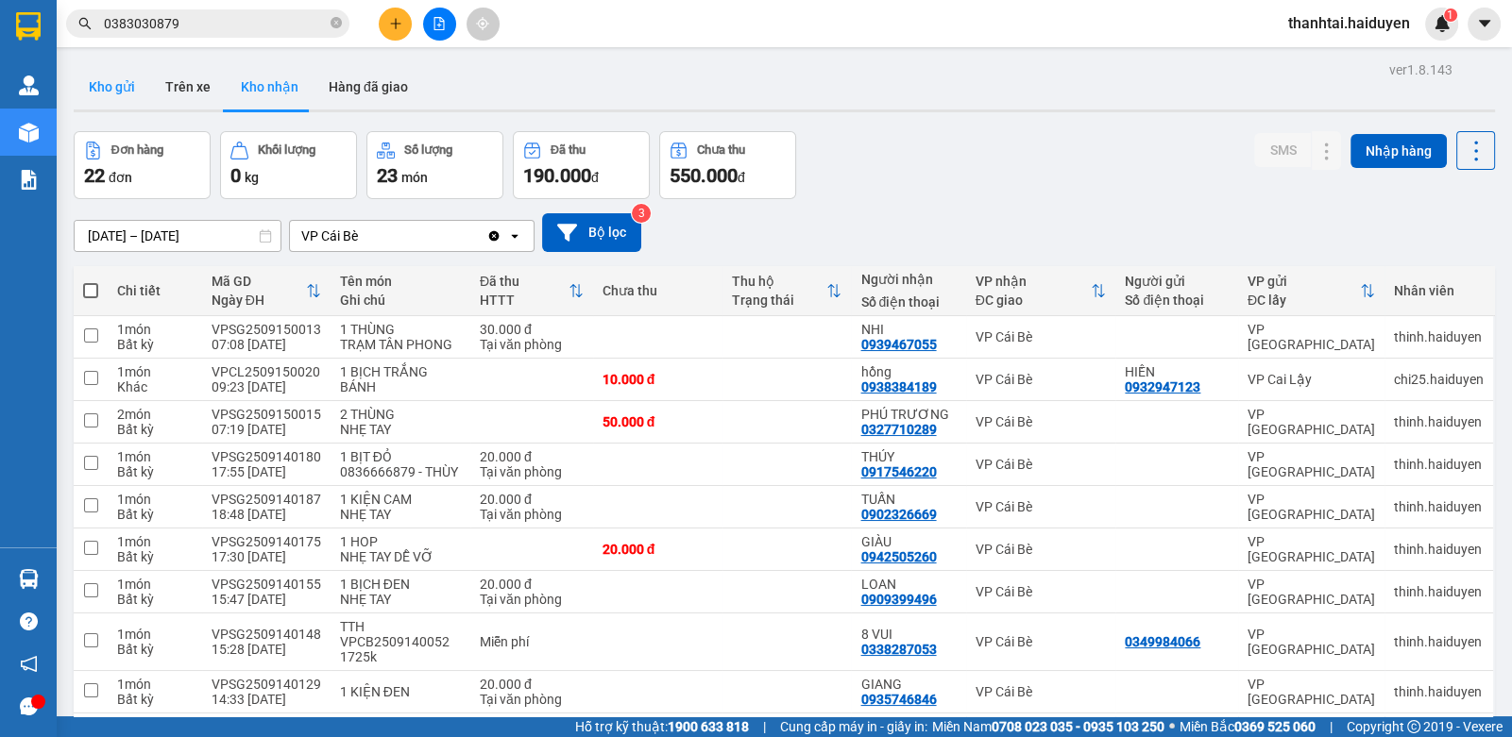
drag, startPoint x: 116, startPoint y: 93, endPoint x: 130, endPoint y: 107, distance: 20.0
click at [117, 93] on button "Kho gửi" at bounding box center [112, 86] width 76 height 45
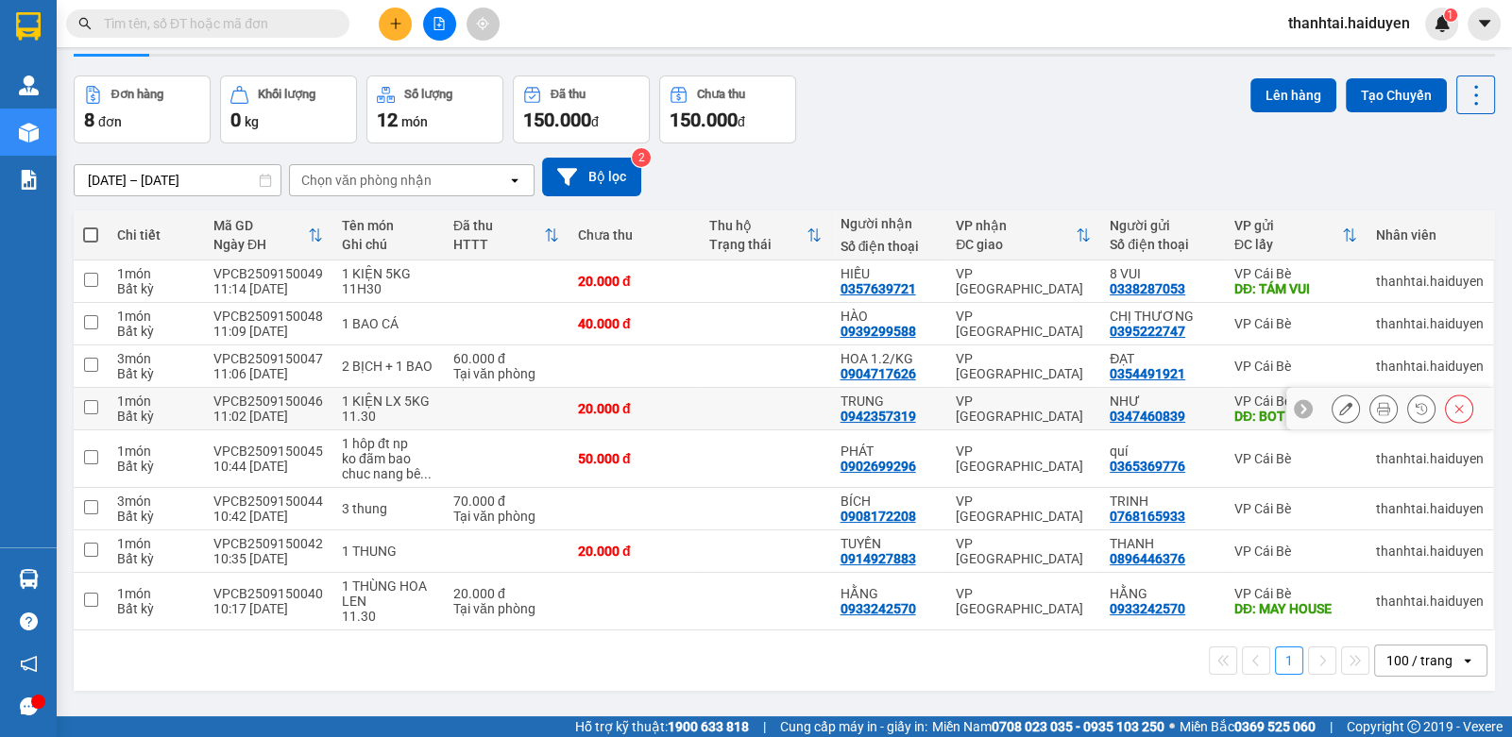
scroll to position [86, 0]
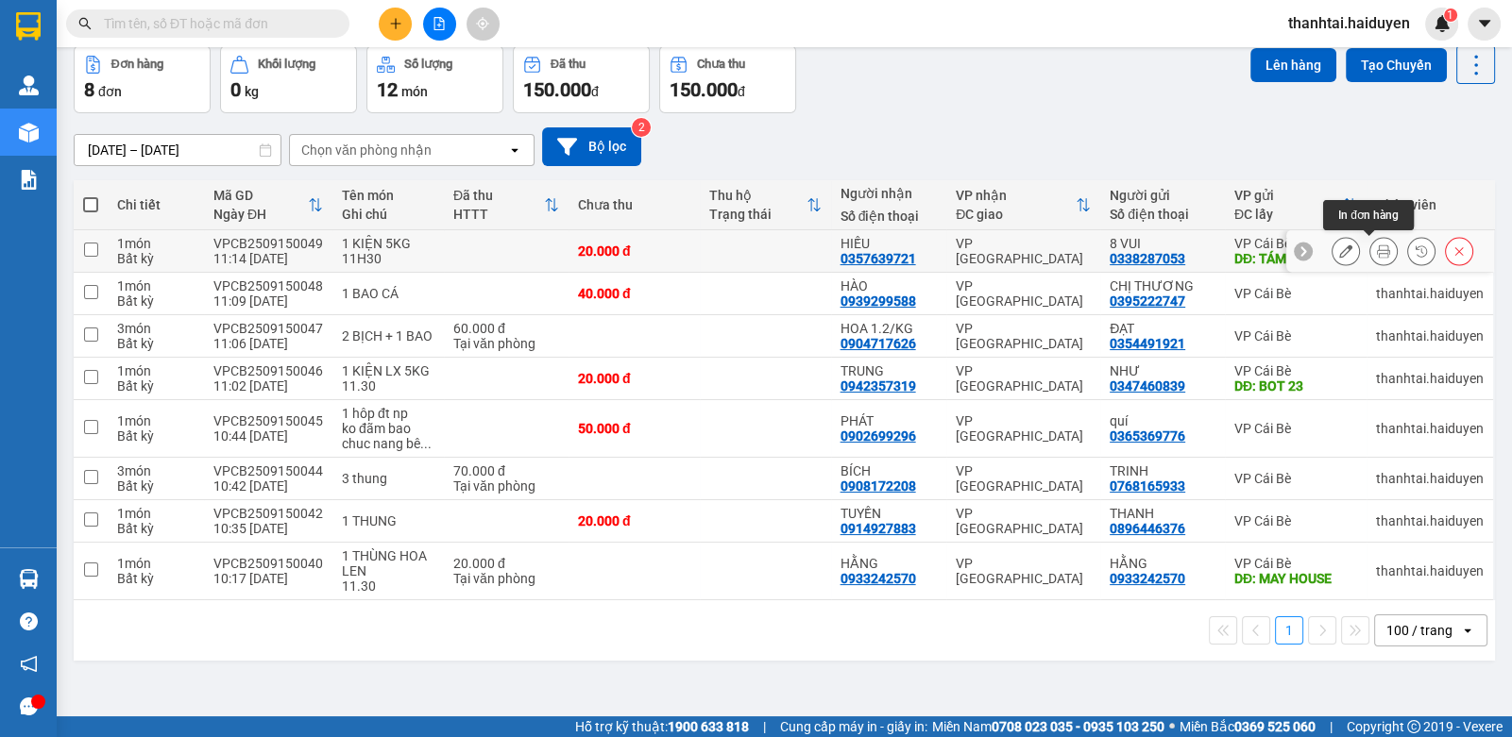
click at [1377, 246] on icon at bounding box center [1383, 251] width 13 height 13
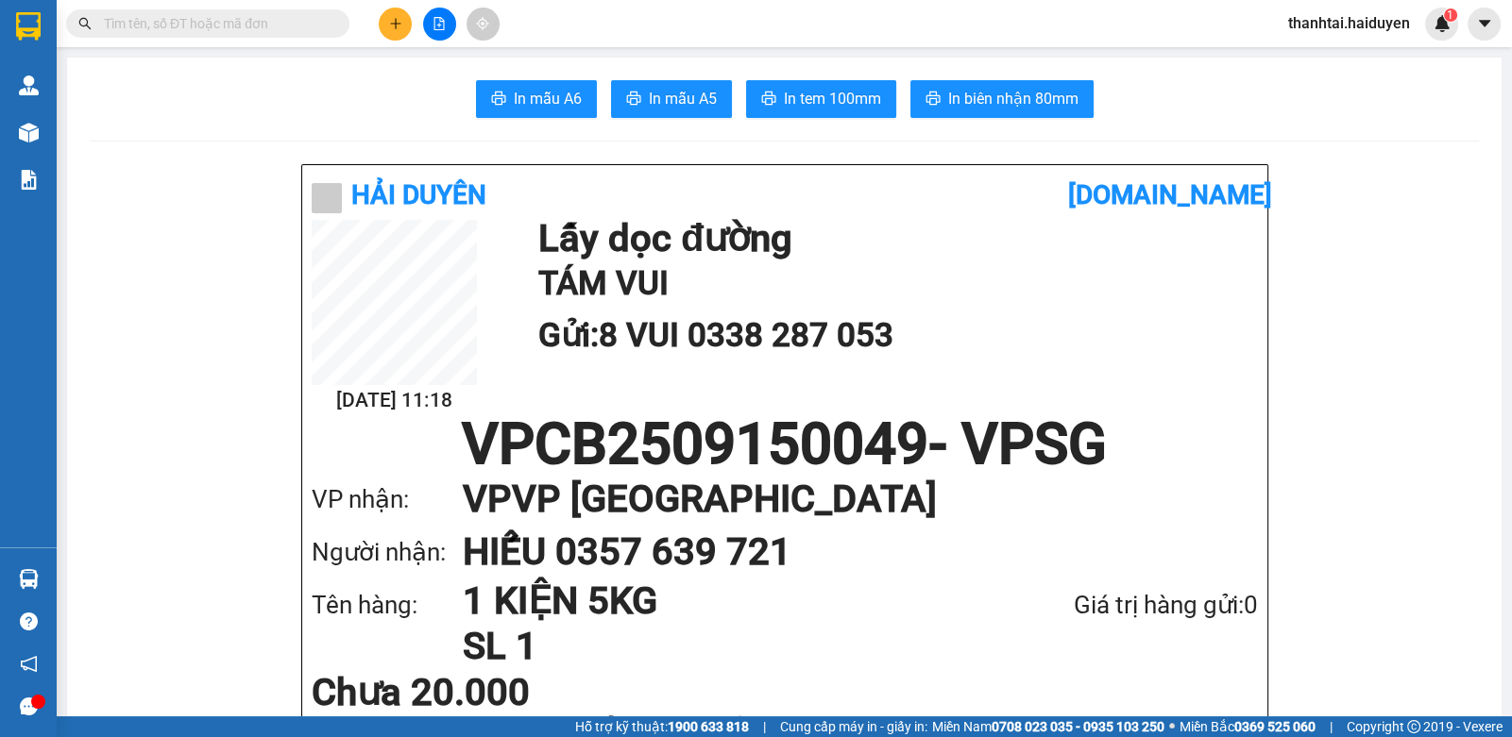
click at [727, 86] on div "In mẫu A6 In mẫu A5 In tem 100mm In biên nhận 80mm" at bounding box center [784, 99] width 1389 height 38
click at [762, 90] on button "In tem 100mm" at bounding box center [821, 99] width 150 height 38
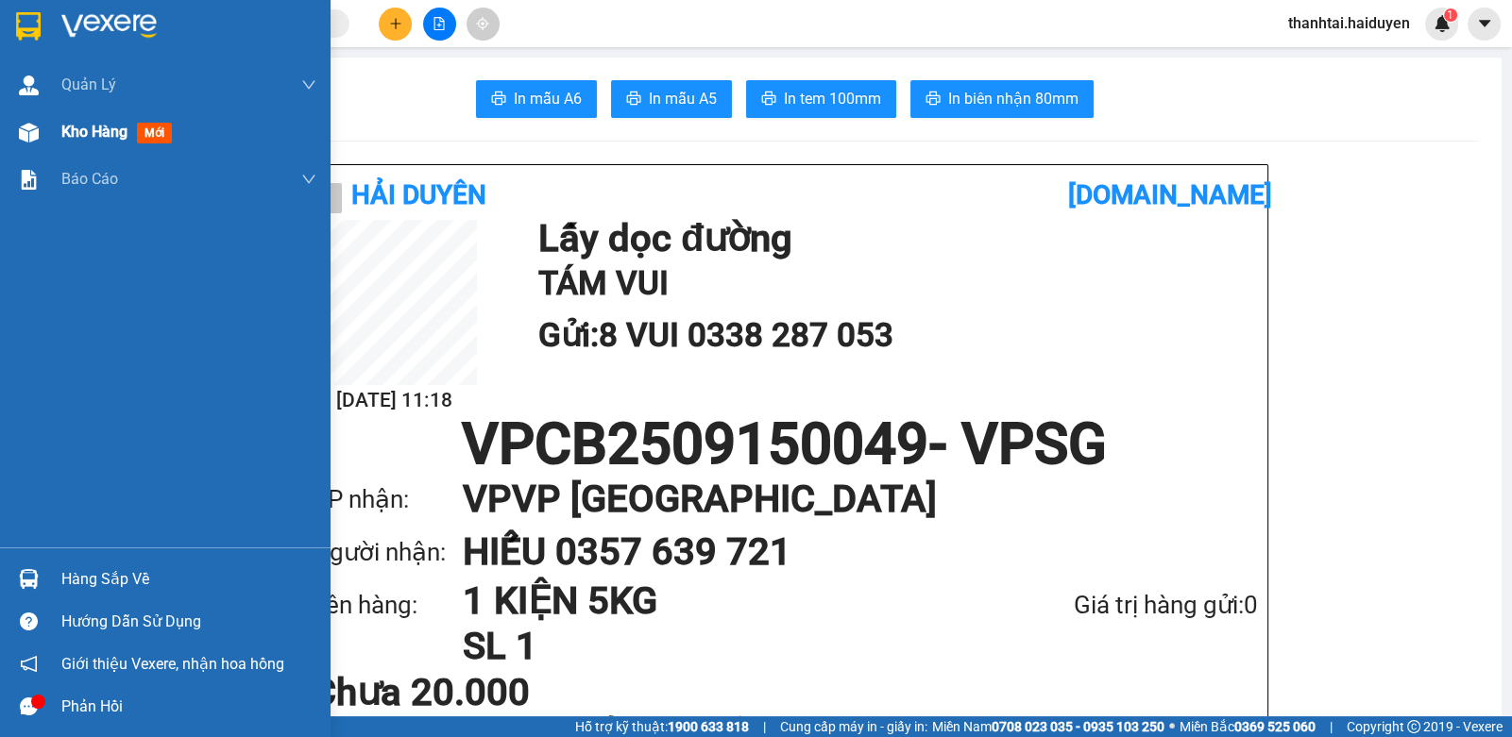
click at [62, 120] on div "Kho hàng mới" at bounding box center [120, 132] width 118 height 24
drag, startPoint x: 62, startPoint y: 120, endPoint x: 168, endPoint y: 136, distance: 107.0
click at [168, 136] on div "Kho hàng mới" at bounding box center [120, 132] width 118 height 24
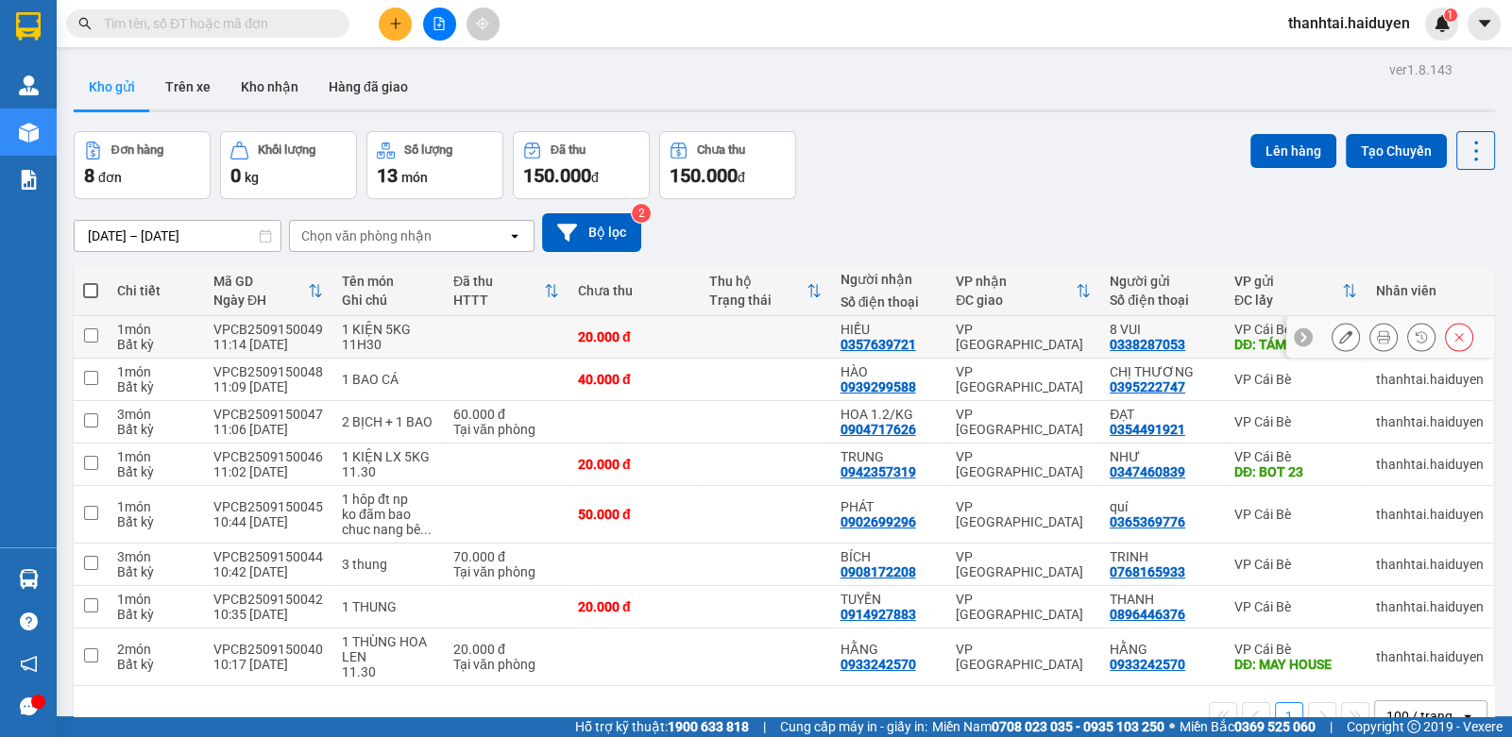
click at [1339, 331] on icon at bounding box center [1345, 336] width 13 height 13
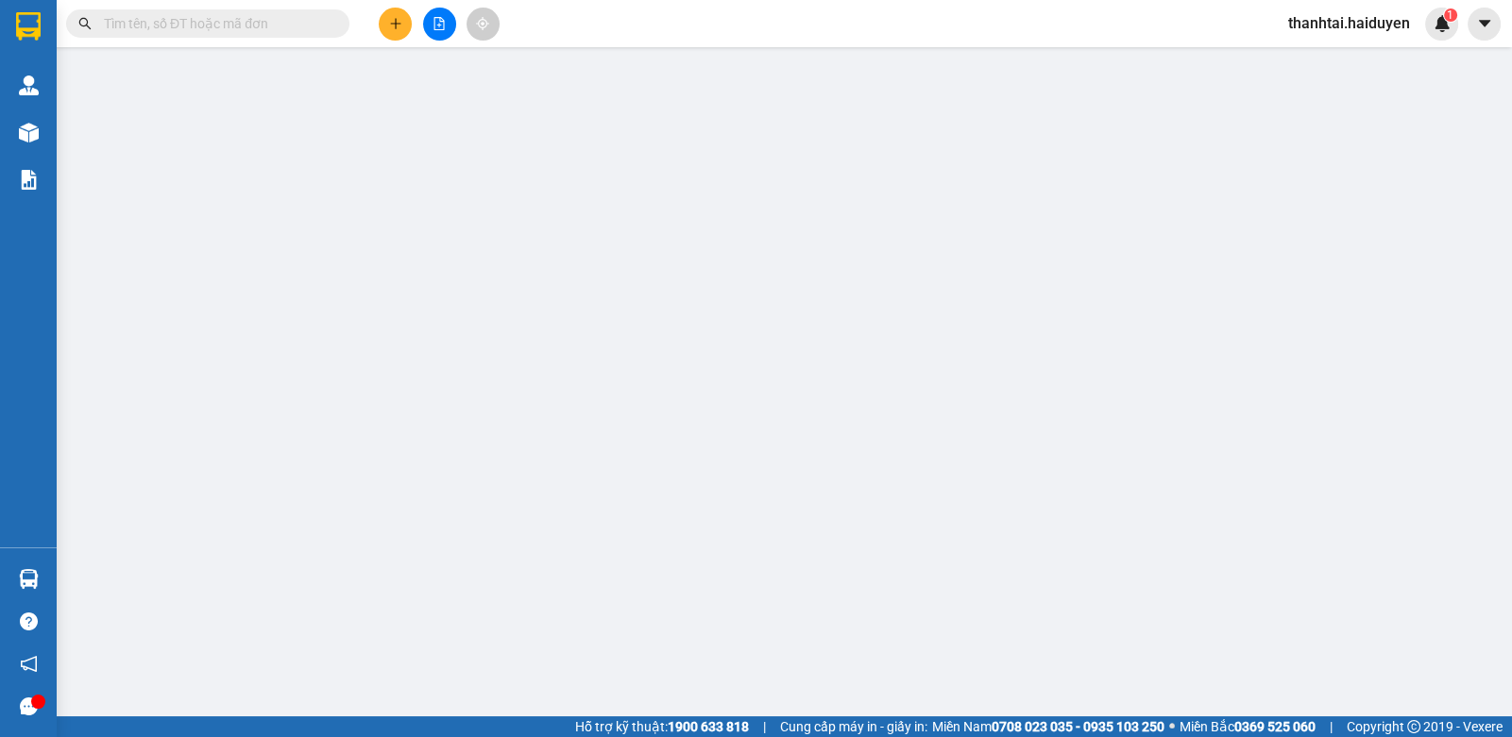
type input "0338287053"
type input "8 VUI"
type input "TÁM VUI"
type input "0357639721"
type input "HIẾU"
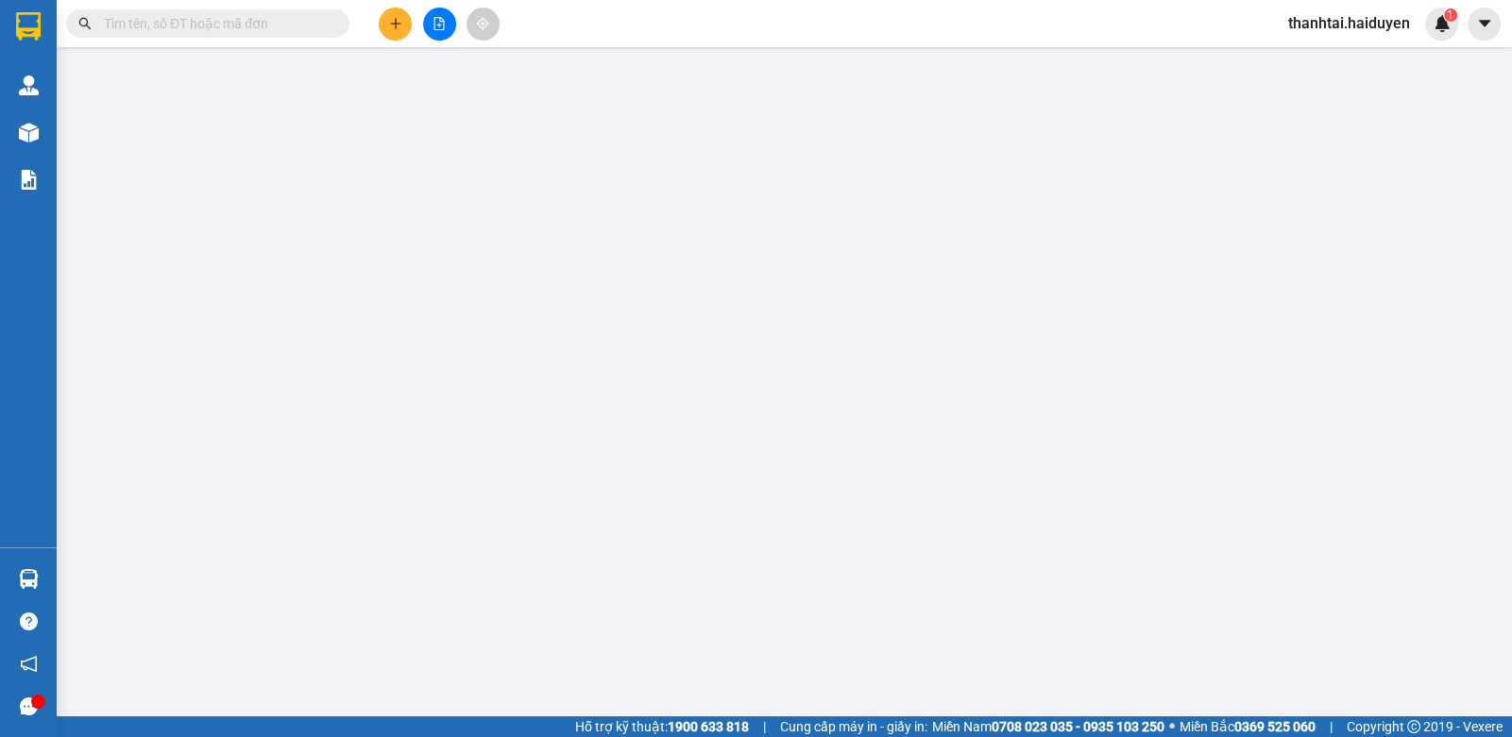
type input "20.000"
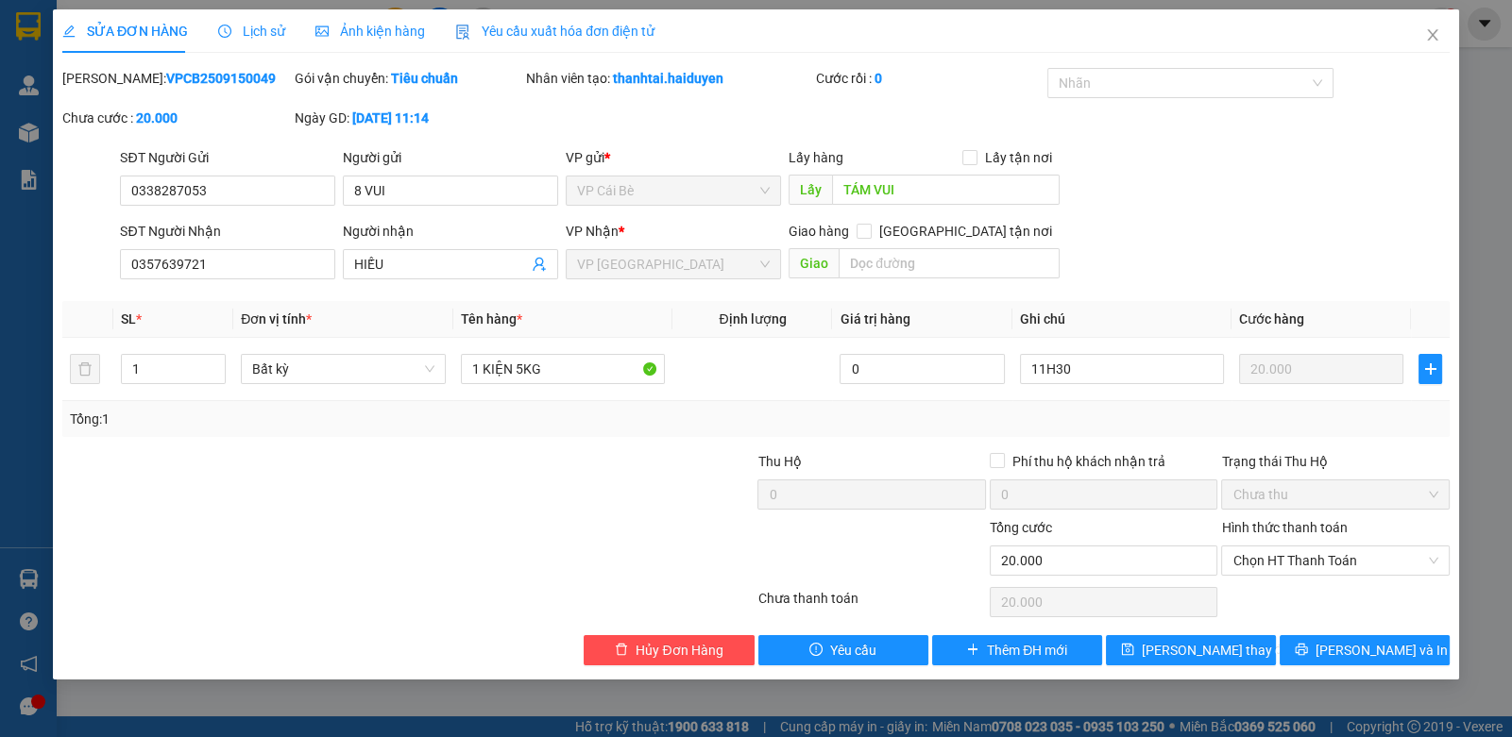
click at [253, 30] on span "Lịch sử" at bounding box center [251, 31] width 67 height 15
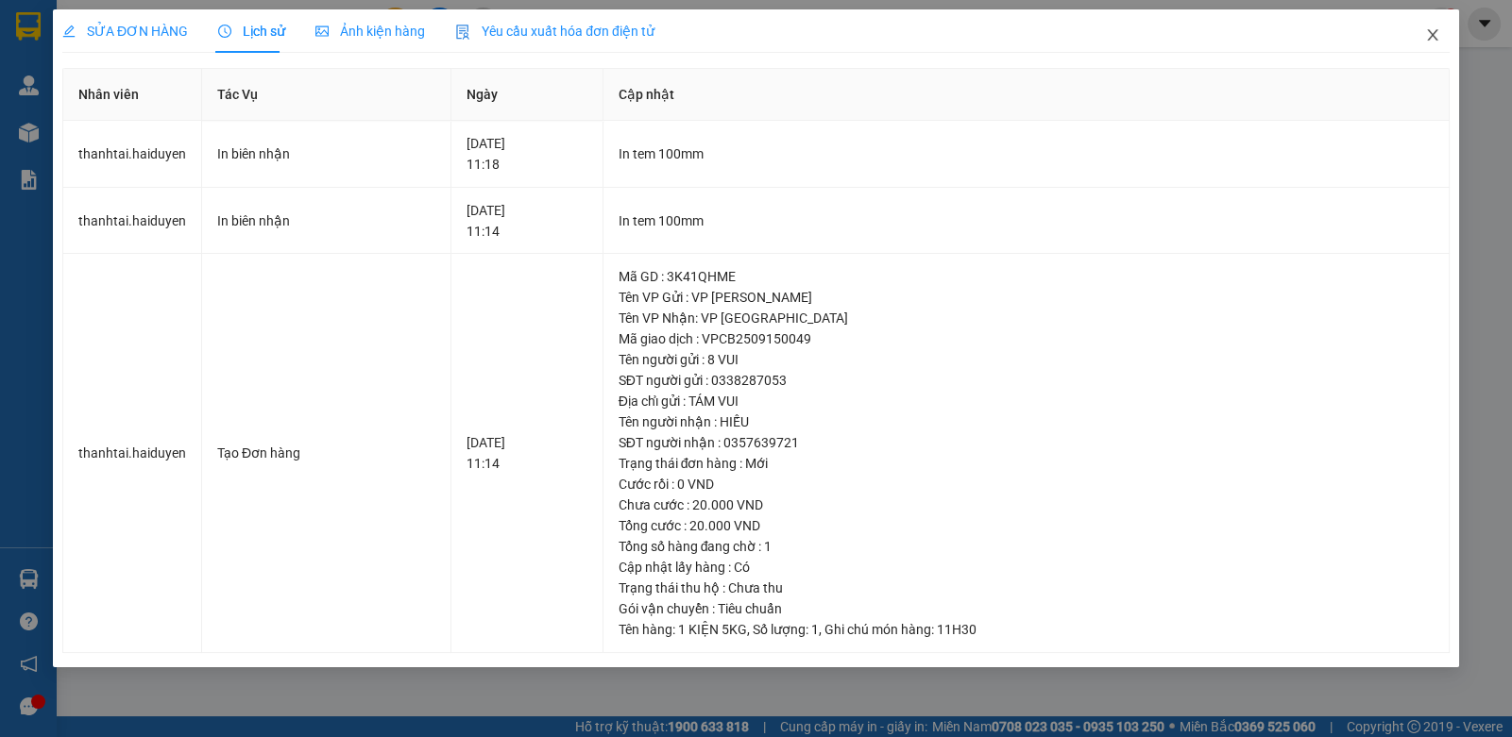
click at [1422, 40] on span "Close" at bounding box center [1432, 35] width 53 height 53
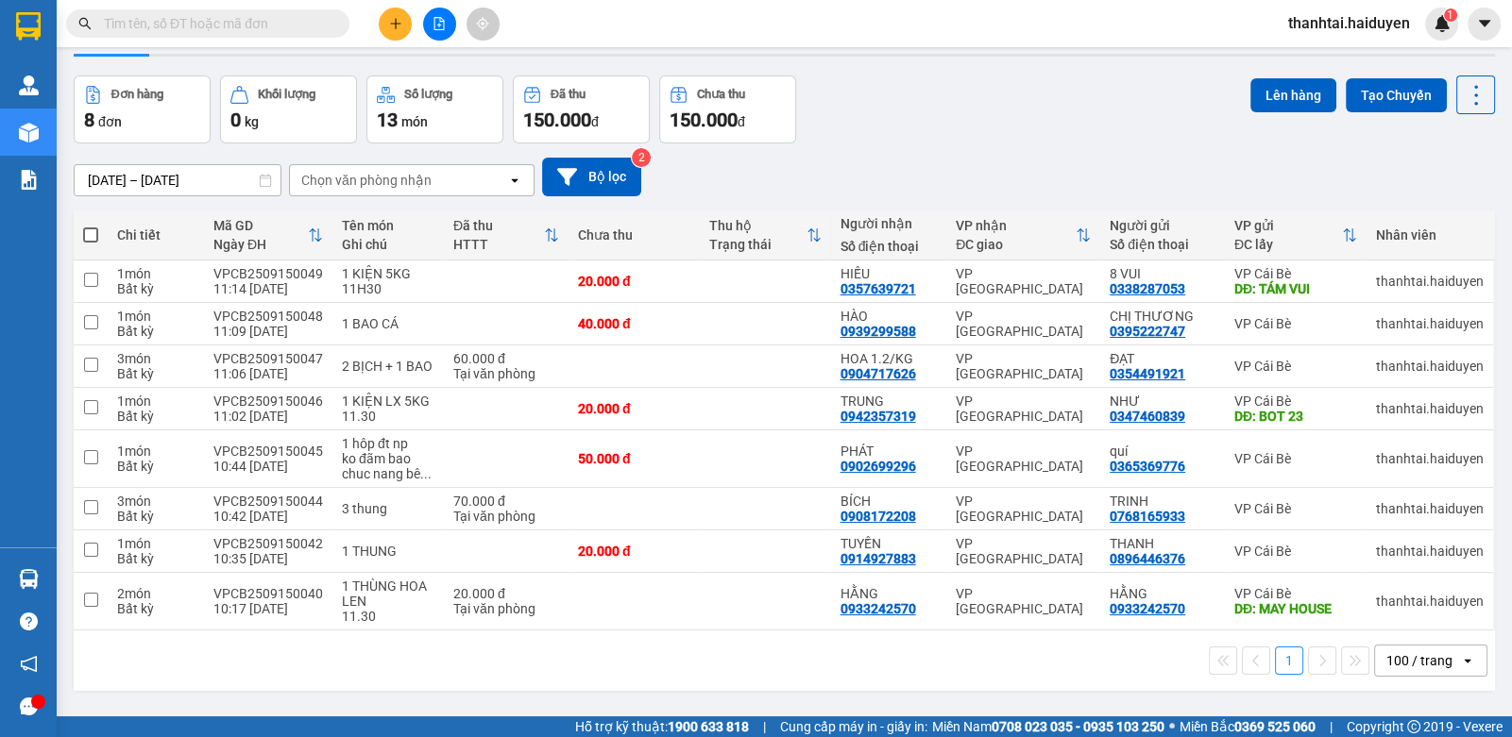
scroll to position [86, 0]
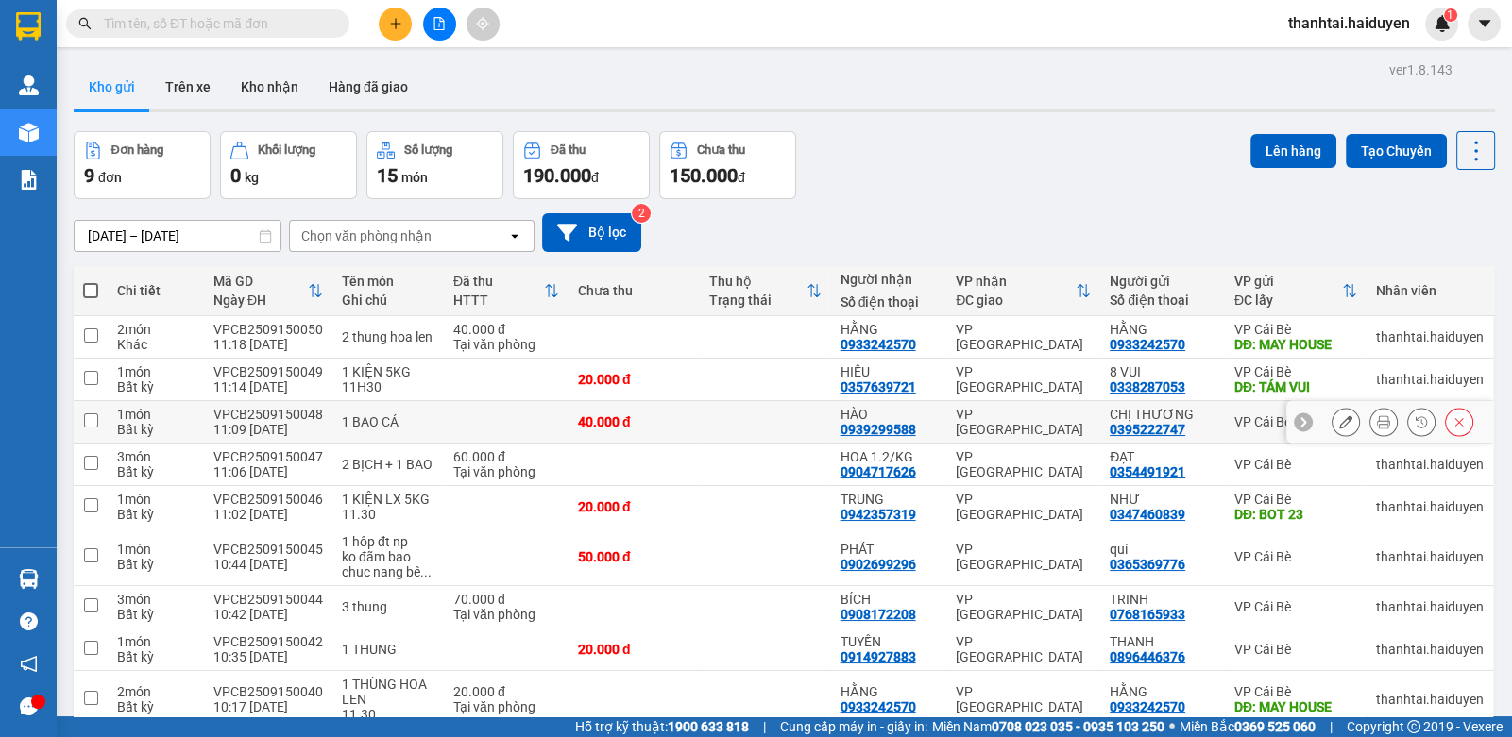
scroll to position [56, 0]
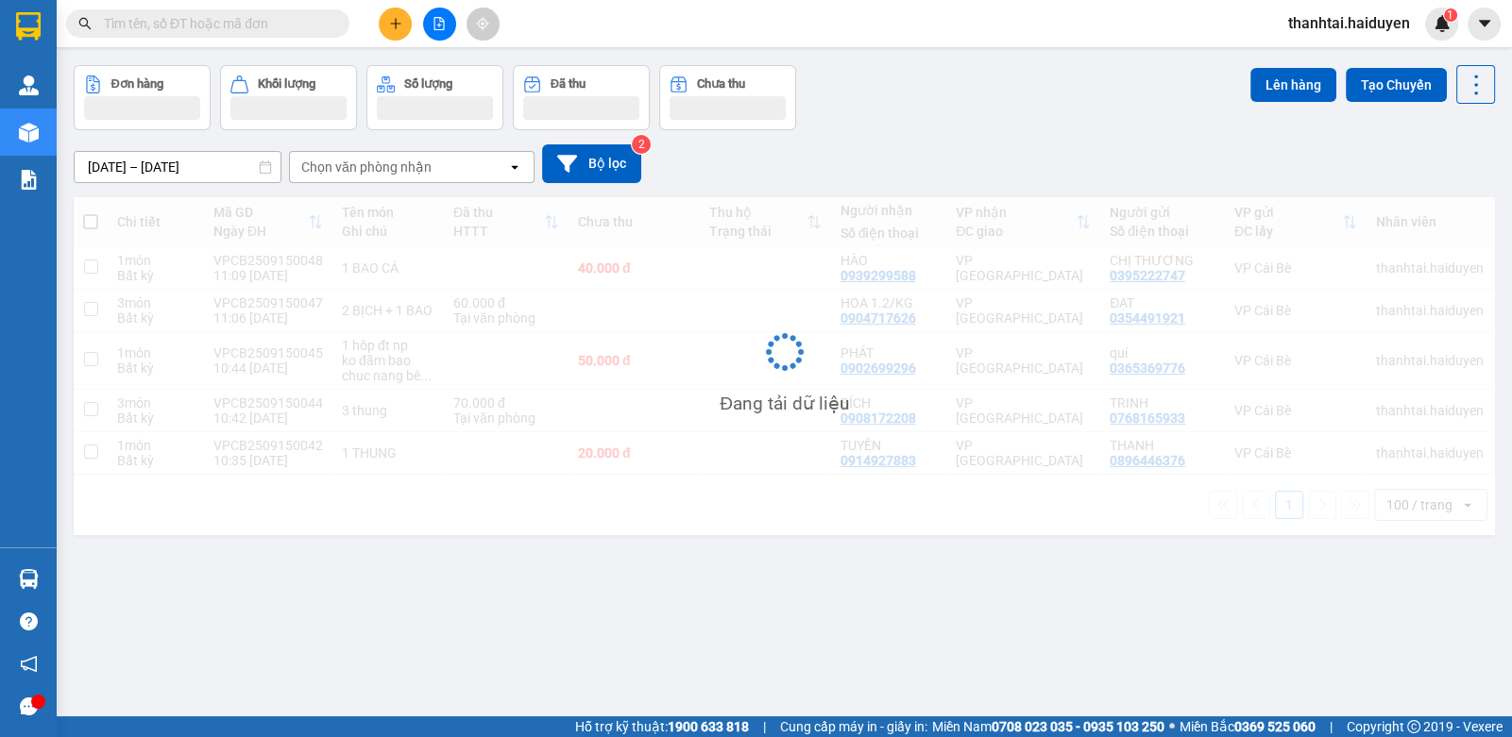
scroll to position [86, 0]
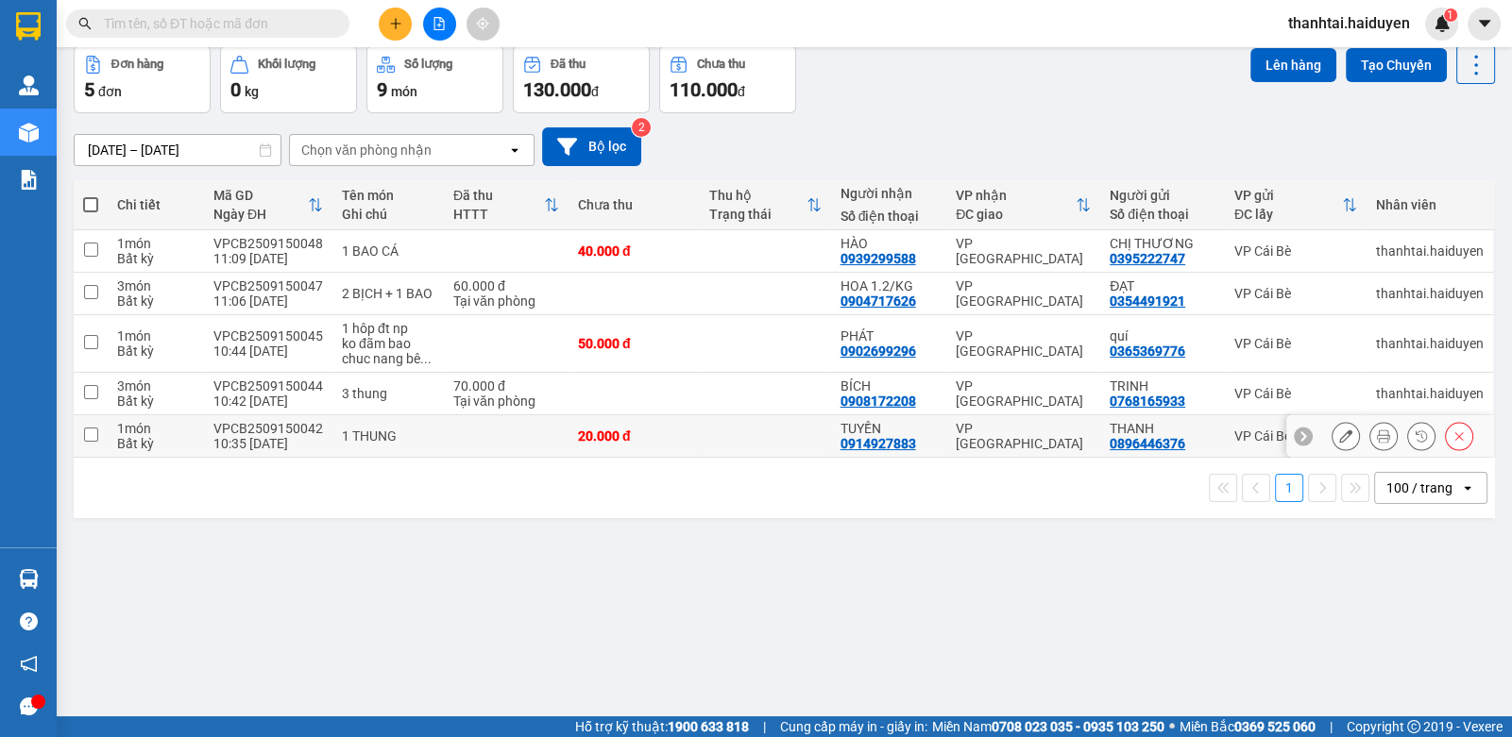
click at [724, 450] on td at bounding box center [765, 436] width 131 height 42
checkbox input "true"
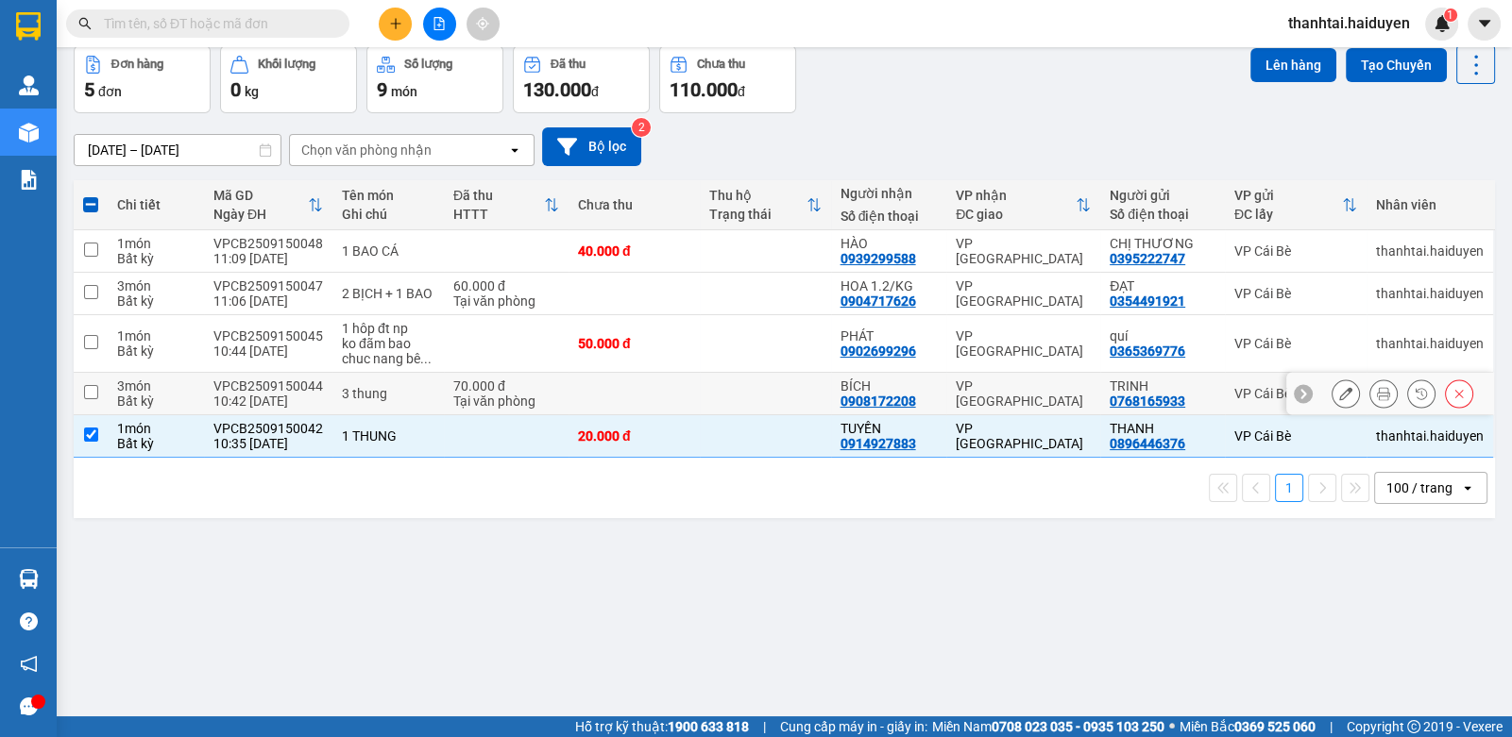
click at [718, 402] on td at bounding box center [765, 394] width 131 height 42
checkbox input "true"
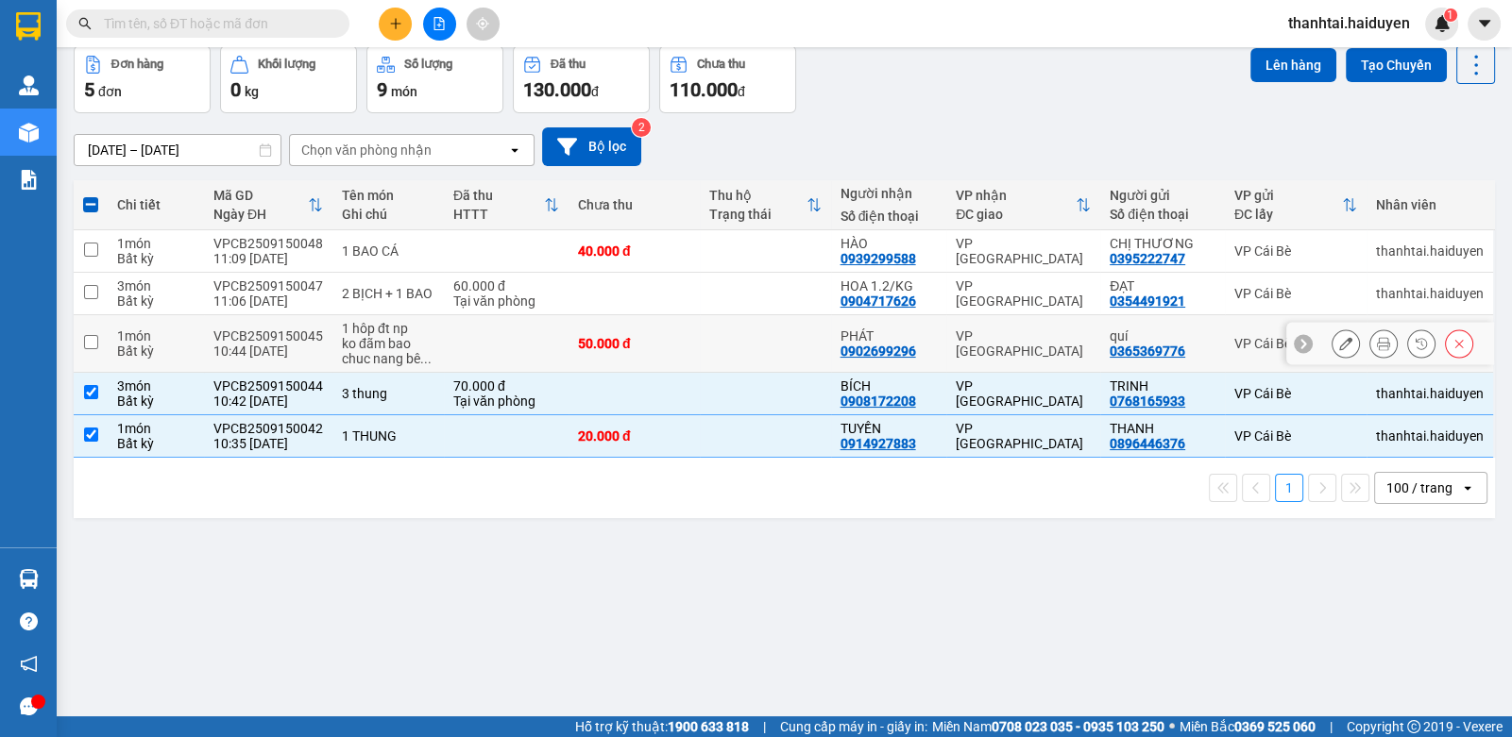
drag, startPoint x: 718, startPoint y: 333, endPoint x: 704, endPoint y: 329, distance: 14.0
click at [710, 329] on td at bounding box center [765, 344] width 131 height 58
checkbox input "true"
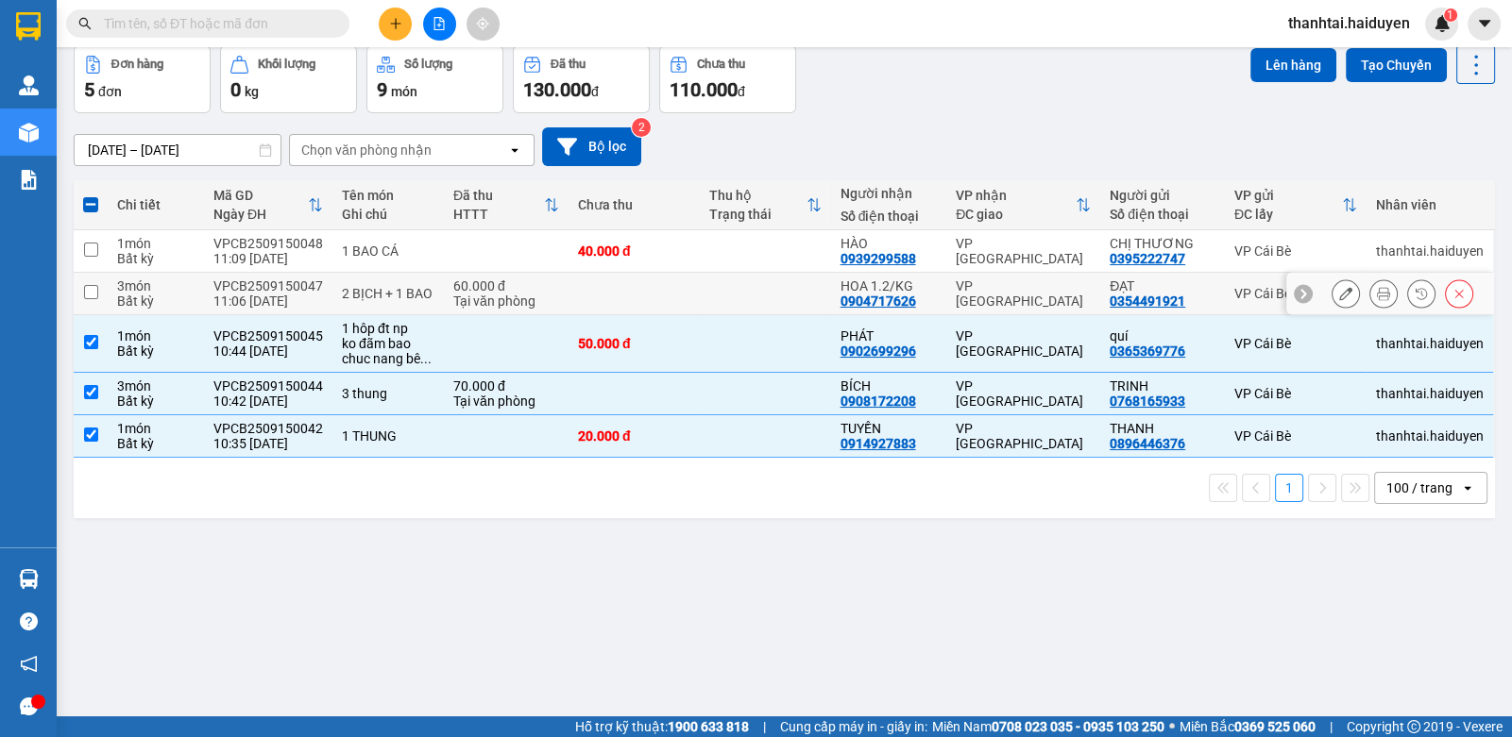
click at [705, 289] on td at bounding box center [765, 294] width 131 height 42
checkbox input "true"
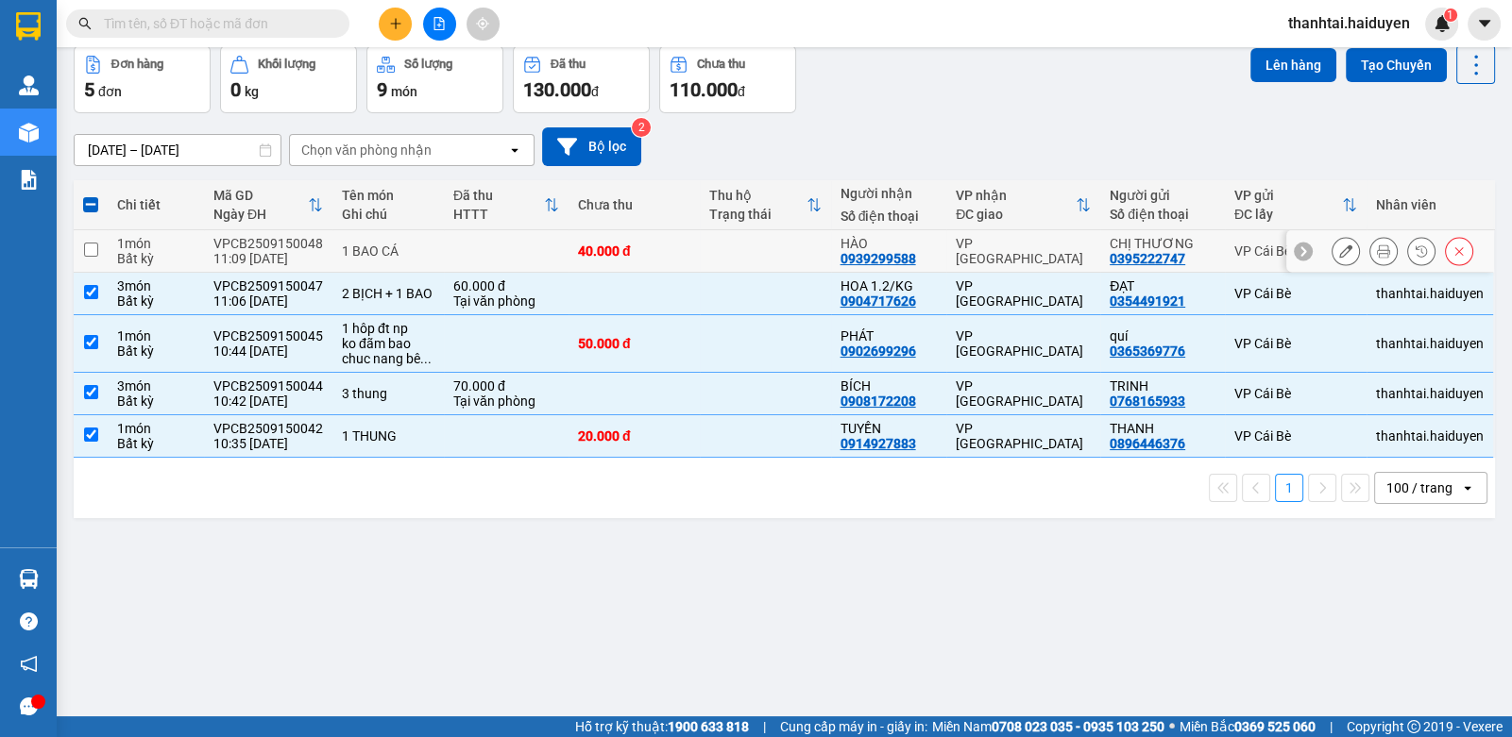
click at [706, 262] on td at bounding box center [765, 251] width 131 height 42
checkbox input "true"
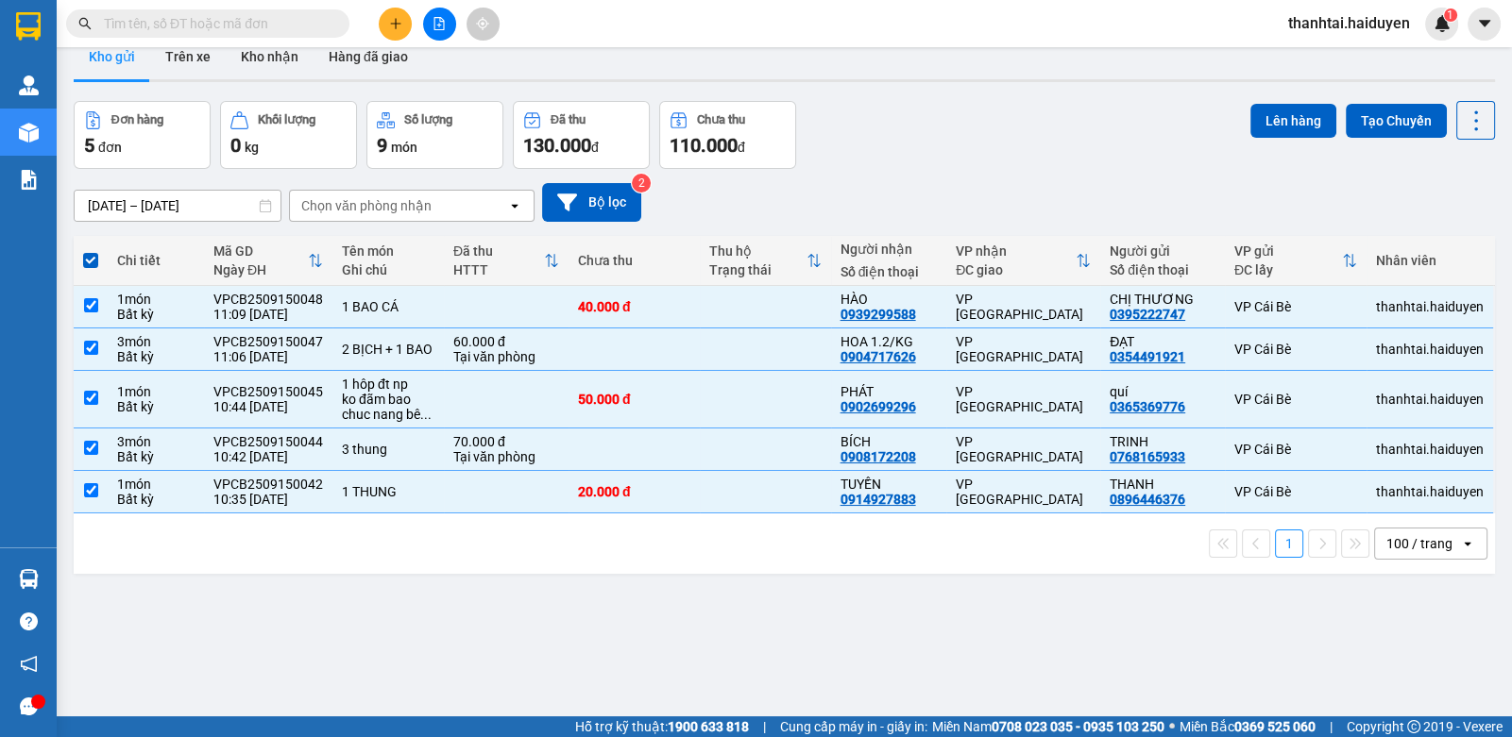
scroll to position [0, 0]
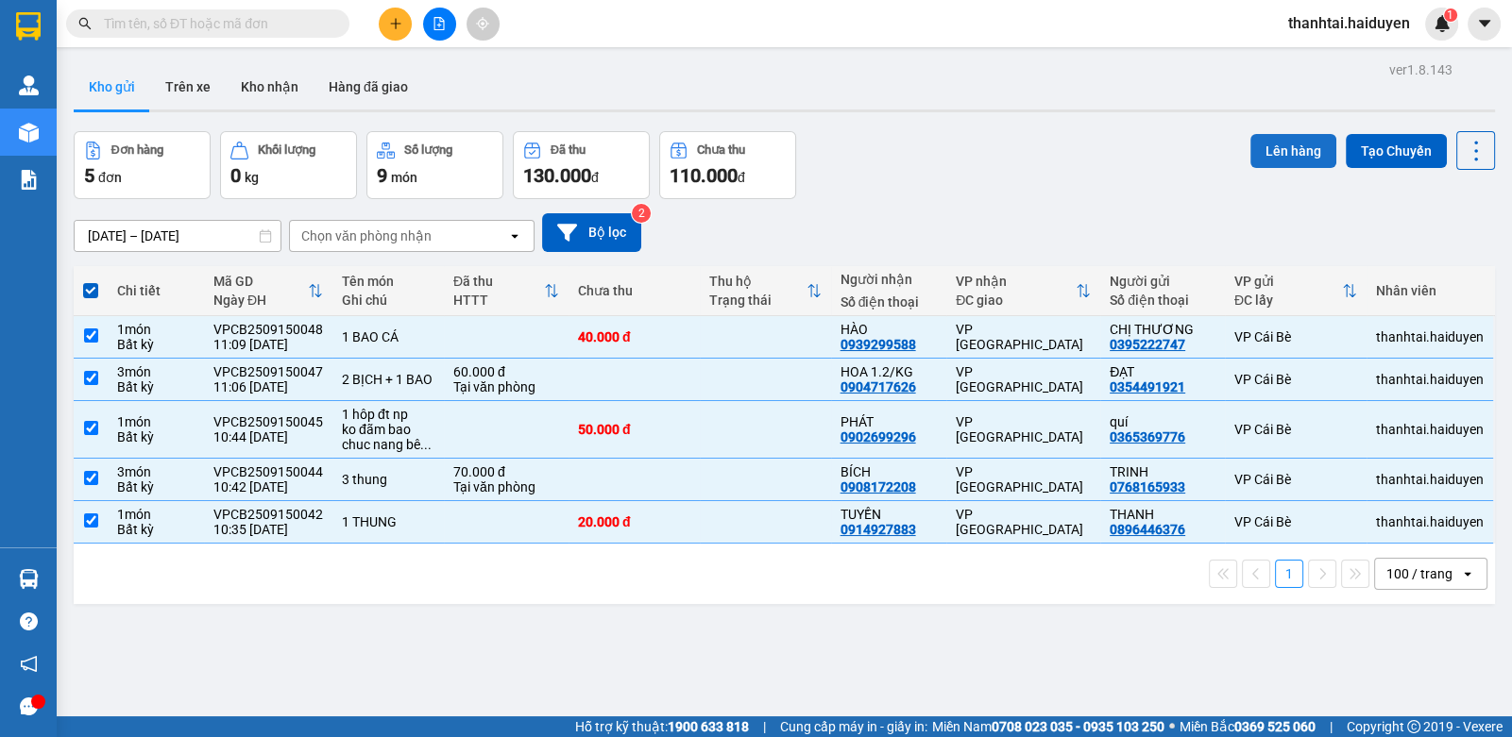
click at [1271, 137] on button "Lên hàng" at bounding box center [1293, 151] width 86 height 34
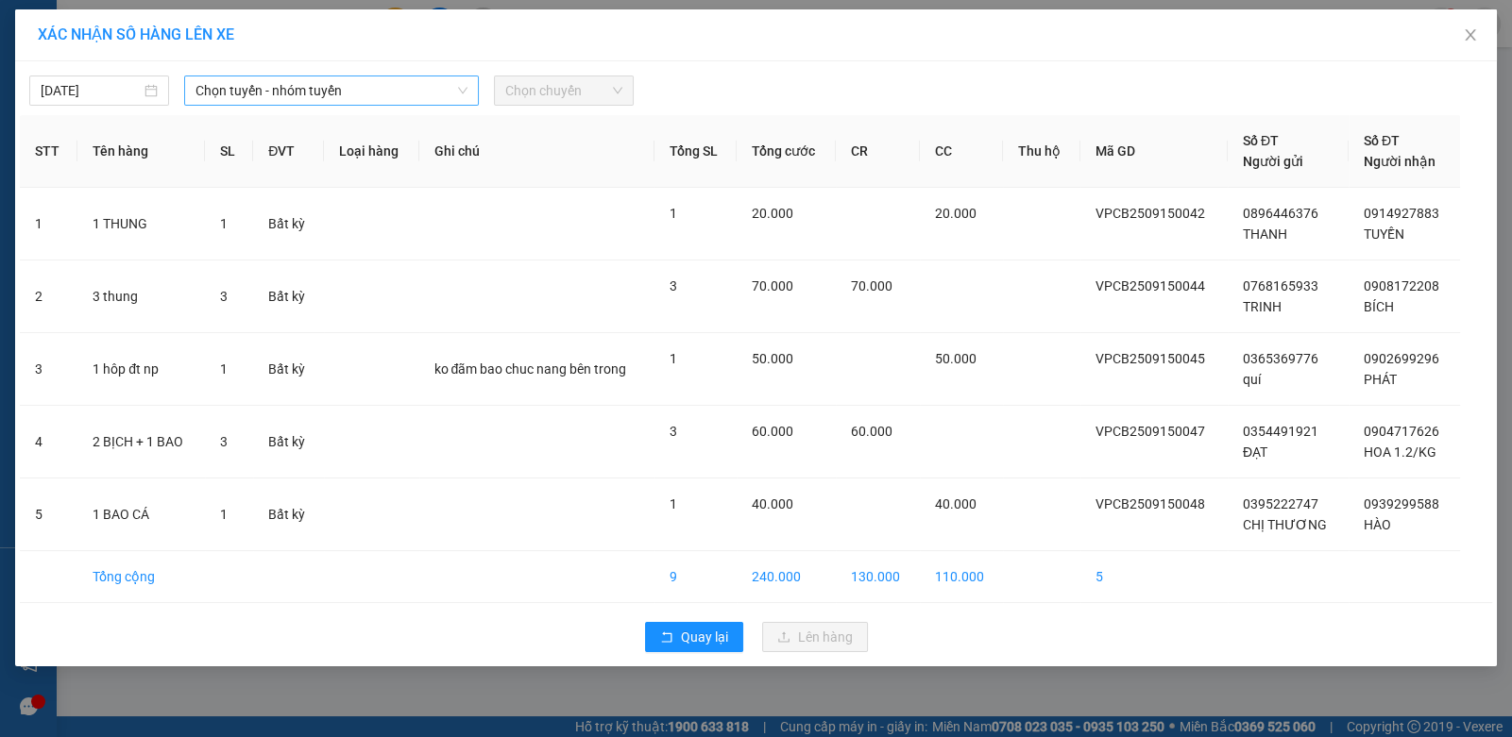
click at [316, 94] on span "Chọn tuyến - nhóm tuyến" at bounding box center [331, 90] width 272 height 28
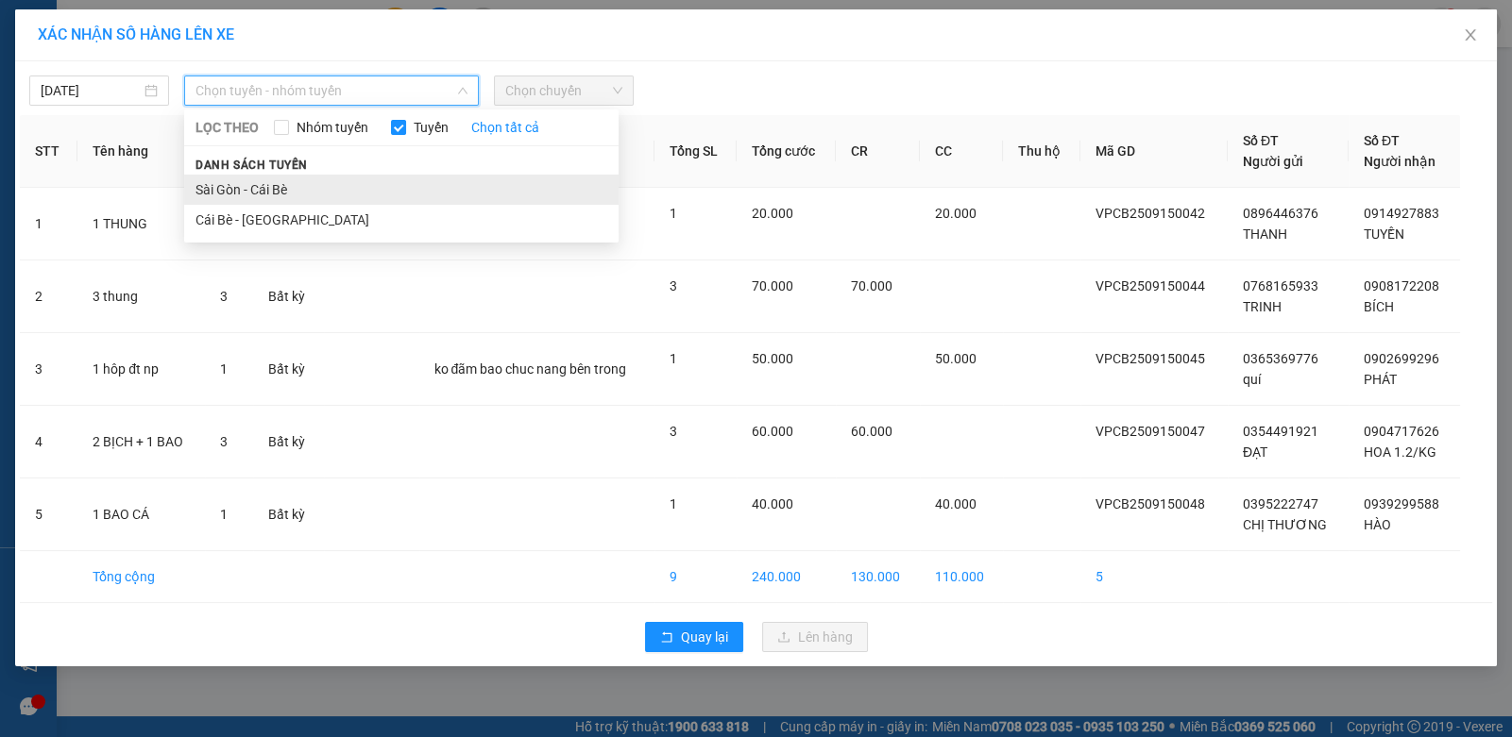
drag, startPoint x: 270, startPoint y: 207, endPoint x: 263, endPoint y: 196, distance: 12.3
click at [269, 203] on ul "Sài Gòn - Cái Bè Cái Bè - Sài Gòn" at bounding box center [401, 205] width 434 height 60
click at [592, 83] on span "Chọn chuyến" at bounding box center [563, 90] width 117 height 28
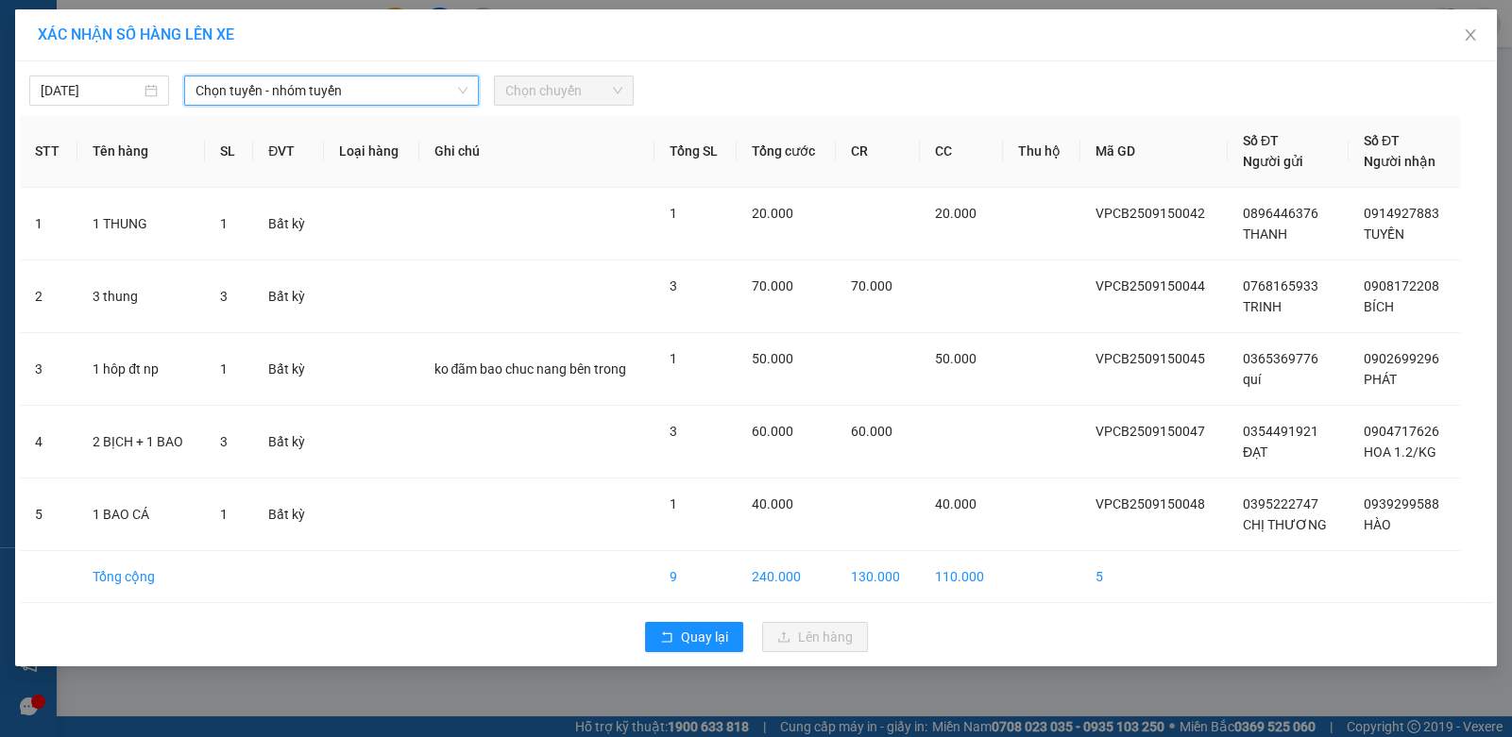
click at [260, 84] on span "Chọn tuyến - nhóm tuyến" at bounding box center [331, 90] width 272 height 28
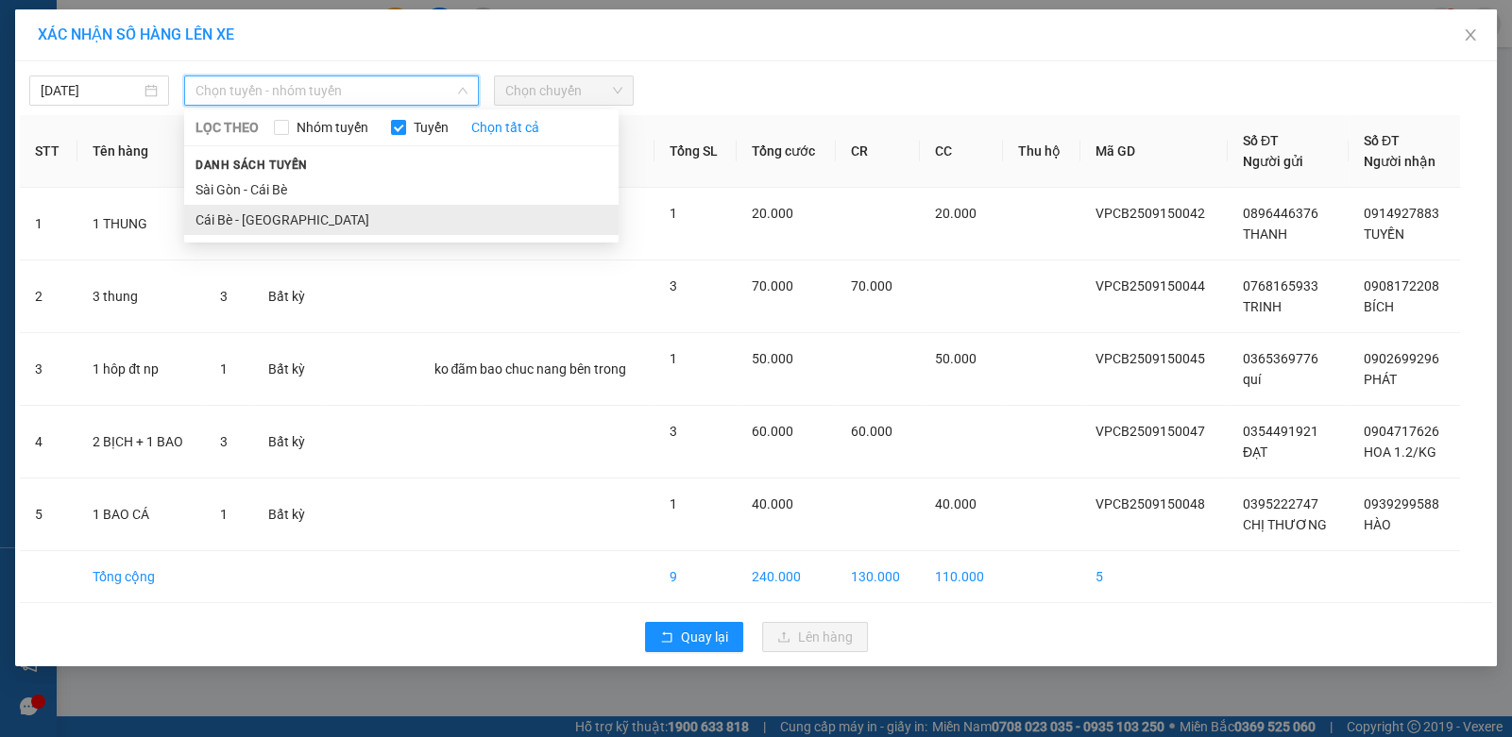
drag, startPoint x: 246, startPoint y: 222, endPoint x: 260, endPoint y: 218, distance: 13.7
click at [247, 221] on li "Cái Bè - Sài Gòn" at bounding box center [401, 220] width 434 height 30
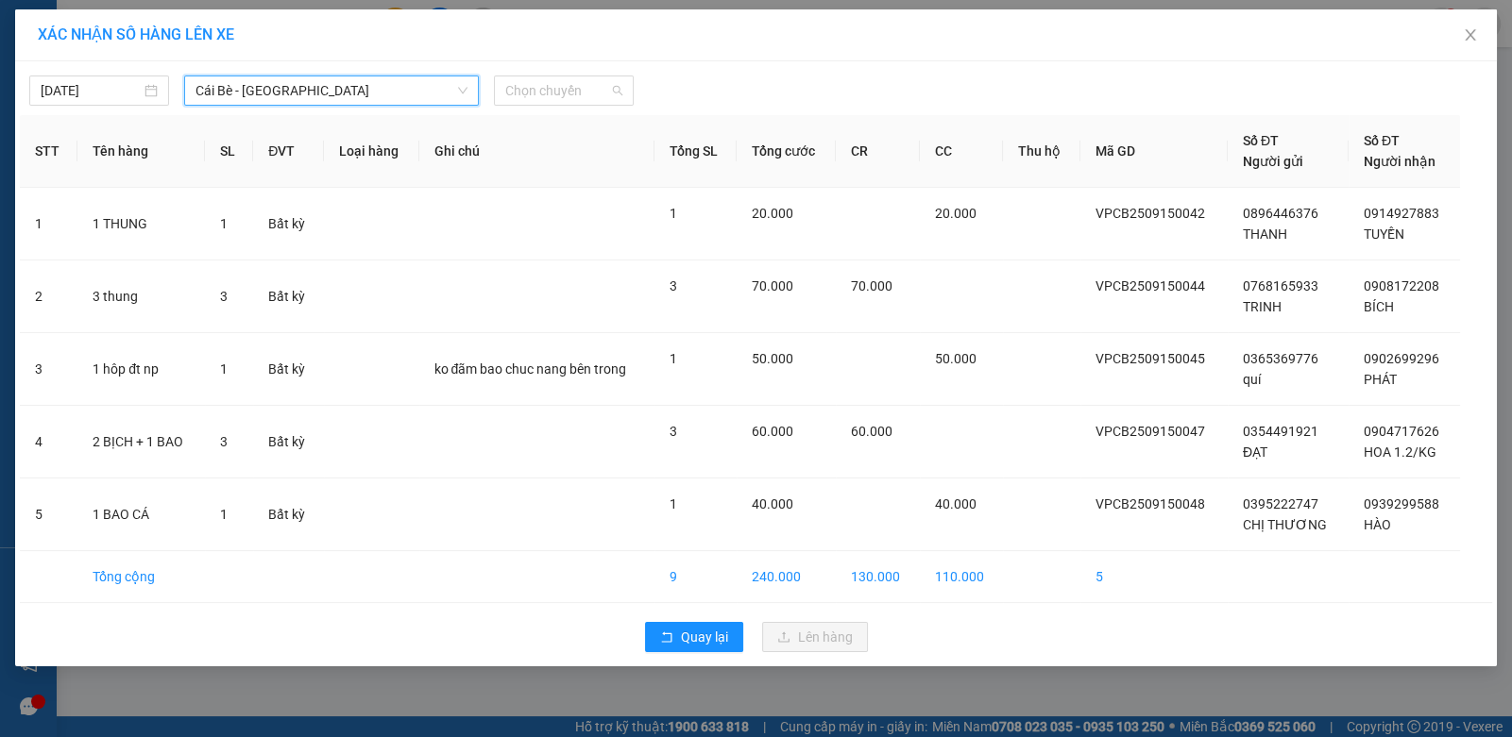
drag, startPoint x: 565, startPoint y: 98, endPoint x: 588, endPoint y: 206, distance: 110.2
click at [567, 100] on span "Chọn chuyến" at bounding box center [563, 90] width 117 height 28
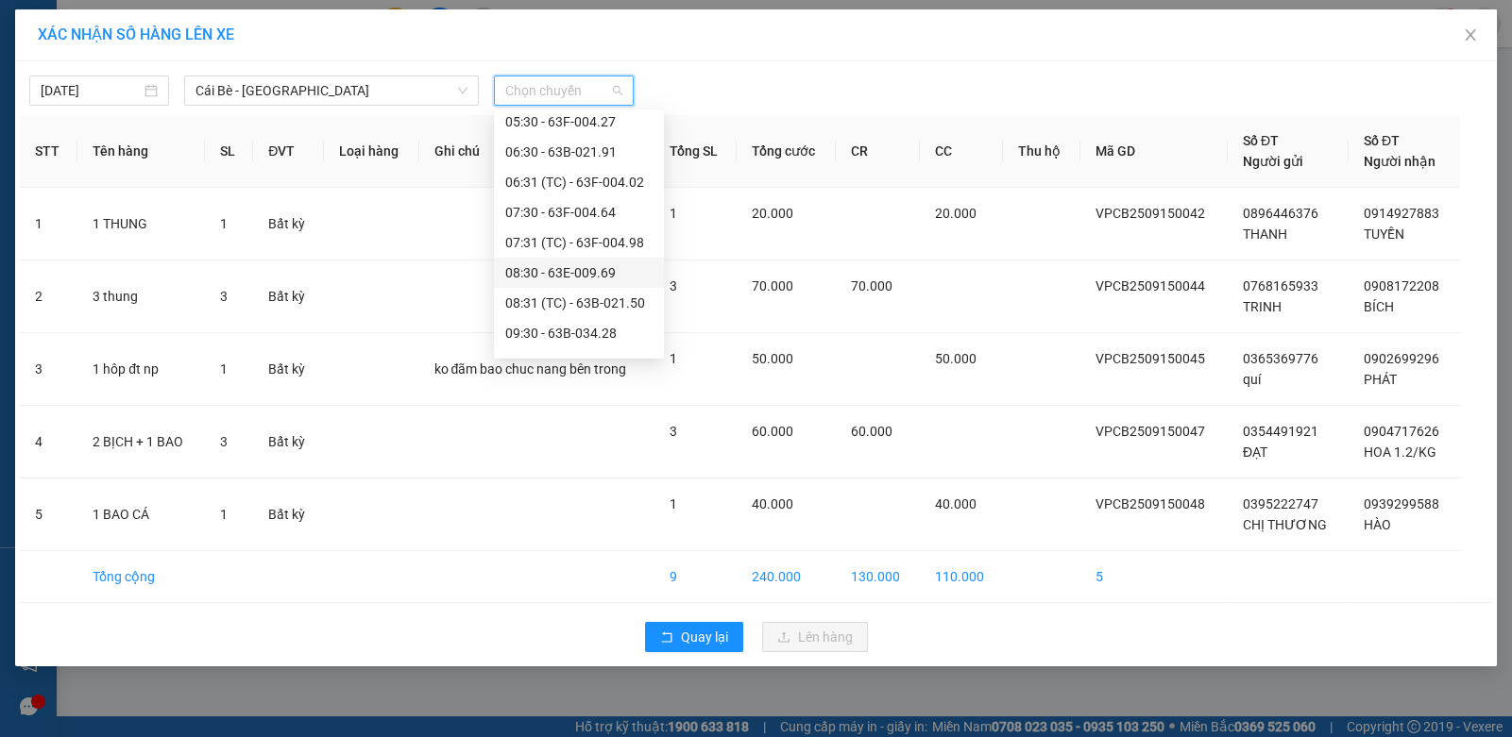
scroll to position [377, 0]
click at [548, 235] on div "11:30" at bounding box center [578, 235] width 147 height 21
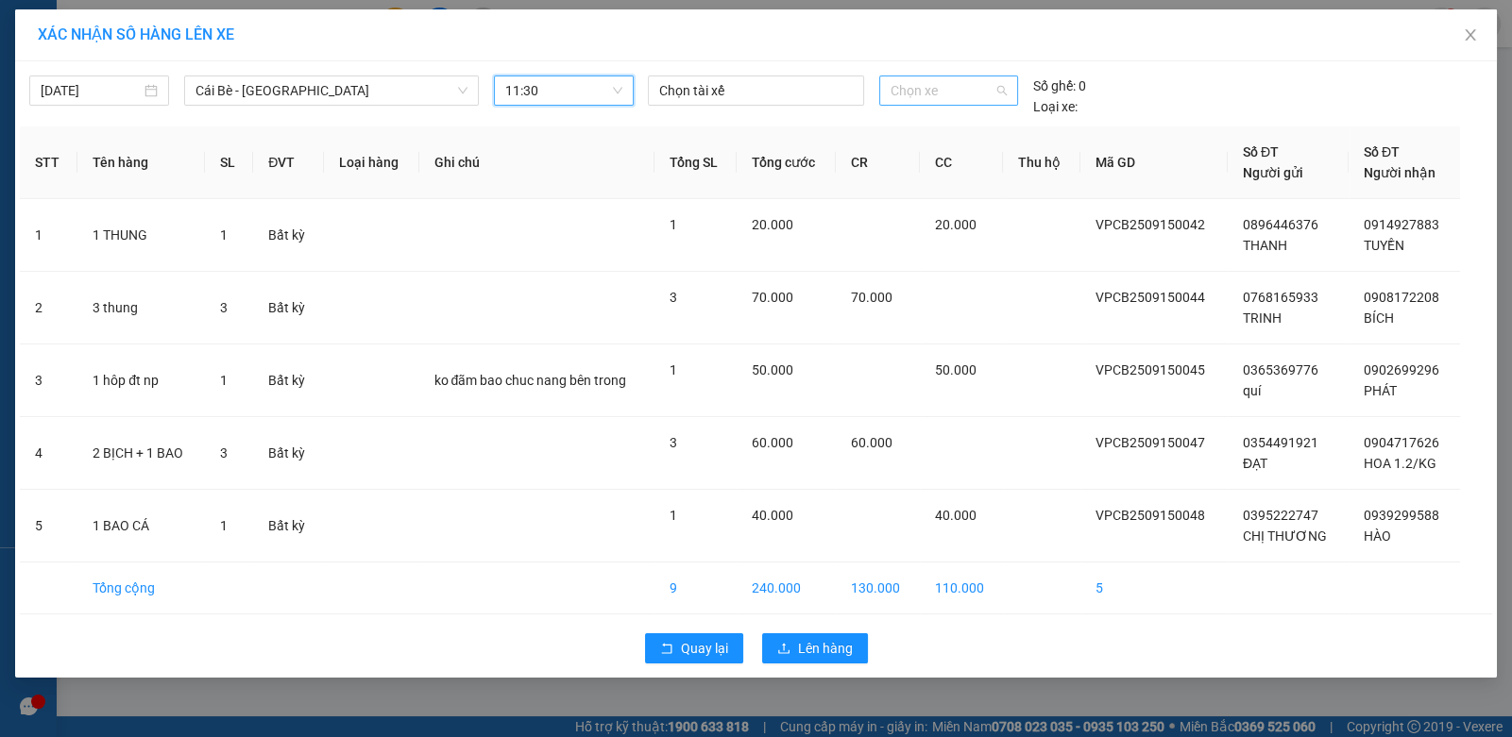
click at [940, 85] on span "Chọn xe" at bounding box center [948, 90] width 116 height 28
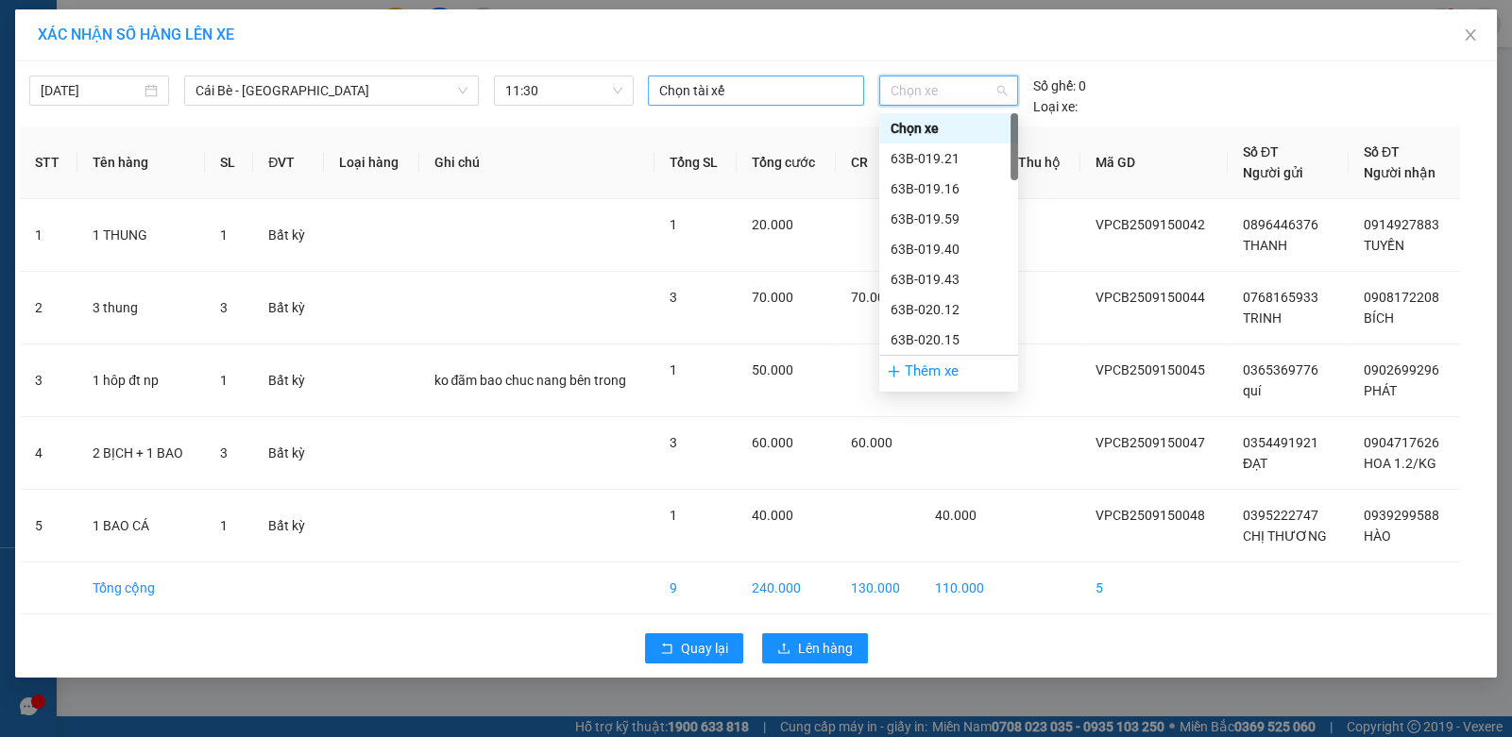
click at [731, 93] on div at bounding box center [755, 90] width 206 height 23
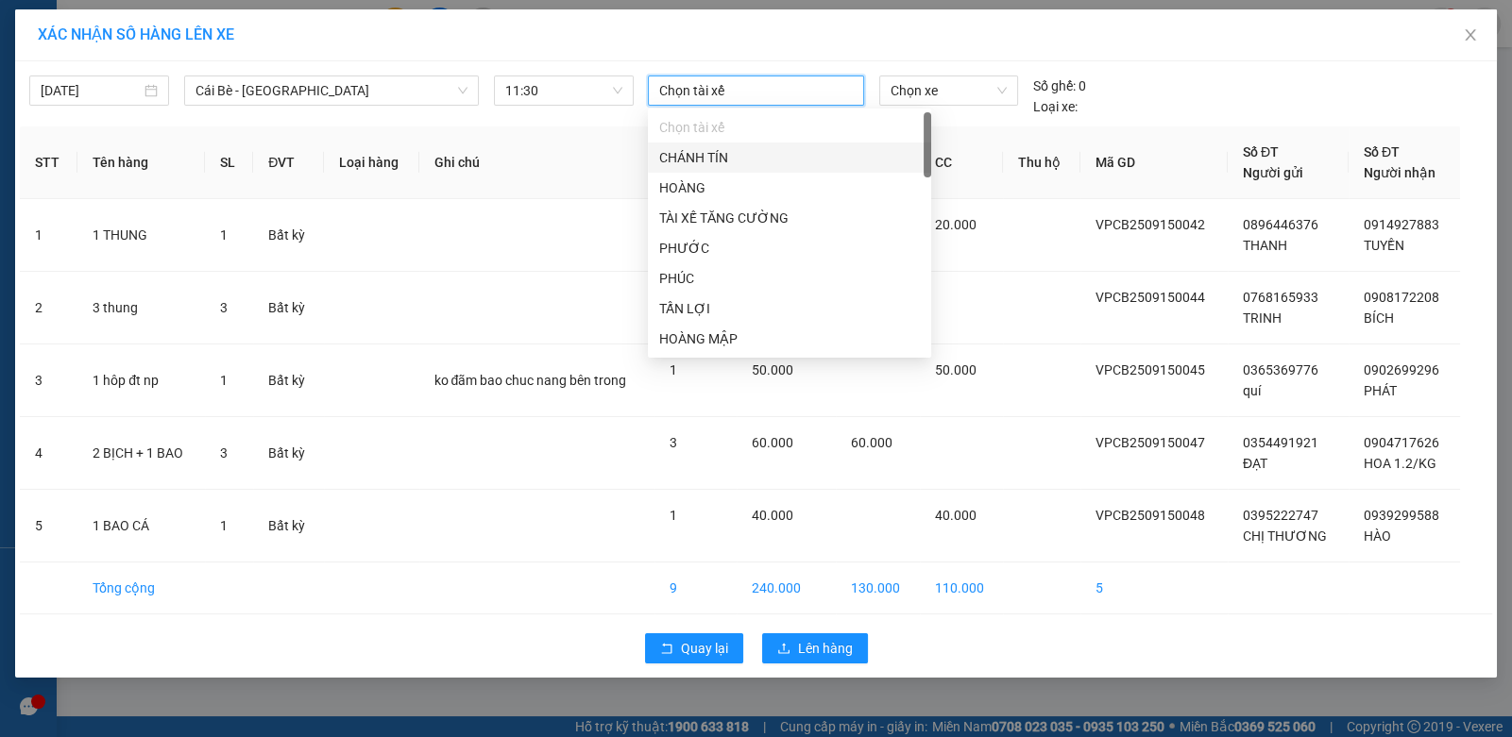
type input "Y"
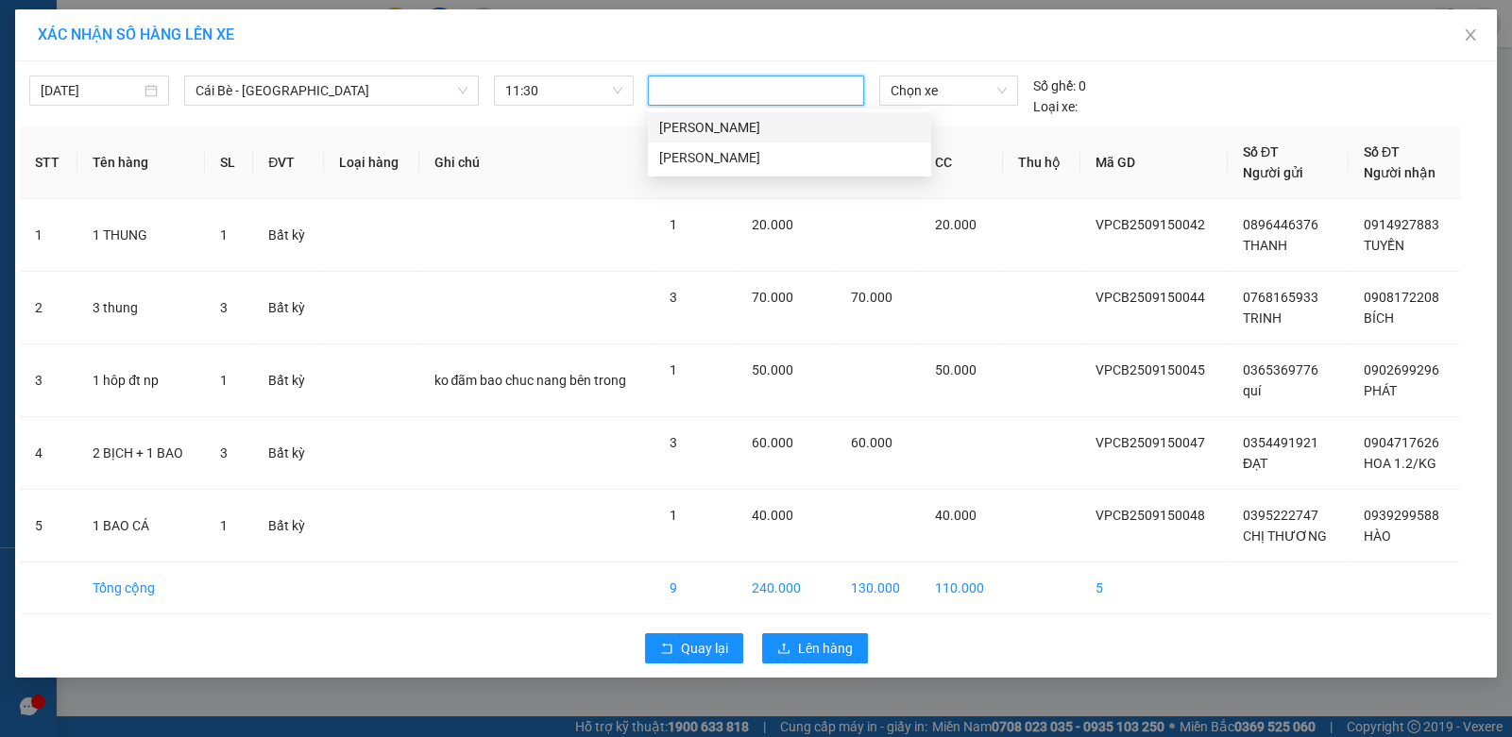
click at [690, 93] on div "Y" at bounding box center [755, 90] width 206 height 23
click at [690, 93] on div at bounding box center [755, 90] width 206 height 23
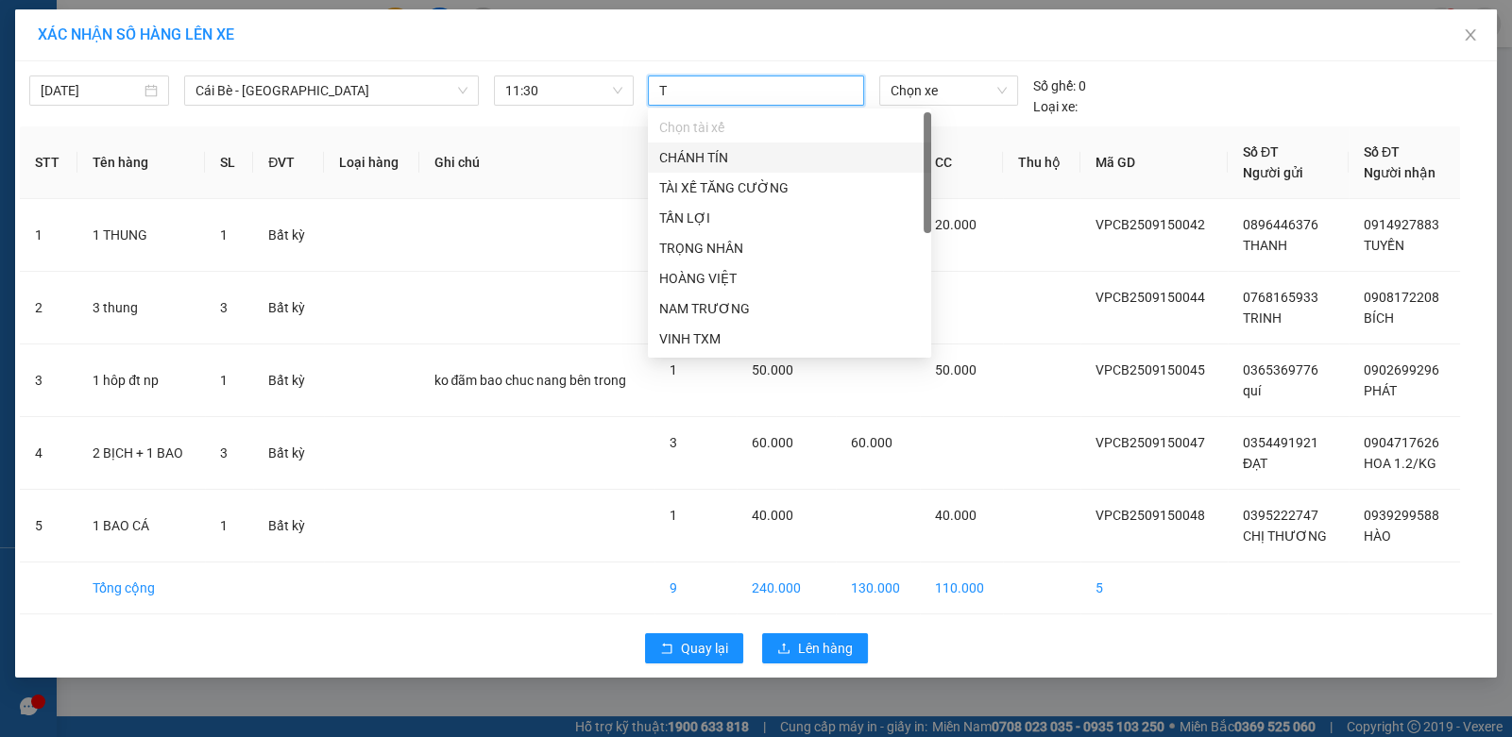
type input "TR"
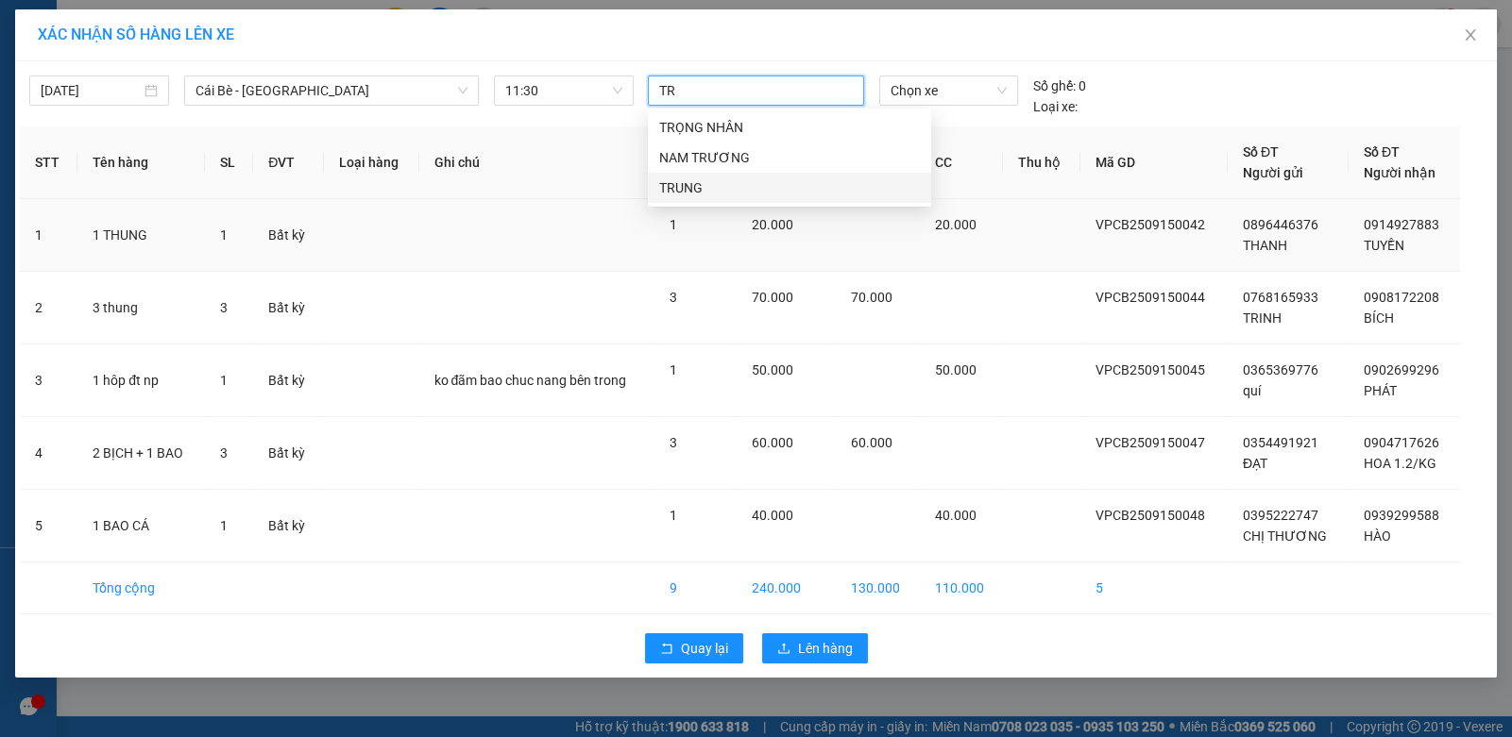
drag, startPoint x: 679, startPoint y: 184, endPoint x: 476, endPoint y: 210, distance: 204.6
click at [670, 184] on div "TRUNG" at bounding box center [789, 188] width 261 height 21
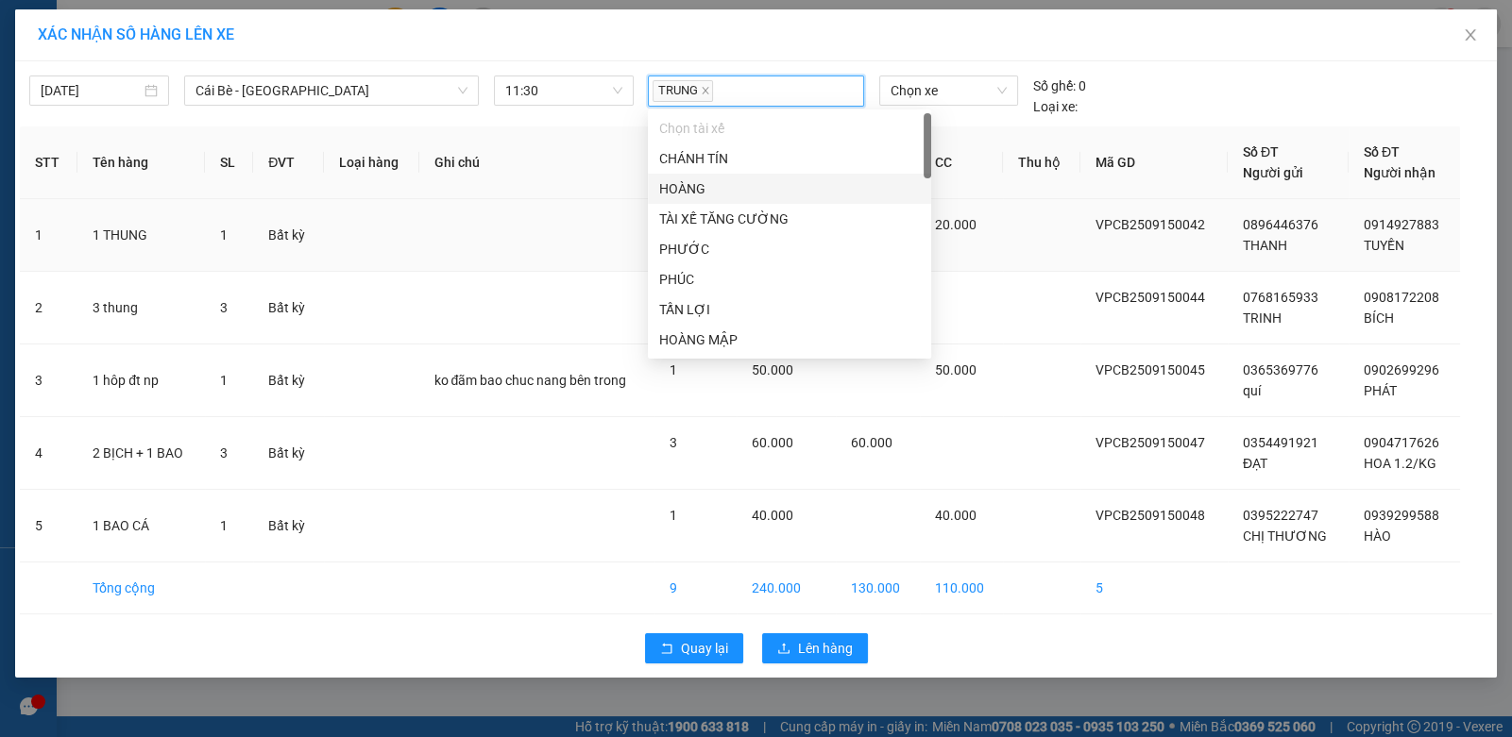
click at [475, 210] on td at bounding box center [536, 235] width 235 height 73
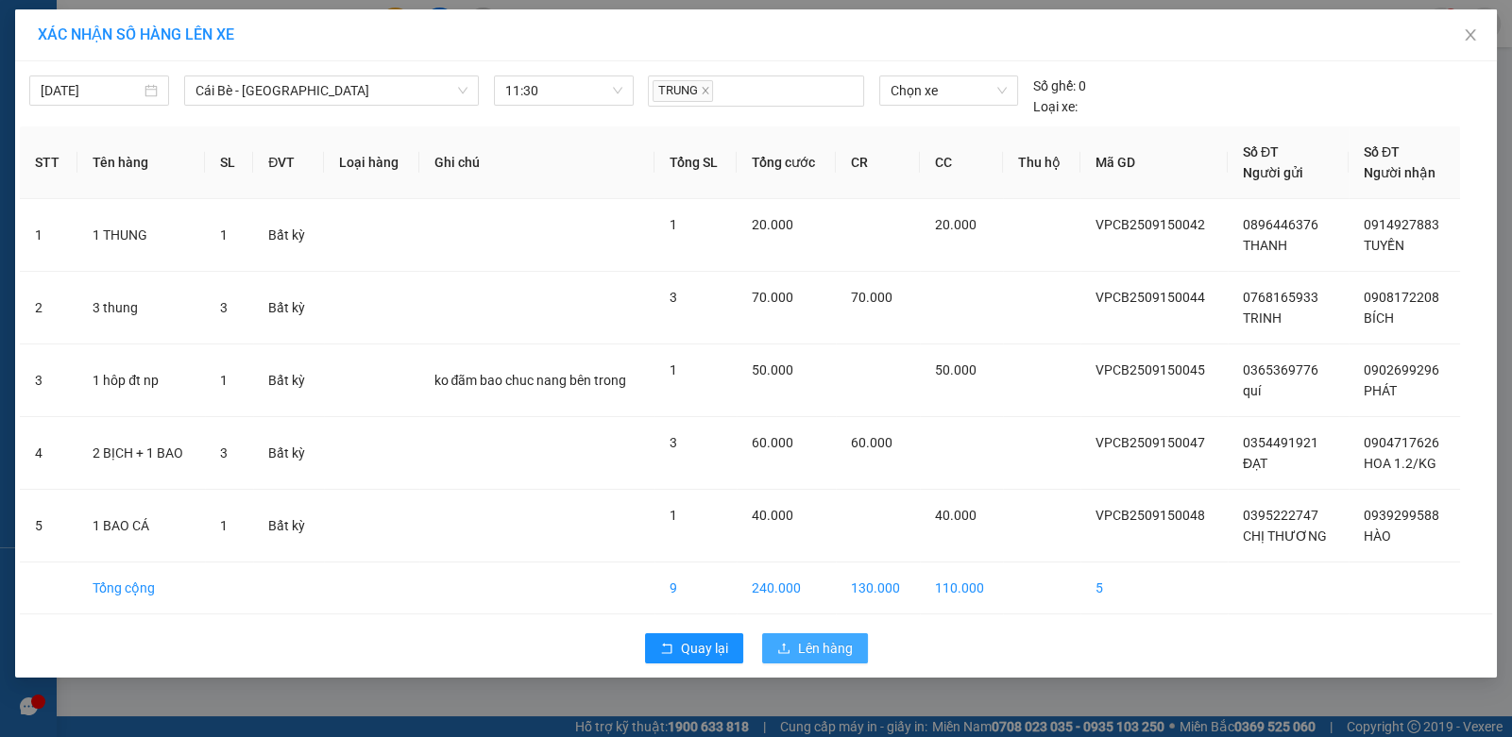
click at [793, 648] on button "Lên hàng" at bounding box center [815, 649] width 106 height 30
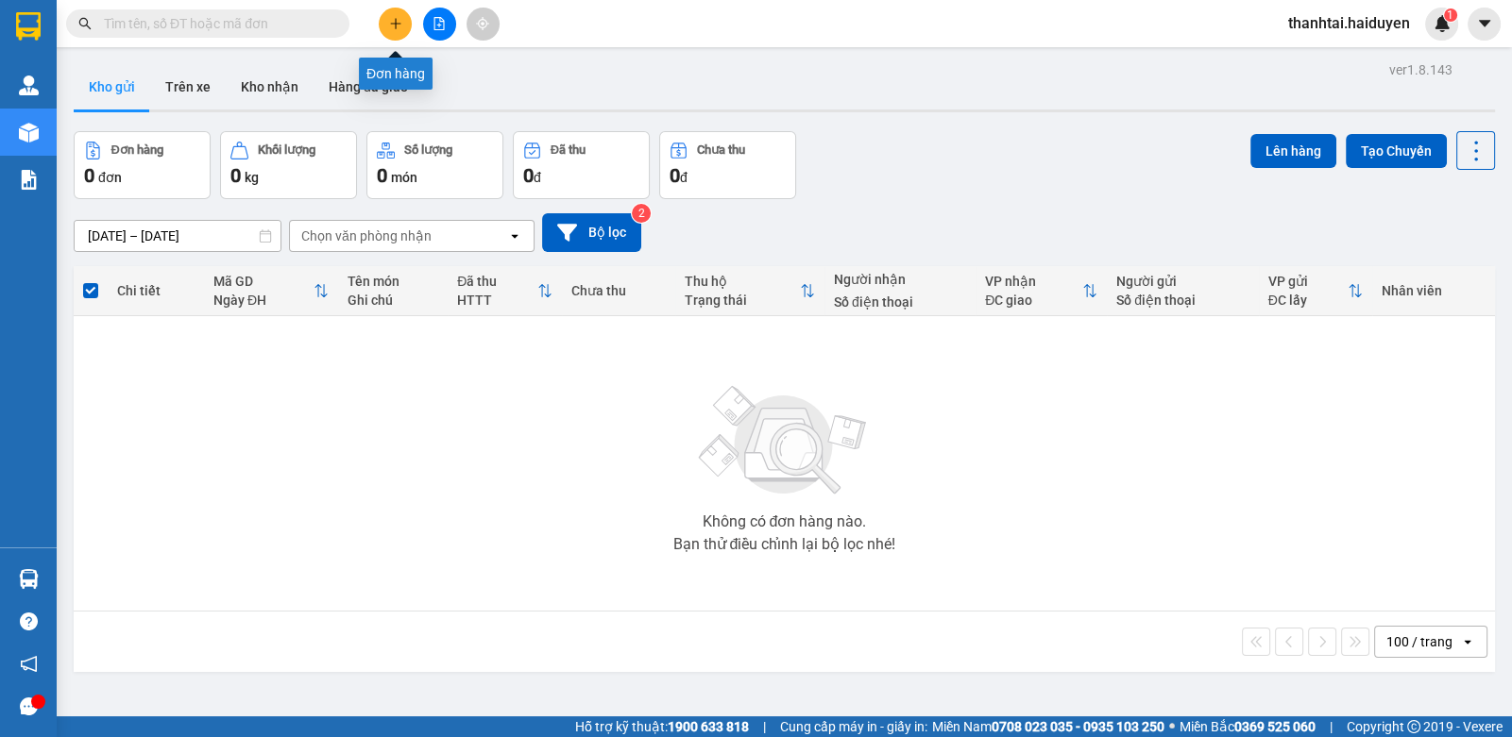
click at [395, 29] on icon "plus" at bounding box center [395, 23] width 13 height 13
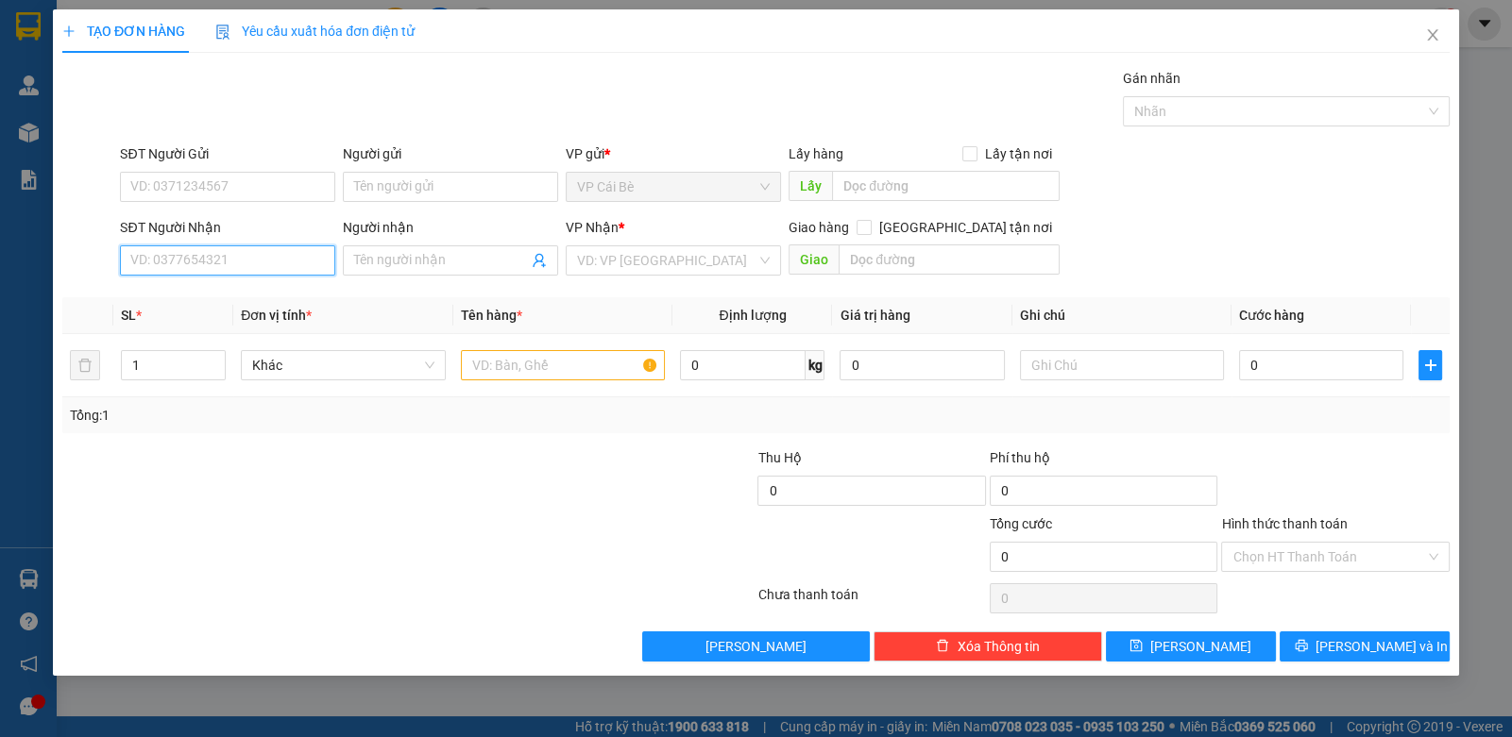
click at [142, 258] on input "SĐT Người Nhận" at bounding box center [227, 261] width 215 height 30
type input "0392183707"
click at [207, 295] on div "0392183707 - THỦY" at bounding box center [227, 297] width 193 height 21
type input "THỦY"
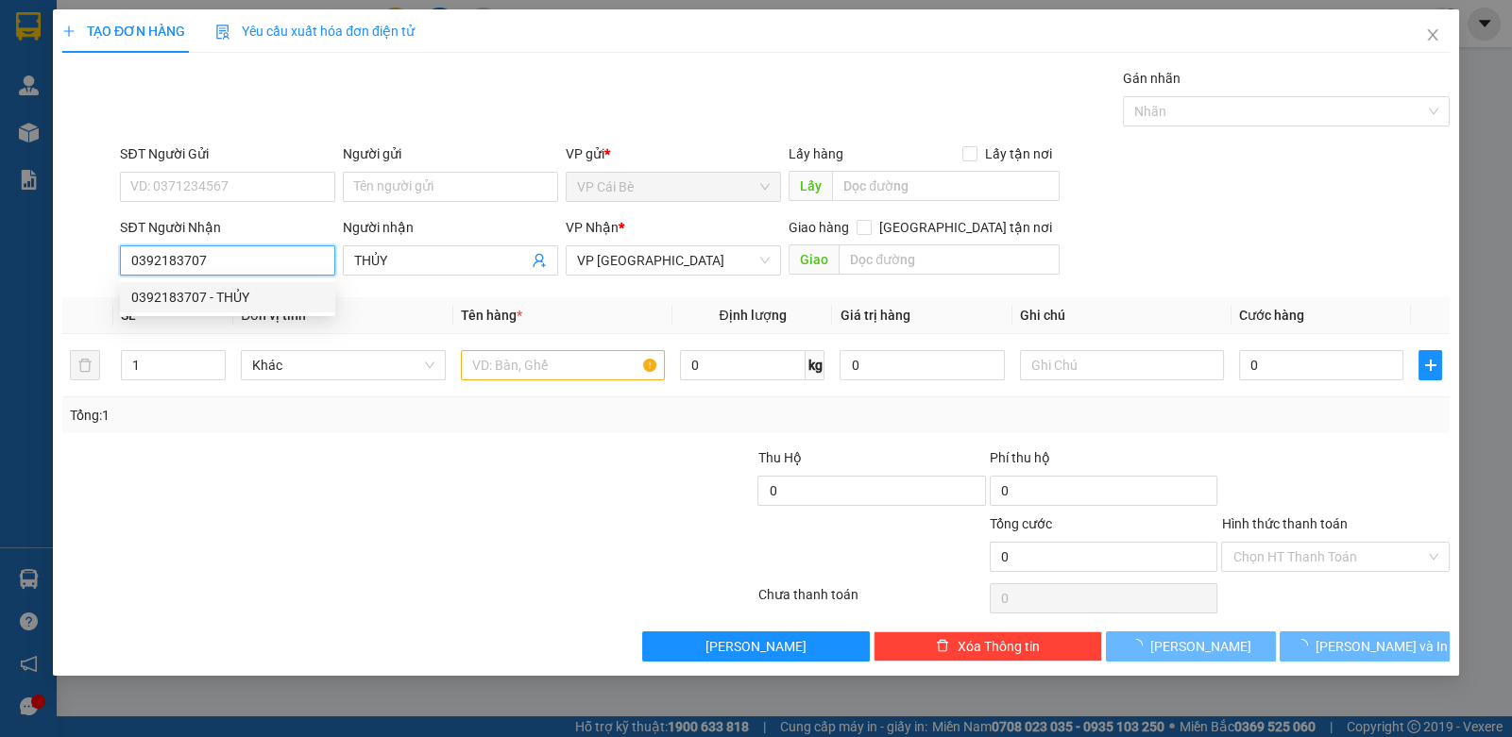
type input "20.000"
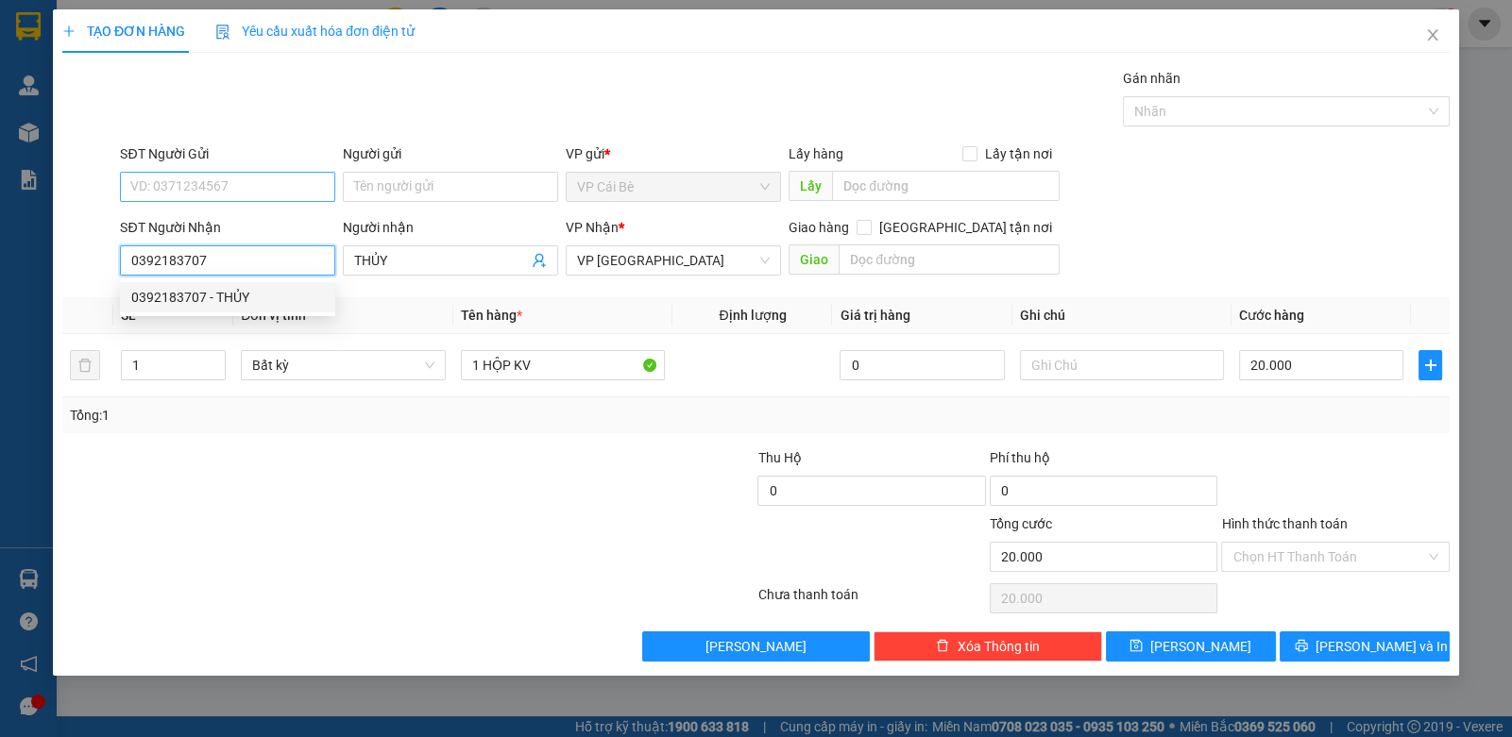
type input "0392183707"
click at [246, 190] on input "SĐT Người Gửi" at bounding box center [227, 187] width 215 height 30
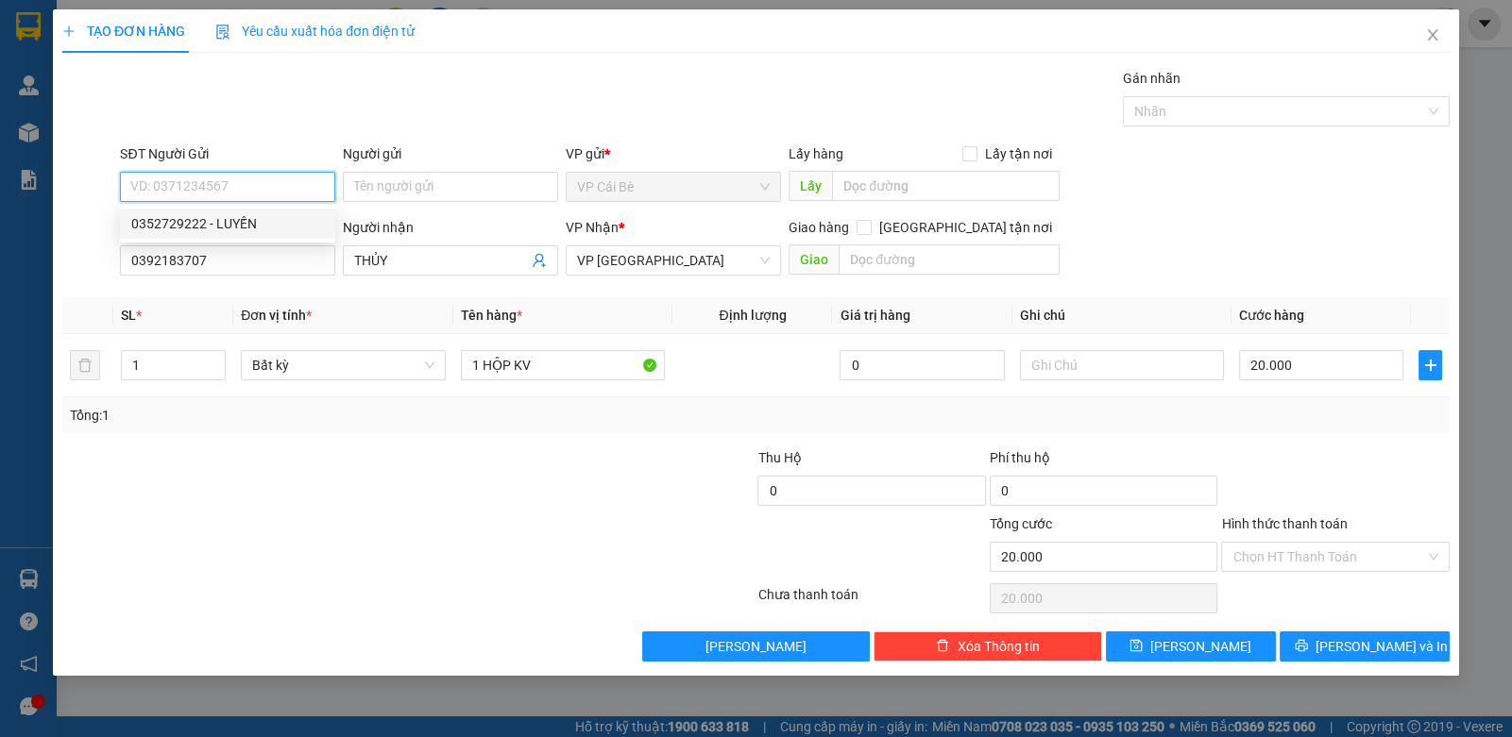
click at [290, 216] on div "0352729222 - LUYẾN" at bounding box center [227, 223] width 193 height 21
type input "0352729222"
type input "LUYẾN"
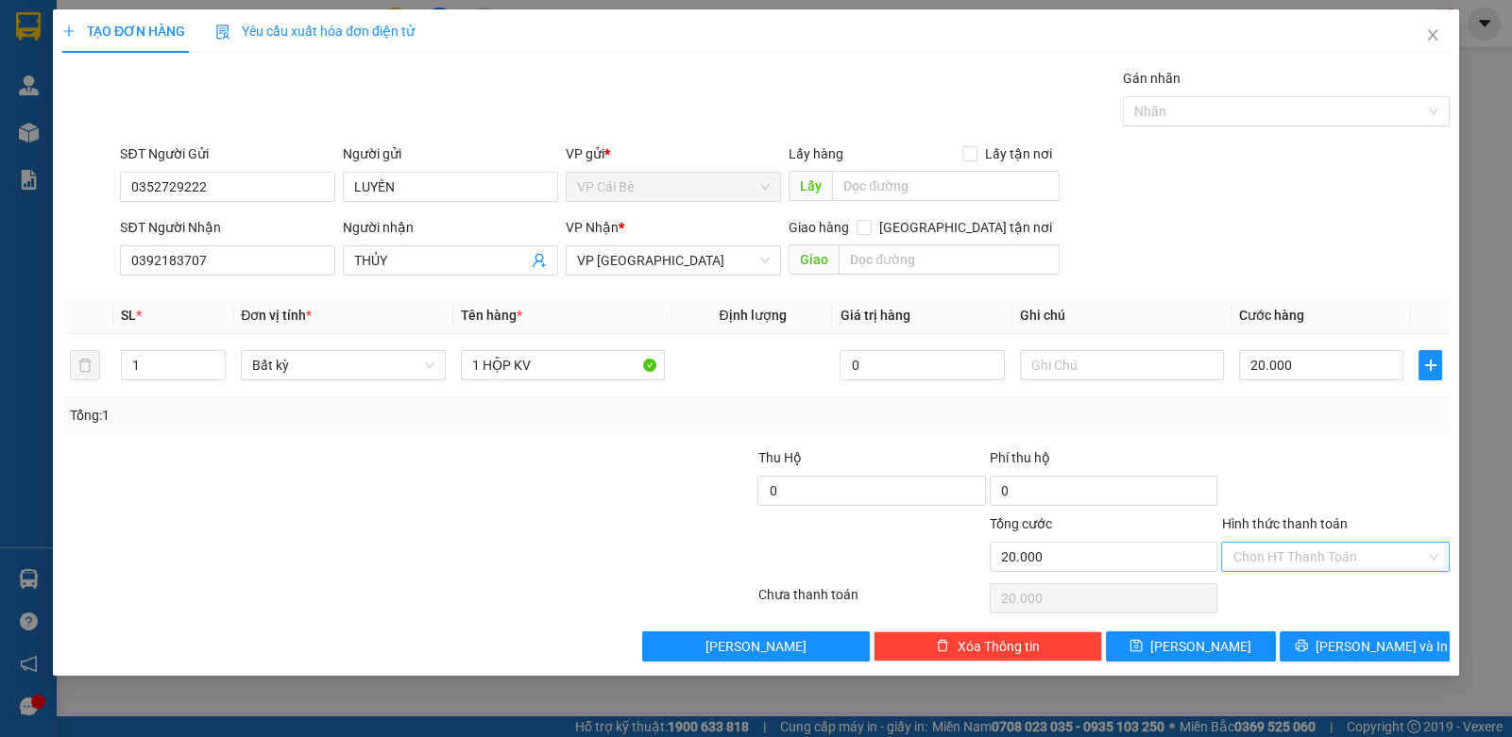
click at [1286, 565] on input "Hình thức thanh toán" at bounding box center [1328, 557] width 192 height 28
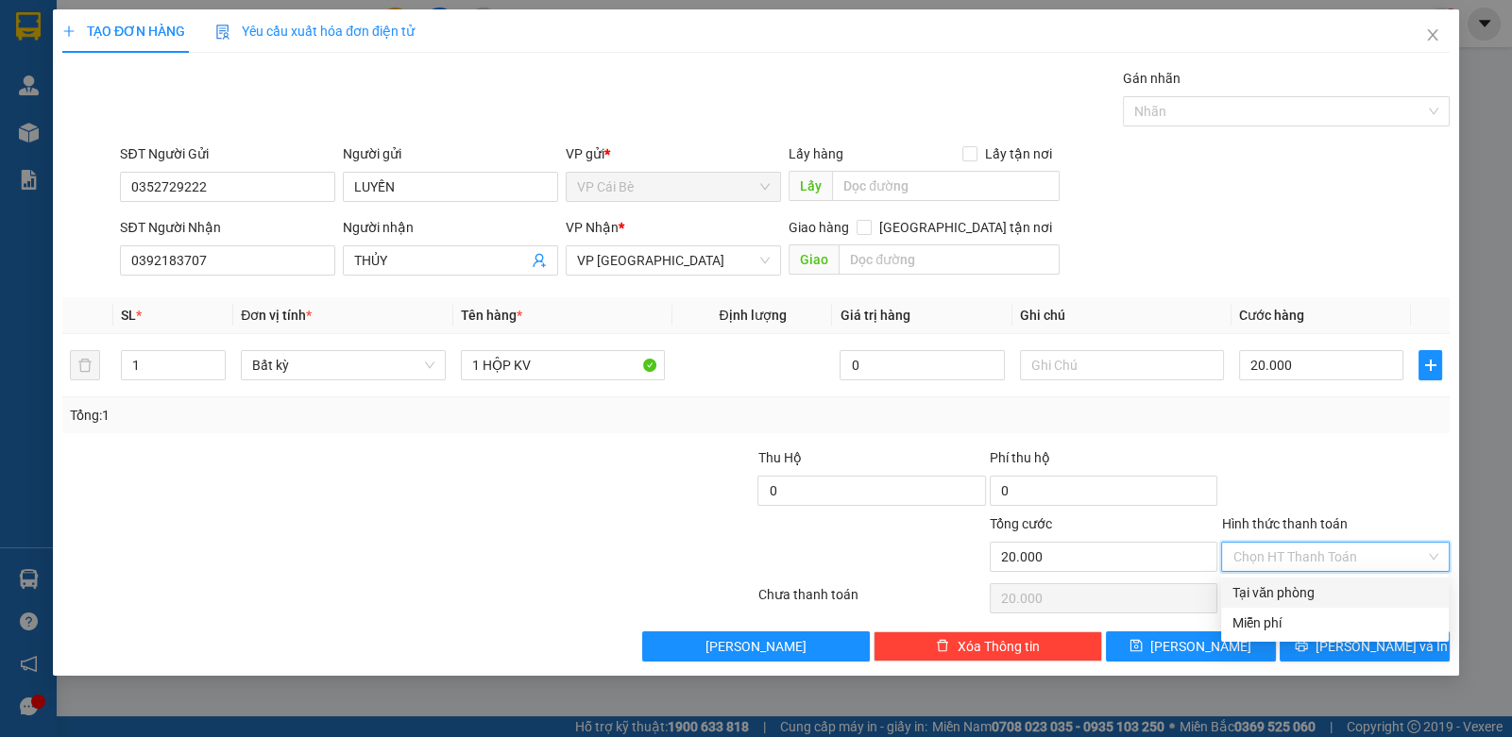
drag, startPoint x: 1285, startPoint y: 593, endPoint x: 1461, endPoint y: 711, distance: 211.6
click at [1311, 607] on div "Tại văn phòng" at bounding box center [1335, 593] width 228 height 30
type input "0"
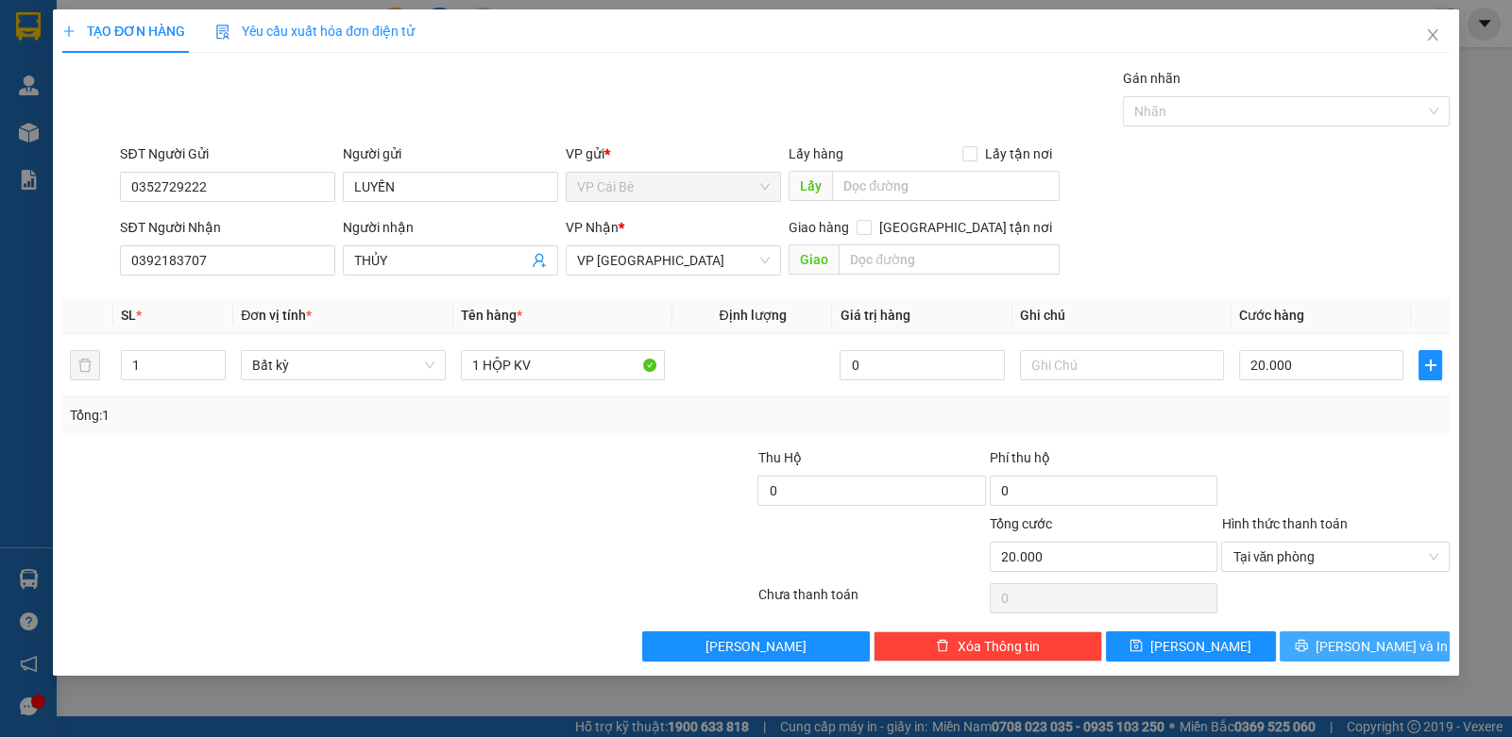
click at [1384, 640] on span "[PERSON_NAME] và In" at bounding box center [1381, 646] width 132 height 21
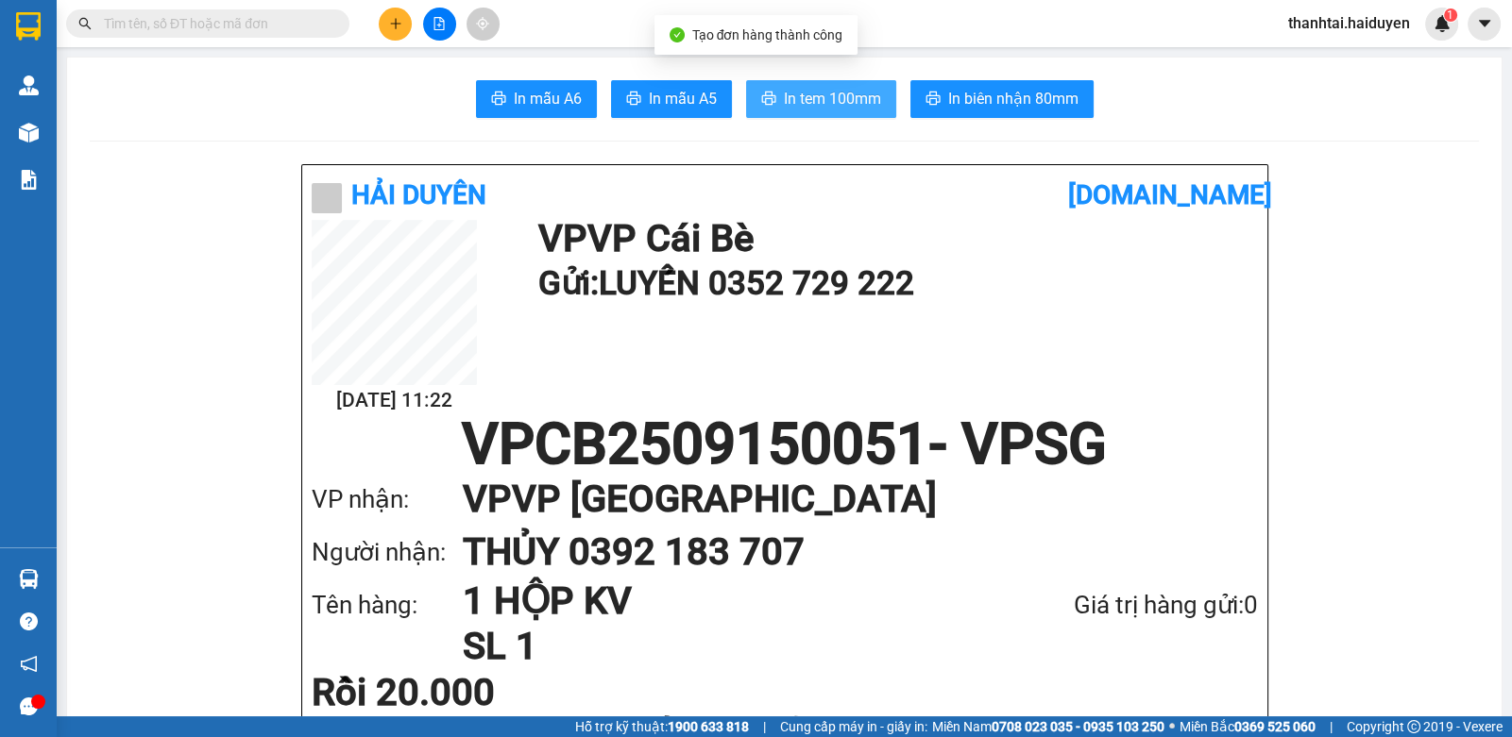
click at [772, 89] on button "In tem 100mm" at bounding box center [821, 99] width 150 height 38
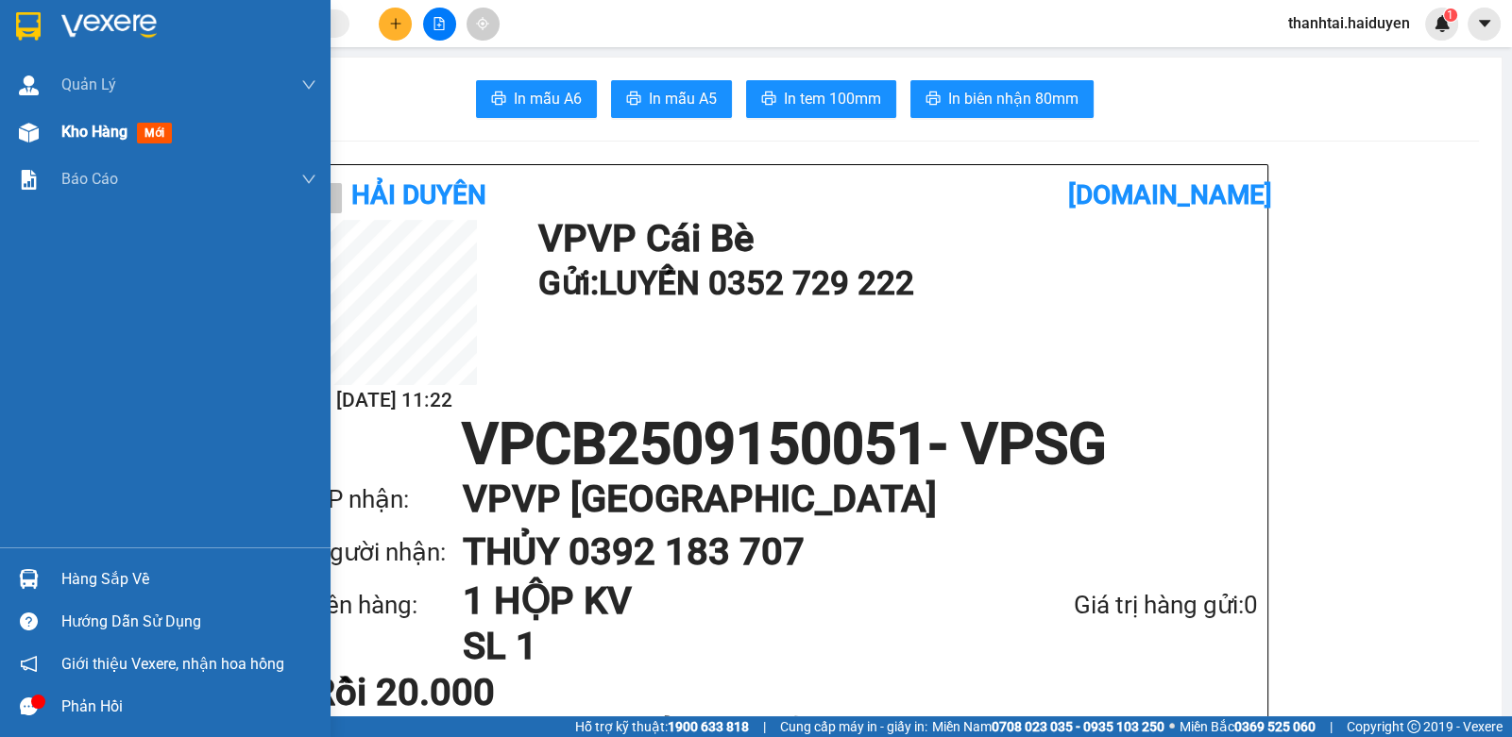
click at [71, 125] on span "Kho hàng" at bounding box center [94, 132] width 66 height 18
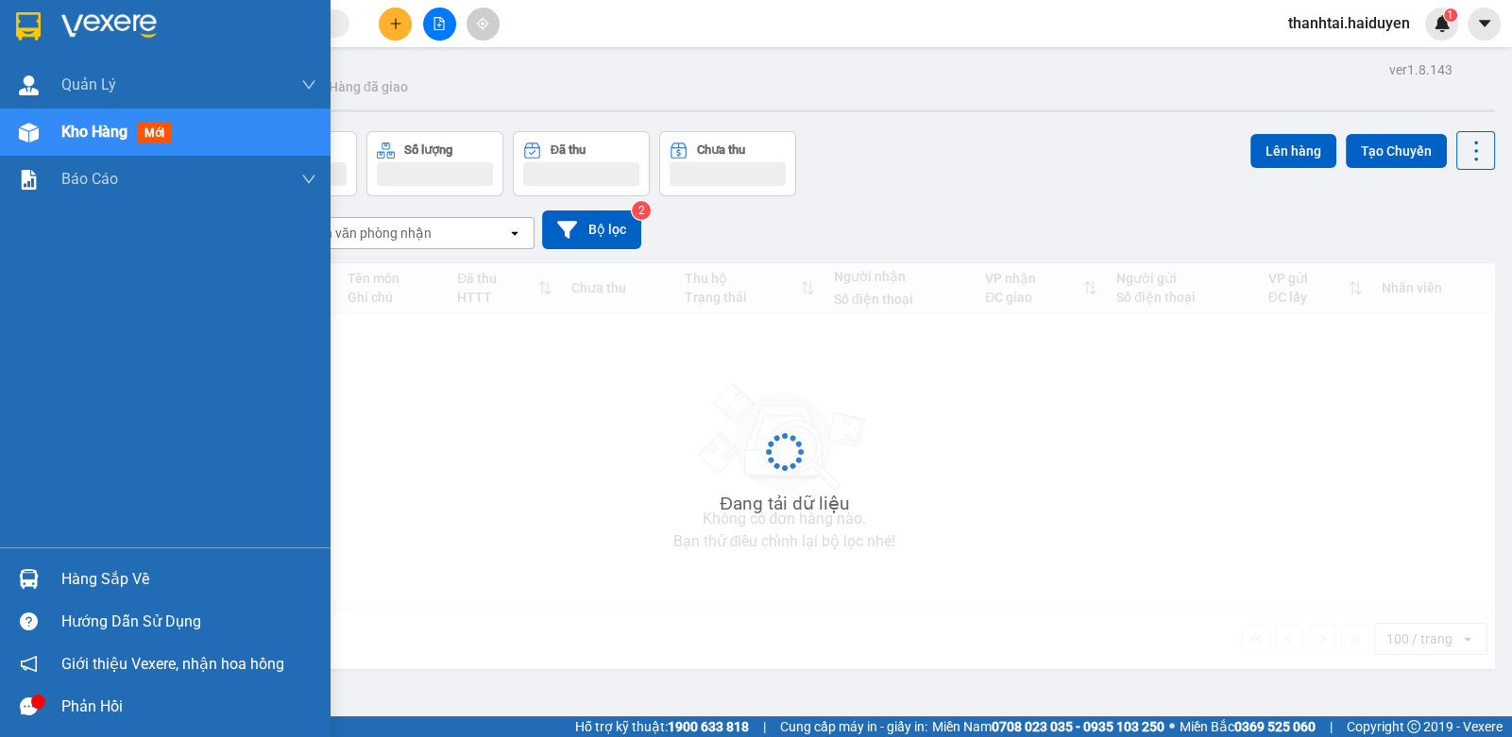
drag, startPoint x: 71, startPoint y: 125, endPoint x: 204, endPoint y: 125, distance: 133.1
click at [73, 125] on span "Kho hàng" at bounding box center [94, 132] width 66 height 18
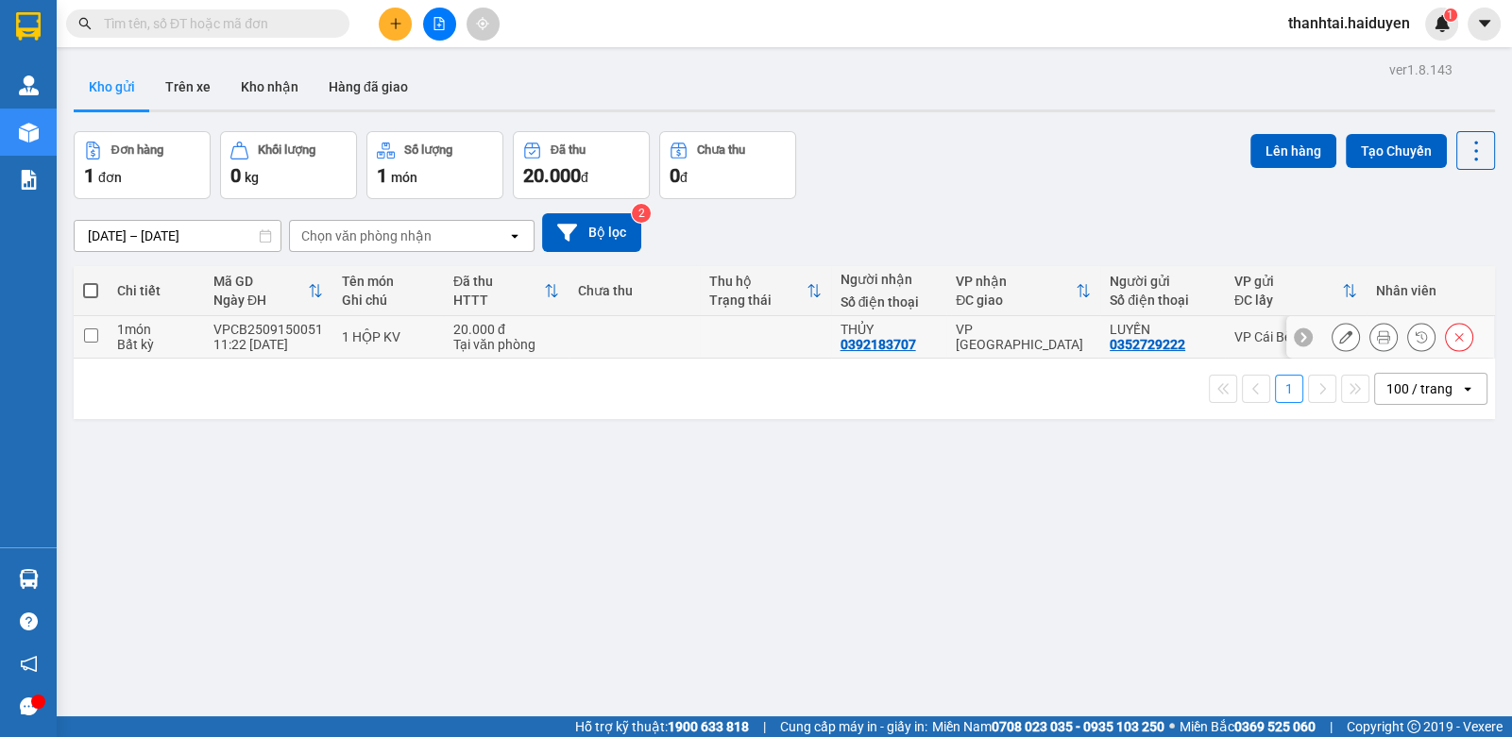
click at [627, 350] on td at bounding box center [633, 337] width 131 height 42
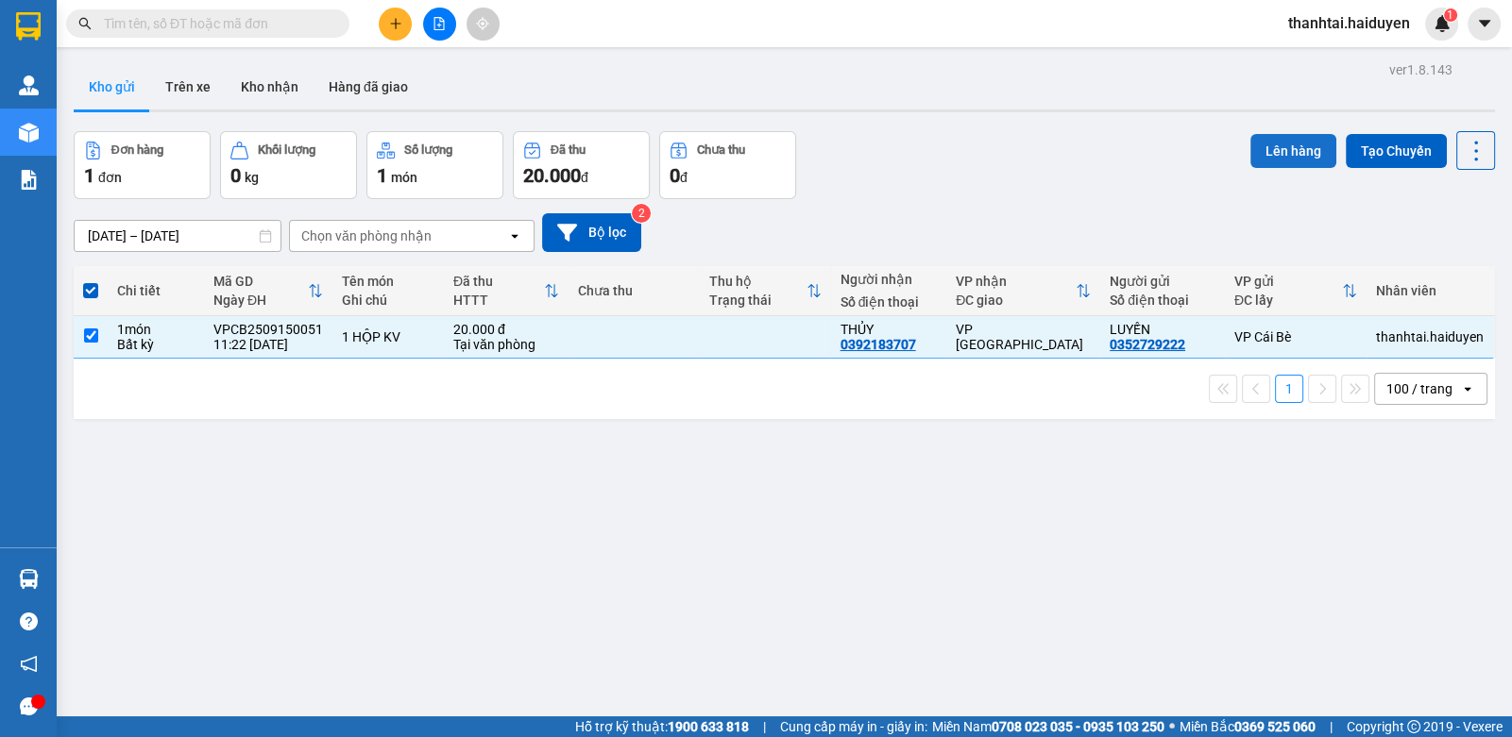
click at [1255, 148] on button "Lên hàng" at bounding box center [1293, 151] width 86 height 34
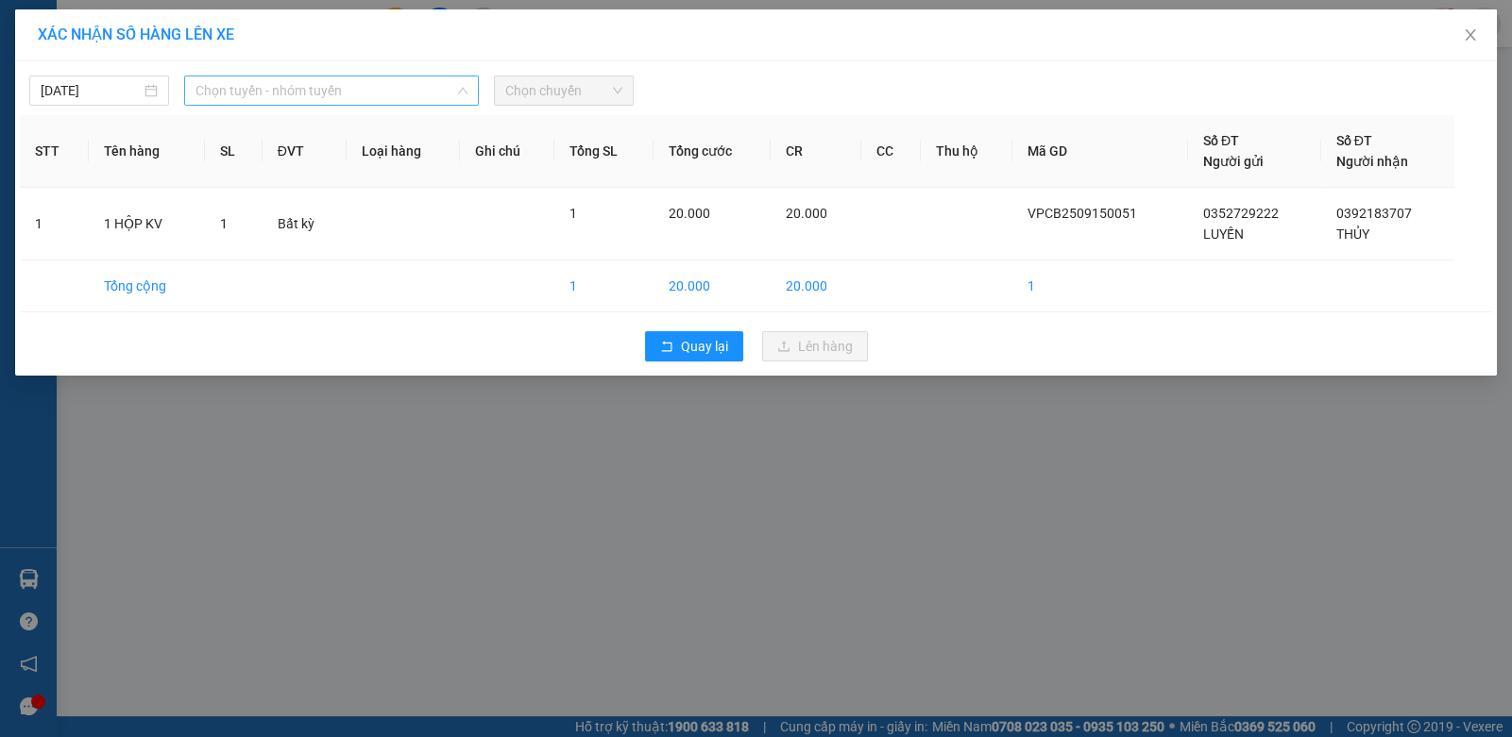
drag, startPoint x: 288, startPoint y: 89, endPoint x: 269, endPoint y: 159, distance: 72.4
click at [288, 88] on span "Chọn tuyến - nhóm tuyến" at bounding box center [331, 90] width 272 height 28
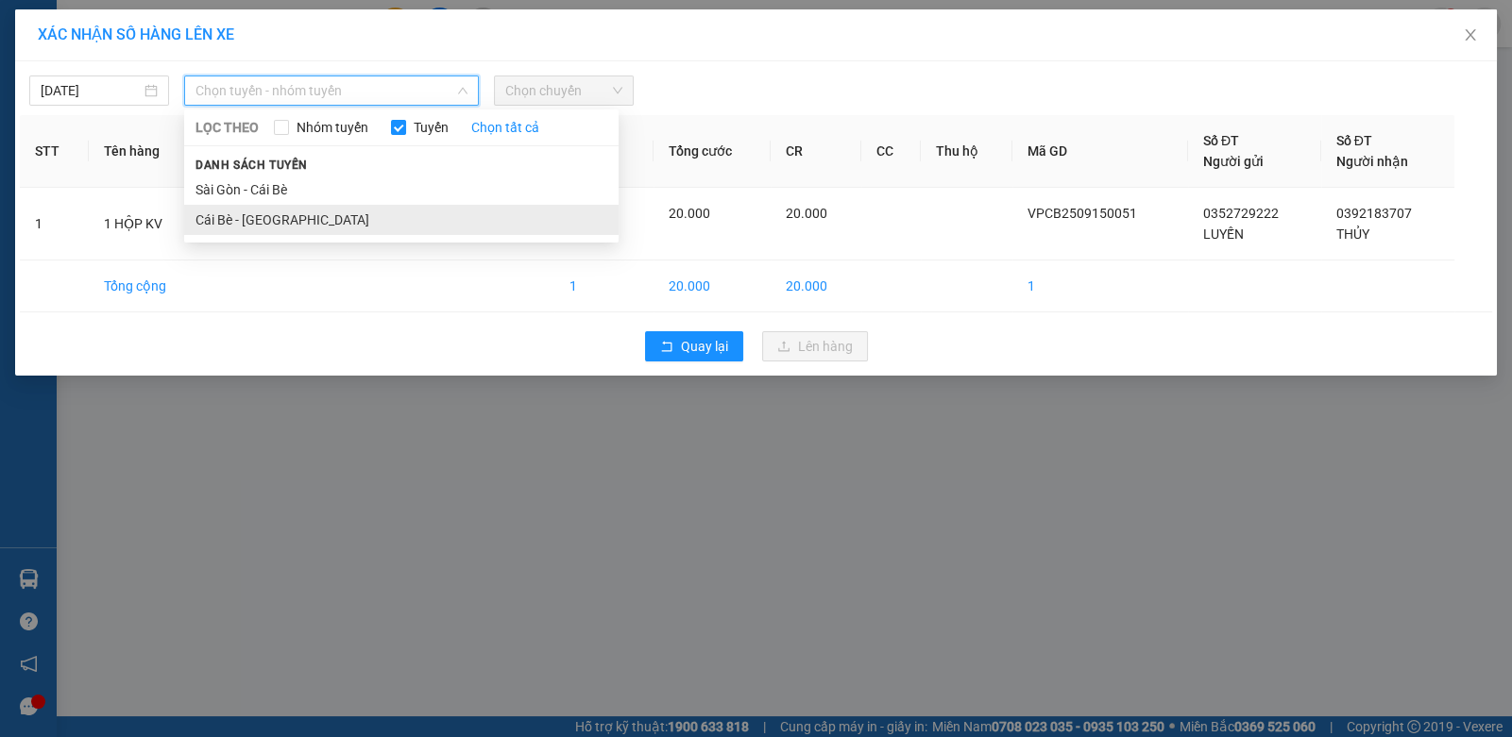
drag, startPoint x: 241, startPoint y: 211, endPoint x: 418, endPoint y: 144, distance: 189.4
click at [244, 211] on li "Cái Bè - [GEOGRAPHIC_DATA]" at bounding box center [401, 220] width 434 height 30
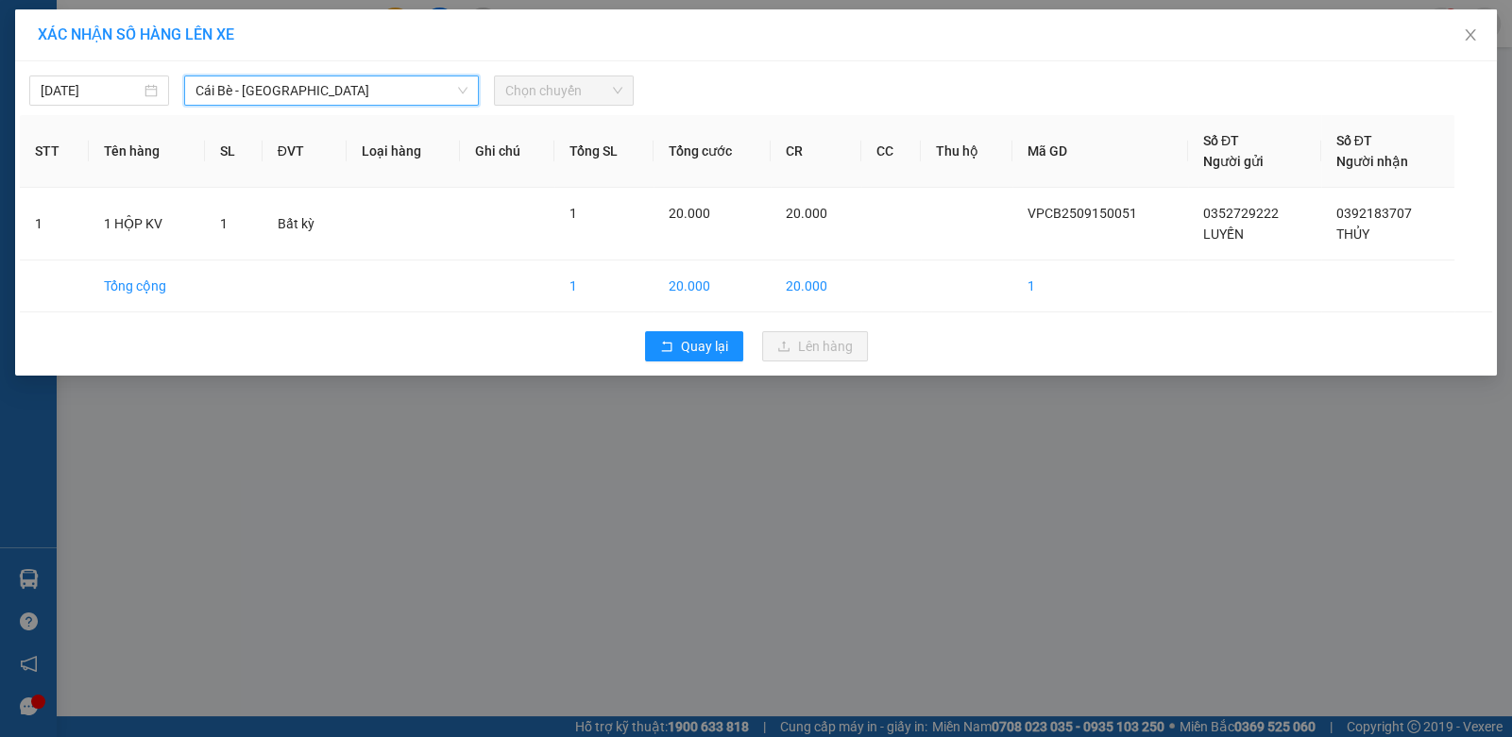
click at [566, 96] on span "Chọn chuyến" at bounding box center [563, 90] width 117 height 28
click at [582, 98] on span "Chọn chuyến" at bounding box center [563, 90] width 117 height 28
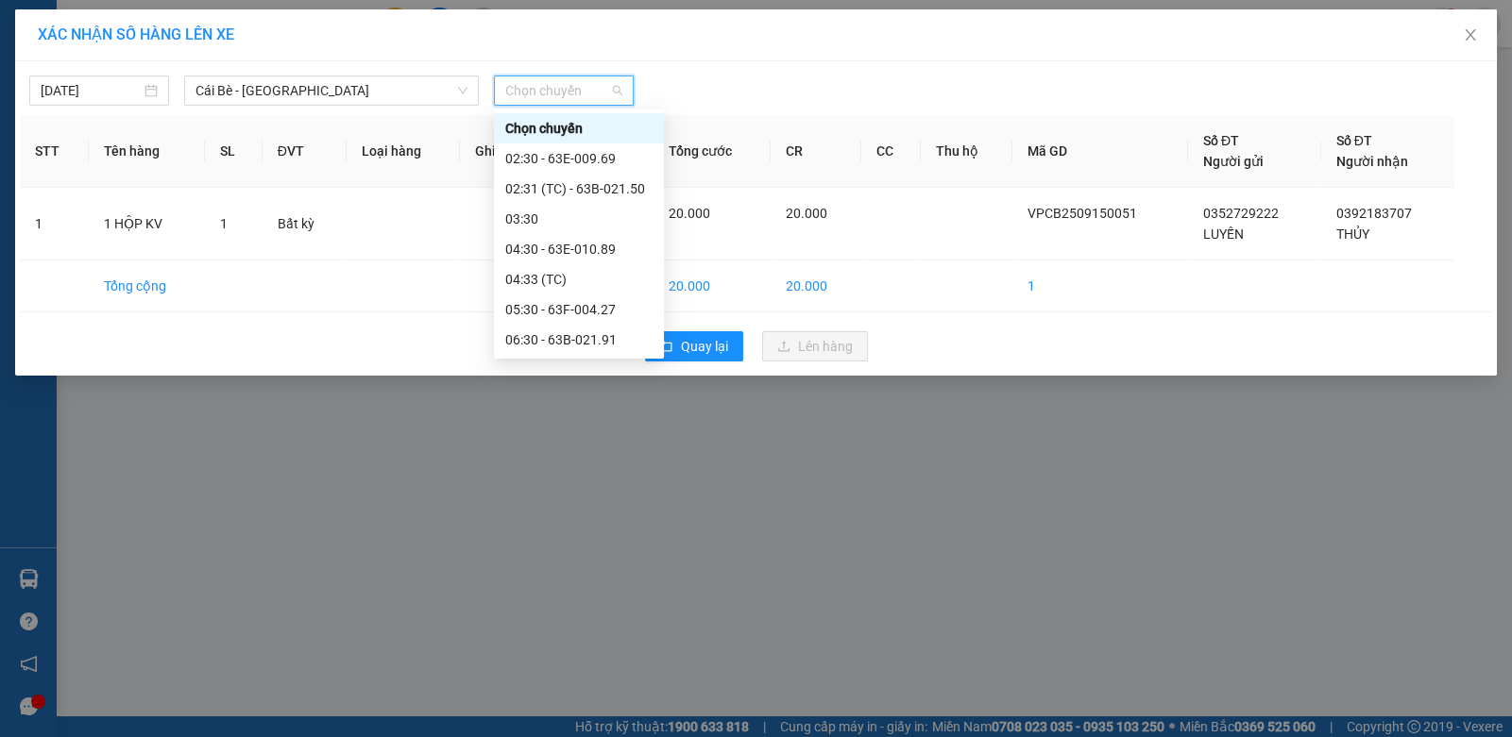
click at [585, 601] on div "11:30" at bounding box center [578, 611] width 147 height 21
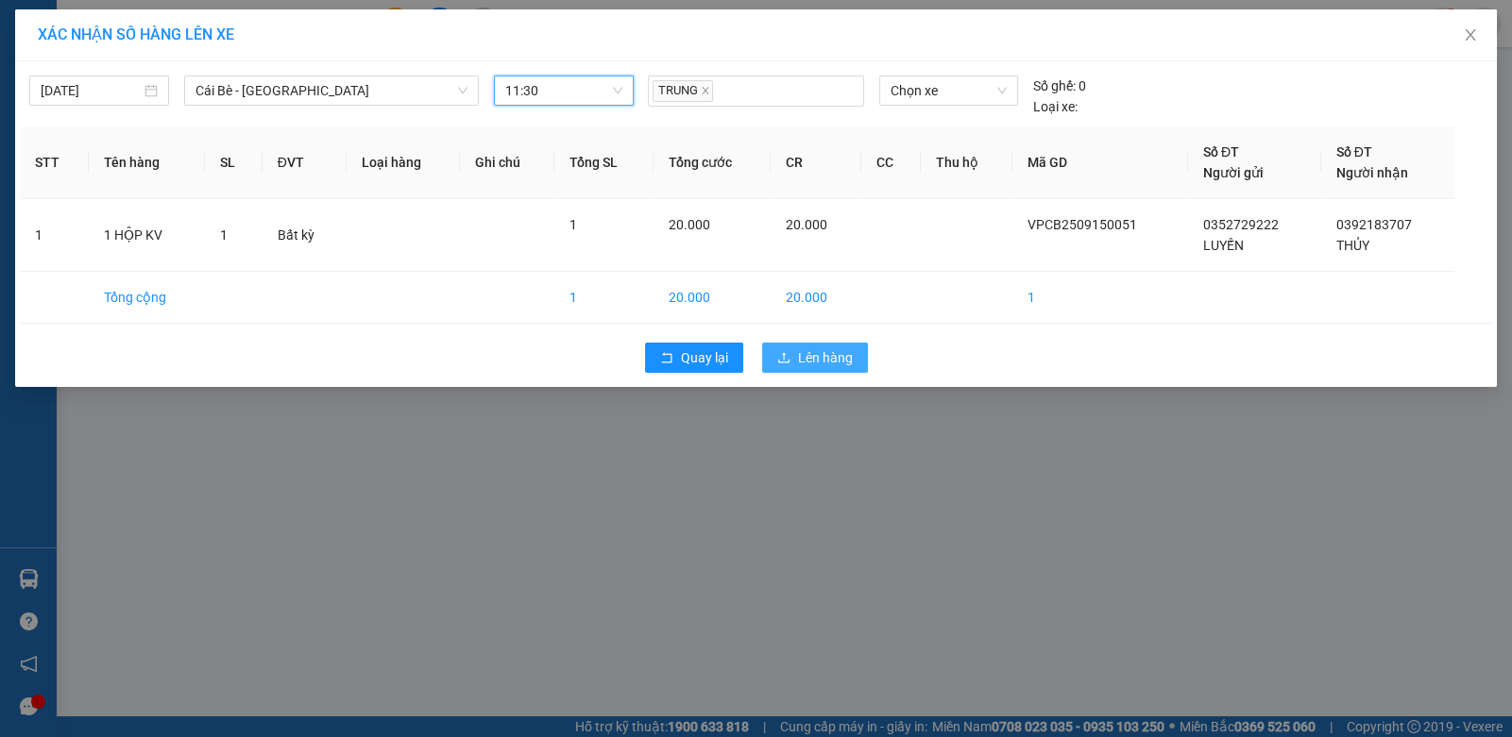
click at [779, 360] on button "Lên hàng" at bounding box center [815, 358] width 106 height 30
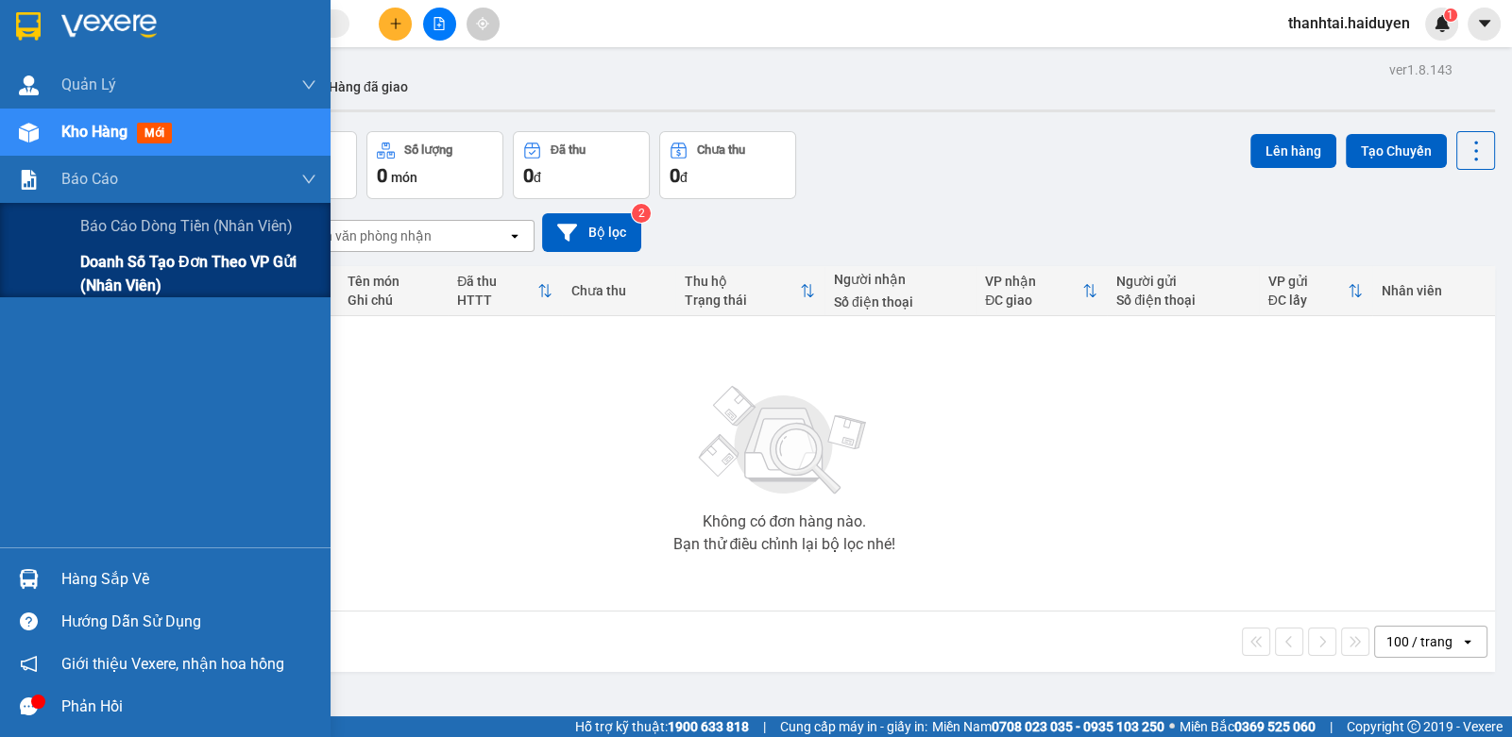
drag, startPoint x: 135, startPoint y: 229, endPoint x: 309, endPoint y: 253, distance: 175.5
click at [194, 239] on div "Báo cáo dòng tiền (nhân viên)" at bounding box center [198, 226] width 236 height 47
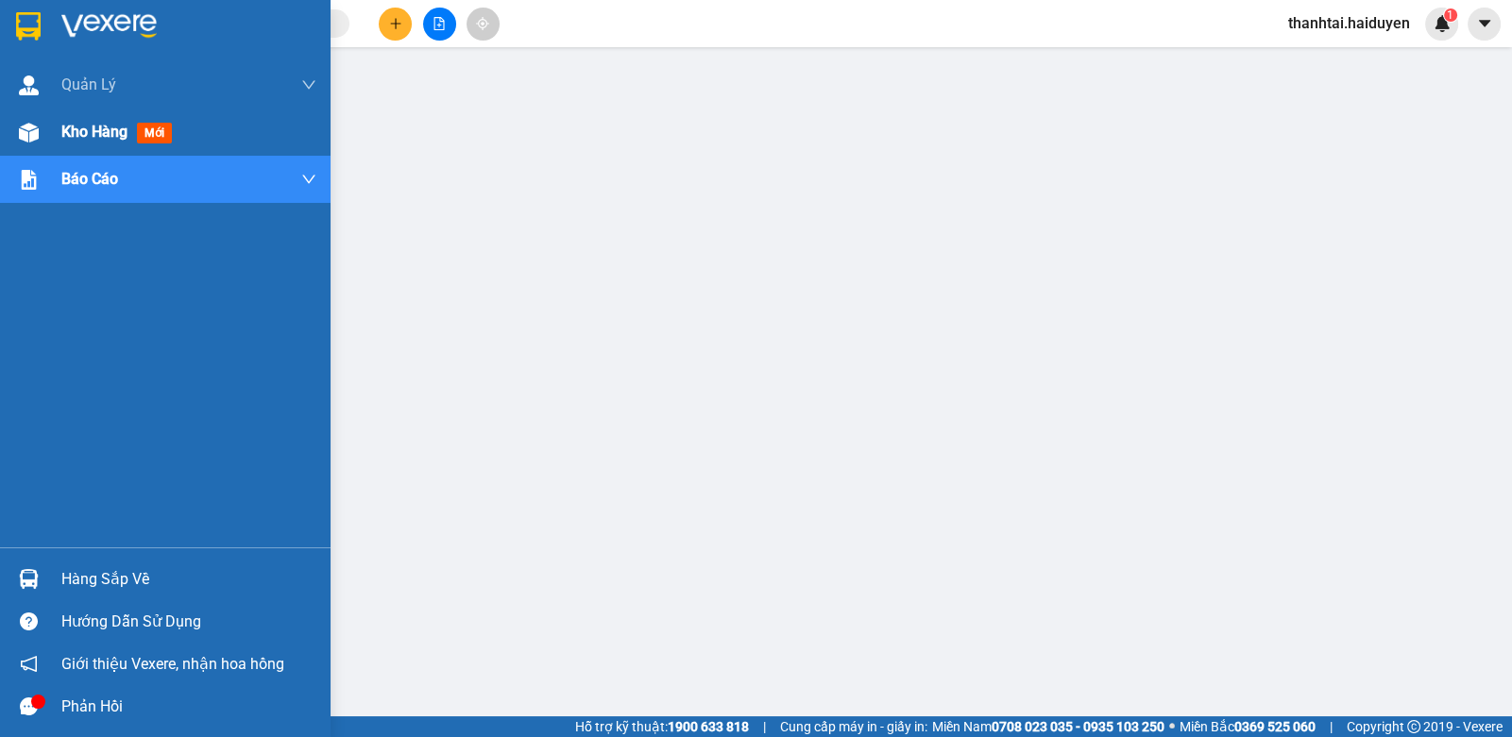
drag, startPoint x: 54, startPoint y: 130, endPoint x: 151, endPoint y: 141, distance: 97.8
click at [54, 130] on div "Kho hàng mới" at bounding box center [165, 132] width 330 height 47
click at [70, 132] on div "Kho hàng mới" at bounding box center [165, 132] width 330 height 47
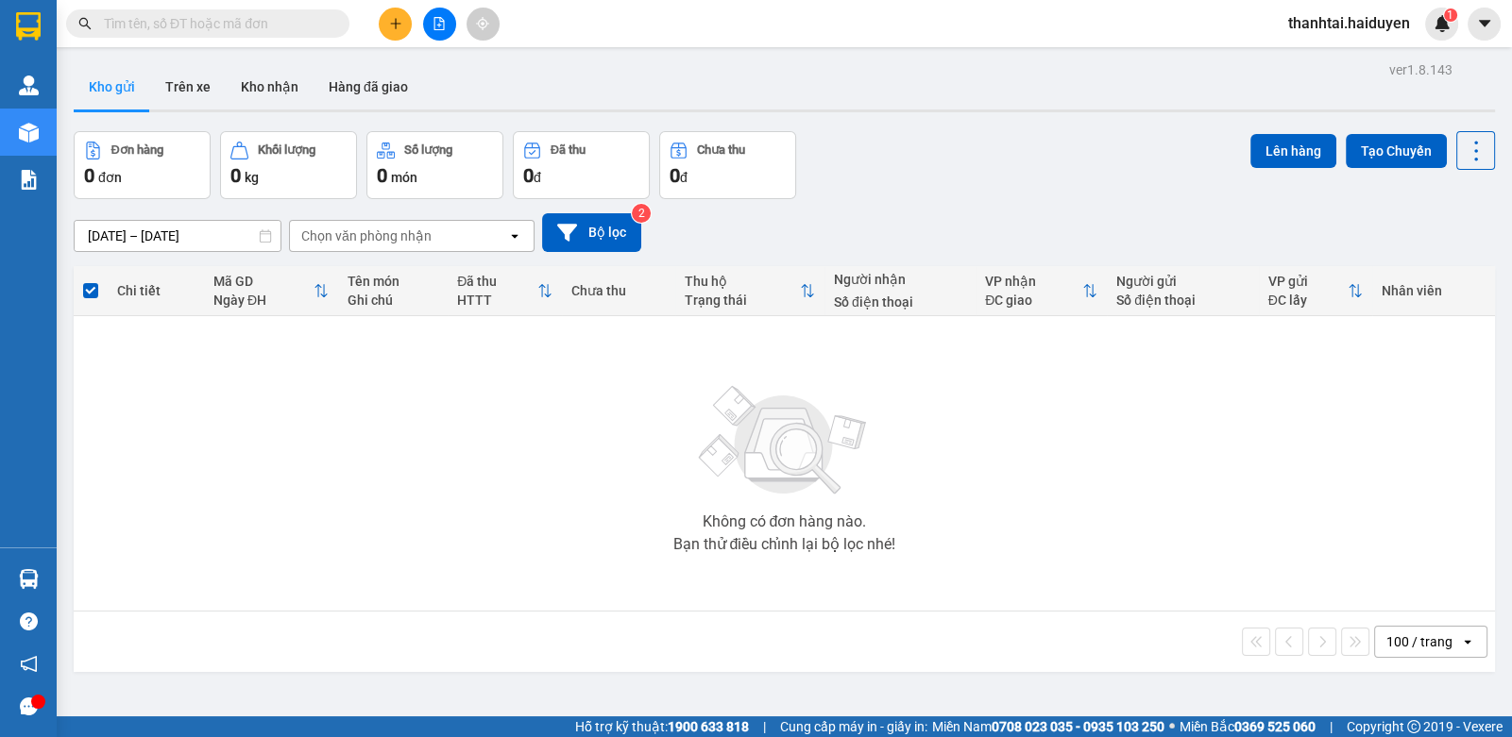
click at [439, 31] on button at bounding box center [439, 24] width 33 height 33
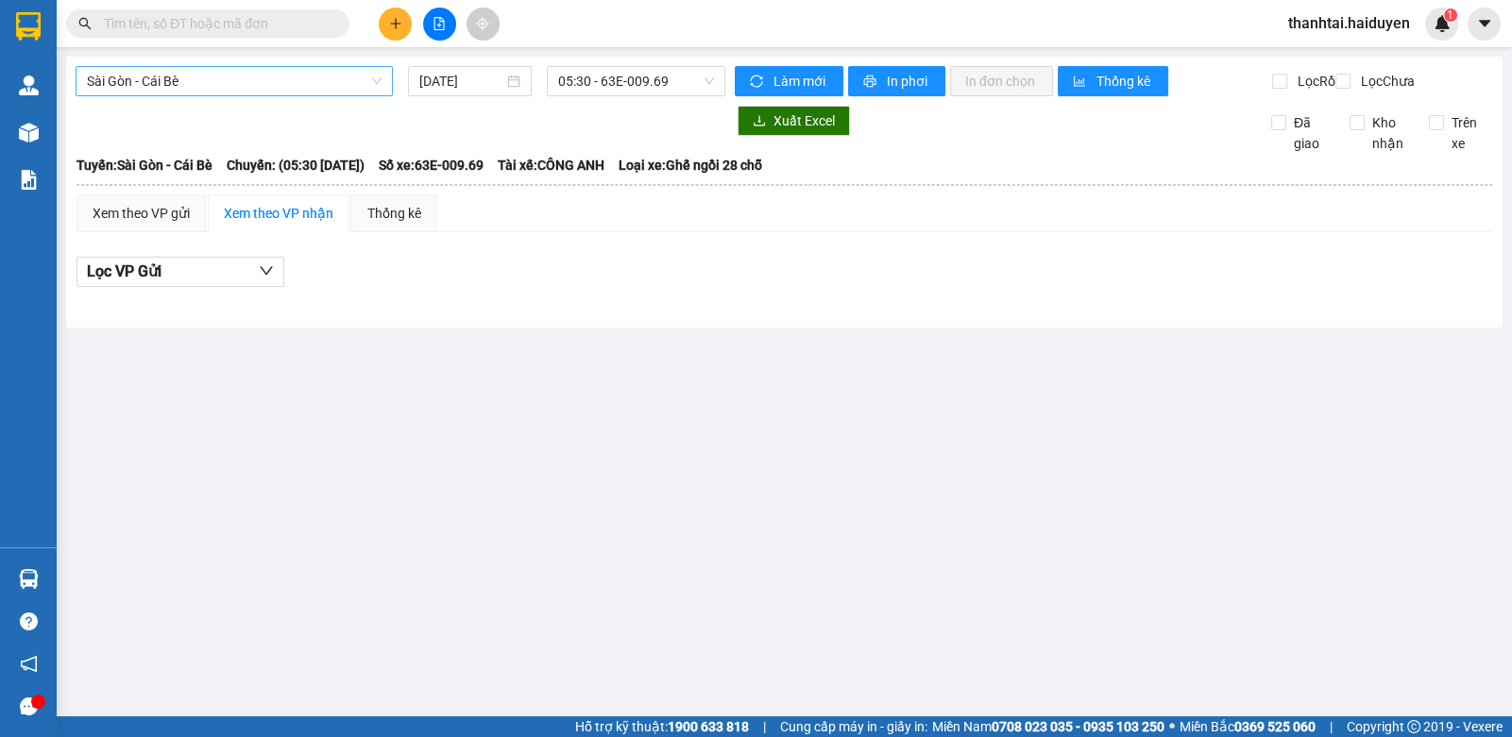
click at [296, 93] on span "Sài Gòn - Cái Bè" at bounding box center [234, 81] width 295 height 28
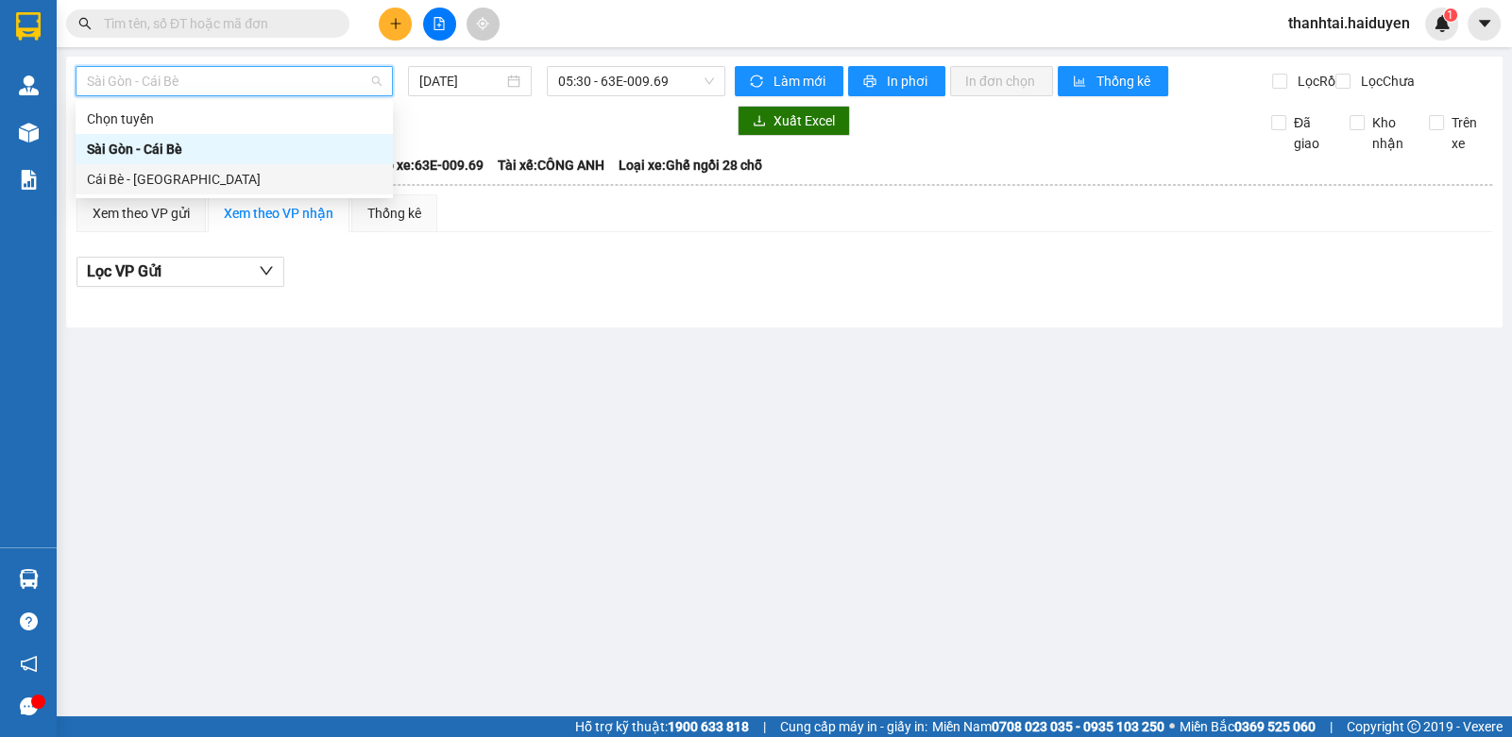
drag, startPoint x: 232, startPoint y: 179, endPoint x: 494, endPoint y: 133, distance: 265.6
click at [238, 178] on div "Cái Bè - [GEOGRAPHIC_DATA]" at bounding box center [234, 179] width 295 height 21
type input "[DATE]"
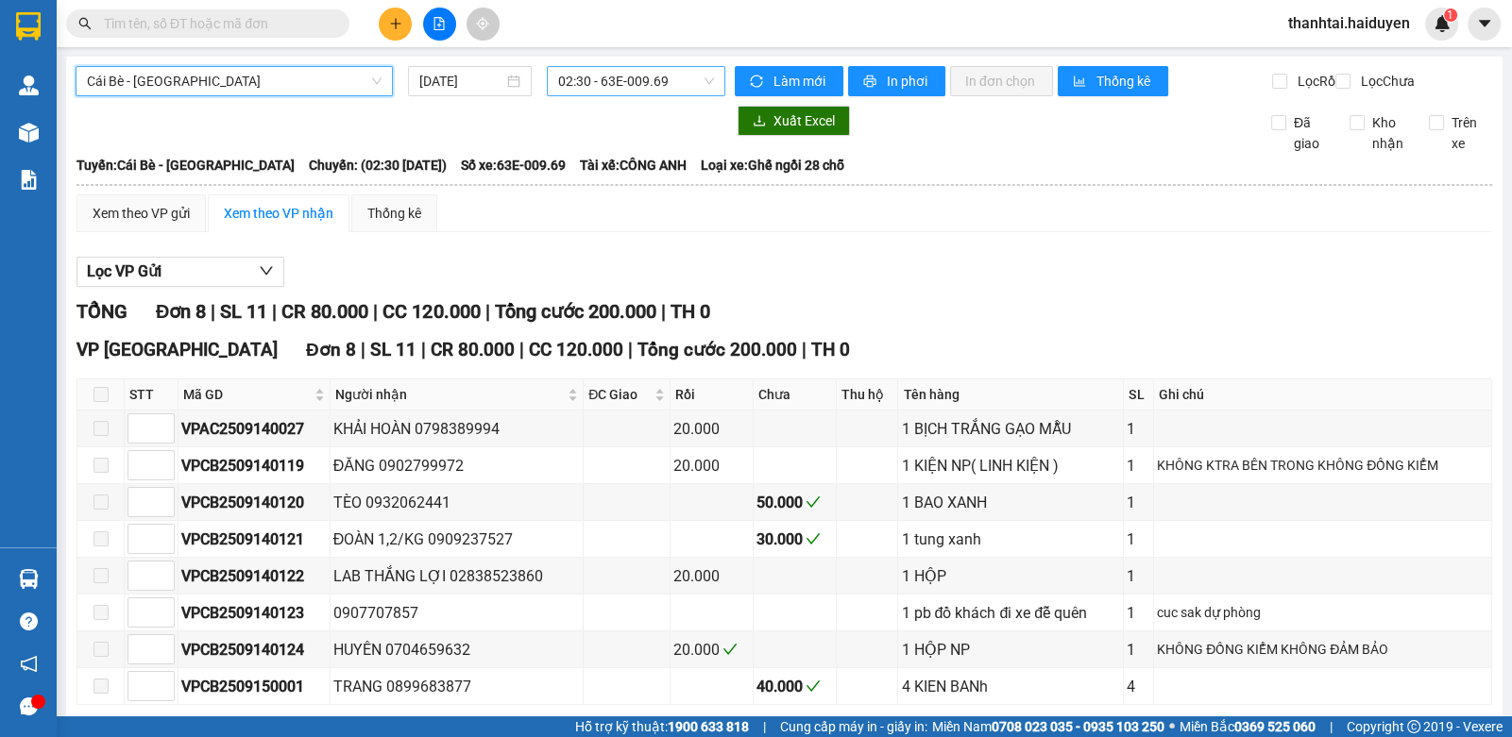
drag, startPoint x: 609, startPoint y: 83, endPoint x: 618, endPoint y: 92, distance: 12.7
click at [618, 92] on span "02:30 - 63E-009.69" at bounding box center [636, 81] width 156 height 28
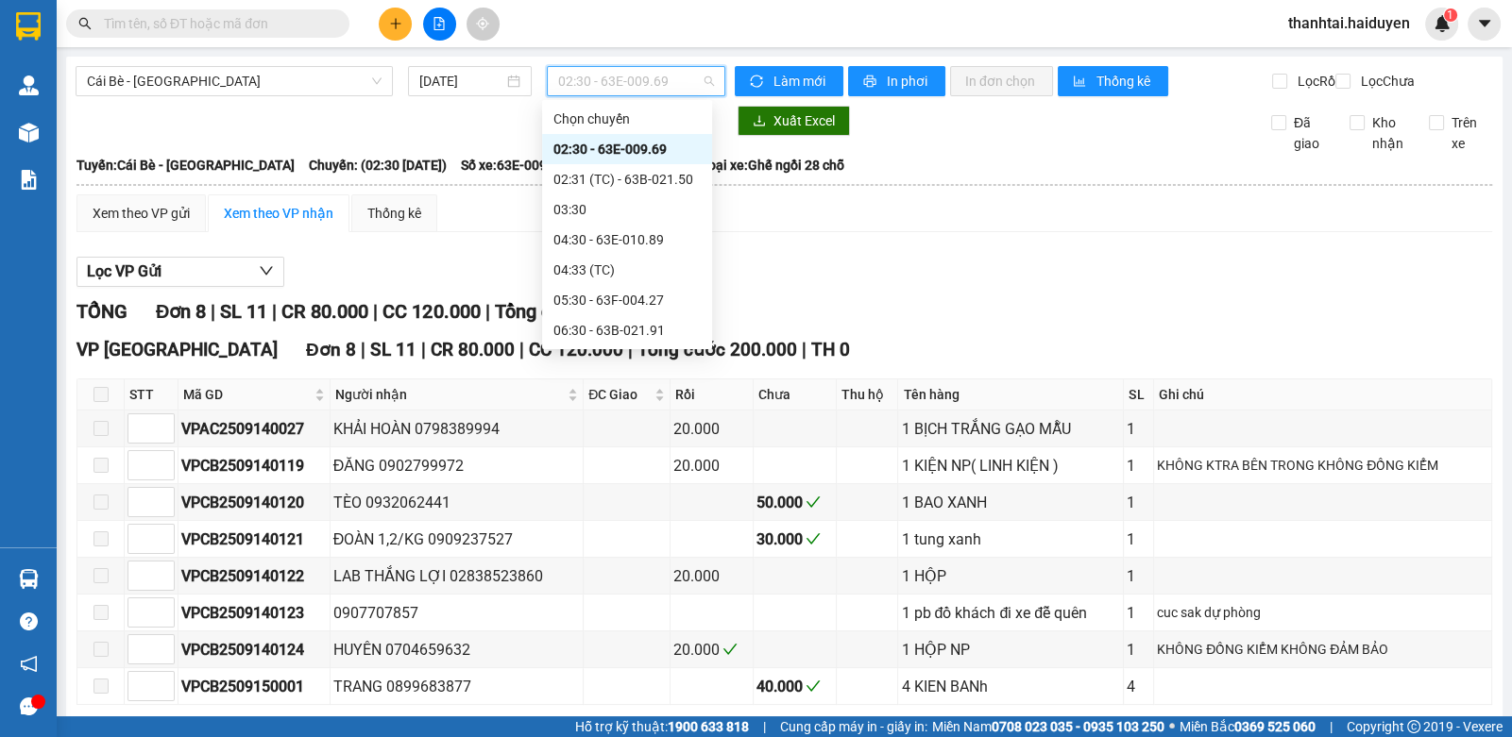
click at [595, 592] on div "11:30" at bounding box center [626, 602] width 147 height 21
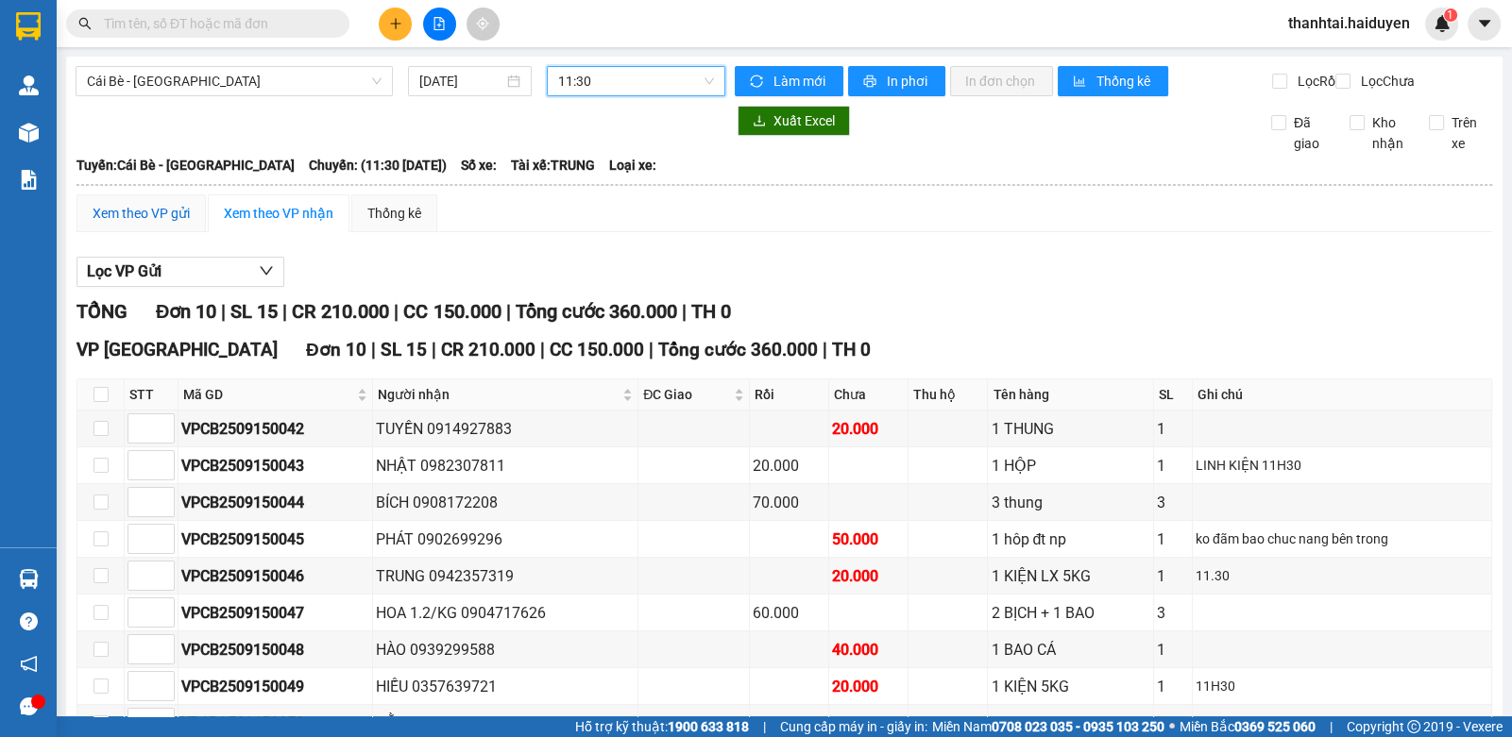
click at [183, 224] on div "Xem theo VP gửi" at bounding box center [141, 213] width 97 height 21
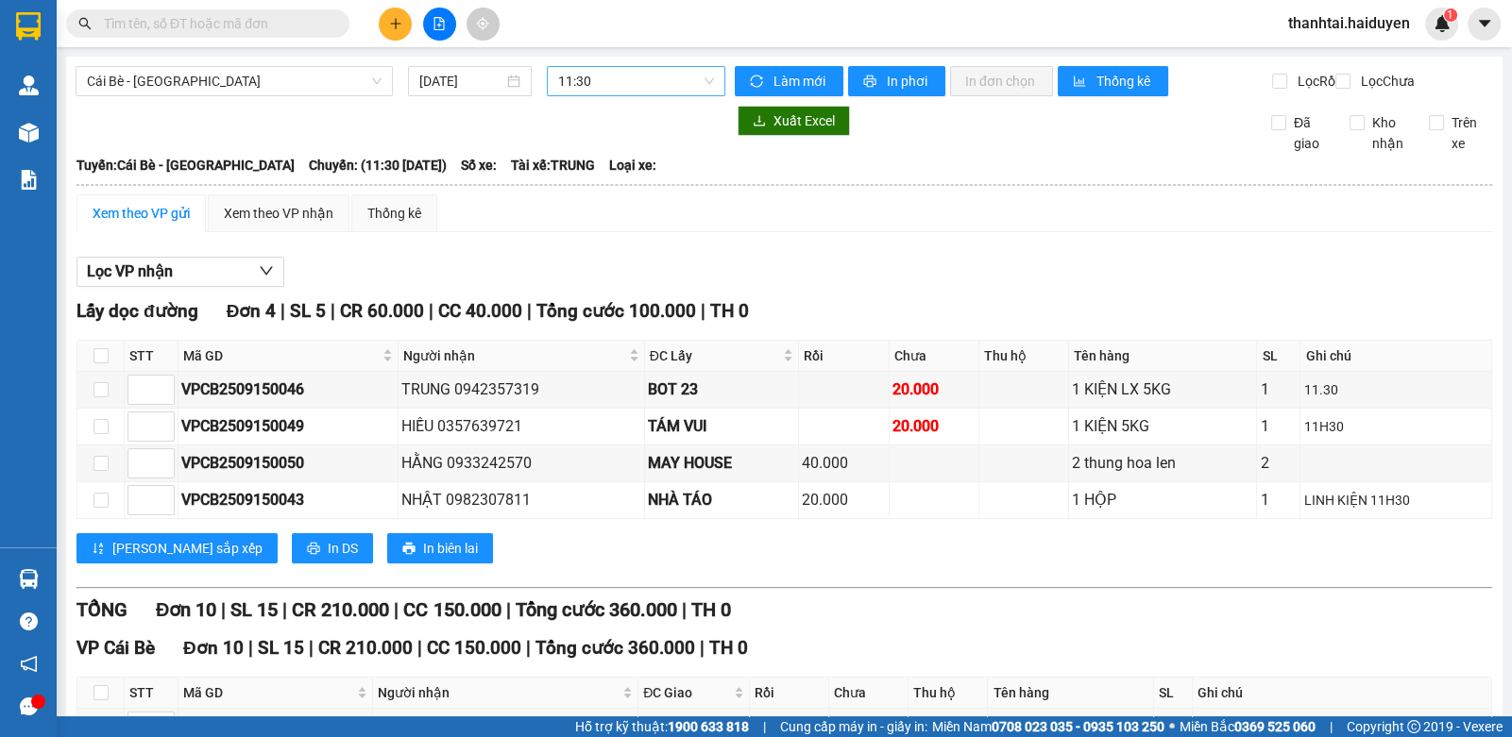
click at [585, 93] on span "11:30" at bounding box center [636, 81] width 156 height 28
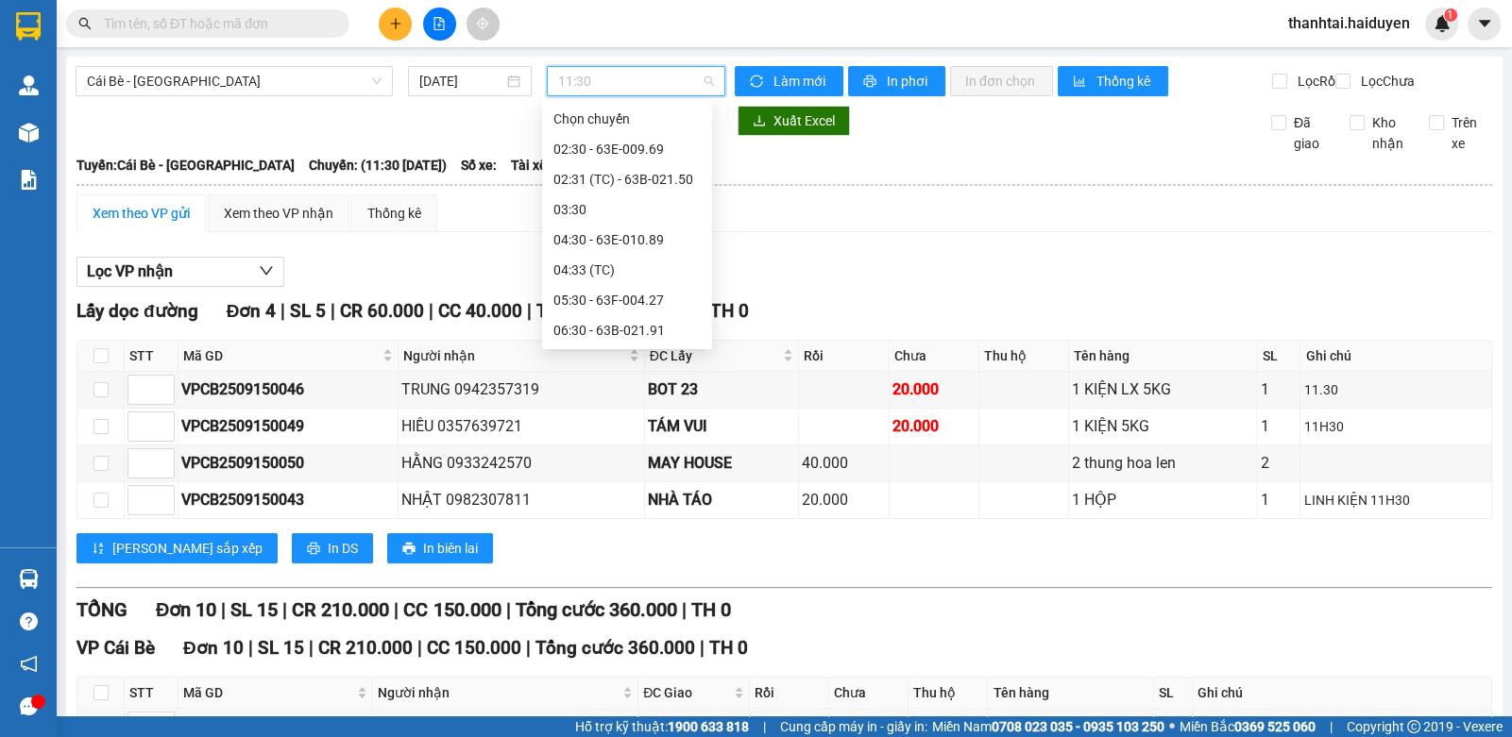
drag, startPoint x: 610, startPoint y: 155, endPoint x: 598, endPoint y: 162, distance: 14.4
click at [610, 562] on div "10:30 - 63B-020.03" at bounding box center [626, 572] width 147 height 21
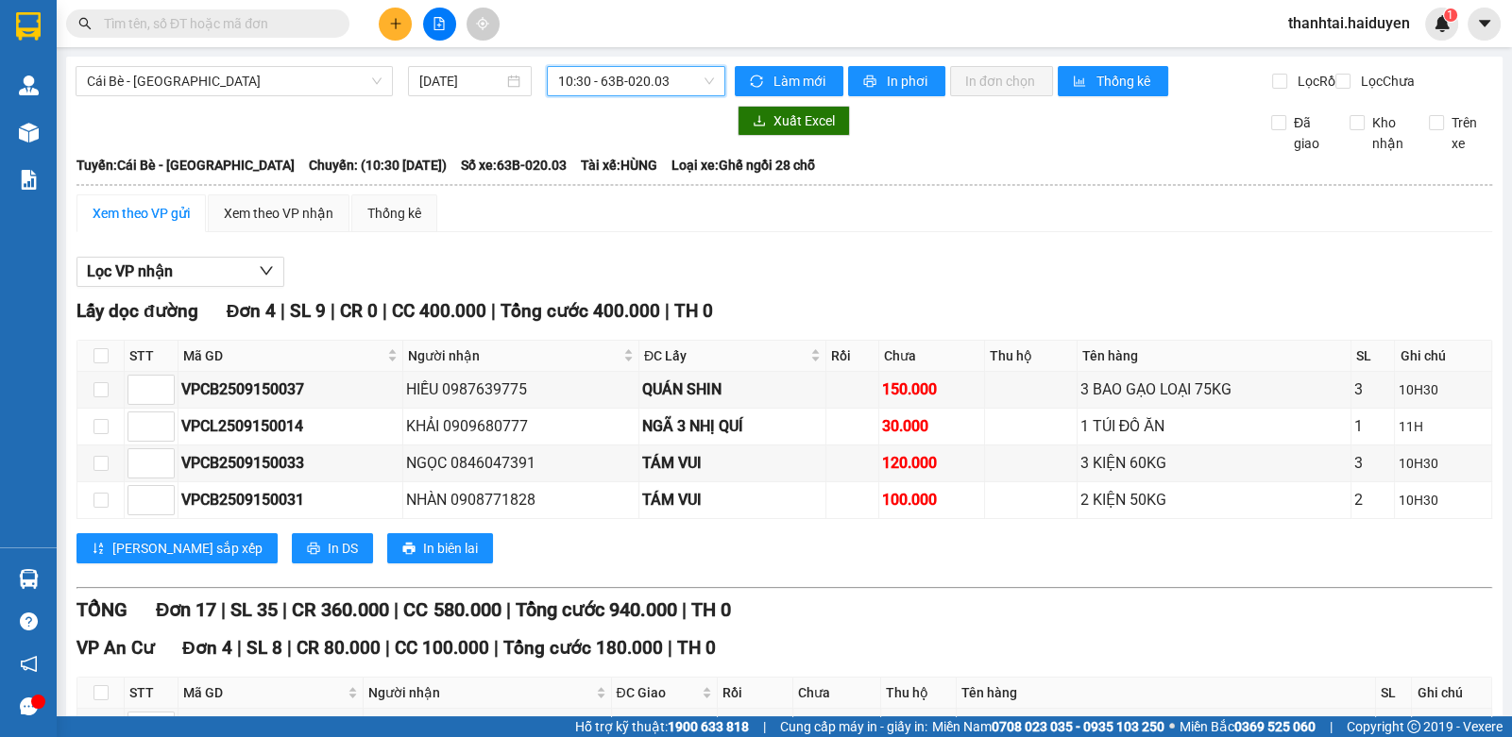
click at [604, 93] on span "10:30 - 63B-020.03" at bounding box center [636, 81] width 156 height 28
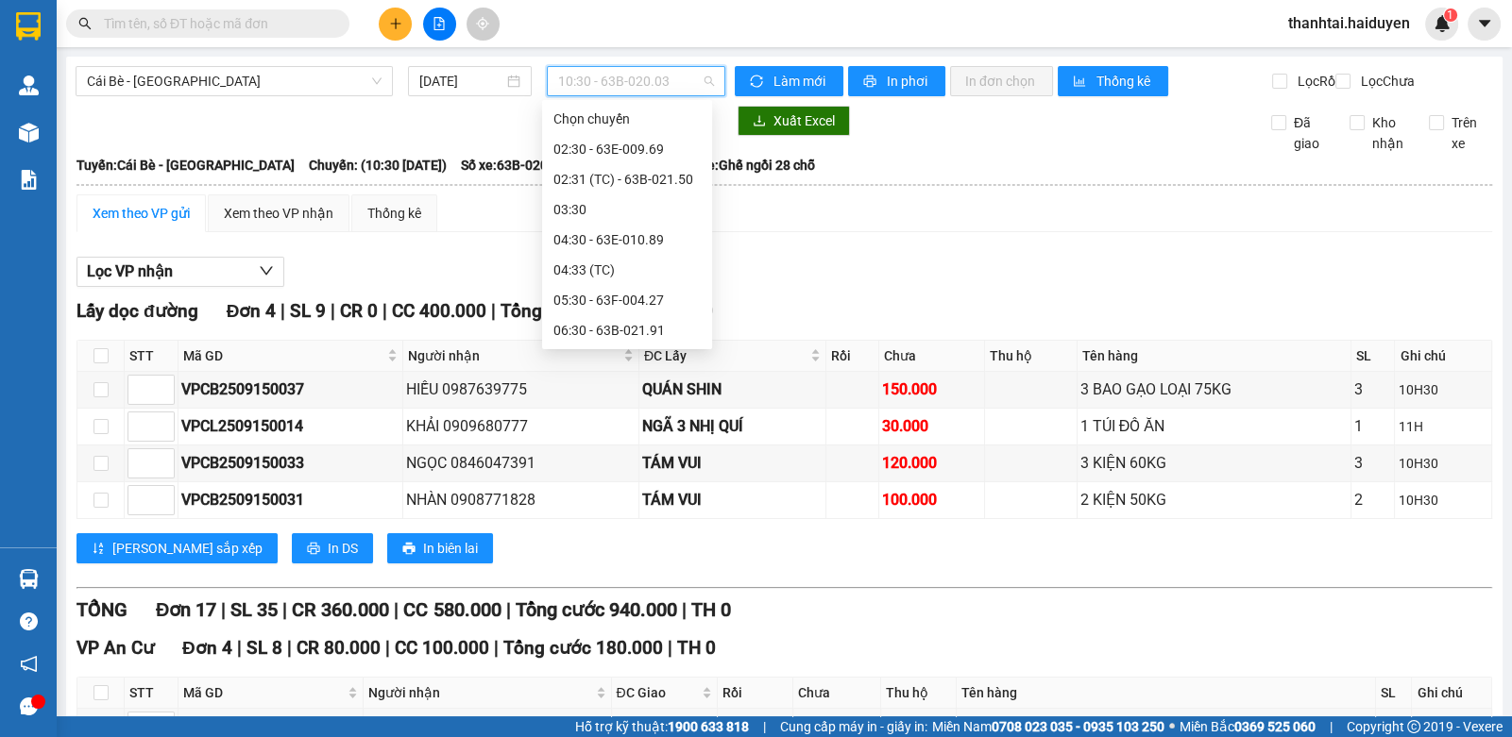
click at [610, 501] on div "09:30 - 63B-034.28" at bounding box center [626, 511] width 147 height 21
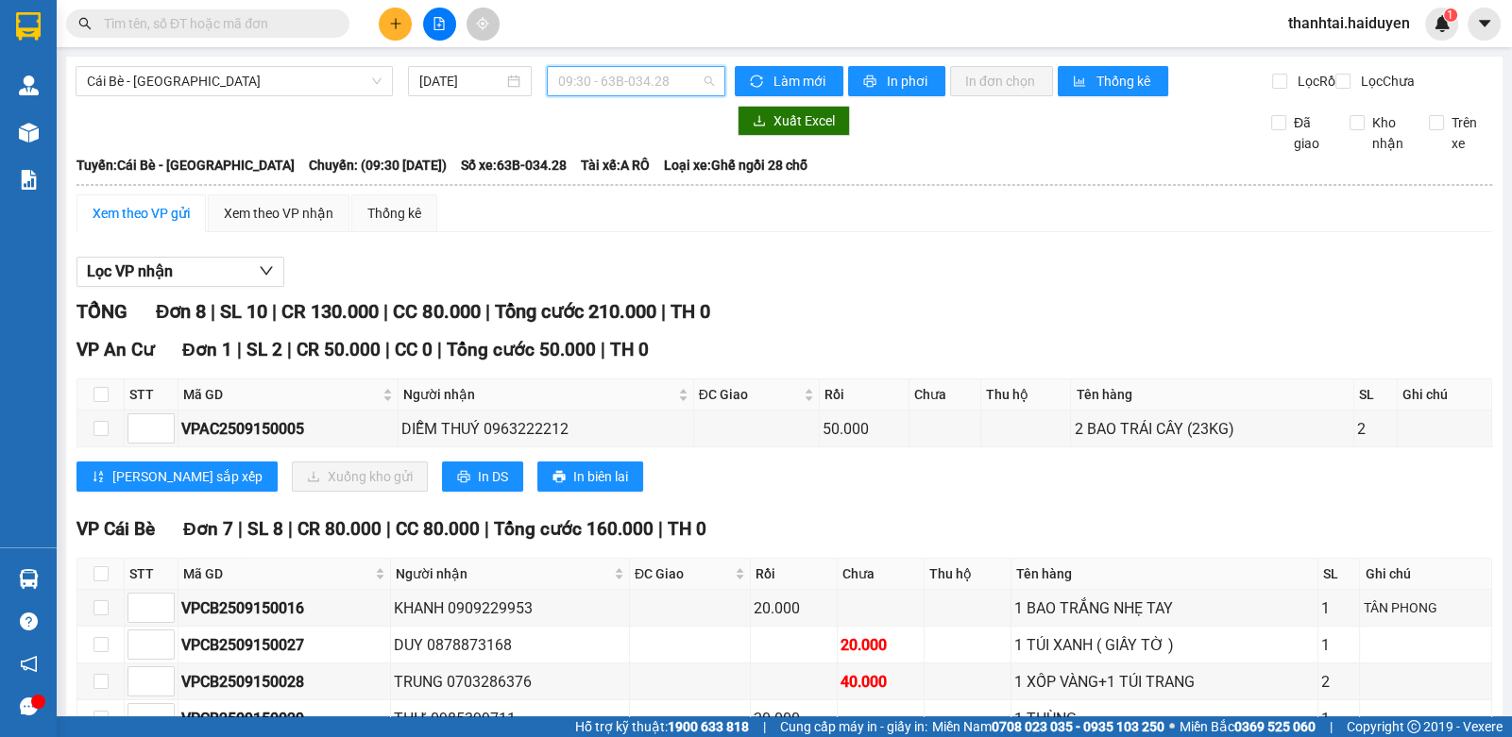
click at [582, 86] on span "09:30 - 63B-034.28" at bounding box center [636, 81] width 156 height 28
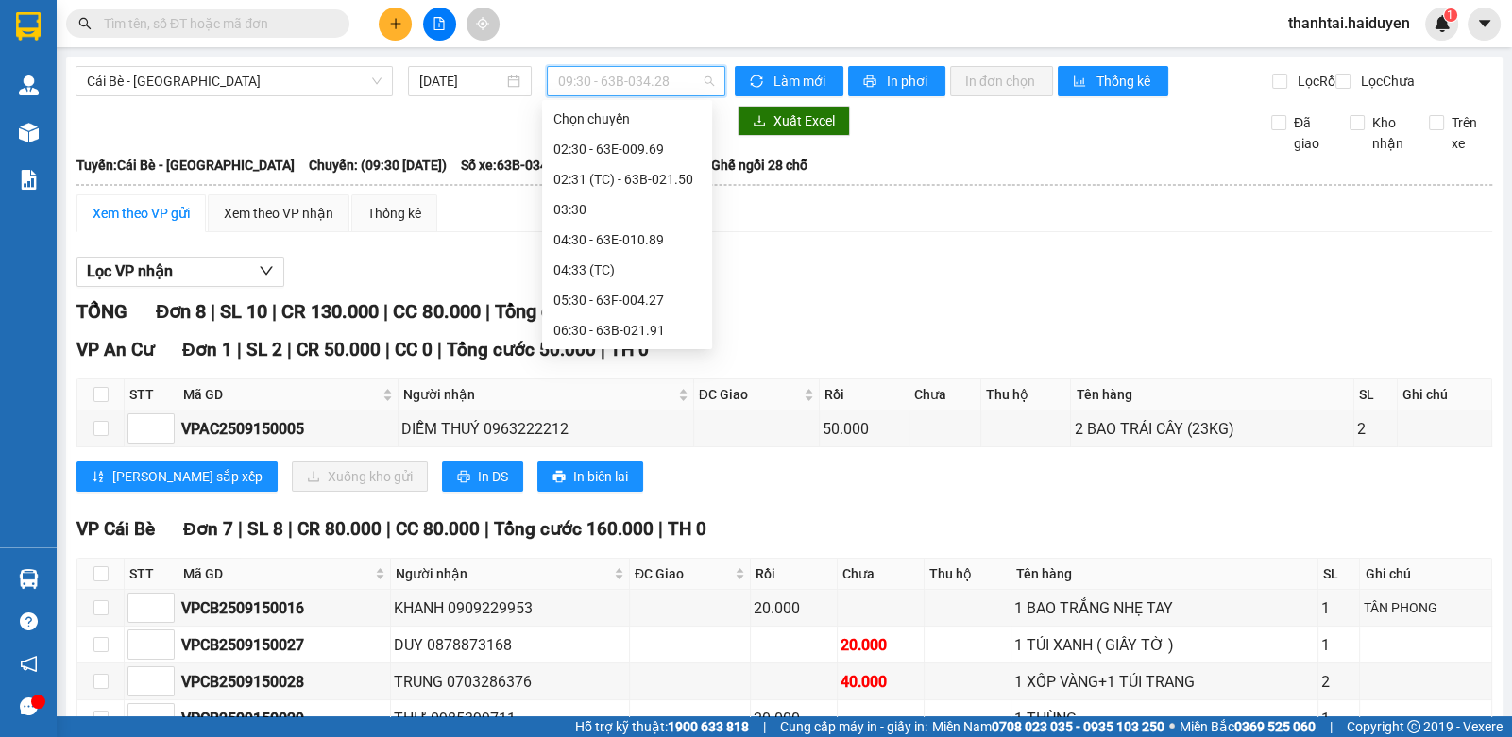
click at [600, 471] on div "08:31 (TC) - 63B-021.50" at bounding box center [626, 481] width 147 height 21
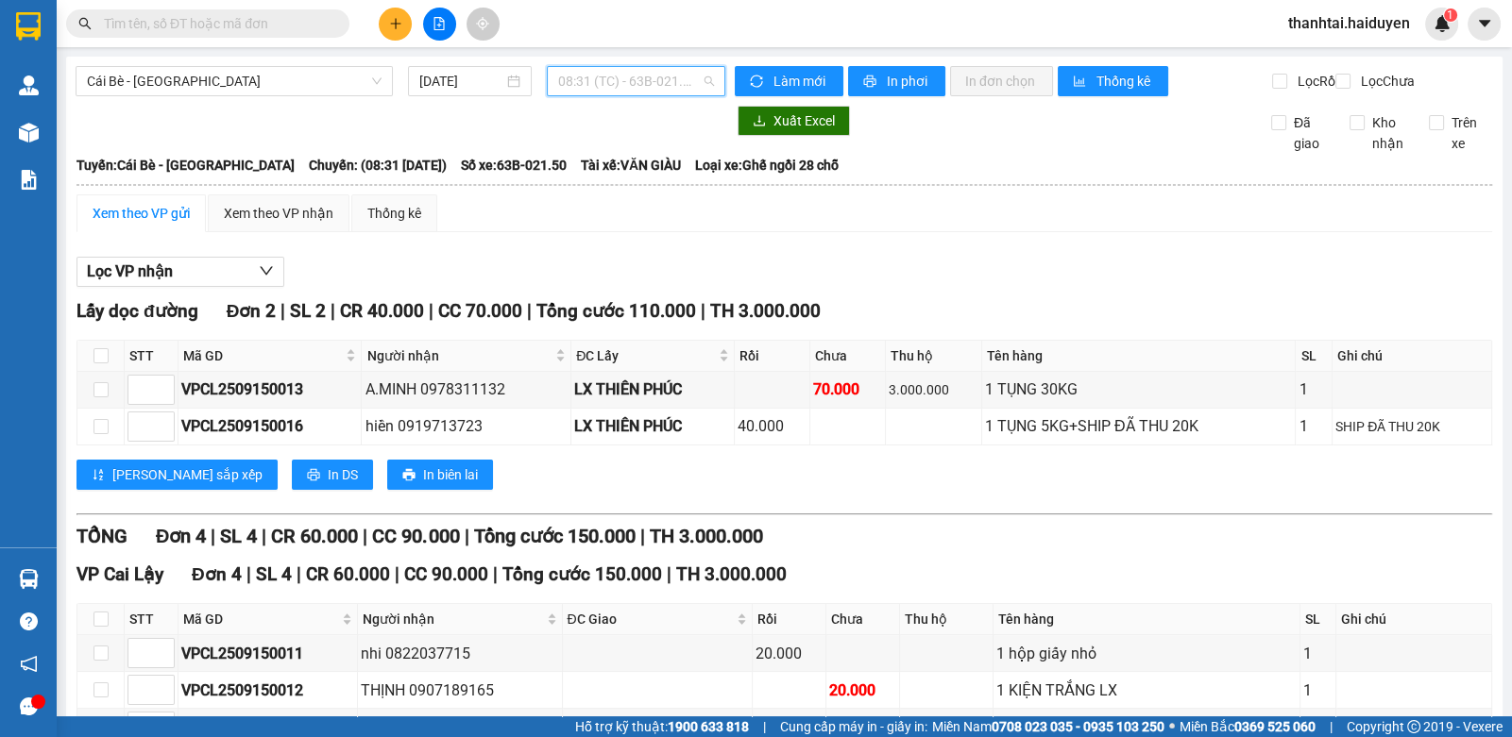
click at [629, 87] on span "08:31 (TC) - 63B-021.50" at bounding box center [636, 81] width 156 height 28
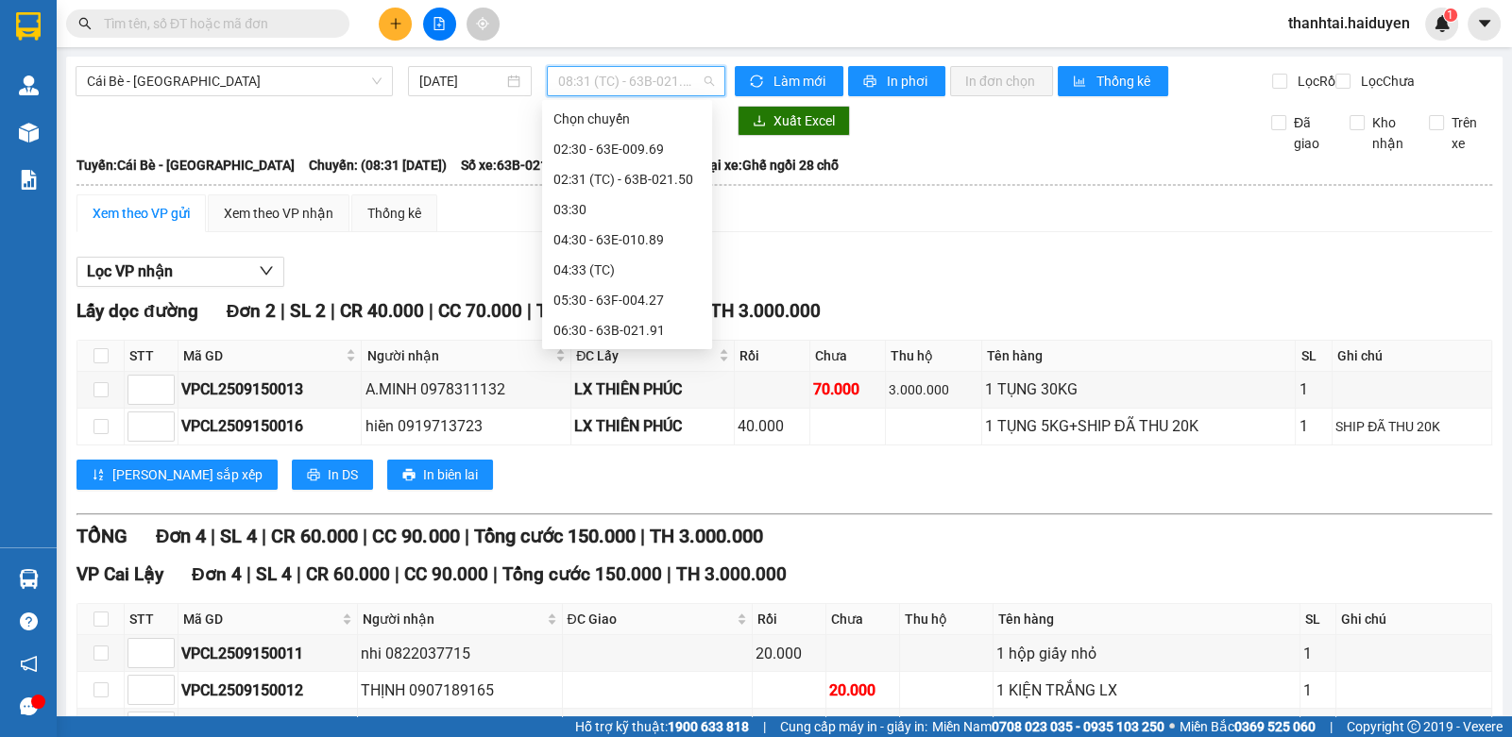
click at [624, 441] on div "08:30 - 63E-009.69" at bounding box center [626, 451] width 147 height 21
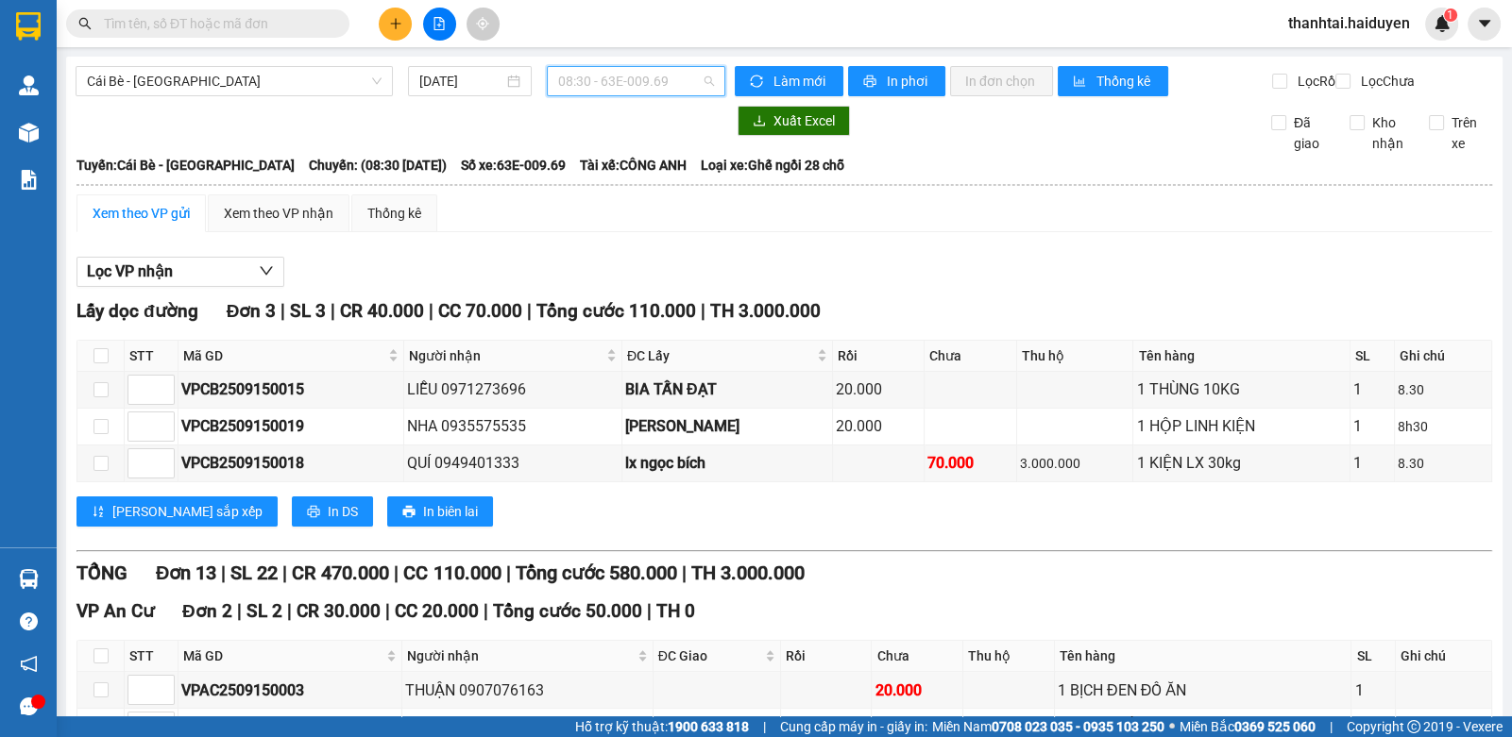
drag, startPoint x: 617, startPoint y: 91, endPoint x: 595, endPoint y: 253, distance: 163.9
click at [617, 93] on span "08:30 - 63E-009.69" at bounding box center [636, 81] width 156 height 28
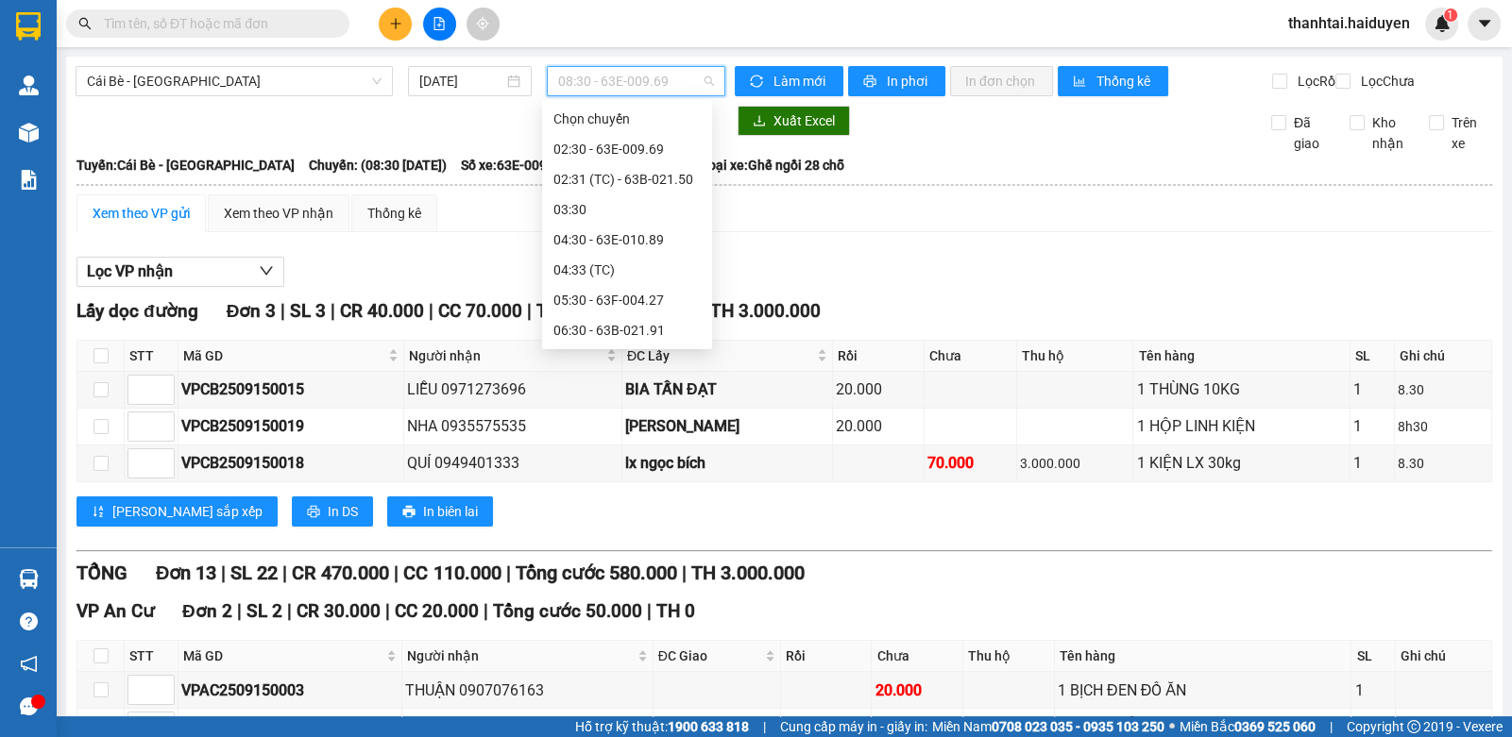
click at [612, 411] on div "07:31 (TC) - 63F-004.98" at bounding box center [626, 421] width 147 height 21
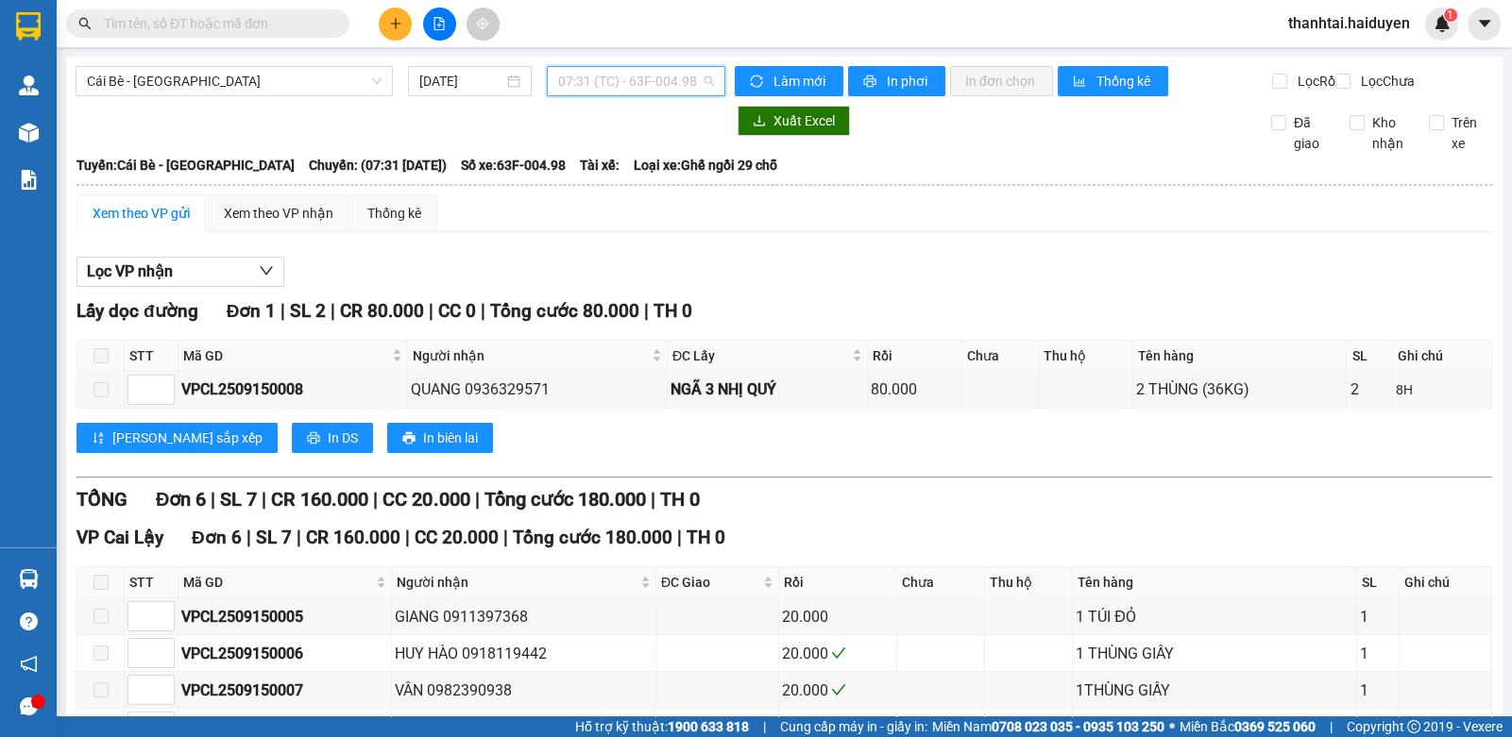
click at [605, 84] on span "07:31 (TC) - 63F-004.98" at bounding box center [636, 81] width 156 height 28
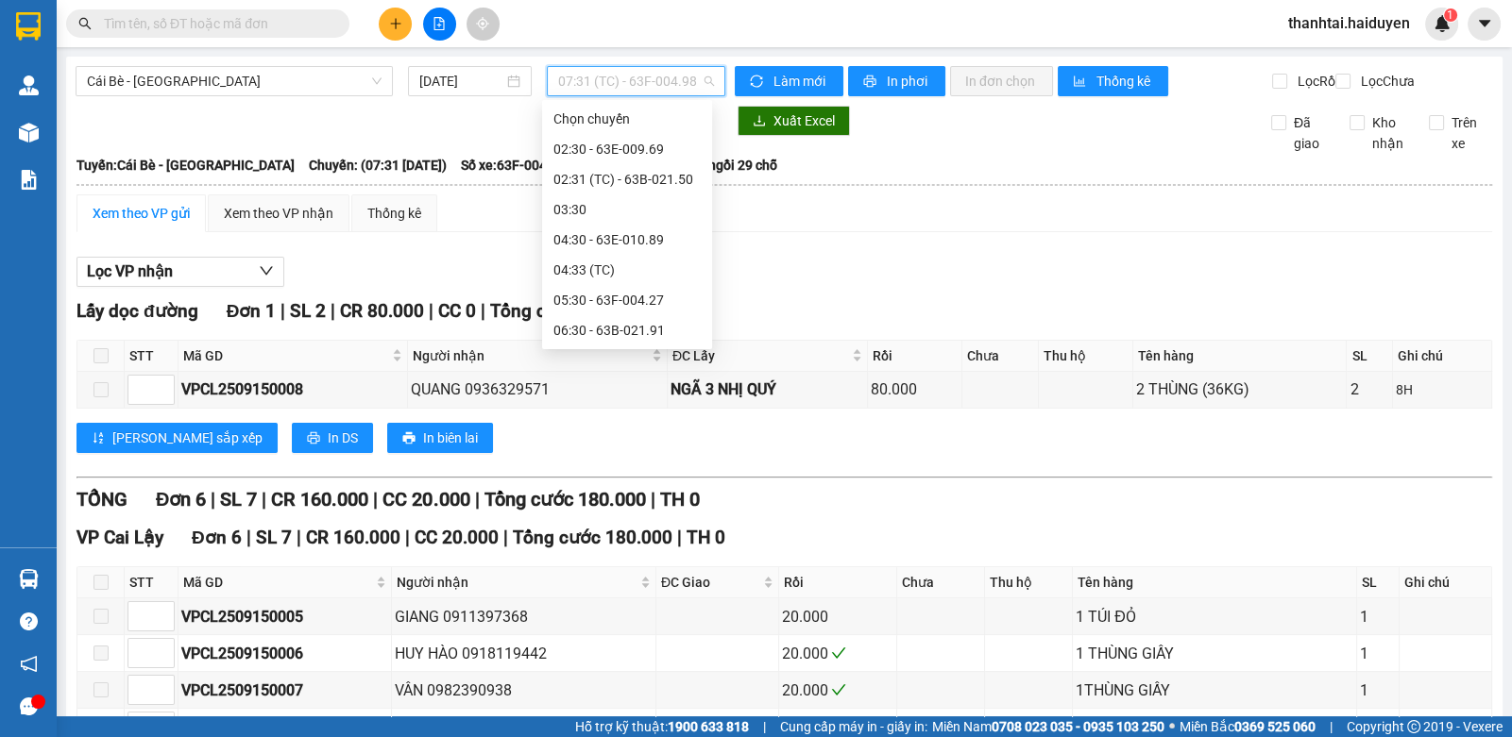
click at [593, 381] on div "07:30 - 63F-004.64" at bounding box center [626, 391] width 147 height 21
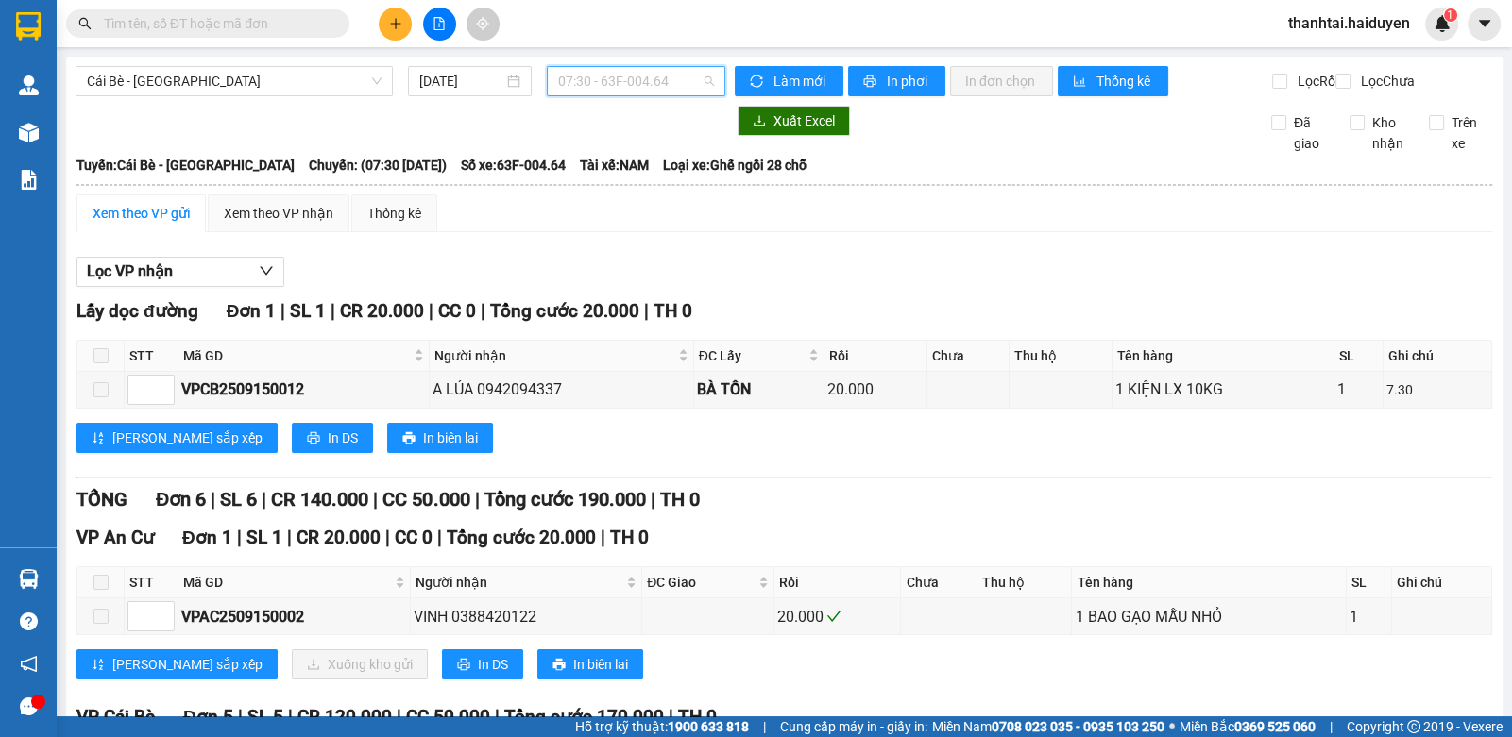
click at [619, 78] on span "07:30 - 63F-004.64" at bounding box center [636, 81] width 156 height 28
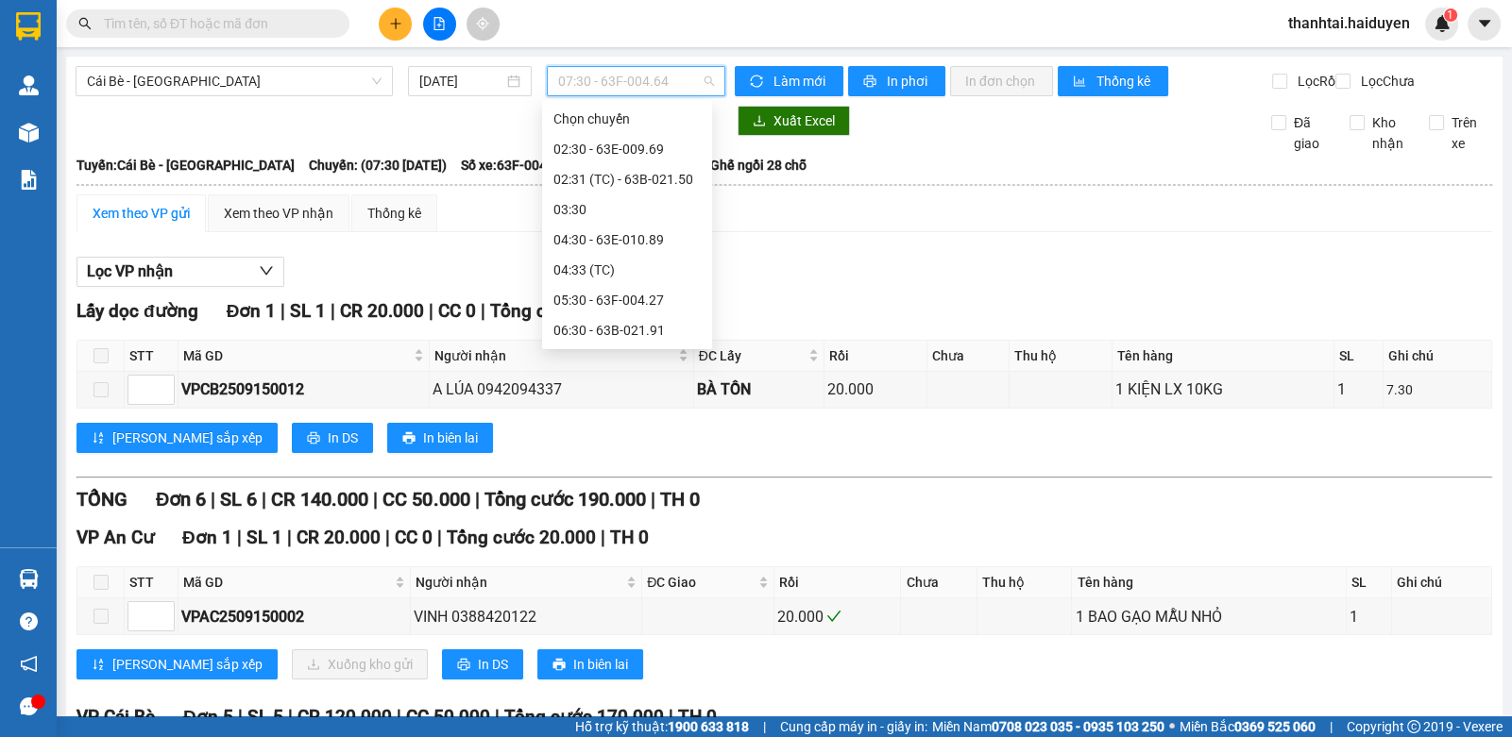
click at [614, 350] on div "06:31 (TC) - 63F-004.02" at bounding box center [626, 360] width 147 height 21
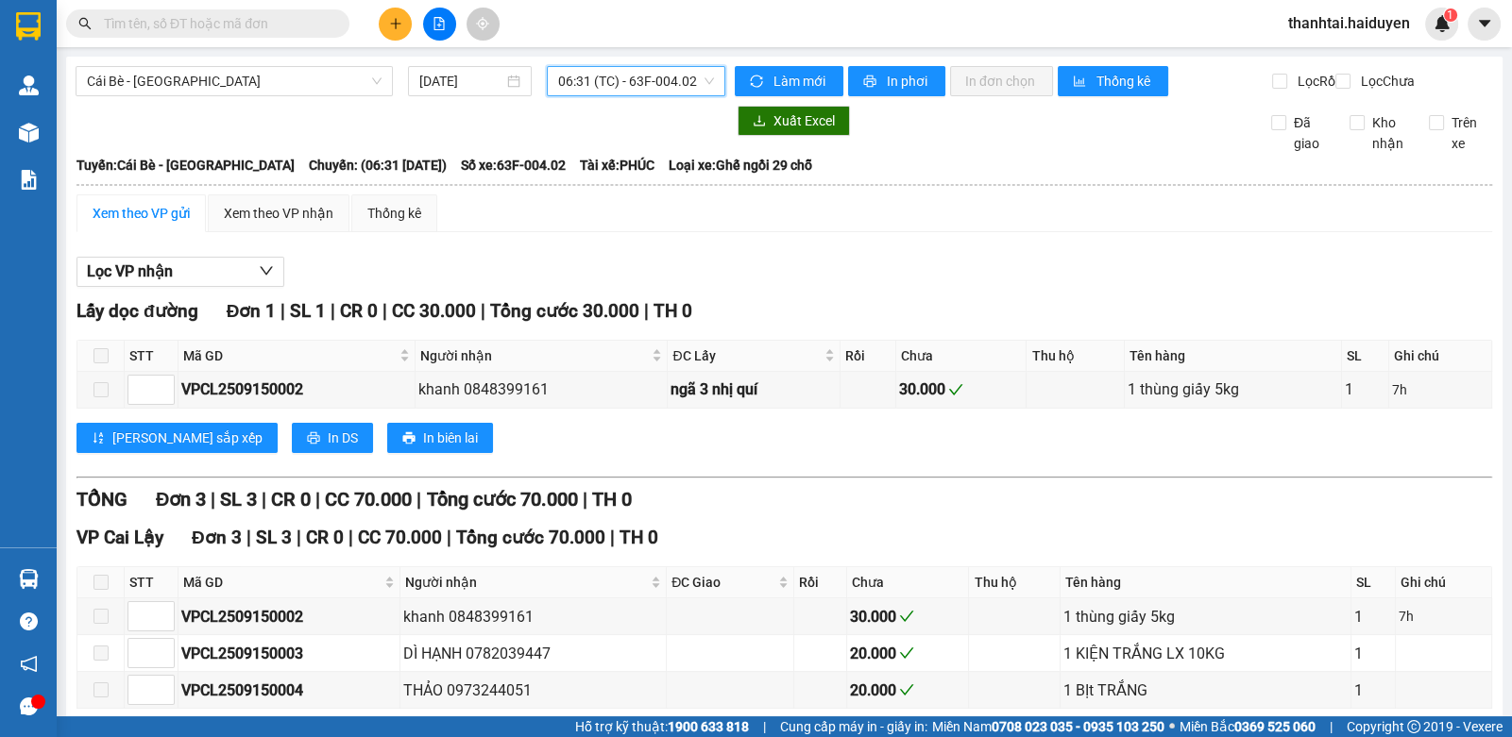
drag, startPoint x: 585, startPoint y: 80, endPoint x: 595, endPoint y: 144, distance: 64.9
click at [586, 83] on span "06:31 (TC) - 63F-004.02" at bounding box center [636, 81] width 156 height 28
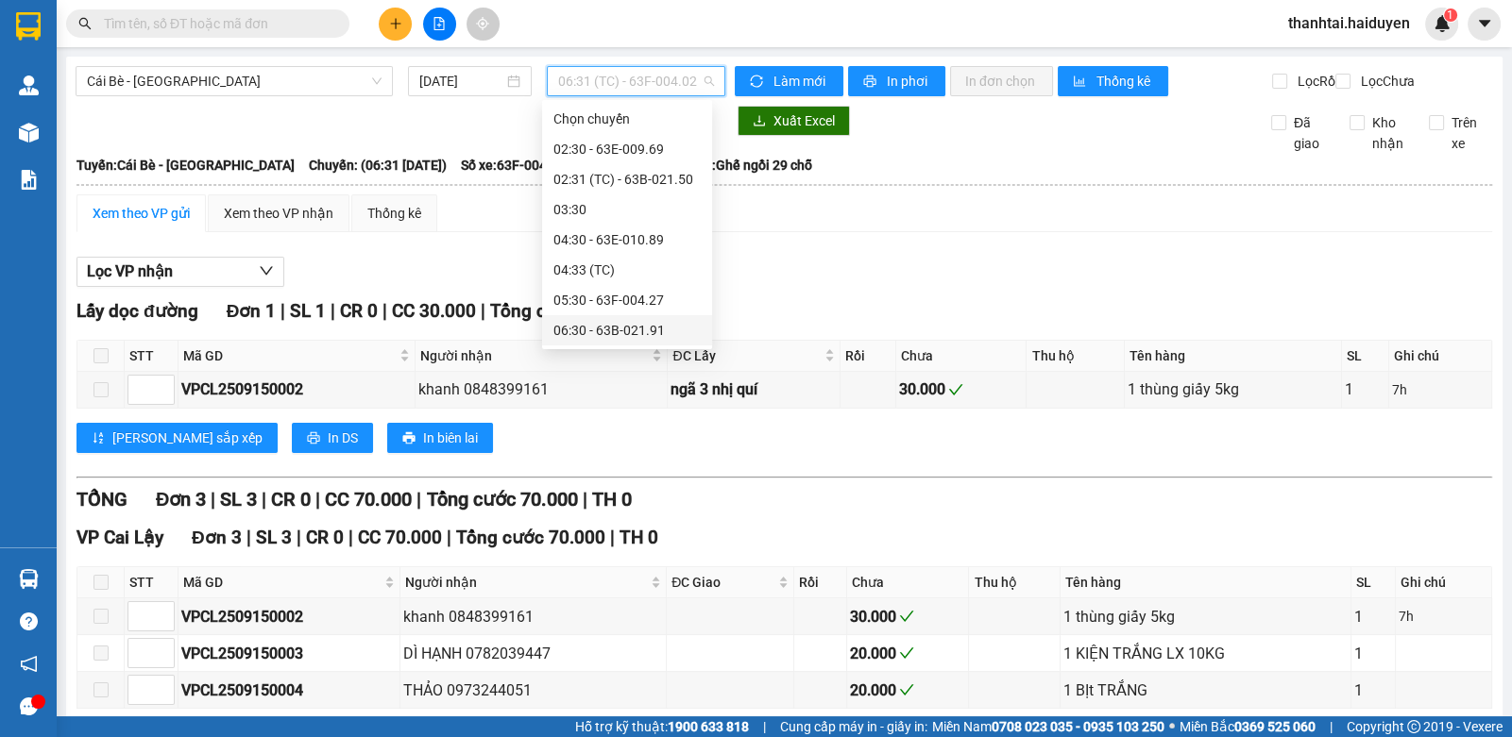
click at [585, 320] on div "06:30 - 63B-021.91" at bounding box center [626, 330] width 147 height 21
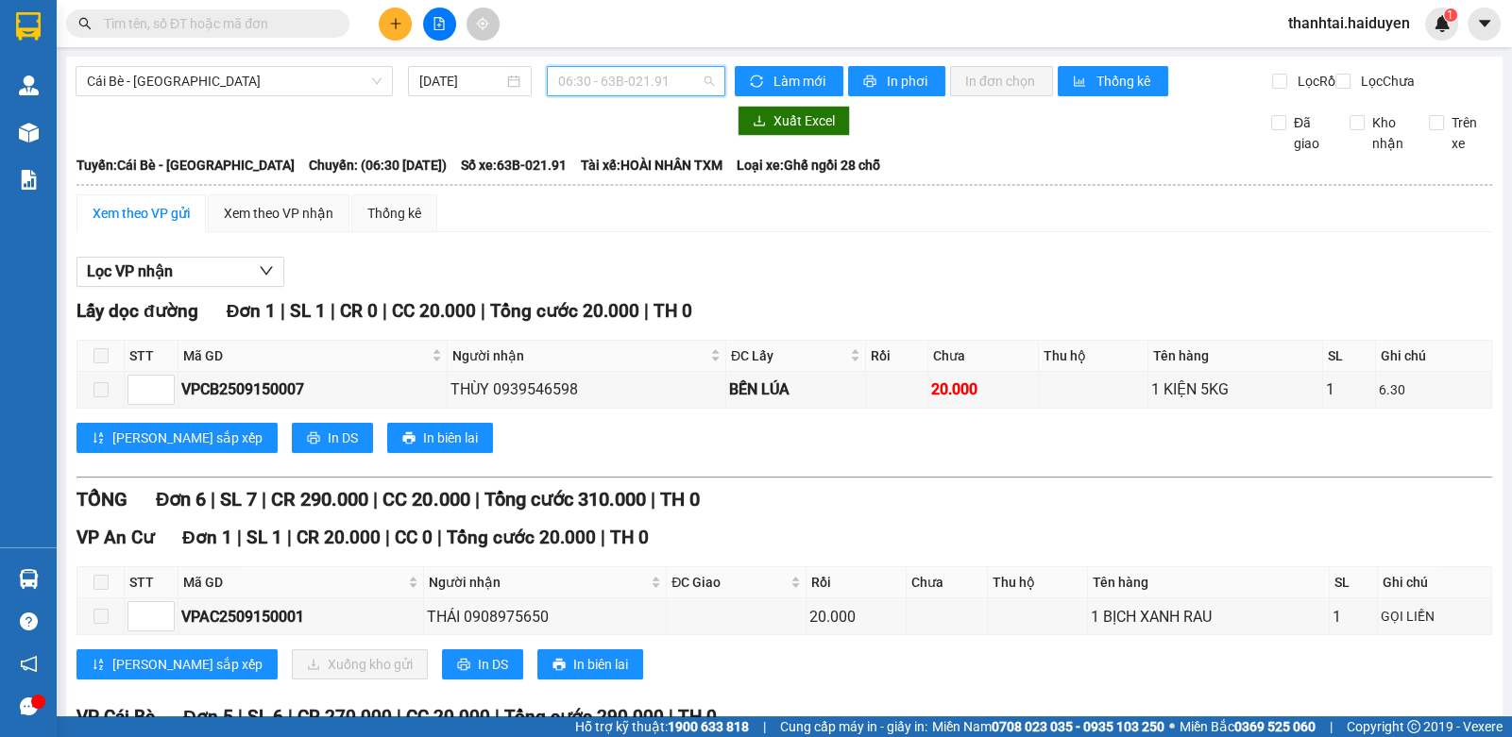
drag, startPoint x: 609, startPoint y: 78, endPoint x: 591, endPoint y: 148, distance: 72.1
click at [609, 78] on span "06:30 - 63B-021.91" at bounding box center [636, 81] width 156 height 28
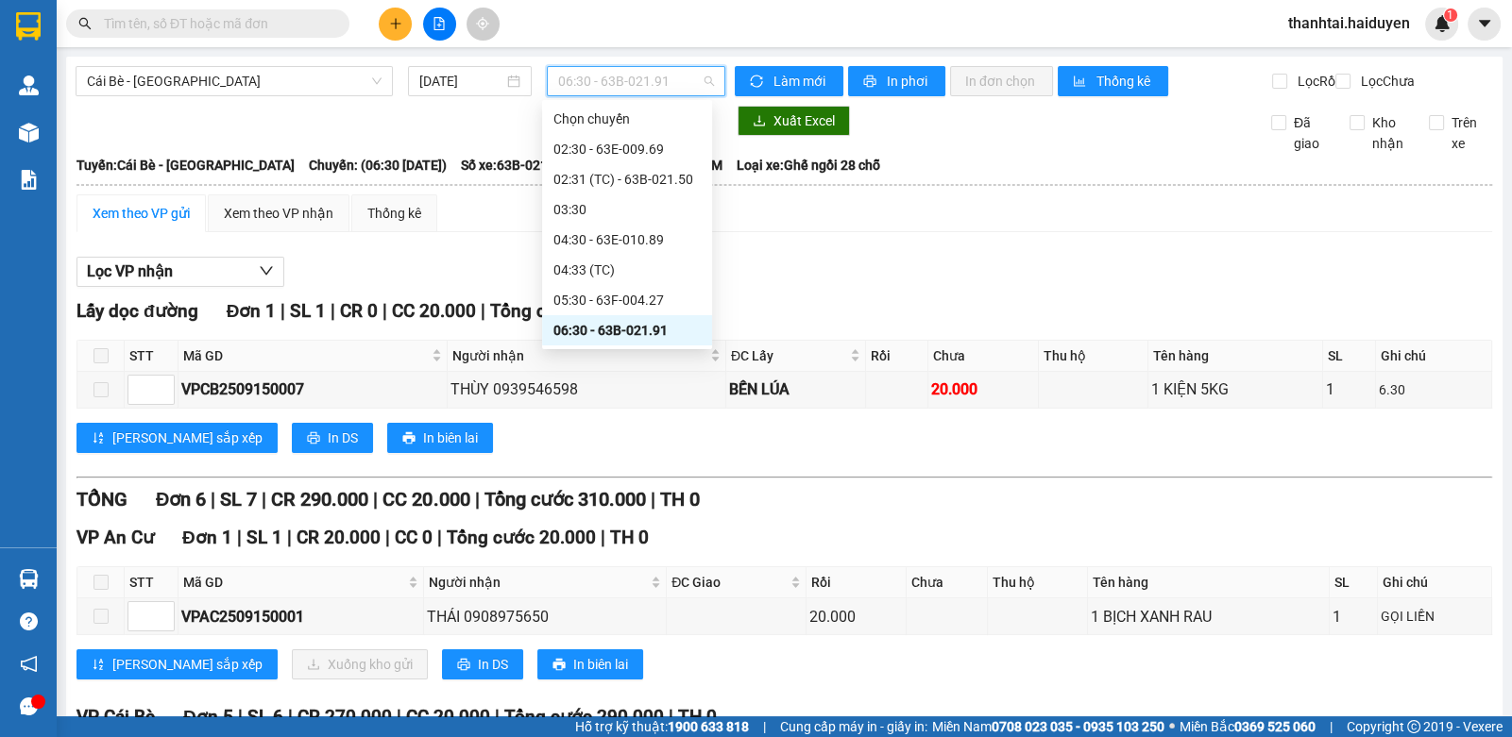
click at [575, 350] on div "06:31 (TC) - 63F-004.02" at bounding box center [626, 360] width 147 height 21
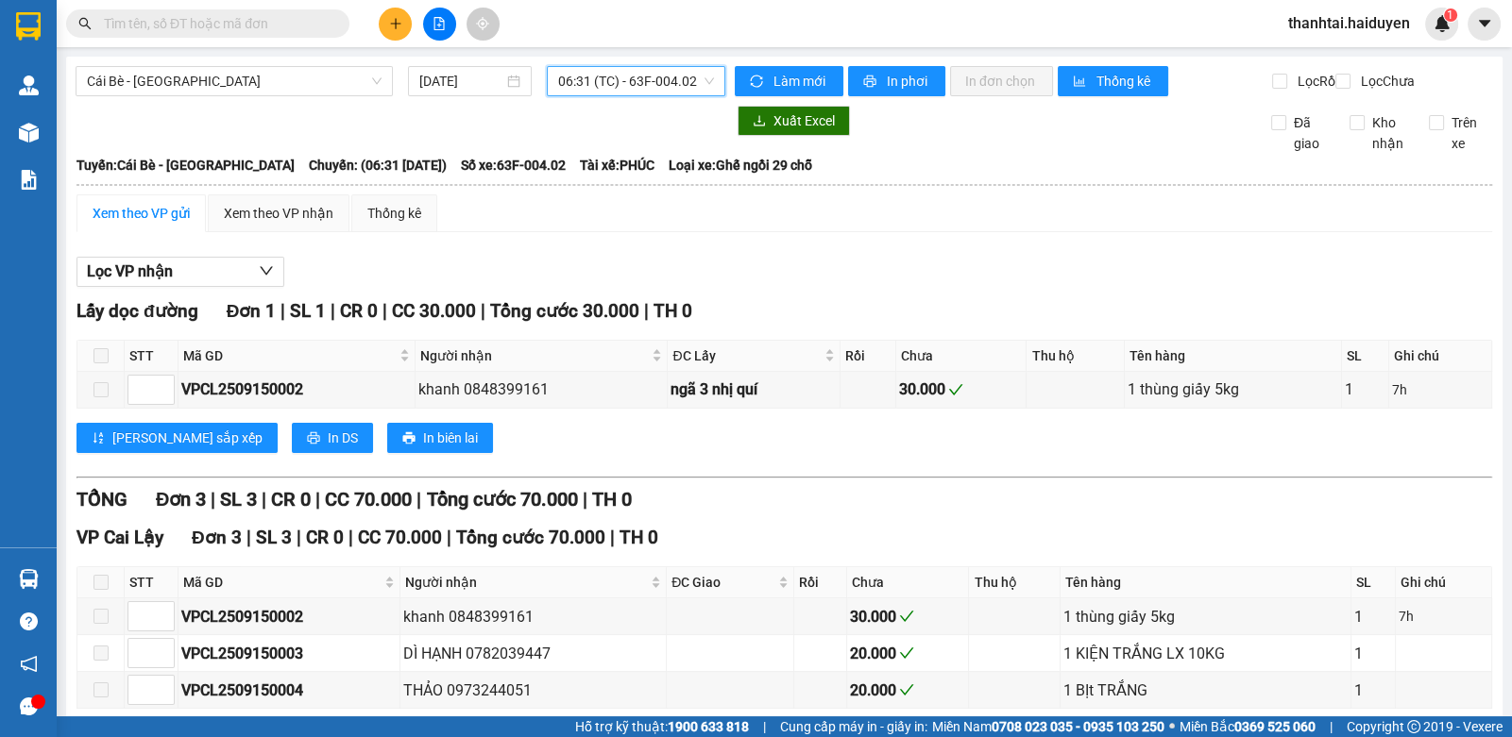
click at [637, 96] on div "Cái Bè - Sài Gòn 15/09/2025 06:31 06:31 (TC) - 63F-004.02" at bounding box center [401, 81] width 650 height 30
click at [635, 92] on span "06:31 (TC) - 63F-004.02" at bounding box center [636, 81] width 156 height 28
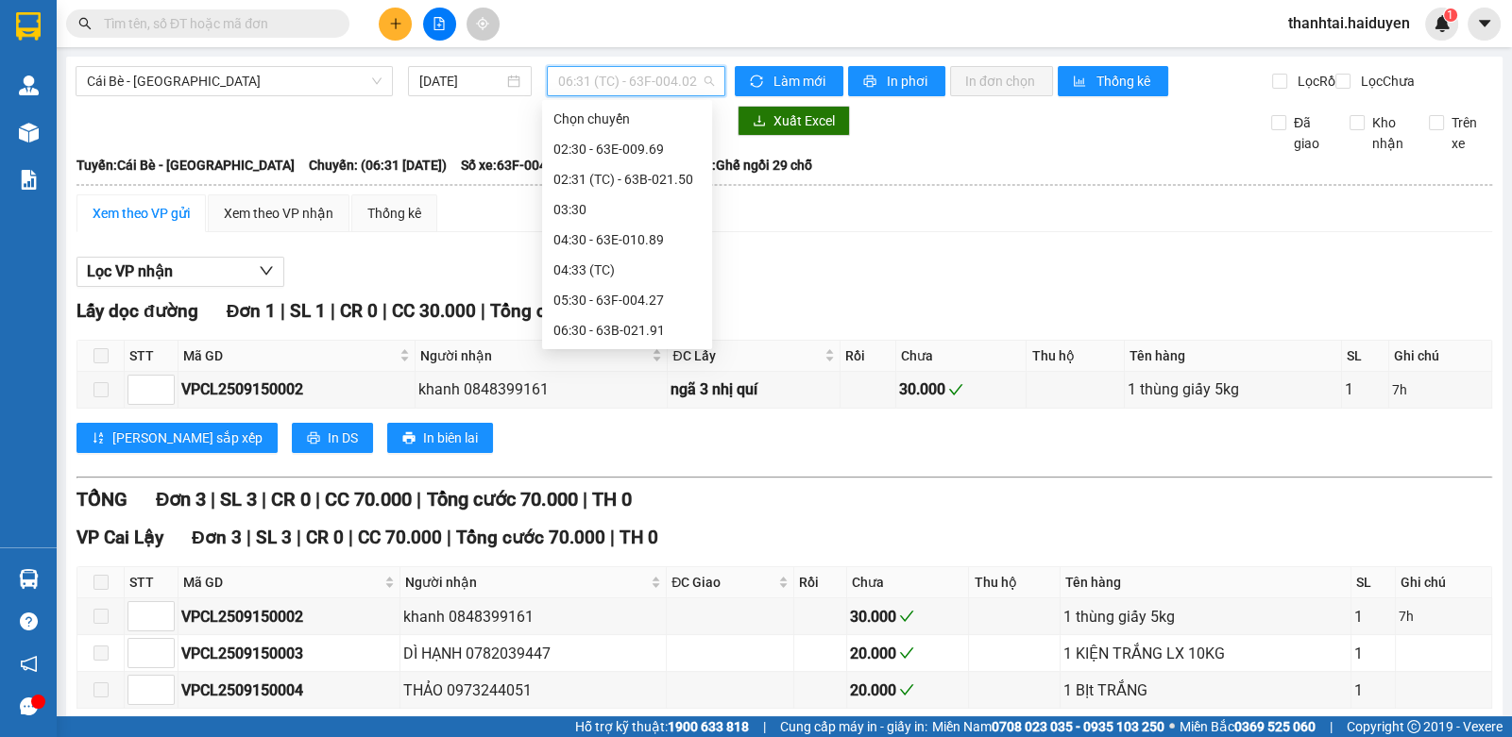
click at [586, 381] on div "07:30 - 63F-004.64" at bounding box center [626, 391] width 147 height 21
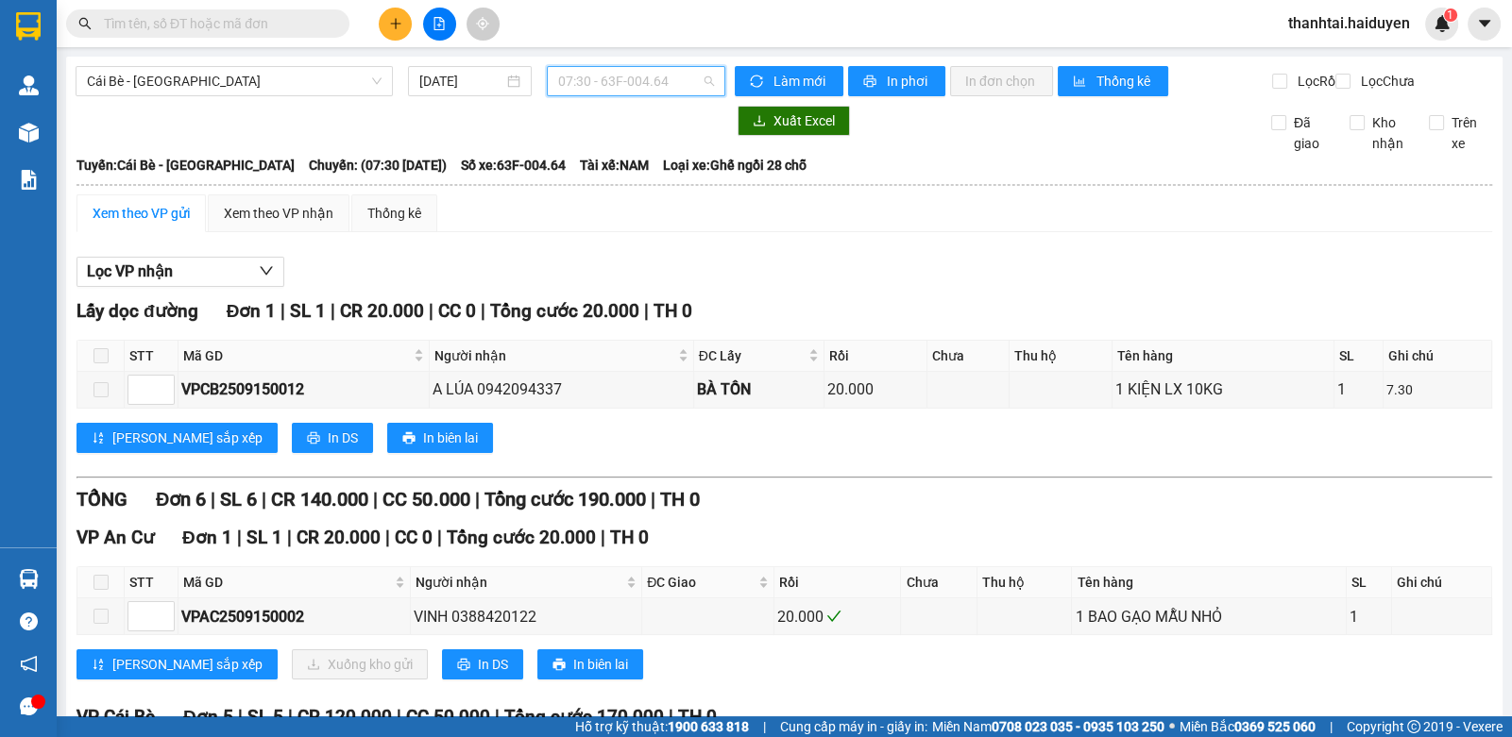
click at [588, 93] on span "07:30 - 63F-004.64" at bounding box center [636, 81] width 156 height 28
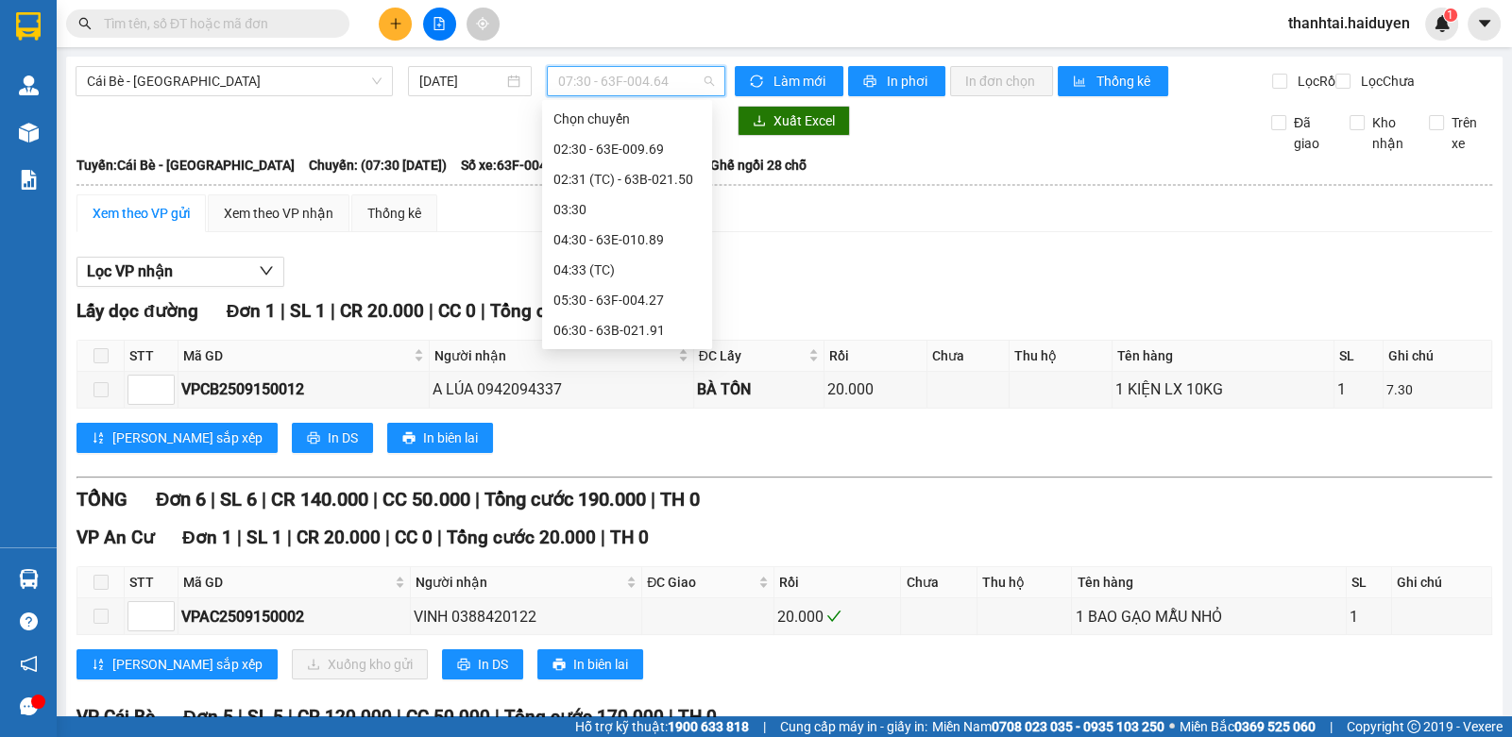
click at [584, 411] on div "07:31 (TC) - 63F-004.98" at bounding box center [626, 421] width 147 height 21
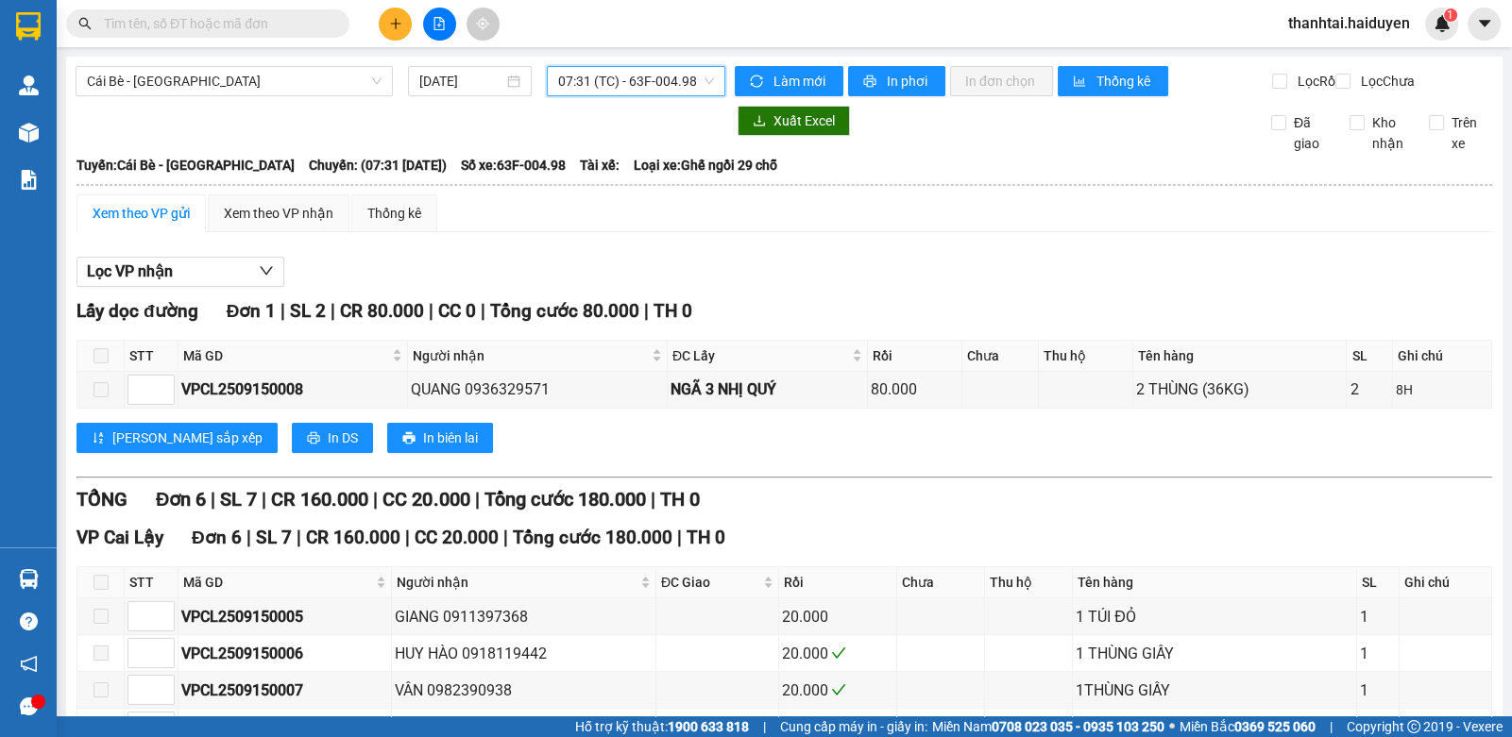
click at [600, 85] on span "07:31 (TC) - 63F-004.98" at bounding box center [636, 81] width 156 height 28
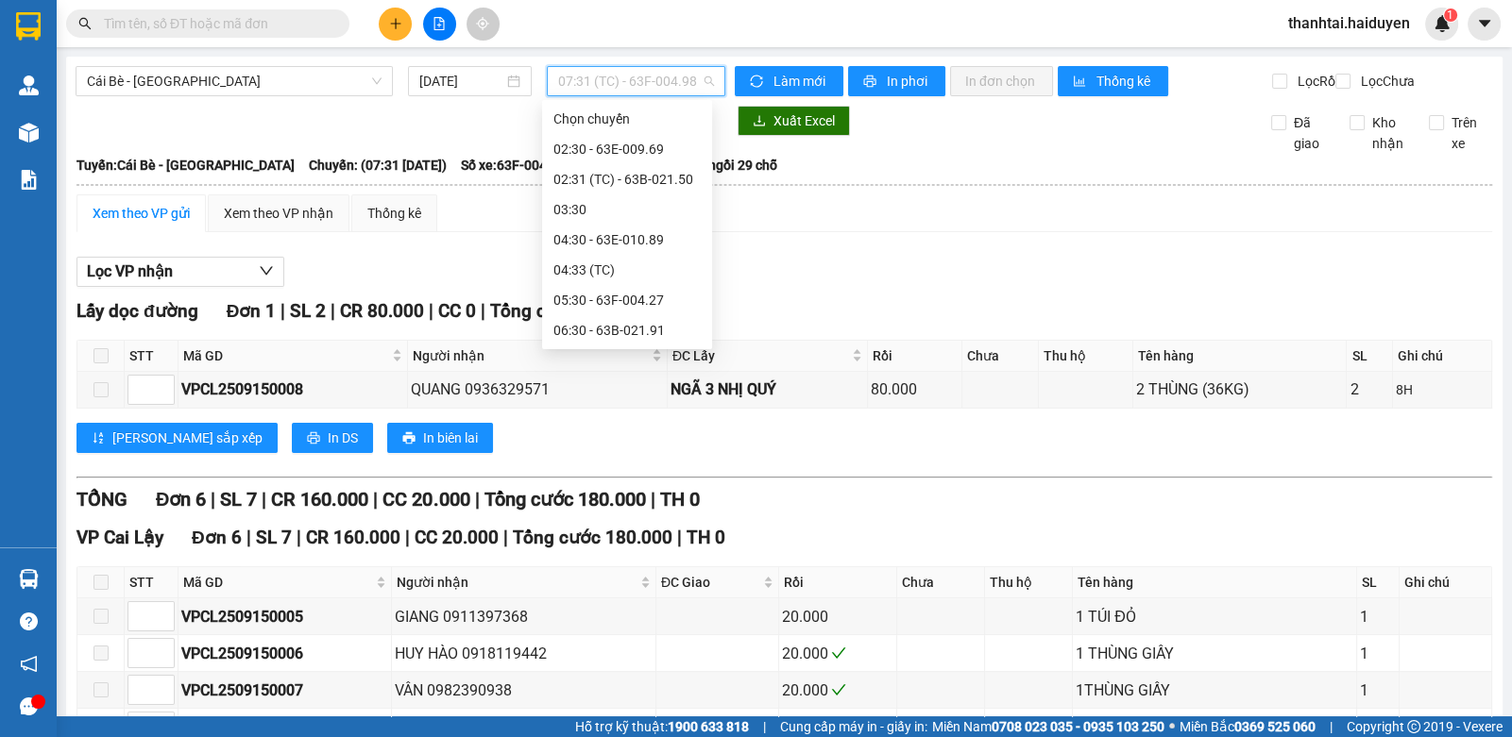
click at [571, 441] on div "08:30 - 63E-009.69" at bounding box center [626, 451] width 147 height 21
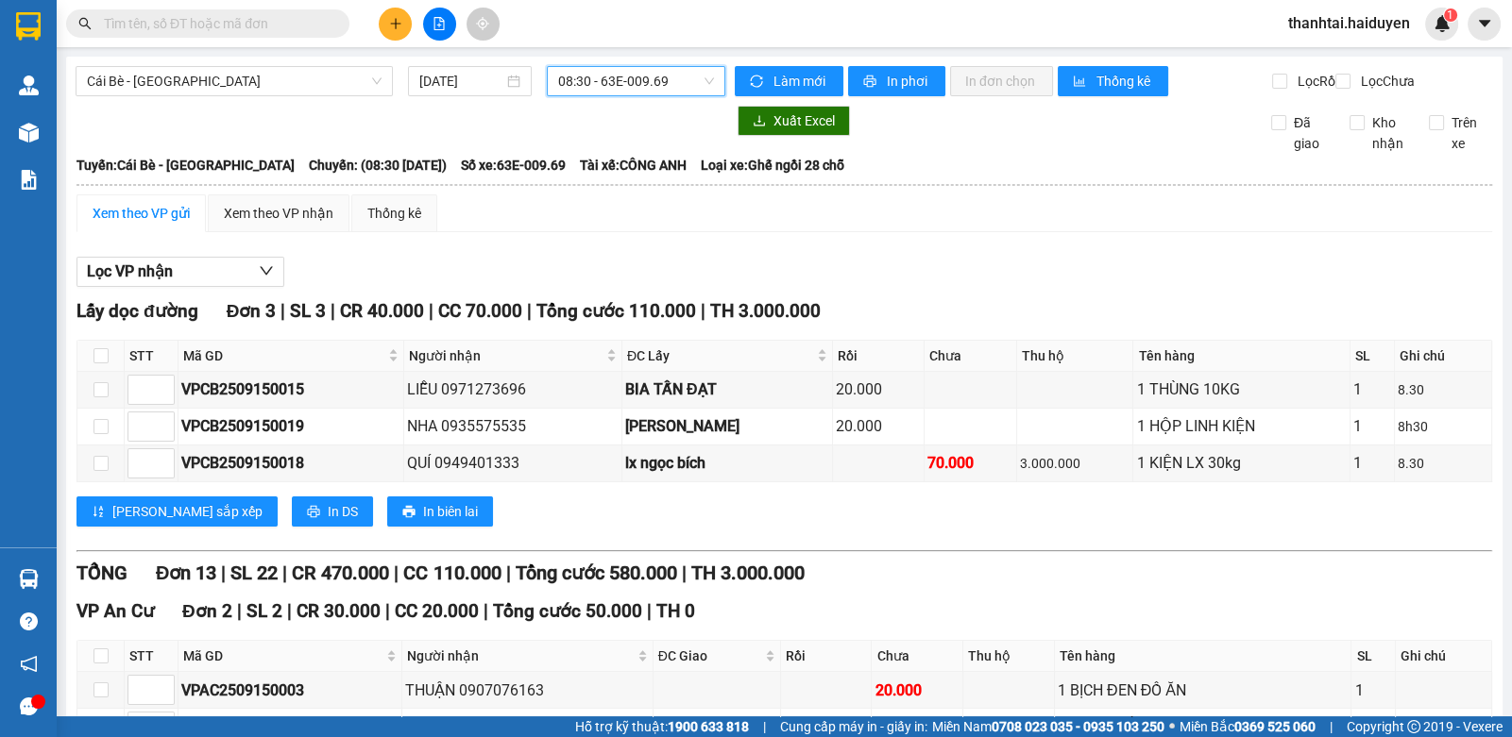
click at [606, 86] on span "08:30 - 63E-009.69" at bounding box center [636, 81] width 156 height 28
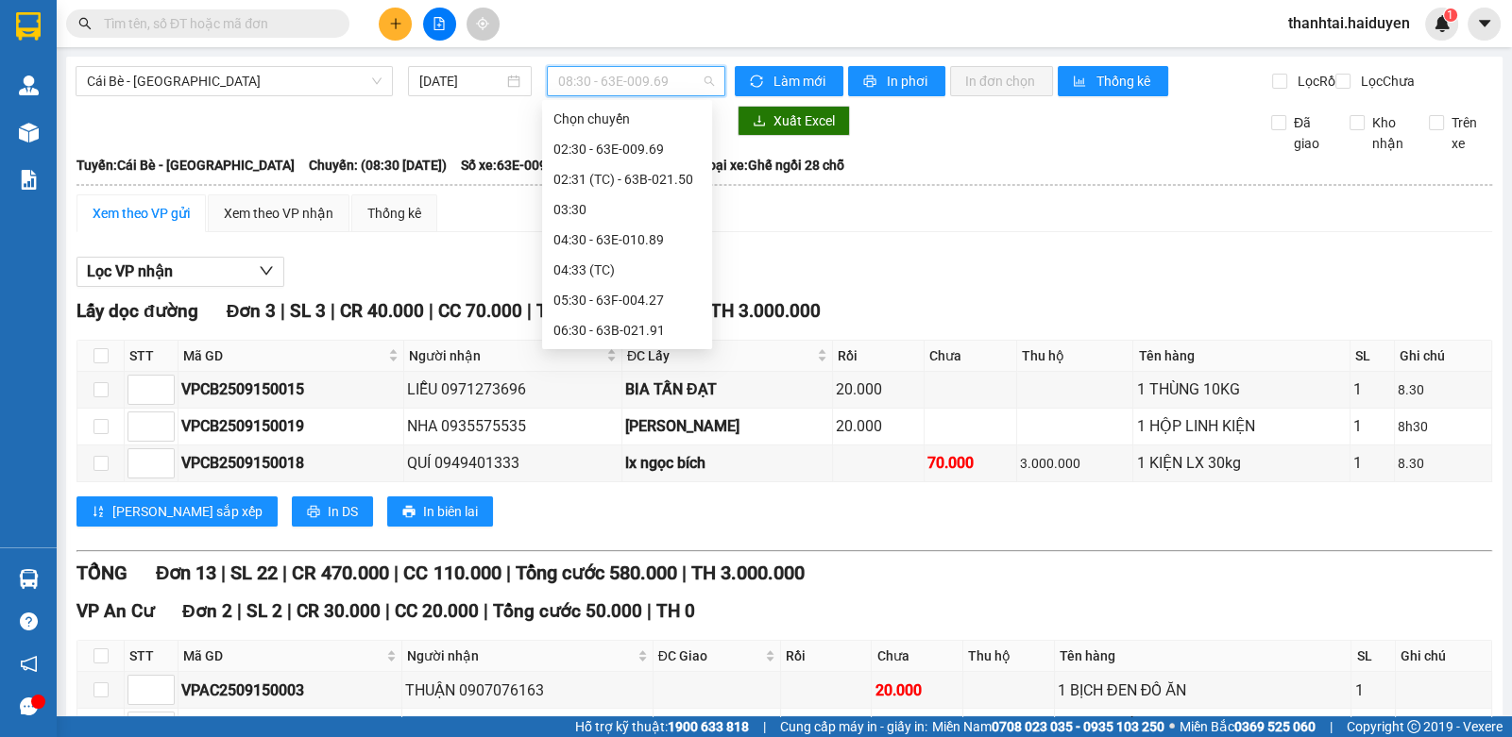
click at [575, 471] on div "08:31 (TC) - 63B-021.50" at bounding box center [626, 481] width 147 height 21
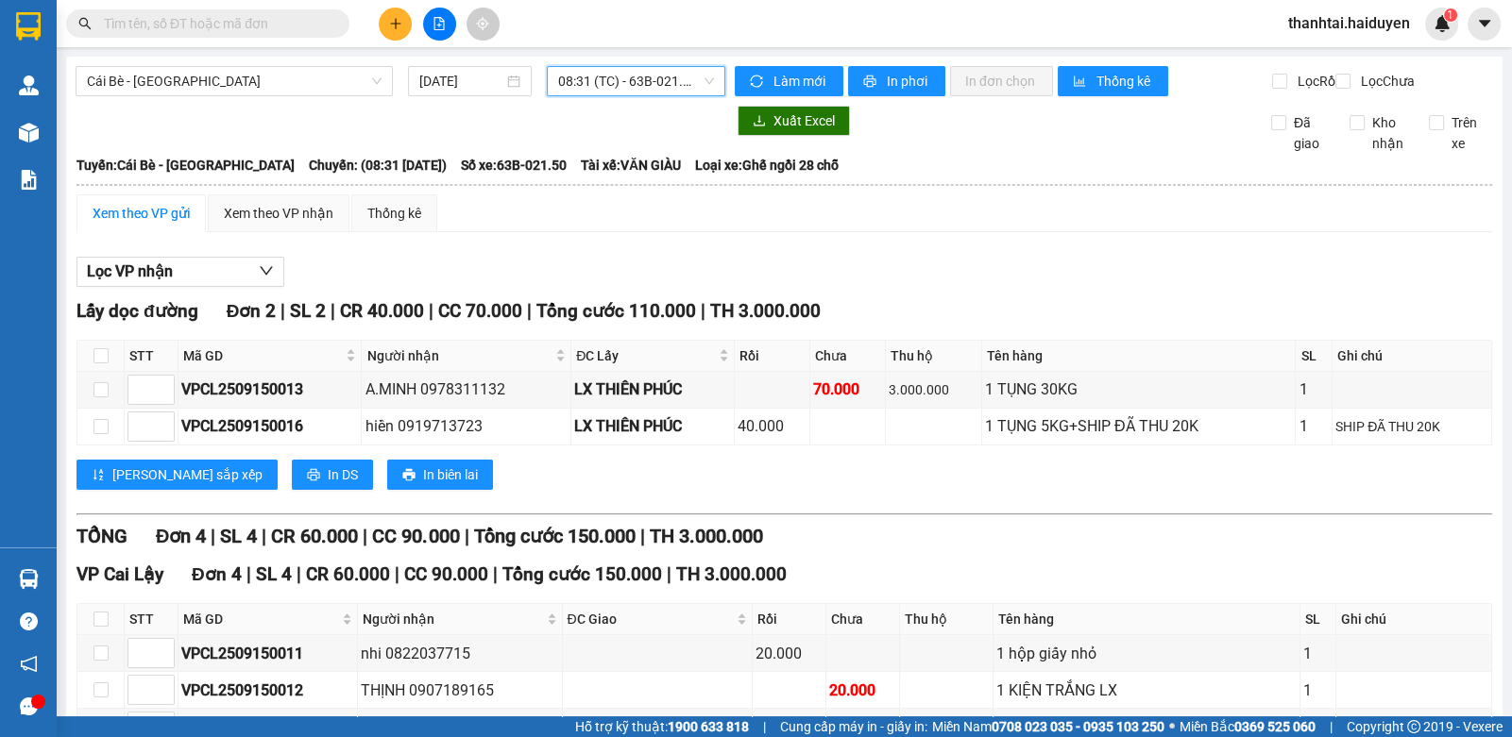
click at [601, 79] on span "08:31 (TC) - 63B-021.50" at bounding box center [636, 81] width 156 height 28
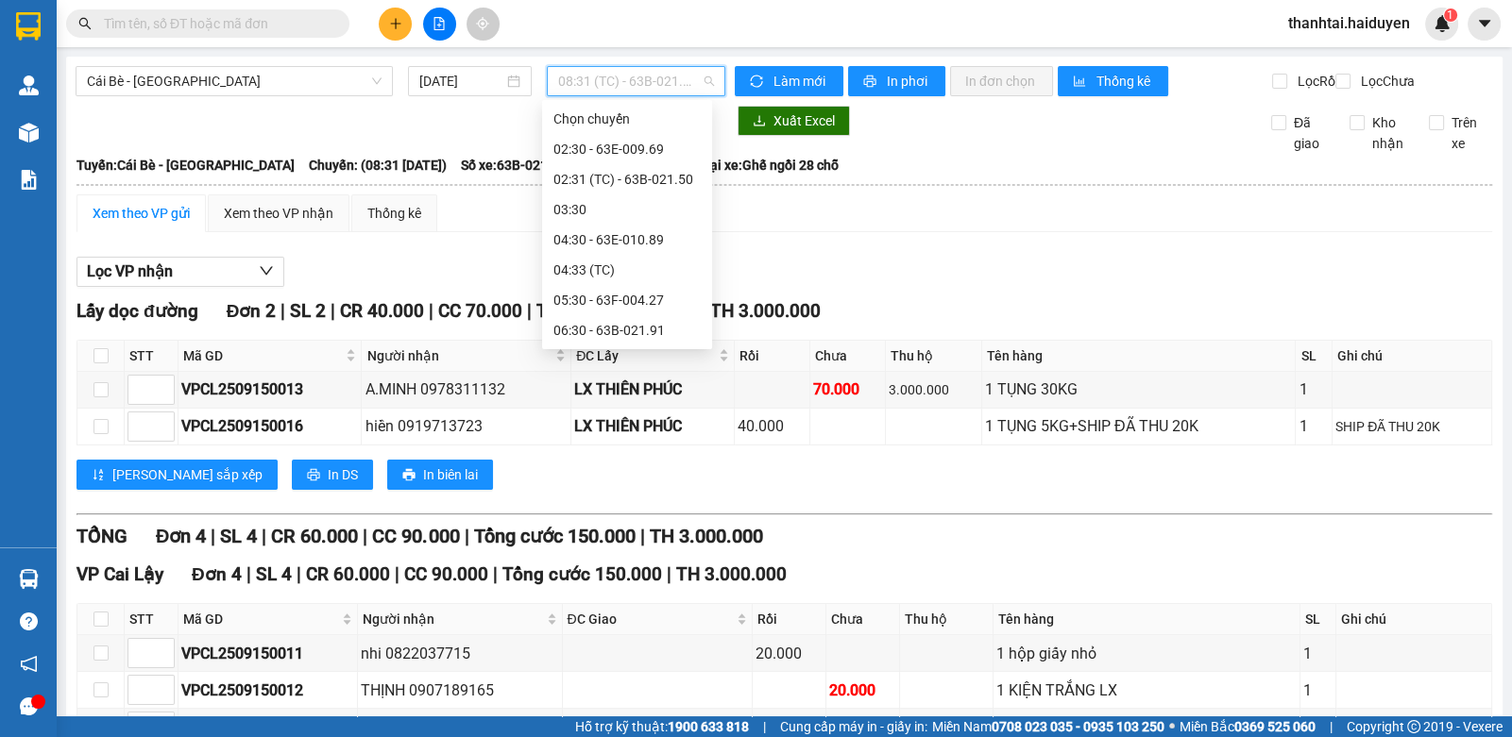
click at [587, 501] on div "09:30 - 63B-034.28" at bounding box center [626, 511] width 147 height 21
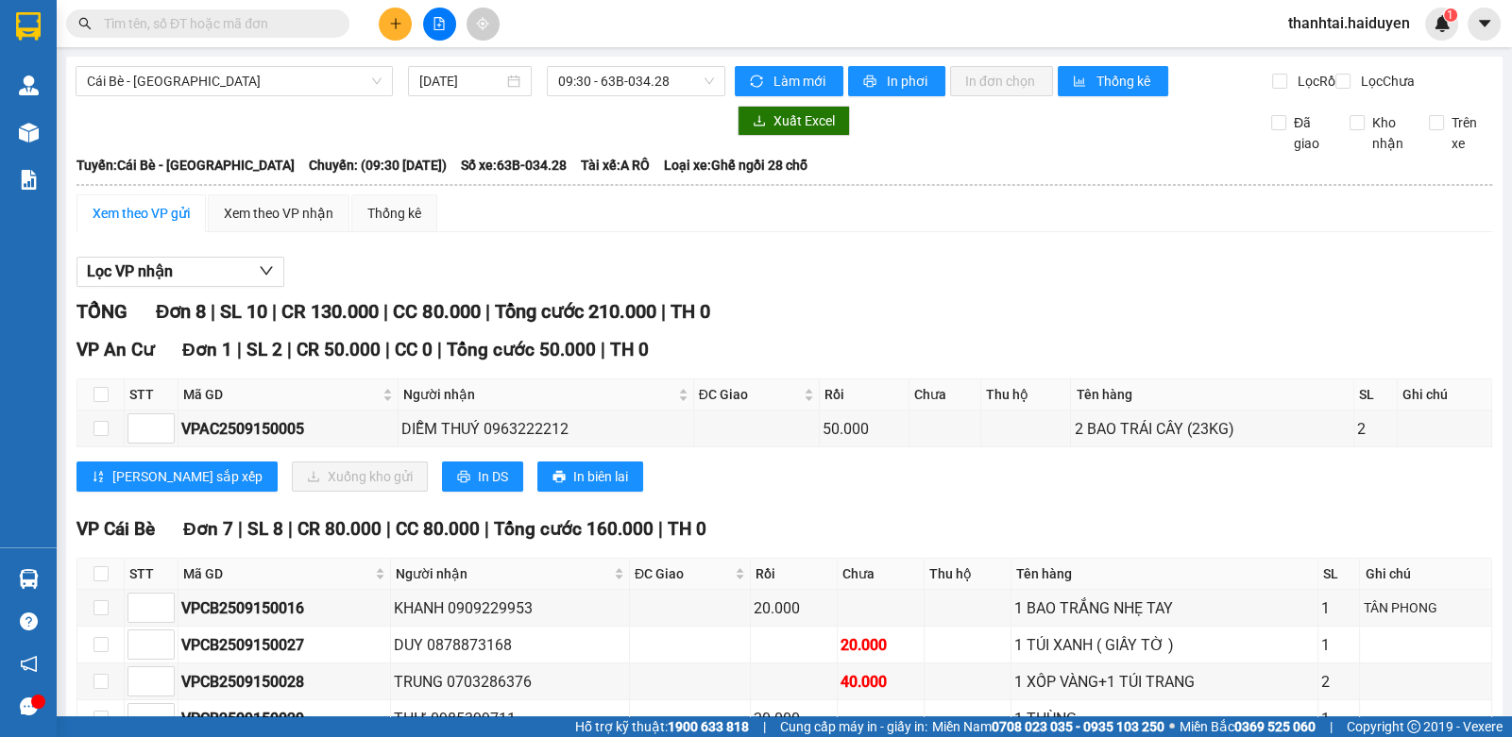
click at [581, 96] on div "Cái Bè - Sài Gòn 15/09/2025 09:30 - 63B-034.28" at bounding box center [401, 81] width 650 height 30
drag, startPoint x: 584, startPoint y: 87, endPoint x: 587, endPoint y: 186, distance: 99.2
click at [585, 88] on span "09:30 - 63B-034.28" at bounding box center [636, 81] width 156 height 28
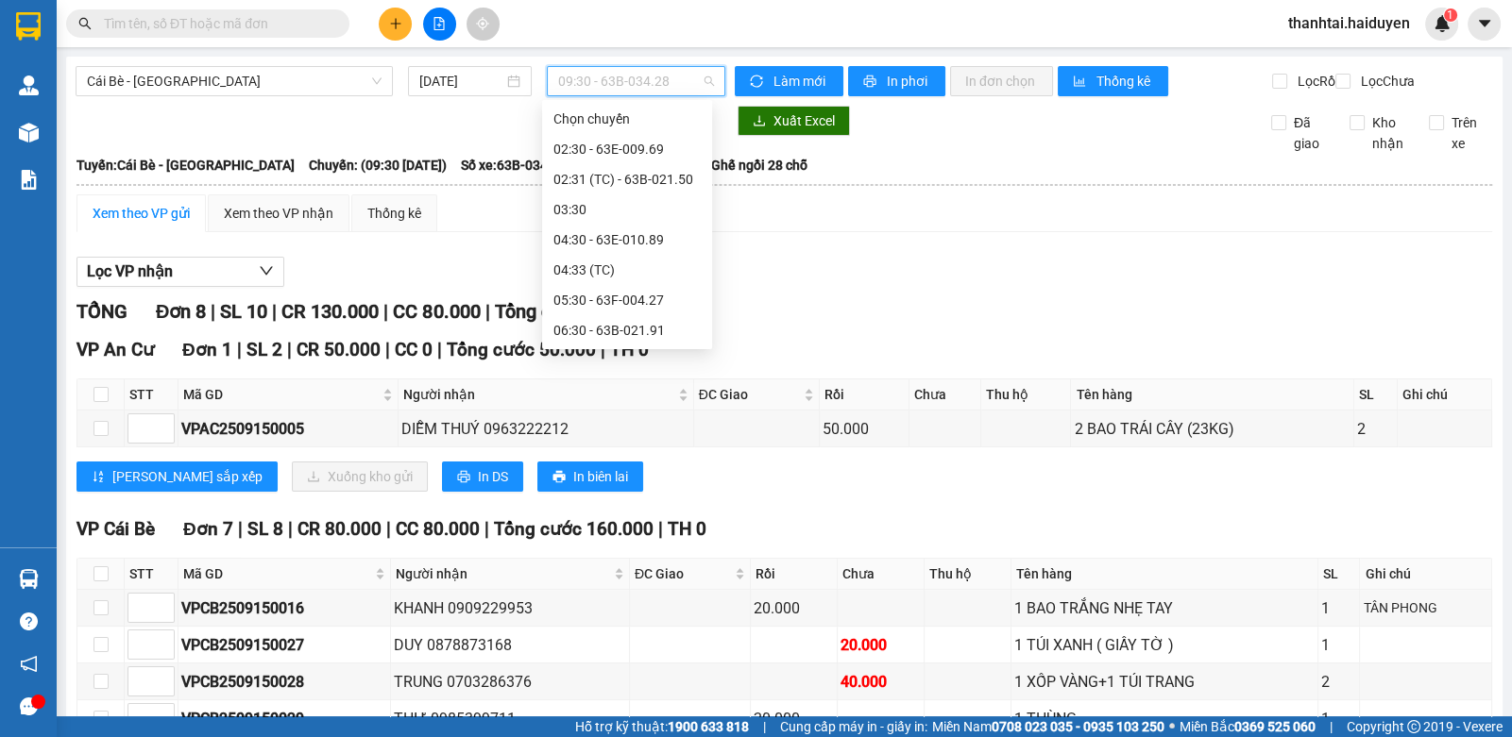
click at [593, 532] on div "09:31 (TC) - 63B-021.76" at bounding box center [626, 542] width 147 height 21
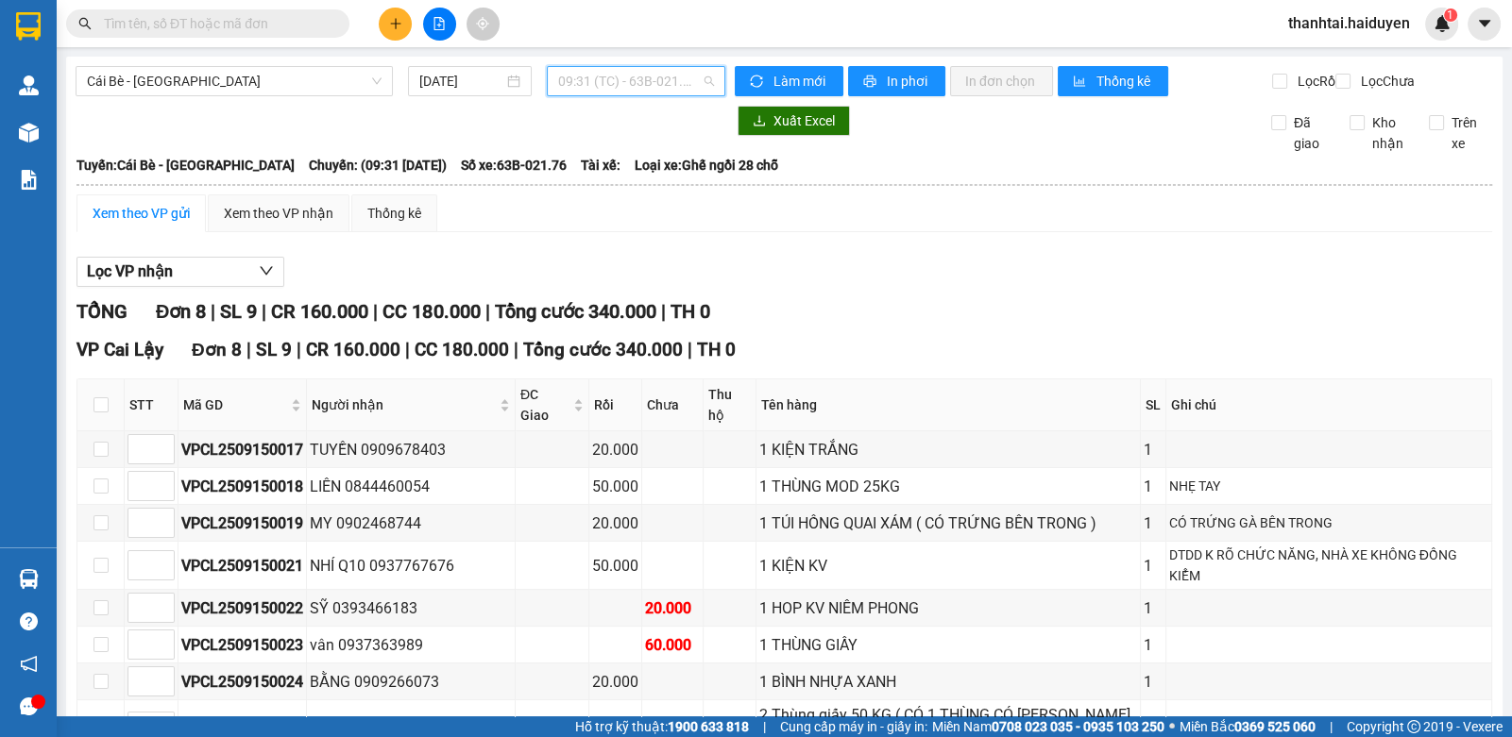
click at [590, 82] on span "09:31 (TC) - 63B-021.76" at bounding box center [636, 81] width 156 height 28
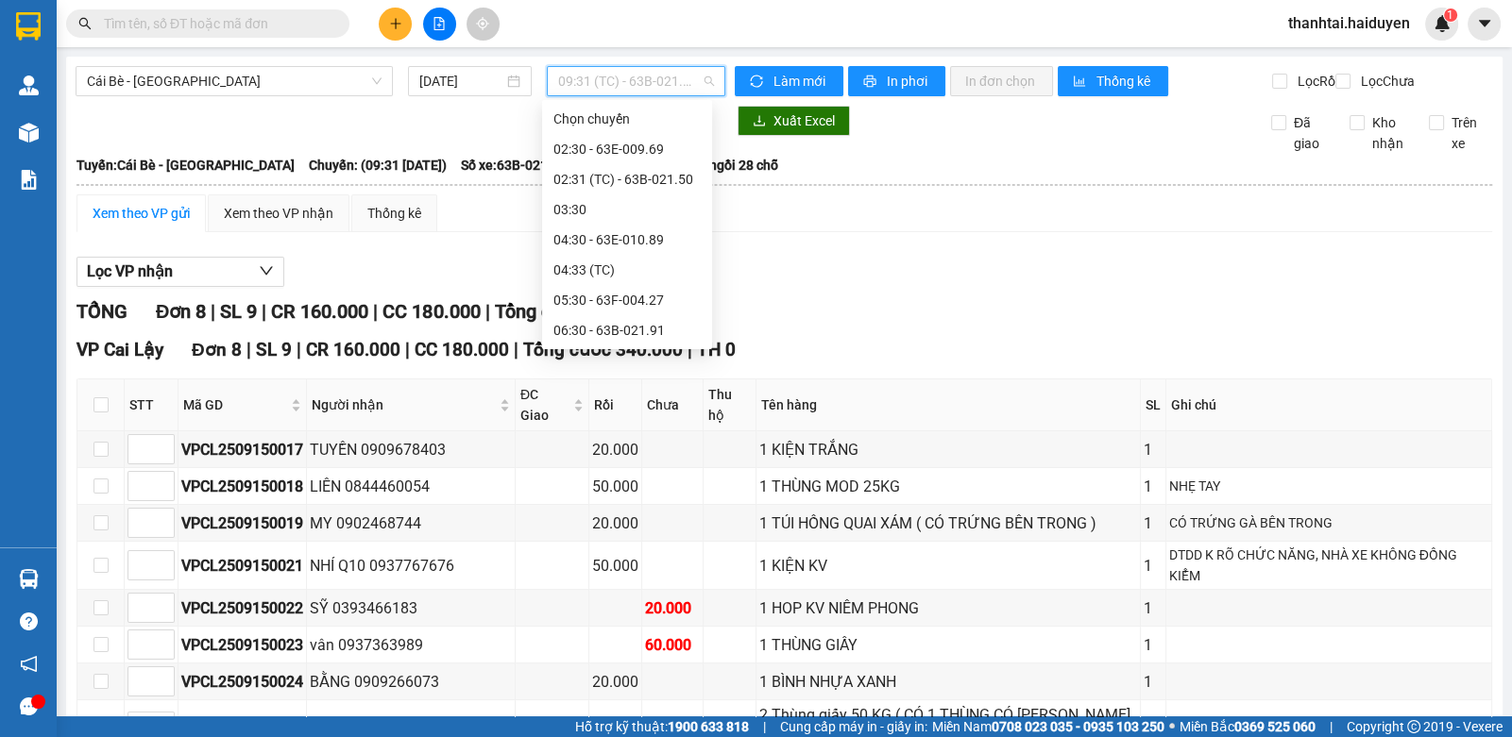
click at [580, 562] on div "10:30 - 63B-020.03" at bounding box center [626, 572] width 147 height 21
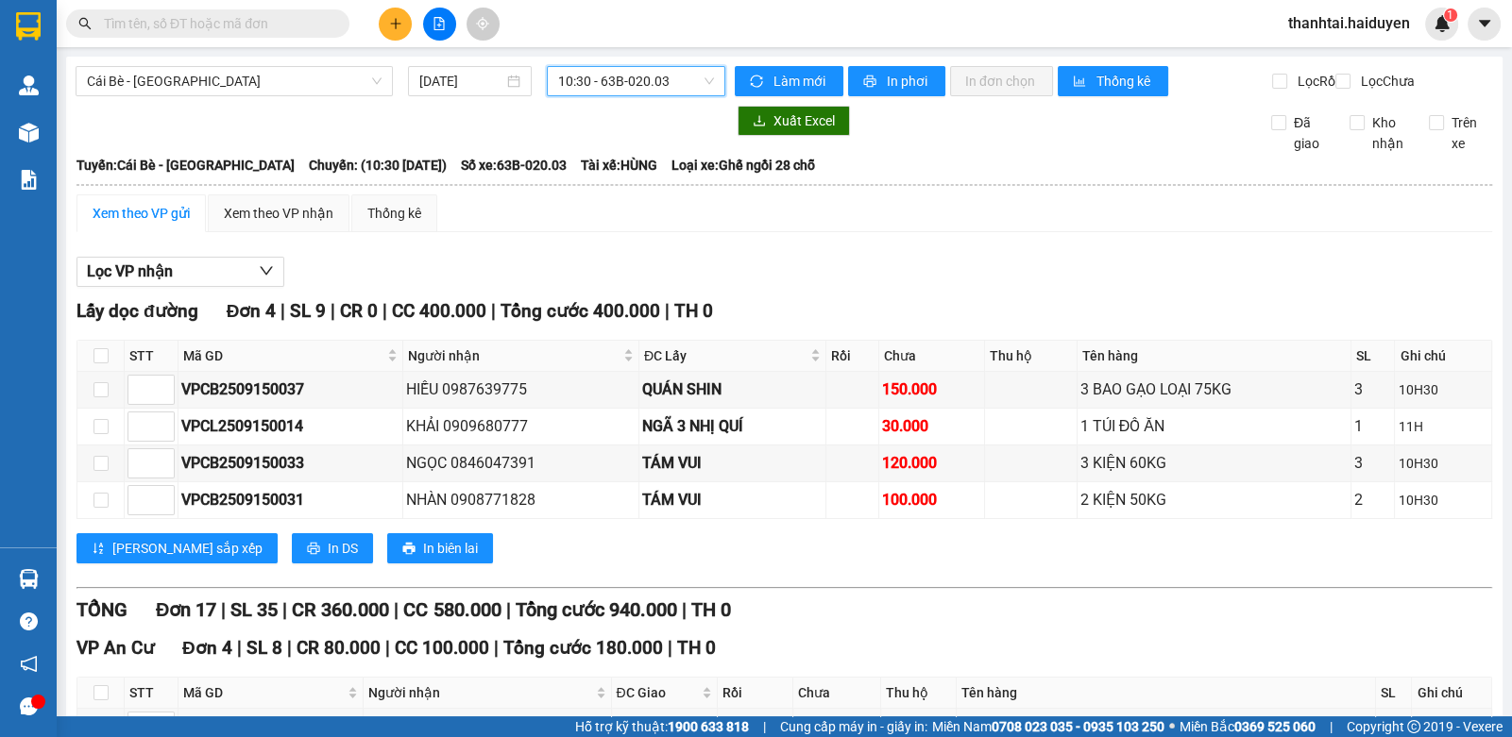
click at [585, 83] on span "10:30 - 63B-020.03" at bounding box center [636, 81] width 156 height 28
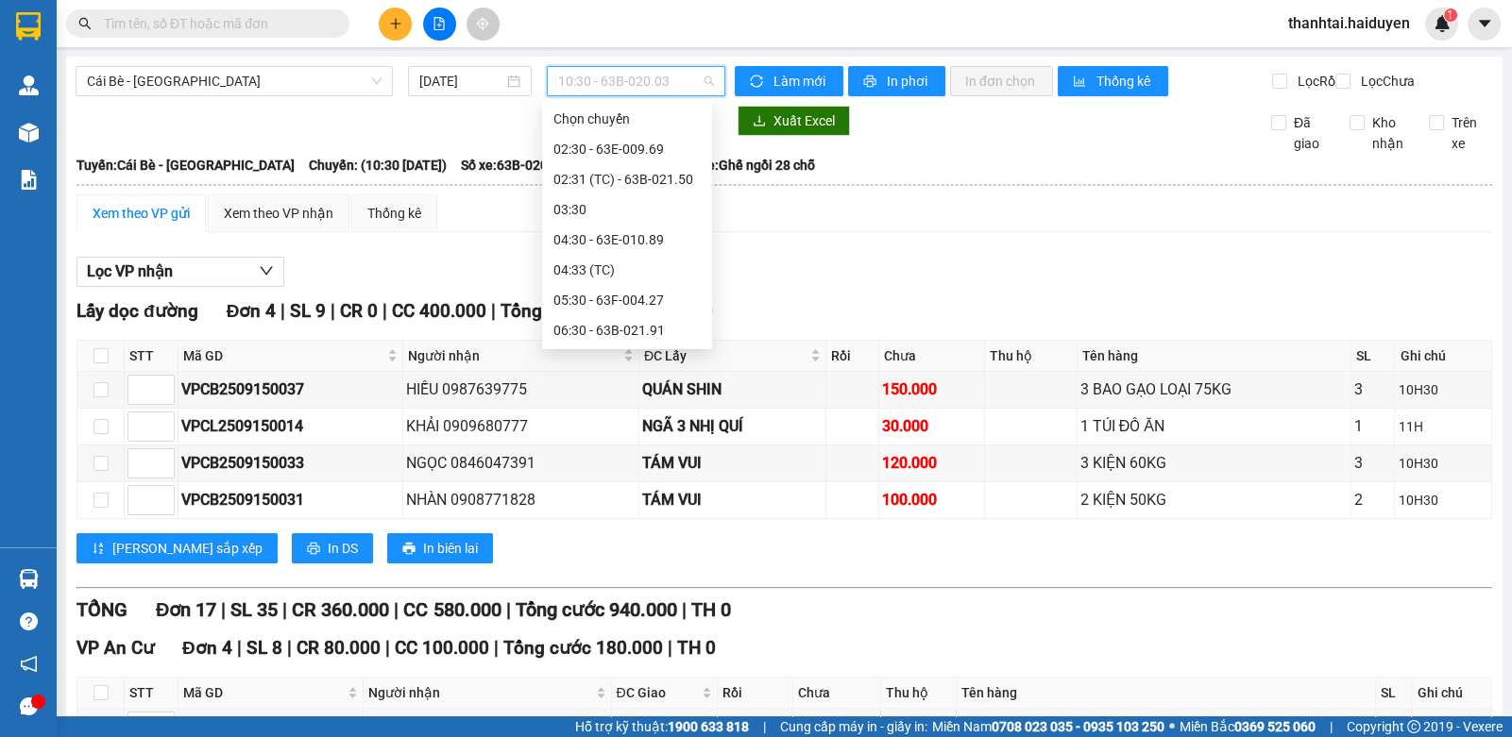
click at [590, 592] on div "11:30" at bounding box center [626, 602] width 147 height 21
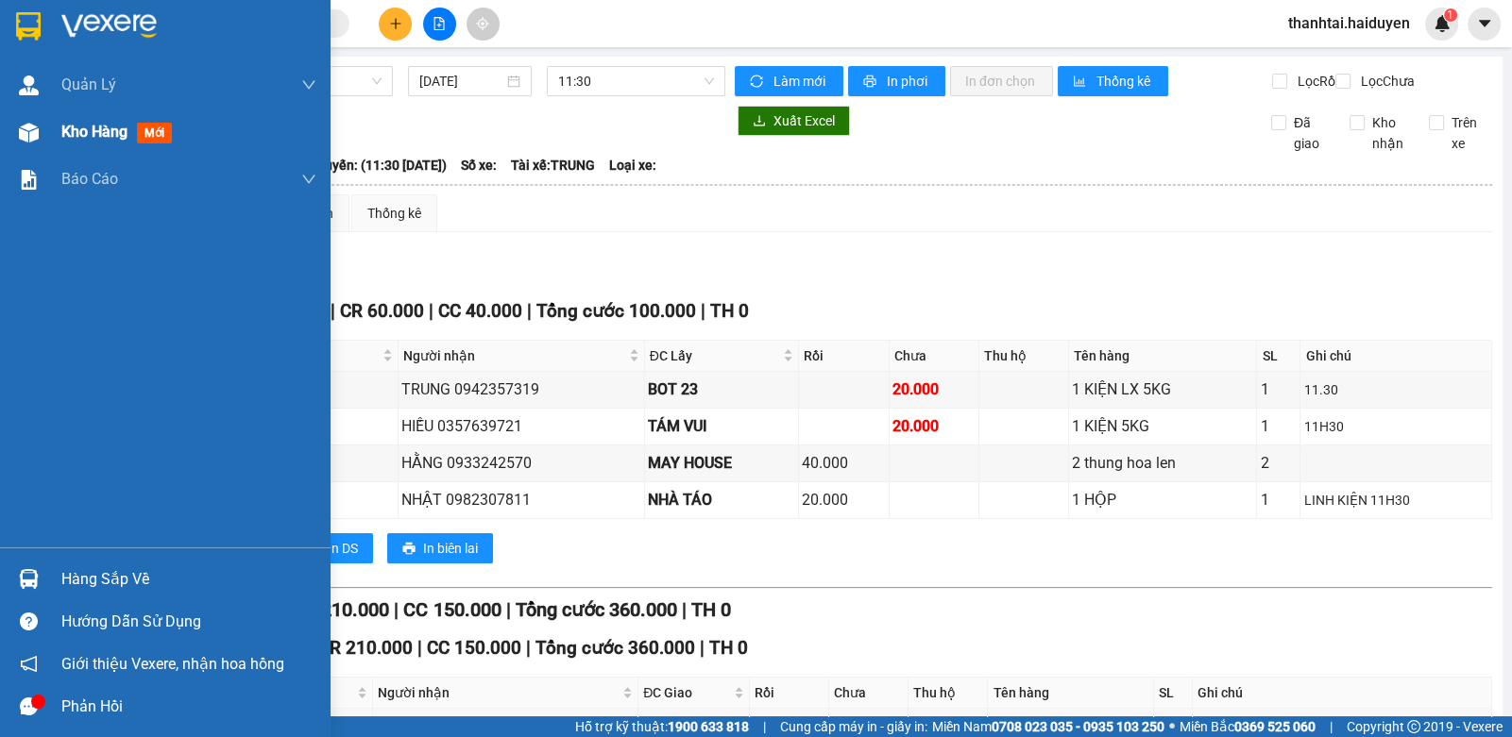
click at [23, 130] on img at bounding box center [29, 133] width 20 height 20
drag, startPoint x: 23, startPoint y: 130, endPoint x: 39, endPoint y: 137, distance: 17.4
click at [25, 130] on img at bounding box center [29, 133] width 20 height 20
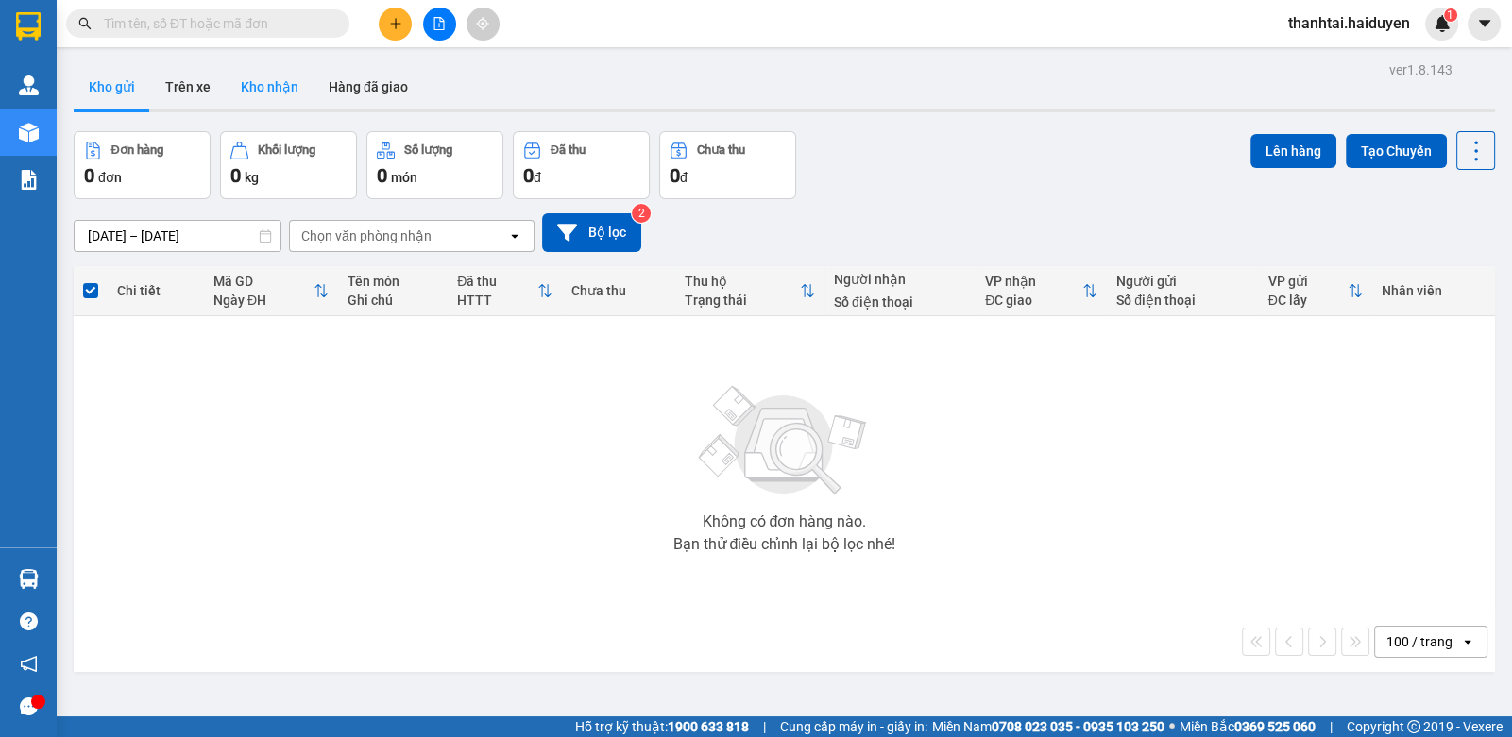
click at [286, 88] on button "Kho nhận" at bounding box center [270, 86] width 88 height 45
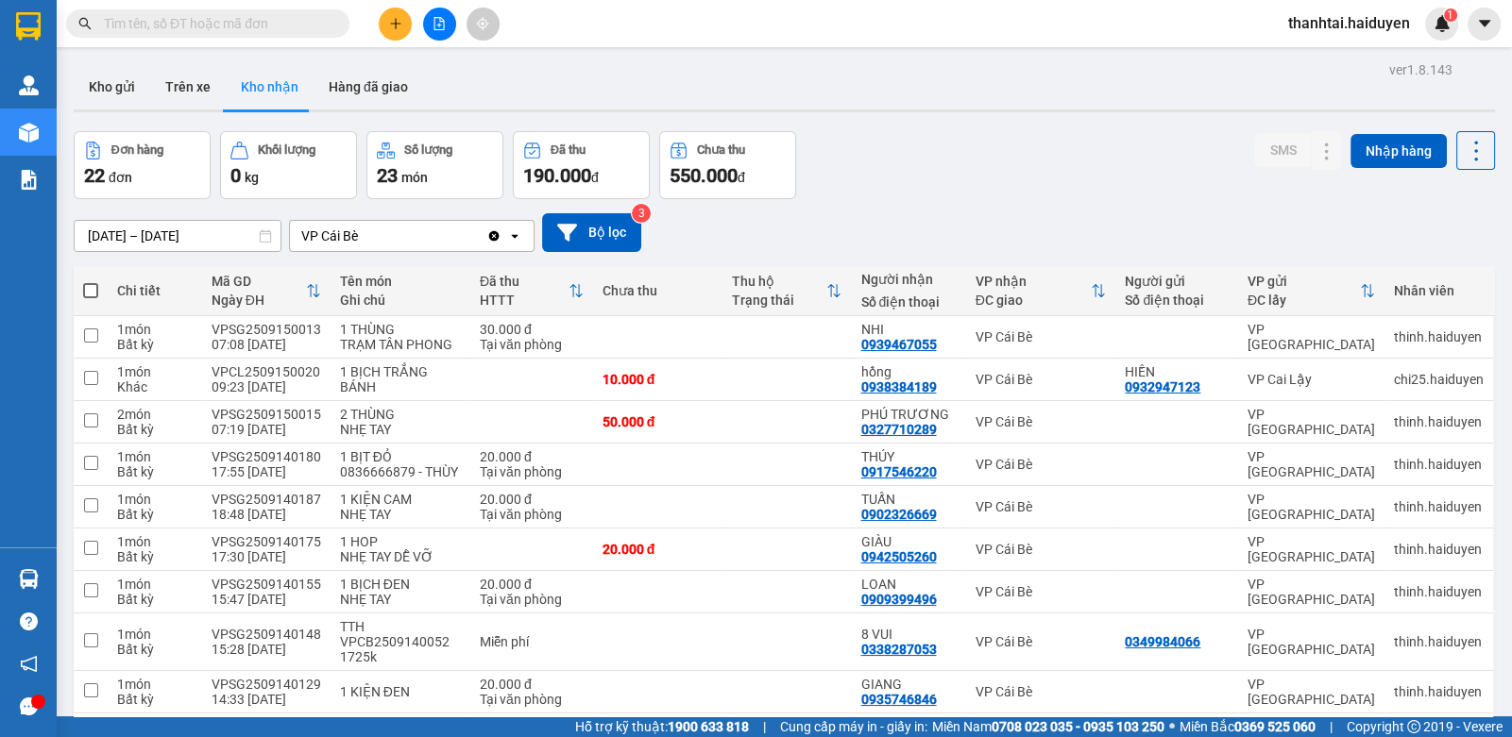
click at [425, 42] on div "Kết quả tìm kiếm ( 0 ) Bộ lọc Gửi 3 ngày gần nhất No Data thanhtai.haiduyen 1" at bounding box center [756, 23] width 1512 height 47
click at [434, 34] on button at bounding box center [439, 24] width 33 height 33
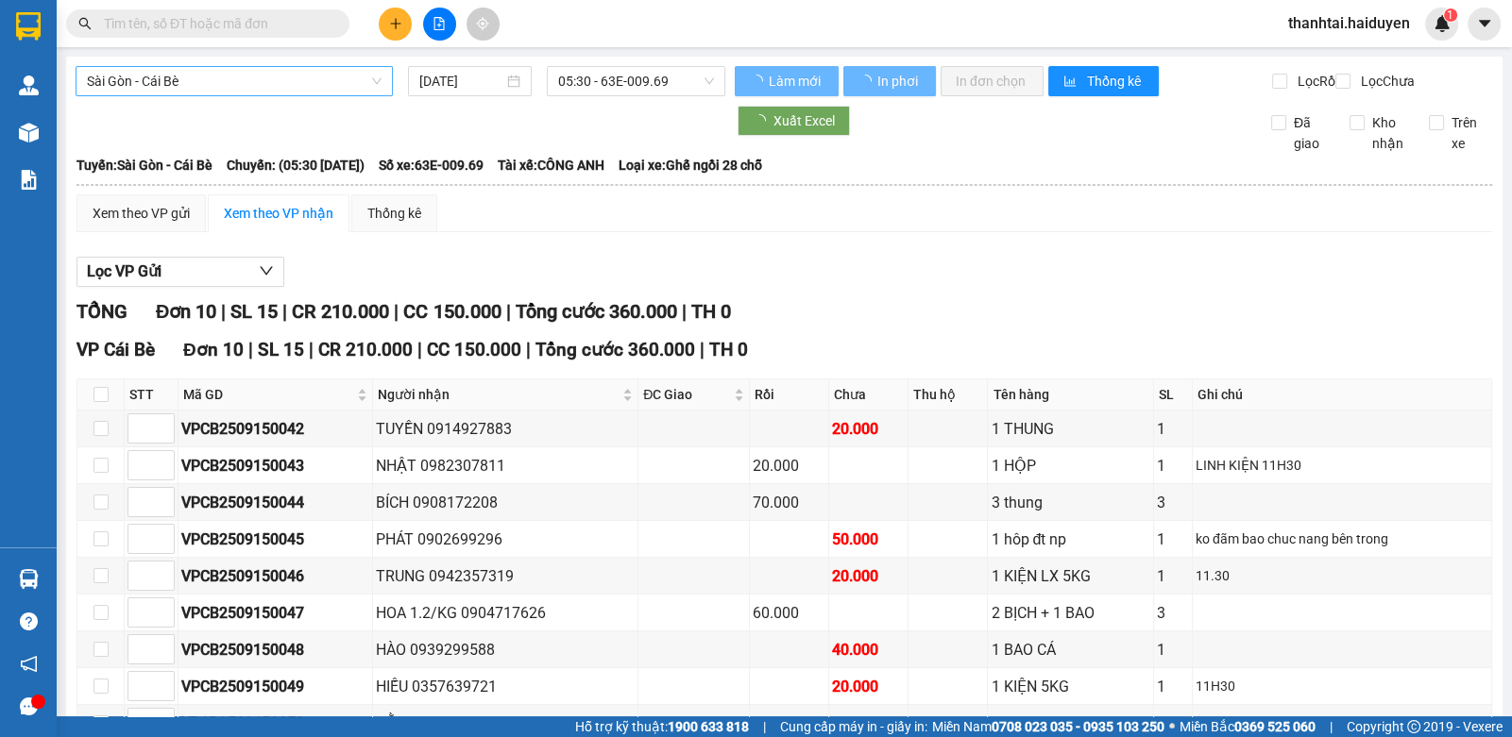
click at [246, 88] on span "Sài Gòn - Cái Bè" at bounding box center [234, 81] width 295 height 28
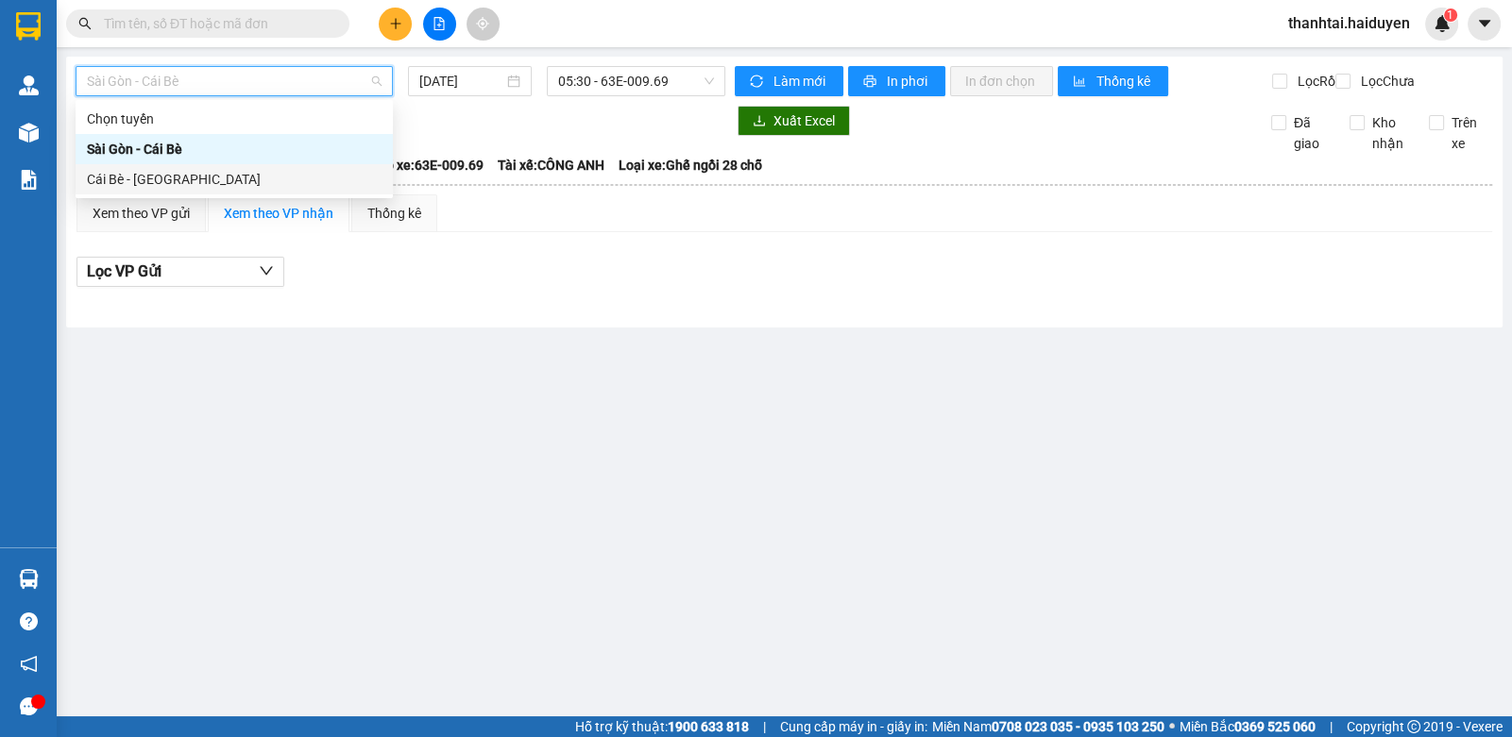
drag, startPoint x: 191, startPoint y: 175, endPoint x: 467, endPoint y: 95, distance: 287.8
click at [196, 174] on div "Cái Bè - Sài Gòn" at bounding box center [234, 179] width 295 height 21
type input "15/09/2025"
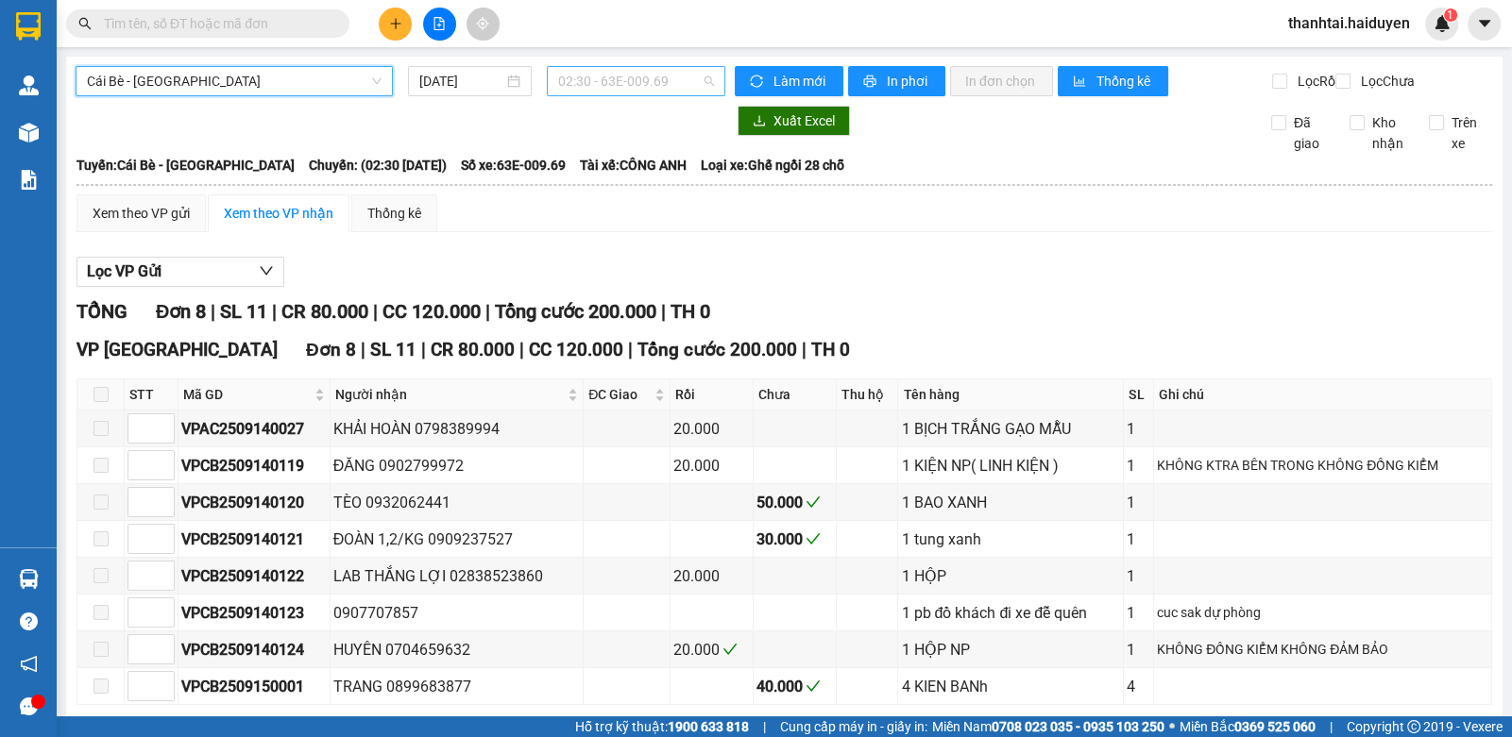
drag, startPoint x: 563, startPoint y: 78, endPoint x: 582, endPoint y: 81, distance: 19.1
click at [568, 78] on span "02:30 - 63E-009.69" at bounding box center [636, 81] width 156 height 28
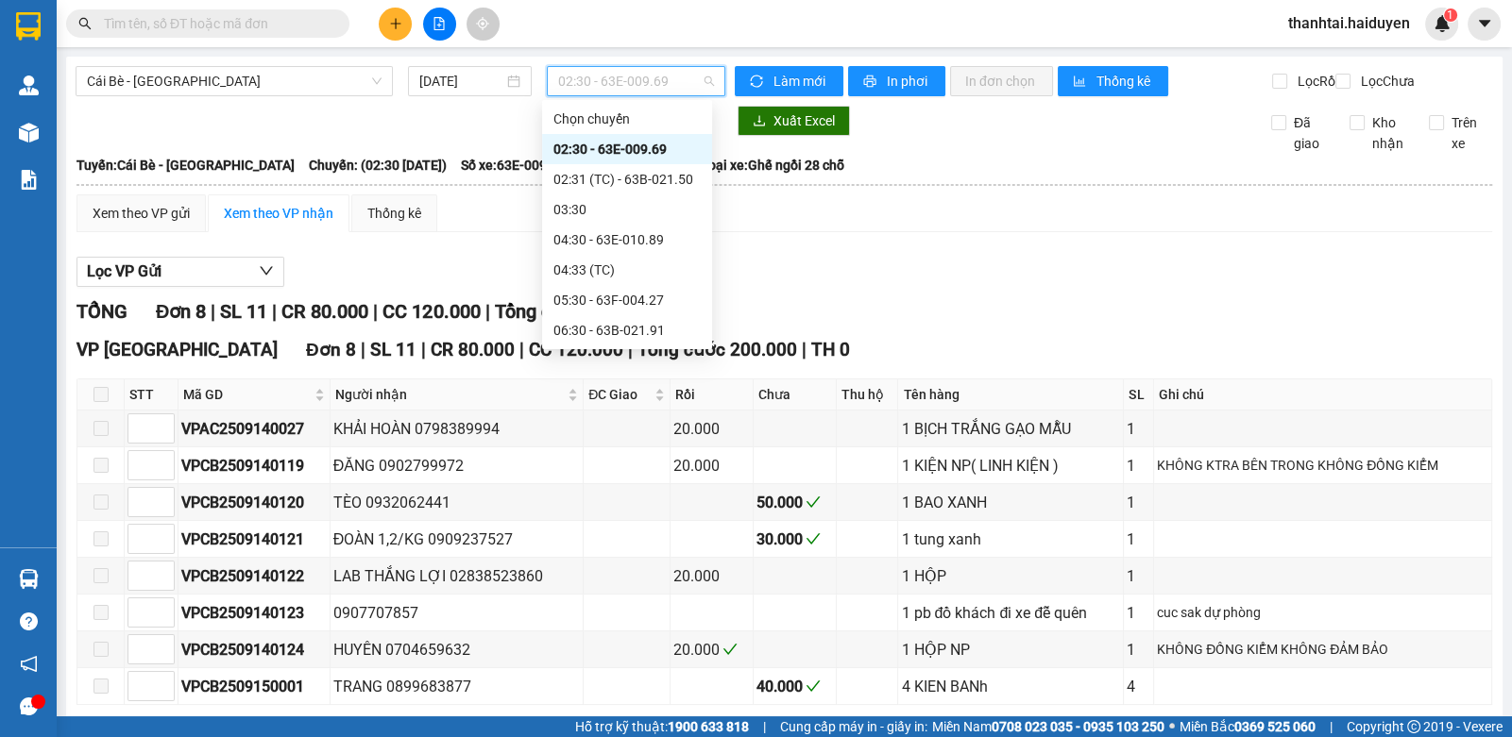
drag, startPoint x: 618, startPoint y: 178, endPoint x: 584, endPoint y: 167, distance: 36.7
click at [618, 592] on div "11:30" at bounding box center [626, 602] width 147 height 21
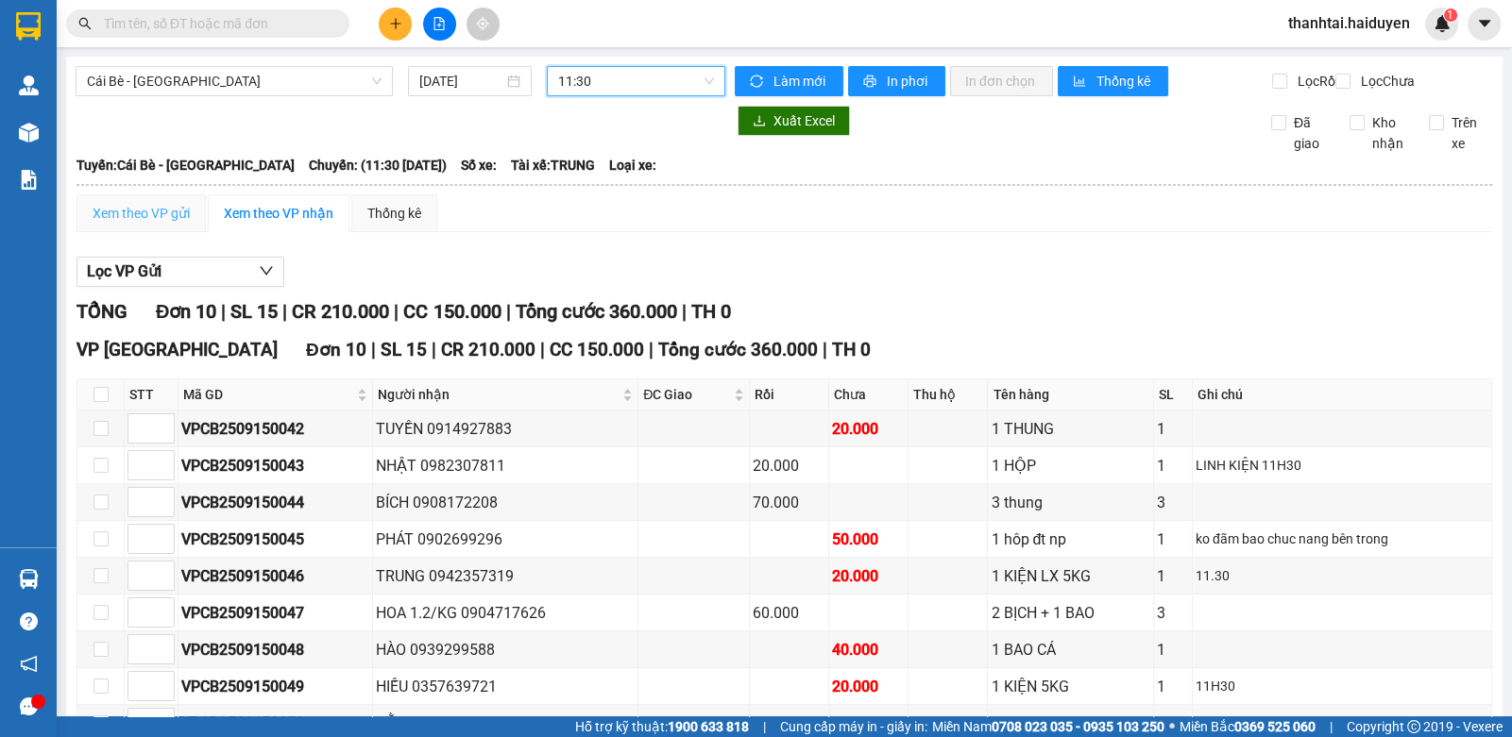
click at [142, 215] on div "Xem theo VP gửi" at bounding box center [140, 214] width 129 height 38
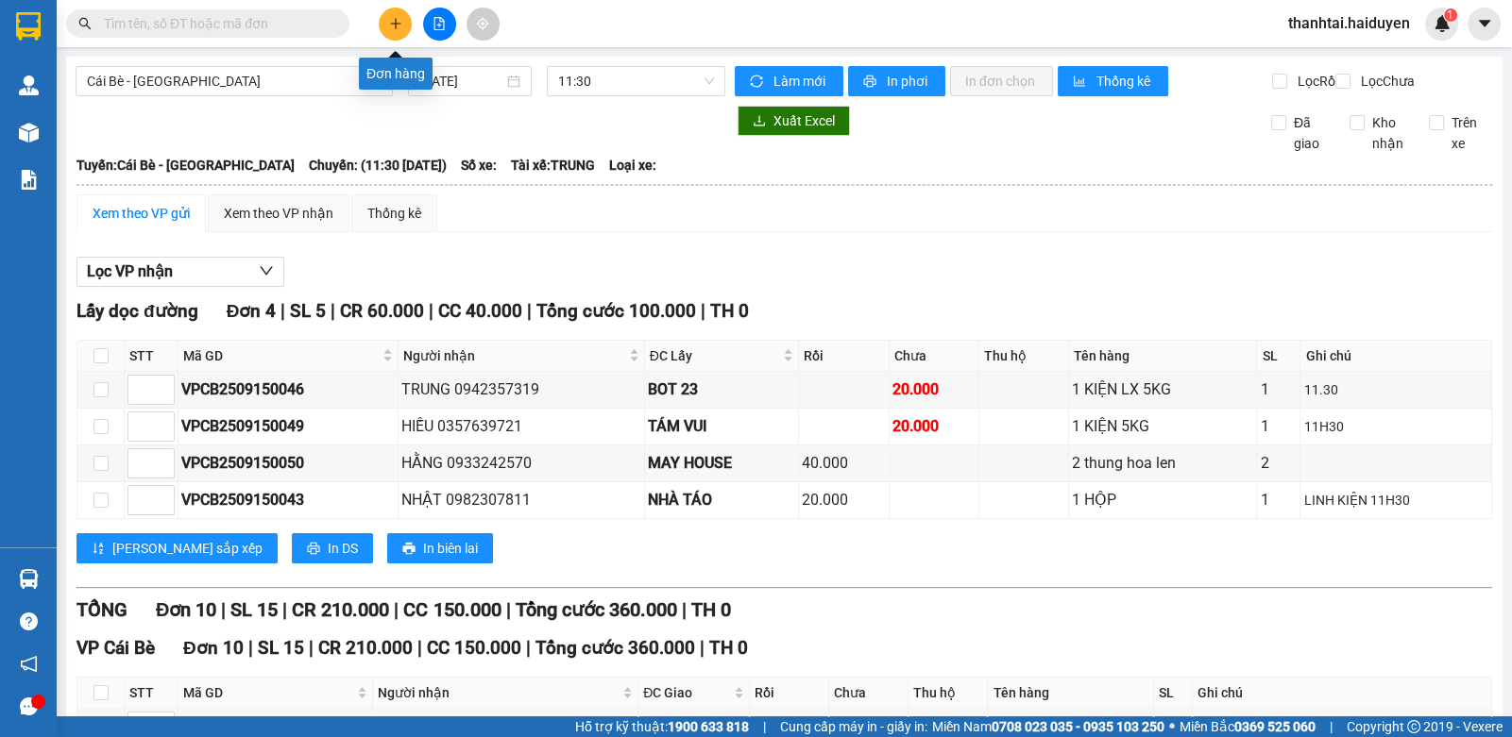
click at [394, 31] on button at bounding box center [395, 24] width 33 height 33
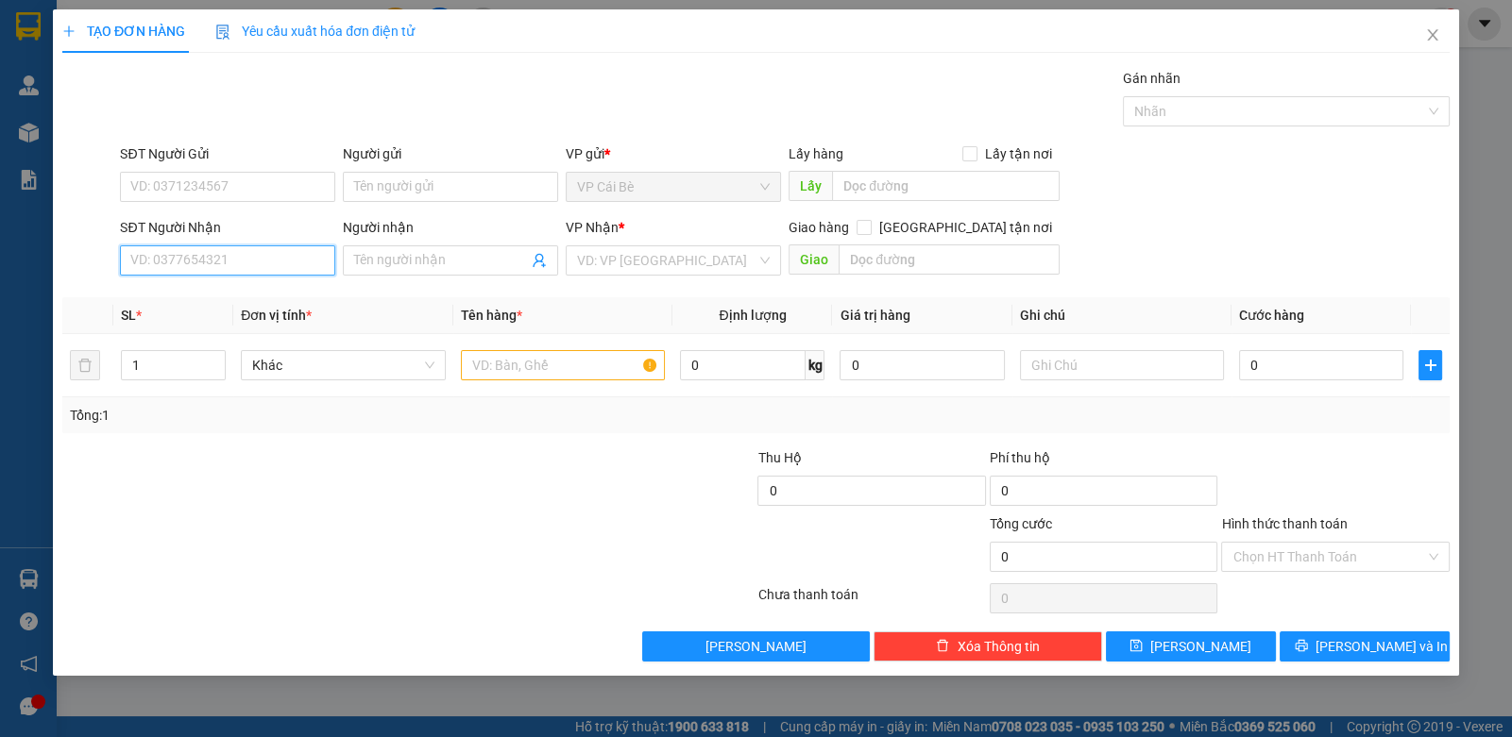
click at [209, 268] on input "SĐT Người Nhận" at bounding box center [227, 261] width 215 height 30
click at [208, 263] on input "SĐT Người Nhận" at bounding box center [227, 261] width 215 height 30
click at [210, 264] on input "SĐT Người Nhận" at bounding box center [227, 261] width 215 height 30
click at [212, 296] on div "0907533035 - HẬU" at bounding box center [227, 297] width 193 height 21
type input "0907533035"
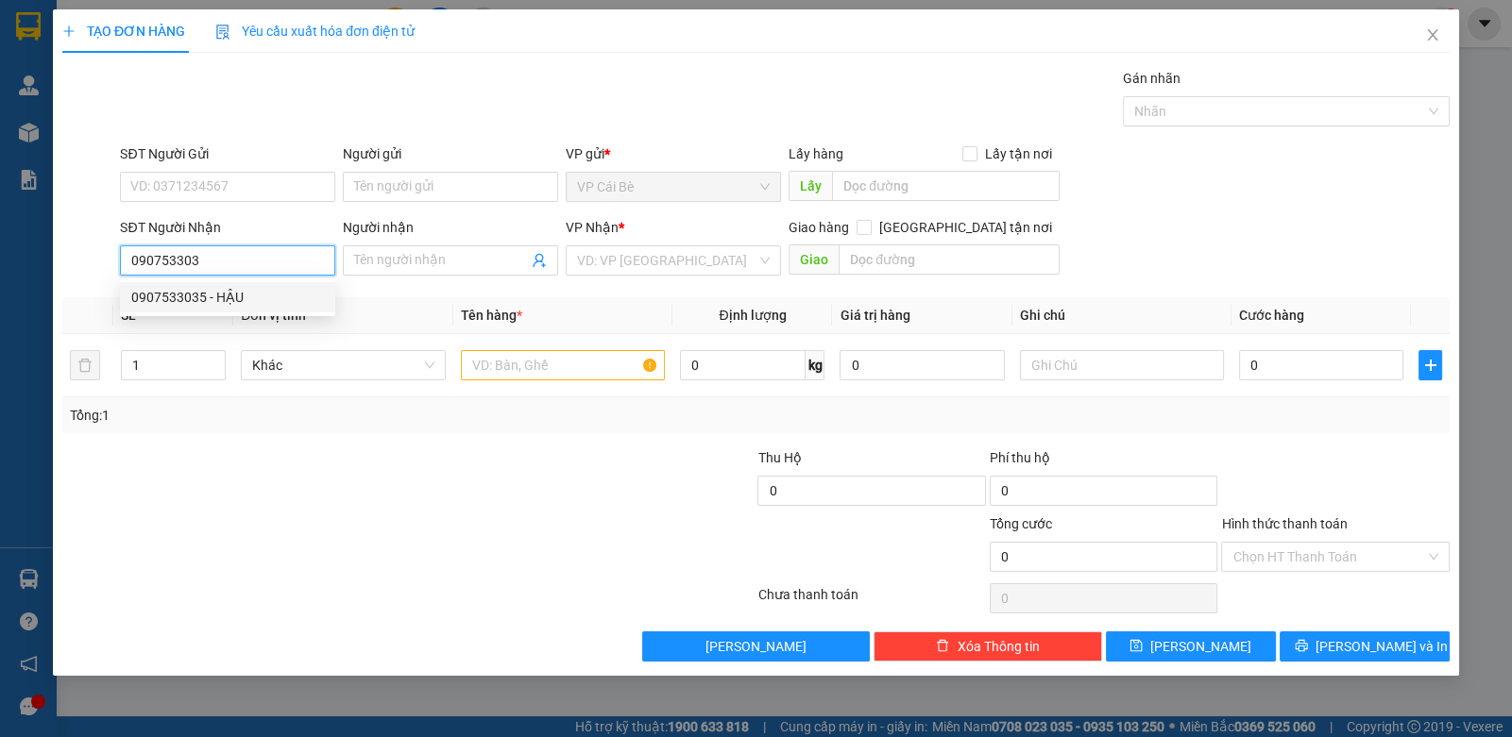
type input "HẬU"
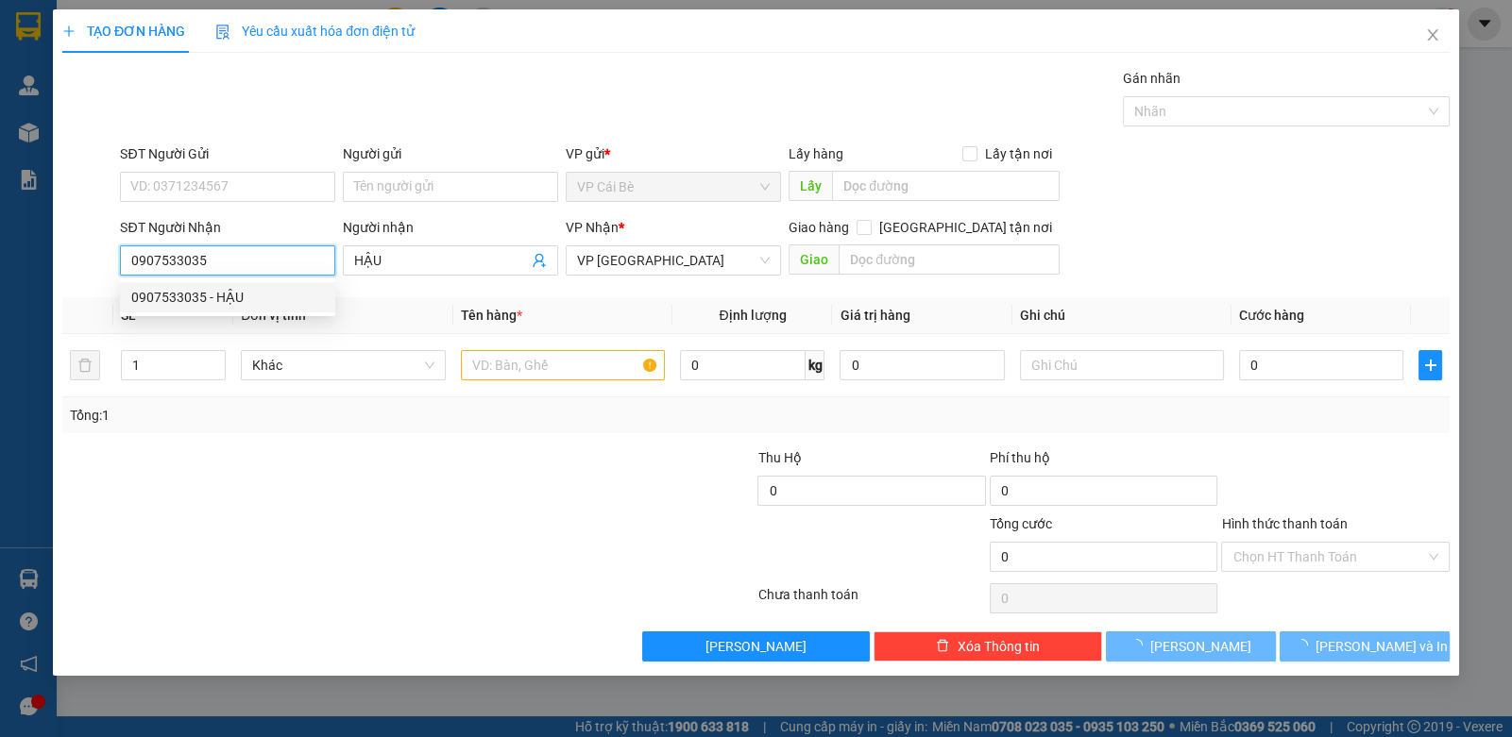
type input "120.000"
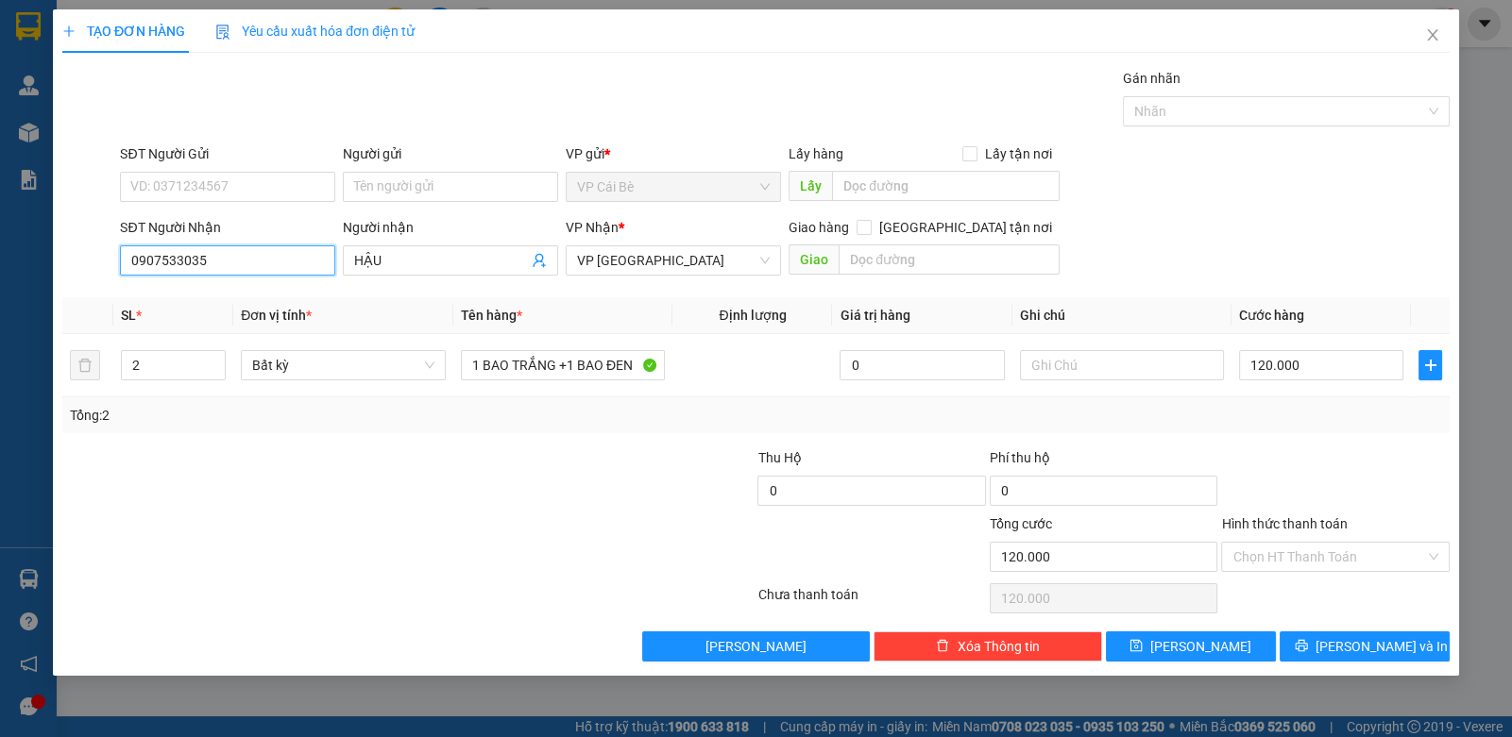
type input "0907533035"
click at [223, 159] on div "SĐT Người Gửi" at bounding box center [227, 154] width 215 height 21
click at [223, 172] on input "SĐT Người Gửi" at bounding box center [227, 187] width 215 height 30
click at [235, 178] on input "SĐT Người Gửi" at bounding box center [227, 187] width 215 height 30
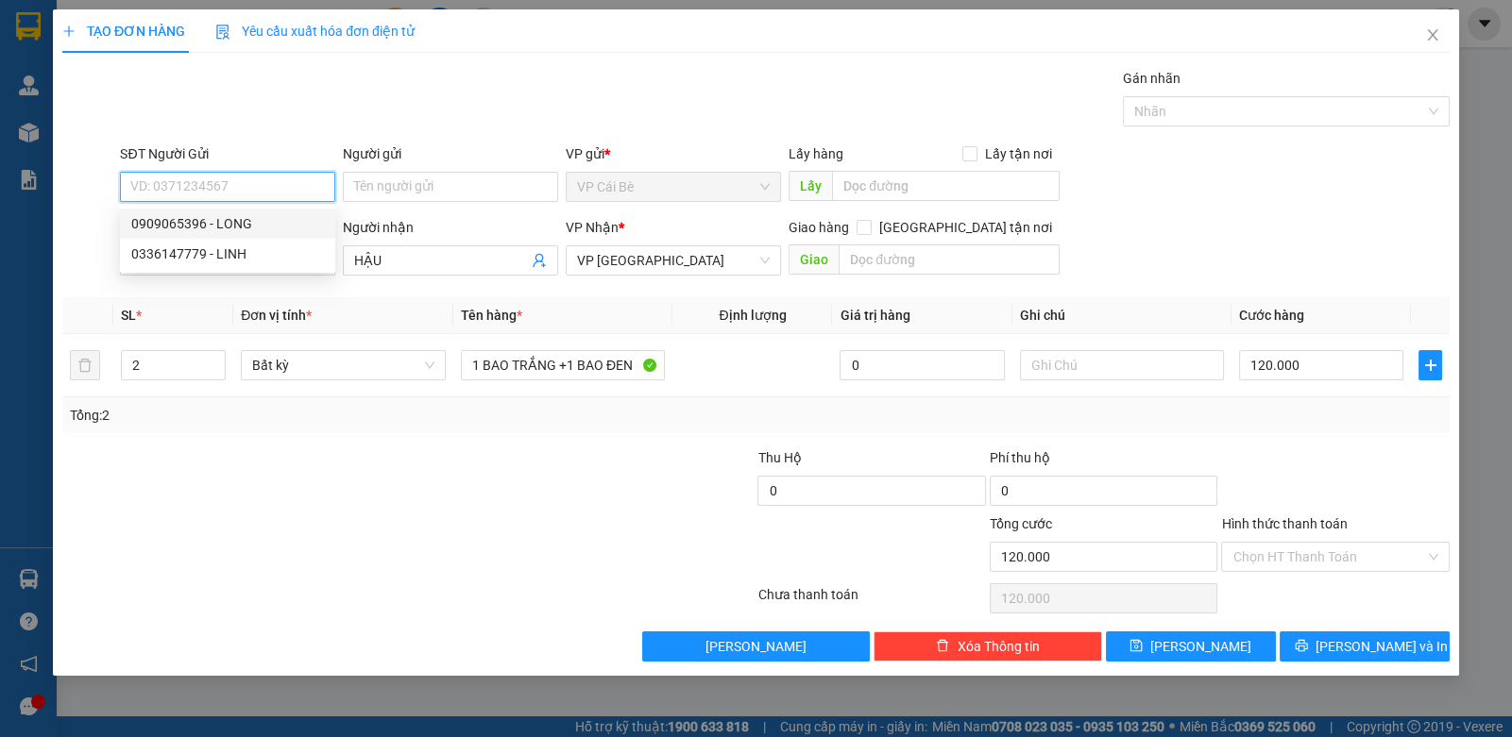
click at [250, 220] on div "0909065396 - LONG" at bounding box center [227, 223] width 193 height 21
type input "0909065396"
type input "LONG"
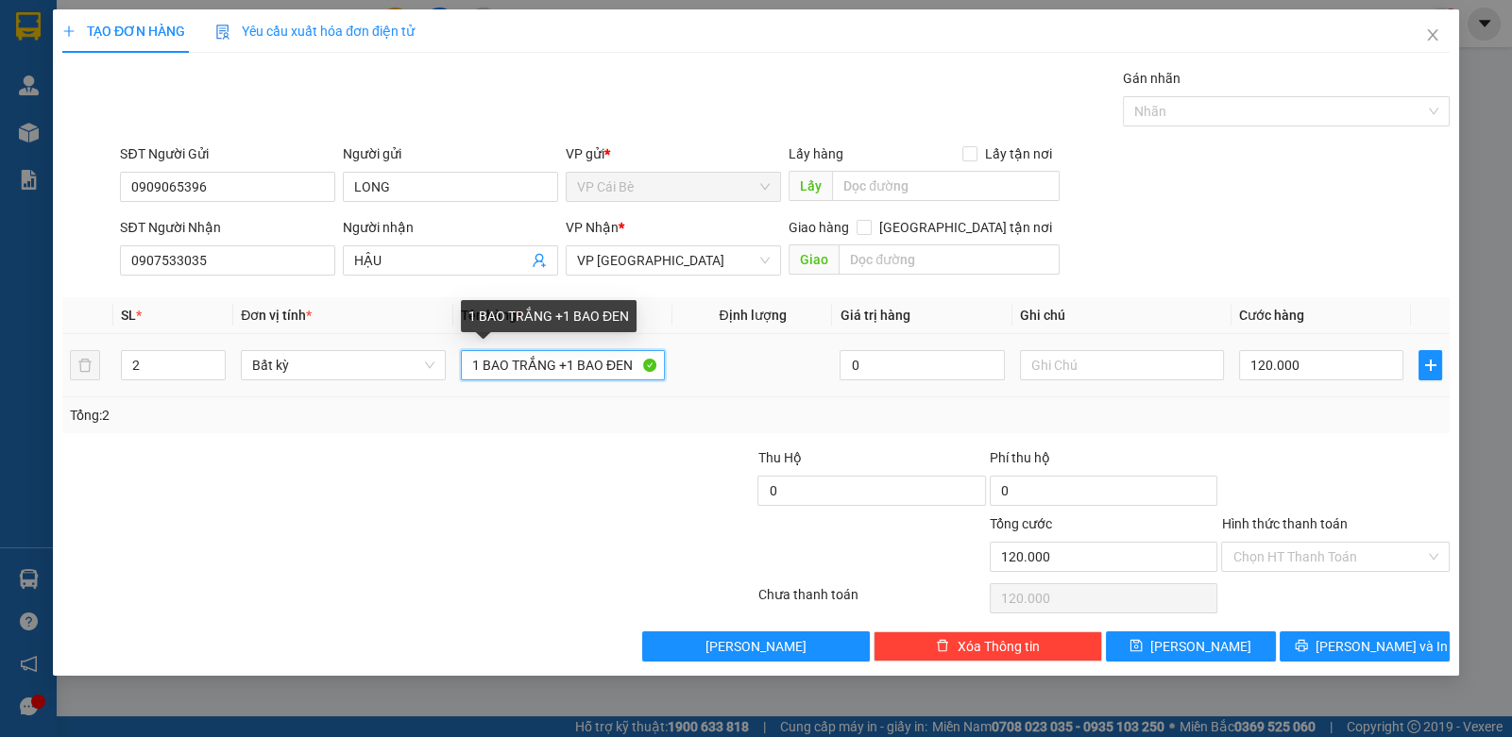
drag, startPoint x: 472, startPoint y: 361, endPoint x: 810, endPoint y: 358, distance: 338.1
click at [807, 365] on tr "2 Bất kỳ 1 BAO TRẮNG +1 BAO ĐEN 0 120.000" at bounding box center [755, 365] width 1387 height 63
type input "1 BAO XANH - 1 BAO VÀNG"
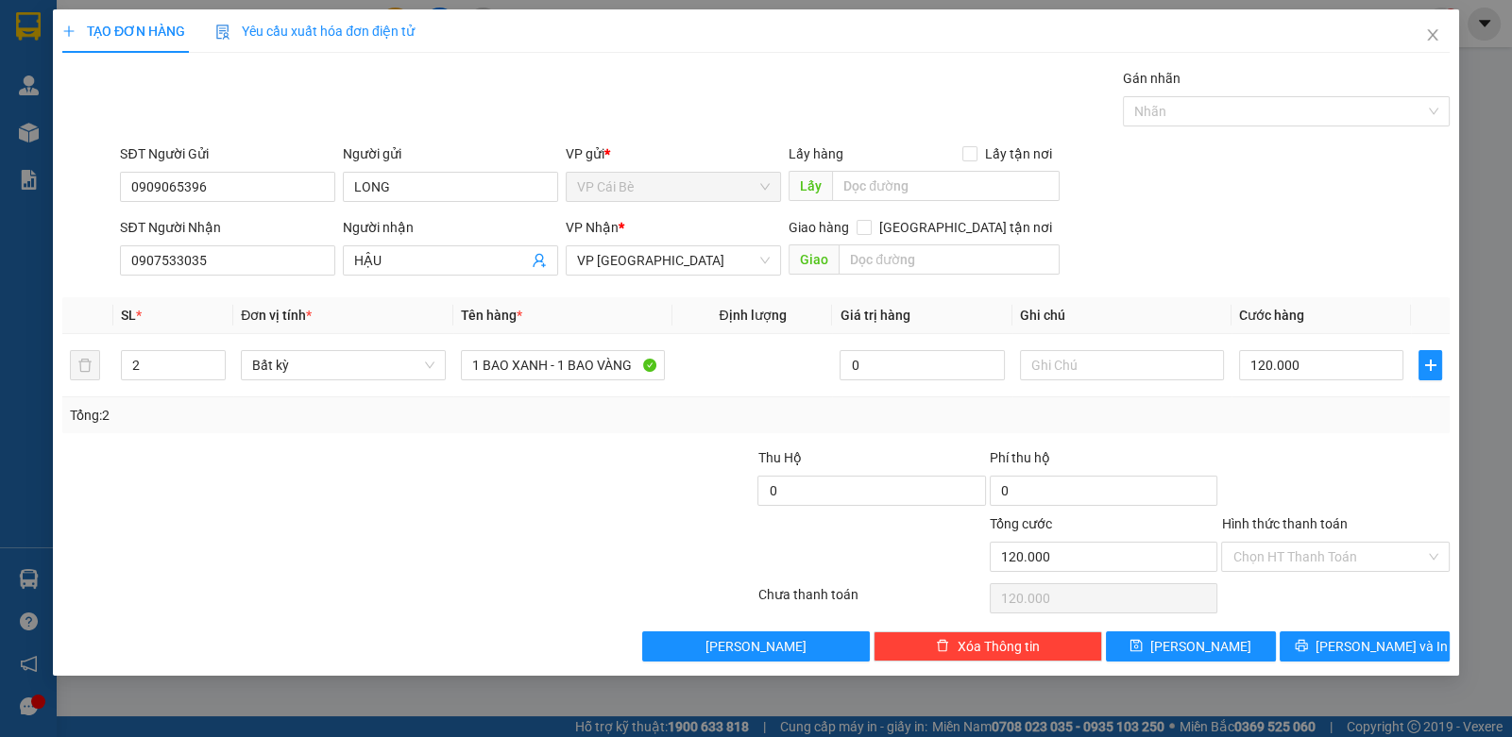
click at [1239, 259] on div "SĐT Người Nhận 0907533035 Người nhận HẬU VP Nhận * VP Sài Gòn Giao hàng Giao tậ…" at bounding box center [784, 250] width 1337 height 66
drag, startPoint x: 1293, startPoint y: 553, endPoint x: 1284, endPoint y: 571, distance: 19.9
click at [1290, 557] on input "Hình thức thanh toán" at bounding box center [1328, 557] width 192 height 28
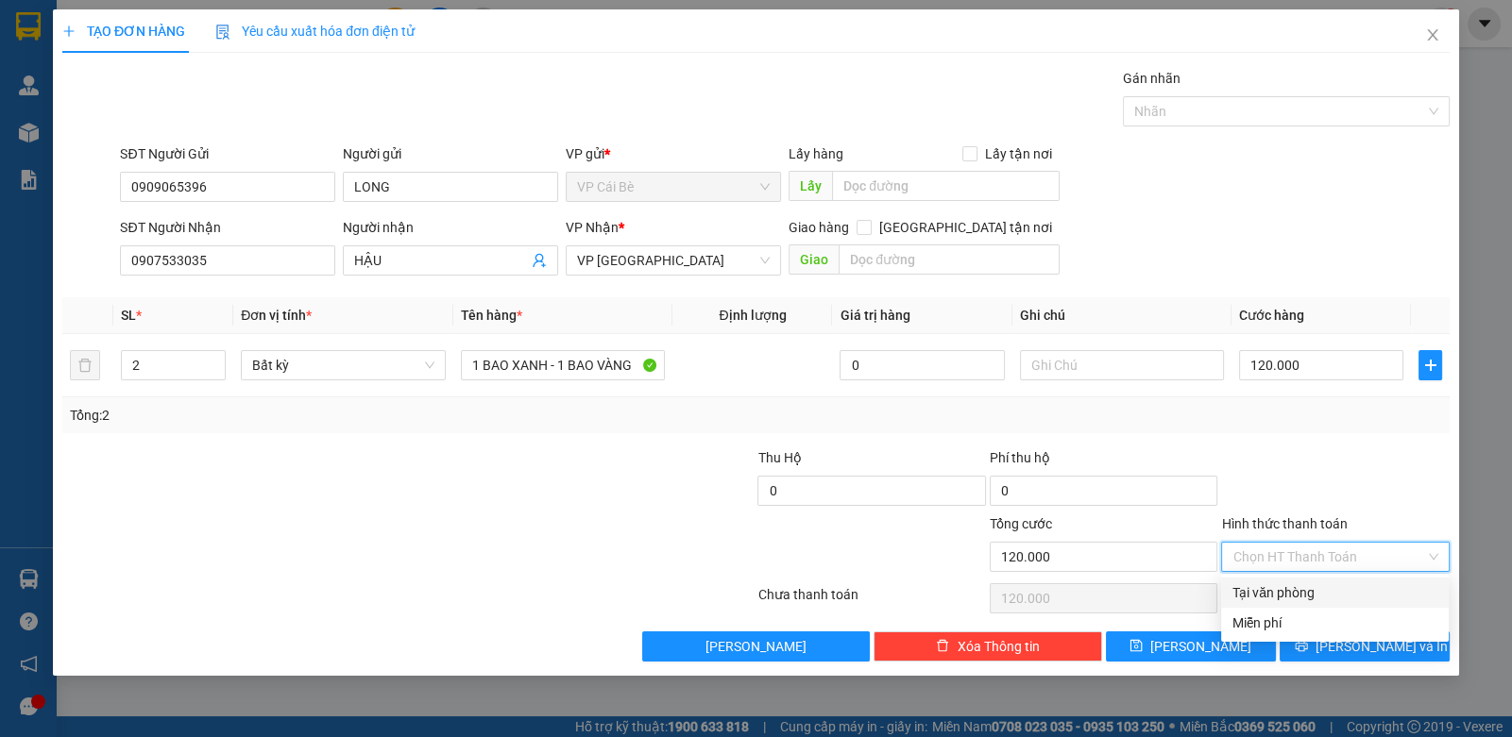
click at [1257, 598] on div "Tại văn phòng" at bounding box center [1334, 593] width 205 height 21
type input "0"
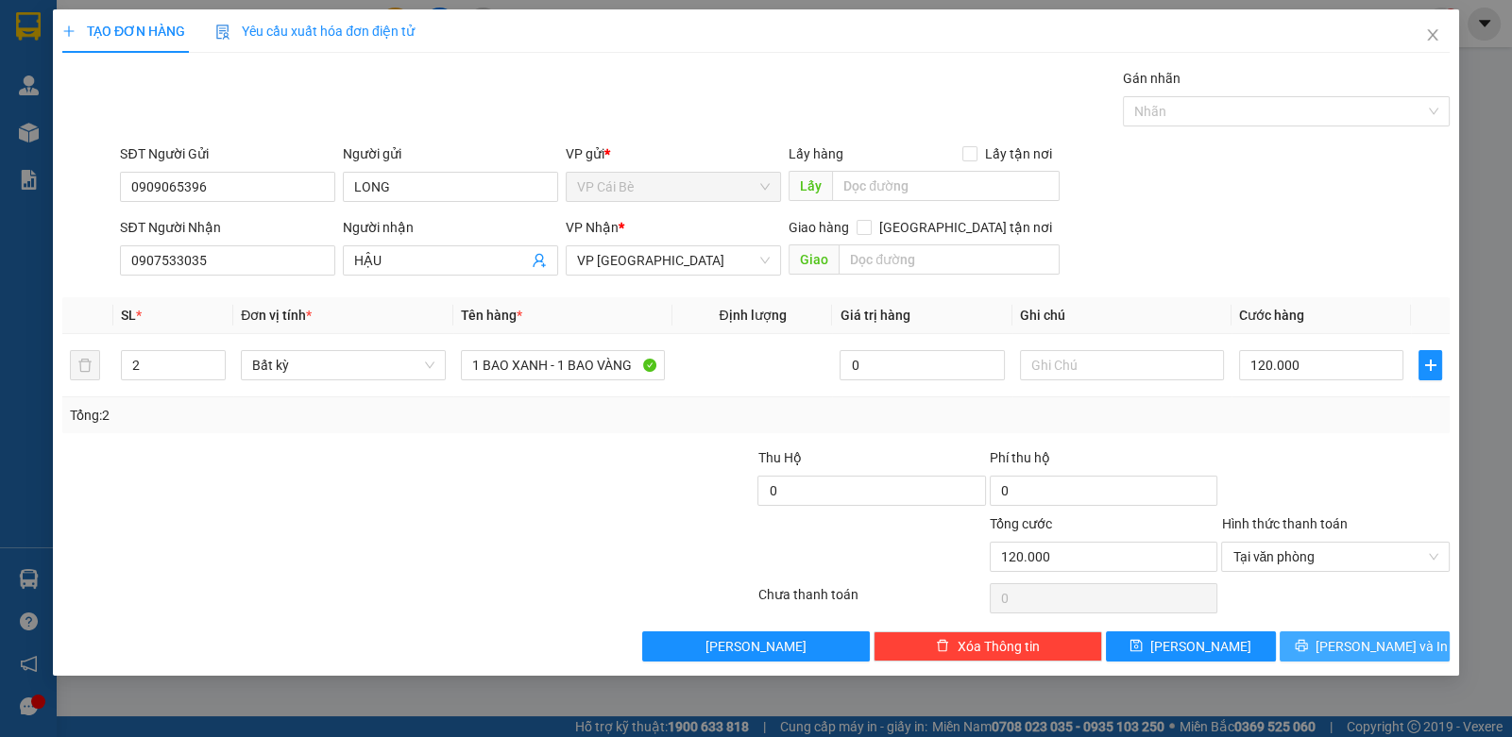
drag, startPoint x: 1336, startPoint y: 643, endPoint x: 1381, endPoint y: 398, distance: 249.7
click at [1396, 402] on div "Transit Pickup Surcharge Ids Transit Deliver Surcharge Ids Transit Deliver Surc…" at bounding box center [755, 365] width 1387 height 594
drag, startPoint x: 1352, startPoint y: 635, endPoint x: 1341, endPoint y: 633, distance: 11.7
click at [1346, 633] on button "Lưu và In" at bounding box center [1364, 647] width 170 height 30
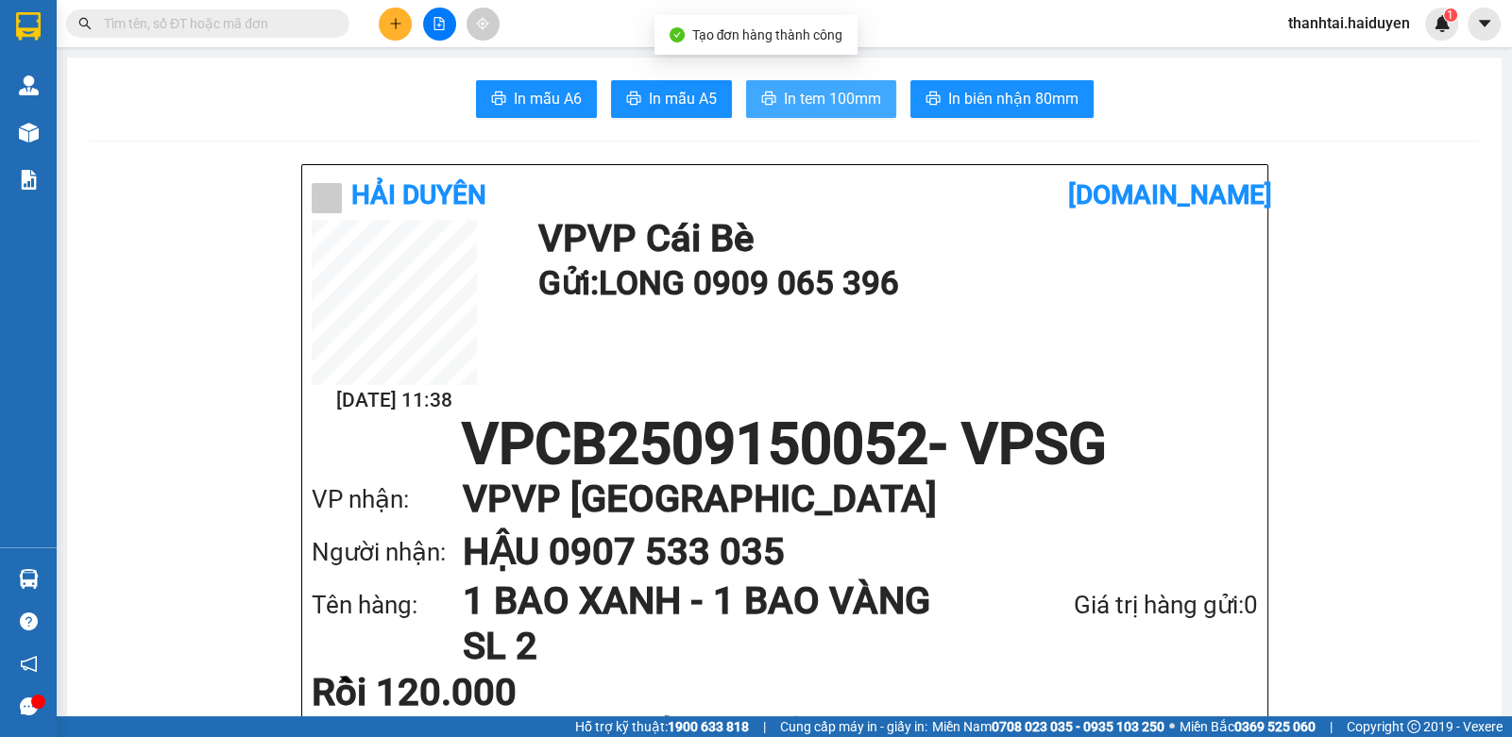
click at [832, 84] on button "In tem 100mm" at bounding box center [821, 99] width 150 height 38
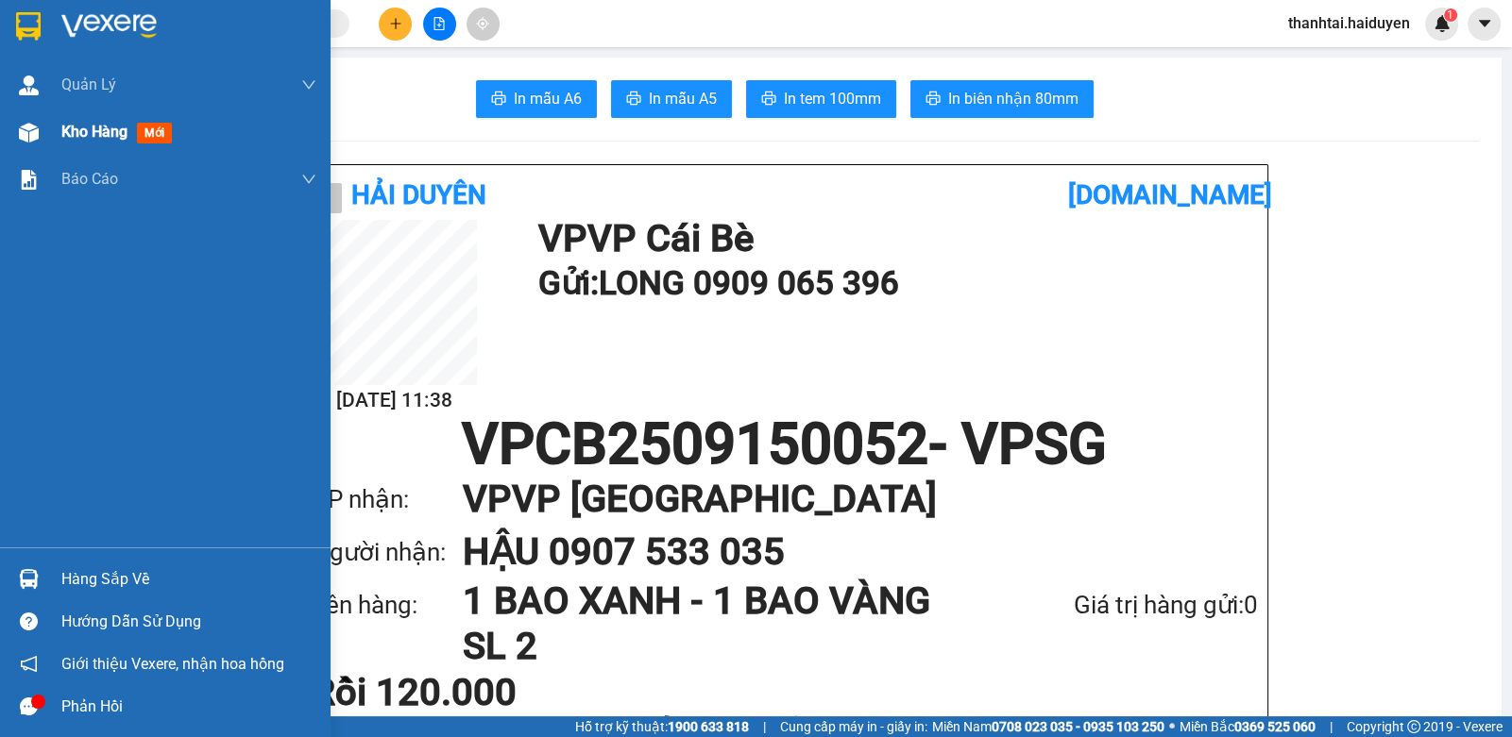
click at [49, 124] on div "Kho hàng mới" at bounding box center [165, 132] width 330 height 47
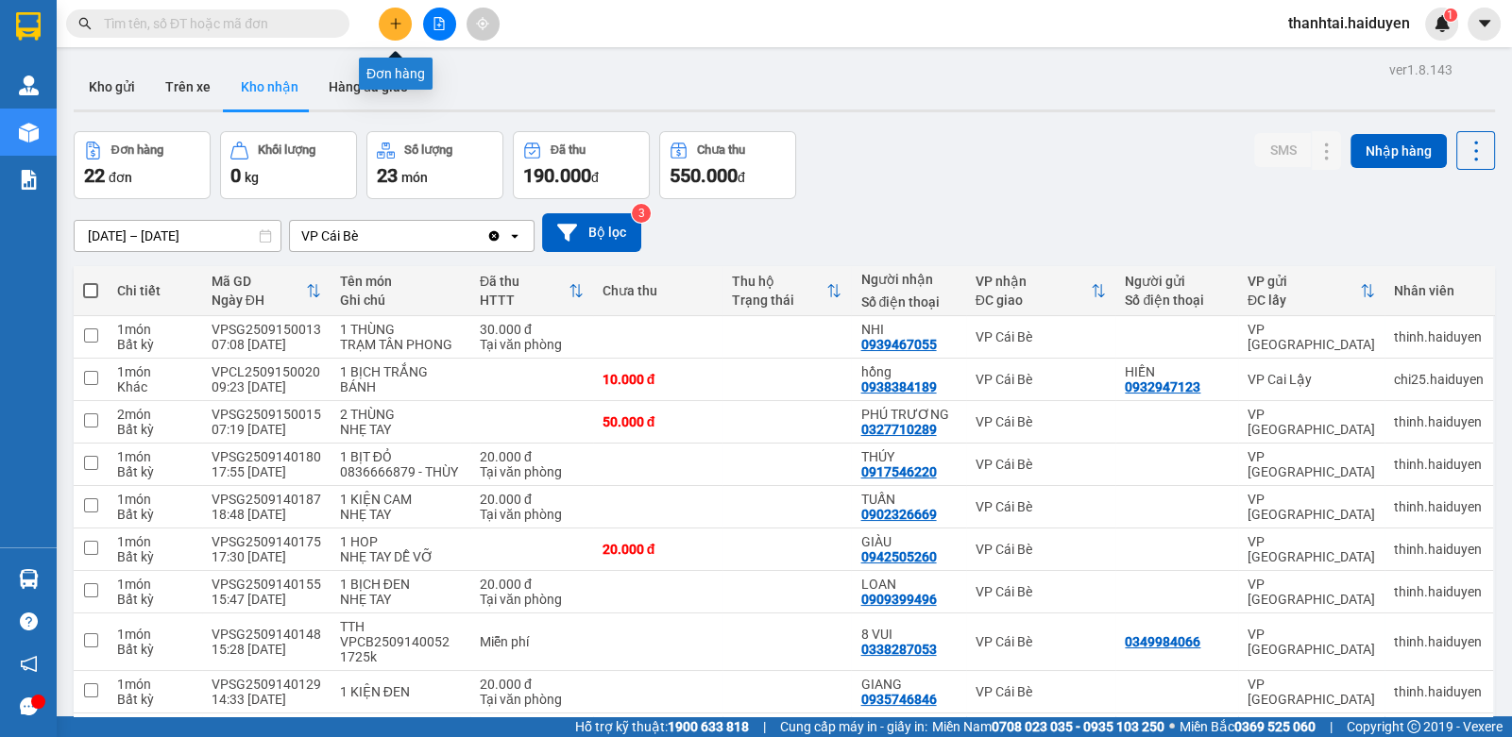
click at [390, 28] on icon "plus" at bounding box center [395, 23] width 13 height 13
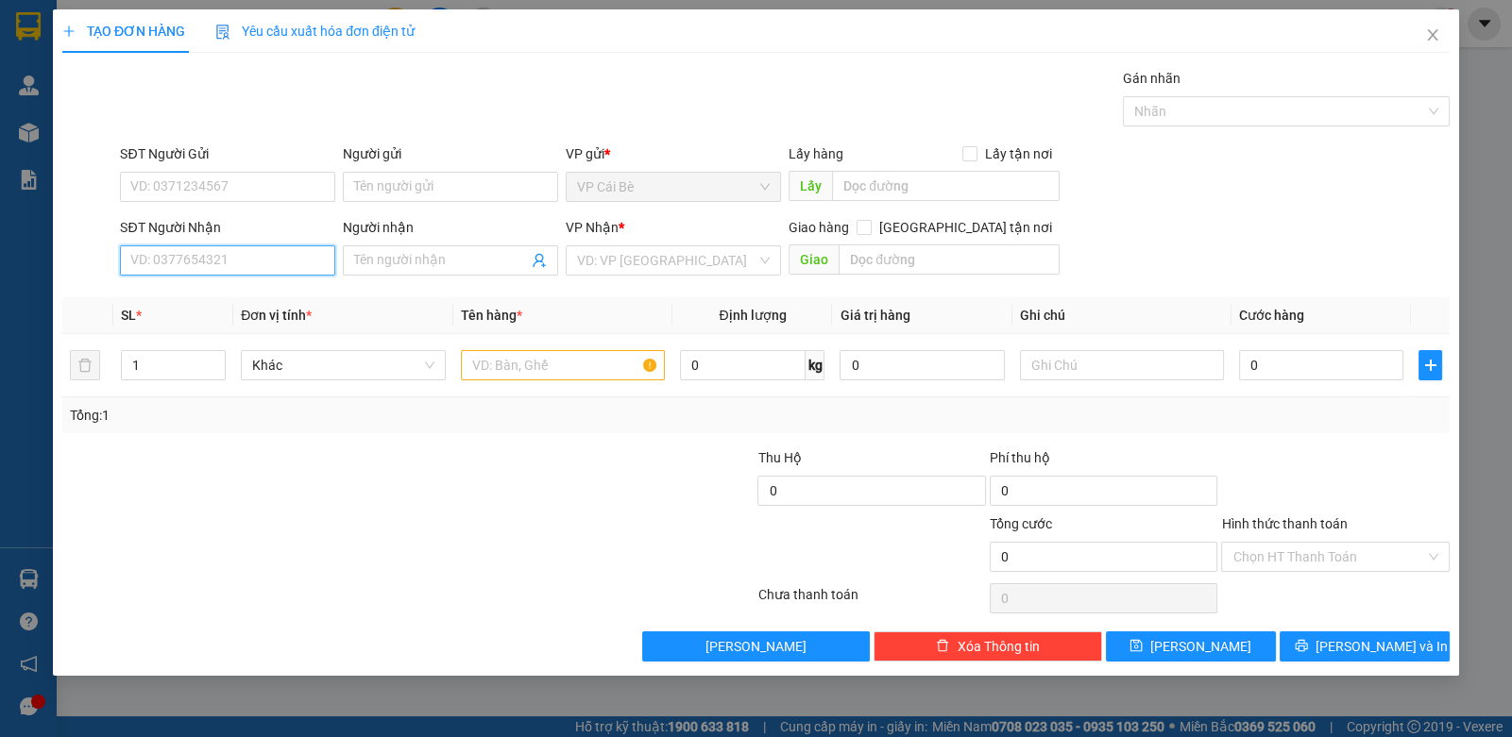
drag, startPoint x: 137, startPoint y: 268, endPoint x: 343, endPoint y: 169, distance: 228.5
click at [139, 267] on input "SĐT Người Nhận" at bounding box center [227, 261] width 215 height 30
type input "0965717171"
drag, startPoint x: 613, startPoint y: 264, endPoint x: 581, endPoint y: 297, distance: 46.1
click at [611, 264] on input "search" at bounding box center [666, 260] width 179 height 28
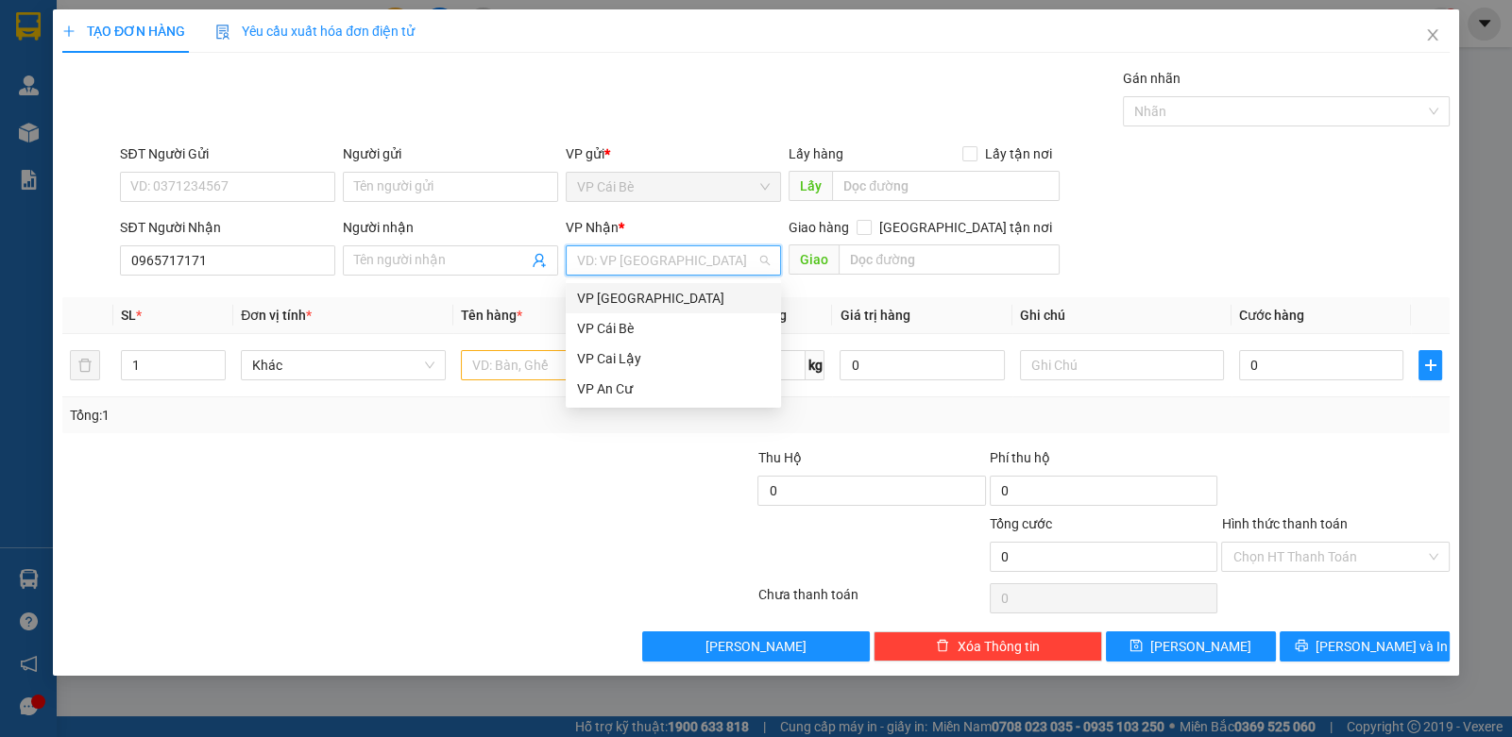
click at [581, 297] on div "VP Sài Gòn" at bounding box center [673, 298] width 193 height 21
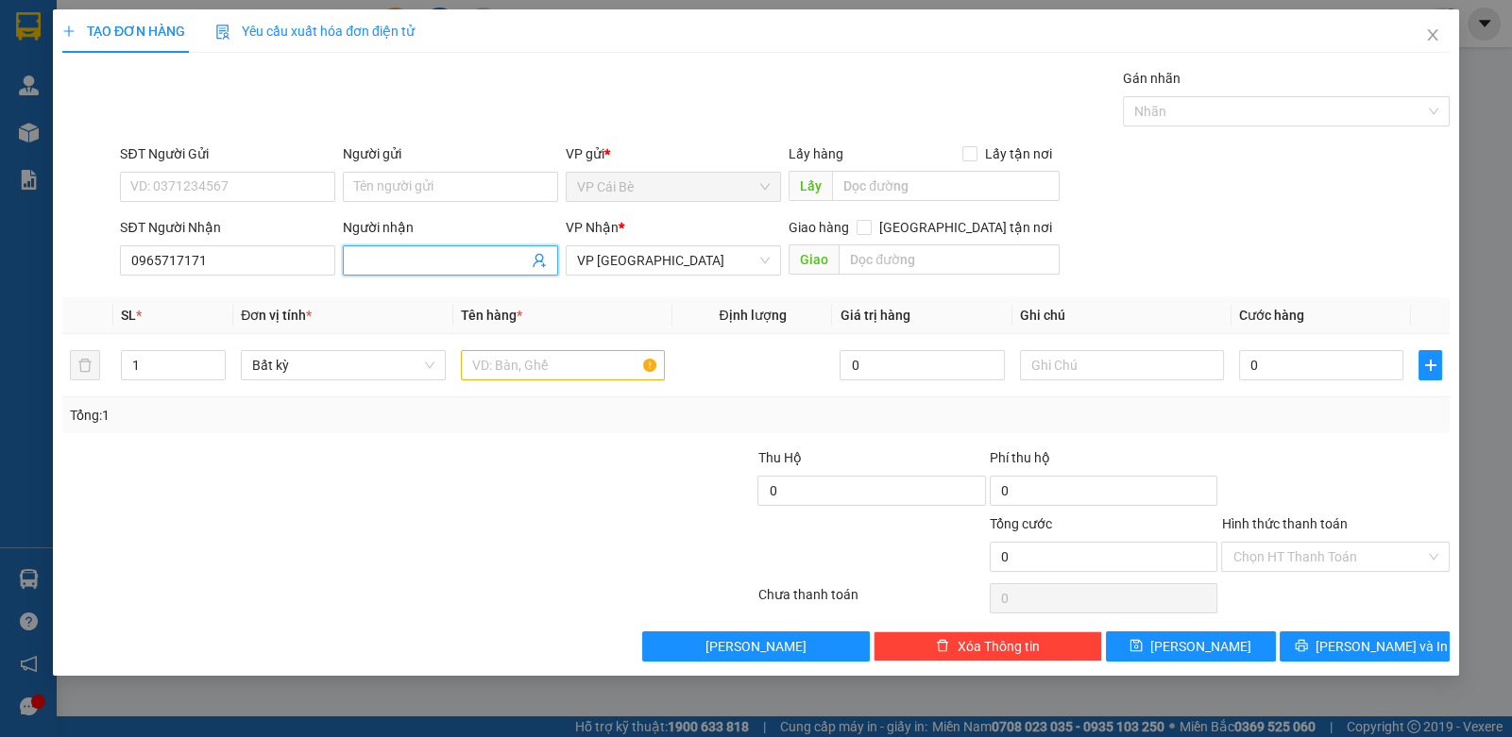
click at [408, 256] on input "Người nhận" at bounding box center [441, 260] width 174 height 21
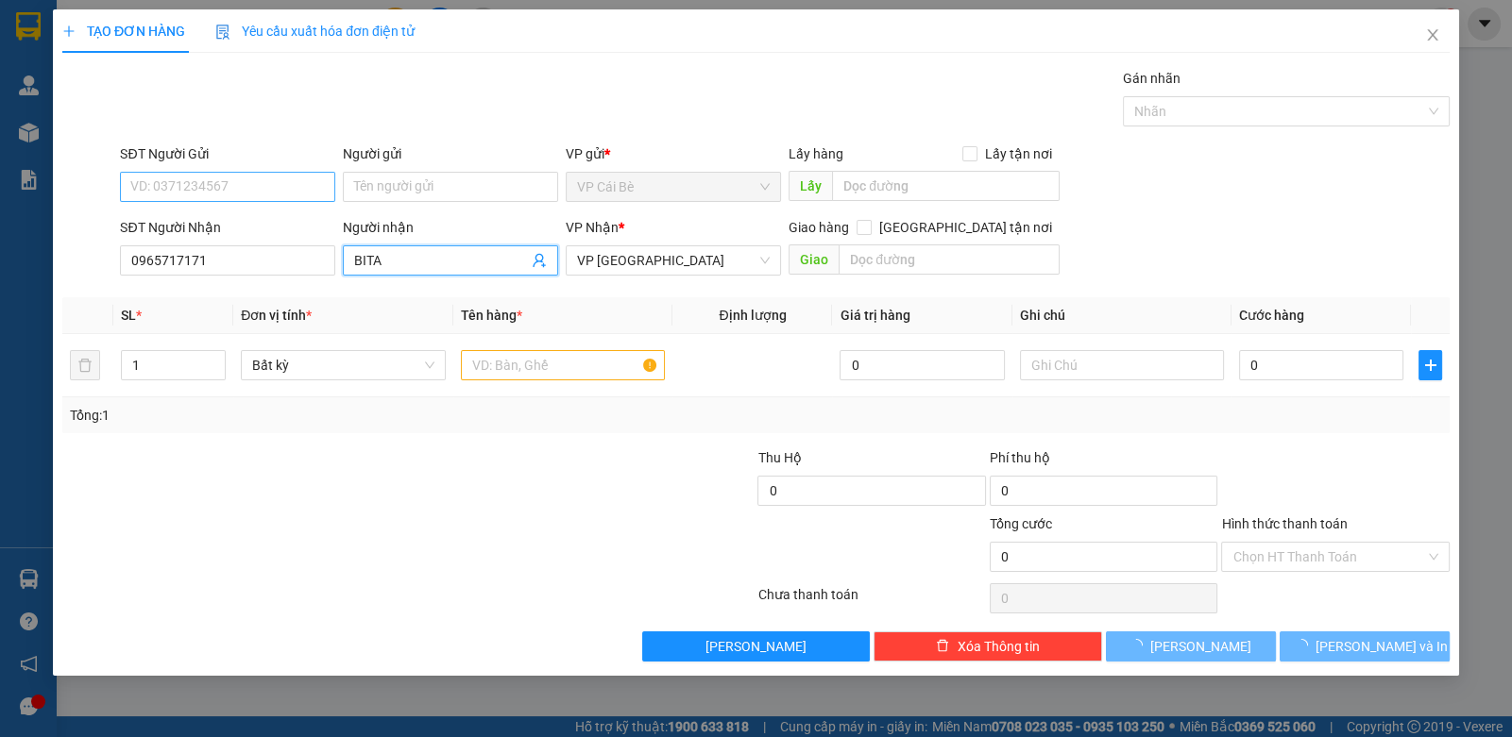
type input "BITA"
click at [298, 189] on input "SĐT Người Gửi" at bounding box center [227, 187] width 215 height 30
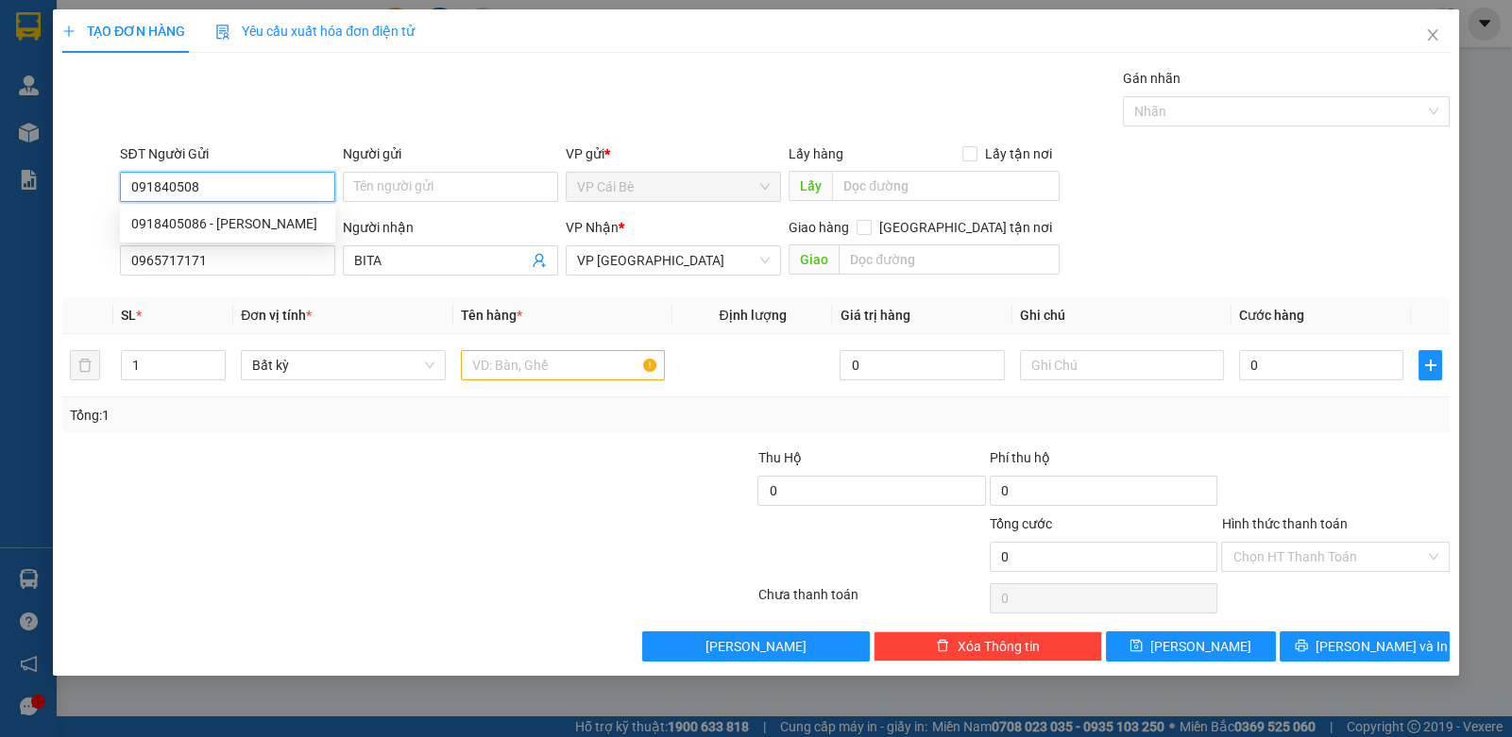
type input "0918405086"
click at [259, 220] on div "0918405086 - DUY LỘC" at bounding box center [227, 223] width 193 height 21
type input "DUY LỘC"
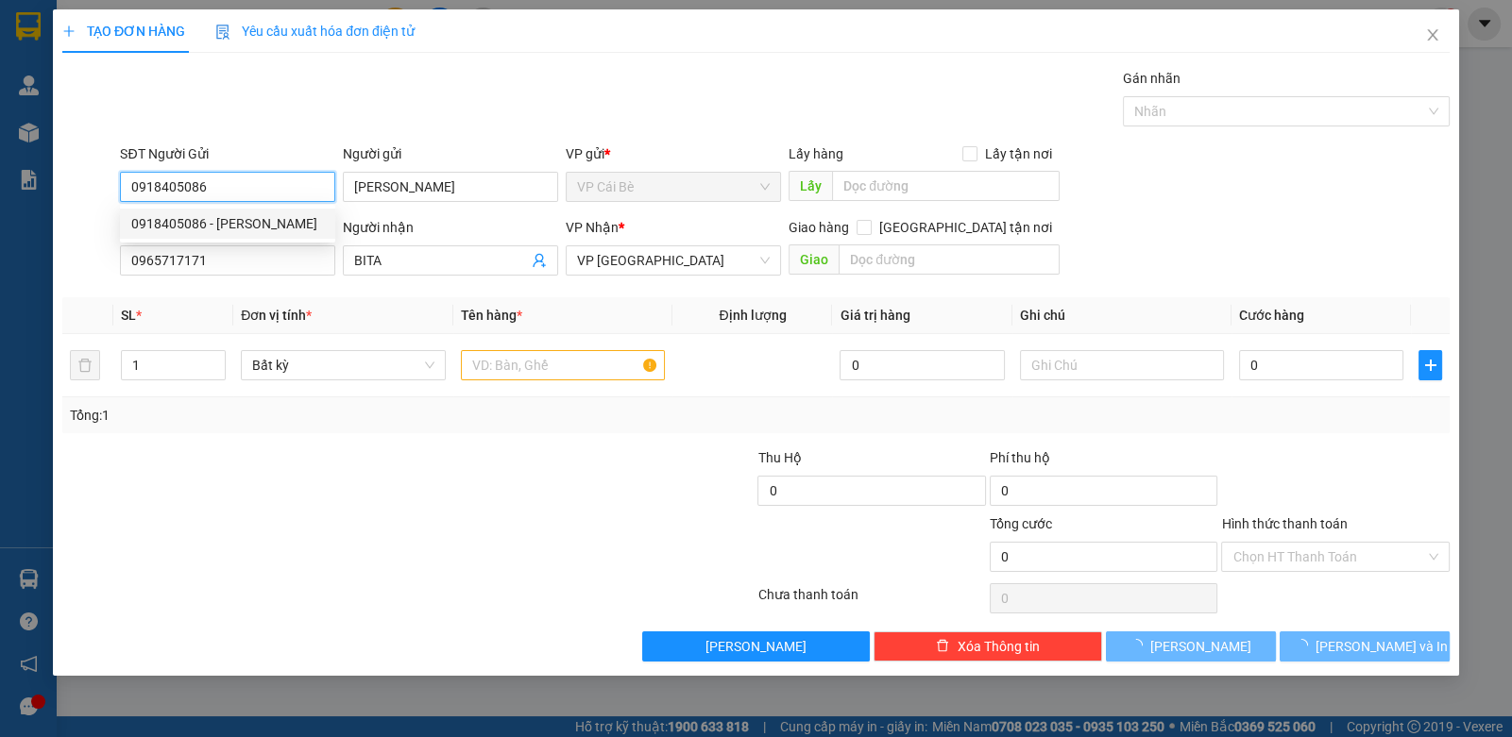
type input "10.000"
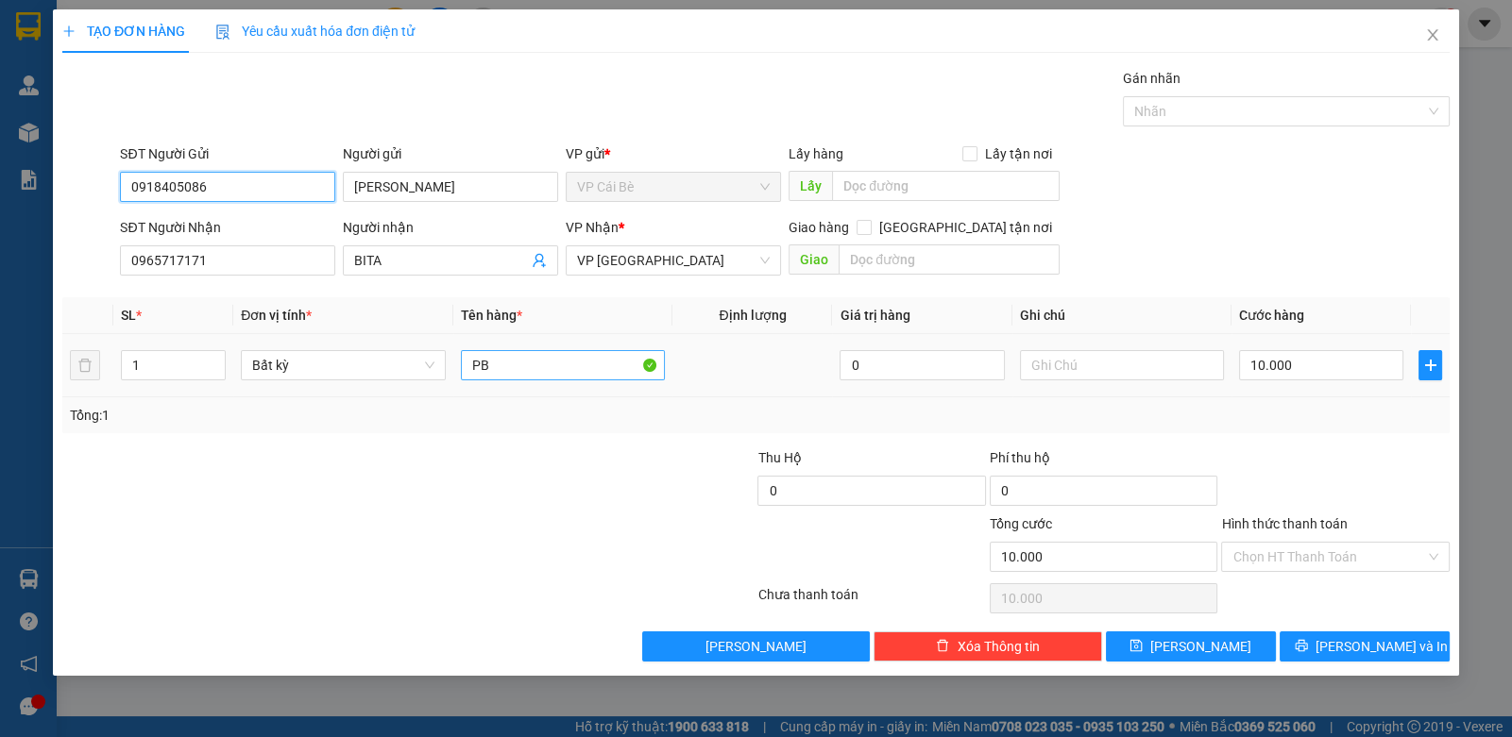
type input "0918405086"
click at [514, 365] on input "PB" at bounding box center [563, 365] width 205 height 30
type input "P"
type input "1 TÉP HS"
click at [1297, 348] on div "10.000" at bounding box center [1321, 366] width 164 height 38
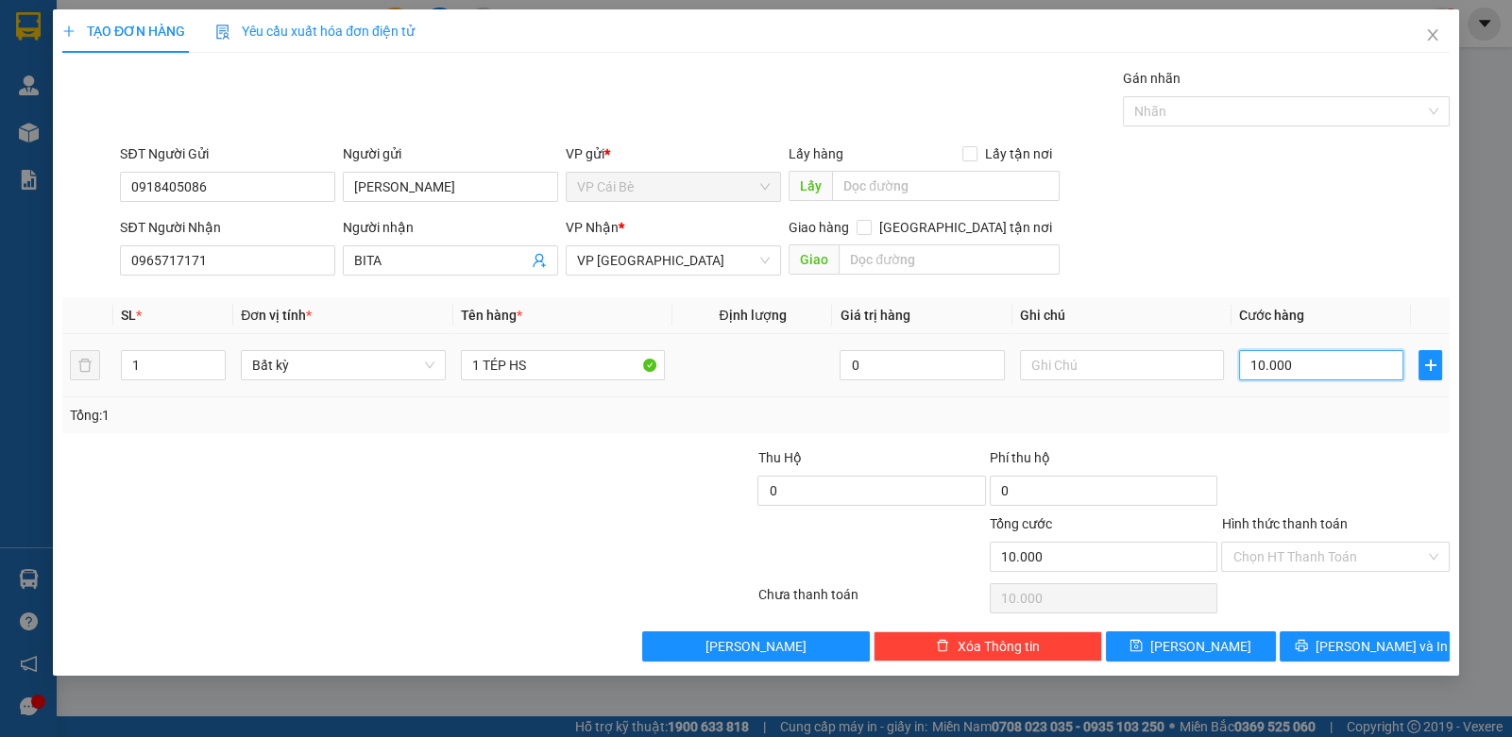
click at [1289, 363] on input "10.000" at bounding box center [1321, 365] width 164 height 30
type input "2"
type input "20"
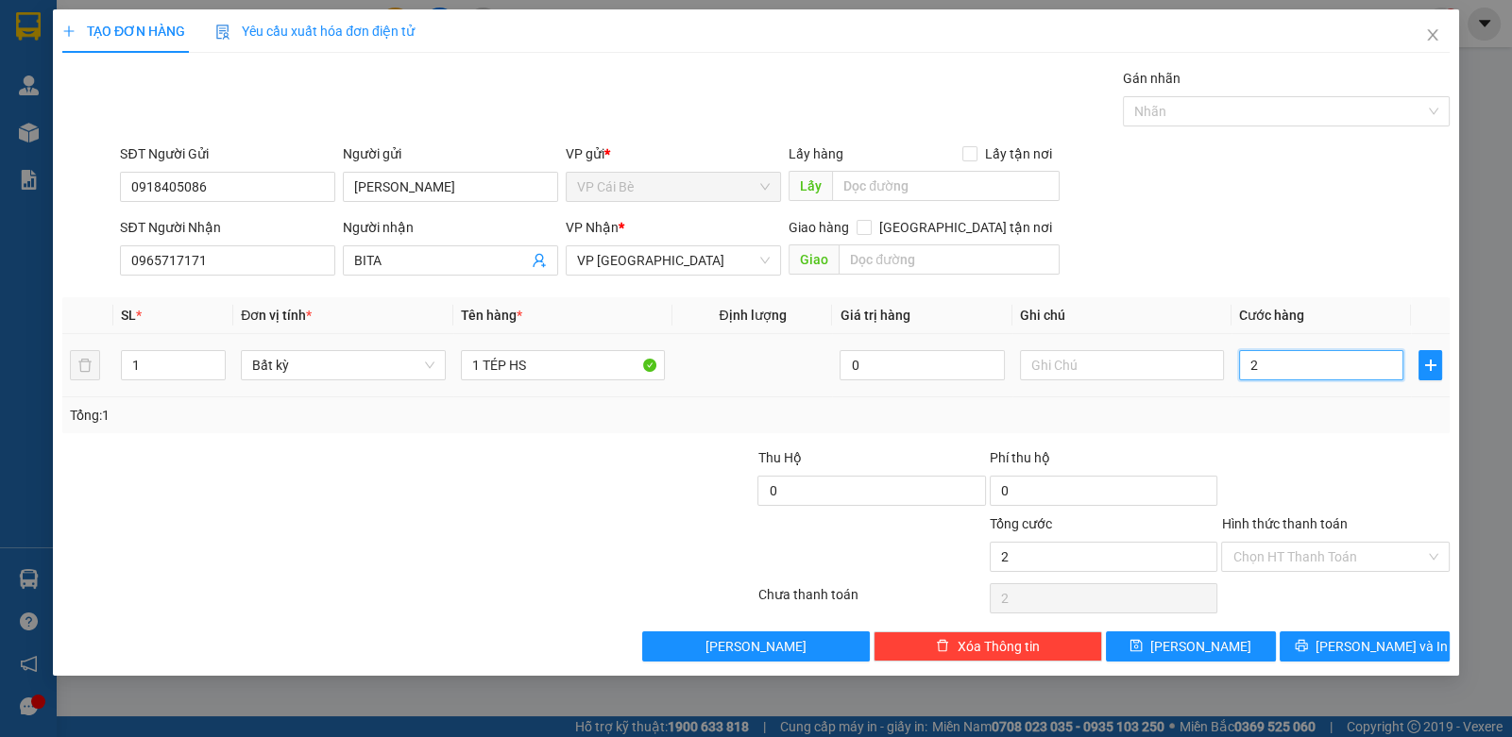
type input "20"
type input "20.000"
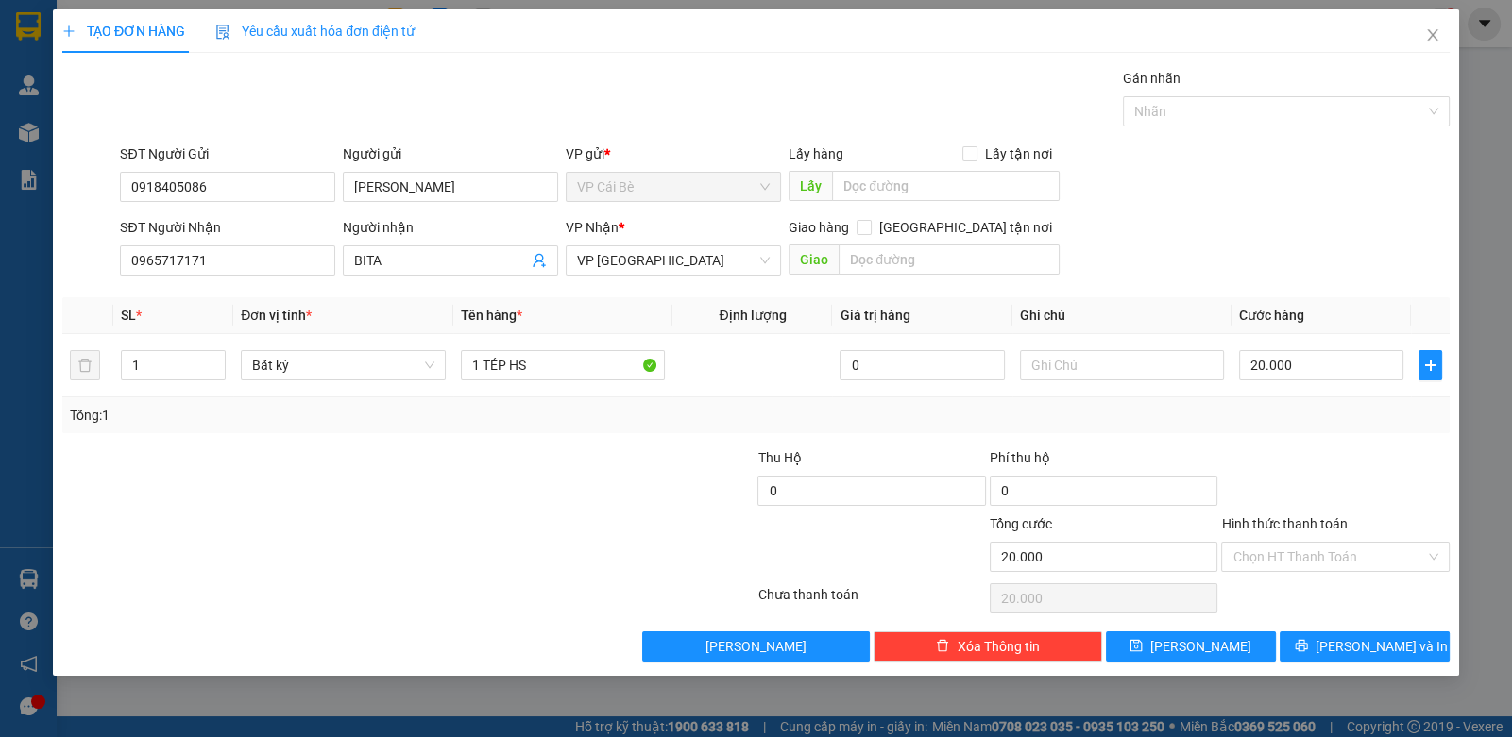
click at [1322, 439] on div "Transit Pickup Surcharge Ids Transit Deliver Surcharge Ids Transit Deliver Surc…" at bounding box center [755, 365] width 1387 height 594
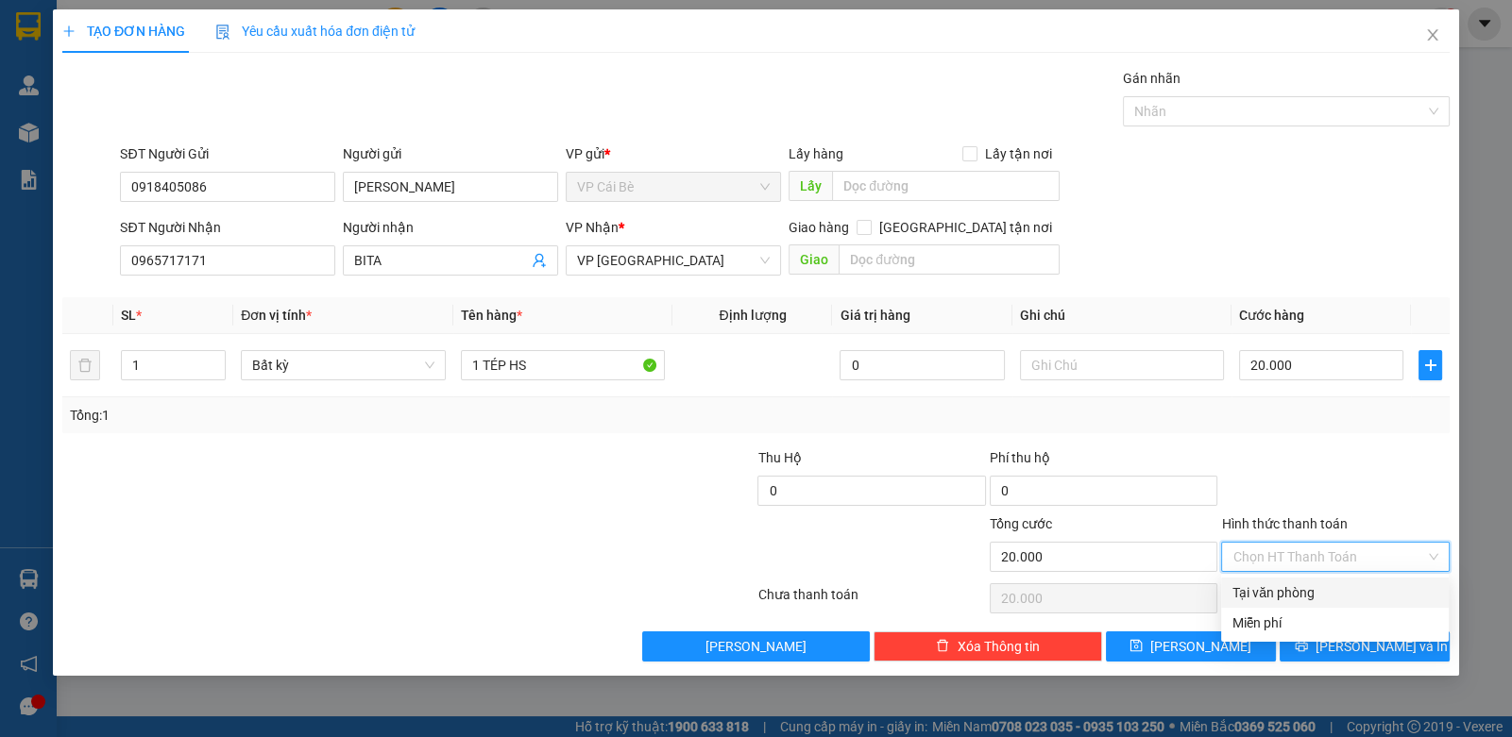
drag, startPoint x: 1266, startPoint y: 547, endPoint x: 1270, endPoint y: 580, distance: 33.3
click at [1268, 554] on input "Hình thức thanh toán" at bounding box center [1328, 557] width 192 height 28
drag, startPoint x: 1270, startPoint y: 585, endPoint x: 1291, endPoint y: 617, distance: 37.4
click at [1275, 591] on div "Tại văn phòng" at bounding box center [1334, 593] width 205 height 21
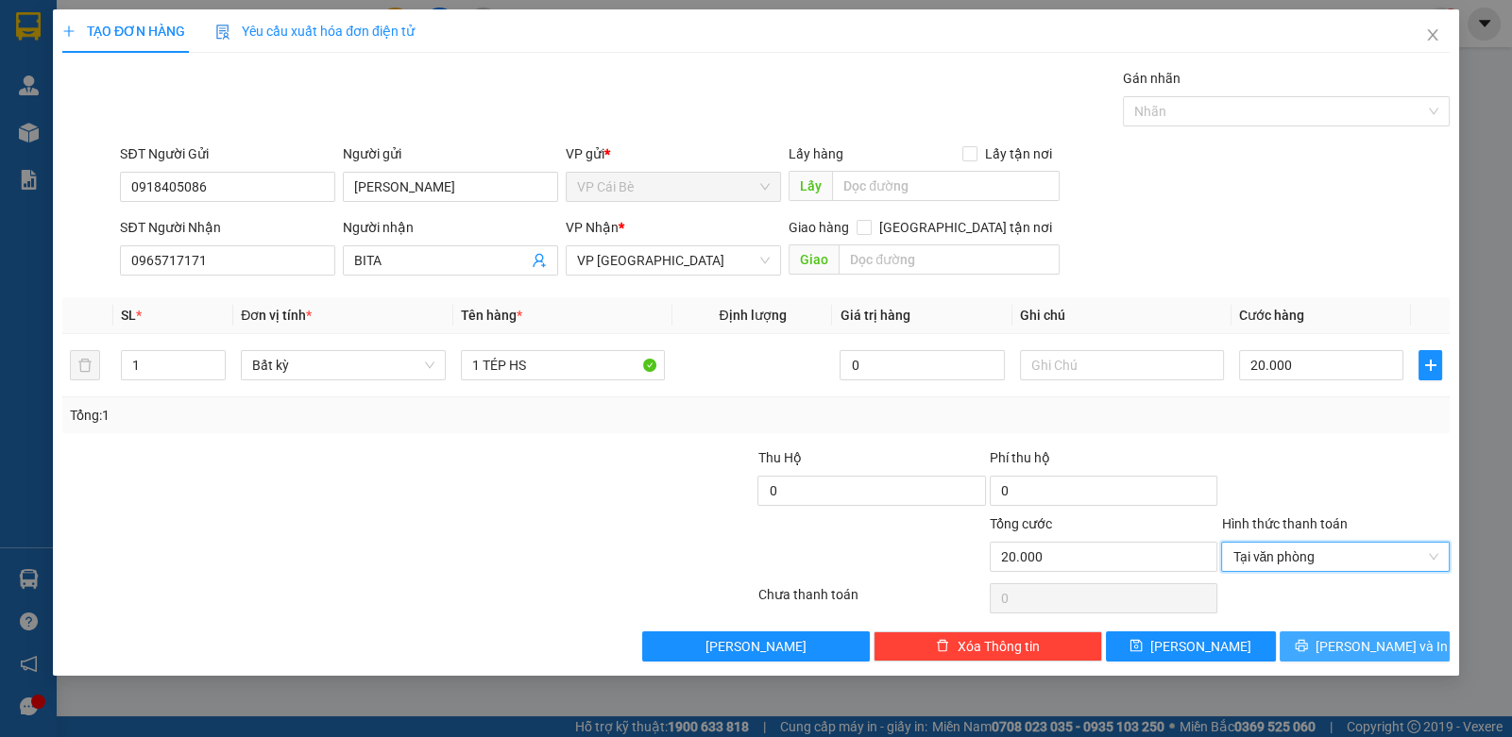
click at [1307, 648] on button "Lưu và In" at bounding box center [1364, 647] width 170 height 30
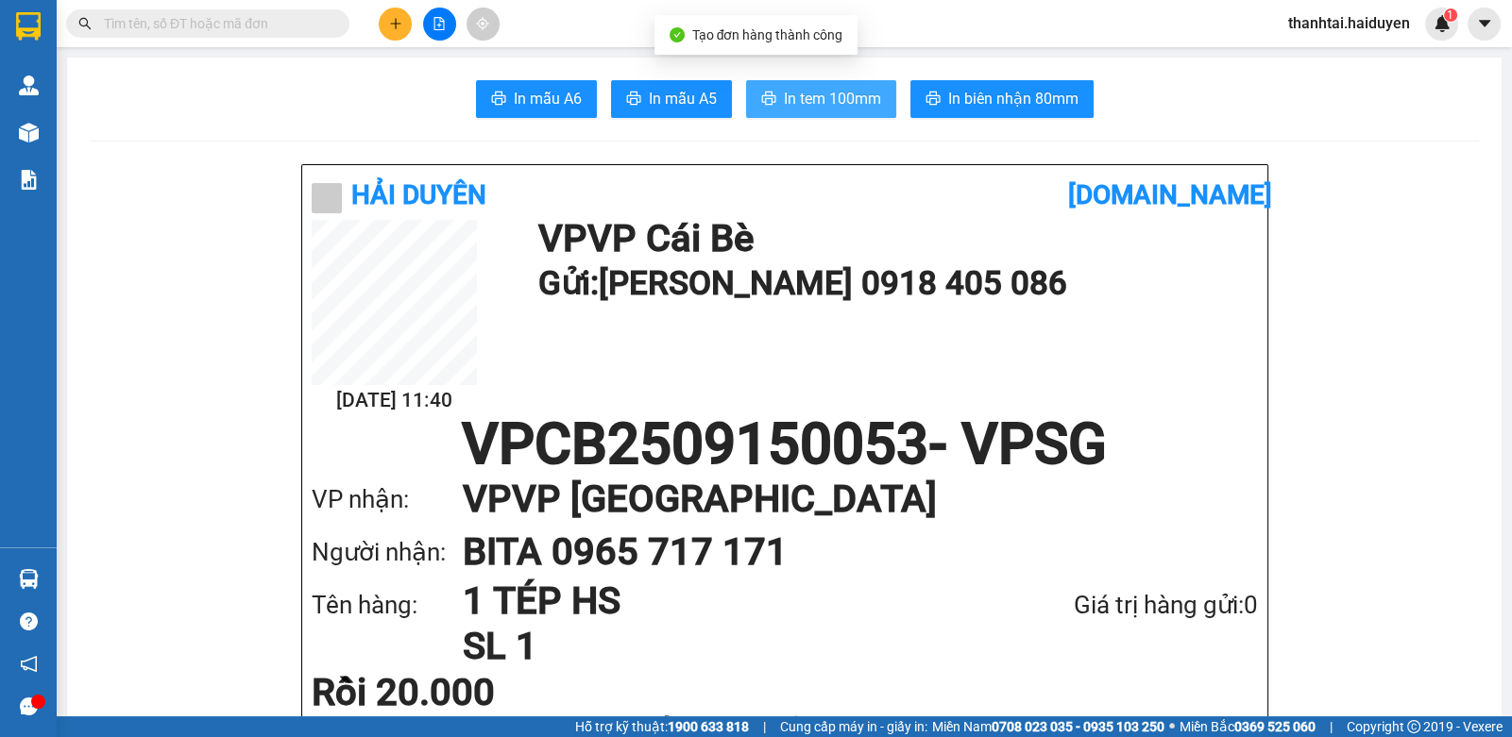
drag, startPoint x: 836, startPoint y: 94, endPoint x: 822, endPoint y: 90, distance: 14.0
click at [832, 97] on span "In tem 100mm" at bounding box center [832, 99] width 97 height 24
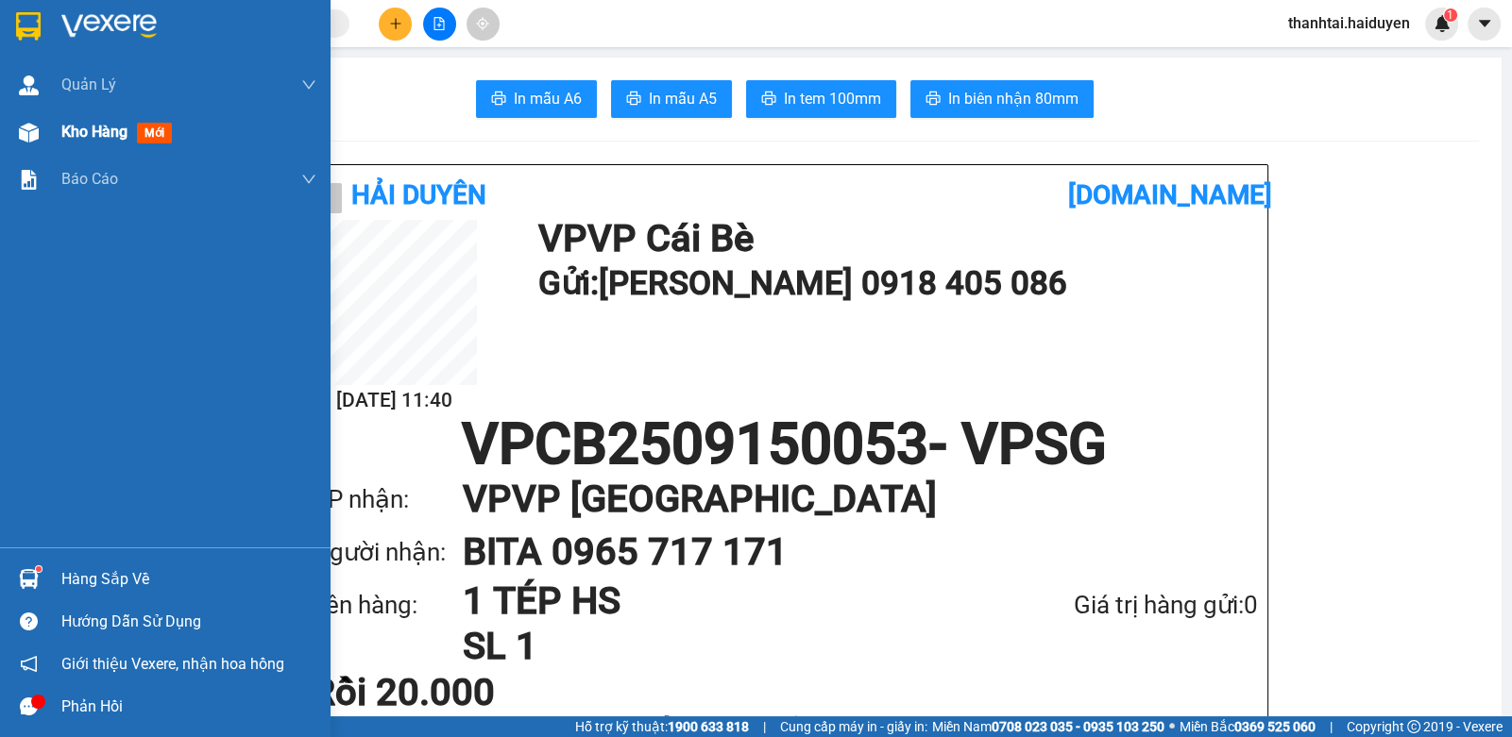
click at [57, 115] on div "Kho hàng mới" at bounding box center [165, 132] width 330 height 47
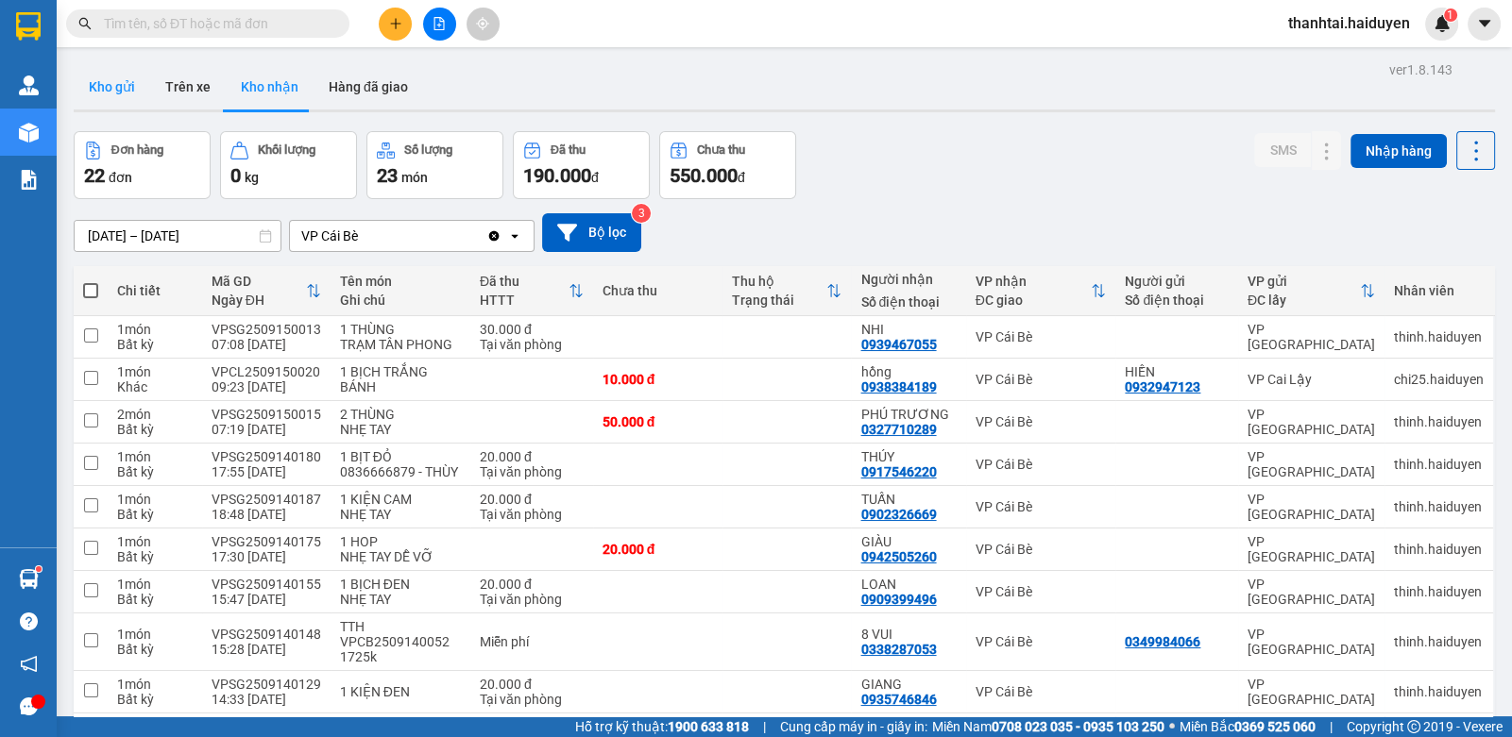
click at [120, 84] on button "Kho gửi" at bounding box center [112, 86] width 76 height 45
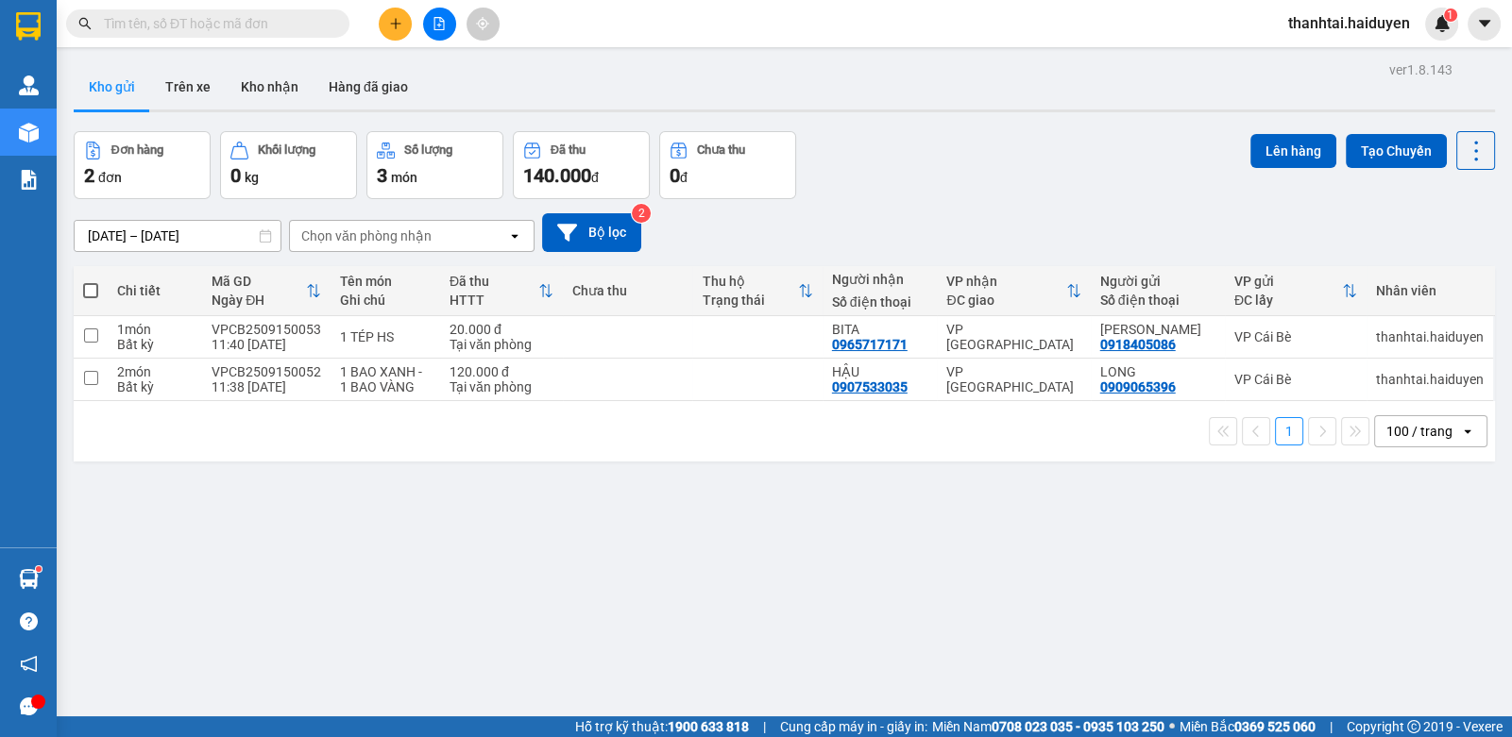
click at [914, 159] on div "Đơn hàng 2 đơn Khối lượng 0 kg Số lượng 3 món Đã thu 140.000 đ Chưa thu 0 đ Lên…" at bounding box center [784, 165] width 1421 height 68
click at [886, 192] on div "Đơn hàng 2 đơn Khối lượng 0 kg Số lượng 3 món Đã thu 140.000 đ Chưa thu 0 đ Lên…" at bounding box center [784, 165] width 1421 height 68
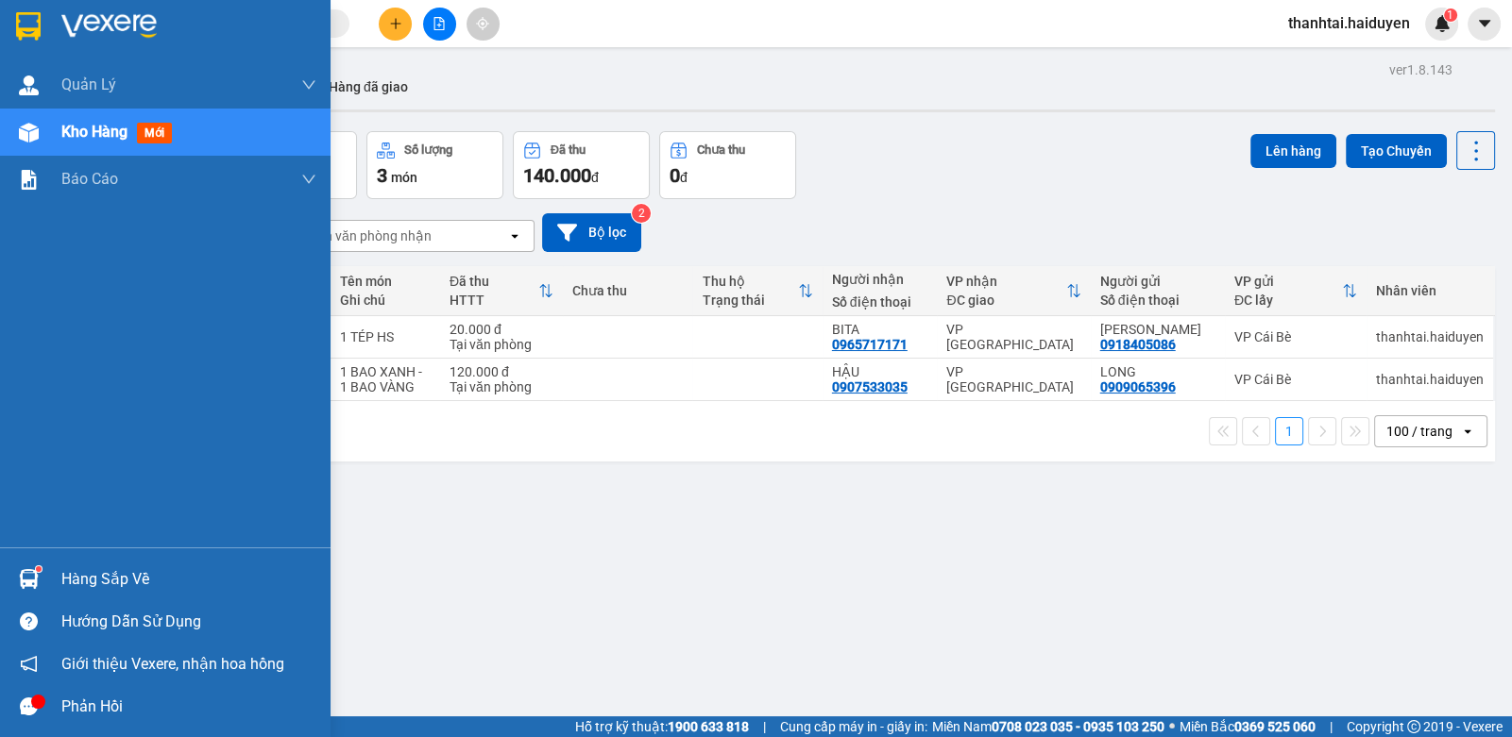
click at [17, 572] on div at bounding box center [28, 579] width 33 height 33
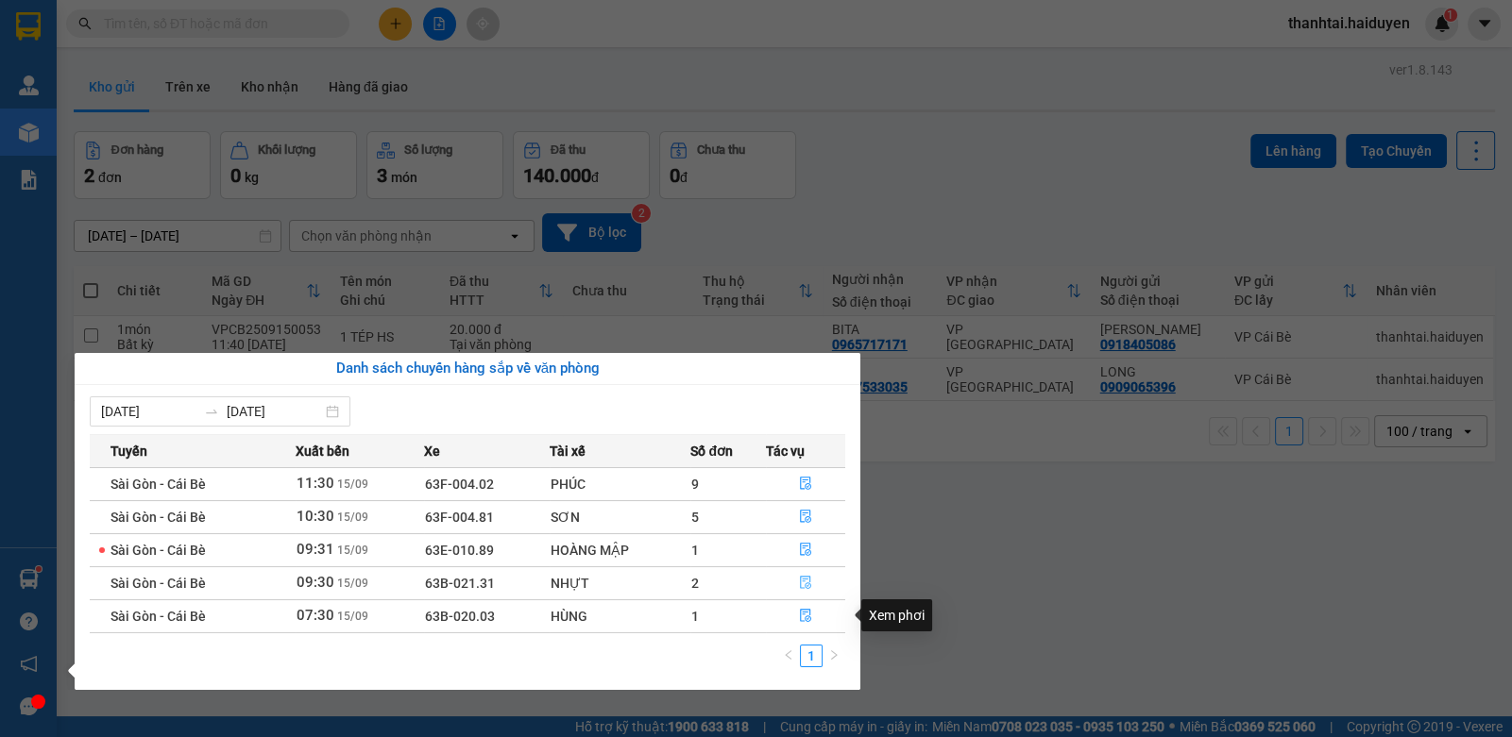
click at [810, 588] on icon "file-done" at bounding box center [805, 582] width 11 height 13
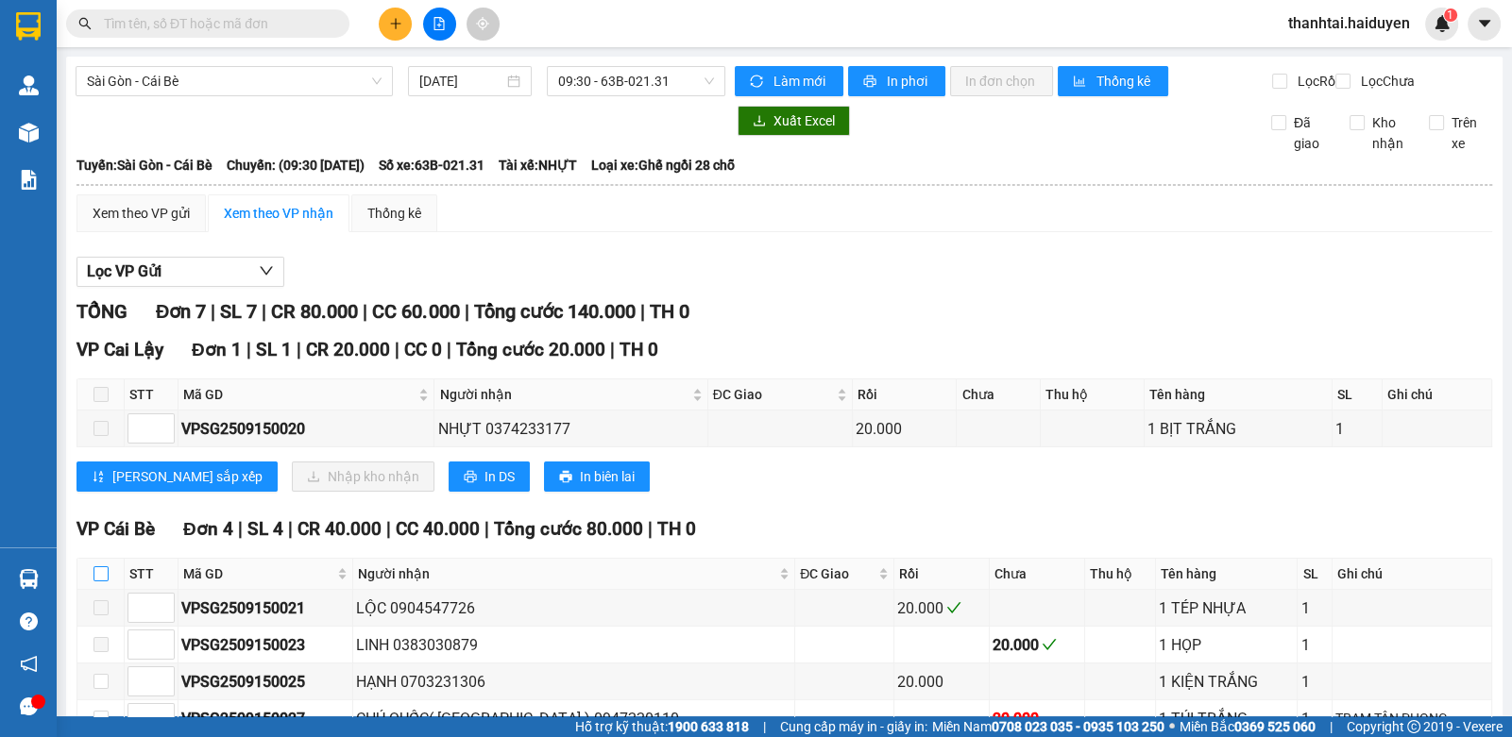
click at [98, 564] on label at bounding box center [100, 574] width 15 height 21
click at [98, 567] on input "checkbox" at bounding box center [100, 574] width 15 height 15
checkbox input "true"
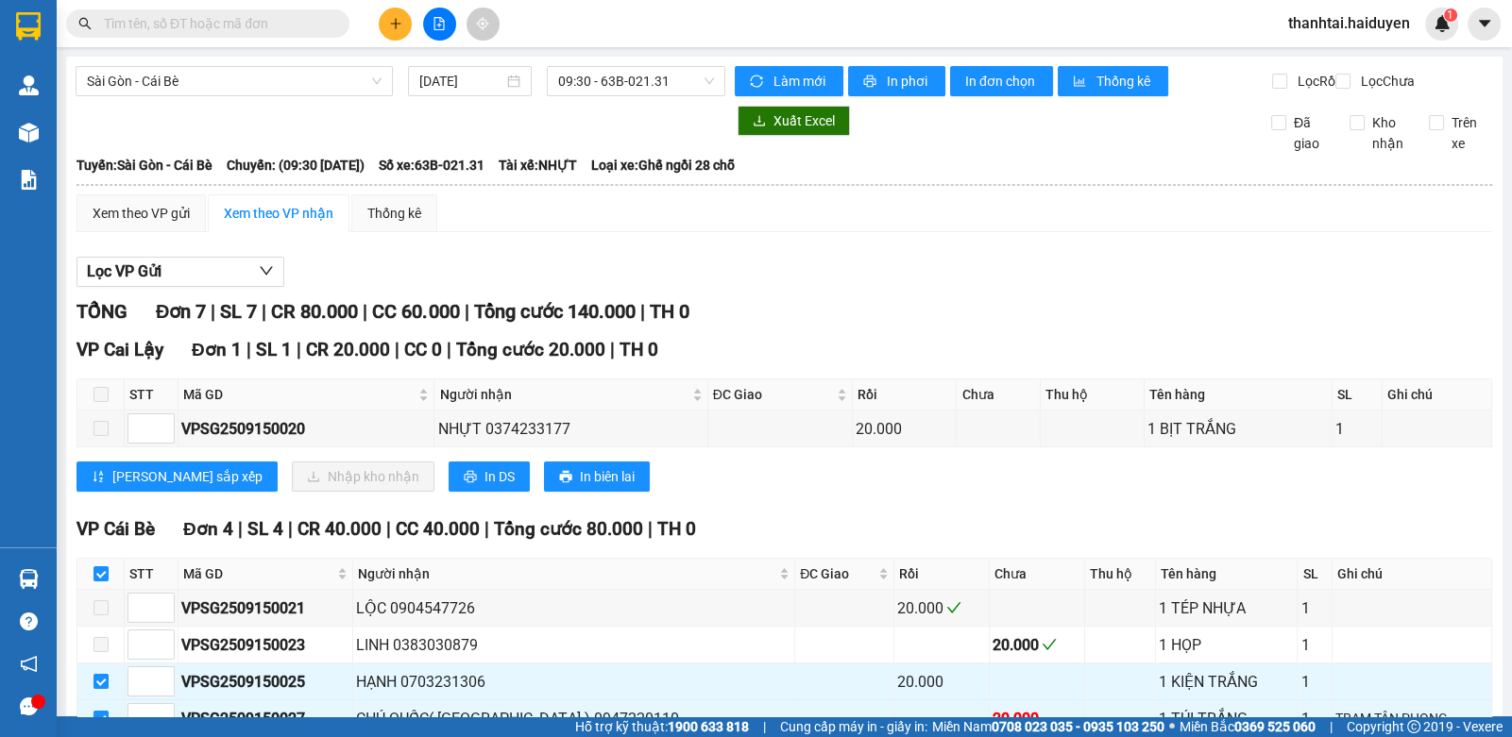
drag, startPoint x: 204, startPoint y: 25, endPoint x: 603, endPoint y: 10, distance: 399.7
click at [211, 22] on input "text" at bounding box center [215, 23] width 223 height 21
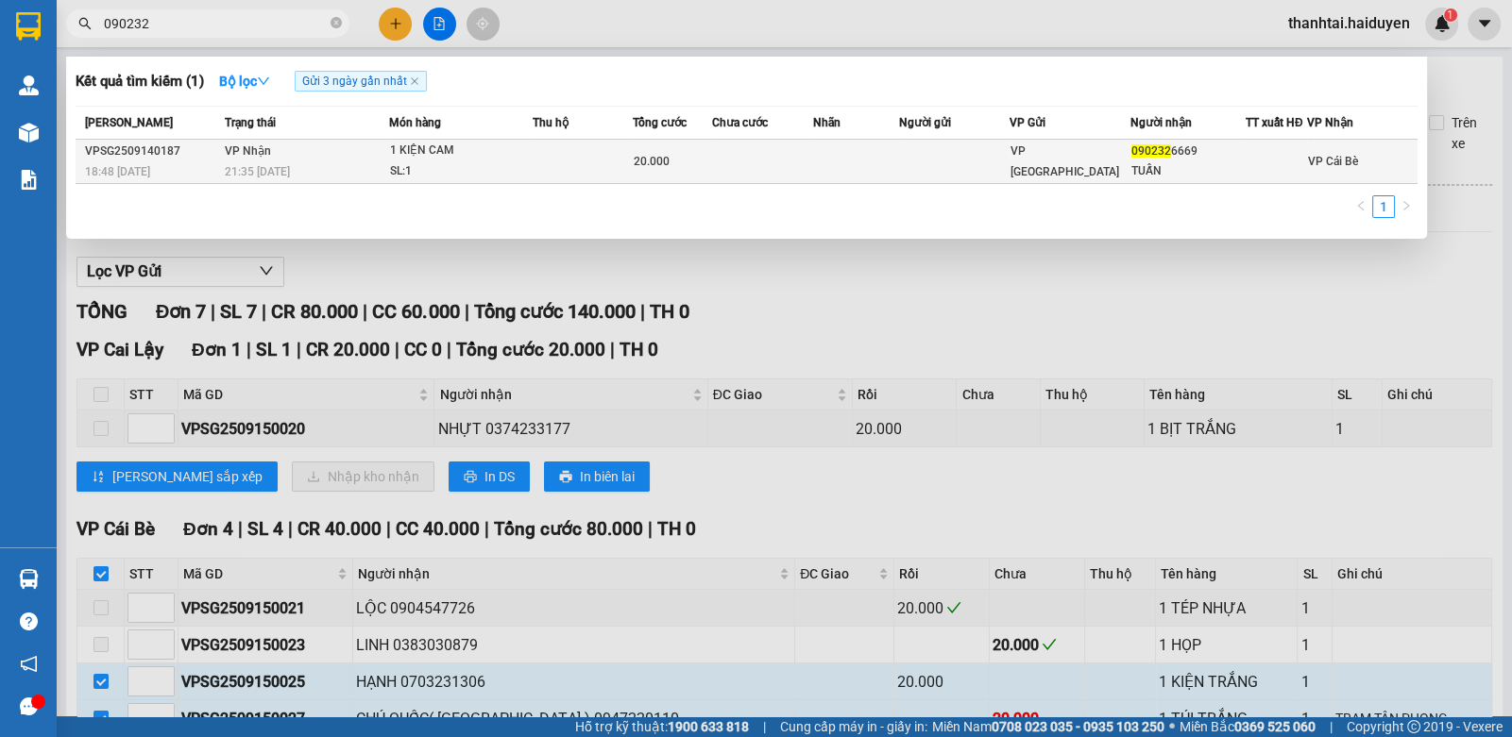
type input "090232"
click at [960, 178] on td at bounding box center [954, 162] width 110 height 44
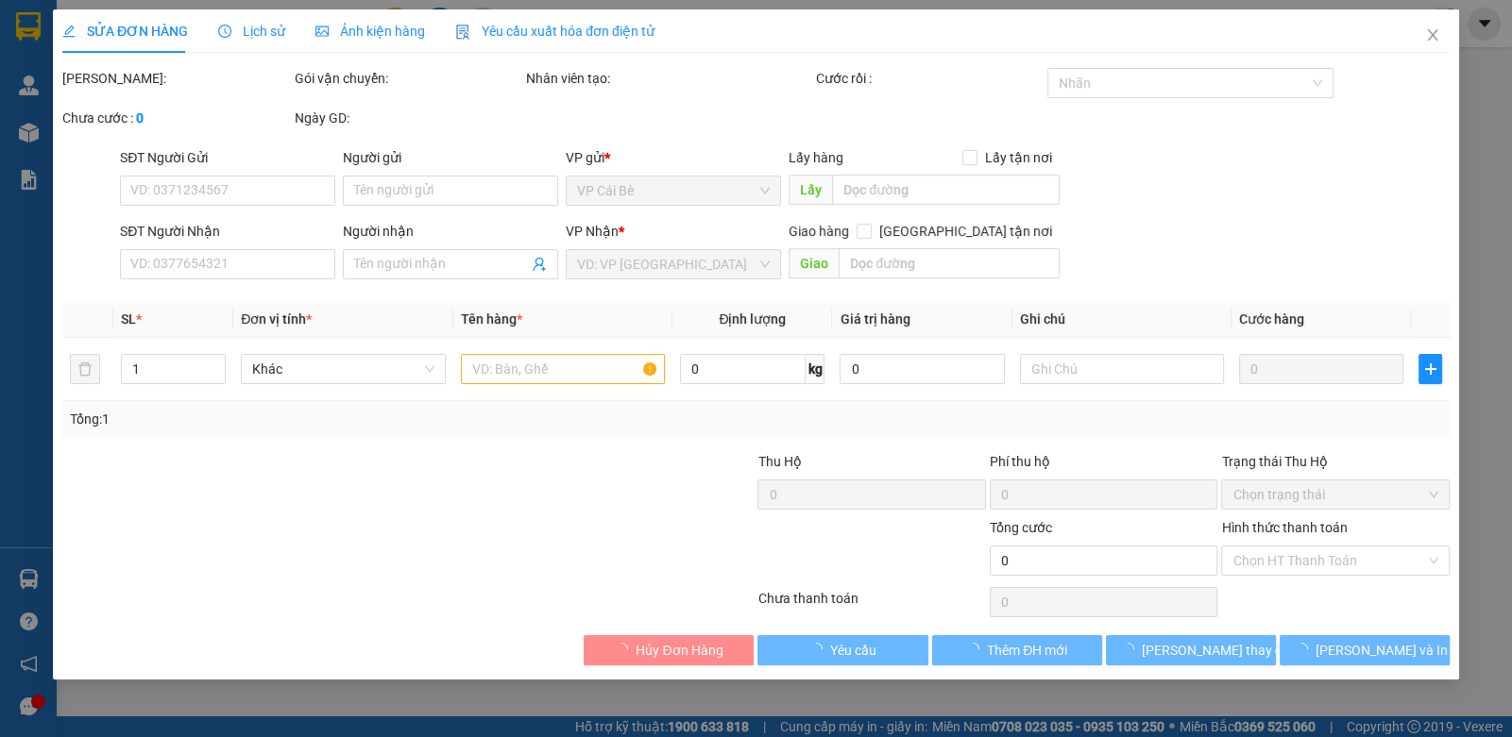
type input "0902326669"
type input "TUẤN"
type input "20.000"
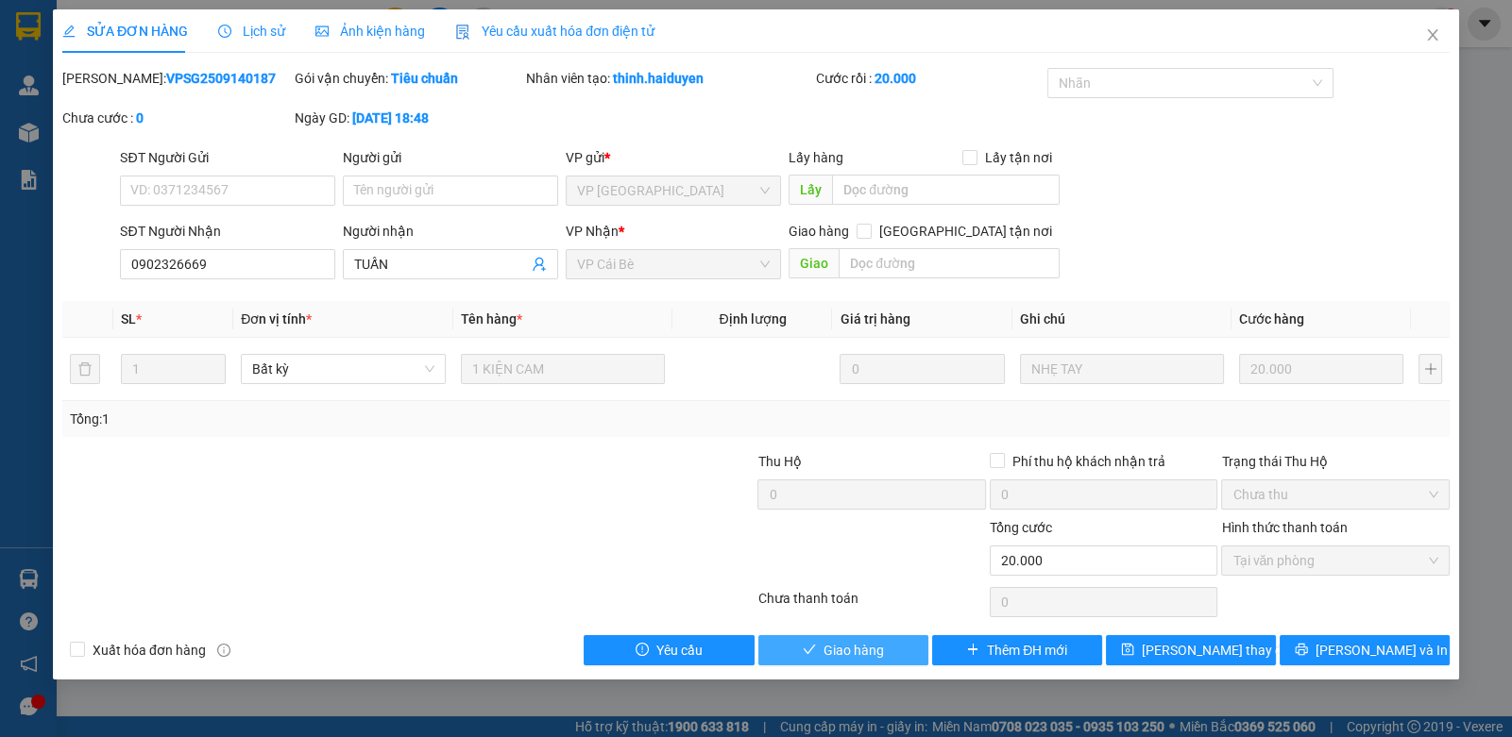
click at [834, 652] on span "Giao hàng" at bounding box center [853, 650] width 60 height 21
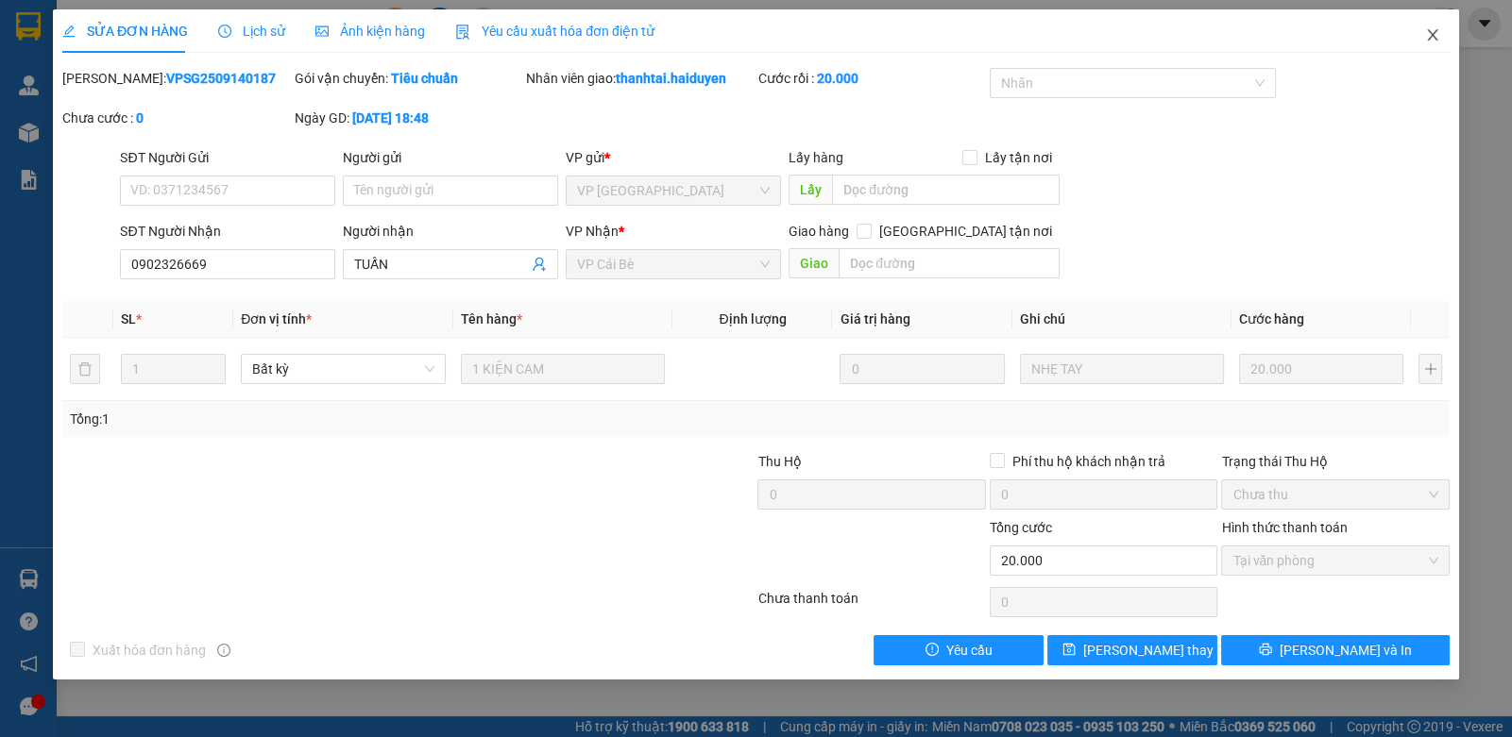
click at [1412, 43] on span "Close" at bounding box center [1432, 35] width 53 height 53
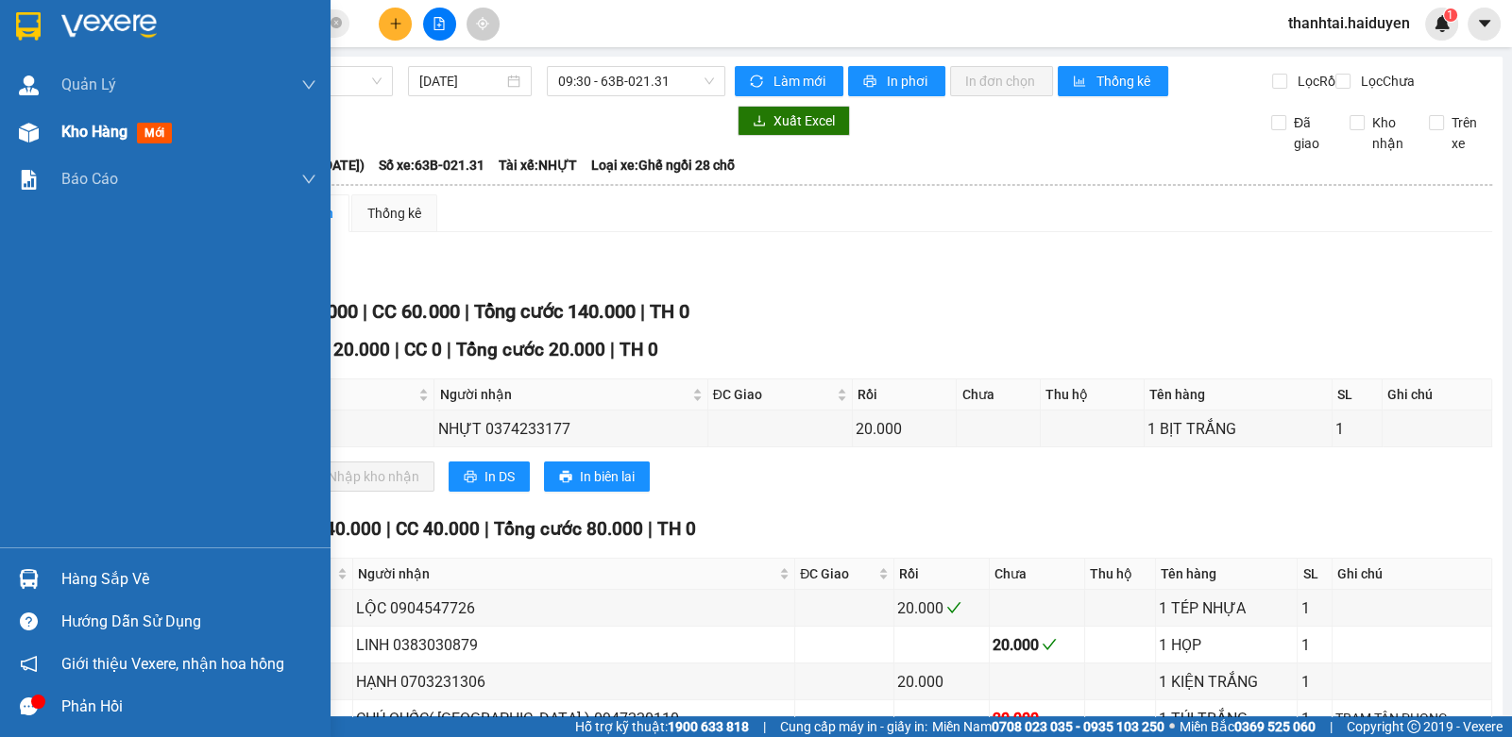
click at [71, 140] on span "Kho hàng" at bounding box center [94, 132] width 66 height 18
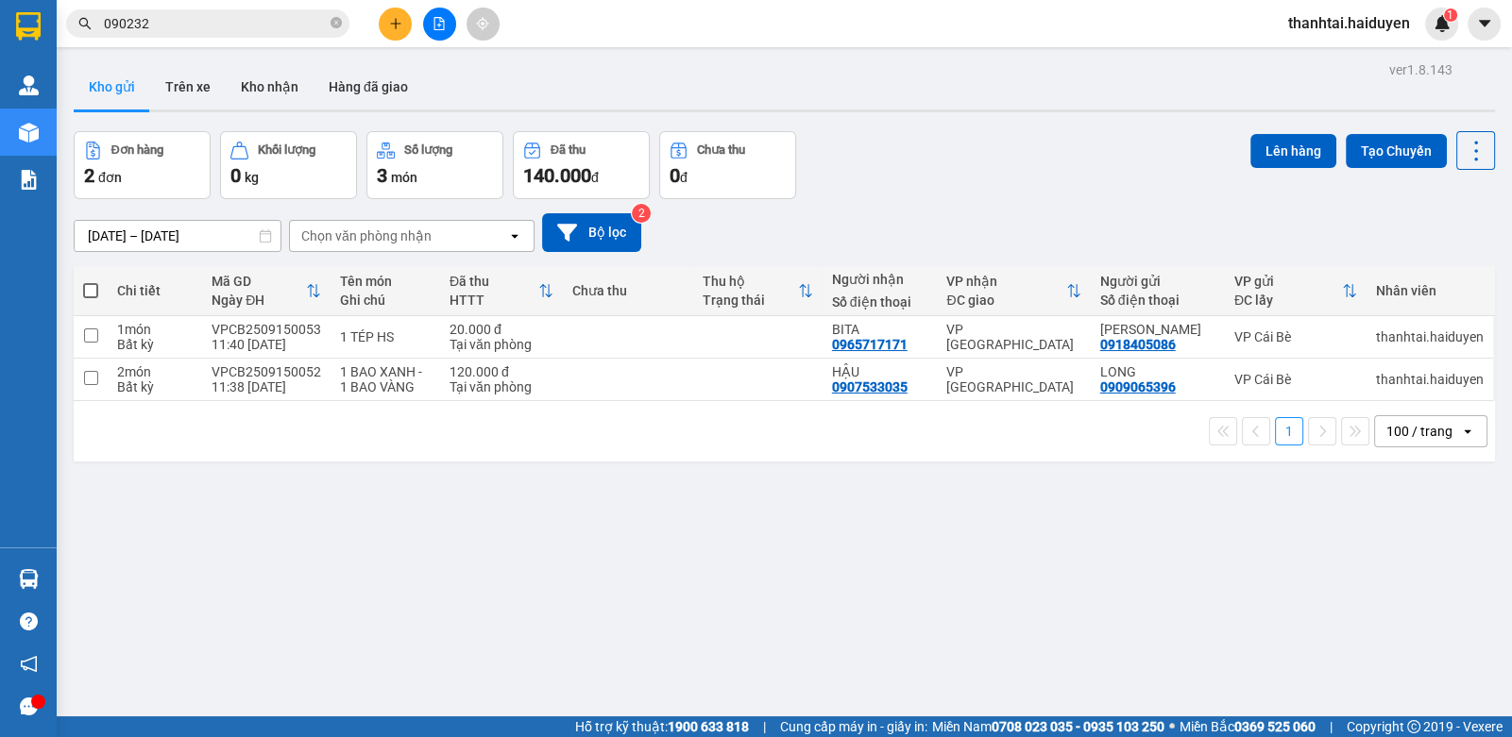
click at [275, 19] on input "090232" at bounding box center [215, 23] width 223 height 21
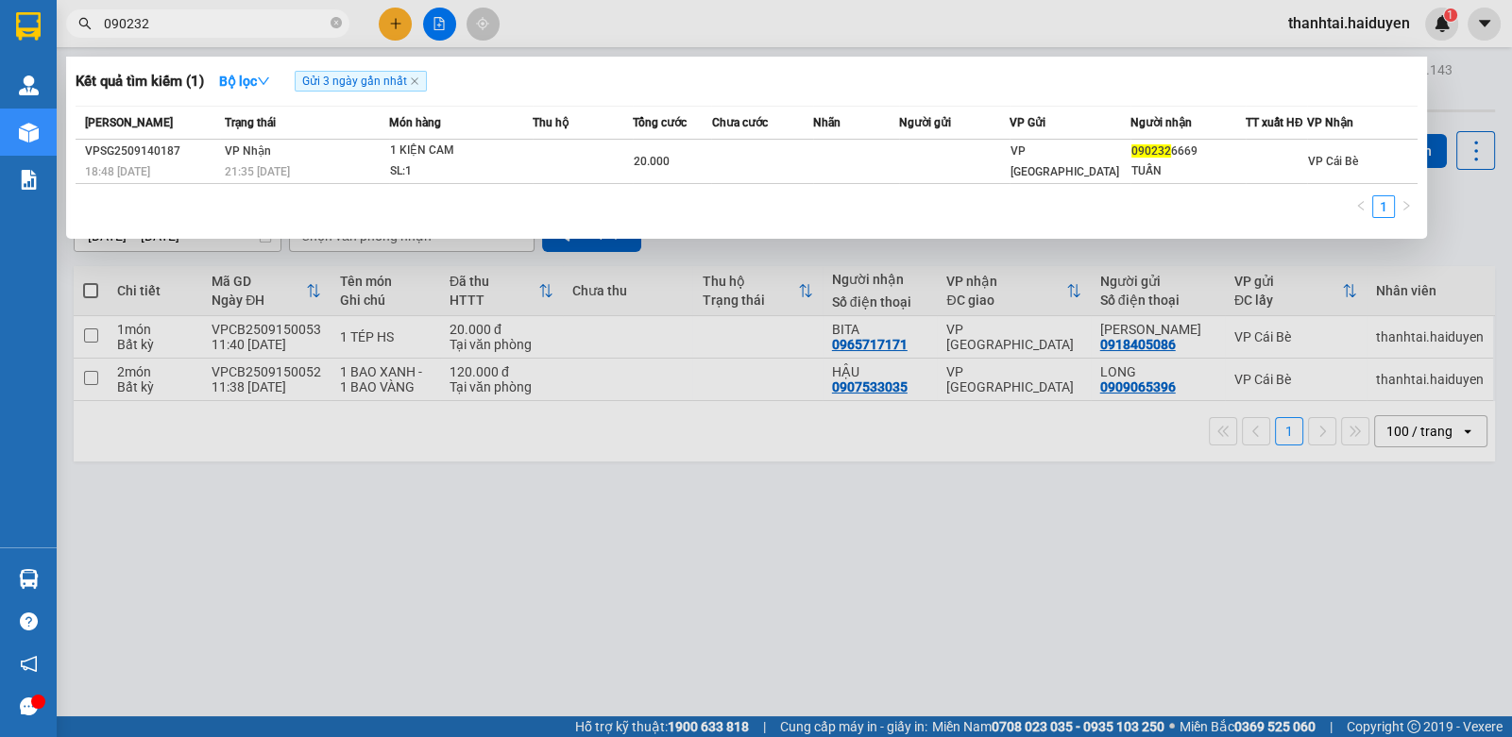
drag, startPoint x: 275, startPoint y: 19, endPoint x: 376, endPoint y: 19, distance: 101.0
click at [278, 19] on input "090232" at bounding box center [215, 23] width 223 height 21
click at [392, 22] on div at bounding box center [756, 368] width 1512 height 737
click at [392, 22] on icon "plus" at bounding box center [395, 23] width 13 height 13
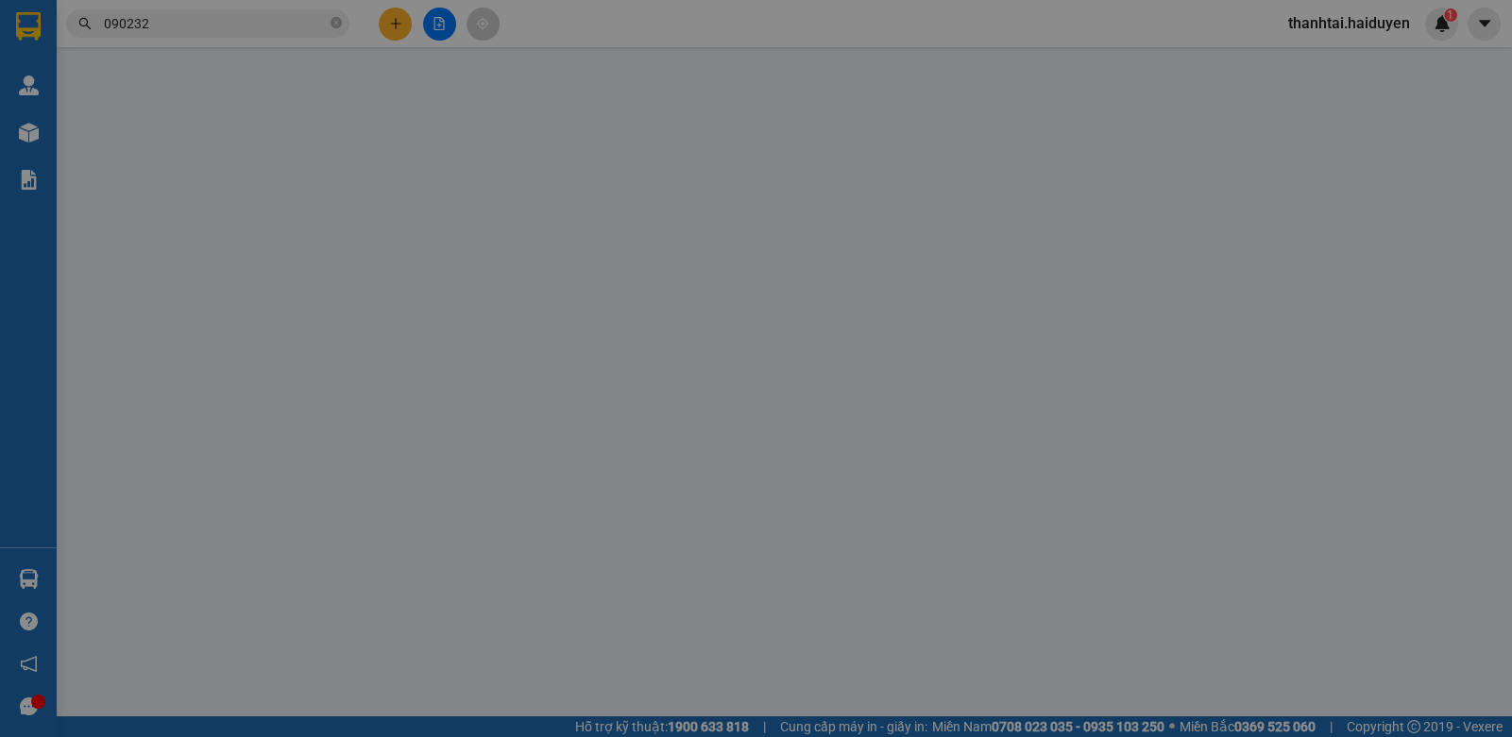
click at [392, 24] on span "Yêu cầu xuất hóa đơn điện tử" at bounding box center [314, 31] width 199 height 15
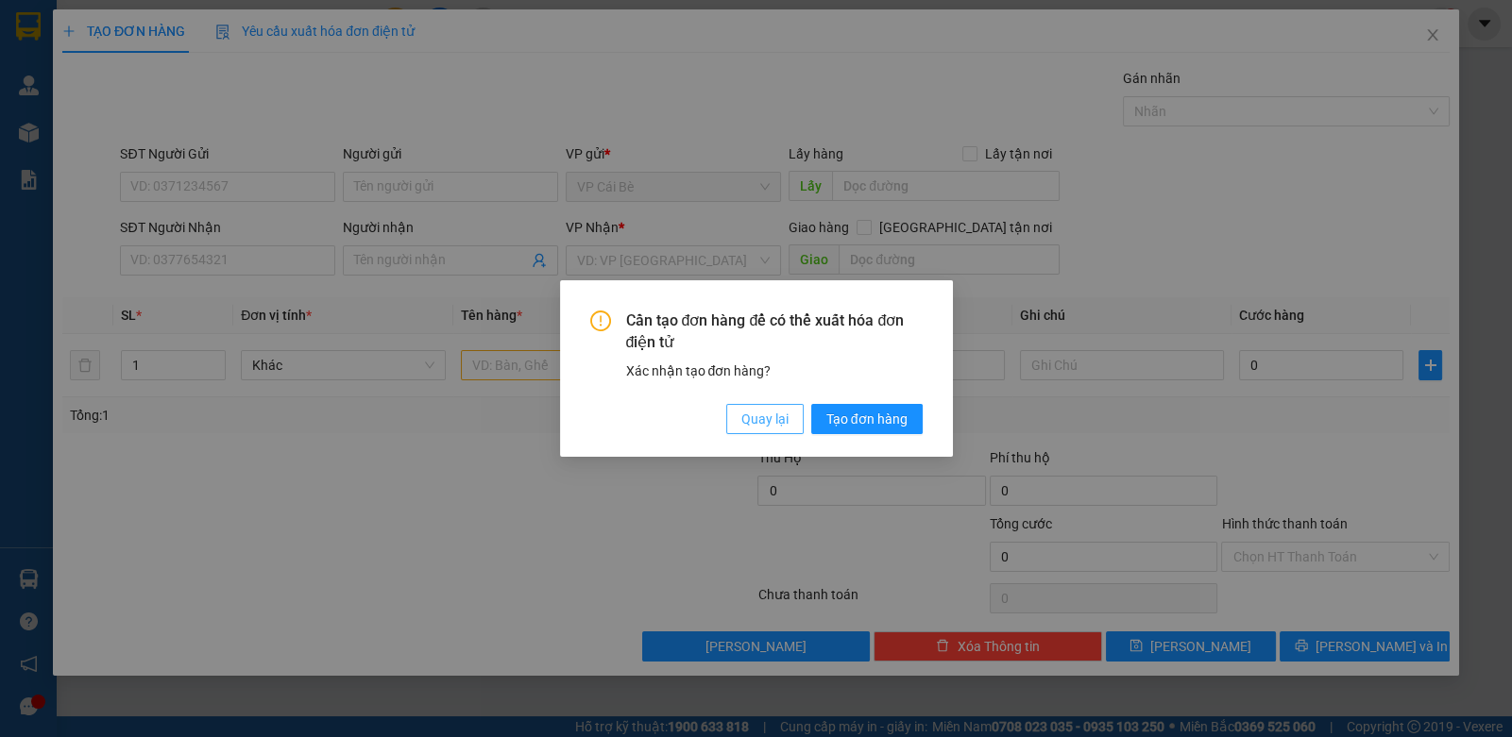
drag, startPoint x: 743, startPoint y: 417, endPoint x: 700, endPoint y: 404, distance: 45.4
click at [737, 415] on button "Quay lại" at bounding box center [764, 419] width 77 height 30
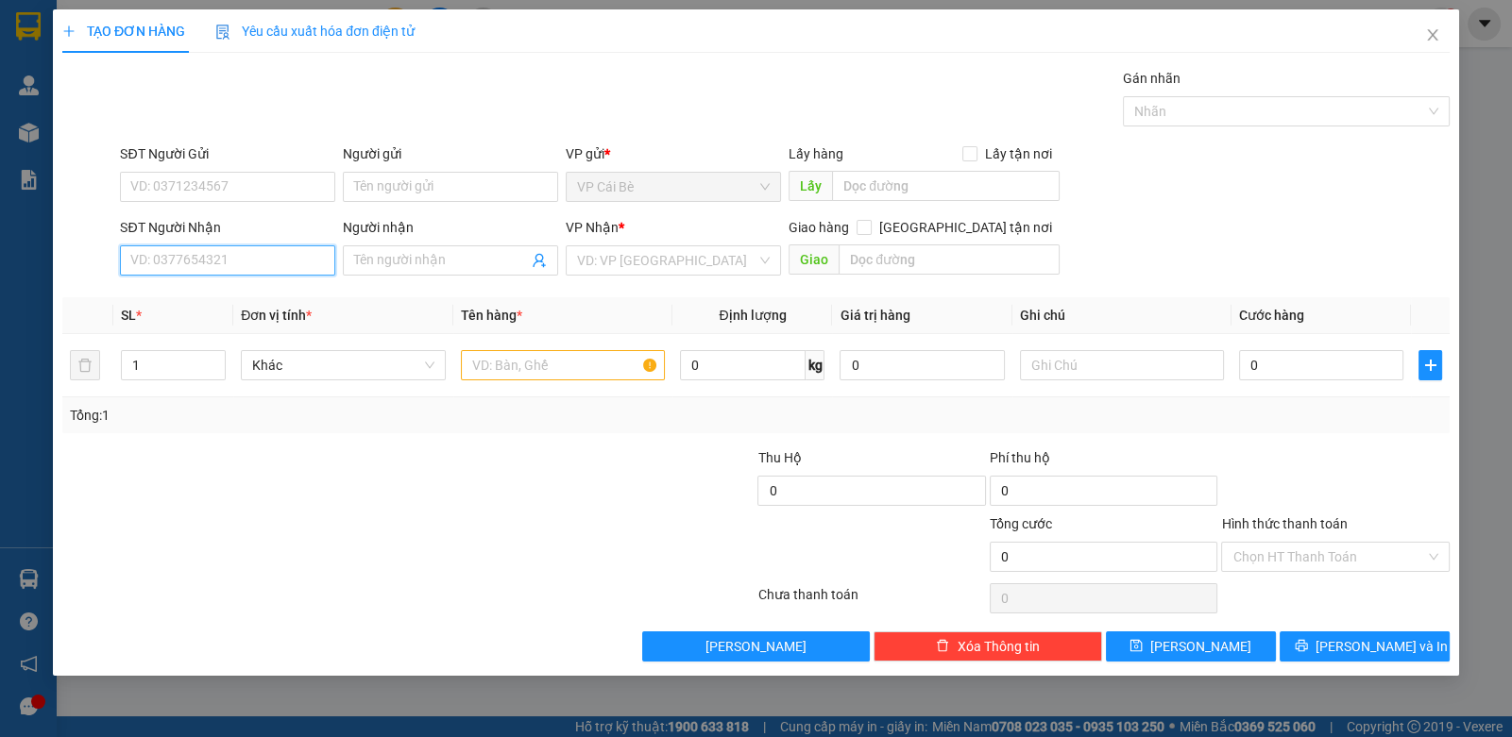
click at [263, 266] on input "SĐT Người Nhận" at bounding box center [227, 261] width 215 height 30
type input "0867195575"
click at [227, 298] on div "0867195575 - VY" at bounding box center [227, 297] width 193 height 21
type input "VY"
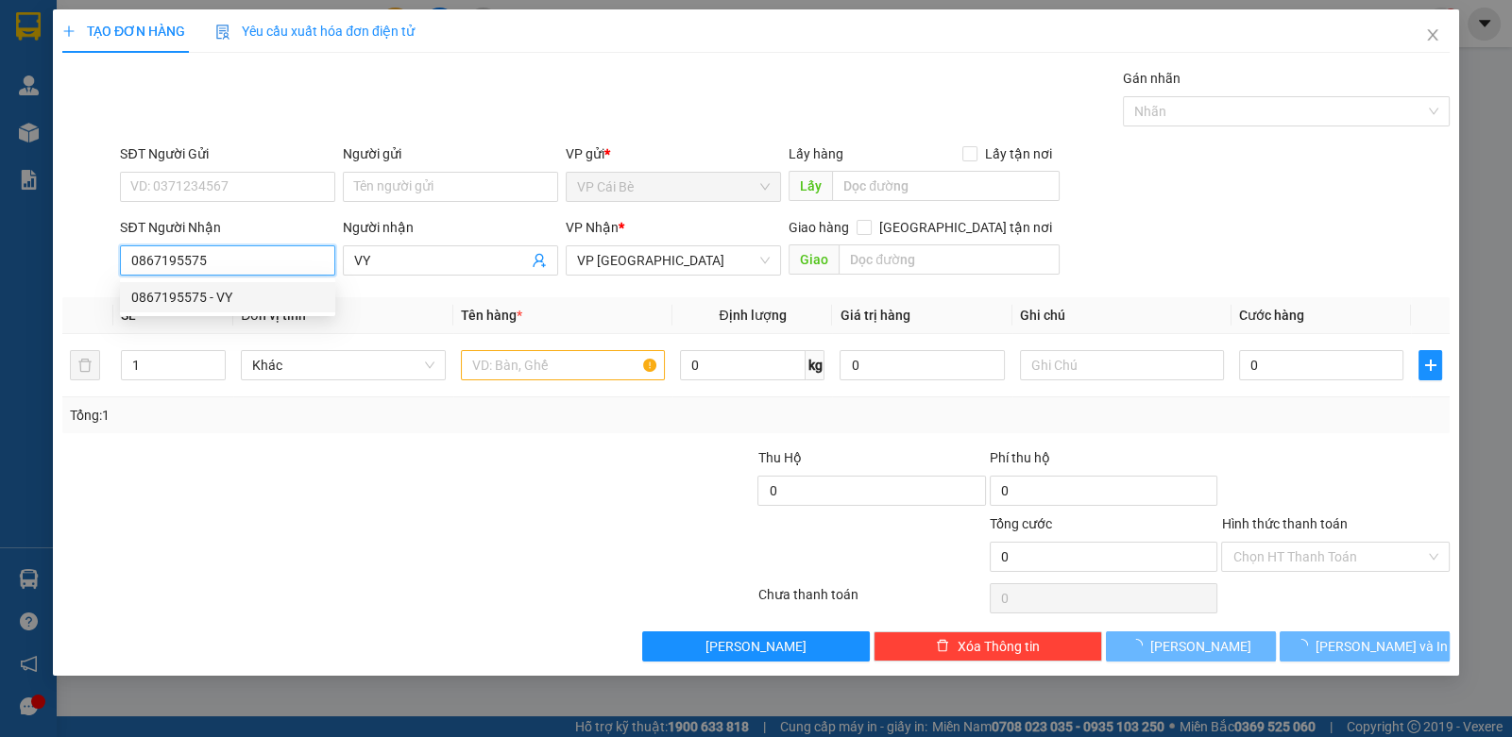
type input "20.000"
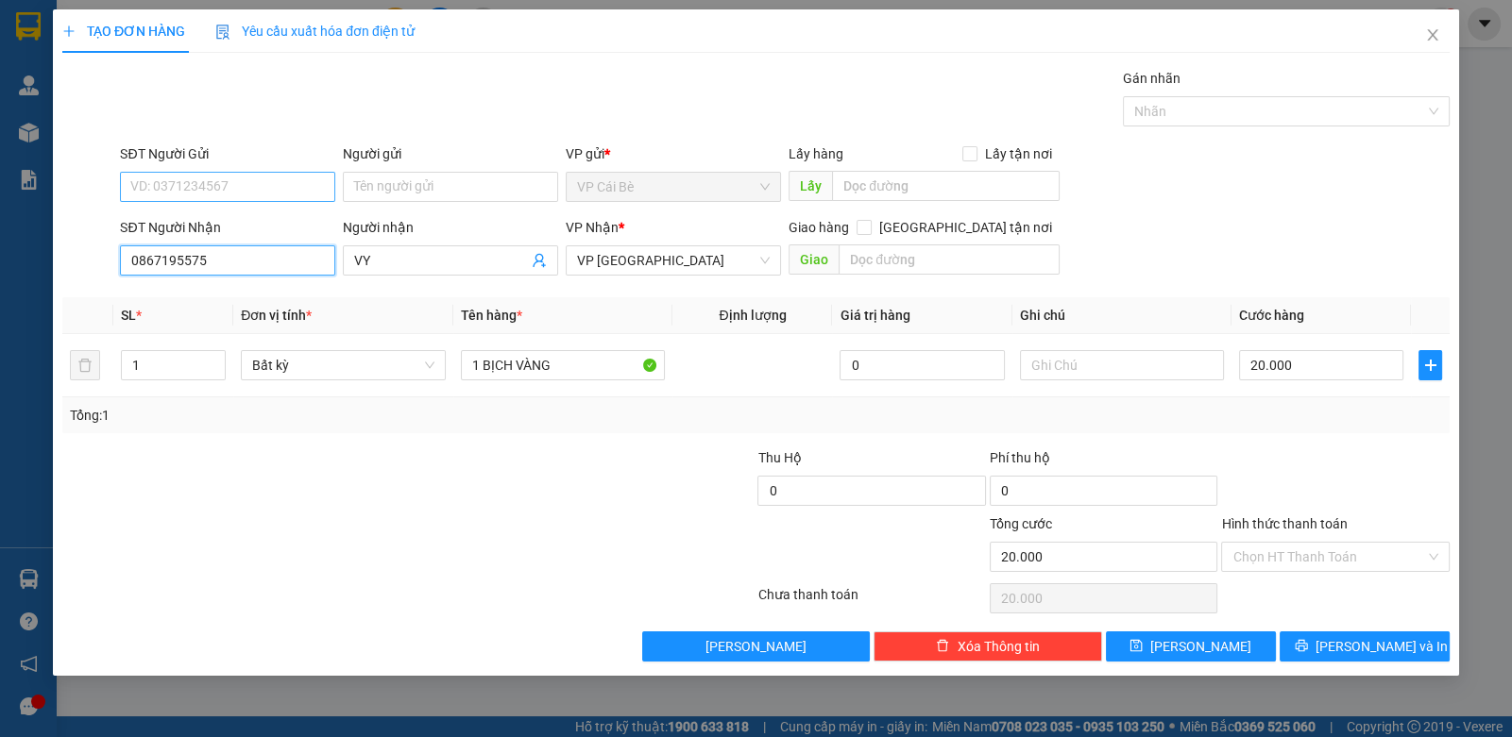
type input "0867195575"
click at [200, 182] on input "SĐT Người Gửi" at bounding box center [227, 187] width 215 height 30
click at [253, 228] on div "0913611652 - DŨNG" at bounding box center [227, 223] width 193 height 21
type input "0913611652"
type input "DŨNG"
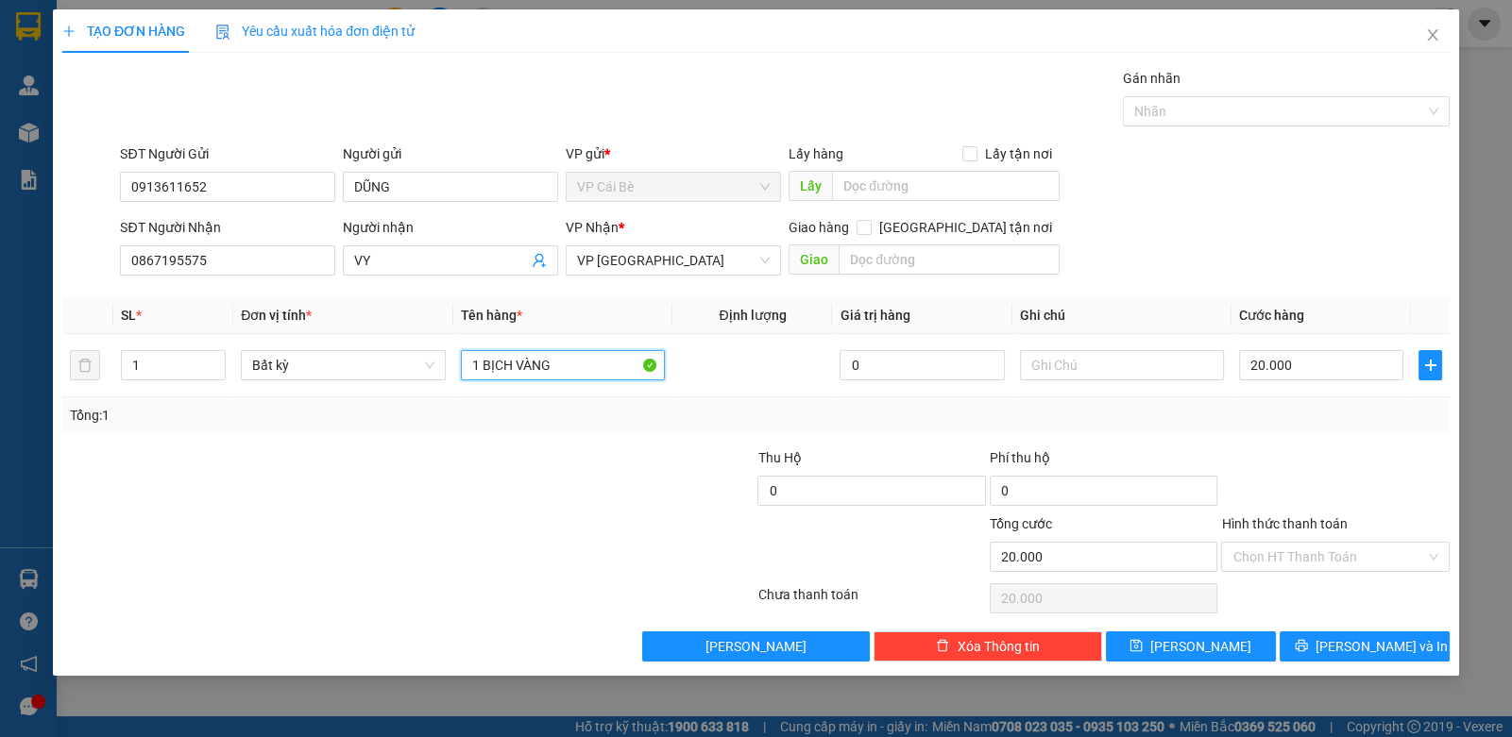
drag, startPoint x: 581, startPoint y: 366, endPoint x: 640, endPoint y: 534, distance: 177.4
click at [644, 529] on div "Transit Pickup Surcharge Ids Transit Deliver Surcharge Ids Transit Deliver Surc…" at bounding box center [755, 365] width 1387 height 594
drag, startPoint x: 462, startPoint y: 529, endPoint x: 446, endPoint y: 498, distance: 35.1
click at [458, 517] on div at bounding box center [292, 547] width 464 height 66
drag, startPoint x: 510, startPoint y: 361, endPoint x: 484, endPoint y: 395, distance: 42.5
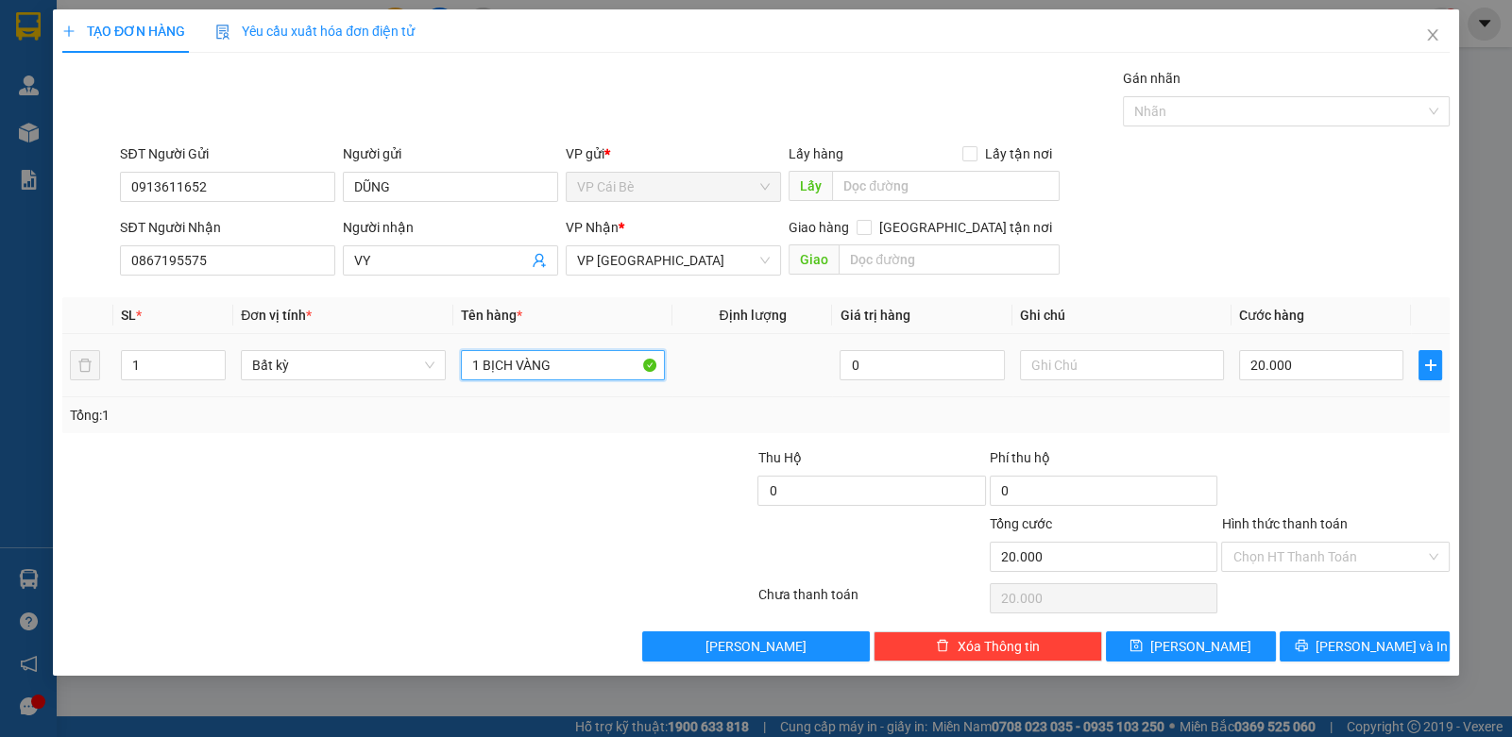
click at [484, 395] on td "1 BỊCH VÀNG" at bounding box center [563, 365] width 220 height 63
click at [611, 350] on input "1 TÚI VÀNG" at bounding box center [563, 365] width 205 height 30
type input "1 TÚI VÀNG NHỎ"
click at [1062, 361] on input "text" at bounding box center [1122, 365] width 205 height 30
type input "S"
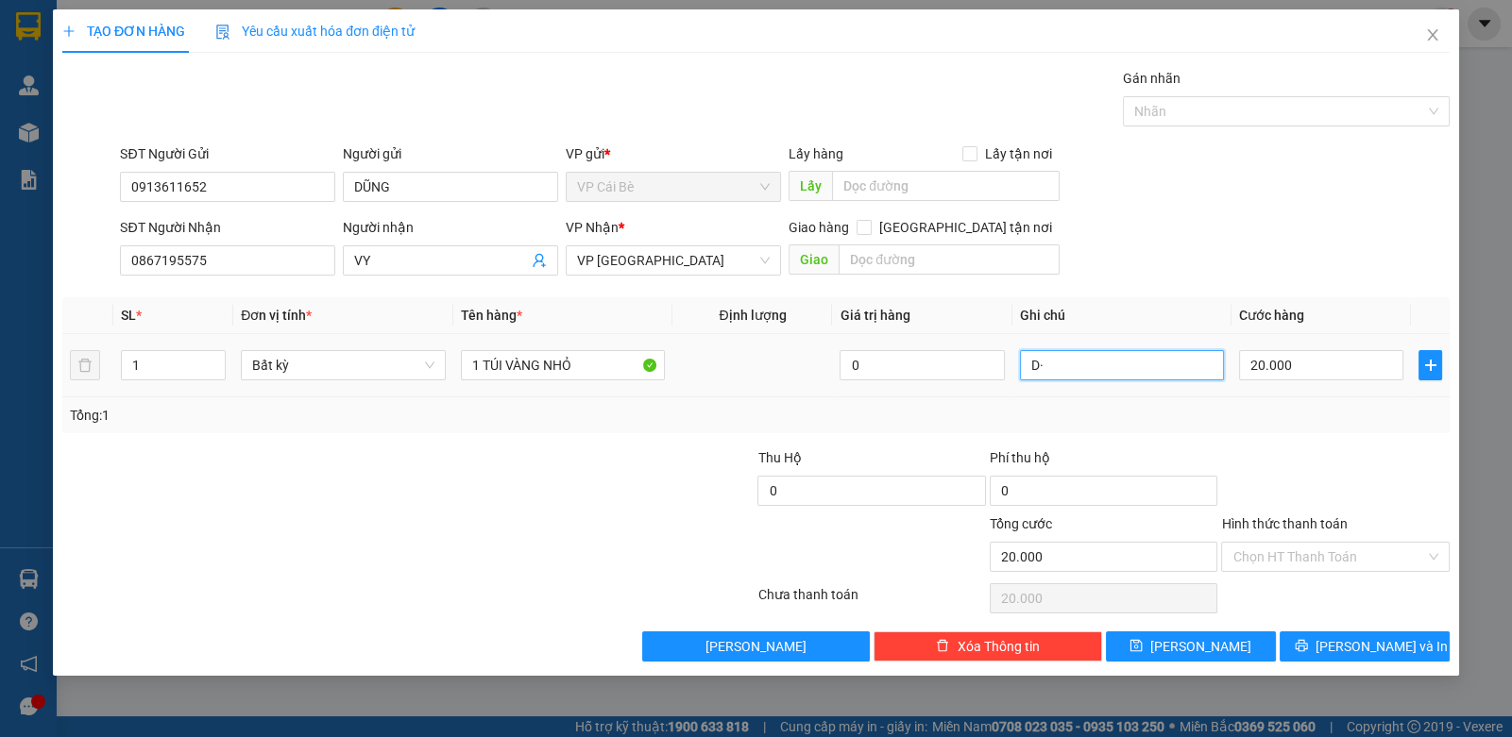
type input "D"
type input "ĐỒ ĂN"
drag, startPoint x: 1250, startPoint y: 557, endPoint x: 1253, endPoint y: 569, distance: 12.6
click at [1250, 563] on input "Hình thức thanh toán" at bounding box center [1328, 557] width 192 height 28
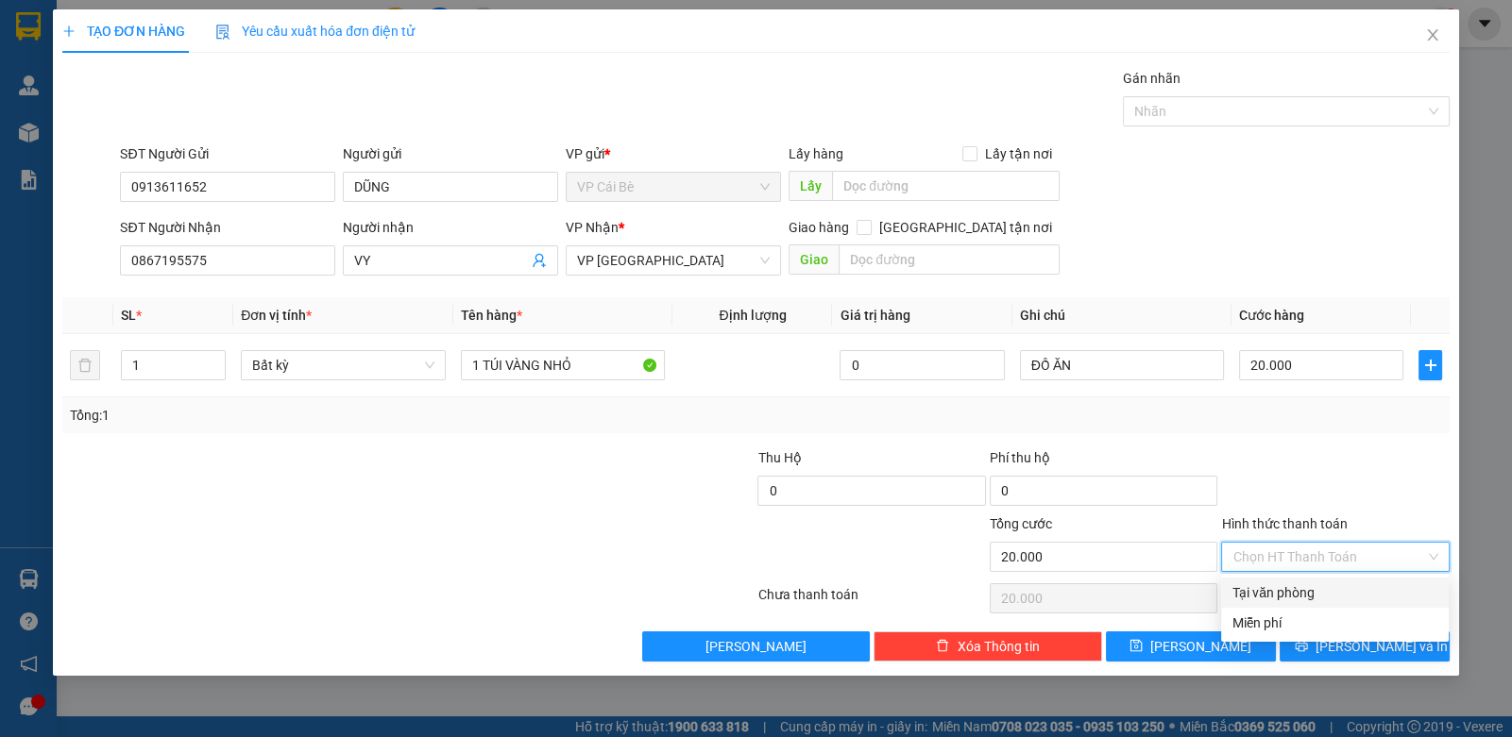
drag, startPoint x: 1256, startPoint y: 581, endPoint x: 1306, endPoint y: 617, distance: 61.6
click at [1261, 587] on div "Tại văn phòng" at bounding box center [1335, 593] width 228 height 30
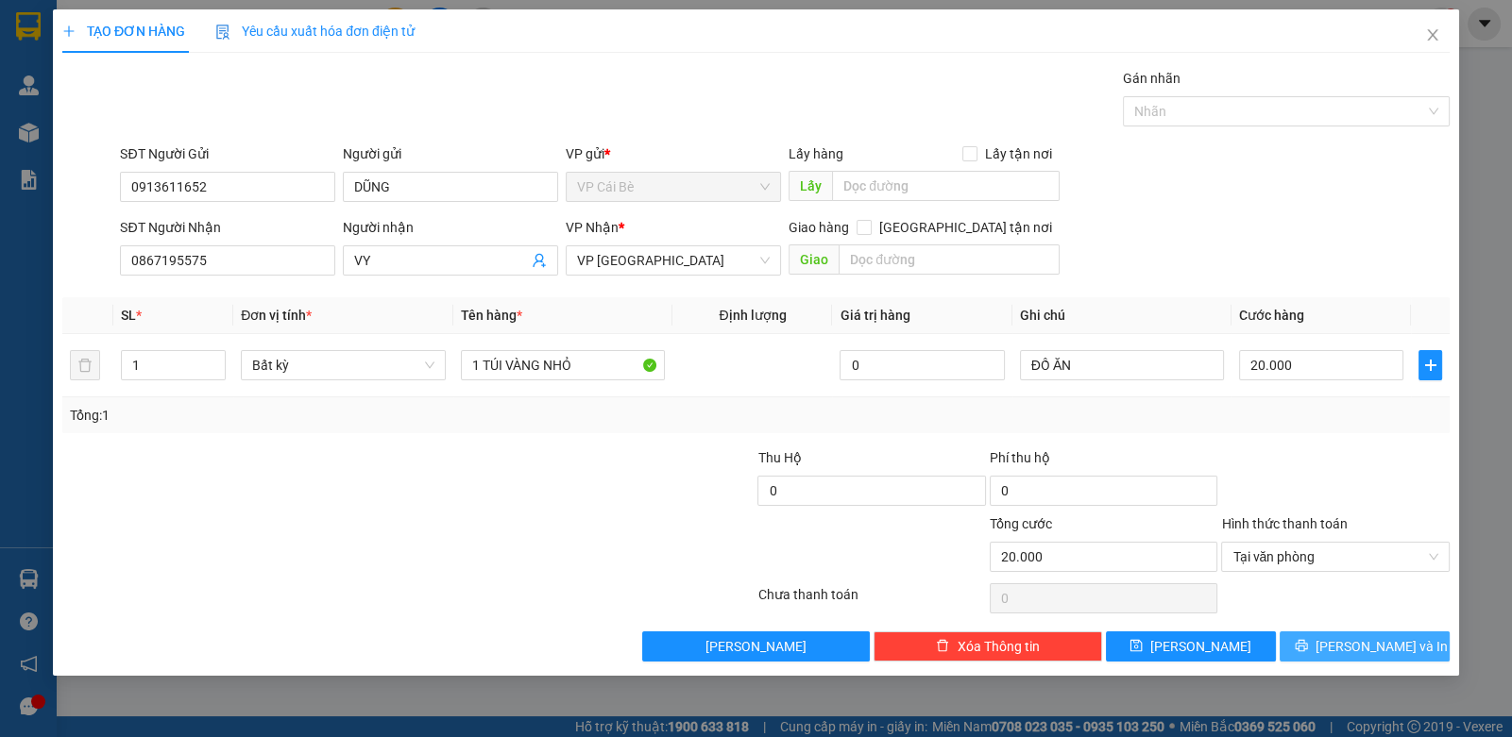
click at [1333, 636] on button "Lưu và In" at bounding box center [1364, 647] width 170 height 30
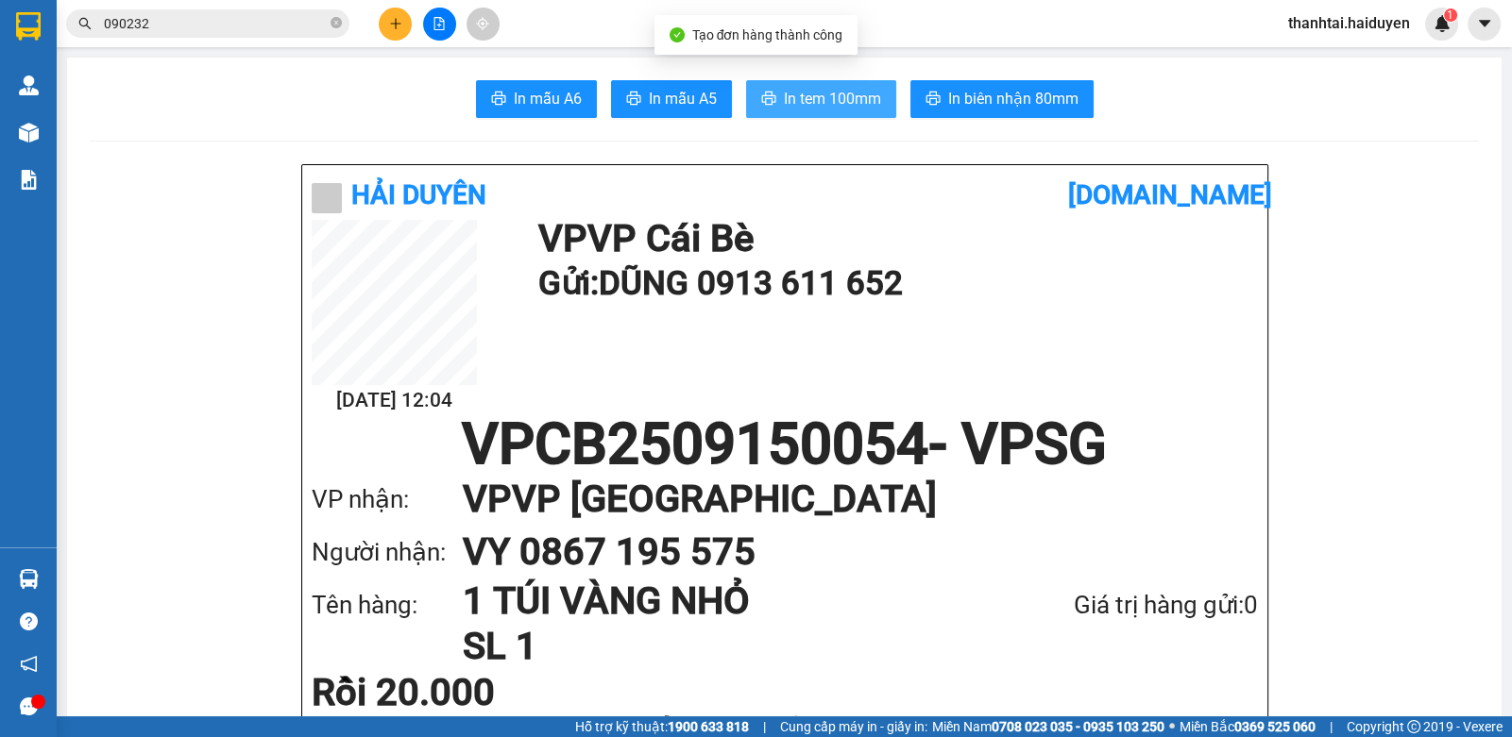
click at [787, 110] on span "In tem 100mm" at bounding box center [832, 99] width 97 height 24
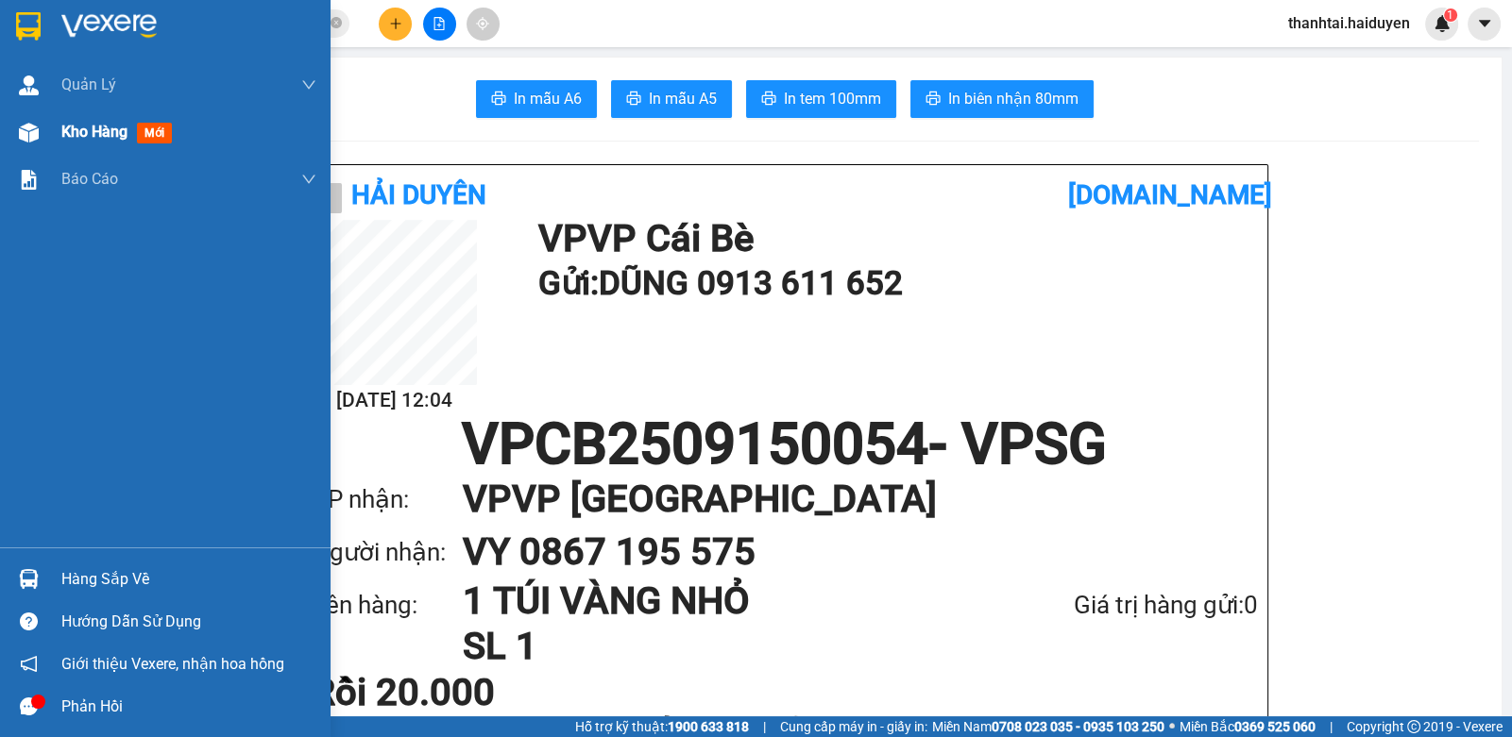
click at [69, 139] on span "Kho hàng" at bounding box center [94, 132] width 66 height 18
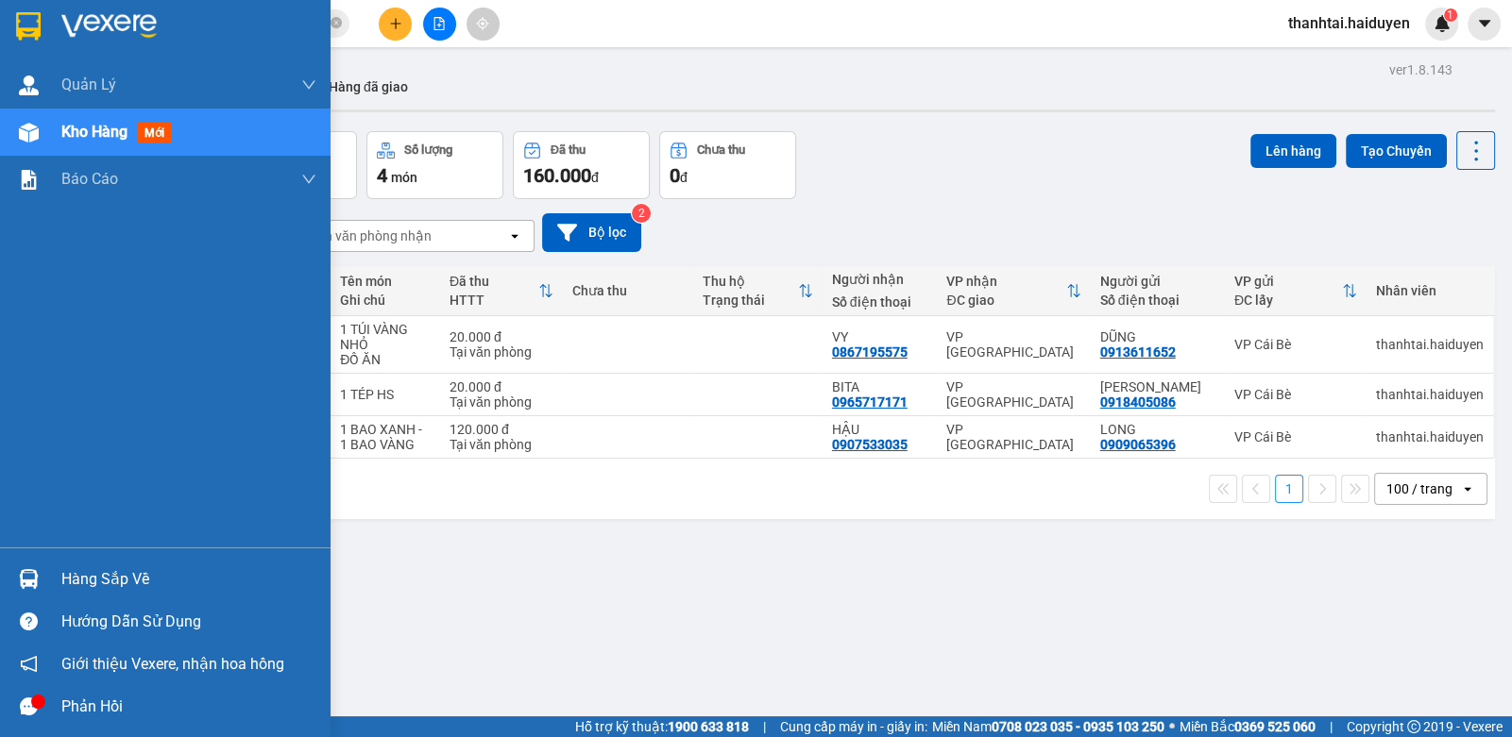
click at [129, 584] on div "Hàng sắp về" at bounding box center [188, 580] width 255 height 28
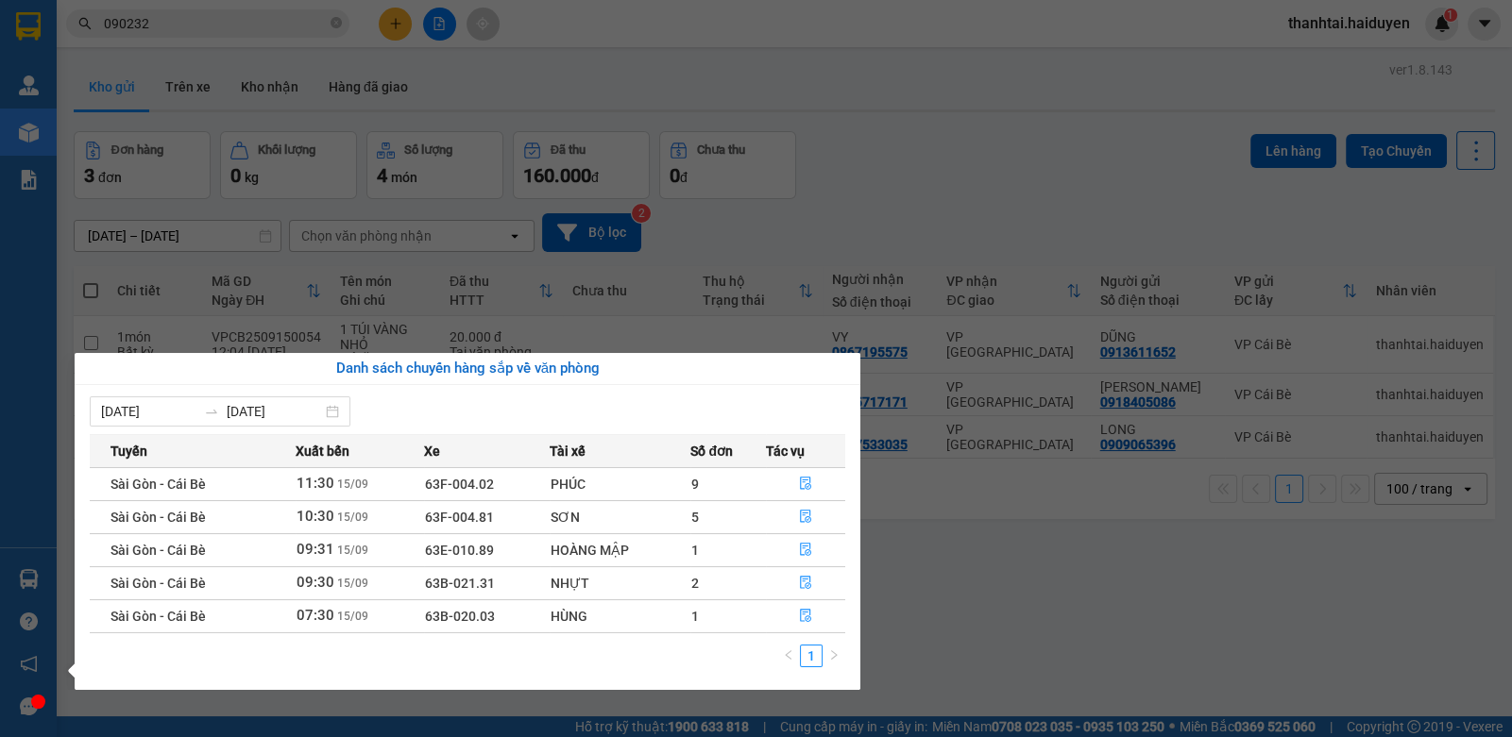
click at [995, 561] on section "Kết quả tìm kiếm ( 1 ) Bộ lọc Gửi 3 ngày gần nhất Mã ĐH Trạng thái Món hàng Thu…" at bounding box center [756, 368] width 1512 height 737
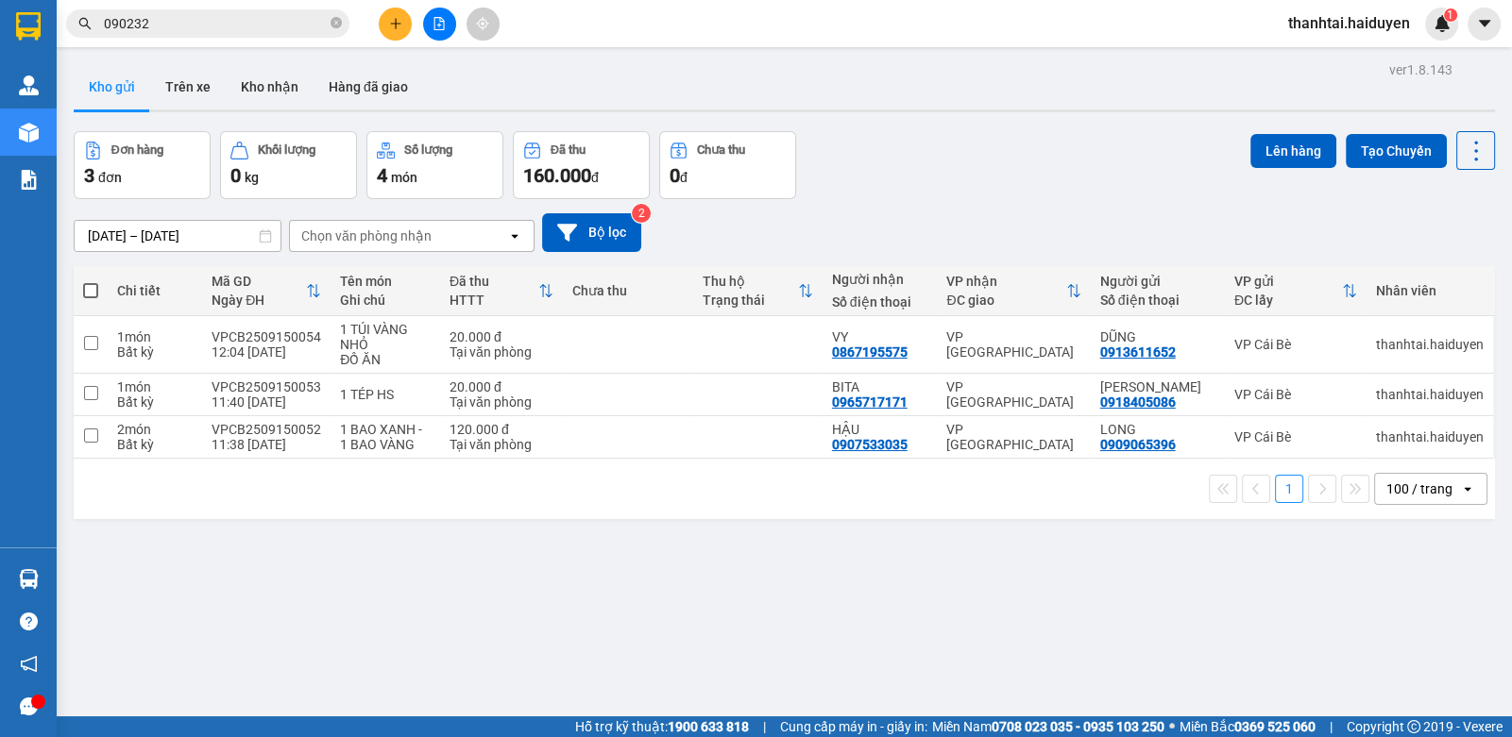
click at [995, 561] on div "ver 1.8.143 Kho gửi Trên xe Kho nhận Hàng đã giao Đơn hàng 3 đơn Khối lượng 0 k…" at bounding box center [784, 425] width 1436 height 737
click at [402, 25] on button at bounding box center [395, 24] width 33 height 33
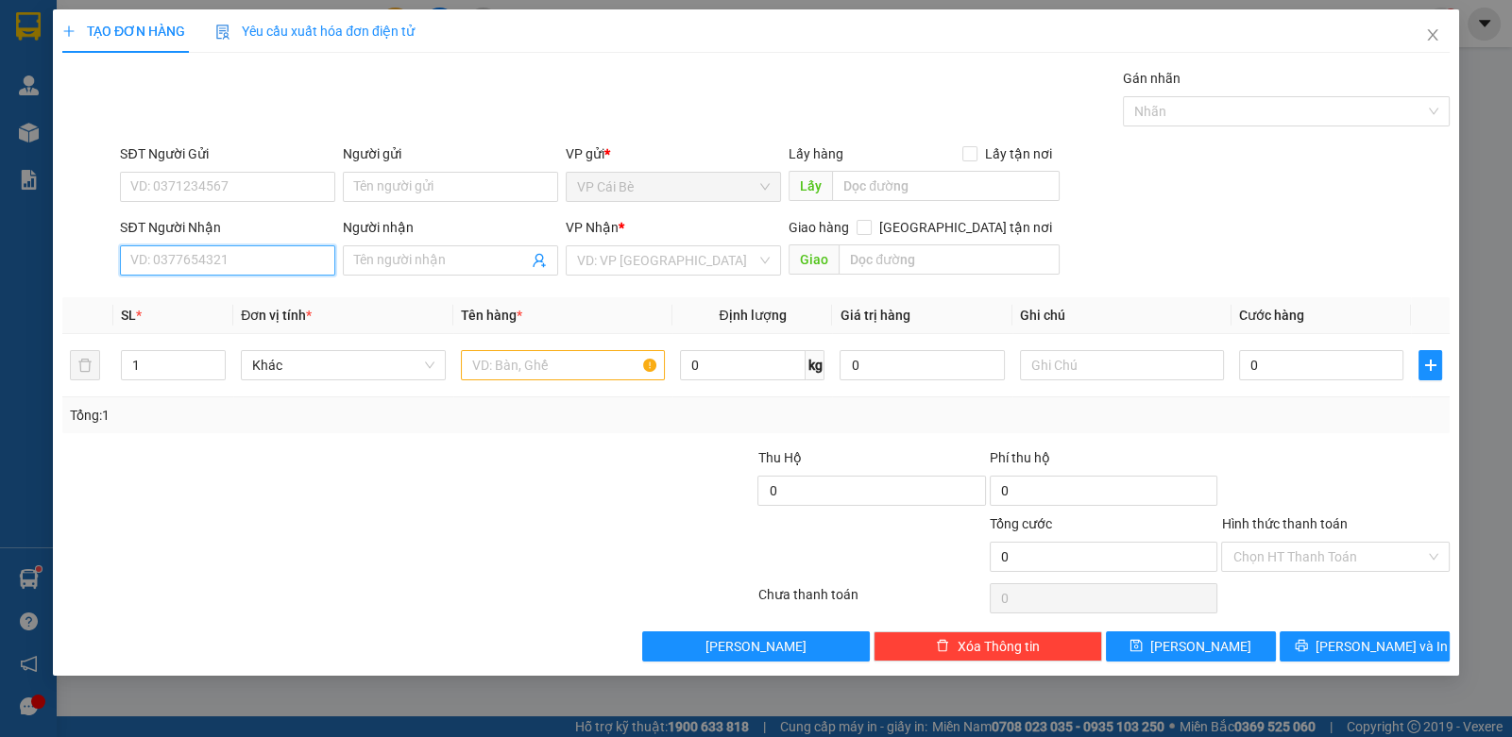
click at [234, 254] on input "SĐT Người Nhận" at bounding box center [227, 261] width 215 height 30
click at [177, 263] on input "SĐT Người Nhận" at bounding box center [227, 261] width 215 height 30
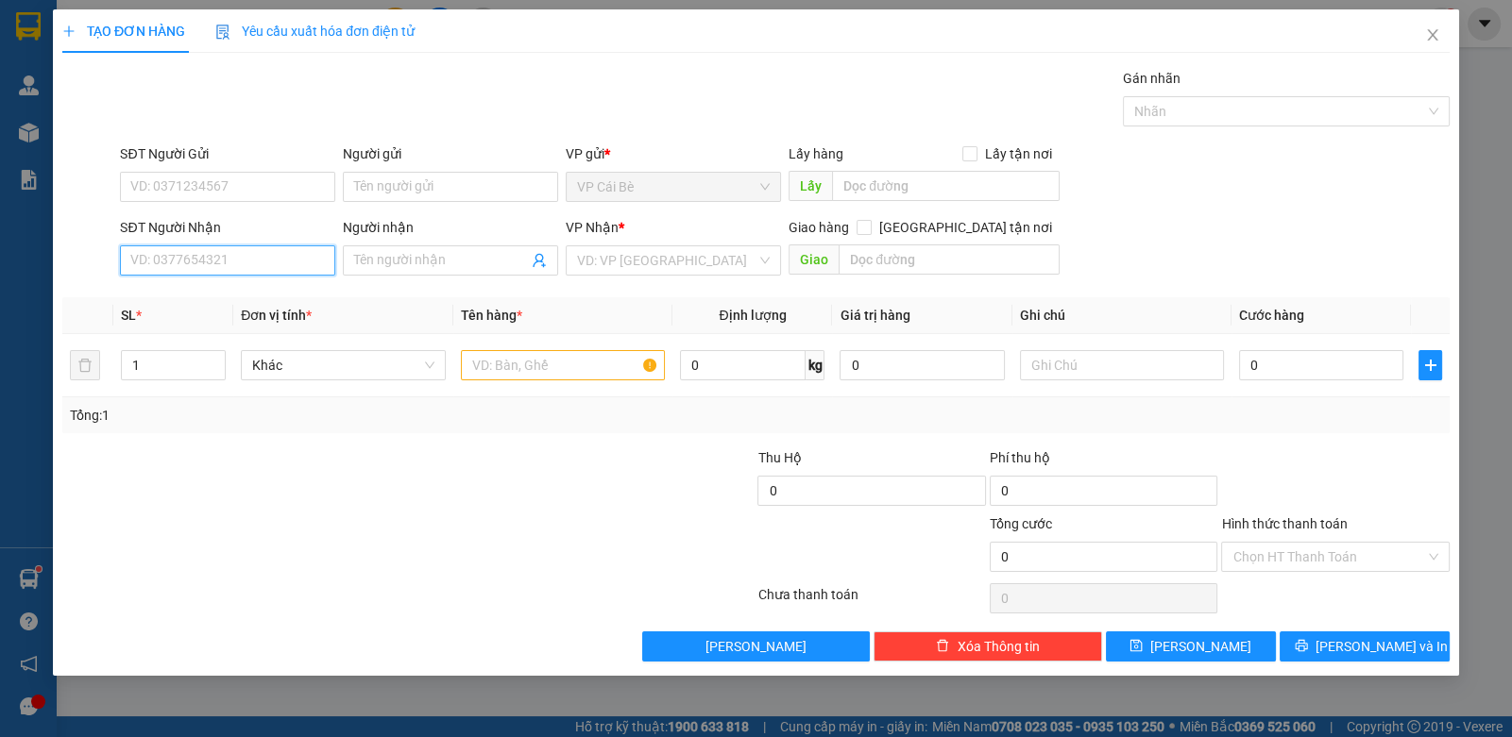
click at [177, 263] on input "SĐT Người Nhận" at bounding box center [227, 261] width 215 height 30
click at [197, 255] on input "SĐT Người Nhận" at bounding box center [227, 261] width 215 height 30
click at [201, 264] on input "SĐT Người Nhận" at bounding box center [227, 261] width 215 height 30
type input "0989783654"
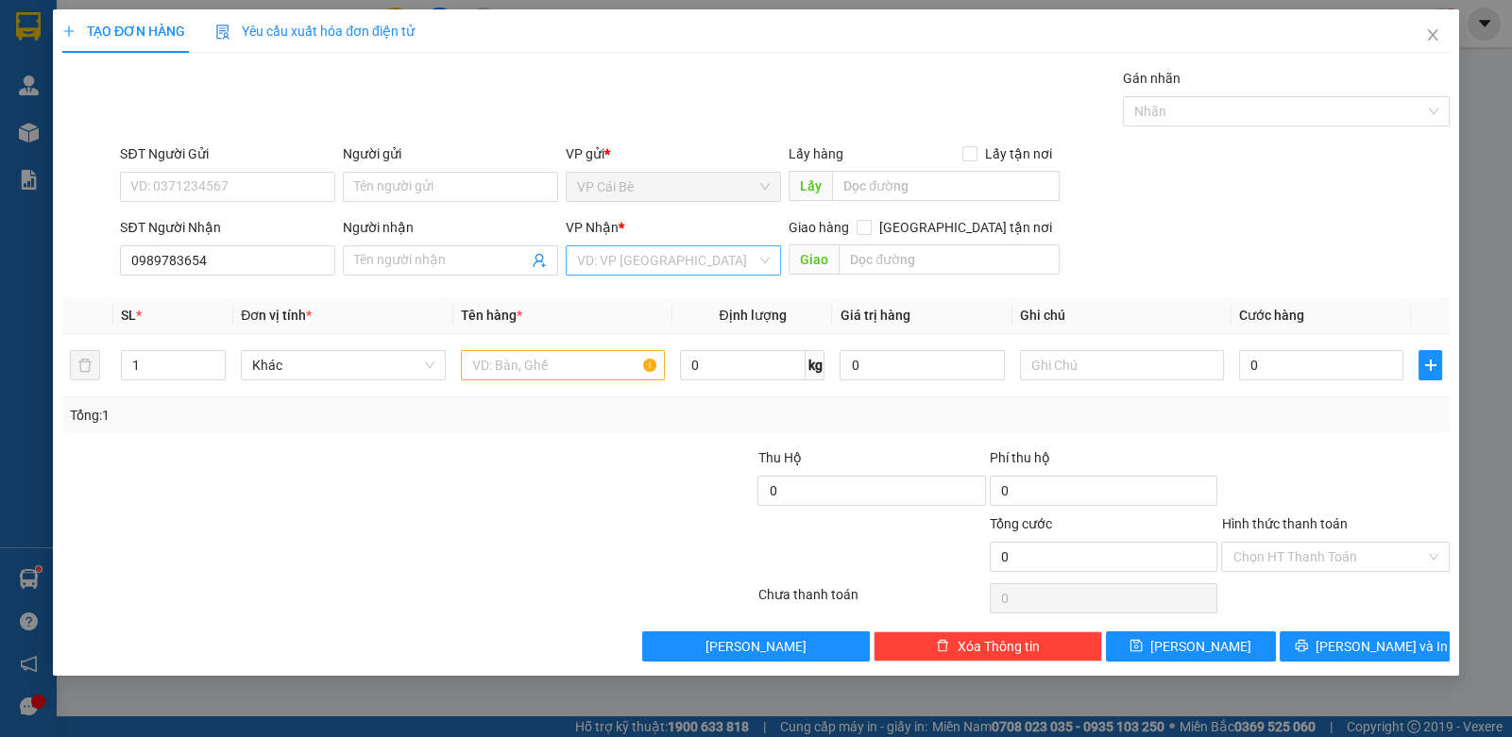
click at [668, 261] on input "search" at bounding box center [666, 260] width 179 height 28
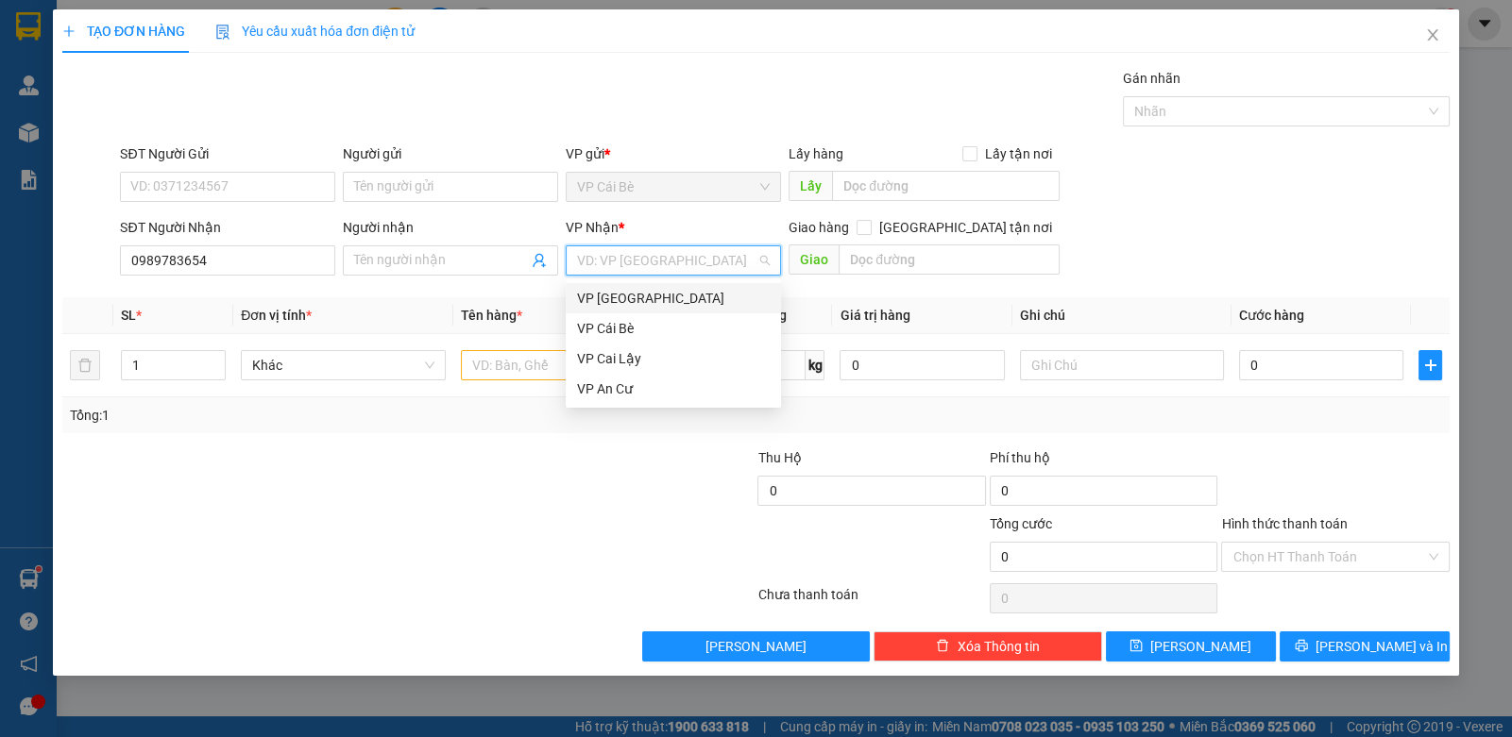
drag, startPoint x: 630, startPoint y: 302, endPoint x: 389, endPoint y: 292, distance: 241.0
click at [627, 300] on div "VP Sài Gòn" at bounding box center [673, 298] width 193 height 21
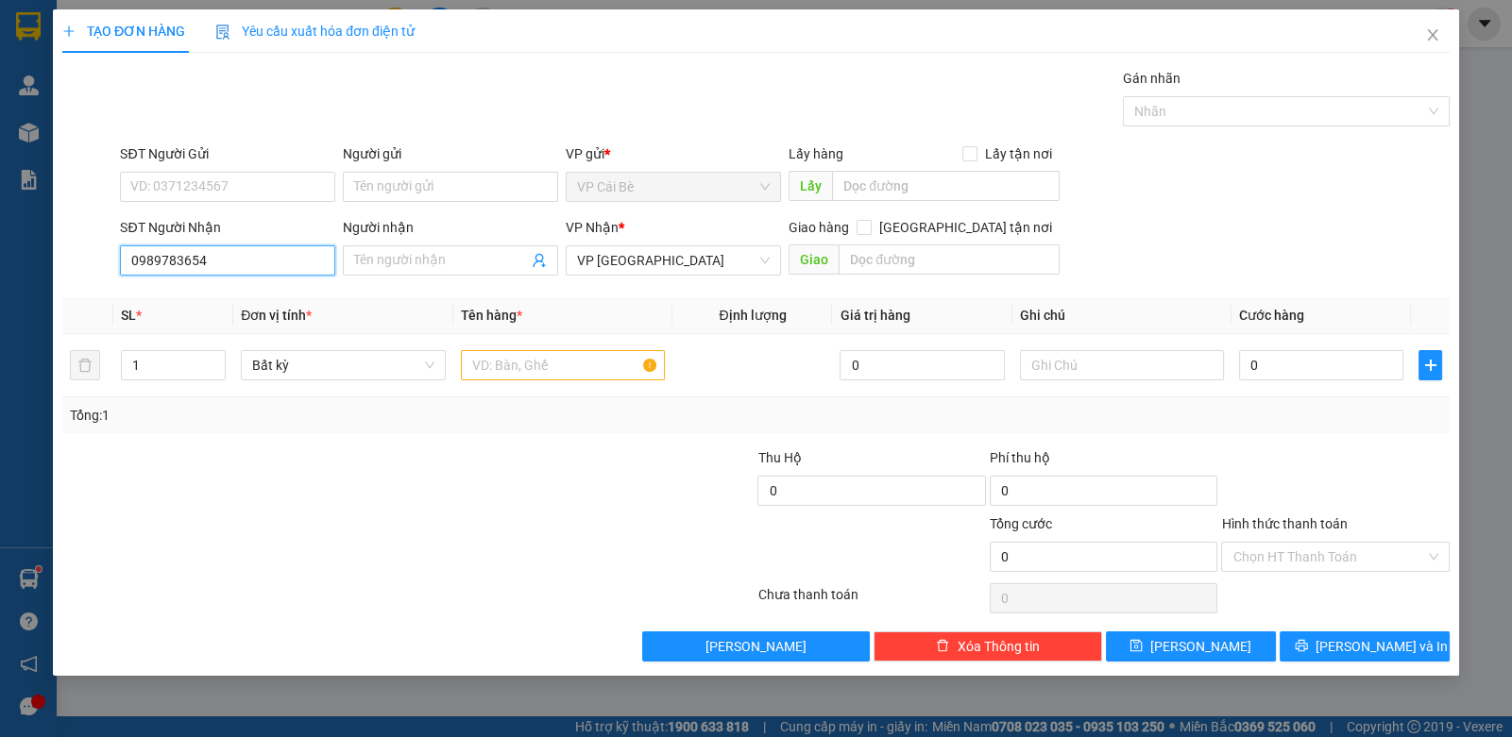
click at [238, 267] on input "0989783654" at bounding box center [227, 261] width 215 height 30
click at [411, 258] on input "Người nhận" at bounding box center [441, 260] width 174 height 21
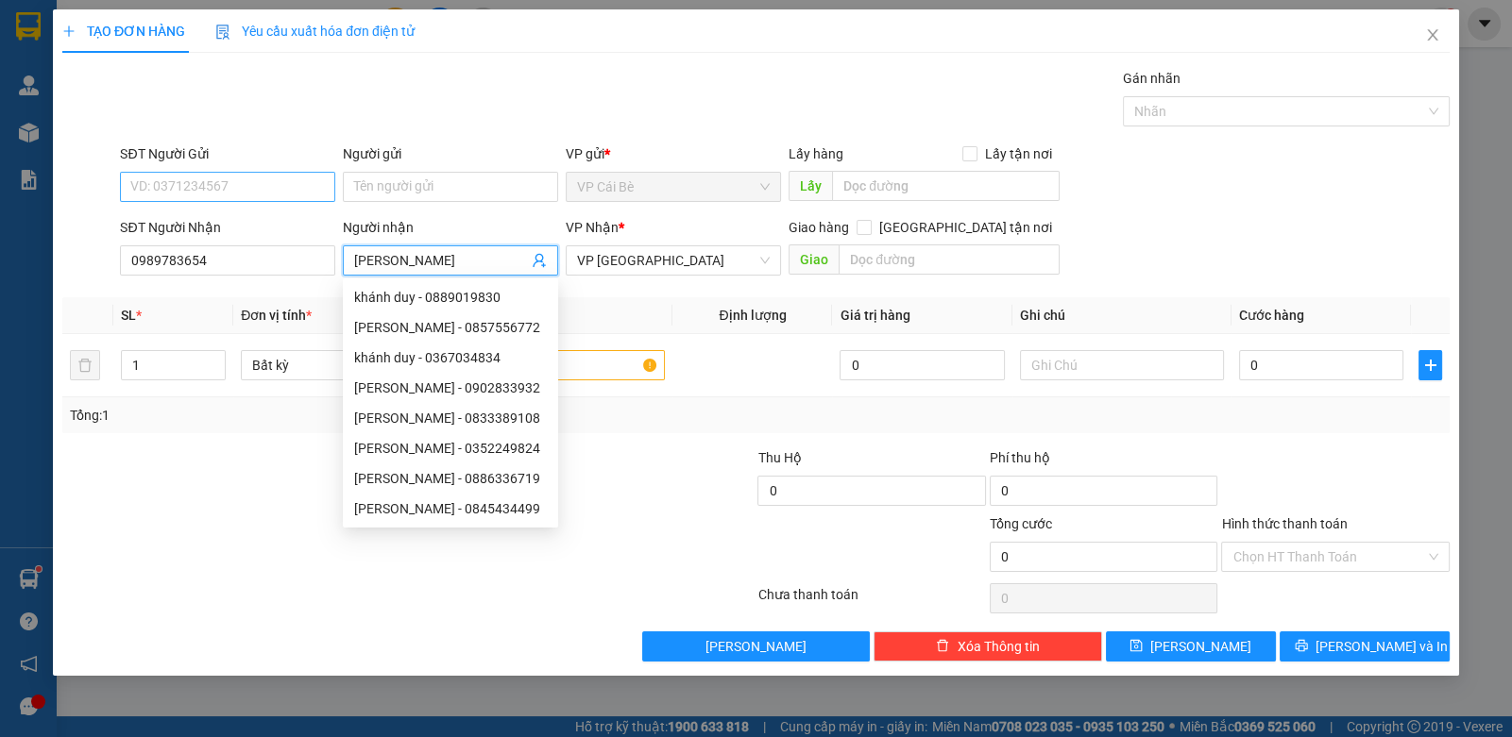
type input "KHÁNH DUY"
drag, startPoint x: 168, startPoint y: 194, endPoint x: 935, endPoint y: 14, distance: 787.4
click at [169, 195] on input "SĐT Người Gửi" at bounding box center [227, 187] width 215 height 30
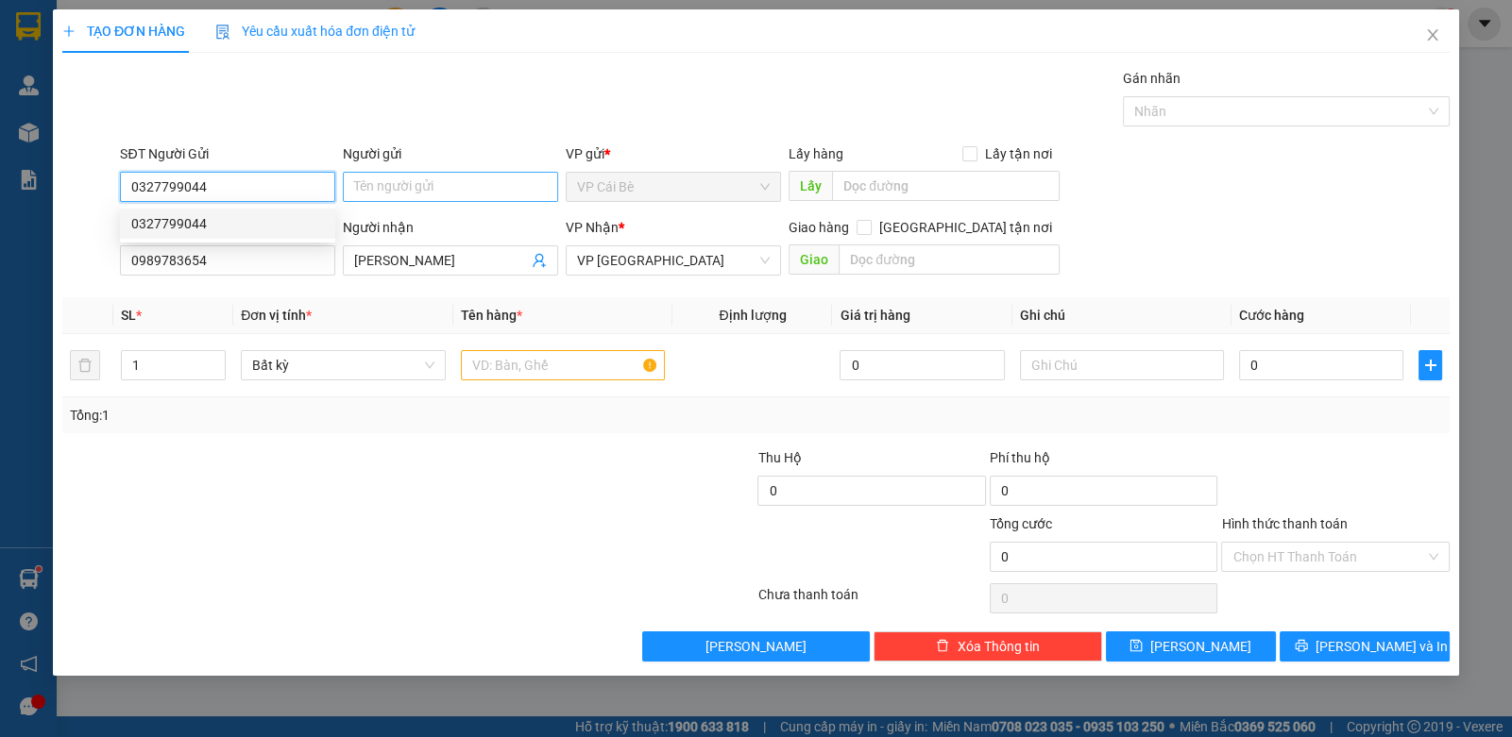
type input "0327799044"
click at [411, 181] on input "Người gửi" at bounding box center [450, 187] width 215 height 30
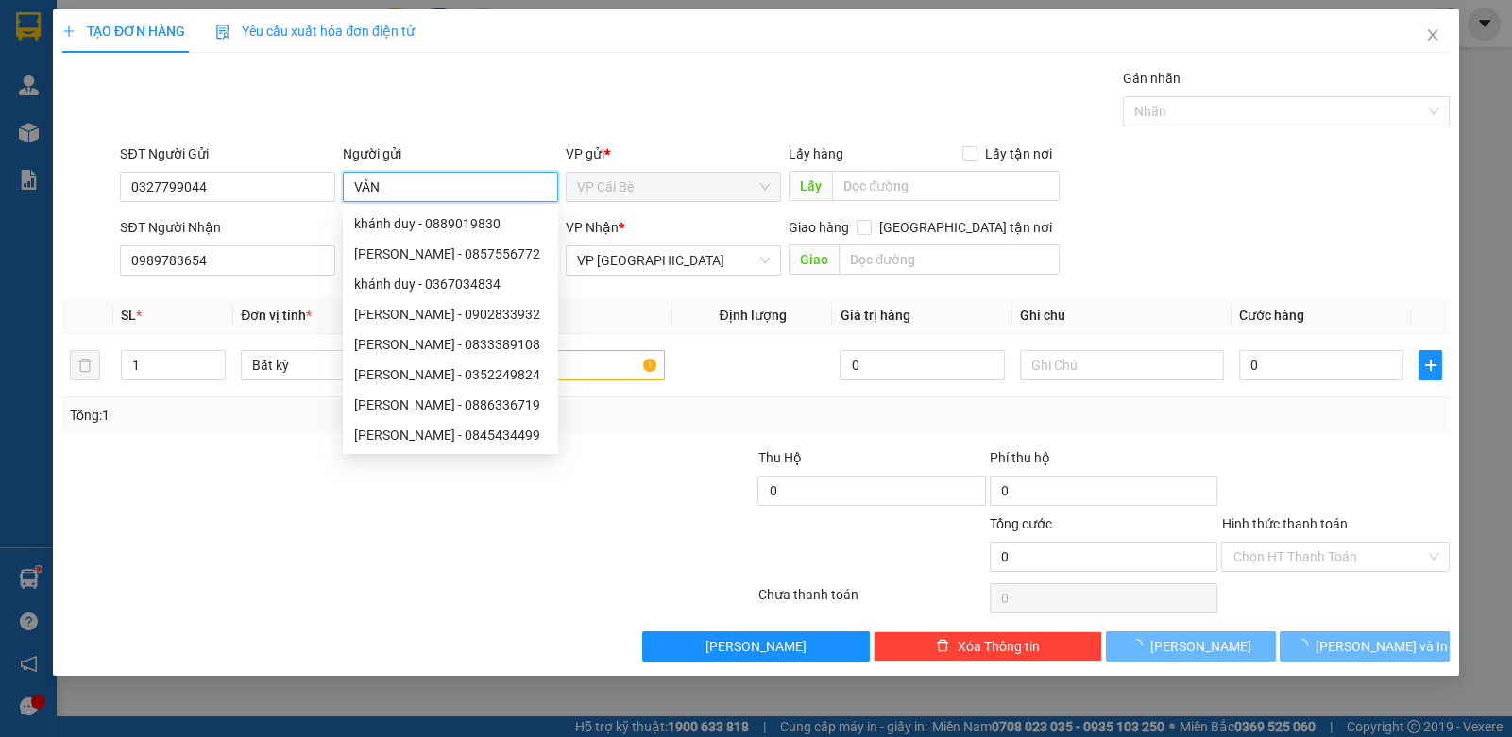
type input "VÂN"
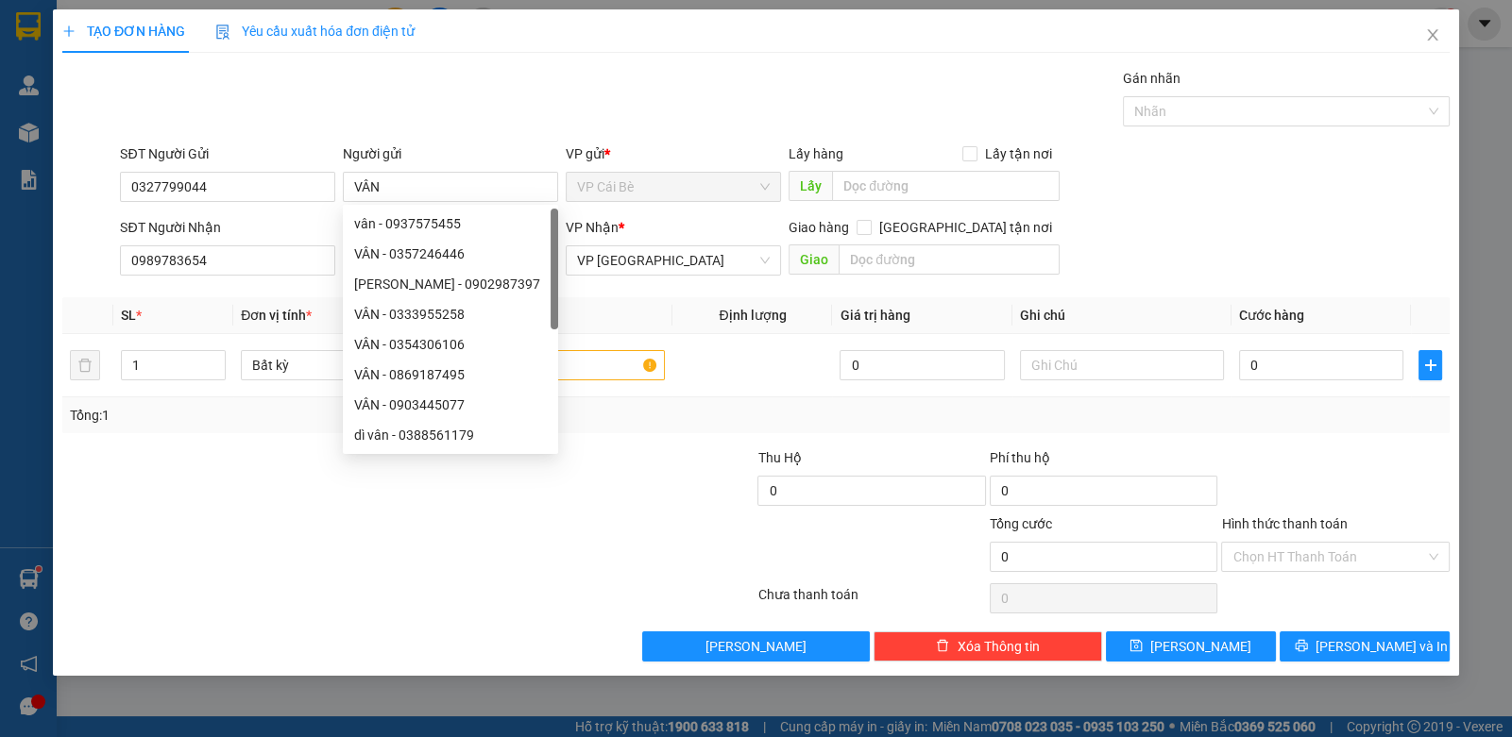
drag, startPoint x: 692, startPoint y: 97, endPoint x: 675, endPoint y: 372, distance: 275.3
click at [694, 98] on div "Gói vận chuyển * Tiêu chuẩn Gán nhãn Nhãn" at bounding box center [784, 101] width 1337 height 66
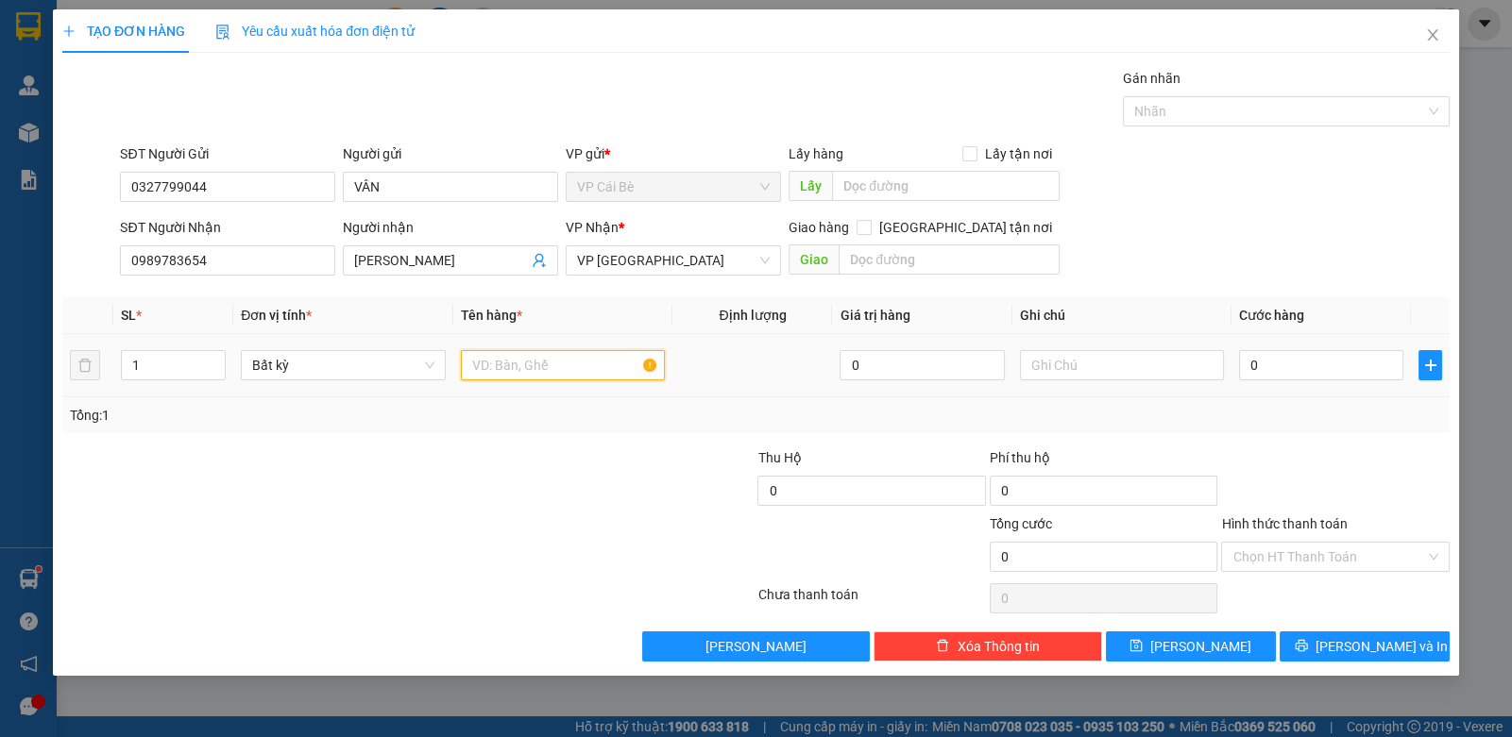
click at [595, 367] on input "text" at bounding box center [563, 365] width 205 height 30
type input "1 TÚI GIẤY TRẮNG"
click at [1068, 362] on input "text" at bounding box center [1122, 365] width 205 height 30
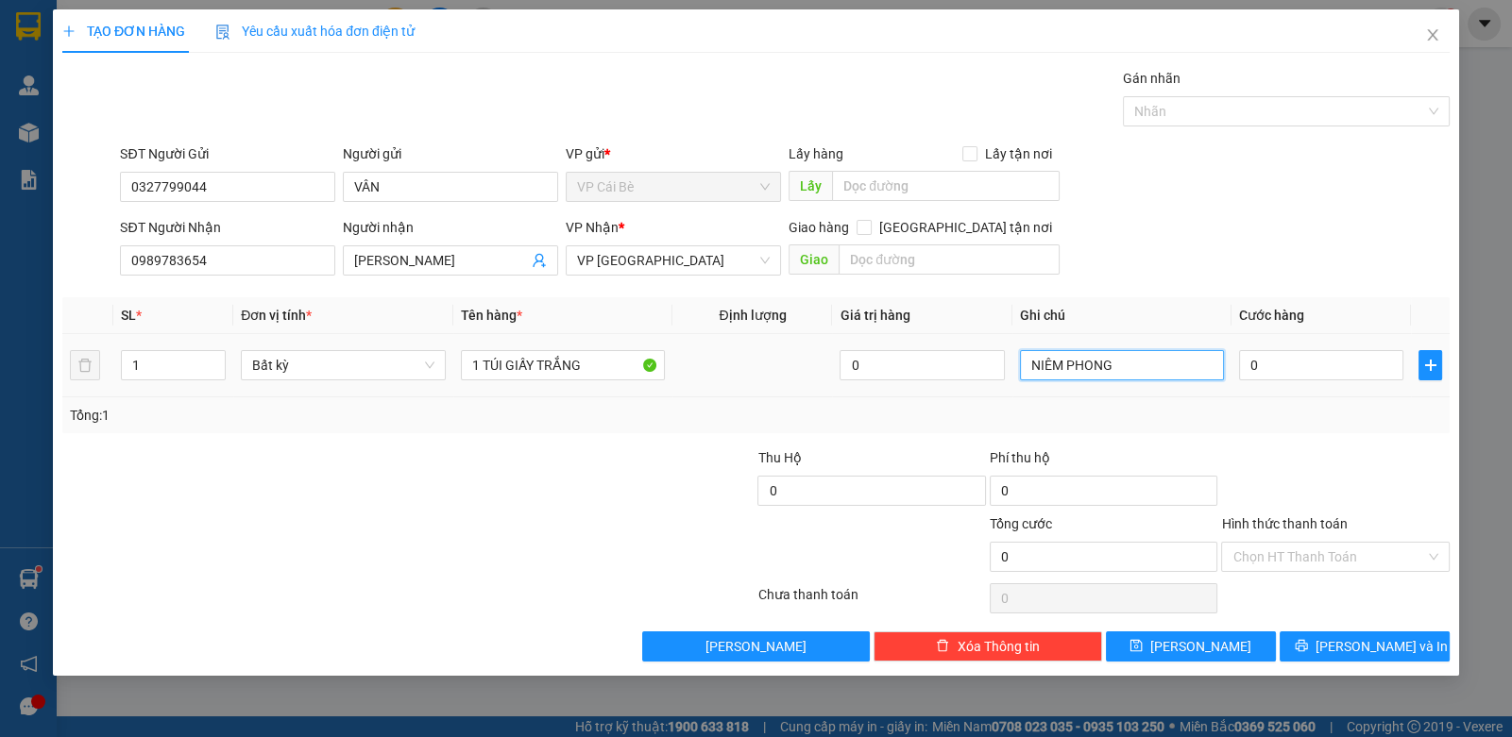
type input "NIÊM PHONG"
drag, startPoint x: 1302, startPoint y: 392, endPoint x: 1301, endPoint y: 371, distance: 20.8
click at [1302, 372] on td "0" at bounding box center [1320, 365] width 179 height 63
click at [1300, 371] on input "0" at bounding box center [1321, 365] width 164 height 30
type input "2"
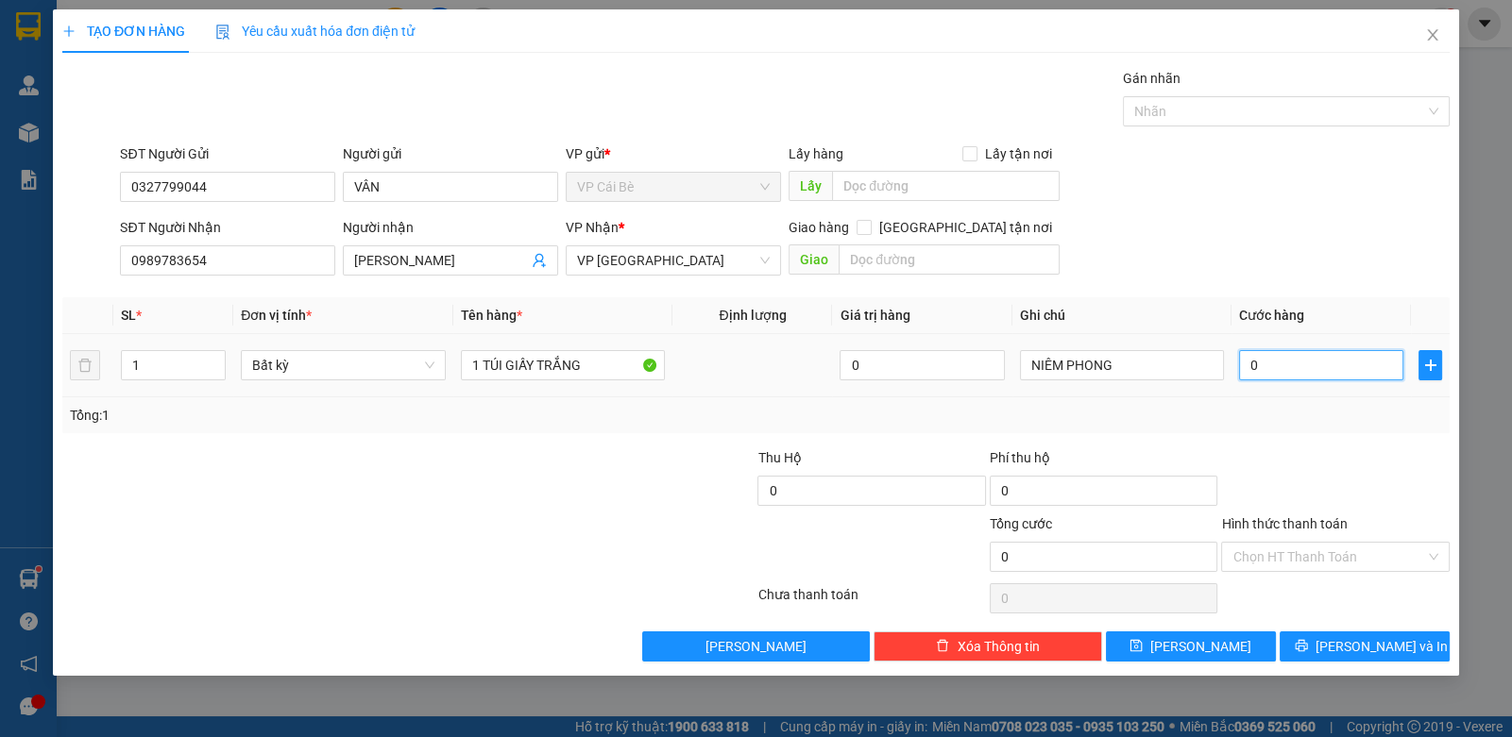
type input "2"
type input "20"
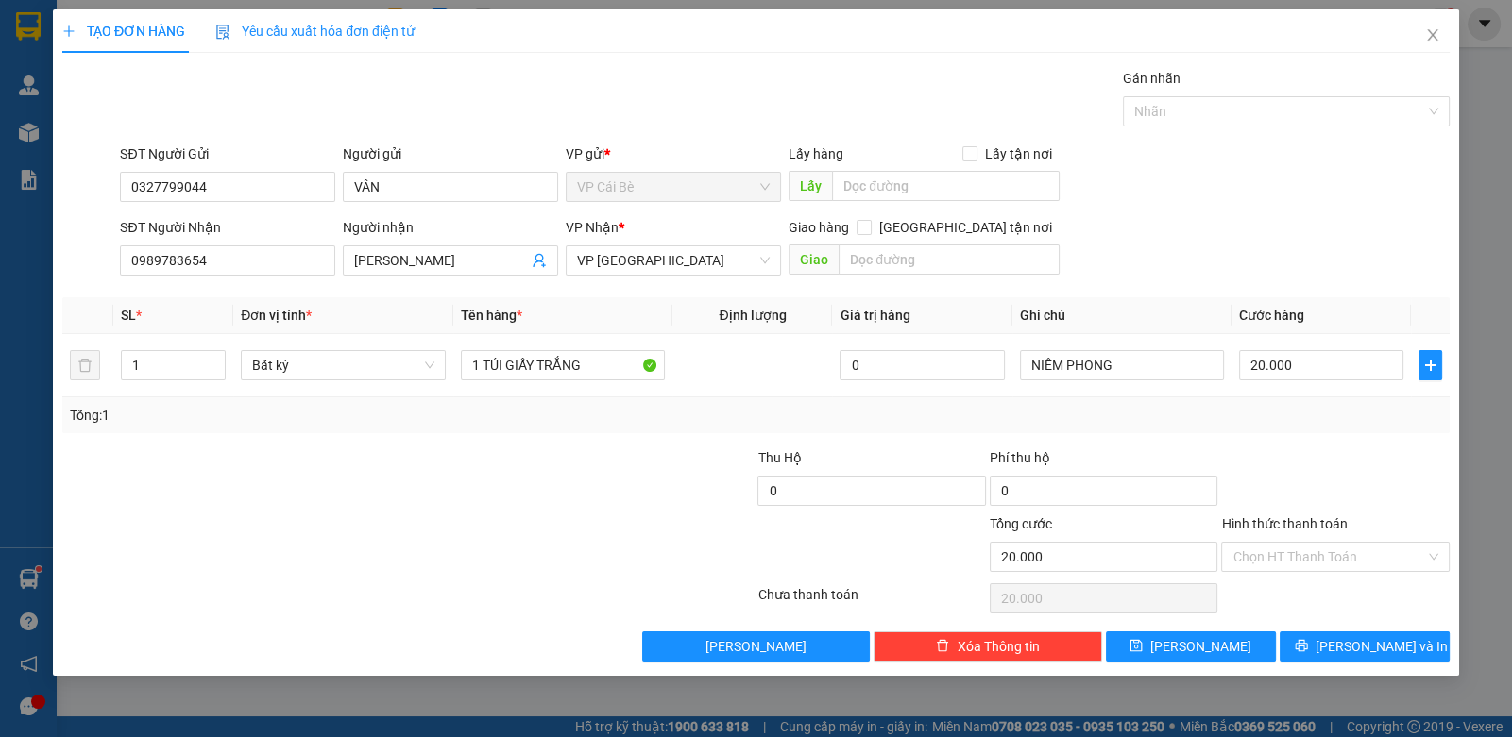
drag, startPoint x: 1218, startPoint y: 454, endPoint x: 1290, endPoint y: 504, distance: 87.5
click at [1240, 470] on div "Thu Hộ 0 Phí thu hộ 0" at bounding box center [755, 481] width 1391 height 66
drag, startPoint x: 1262, startPoint y: 549, endPoint x: 1270, endPoint y: 583, distance: 34.8
click at [1262, 552] on input "Hình thức thanh toán" at bounding box center [1328, 557] width 192 height 28
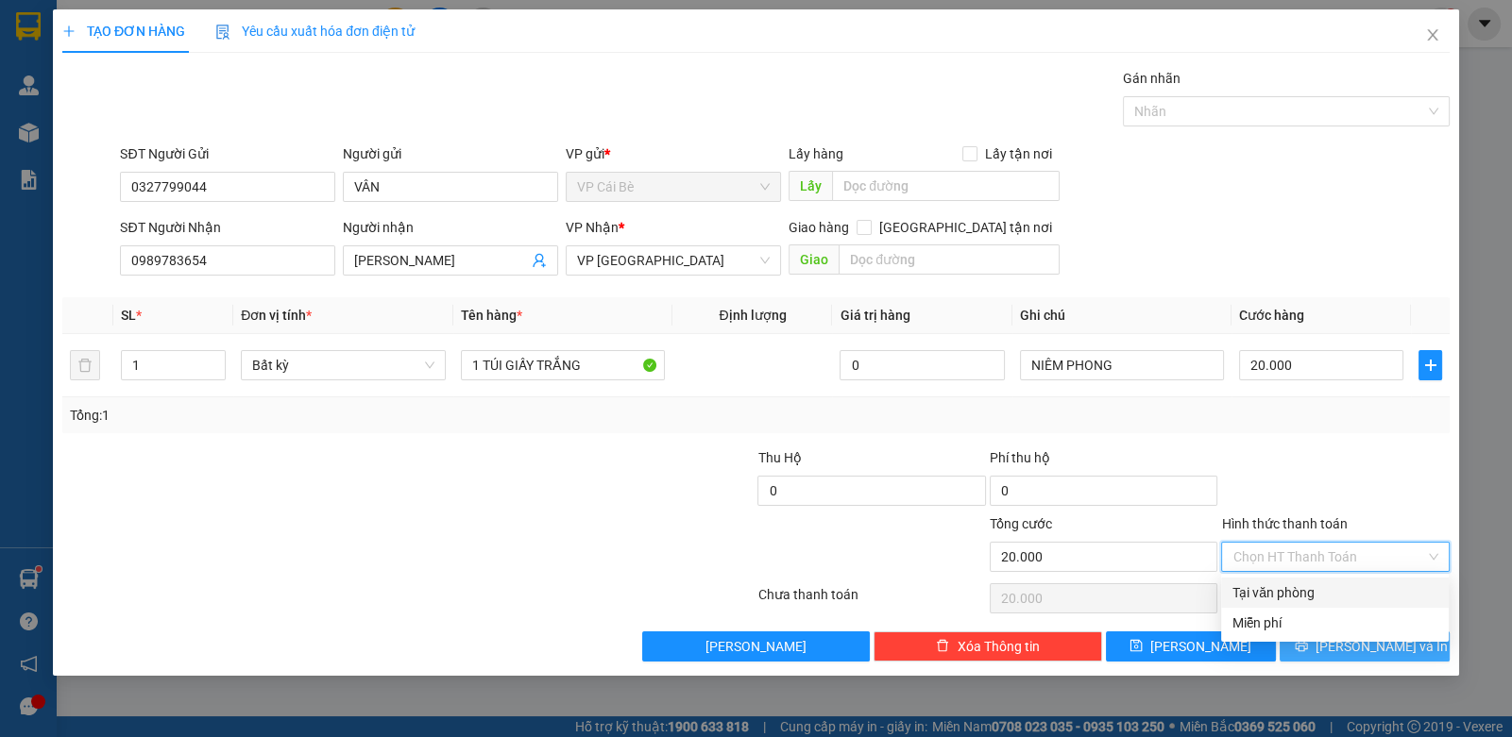
drag, startPoint x: 1270, startPoint y: 585, endPoint x: 1346, endPoint y: 650, distance: 99.1
click at [1284, 593] on div "Tại văn phòng" at bounding box center [1334, 593] width 205 height 21
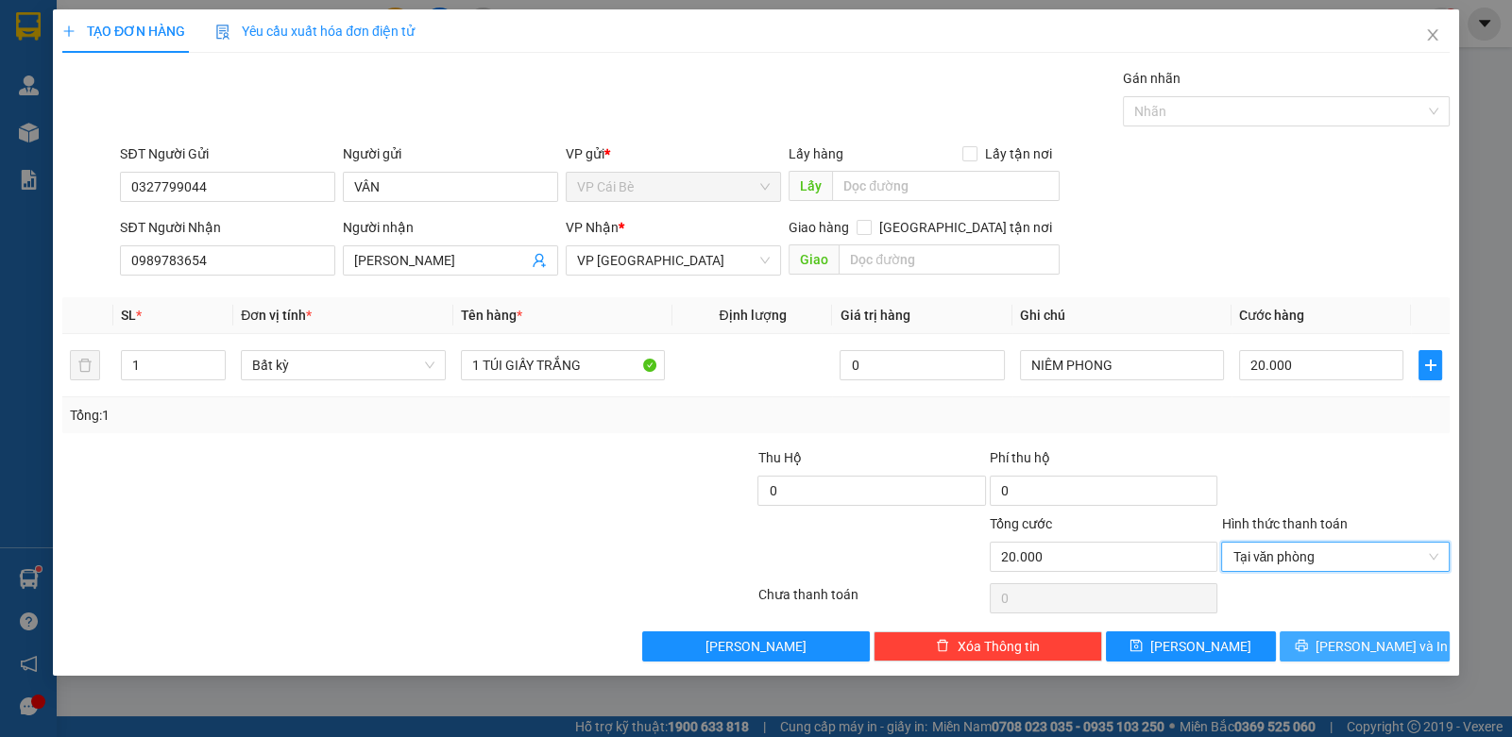
click at [1348, 642] on span "Lưu và In" at bounding box center [1381, 646] width 132 height 21
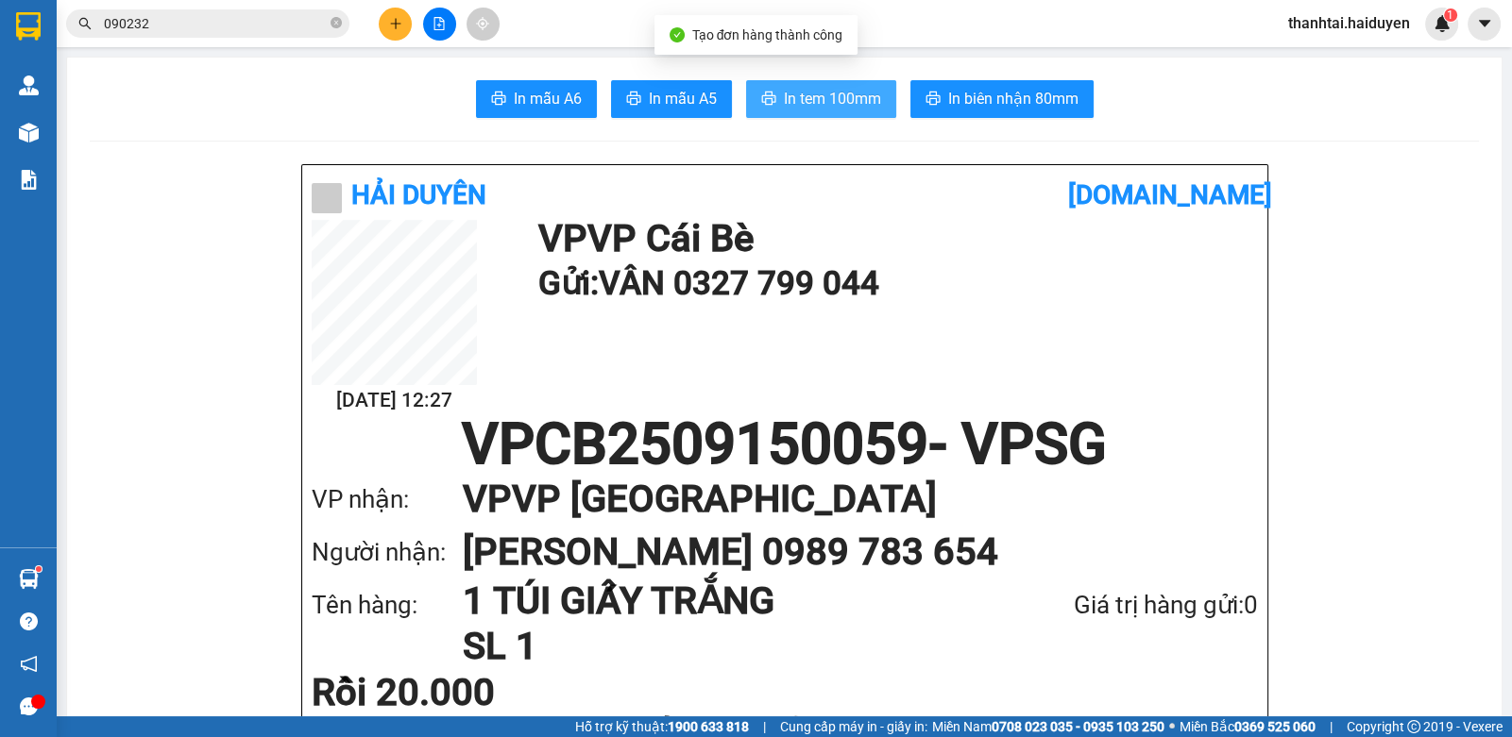
click at [853, 100] on span "In tem 100mm" at bounding box center [832, 99] width 97 height 24
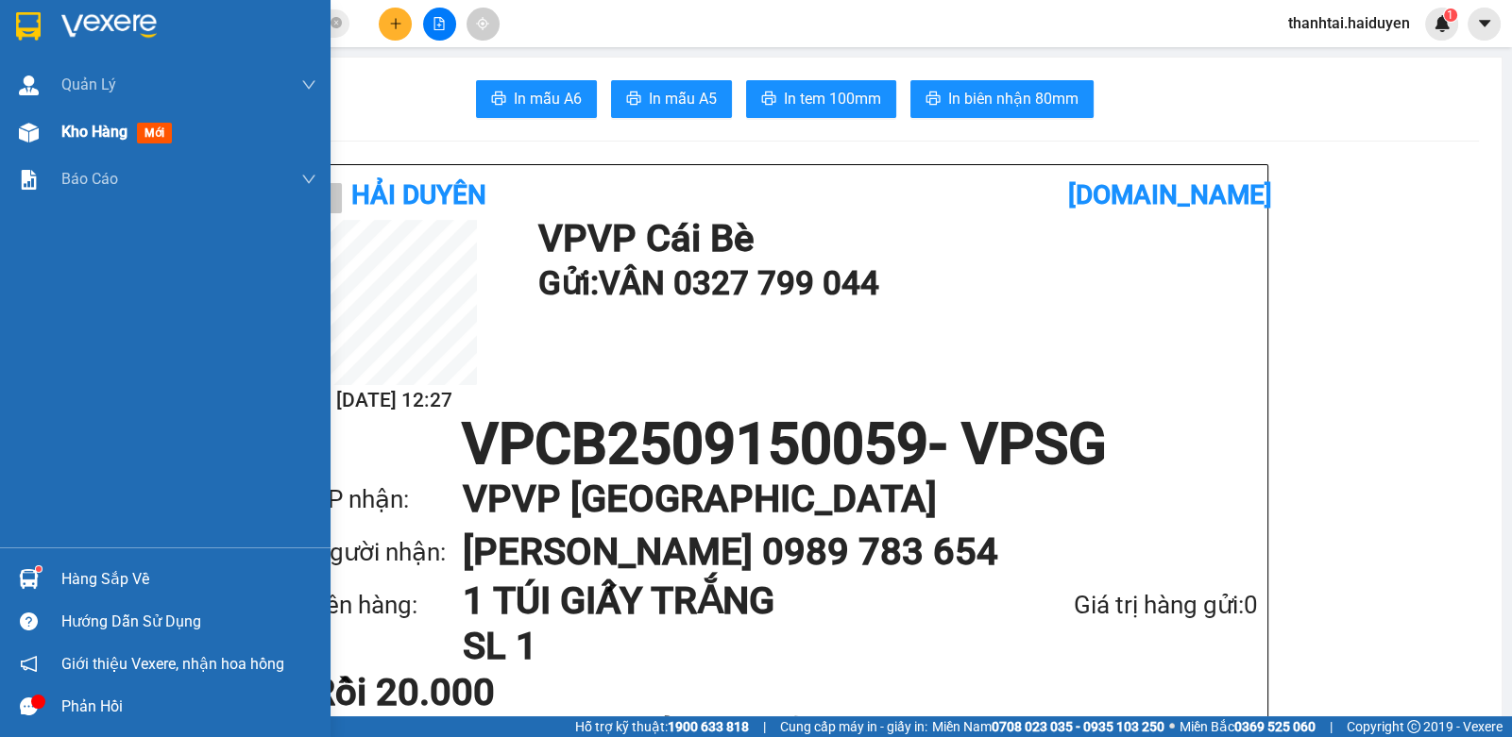
click at [161, 133] on span "mới" at bounding box center [154, 133] width 35 height 21
click at [161, 132] on span "mới" at bounding box center [154, 133] width 35 height 21
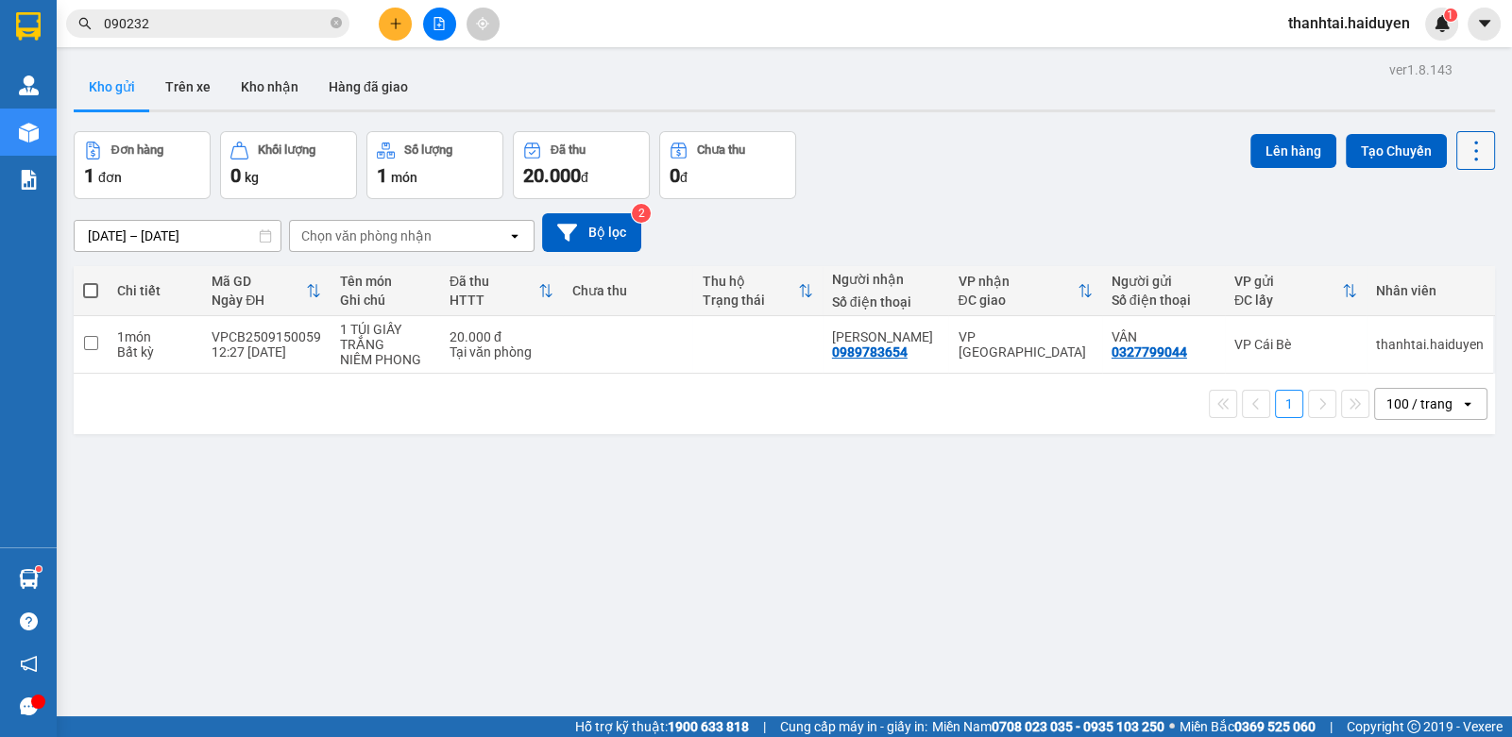
click at [1476, 159] on button at bounding box center [1475, 150] width 39 height 39
click at [1408, 268] on span "Làm mới" at bounding box center [1434, 269] width 52 height 19
drag, startPoint x: 1065, startPoint y: 144, endPoint x: 942, endPoint y: 169, distance: 125.2
click at [943, 169] on div "Đơn hàng 1 đơn Khối lượng 0 kg Số lượng 1 món Đã thu 20.000 đ Chưa thu 0 đ Lên …" at bounding box center [784, 165] width 1421 height 68
click at [755, 339] on td at bounding box center [756, 345] width 129 height 58
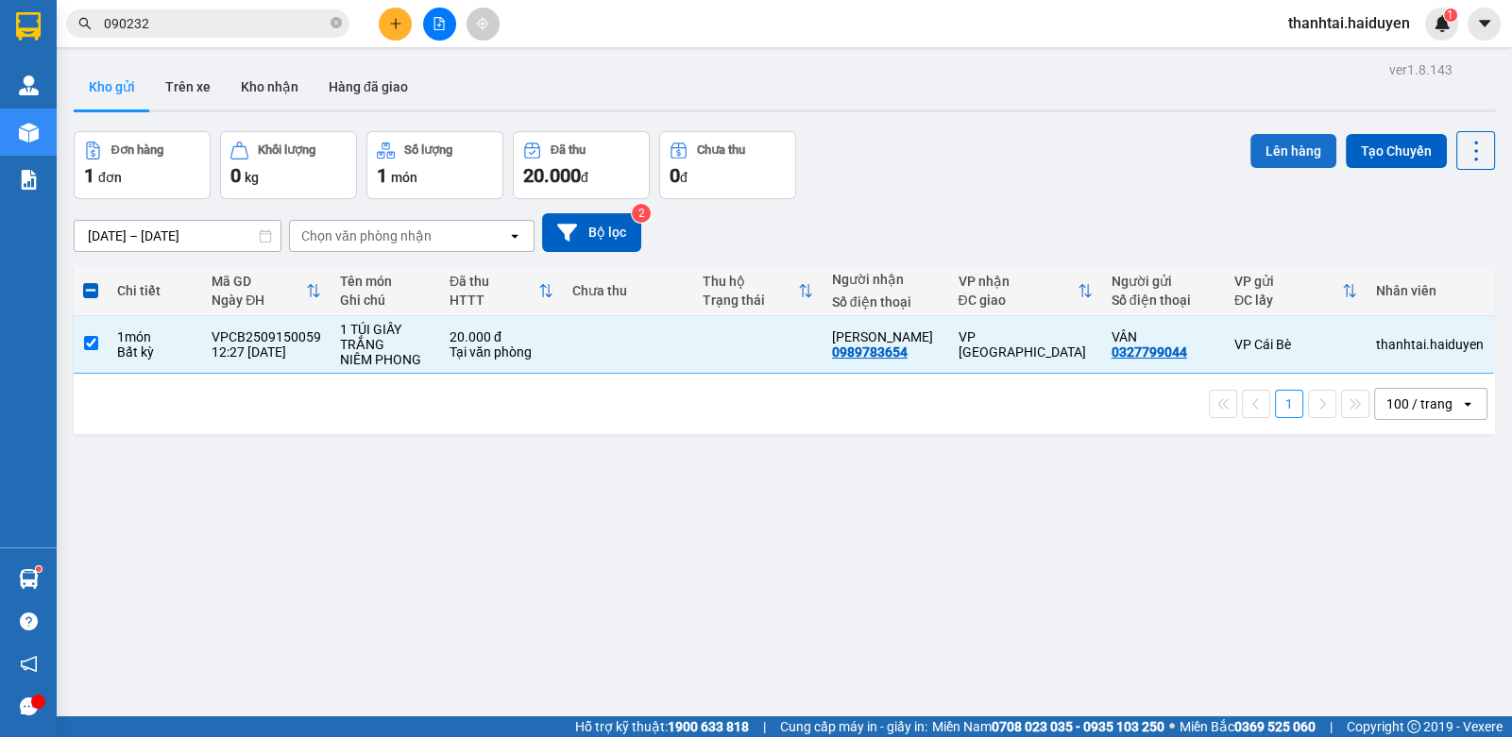
click at [1253, 156] on button "Lên hàng" at bounding box center [1293, 151] width 86 height 34
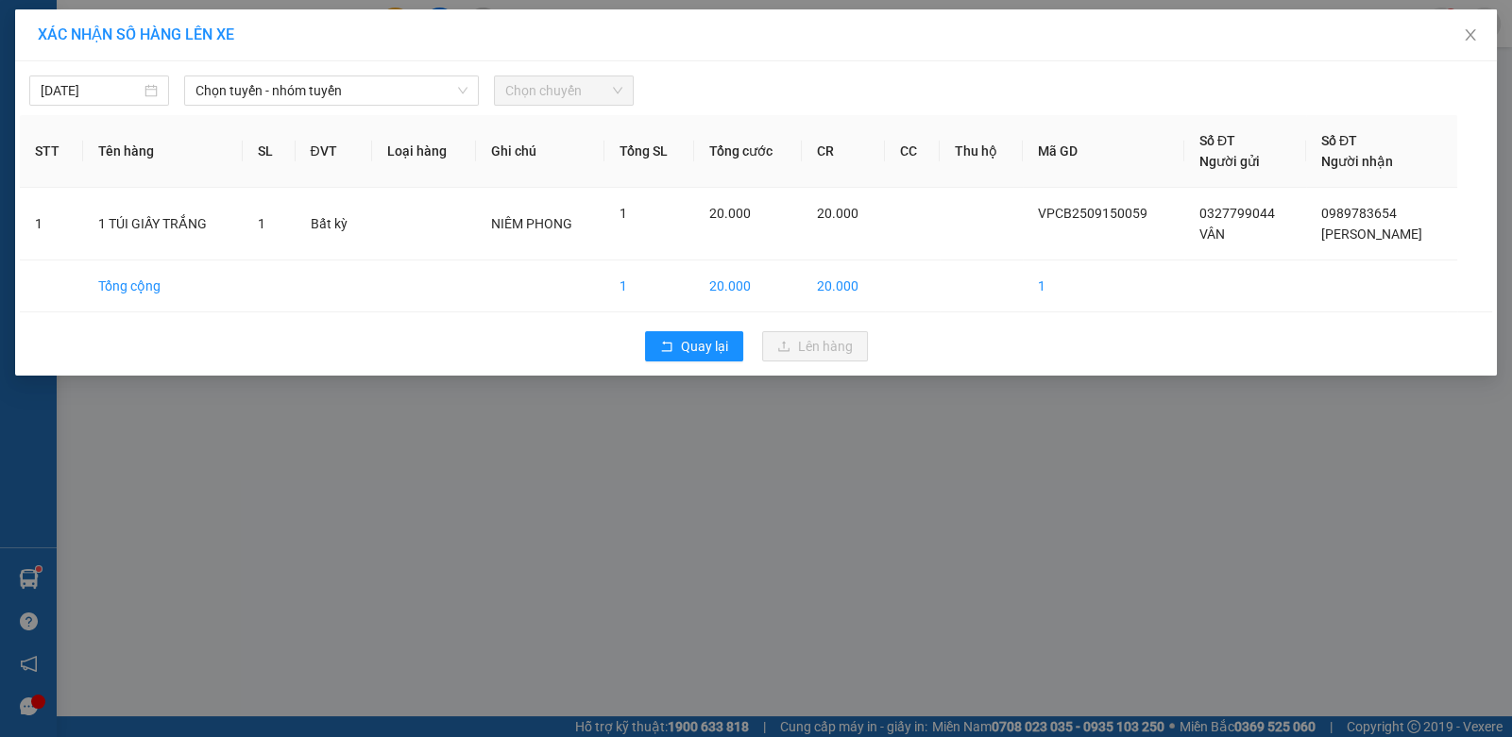
drag, startPoint x: 207, startPoint y: 92, endPoint x: 214, endPoint y: 108, distance: 17.7
click at [210, 97] on span "Chọn tuyến - nhóm tuyến" at bounding box center [331, 90] width 272 height 28
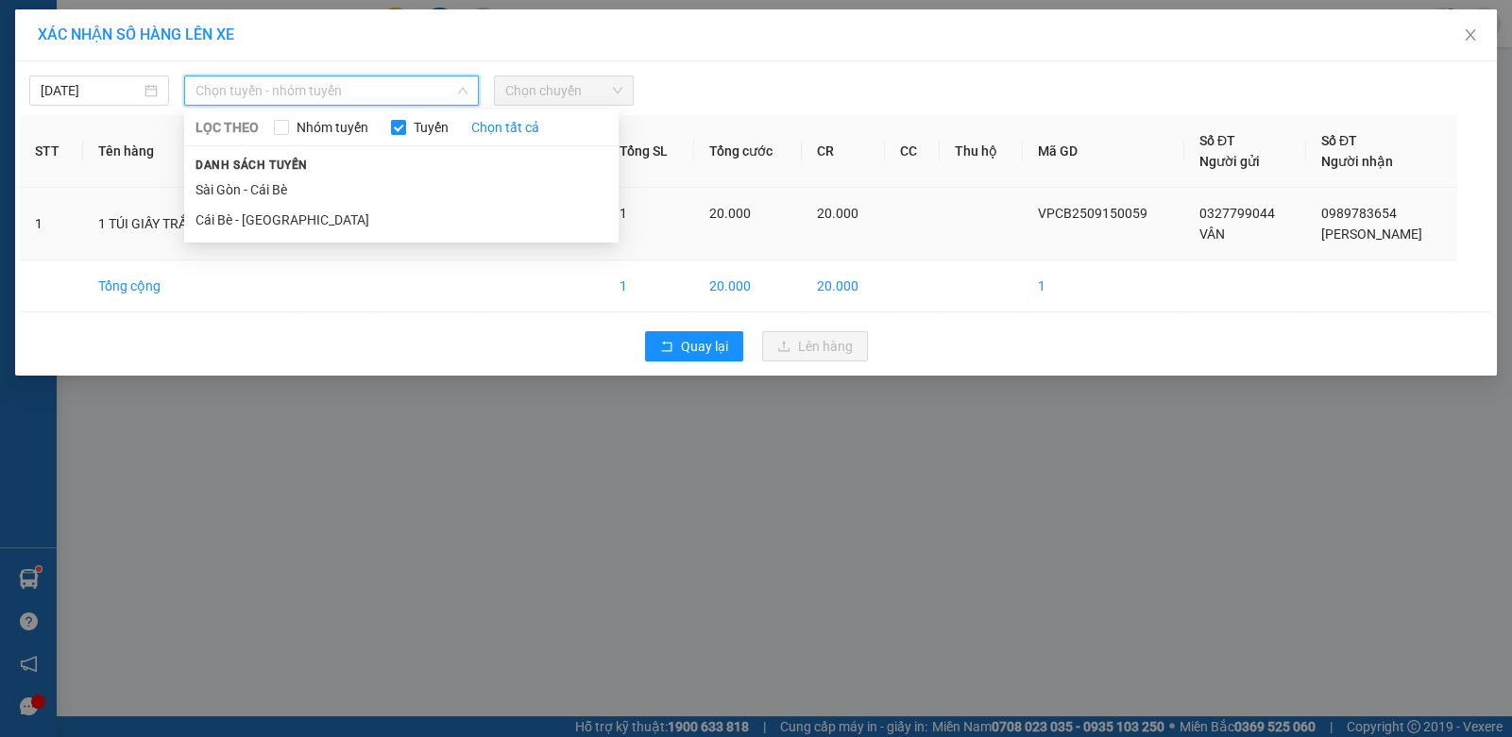
click at [192, 212] on li "Cái Bè - Sài Gòn" at bounding box center [401, 220] width 434 height 30
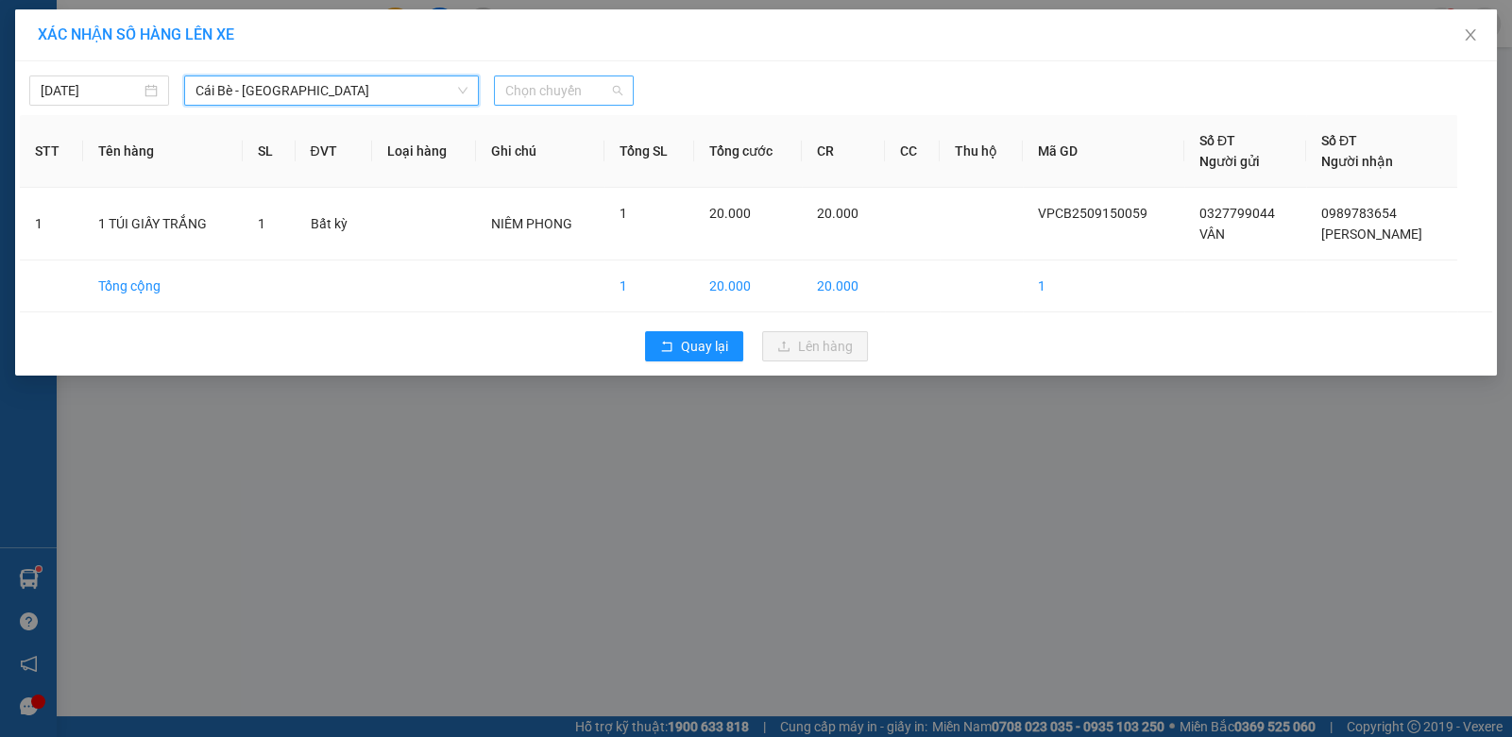
click at [570, 94] on span "Chọn chuyến" at bounding box center [563, 90] width 117 height 28
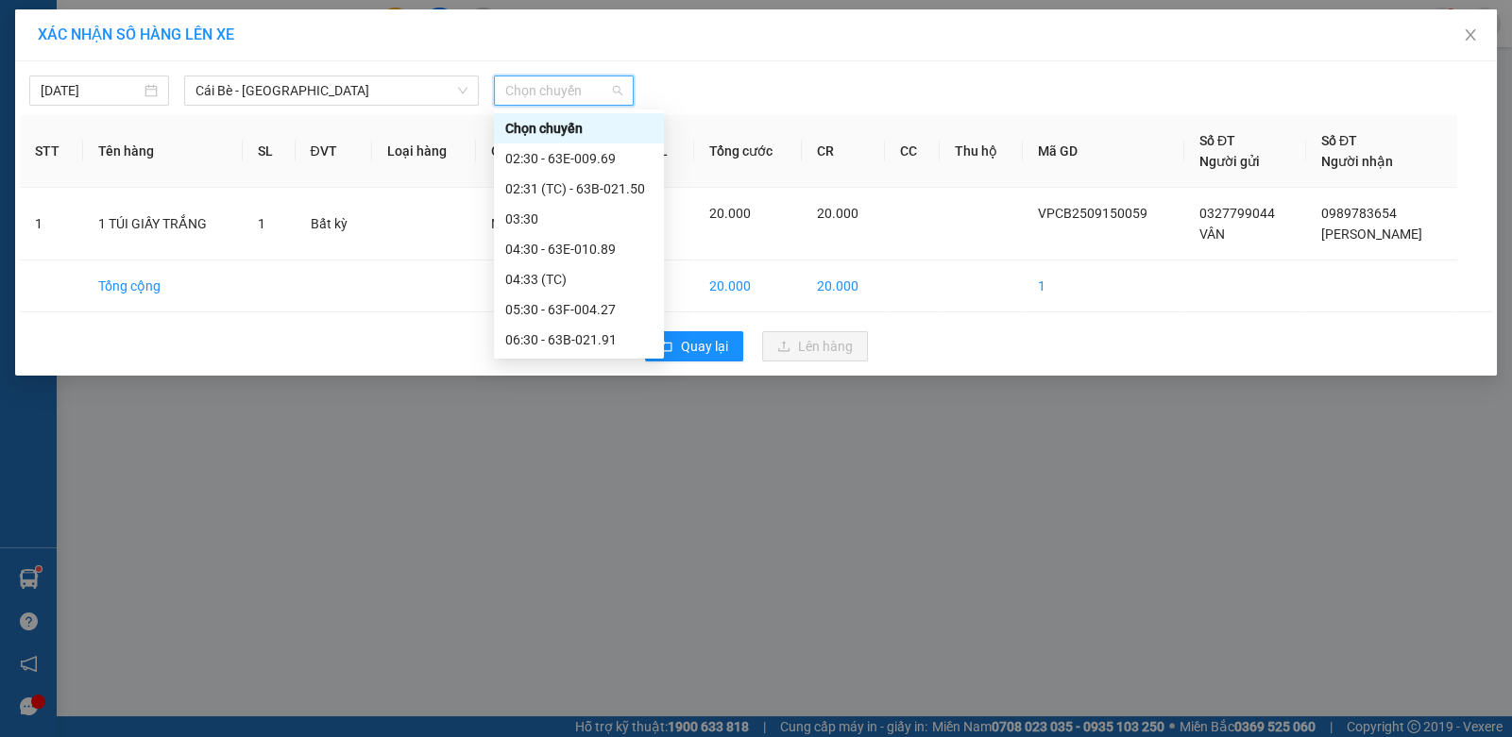
click at [590, 632] on div "12:30 - 63F-004.95" at bounding box center [578, 642] width 147 height 21
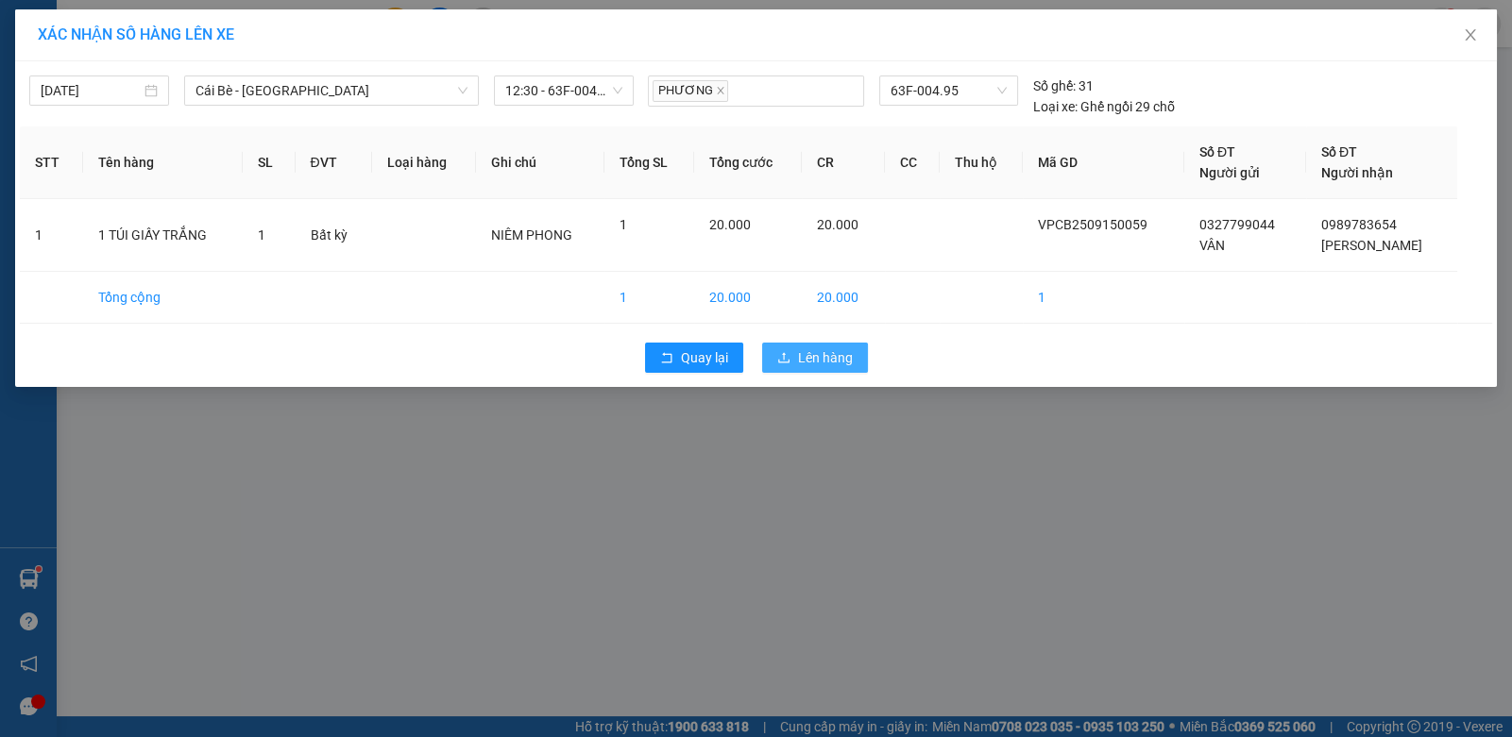
click at [830, 352] on span "Lên hàng" at bounding box center [825, 357] width 55 height 21
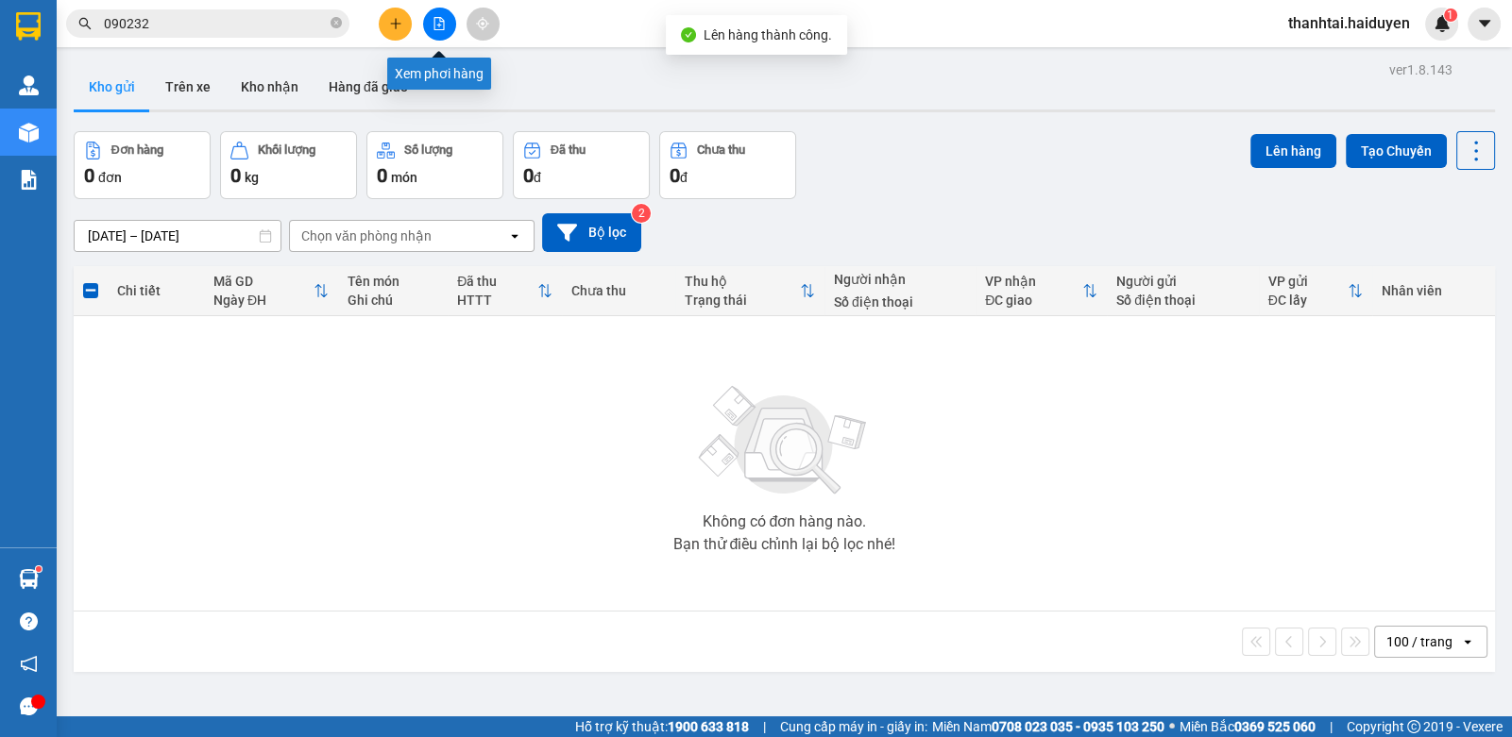
click at [429, 17] on button at bounding box center [439, 24] width 33 height 33
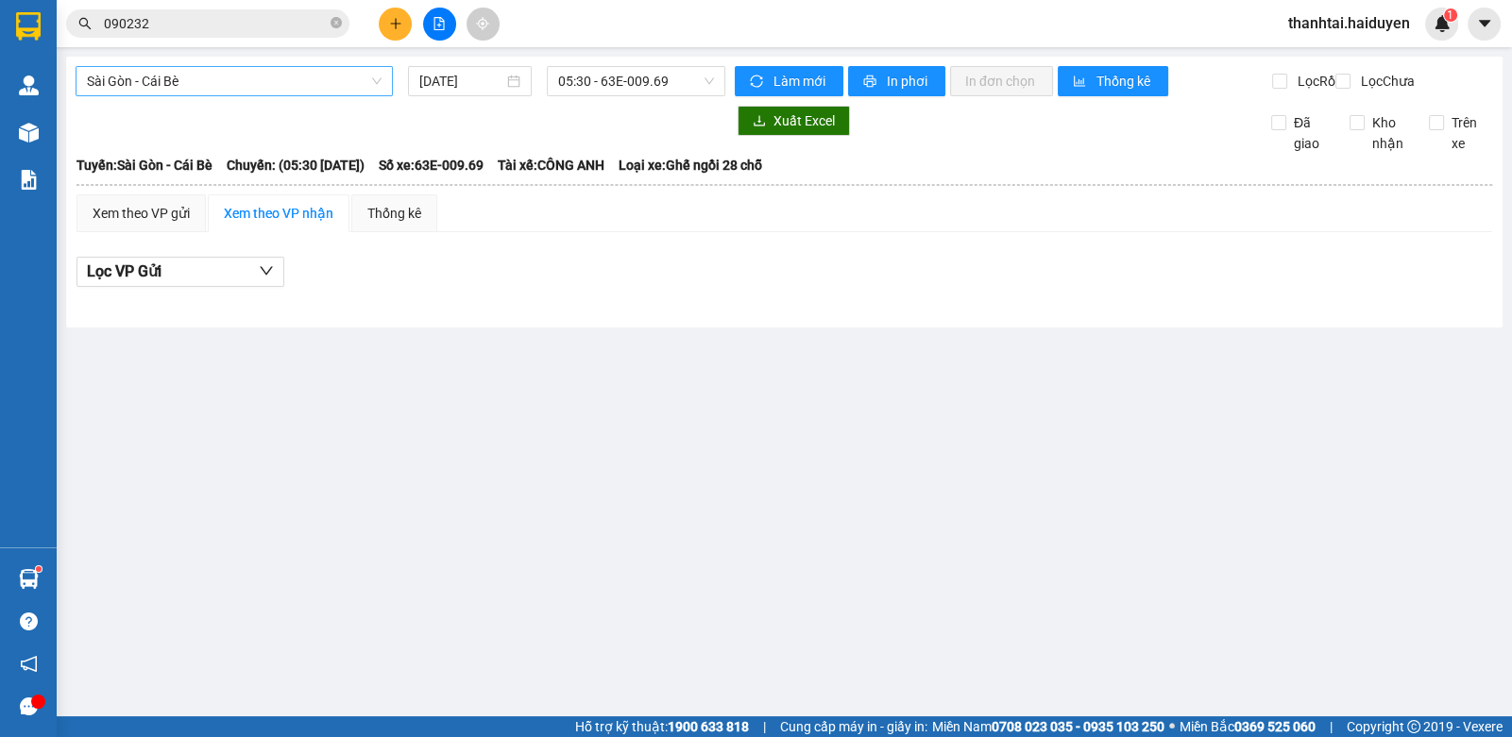
click at [273, 82] on span "Sài Gòn - Cái Bè" at bounding box center [234, 81] width 295 height 28
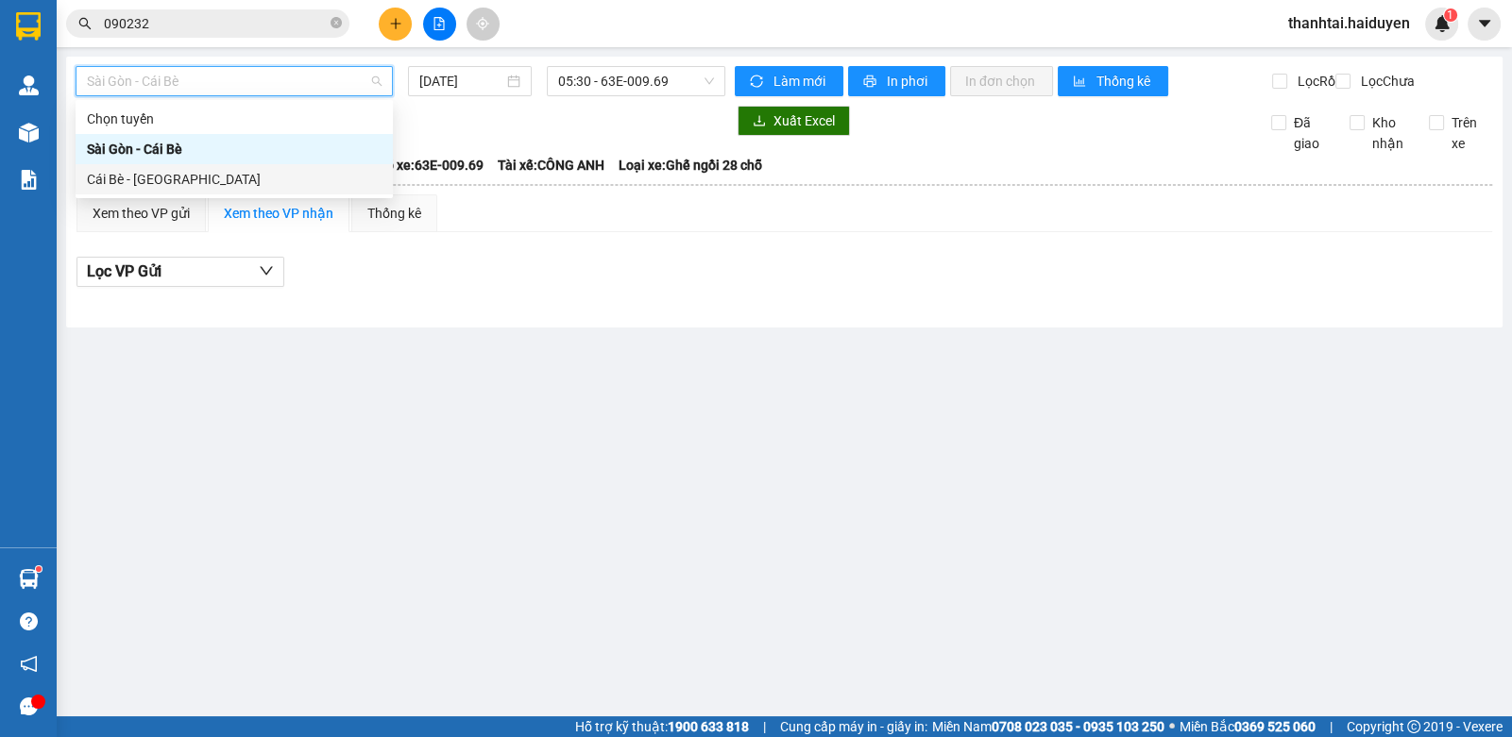
drag, startPoint x: 180, startPoint y: 173, endPoint x: 423, endPoint y: 110, distance: 250.8
click at [188, 173] on div "Cái Bè - Sài Gòn" at bounding box center [234, 179] width 295 height 21
type input "15/09/2025"
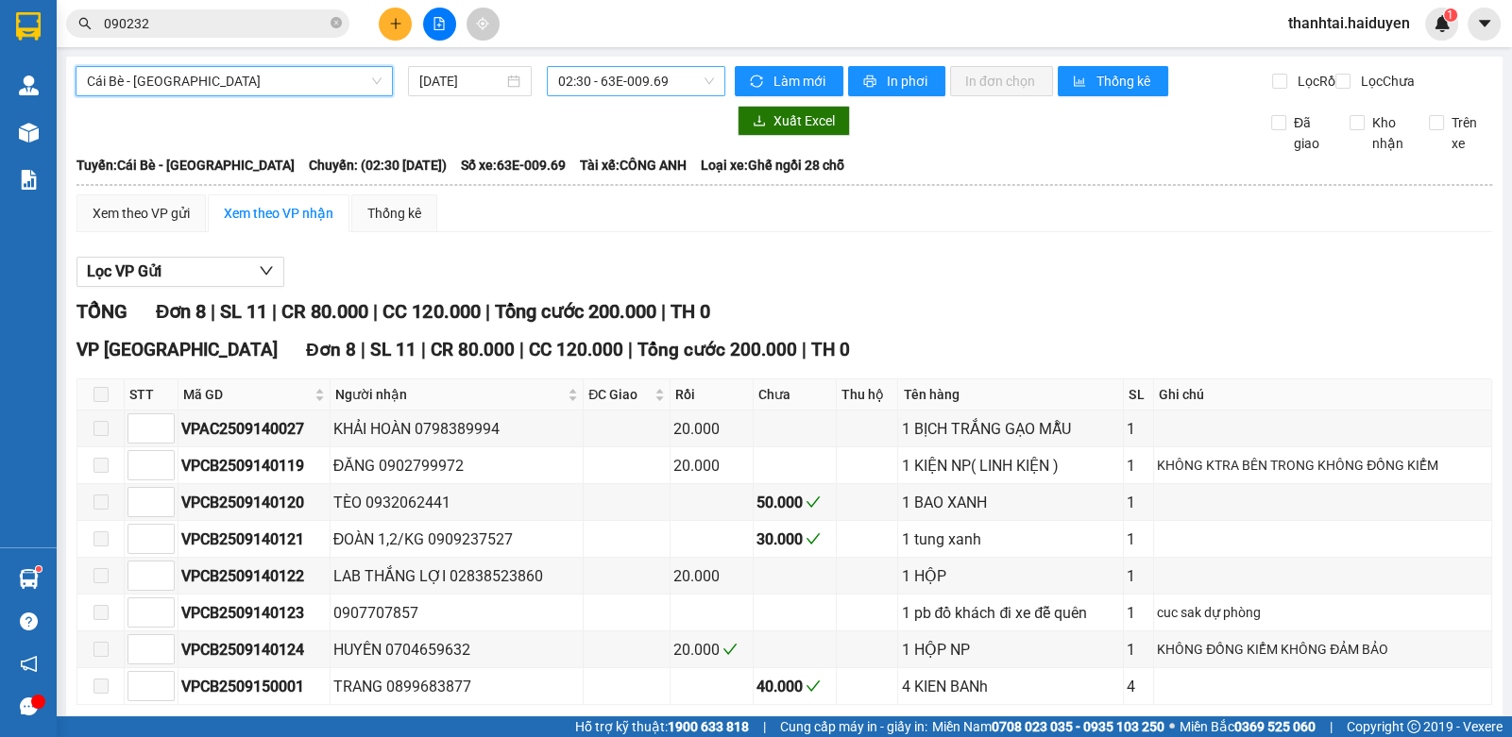
click at [619, 95] on div "02:30 - 63E-009.69" at bounding box center [636, 81] width 178 height 30
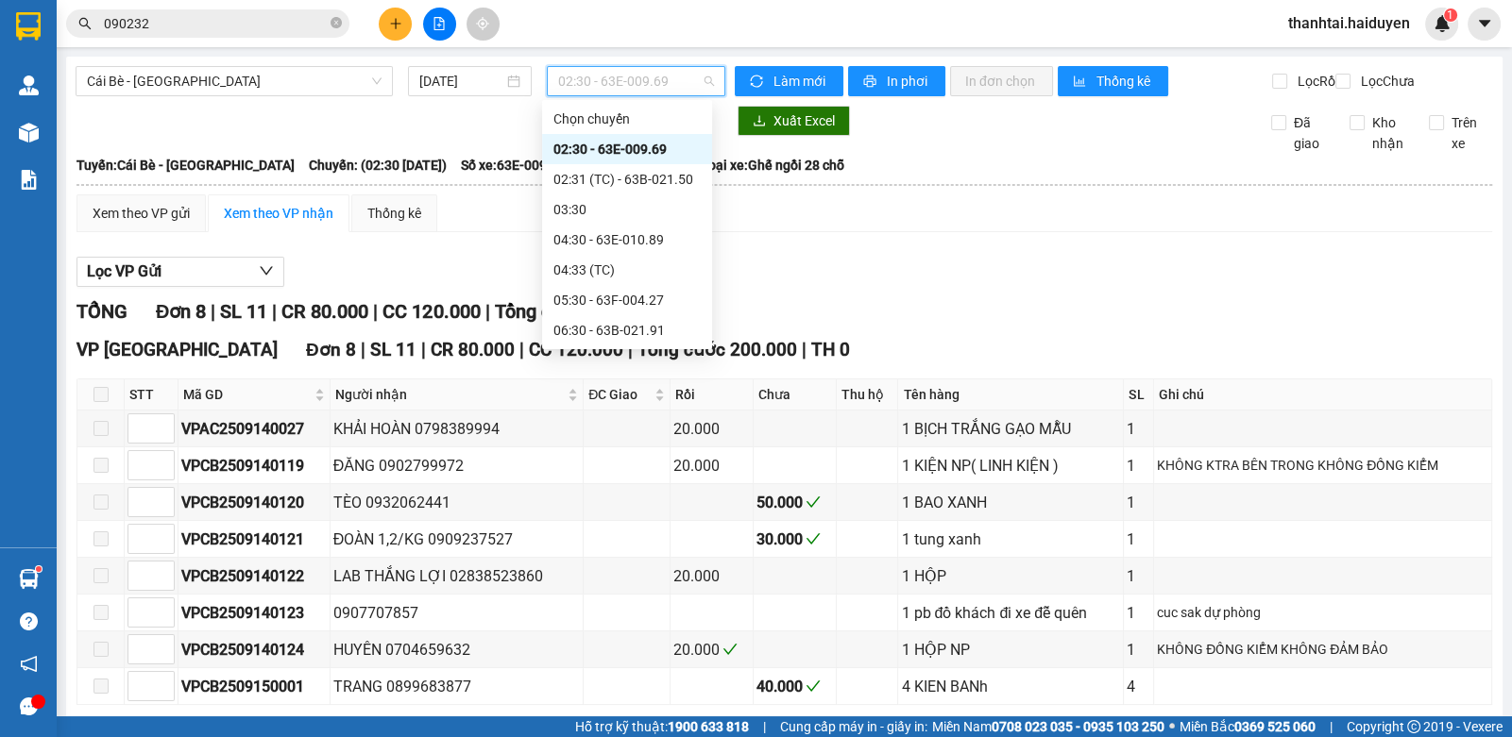
click at [625, 622] on div "12:30 - 63F-004.95" at bounding box center [626, 632] width 147 height 21
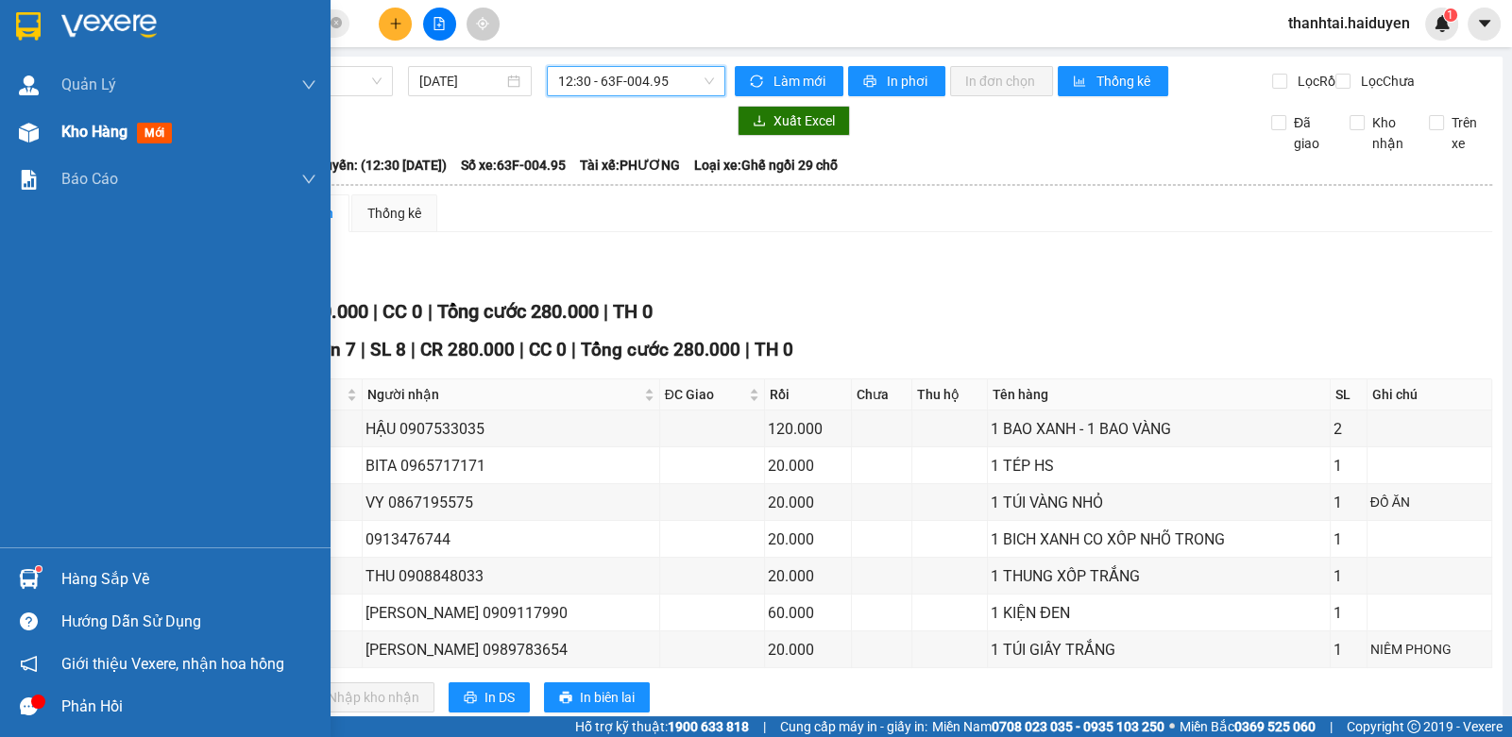
click at [47, 137] on div "Kho hàng mới" at bounding box center [165, 132] width 330 height 47
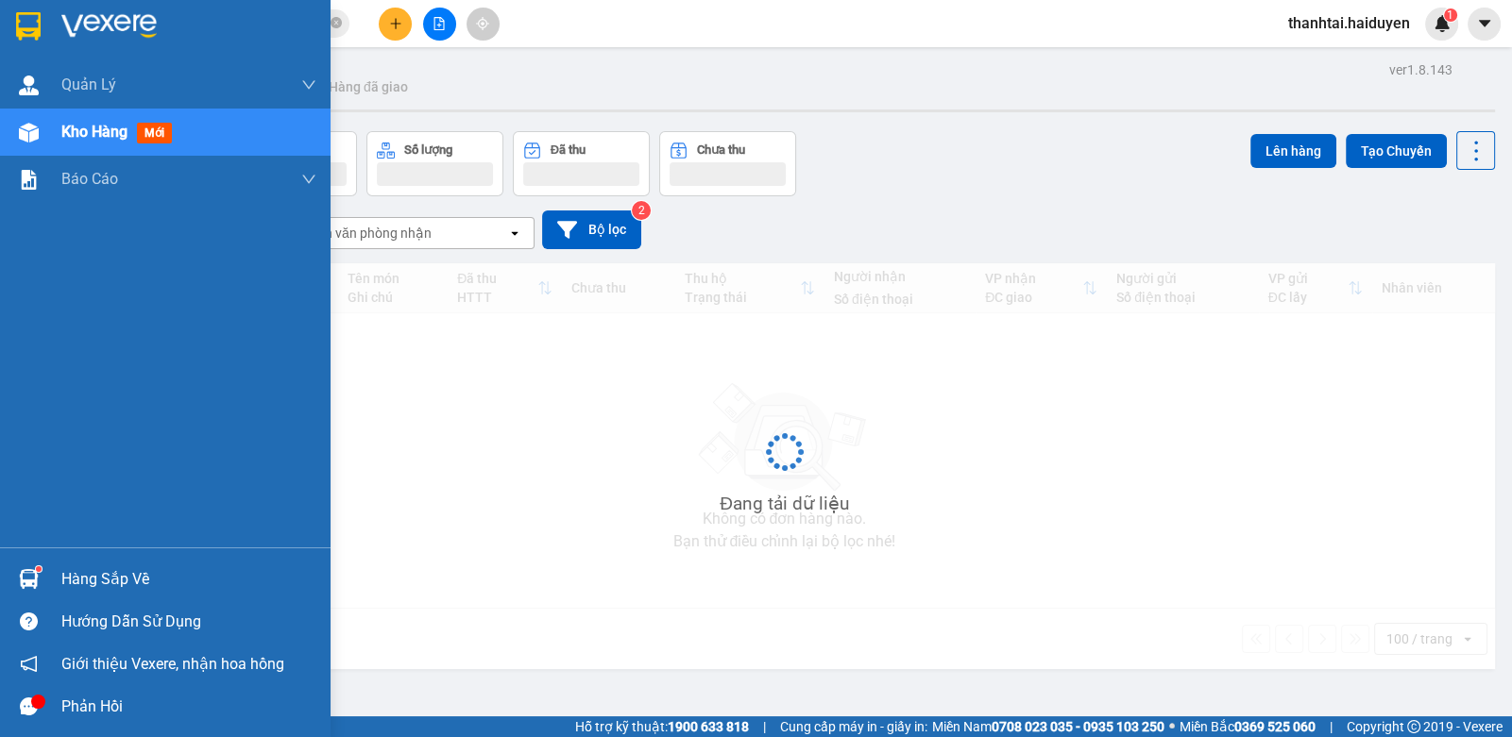
drag, startPoint x: 52, startPoint y: 137, endPoint x: 463, endPoint y: 11, distance: 429.5
click at [79, 140] on div "Kho hàng mới" at bounding box center [165, 132] width 330 height 47
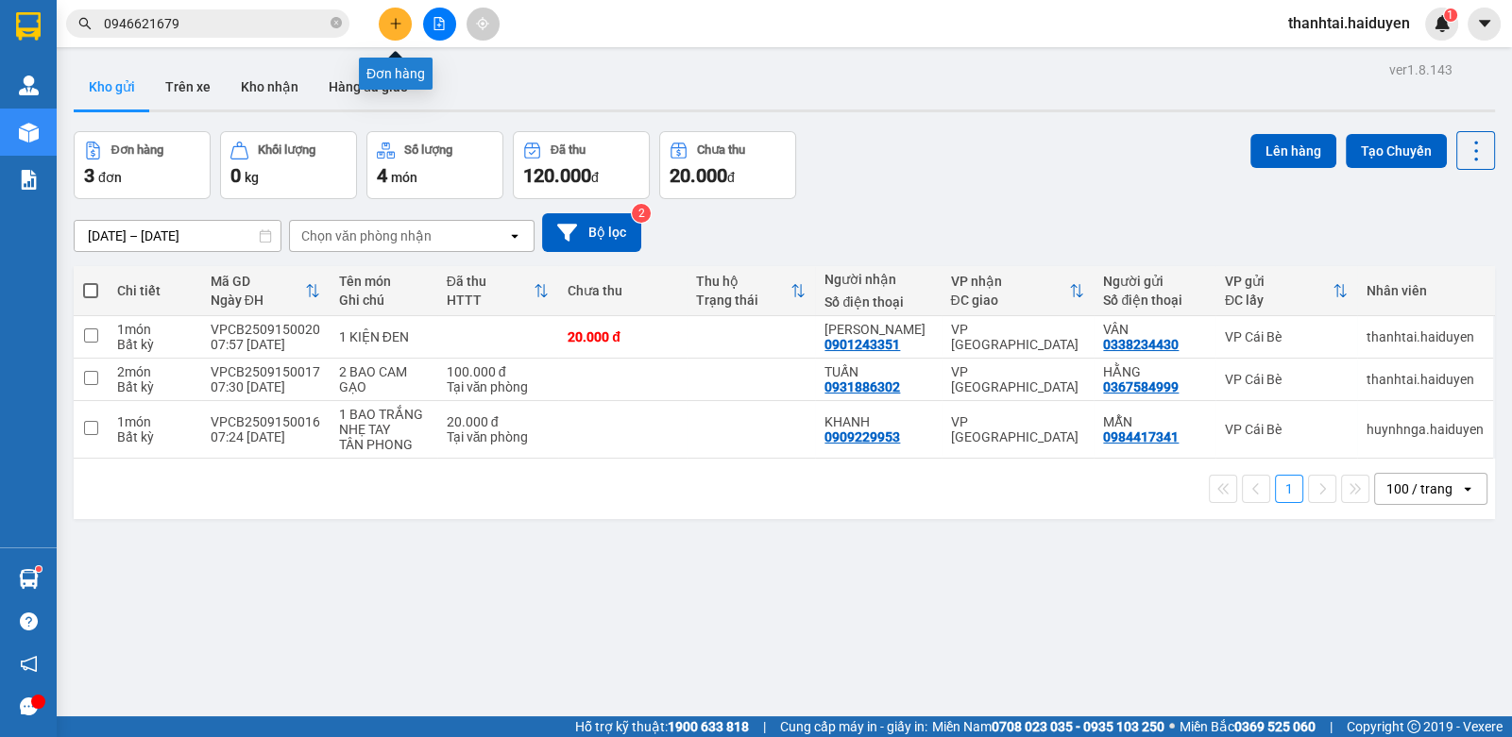
click at [397, 22] on icon "plus" at bounding box center [395, 23] width 13 height 13
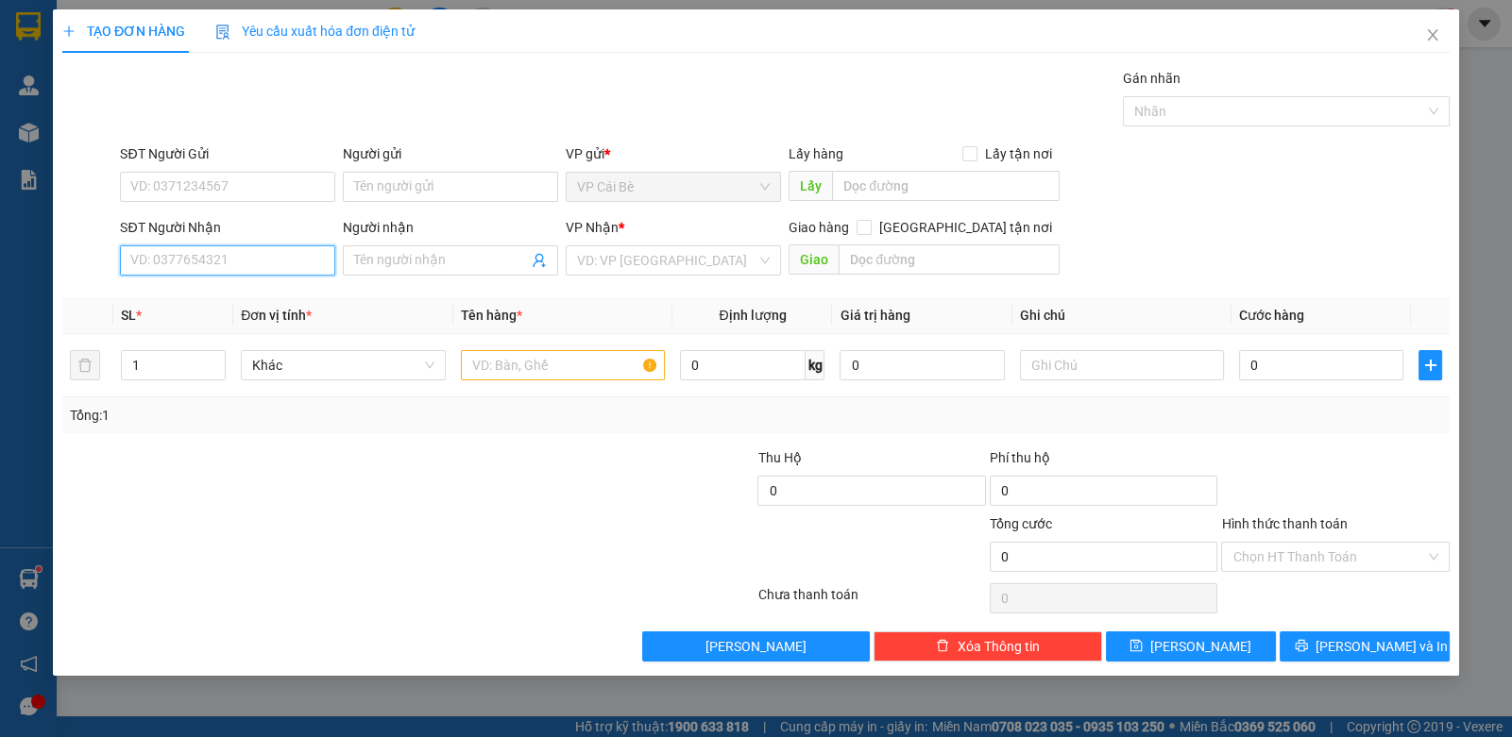
click at [152, 253] on input "SĐT Người Nhận" at bounding box center [227, 261] width 215 height 30
type input "0913476744"
click at [205, 296] on div "0913476744" at bounding box center [227, 297] width 193 height 21
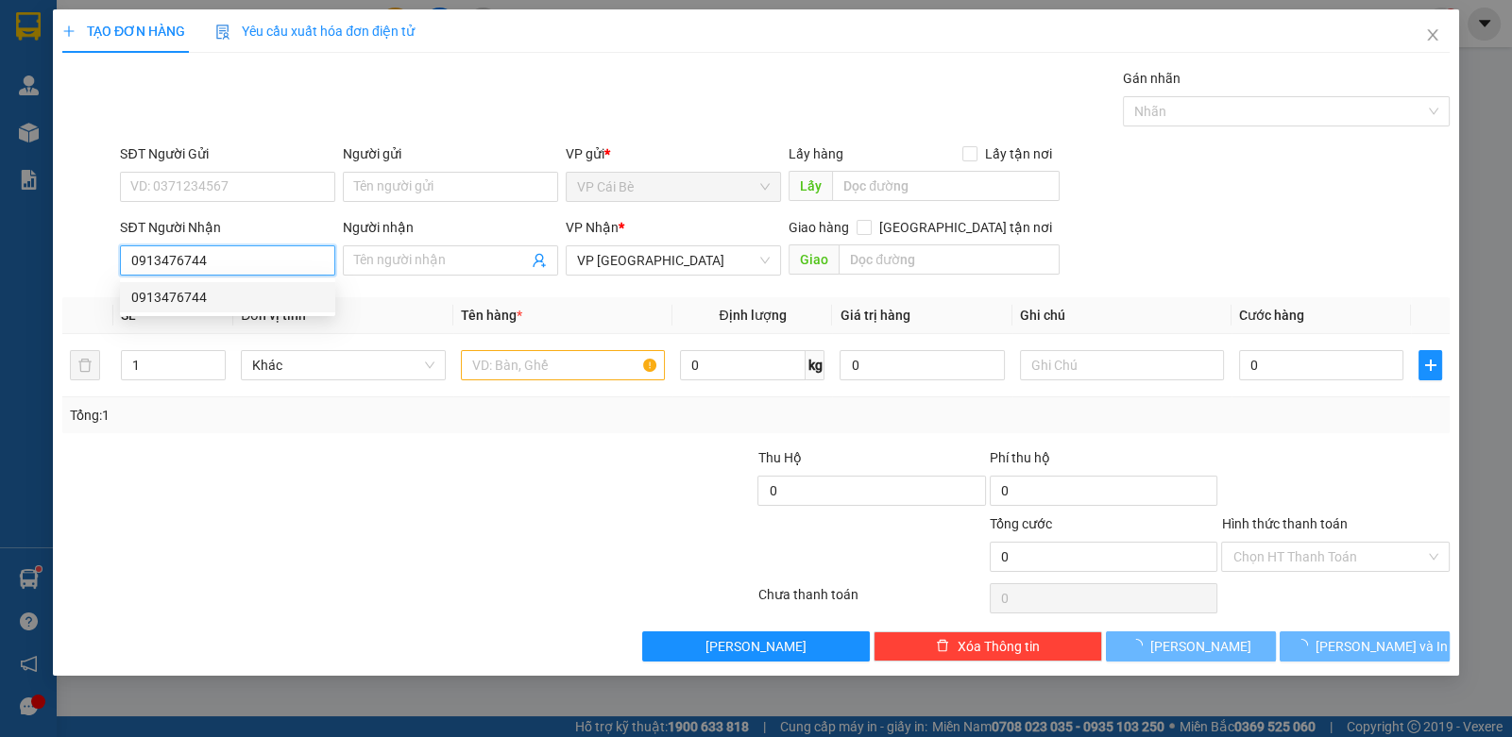
type input "20.000"
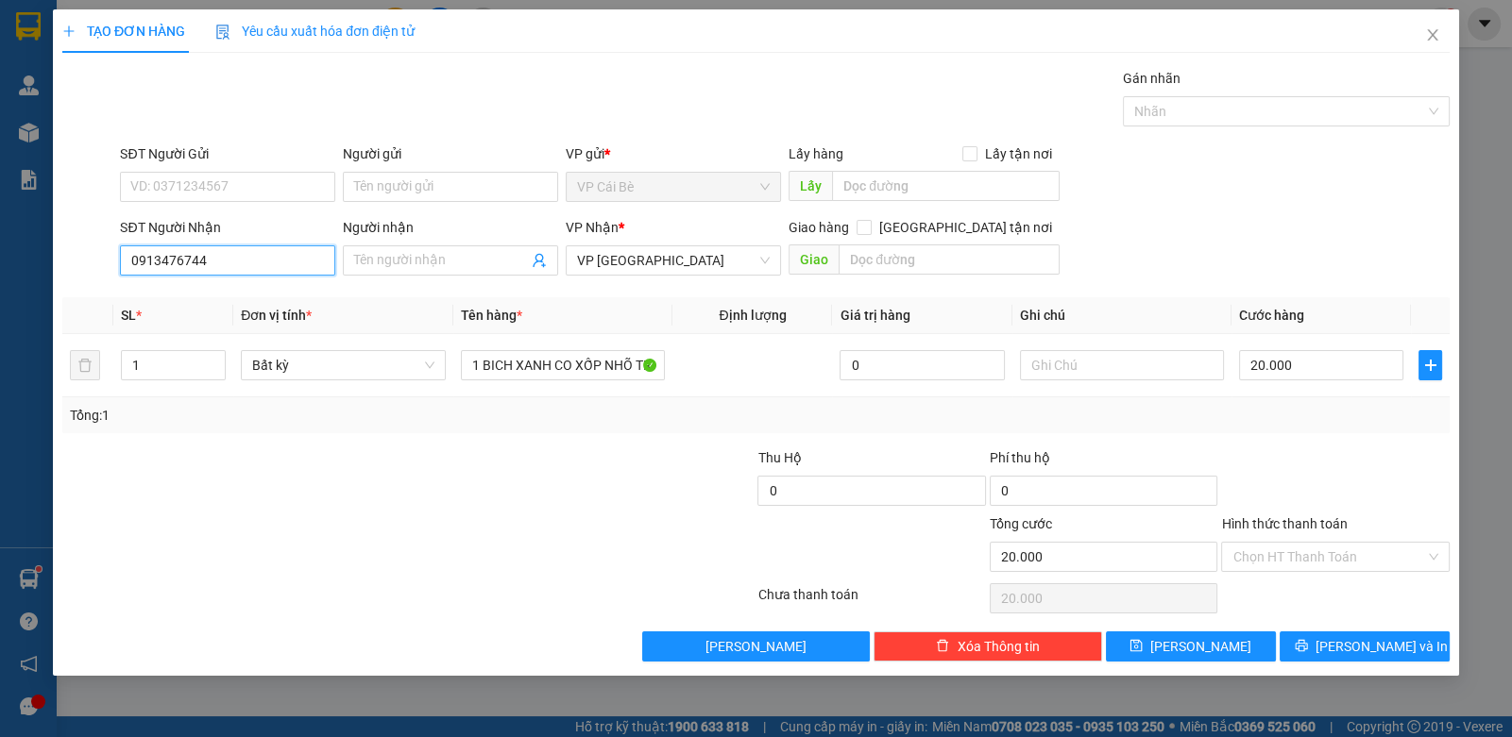
type input "0913476744"
click at [227, 207] on div "SĐT Người Gửi VD: 0371234567" at bounding box center [227, 177] width 215 height 66
click at [229, 184] on input "SĐT Người Gửi" at bounding box center [227, 187] width 215 height 30
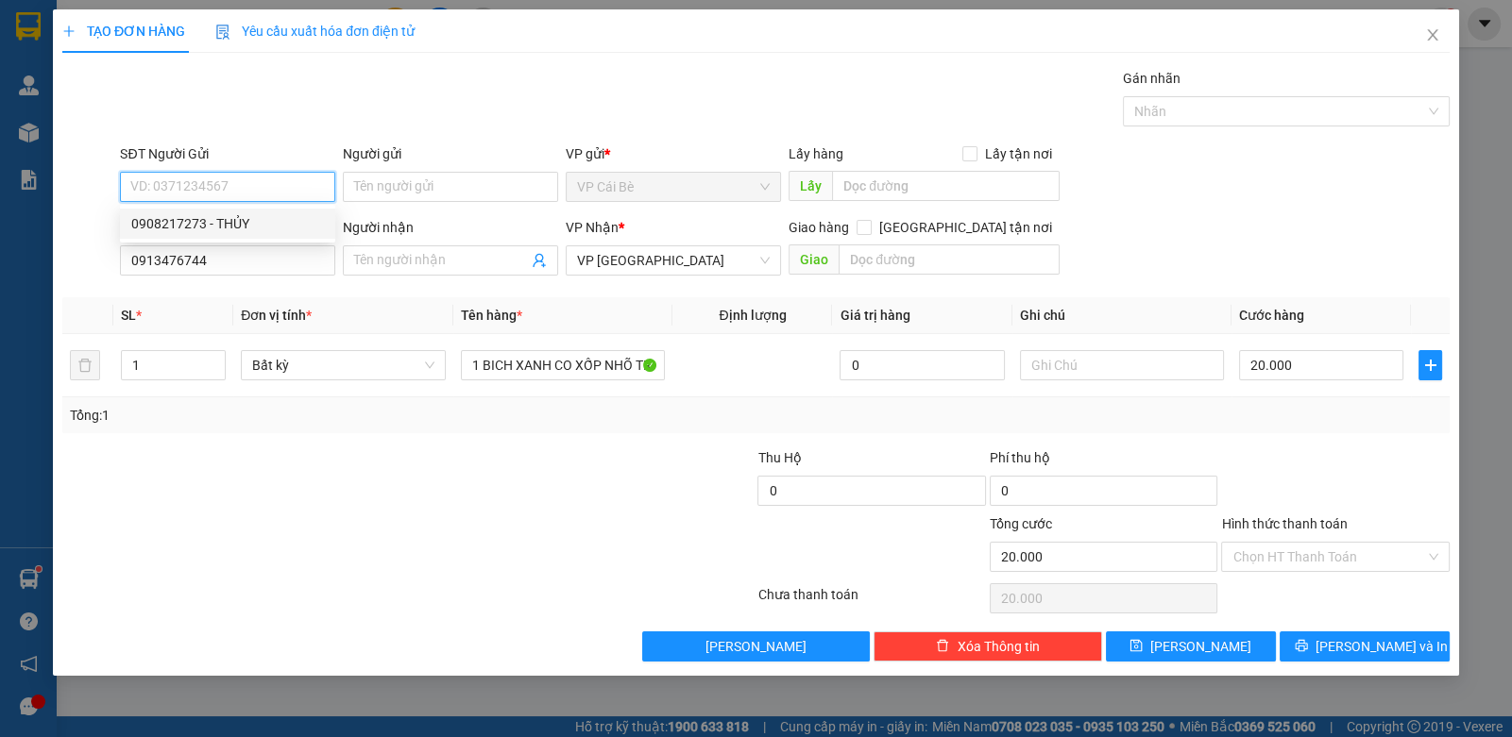
click at [249, 223] on div "0908217273 - THỦY" at bounding box center [227, 223] width 193 height 21
type input "0908217273"
type input "THỦY"
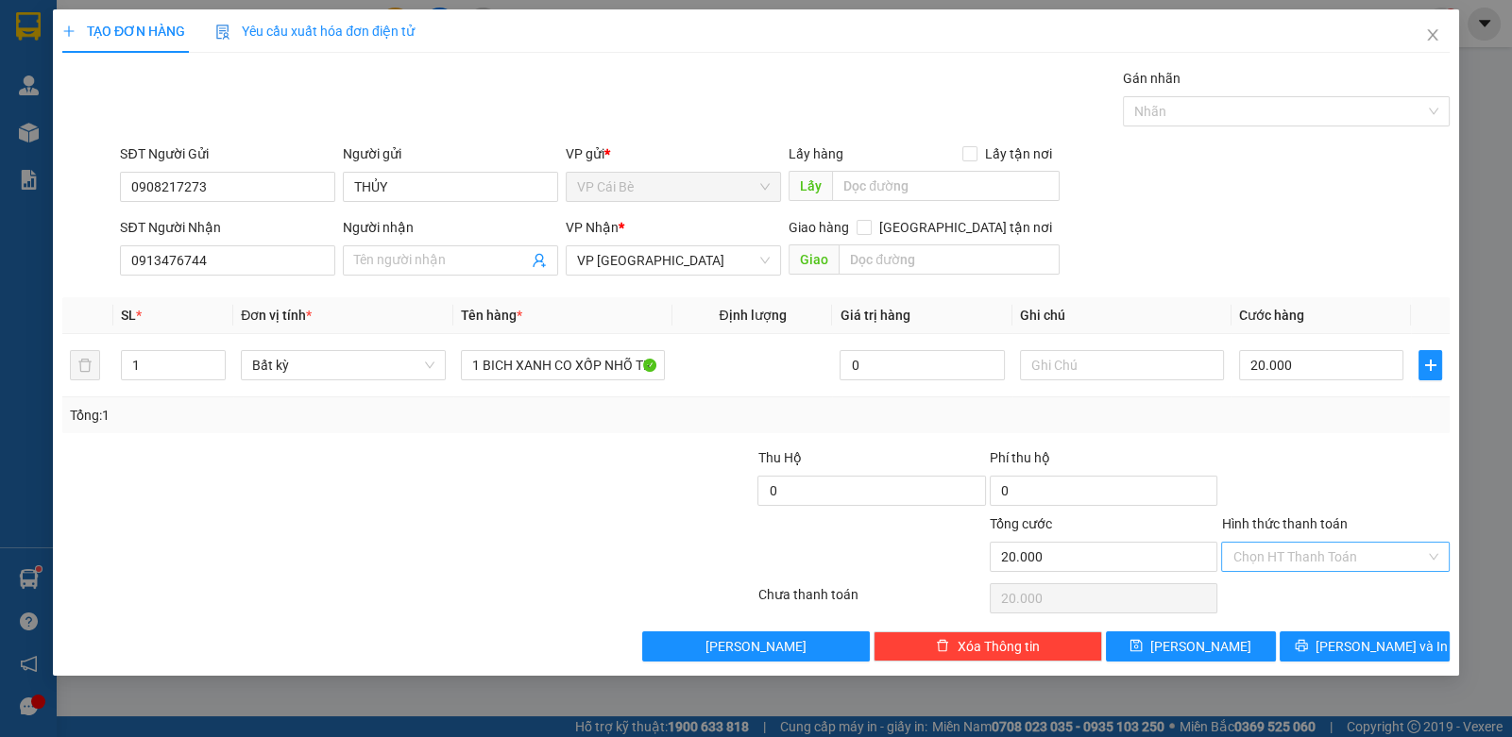
drag, startPoint x: 1278, startPoint y: 552, endPoint x: 1283, endPoint y: 565, distance: 13.5
click at [1282, 559] on input "Hình thức thanh toán" at bounding box center [1328, 557] width 192 height 28
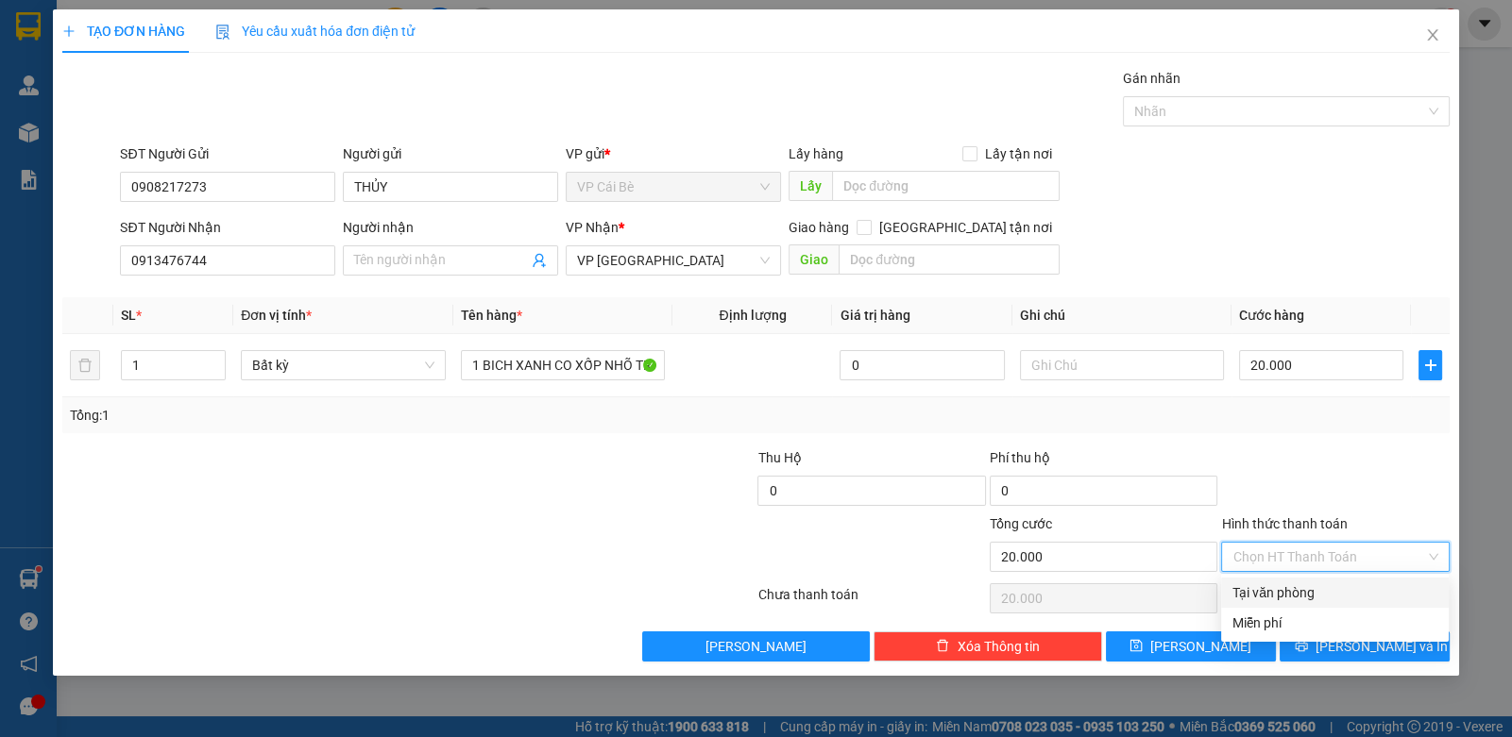
drag, startPoint x: 1276, startPoint y: 594, endPoint x: 1322, endPoint y: 609, distance: 48.7
click at [1296, 601] on div "Tại văn phòng" at bounding box center [1334, 593] width 205 height 21
type input "0"
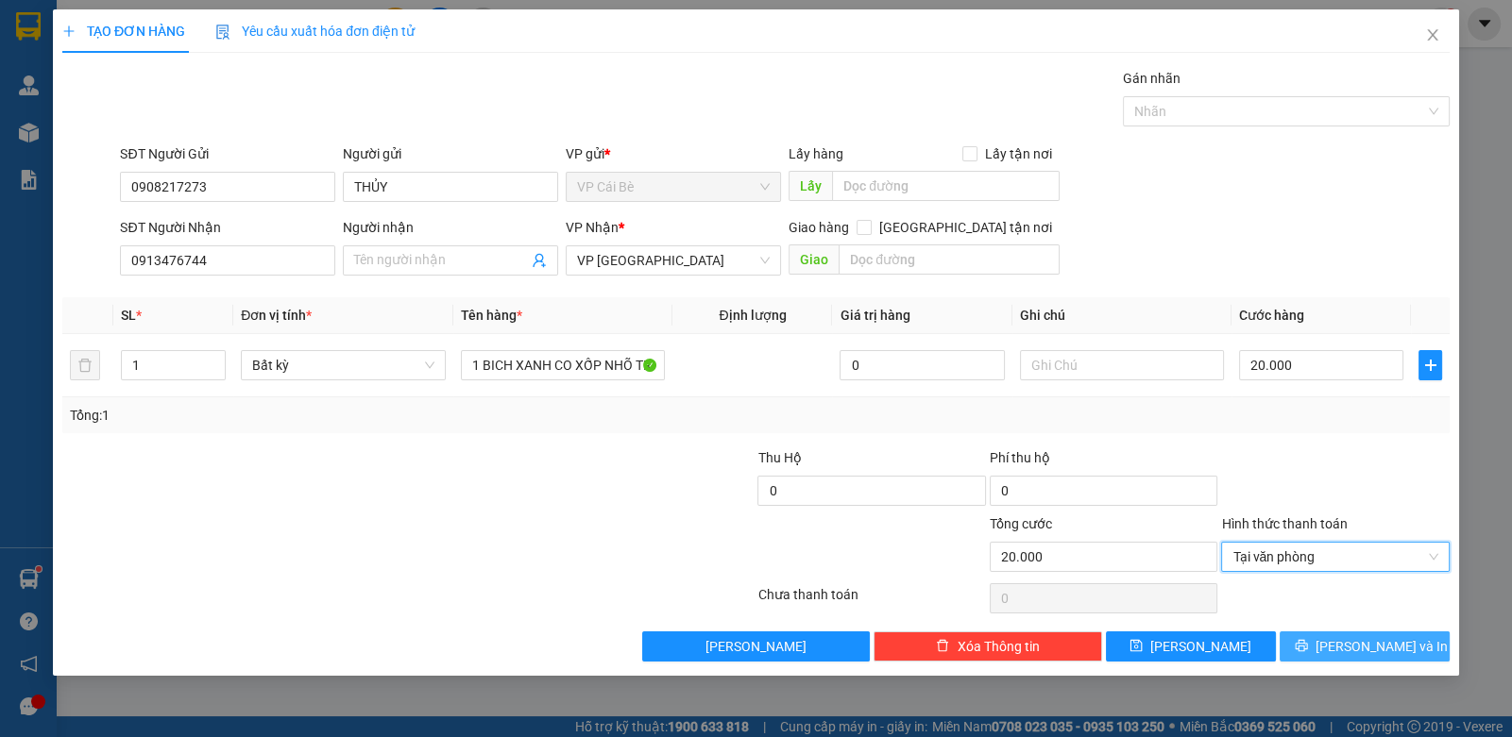
drag, startPoint x: 1368, startPoint y: 645, endPoint x: 1350, endPoint y: 637, distance: 19.5
click at [1369, 645] on span "[PERSON_NAME] và In" at bounding box center [1381, 646] width 132 height 21
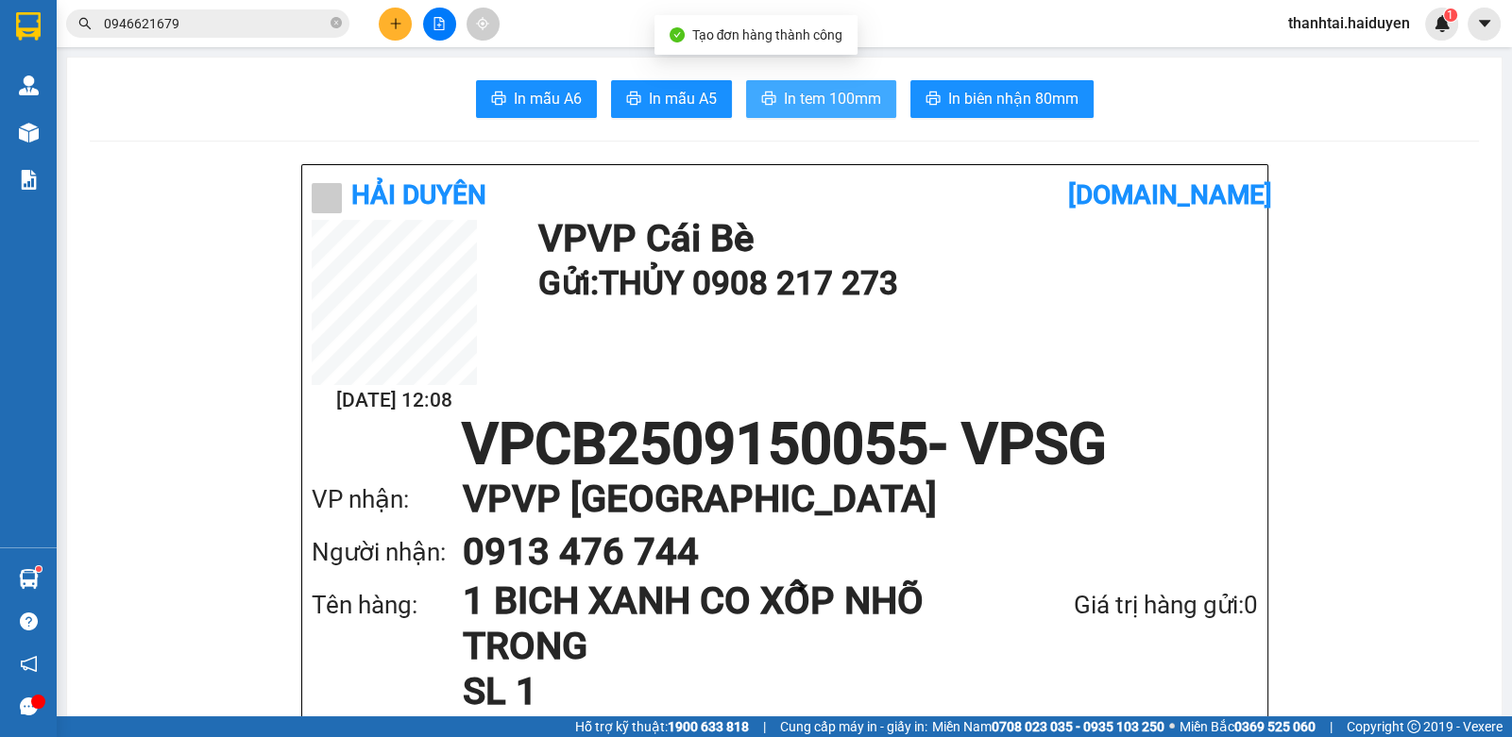
click at [851, 97] on span "In tem 100mm" at bounding box center [832, 99] width 97 height 24
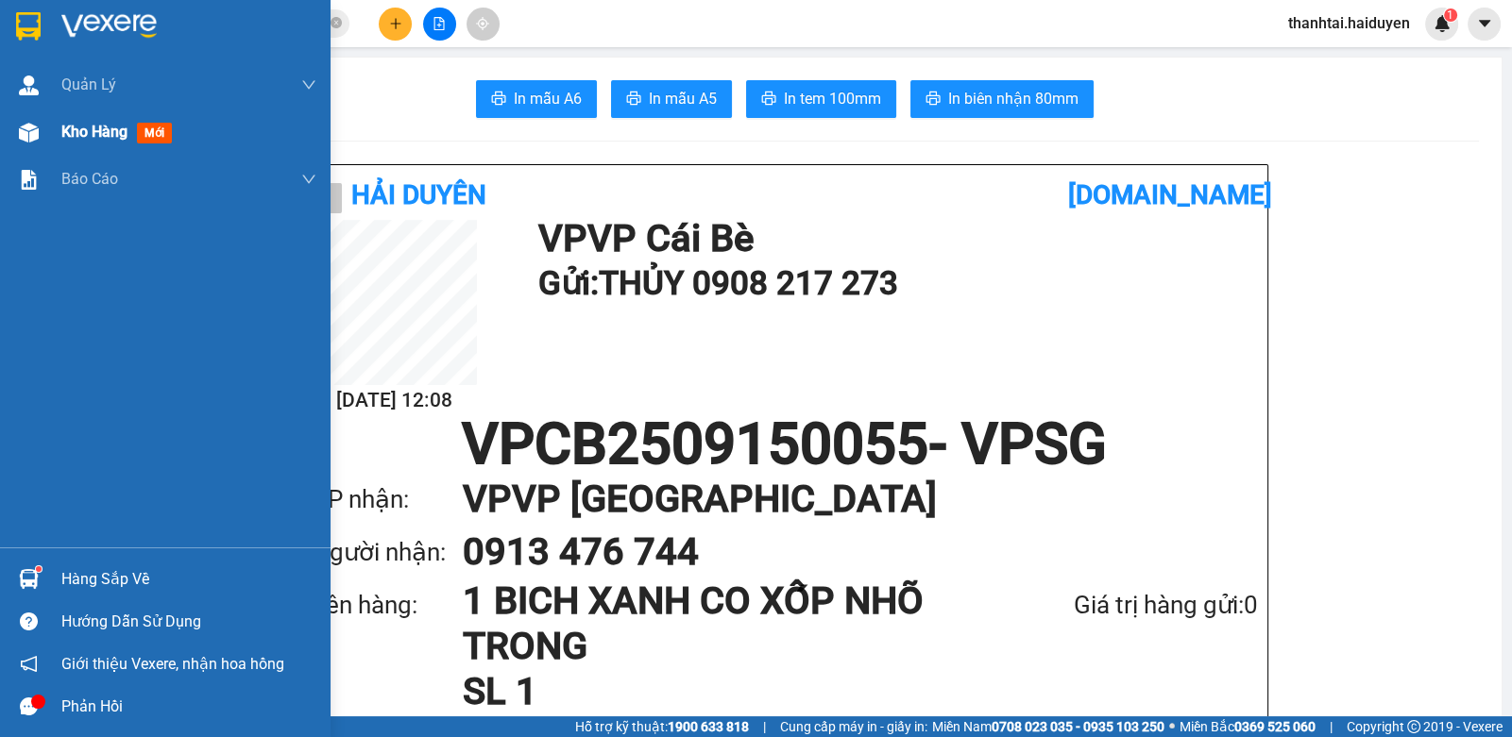
click at [127, 137] on span "Kho hàng" at bounding box center [94, 132] width 66 height 18
drag, startPoint x: 127, startPoint y: 137, endPoint x: 328, endPoint y: 158, distance: 202.2
click at [131, 137] on div "Kho hàng mới" at bounding box center [120, 132] width 118 height 24
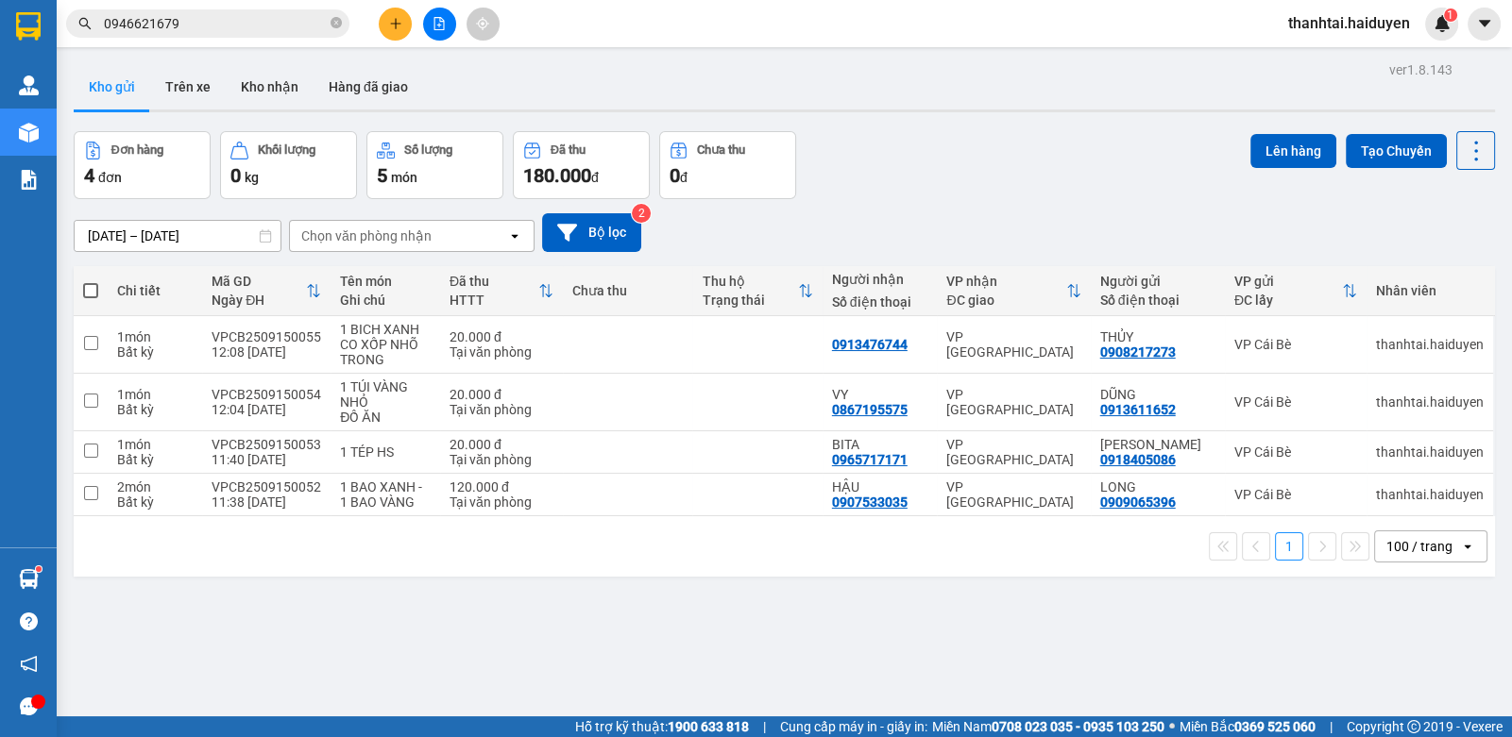
click at [392, 31] on button at bounding box center [395, 24] width 33 height 33
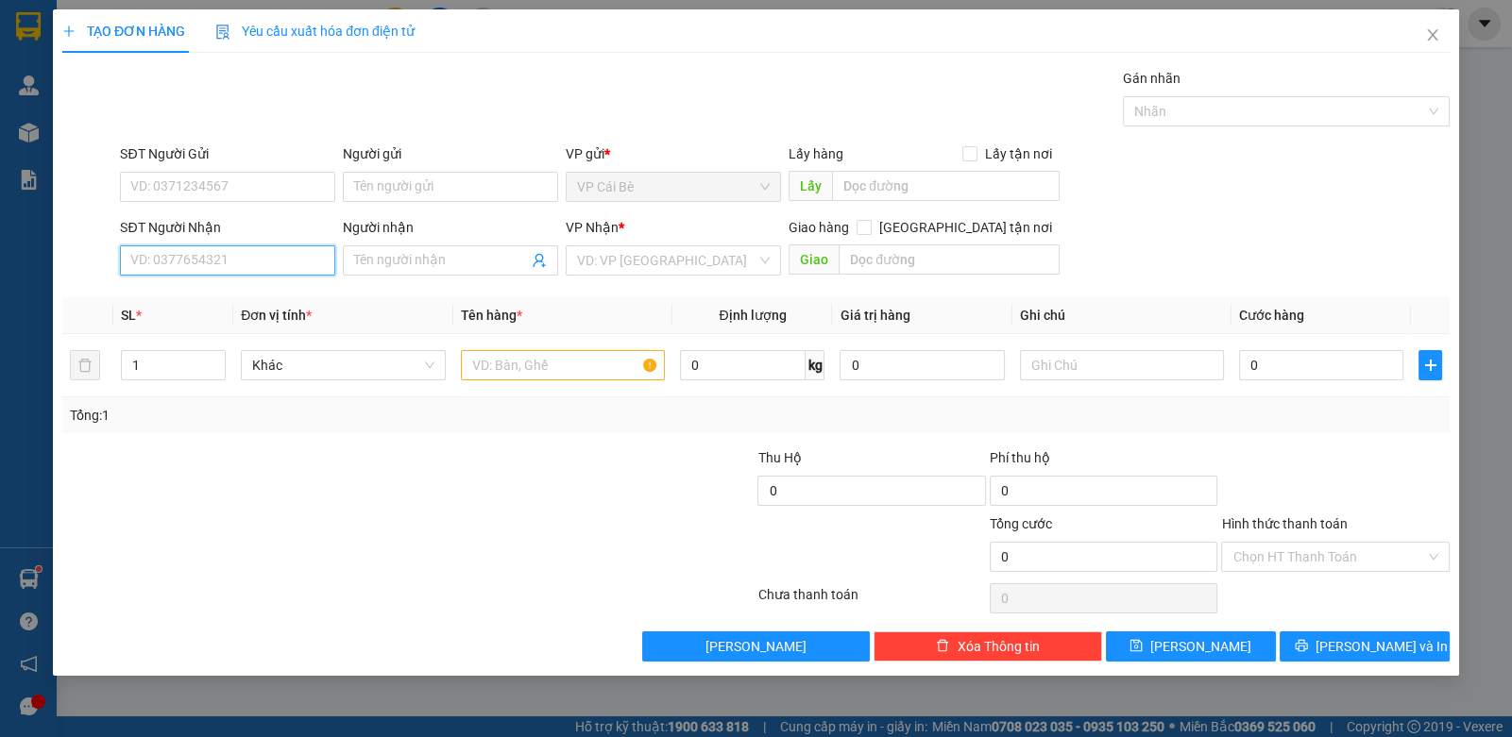
click at [224, 252] on input "SĐT Người Nhận" at bounding box center [227, 261] width 215 height 30
type input "0908848033"
click at [258, 297] on div "0908848033 - THU" at bounding box center [227, 297] width 193 height 21
type input "THU"
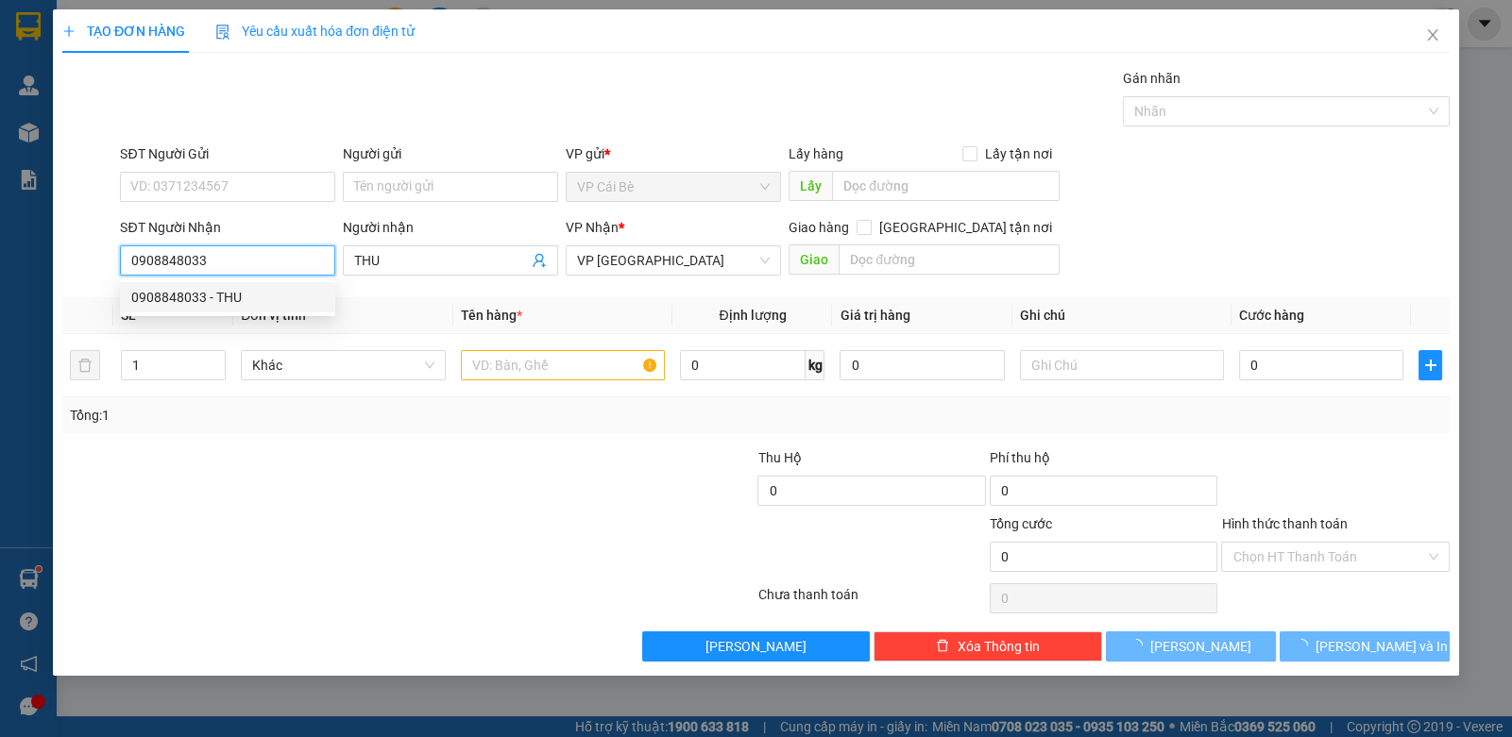
type input "20.000"
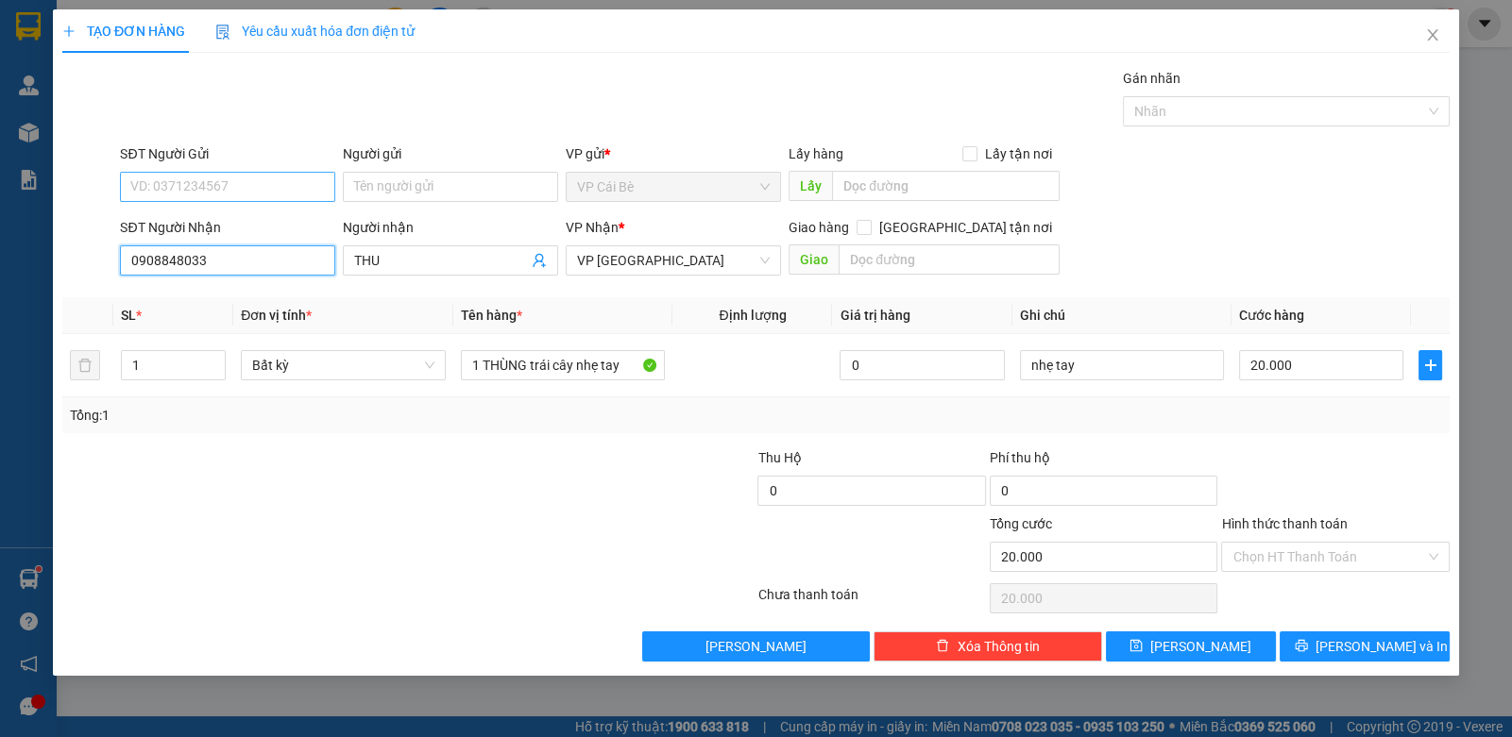
type input "0908848033"
click at [208, 182] on input "SĐT Người Gửi" at bounding box center [227, 187] width 215 height 30
type input "0762927020"
click at [277, 224] on div "0762927020 - YẾN" at bounding box center [227, 223] width 193 height 21
type input "YẾN"
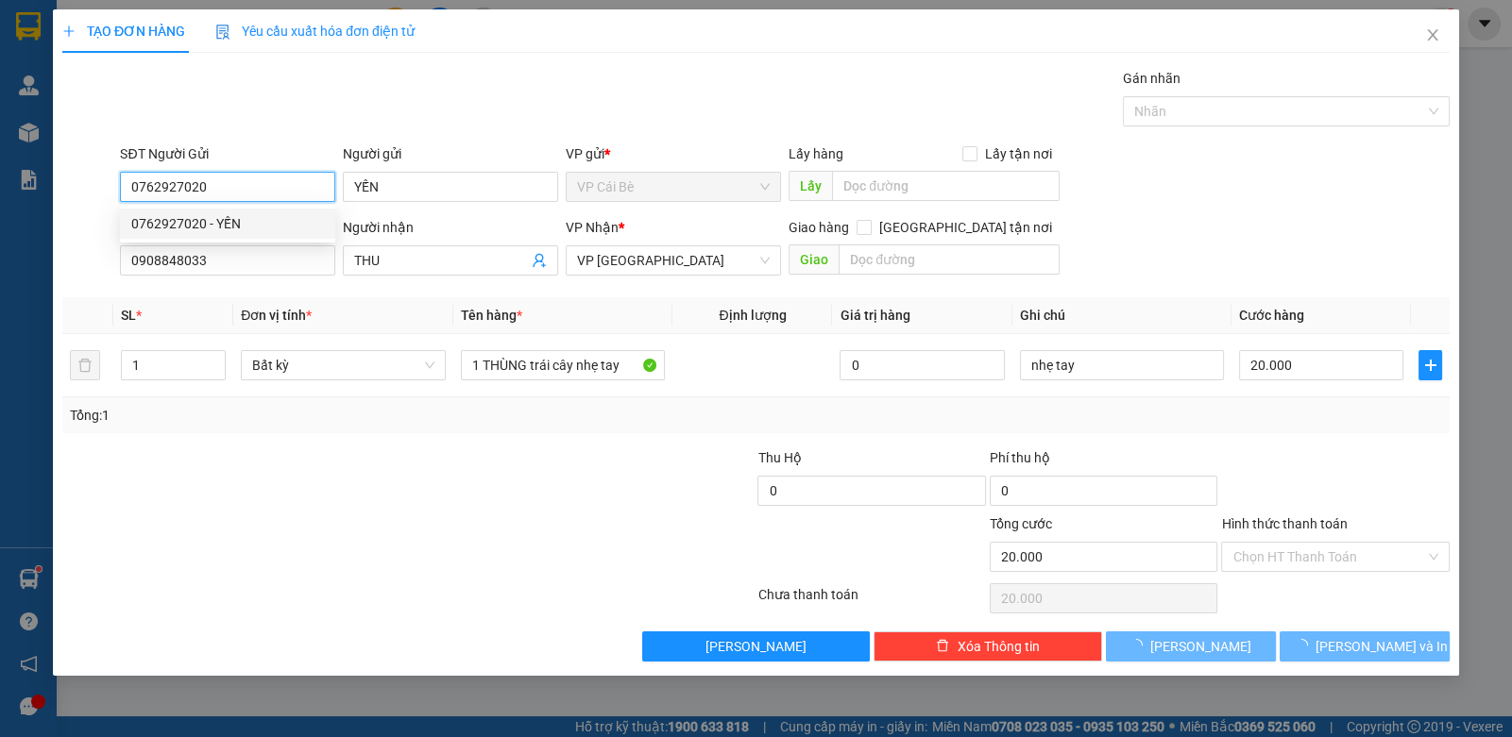
type input "0"
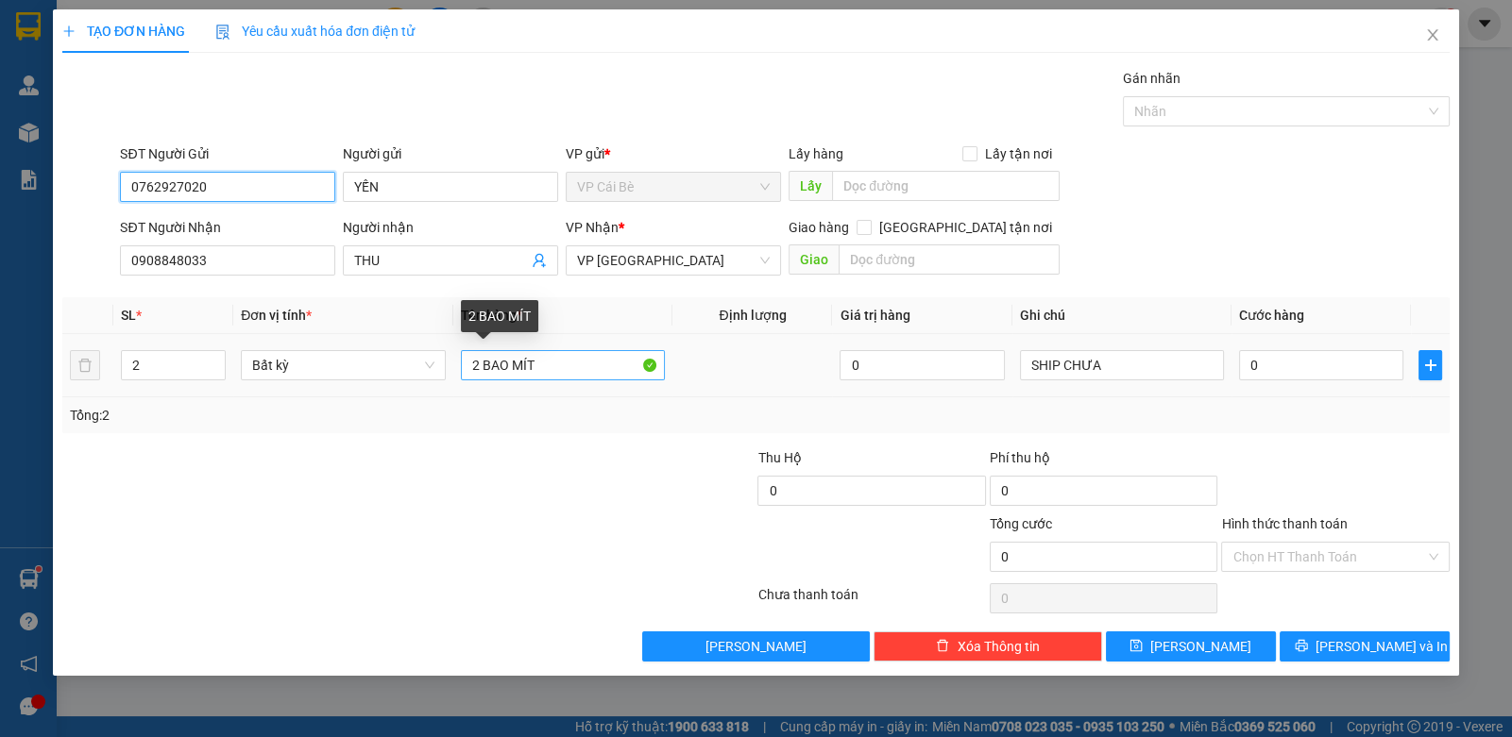
type input "0762927020"
drag, startPoint x: 562, startPoint y: 362, endPoint x: 218, endPoint y: 383, distance: 344.4
click at [218, 383] on tr "2 Bất kỳ 2 BAO MÍT 0 SHIP CHƯA 0" at bounding box center [755, 365] width 1387 height 63
type input "1 THUNG XỐP TRẮNG"
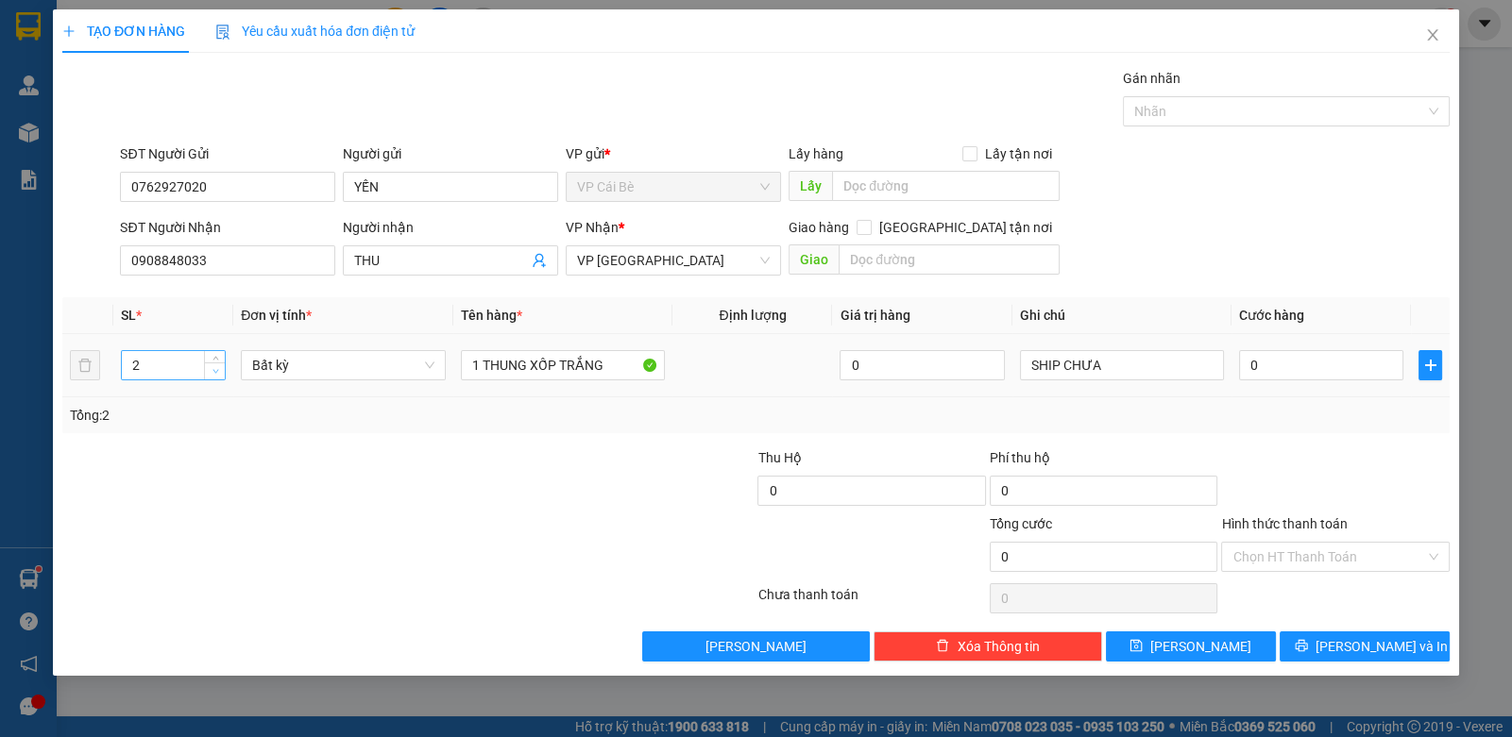
type input "1"
click at [217, 368] on icon "down" at bounding box center [215, 371] width 7 height 7
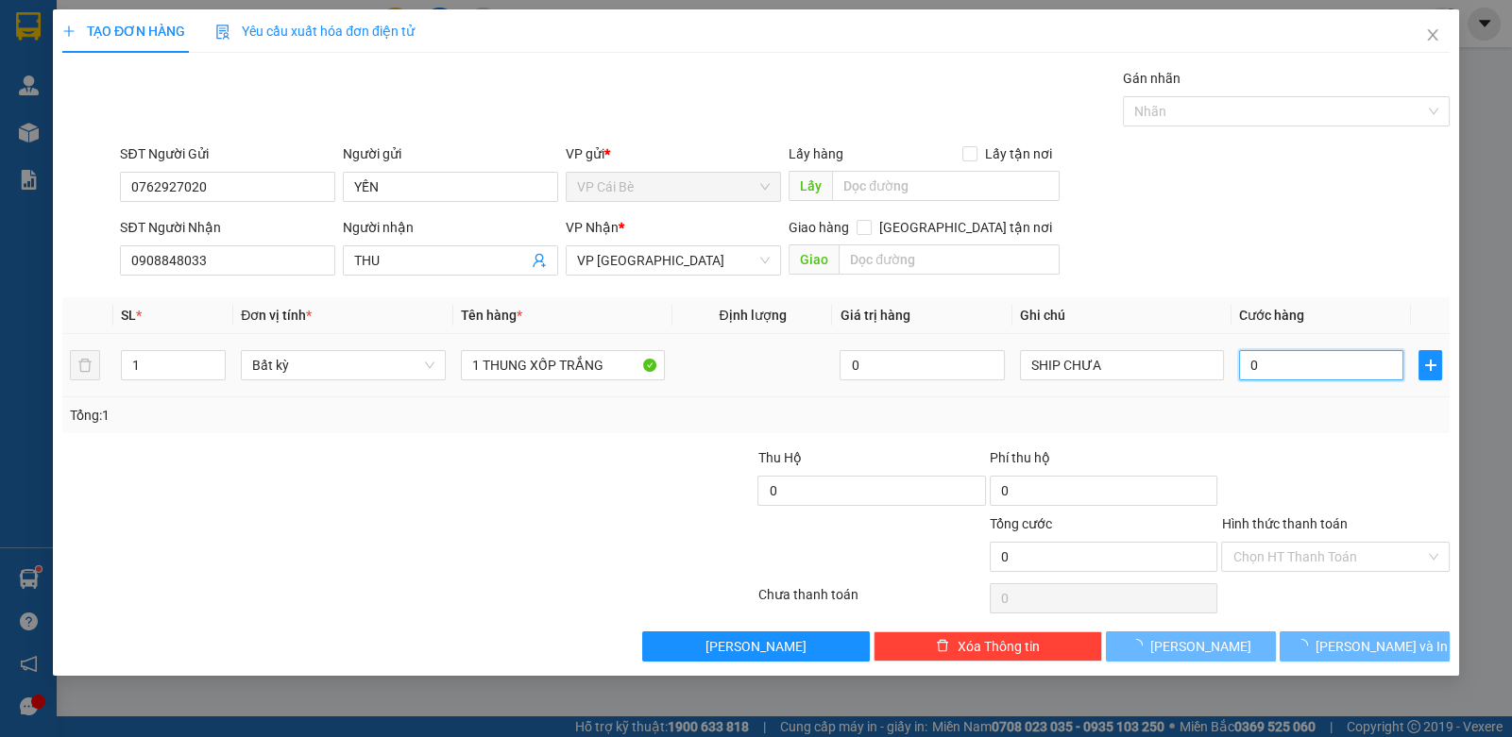
click at [1287, 365] on input "0" at bounding box center [1321, 365] width 164 height 30
type input "2"
type input "20"
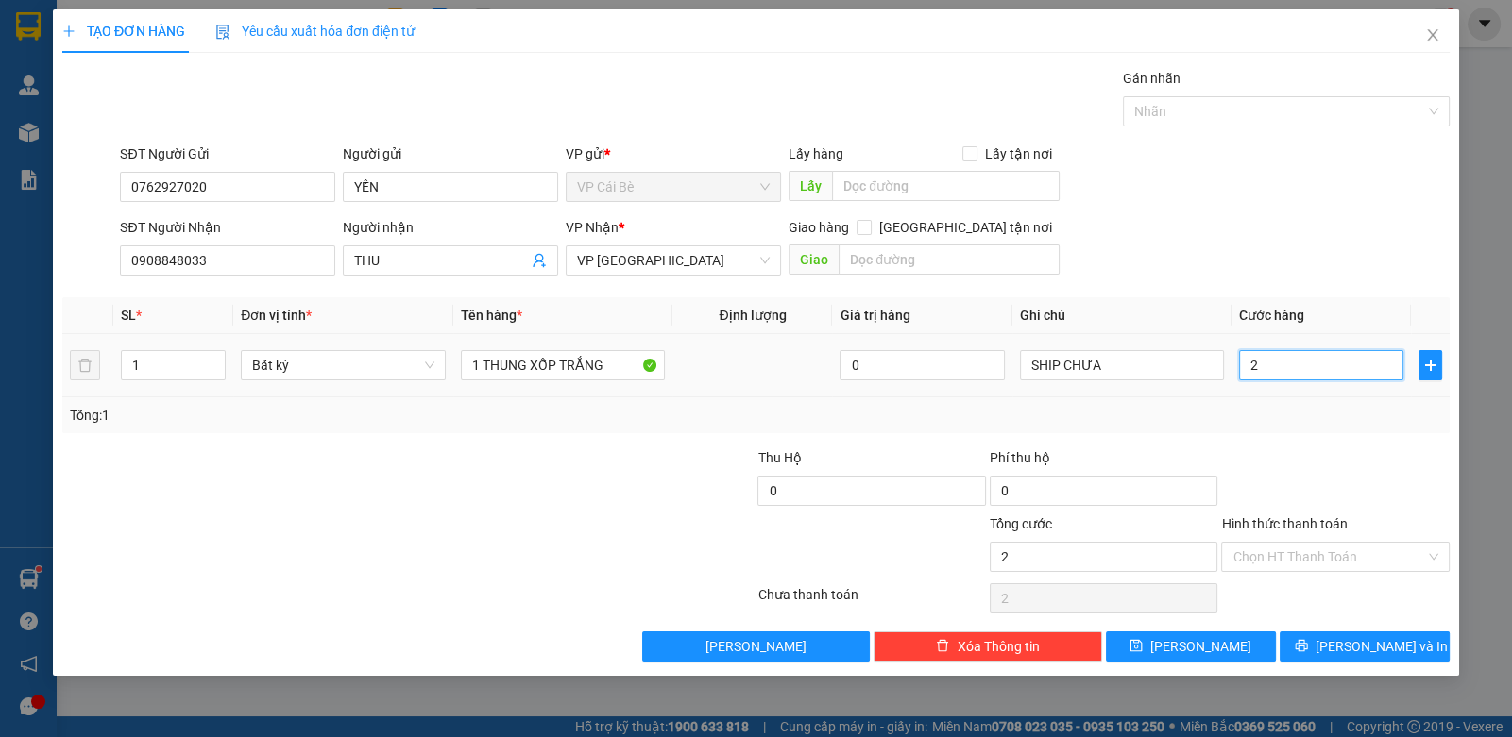
type input "20"
type input "20.000"
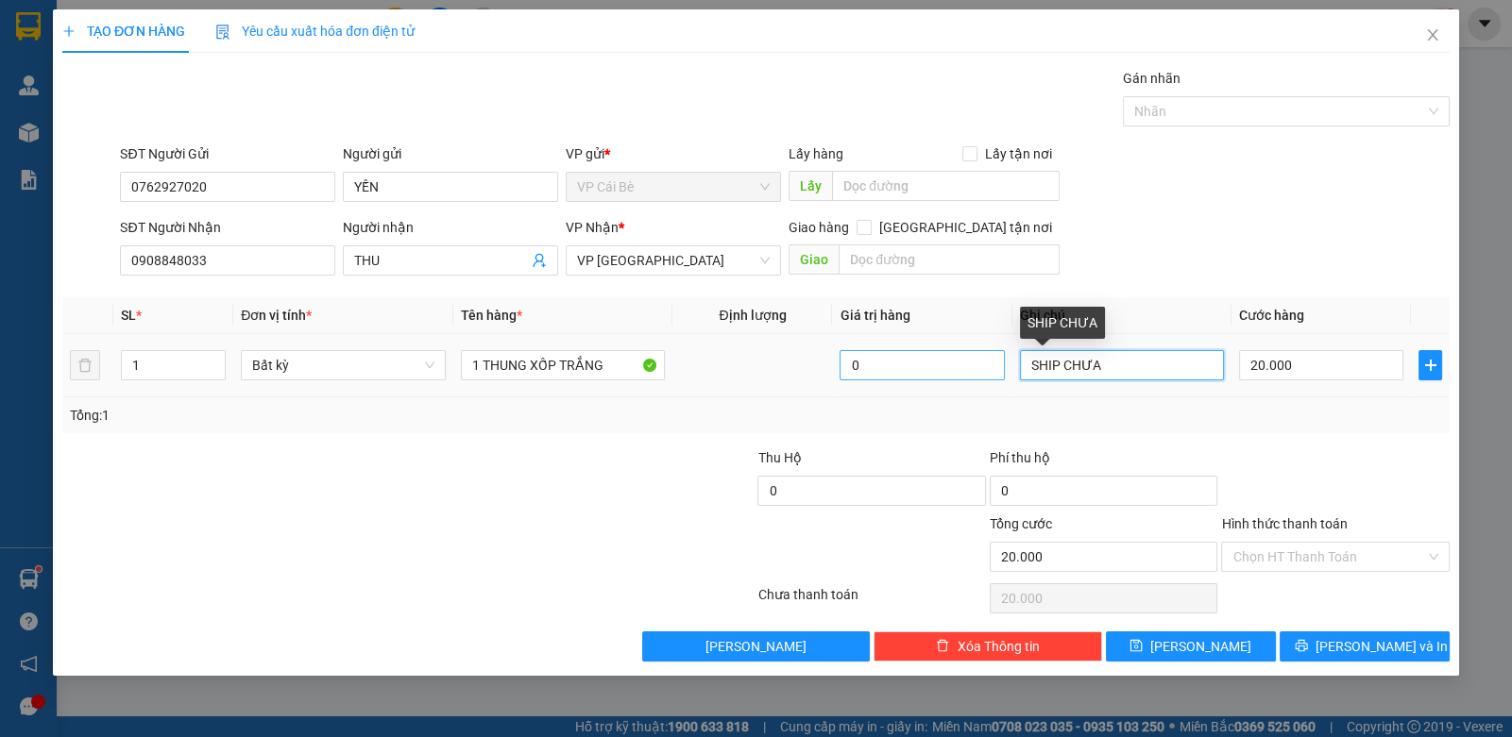
drag, startPoint x: 1126, startPoint y: 371, endPoint x: 853, endPoint y: 363, distance: 274.0
click at [845, 365] on tr "1 Bất kỳ 1 THUNG XỐP TRẮNG 0 SHIP CHƯA 20.000" at bounding box center [755, 365] width 1387 height 63
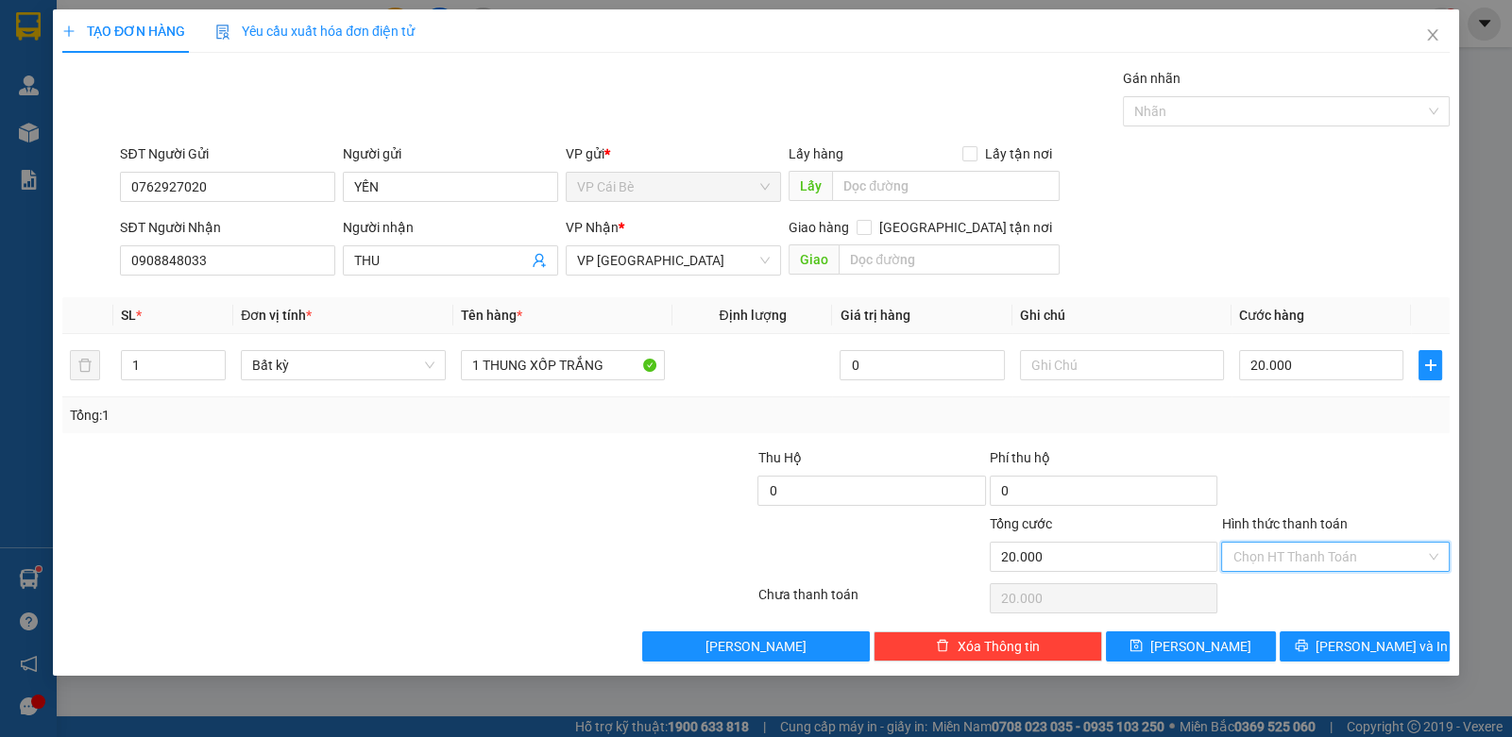
drag, startPoint x: 1279, startPoint y: 543, endPoint x: 1270, endPoint y: 574, distance: 32.3
click at [1277, 557] on input "Hình thức thanh toán" at bounding box center [1328, 557] width 192 height 28
drag, startPoint x: 1259, startPoint y: 584, endPoint x: 1296, endPoint y: 626, distance: 56.9
click at [1260, 598] on div "Tại văn phòng" at bounding box center [1334, 593] width 205 height 21
type input "0"
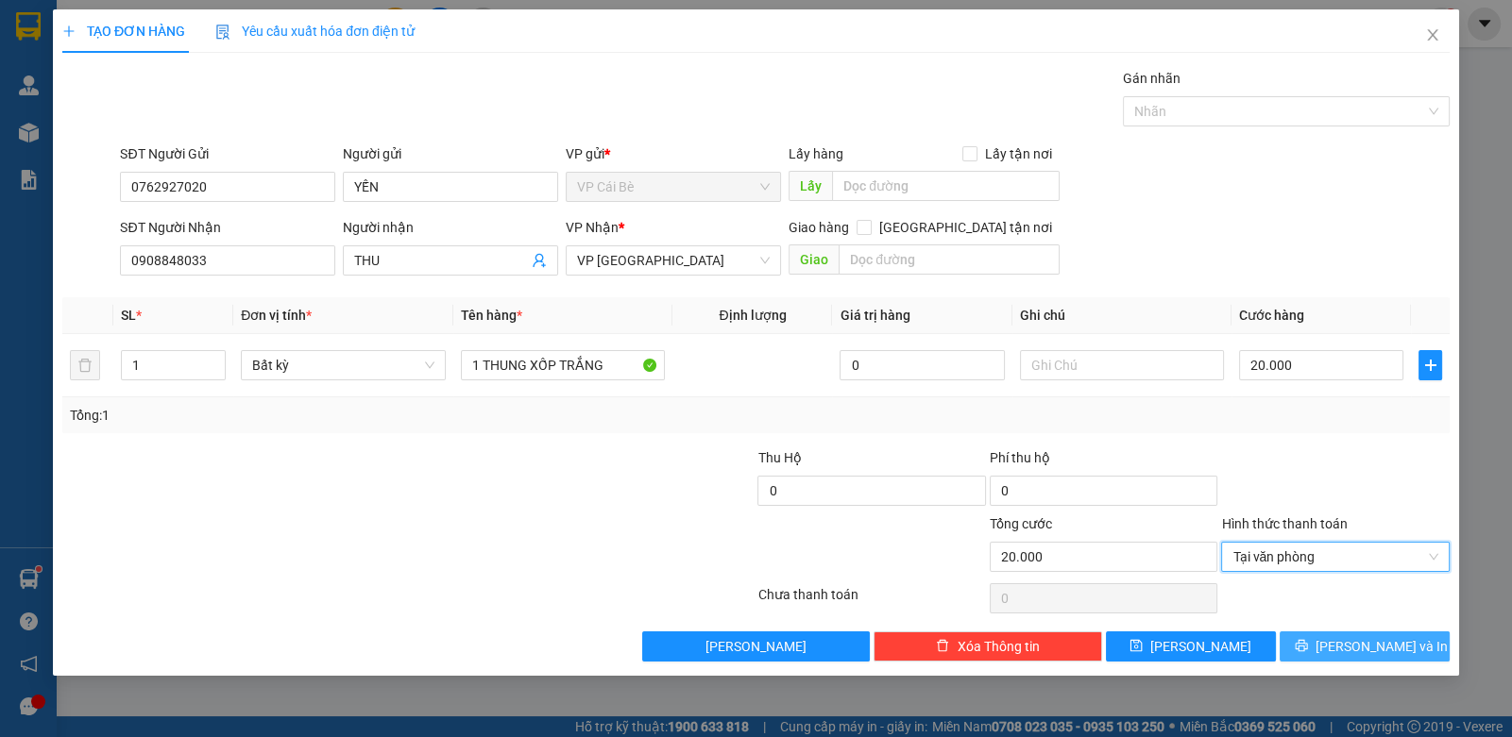
drag, startPoint x: 1316, startPoint y: 645, endPoint x: 1294, endPoint y: 620, distance: 33.4
click at [1318, 646] on button "[PERSON_NAME] và In" at bounding box center [1364, 647] width 170 height 30
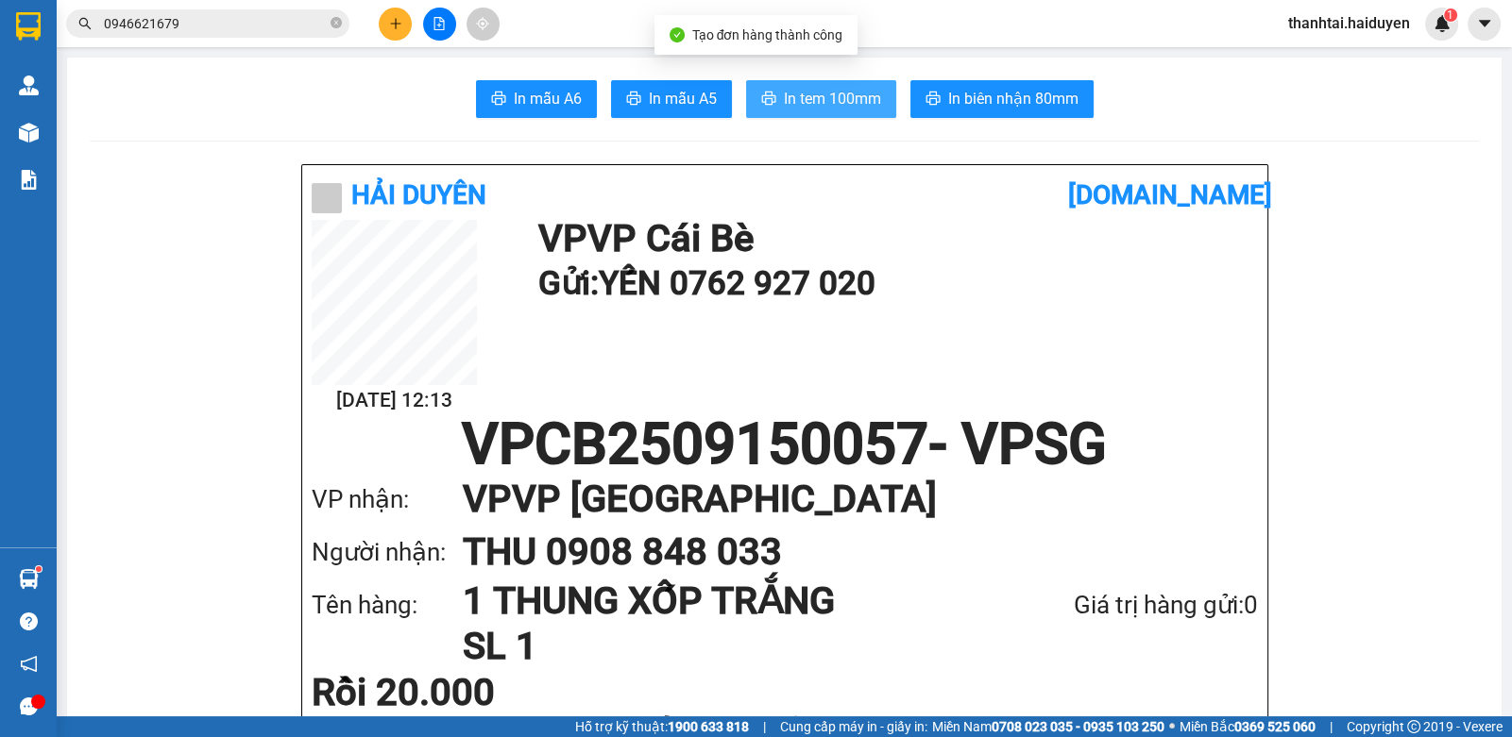
click at [812, 93] on span "In tem 100mm" at bounding box center [832, 99] width 97 height 24
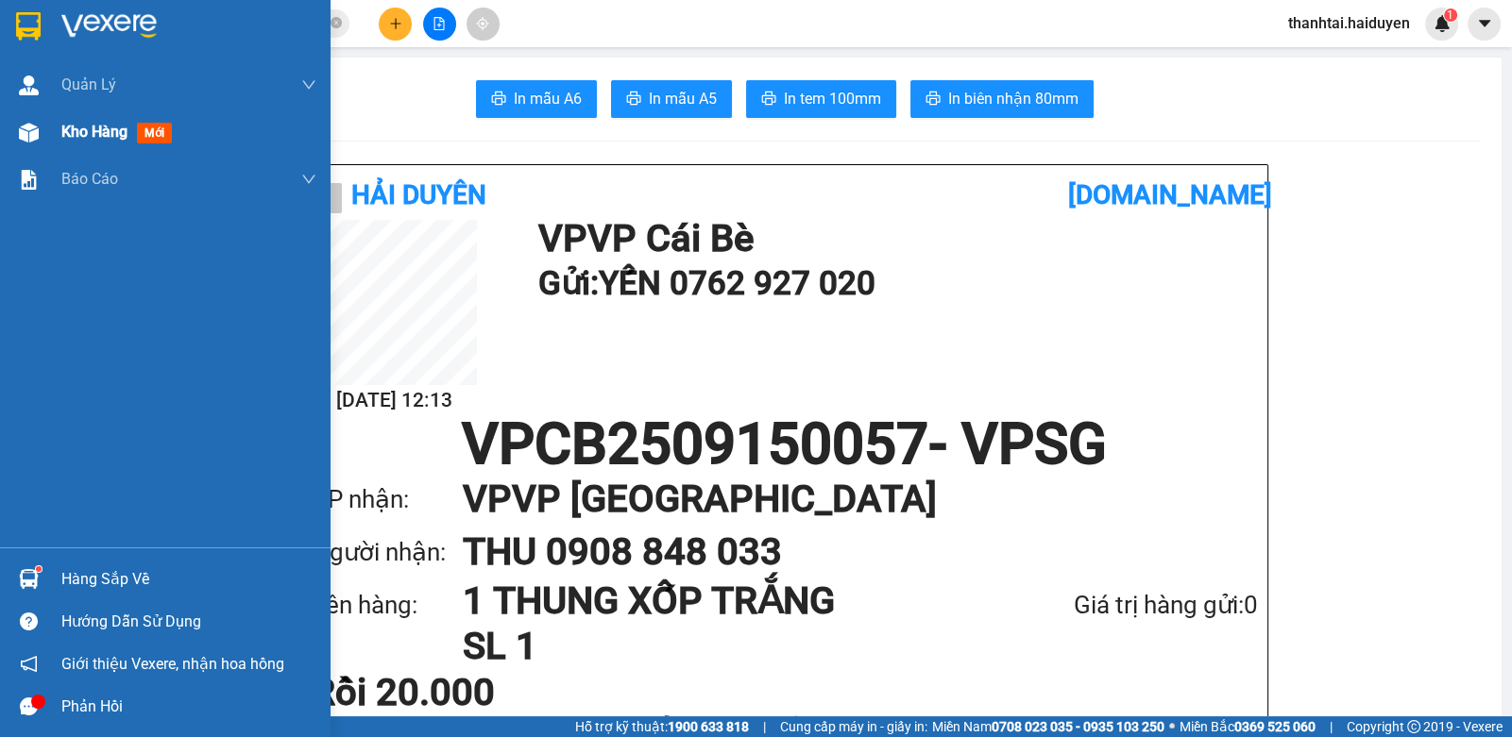
click at [132, 128] on div "Kho hàng mới" at bounding box center [120, 132] width 118 height 24
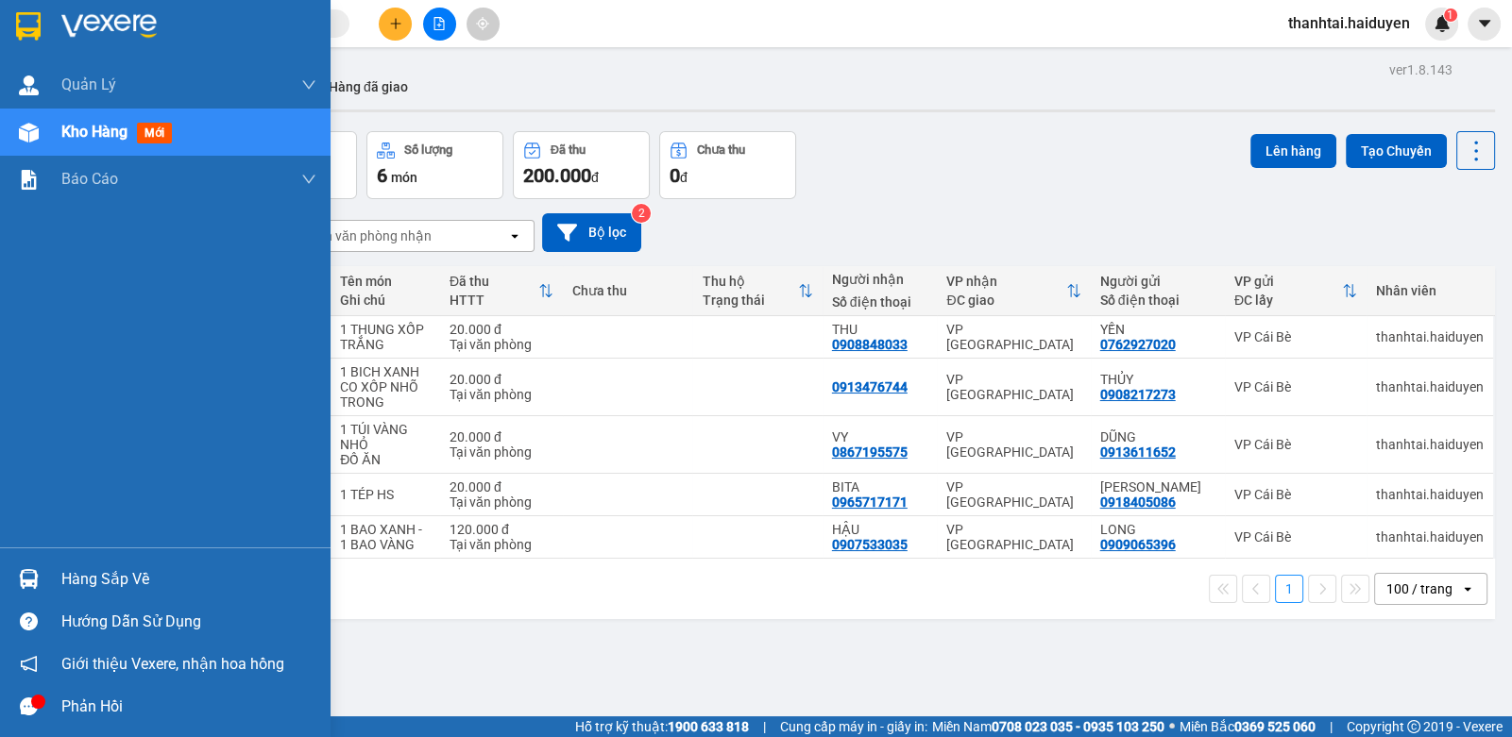
click at [101, 555] on div "Hàng sắp về Hướng dẫn sử dụng Giới thiệu Vexere, nhận hoa hồng Phản hồi" at bounding box center [165, 638] width 330 height 180
click at [76, 582] on div "Hàng sắp về" at bounding box center [188, 580] width 255 height 28
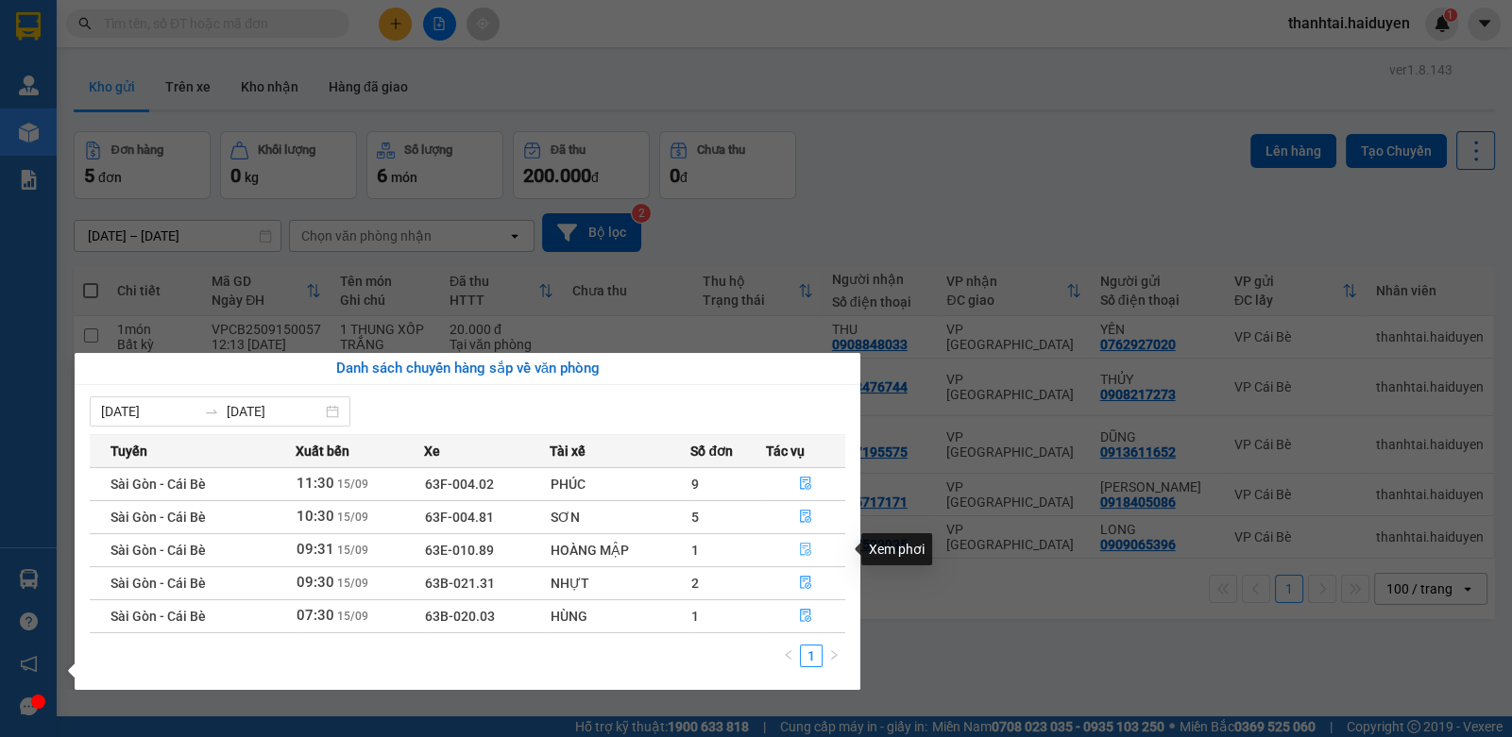
click at [790, 550] on button "button" at bounding box center [805, 550] width 77 height 30
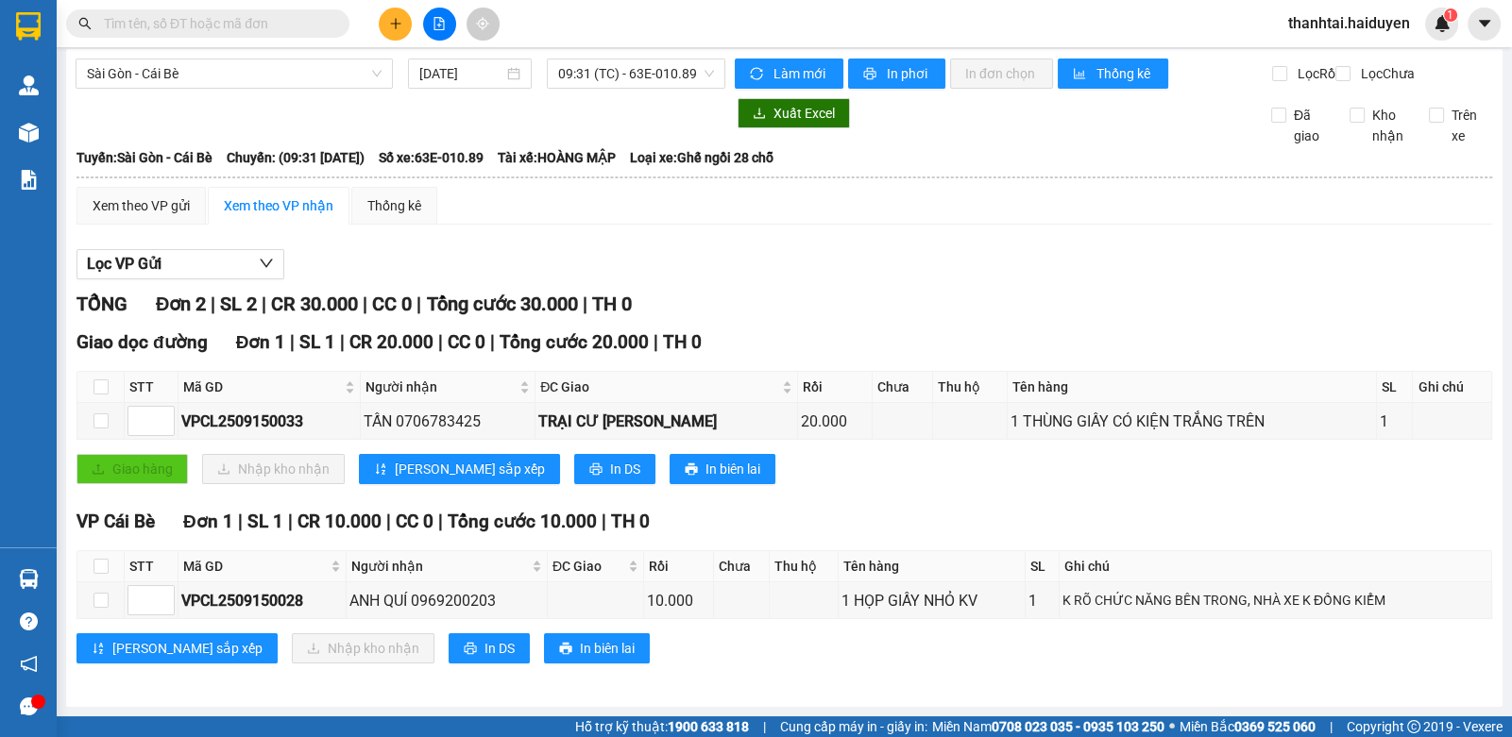
scroll to position [21, 0]
drag, startPoint x: 109, startPoint y: 563, endPoint x: 106, endPoint y: 535, distance: 27.5
click at [109, 561] on th at bounding box center [100, 566] width 47 height 31
click at [97, 562] on input "checkbox" at bounding box center [100, 566] width 15 height 15
checkbox input "true"
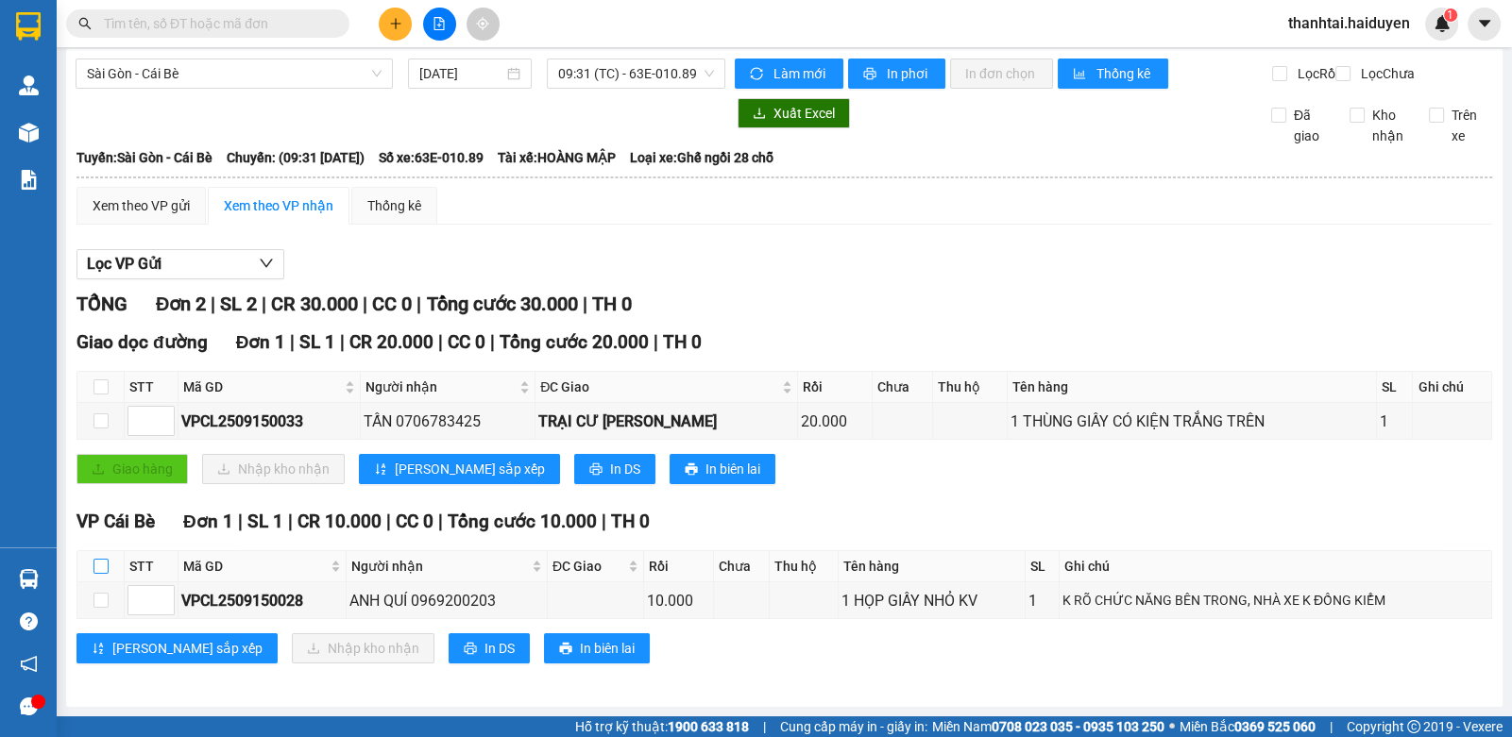
checkbox input "true"
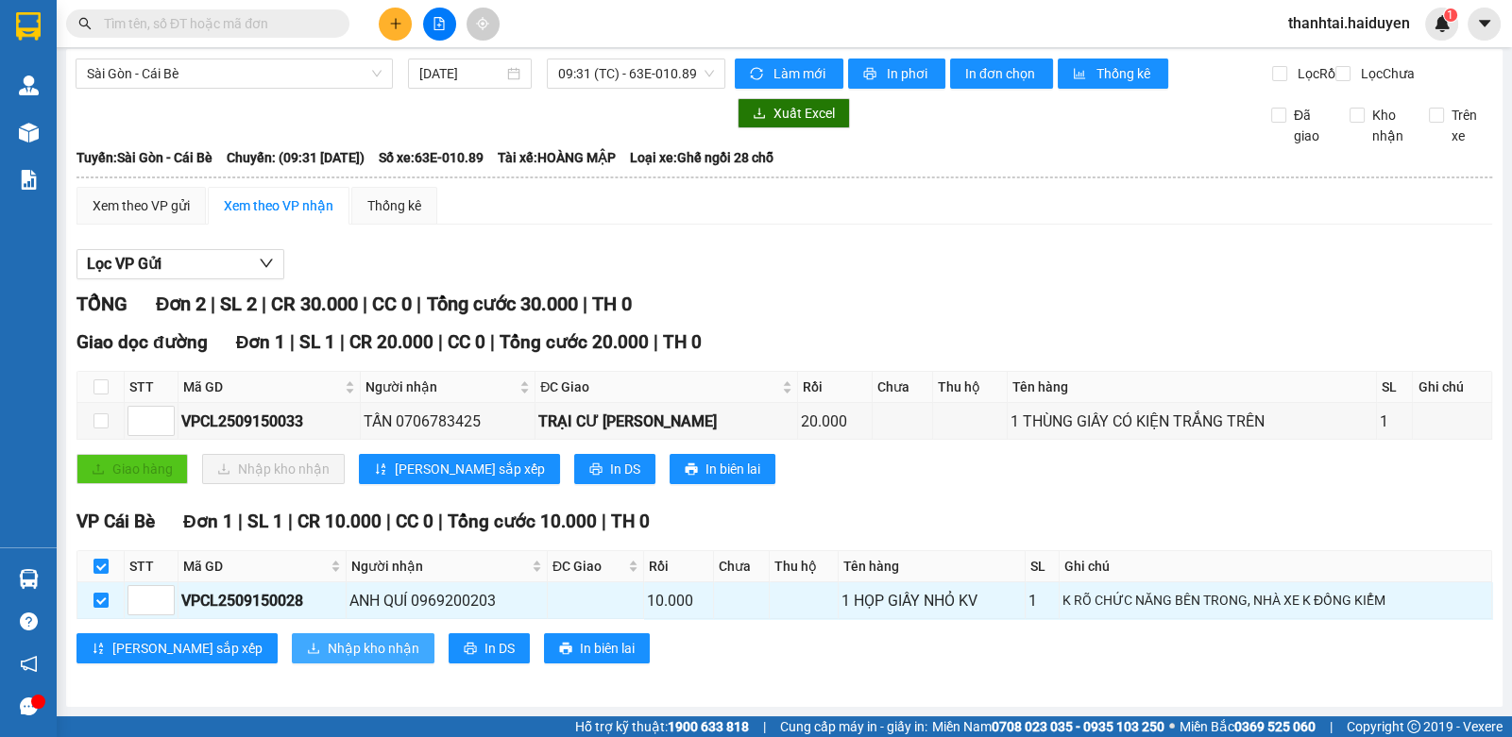
click at [328, 641] on span "Nhập kho nhận" at bounding box center [374, 648] width 92 height 21
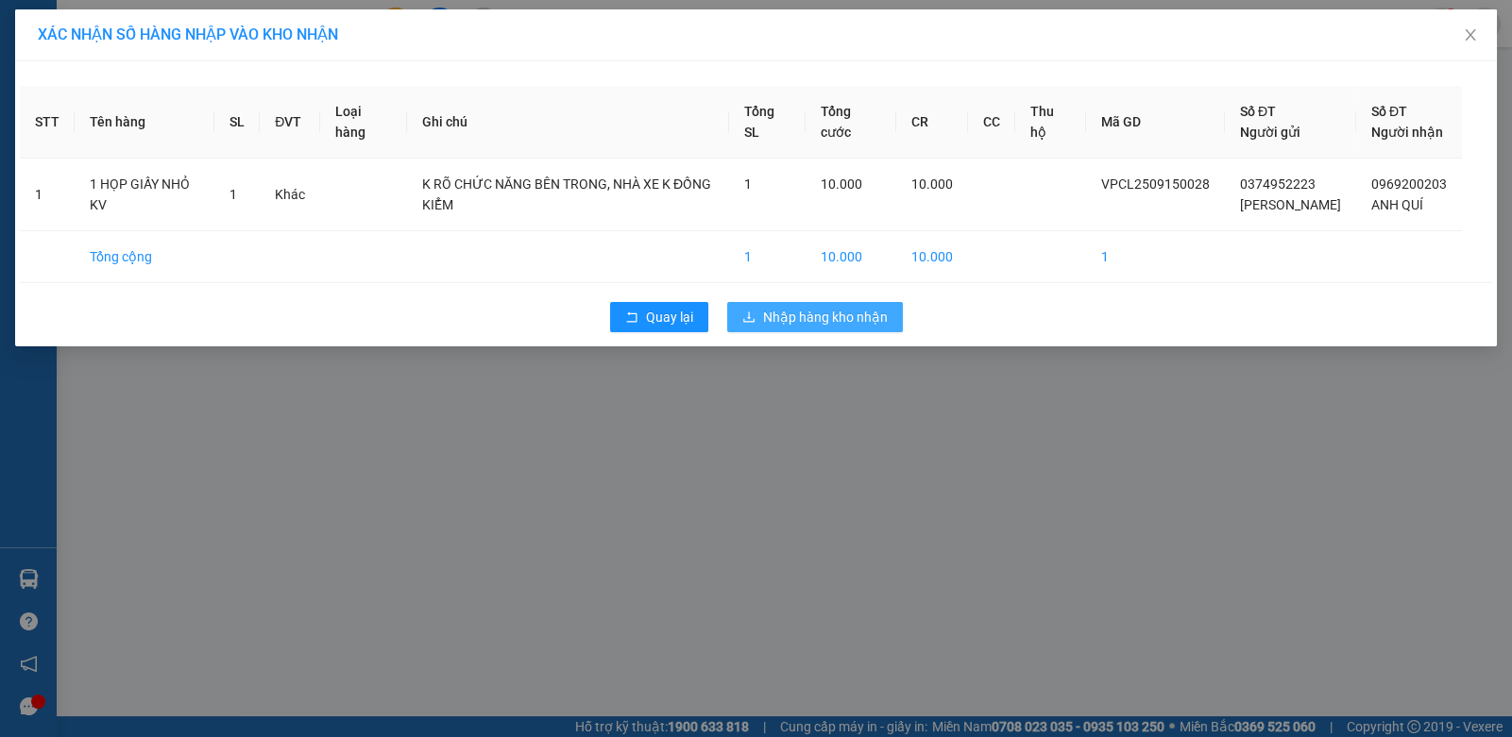
click at [835, 323] on span "Nhập hàng kho nhận" at bounding box center [825, 317] width 125 height 21
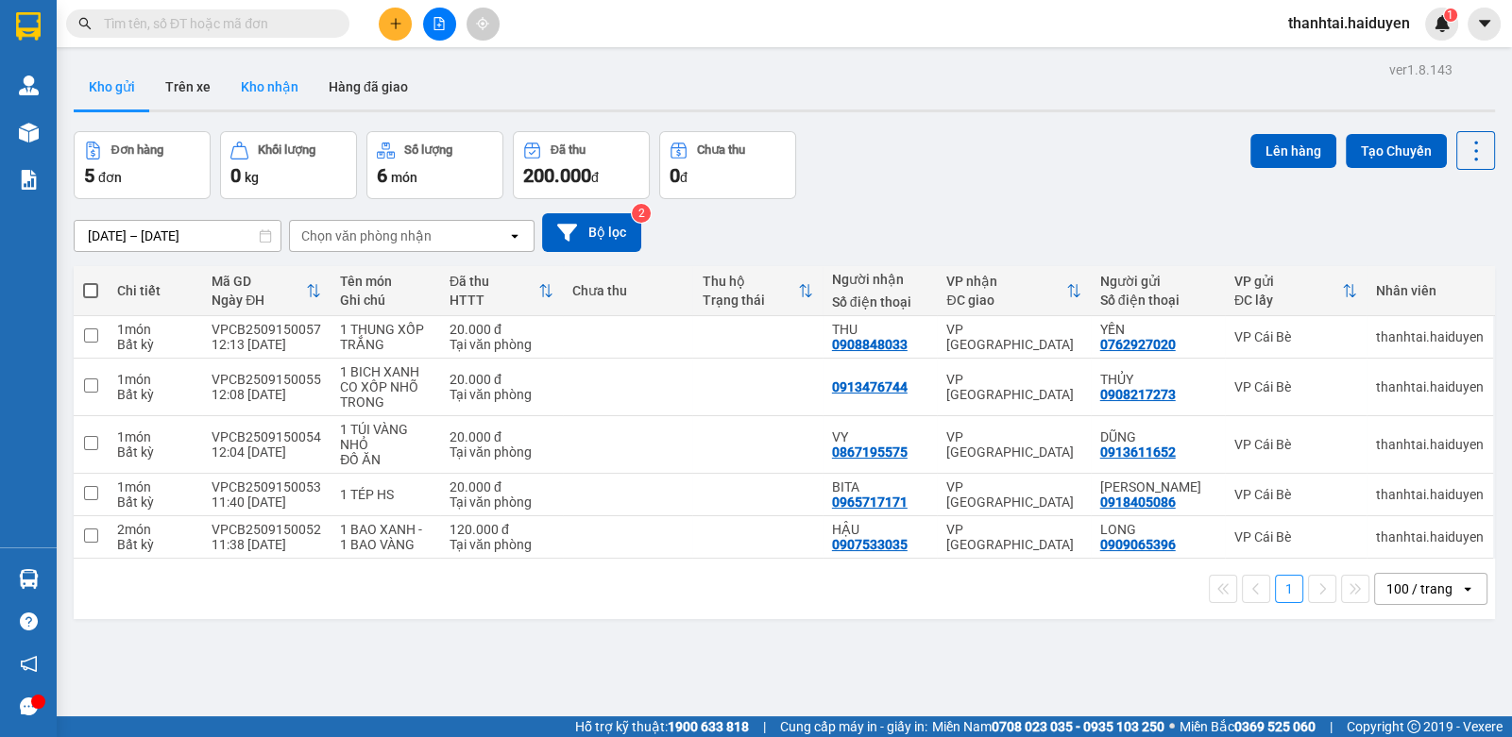
click at [298, 78] on button "Kho nhận" at bounding box center [270, 86] width 88 height 45
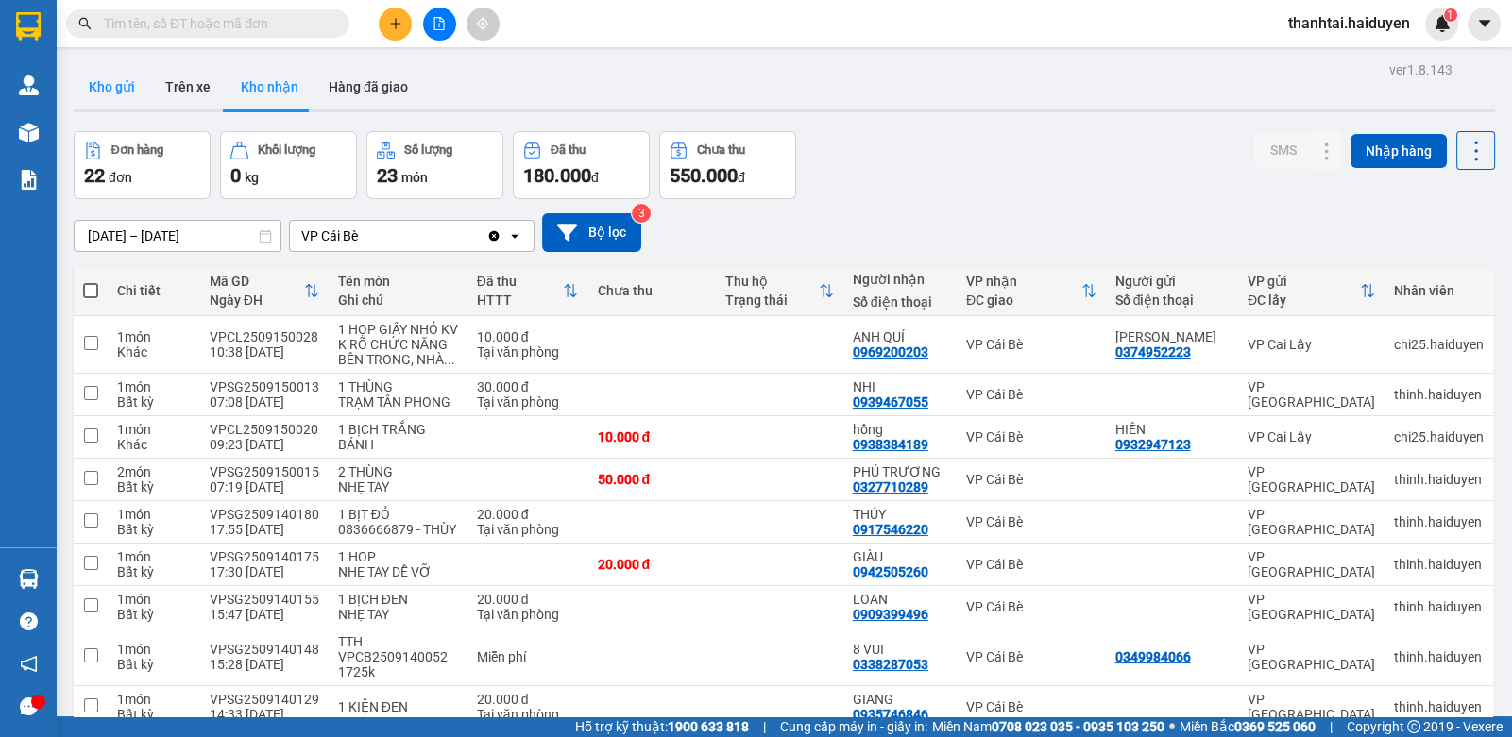
click at [134, 77] on button "Kho gửi" at bounding box center [112, 86] width 76 height 45
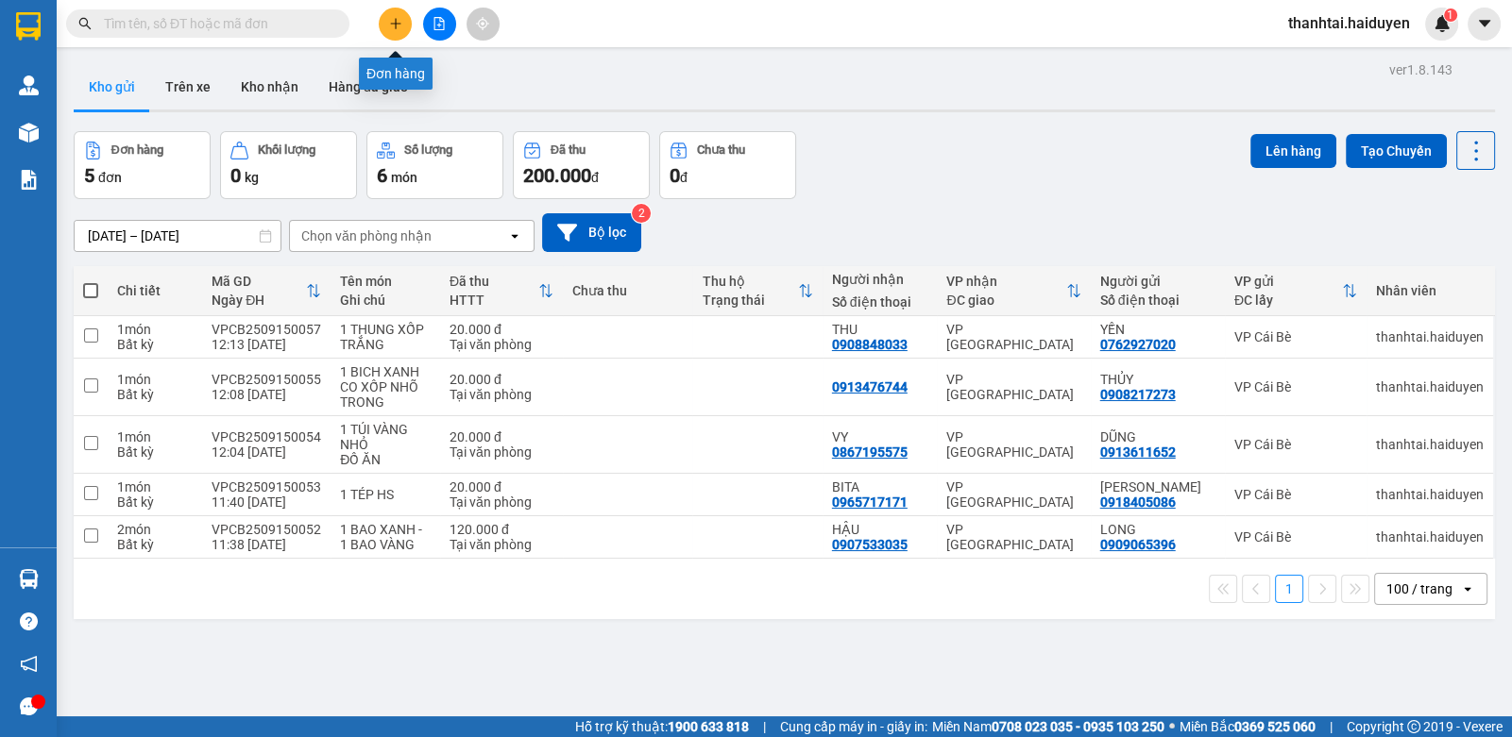
click at [388, 34] on button at bounding box center [395, 24] width 33 height 33
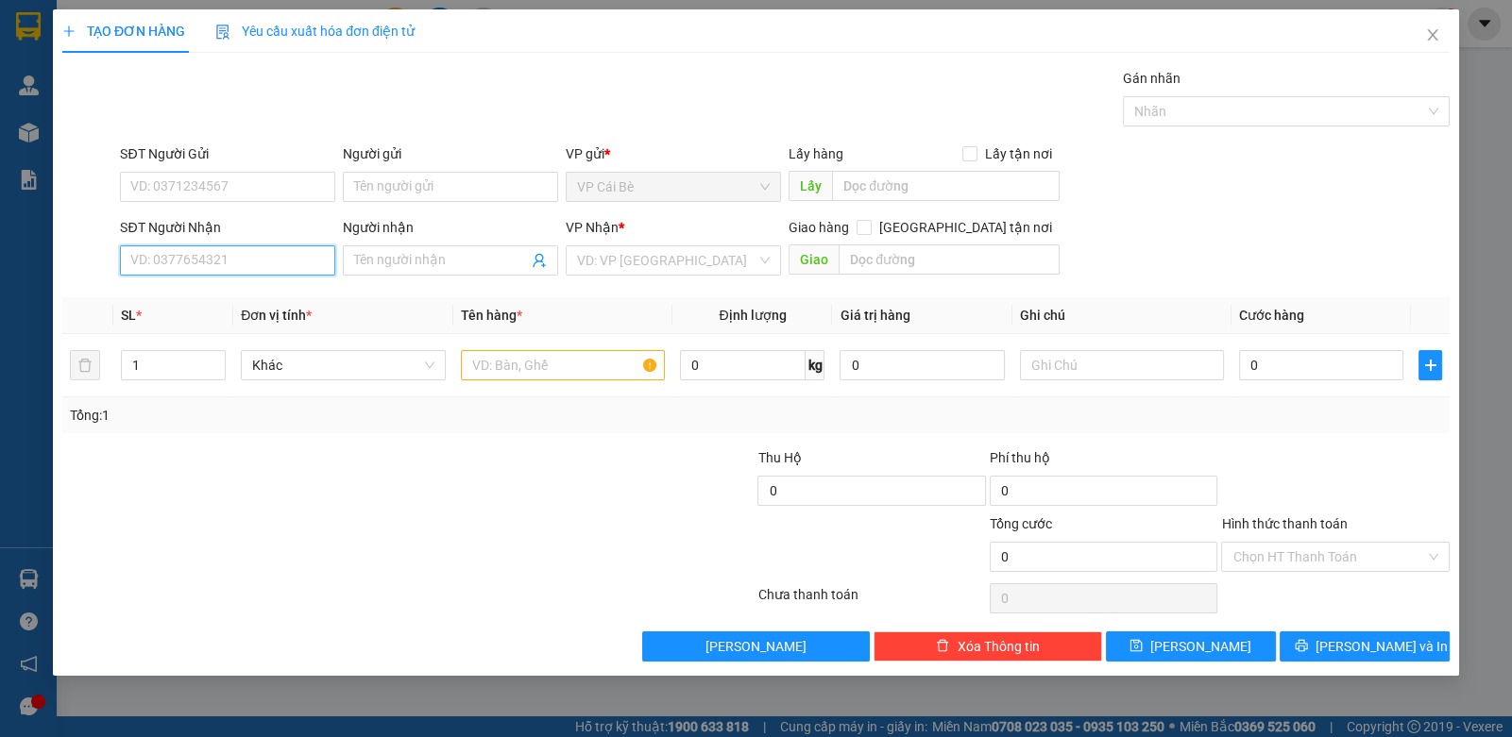
drag, startPoint x: 203, startPoint y: 263, endPoint x: 214, endPoint y: 259, distance: 11.9
click at [203, 262] on input "SĐT Người Nhận" at bounding box center [227, 261] width 215 height 30
drag, startPoint x: 288, startPoint y: 187, endPoint x: 1197, endPoint y: 8, distance: 926.7
click at [294, 185] on input "SĐT Người Gửi" at bounding box center [227, 187] width 215 height 30
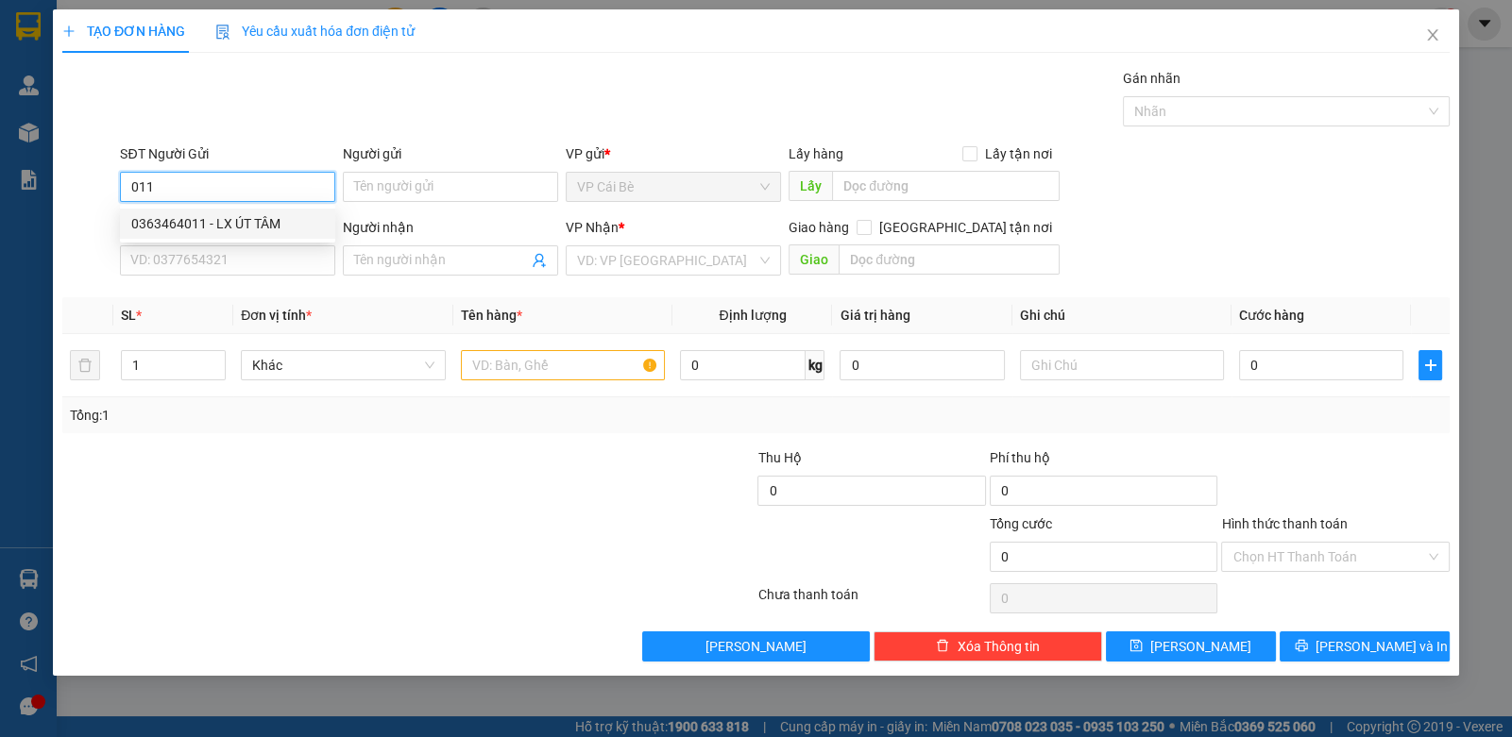
click at [247, 172] on input "011" at bounding box center [227, 187] width 215 height 30
click at [246, 172] on input "011" at bounding box center [227, 187] width 215 height 30
drag, startPoint x: 263, startPoint y: 223, endPoint x: 250, endPoint y: 247, distance: 27.9
click at [259, 226] on div "0948561011 - BÍCH" at bounding box center [227, 223] width 193 height 21
type input "0948561011"
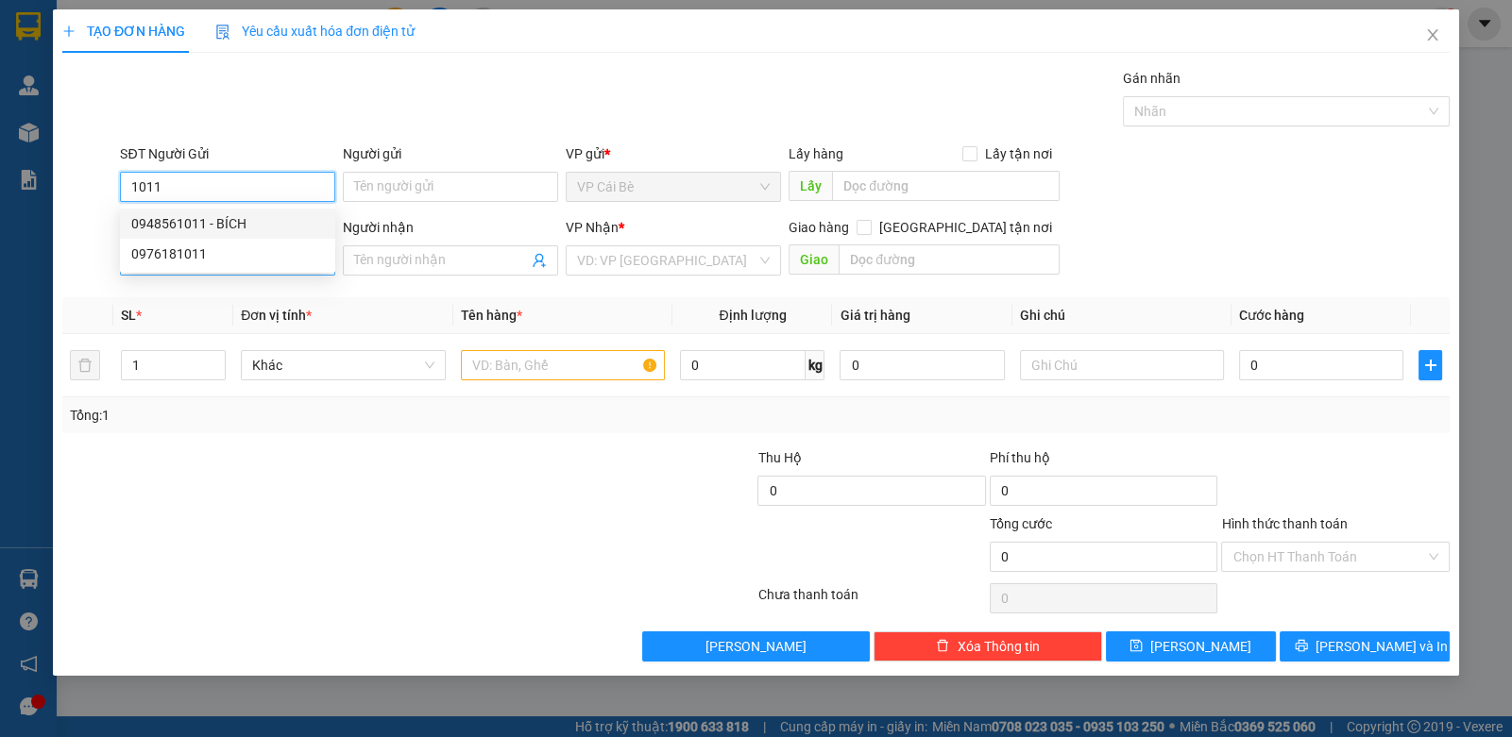
type input "BÍCH"
type input "0348666152"
type input "QUYNH"
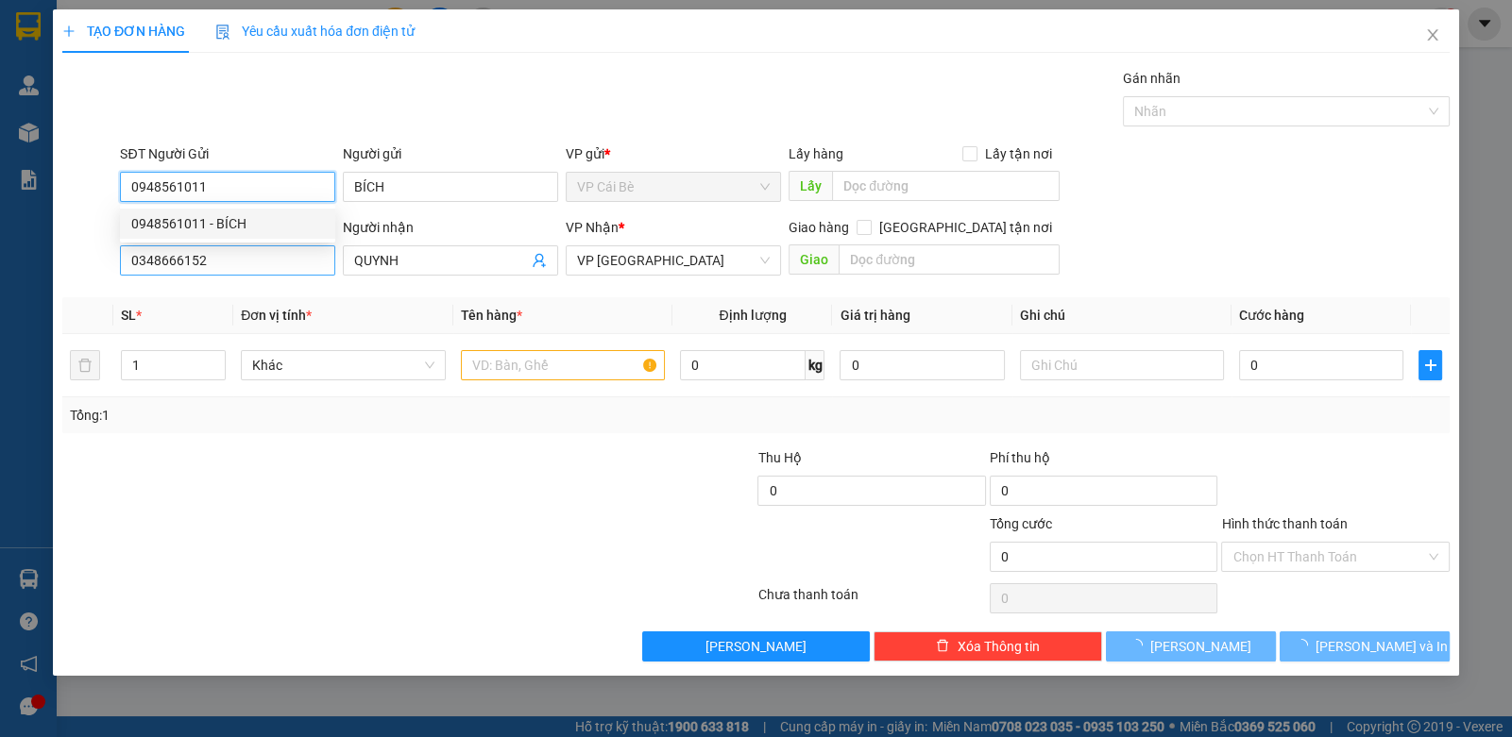
type input "100.000"
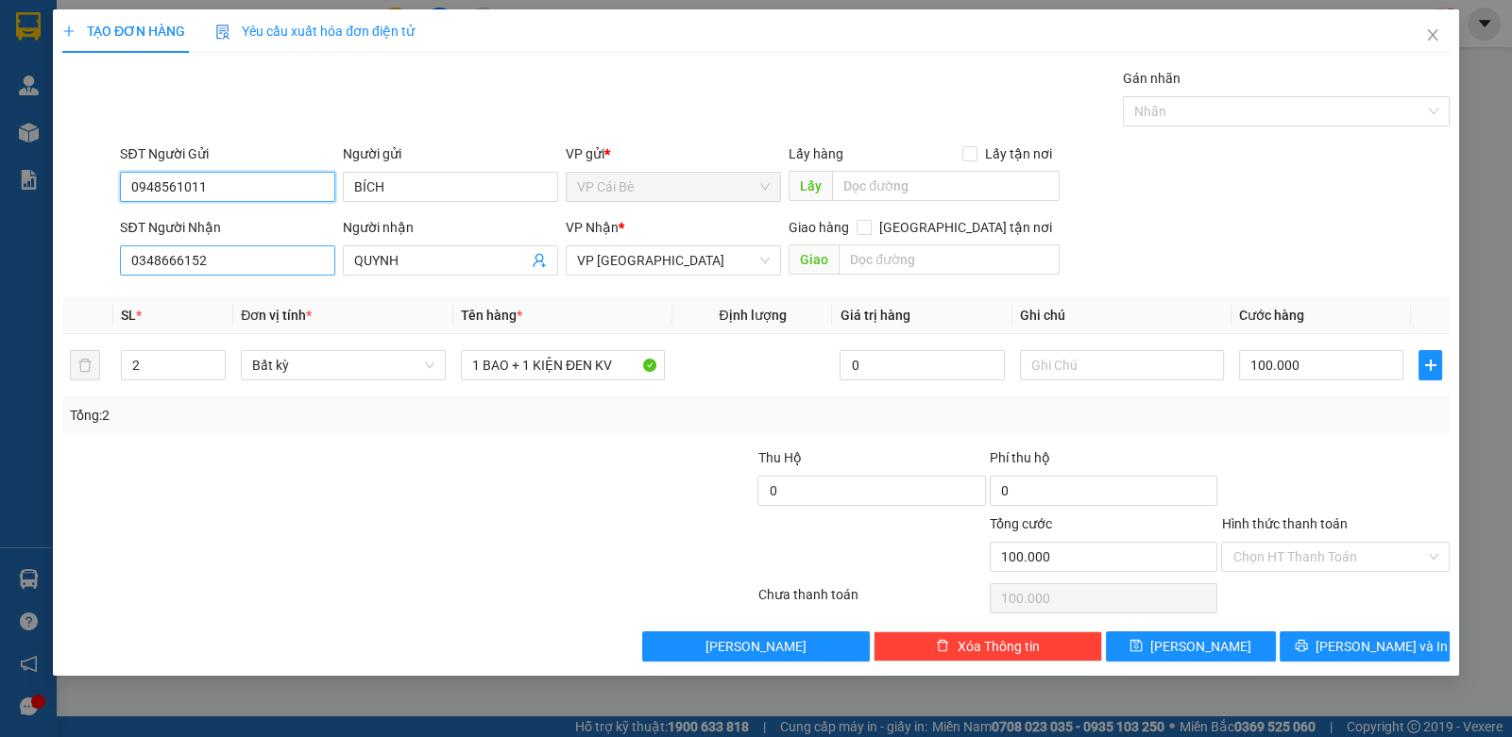
type input "0948561011"
click at [277, 260] on input "0348666152" at bounding box center [227, 261] width 215 height 30
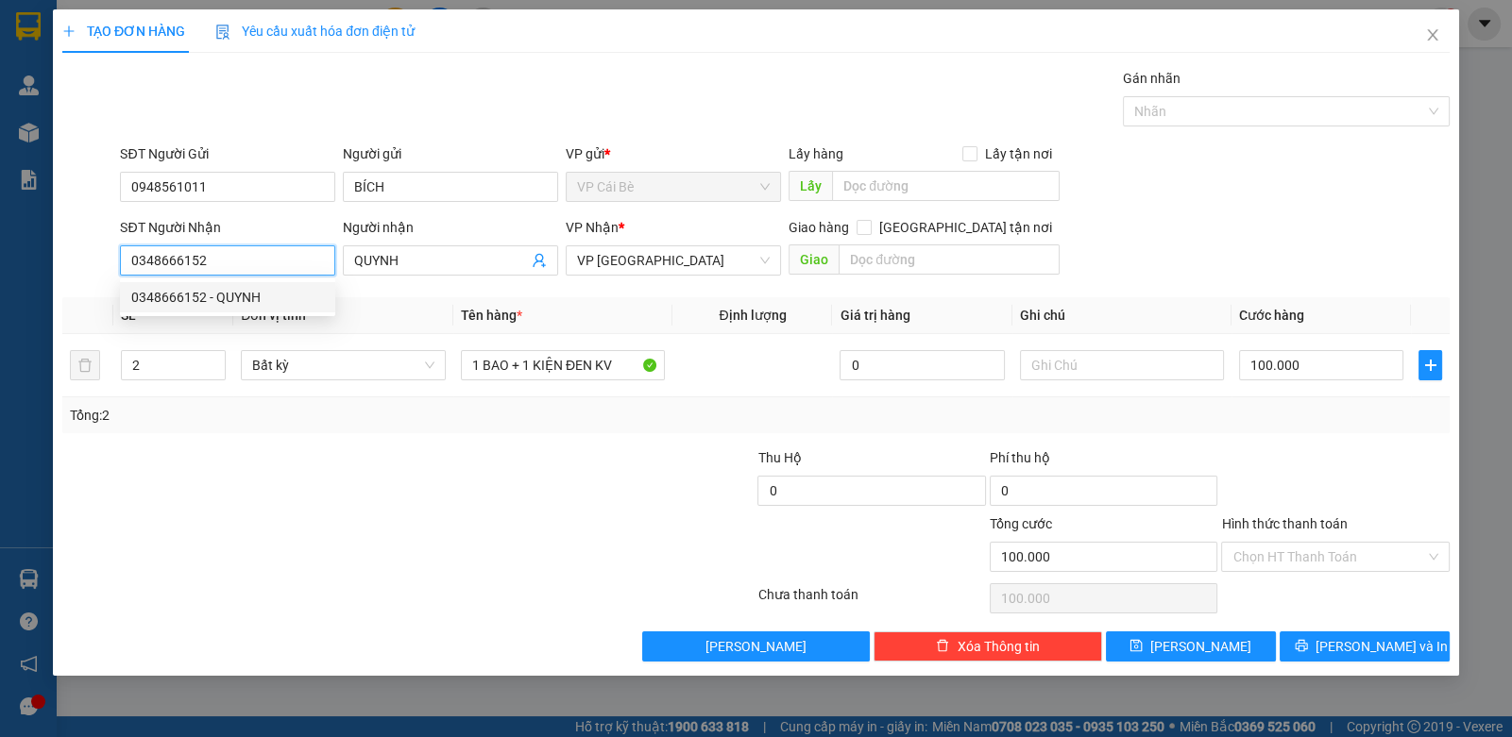
click at [278, 260] on input "0348666152" at bounding box center [227, 261] width 215 height 30
type input "0909117990"
drag, startPoint x: 237, startPoint y: 296, endPoint x: 274, endPoint y: 310, distance: 39.5
click at [238, 296] on div "0909117990 - [PERSON_NAME]" at bounding box center [227, 297] width 193 height 21
type input "[PERSON_NAME]"
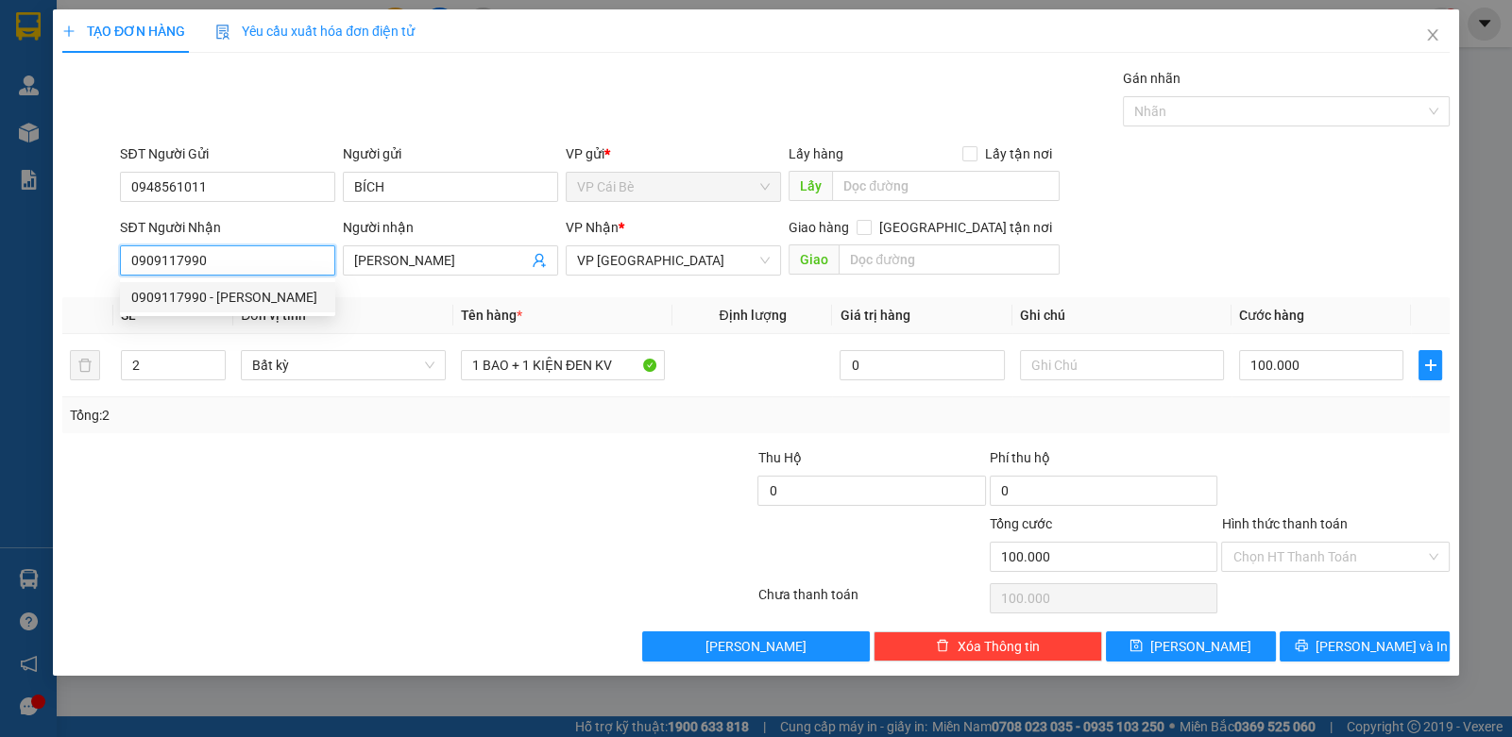
type input "40.000"
type input "0909117990"
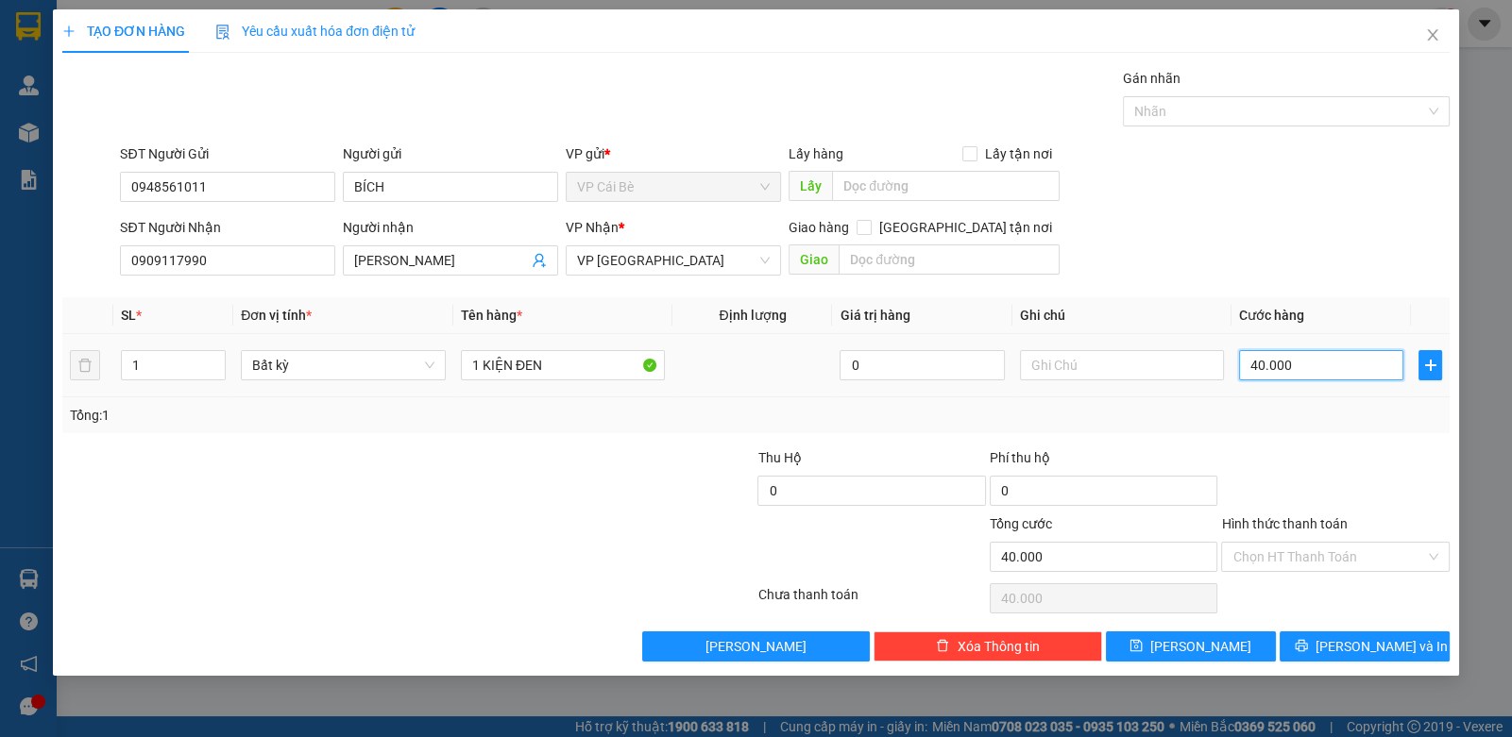
click at [1258, 353] on input "40.000" at bounding box center [1321, 365] width 164 height 30
type input "6"
type input "60"
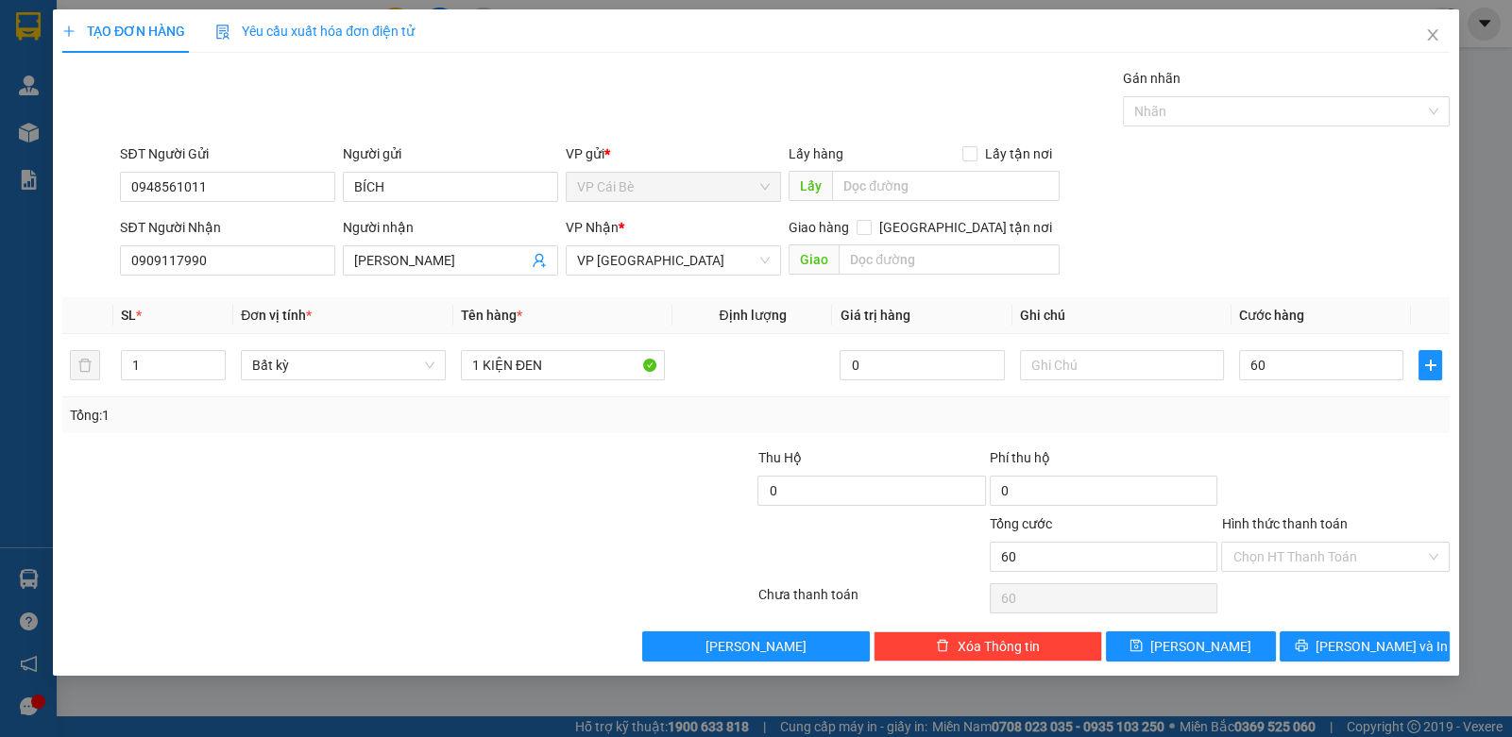
type input "60.000"
drag, startPoint x: 1330, startPoint y: 423, endPoint x: 1325, endPoint y: 537, distance: 114.4
click at [1329, 428] on div "Tổng: 1" at bounding box center [755, 416] width 1387 height 36
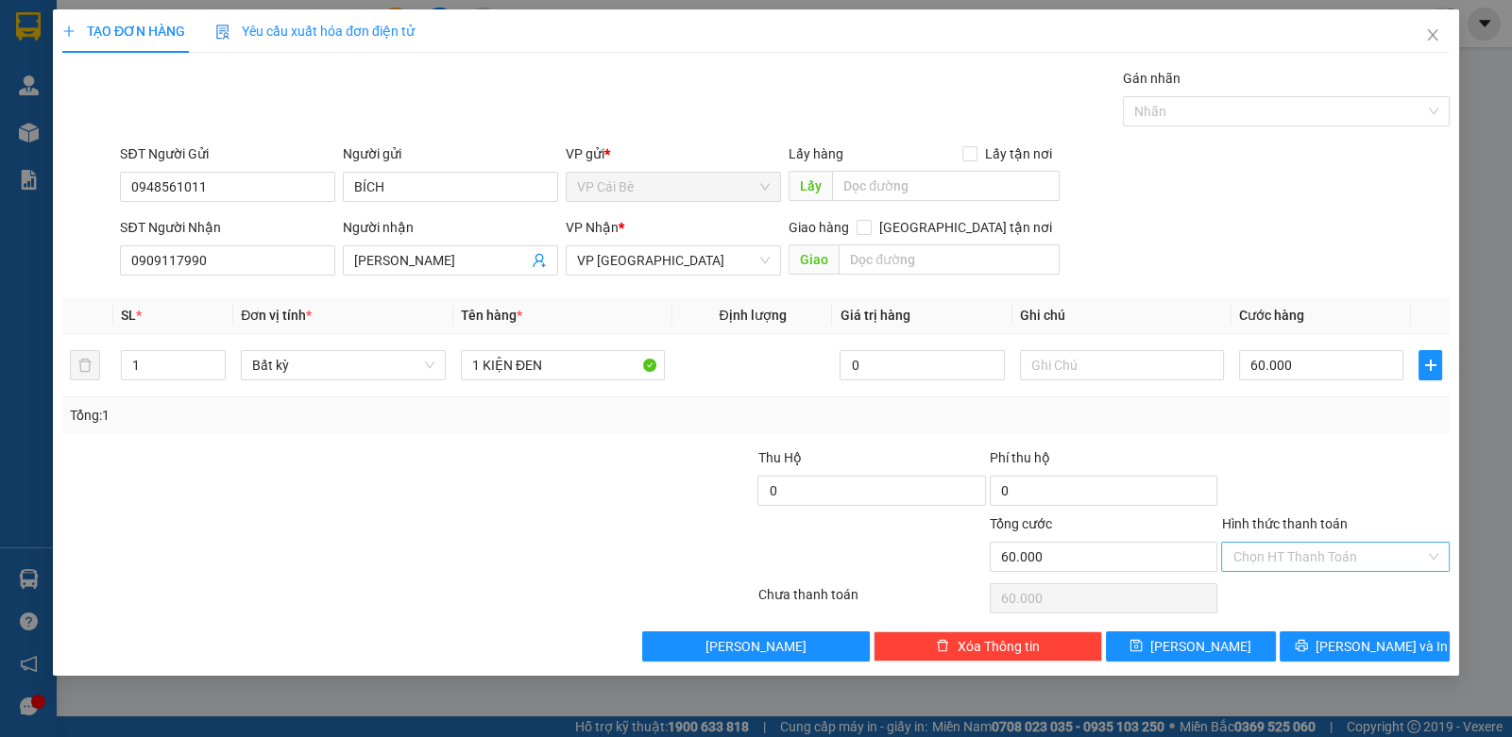
click at [1302, 564] on input "Hình thức thanh toán" at bounding box center [1328, 557] width 192 height 28
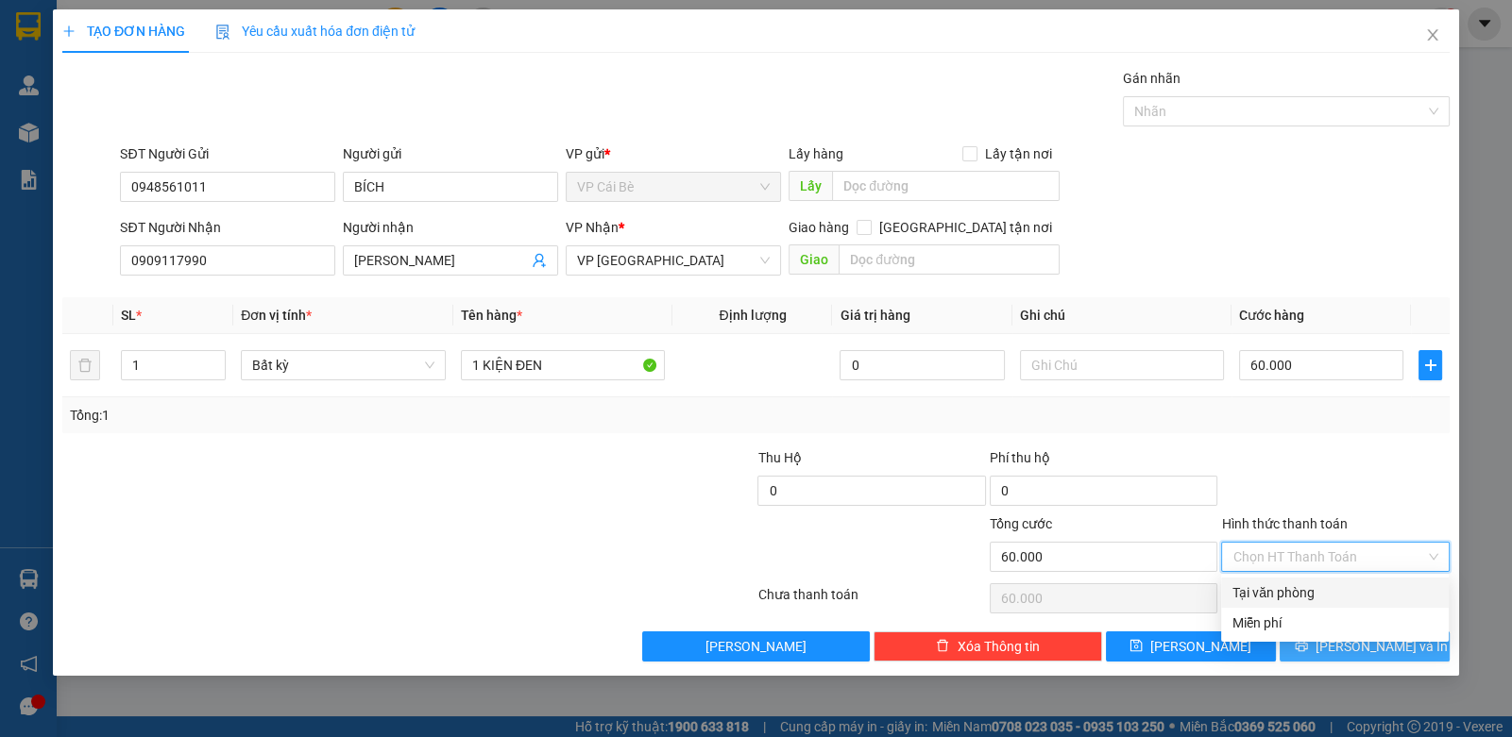
drag, startPoint x: 1278, startPoint y: 588, endPoint x: 1347, endPoint y: 638, distance: 85.2
click at [1284, 593] on div "Tại văn phòng" at bounding box center [1334, 593] width 205 height 21
type input "0"
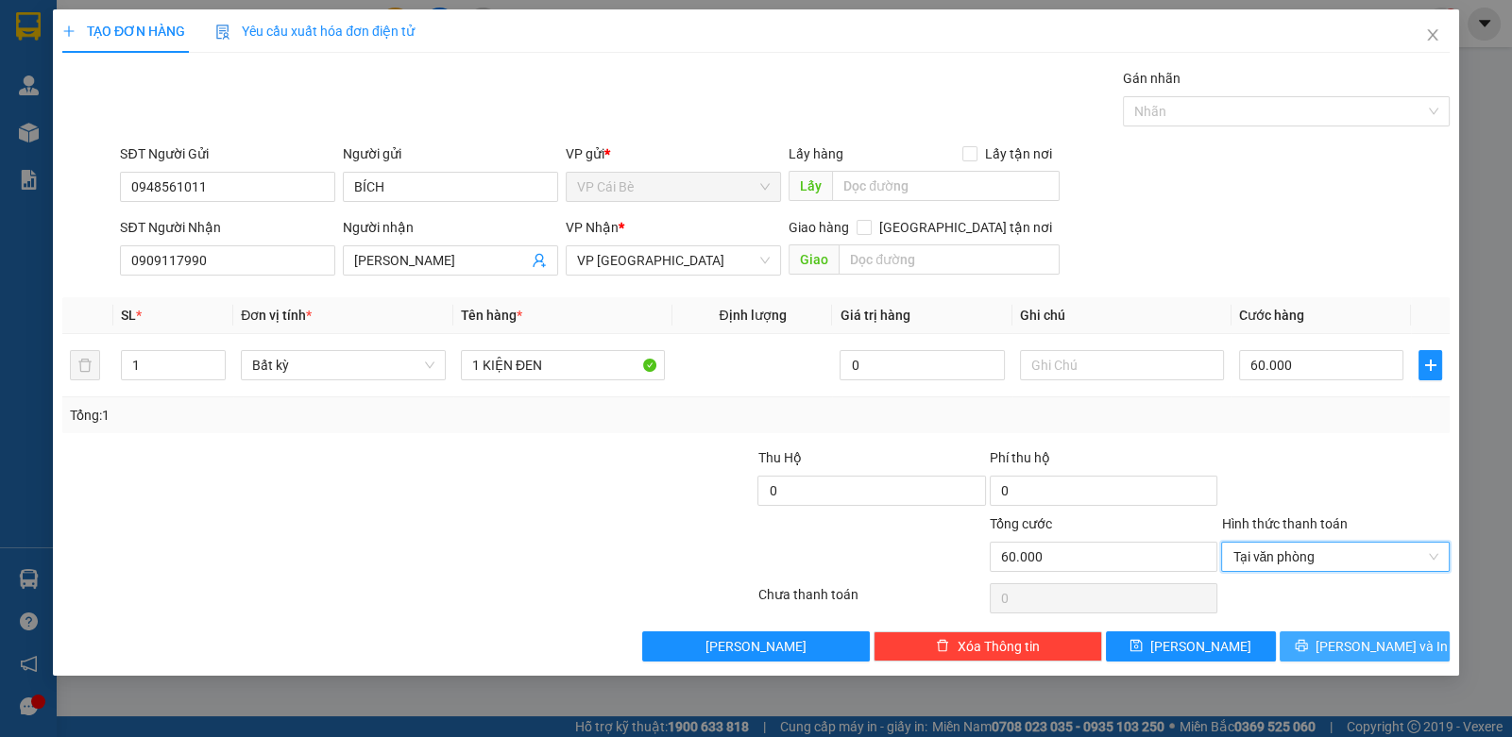
click at [1347, 641] on button "[PERSON_NAME] và In" at bounding box center [1364, 647] width 170 height 30
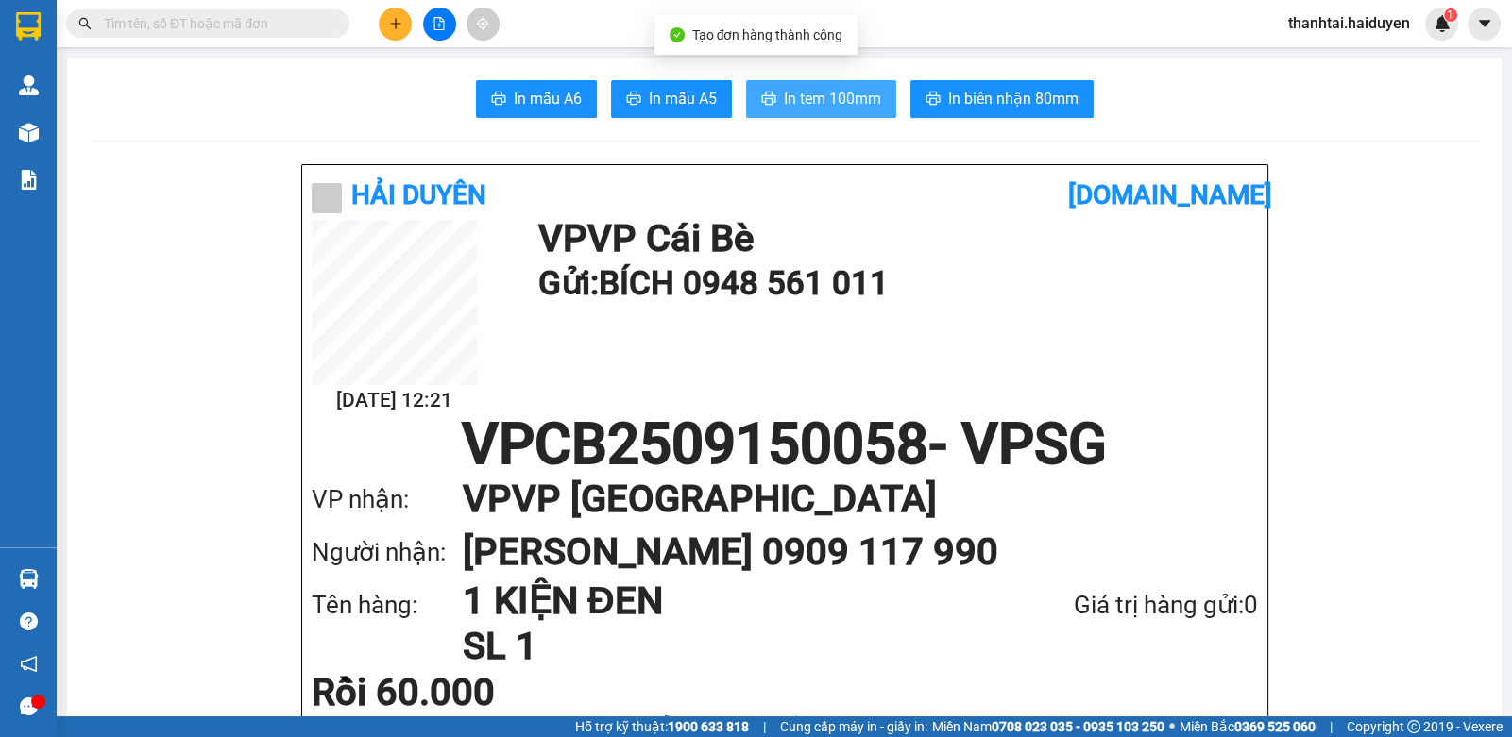
click at [809, 84] on button "In tem 100mm" at bounding box center [821, 99] width 150 height 38
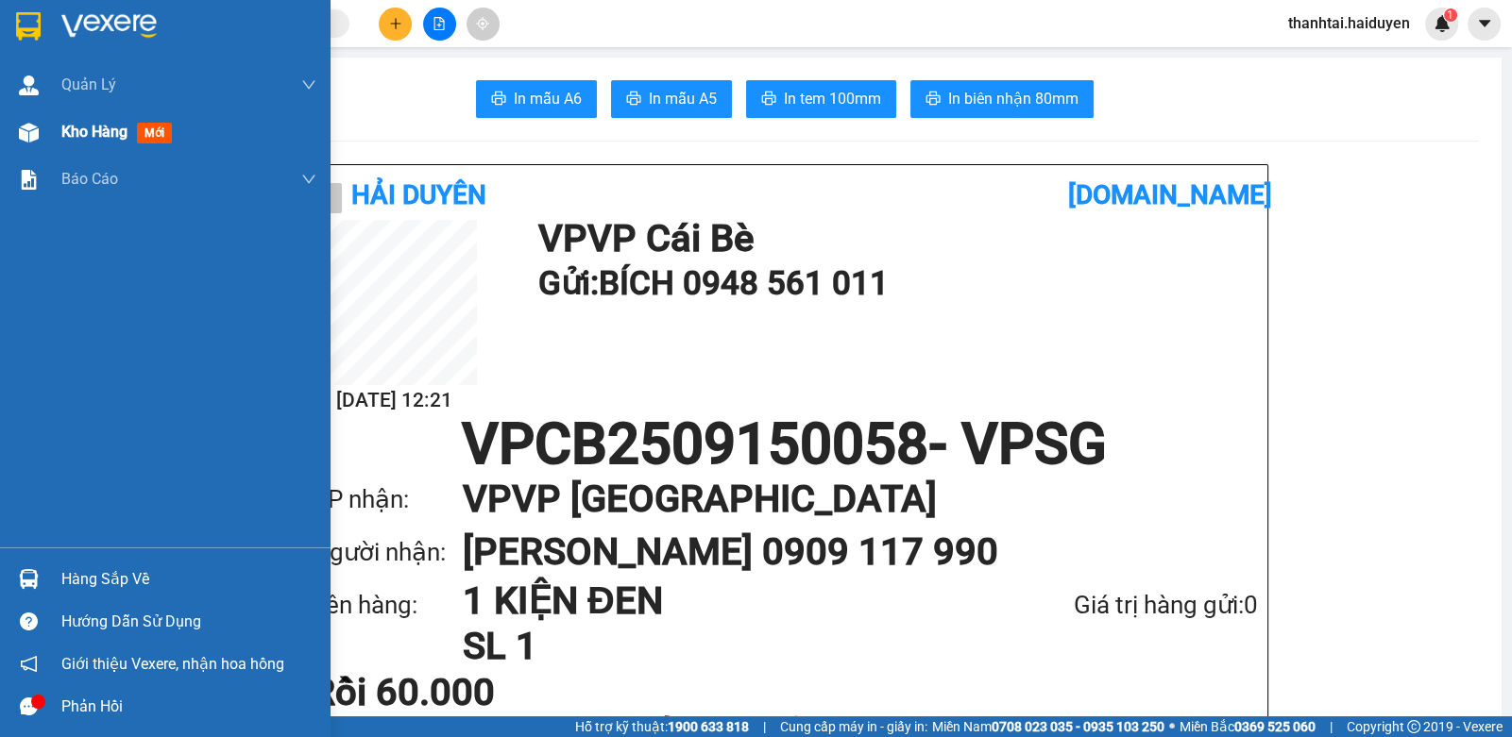
click at [98, 141] on span "Kho hàng" at bounding box center [94, 132] width 66 height 18
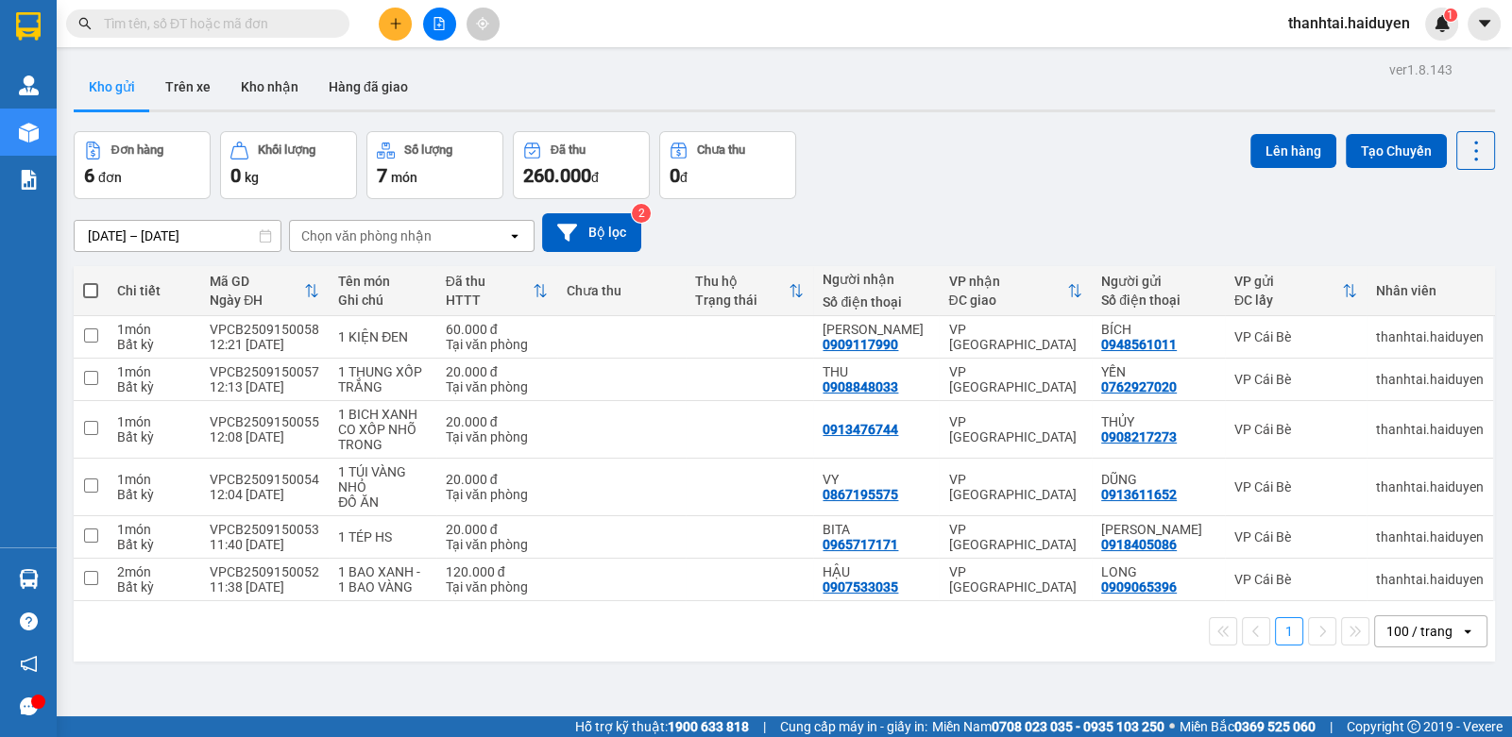
click at [99, 289] on th at bounding box center [91, 291] width 34 height 50
click at [91, 292] on span at bounding box center [90, 290] width 15 height 15
click at [91, 281] on input "checkbox" at bounding box center [91, 281] width 0 height 0
checkbox input "true"
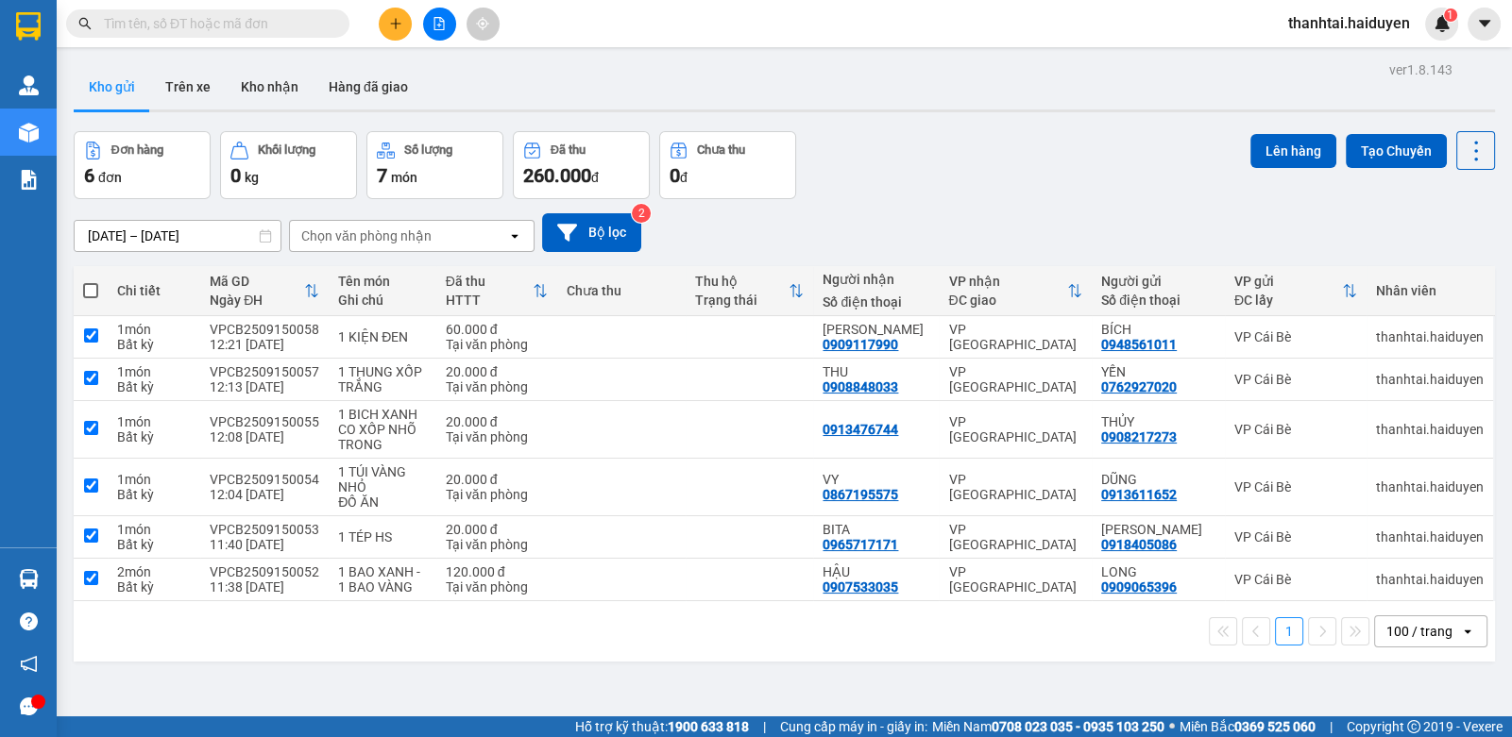
checkbox input "true"
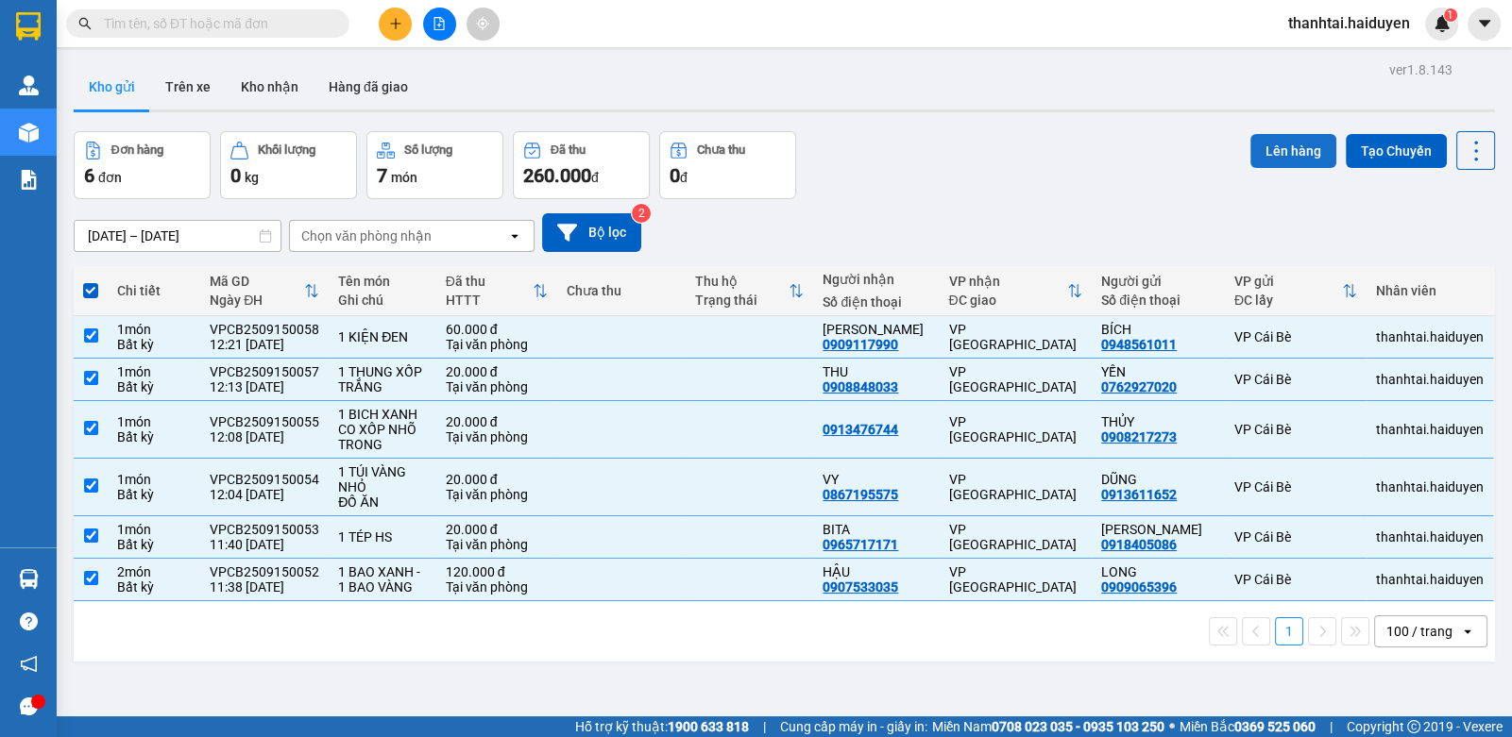
click at [1279, 153] on button "Lên hàng" at bounding box center [1293, 151] width 86 height 34
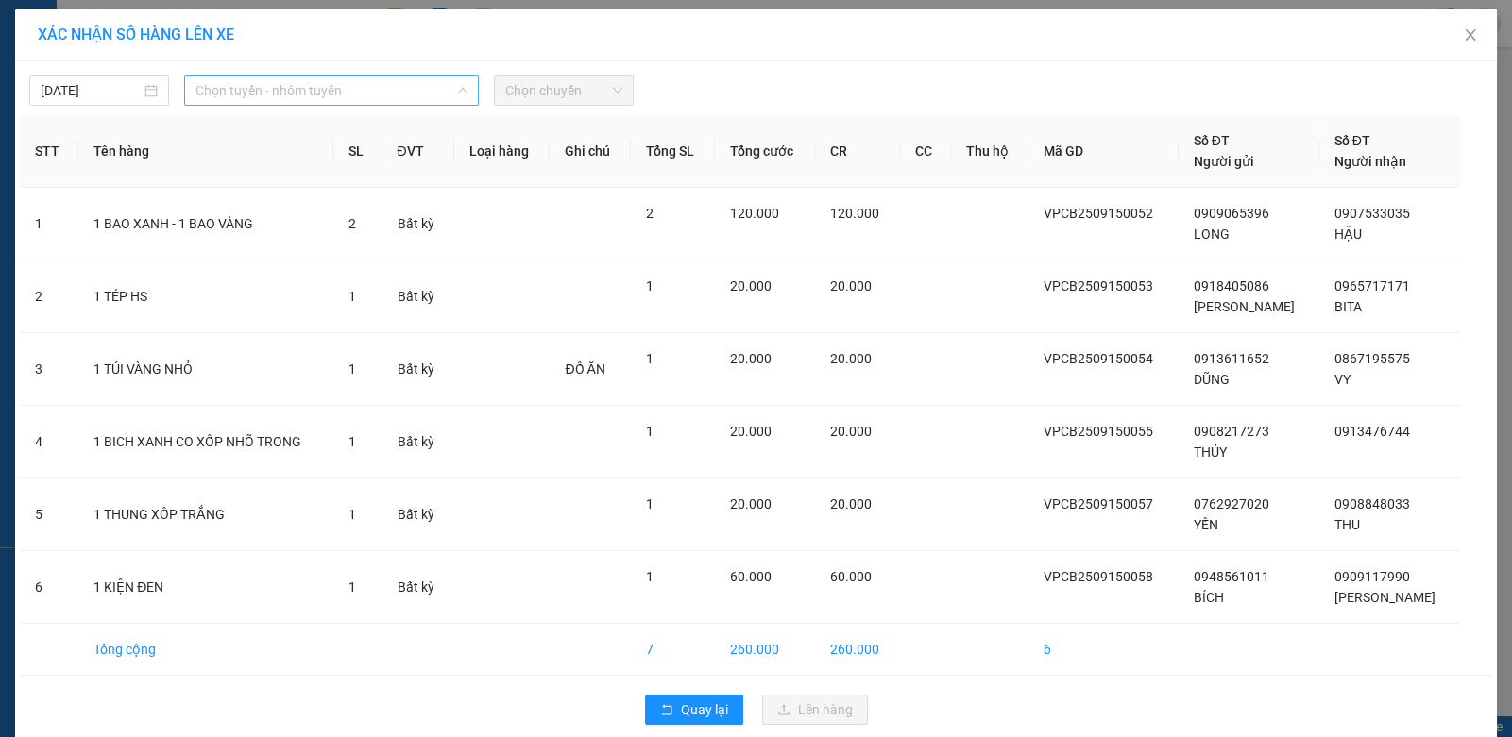
click at [273, 94] on span "Chọn tuyến - nhóm tuyến" at bounding box center [331, 90] width 272 height 28
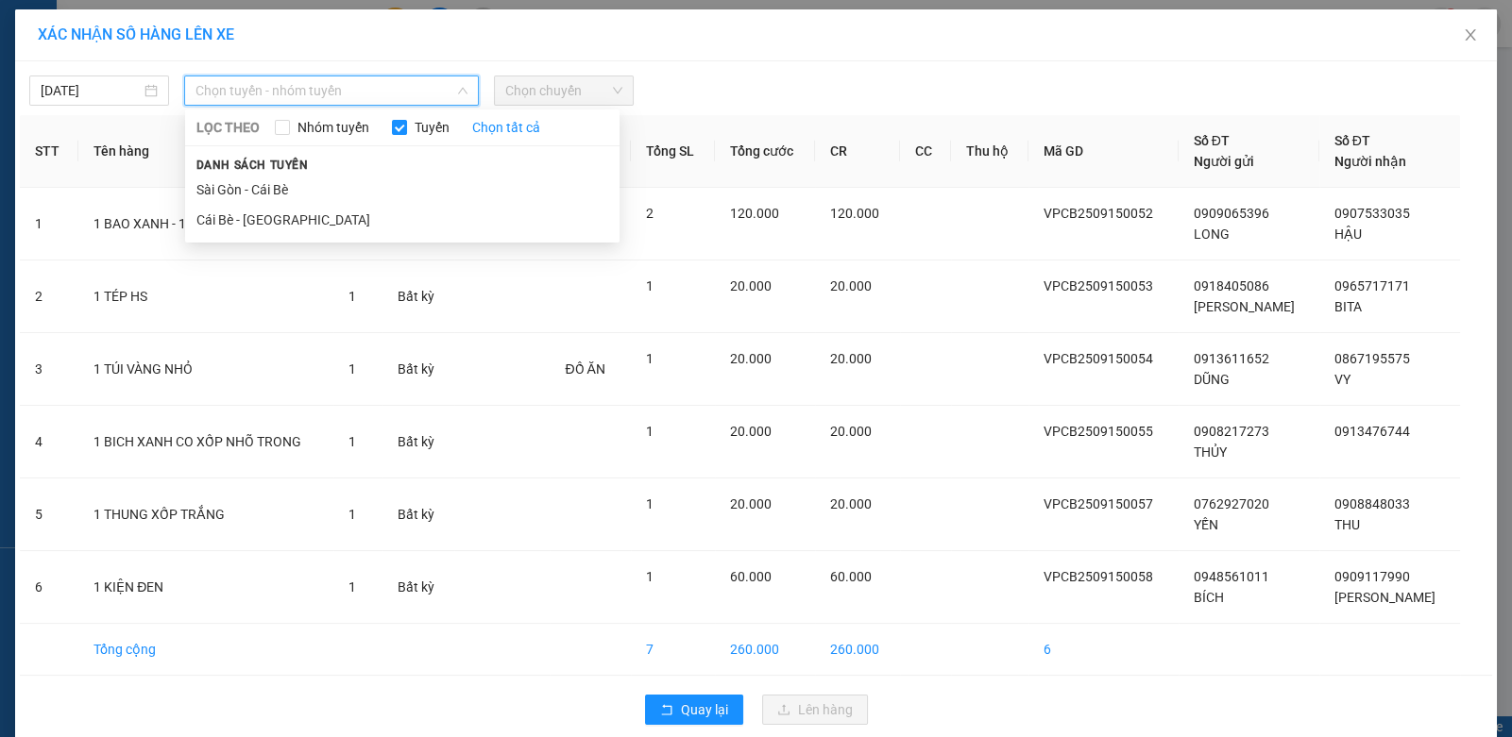
drag, startPoint x: 231, startPoint y: 214, endPoint x: 456, endPoint y: 149, distance: 234.0
click at [237, 214] on li "Cái Bè - Sài Gòn" at bounding box center [402, 220] width 434 height 30
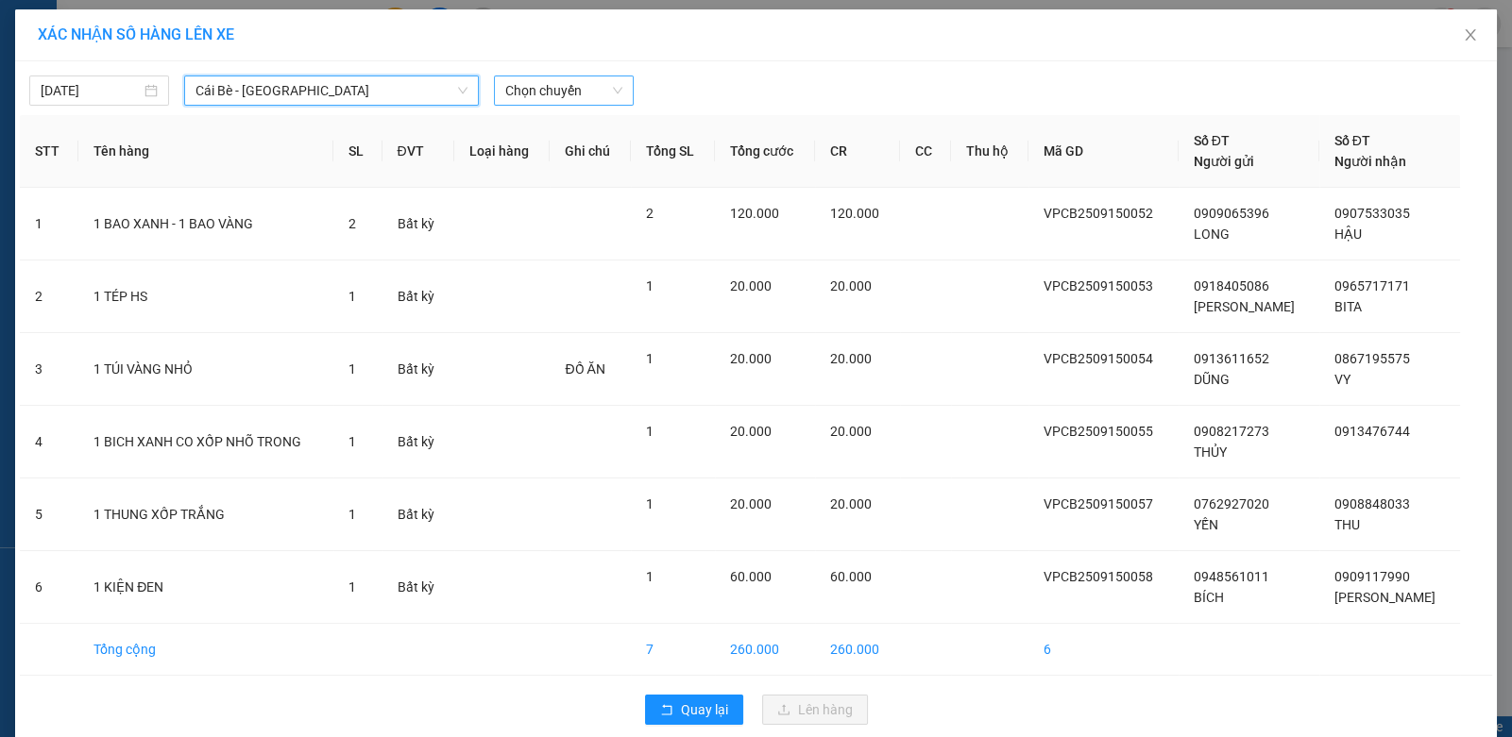
drag, startPoint x: 551, startPoint y: 92, endPoint x: 551, endPoint y: 102, distance: 10.4
click at [551, 94] on span "Chọn chuyến" at bounding box center [563, 90] width 117 height 28
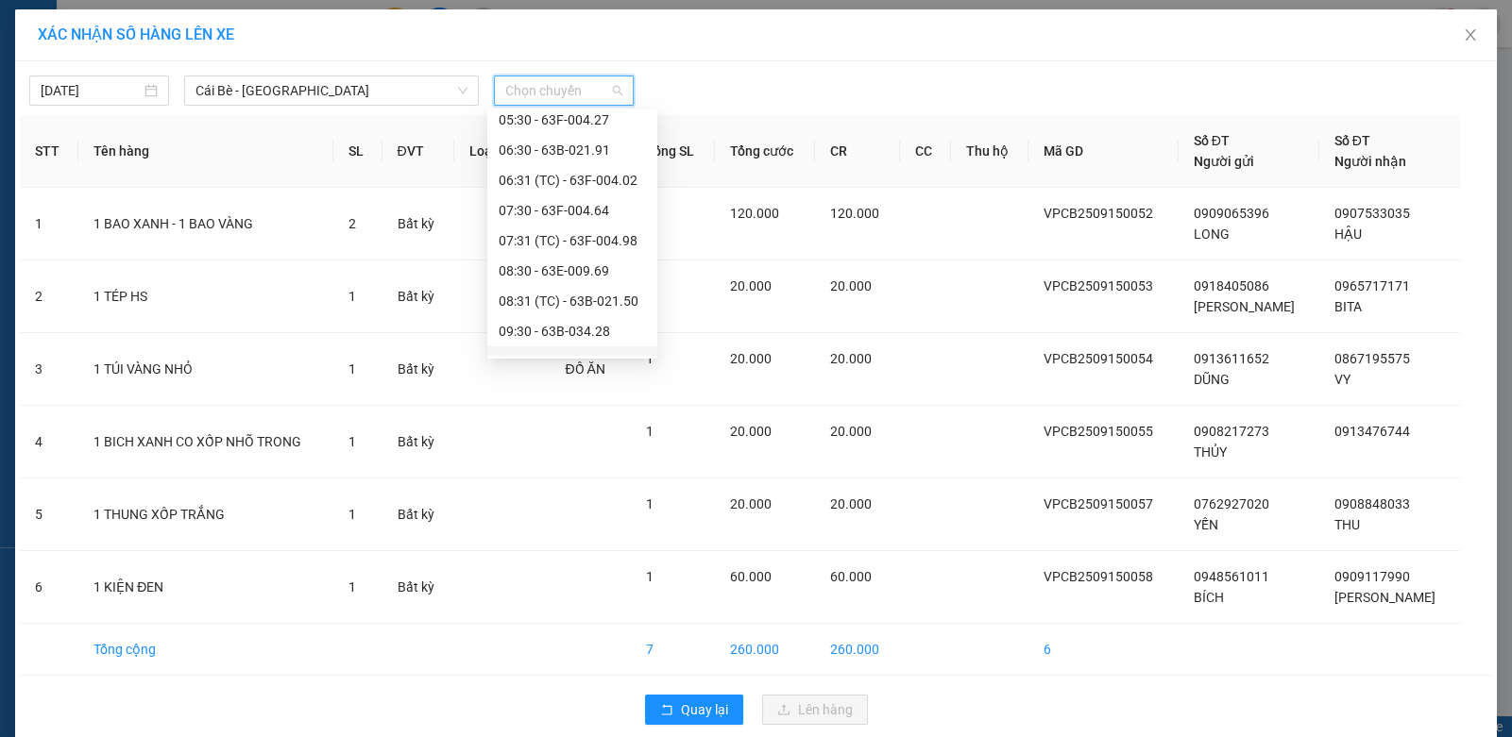
scroll to position [423, 0]
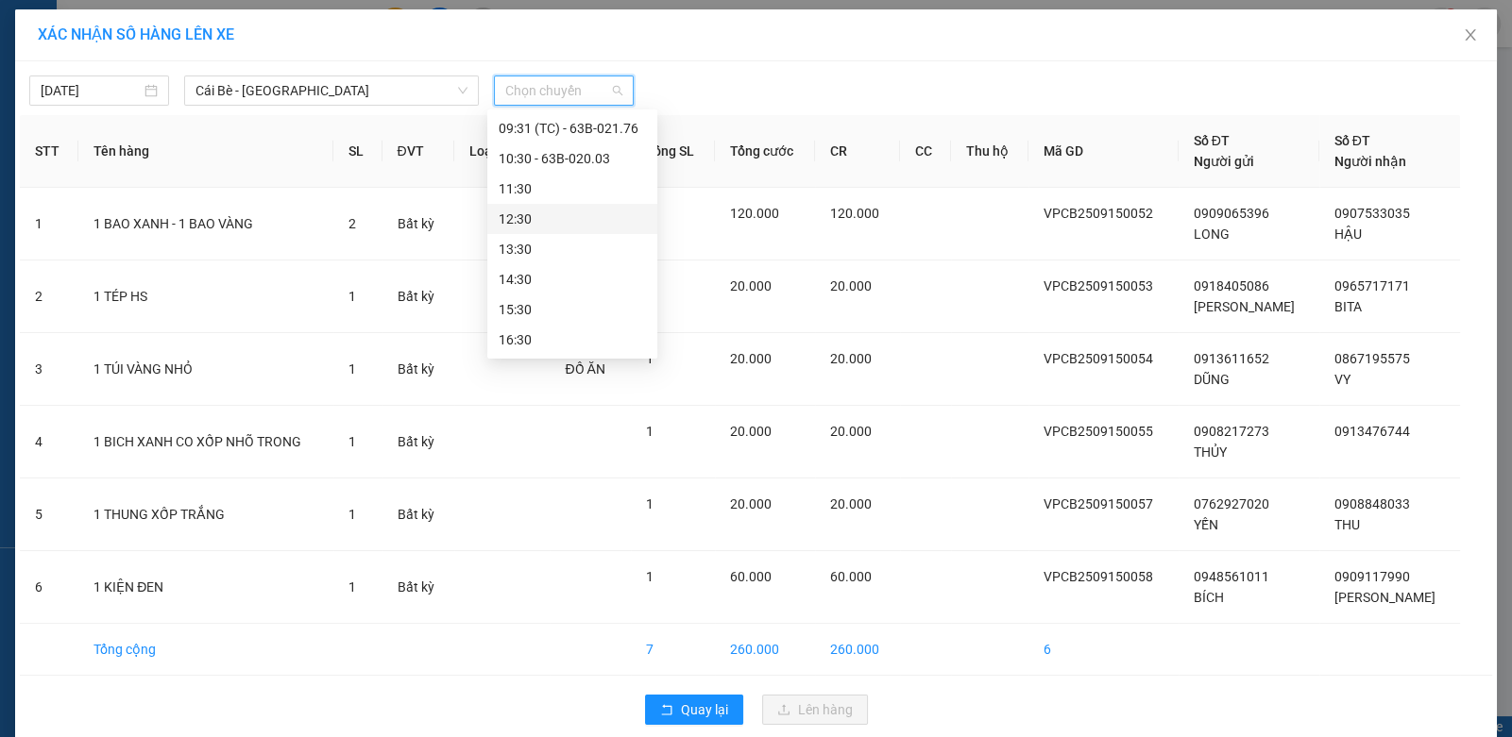
drag, startPoint x: 543, startPoint y: 226, endPoint x: 756, endPoint y: 168, distance: 221.0
click at [544, 224] on div "12:30" at bounding box center [572, 219] width 147 height 21
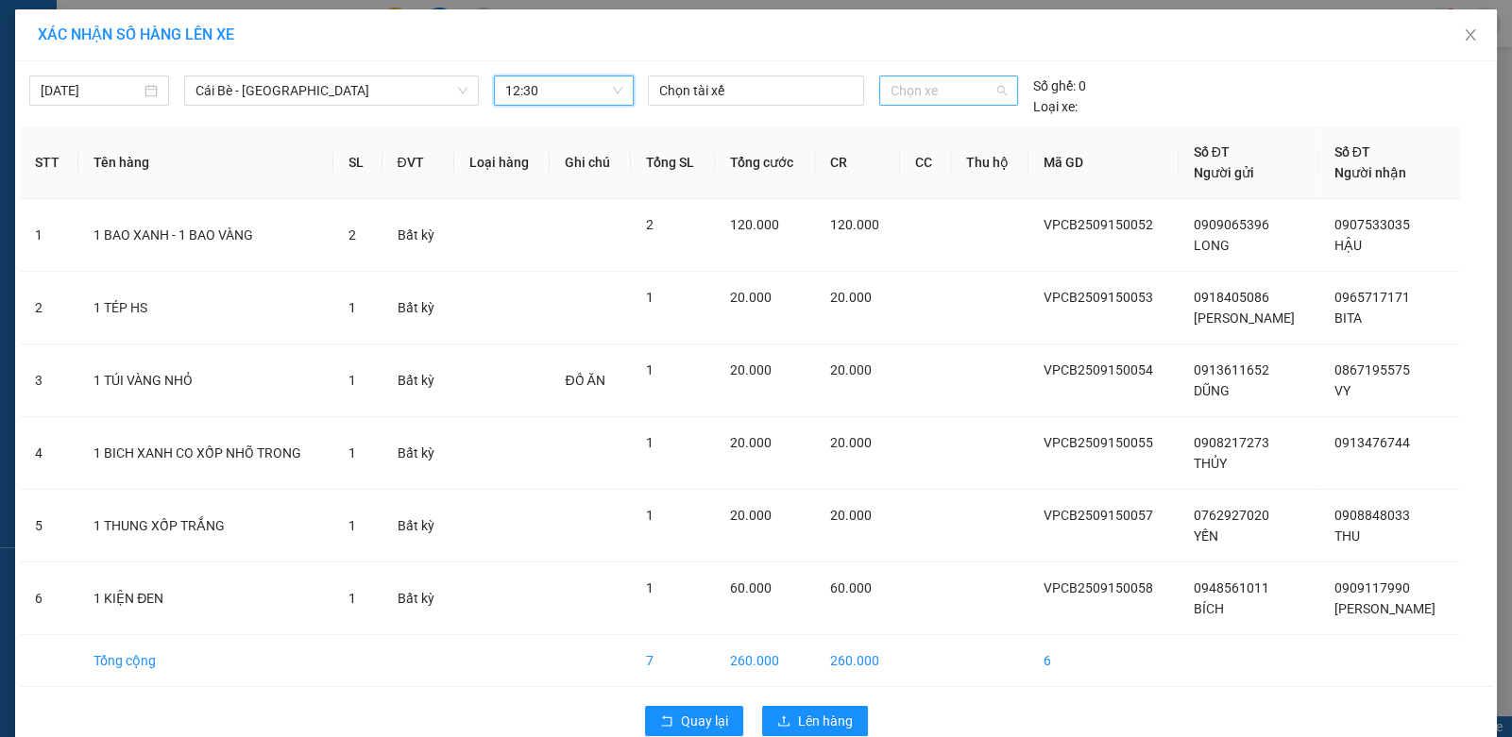
click at [949, 80] on span "Chọn xe" at bounding box center [948, 90] width 116 height 28
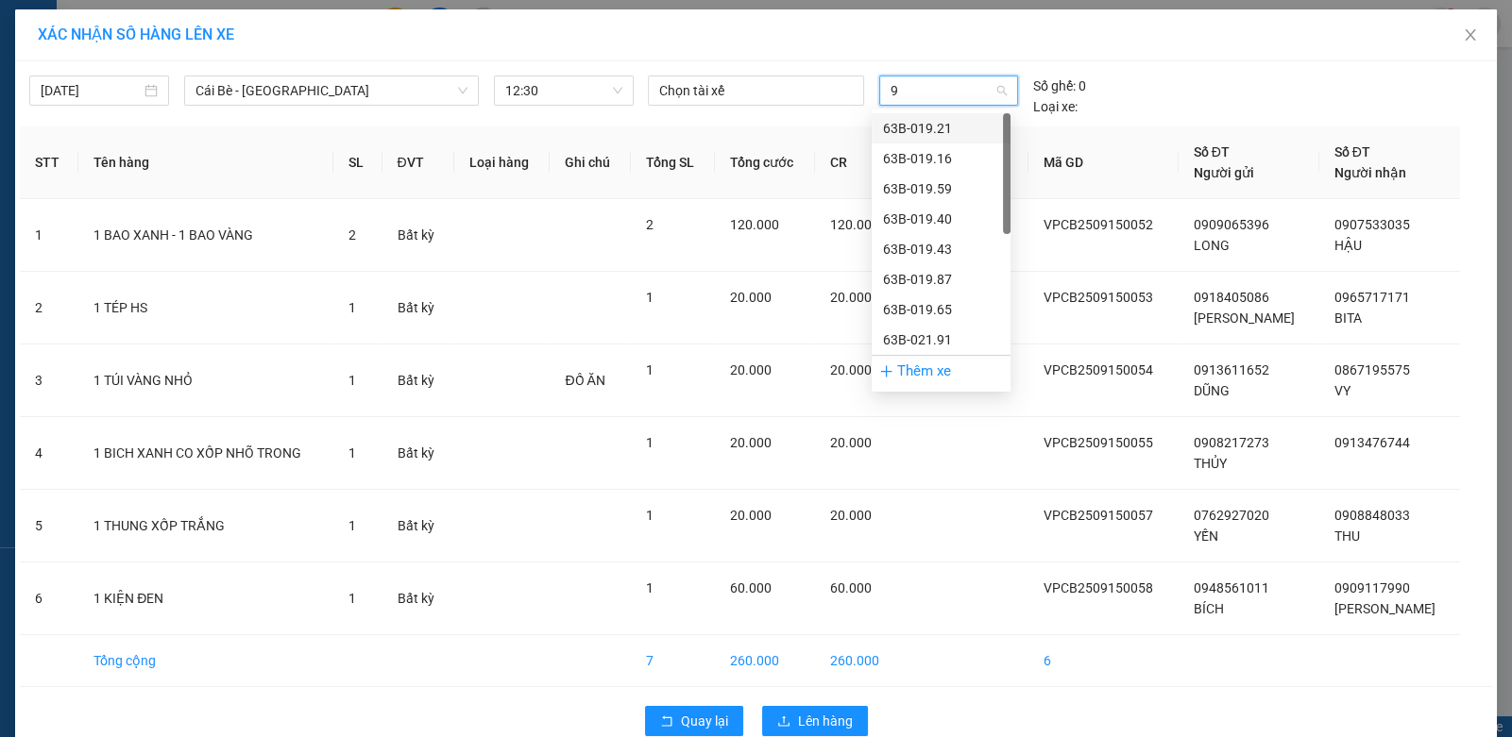
type input "95"
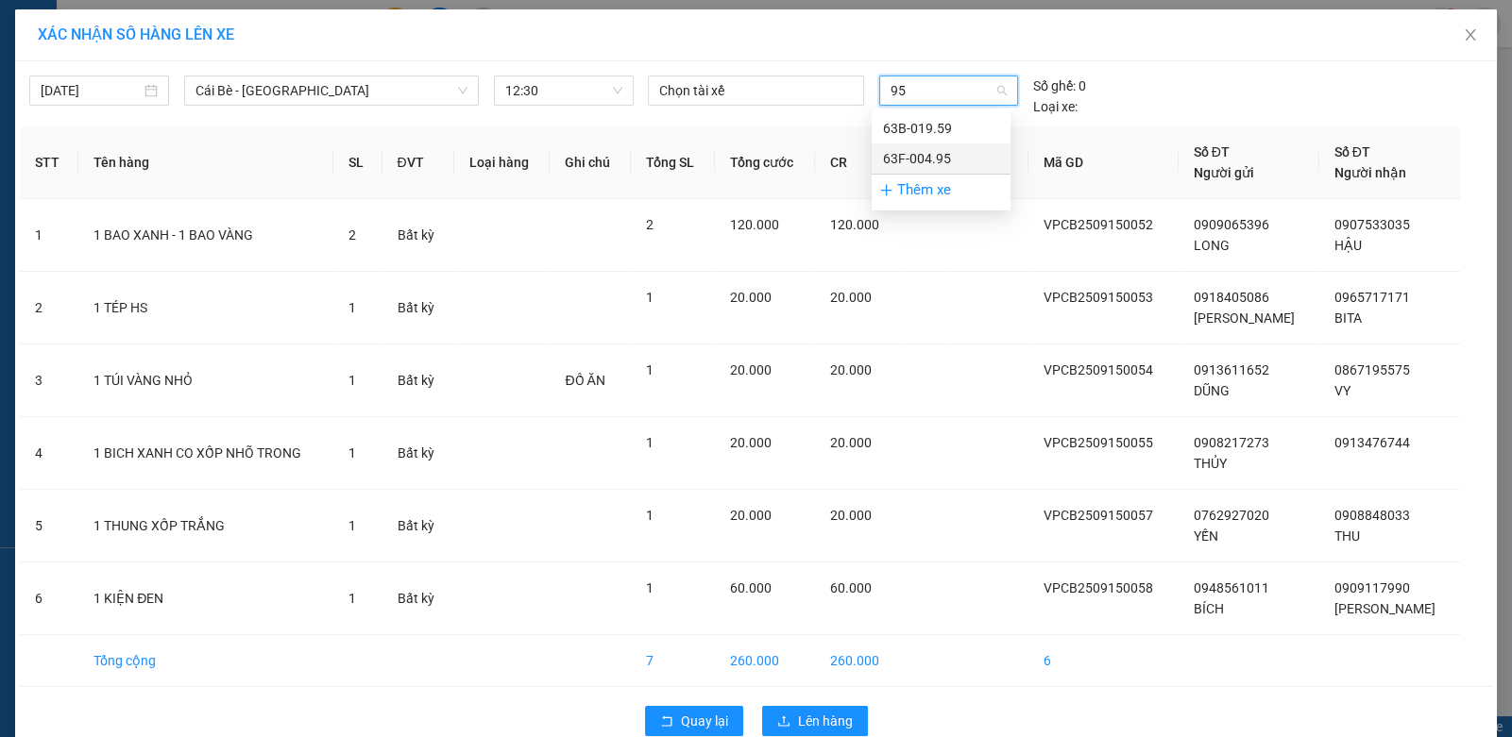
drag, startPoint x: 925, startPoint y: 154, endPoint x: 800, endPoint y: 139, distance: 126.5
click at [917, 154] on div "63F-004.95" at bounding box center [941, 158] width 116 height 21
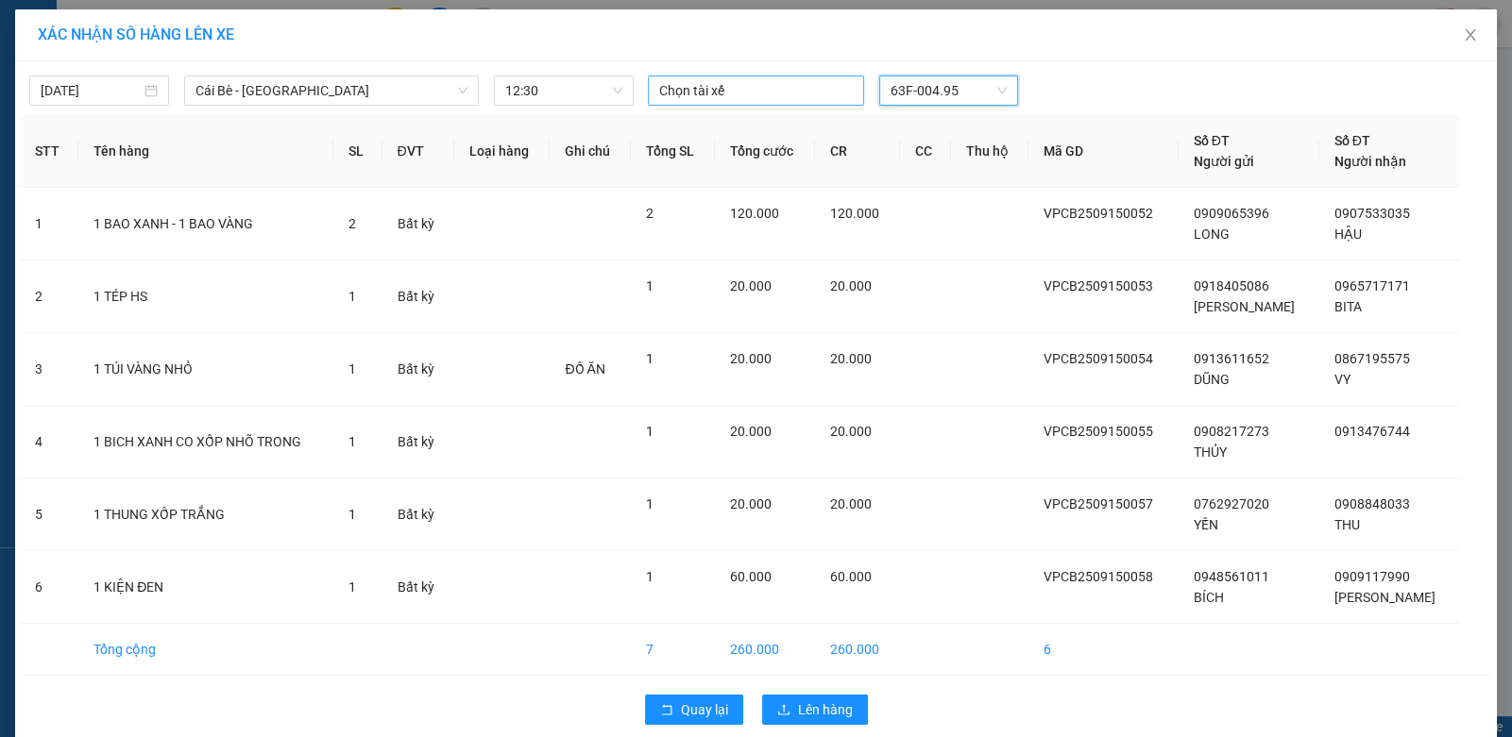
click at [742, 90] on div at bounding box center [755, 90] width 206 height 23
type input "PHƯƠNG"
click at [667, 131] on div "PHƯƠNG" at bounding box center [782, 127] width 261 height 21
drag, startPoint x: 441, startPoint y: 312, endPoint x: 568, endPoint y: 415, distance: 163.8
click at [445, 312] on td "Bất kỳ" at bounding box center [418, 298] width 72 height 73
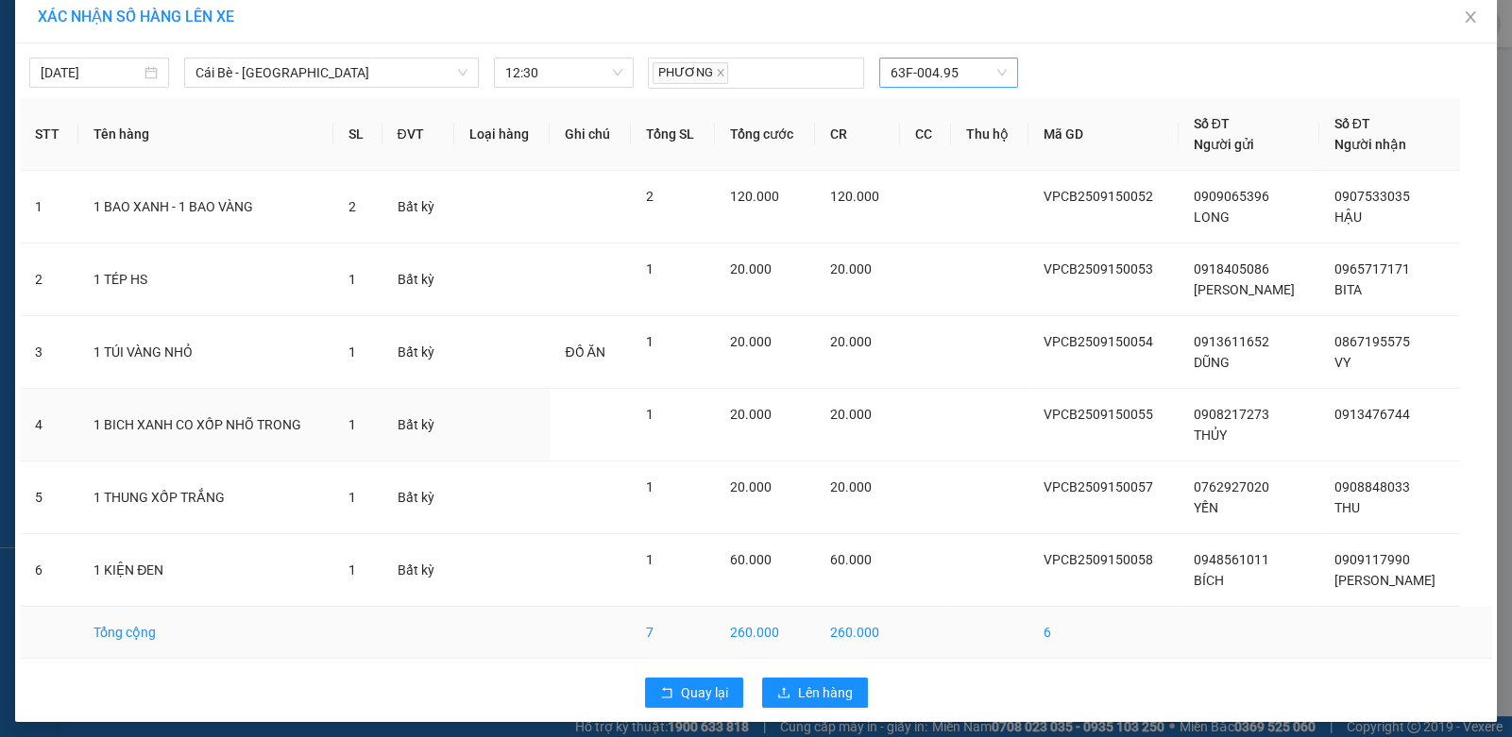
scroll to position [23, 0]
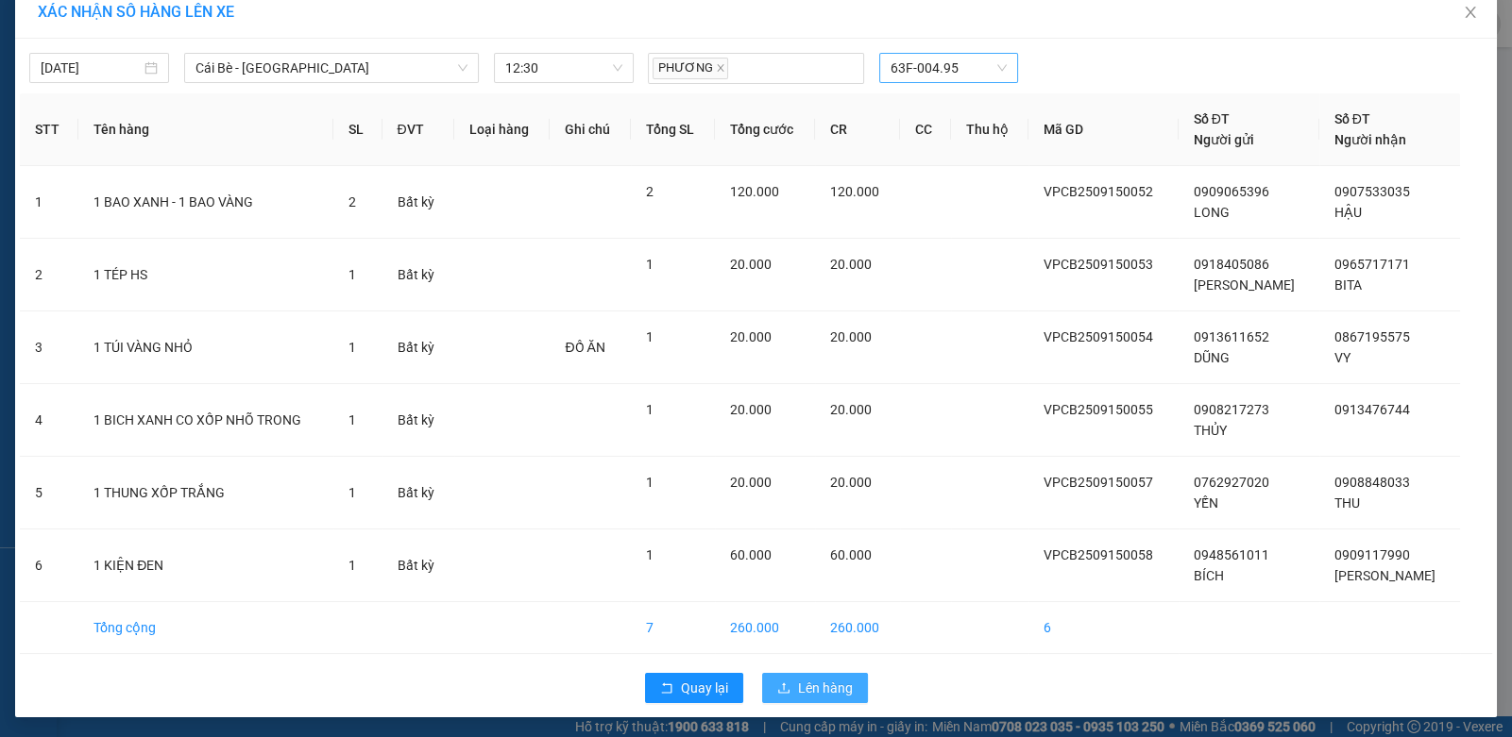
click at [777, 687] on icon "upload" at bounding box center [783, 688] width 13 height 13
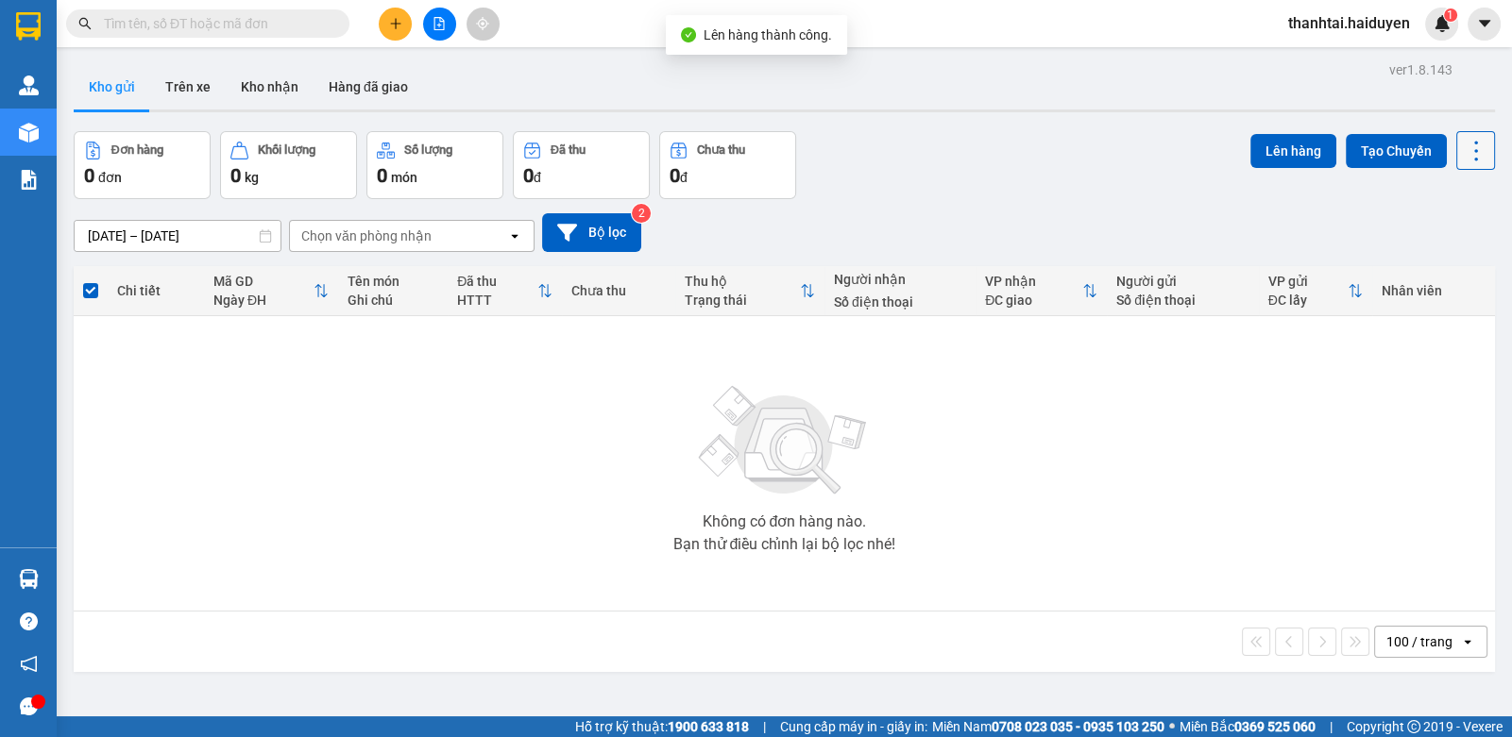
click at [1456, 168] on button at bounding box center [1475, 150] width 39 height 39
click at [1415, 266] on span "Làm mới" at bounding box center [1434, 269] width 52 height 19
